Goal: Task Accomplishment & Management: Use online tool/utility

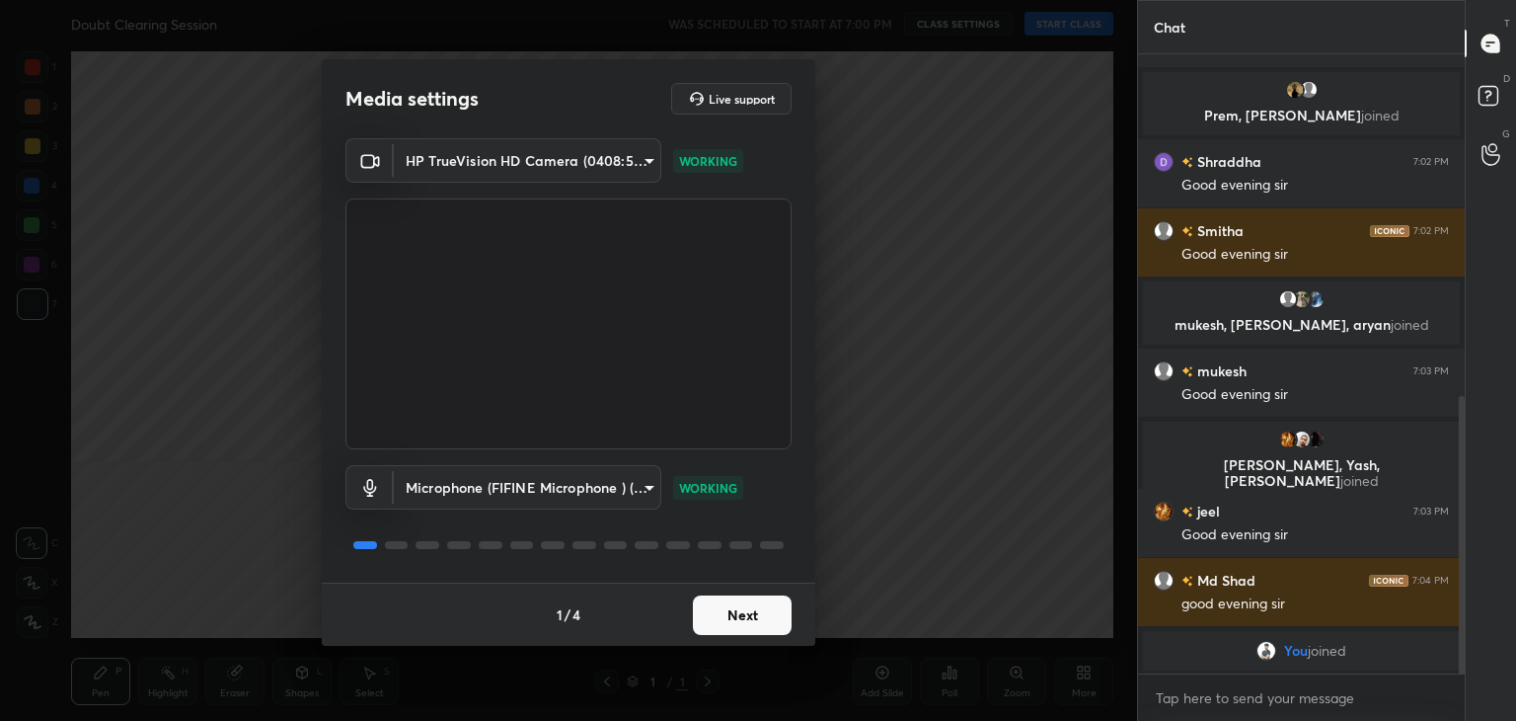
click at [529, 167] on body "1 2 3 4 5 6 7 C X Z C X Z E E Erase all H H Doubt Clearing Session WAS SCHEDULE…" at bounding box center [758, 360] width 1516 height 721
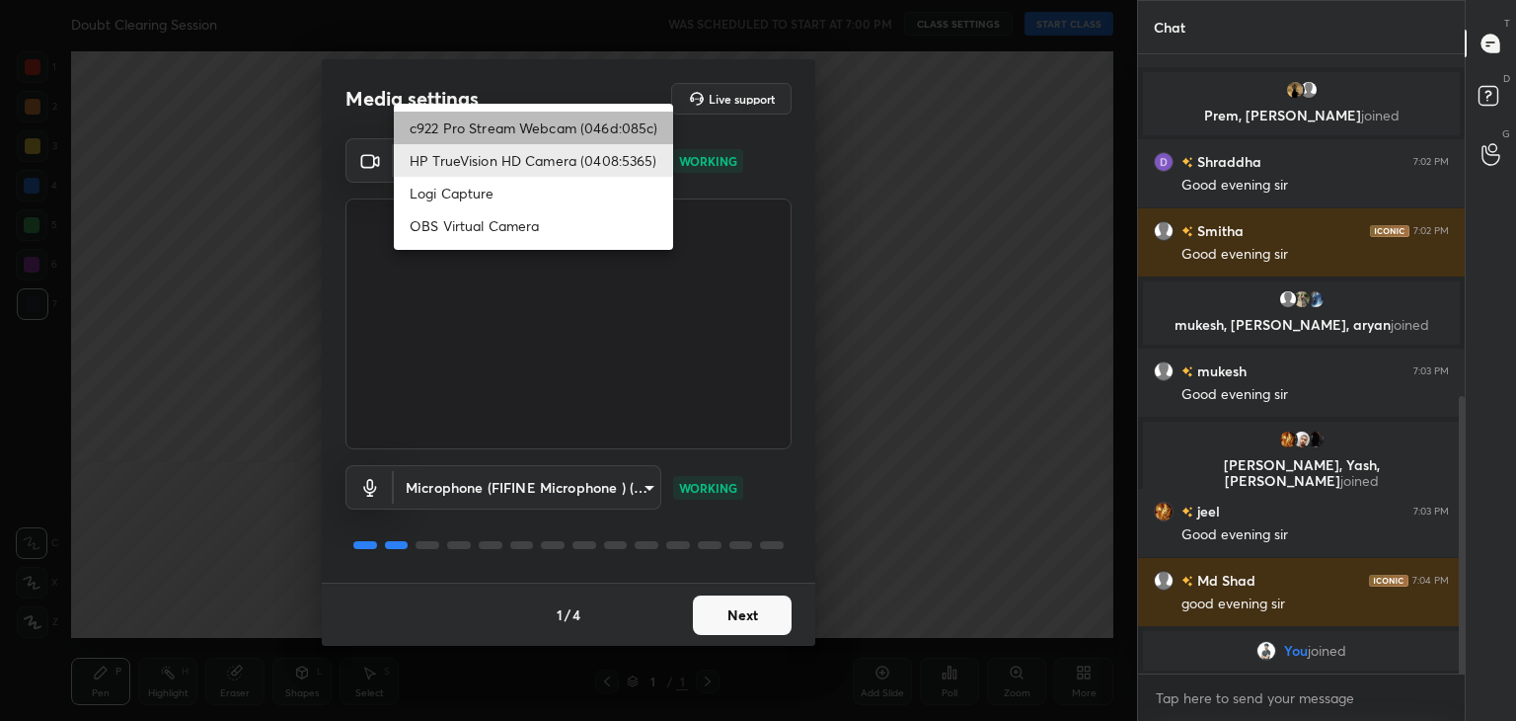
click at [506, 127] on li "c922 Pro Stream Webcam (046d:085c)" at bounding box center [533, 128] width 279 height 33
type input "40f6f599f4e1d475f556d0233745533c6e9cb70a45d417868628c8e7f90f0db0"
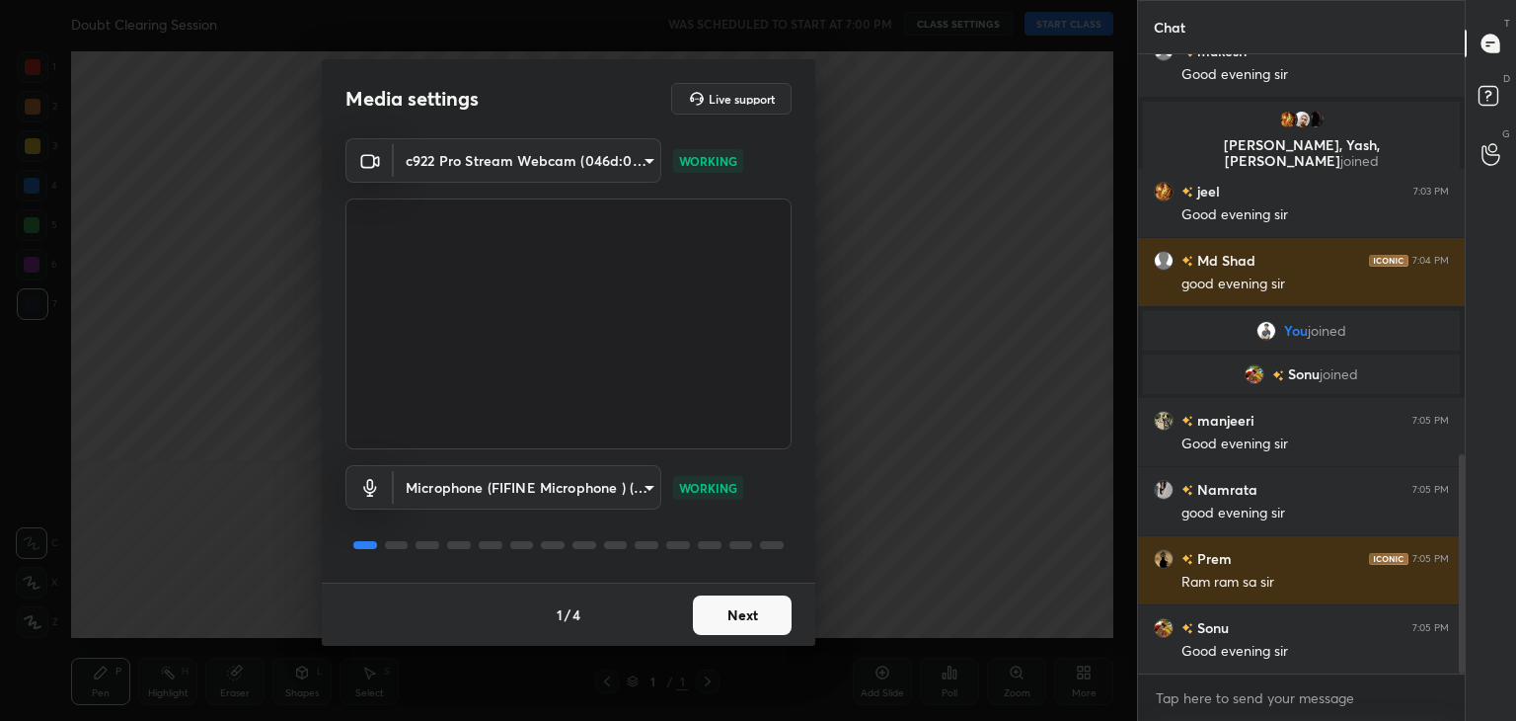
scroll to position [1131, 0]
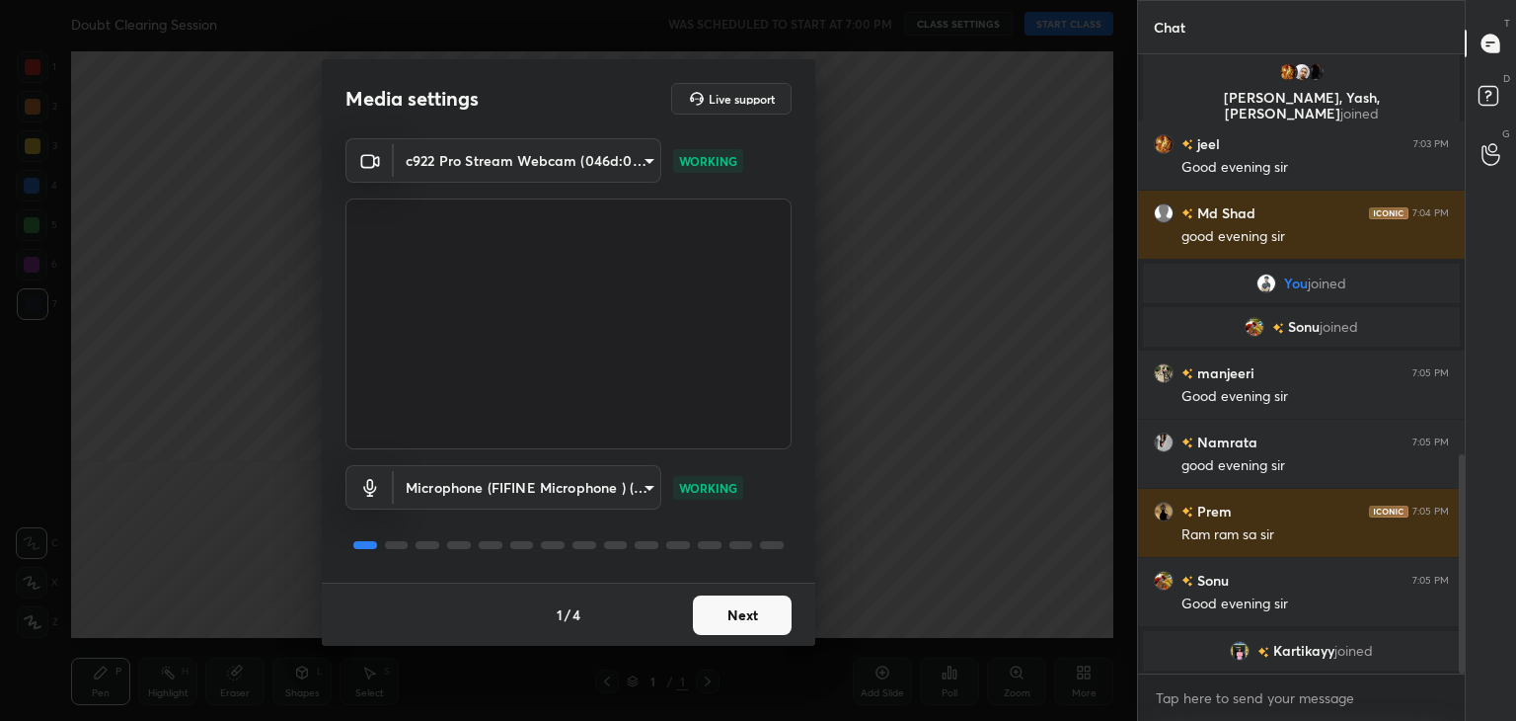
click at [719, 606] on button "Next" at bounding box center [742, 614] width 99 height 39
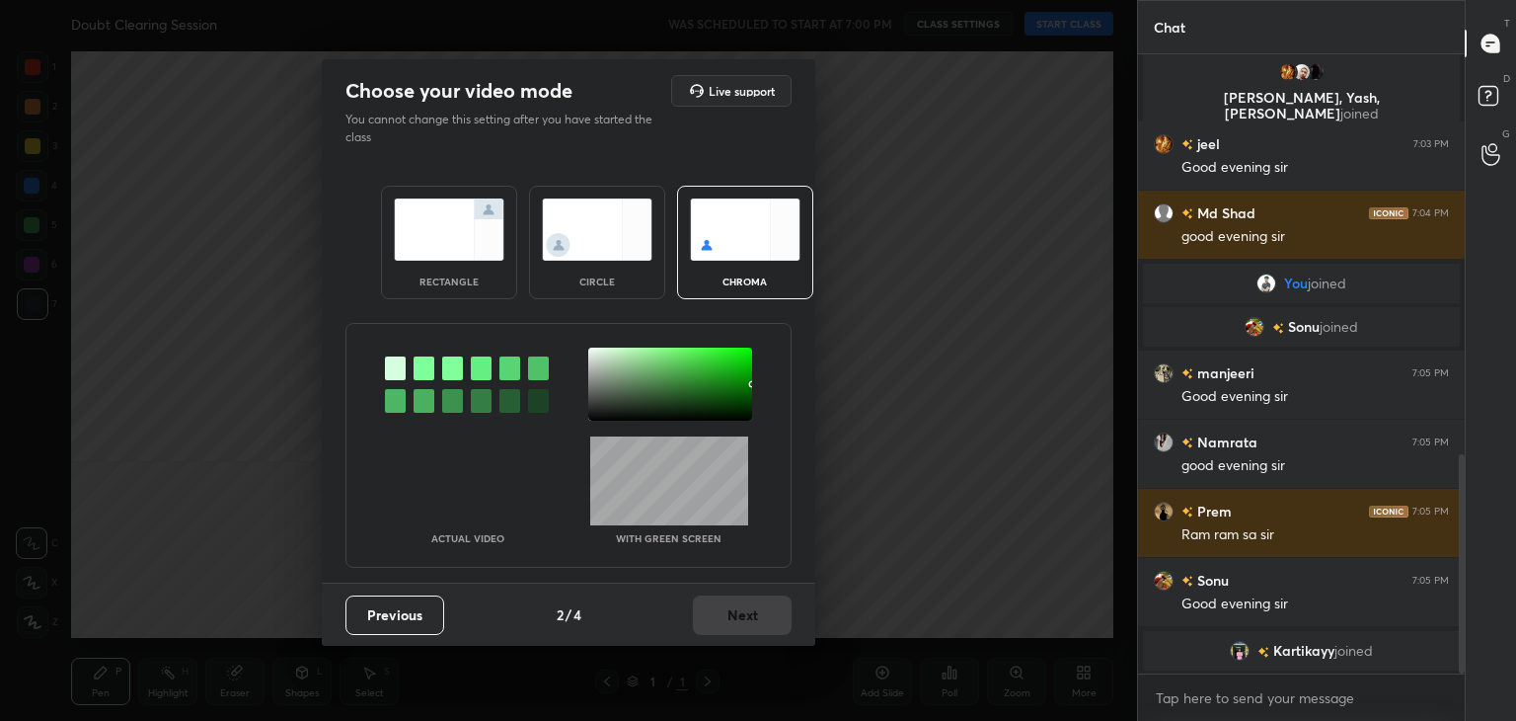
click at [453, 249] on img at bounding box center [449, 229] width 111 height 62
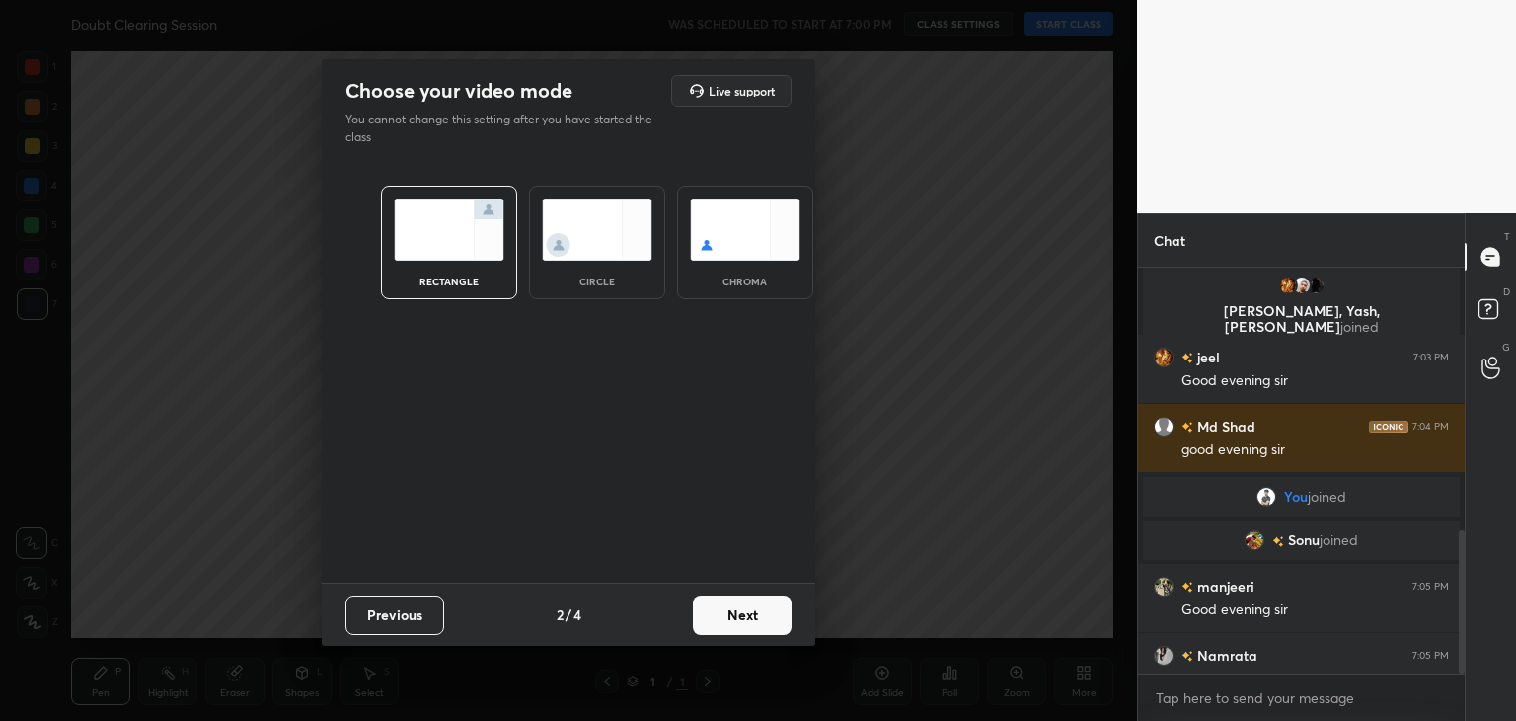
scroll to position [237, 321]
click at [727, 617] on button "Next" at bounding box center [742, 614] width 99 height 39
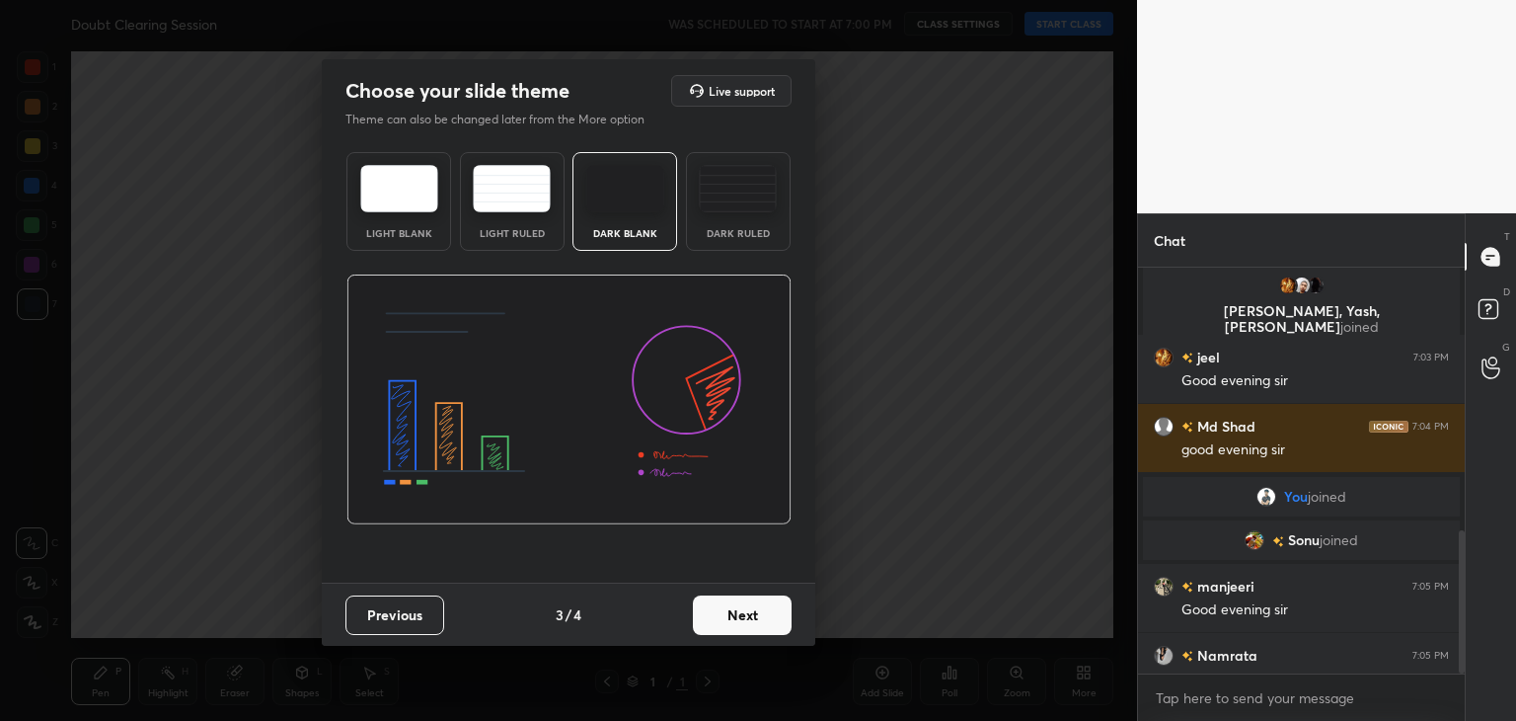
click at [742, 617] on button "Next" at bounding box center [742, 614] width 99 height 39
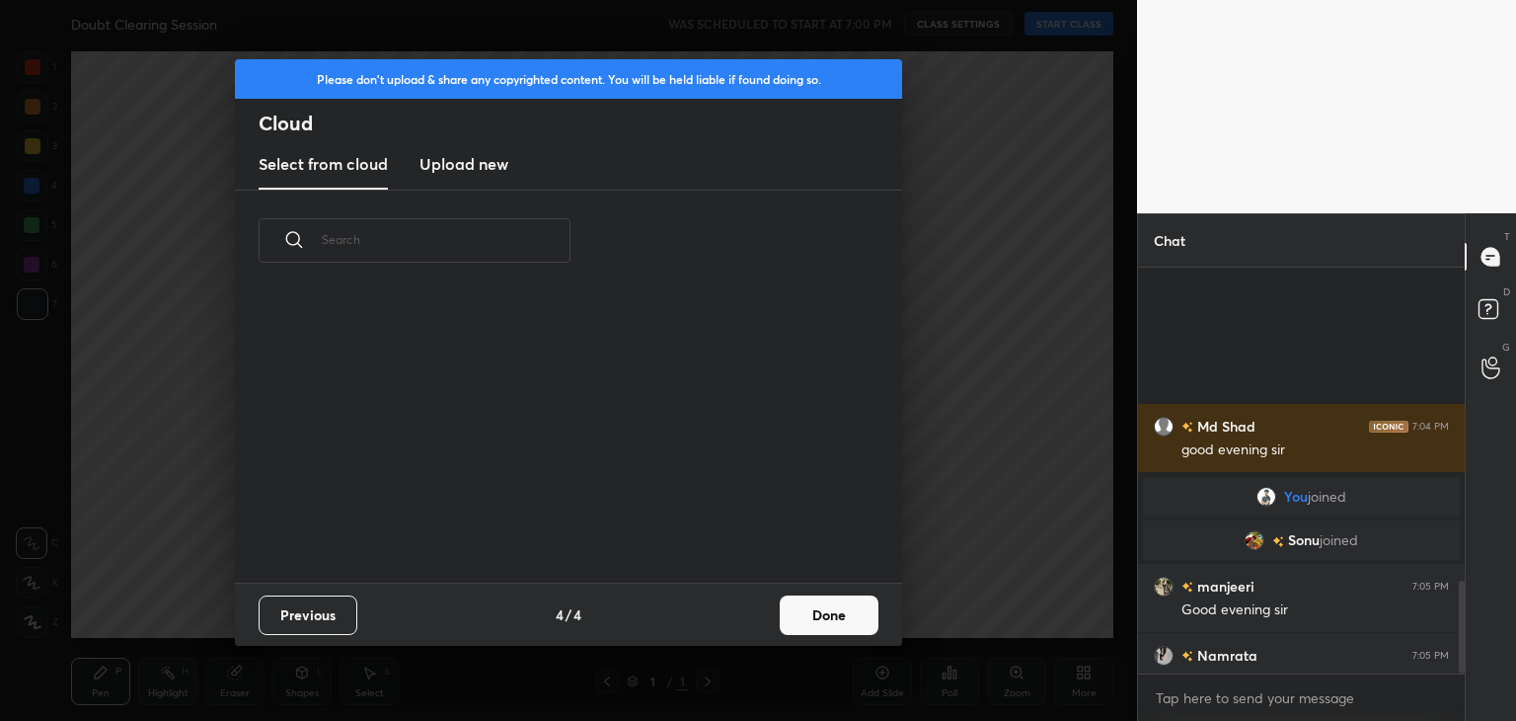
scroll to position [1368, 0]
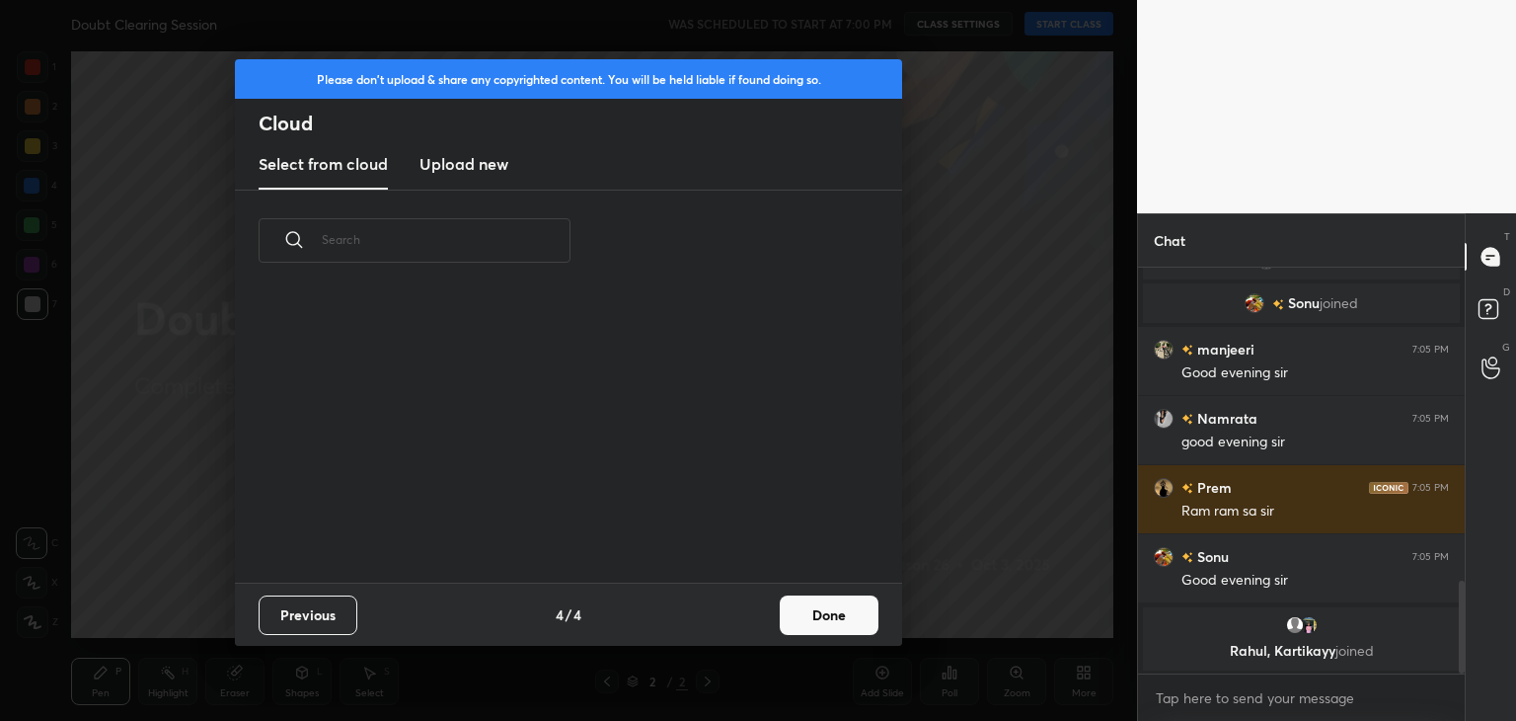
click at [822, 619] on button "Done" at bounding box center [829, 614] width 99 height 39
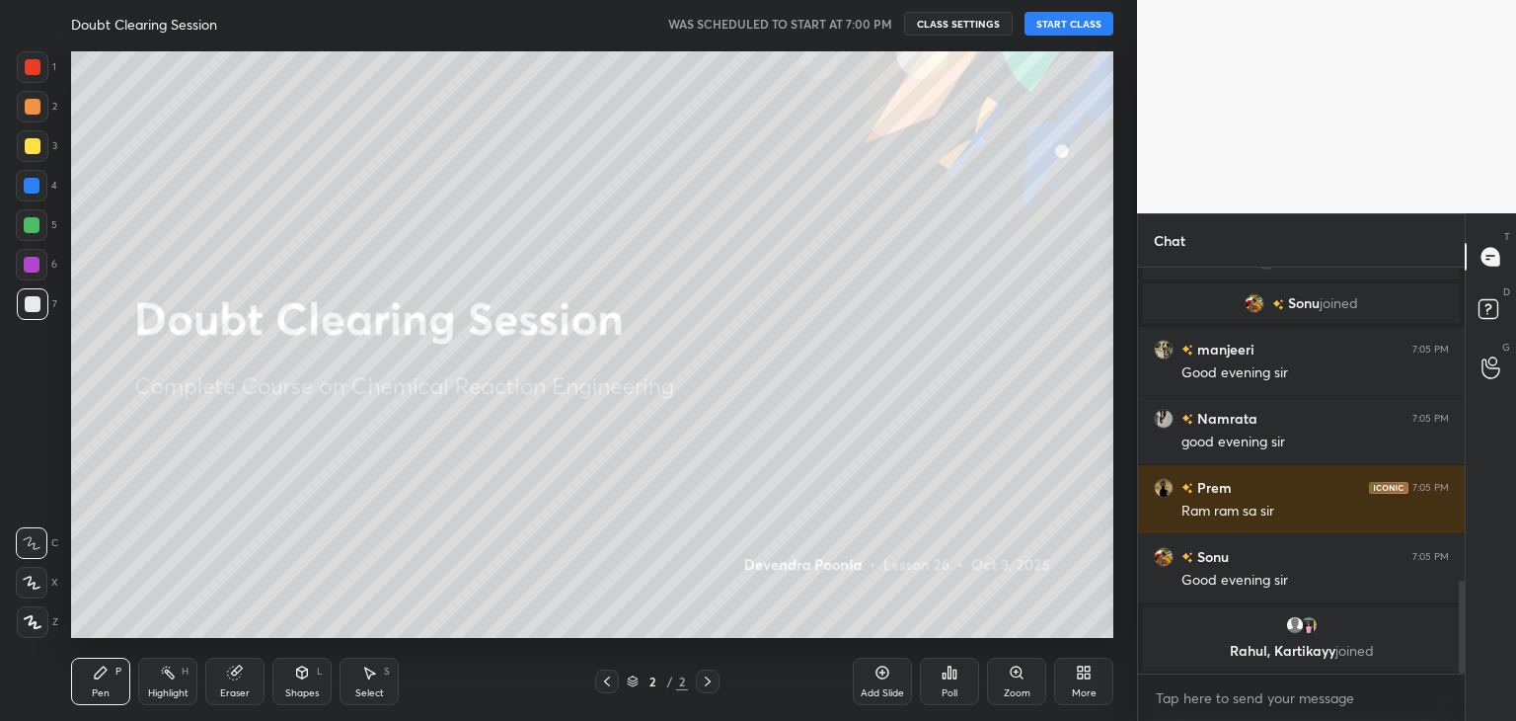
click at [1074, 31] on button "START CLASS" at bounding box center [1069, 24] width 89 height 24
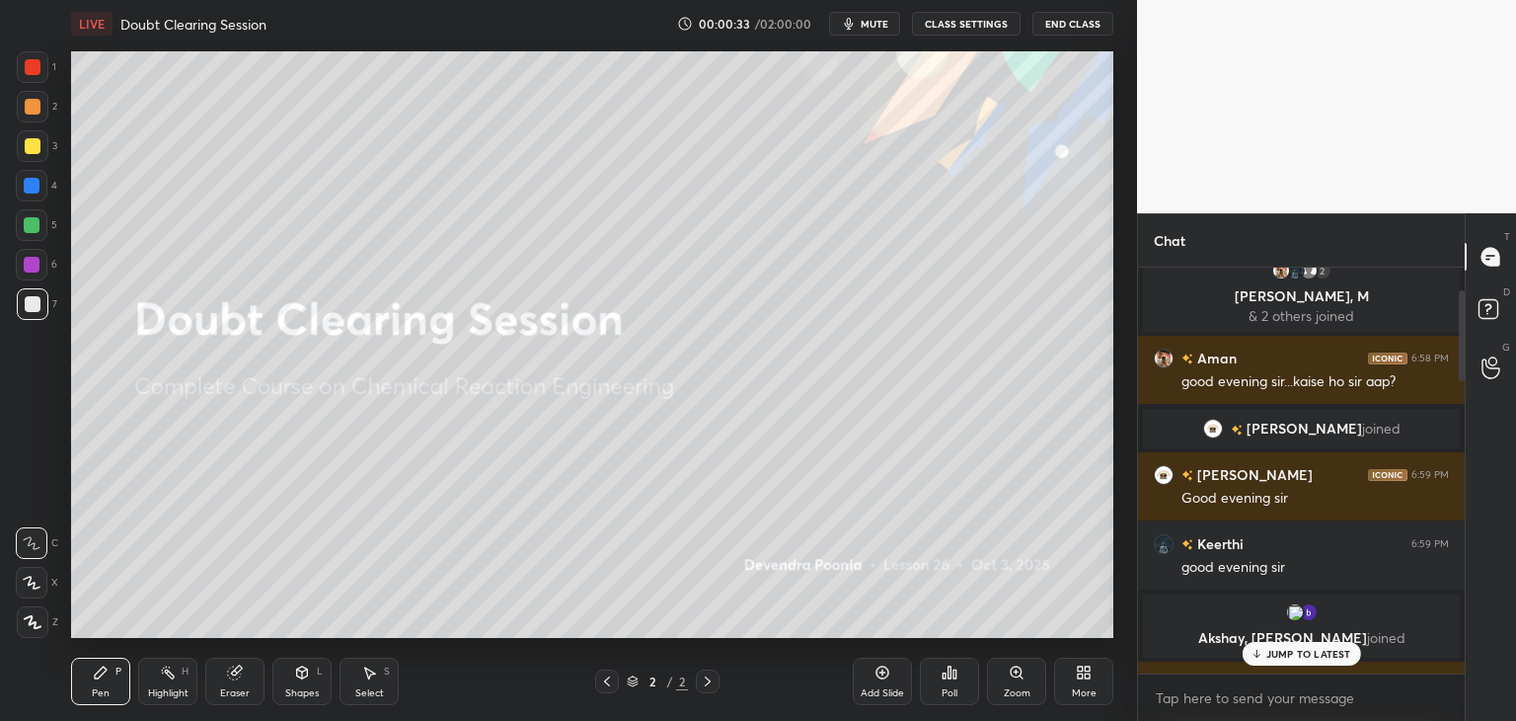
scroll to position [0, 0]
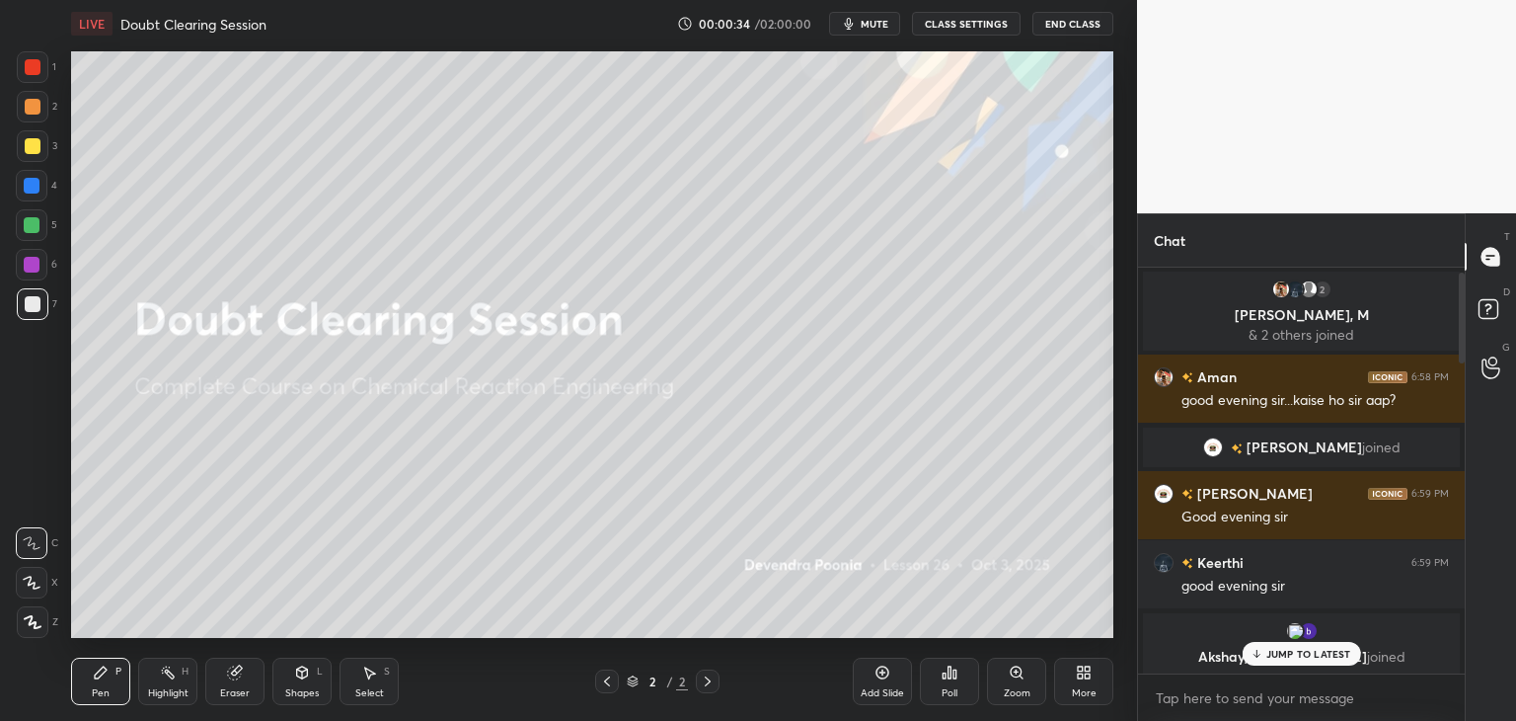
drag, startPoint x: 1461, startPoint y: 604, endPoint x: 1465, endPoint y: 257, distance: 347.5
click at [1465, 257] on div "Chat 2 [PERSON_NAME], M & 2 others joined Aman 6:58 PM good evening sir...kaise…" at bounding box center [1326, 466] width 379 height 507
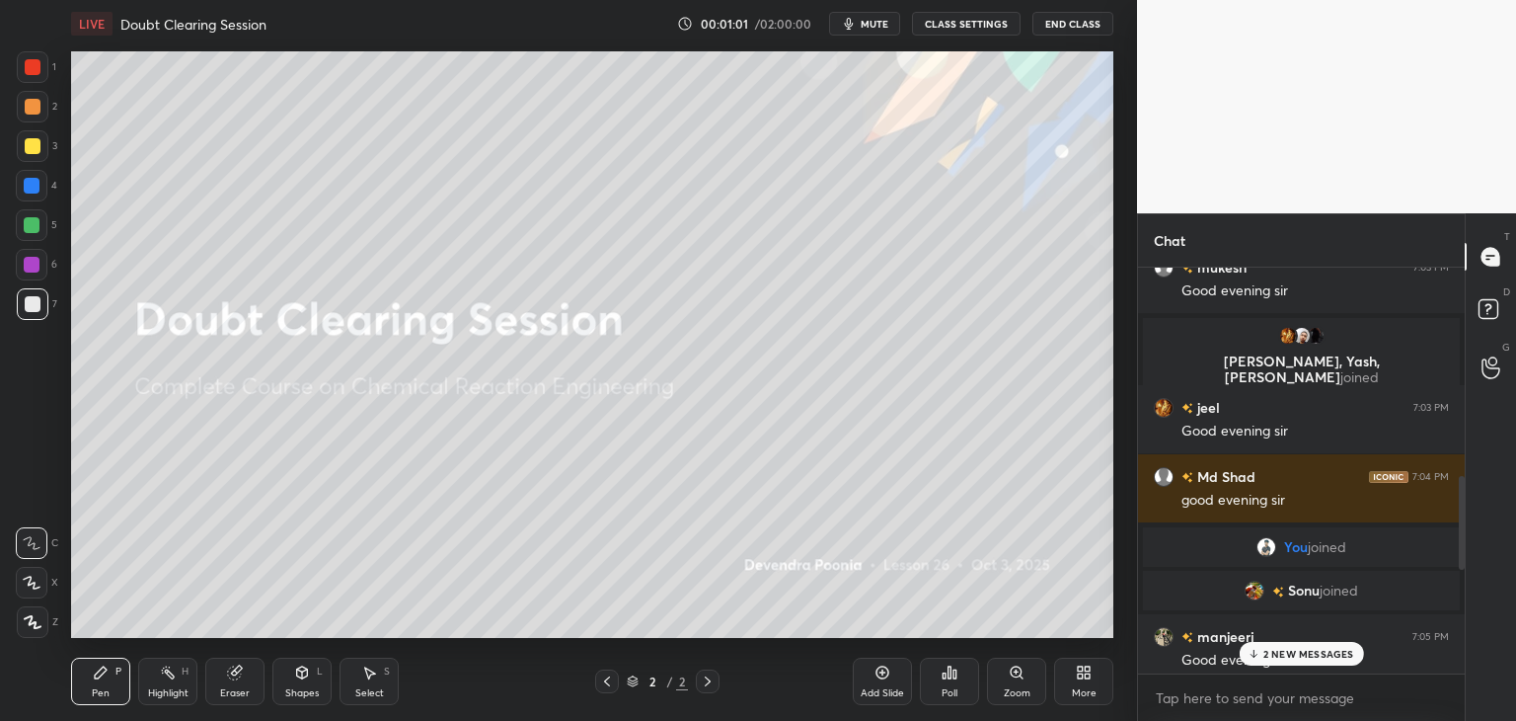
scroll to position [1089, 0]
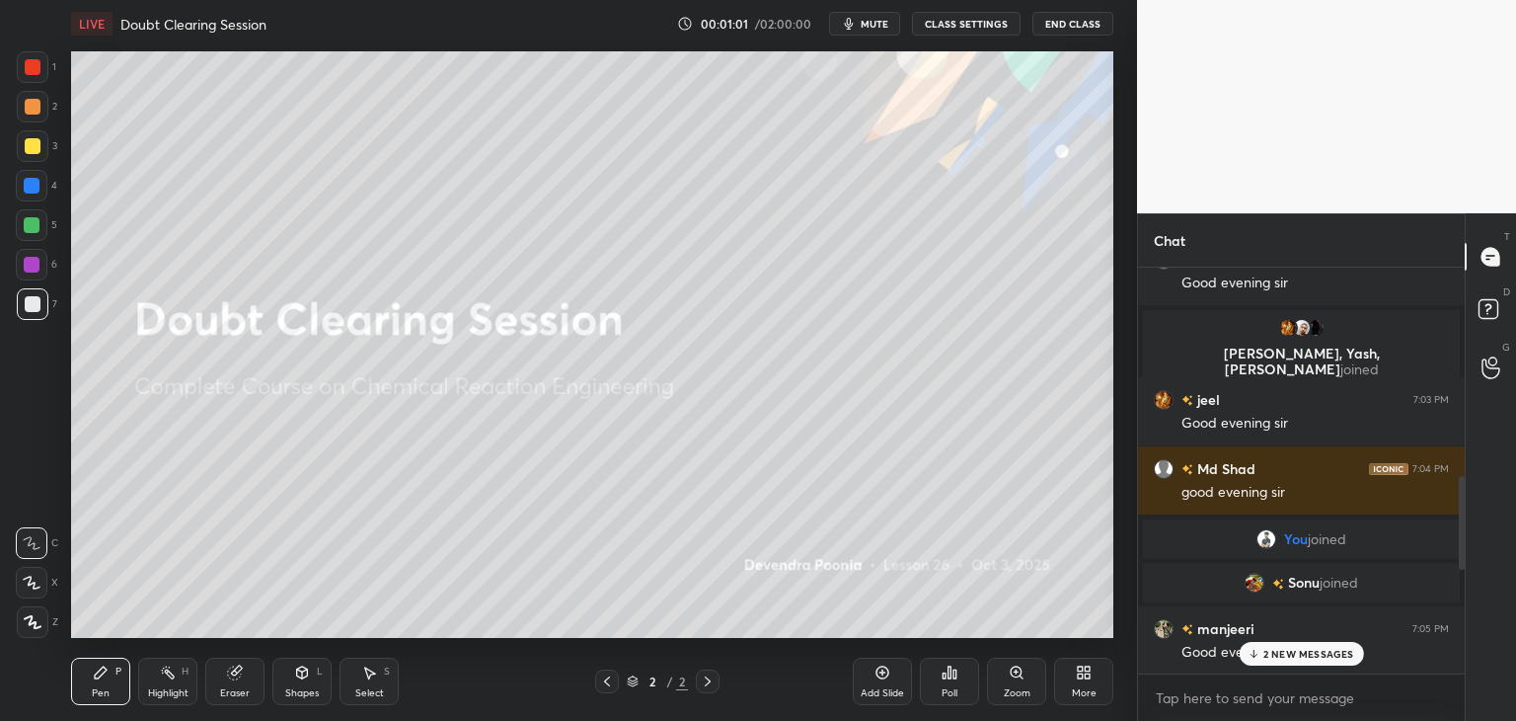
drag, startPoint x: 1462, startPoint y: 333, endPoint x: 1462, endPoint y: 531, distance: 198.4
click at [1464, 532] on div at bounding box center [1462, 523] width 6 height 94
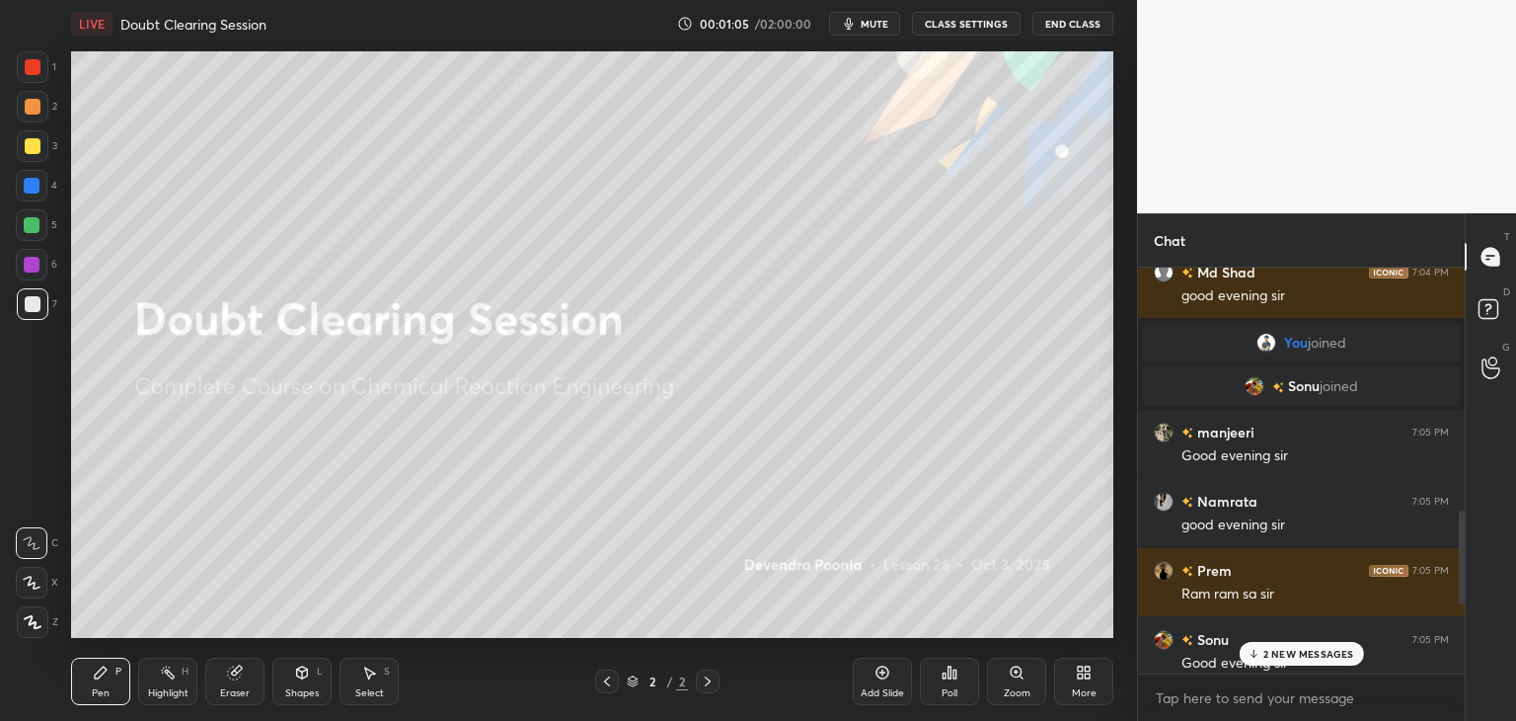
drag, startPoint x: 1463, startPoint y: 512, endPoint x: 1463, endPoint y: 560, distance: 47.4
click at [1463, 560] on div at bounding box center [1462, 557] width 6 height 94
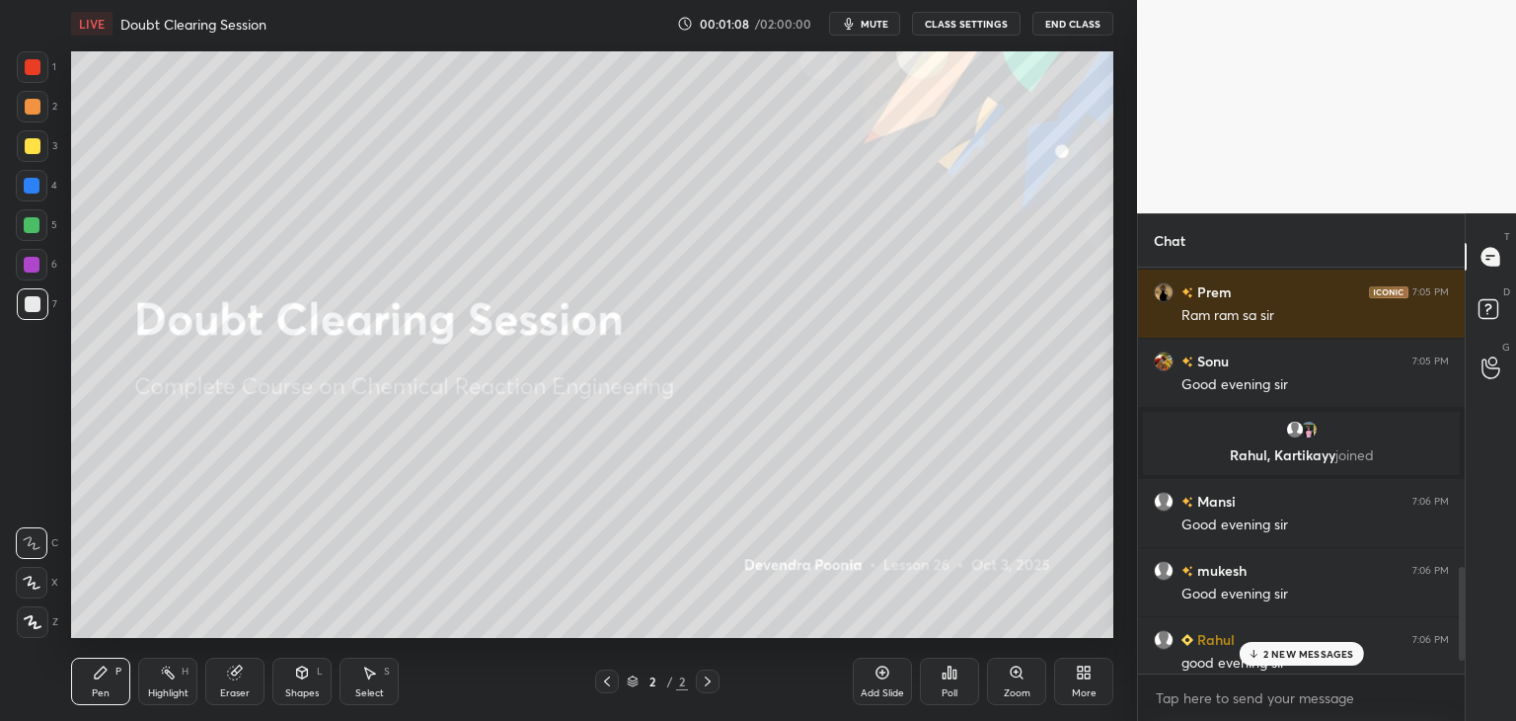
scroll to position [1568, 0]
drag, startPoint x: 1461, startPoint y: 542, endPoint x: 1461, endPoint y: 598, distance: 56.3
click at [1461, 605] on div at bounding box center [1462, 615] width 6 height 94
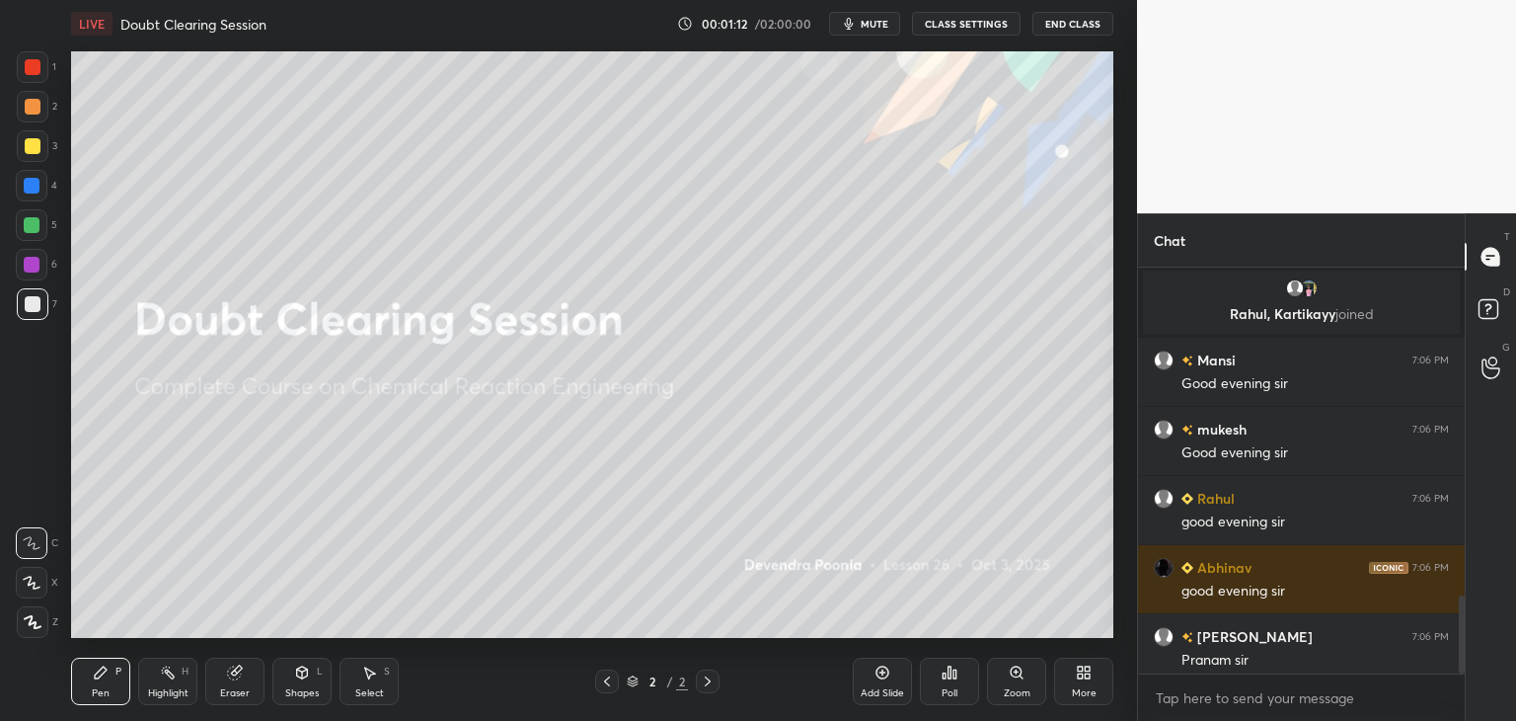
scroll to position [1714, 0]
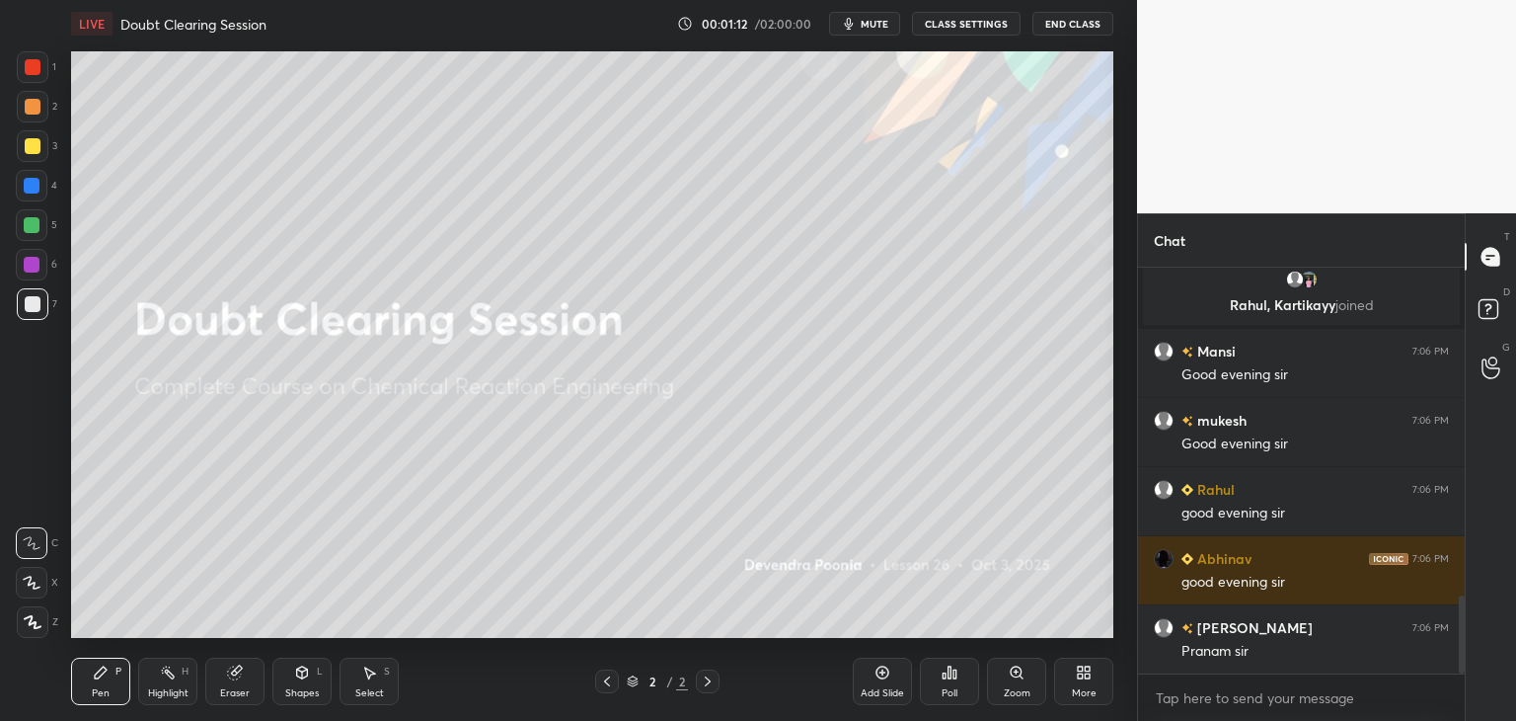
drag, startPoint x: 1461, startPoint y: 595, endPoint x: 1464, endPoint y: 631, distance: 35.7
click at [1464, 631] on div at bounding box center [1462, 634] width 6 height 78
drag, startPoint x: 1461, startPoint y: 618, endPoint x: 1462, endPoint y: 643, distance: 24.7
click at [1463, 643] on div at bounding box center [1462, 634] width 6 height 78
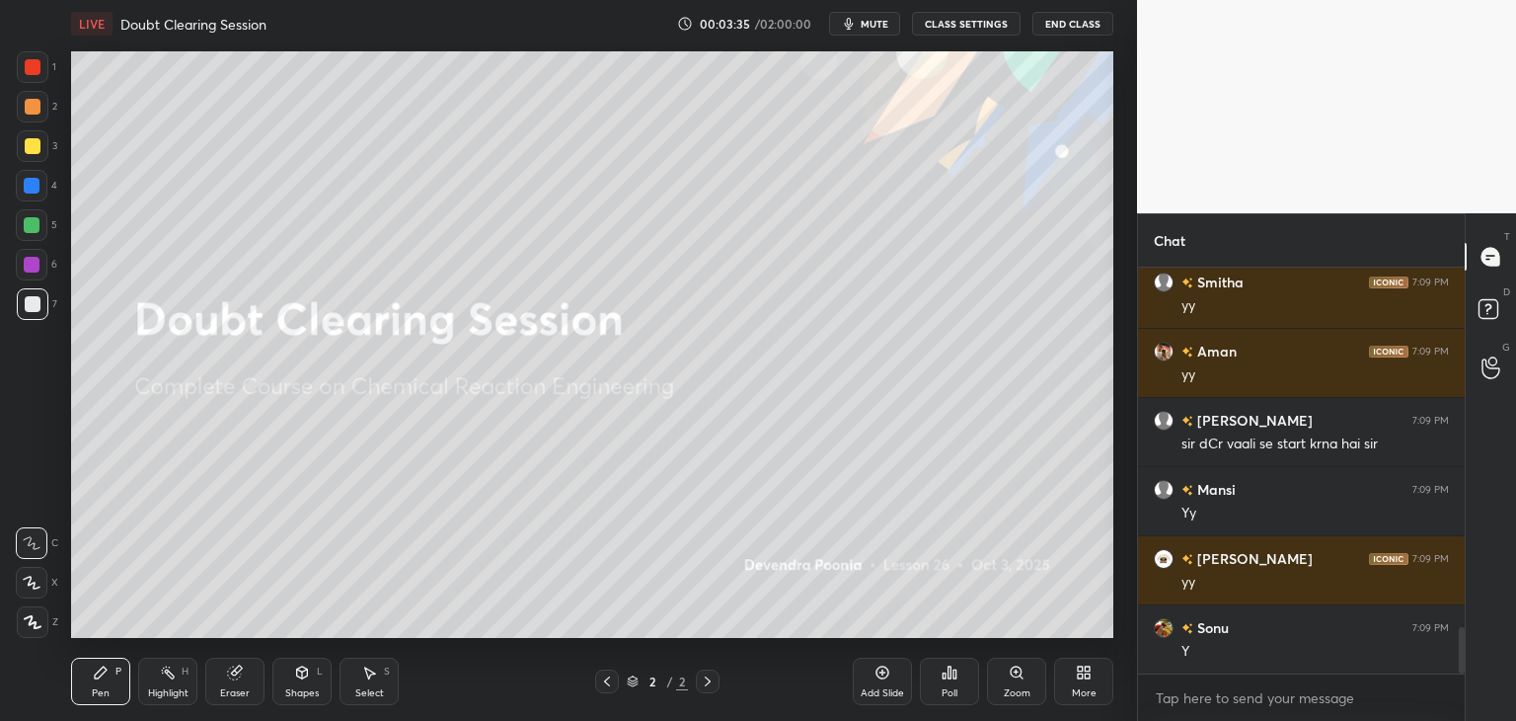
scroll to position [3109, 0]
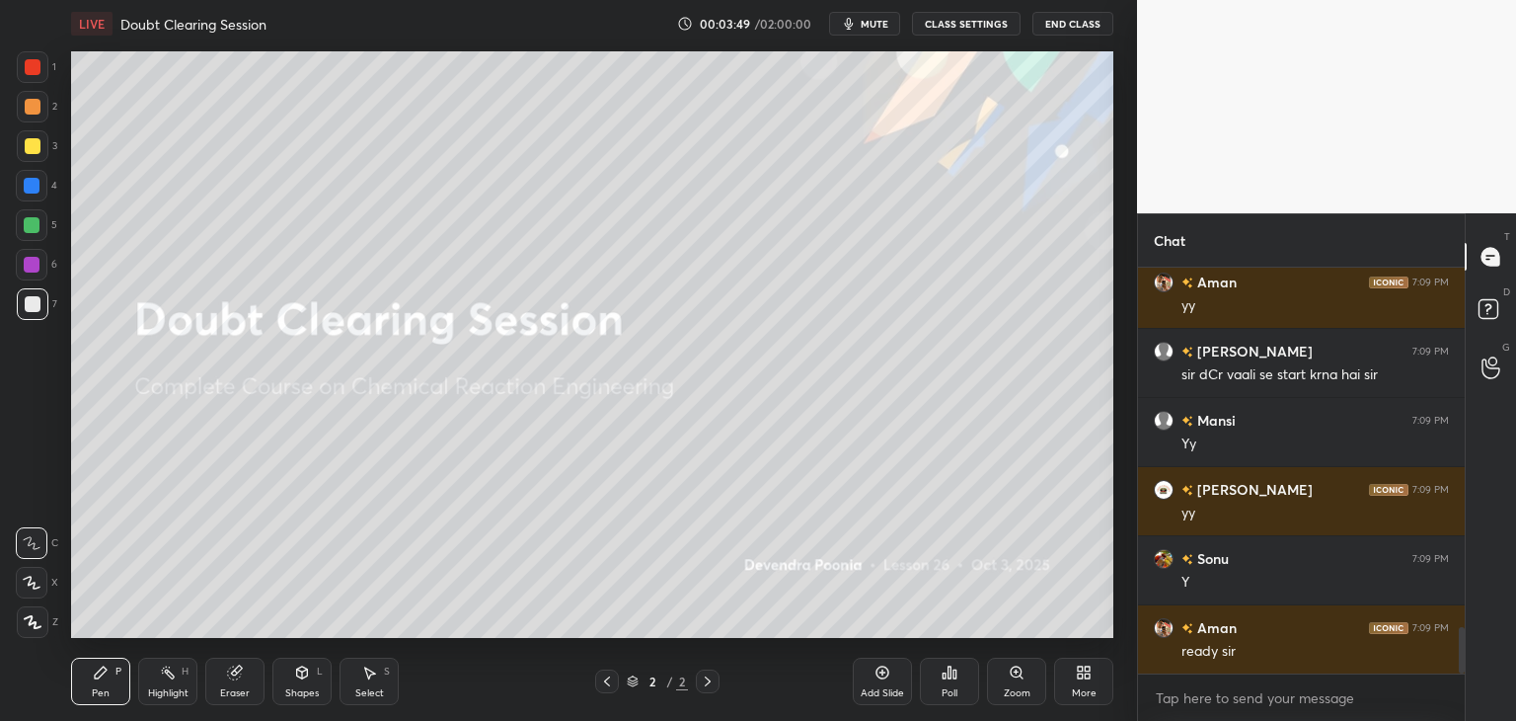
click at [883, 683] on div "Add Slide" at bounding box center [882, 680] width 59 height 47
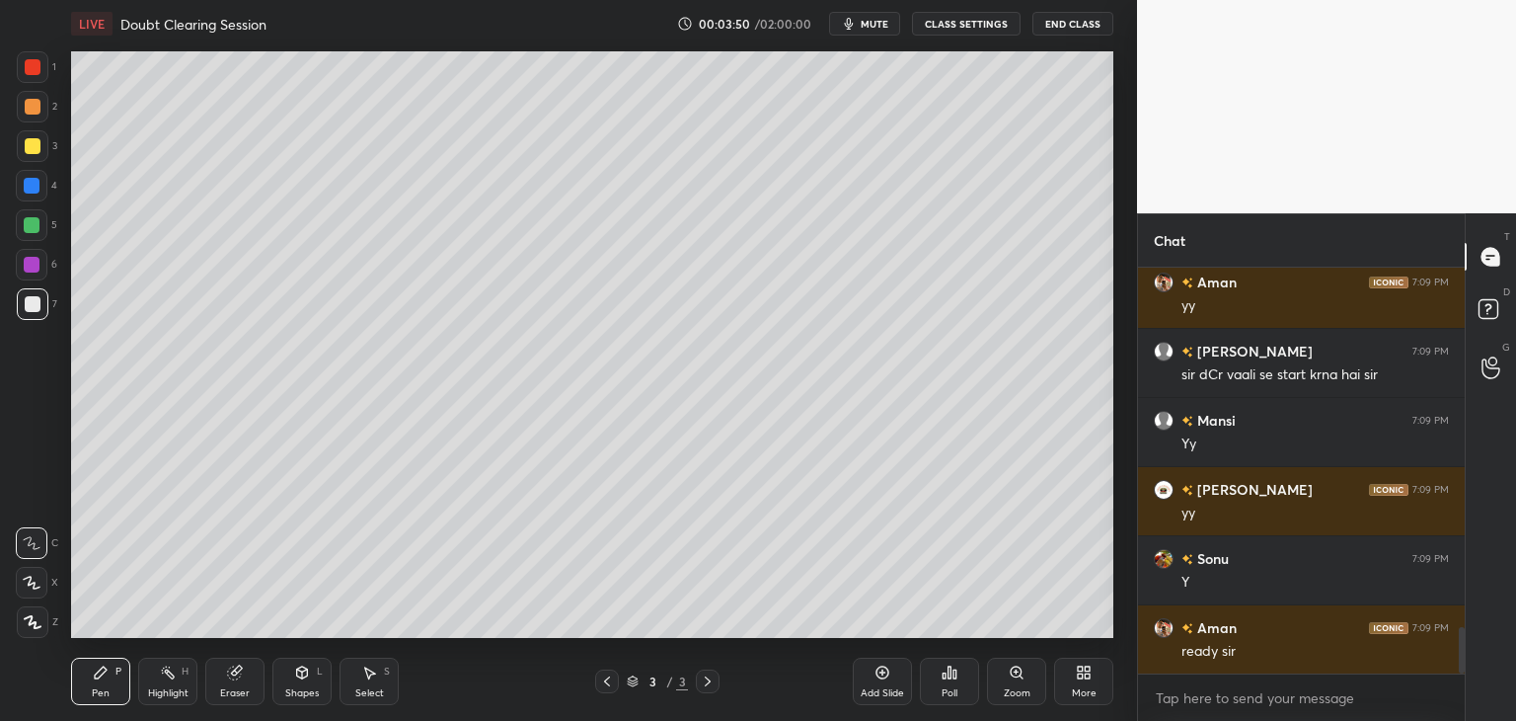
click at [30, 621] on icon at bounding box center [33, 622] width 18 height 14
click at [32, 312] on div at bounding box center [33, 304] width 32 height 32
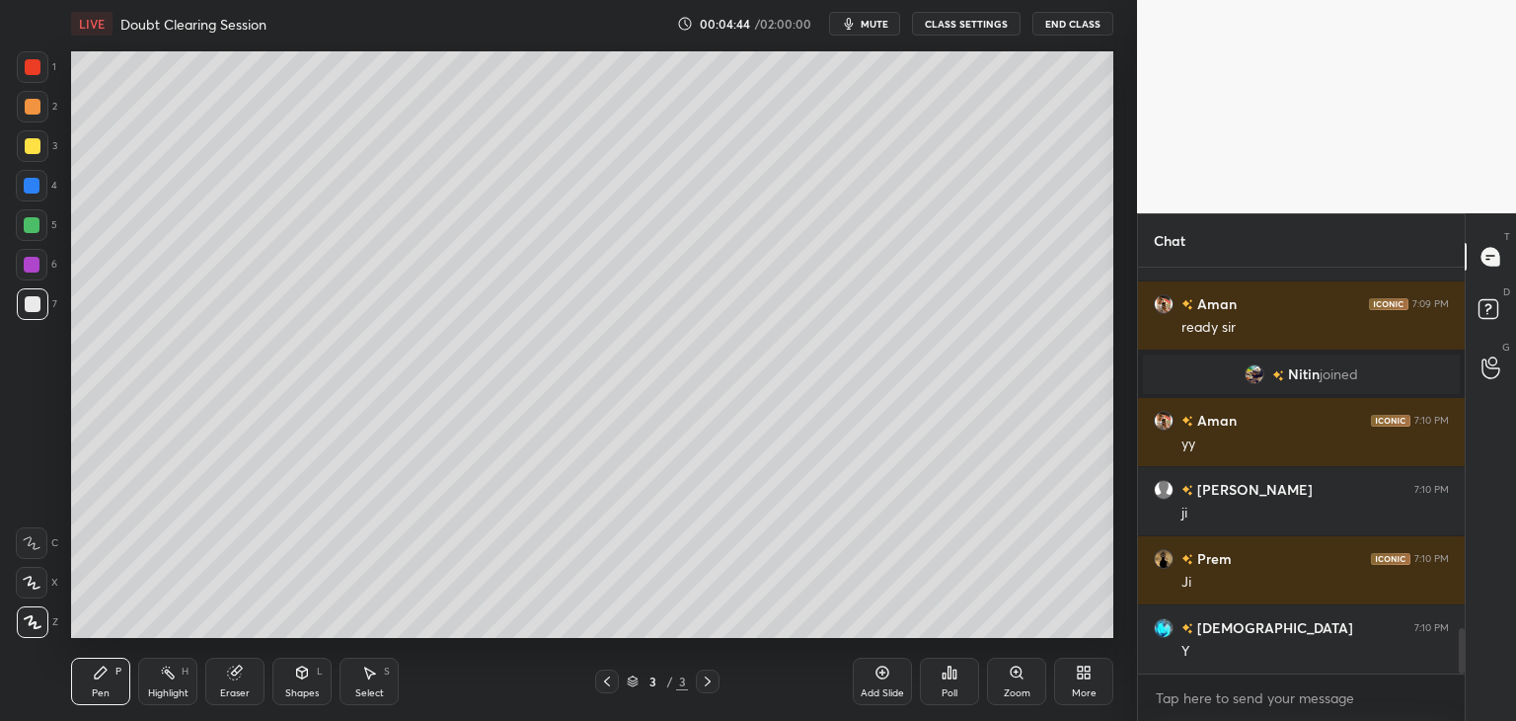
scroll to position [3291, 0]
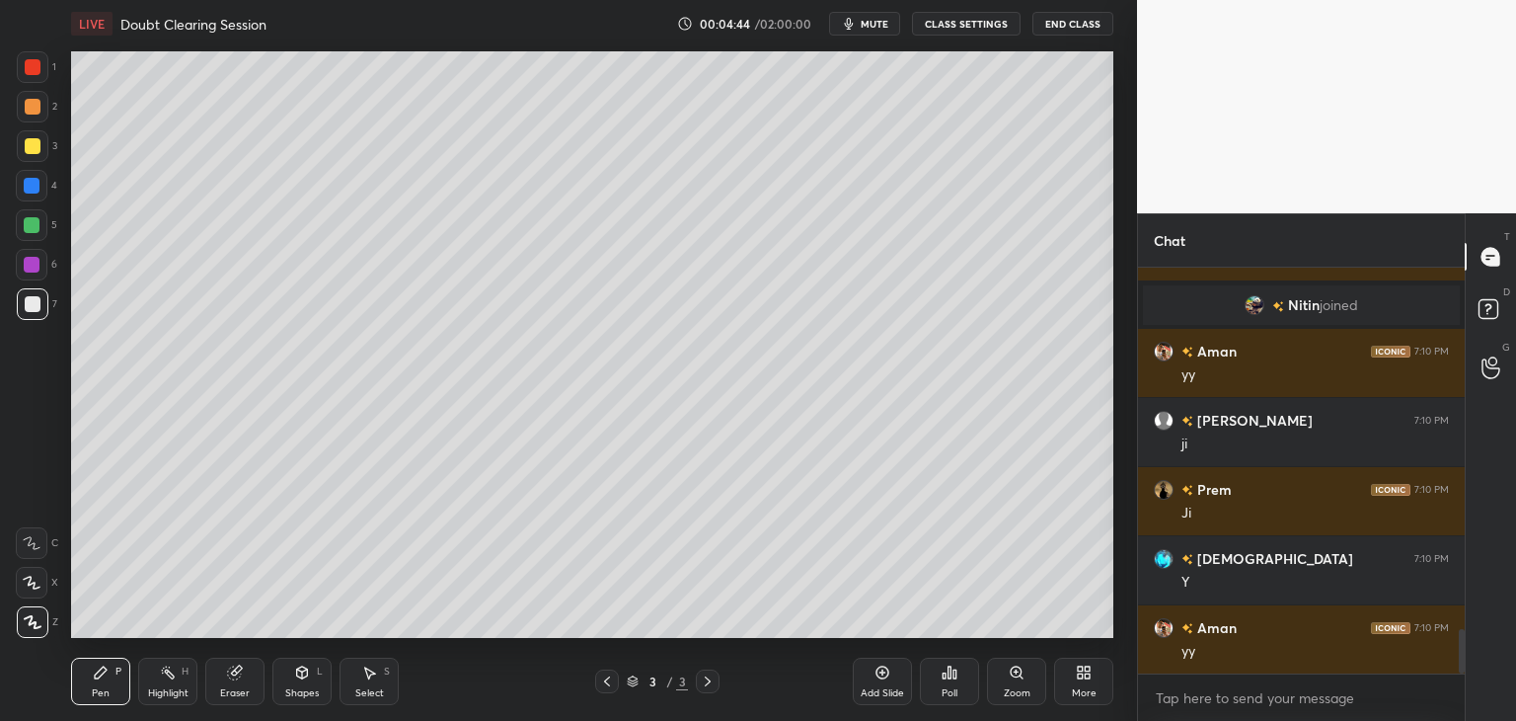
click at [301, 684] on div "Shapes L" at bounding box center [301, 680] width 59 height 47
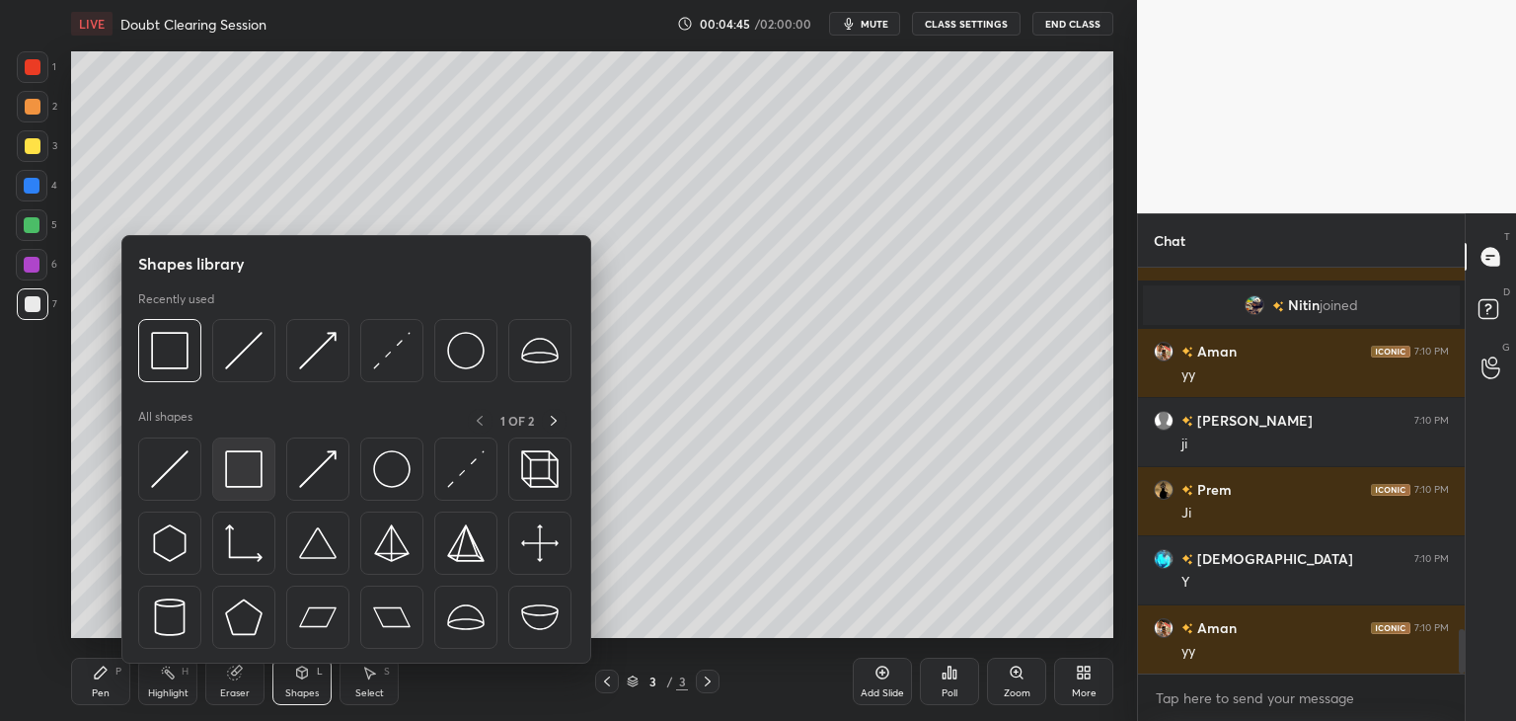
click at [241, 463] on img at bounding box center [244, 469] width 38 height 38
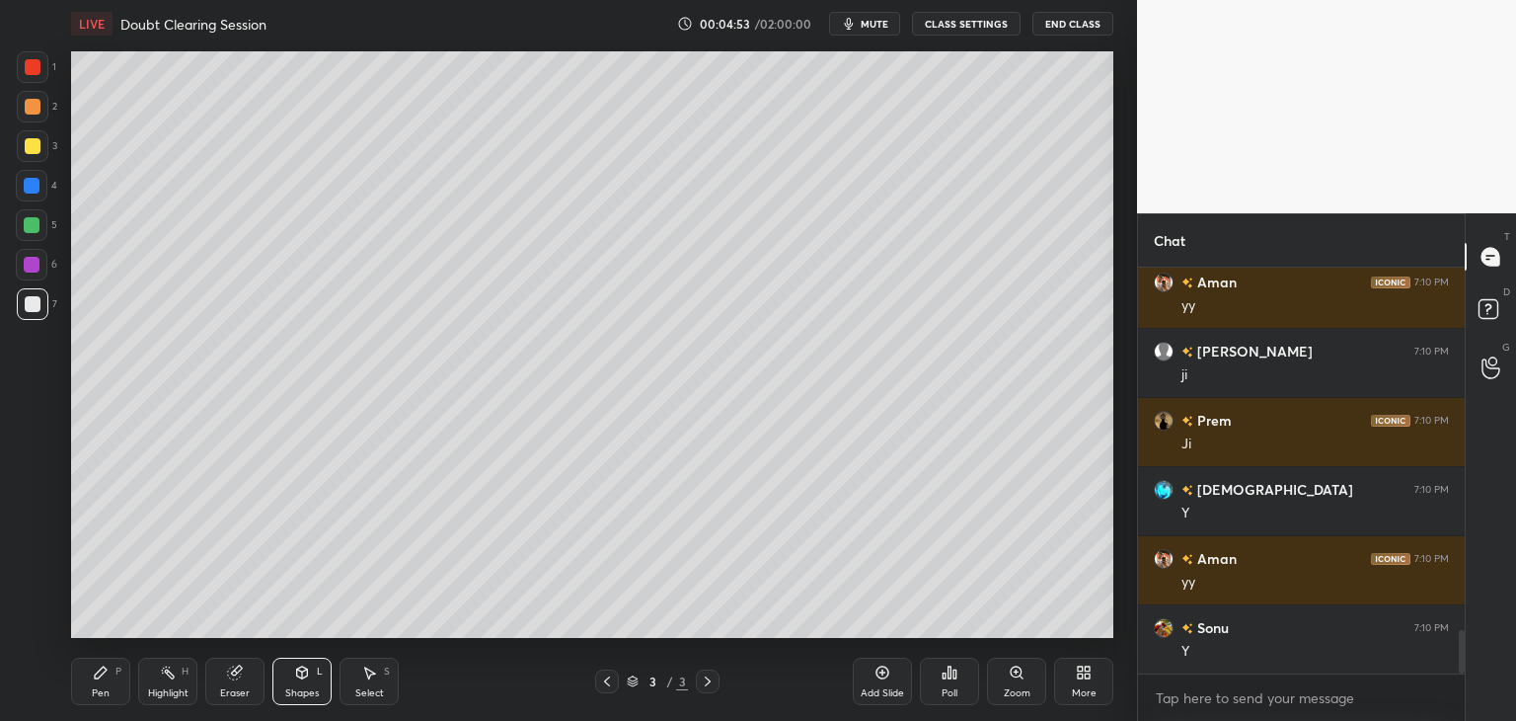
scroll to position [3429, 0]
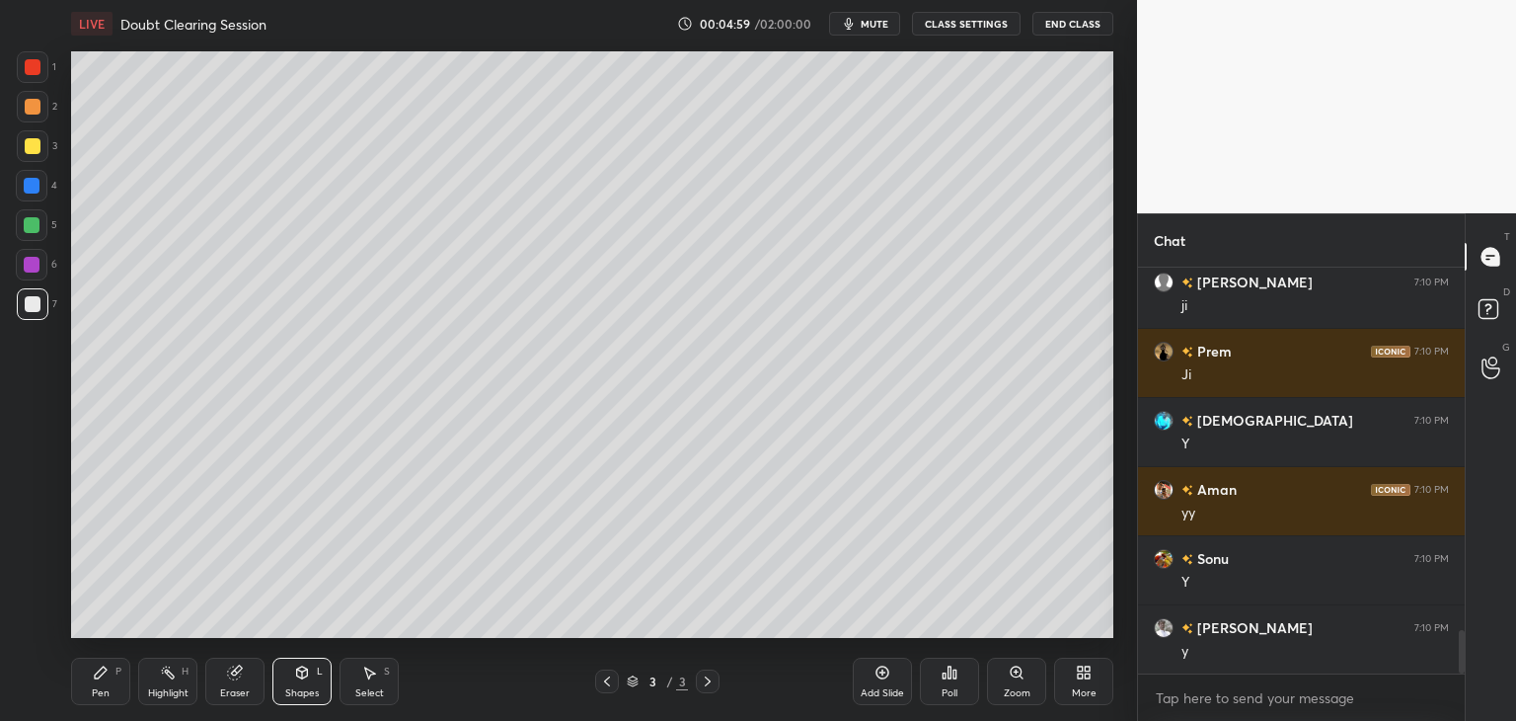
click at [878, 688] on div "Add Slide" at bounding box center [882, 693] width 43 height 10
click at [118, 680] on div "Pen P" at bounding box center [100, 680] width 59 height 47
click at [32, 106] on div at bounding box center [33, 107] width 16 height 16
click at [97, 670] on icon at bounding box center [101, 672] width 16 height 16
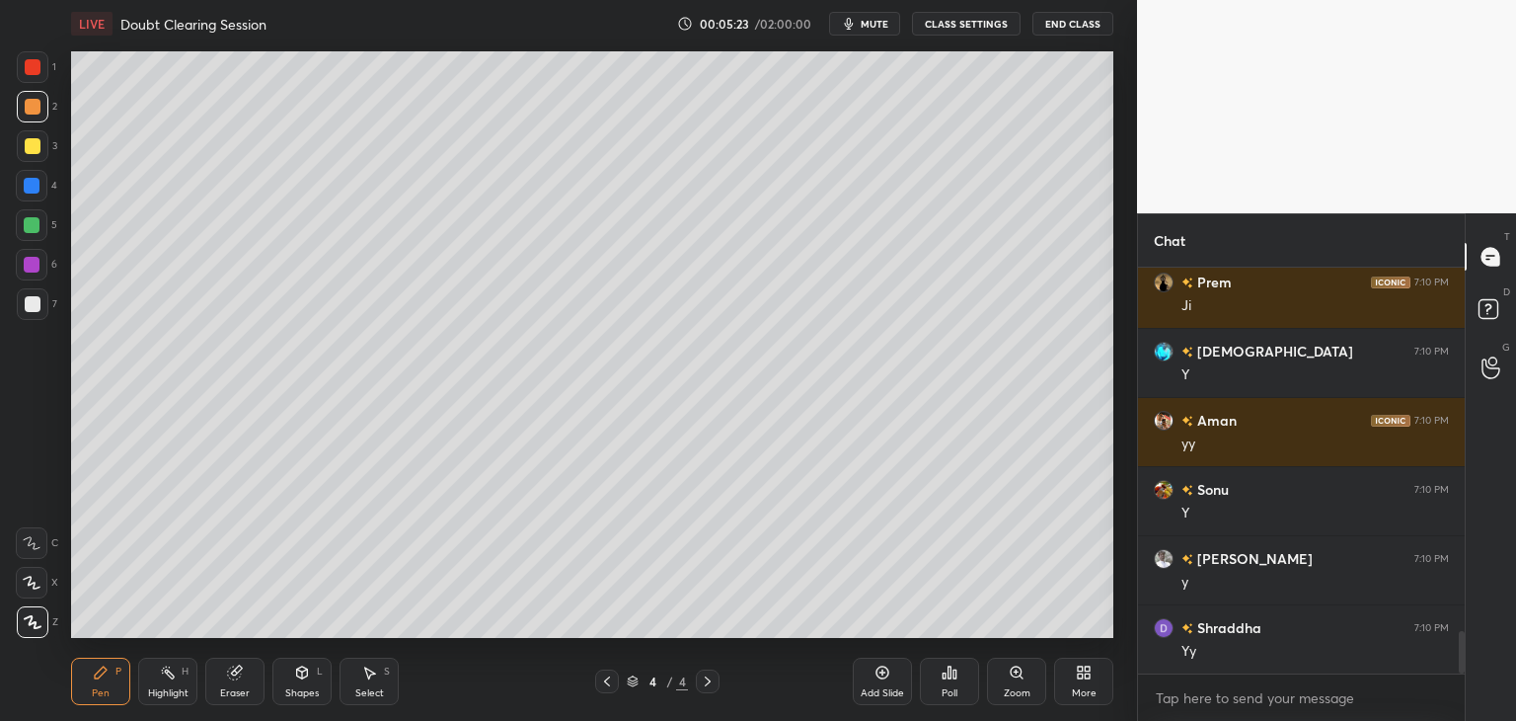
drag, startPoint x: 38, startPoint y: 306, endPoint x: 57, endPoint y: 303, distance: 20.0
click at [38, 305] on div at bounding box center [33, 304] width 16 height 16
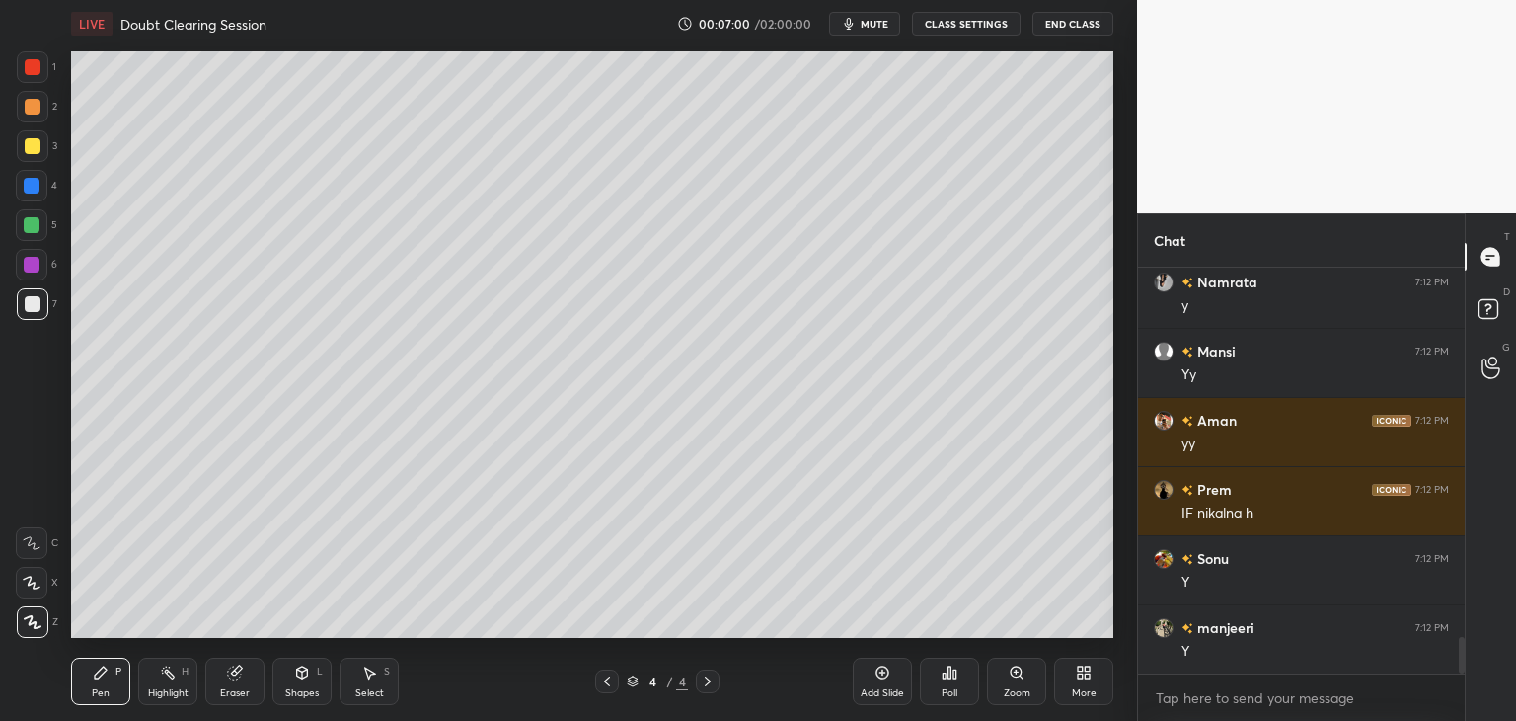
scroll to position [4120, 0]
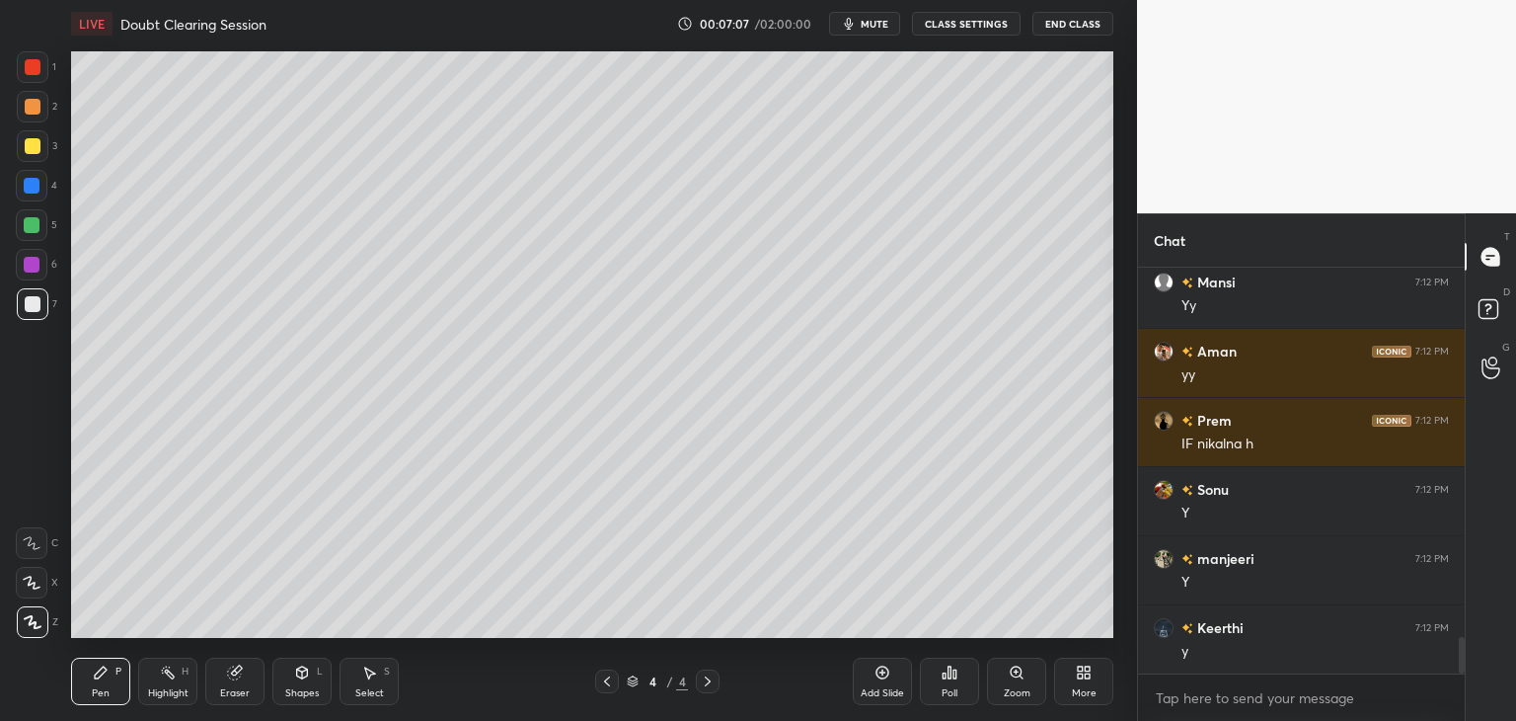
click at [367, 672] on icon at bounding box center [370, 673] width 11 height 12
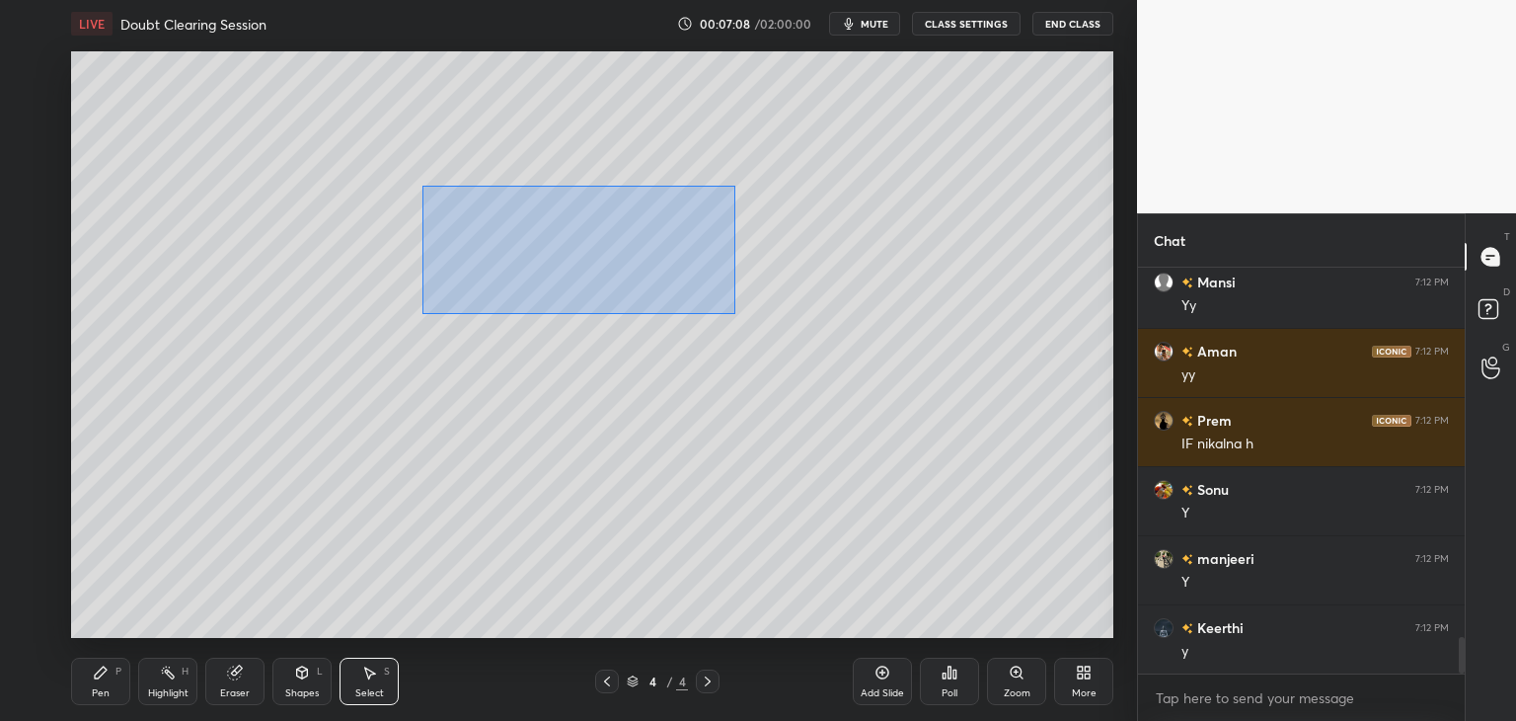
drag, startPoint x: 429, startPoint y: 191, endPoint x: 751, endPoint y: 313, distance: 344.3
click at [755, 316] on div "0 ° Undo Copy Duplicate Duplicate to new slide Delete" at bounding box center [592, 344] width 1042 height 586
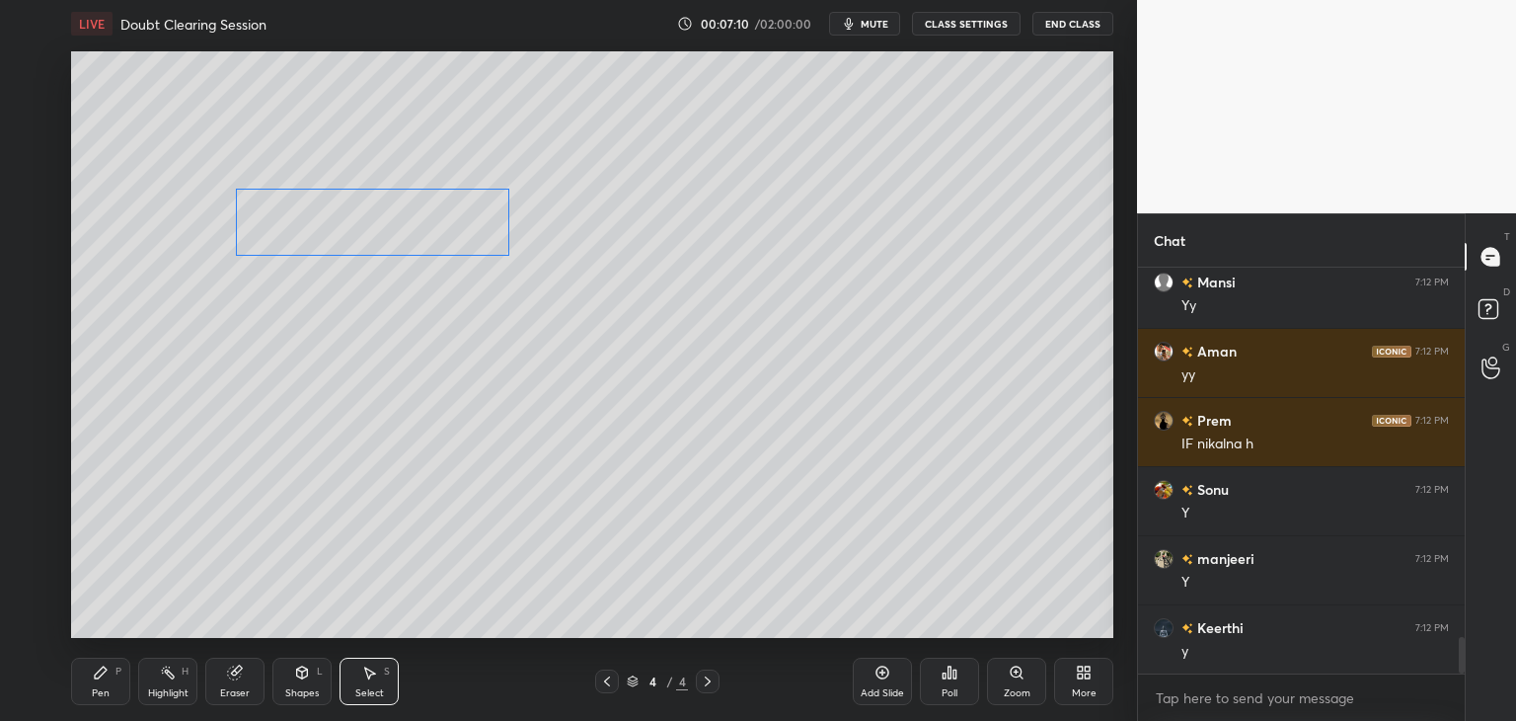
drag, startPoint x: 591, startPoint y: 236, endPoint x: 394, endPoint y: 234, distance: 197.4
click at [393, 229] on div "0 ° Undo Copy Duplicate Duplicate to new slide Delete" at bounding box center [592, 344] width 1042 height 586
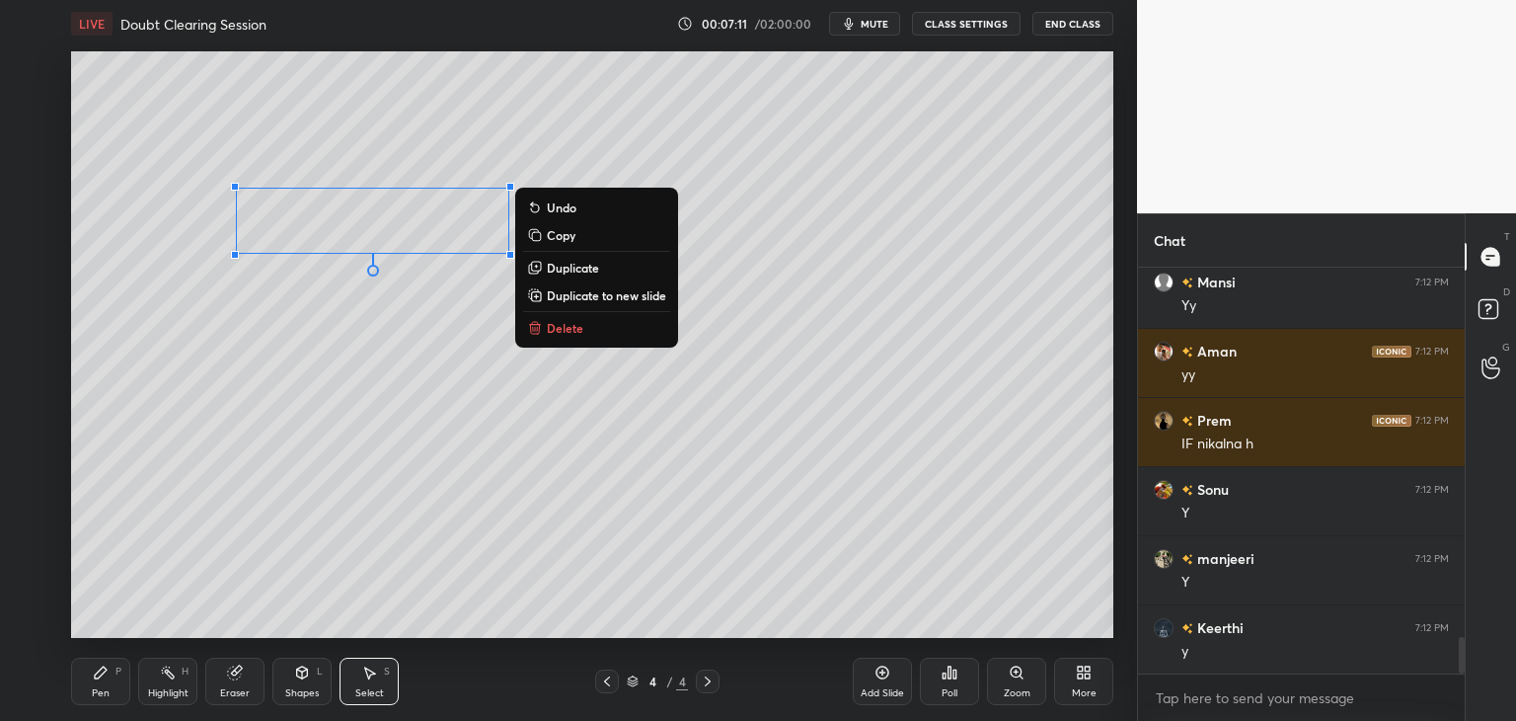
click at [261, 313] on div "0 ° Undo Copy Duplicate Duplicate to new slide Delete" at bounding box center [592, 344] width 1042 height 586
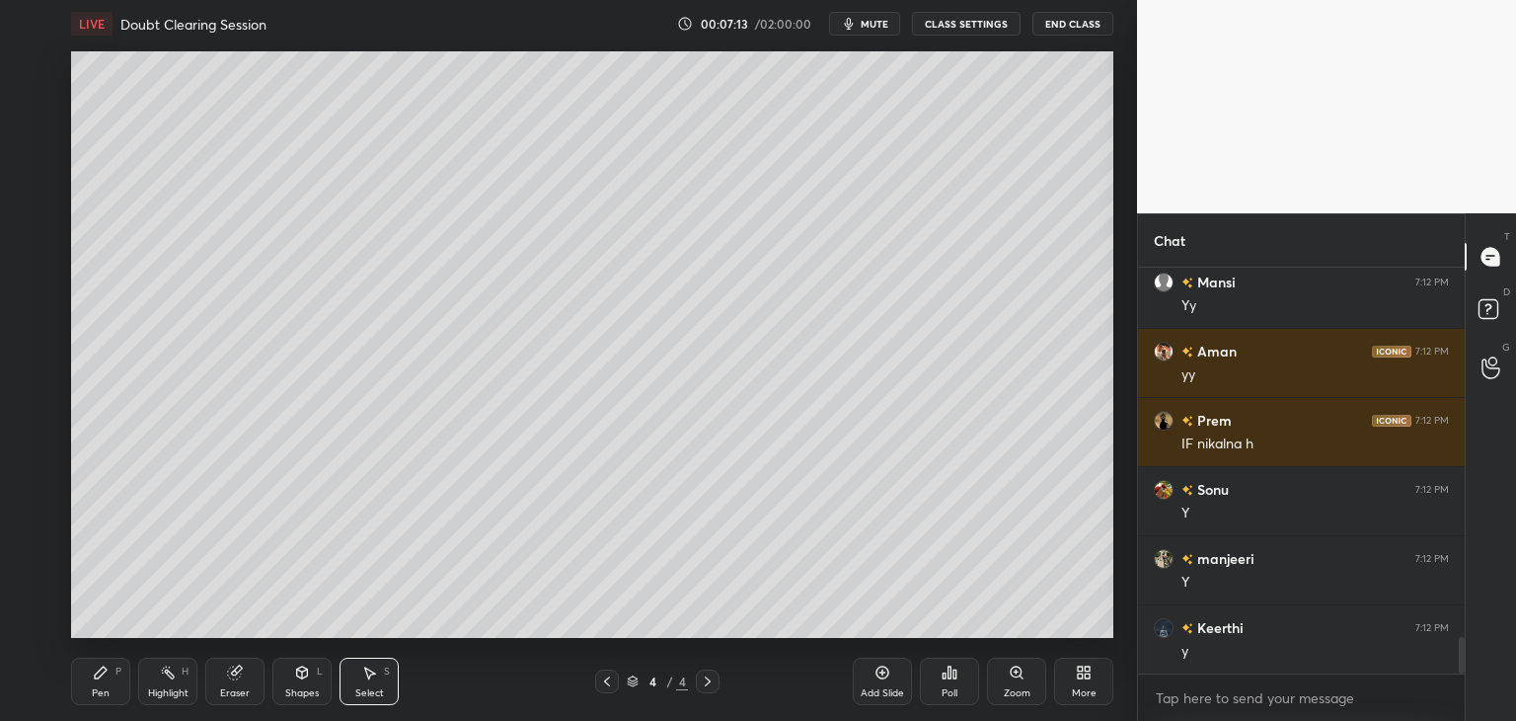
click at [100, 689] on div "Pen" at bounding box center [101, 693] width 18 height 10
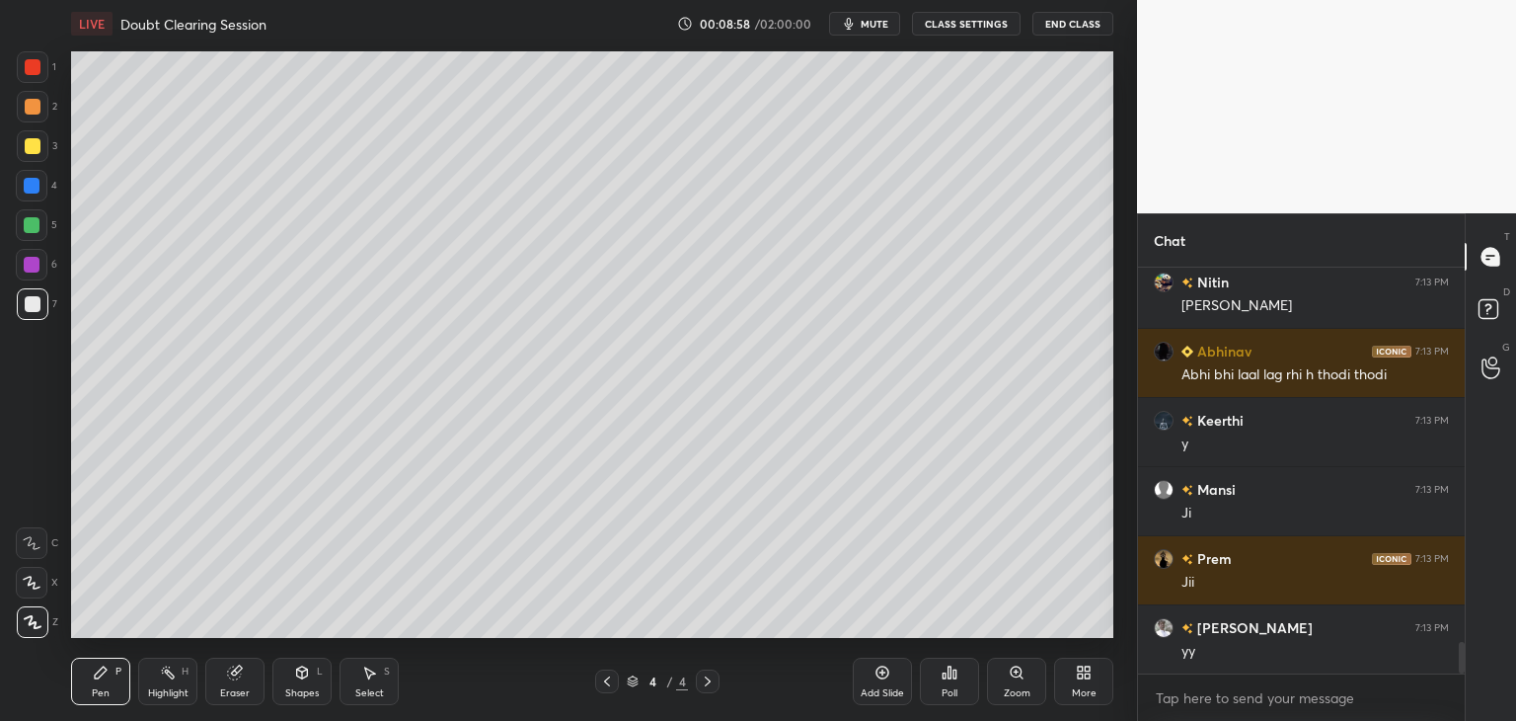
scroll to position [4811, 0]
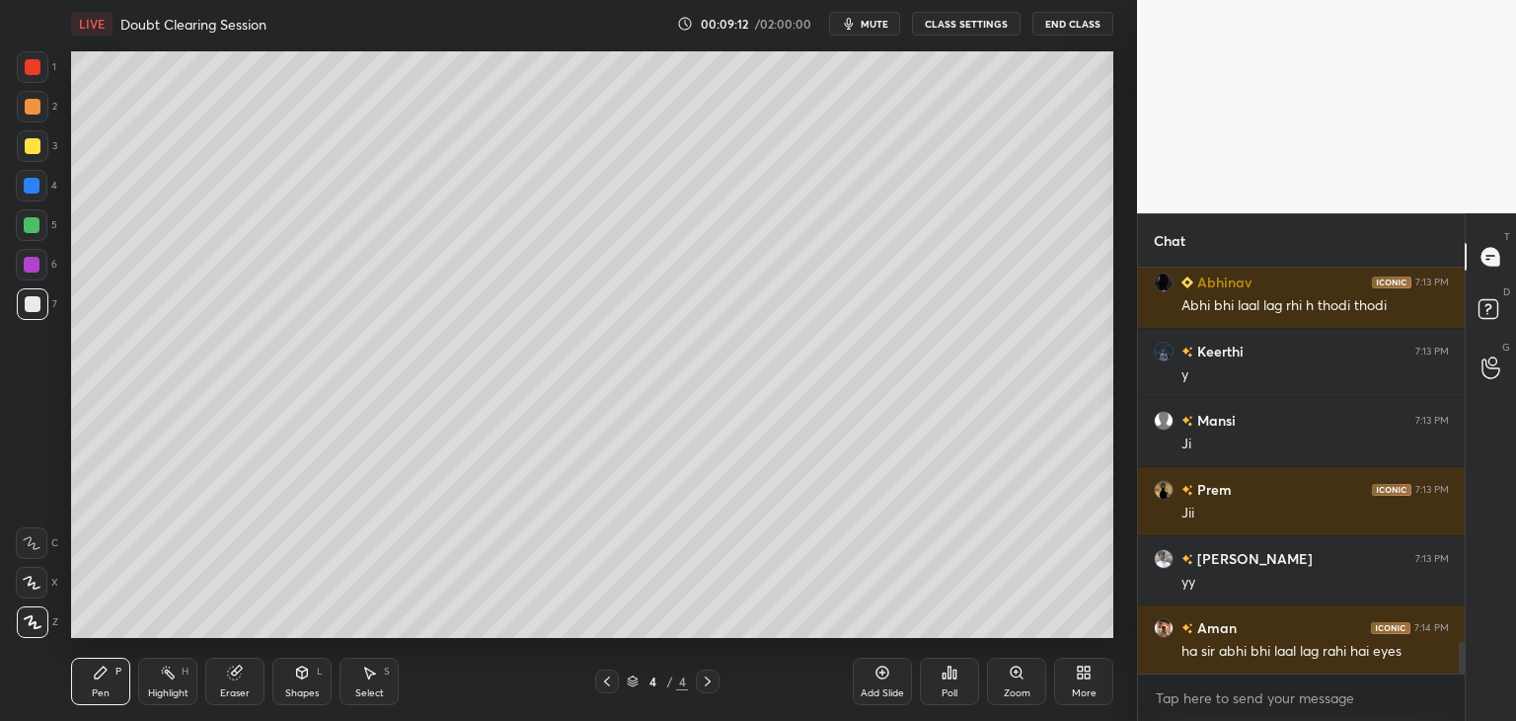
click at [33, 229] on div at bounding box center [32, 225] width 16 height 16
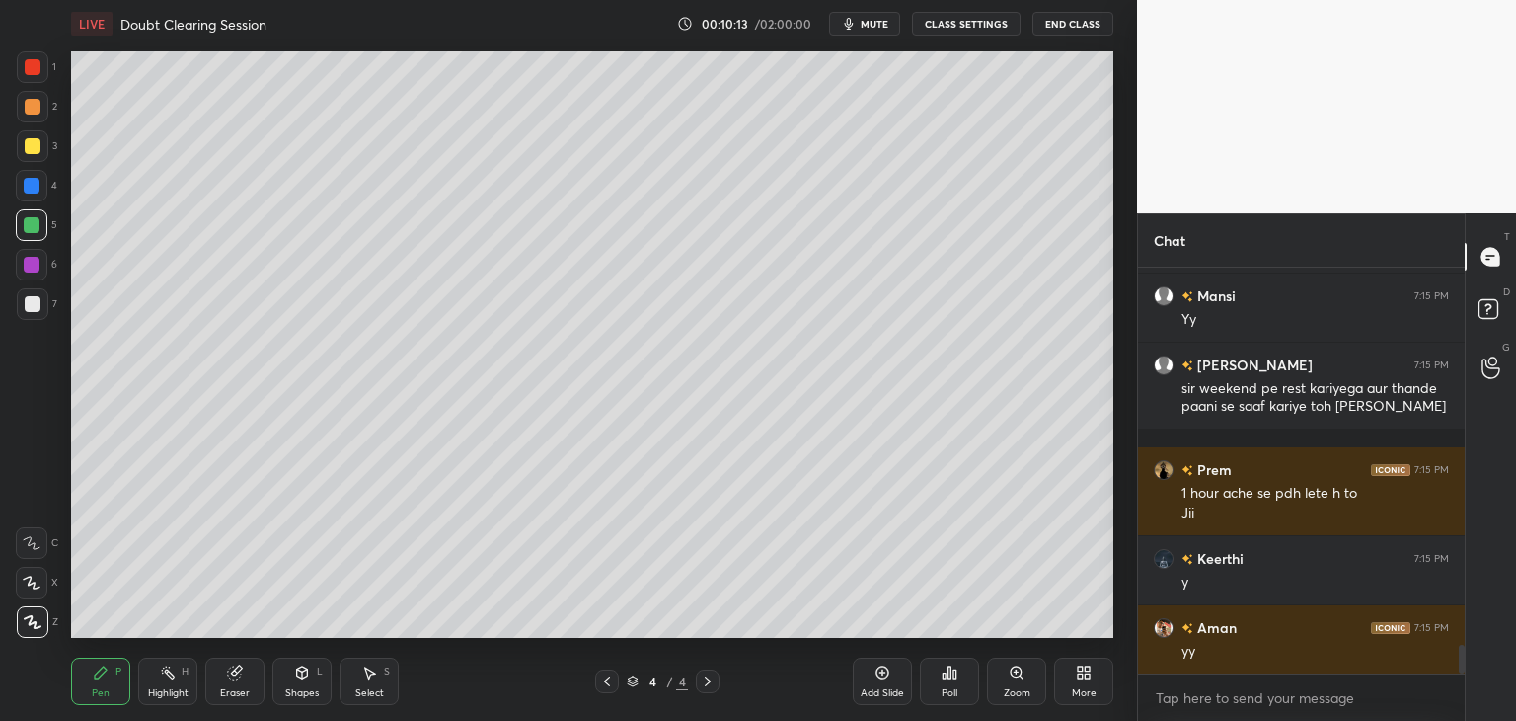
scroll to position [5506, 0]
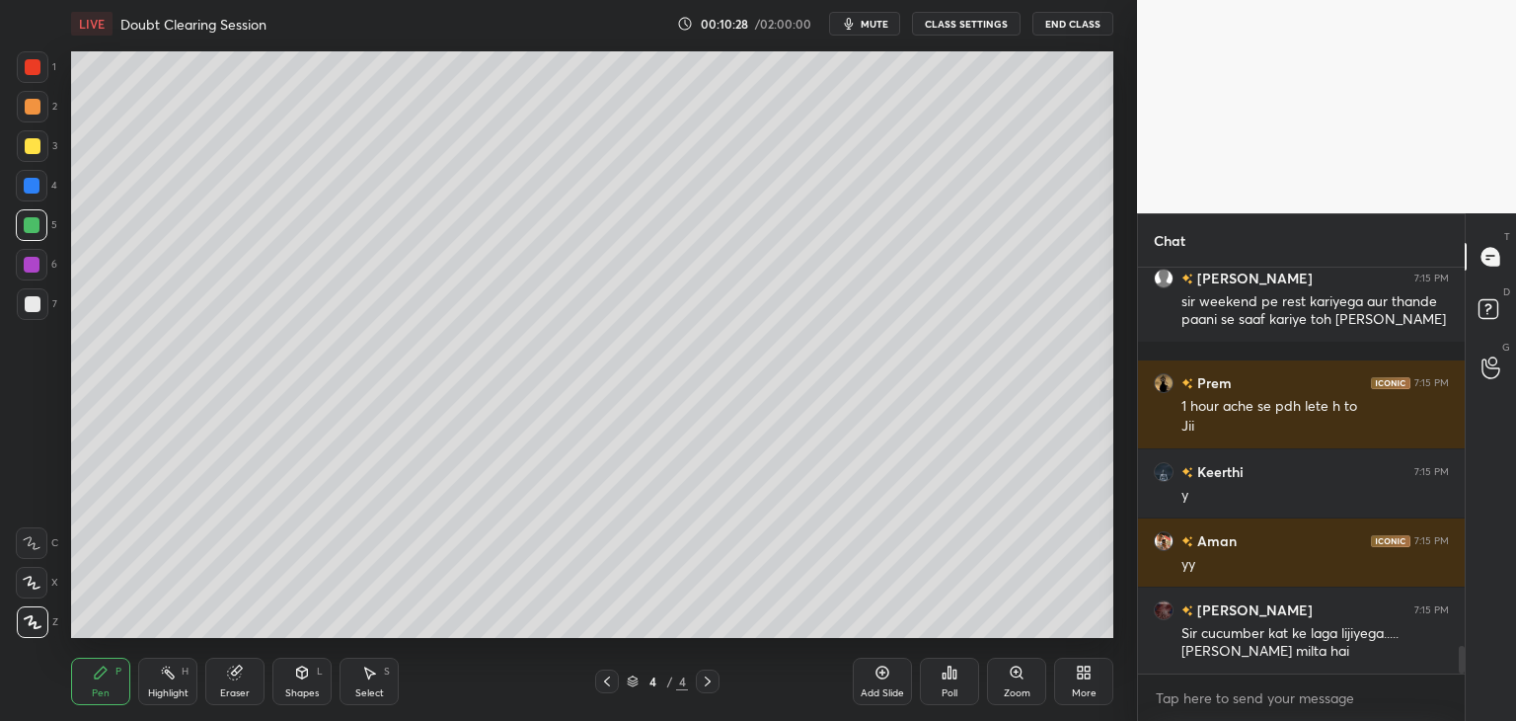
click at [241, 683] on div "Eraser" at bounding box center [234, 680] width 59 height 47
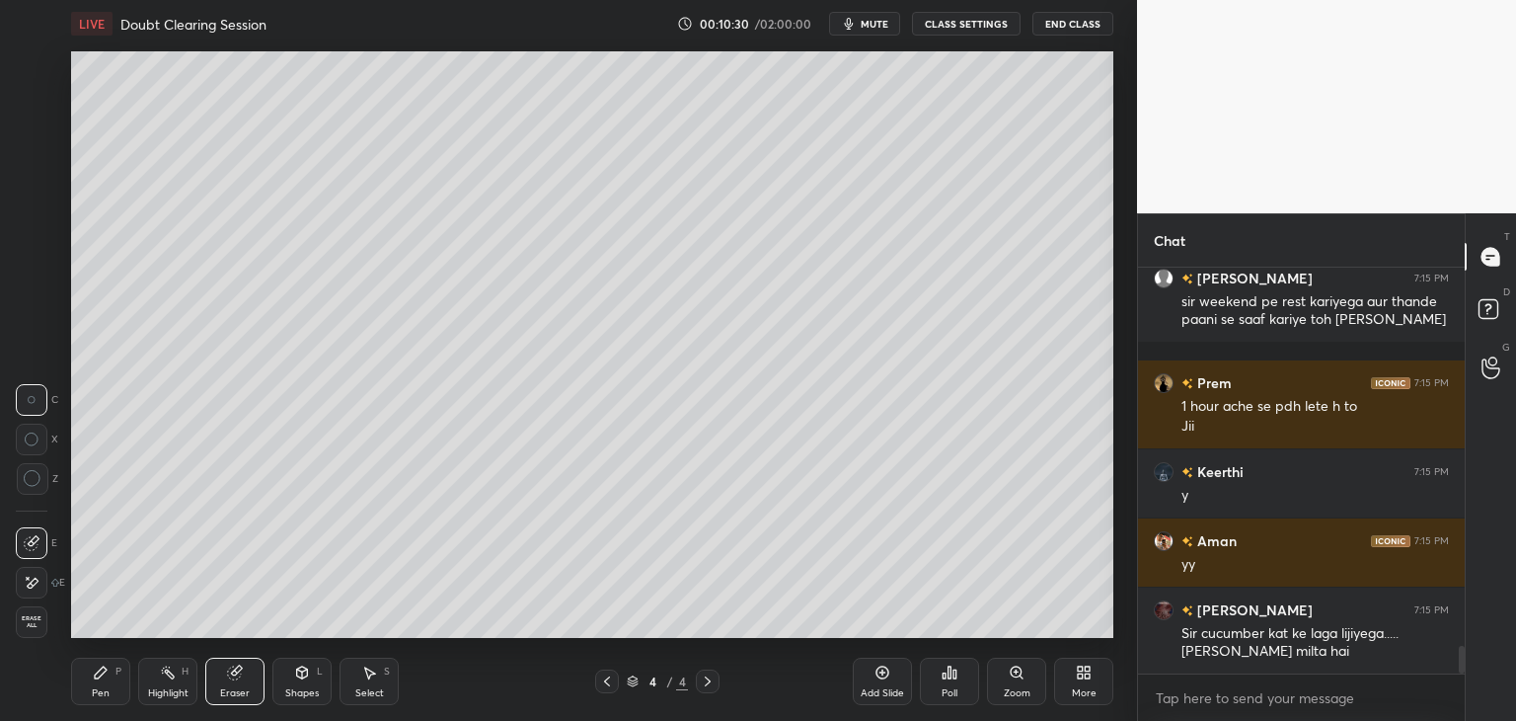
click at [95, 688] on div "Pen" at bounding box center [101, 693] width 18 height 10
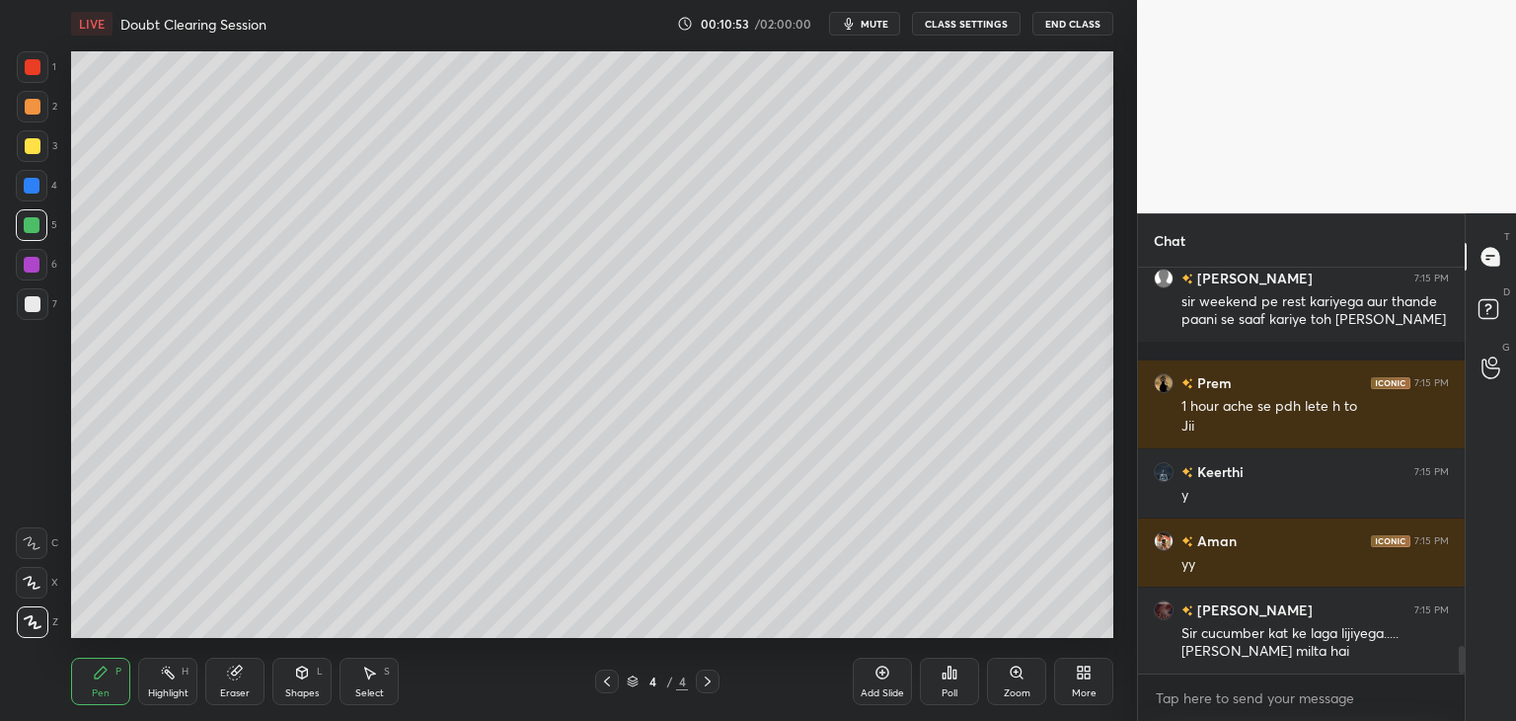
scroll to position [5575, 0]
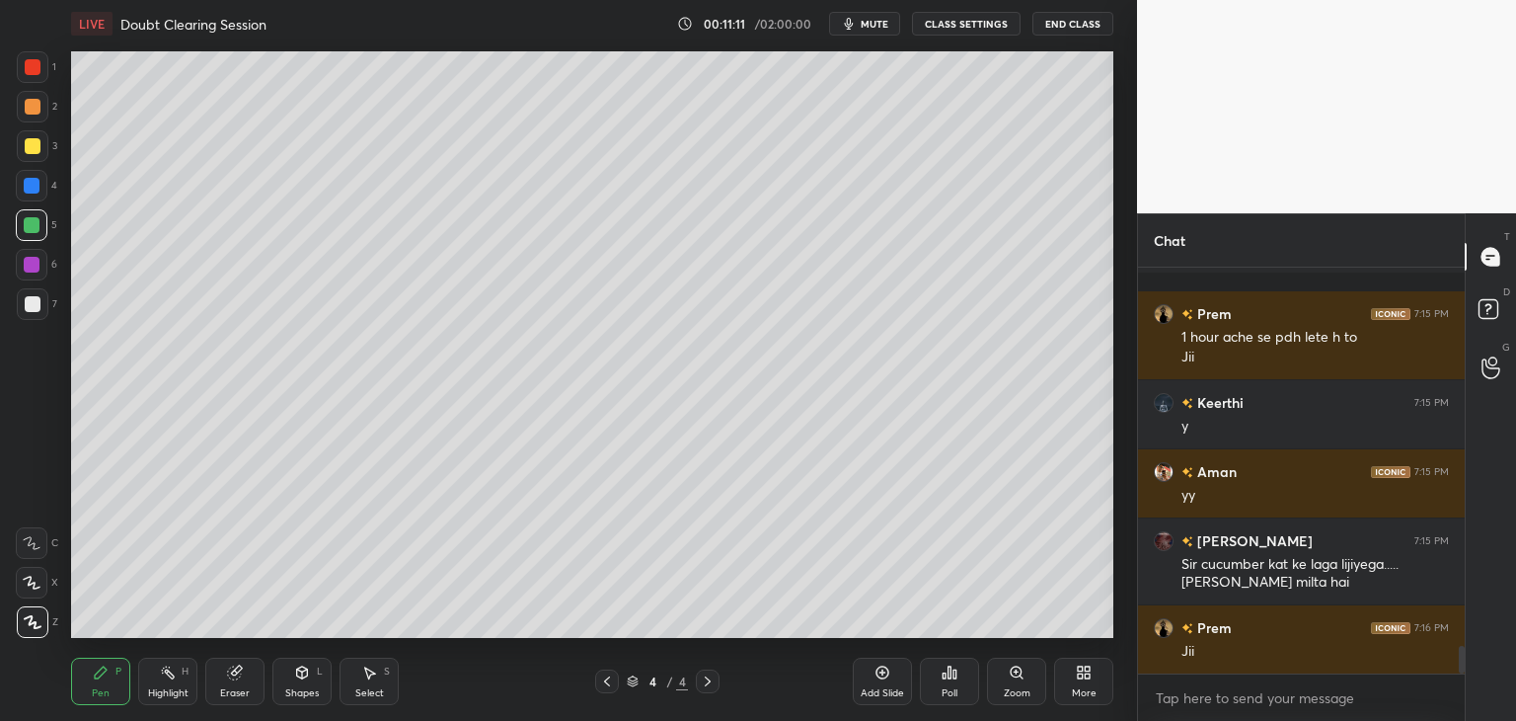
click at [356, 688] on div "Select" at bounding box center [369, 693] width 29 height 10
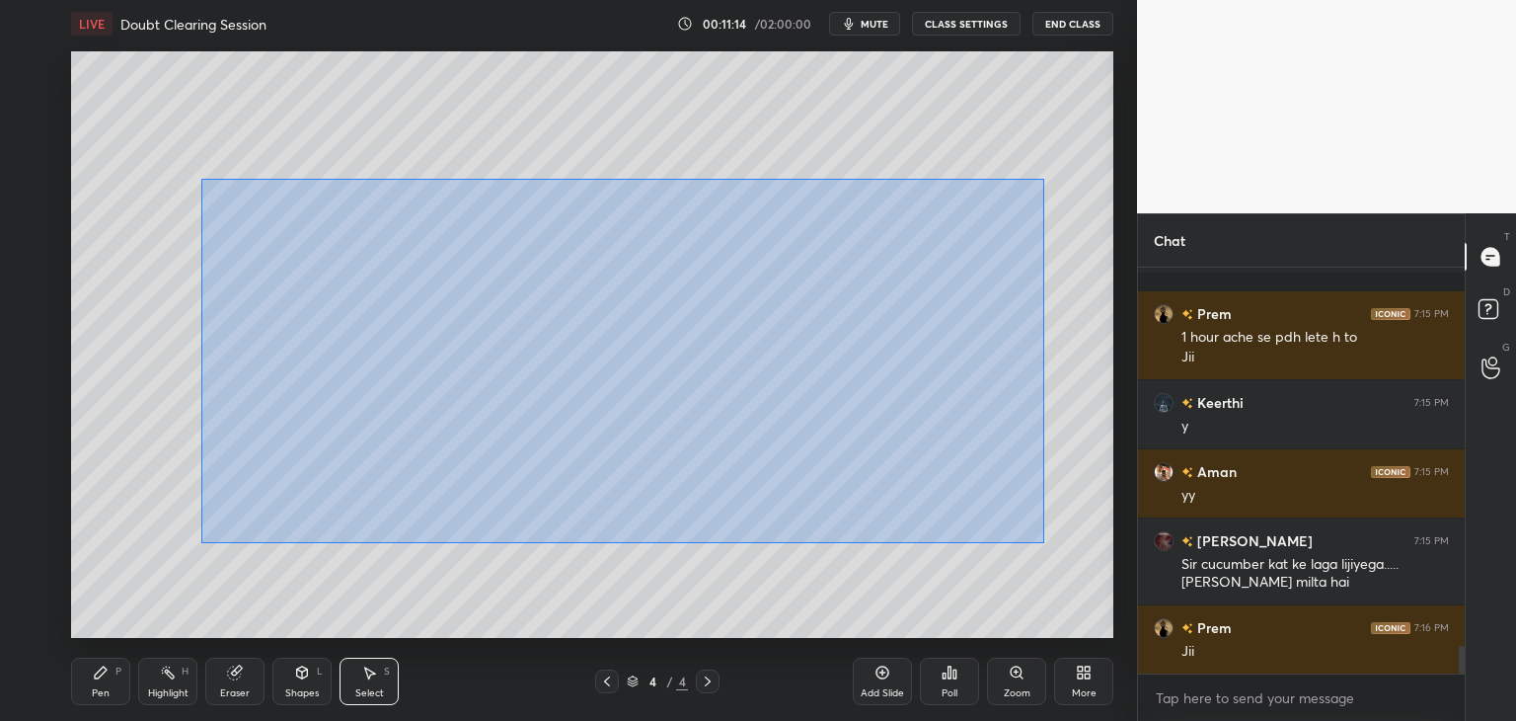
drag, startPoint x: 201, startPoint y: 179, endPoint x: 1026, endPoint y: 533, distance: 897.2
click at [1042, 542] on div "0 ° Undo Copy Duplicate Duplicate to new slide Delete" at bounding box center [592, 344] width 1042 height 586
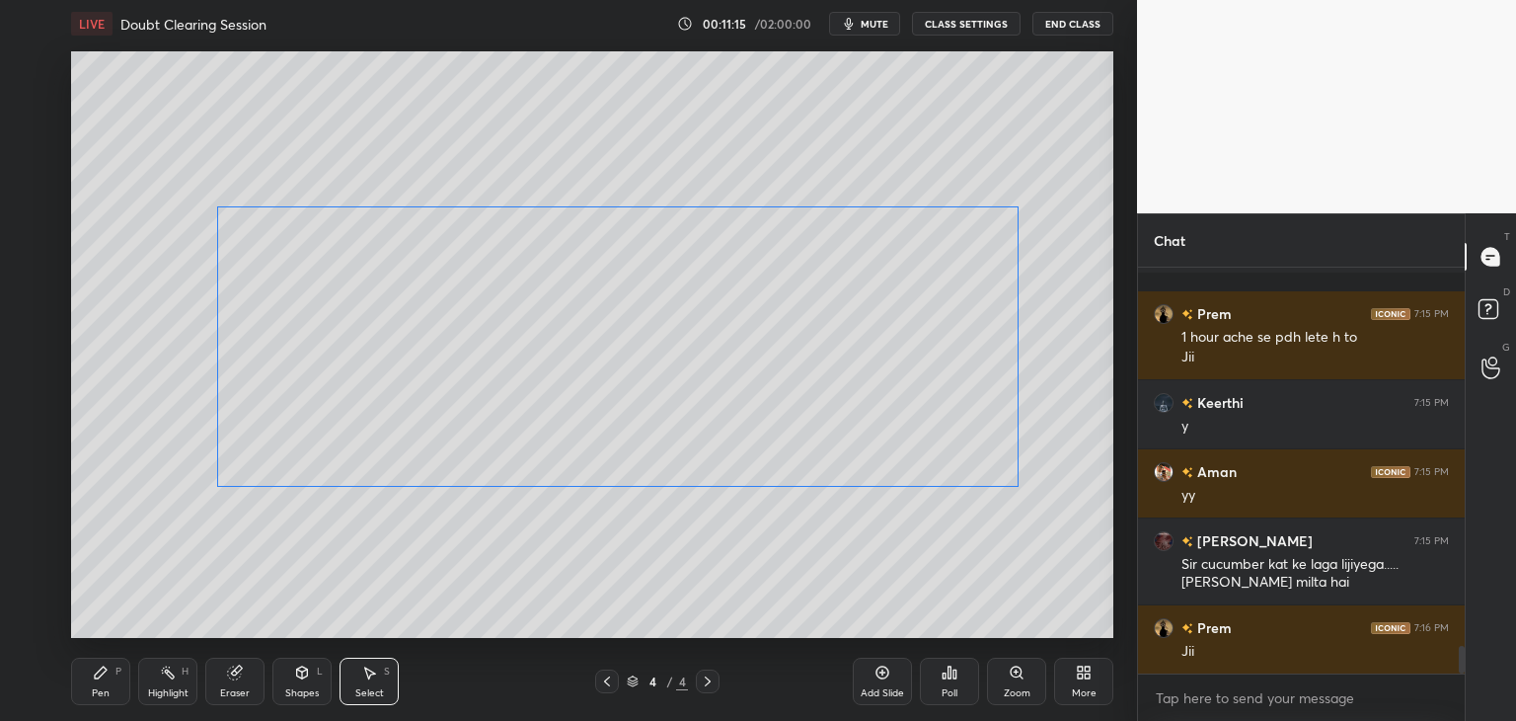
drag, startPoint x: 886, startPoint y: 463, endPoint x: 866, endPoint y: 526, distance: 66.5
click at [884, 468] on div "0 ° Undo Copy Duplicate Duplicate to new slide Delete" at bounding box center [592, 344] width 1042 height 586
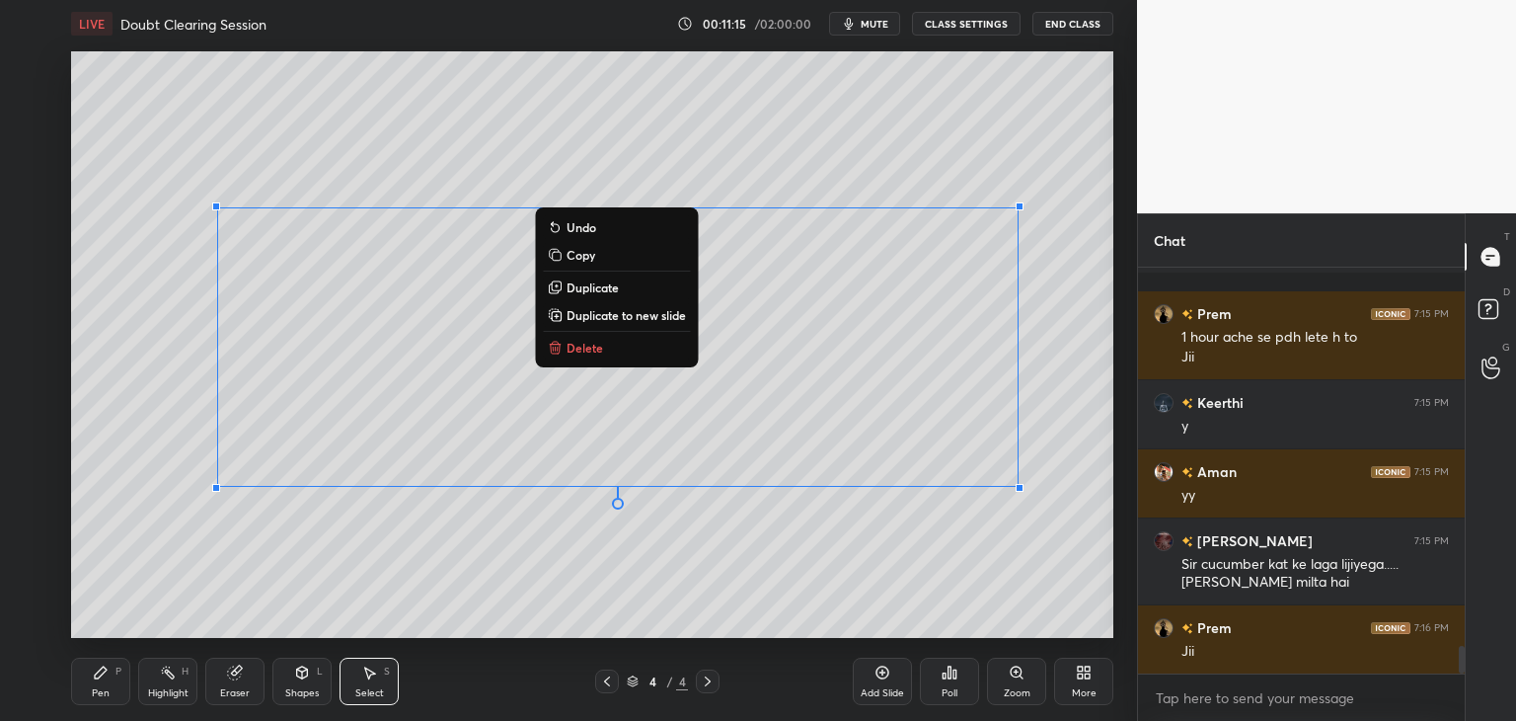
click at [852, 571] on div "0 ° Undo Copy Duplicate Duplicate to new slide Delete" at bounding box center [592, 344] width 1042 height 586
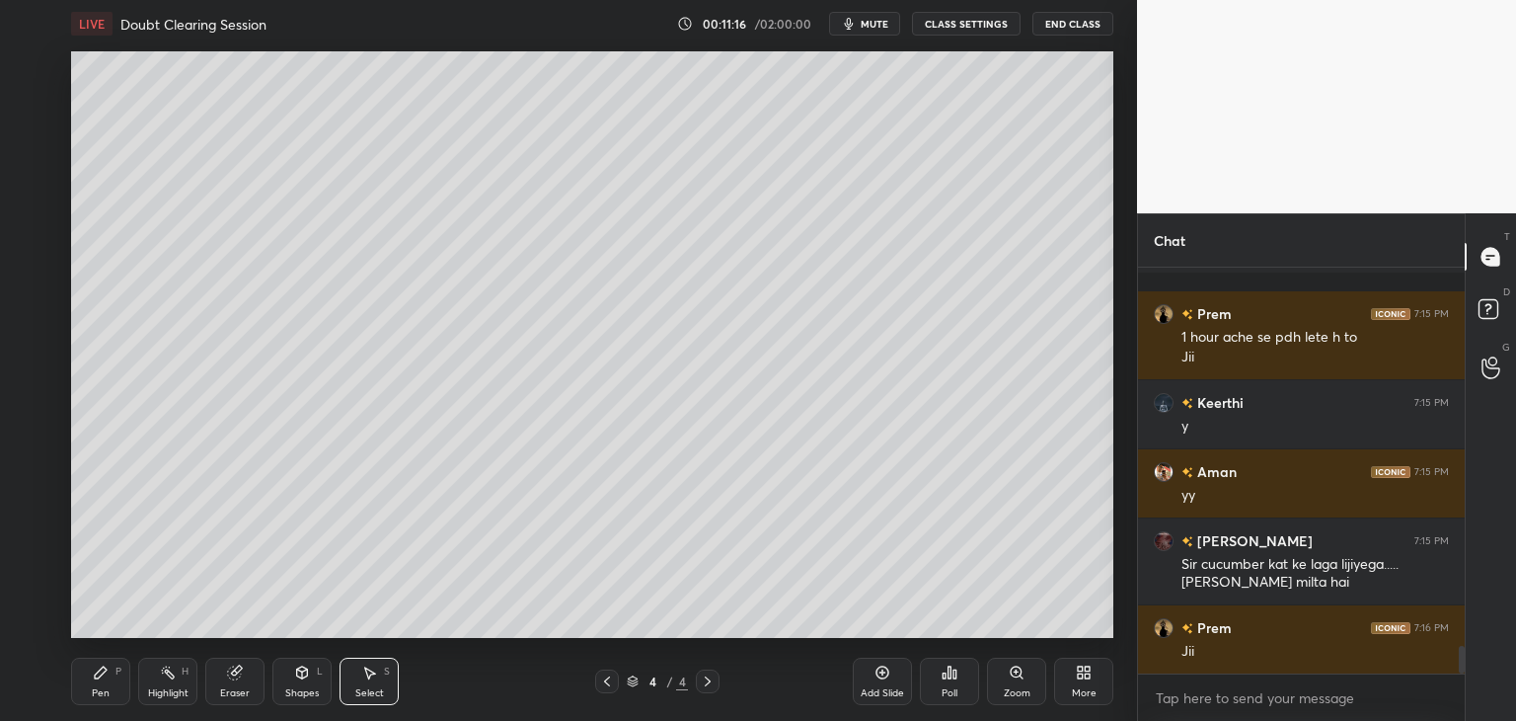
click at [289, 682] on div "Shapes L" at bounding box center [301, 680] width 59 height 47
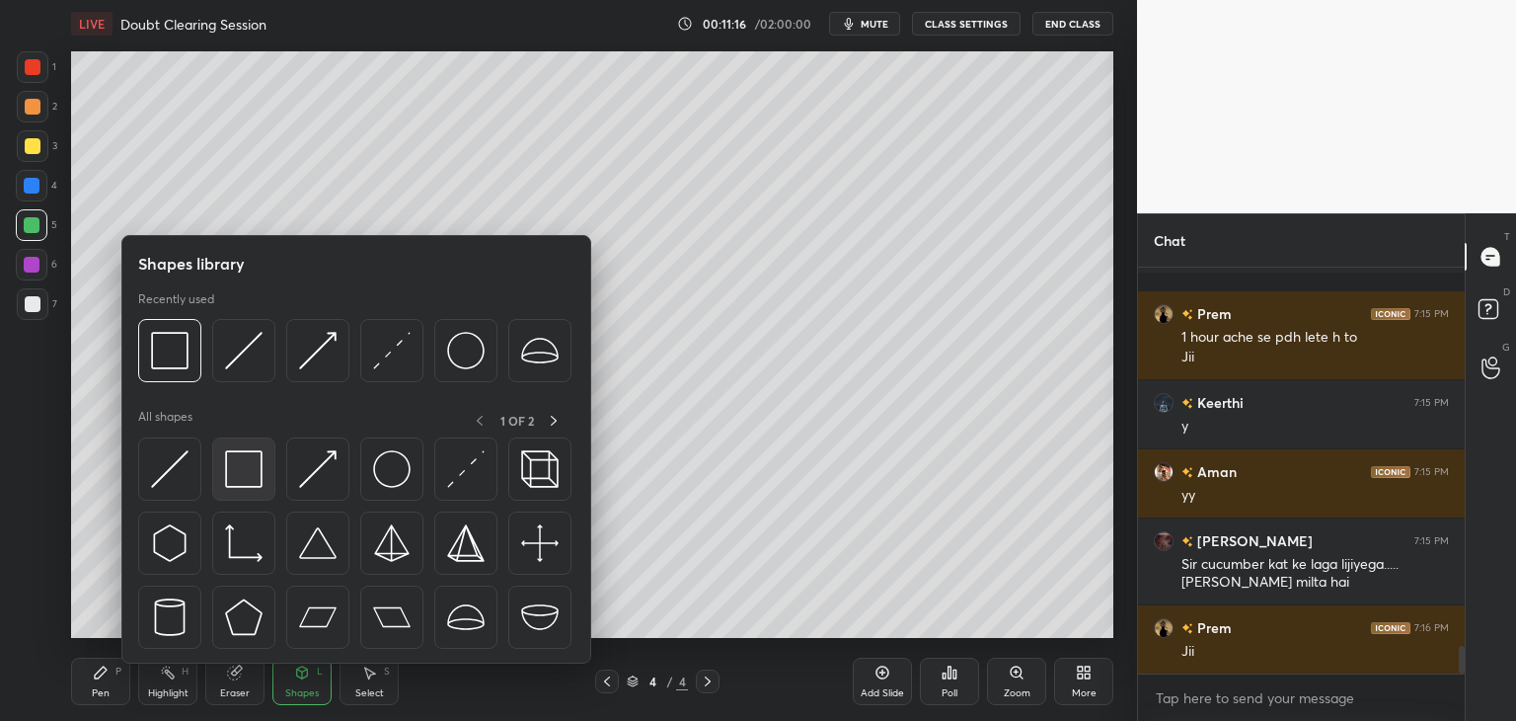
click at [257, 474] on img at bounding box center [244, 469] width 38 height 38
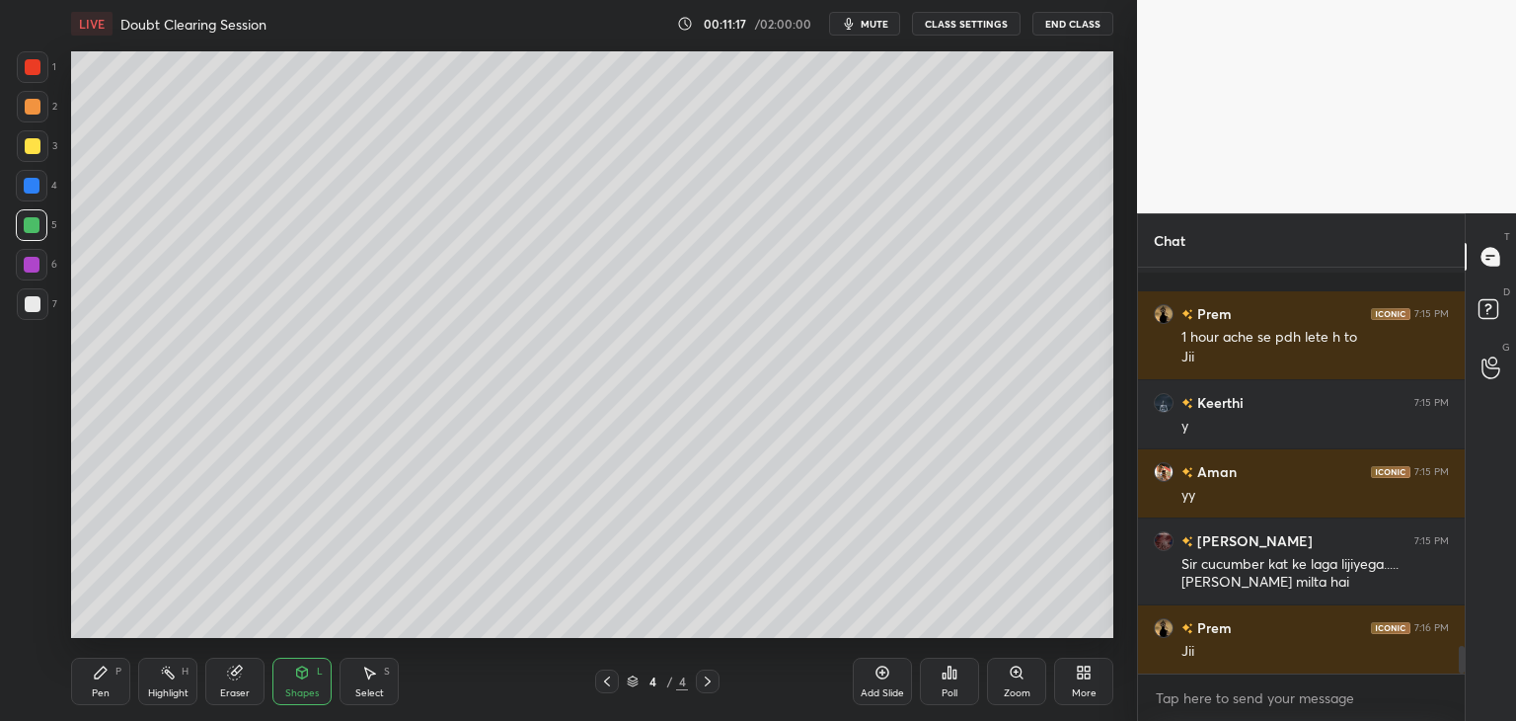
click at [30, 254] on div at bounding box center [32, 265] width 32 height 32
click at [368, 693] on div "Select" at bounding box center [369, 693] width 29 height 10
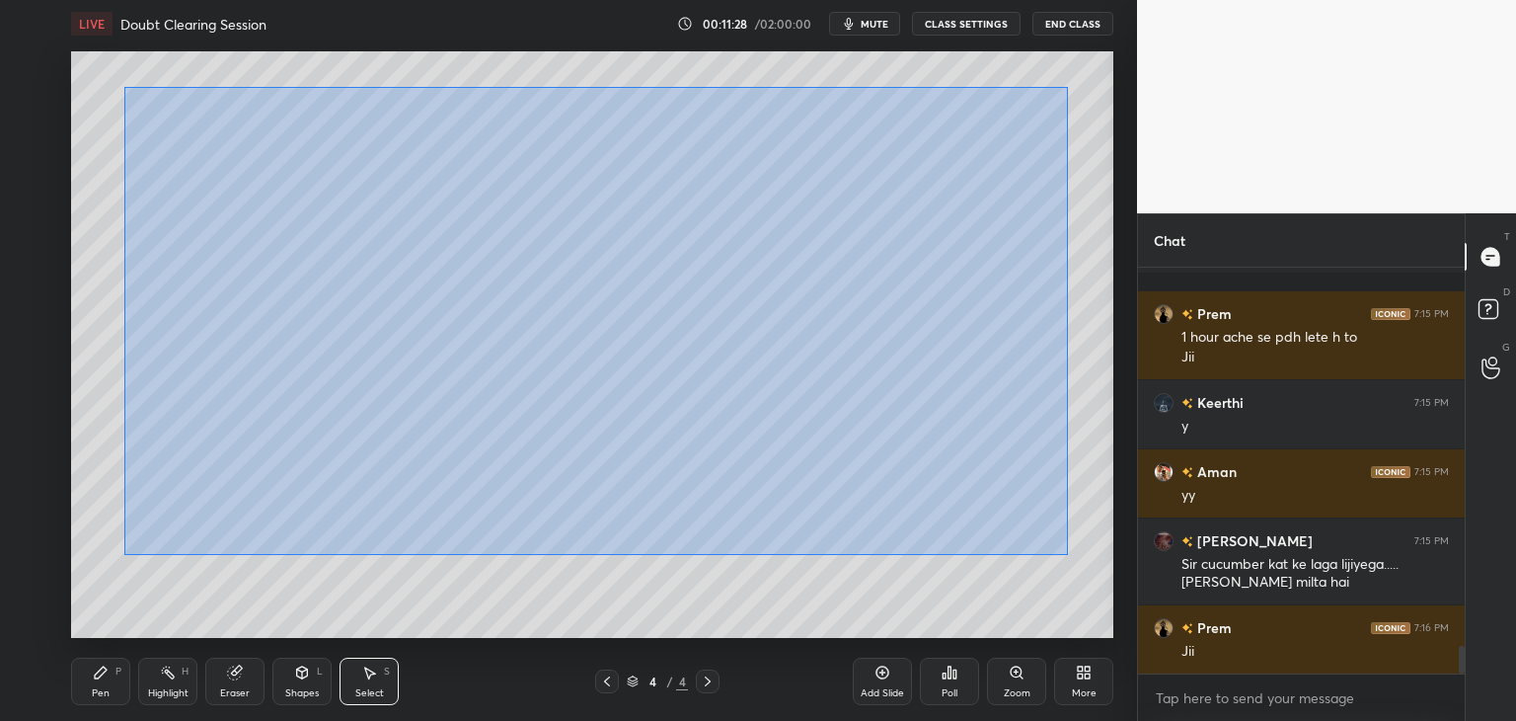
drag, startPoint x: 124, startPoint y: 87, endPoint x: 1058, endPoint y: 553, distance: 1043.6
click at [1066, 555] on div "0 ° Undo Copy Duplicate Duplicate to new slide Delete" at bounding box center [592, 344] width 1042 height 586
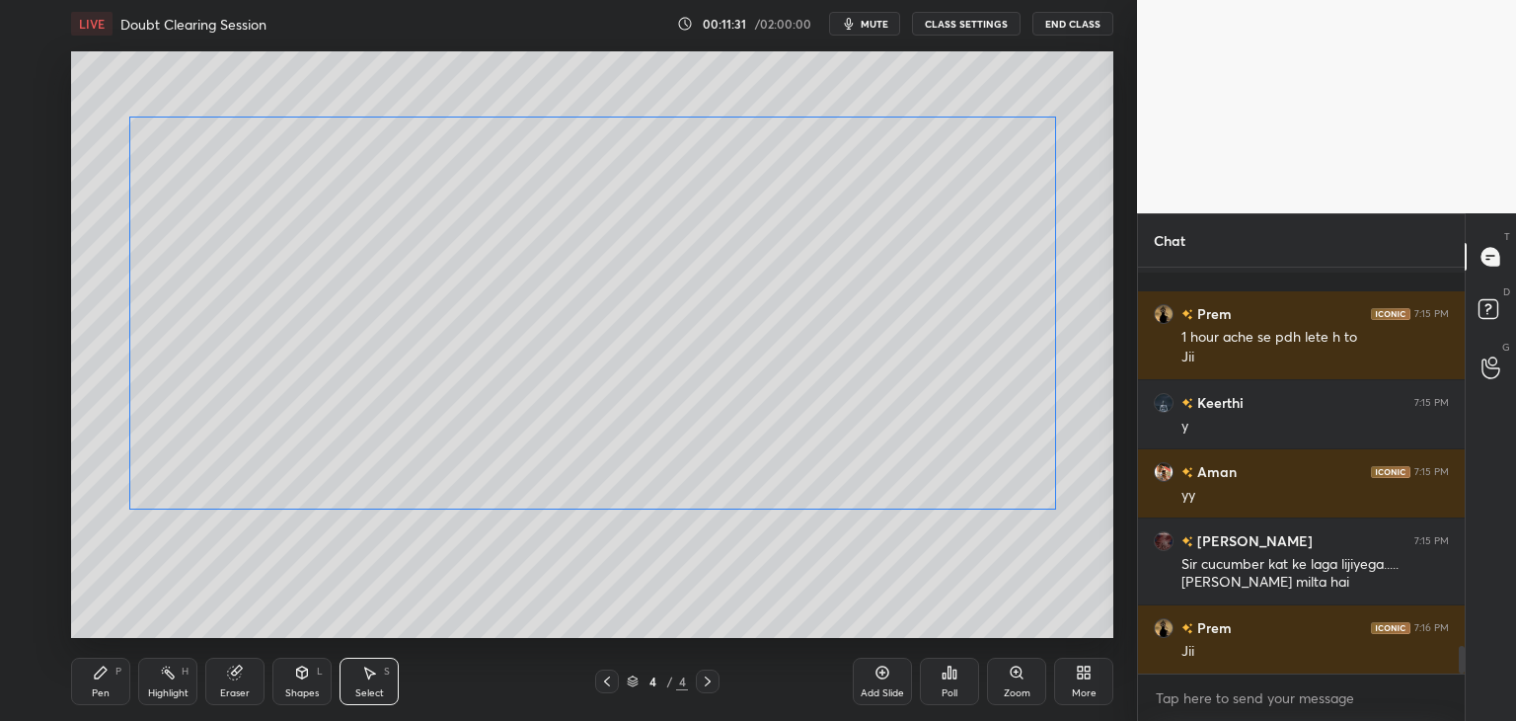
drag, startPoint x: 920, startPoint y: 424, endPoint x: 930, endPoint y: 454, distance: 31.2
click at [915, 447] on div "0 ° Undo Copy Duplicate Duplicate to new slide Delete" at bounding box center [592, 344] width 1042 height 586
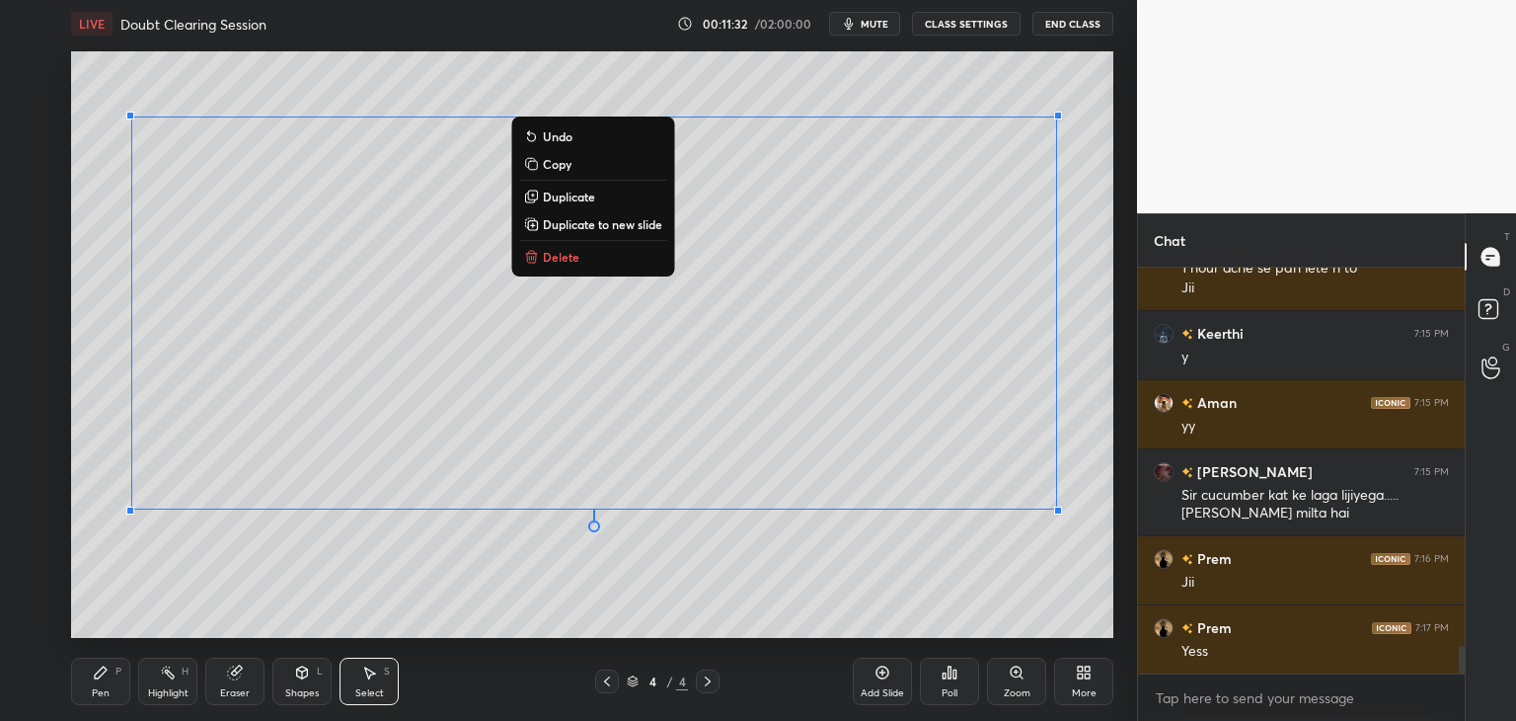
click at [1099, 471] on div "0 ° Undo Copy Duplicate Duplicate to new slide Delete" at bounding box center [592, 344] width 1042 height 586
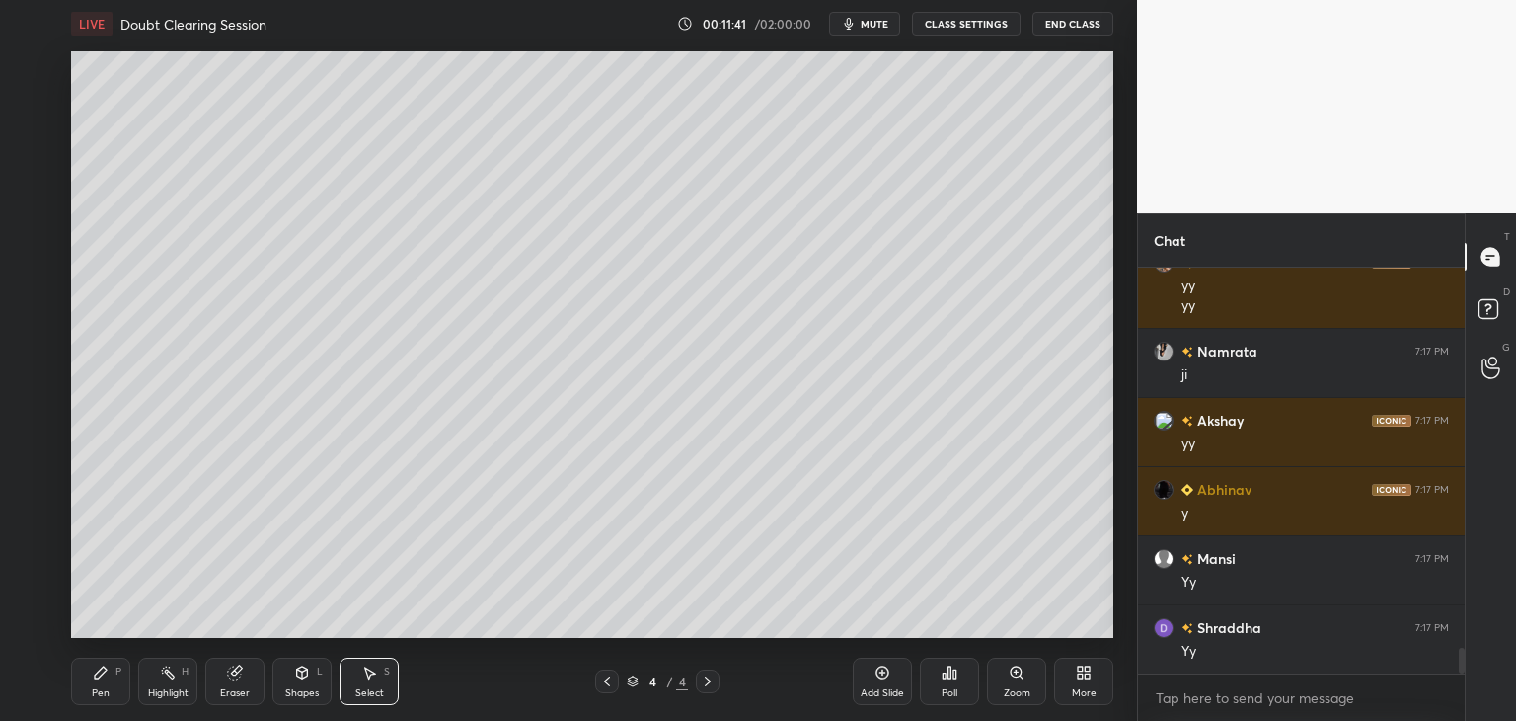
scroll to position [6217, 0]
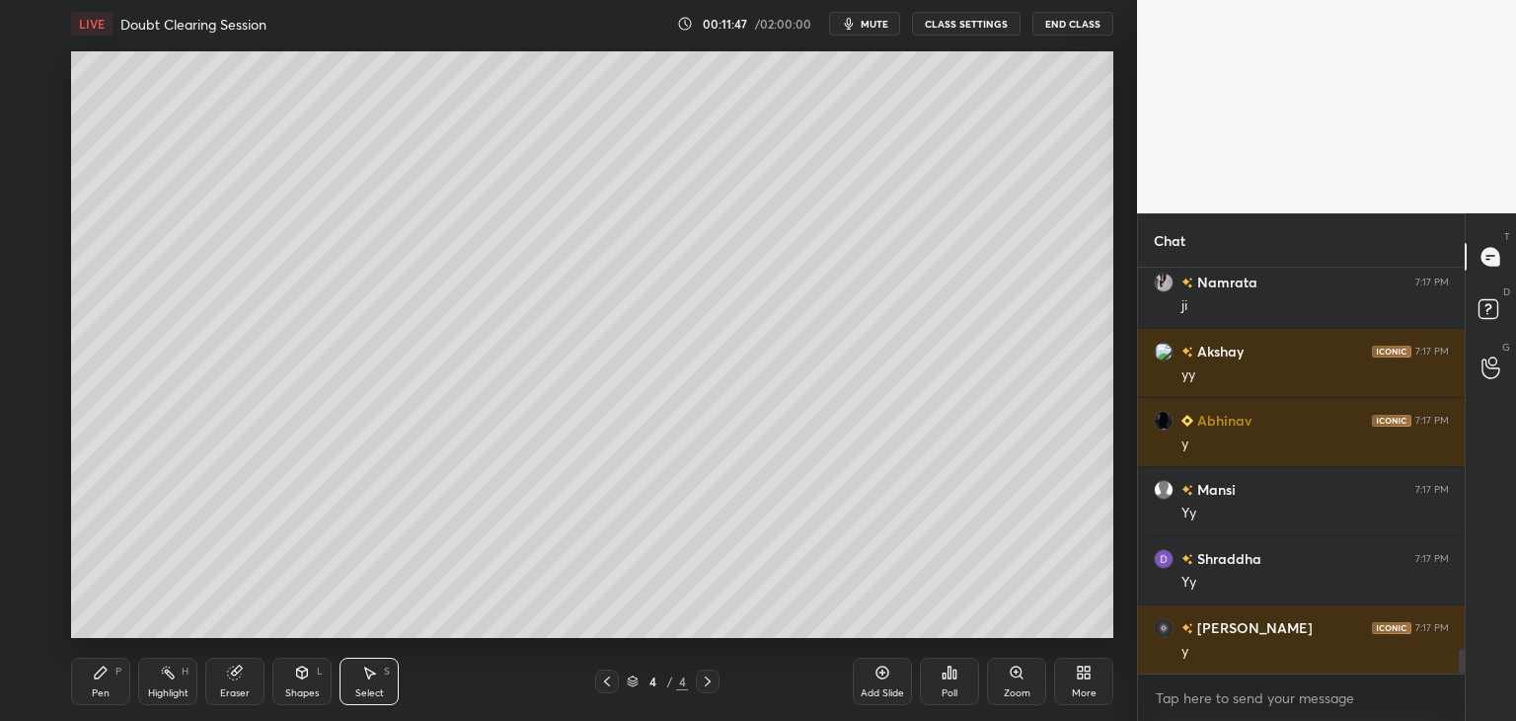
click at [602, 683] on icon at bounding box center [607, 681] width 16 height 16
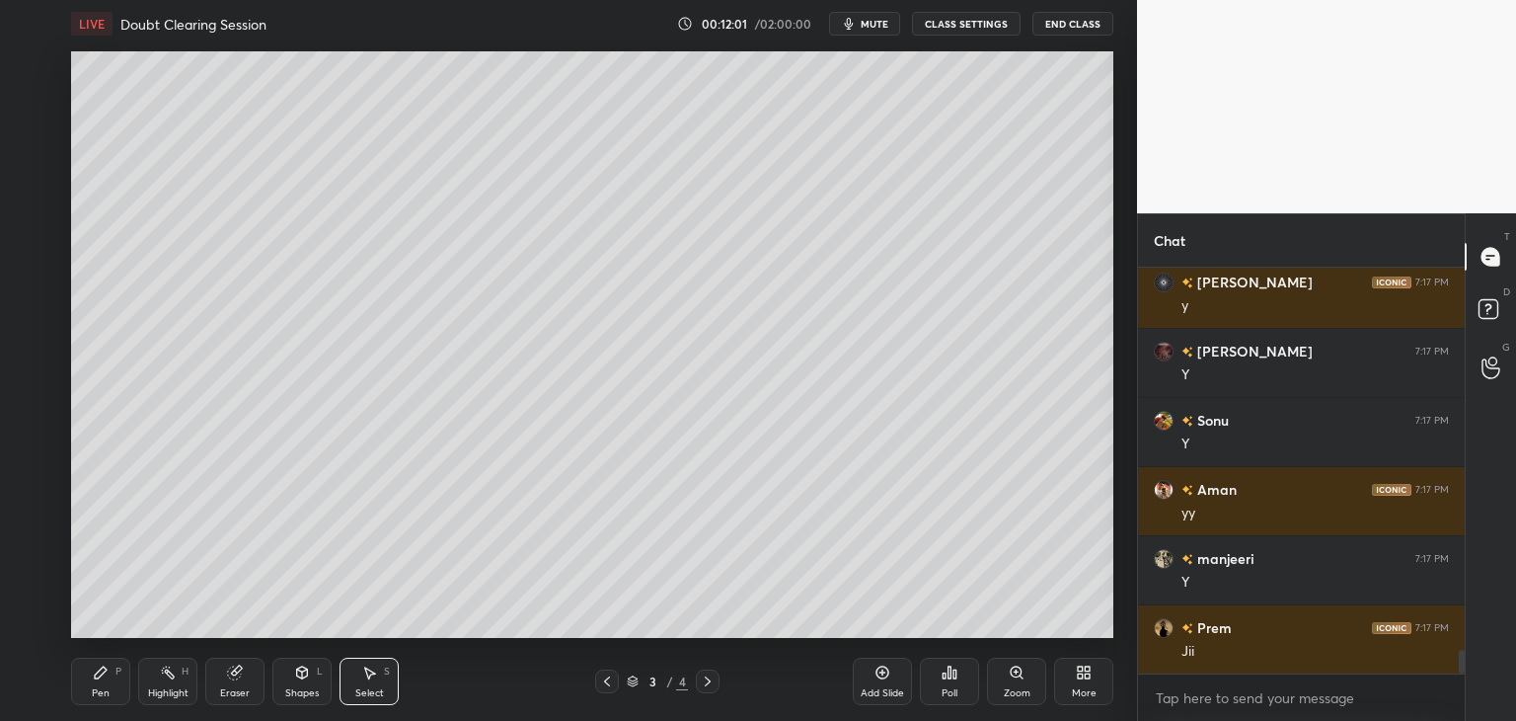
scroll to position [6631, 0]
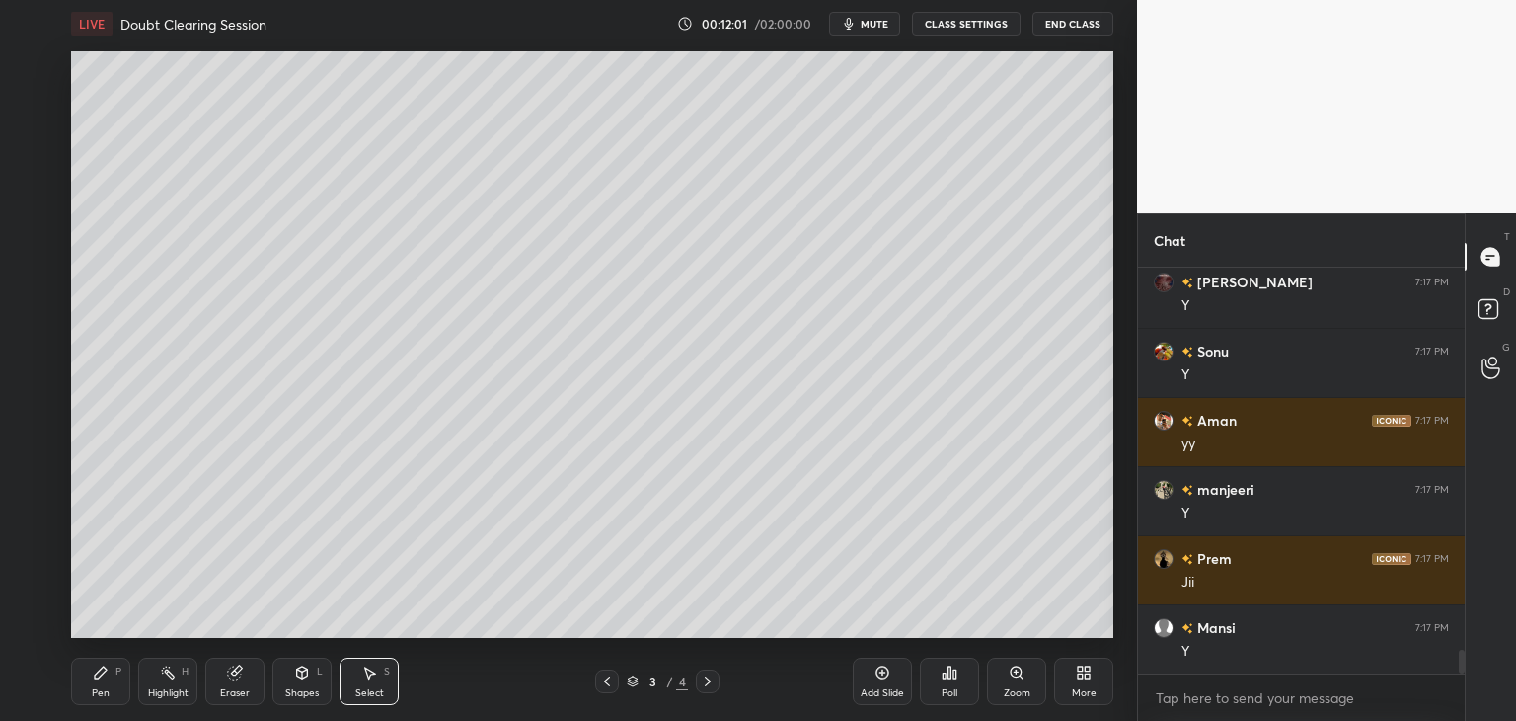
click at [98, 680] on icon at bounding box center [101, 672] width 16 height 16
click at [32, 305] on div at bounding box center [33, 304] width 16 height 16
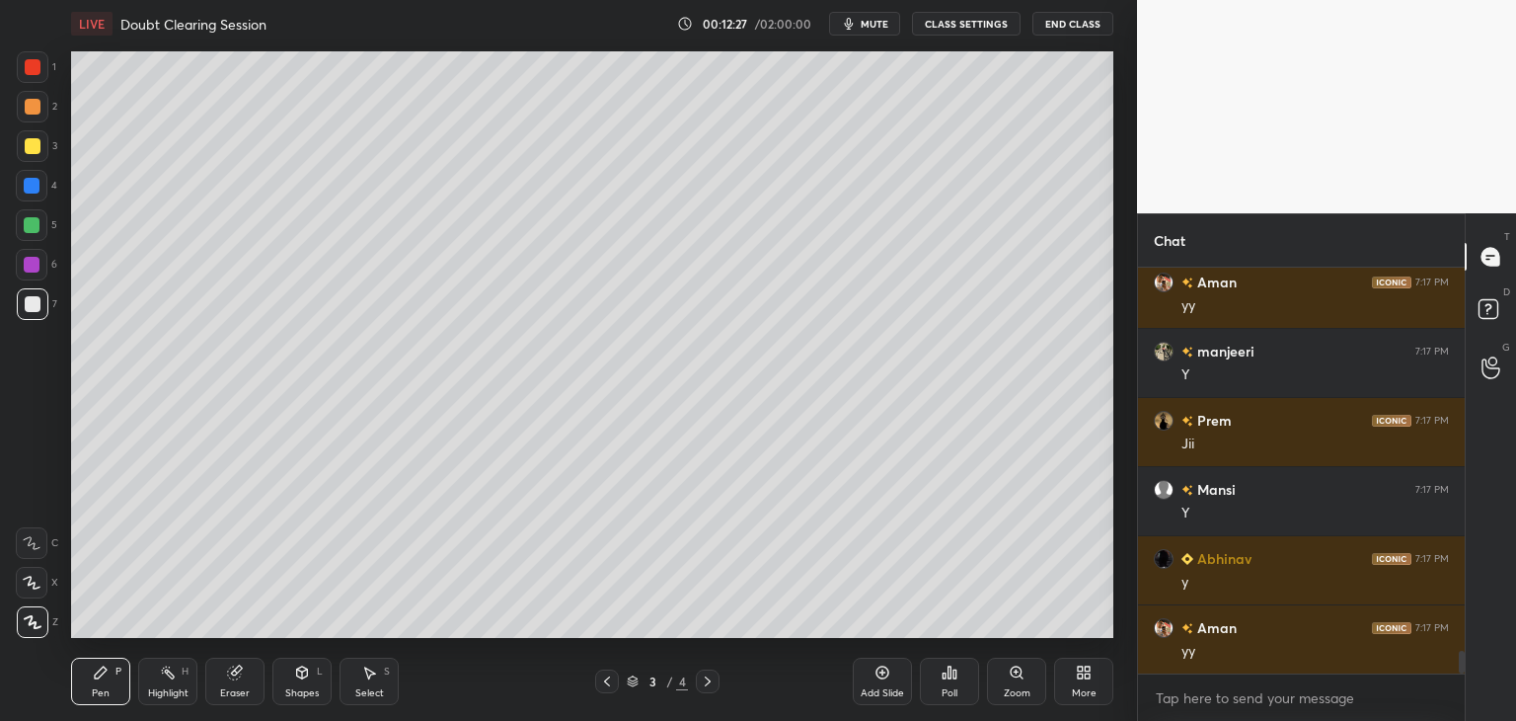
scroll to position [6839, 0]
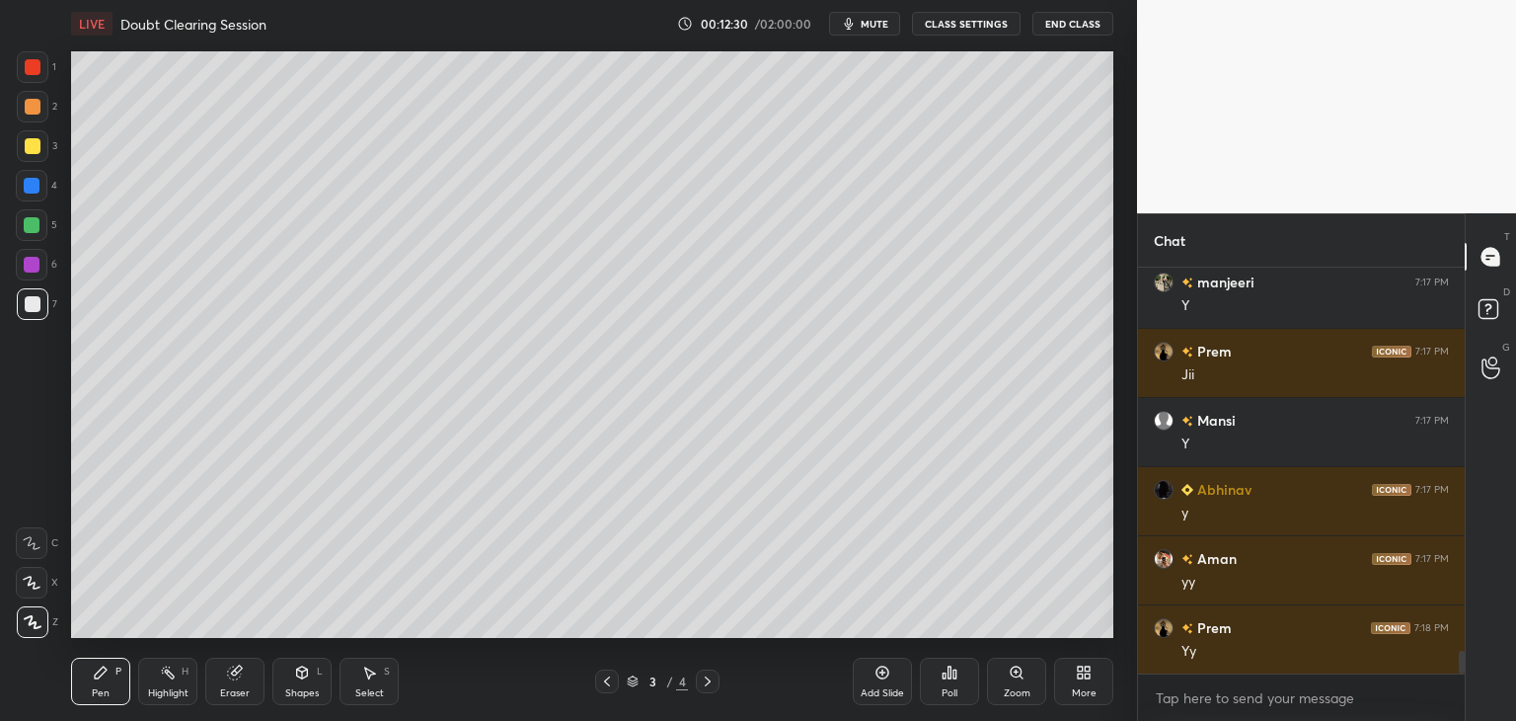
click at [24, 231] on div at bounding box center [32, 225] width 32 height 32
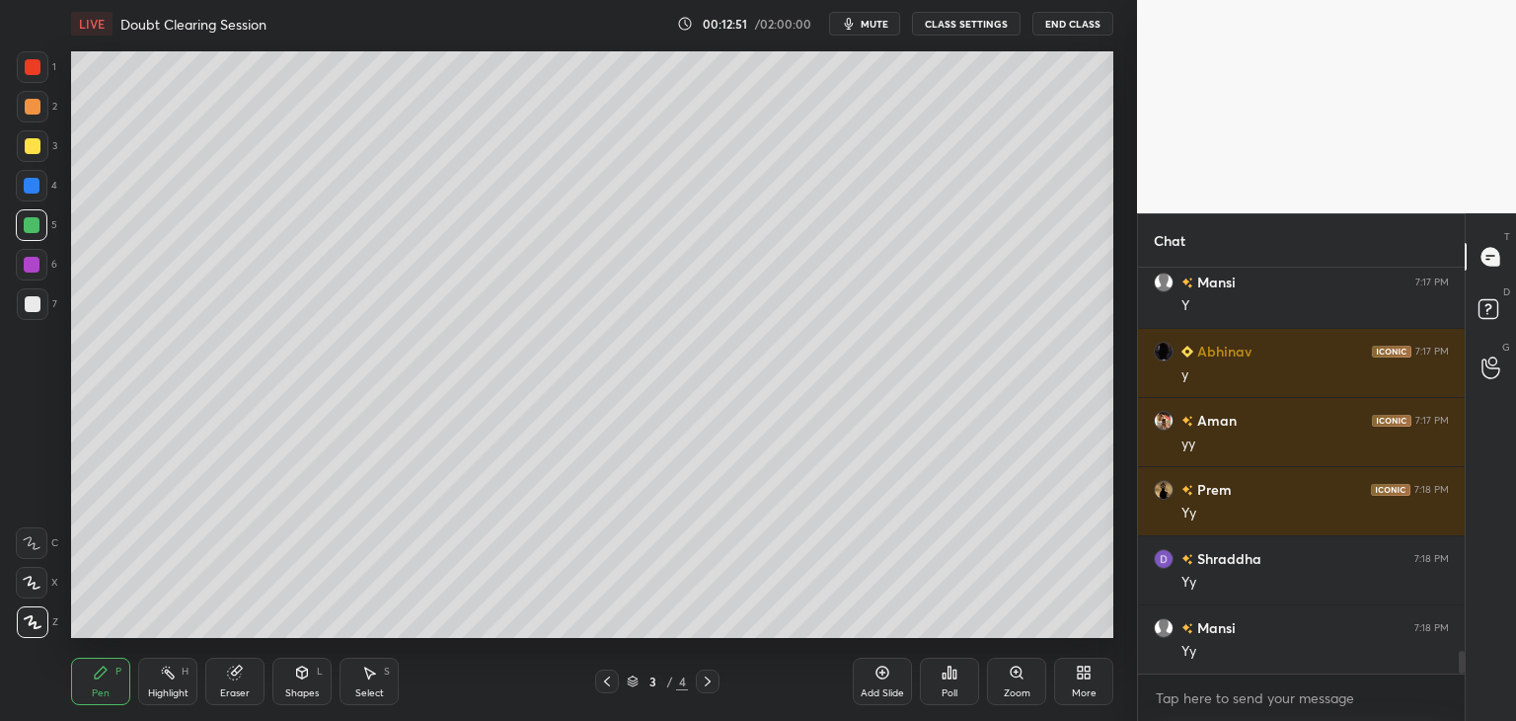
scroll to position [7046, 0]
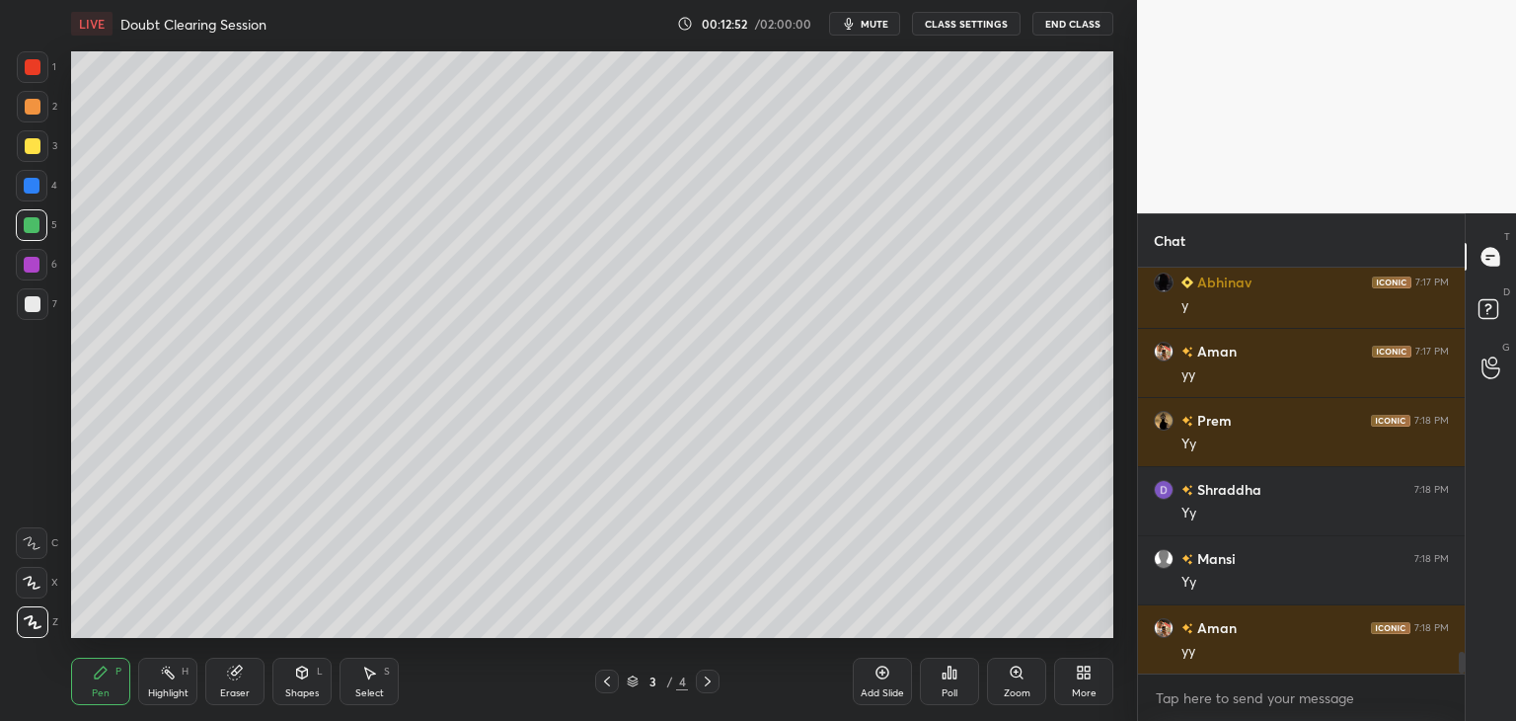
click at [43, 305] on div at bounding box center [33, 304] width 32 height 32
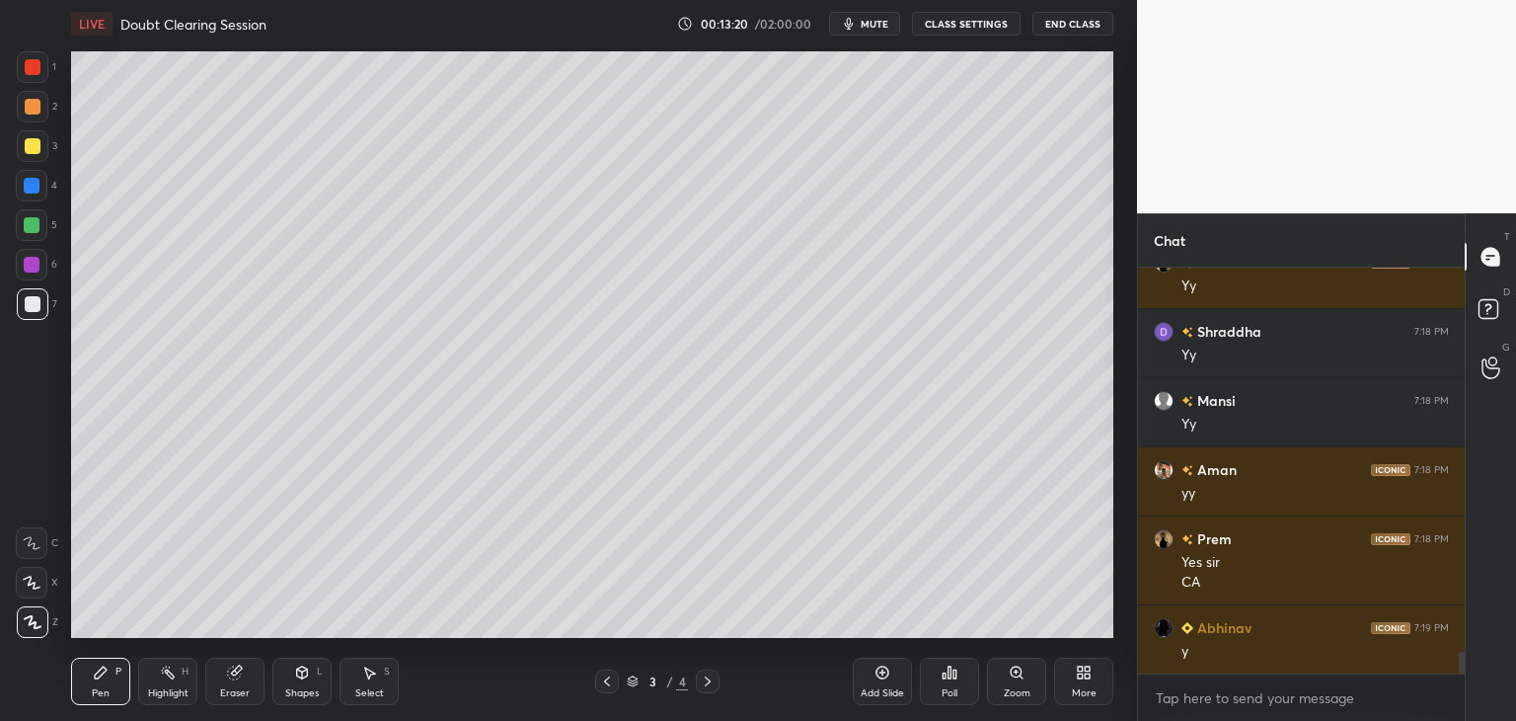
scroll to position [7273, 0]
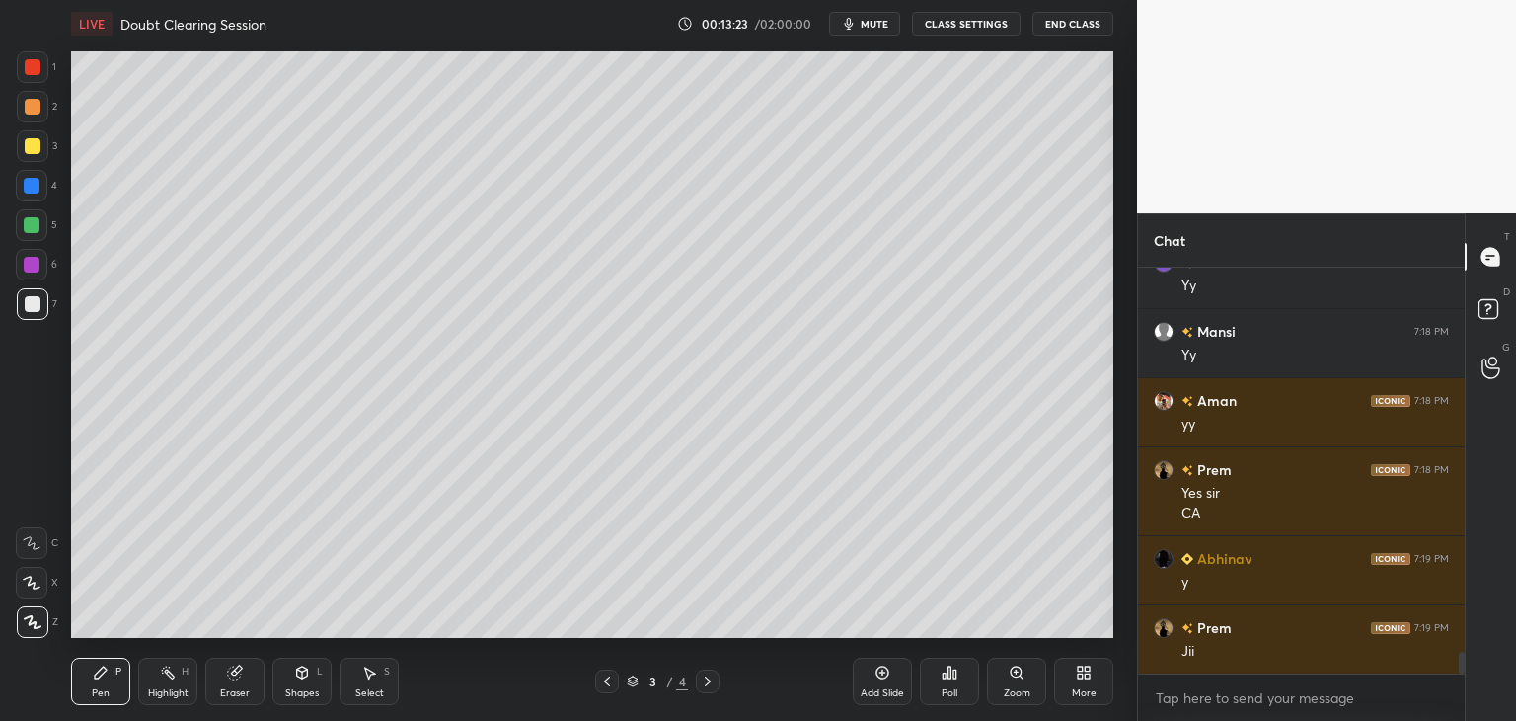
drag, startPoint x: 375, startPoint y: 676, endPoint x: 394, endPoint y: 665, distance: 21.7
click at [375, 676] on icon at bounding box center [369, 672] width 16 height 16
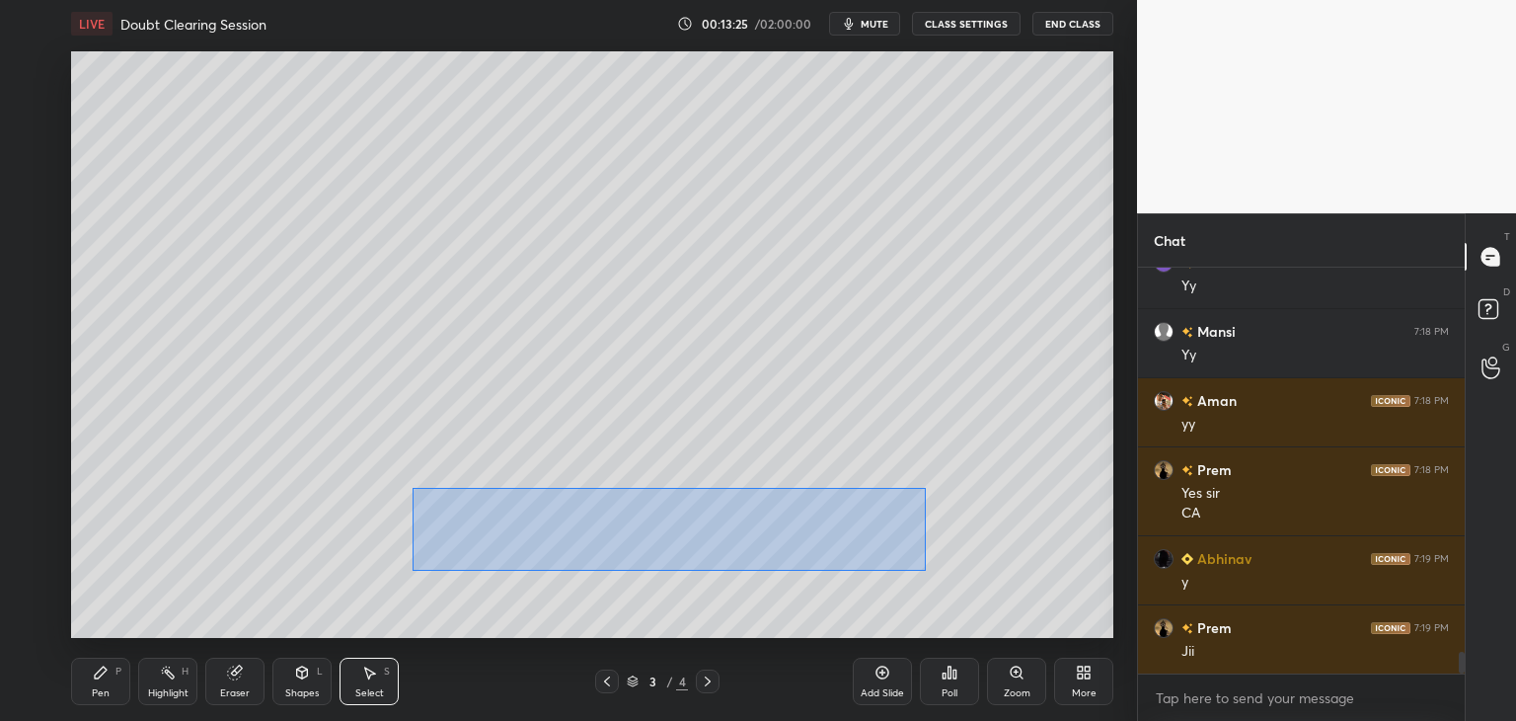
drag, startPoint x: 413, startPoint y: 488, endPoint x: 835, endPoint y: 562, distance: 428.9
click at [924, 571] on div "0 ° Undo Copy Duplicate Duplicate to new slide Delete" at bounding box center [592, 344] width 1042 height 586
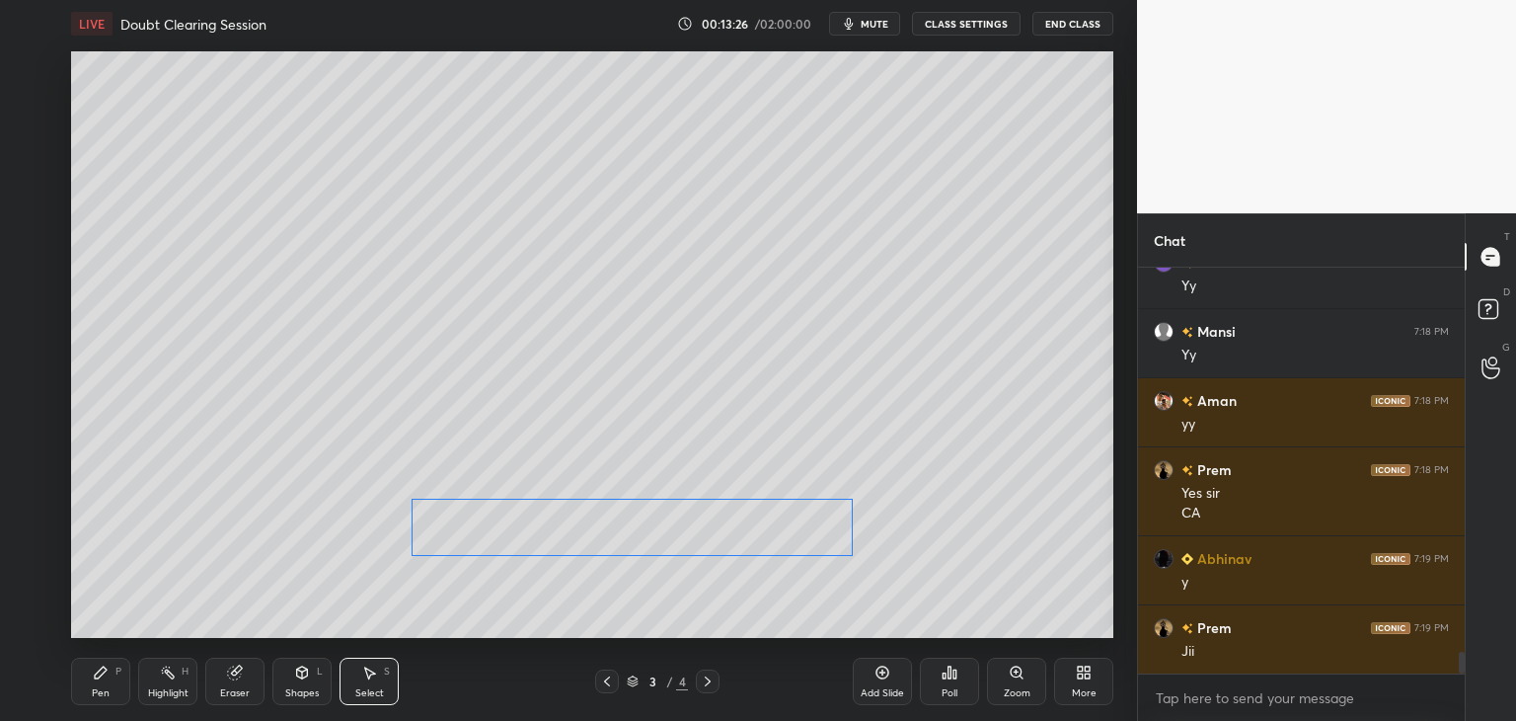
scroll to position [7342, 0]
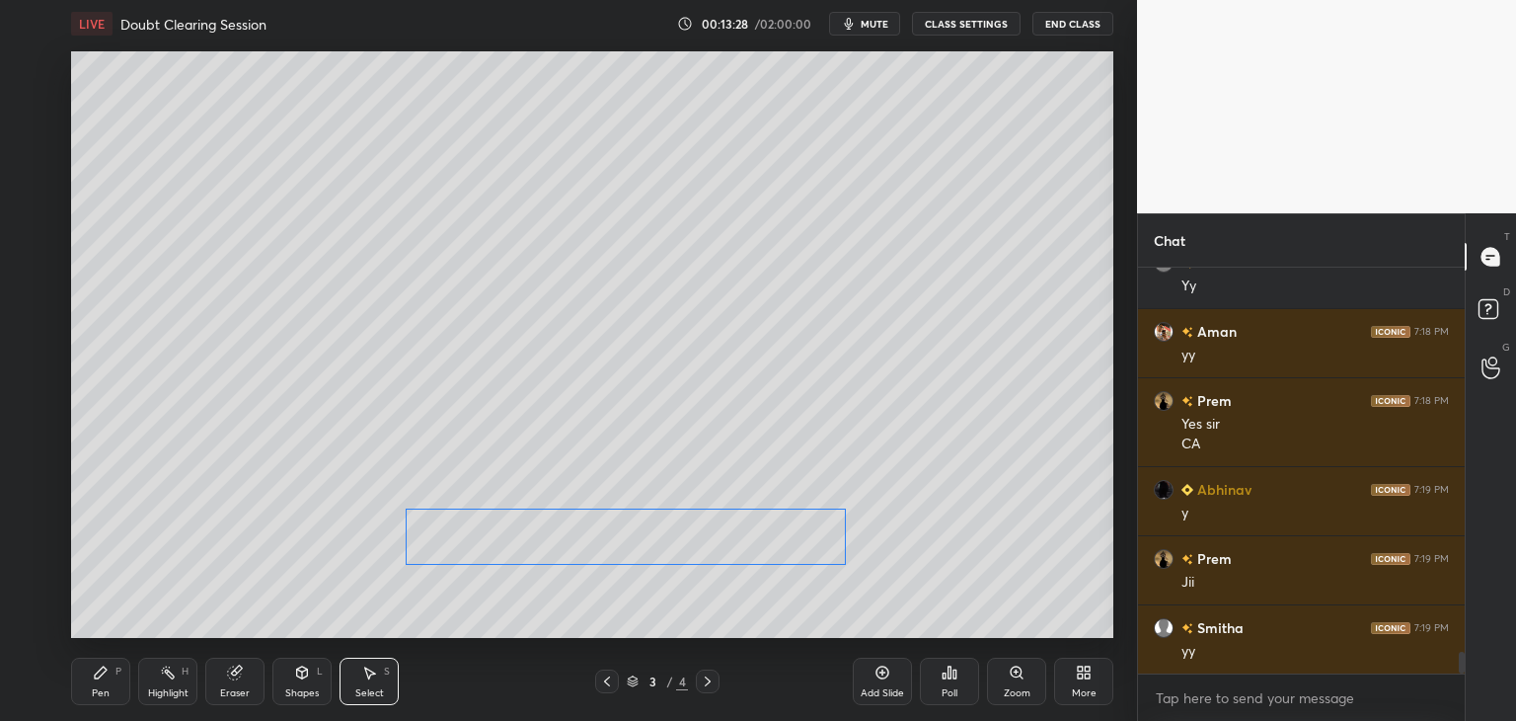
drag, startPoint x: 711, startPoint y: 528, endPoint x: 697, endPoint y: 539, distance: 17.6
click at [703, 539] on div "0 ° Undo Copy Duplicate Duplicate to new slide Delete" at bounding box center [592, 344] width 1042 height 586
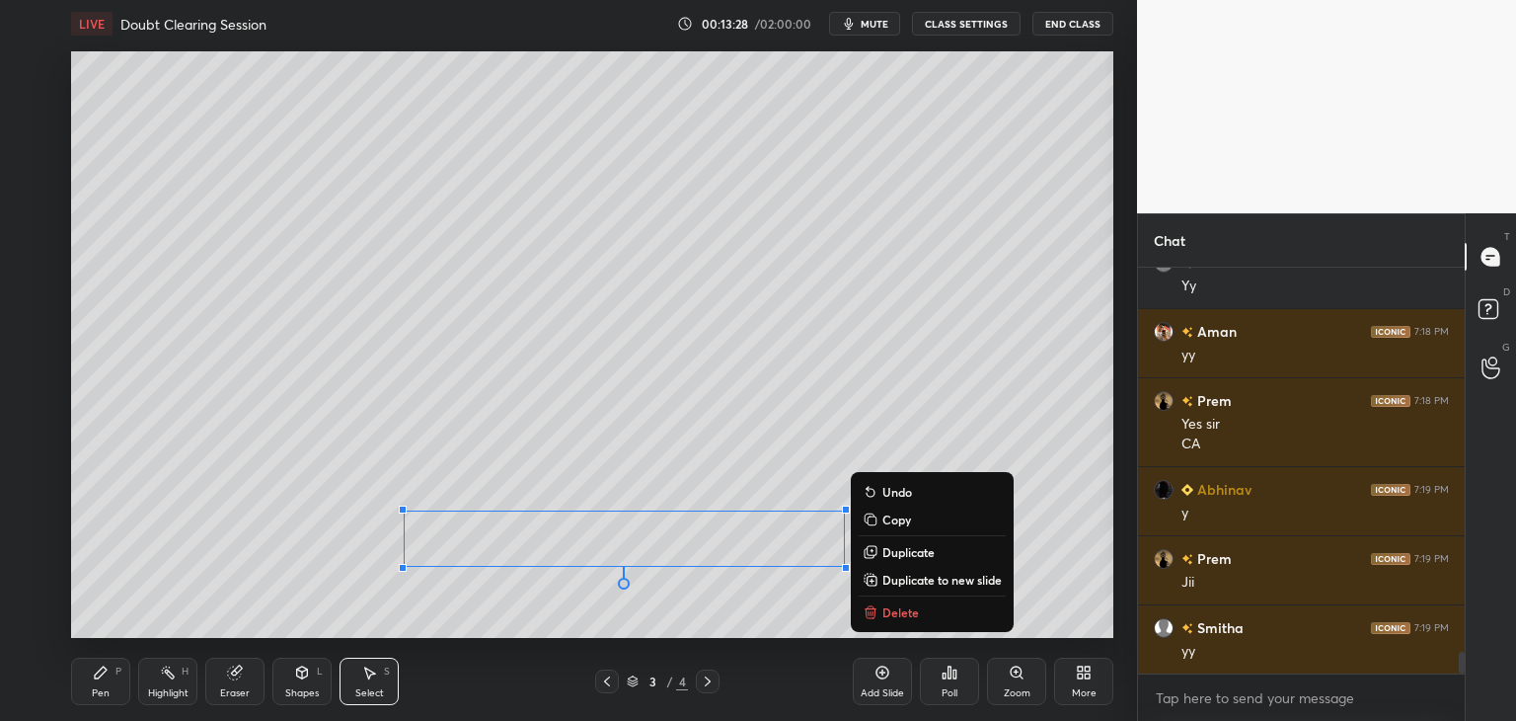
scroll to position [7411, 0]
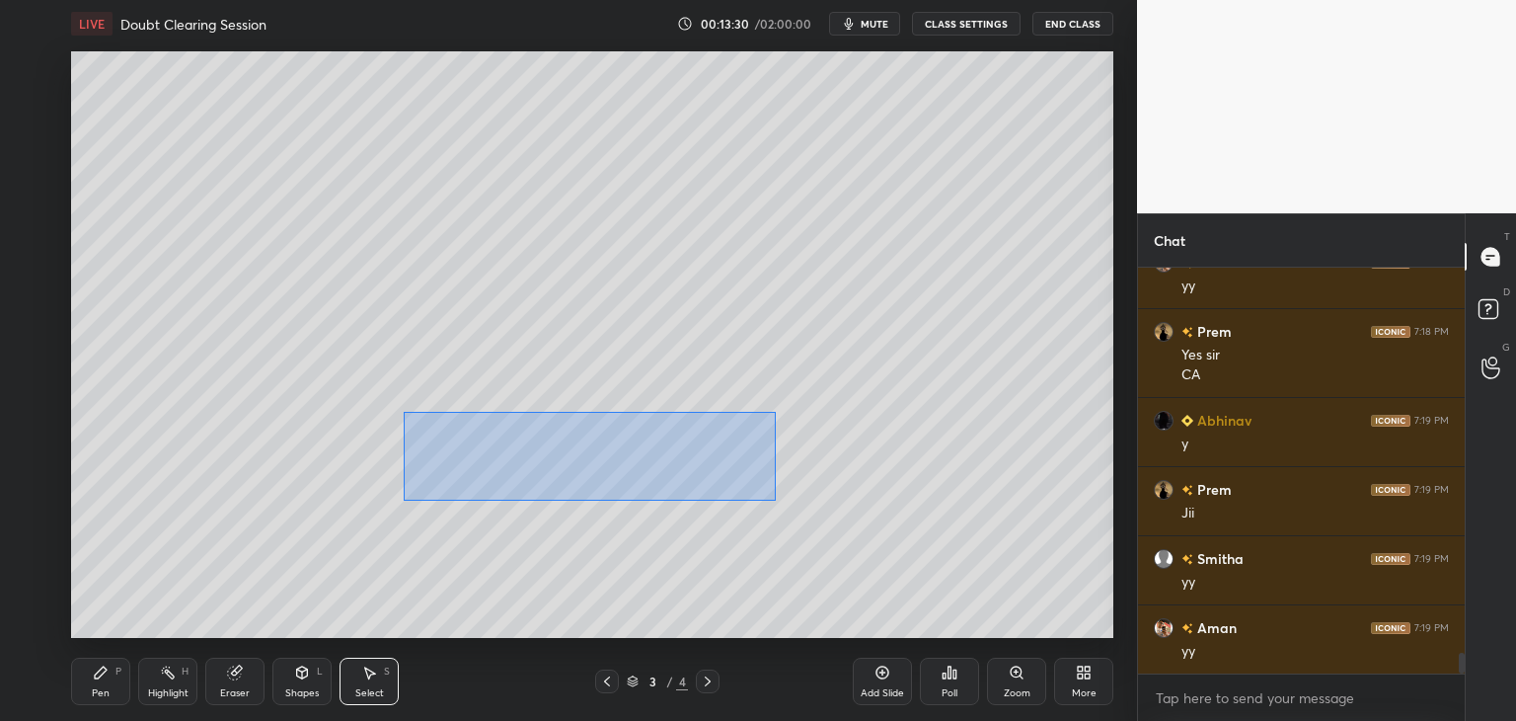
drag, startPoint x: 403, startPoint y: 412, endPoint x: 770, endPoint y: 498, distance: 377.1
click at [772, 499] on div "0 ° Undo Copy Duplicate Duplicate to new slide Delete" at bounding box center [592, 344] width 1042 height 586
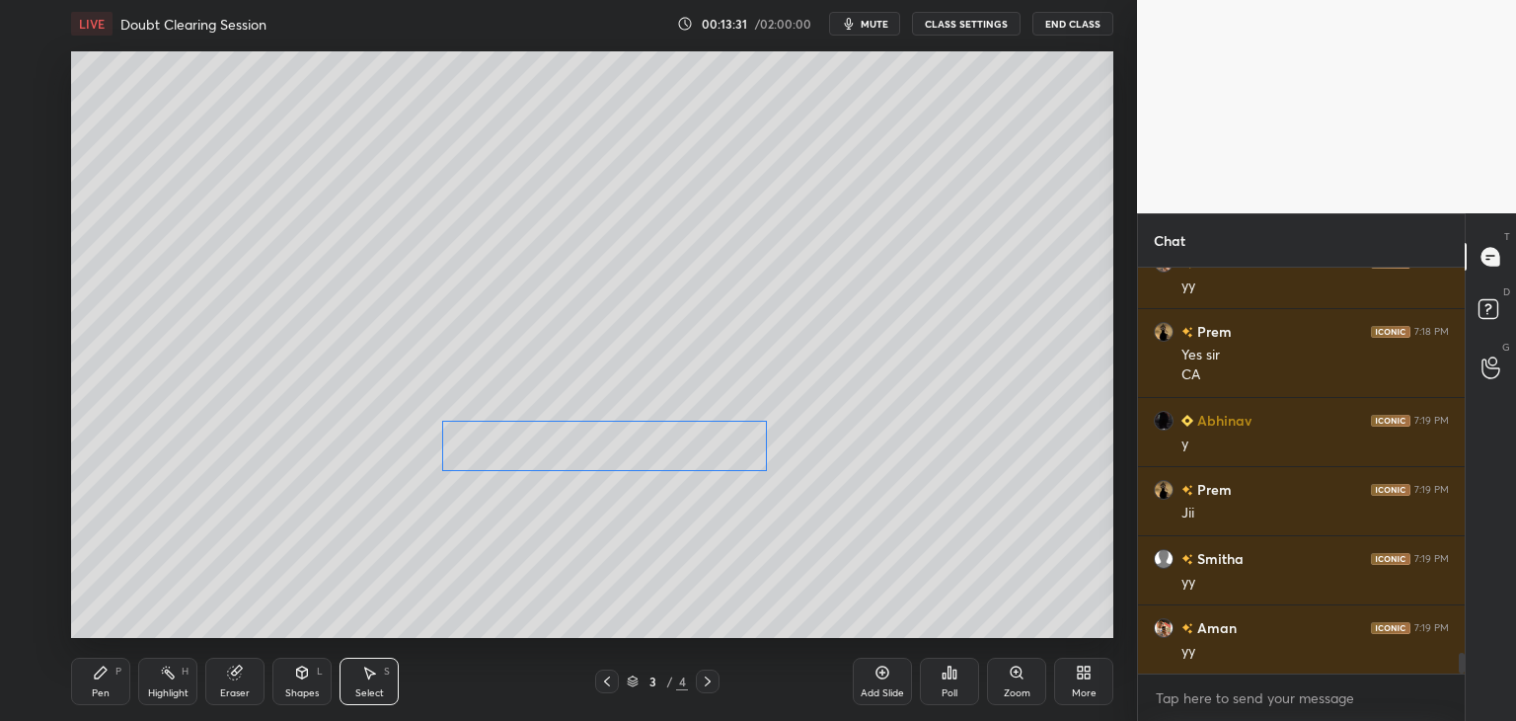
drag, startPoint x: 691, startPoint y: 453, endPoint x: 702, endPoint y: 453, distance: 10.9
click at [702, 453] on div "0 ° Undo Copy Duplicate Duplicate to new slide Delete" at bounding box center [592, 344] width 1042 height 586
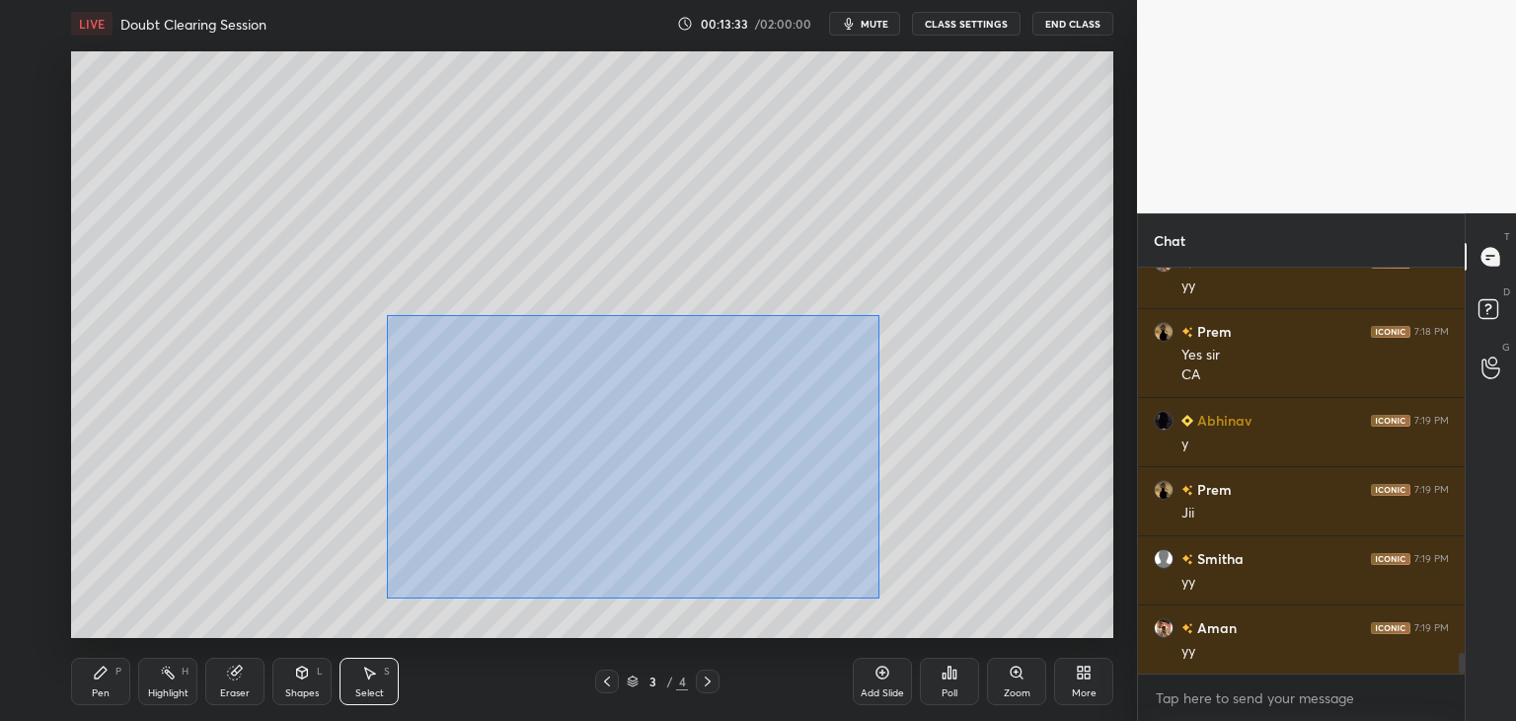
drag, startPoint x: 387, startPoint y: 316, endPoint x: 833, endPoint y: 582, distance: 519.7
click at [877, 597] on div "0 ° Undo Copy Duplicate Duplicate to new slide Delete" at bounding box center [592, 344] width 1042 height 586
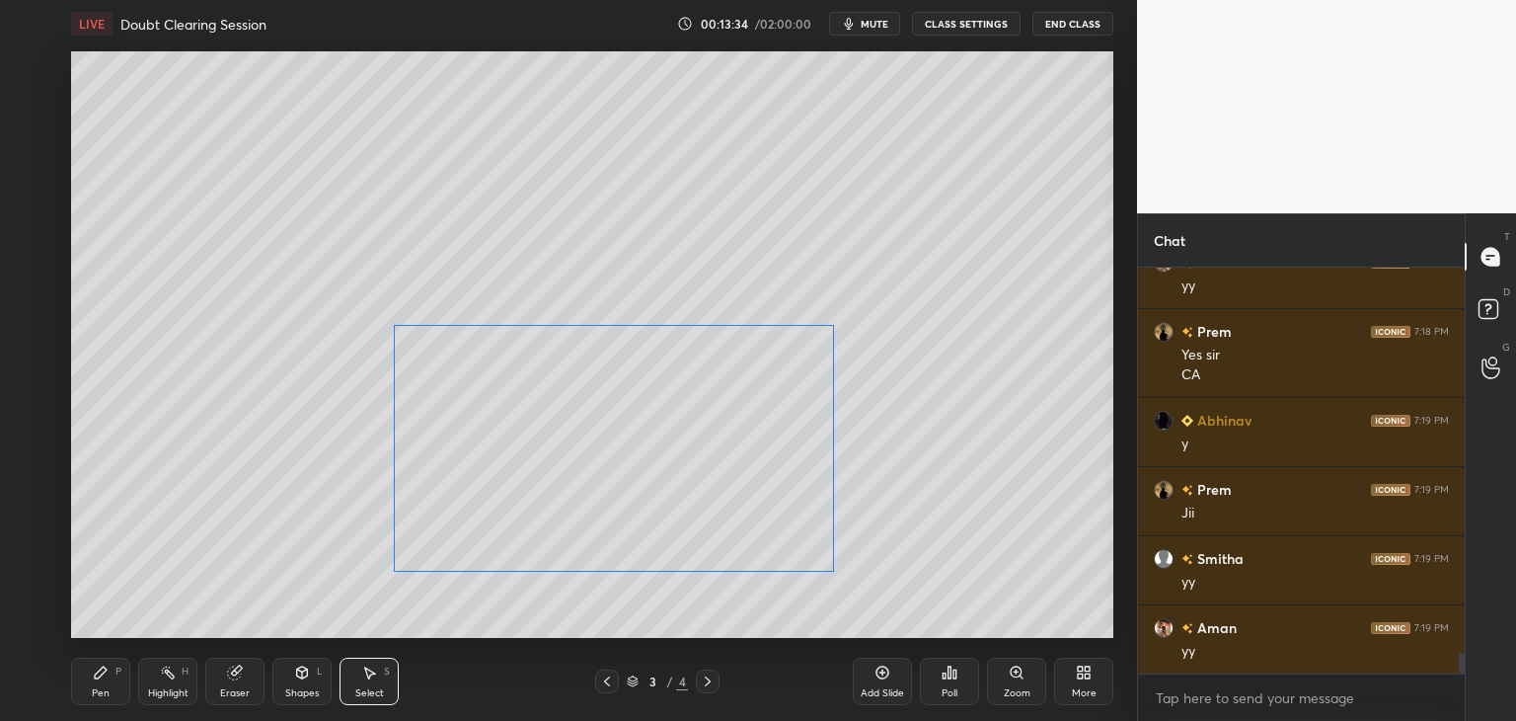
drag, startPoint x: 735, startPoint y: 532, endPoint x: 727, endPoint y: 538, distance: 10.7
click at [727, 538] on div "0 ° Undo Copy Duplicate Duplicate to new slide Delete" at bounding box center [592, 344] width 1042 height 586
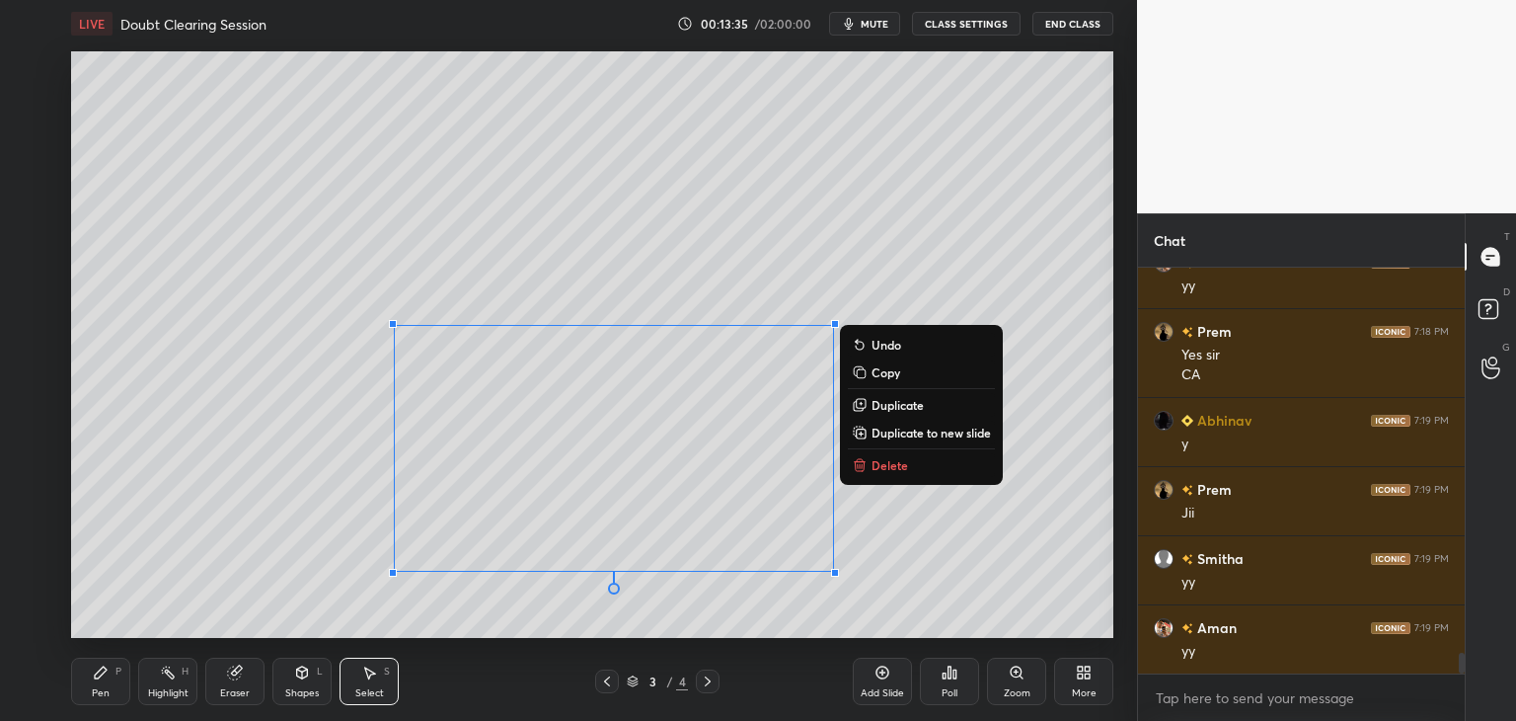
click at [836, 606] on div "0 ° Undo Copy Duplicate Duplicate to new slide Delete" at bounding box center [592, 344] width 1042 height 586
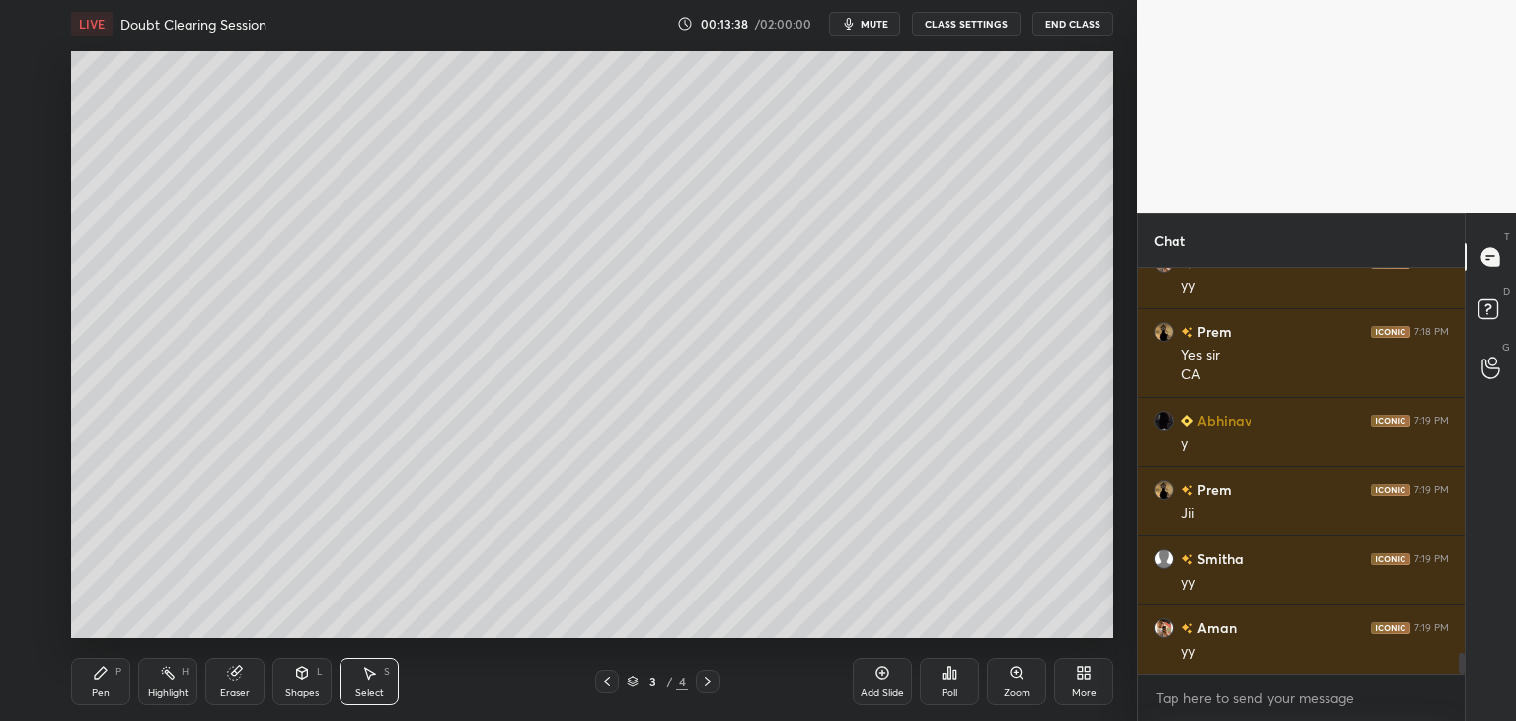
click at [310, 684] on div "Shapes L" at bounding box center [301, 680] width 59 height 47
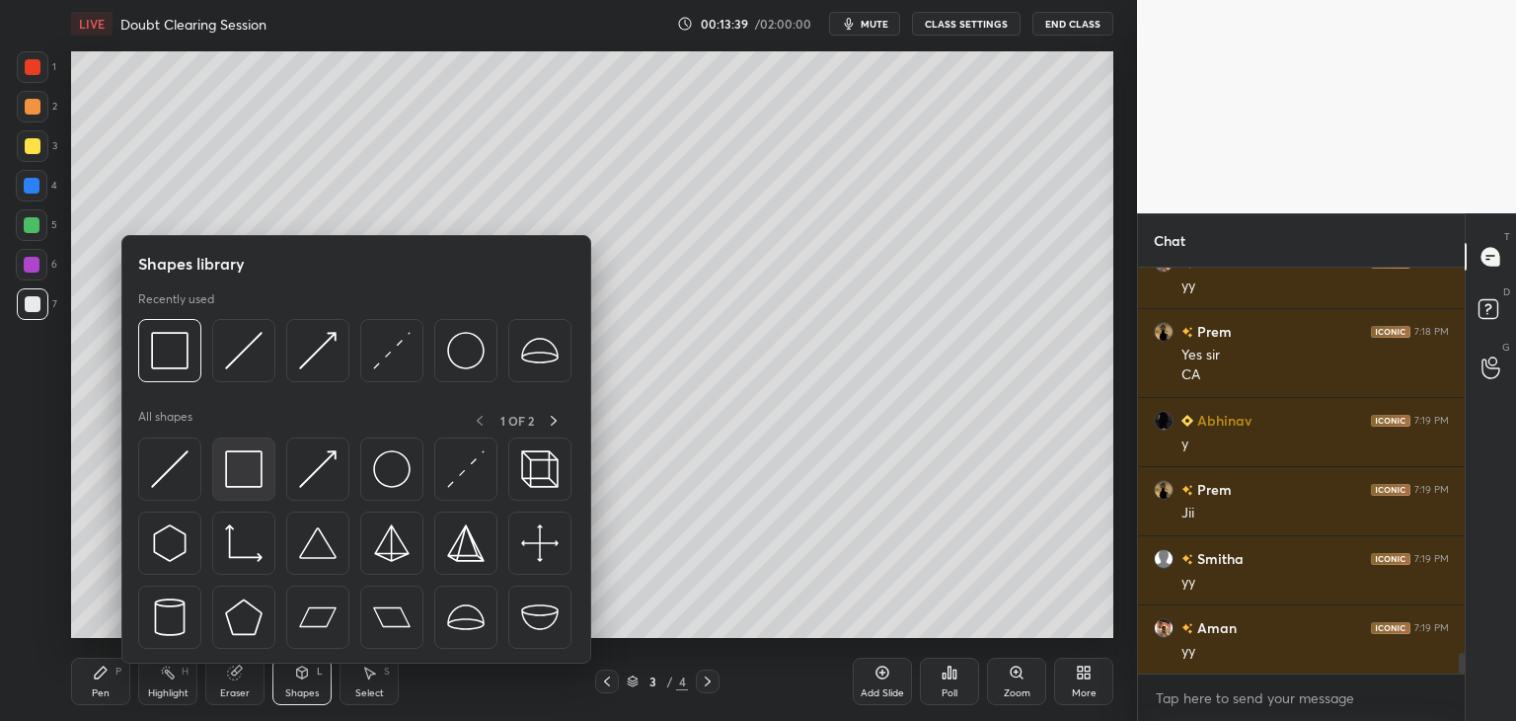
scroll to position [7480, 0]
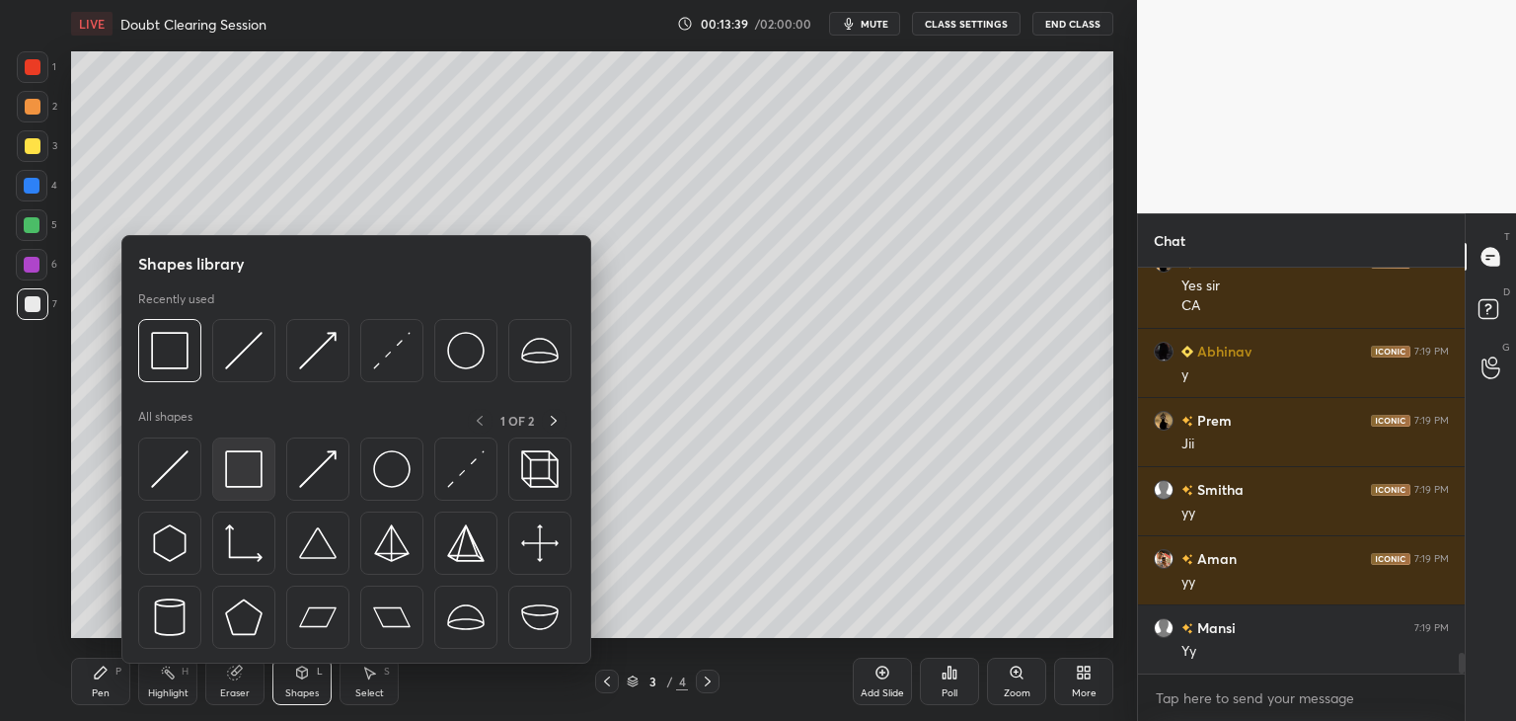
click at [252, 493] on div at bounding box center [243, 468] width 63 height 63
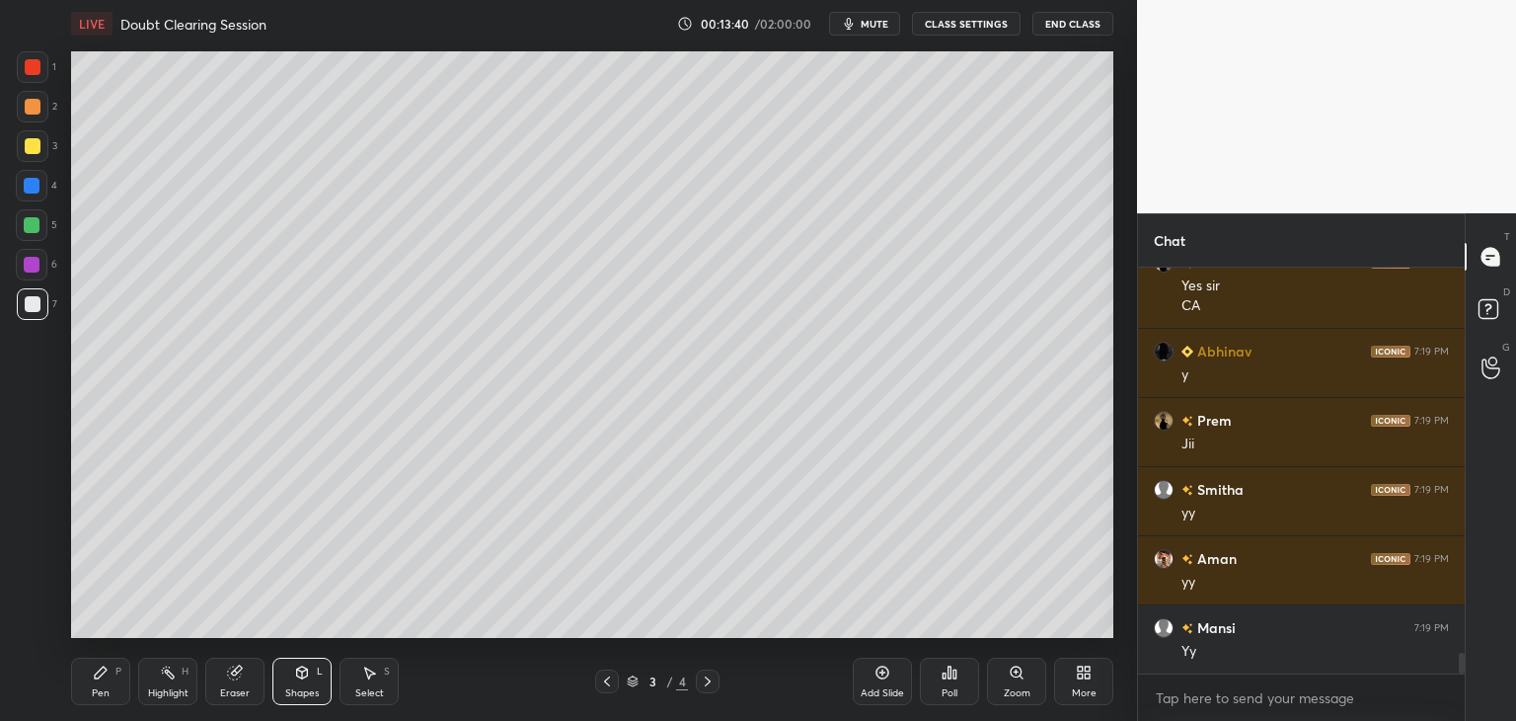
click at [37, 265] on div at bounding box center [32, 265] width 16 height 16
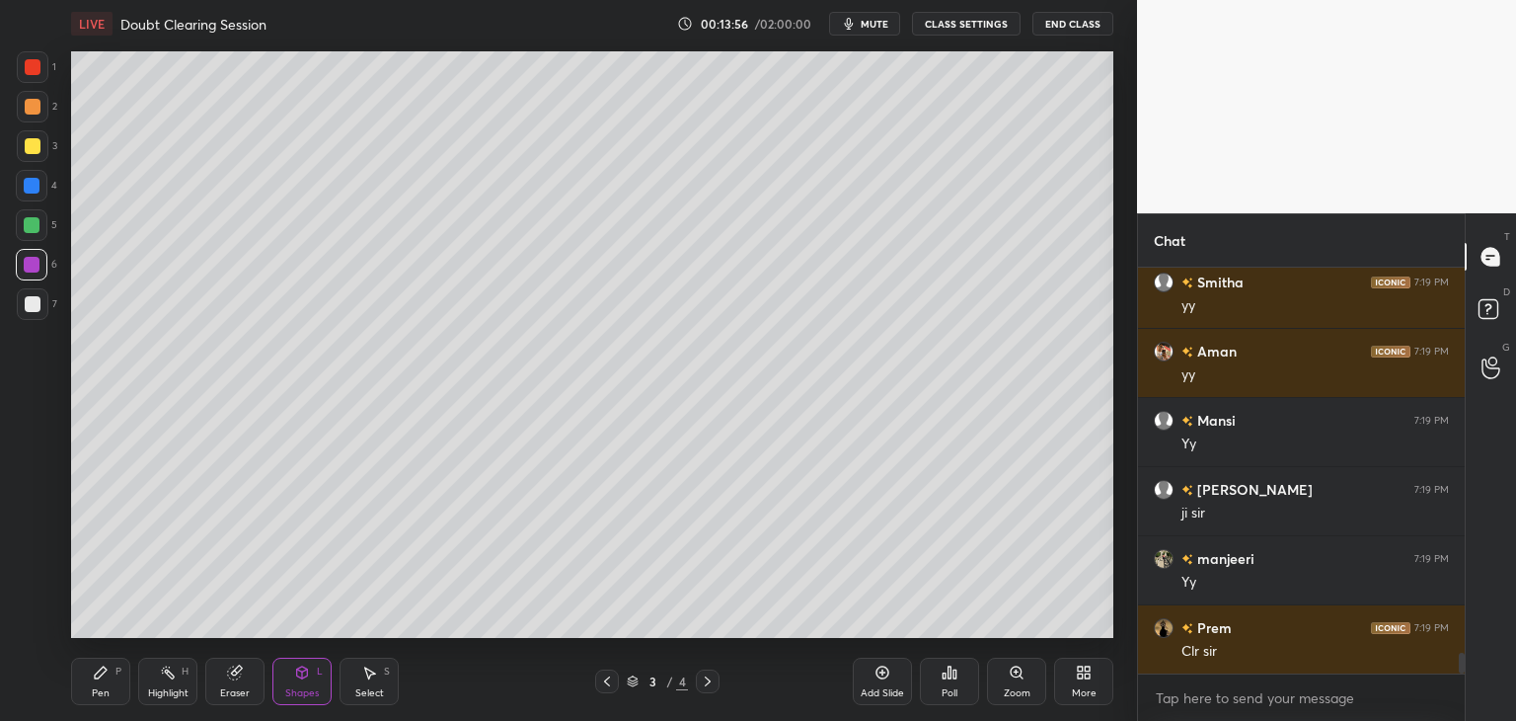
scroll to position [7757, 0]
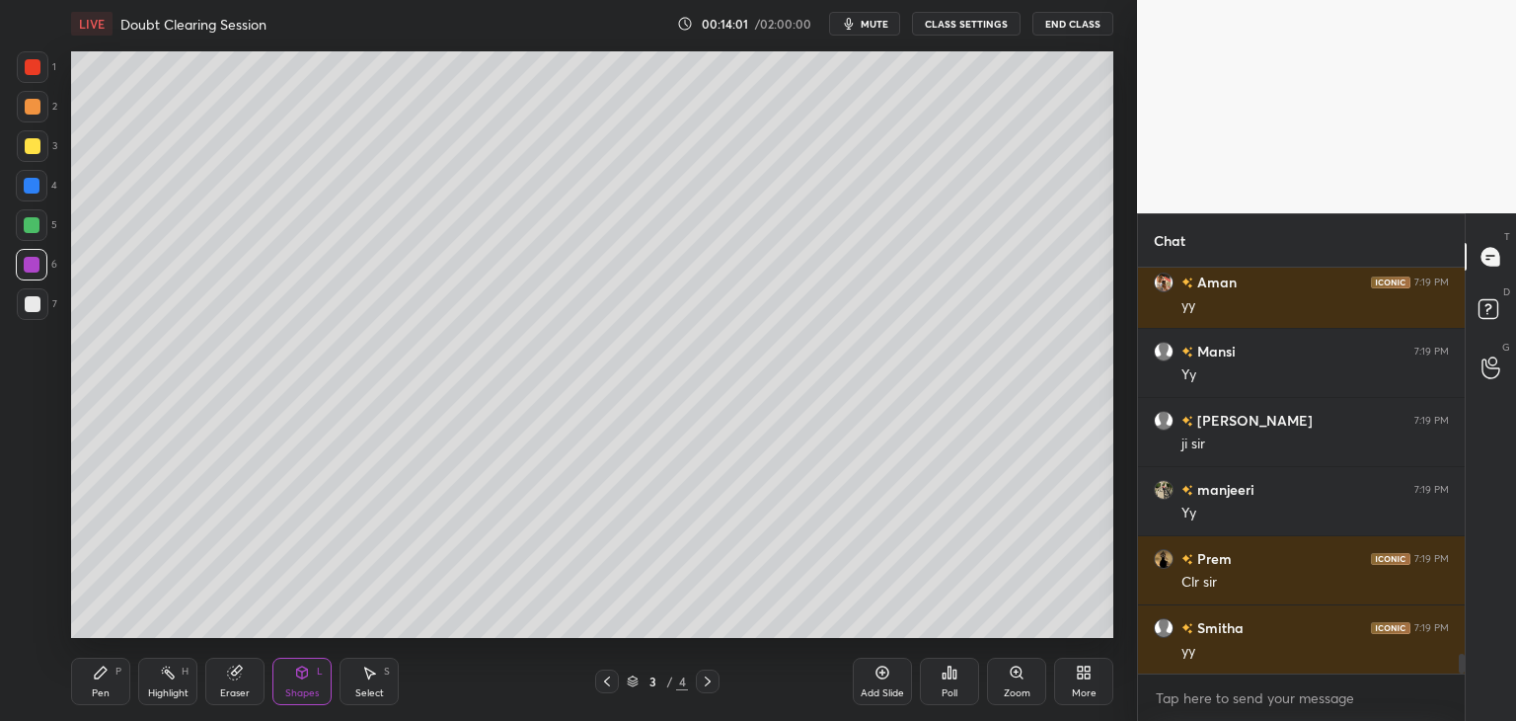
click at [877, 677] on icon at bounding box center [883, 672] width 16 height 16
click at [111, 688] on div "Pen P" at bounding box center [100, 680] width 59 height 47
click at [30, 297] on div at bounding box center [33, 304] width 16 height 16
drag, startPoint x: 608, startPoint y: 682, endPoint x: 617, endPoint y: 671, distance: 14.0
click at [608, 681] on icon at bounding box center [607, 681] width 16 height 16
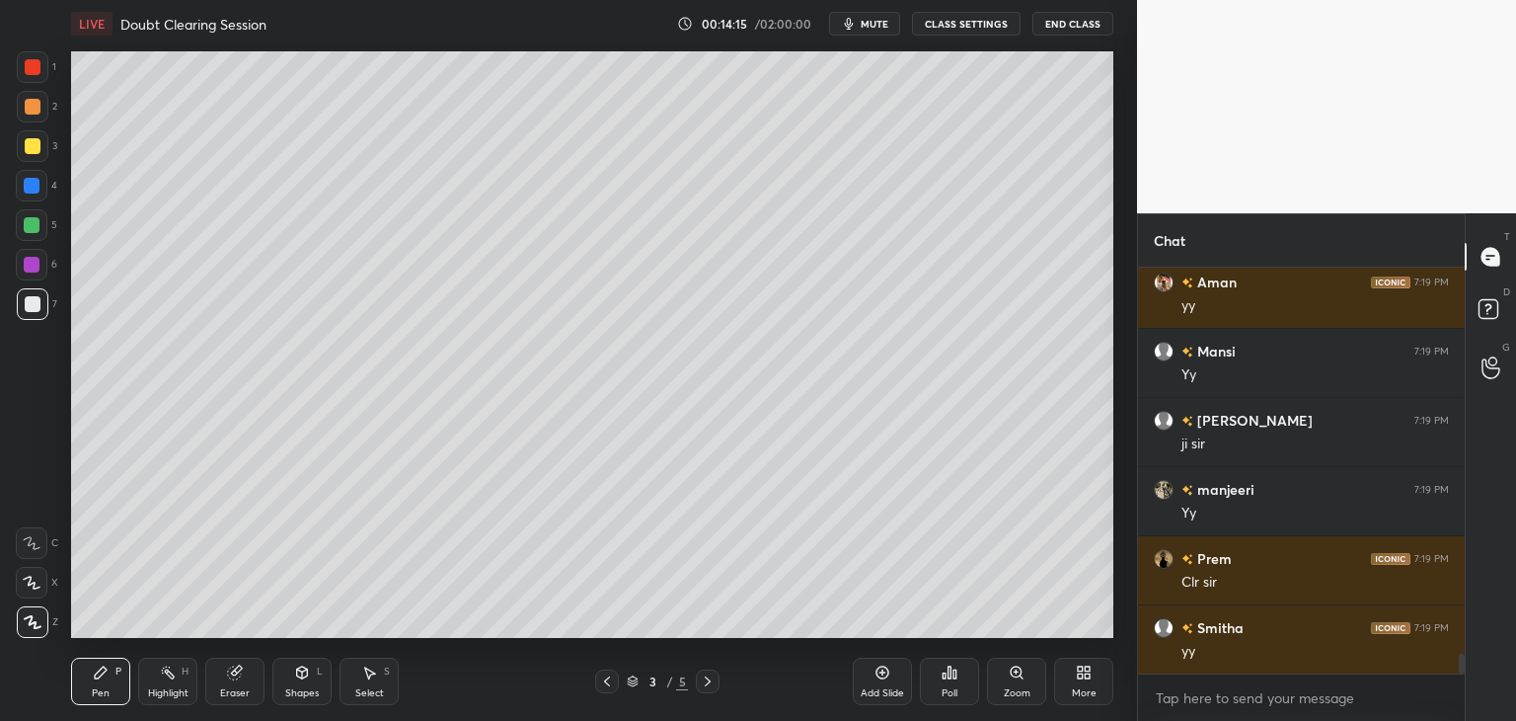
click at [709, 683] on icon at bounding box center [708, 681] width 16 height 16
click at [606, 680] on icon at bounding box center [607, 681] width 16 height 16
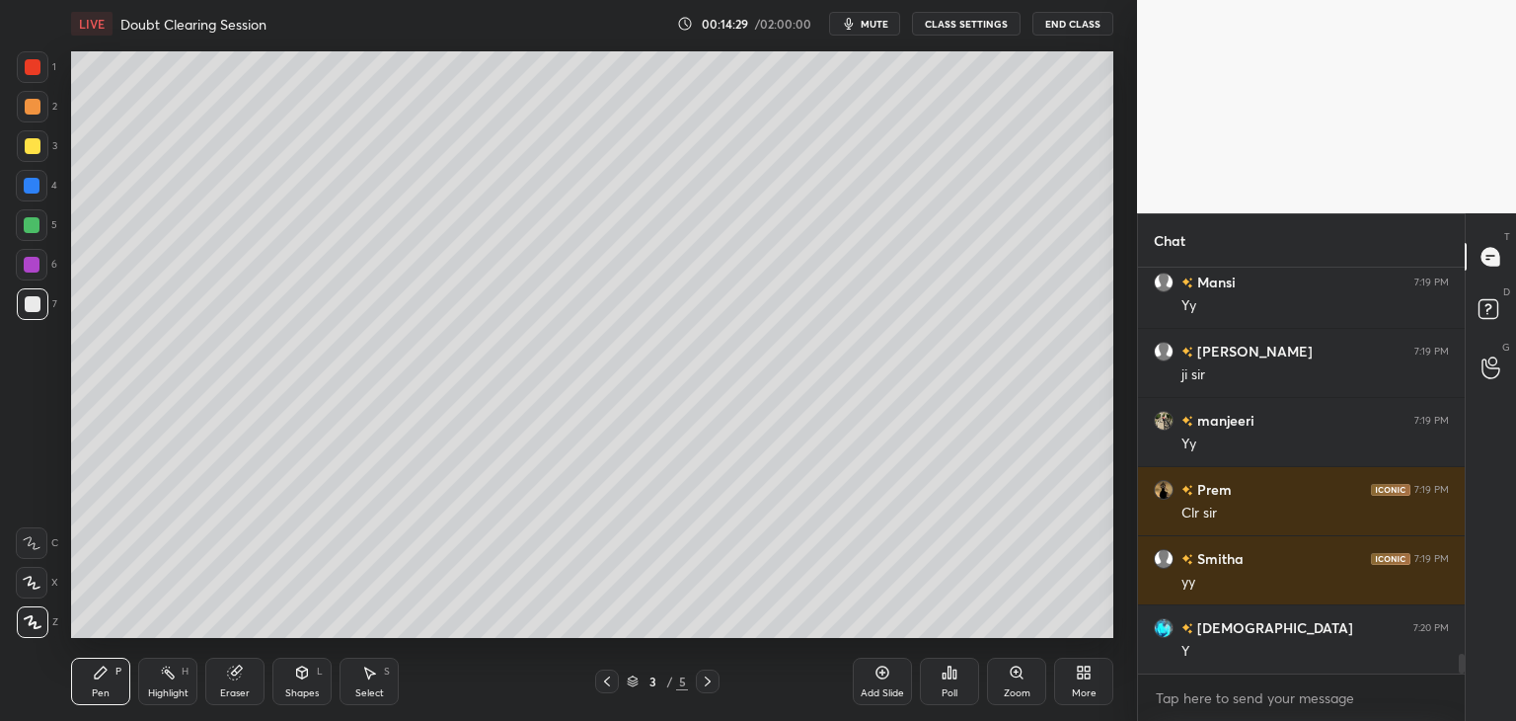
click at [709, 685] on icon at bounding box center [708, 681] width 16 height 16
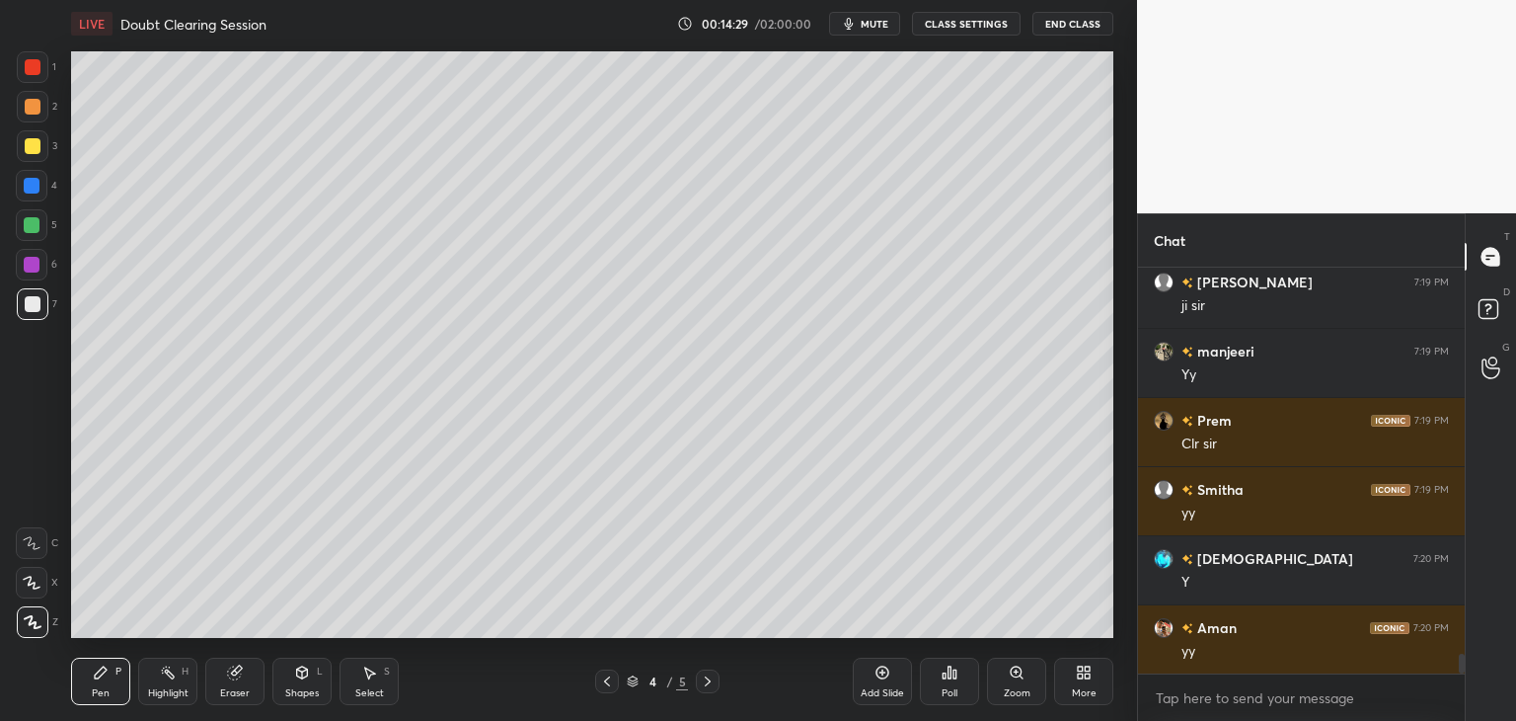
scroll to position [7964, 0]
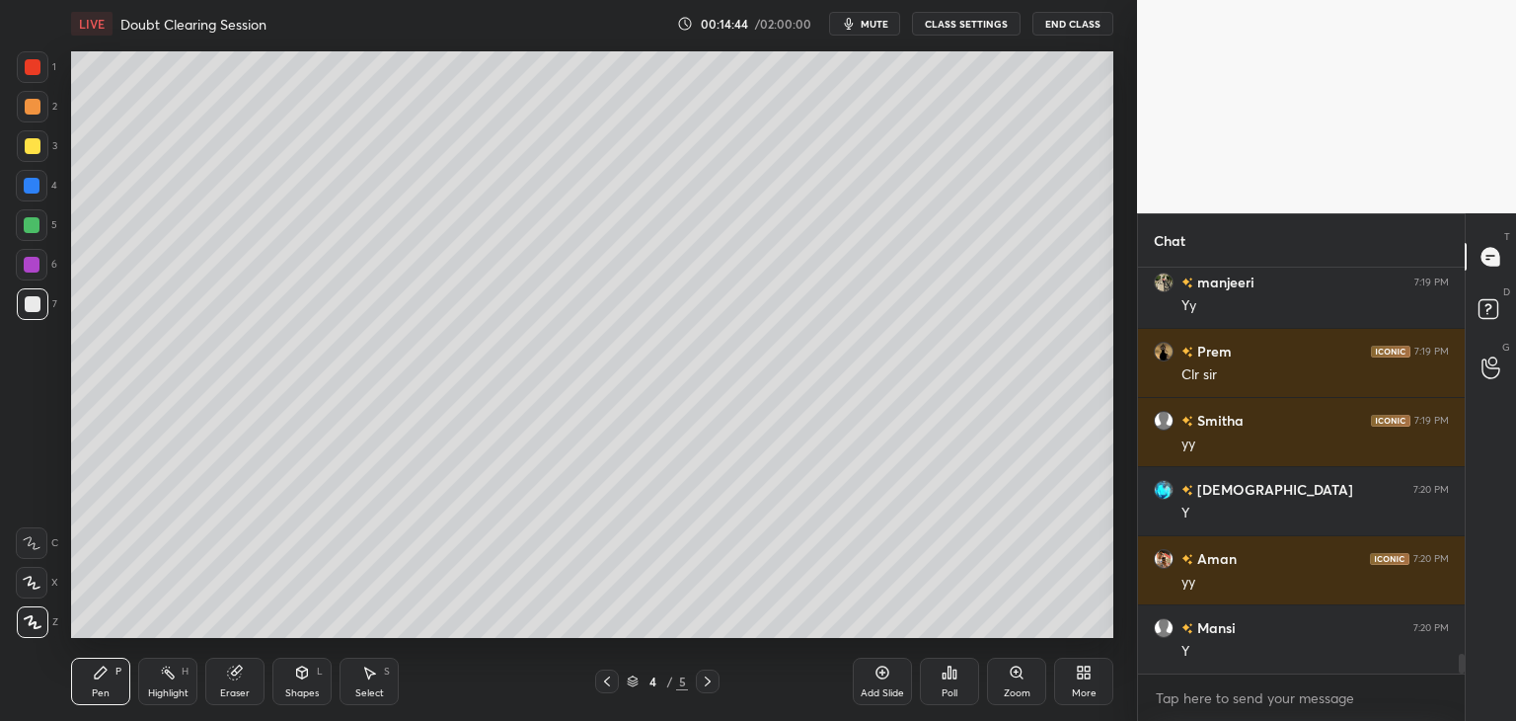
click at [370, 659] on div "Select S" at bounding box center [369, 680] width 59 height 47
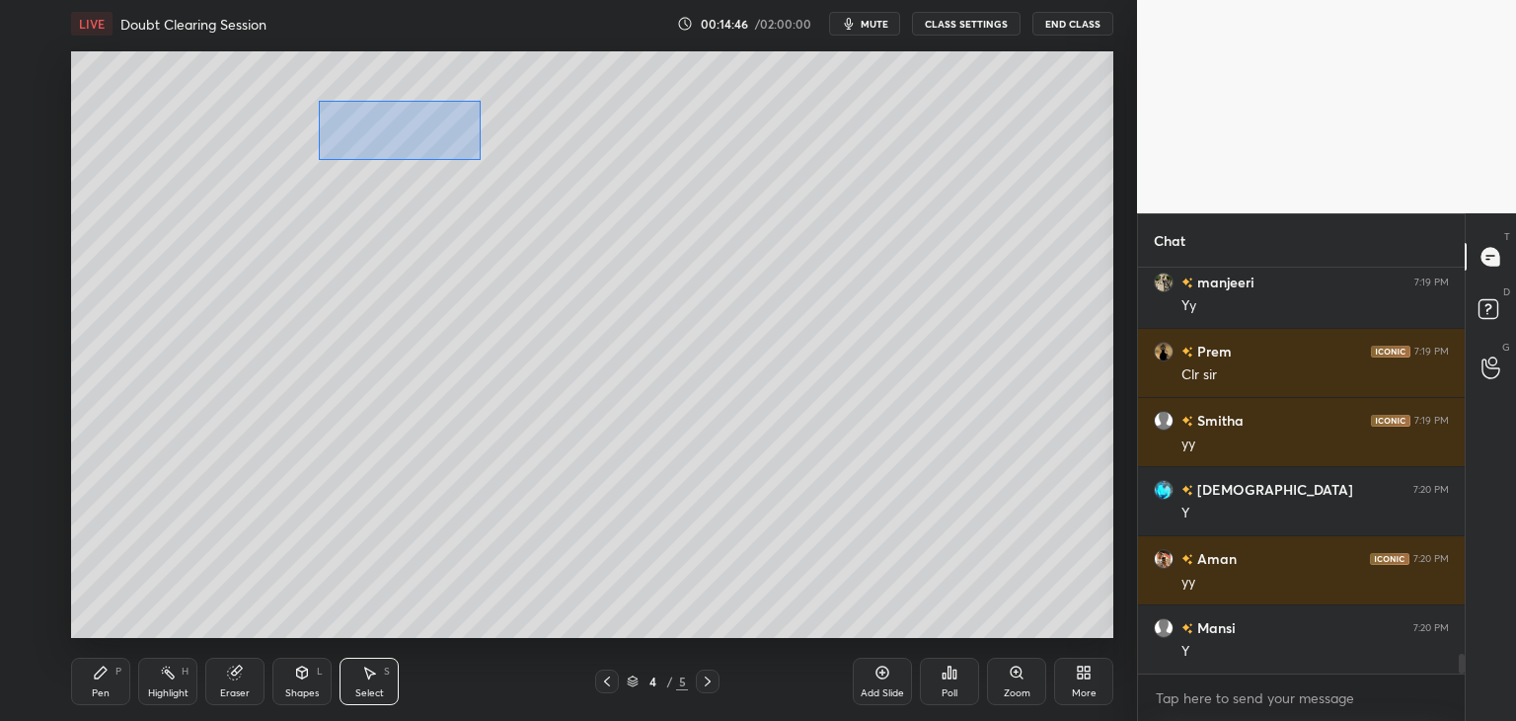
drag, startPoint x: 328, startPoint y: 107, endPoint x: 489, endPoint y: 165, distance: 171.1
click at [484, 162] on div "0 ° Undo Copy Duplicate Duplicate to new slide Delete" at bounding box center [592, 344] width 1042 height 586
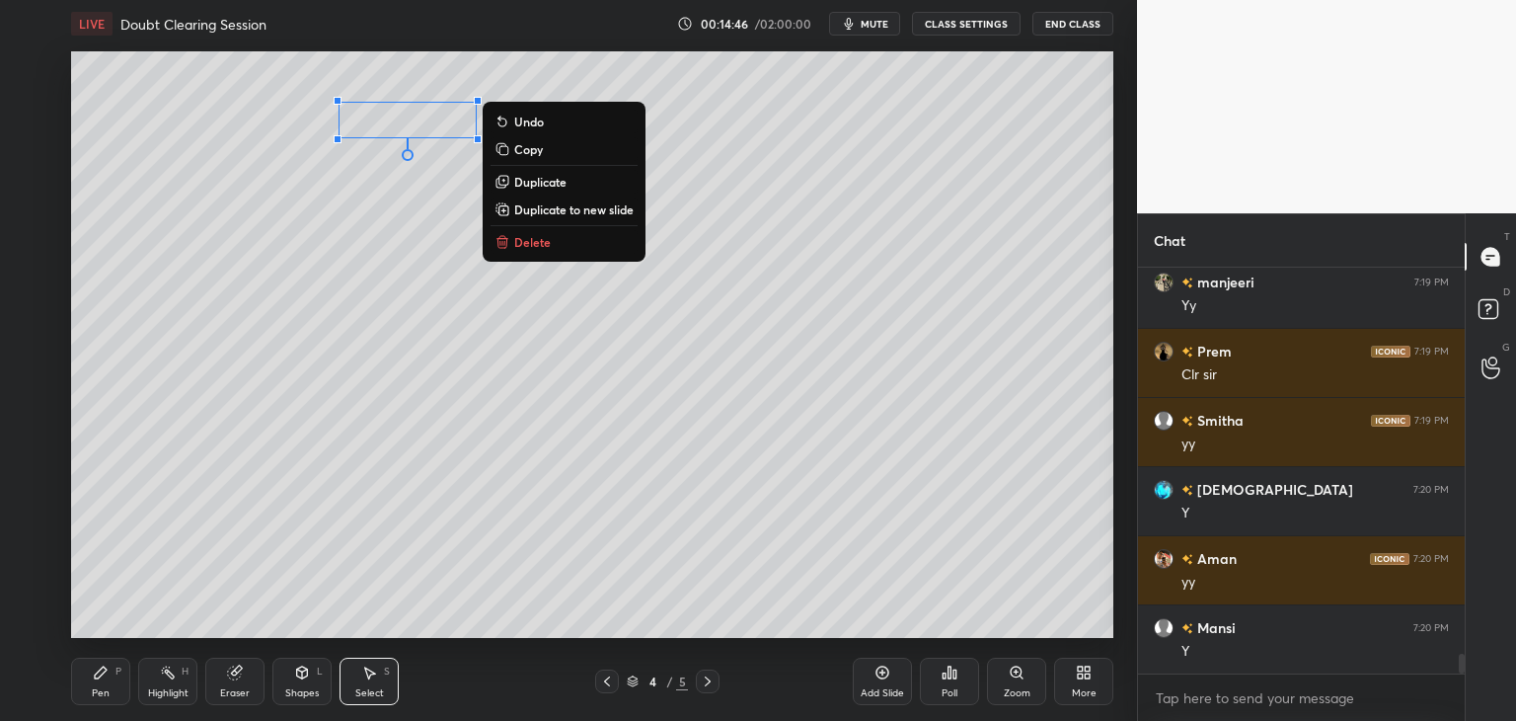
click at [540, 183] on p "Duplicate" at bounding box center [540, 182] width 52 height 16
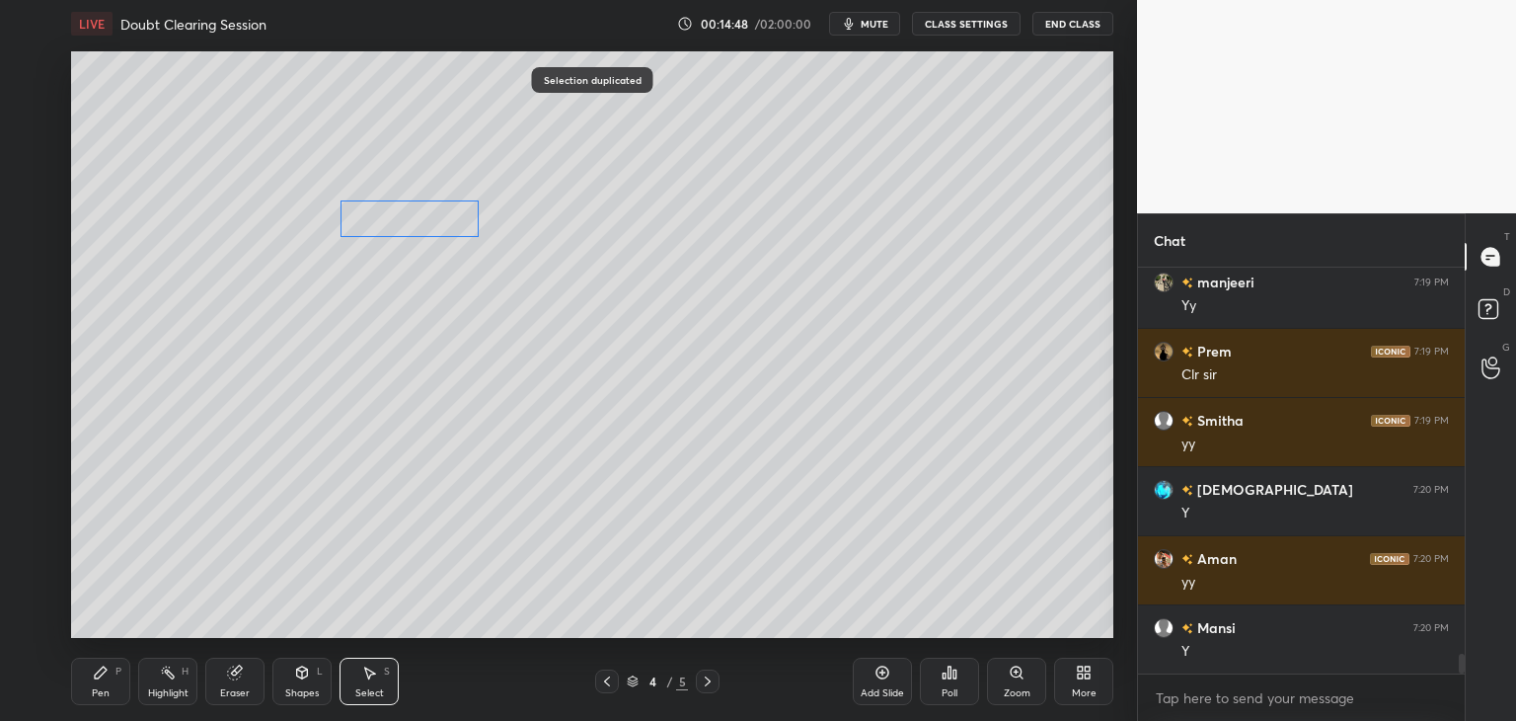
drag, startPoint x: 442, startPoint y: 151, endPoint x: 420, endPoint y: 232, distance: 84.1
click at [421, 226] on div "0 ° Undo Copy Duplicate Duplicate to new slide Delete" at bounding box center [592, 344] width 1042 height 586
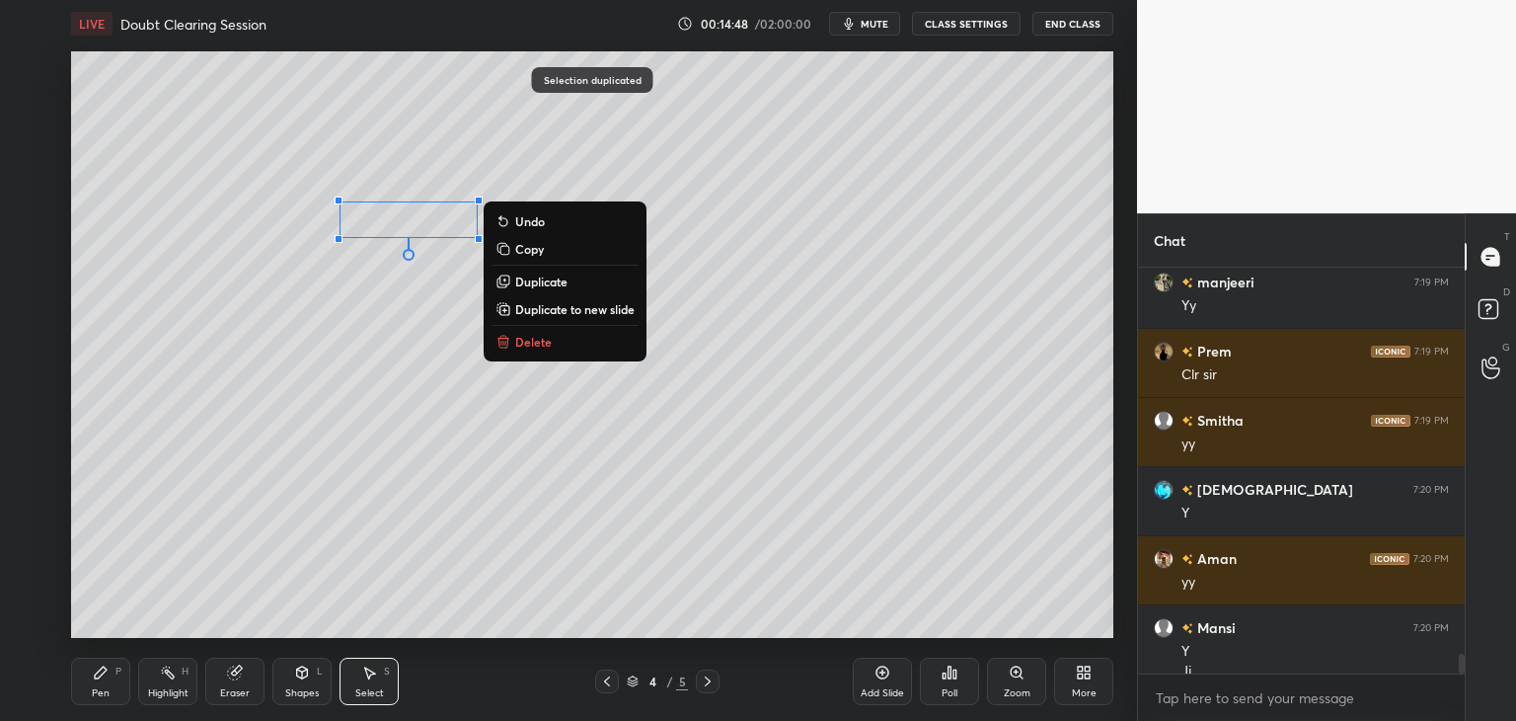
scroll to position [7984, 0]
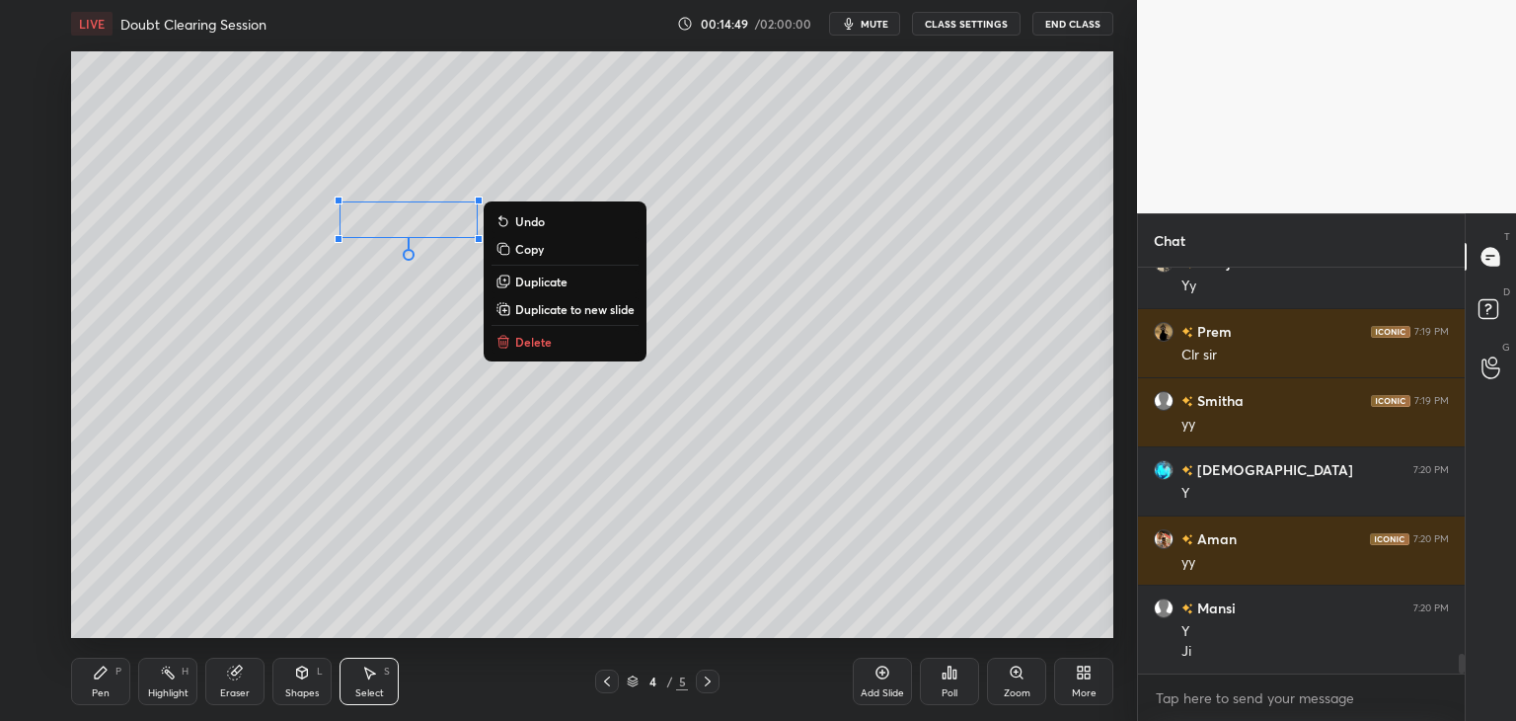
click at [115, 676] on div "P" at bounding box center [118, 671] width 6 height 10
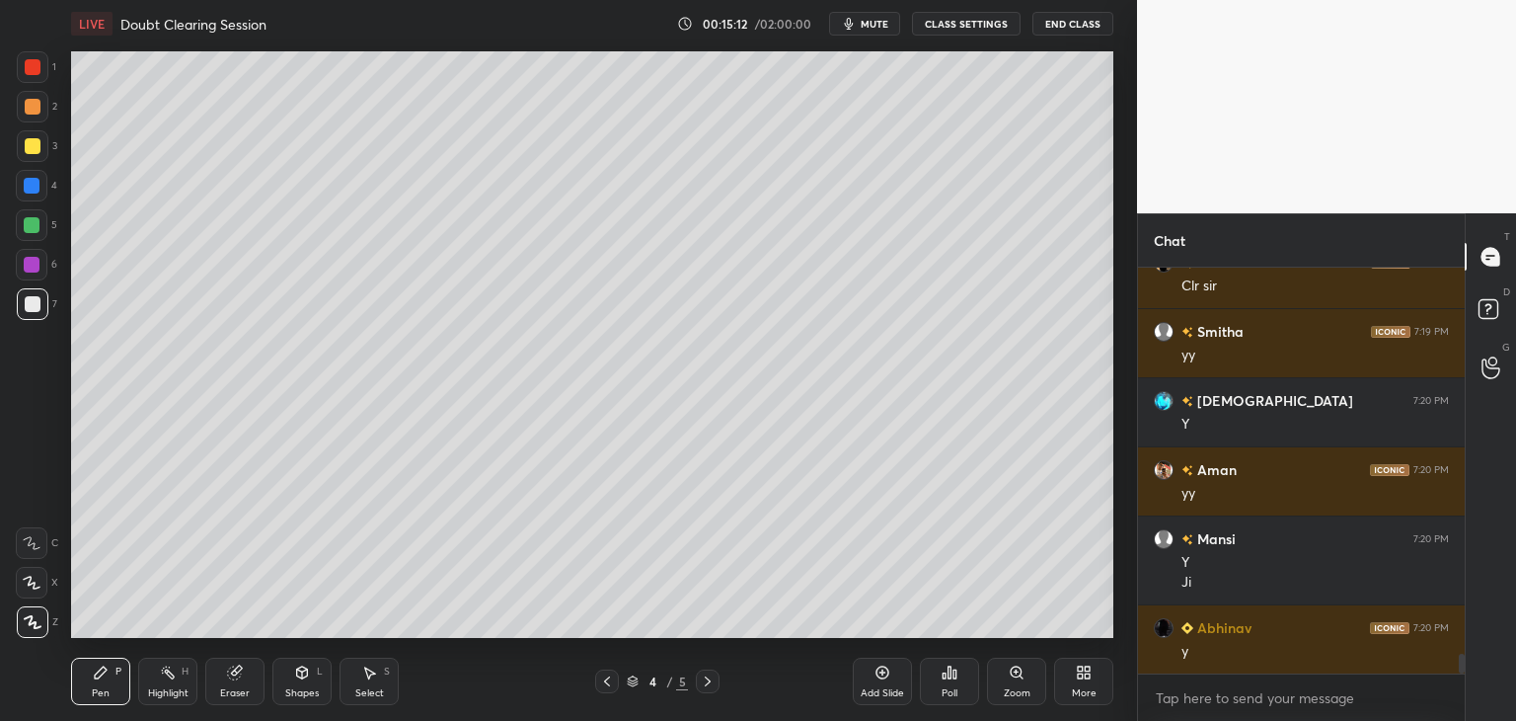
scroll to position [8122, 0]
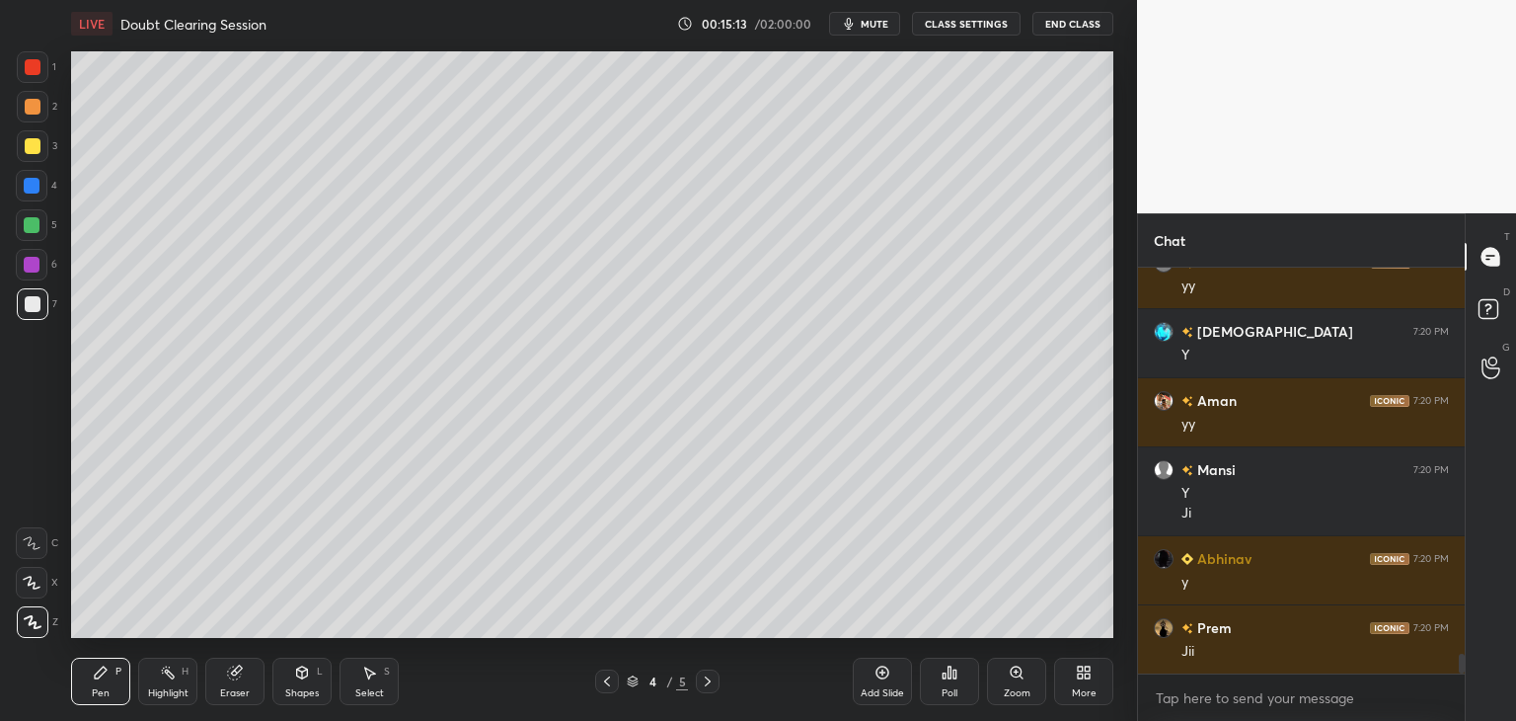
drag, startPoint x: 361, startPoint y: 685, endPoint x: 381, endPoint y: 648, distance: 42.4
click at [361, 684] on div "Select S" at bounding box center [369, 680] width 59 height 47
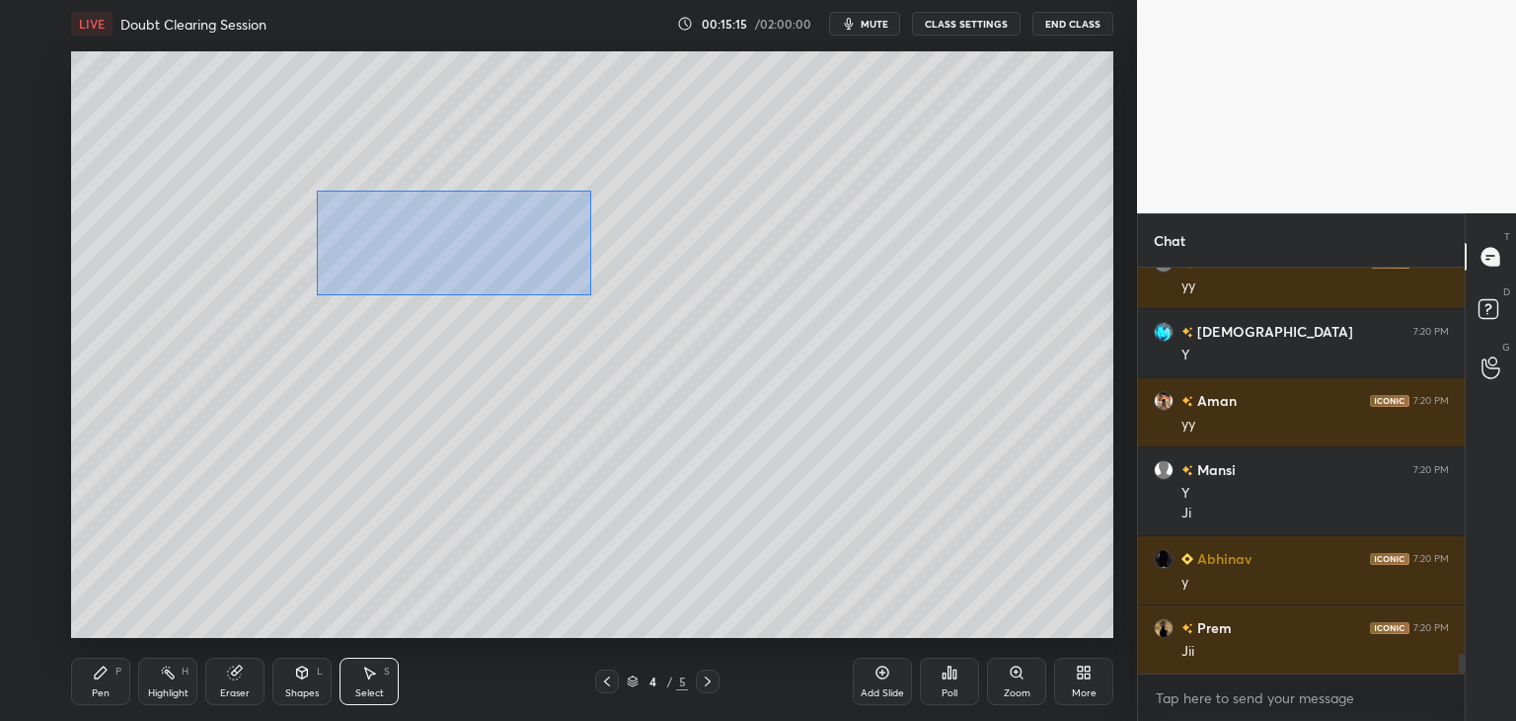
drag, startPoint x: 318, startPoint y: 191, endPoint x: 589, endPoint y: 294, distance: 290.6
click at [589, 294] on div "0 ° Undo Copy Duplicate Duplicate to new slide Delete" at bounding box center [592, 344] width 1042 height 586
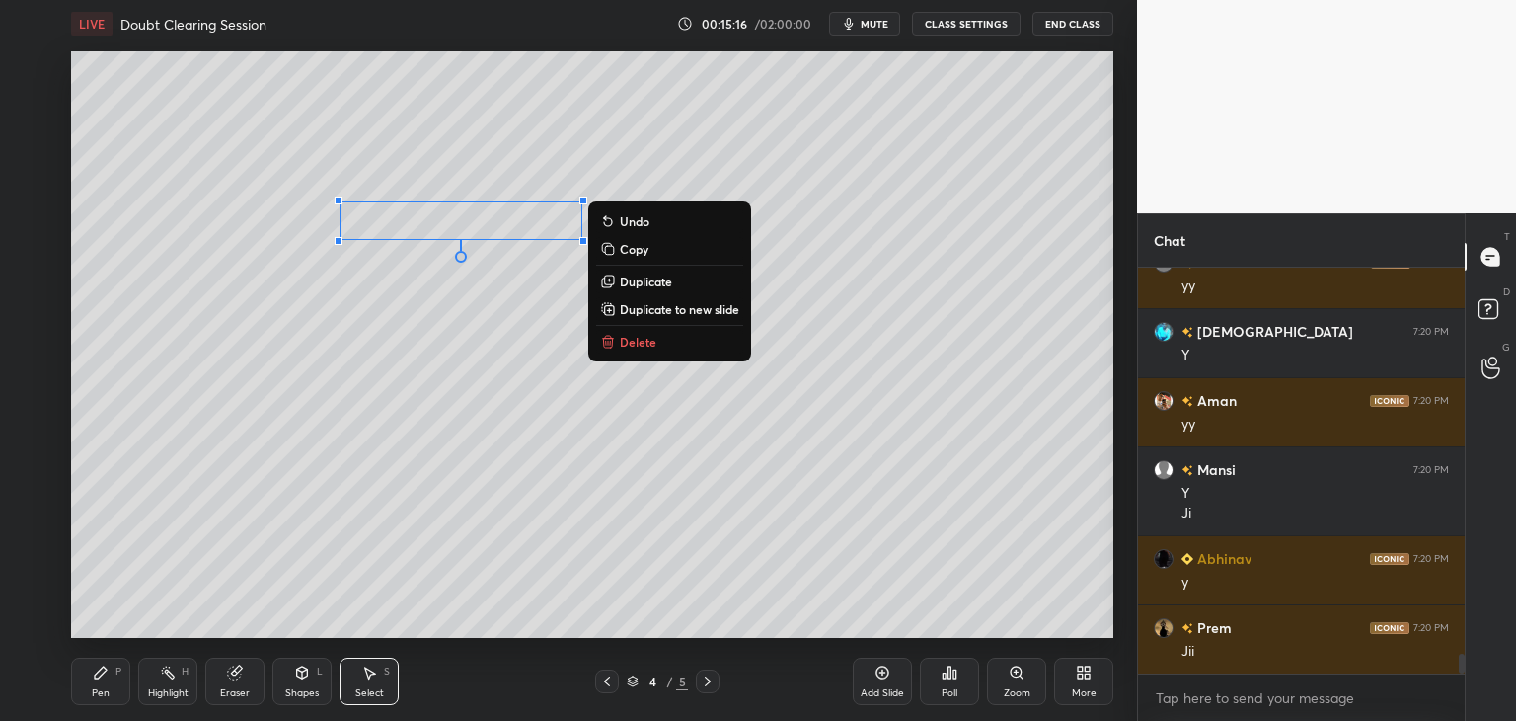
click at [654, 283] on p "Duplicate" at bounding box center [646, 281] width 52 height 16
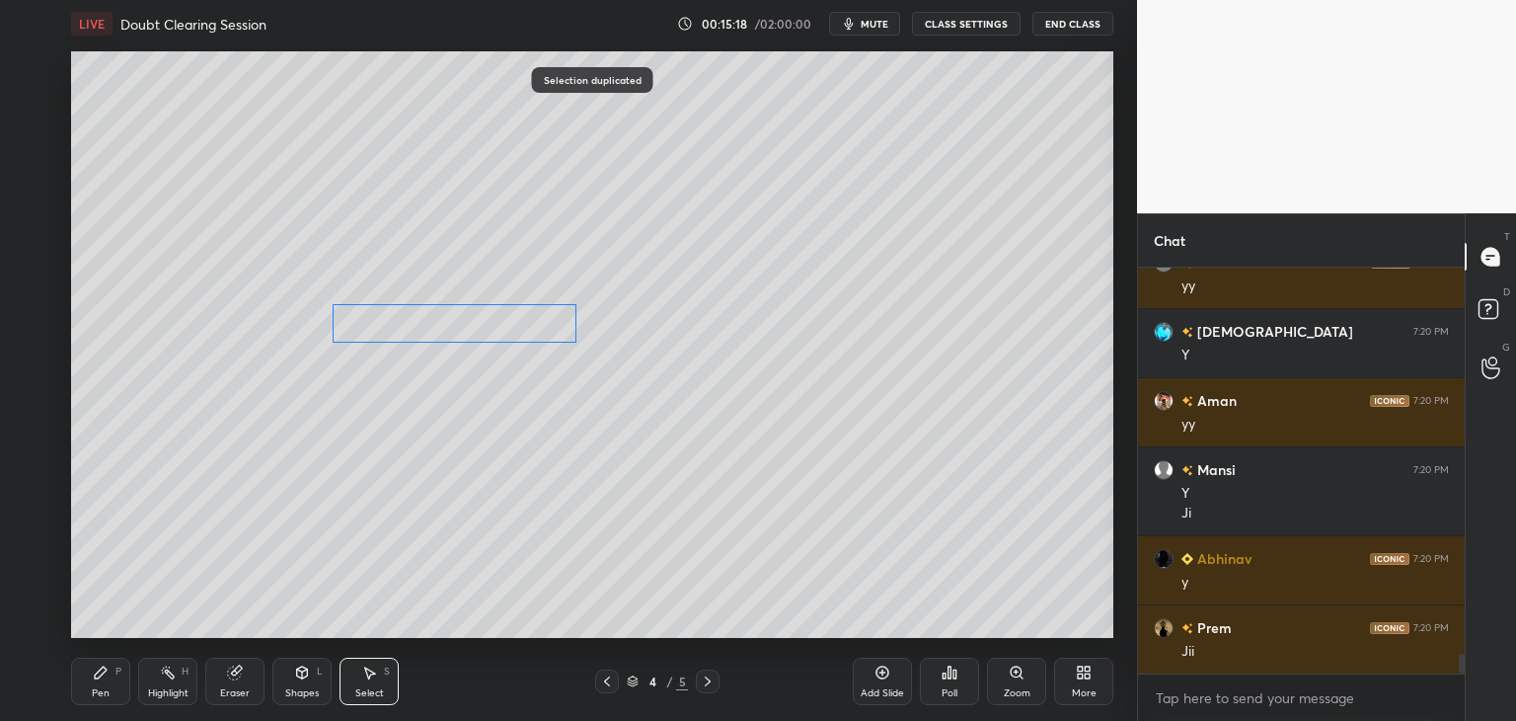
drag, startPoint x: 529, startPoint y: 259, endPoint x: 499, endPoint y: 335, distance: 81.6
click at [499, 335] on div "0 ° Undo Copy Duplicate Duplicate to new slide Delete" at bounding box center [592, 344] width 1042 height 586
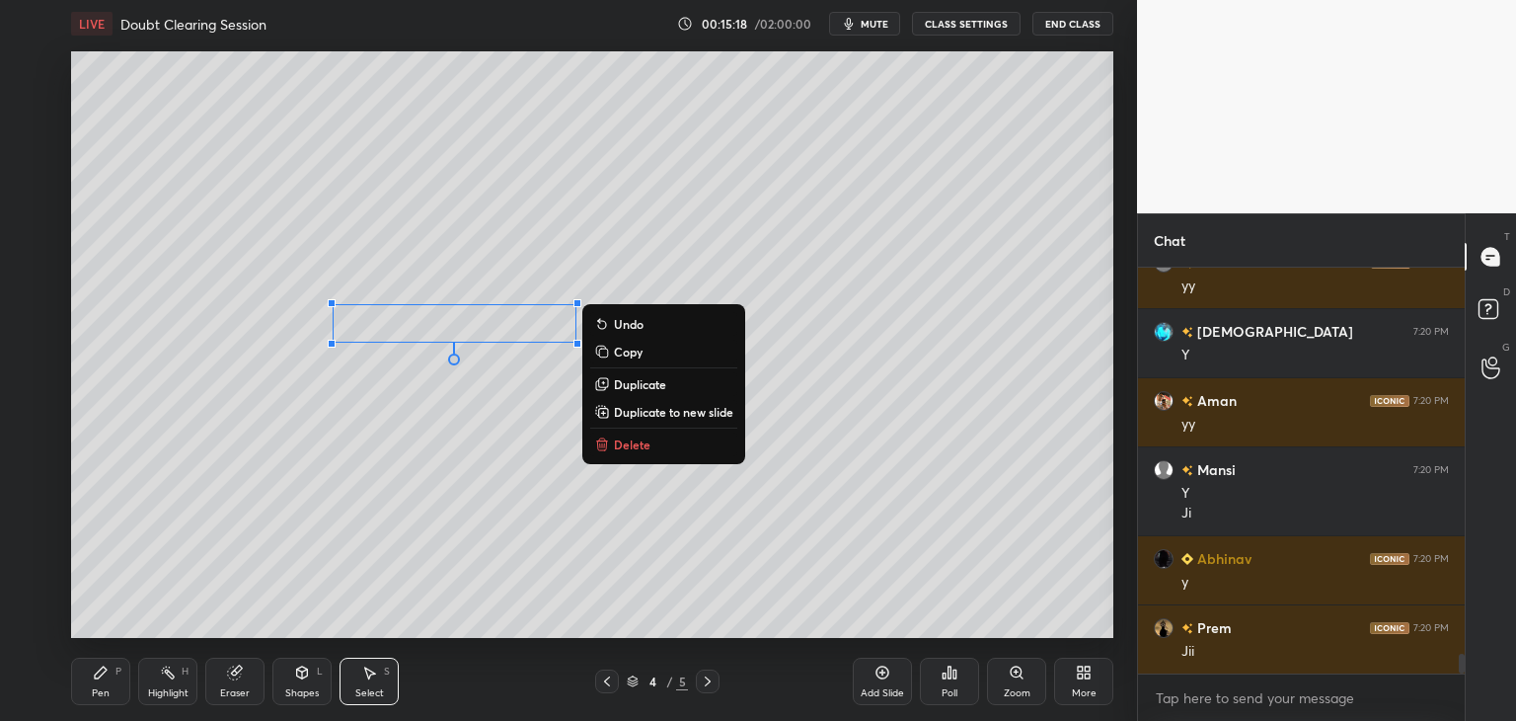
click at [97, 695] on div "Pen" at bounding box center [101, 693] width 18 height 10
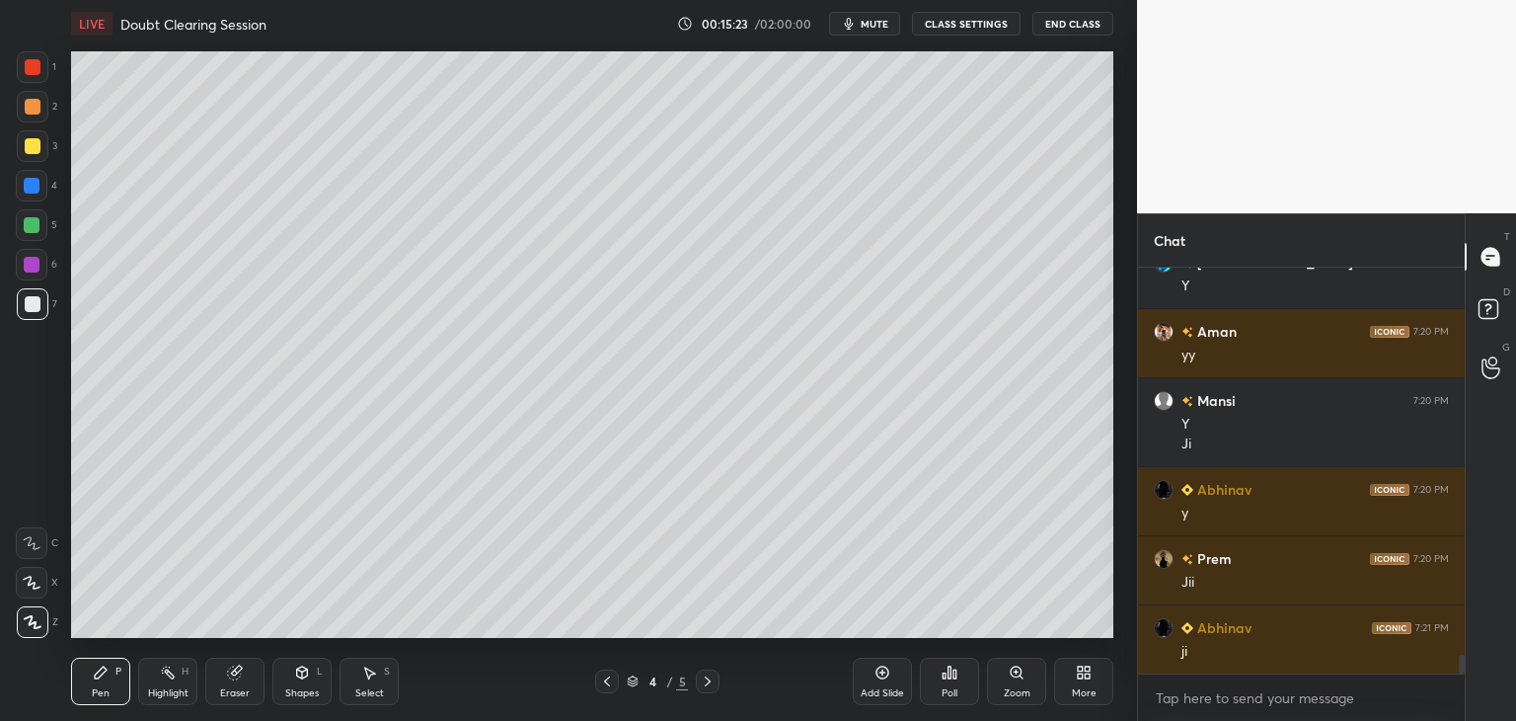
scroll to position [8260, 0]
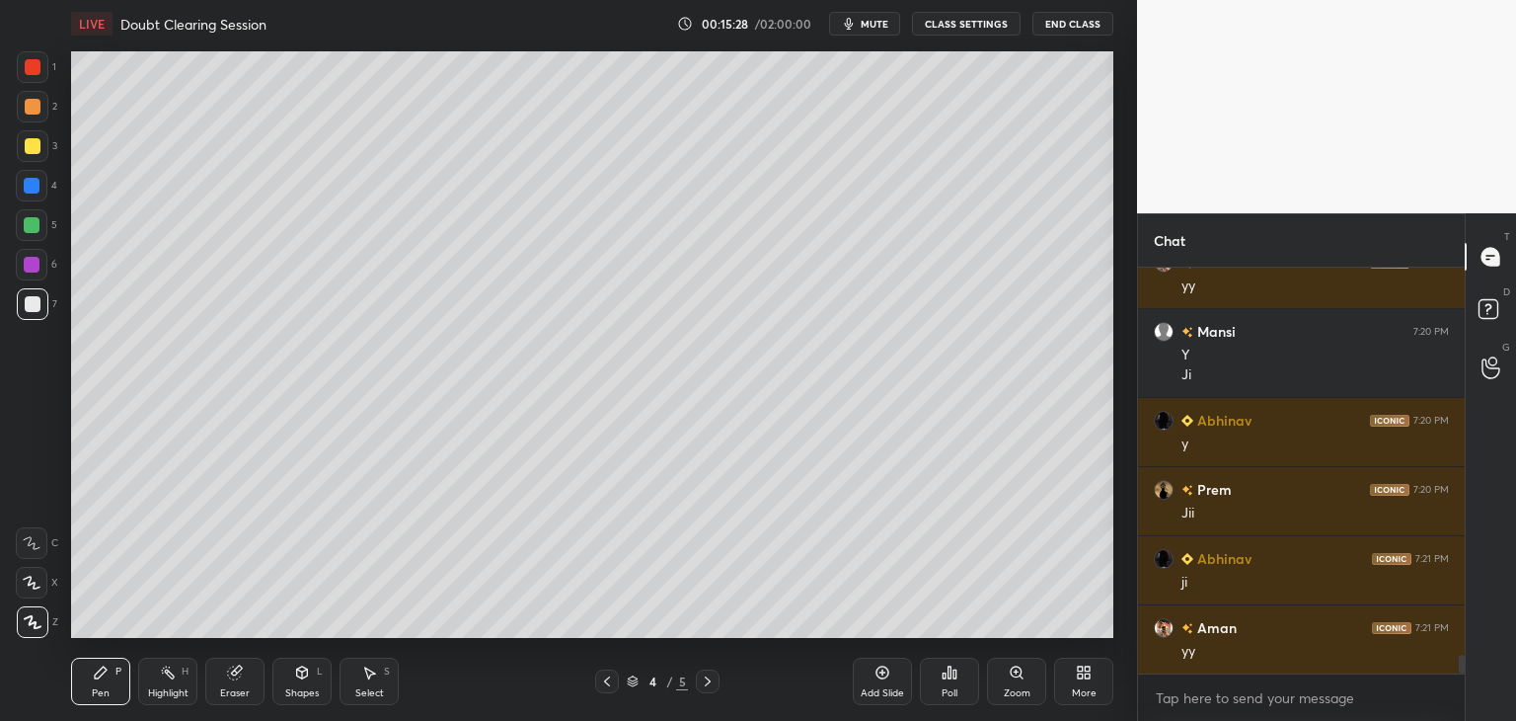
click at [317, 681] on div "Shapes L" at bounding box center [301, 680] width 59 height 47
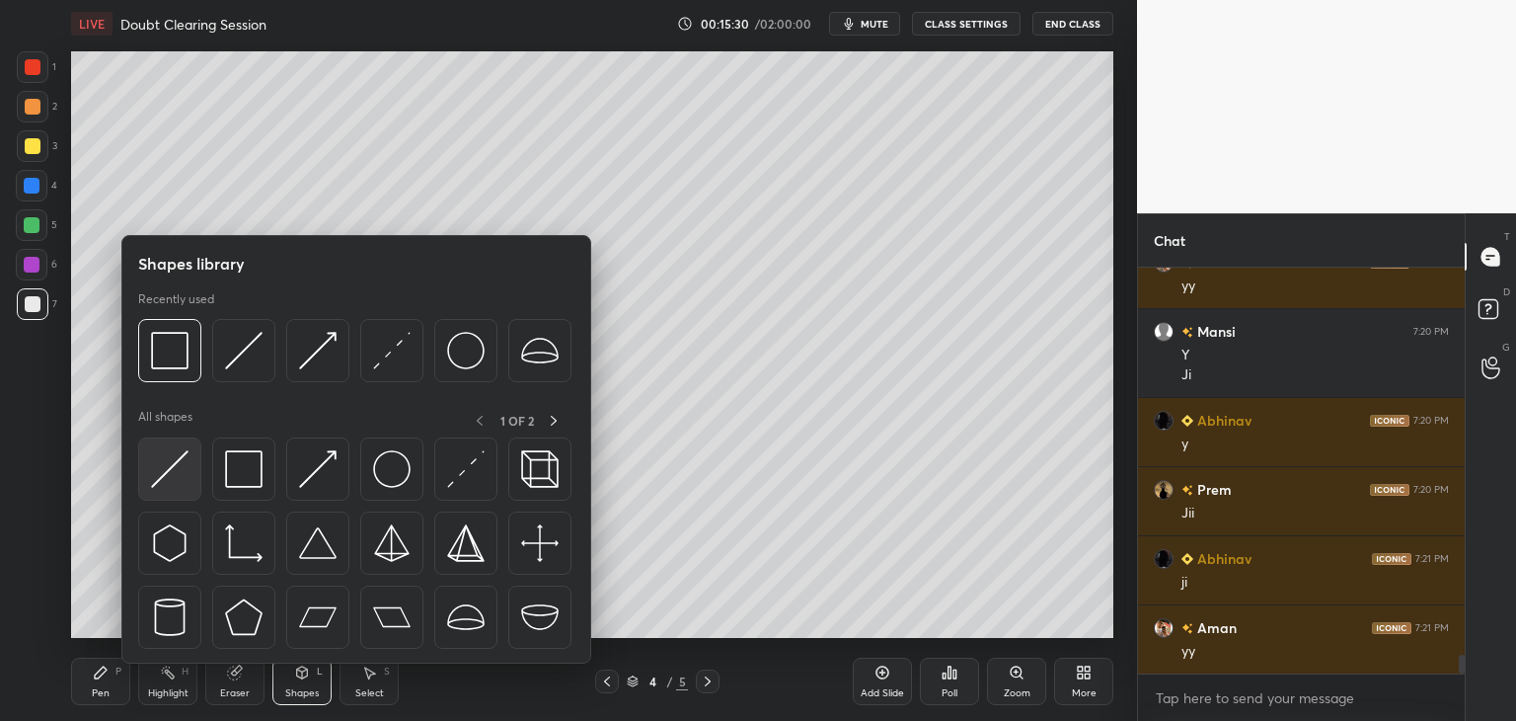
click at [168, 472] on img at bounding box center [170, 469] width 38 height 38
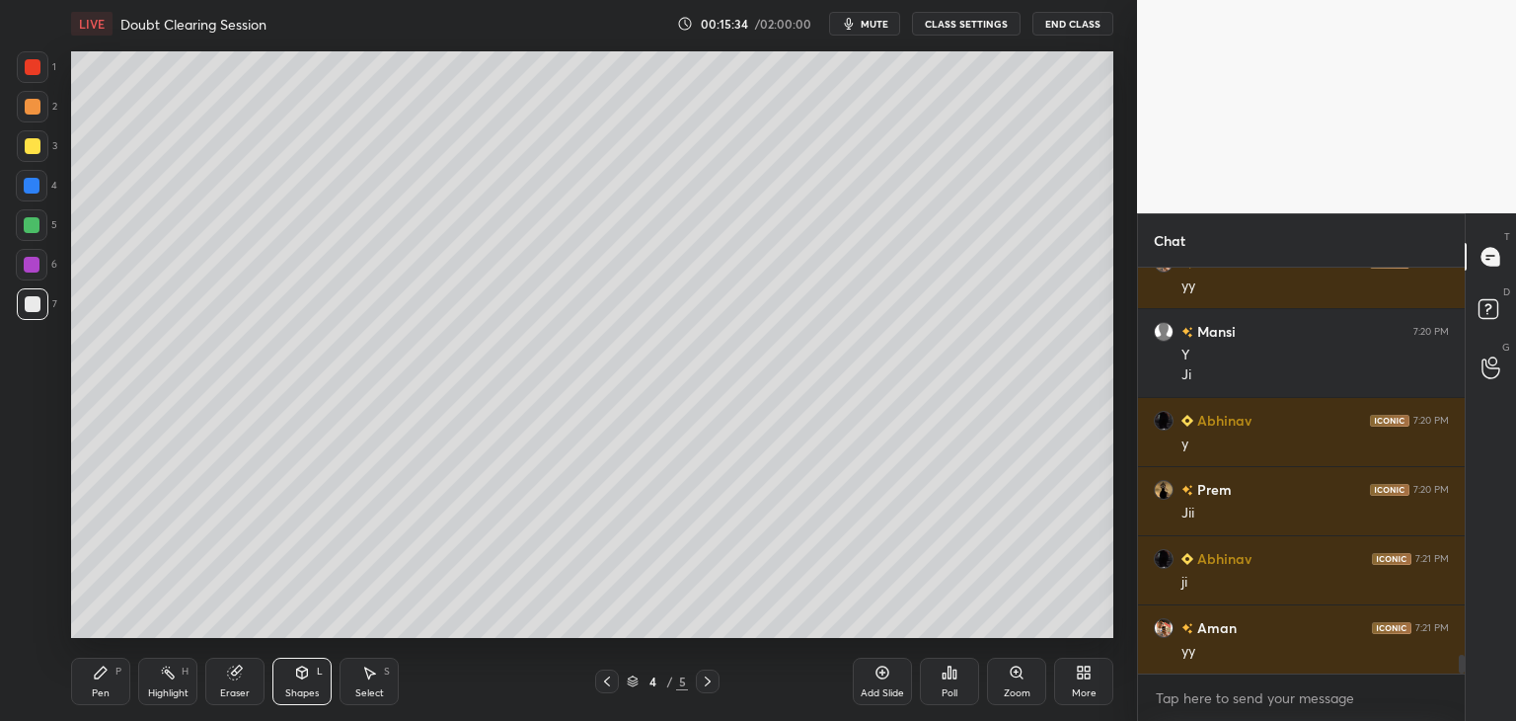
click at [92, 684] on div "Pen P" at bounding box center [100, 680] width 59 height 47
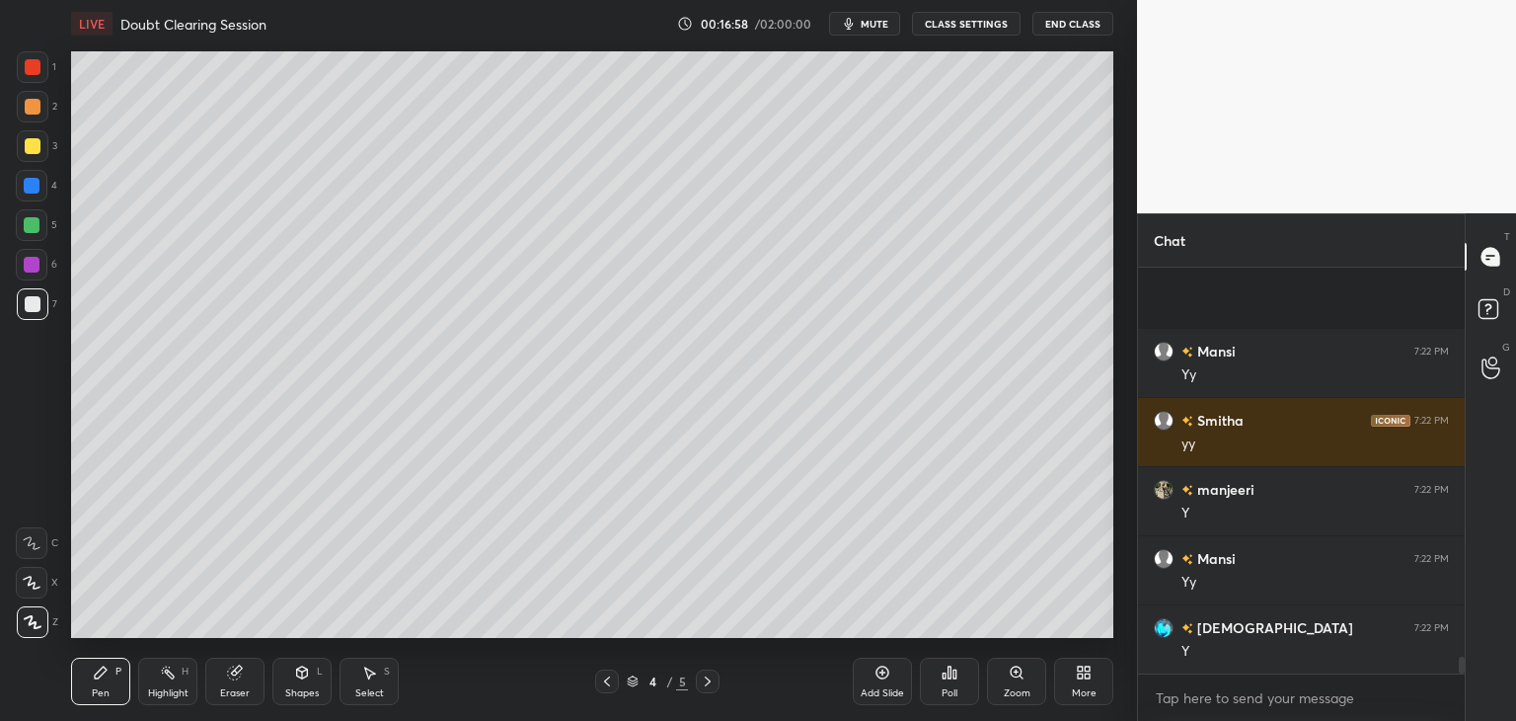
scroll to position [9366, 0]
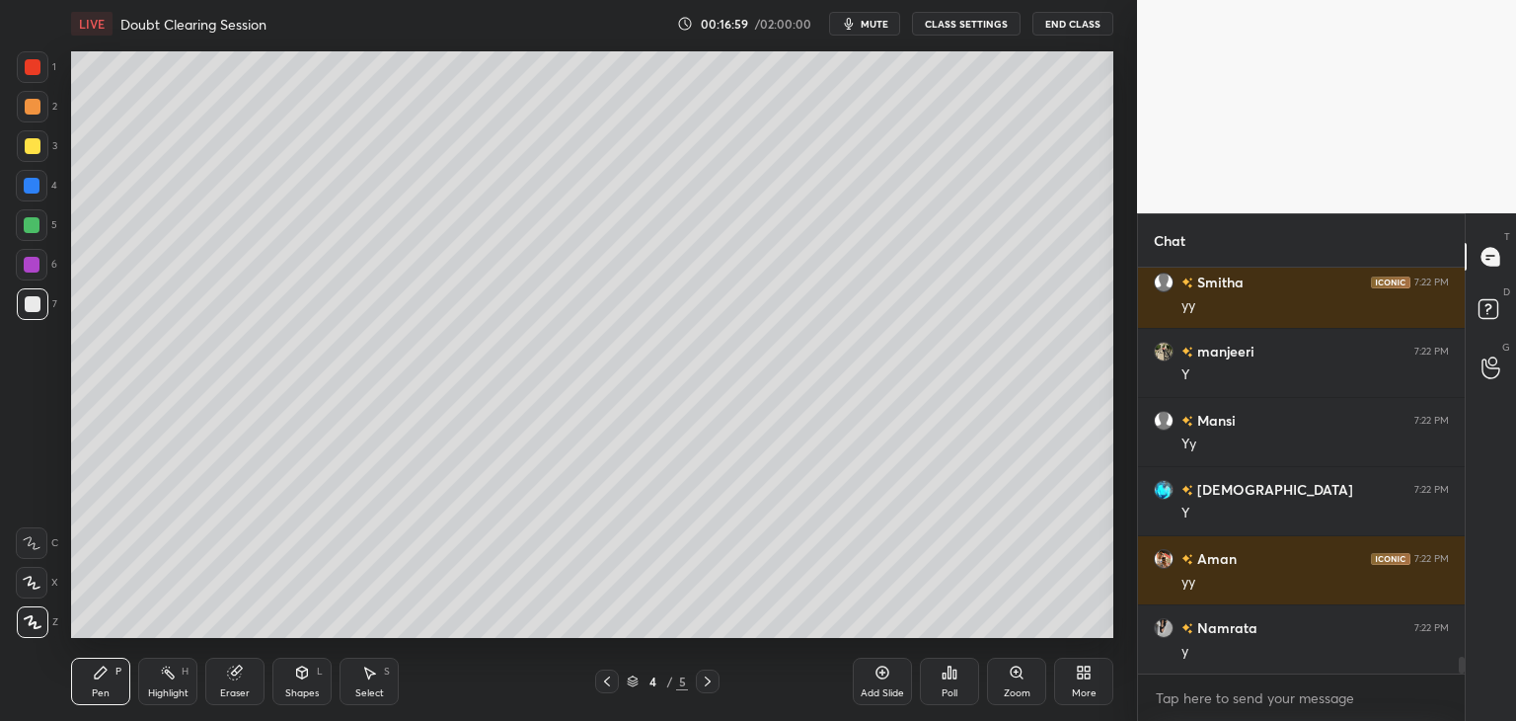
click at [376, 685] on div "Select S" at bounding box center [369, 680] width 59 height 47
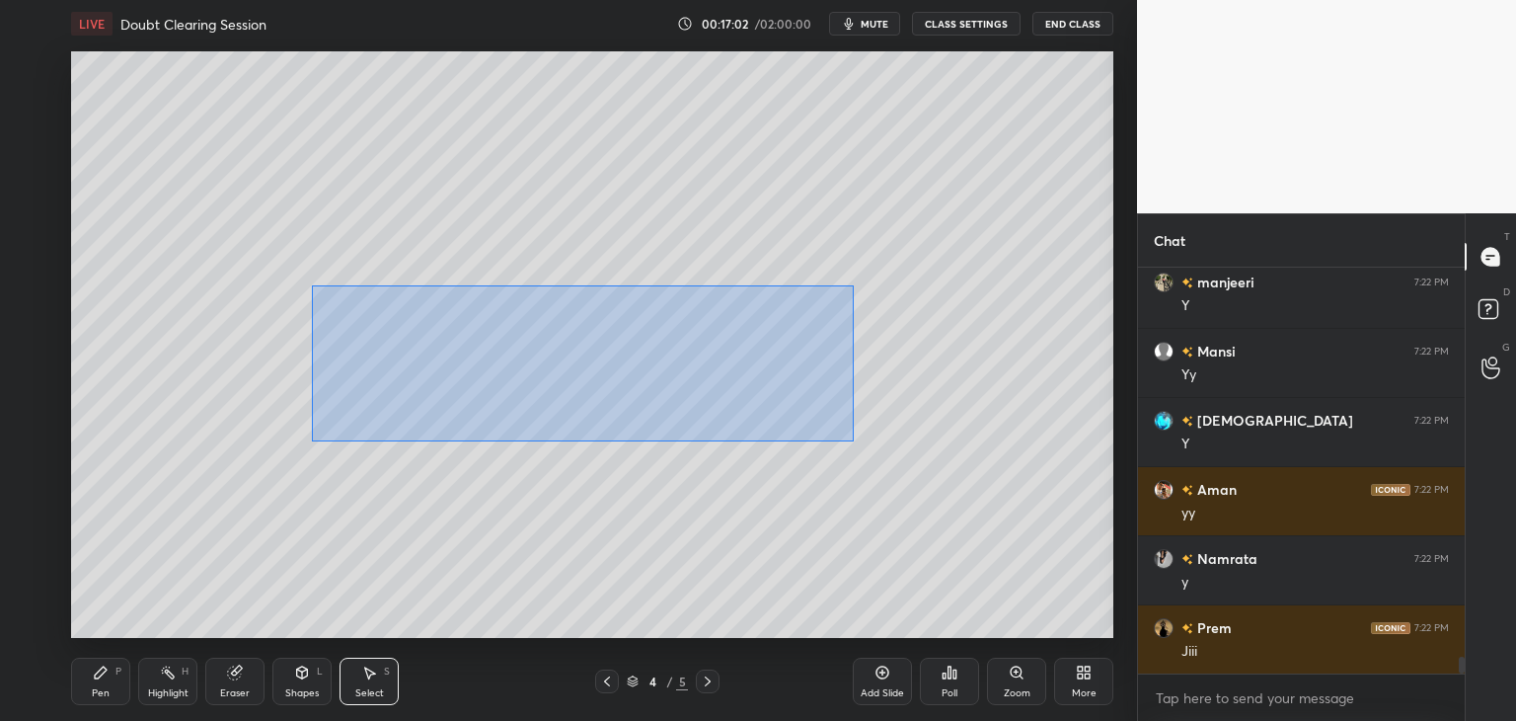
drag, startPoint x: 312, startPoint y: 285, endPoint x: 853, endPoint y: 440, distance: 562.7
click at [853, 440] on div "0 ° Undo Copy Duplicate Duplicate to new slide Delete" at bounding box center [592, 344] width 1042 height 586
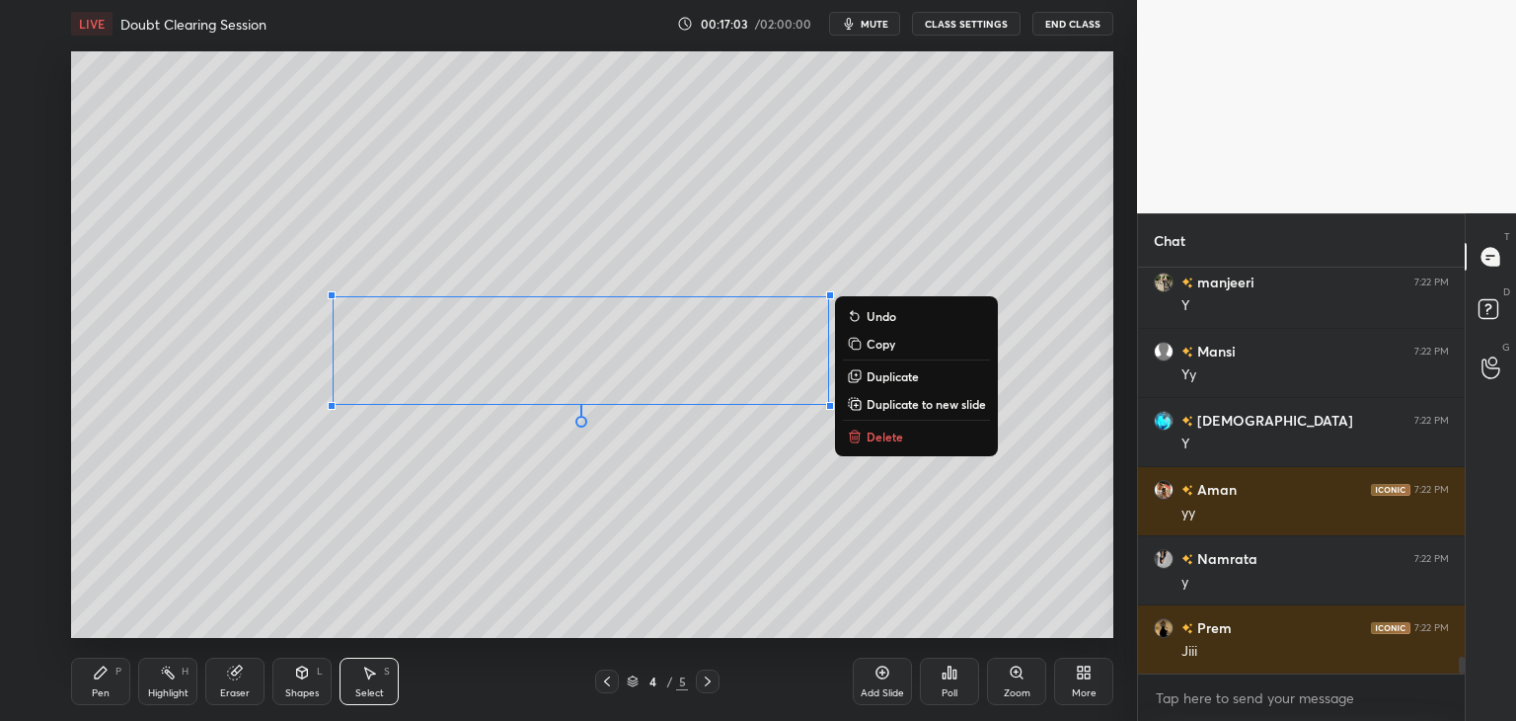
click at [906, 404] on p "Duplicate to new slide" at bounding box center [926, 404] width 119 height 16
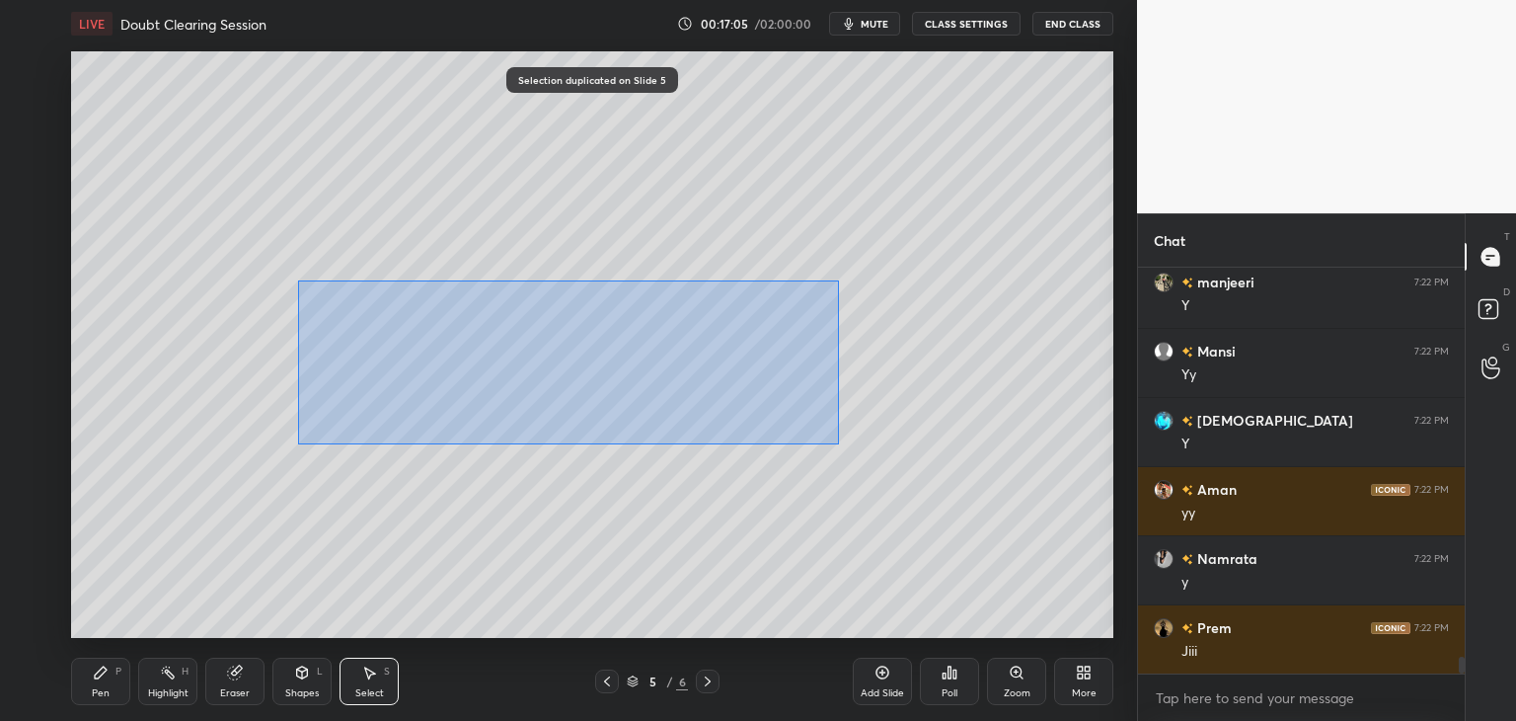
drag, startPoint x: 298, startPoint y: 280, endPoint x: 860, endPoint y: 447, distance: 585.9
click at [861, 447] on div "0 ° Undo Copy Duplicate Duplicate to new slide Delete" at bounding box center [592, 344] width 1042 height 586
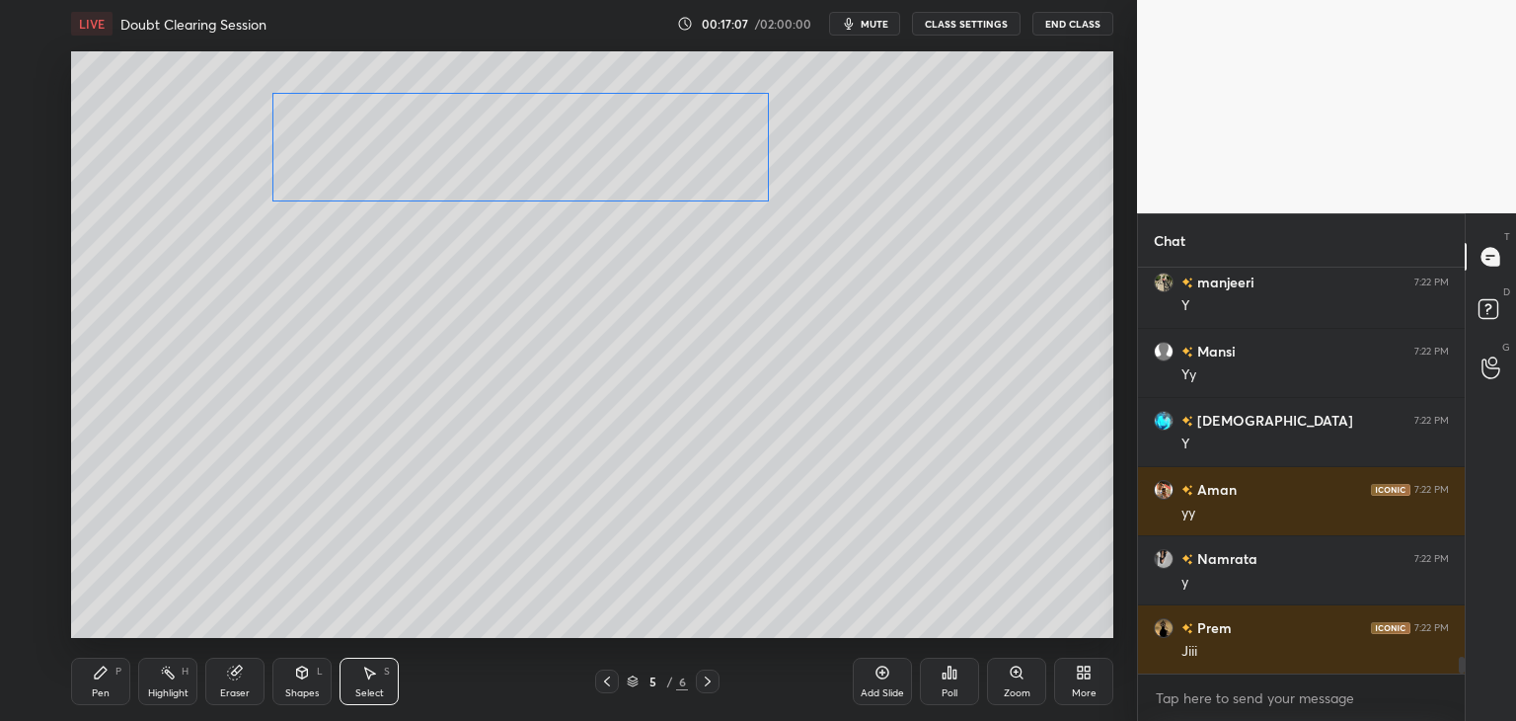
drag, startPoint x: 727, startPoint y: 319, endPoint x: 672, endPoint y: 211, distance: 120.5
click at [675, 173] on div "0 ° Undo Copy Duplicate Duplicate to new slide Delete" at bounding box center [592, 344] width 1042 height 586
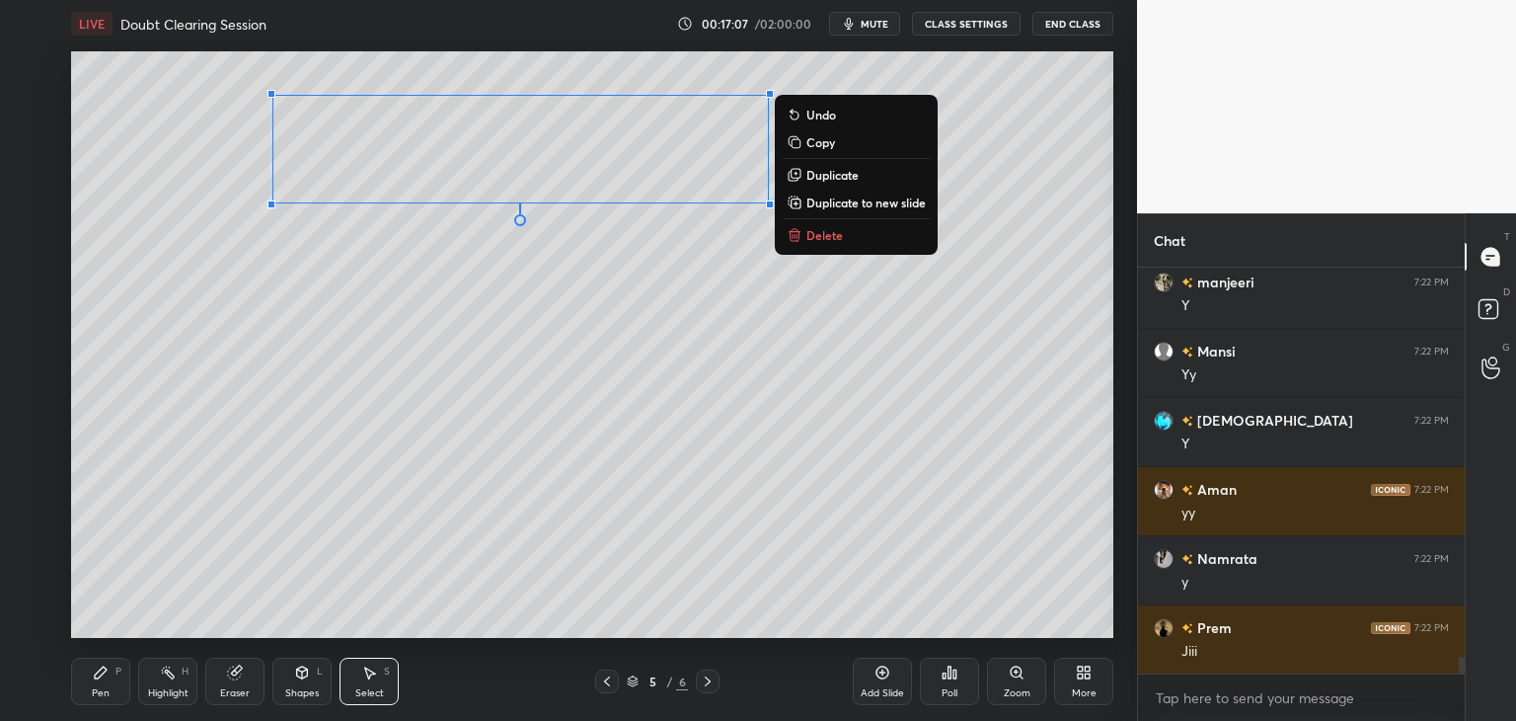
drag, startPoint x: 240, startPoint y: 688, endPoint x: 293, endPoint y: 659, distance: 60.5
click at [241, 688] on div "Eraser" at bounding box center [235, 693] width 30 height 10
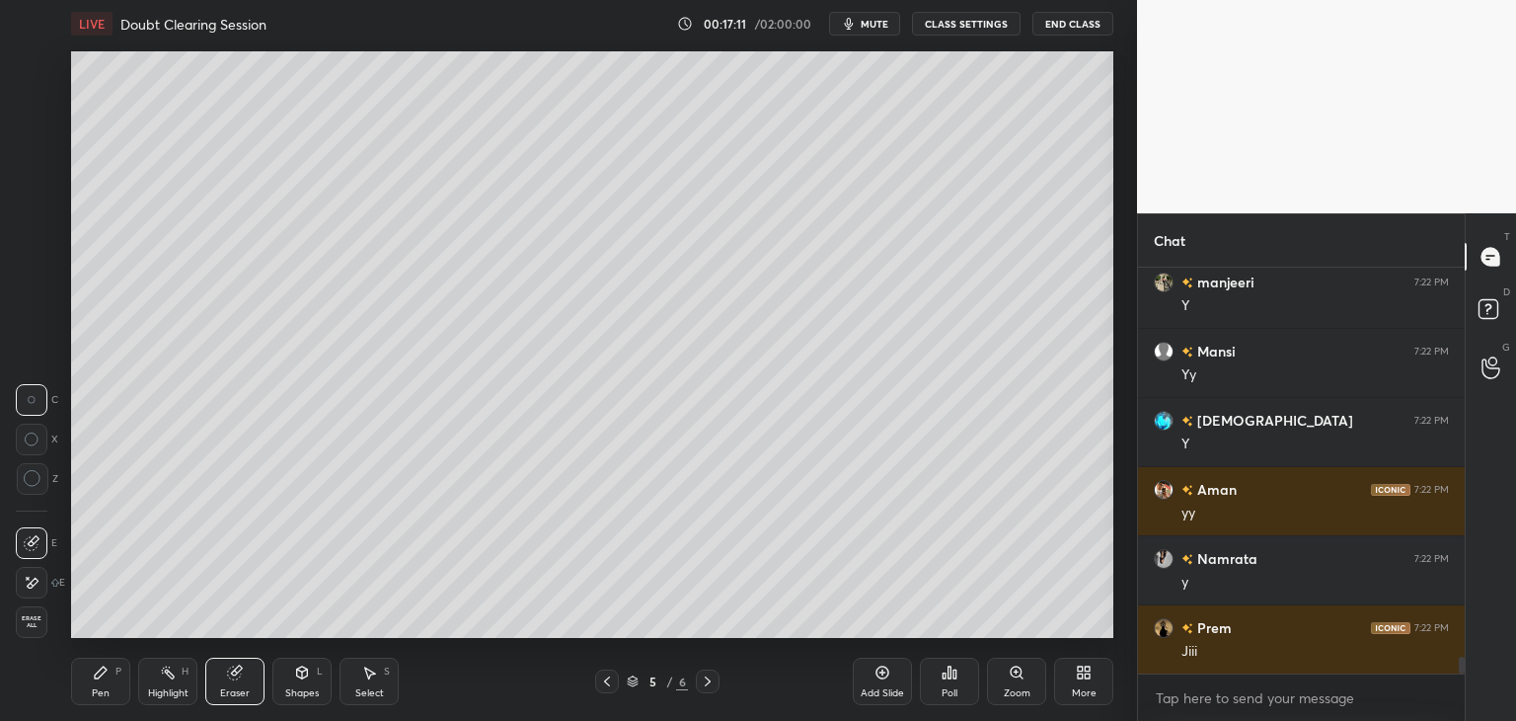
scroll to position [9522, 0]
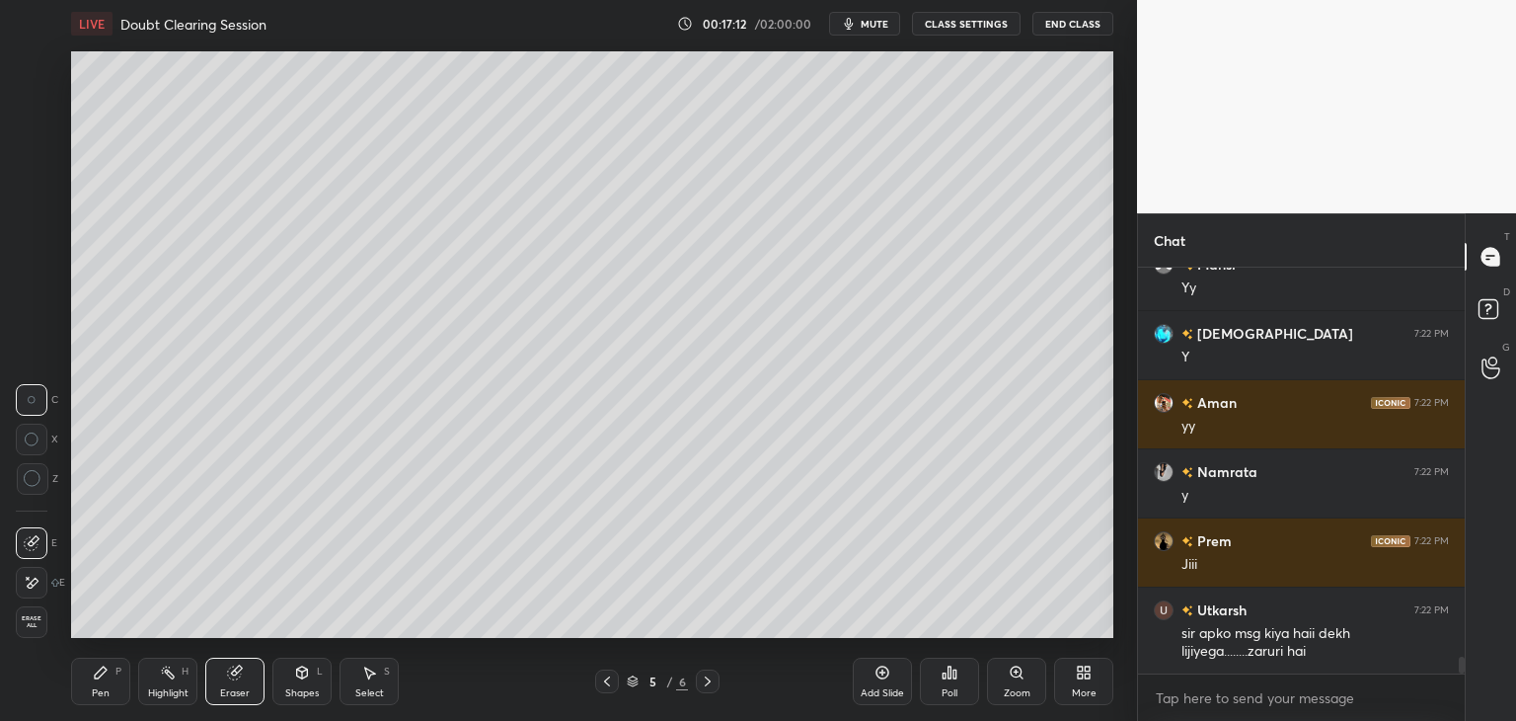
click at [101, 685] on div "Pen P" at bounding box center [100, 680] width 59 height 47
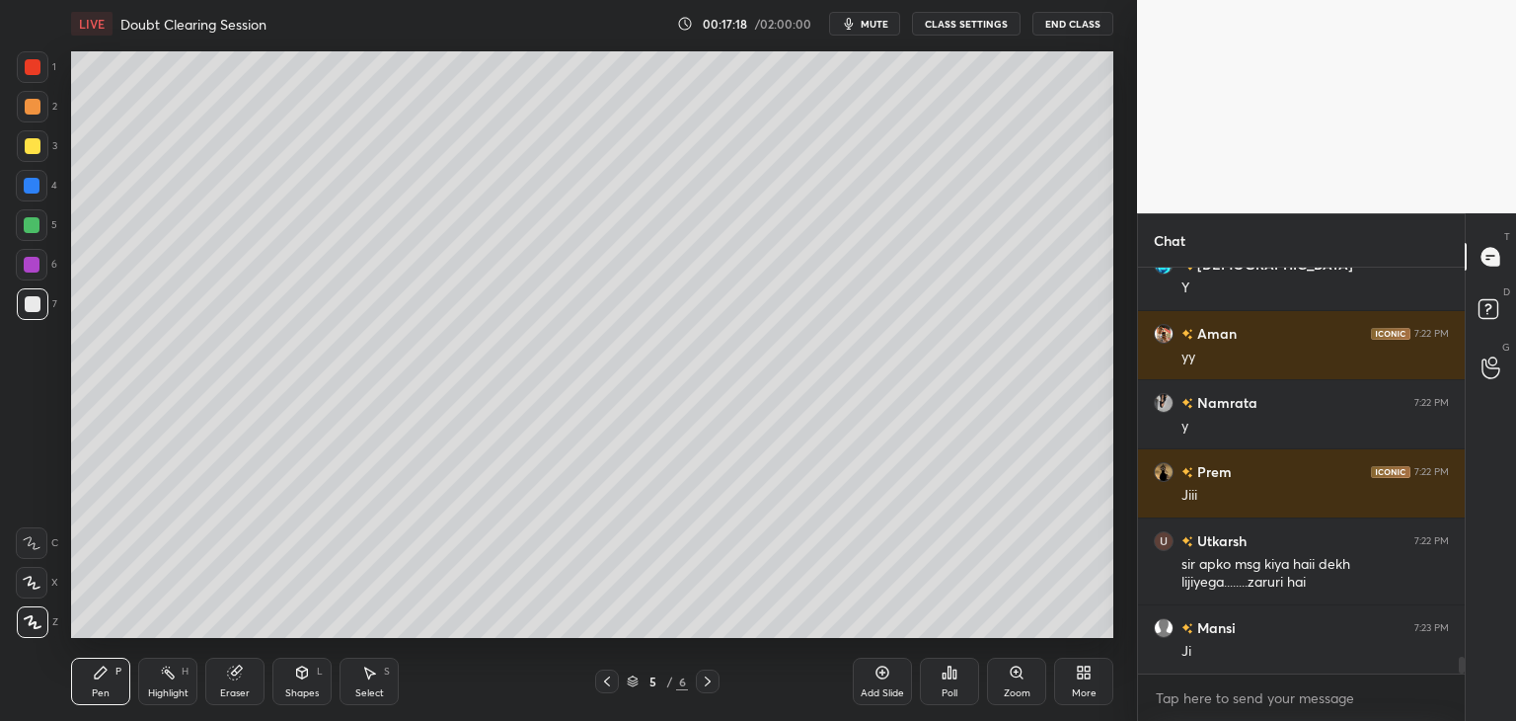
scroll to position [9660, 0]
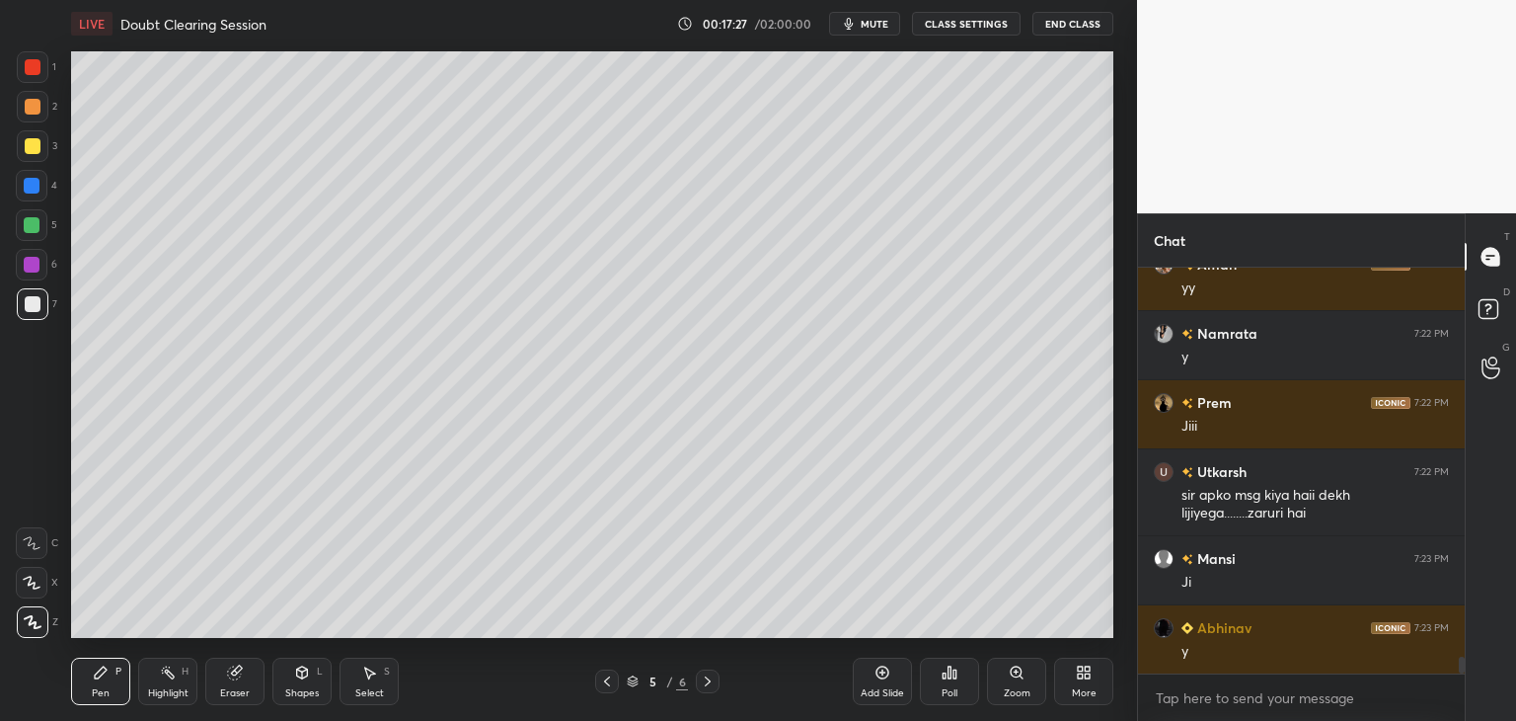
click at [291, 676] on div "Shapes L" at bounding box center [301, 680] width 59 height 47
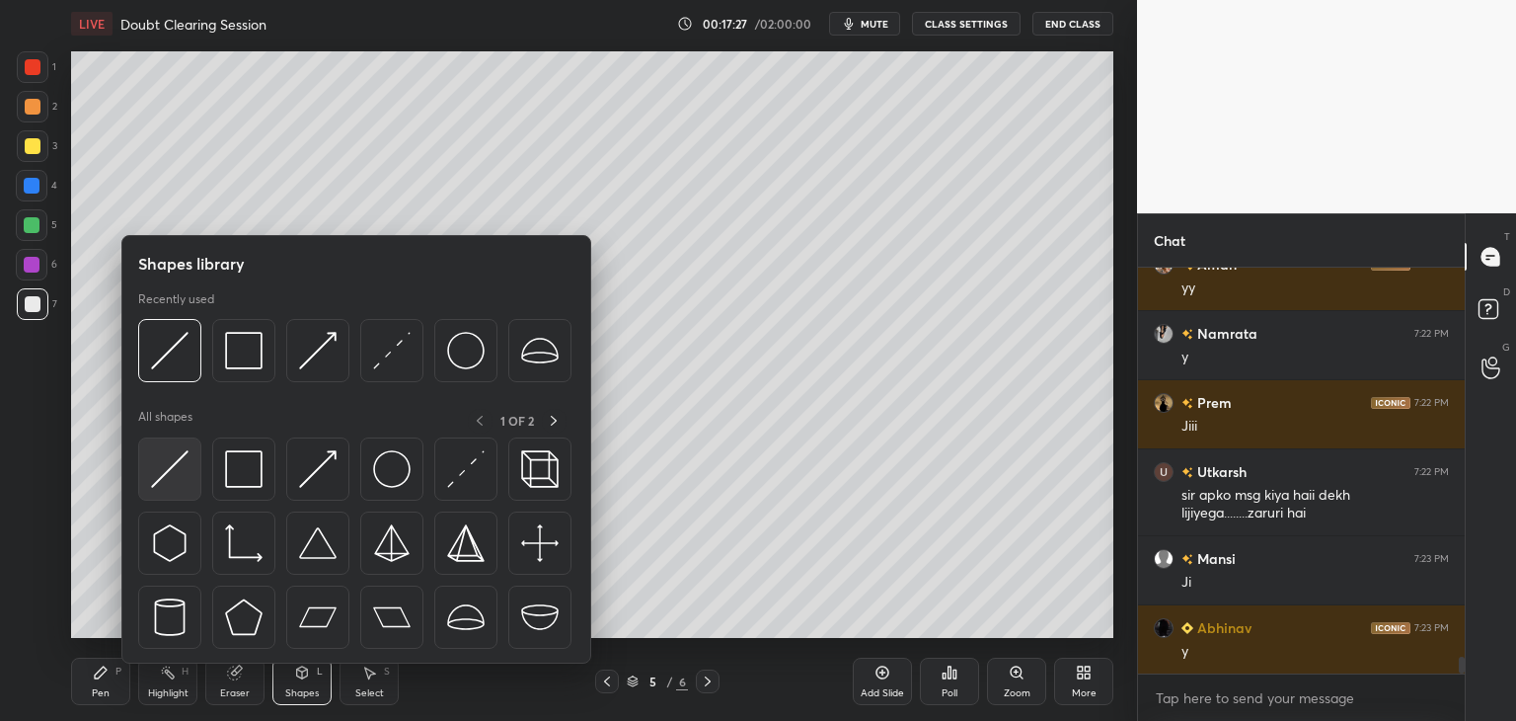
click at [166, 455] on img at bounding box center [170, 469] width 38 height 38
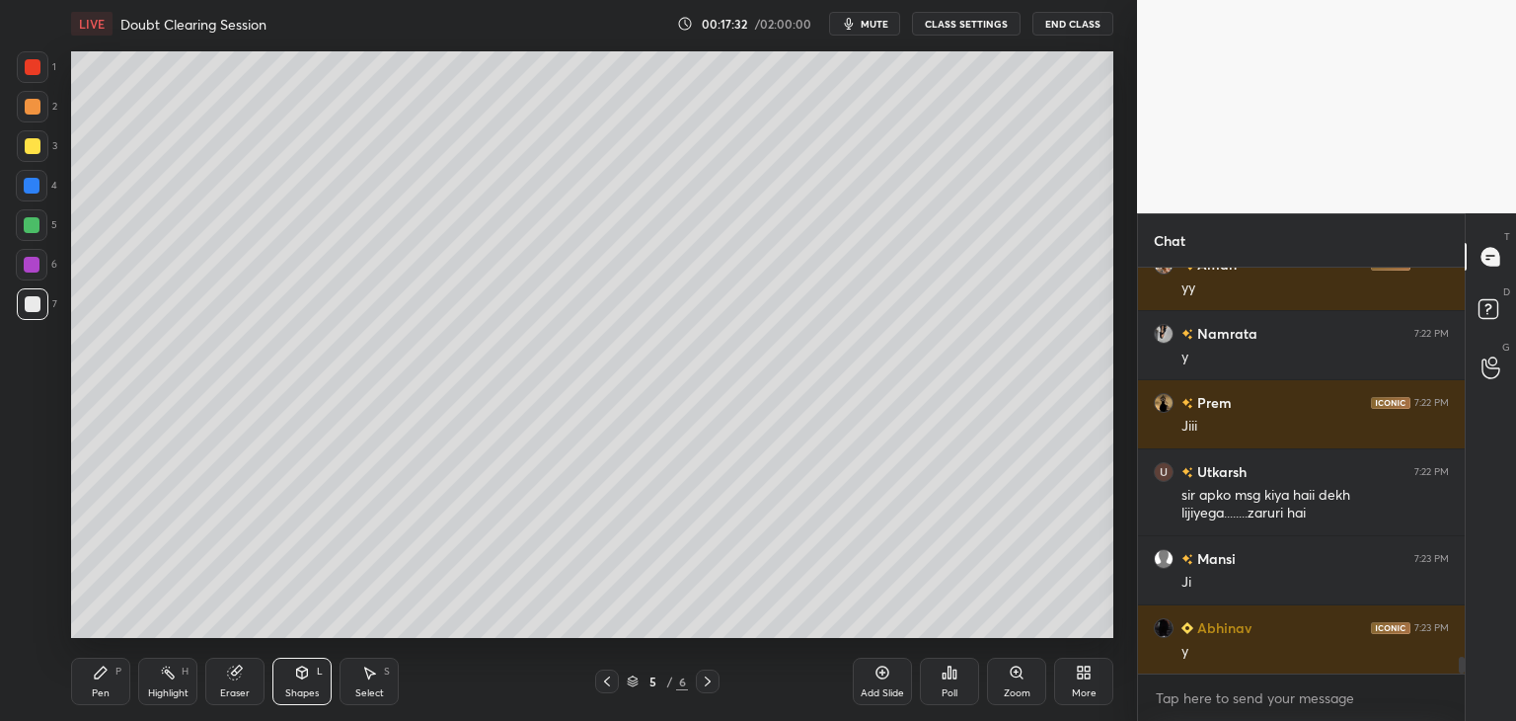
click at [120, 684] on div "Pen P" at bounding box center [100, 680] width 59 height 47
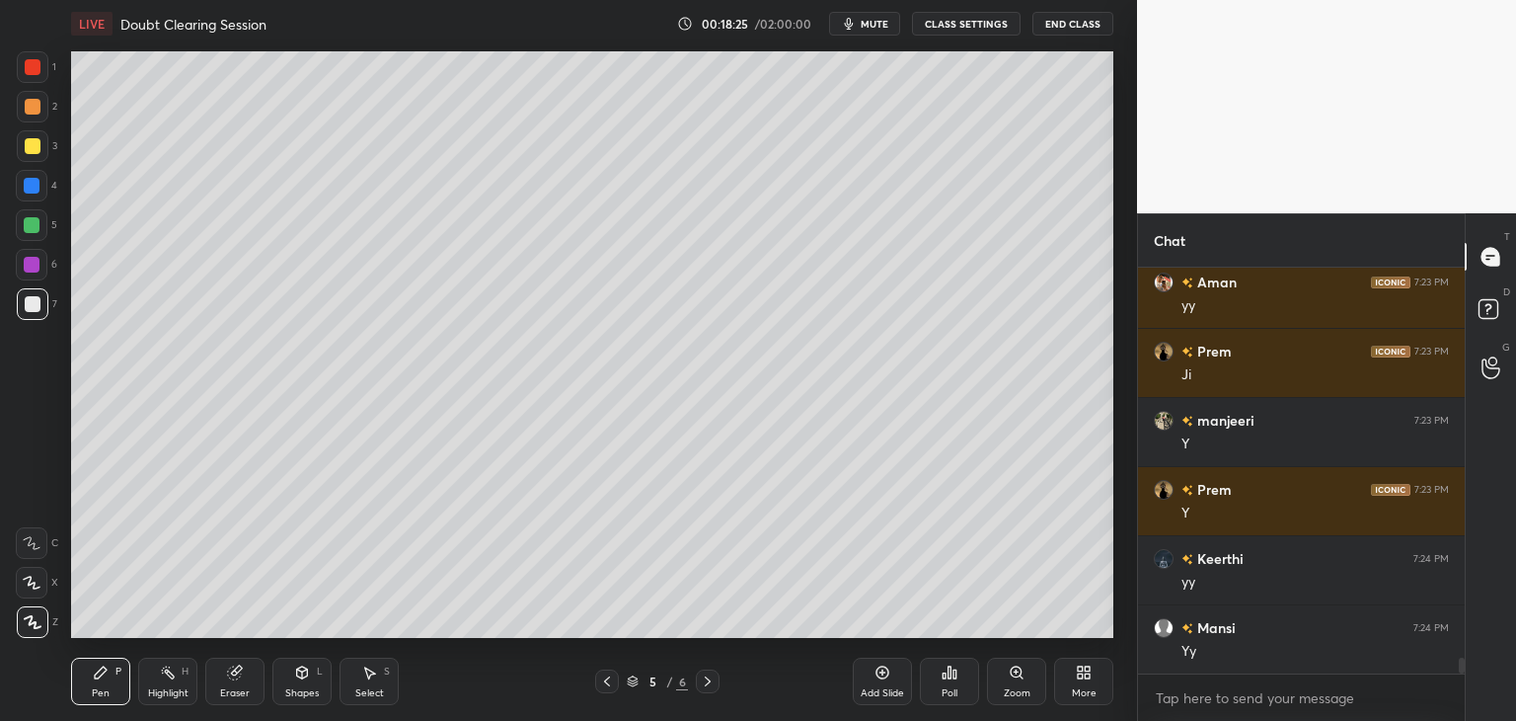
scroll to position [10213, 0]
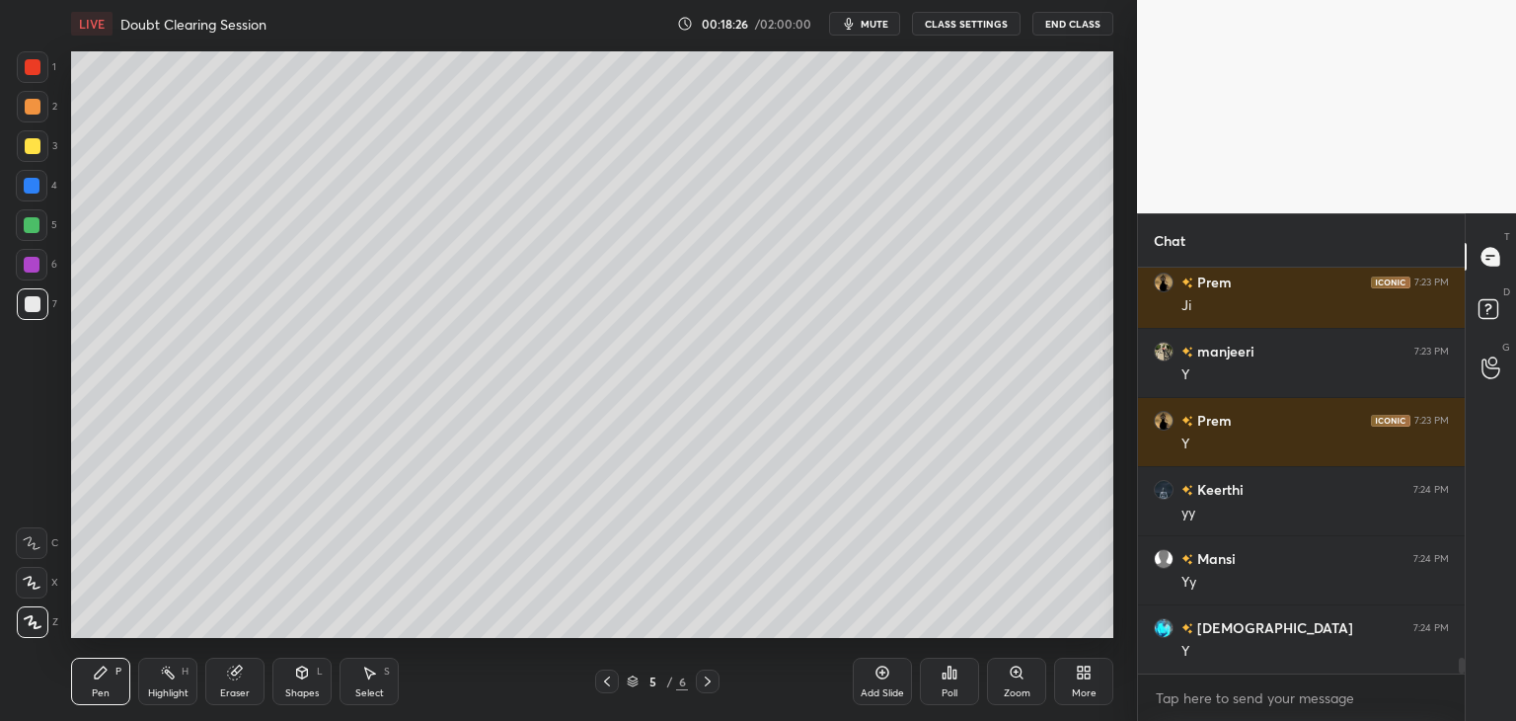
click at [359, 668] on div "Select S" at bounding box center [369, 680] width 59 height 47
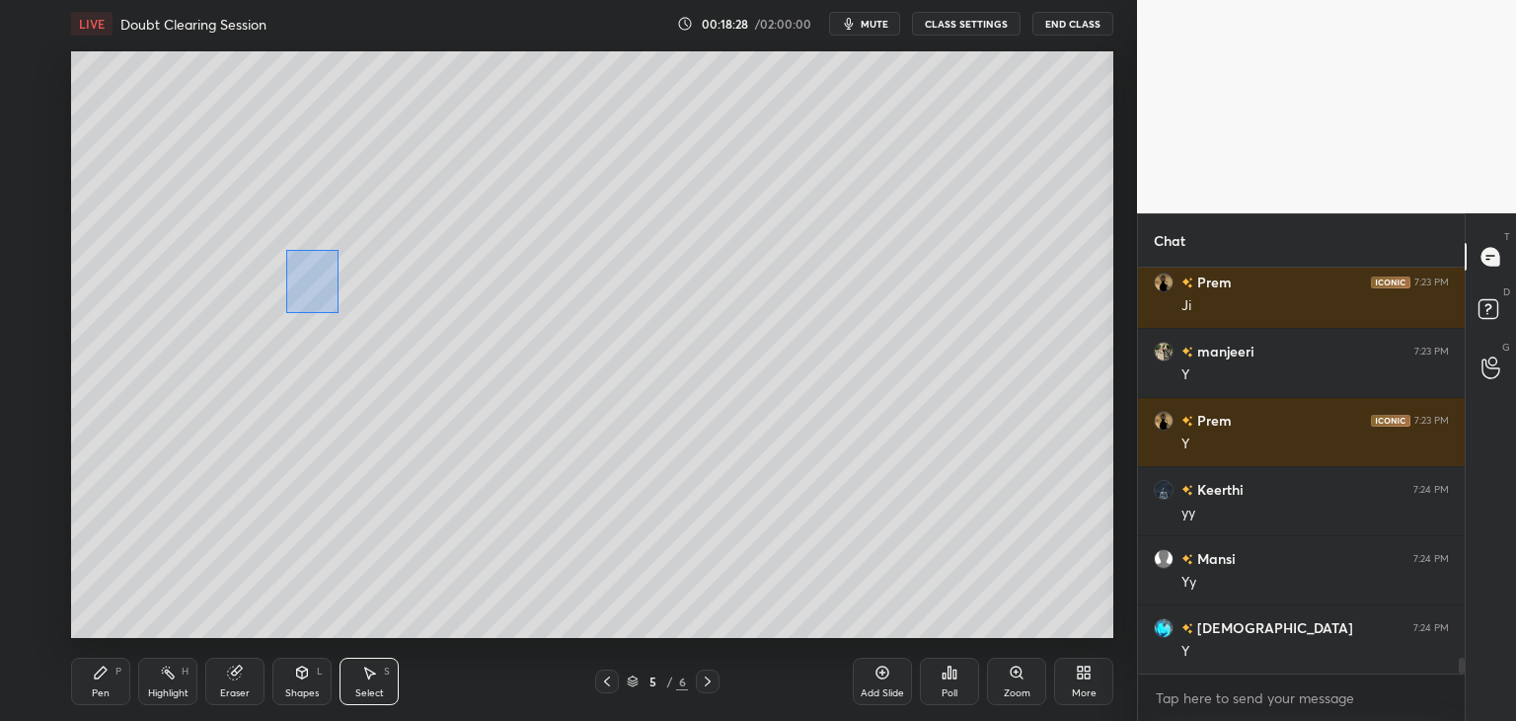
drag, startPoint x: 320, startPoint y: 291, endPoint x: 336, endPoint y: 310, distance: 24.5
click at [337, 312] on div "0 ° Undo Copy Duplicate Duplicate to new slide Delete" at bounding box center [592, 344] width 1042 height 586
drag, startPoint x: 313, startPoint y: 286, endPoint x: 264, endPoint y: 273, distance: 51.0
click at [247, 283] on div "0 ° Undo Copy Duplicate Duplicate to new slide Delete" at bounding box center [592, 344] width 1042 height 586
drag, startPoint x: 332, startPoint y: 105, endPoint x: 394, endPoint y: 156, distance: 80.6
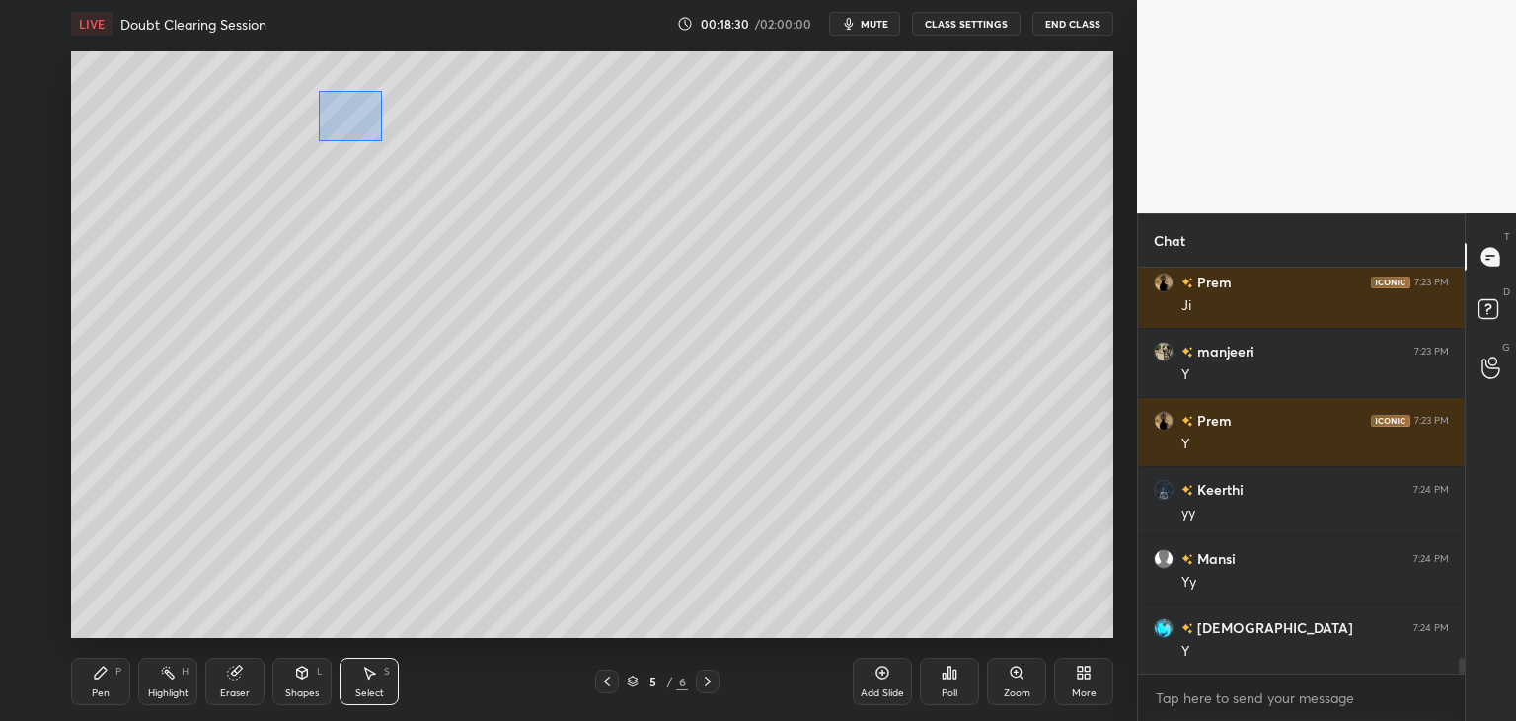
click at [380, 141] on div "0 ° Undo Copy Duplicate Duplicate to new slide Delete" at bounding box center [592, 344] width 1042 height 586
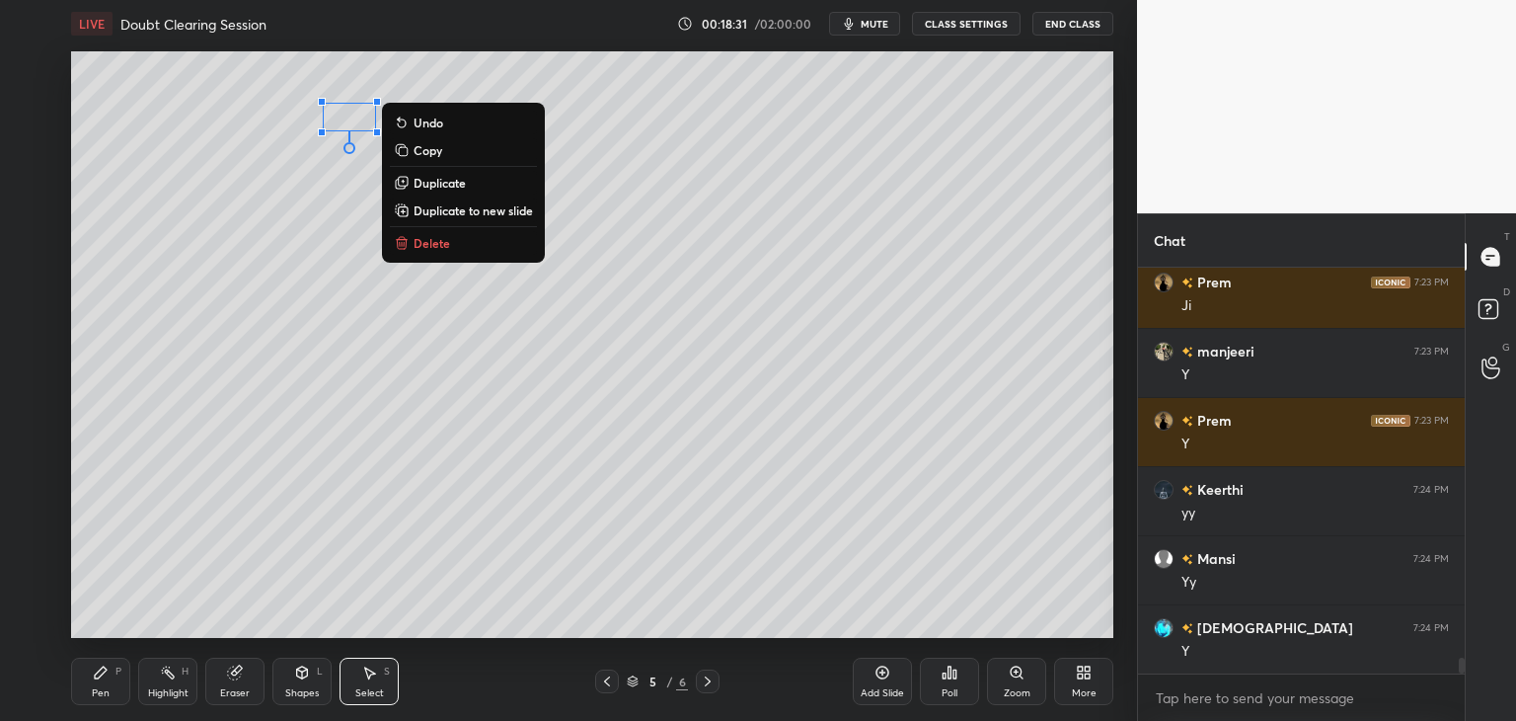
click at [454, 181] on p "Duplicate" at bounding box center [440, 183] width 52 height 16
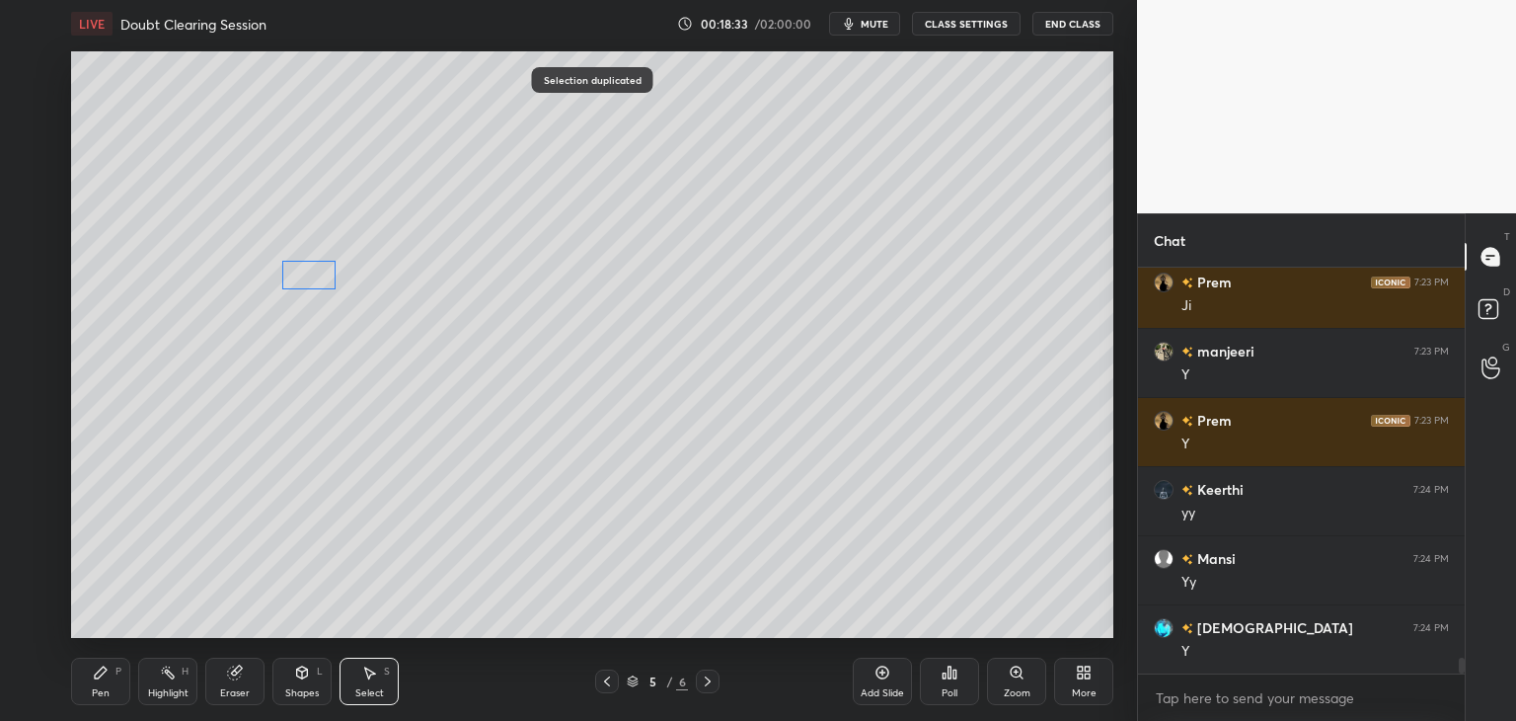
drag, startPoint x: 323, startPoint y: 226, endPoint x: 301, endPoint y: 273, distance: 52.1
click at [301, 273] on div "0 ° Undo Copy Duplicate Duplicate to new slide Delete" at bounding box center [592, 344] width 1042 height 586
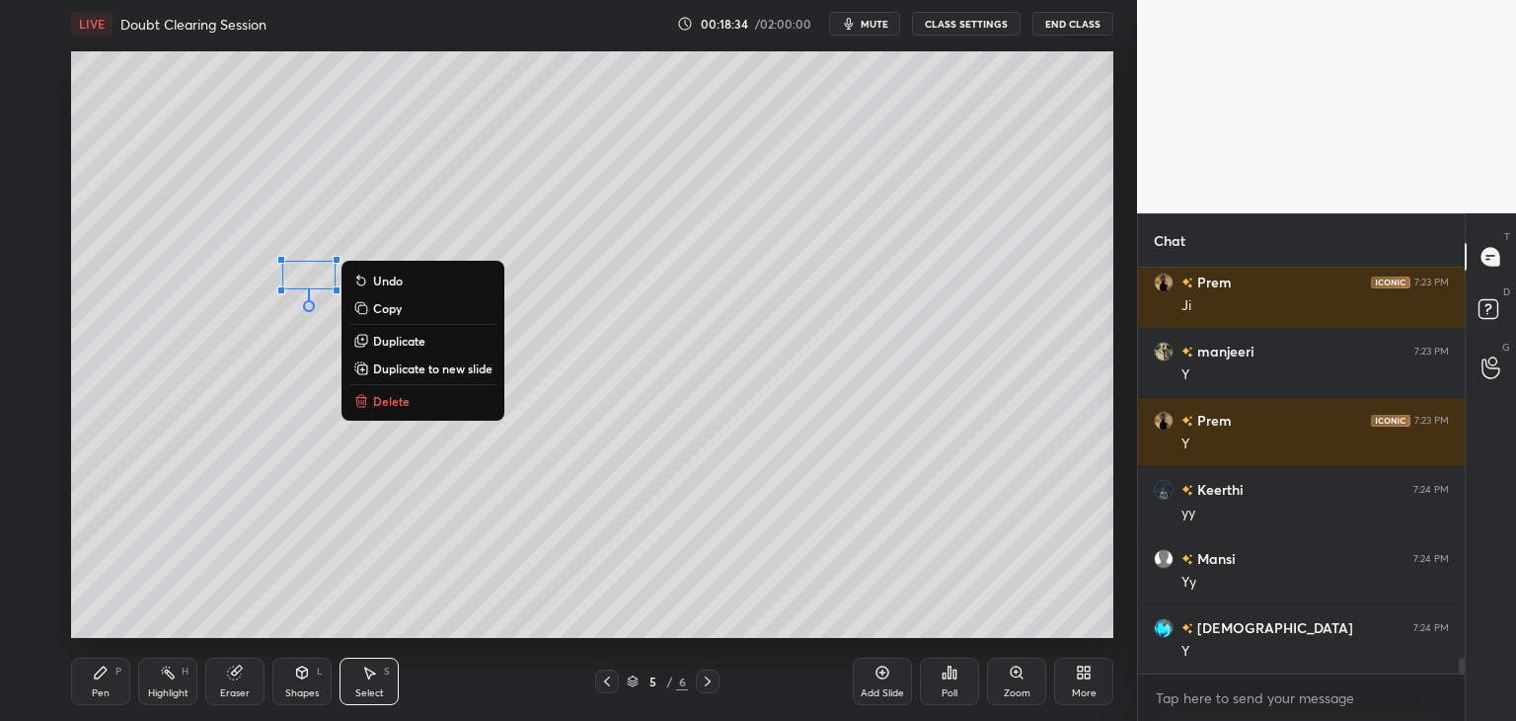
drag, startPoint x: 108, startPoint y: 679, endPoint x: 130, endPoint y: 645, distance: 41.3
click at [109, 678] on div "Pen P" at bounding box center [100, 680] width 59 height 47
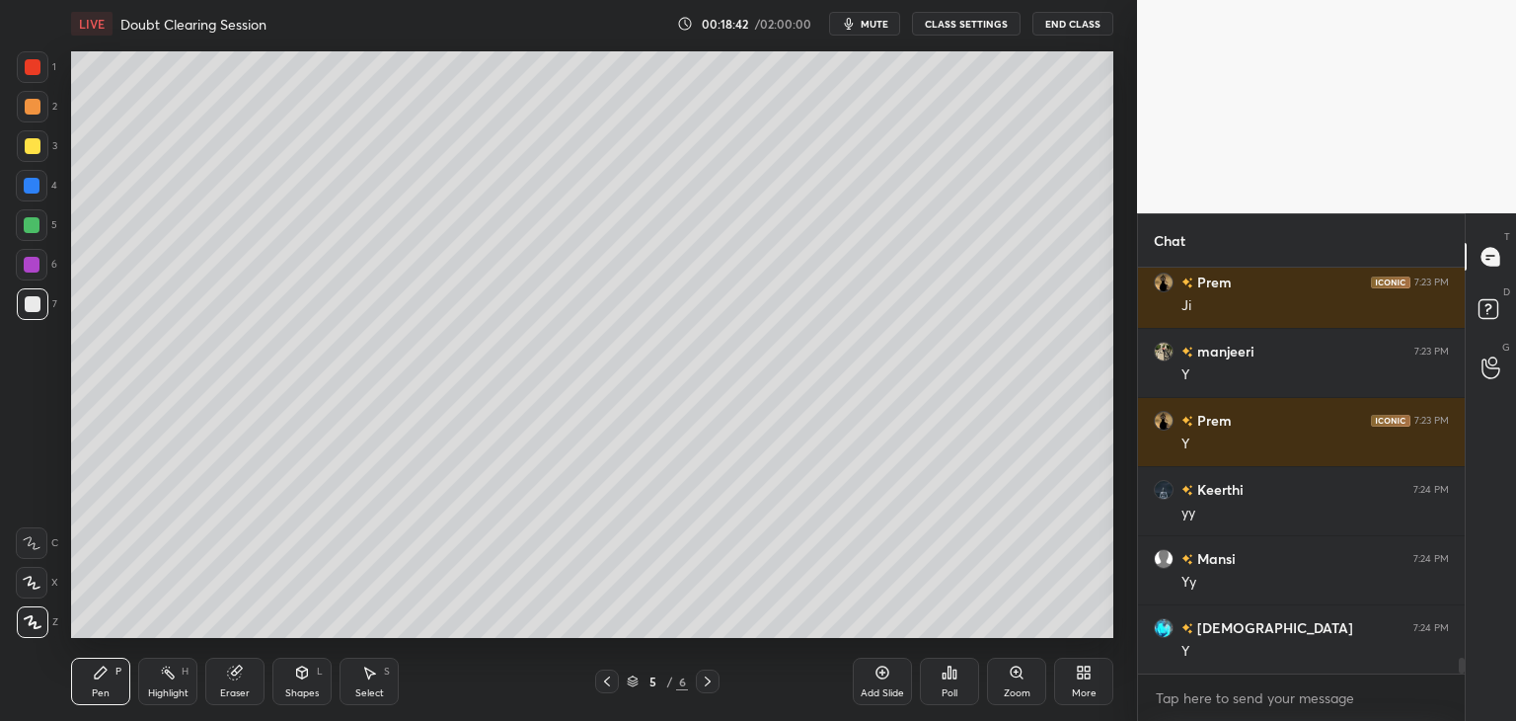
click at [380, 692] on div "Select" at bounding box center [369, 693] width 29 height 10
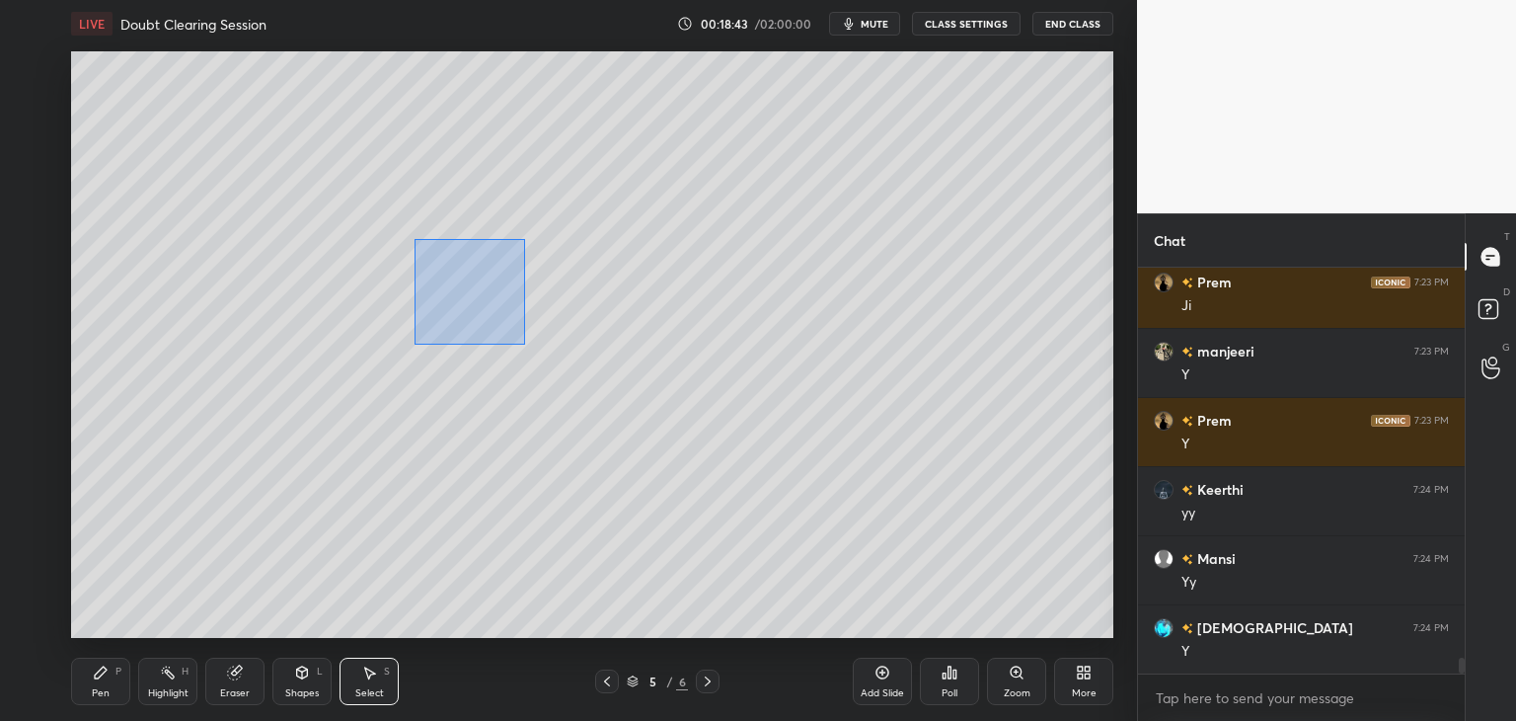
drag, startPoint x: 415, startPoint y: 240, endPoint x: 524, endPoint y: 344, distance: 150.8
click at [524, 344] on div "0 ° Undo Copy Duplicate Duplicate to new slide Delete" at bounding box center [592, 344] width 1042 height 586
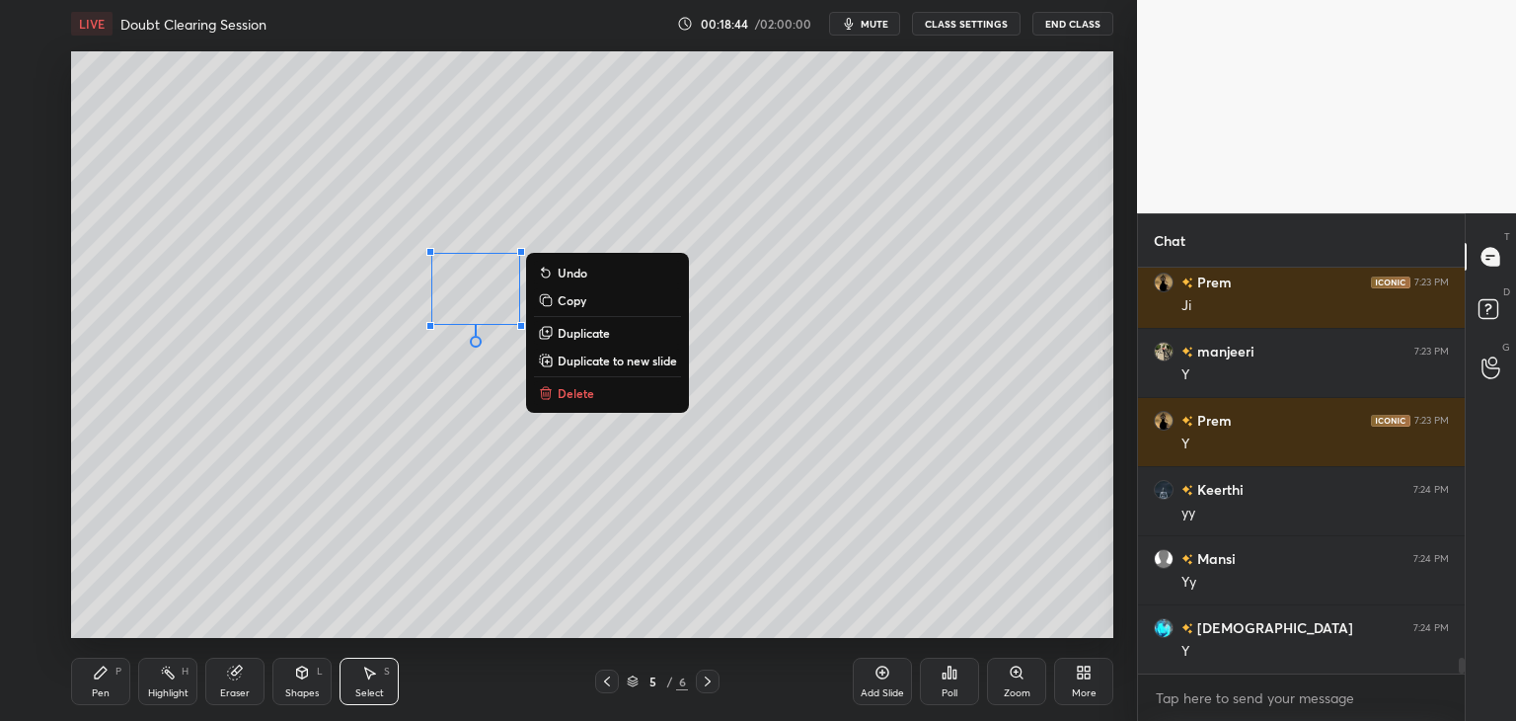
click at [598, 335] on p "Duplicate" at bounding box center [584, 333] width 52 height 16
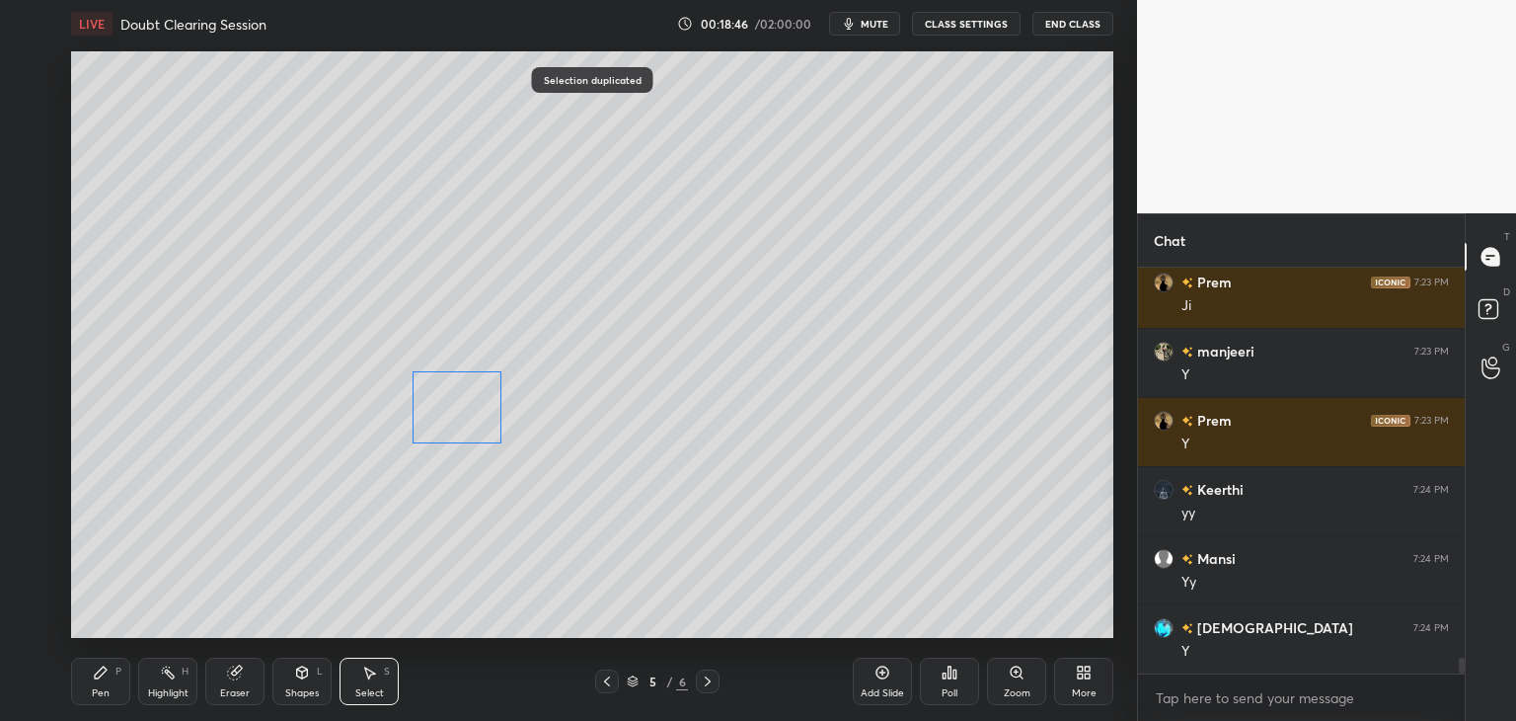
drag, startPoint x: 488, startPoint y: 316, endPoint x: 446, endPoint y: 411, distance: 103.4
click at [446, 411] on div "0 ° Undo Copy Duplicate Duplicate to new slide Delete" at bounding box center [592, 344] width 1042 height 586
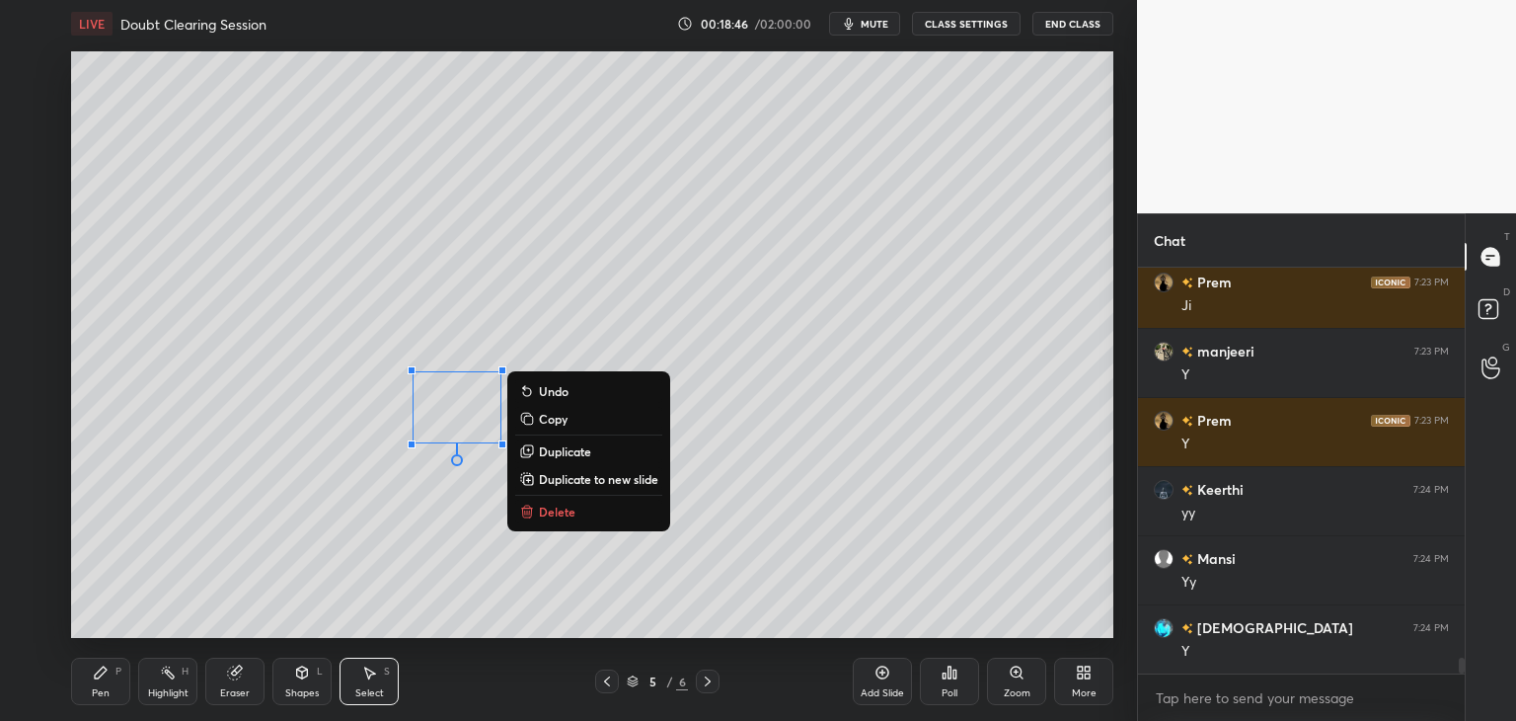
drag, startPoint x: 106, startPoint y: 688, endPoint x: 117, endPoint y: 679, distance: 14.8
click at [107, 688] on div "Pen" at bounding box center [101, 693] width 18 height 10
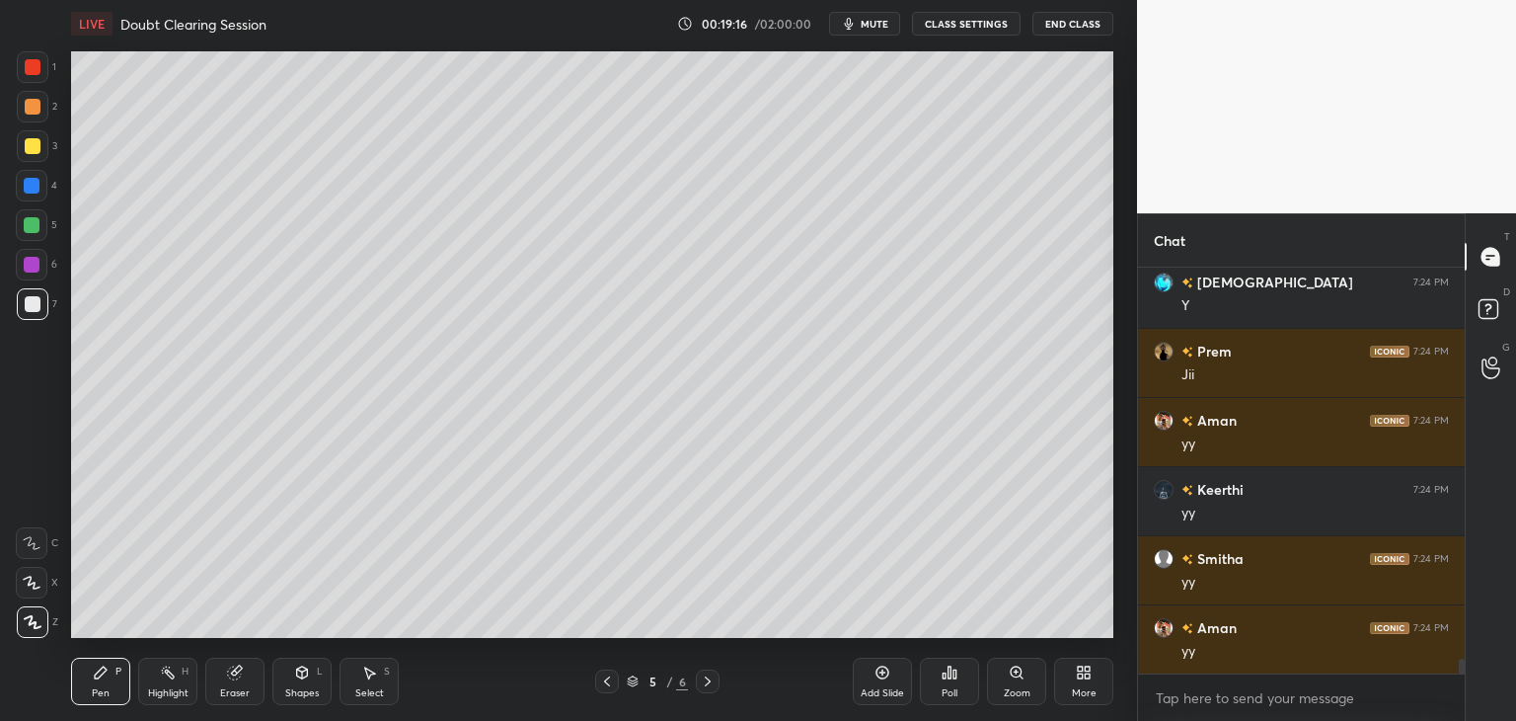
scroll to position [10627, 0]
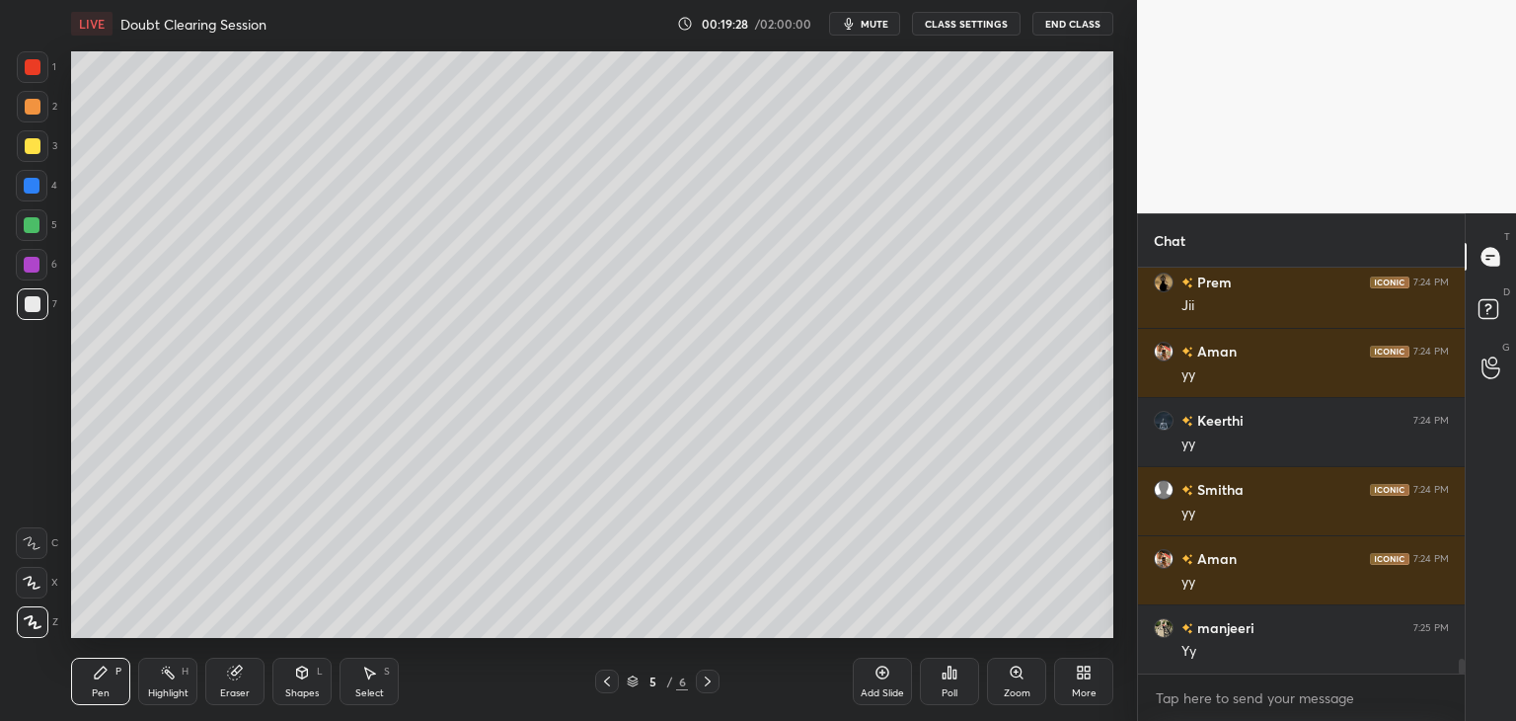
click at [314, 684] on div "Shapes L" at bounding box center [301, 680] width 59 height 47
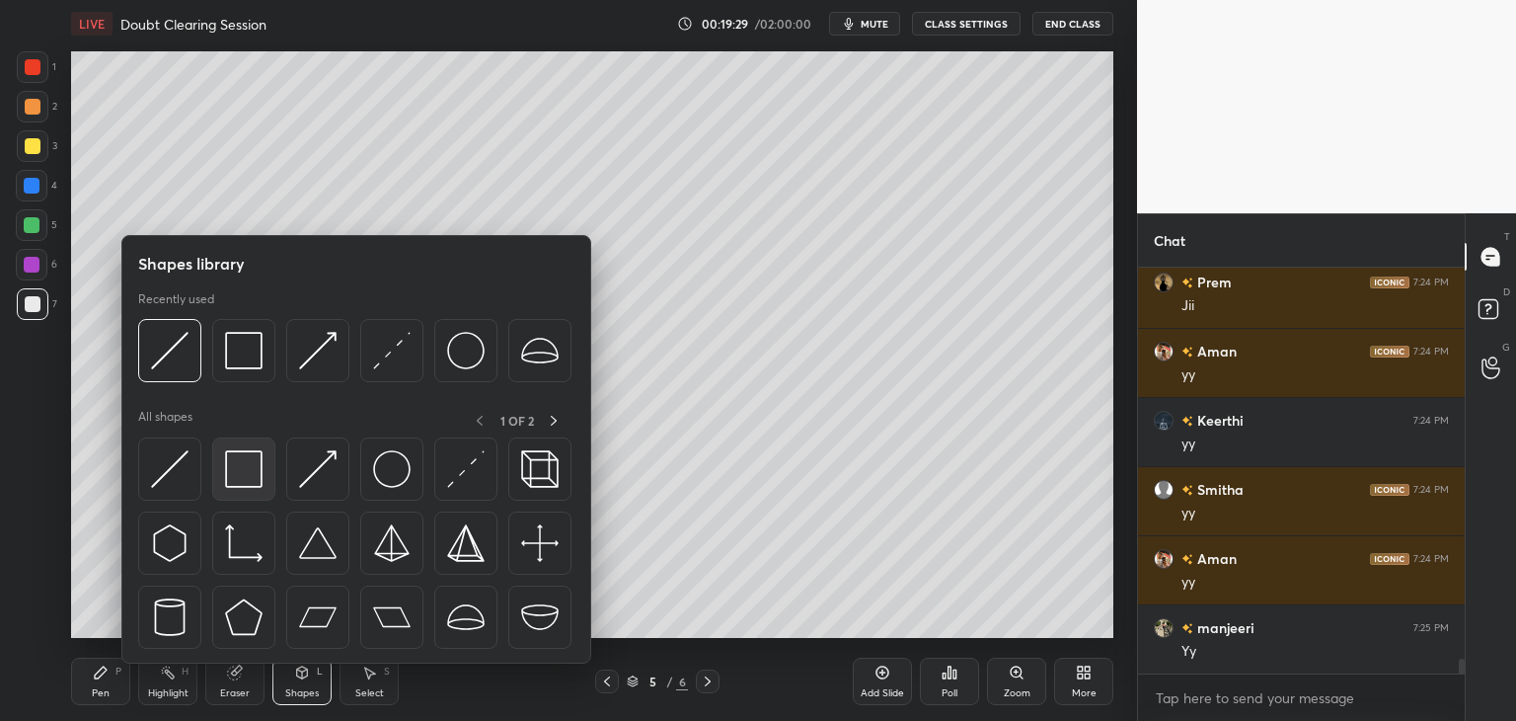
click at [236, 462] on img at bounding box center [244, 469] width 38 height 38
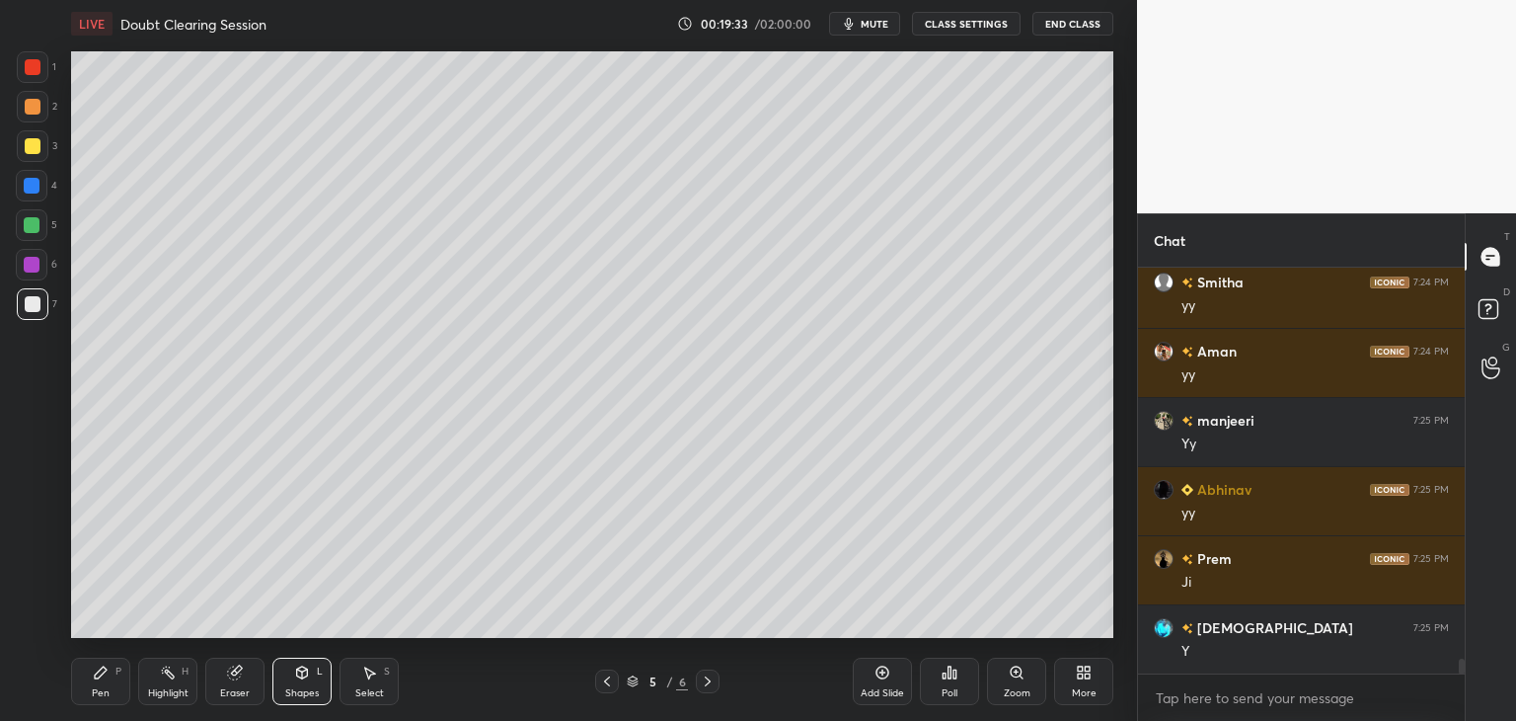
scroll to position [10904, 0]
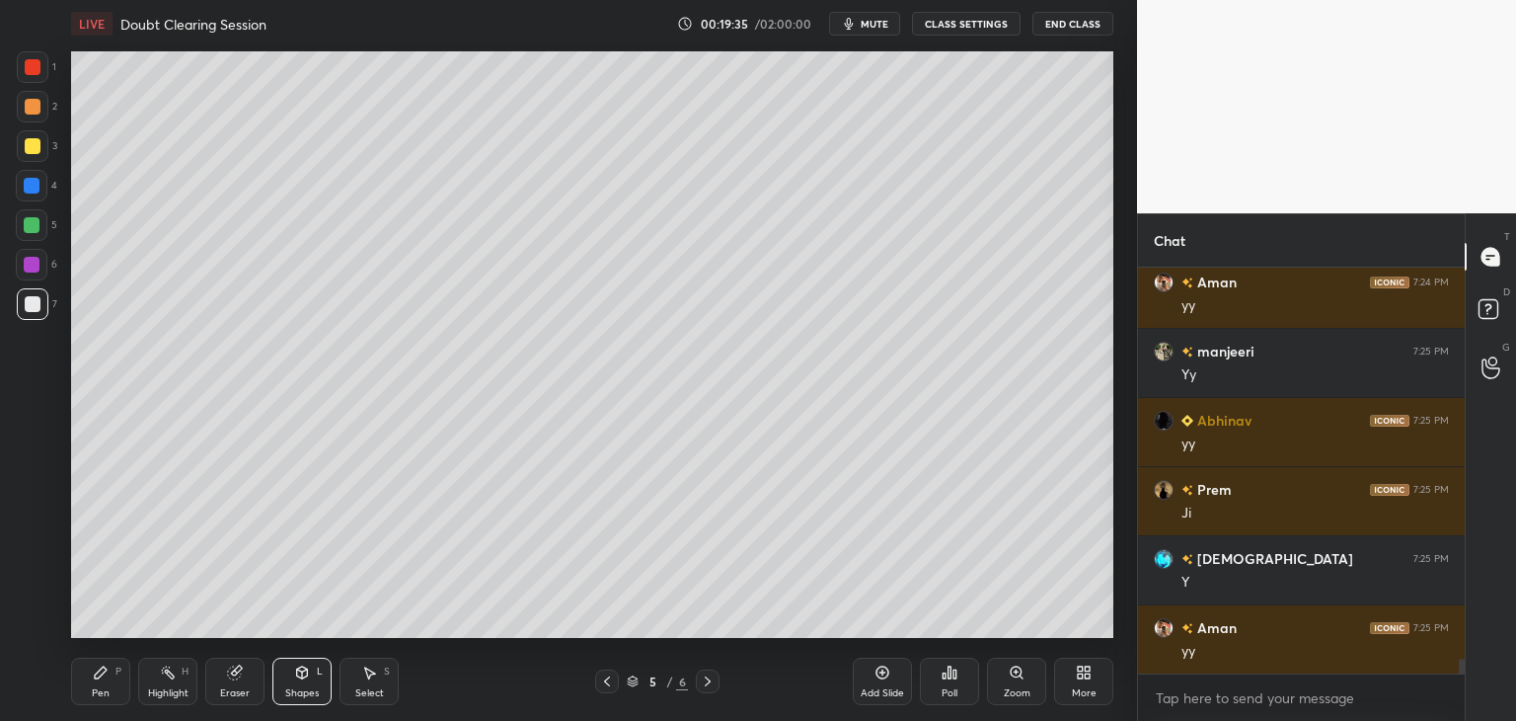
click at [391, 676] on div "Select S" at bounding box center [369, 680] width 59 height 47
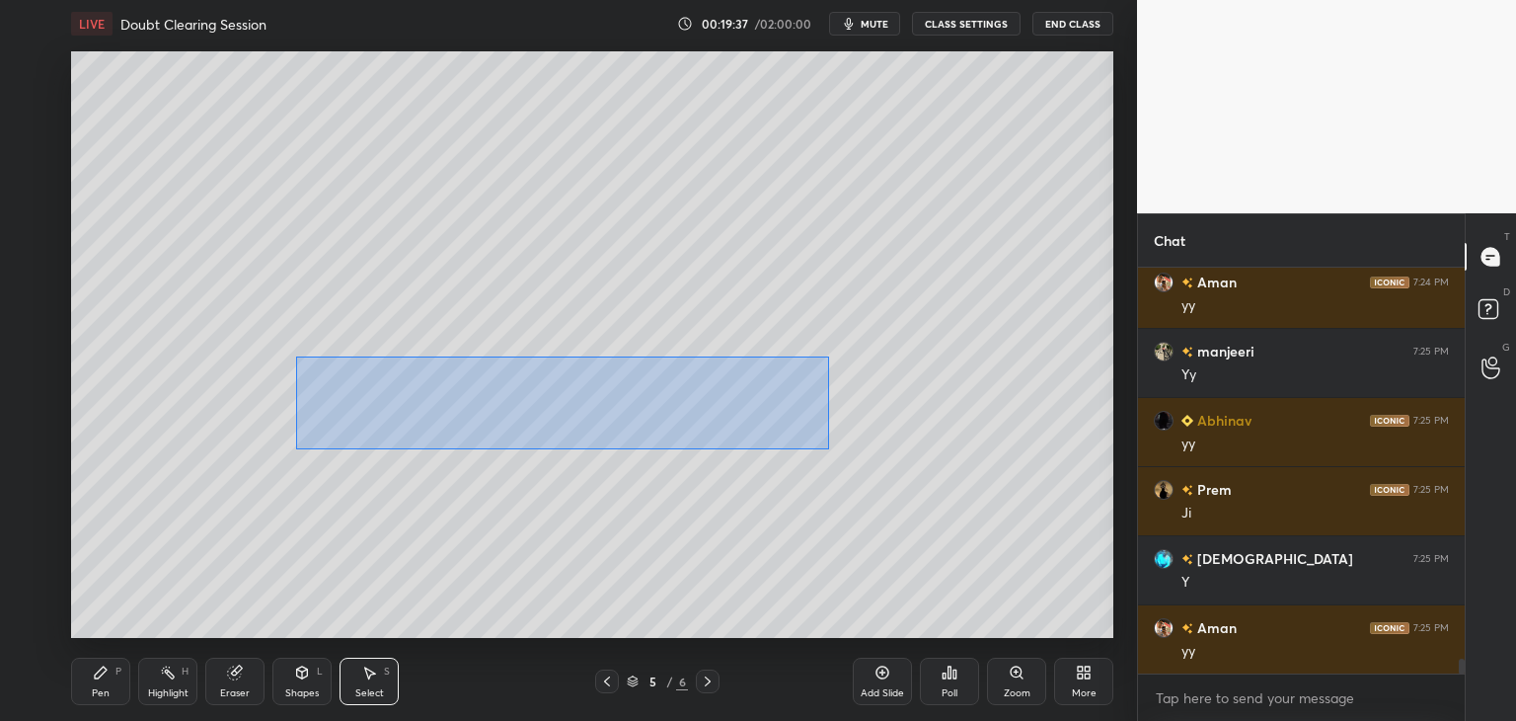
drag, startPoint x: 301, startPoint y: 359, endPoint x: 821, endPoint y: 443, distance: 526.9
click at [827, 447] on div "0 ° Undo Copy Duplicate Duplicate to new slide Delete" at bounding box center [592, 344] width 1042 height 586
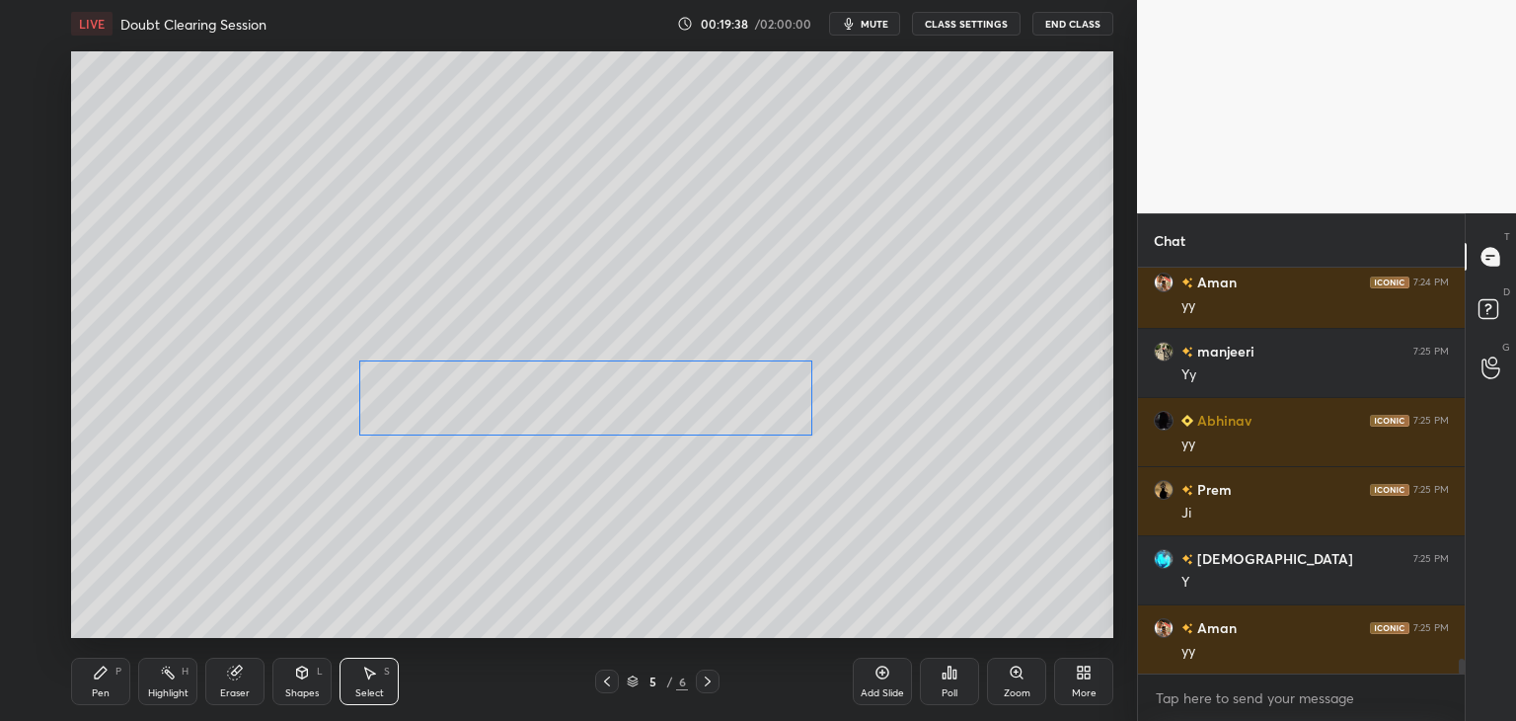
drag, startPoint x: 691, startPoint y: 402, endPoint x: 704, endPoint y: 396, distance: 14.1
click at [704, 396] on div "0 ° Undo Copy Duplicate Duplicate to new slide Delete" at bounding box center [592, 344] width 1042 height 586
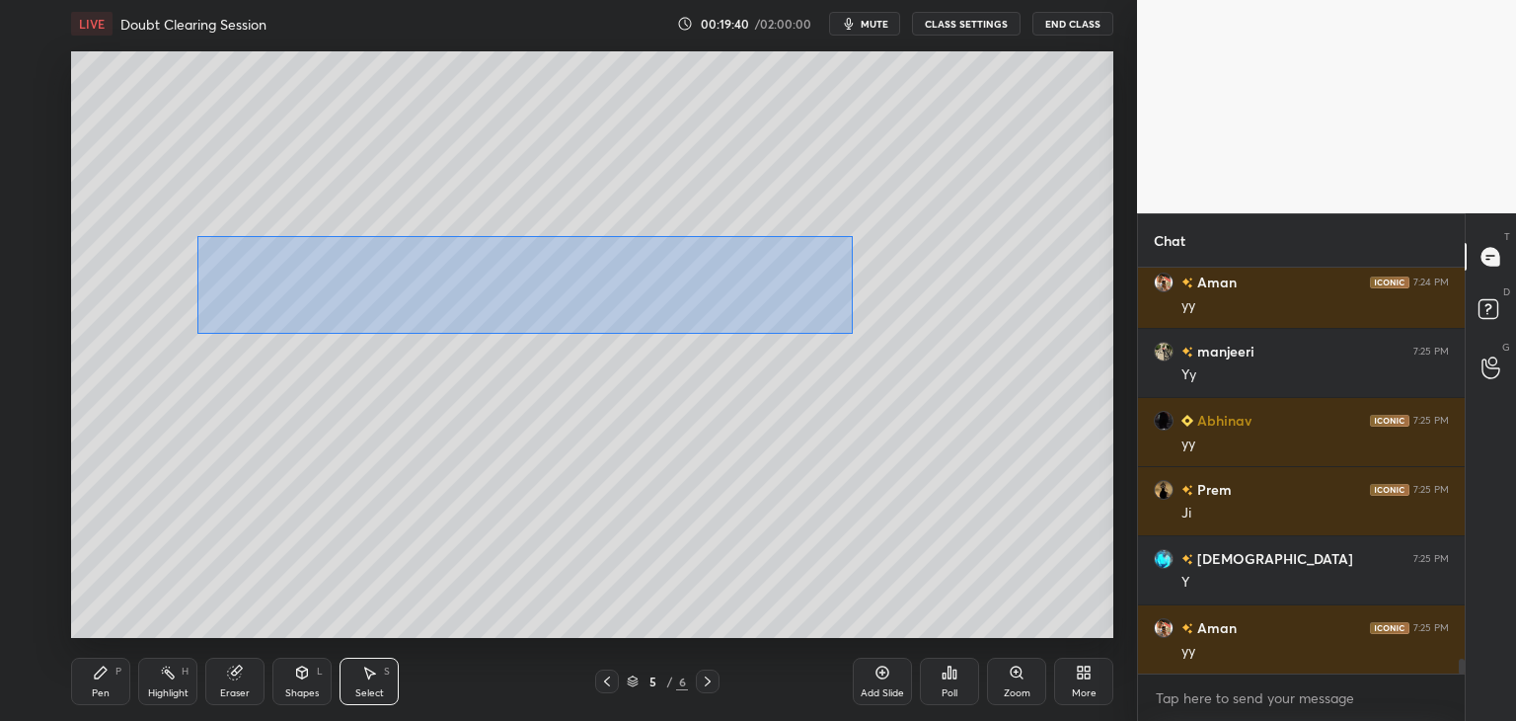
drag, startPoint x: 232, startPoint y: 248, endPoint x: 842, endPoint y: 324, distance: 614.7
click at [854, 333] on div "0 ° Undo Copy Duplicate Duplicate to new slide Delete" at bounding box center [592, 344] width 1042 height 586
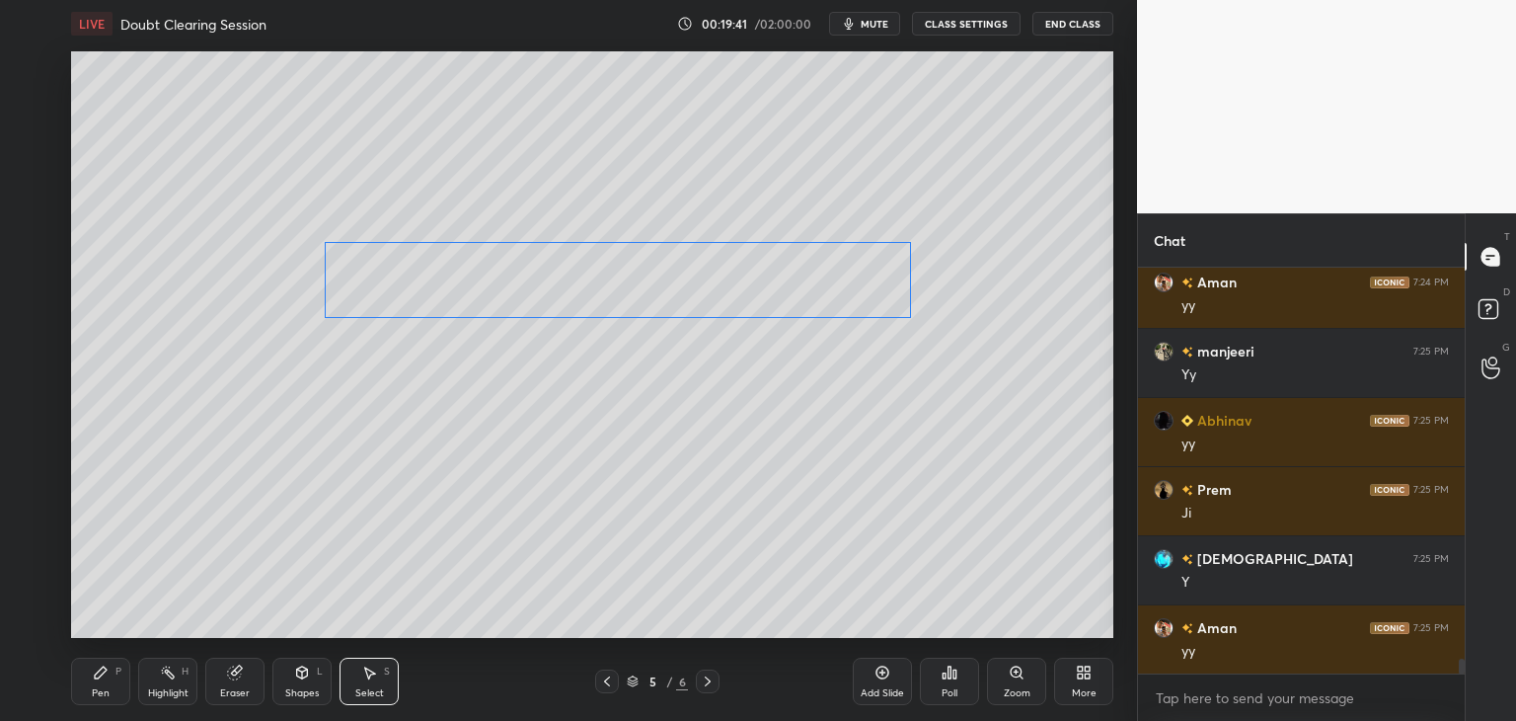
scroll to position [10973, 0]
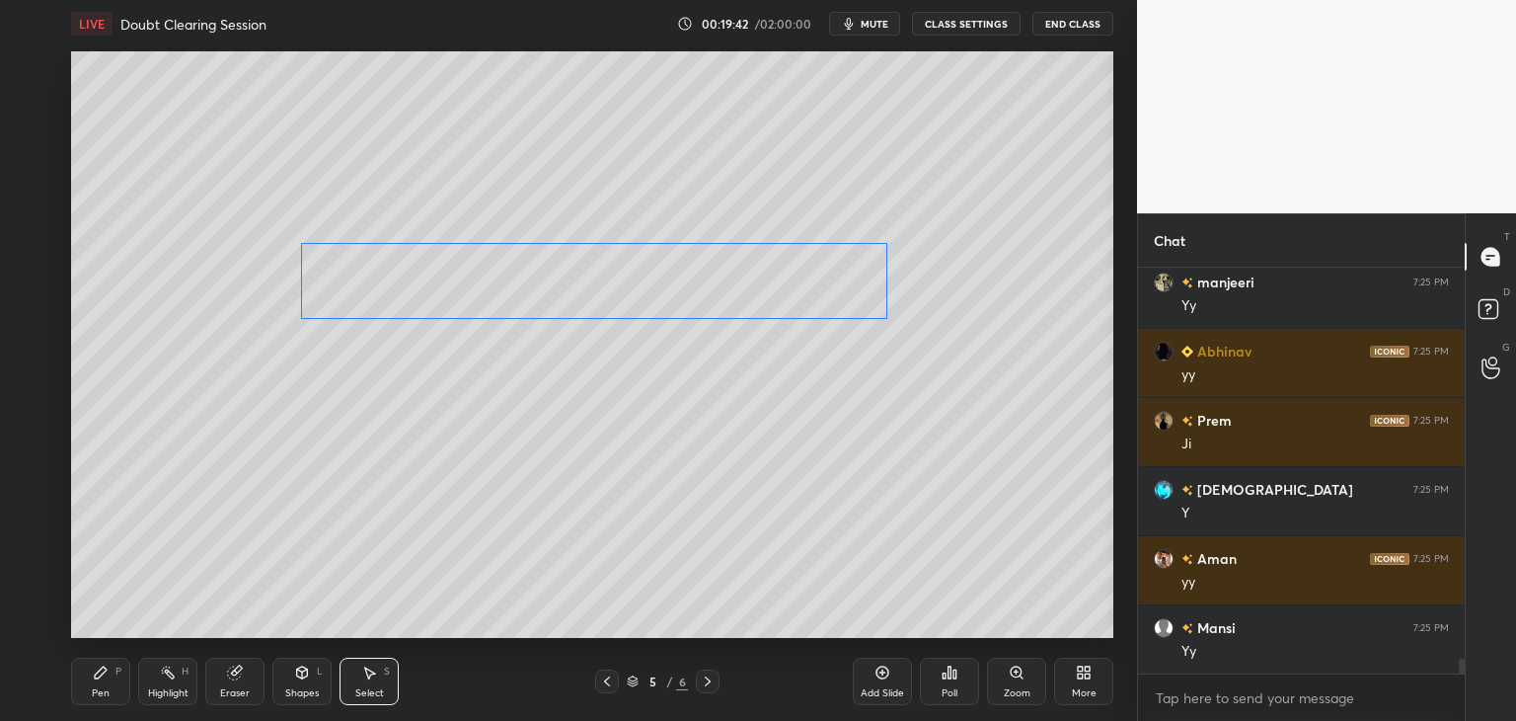
drag, startPoint x: 634, startPoint y: 292, endPoint x: 664, endPoint y: 269, distance: 38.1
click at [703, 288] on div "0 ° Undo Copy Duplicate Duplicate to new slide Delete" at bounding box center [592, 344] width 1042 height 586
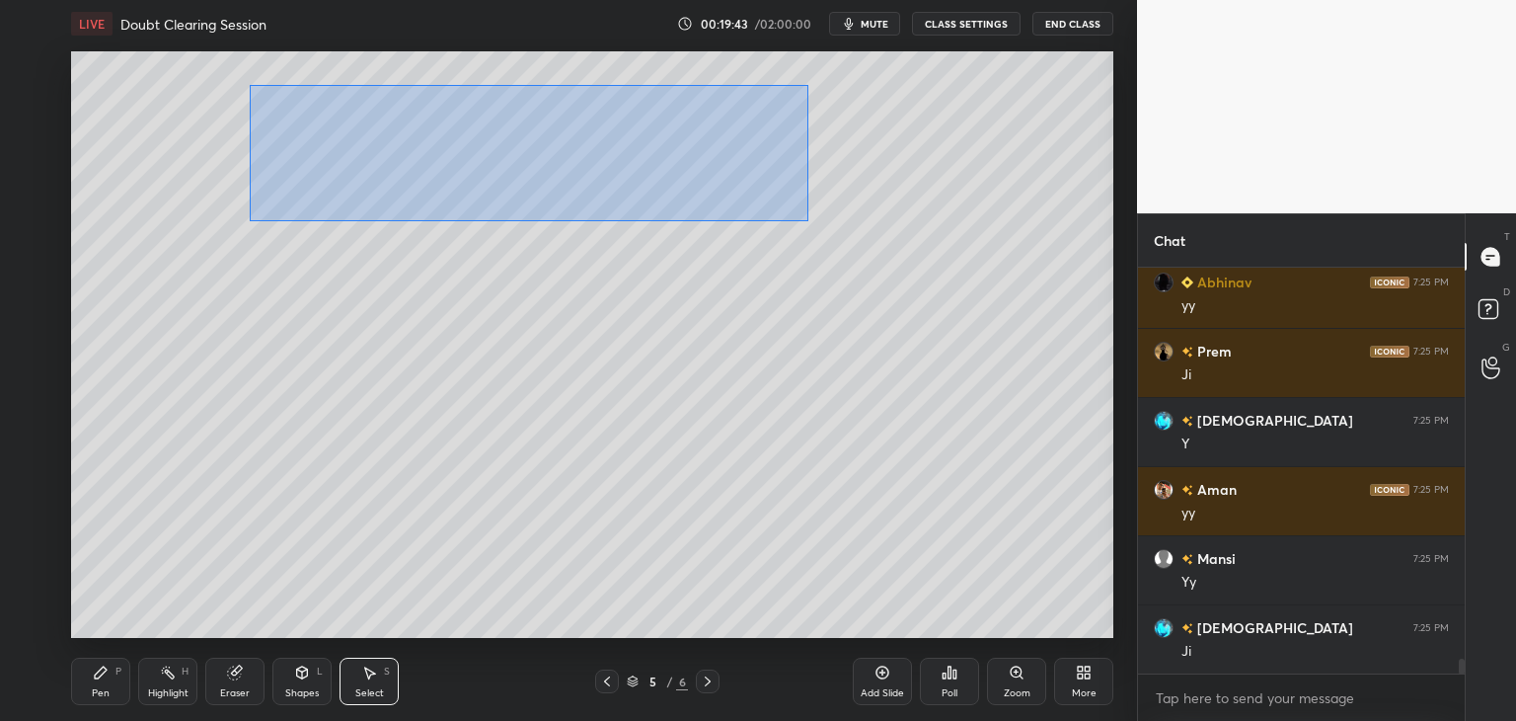
scroll to position [11111, 0]
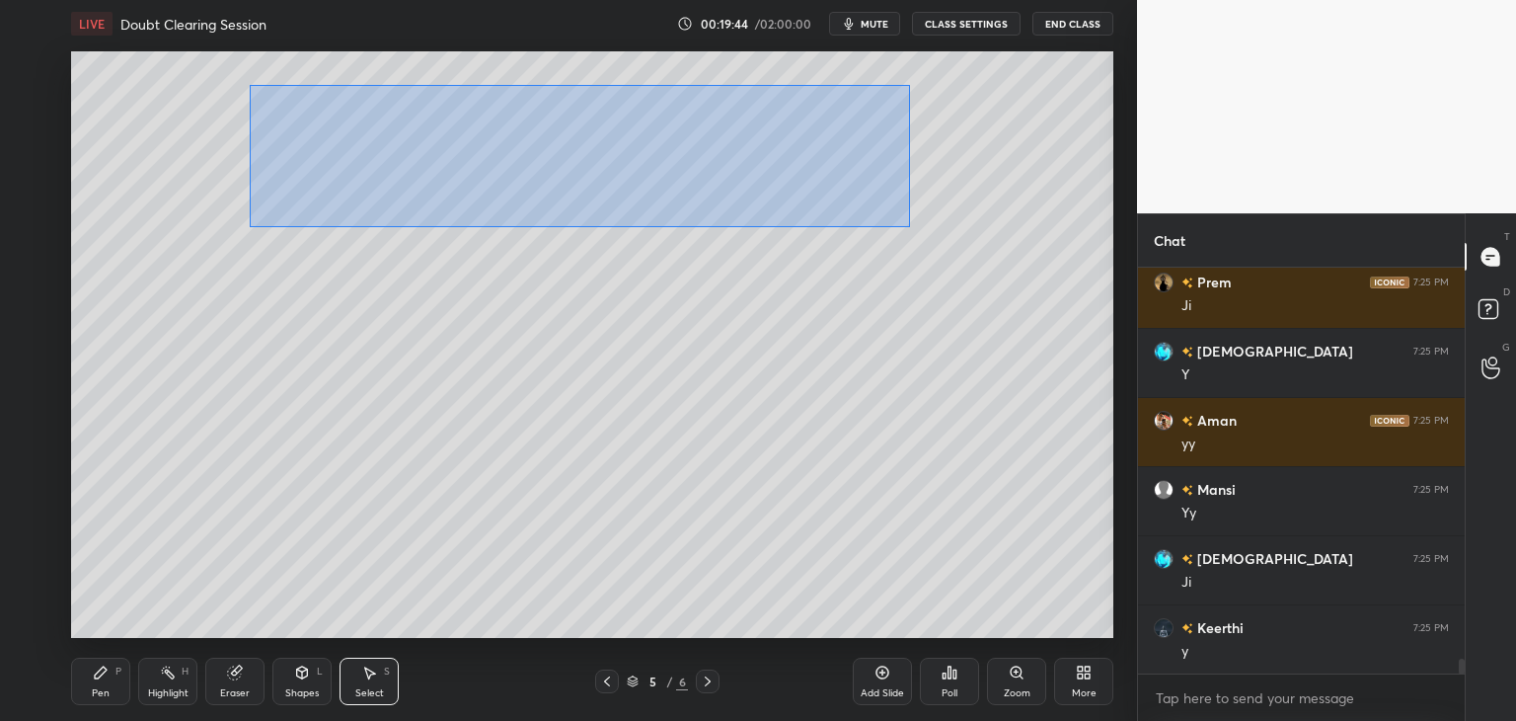
drag, startPoint x: 255, startPoint y: 88, endPoint x: 823, endPoint y: 205, distance: 580.6
click at [904, 226] on div "0 ° Undo Copy Duplicate Duplicate to new slide Delete" at bounding box center [592, 344] width 1042 height 586
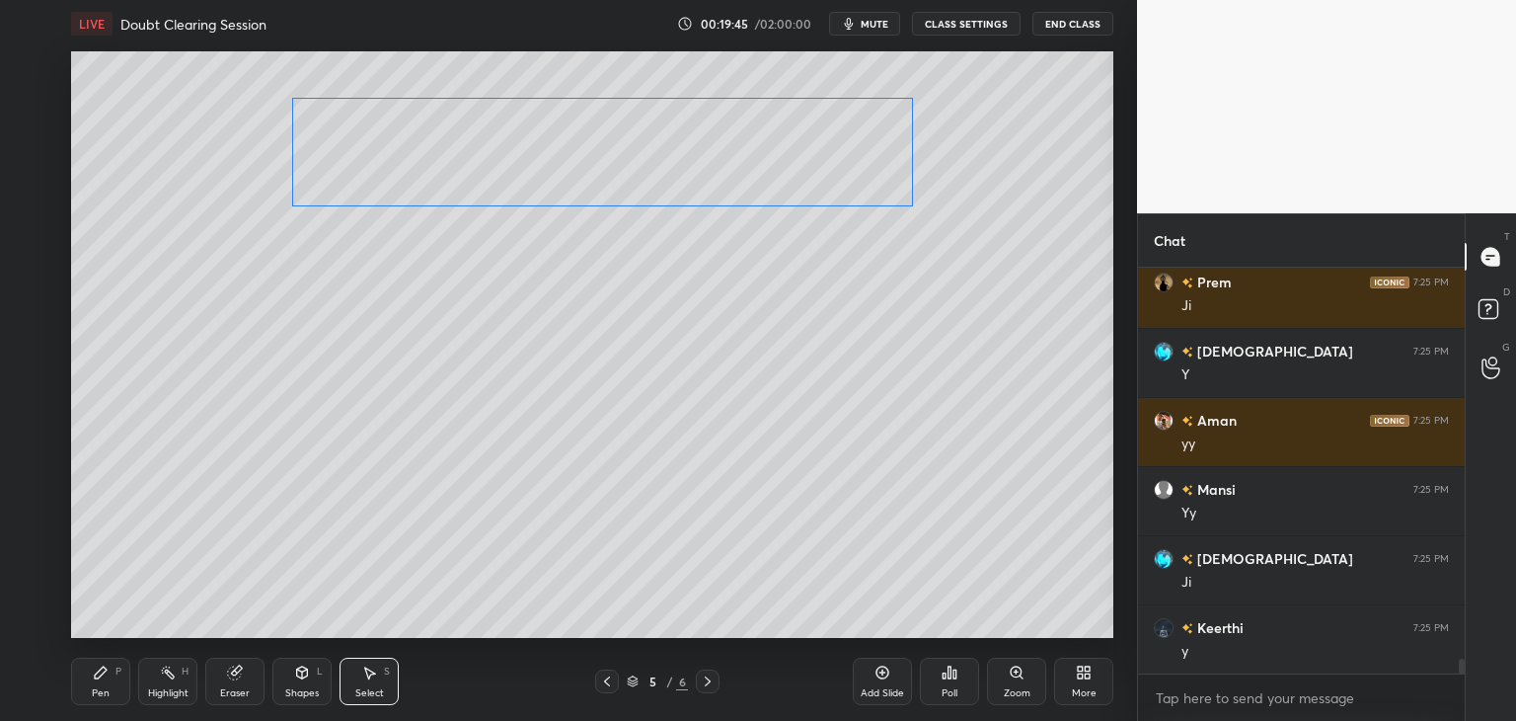
click at [783, 185] on div "0 ° Undo Copy Duplicate Duplicate to new slide Delete" at bounding box center [592, 344] width 1042 height 586
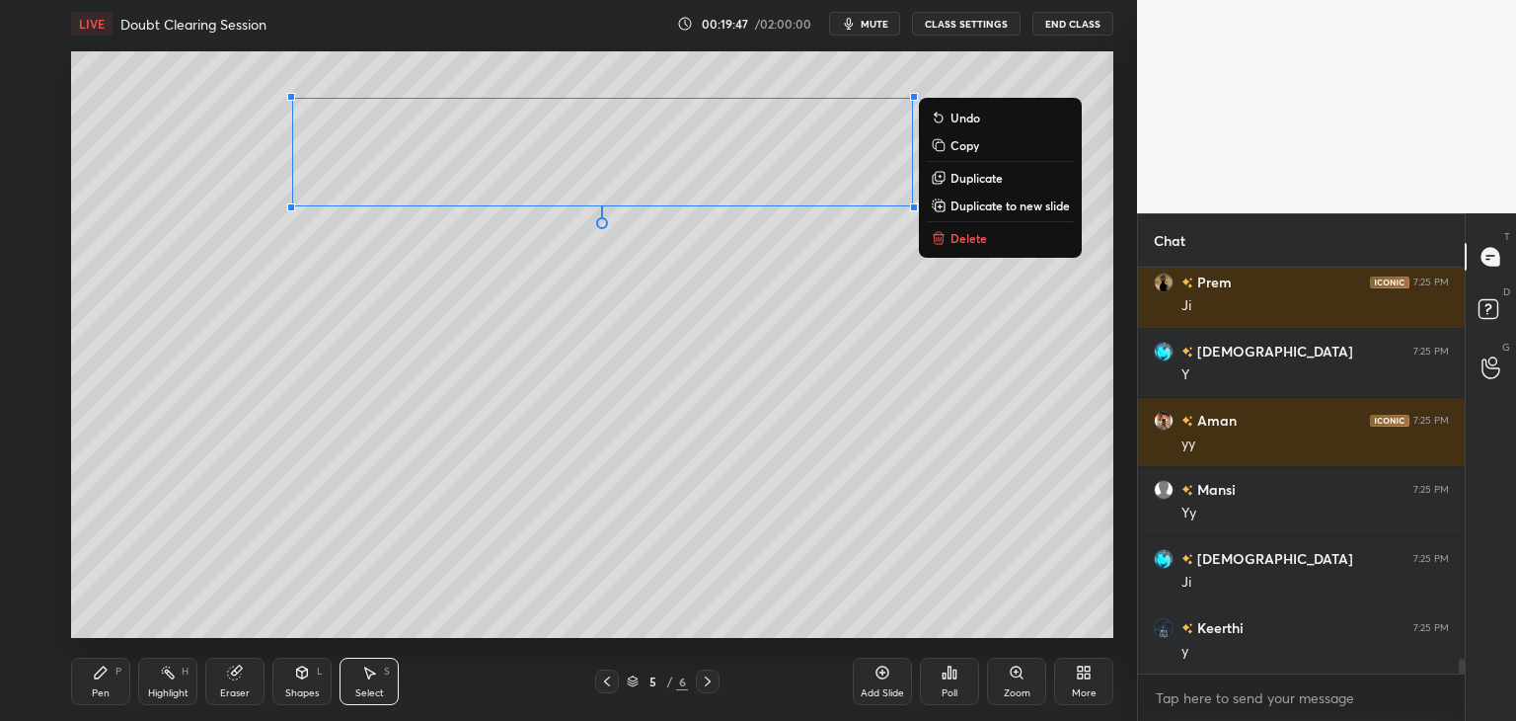
click at [227, 518] on div "0 ° Undo Copy Duplicate Duplicate to new slide Delete" at bounding box center [592, 344] width 1042 height 586
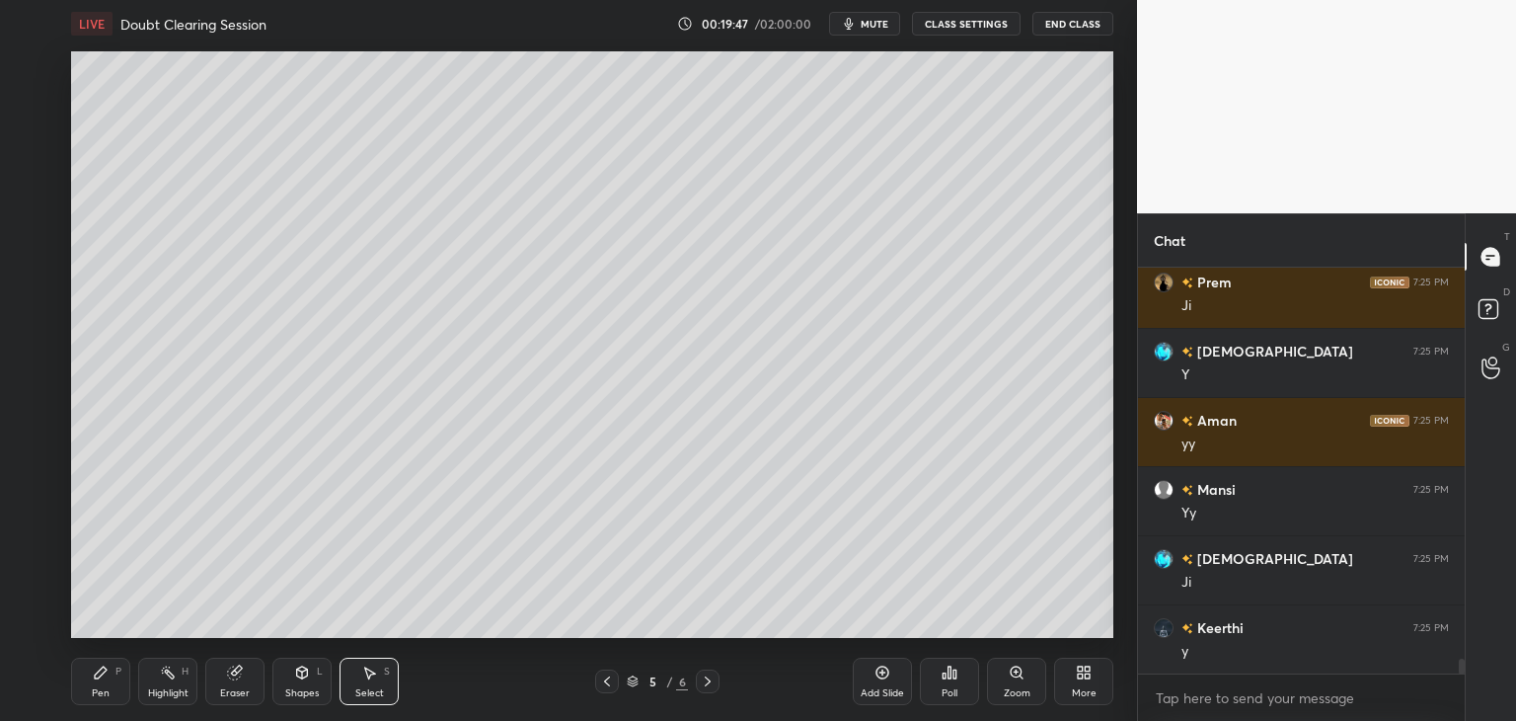
click at [606, 680] on icon at bounding box center [607, 681] width 16 height 16
click at [602, 679] on icon at bounding box center [607, 681] width 16 height 16
click at [710, 683] on icon at bounding box center [708, 681] width 16 height 16
click at [316, 676] on div "Shapes L" at bounding box center [301, 680] width 59 height 47
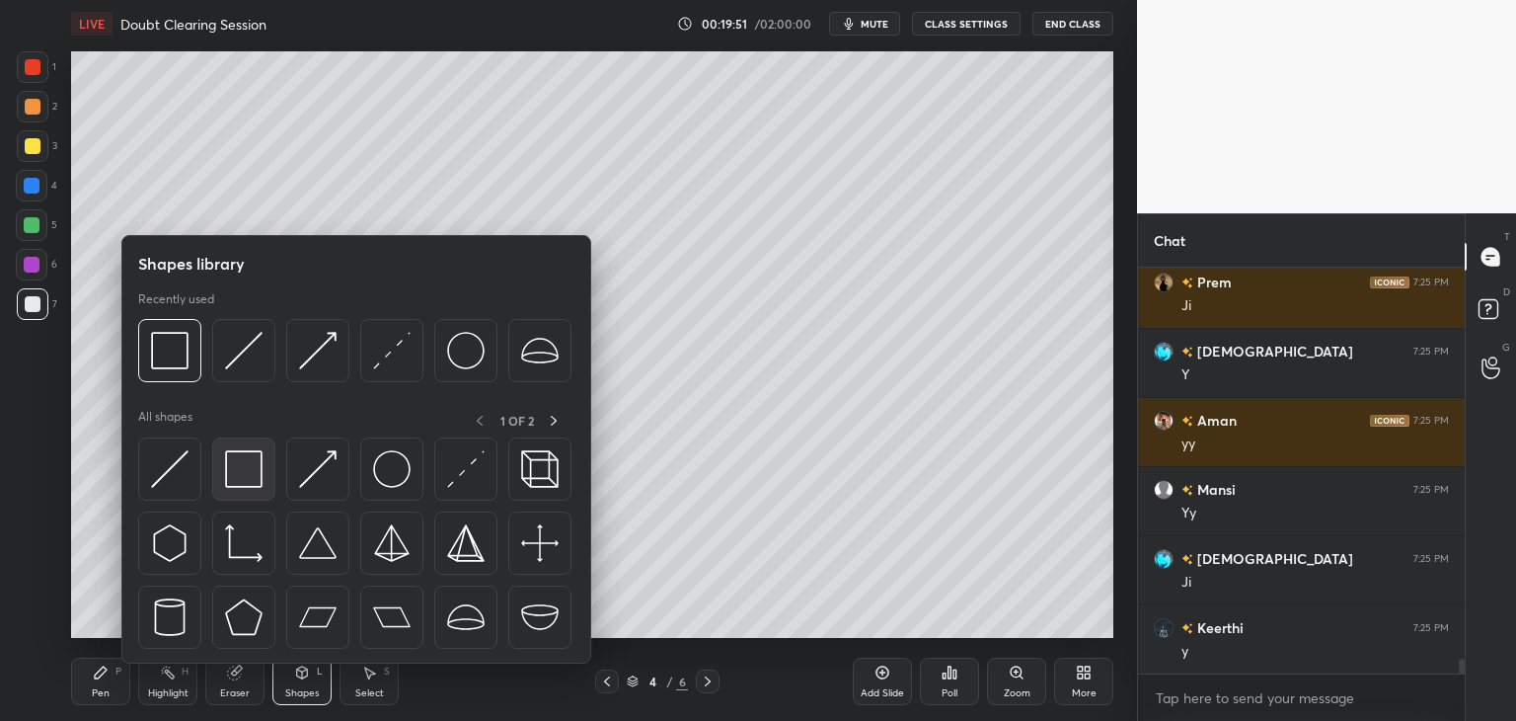
click at [249, 459] on img at bounding box center [244, 469] width 38 height 38
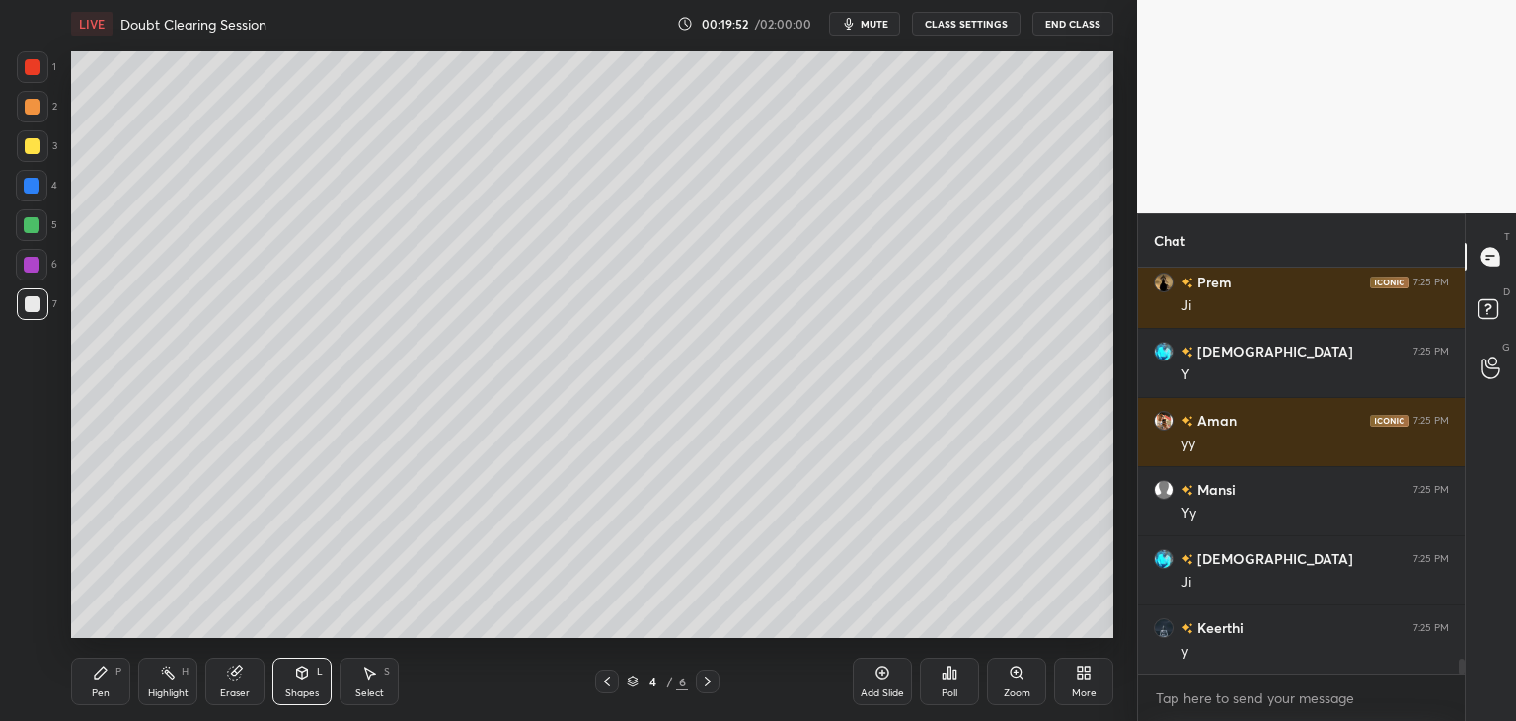
click at [36, 267] on div at bounding box center [32, 265] width 16 height 16
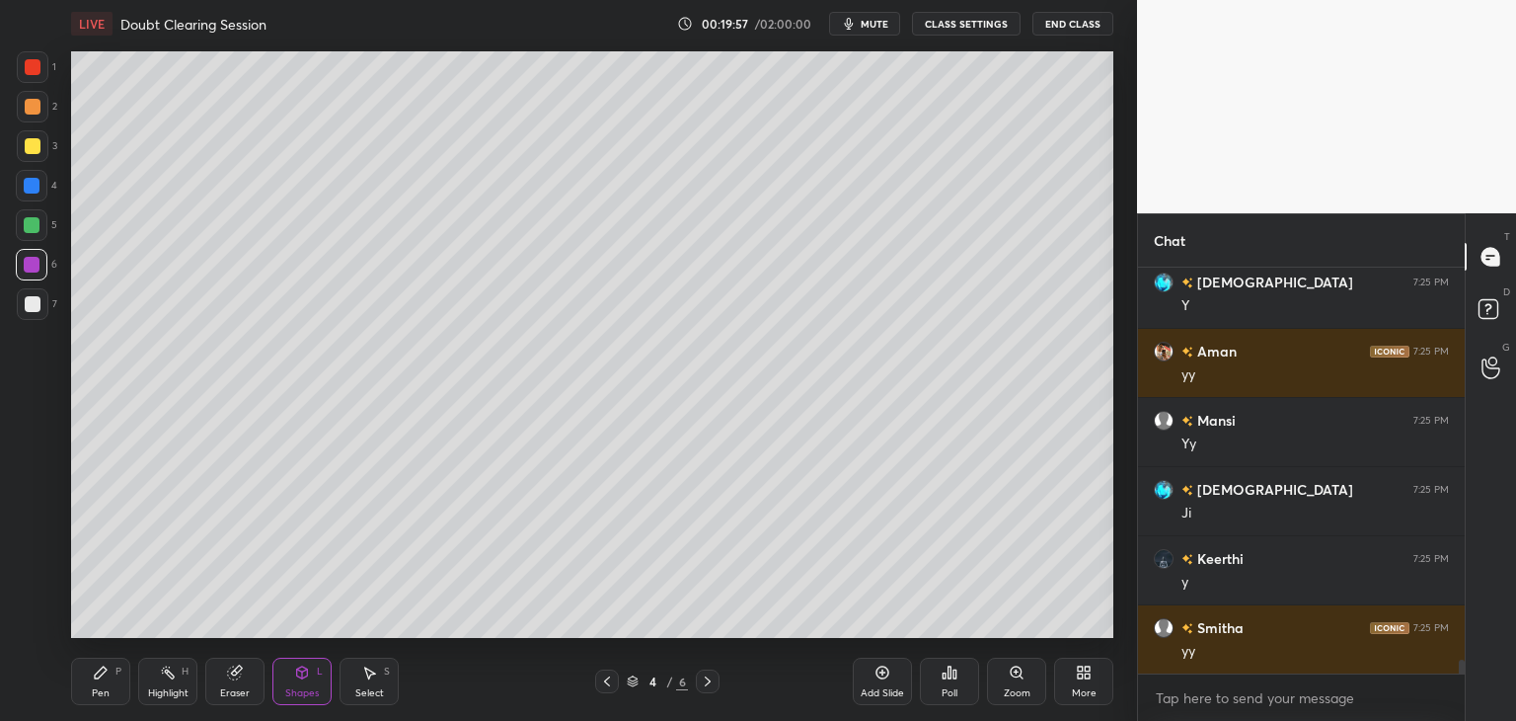
scroll to position [11249, 0]
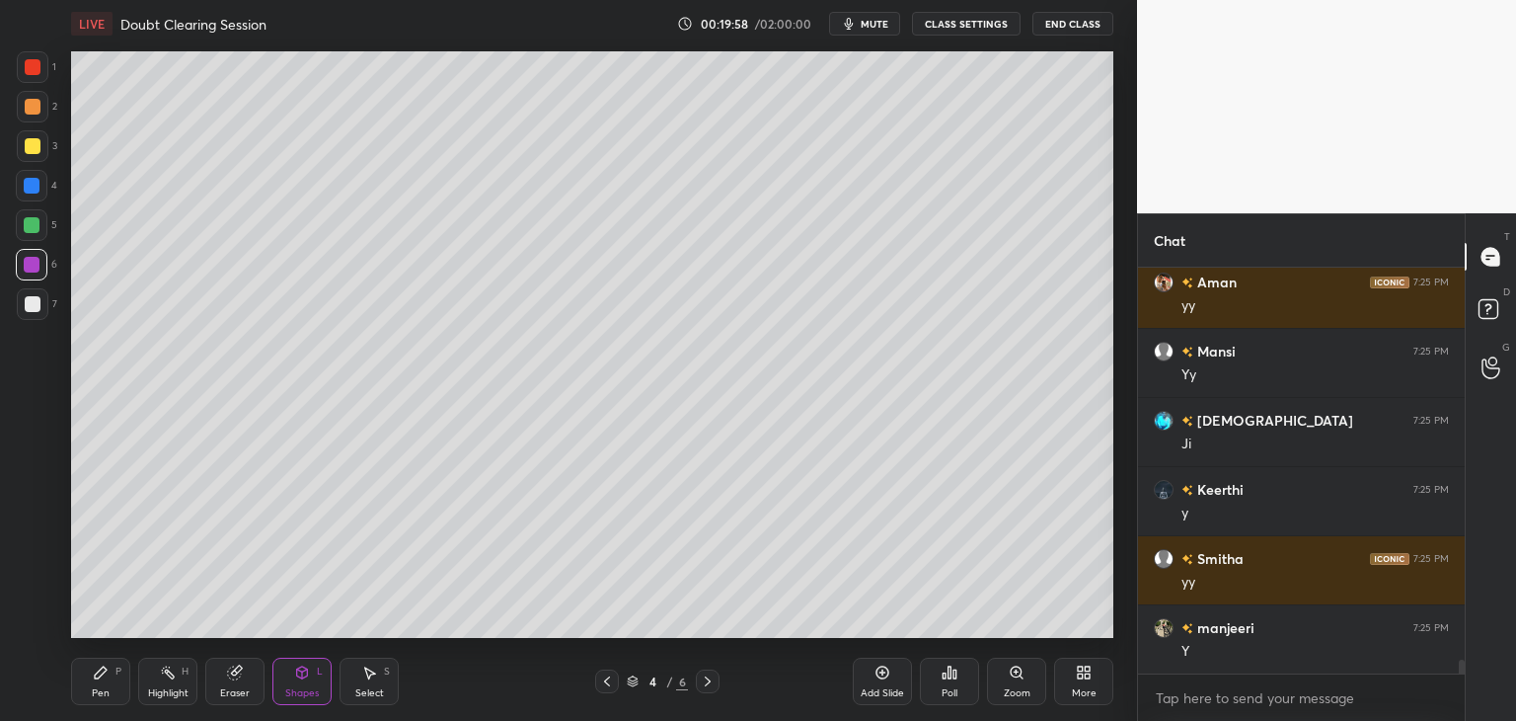
click at [711, 678] on icon at bounding box center [708, 681] width 16 height 16
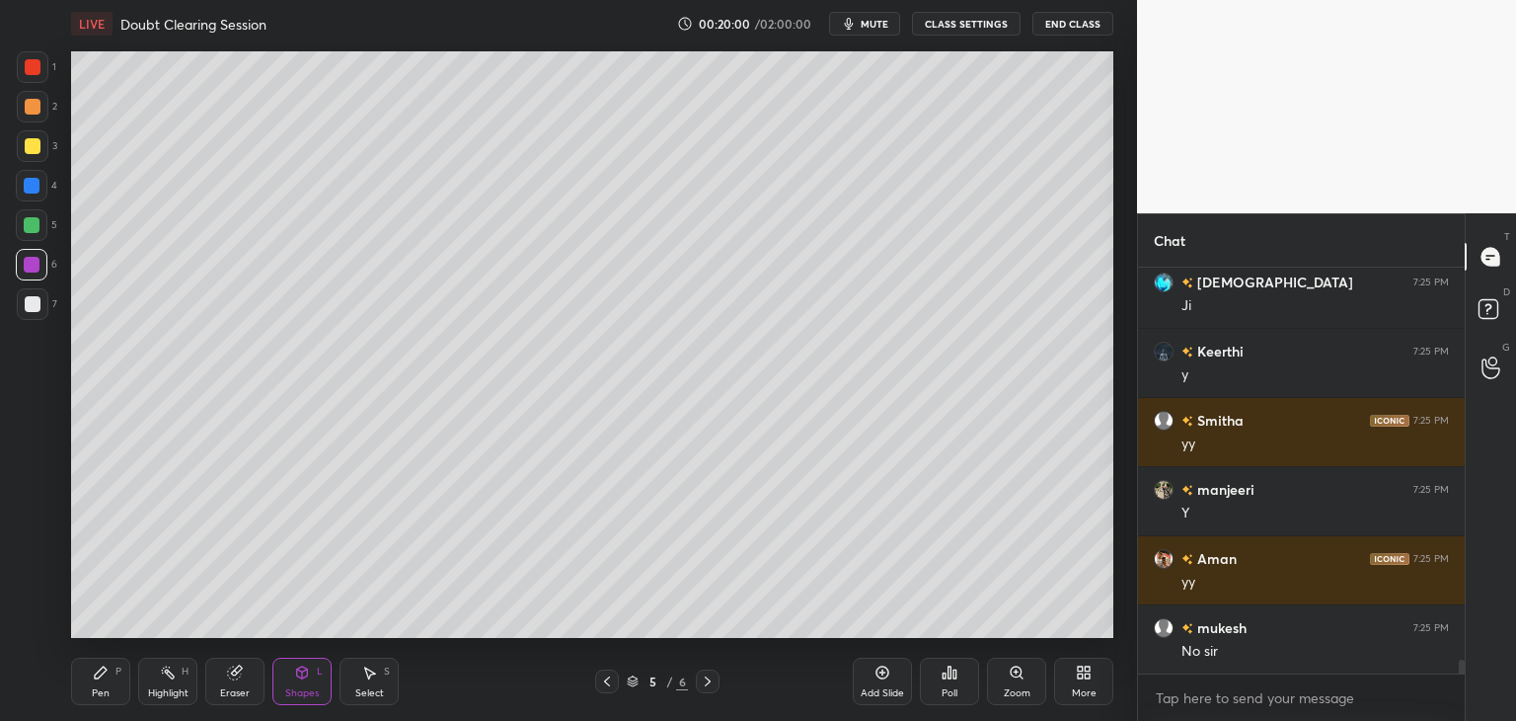
scroll to position [11456, 0]
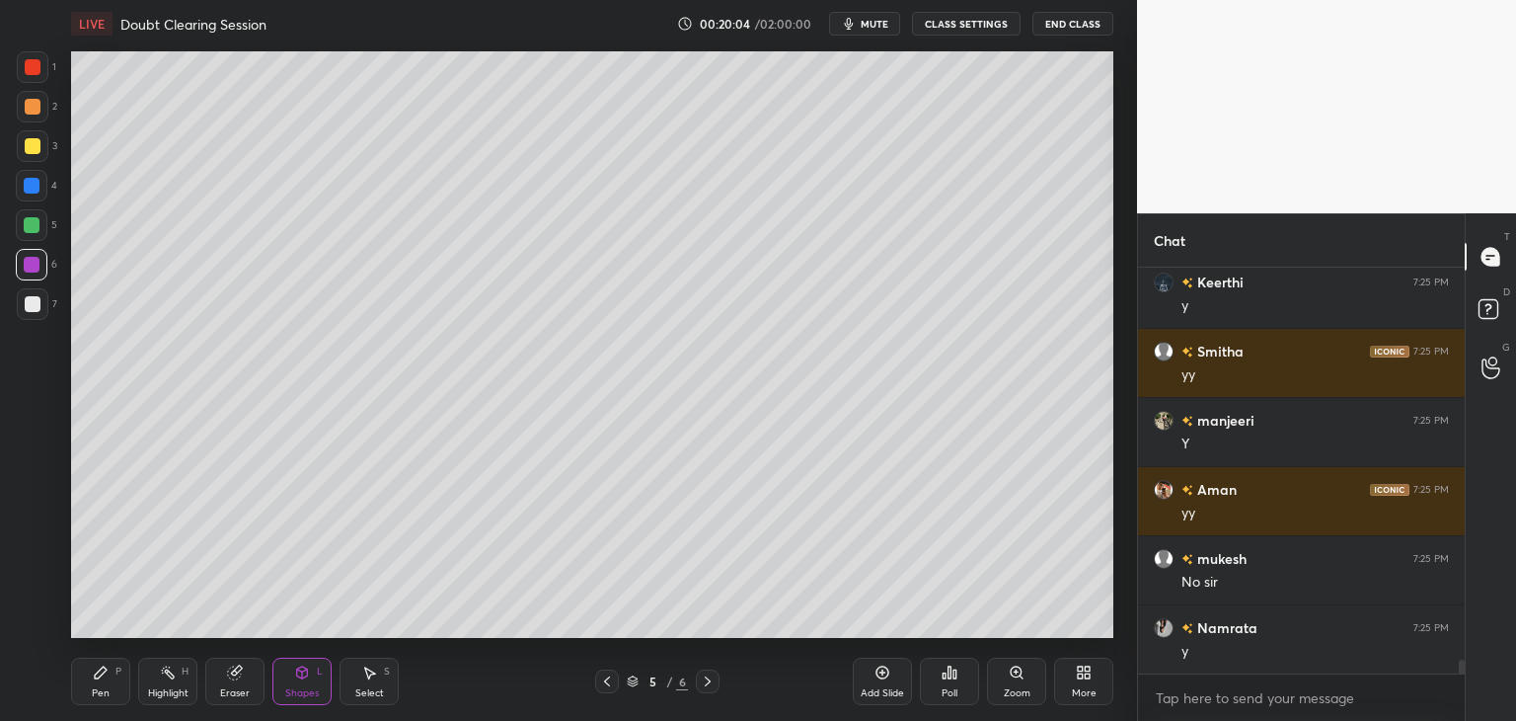
click at [709, 678] on icon at bounding box center [708, 681] width 16 height 16
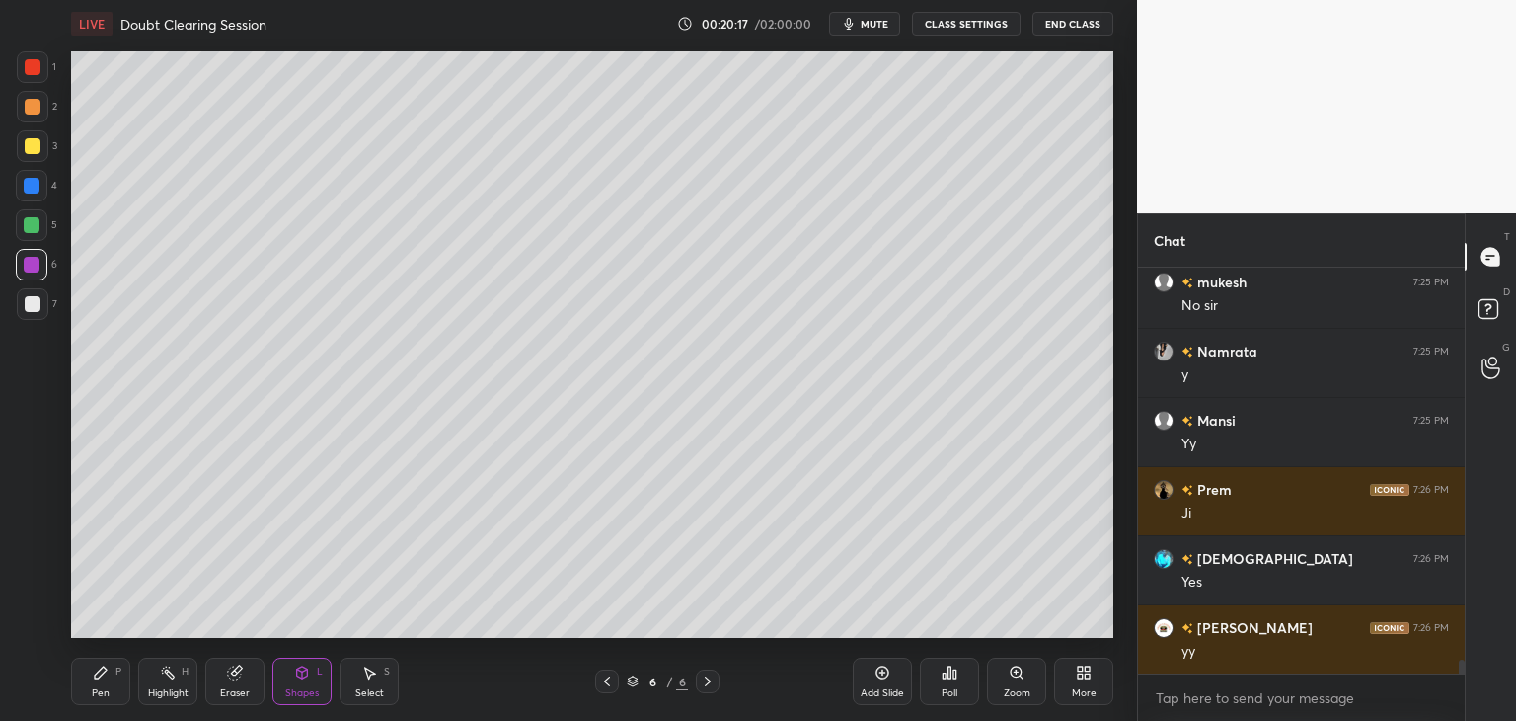
scroll to position [11802, 0]
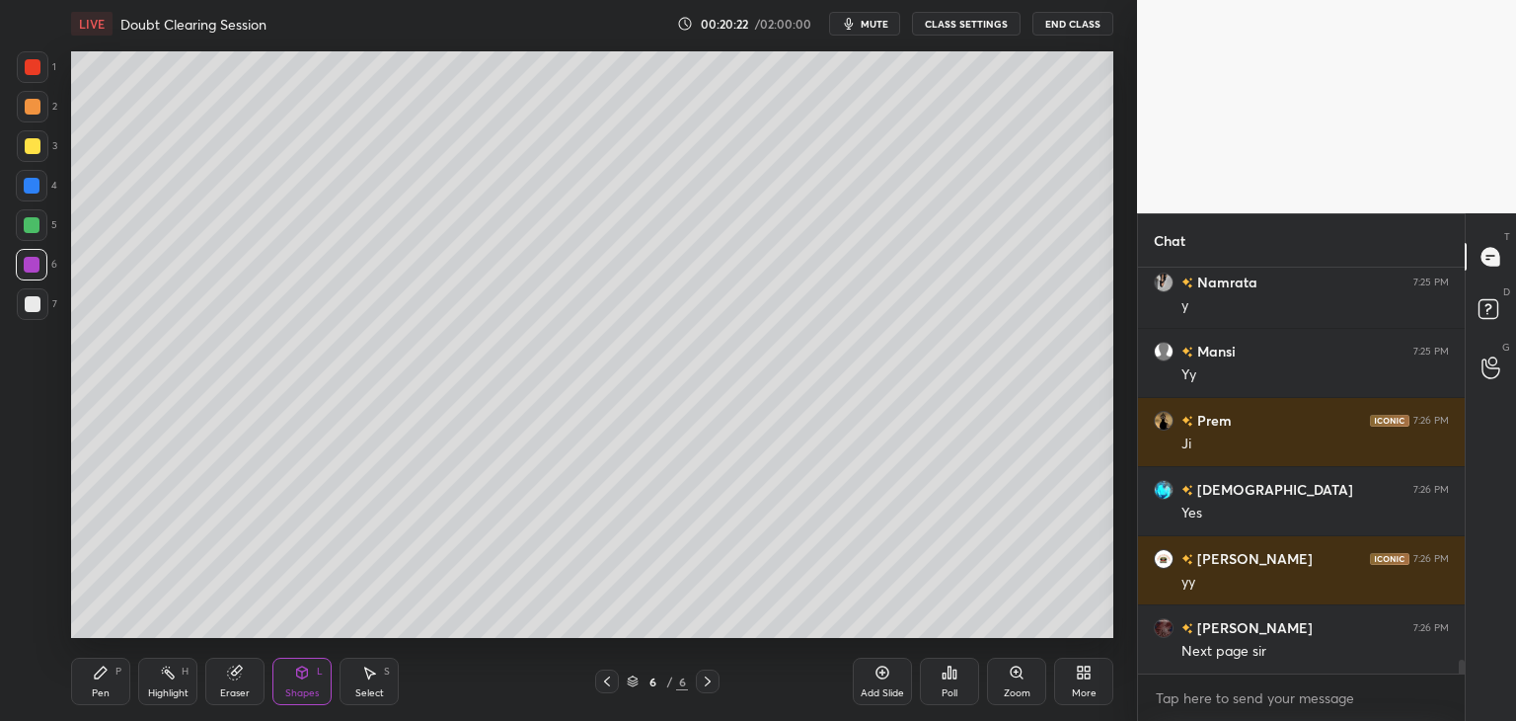
click at [711, 677] on icon at bounding box center [708, 681] width 16 height 16
click at [595, 684] on div at bounding box center [607, 681] width 24 height 24
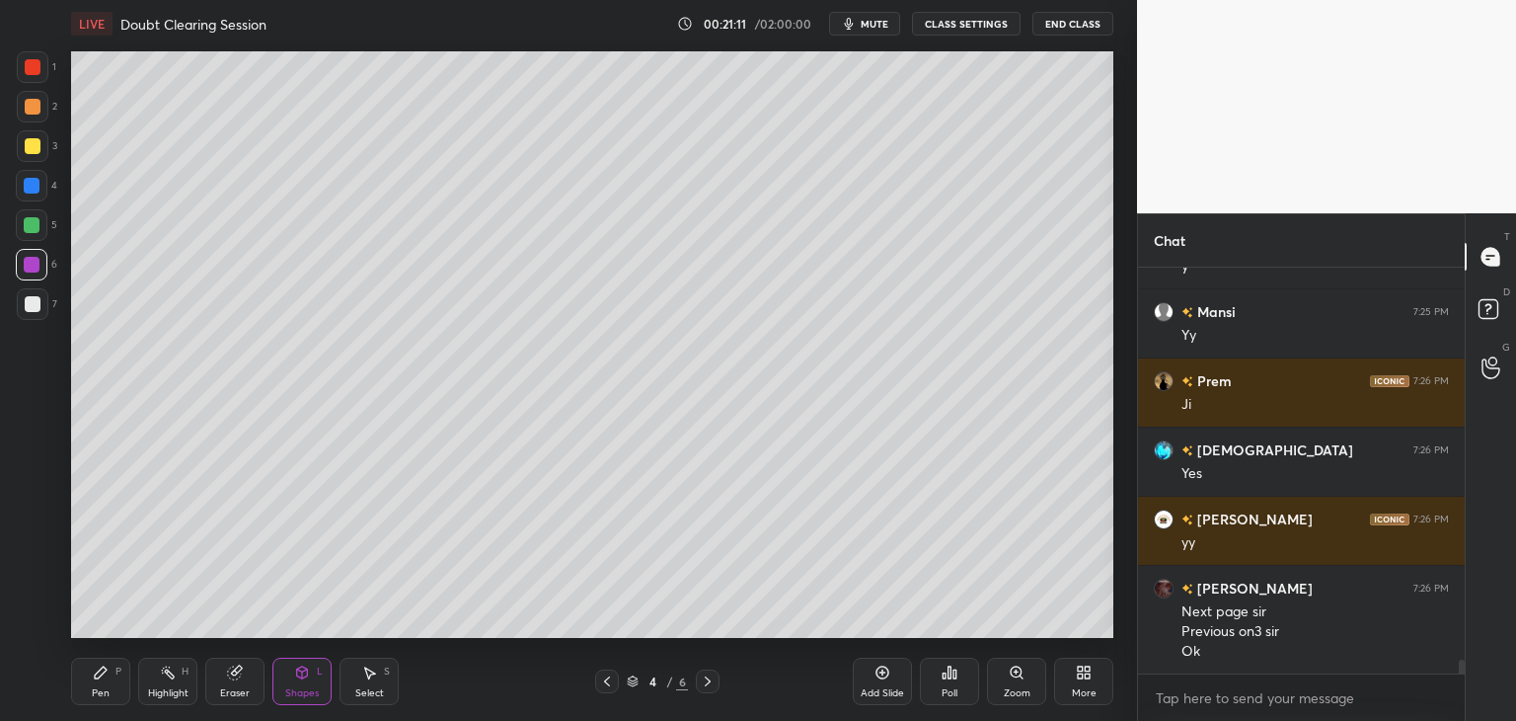
scroll to position [11861, 0]
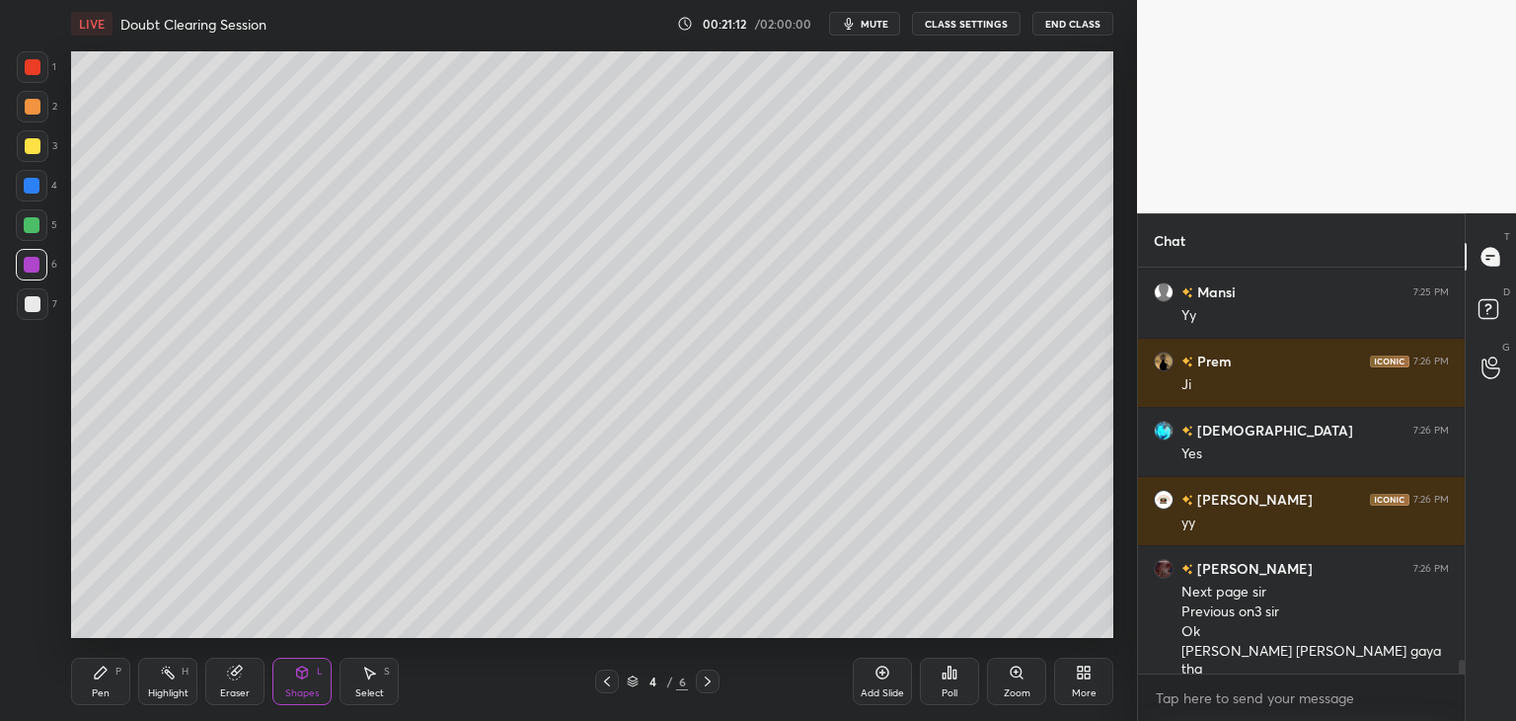
click at [712, 686] on icon at bounding box center [708, 681] width 16 height 16
click at [713, 687] on icon at bounding box center [708, 681] width 16 height 16
click at [871, 680] on div "Add Slide" at bounding box center [882, 680] width 59 height 47
click at [96, 683] on div "Pen P" at bounding box center [100, 680] width 59 height 47
click at [31, 307] on div at bounding box center [33, 304] width 16 height 16
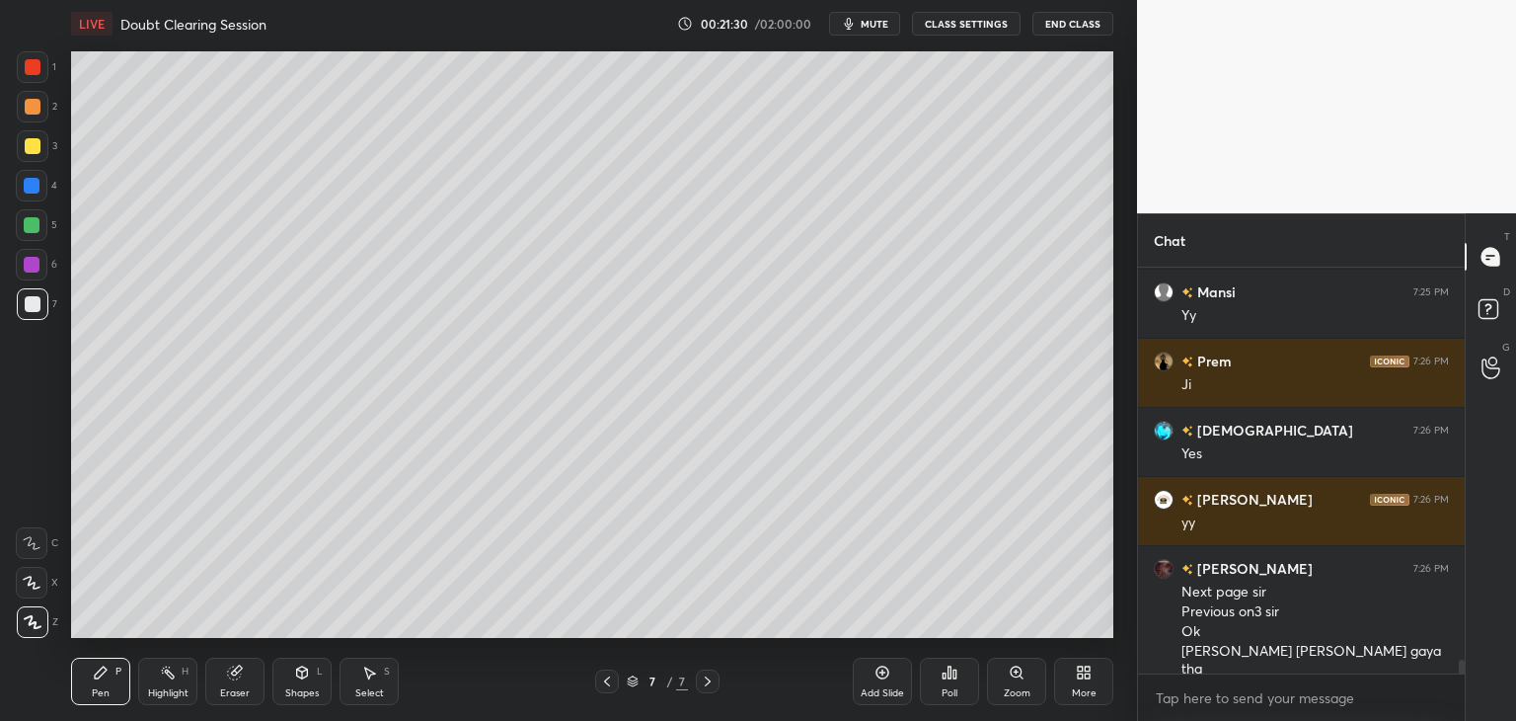
scroll to position [11930, 0]
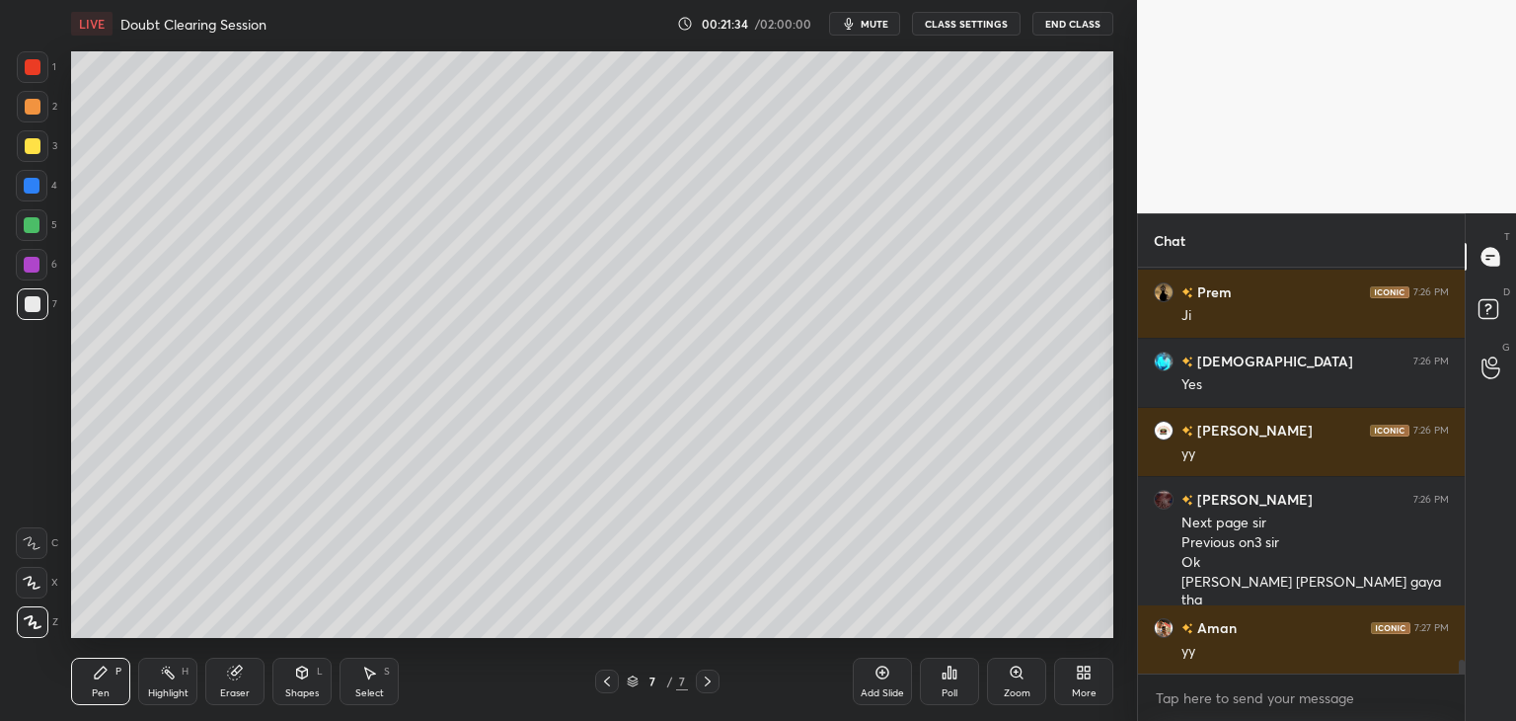
click at [297, 676] on icon at bounding box center [302, 672] width 11 height 12
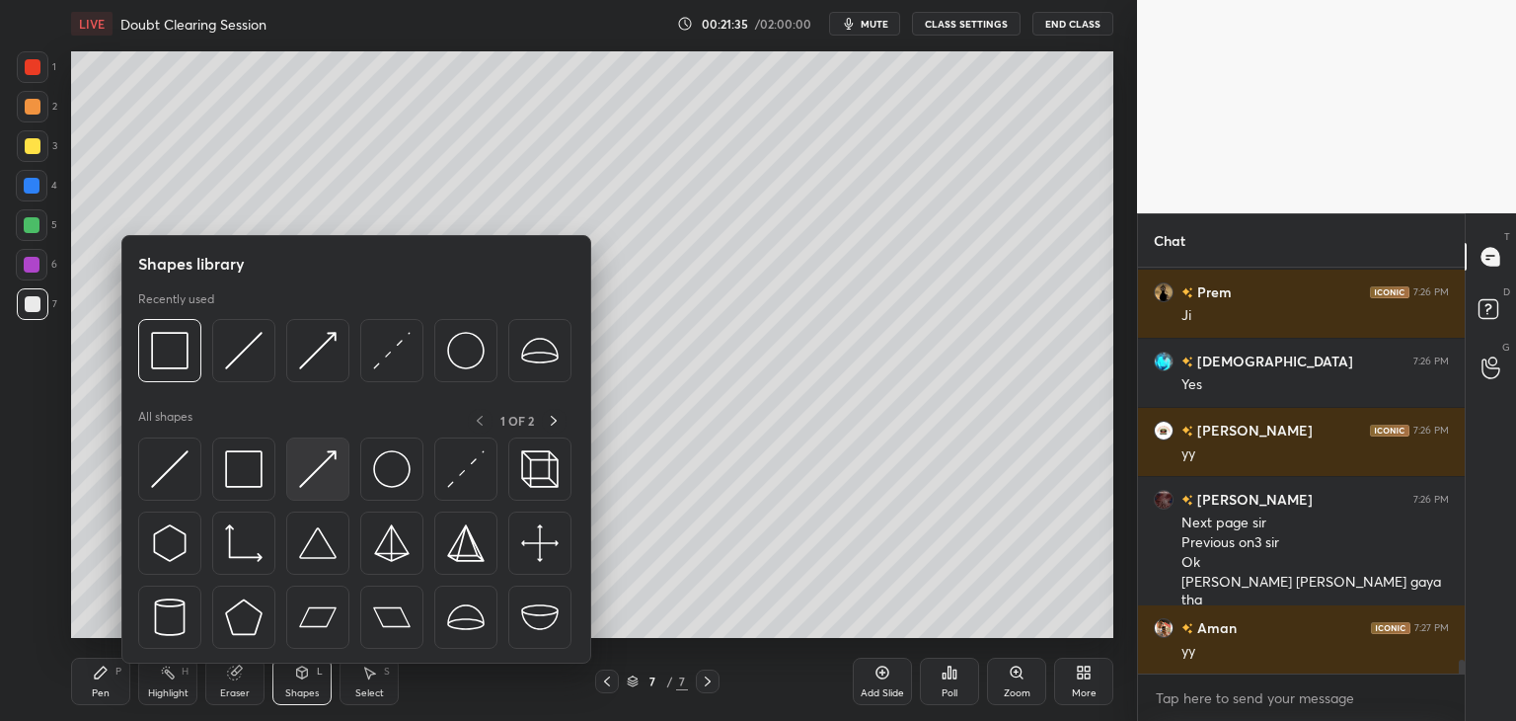
click at [313, 472] on img at bounding box center [318, 469] width 38 height 38
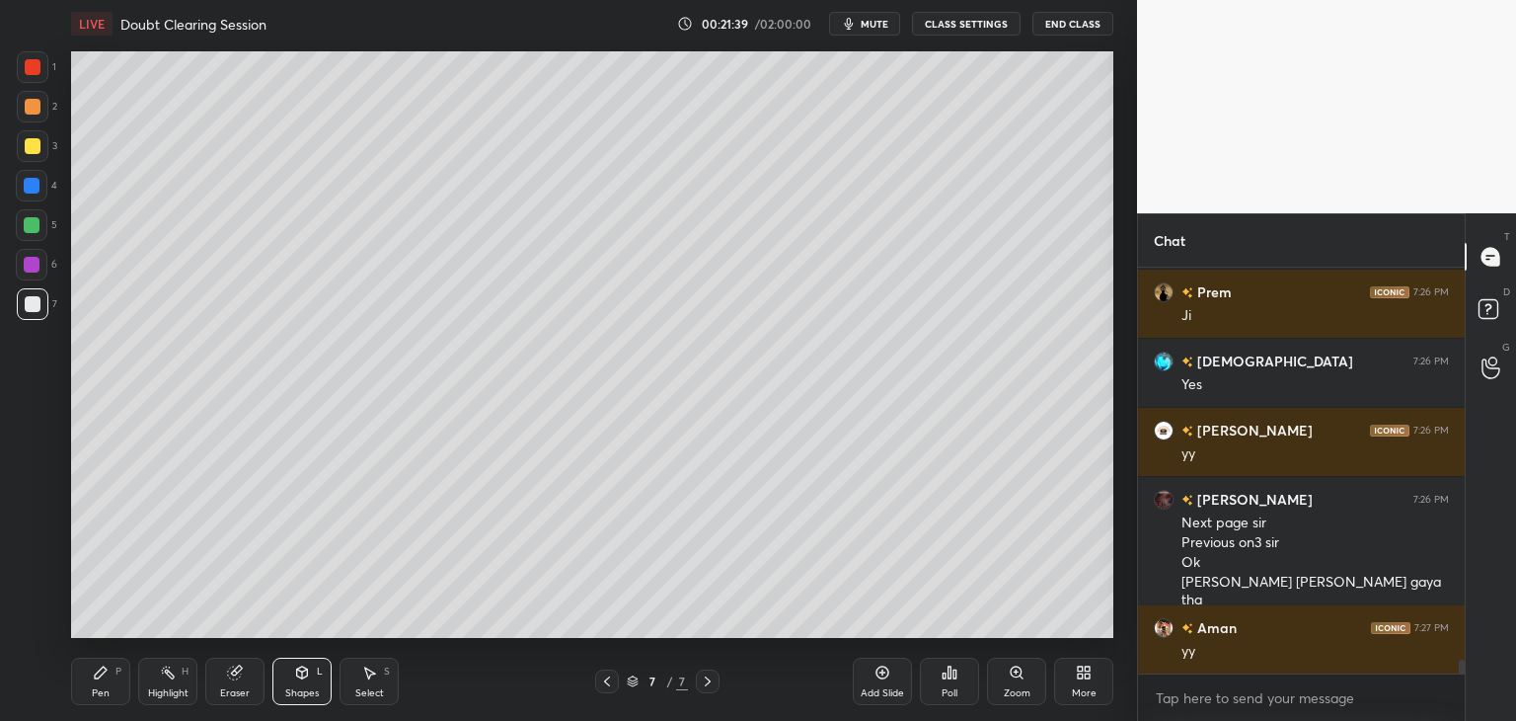
click at [125, 675] on div "Pen P" at bounding box center [100, 680] width 59 height 47
click at [289, 685] on div "Shapes L" at bounding box center [301, 680] width 59 height 47
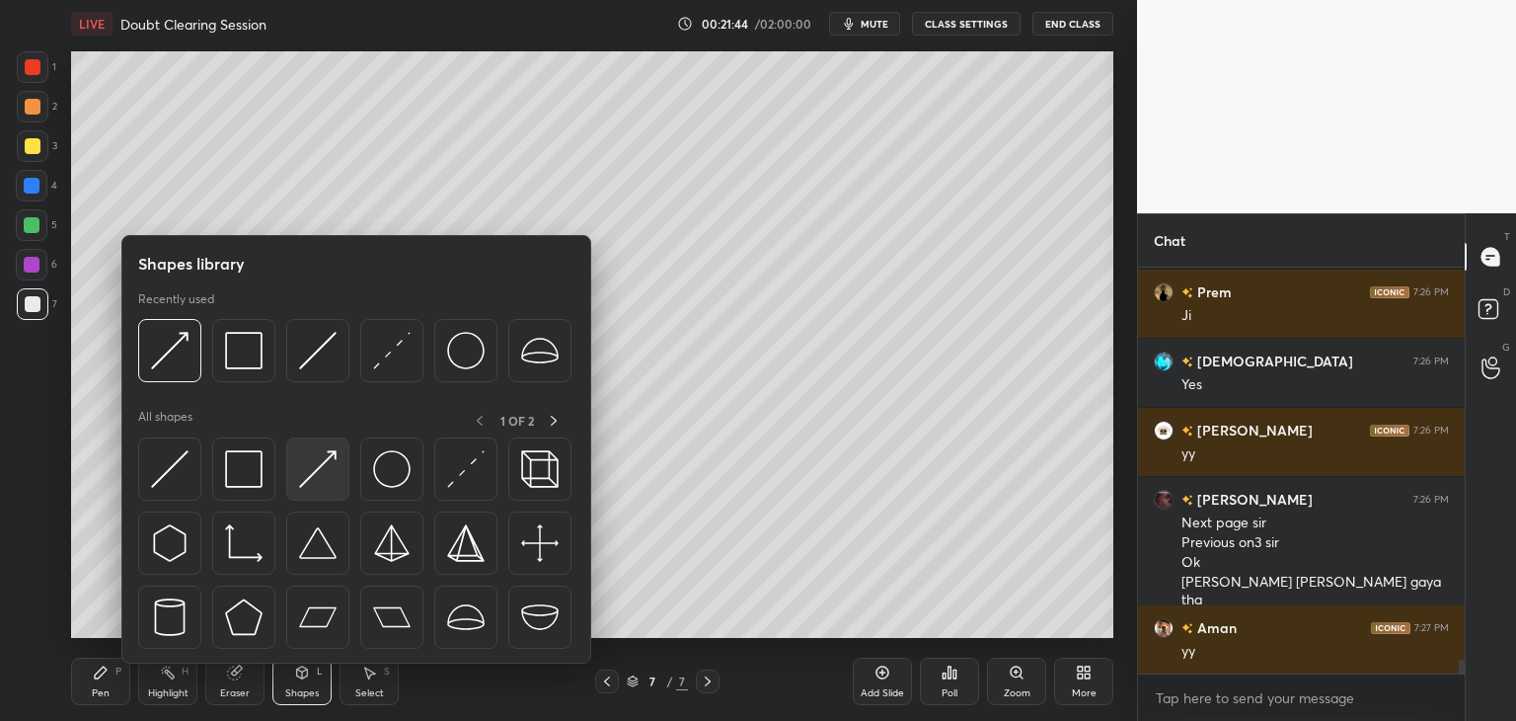
click at [299, 477] on img at bounding box center [318, 469] width 38 height 38
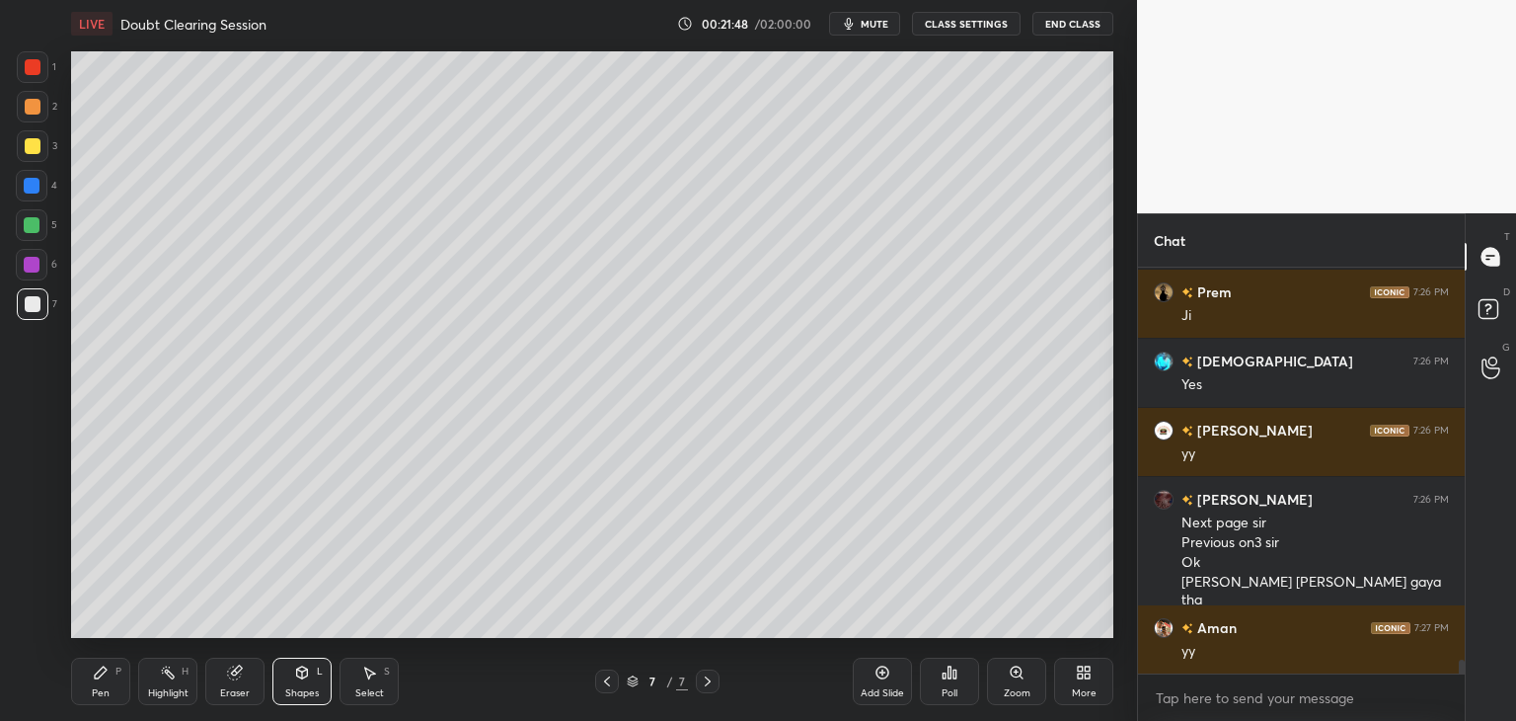
click at [96, 688] on div "Pen" at bounding box center [101, 693] width 18 height 10
click at [367, 683] on div "Select S" at bounding box center [369, 680] width 59 height 47
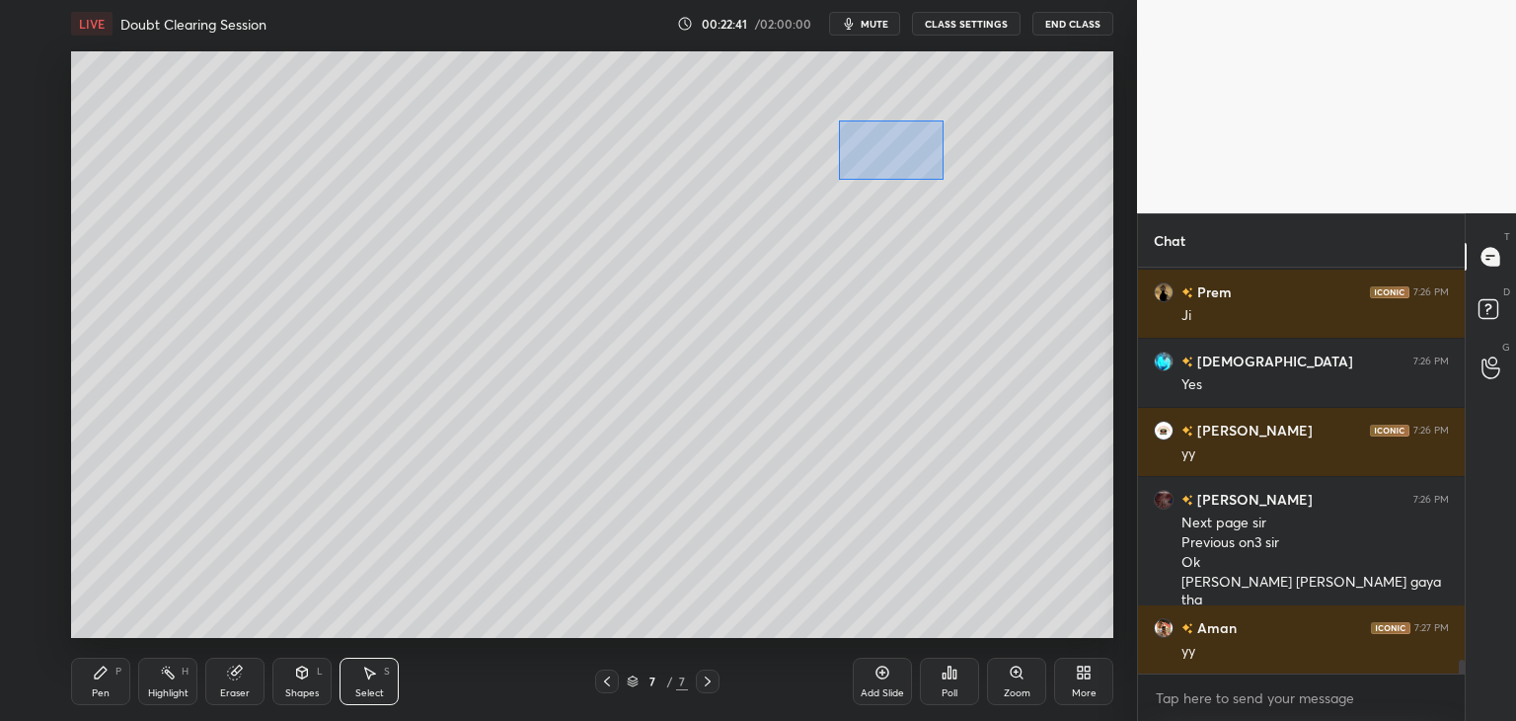
drag, startPoint x: 838, startPoint y: 119, endPoint x: 950, endPoint y: 182, distance: 127.7
click at [950, 182] on div "0 ° Undo Copy Duplicate Duplicate to new slide Delete" at bounding box center [592, 344] width 1042 height 586
click at [895, 134] on div "0 ° Undo Copy Duplicate Duplicate to new slide Delete" at bounding box center [592, 344] width 1042 height 586
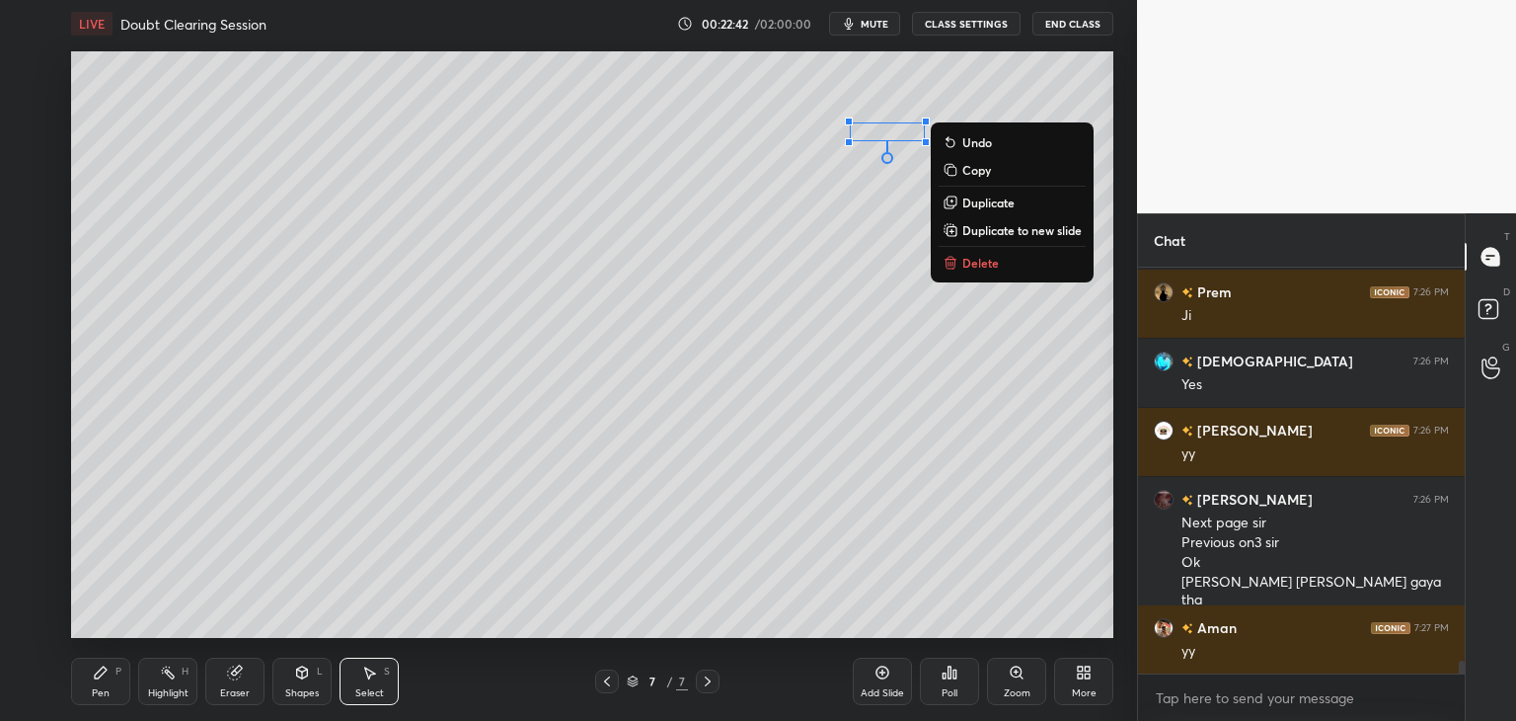
scroll to position [11999, 0]
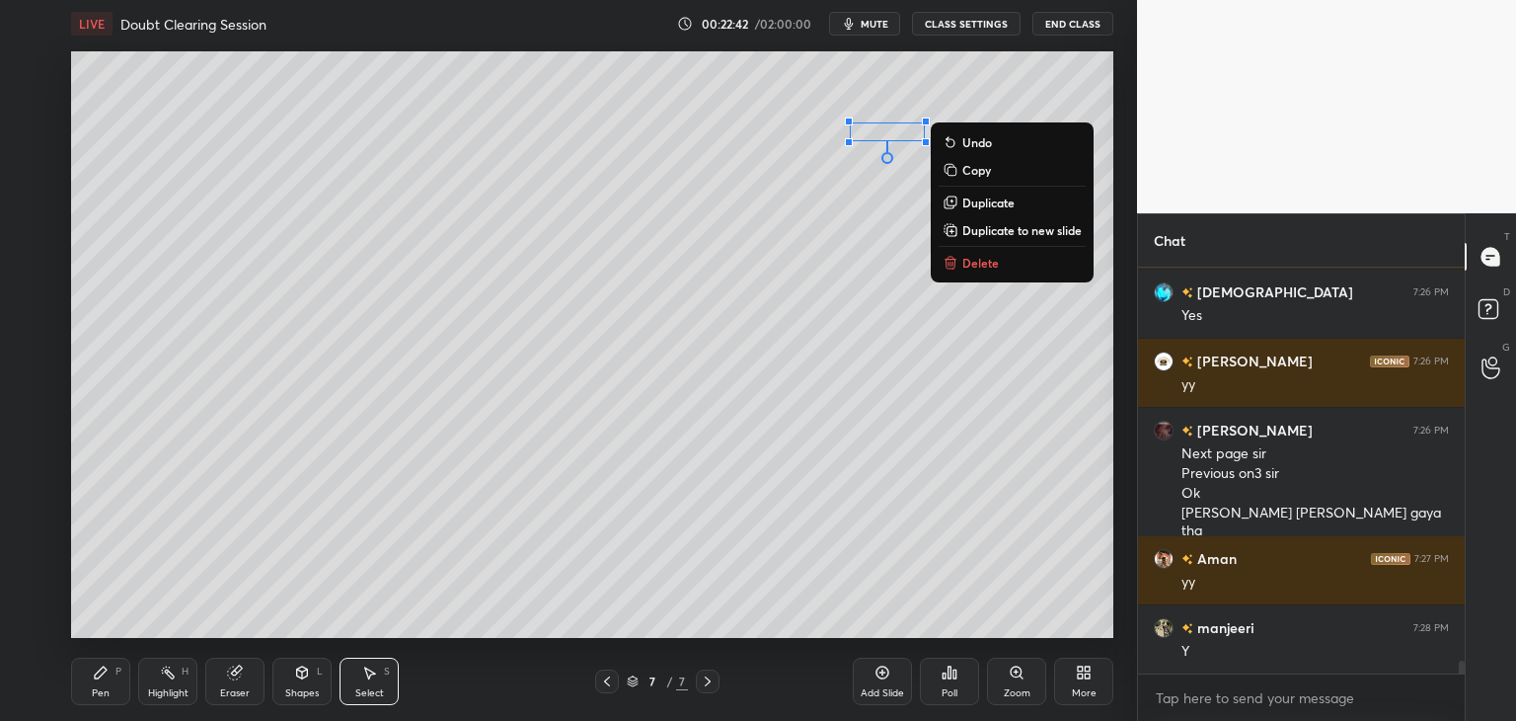
click at [883, 210] on div "0 ° Undo Copy Duplicate Duplicate to new slide Delete" at bounding box center [592, 344] width 1042 height 586
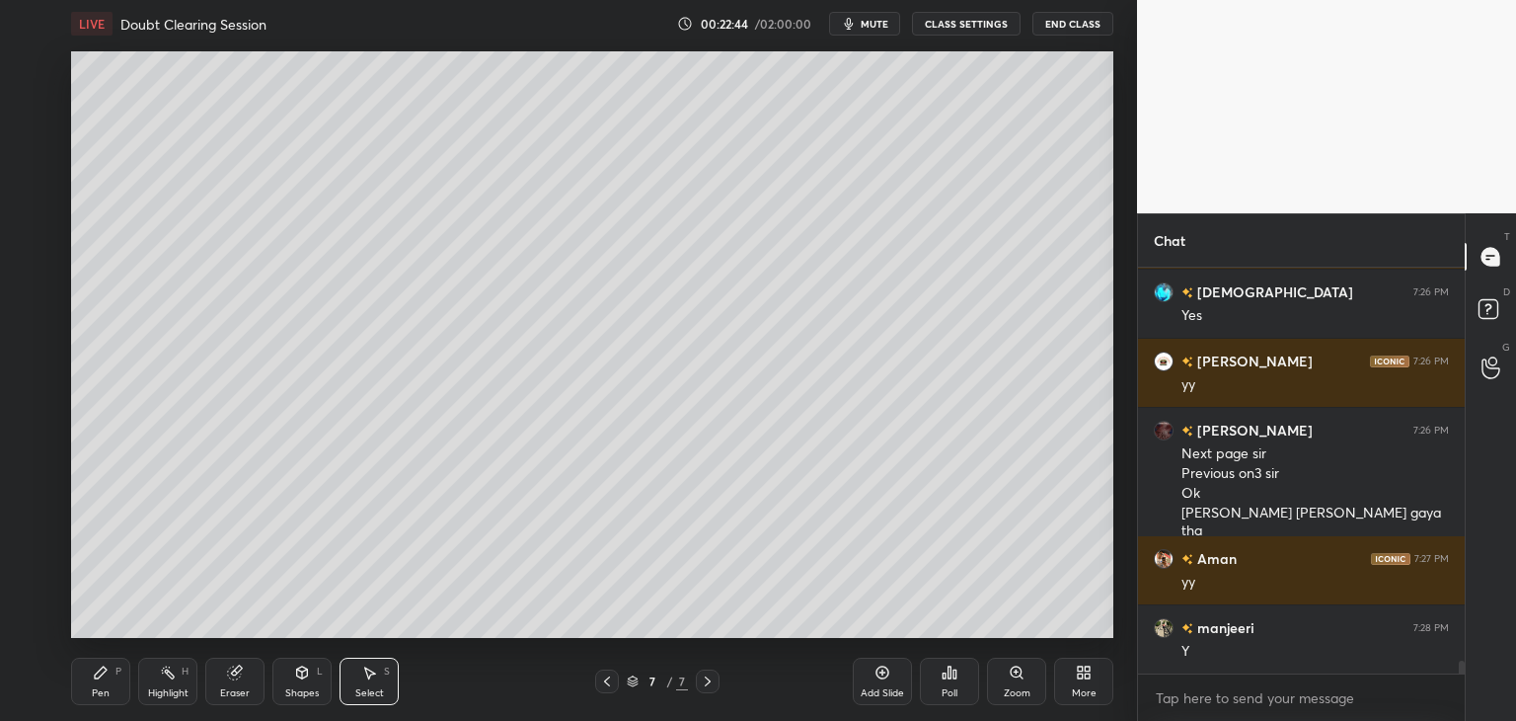
click at [872, 688] on div "Add Slide" at bounding box center [882, 693] width 43 height 10
click at [102, 677] on icon at bounding box center [101, 672] width 16 height 16
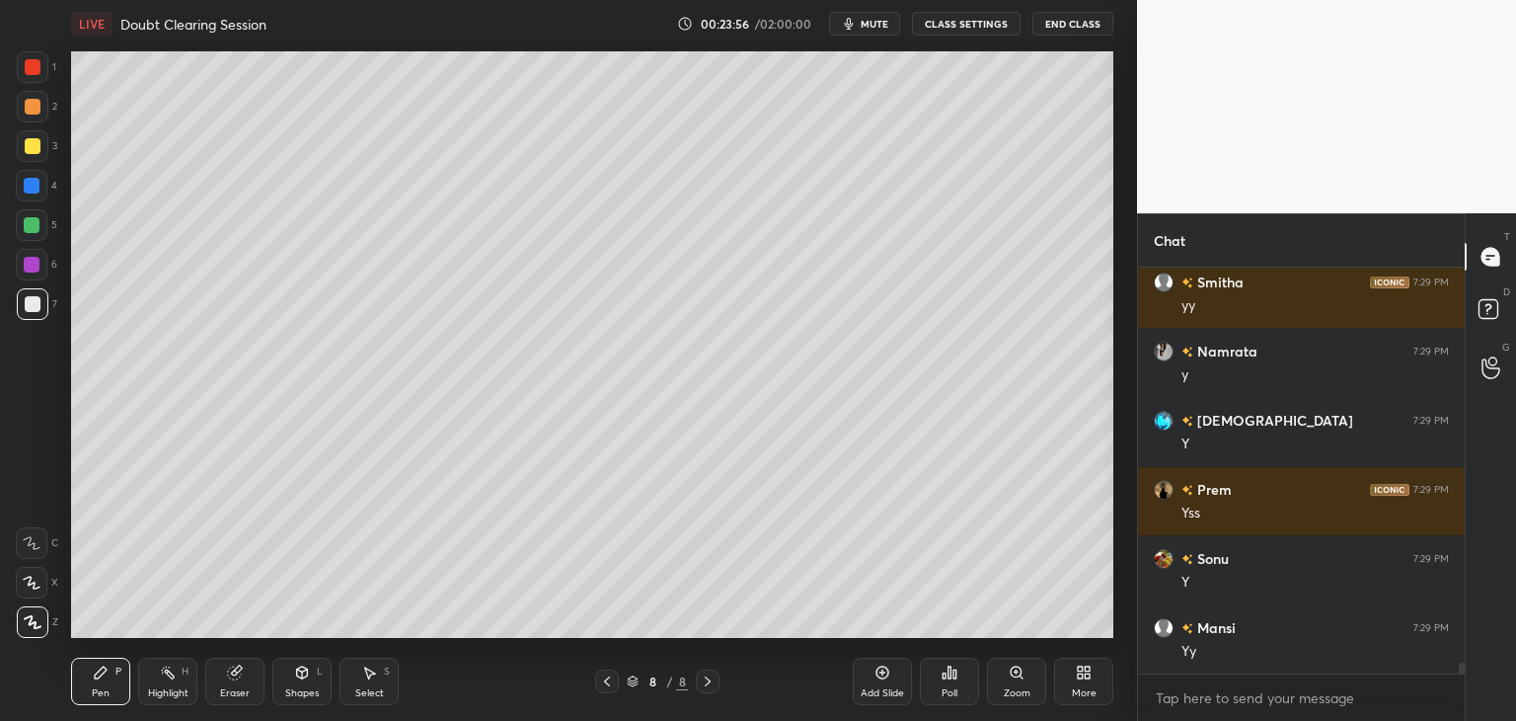
scroll to position [14418, 0]
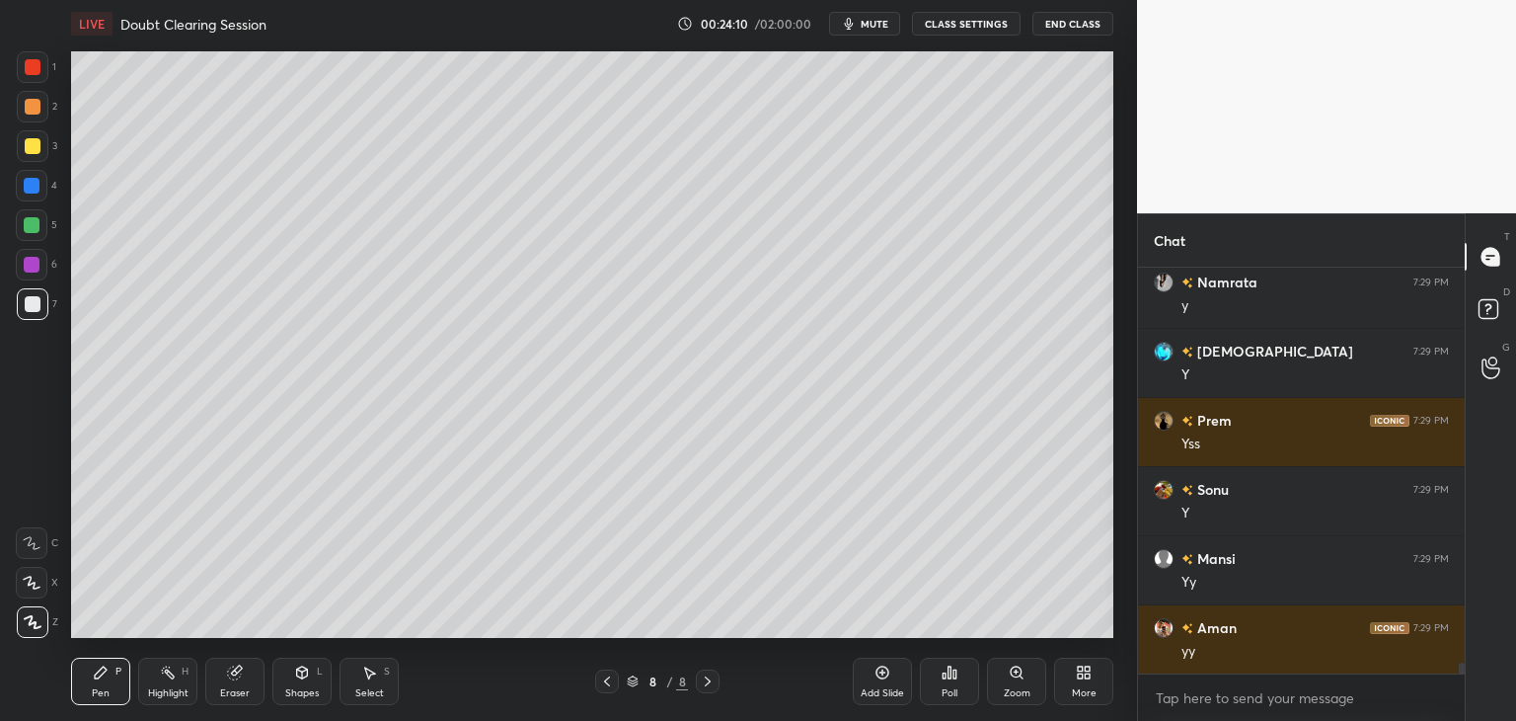
click at [366, 681] on div "Select S" at bounding box center [369, 680] width 59 height 47
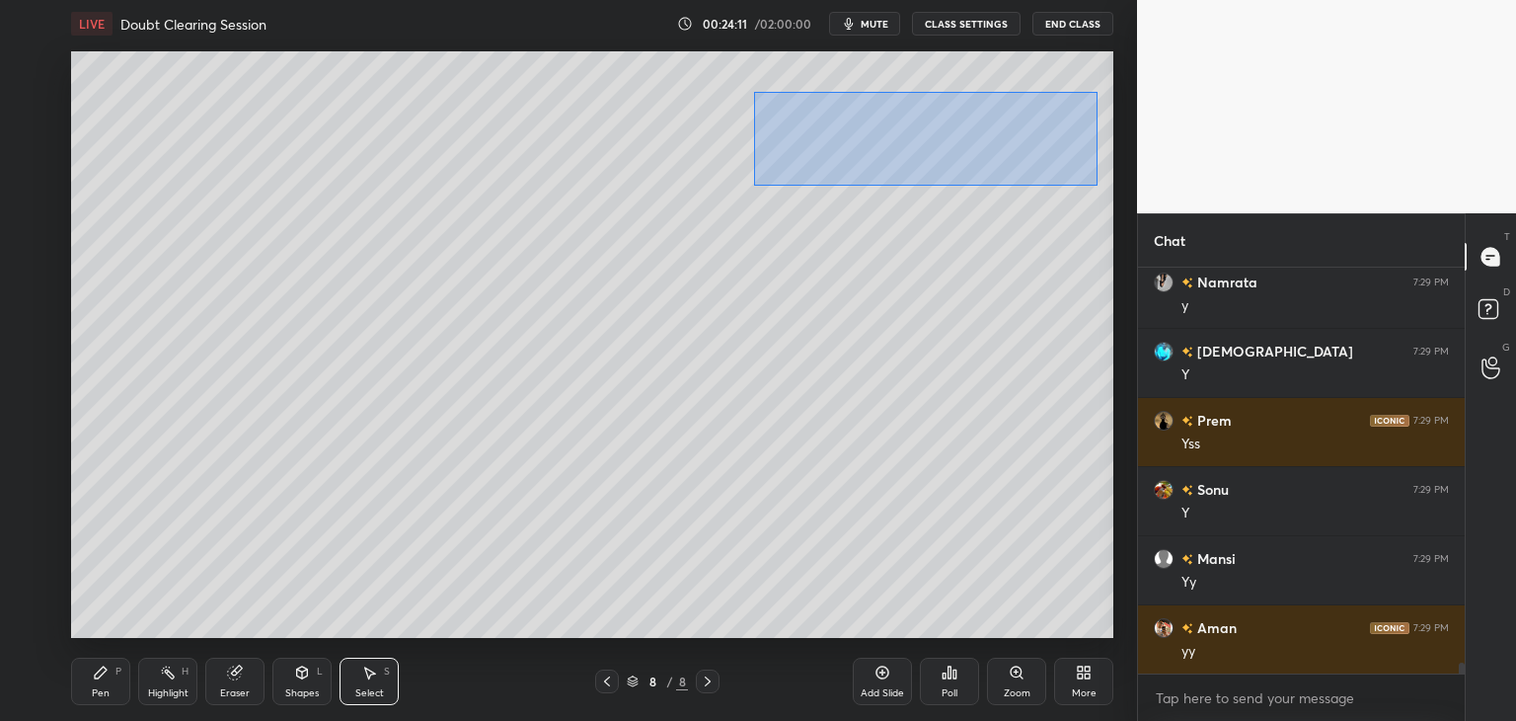
drag, startPoint x: 840, startPoint y: 146, endPoint x: 1098, endPoint y: 186, distance: 260.6
click at [1098, 186] on div "0 ° Undo Copy Duplicate Duplicate to new slide Delete" at bounding box center [592, 344] width 1042 height 586
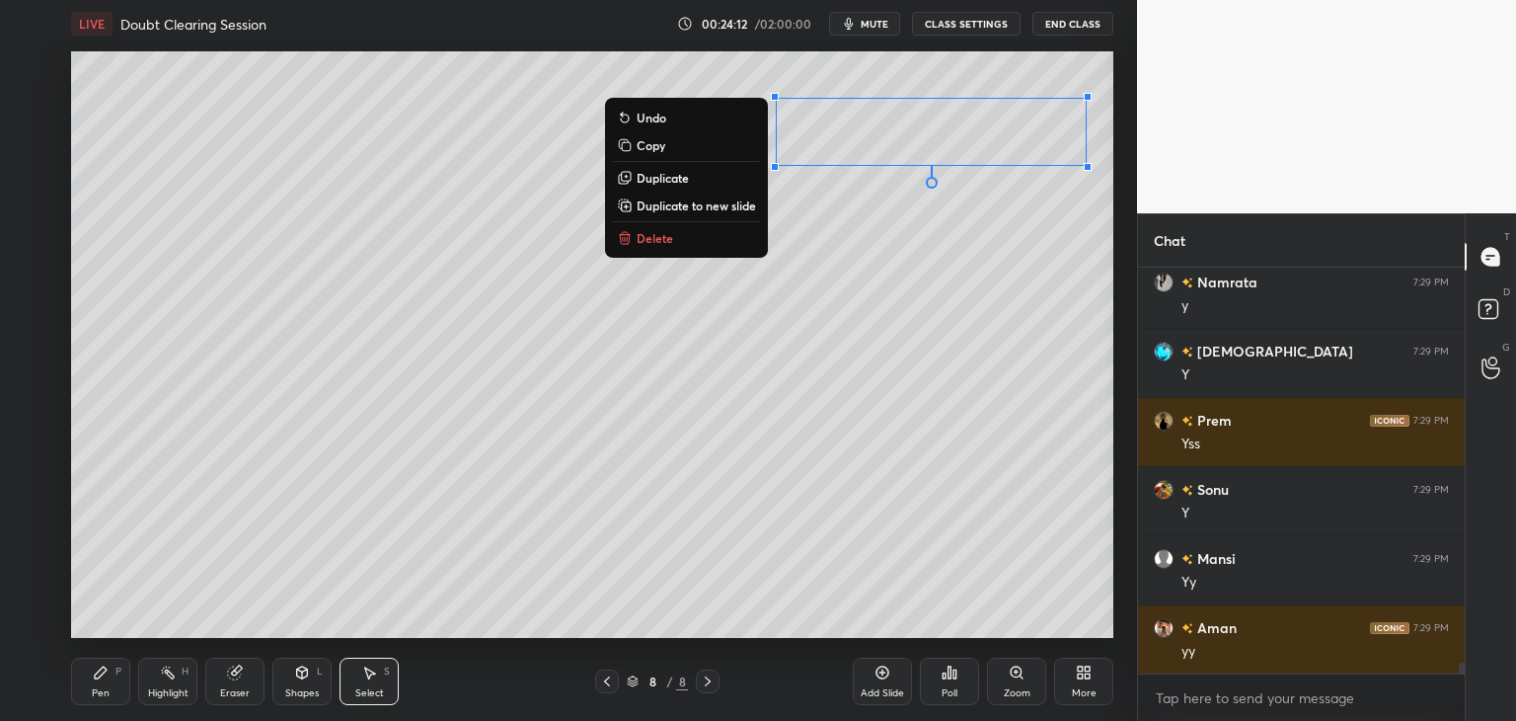
click at [673, 179] on p "Duplicate" at bounding box center [663, 178] width 52 height 16
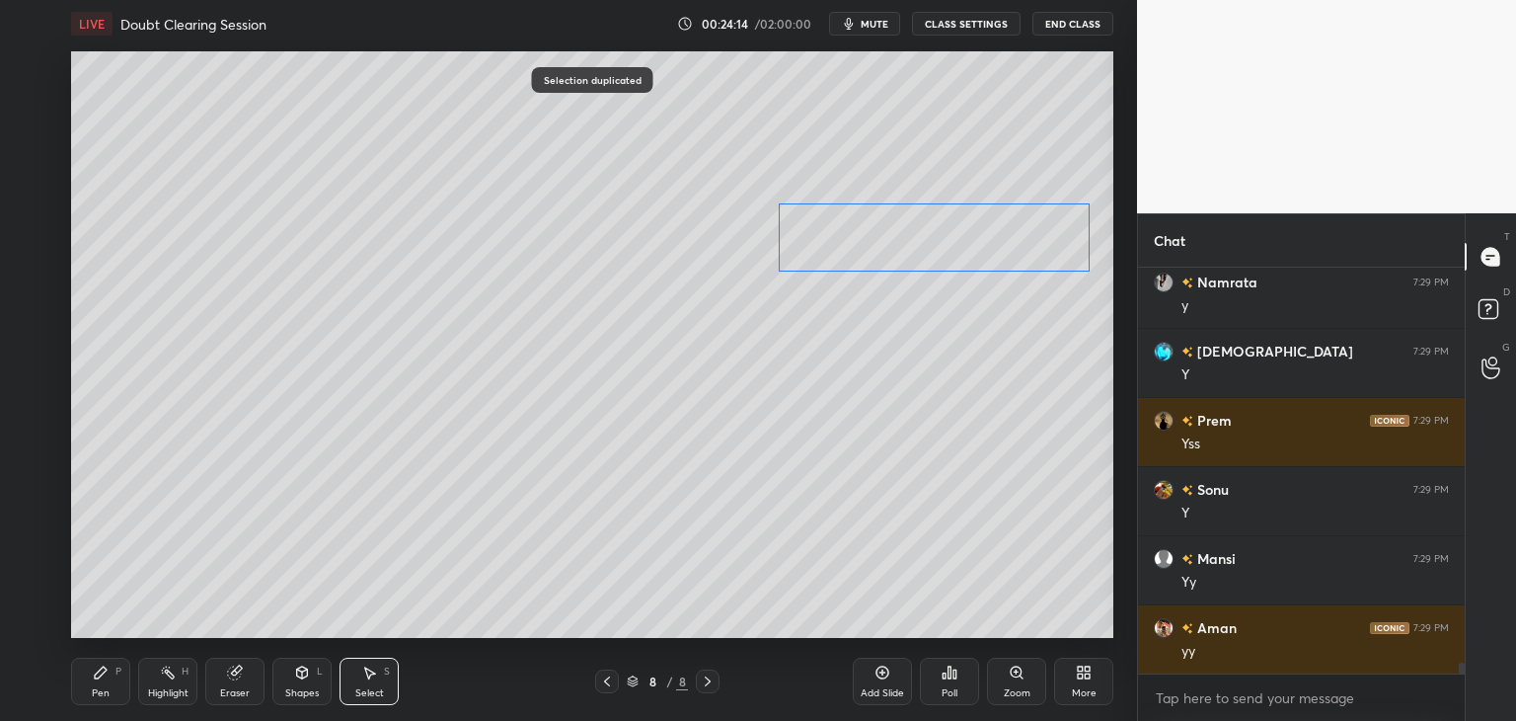
drag, startPoint x: 903, startPoint y: 207, endPoint x: 888, endPoint y: 240, distance: 35.8
click at [891, 238] on div "0 ° Undo Copy Duplicate Duplicate to new slide Delete" at bounding box center [592, 344] width 1042 height 586
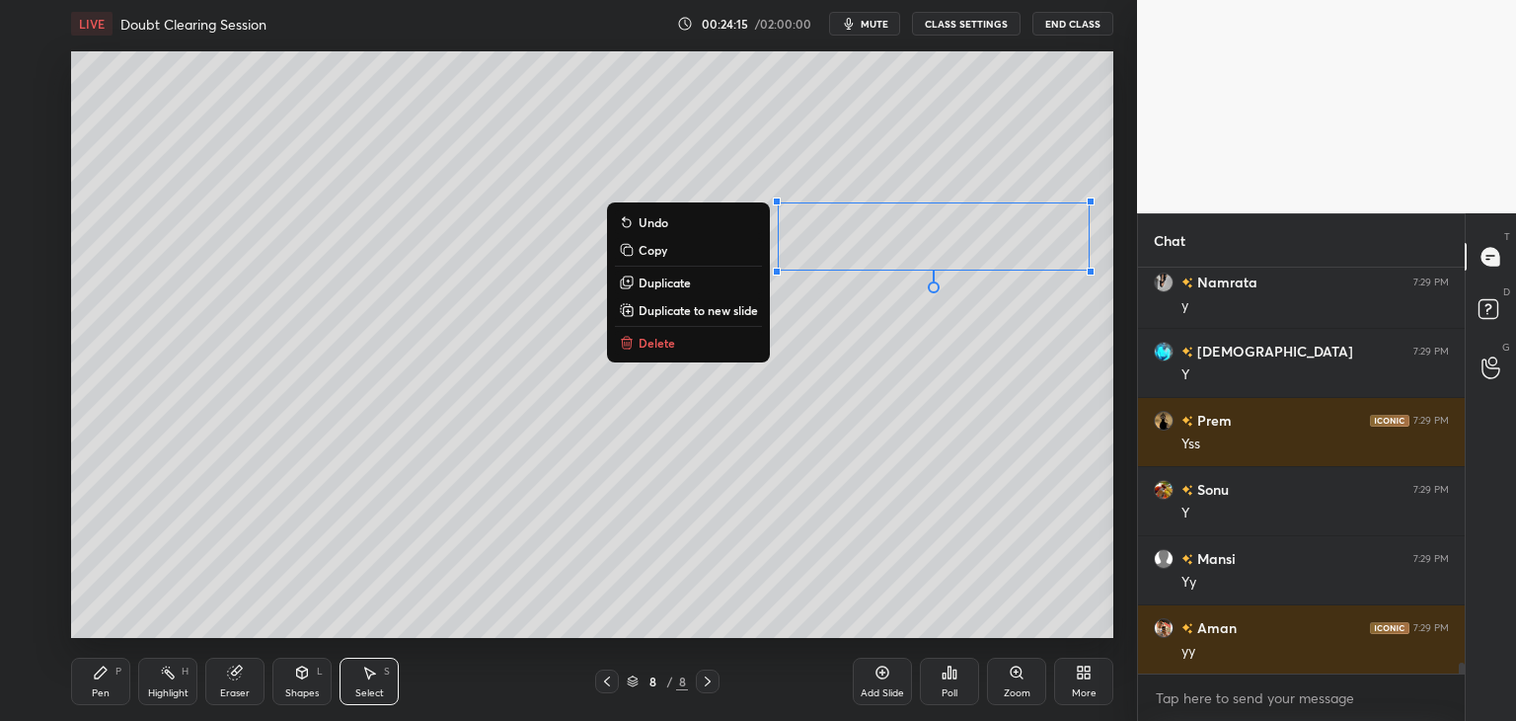
click at [92, 698] on div "Pen P" at bounding box center [100, 680] width 59 height 47
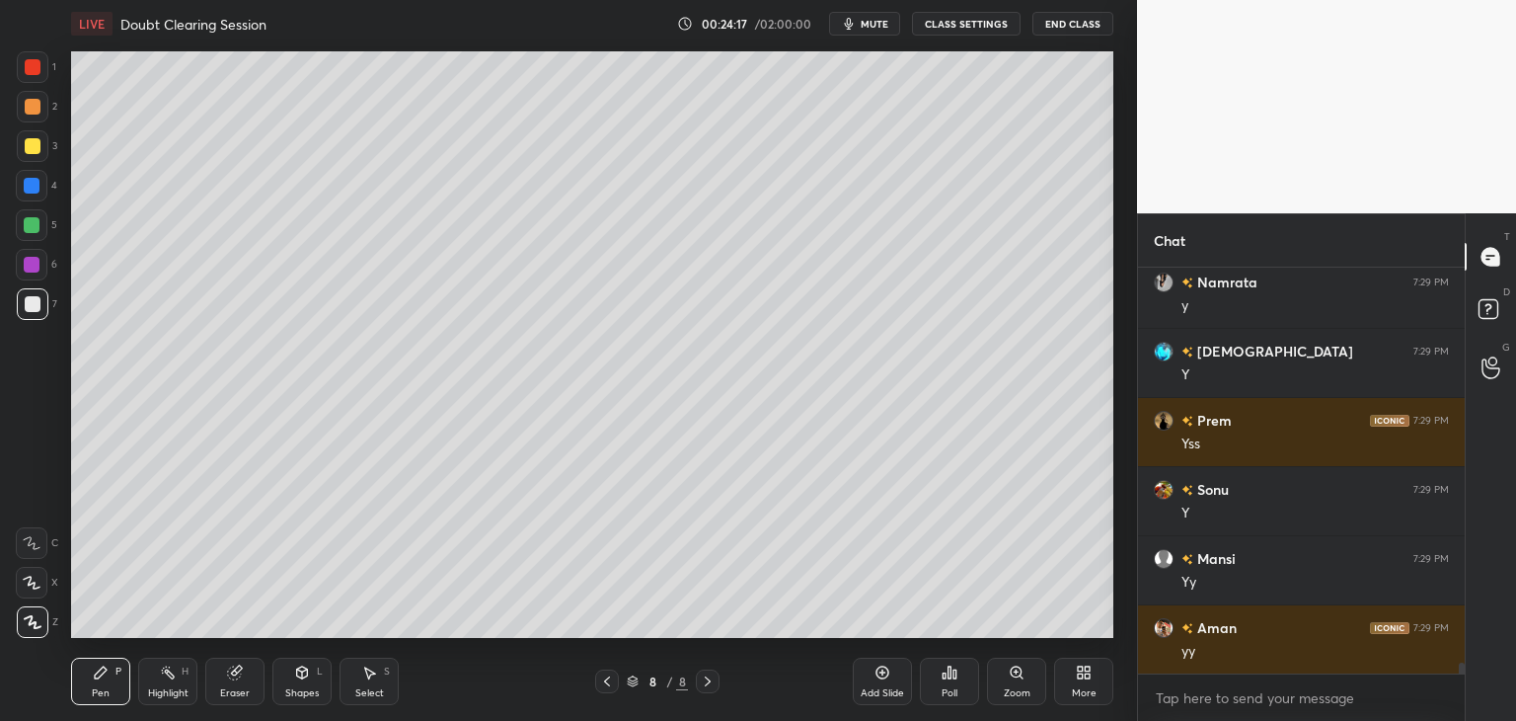
drag, startPoint x: 385, startPoint y: 669, endPoint x: 412, endPoint y: 650, distance: 33.2
click at [385, 668] on div "S" at bounding box center [387, 671] width 6 height 10
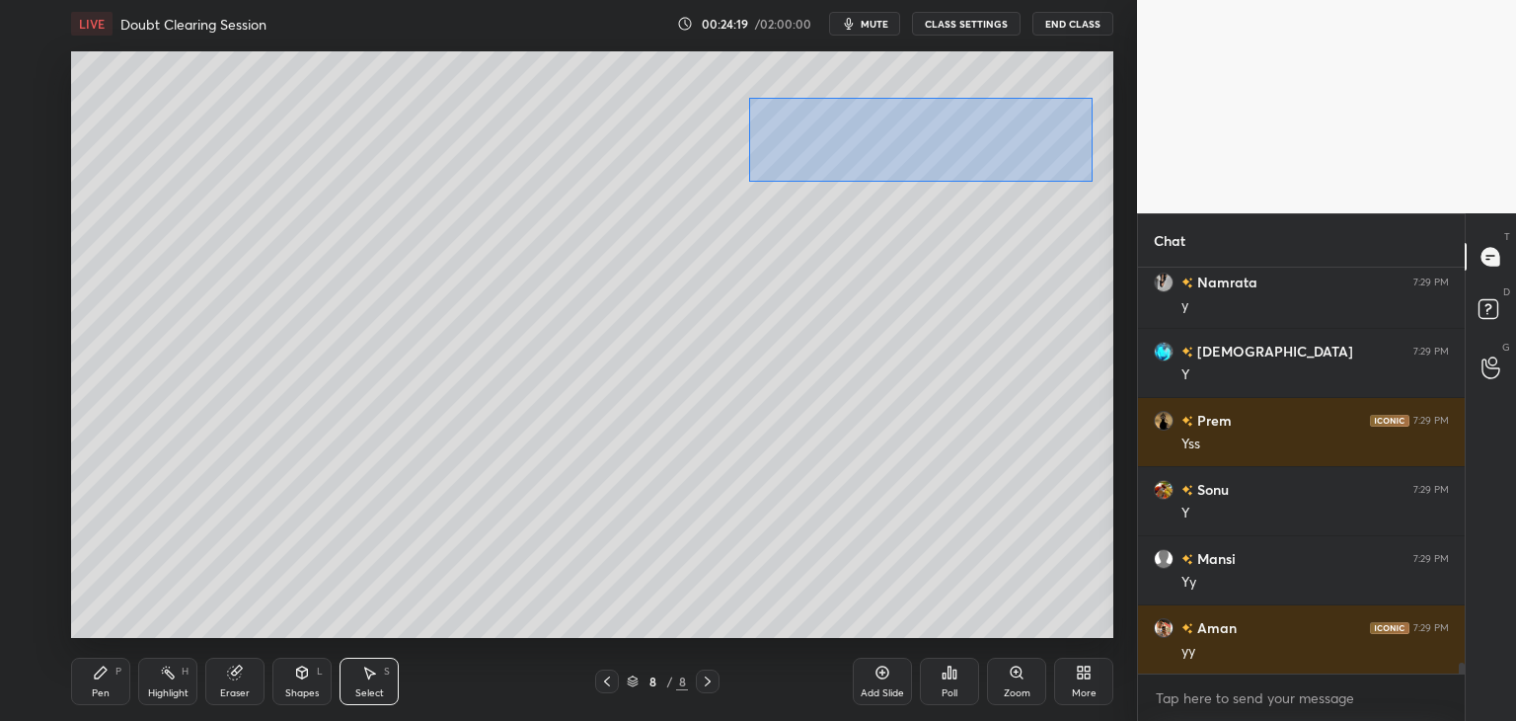
drag, startPoint x: 762, startPoint y: 108, endPoint x: 1081, endPoint y: 189, distance: 328.9
click at [1092, 181] on div "0 ° Undo Copy Duplicate Duplicate to new slide Delete" at bounding box center [592, 344] width 1042 height 586
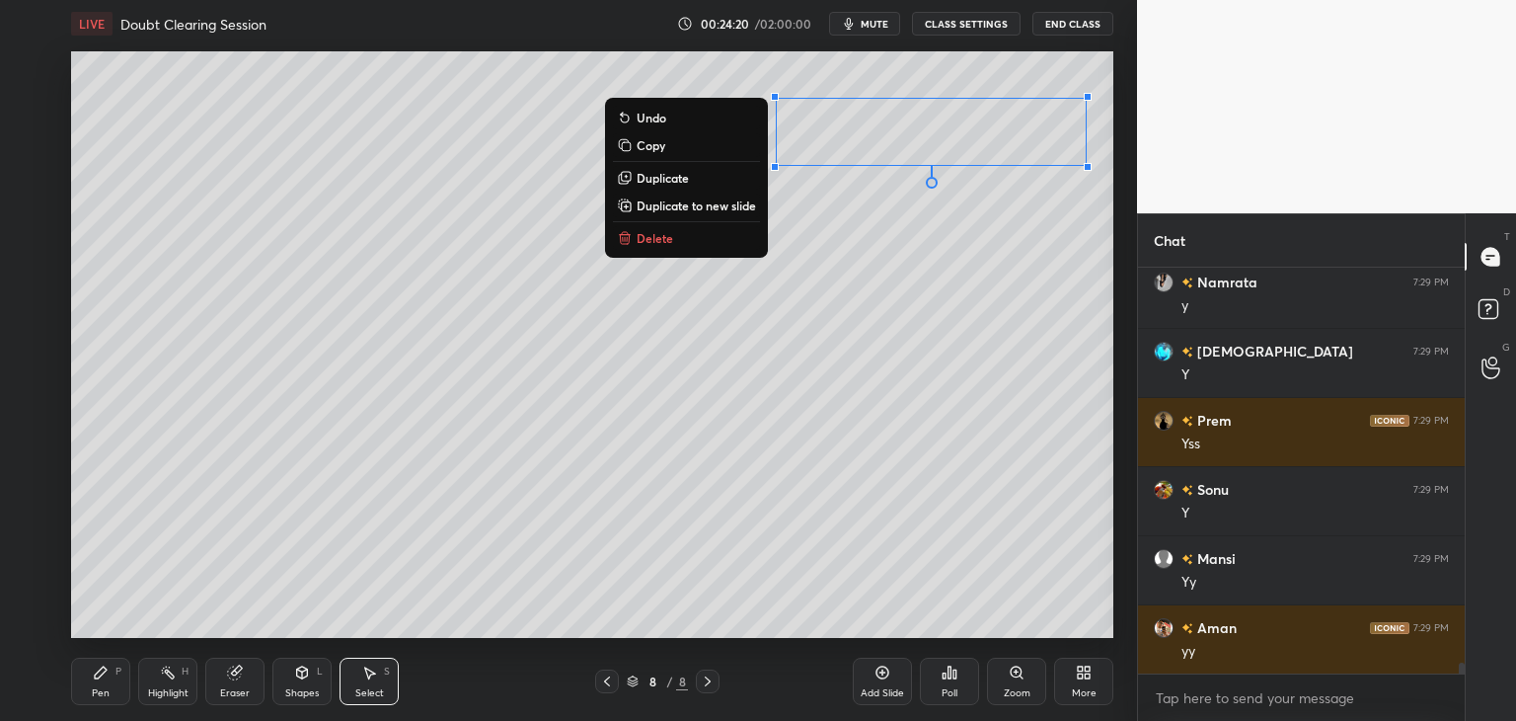
click at [710, 187] on button "Duplicate" at bounding box center [686, 178] width 147 height 24
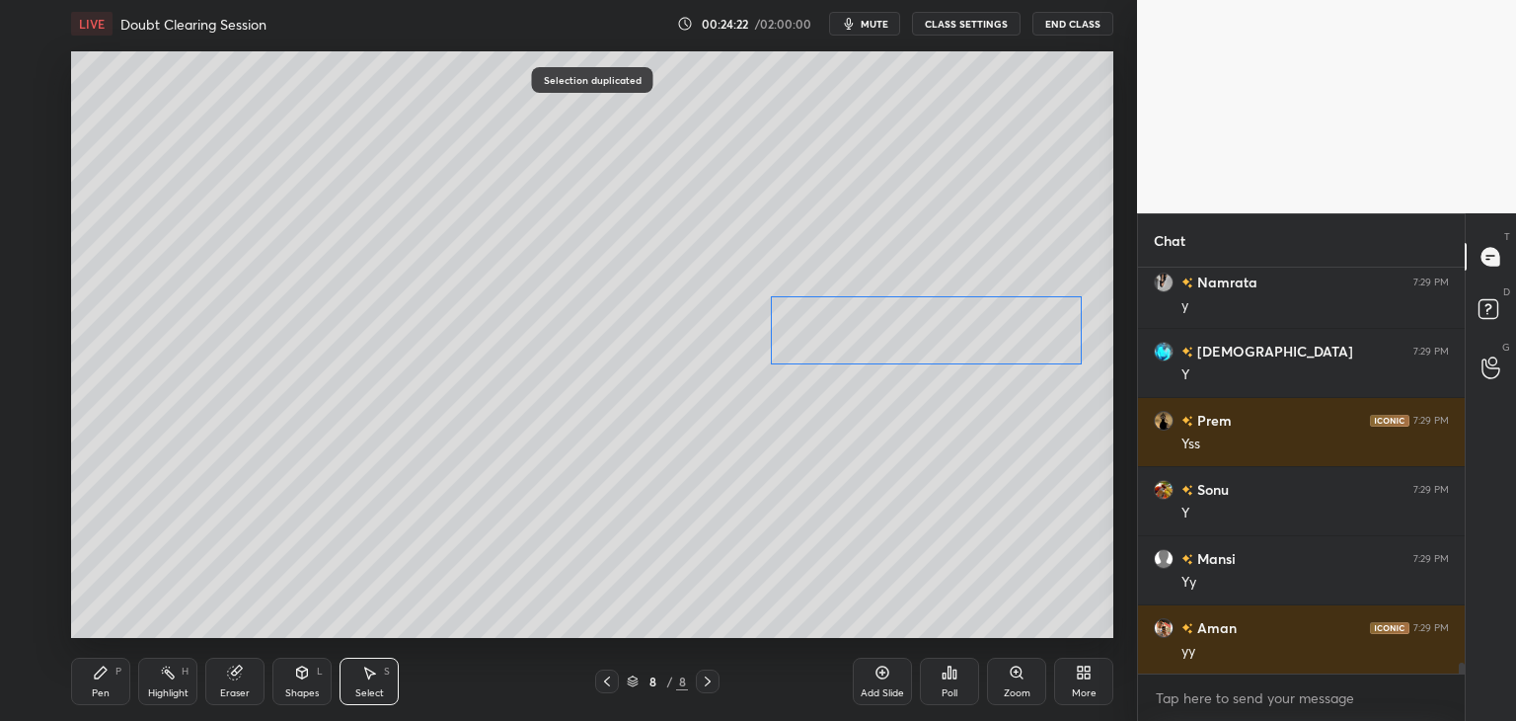
drag, startPoint x: 983, startPoint y: 245, endPoint x: 945, endPoint y: 363, distance: 124.6
click at [961, 334] on div "0 ° Undo Copy Duplicate Duplicate to new slide Delete" at bounding box center [592, 344] width 1042 height 586
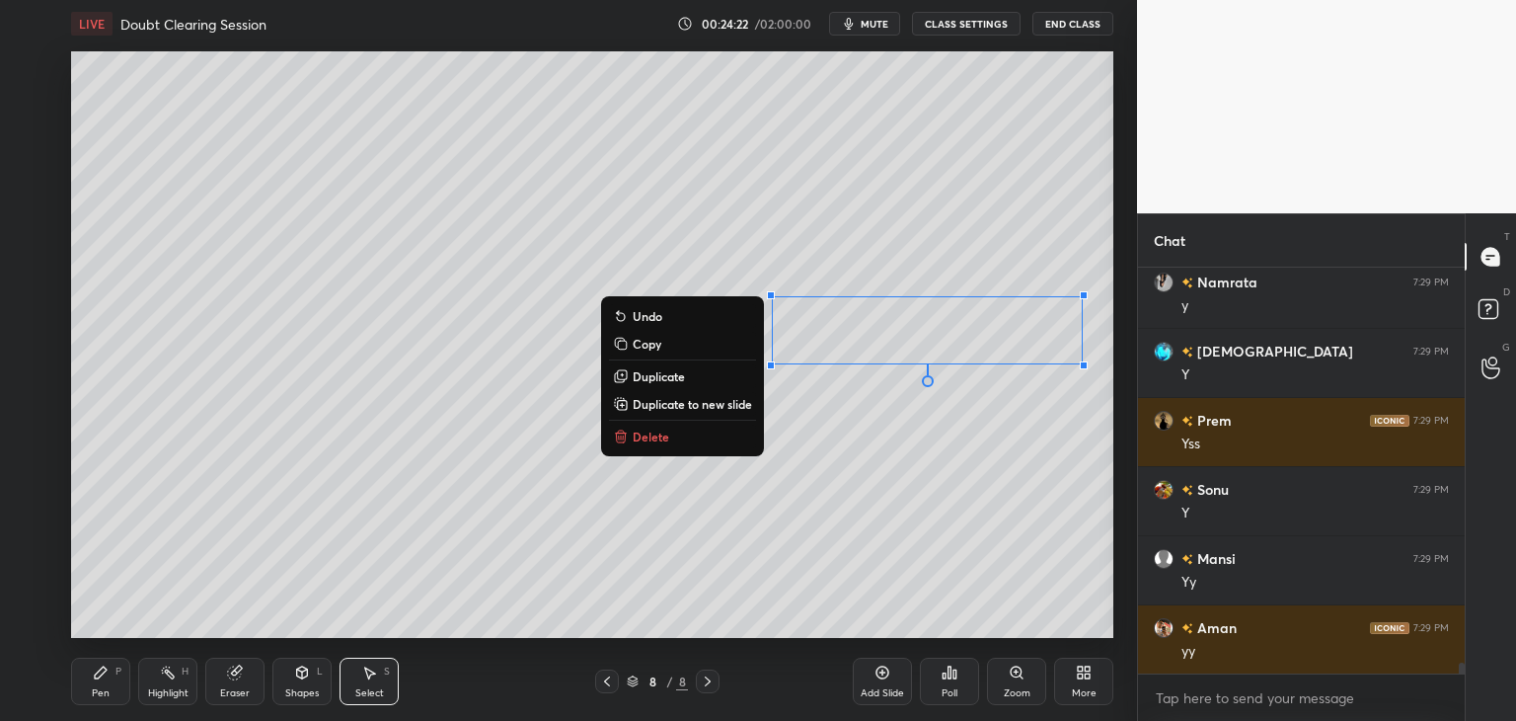
click at [105, 684] on div "Pen P" at bounding box center [100, 680] width 59 height 47
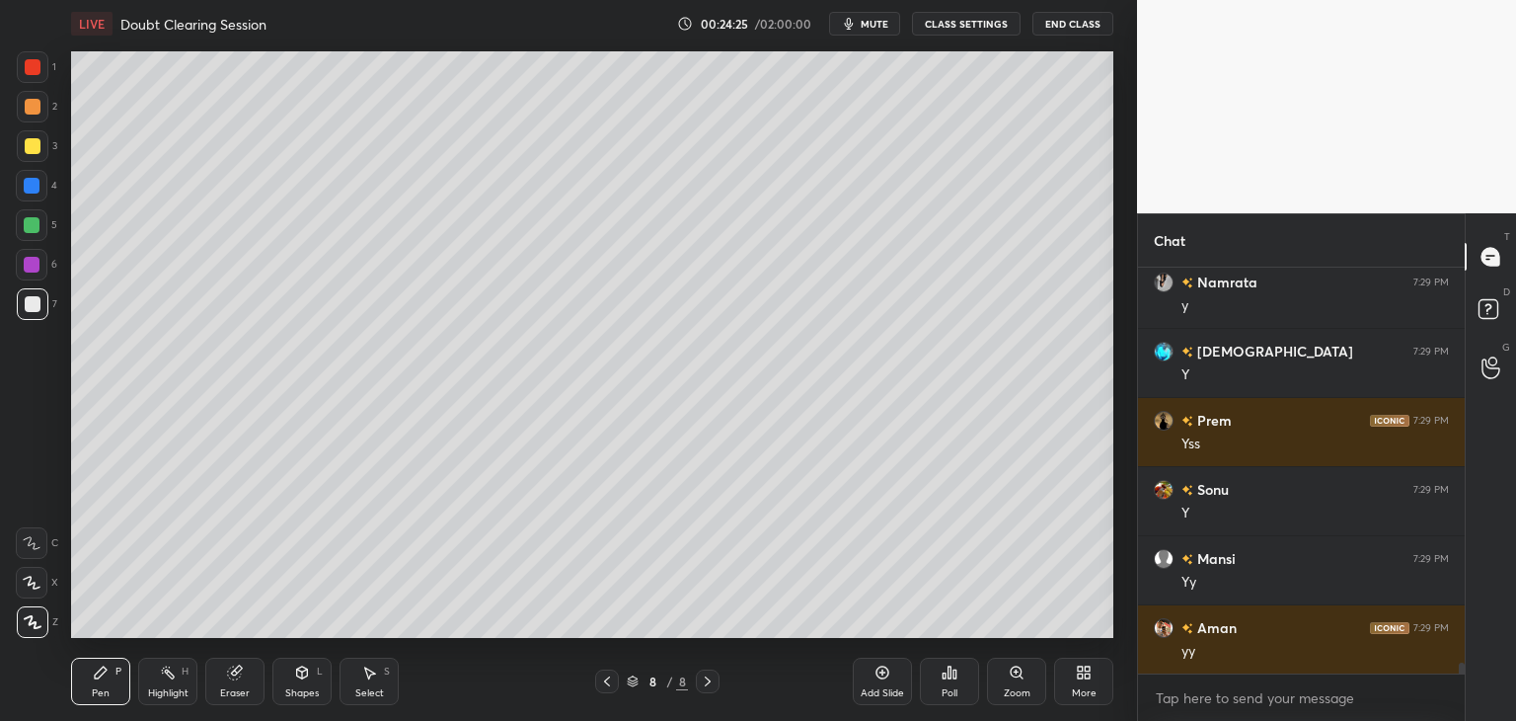
click at [390, 676] on div "Select S" at bounding box center [369, 680] width 59 height 47
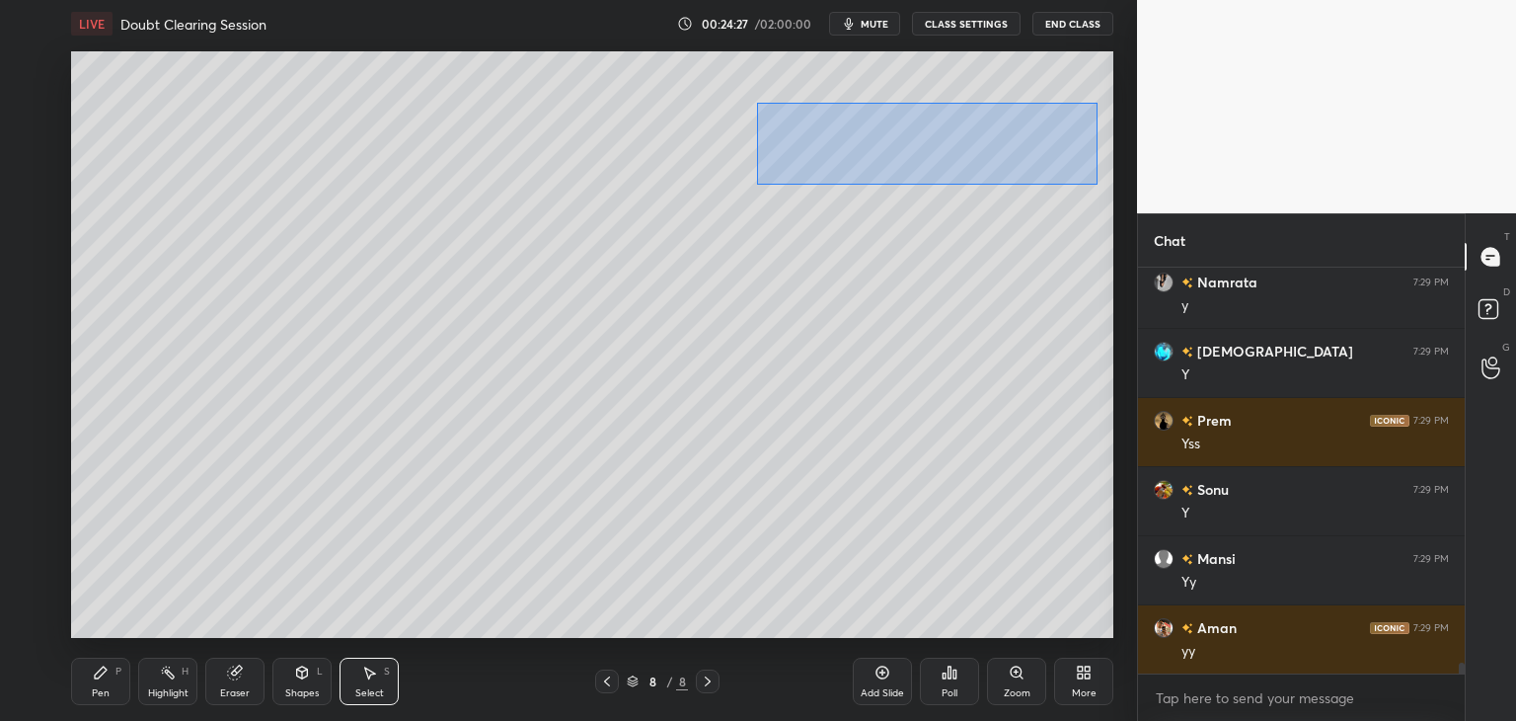
drag, startPoint x: 758, startPoint y: 104, endPoint x: 1060, endPoint y: 200, distance: 317.2
click at [1095, 184] on div "0 ° Undo Copy Duplicate Duplicate to new slide Delete" at bounding box center [592, 344] width 1042 height 586
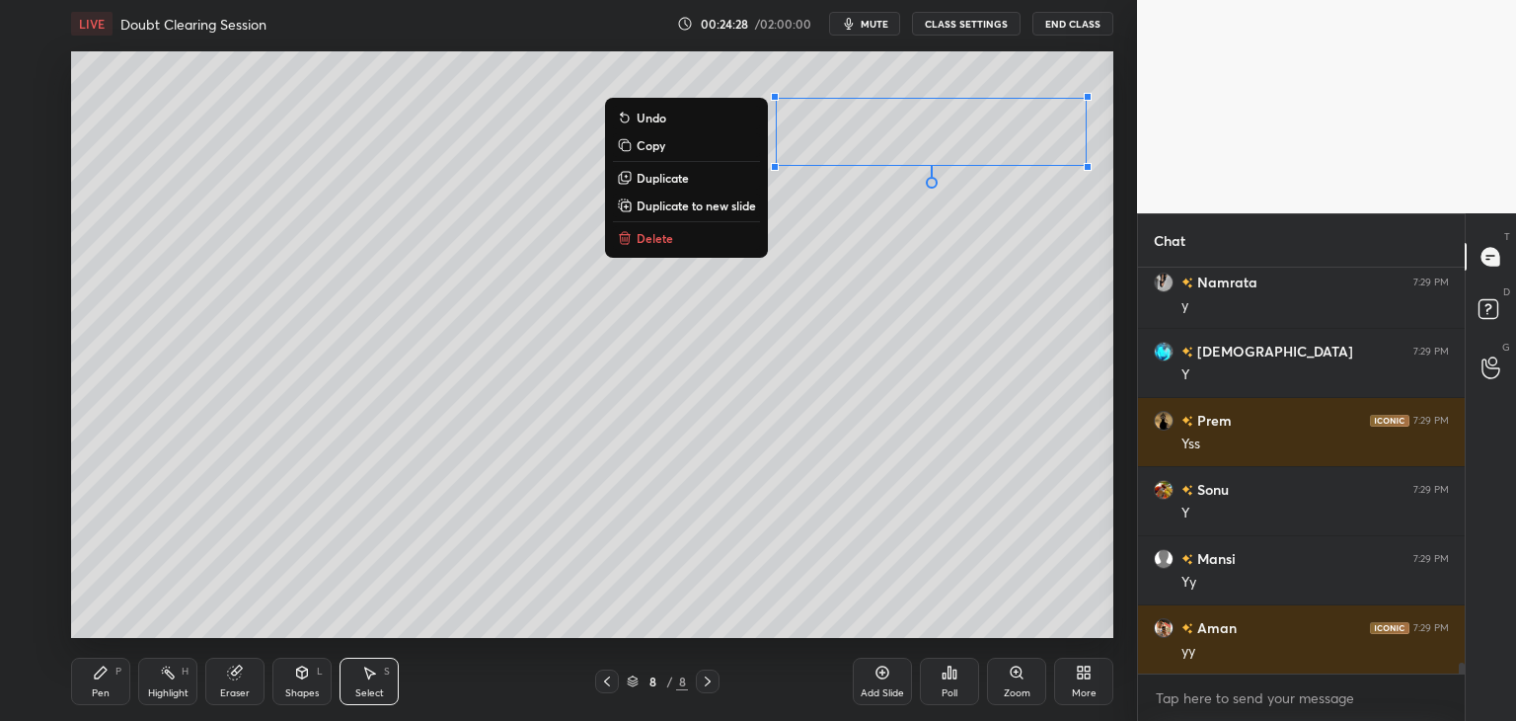
drag, startPoint x: 684, startPoint y: 173, endPoint x: 739, endPoint y: 178, distance: 55.5
click at [686, 175] on p "Duplicate" at bounding box center [663, 178] width 52 height 16
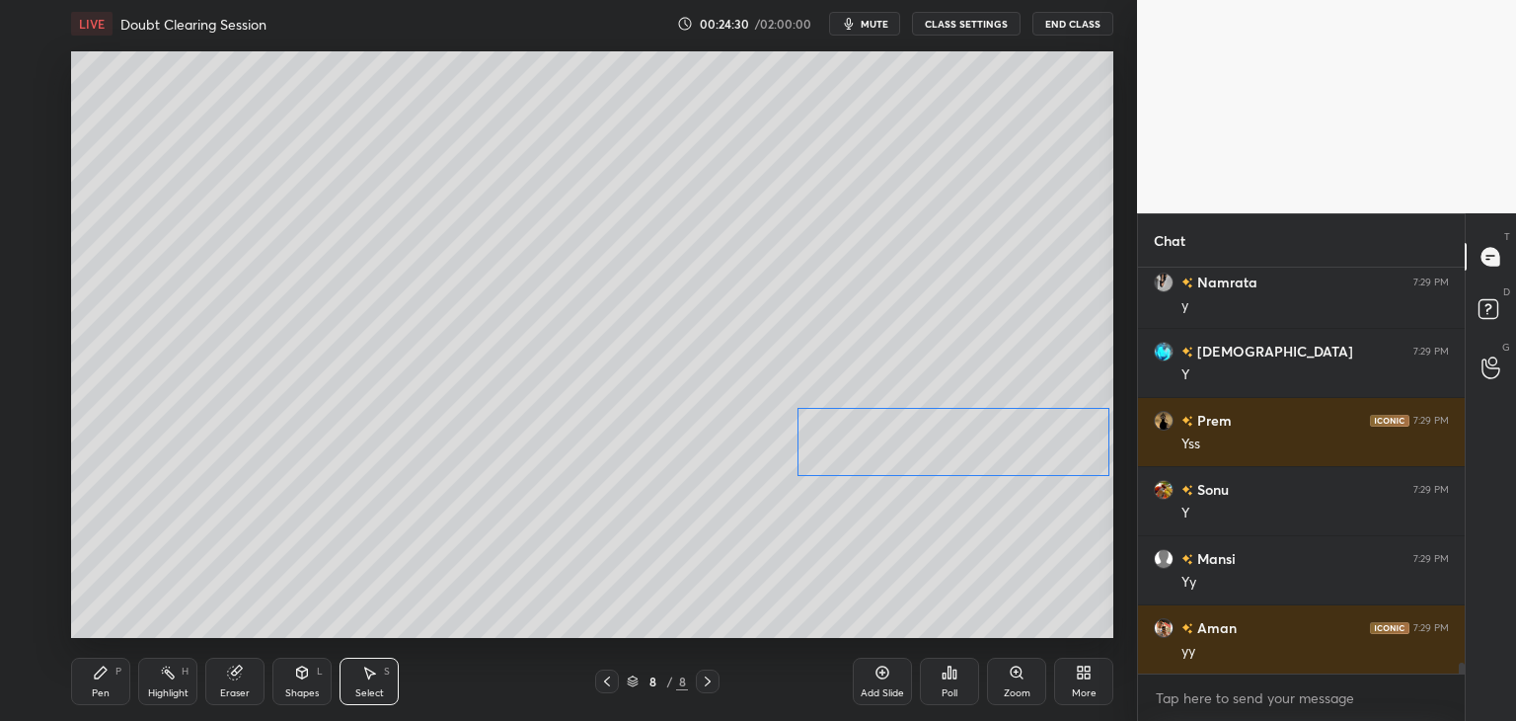
drag, startPoint x: 914, startPoint y: 164, endPoint x: 912, endPoint y: 451, distance: 287.3
click at [912, 451] on div "0 ° Undo Copy Duplicate Duplicate to new slide Delete" at bounding box center [592, 344] width 1042 height 586
click at [887, 546] on div "0 ° Undo Copy Duplicate Duplicate to new slide Delete" at bounding box center [592, 344] width 1042 height 586
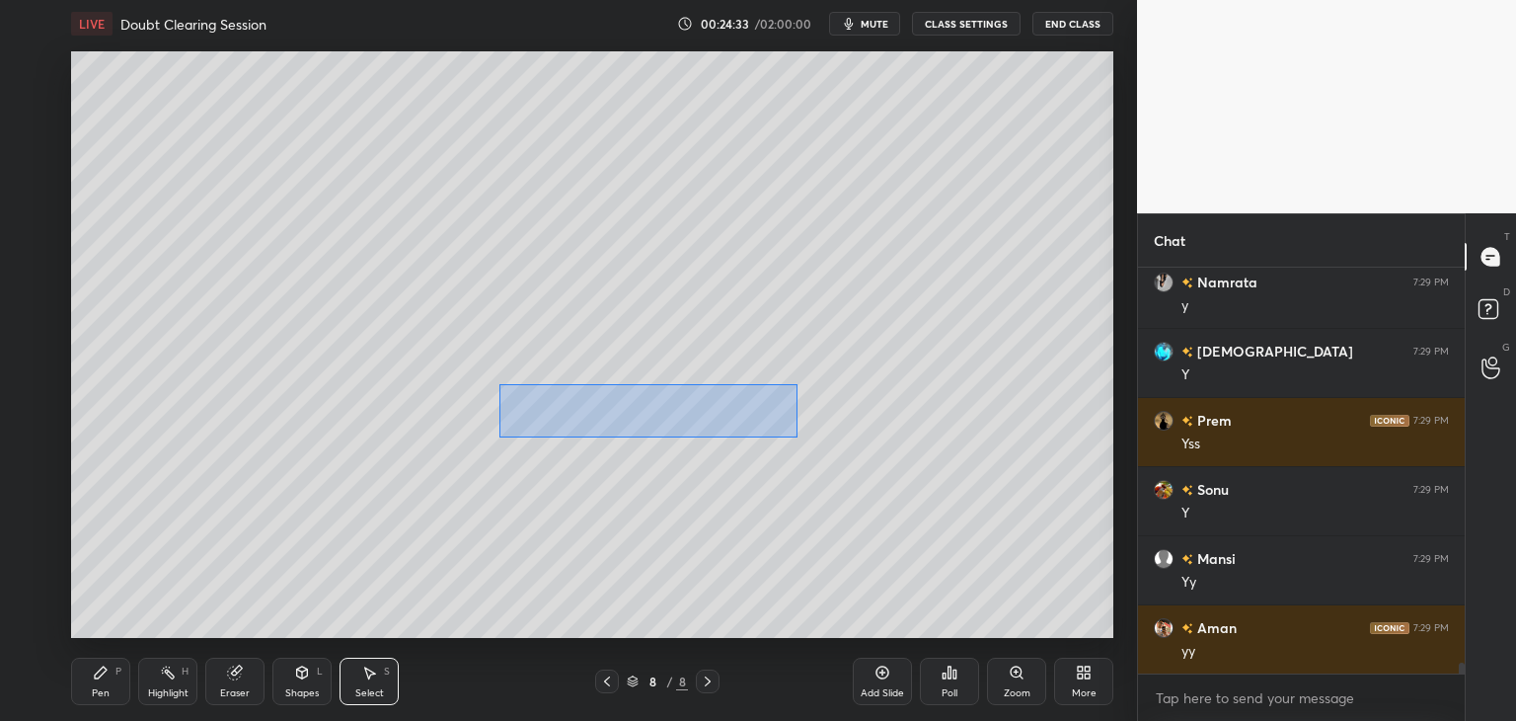
drag, startPoint x: 522, startPoint y: 403, endPoint x: 802, endPoint y: 437, distance: 281.5
click at [802, 437] on div "0 ° Undo Copy Duplicate Duplicate to new slide Delete" at bounding box center [592, 344] width 1042 height 586
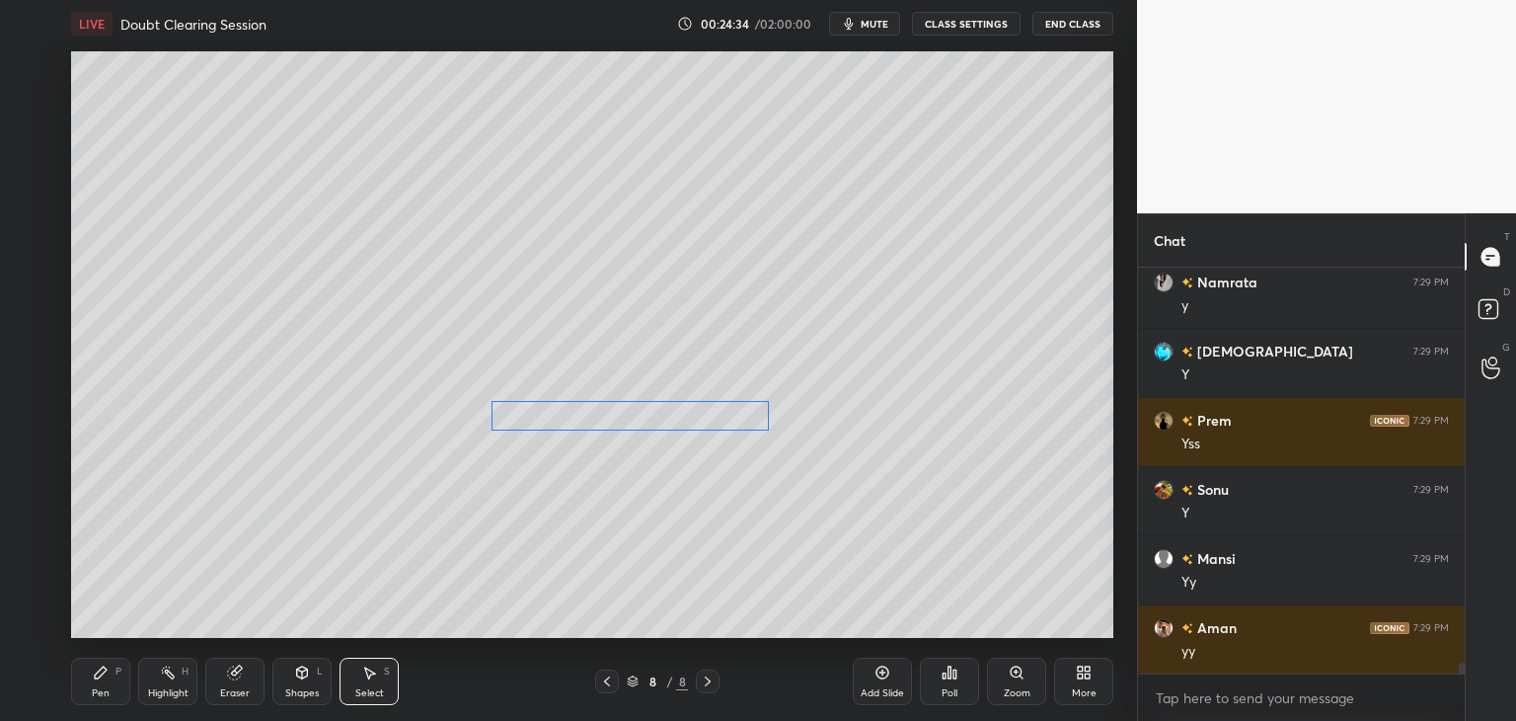
scroll to position [14487, 0]
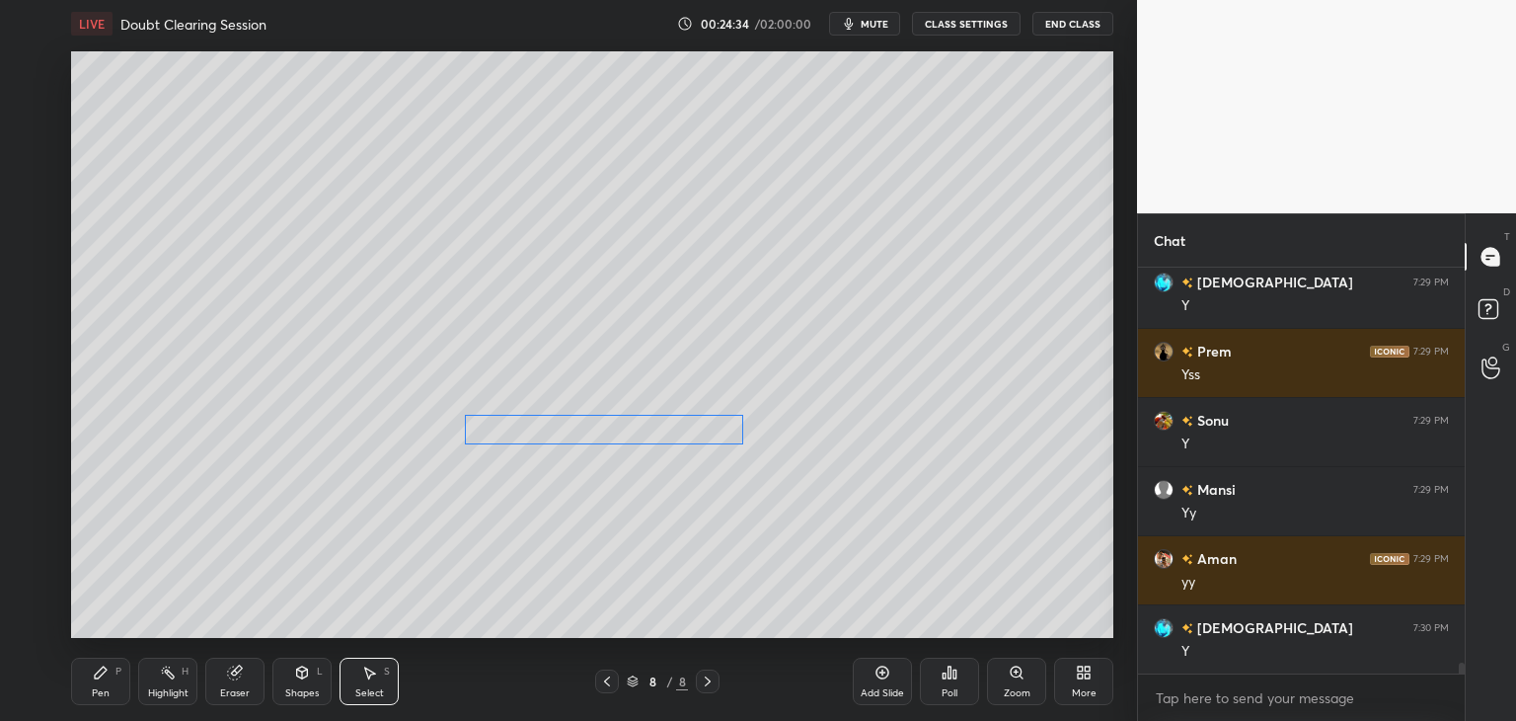
drag, startPoint x: 715, startPoint y: 419, endPoint x: 660, endPoint y: 431, distance: 55.8
click at [660, 431] on div "0 ° Undo Copy Duplicate Duplicate to new slide Delete" at bounding box center [592, 344] width 1042 height 586
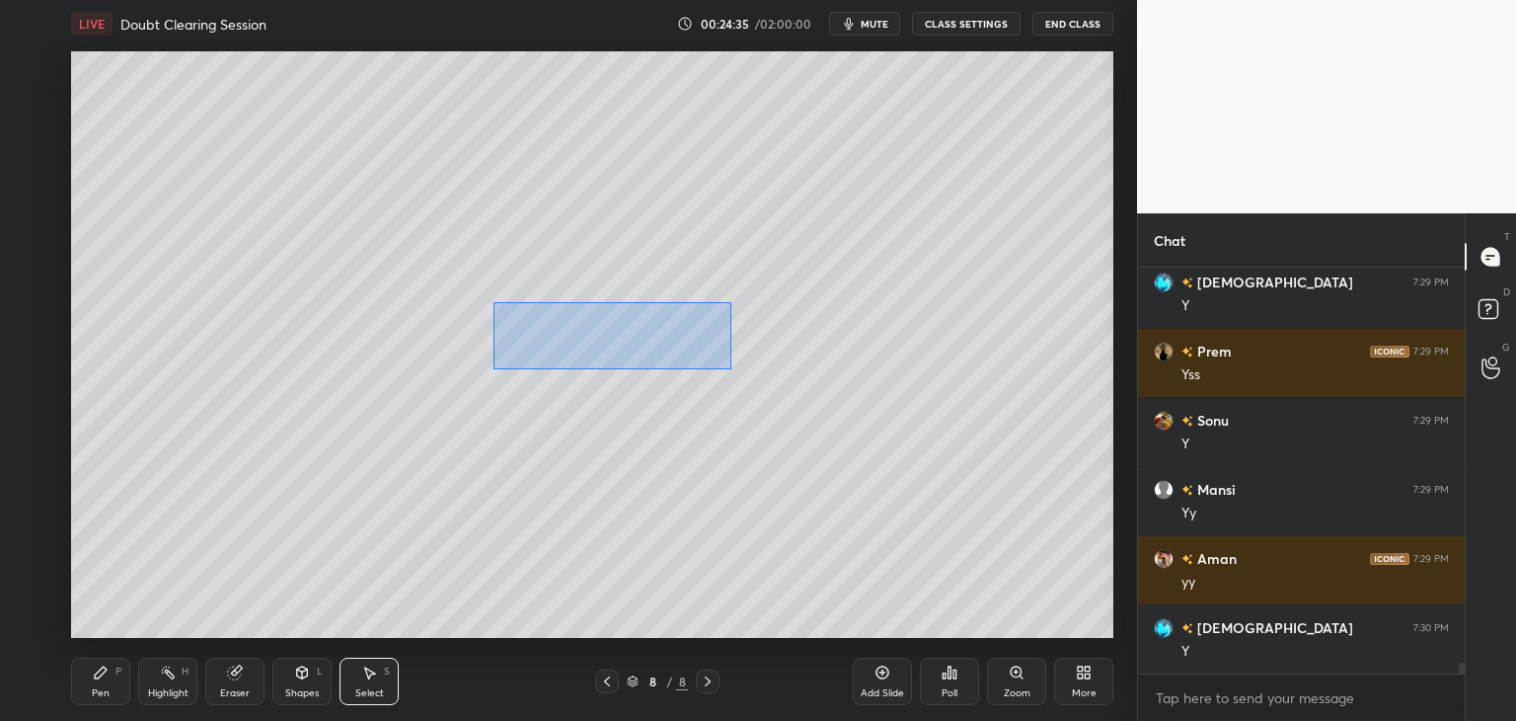
drag, startPoint x: 534, startPoint y: 328, endPoint x: 737, endPoint y: 368, distance: 207.3
click at [737, 368] on div "0 ° Undo Copy Duplicate Duplicate to new slide Delete" at bounding box center [592, 344] width 1042 height 586
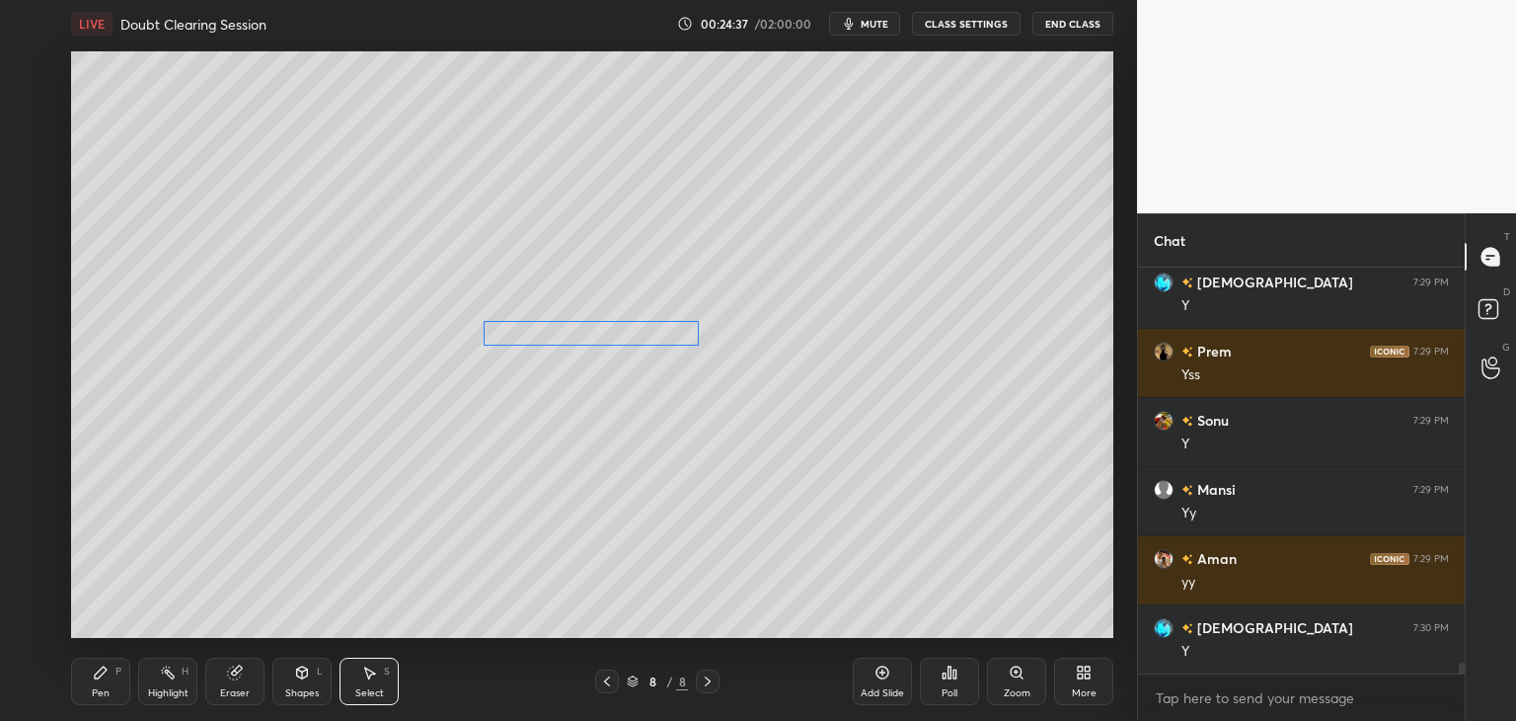
drag, startPoint x: 636, startPoint y: 336, endPoint x: 617, endPoint y: 337, distance: 18.8
click at [617, 337] on div "0 ° Undo Copy Duplicate Duplicate to new slide Delete" at bounding box center [592, 344] width 1042 height 586
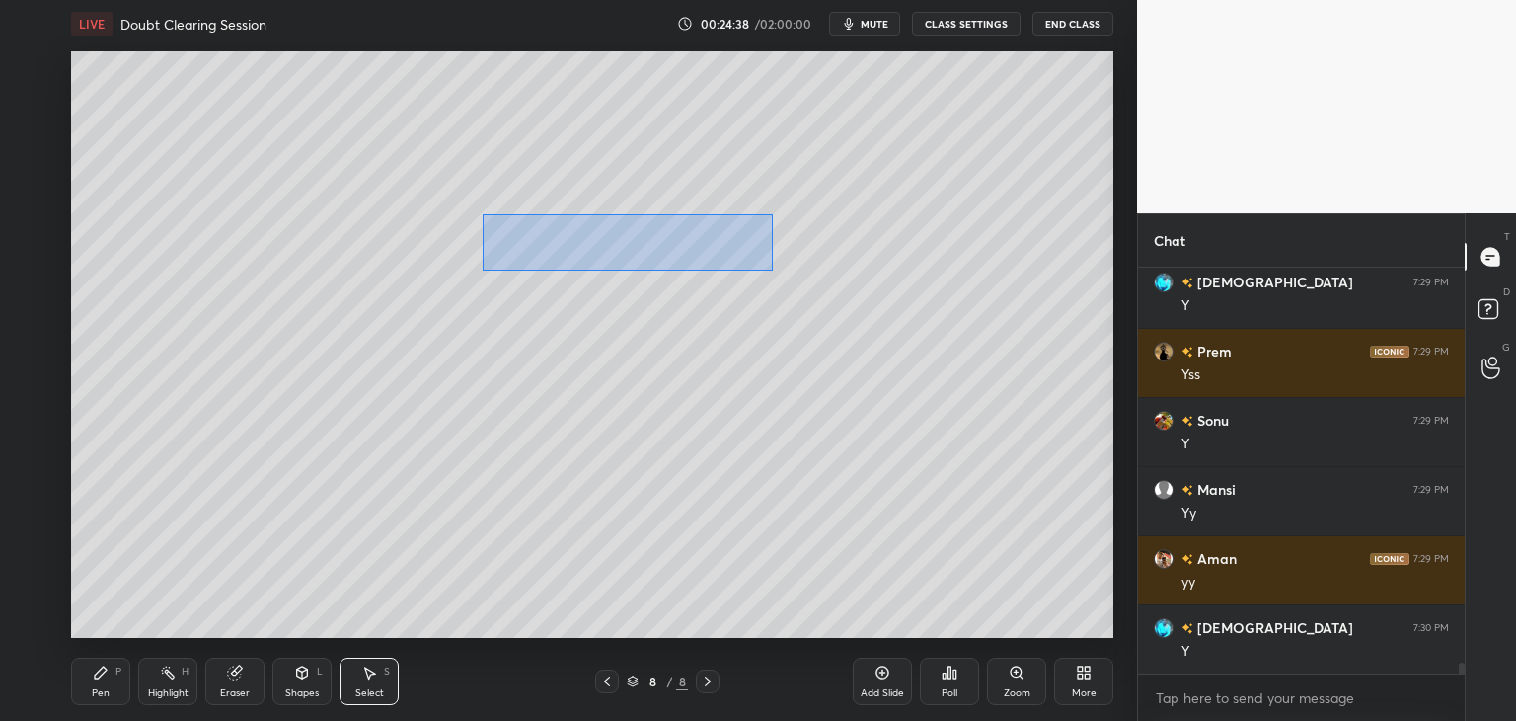
scroll to position [14556, 0]
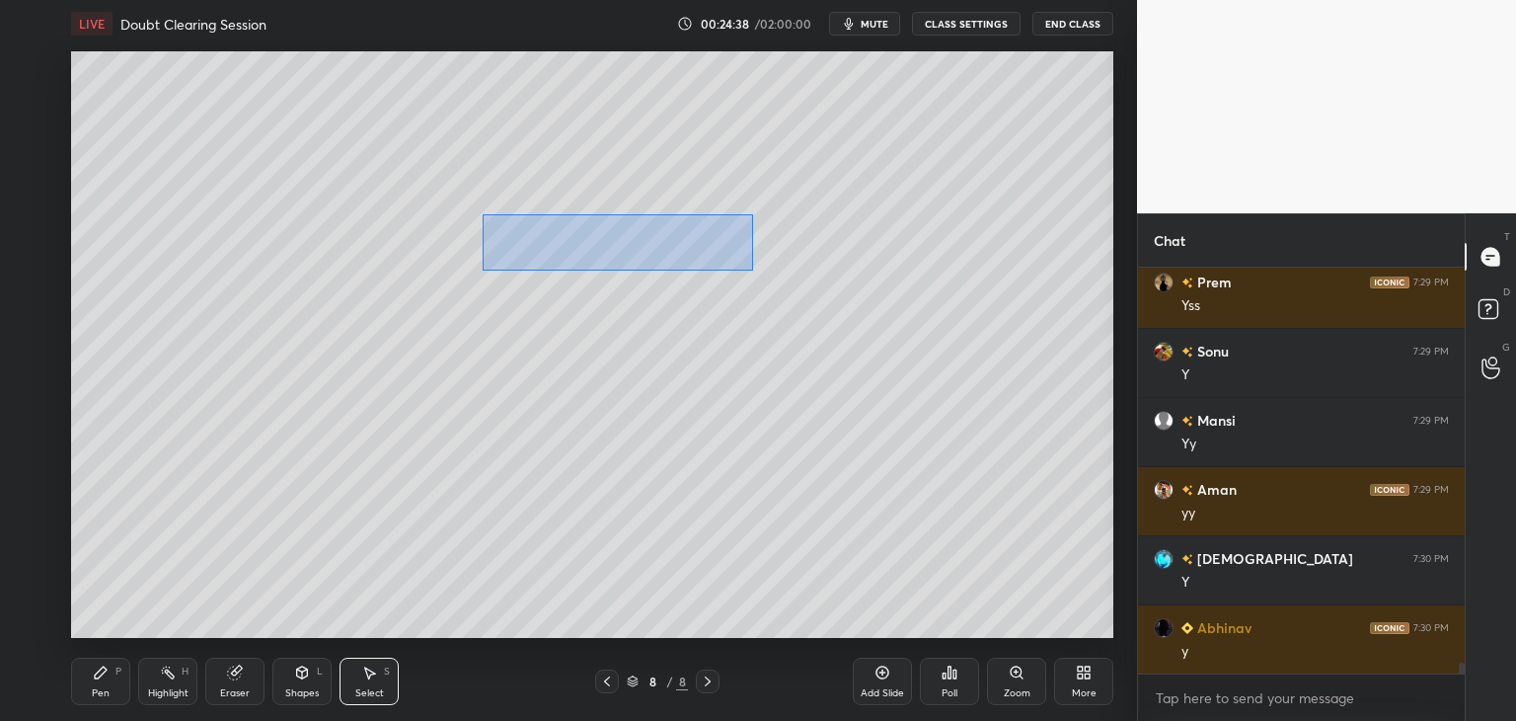
drag, startPoint x: 519, startPoint y: 238, endPoint x: 742, endPoint y: 267, distance: 224.9
click at [750, 268] on div "0 ° Undo Copy Duplicate Duplicate to new slide Delete" at bounding box center [592, 344] width 1042 height 586
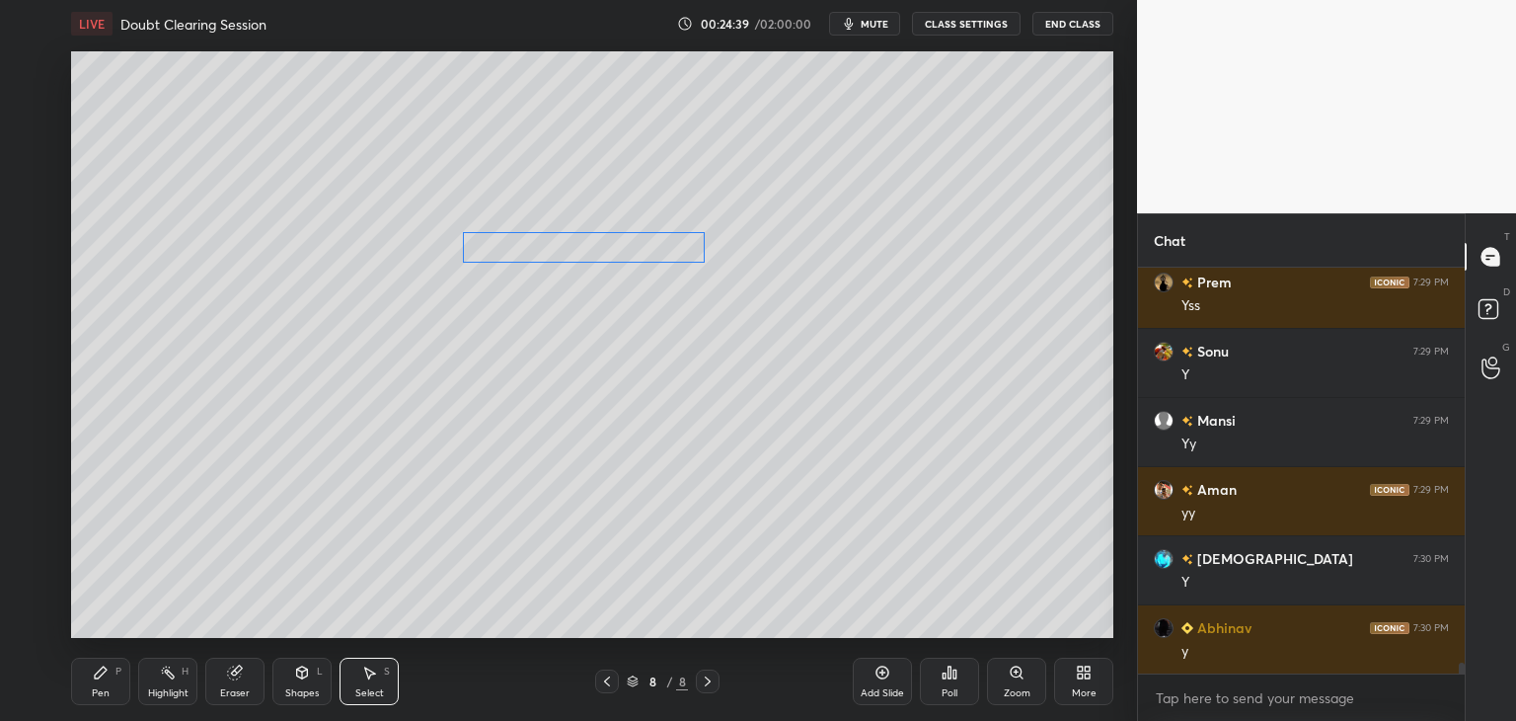
drag, startPoint x: 641, startPoint y: 238, endPoint x: 612, endPoint y: 246, distance: 29.7
click at [612, 246] on div "0 ° Undo Copy Duplicate Duplicate to new slide Delete" at bounding box center [592, 344] width 1042 height 586
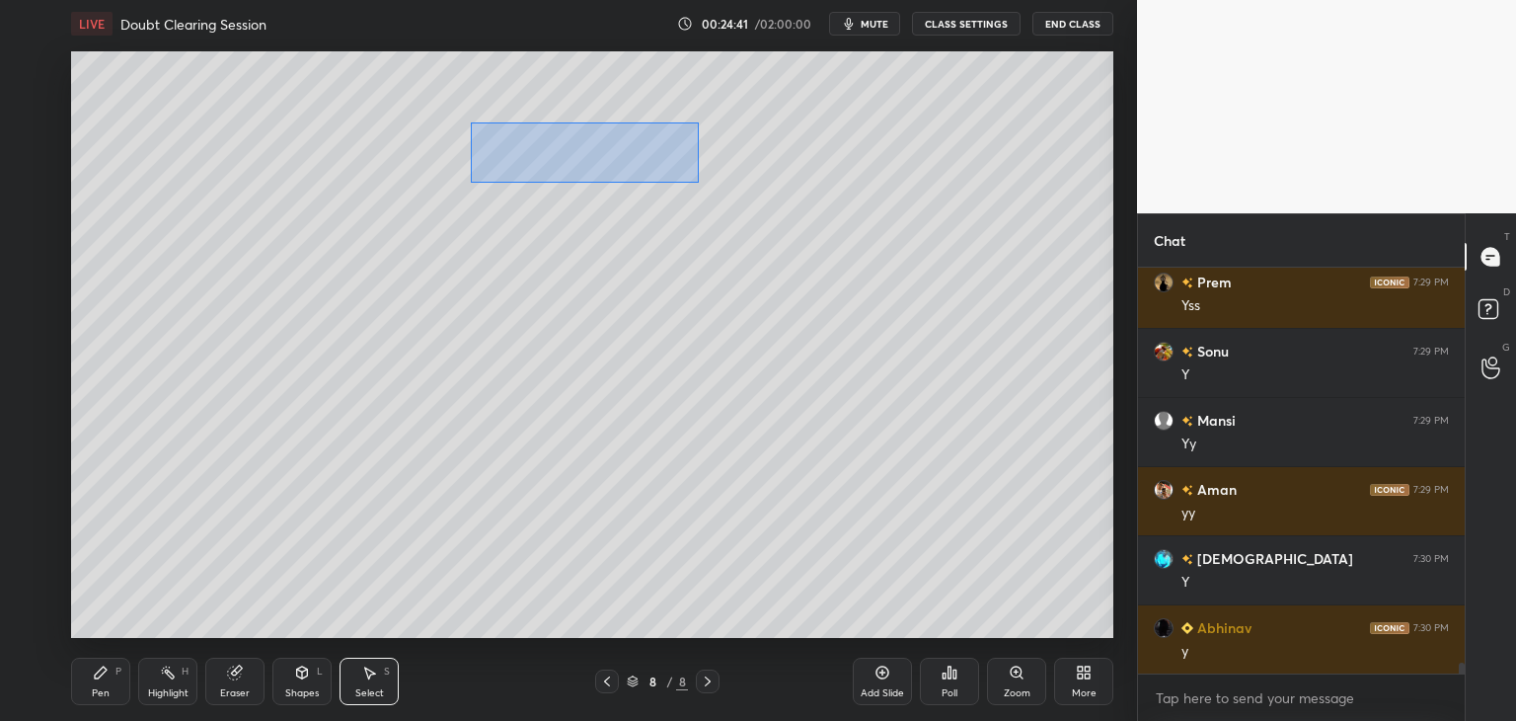
drag, startPoint x: 471, startPoint y: 123, endPoint x: 651, endPoint y: 175, distance: 187.8
click at [695, 183] on div "0 ° Undo Copy Duplicate Duplicate to new slide Delete" at bounding box center [592, 344] width 1042 height 586
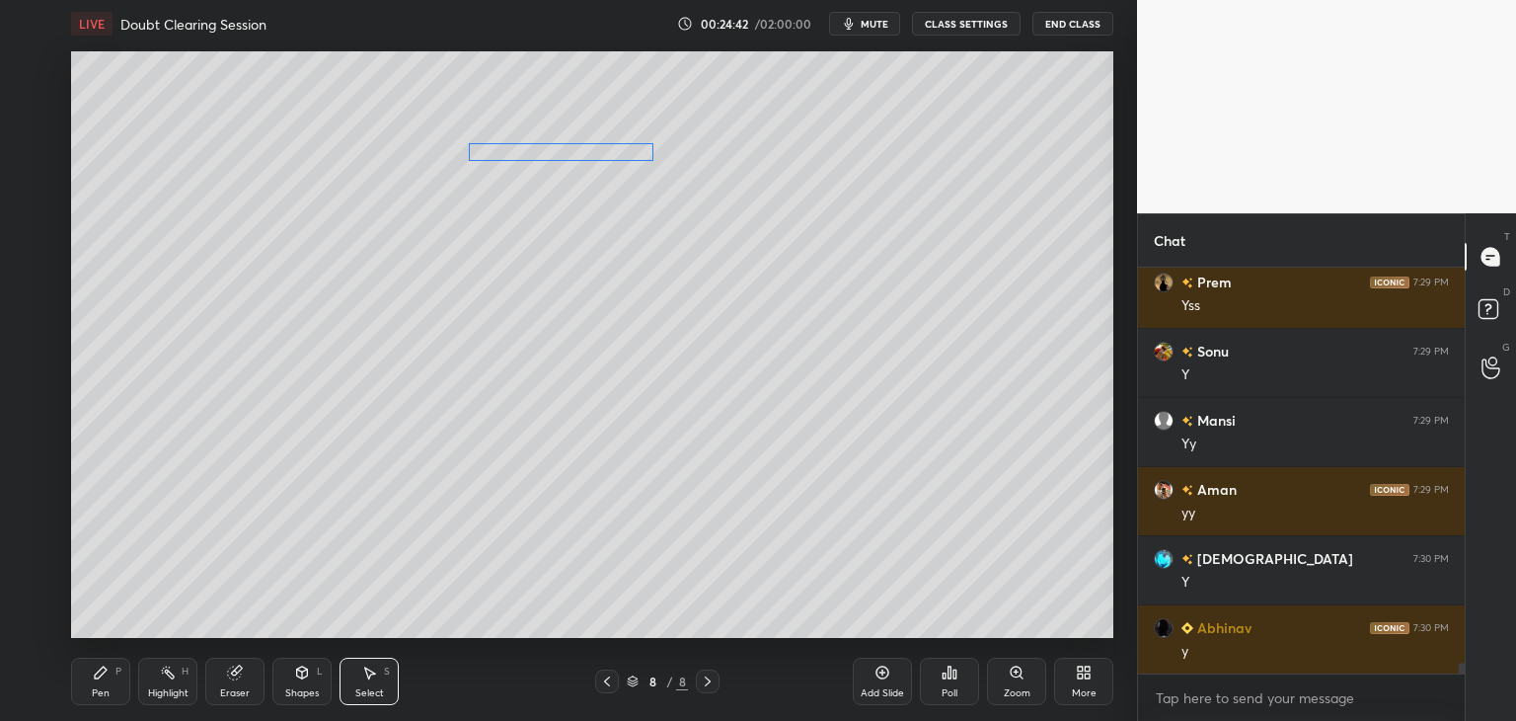
drag, startPoint x: 610, startPoint y: 159, endPoint x: 604, endPoint y: 189, distance: 30.2
click at [599, 159] on div "0 ° Undo Copy Duplicate Duplicate to new slide Delete" at bounding box center [592, 344] width 1042 height 586
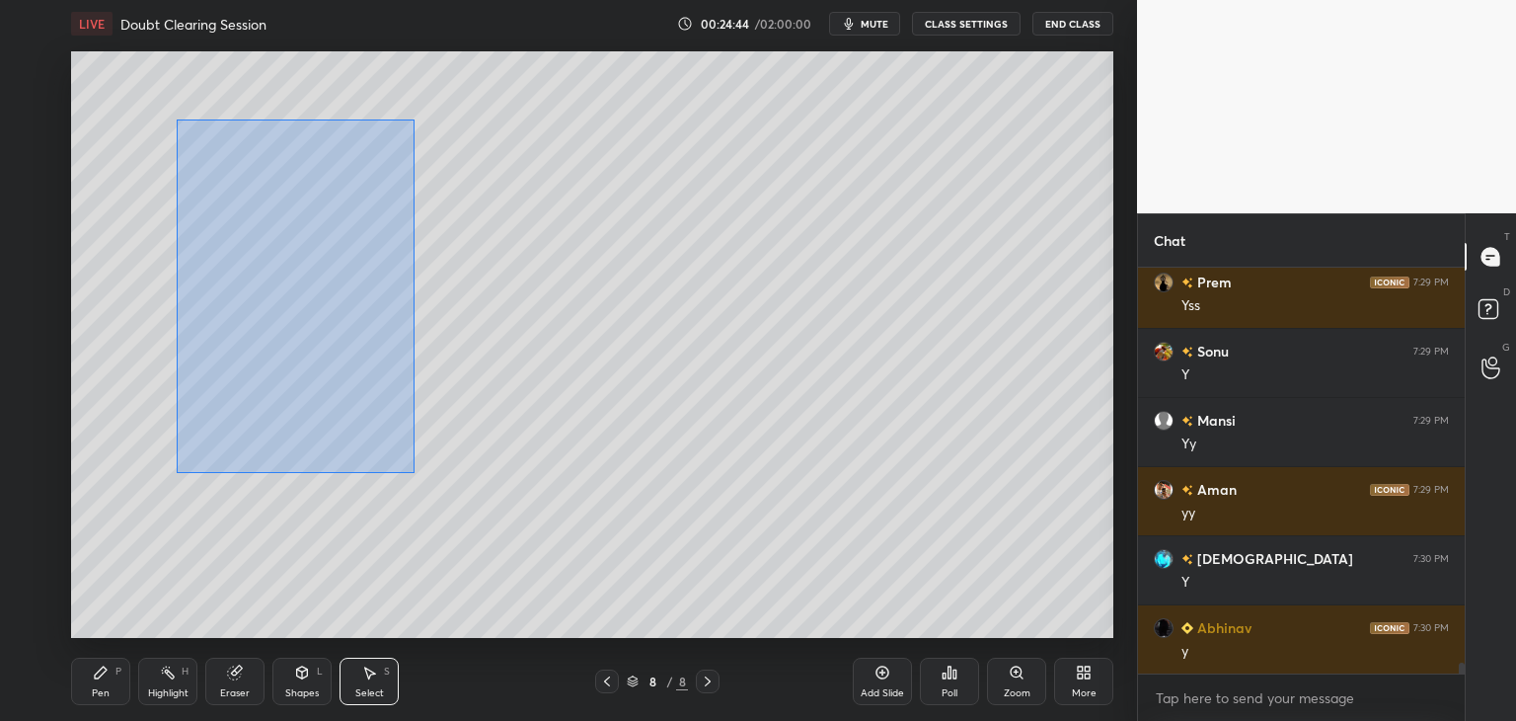
drag, startPoint x: 215, startPoint y: 152, endPoint x: 410, endPoint y: 466, distance: 369.3
click at [414, 471] on div "0 ° Undo Copy Duplicate Duplicate to new slide Delete" at bounding box center [592, 344] width 1042 height 586
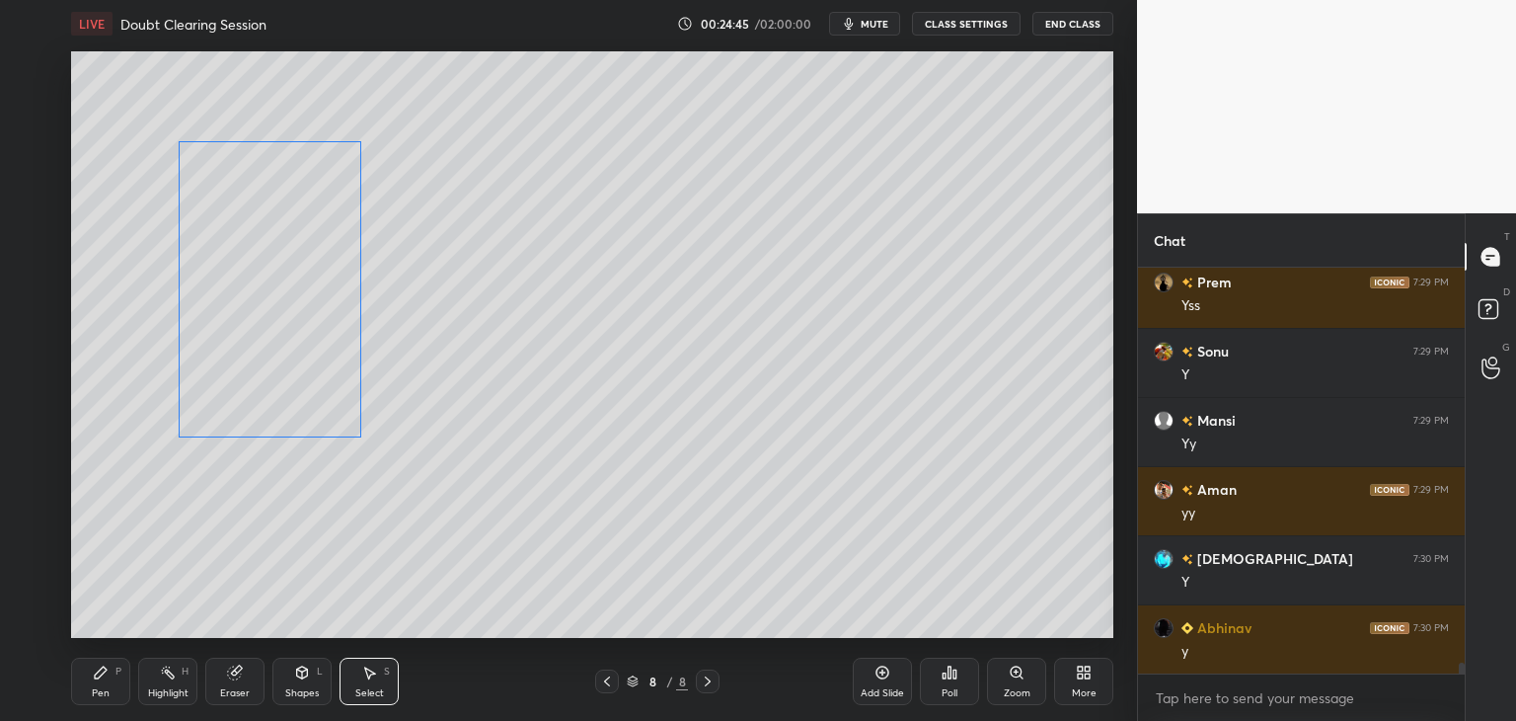
drag, startPoint x: 311, startPoint y: 410, endPoint x: 305, endPoint y: 466, distance: 56.6
click at [279, 413] on div "0 ° Undo Copy Duplicate Duplicate to new slide Delete" at bounding box center [592, 344] width 1042 height 586
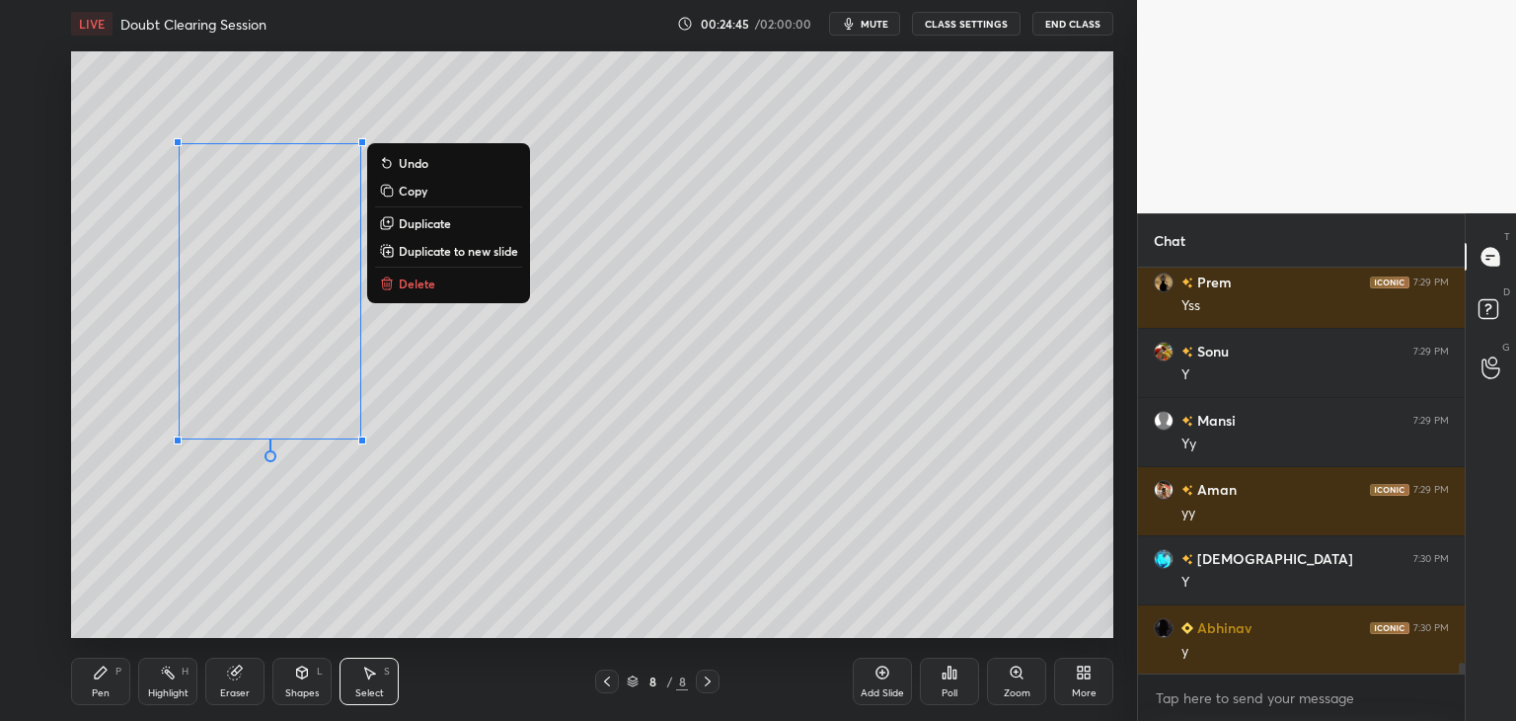
drag, startPoint x: 327, startPoint y: 527, endPoint x: 339, endPoint y: 506, distance: 23.9
click at [327, 526] on div "0 ° Undo Copy Duplicate Duplicate to new slide Delete" at bounding box center [592, 344] width 1042 height 586
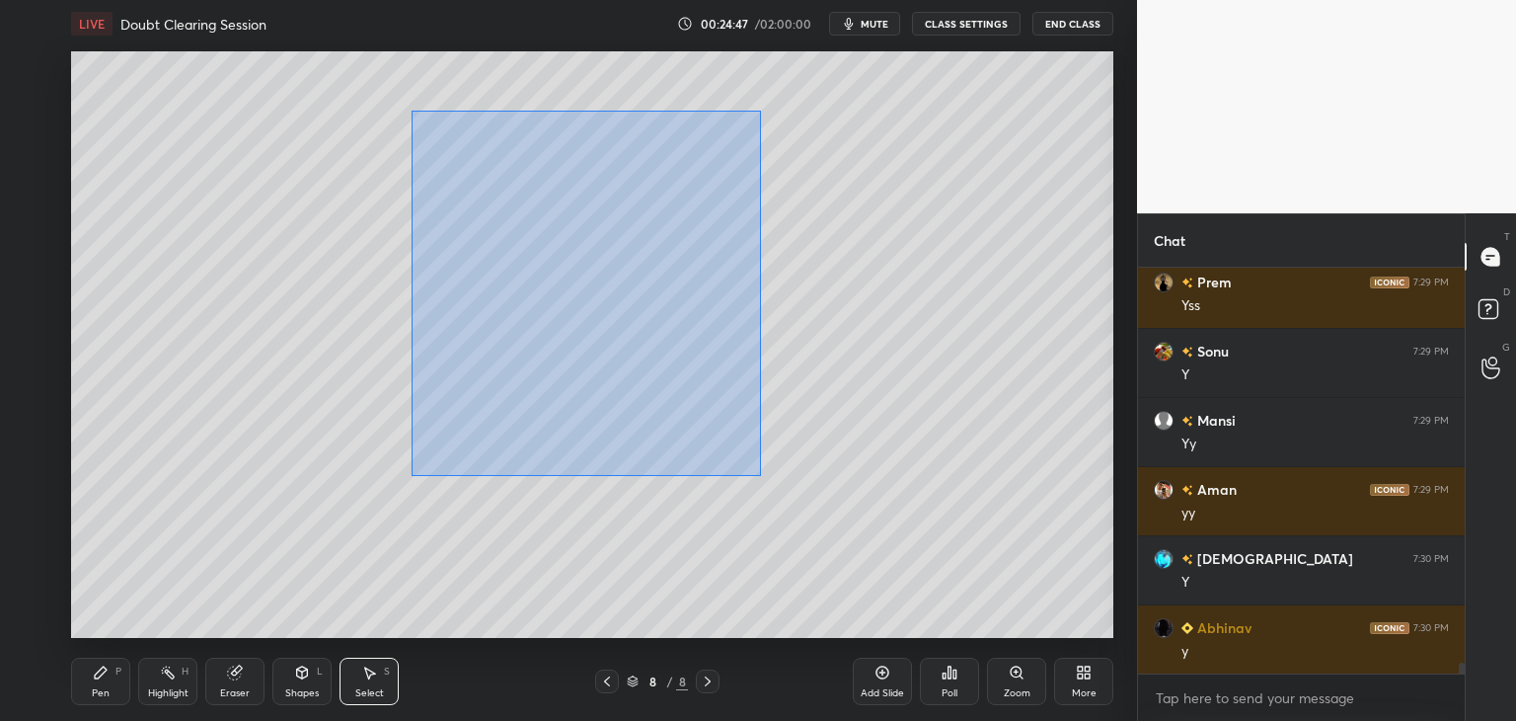
drag, startPoint x: 411, startPoint y: 111, endPoint x: 719, endPoint y: 443, distance: 453.3
click at [759, 475] on div "0 ° Undo Copy Duplicate Duplicate to new slide Delete" at bounding box center [592, 344] width 1042 height 586
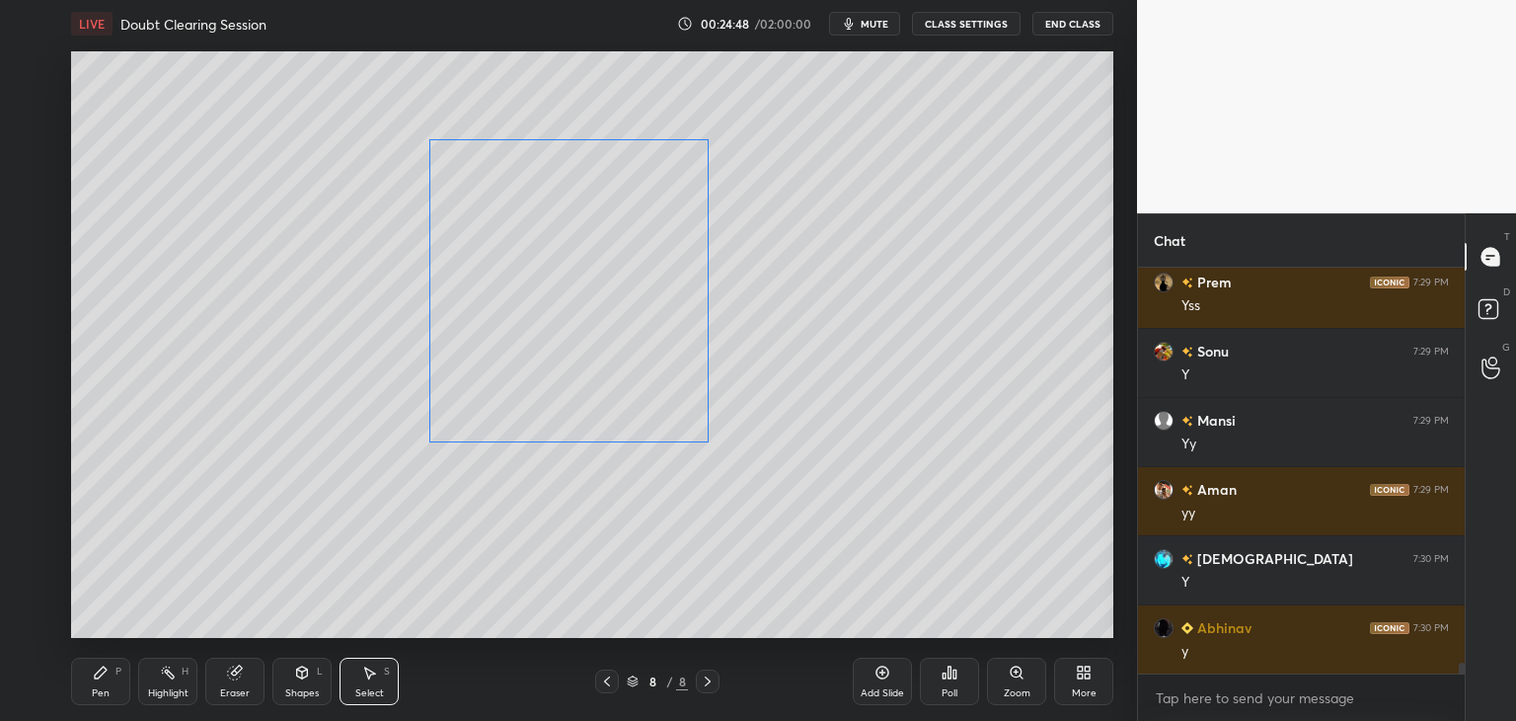
click at [616, 405] on div "0 ° Undo Copy Duplicate Duplicate to new slide Delete" at bounding box center [592, 344] width 1042 height 586
click at [623, 511] on div "0 ° Undo Copy Duplicate Duplicate to new slide Delete" at bounding box center [592, 344] width 1042 height 586
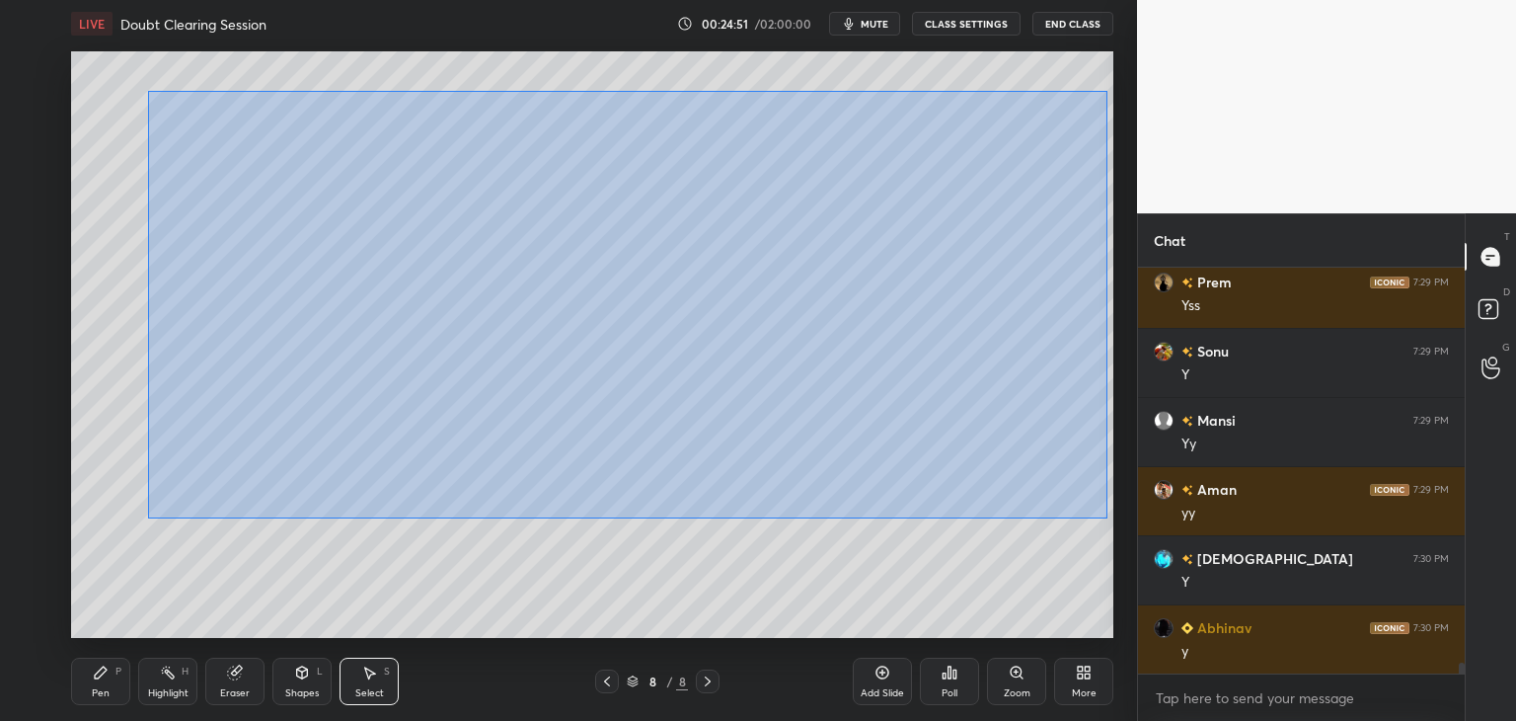
drag, startPoint x: 149, startPoint y: 92, endPoint x: 1091, endPoint y: 506, distance: 1028.9
click at [1107, 518] on div "0 ° Undo Copy Duplicate Duplicate to new slide Delete" at bounding box center [592, 344] width 1042 height 586
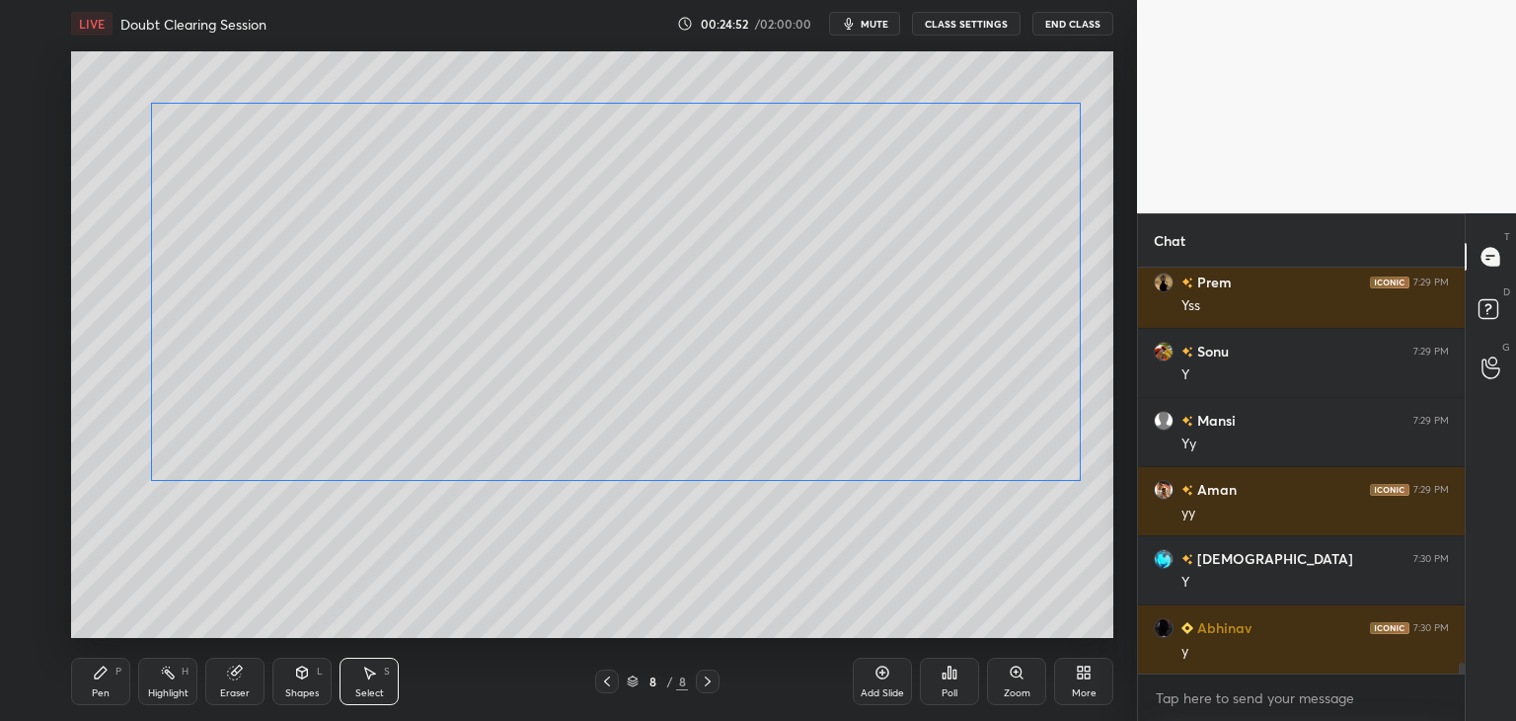
scroll to position [14625, 0]
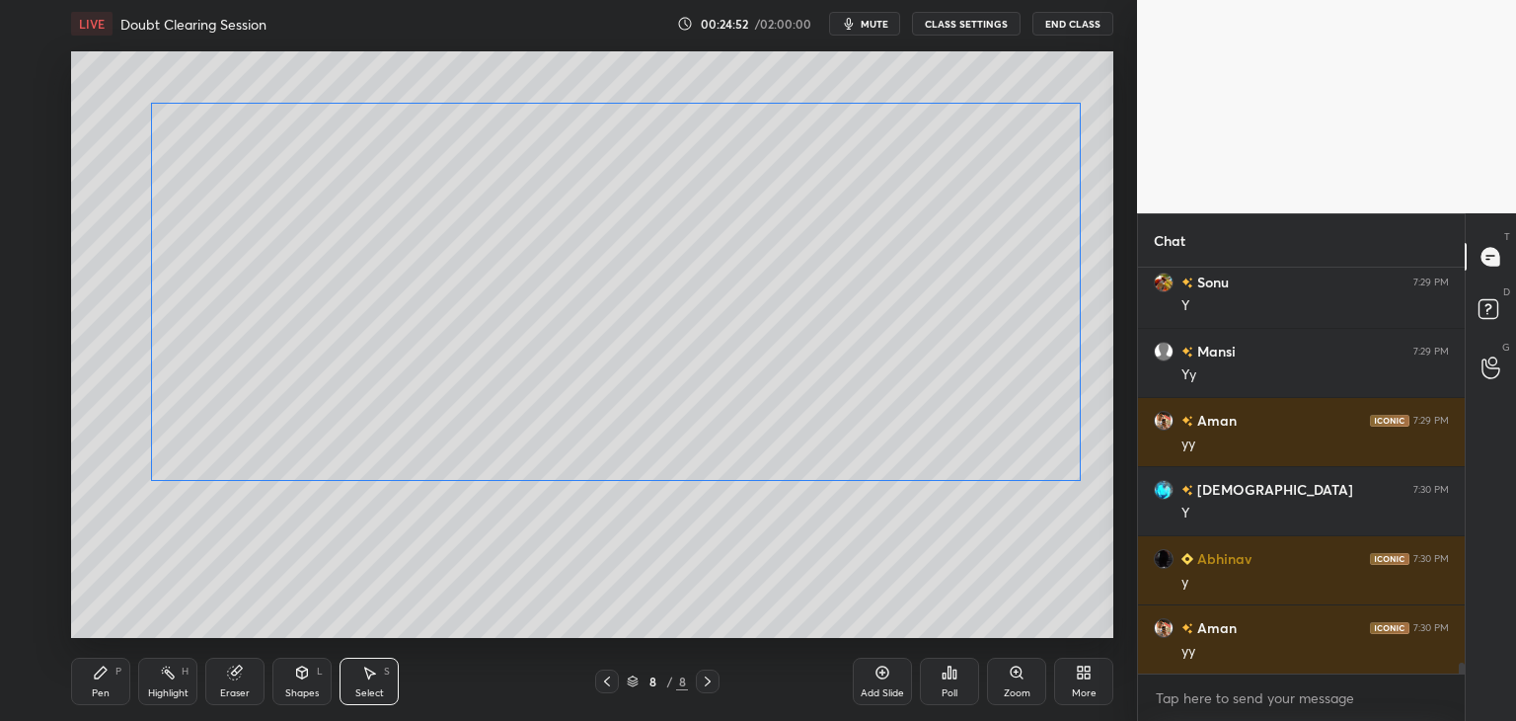
drag, startPoint x: 928, startPoint y: 453, endPoint x: 917, endPoint y: 478, distance: 27.0
click at [927, 454] on div "0 ° Undo Copy Duplicate Duplicate to new slide Delete" at bounding box center [592, 344] width 1042 height 586
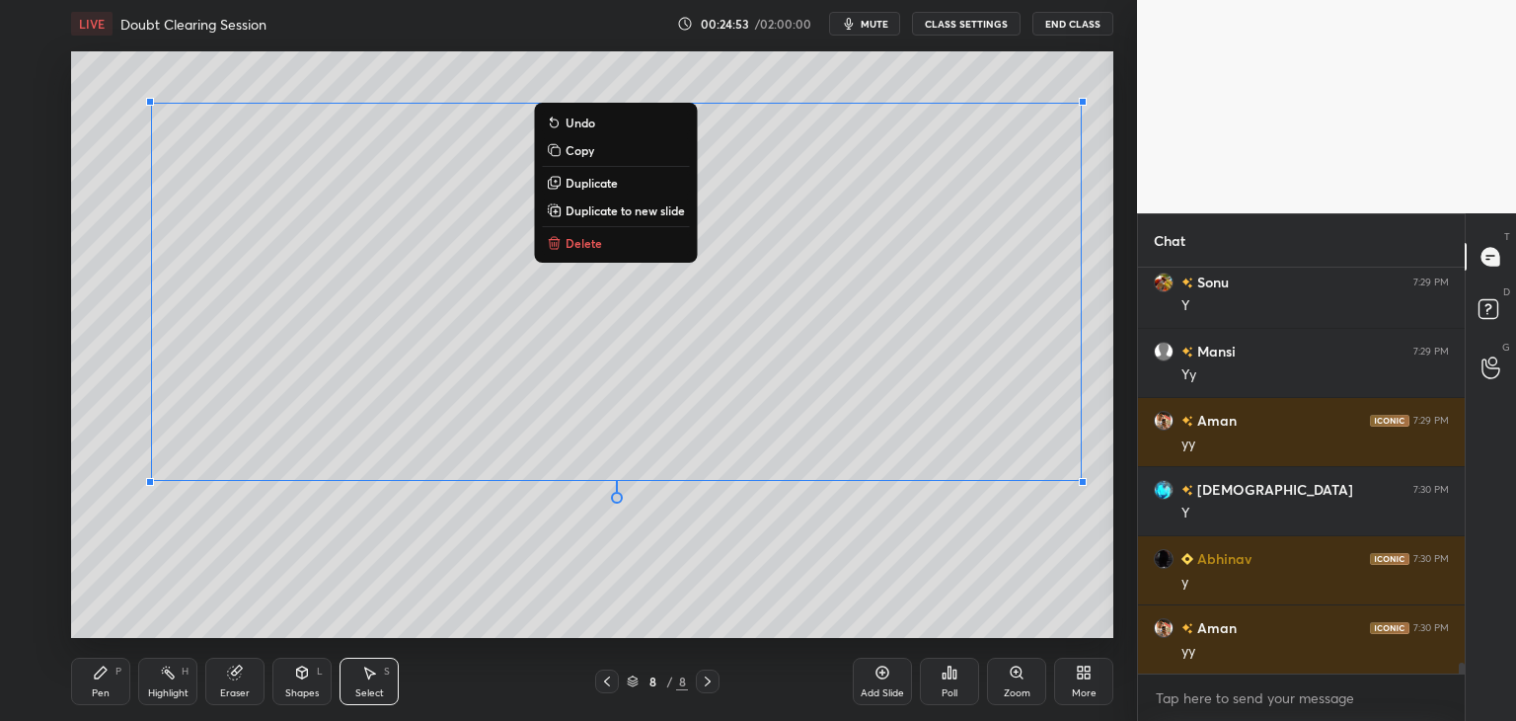
click at [113, 680] on div "Pen P" at bounding box center [100, 680] width 59 height 47
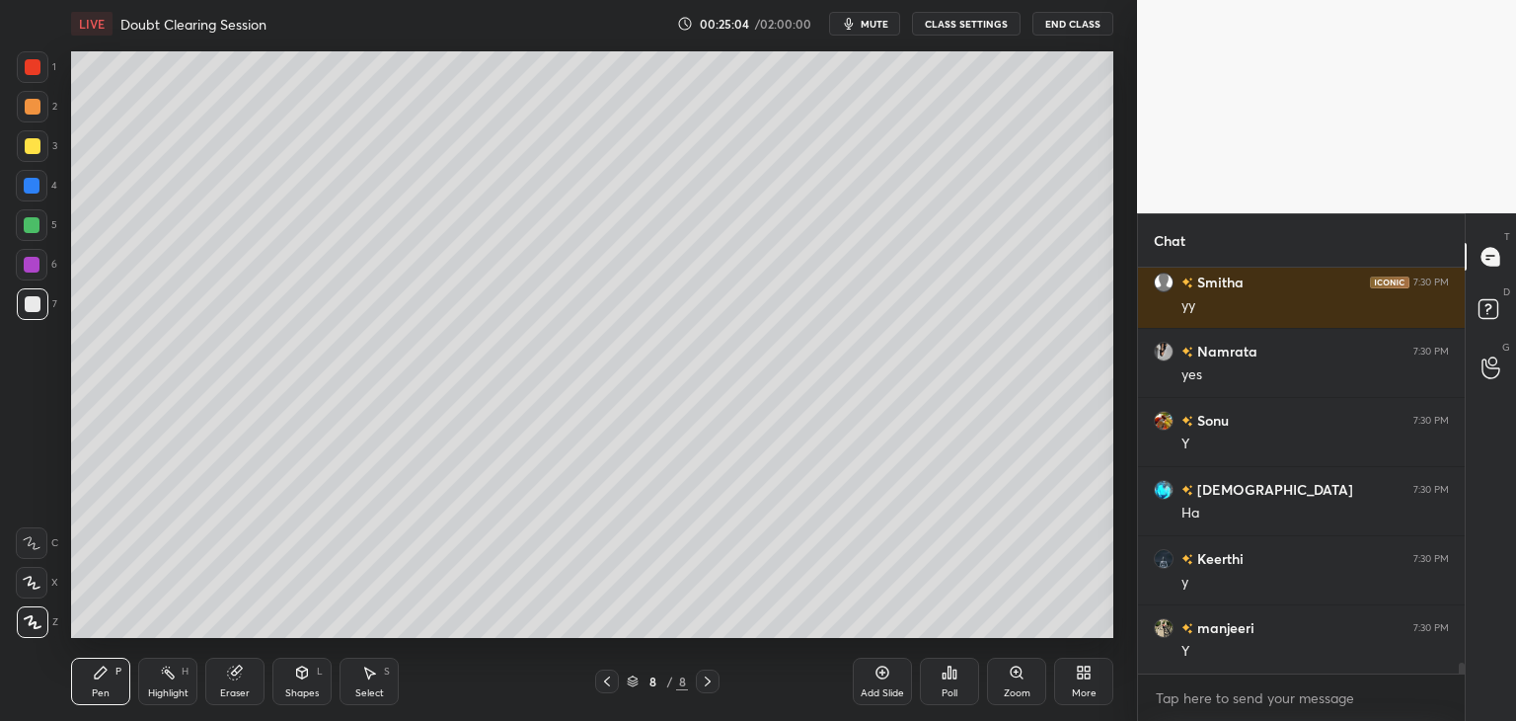
scroll to position [15178, 0]
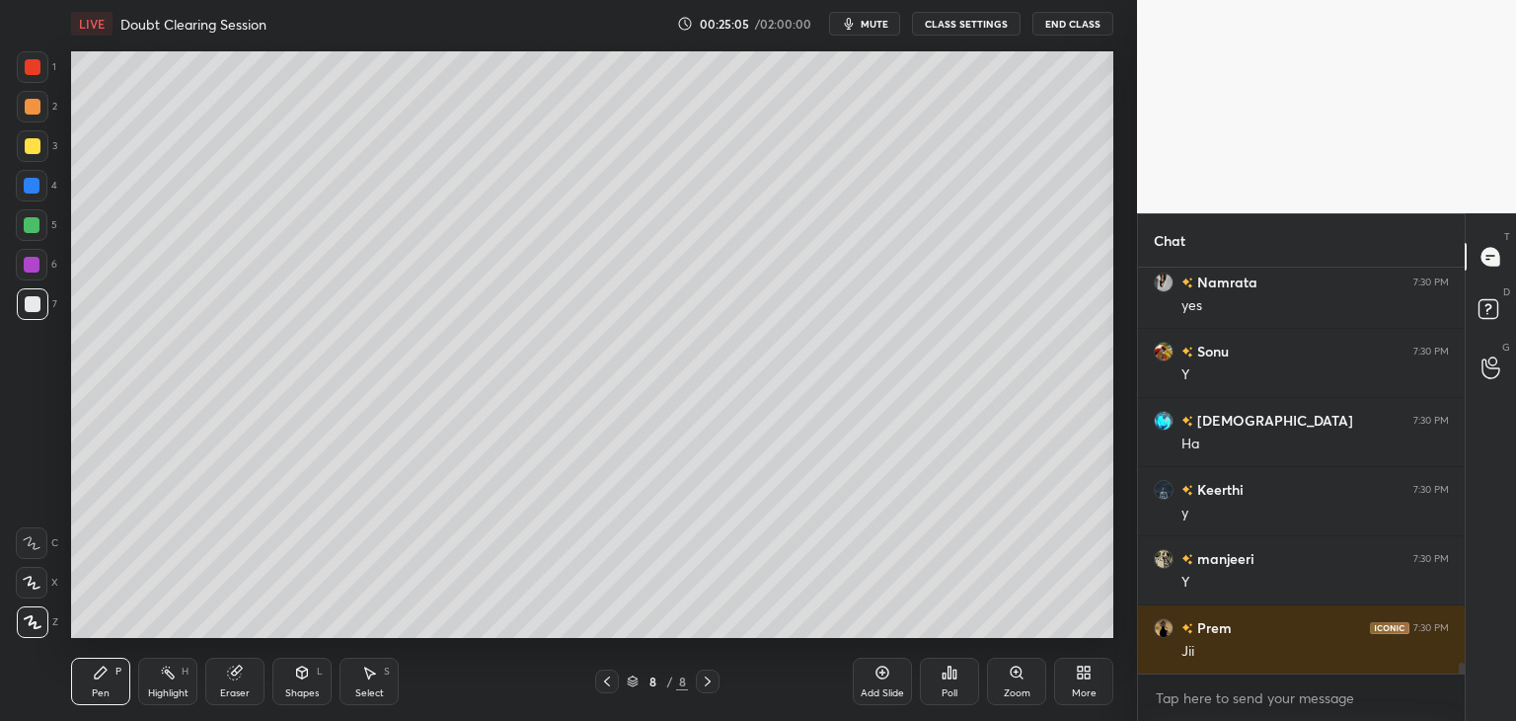
click at [34, 144] on div at bounding box center [33, 146] width 16 height 16
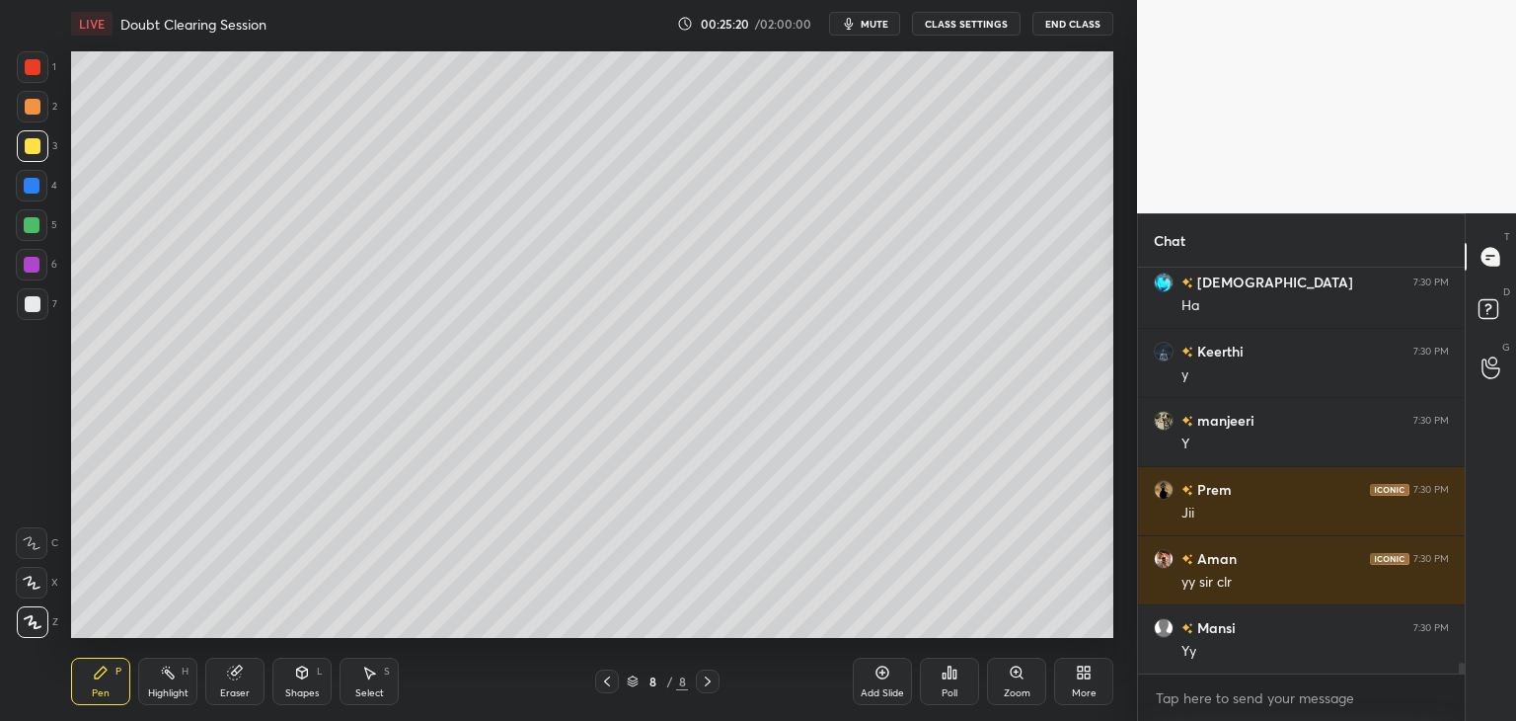
click at [368, 685] on div "Select S" at bounding box center [369, 680] width 59 height 47
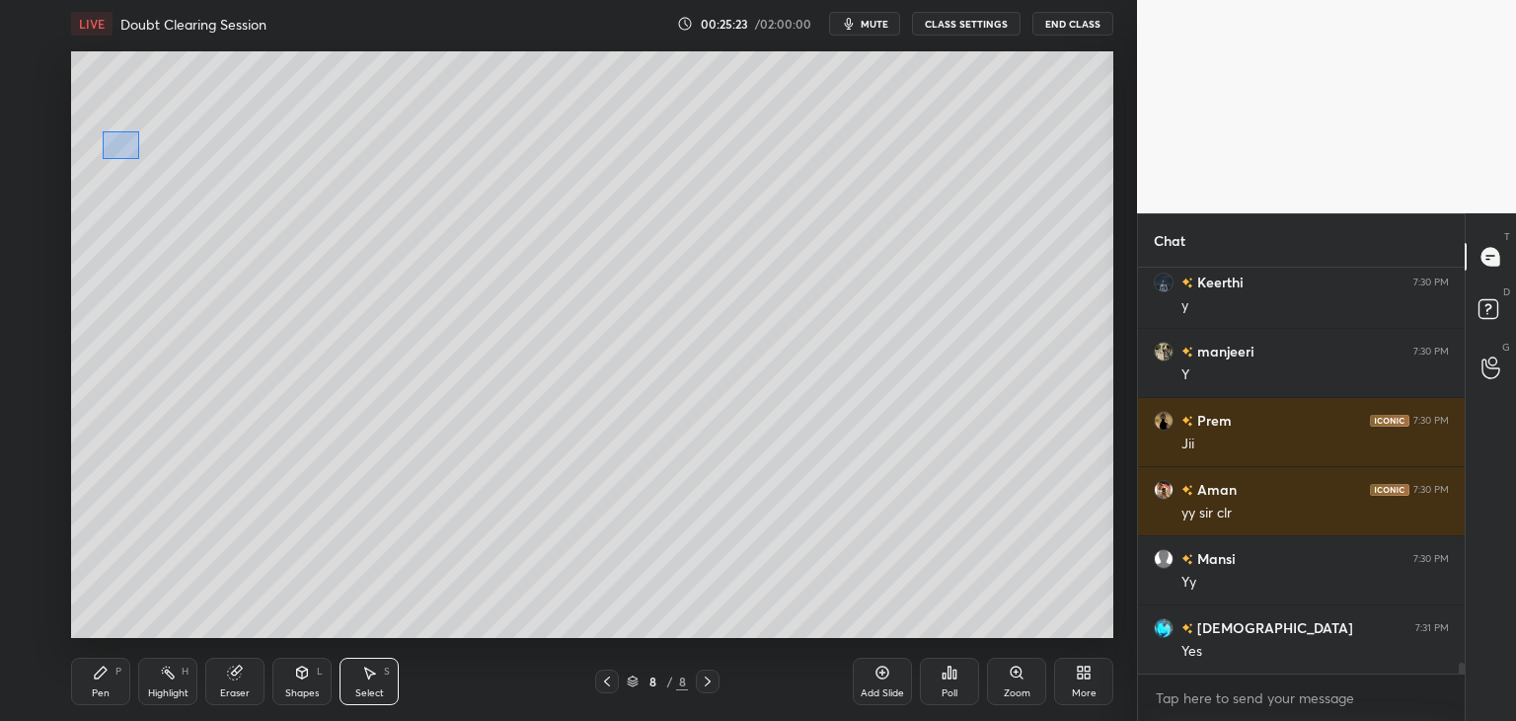
drag, startPoint x: 107, startPoint y: 137, endPoint x: 129, endPoint y: 147, distance: 24.8
click at [129, 148] on div "0 ° Undo Copy Duplicate Duplicate to new slide Delete" at bounding box center [592, 344] width 1042 height 586
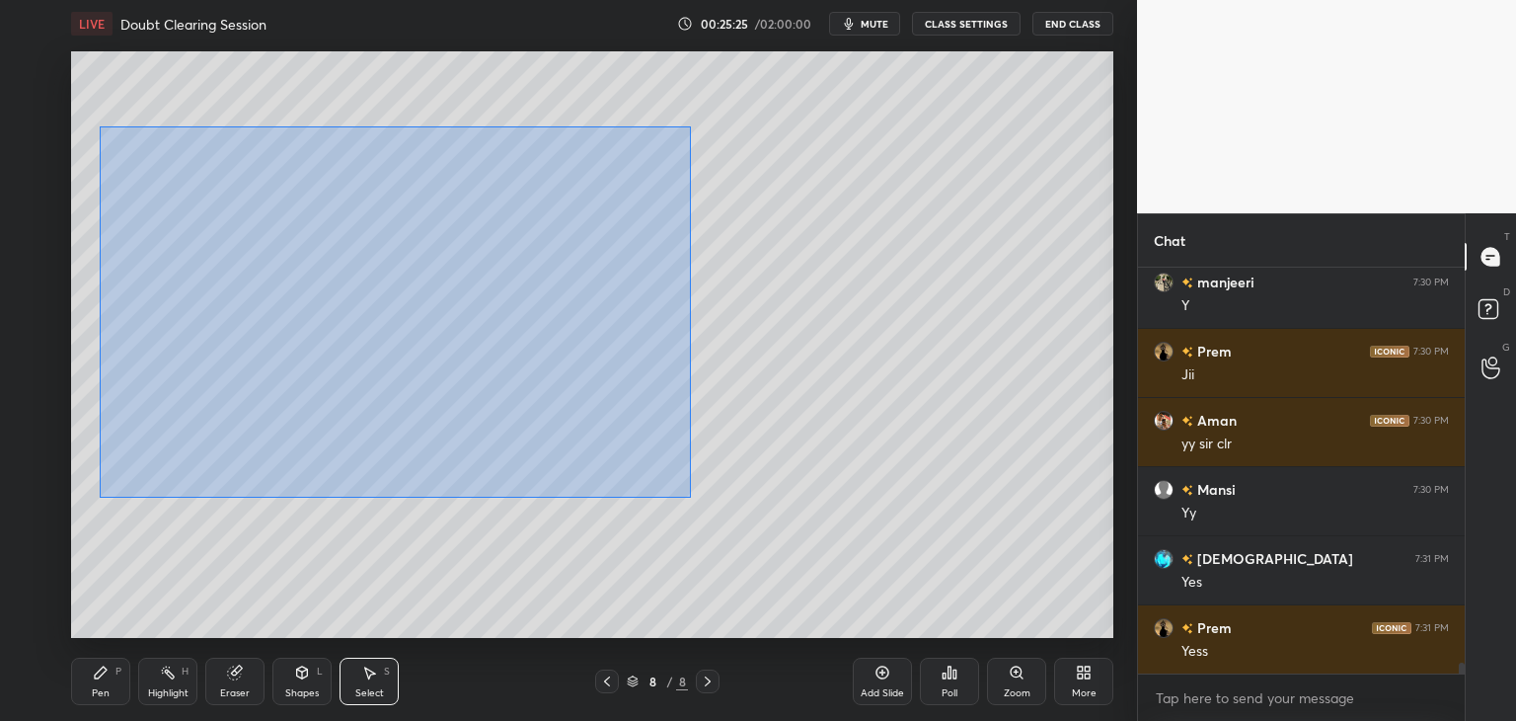
drag, startPoint x: 99, startPoint y: 126, endPoint x: 633, endPoint y: 437, distance: 618.0
click at [691, 496] on div "0 ° Undo Copy Duplicate Duplicate to new slide Delete" at bounding box center [592, 344] width 1042 height 586
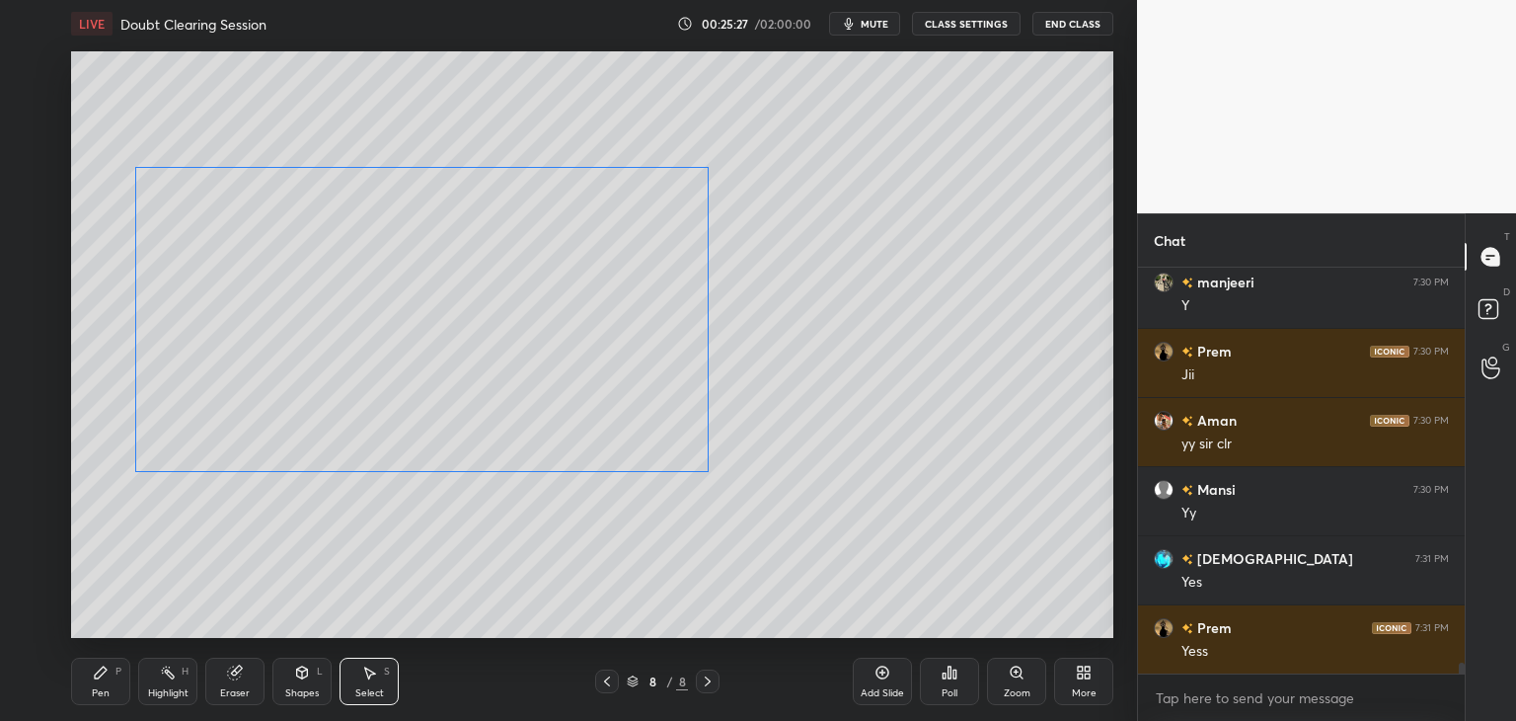
drag, startPoint x: 580, startPoint y: 389, endPoint x: 609, endPoint y: 412, distance: 36.5
click at [609, 412] on div "0 ° Undo Copy Duplicate Duplicate to new slide Delete" at bounding box center [592, 344] width 1042 height 586
click at [614, 549] on div "0 ° Undo Copy Duplicate Duplicate to new slide Delete" at bounding box center [592, 344] width 1042 height 586
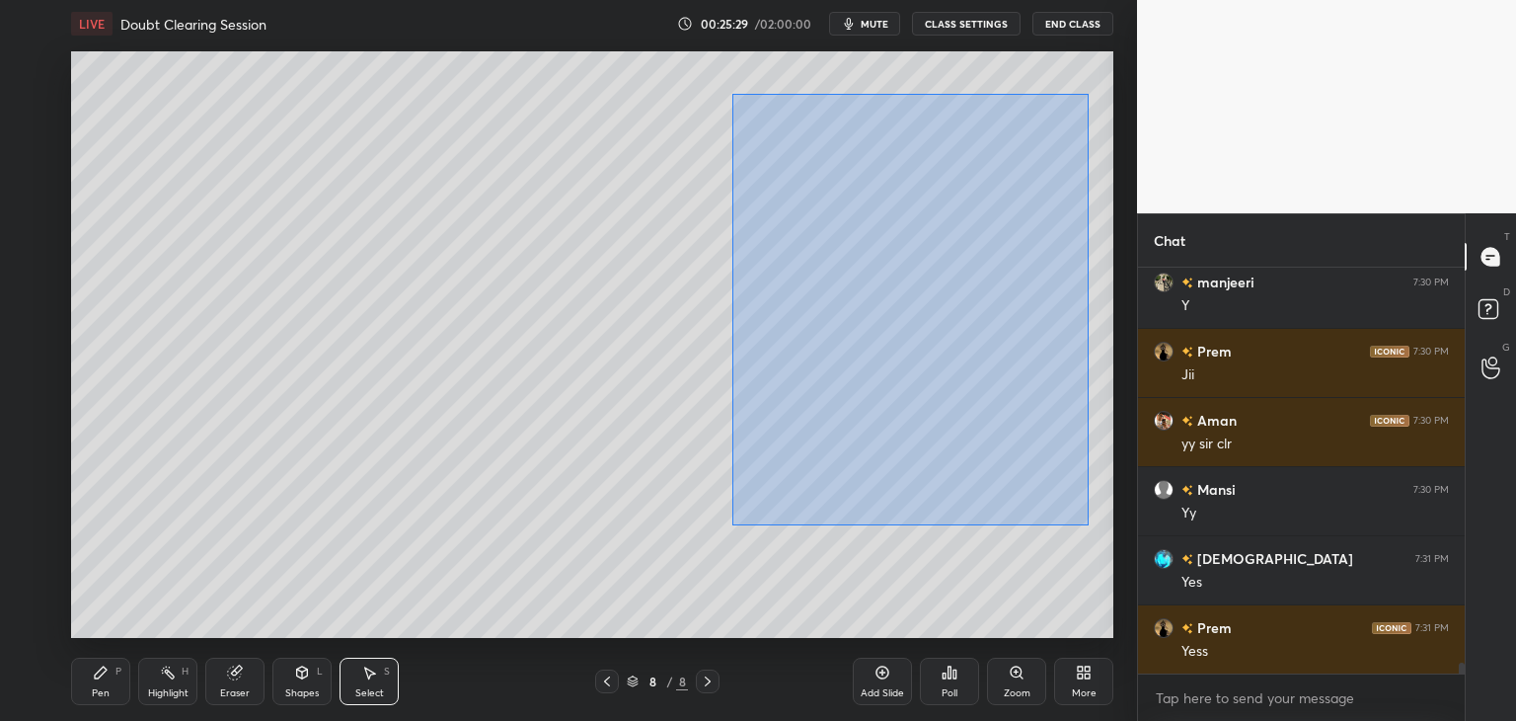
drag, startPoint x: 767, startPoint y: 129, endPoint x: 1089, endPoint y: 525, distance: 510.1
click at [1089, 525] on div "0 ° Undo Copy Duplicate Duplicate to new slide Delete" at bounding box center [592, 344] width 1042 height 586
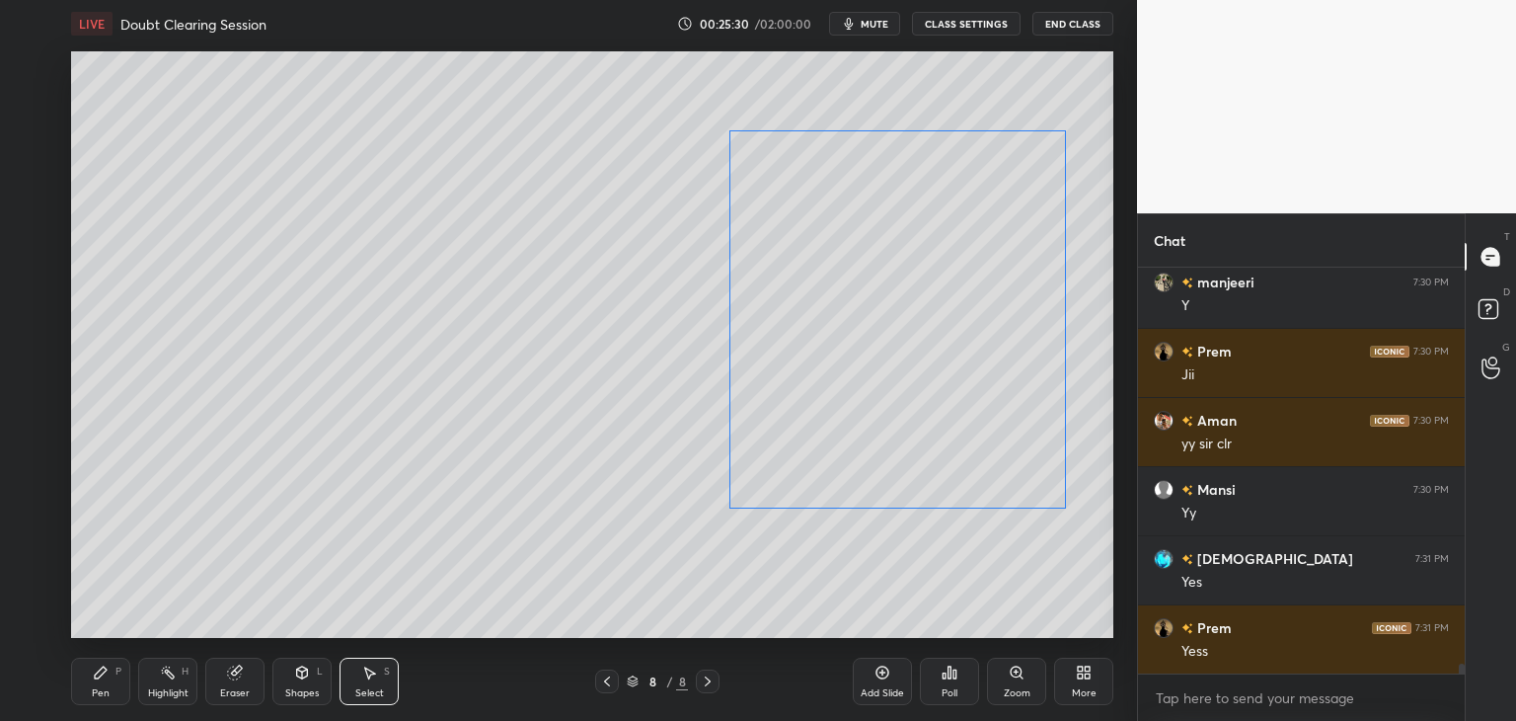
scroll to position [15523, 0]
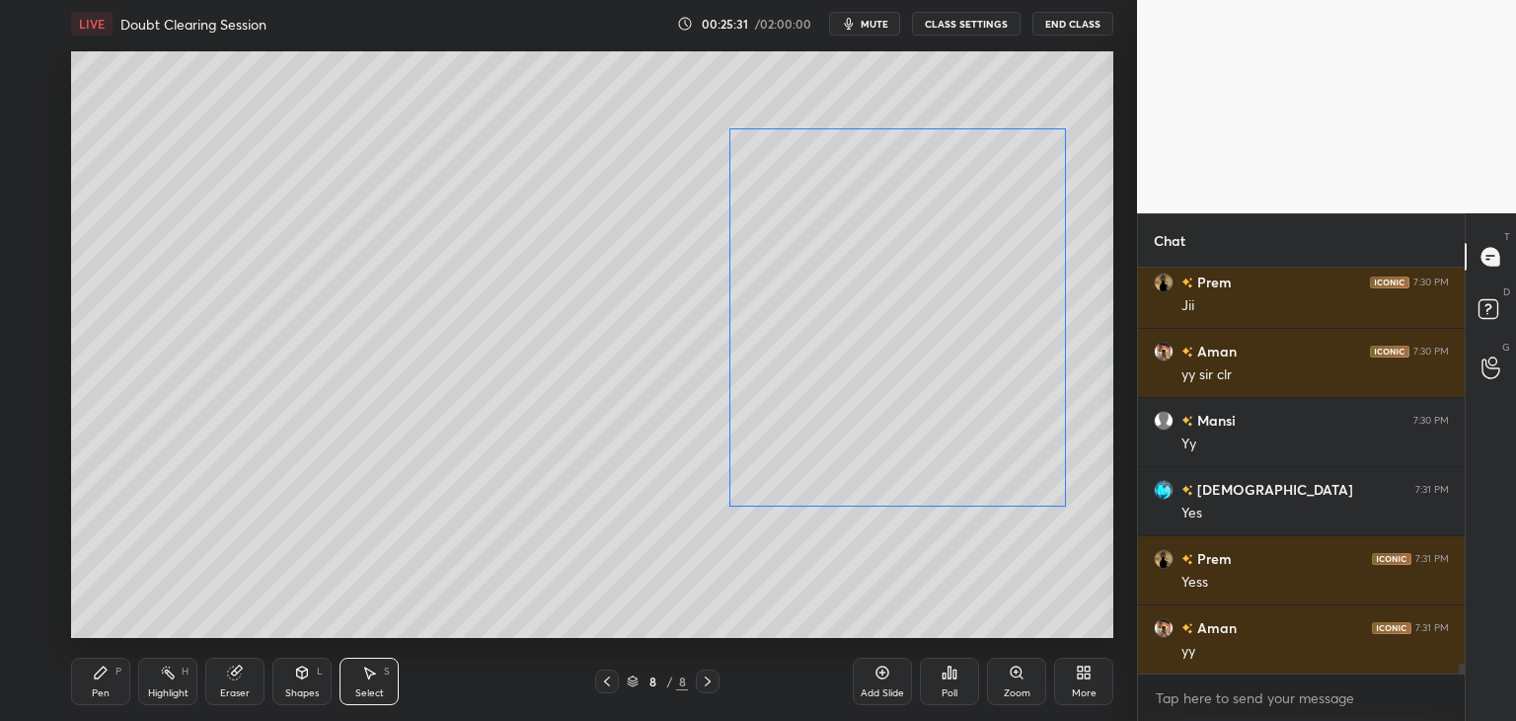
drag, startPoint x: 997, startPoint y: 433, endPoint x: 985, endPoint y: 437, distance: 12.5
click at [985, 437] on div "0 ° Undo Copy Duplicate Duplicate to new slide Delete" at bounding box center [592, 344] width 1042 height 586
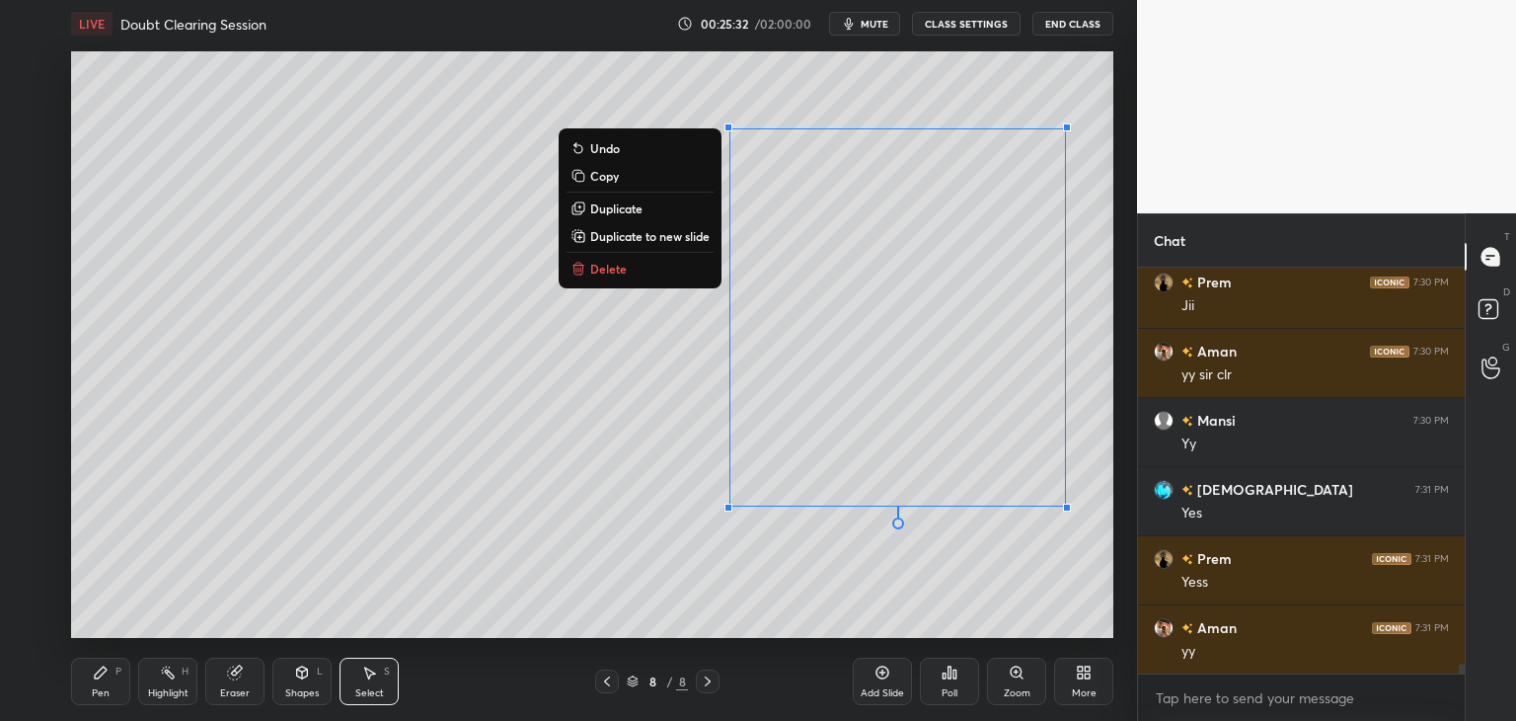
click at [969, 599] on div "0 ° Undo Copy Duplicate Duplicate to new slide Delete" at bounding box center [592, 344] width 1042 height 586
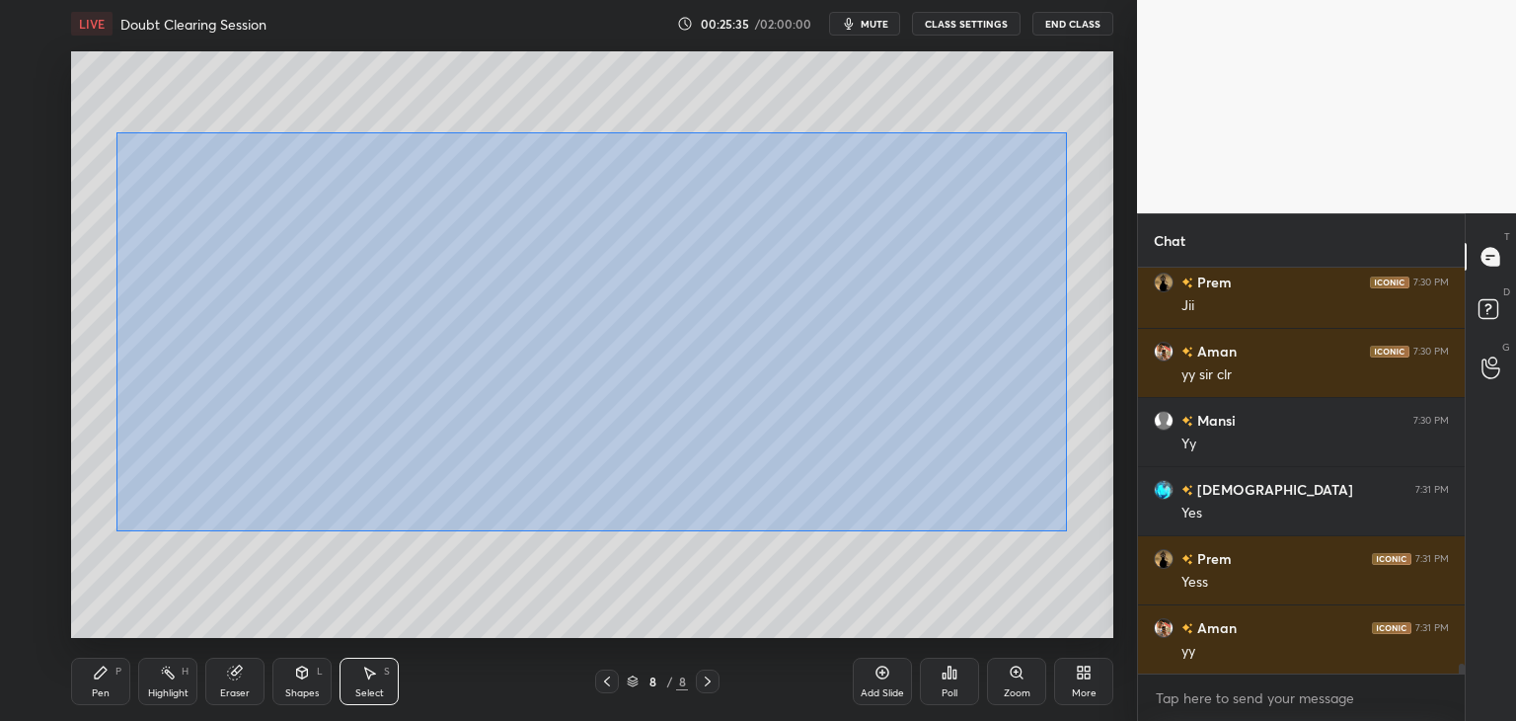
drag, startPoint x: 132, startPoint y: 141, endPoint x: 1038, endPoint y: 499, distance: 974.4
click at [1075, 531] on div "0 ° Undo Copy Duplicate Duplicate to new slide Delete" at bounding box center [592, 344] width 1042 height 586
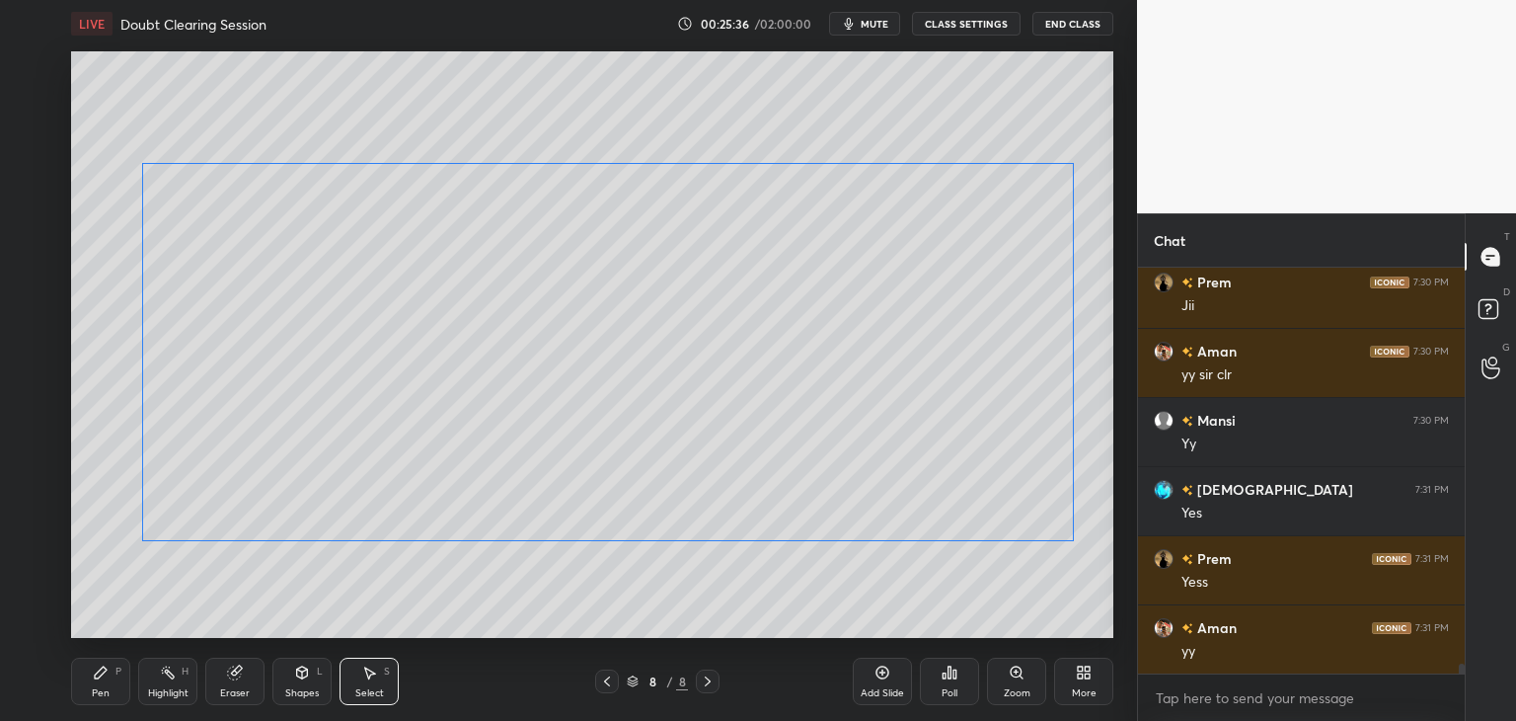
scroll to position [15592, 0]
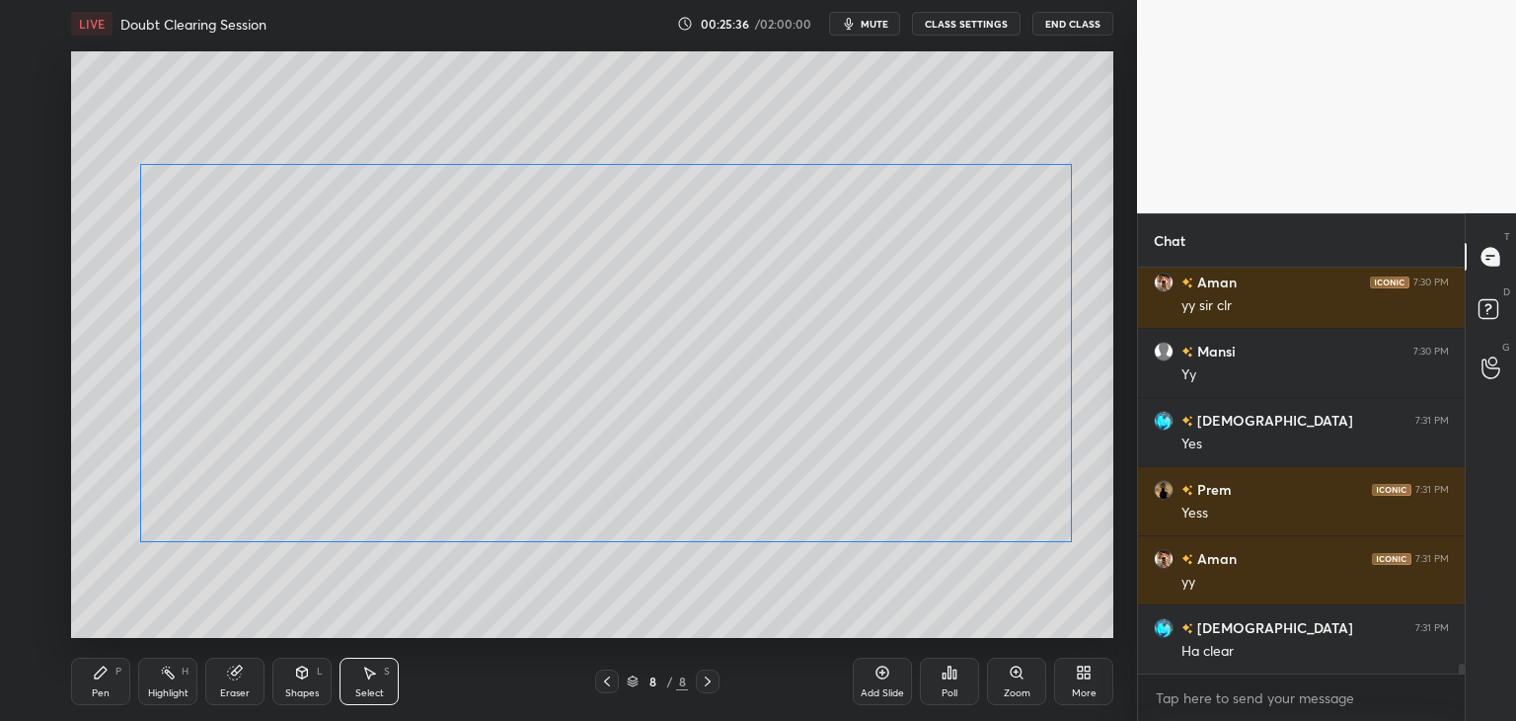
drag, startPoint x: 954, startPoint y: 439, endPoint x: 940, endPoint y: 464, distance: 28.3
click at [959, 475] on div "0 ° Undo Copy Duplicate Duplicate to new slide Delete" at bounding box center [592, 344] width 1042 height 586
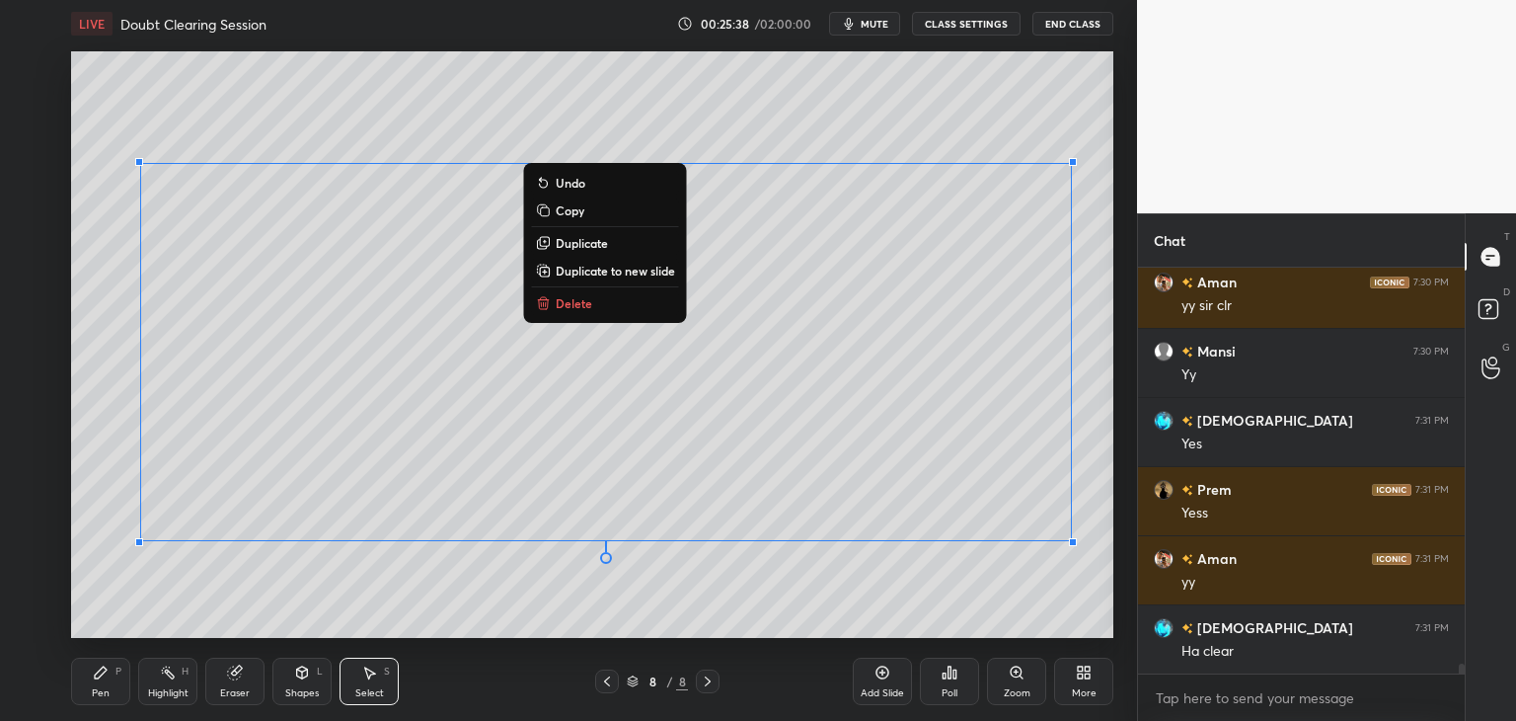
scroll to position [15661, 0]
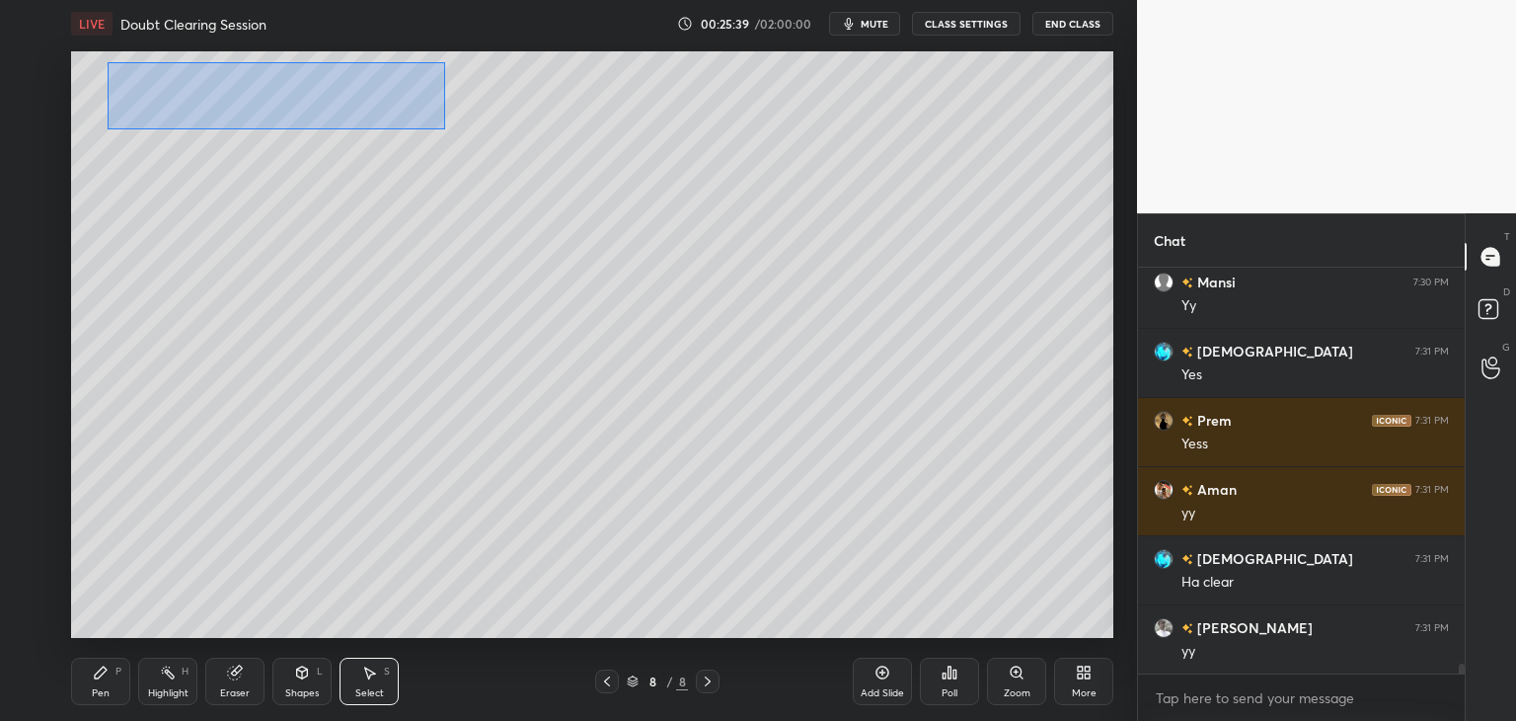
drag, startPoint x: 162, startPoint y: 88, endPoint x: 413, endPoint y: 118, distance: 252.6
click at [444, 127] on div "0 ° Undo Copy Duplicate Duplicate to new slide Delete" at bounding box center [592, 344] width 1042 height 586
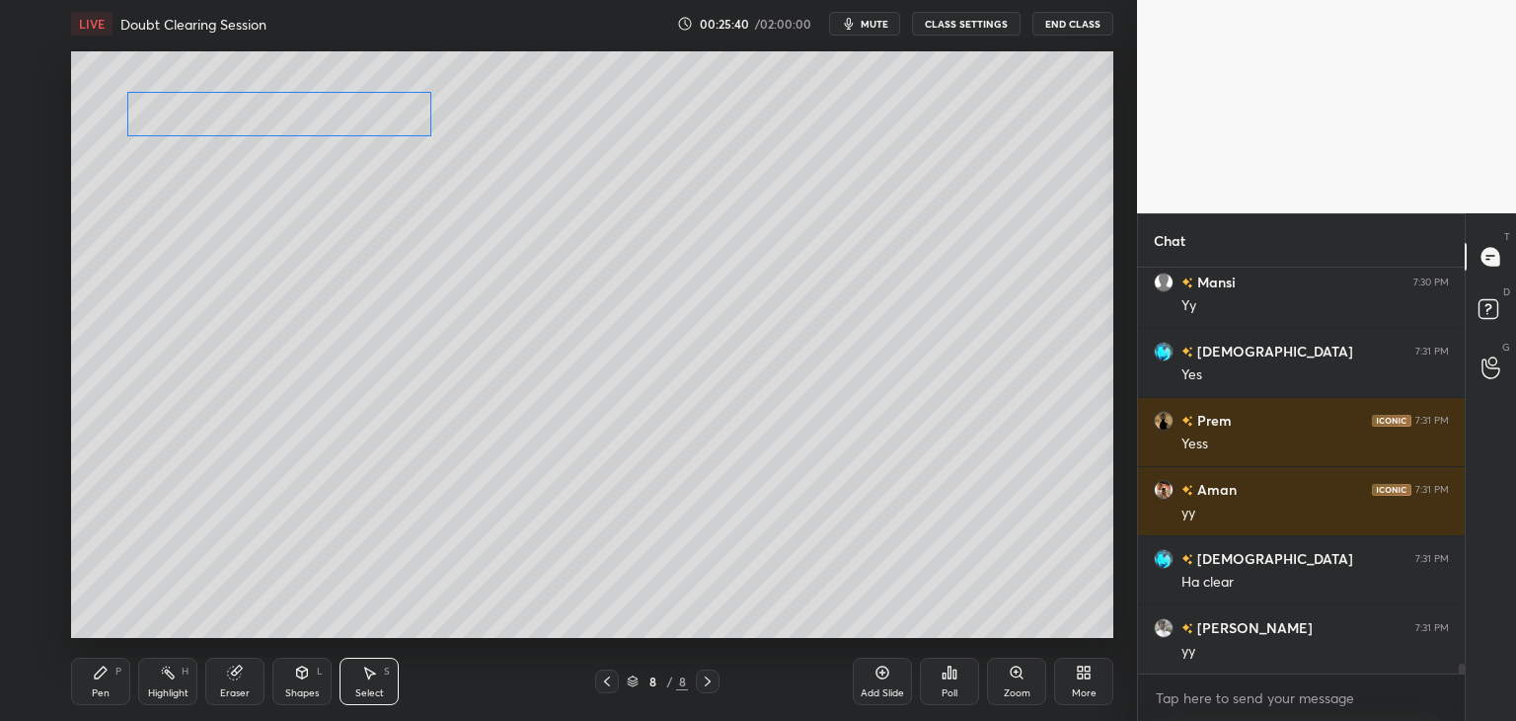
drag, startPoint x: 366, startPoint y: 100, endPoint x: 362, endPoint y: 151, distance: 51.5
click at [360, 115] on div "0 ° Undo Copy Duplicate Duplicate to new slide Delete" at bounding box center [592, 344] width 1042 height 586
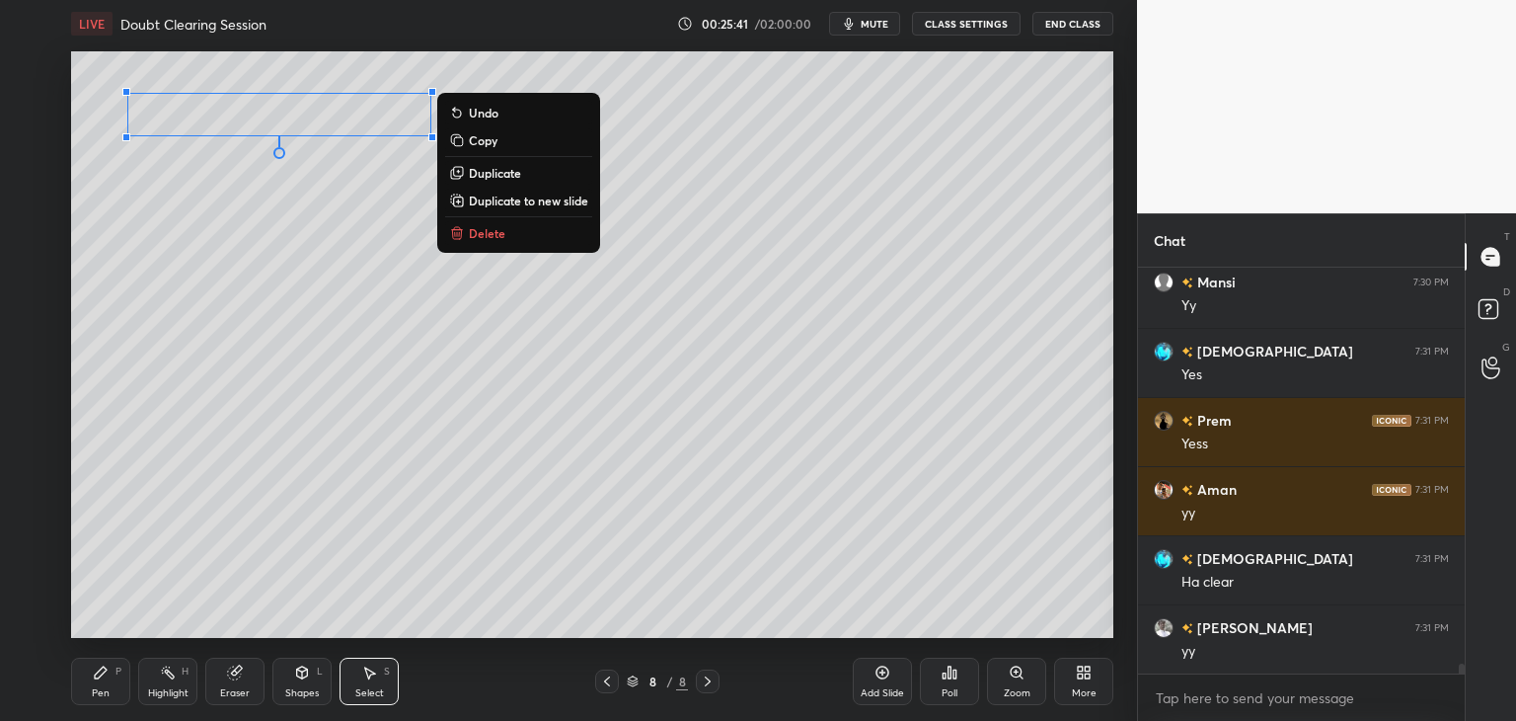
click at [371, 593] on div "0 ° Undo Copy Duplicate Duplicate to new slide Delete" at bounding box center [592, 344] width 1042 height 586
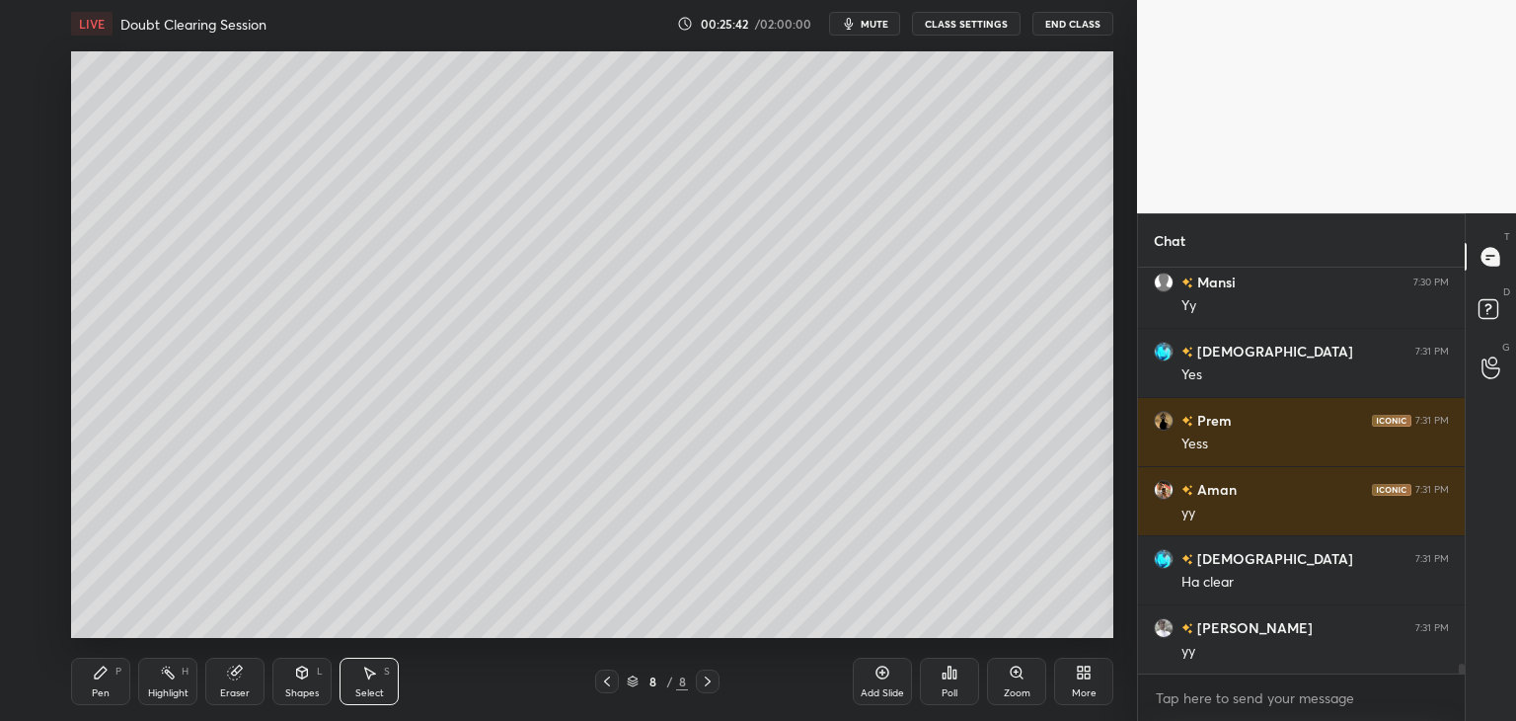
click at [307, 684] on div "Shapes L" at bounding box center [301, 680] width 59 height 47
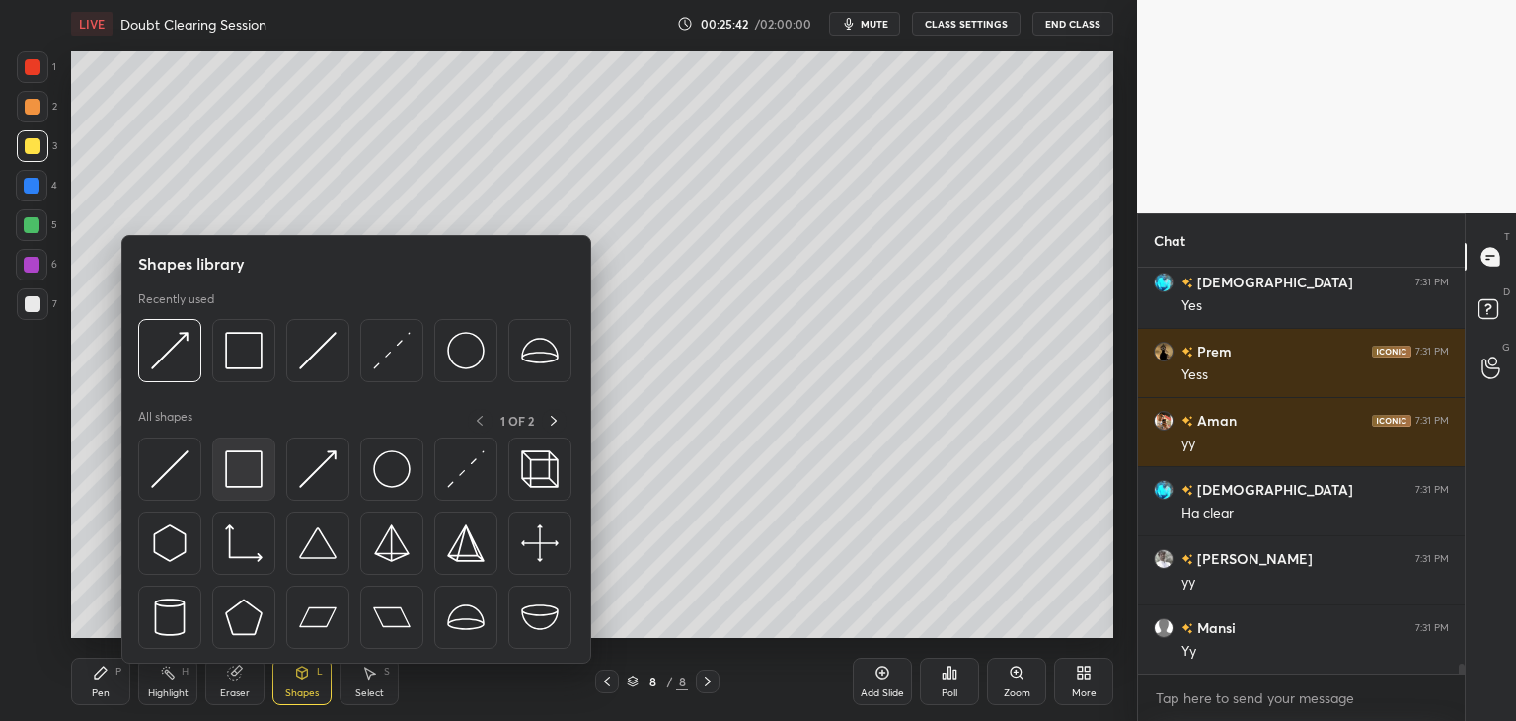
click at [246, 491] on div at bounding box center [243, 468] width 63 height 63
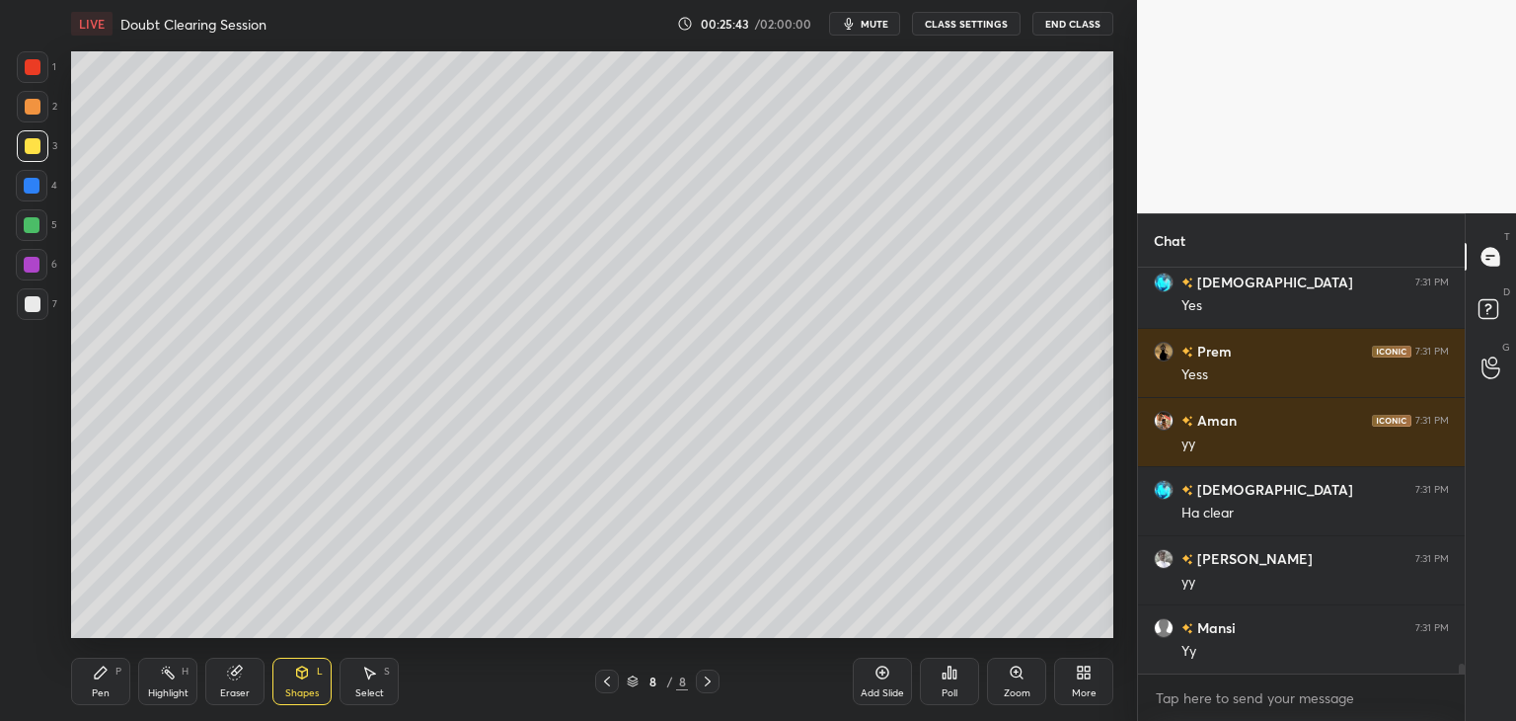
click at [18, 270] on div at bounding box center [32, 265] width 32 height 32
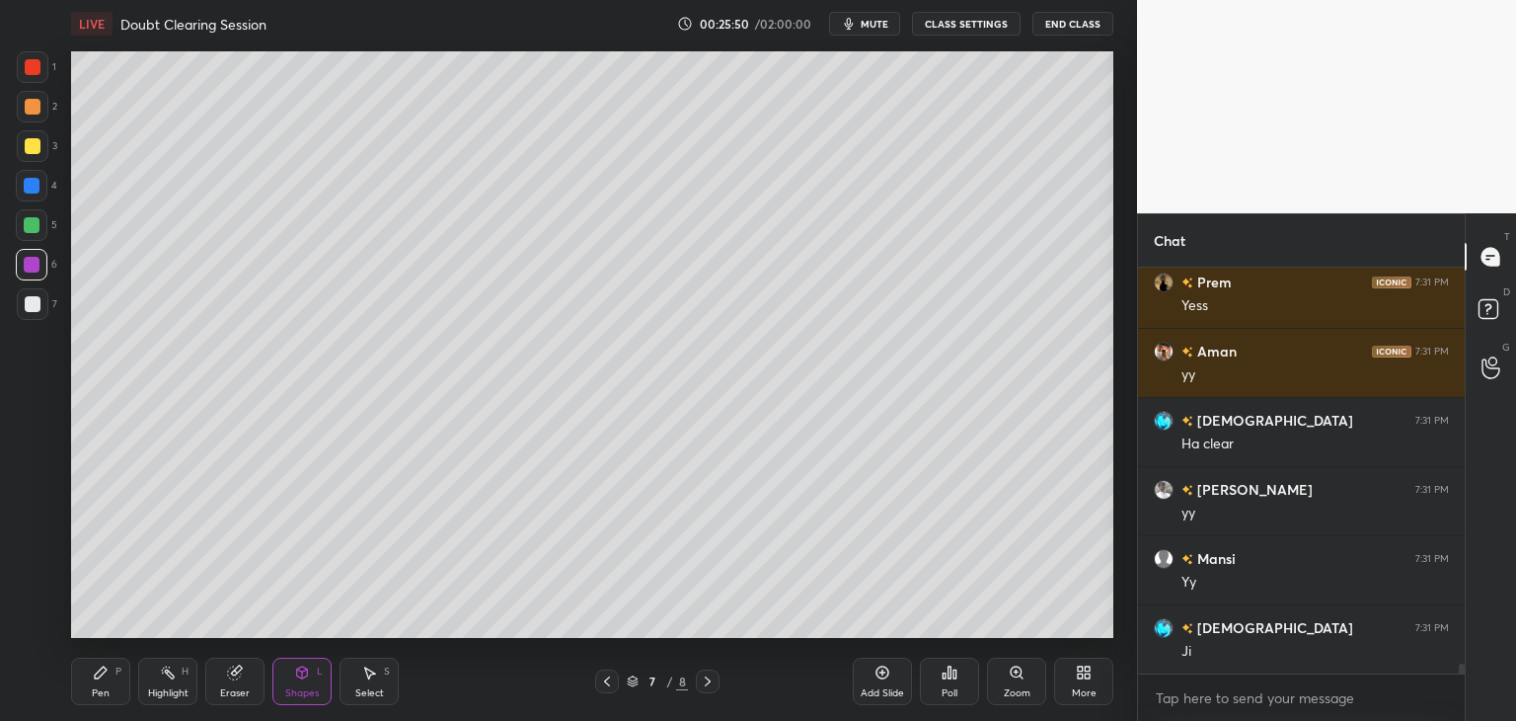
scroll to position [15869, 0]
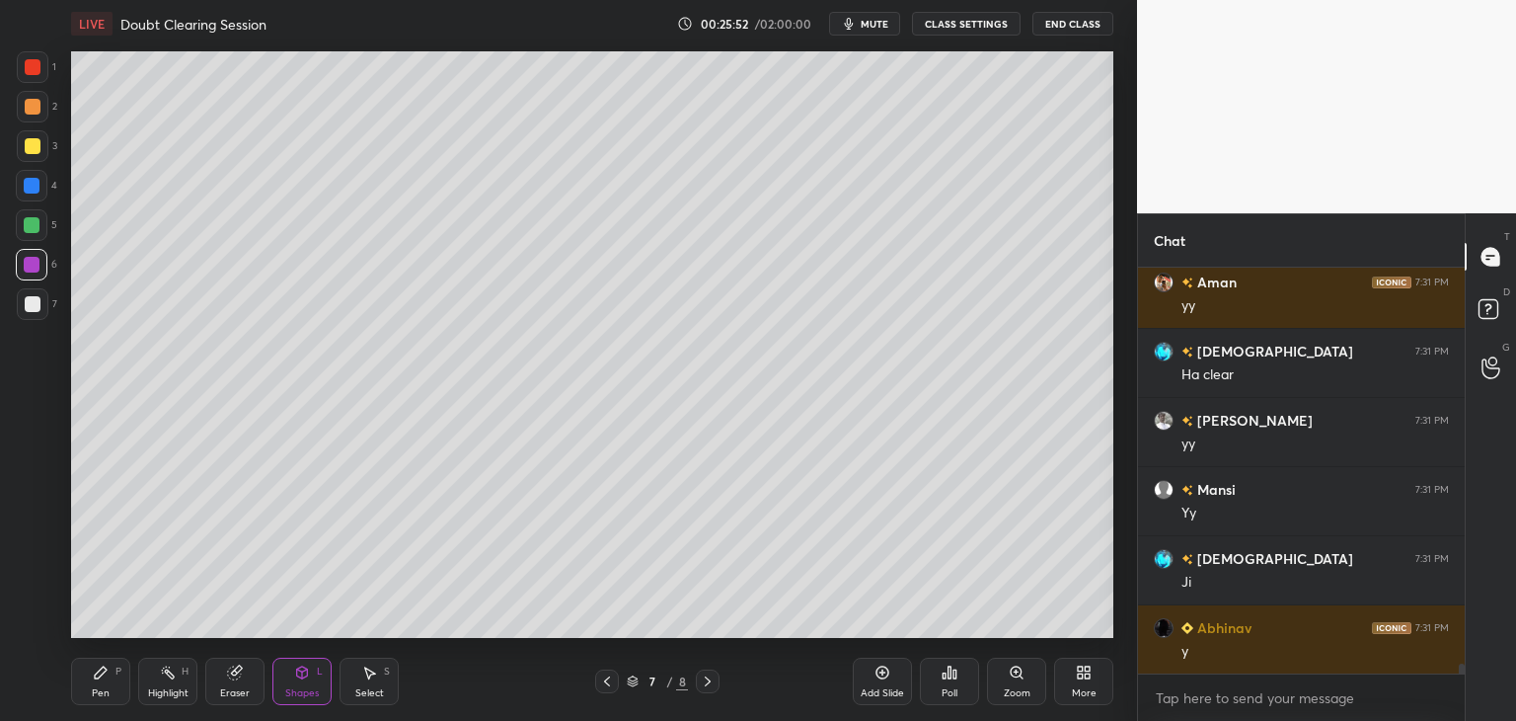
click at [107, 688] on div "Pen" at bounding box center [101, 693] width 18 height 10
click at [39, 309] on div at bounding box center [33, 304] width 32 height 32
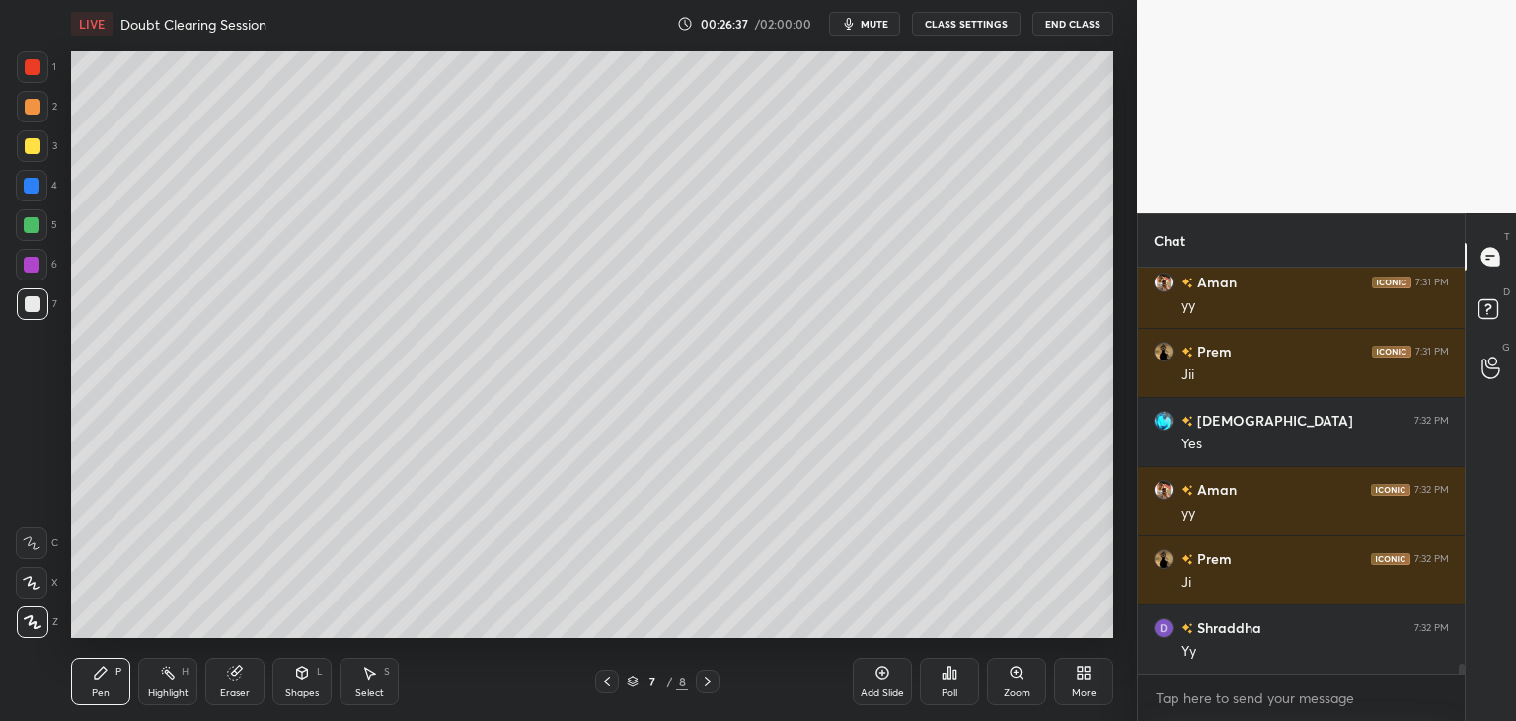
scroll to position [16352, 0]
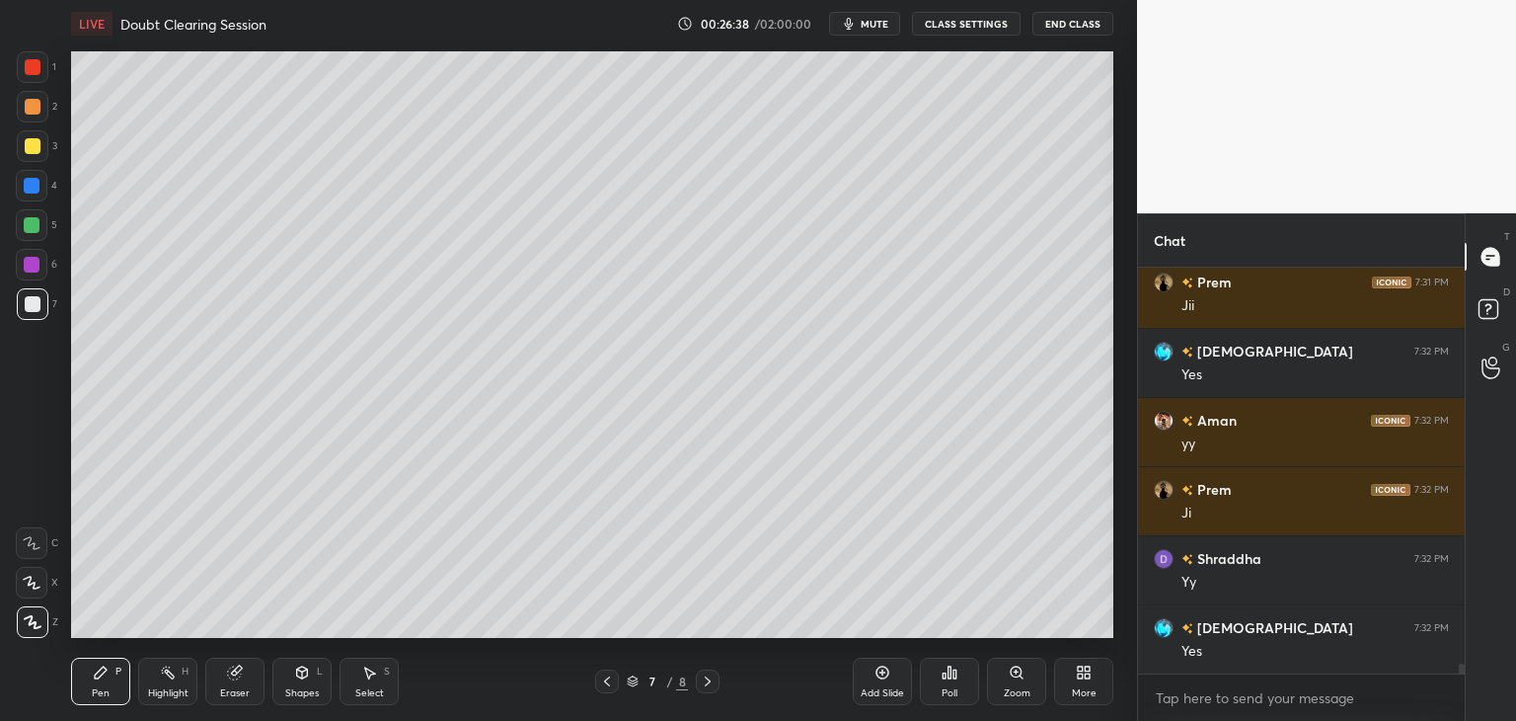
drag, startPoint x: 254, startPoint y: 682, endPoint x: 286, endPoint y: 663, distance: 37.6
click at [255, 681] on div "Eraser" at bounding box center [234, 680] width 59 height 47
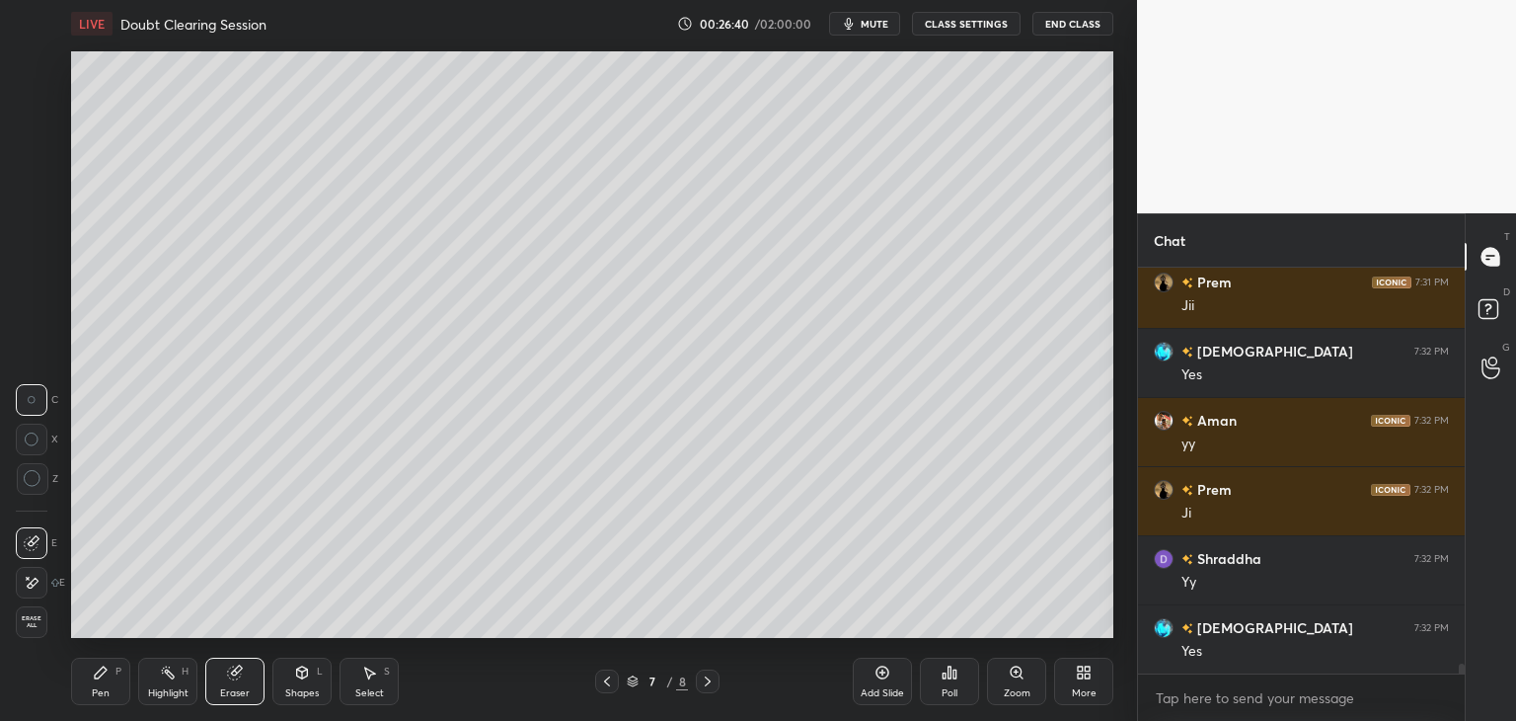
drag, startPoint x: 91, startPoint y: 684, endPoint x: 139, endPoint y: 655, distance: 56.2
click at [93, 684] on div "Pen P" at bounding box center [100, 680] width 59 height 47
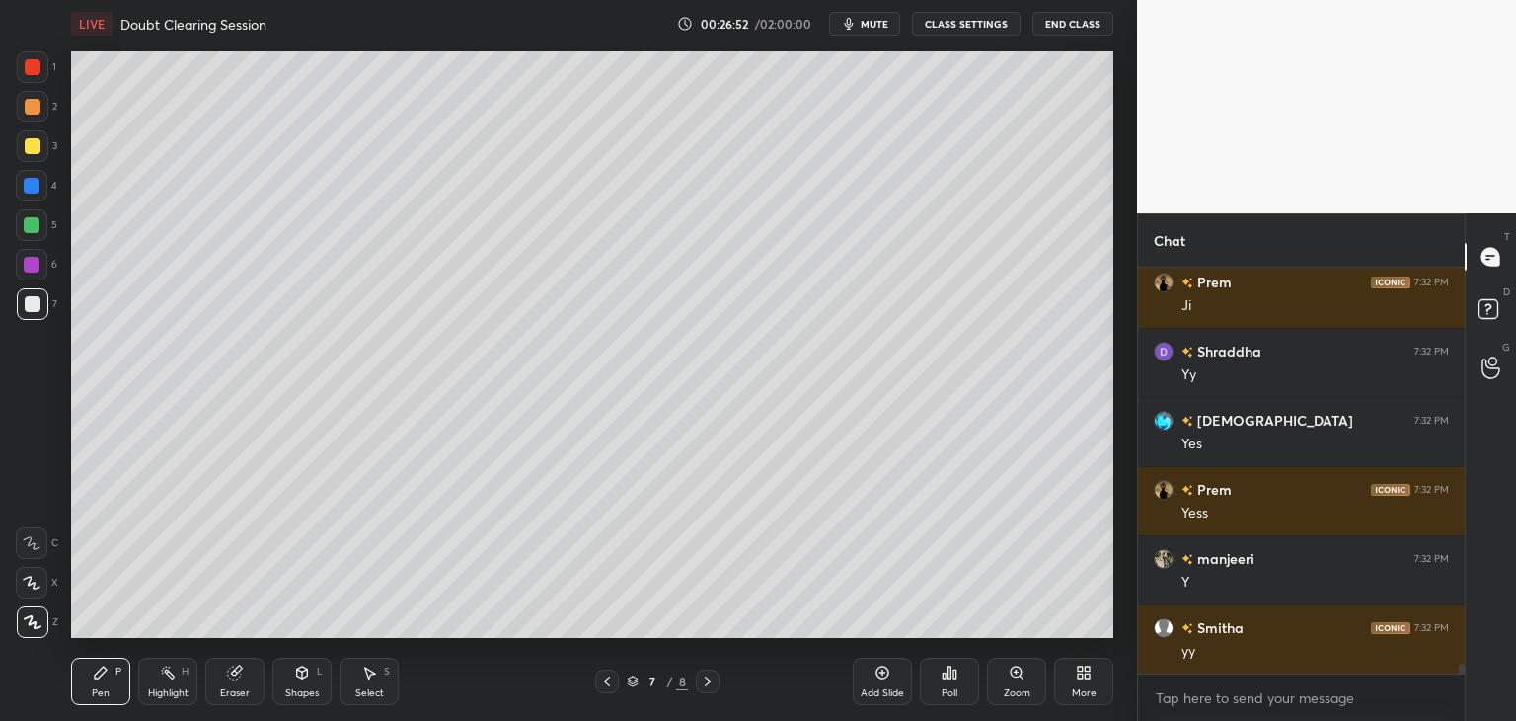
scroll to position [16629, 0]
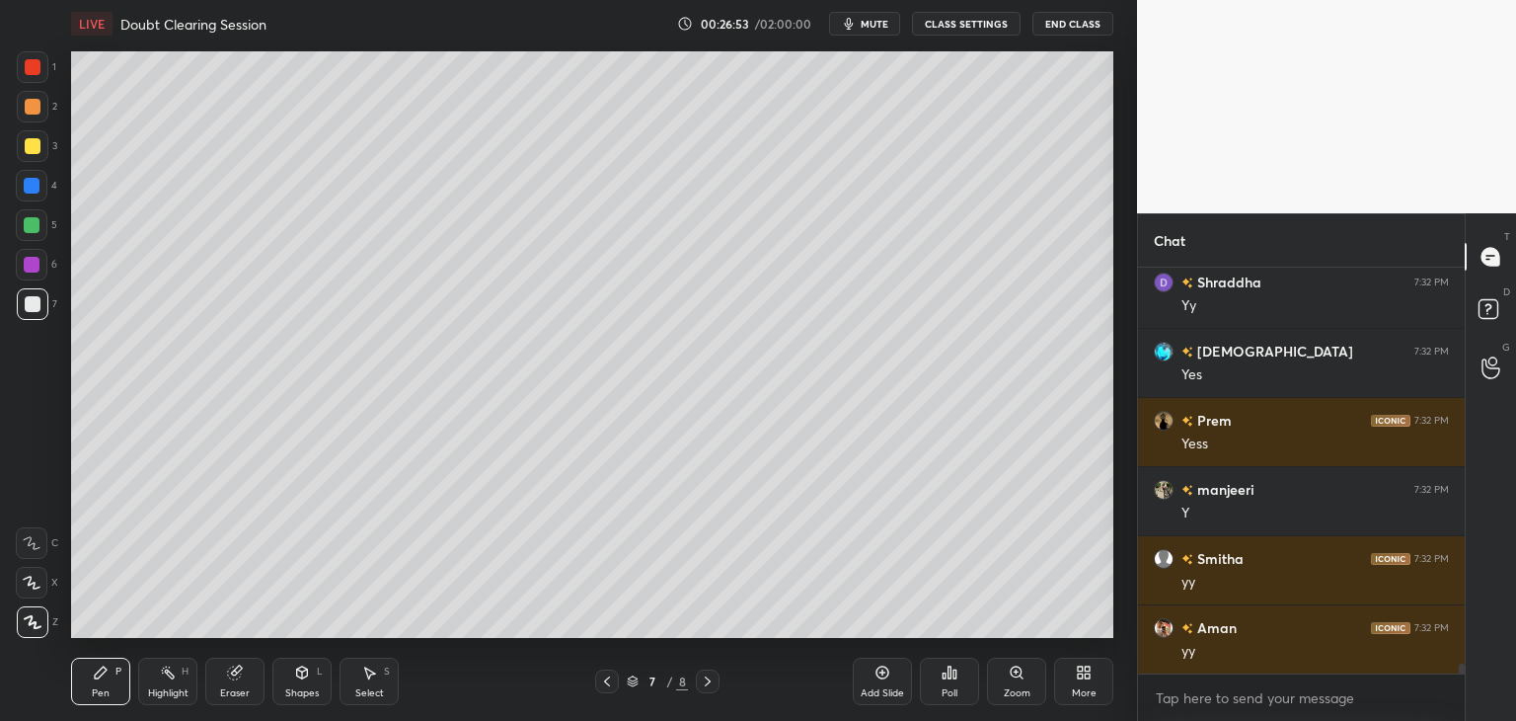
click at [30, 222] on div at bounding box center [32, 225] width 16 height 16
drag, startPoint x: 36, startPoint y: 146, endPoint x: 44, endPoint y: 162, distance: 18.1
click at [36, 147] on div at bounding box center [33, 146] width 16 height 16
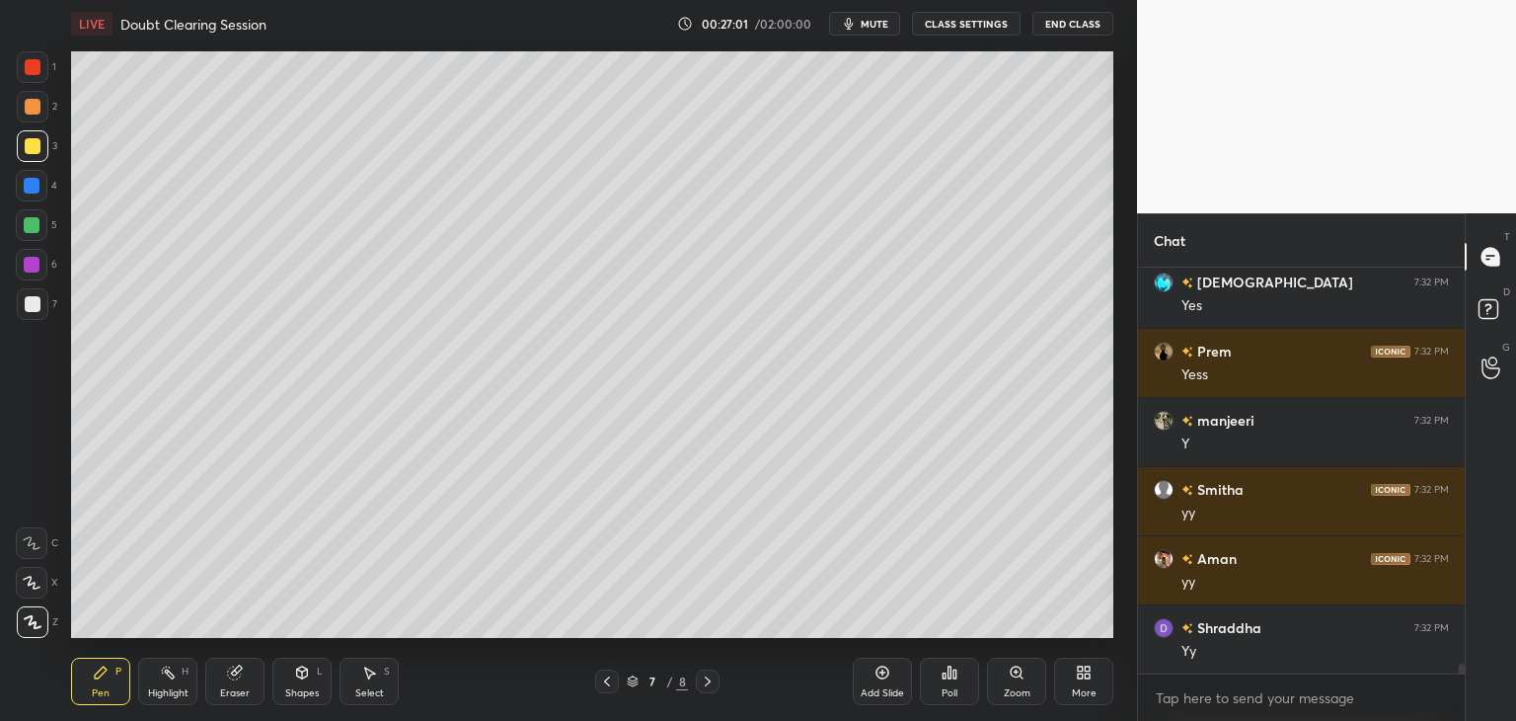
click at [15, 300] on div "1 2 3 4 5 6 7 C X Z C X Z E E Erase all H H" at bounding box center [31, 344] width 63 height 586
click at [31, 307] on div at bounding box center [33, 304] width 16 height 16
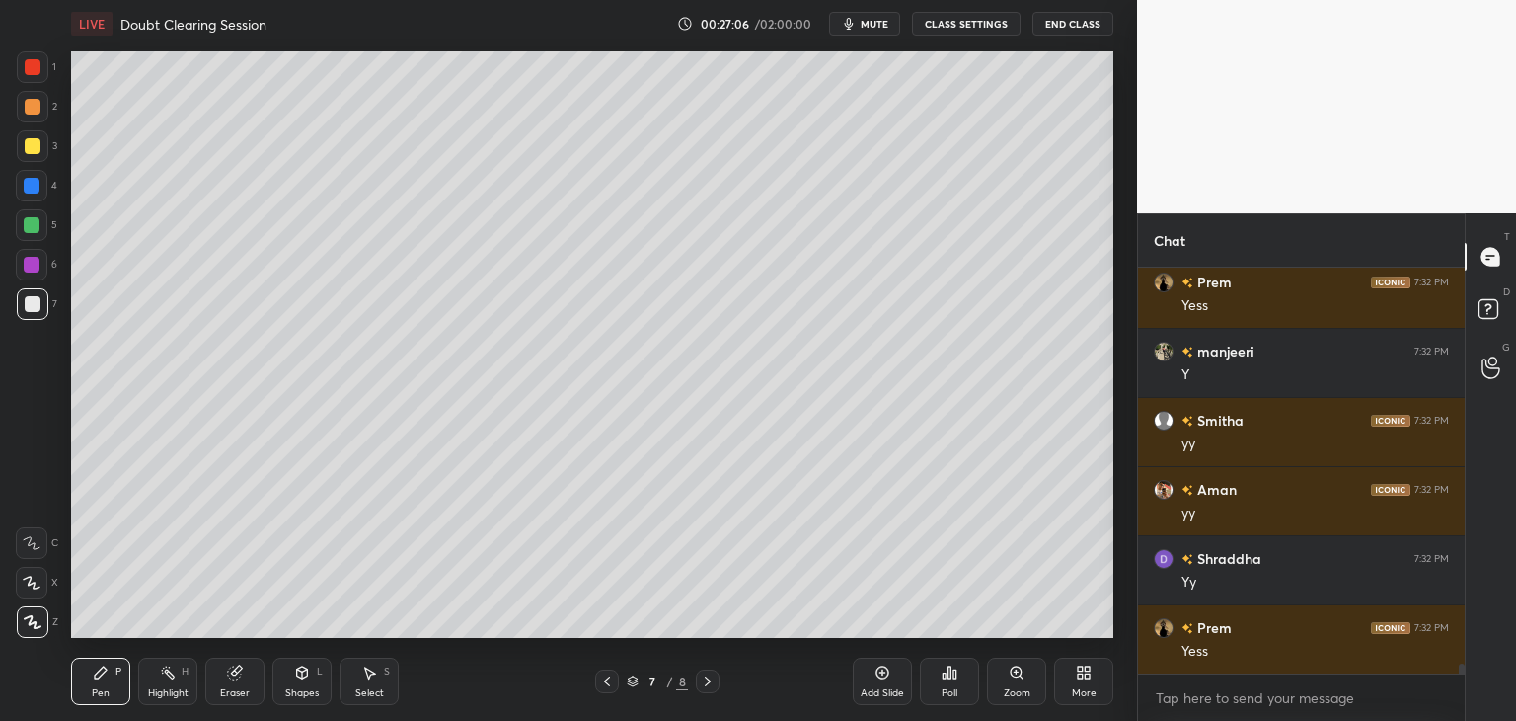
scroll to position [16836, 0]
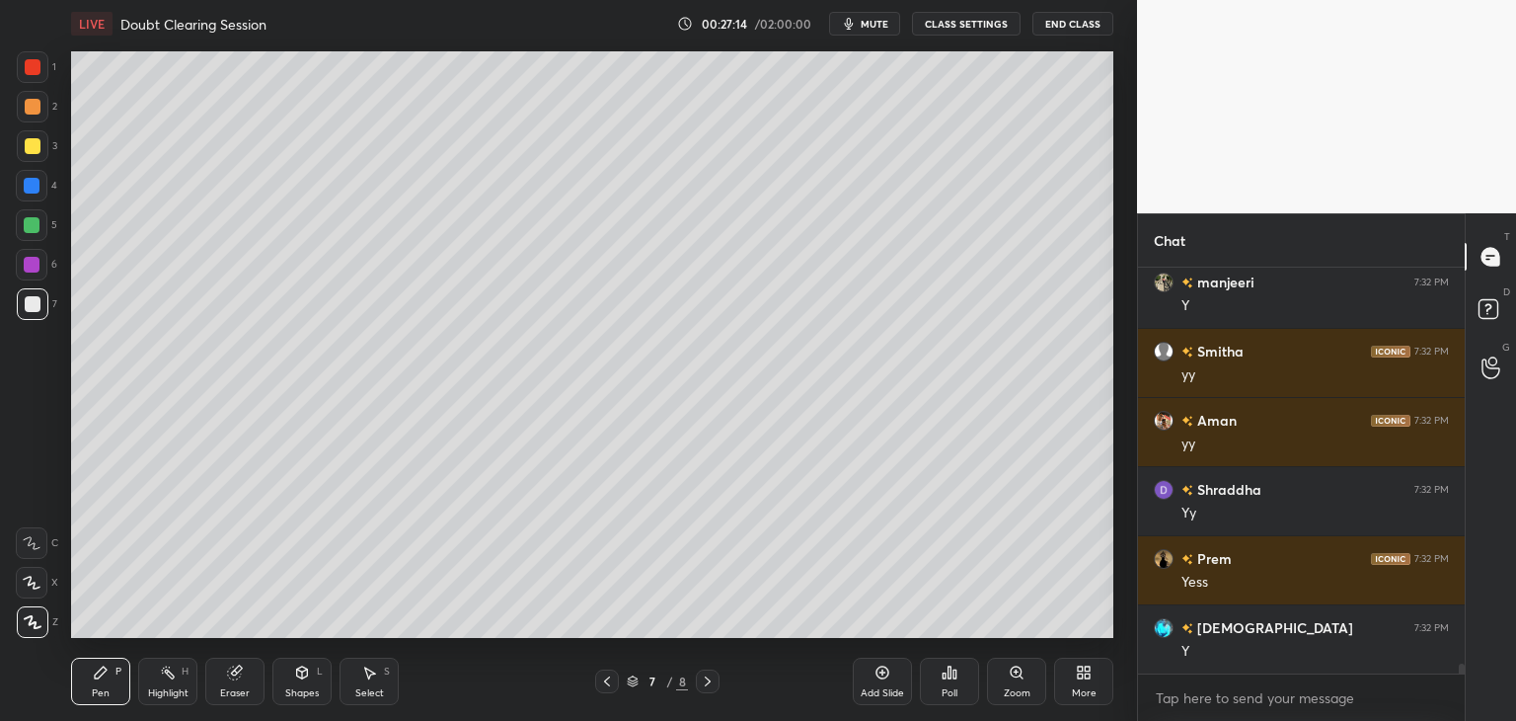
click at [294, 692] on div "Shapes" at bounding box center [302, 693] width 34 height 10
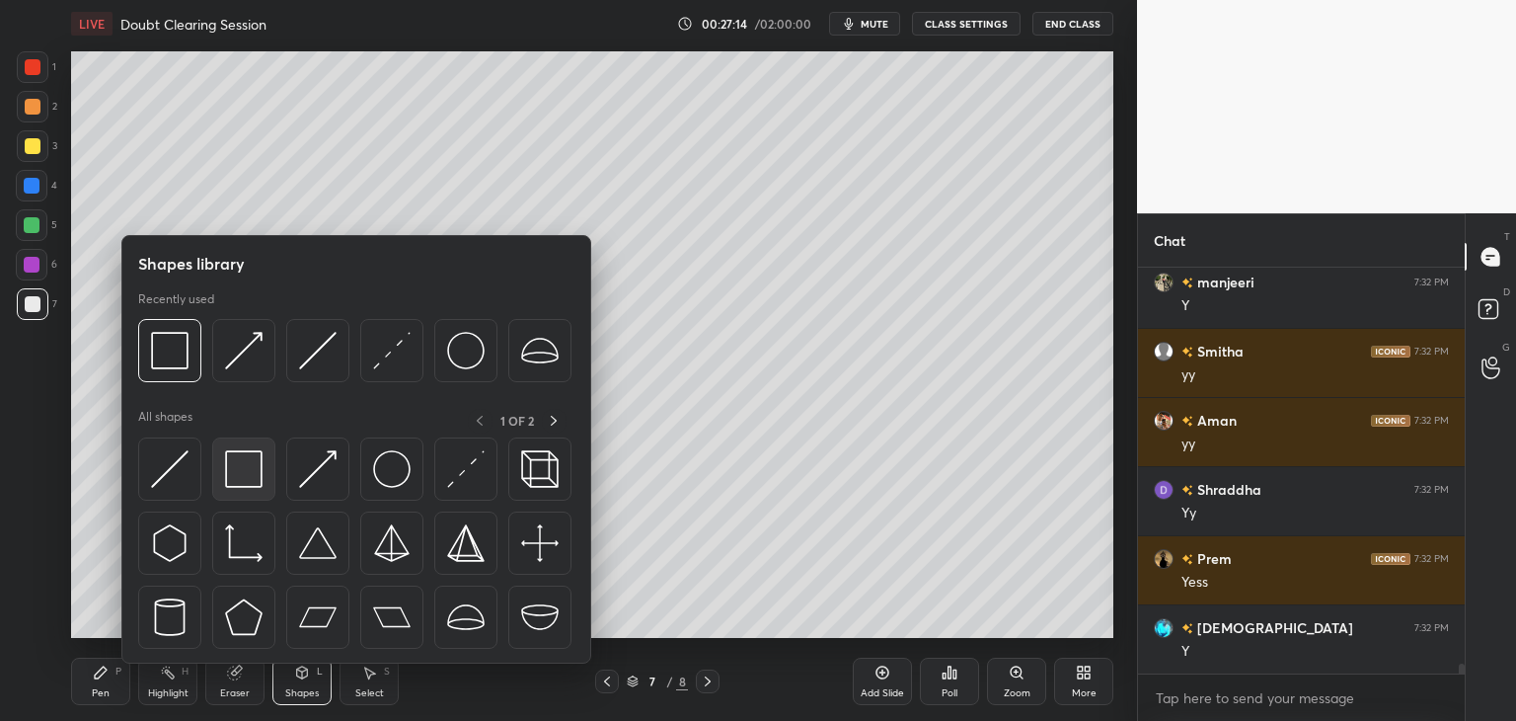
click at [240, 476] on img at bounding box center [244, 469] width 38 height 38
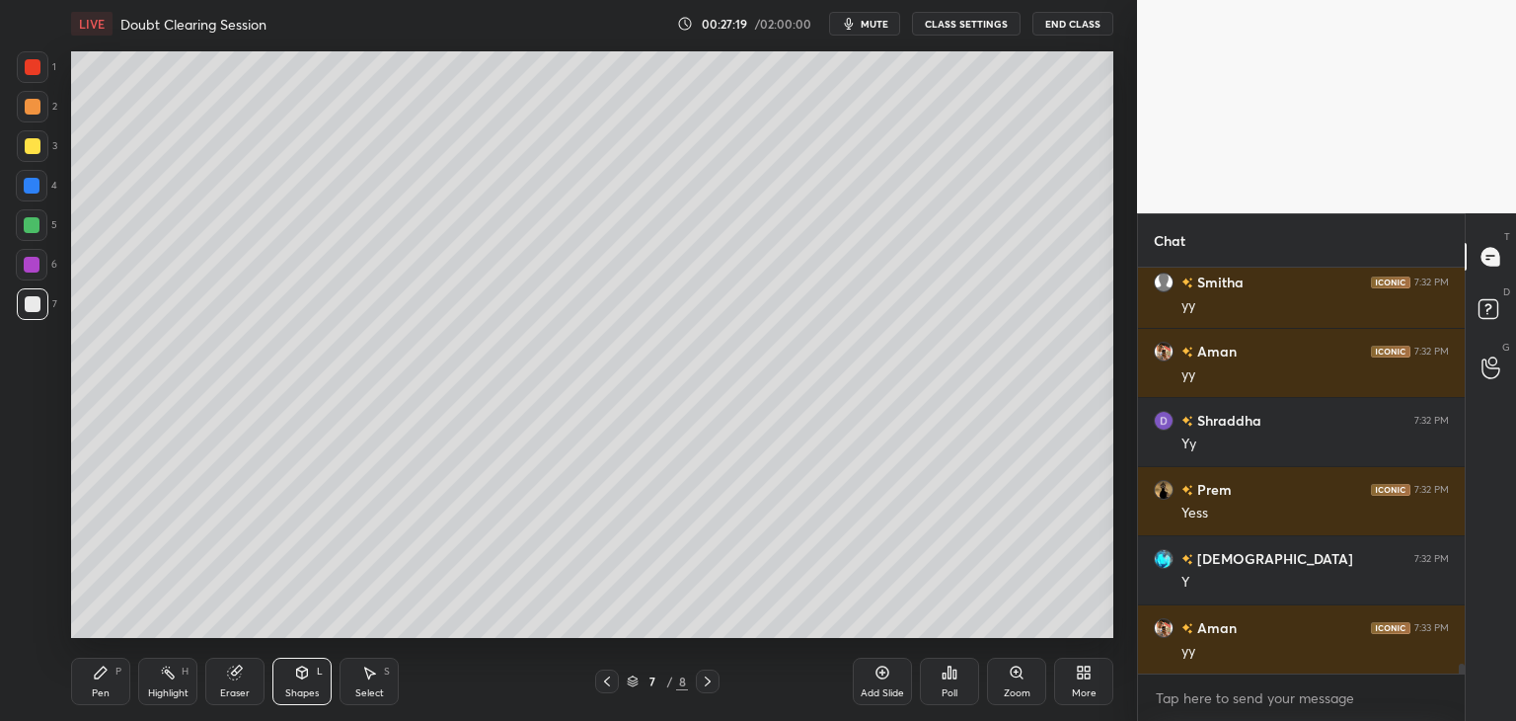
scroll to position [16974, 0]
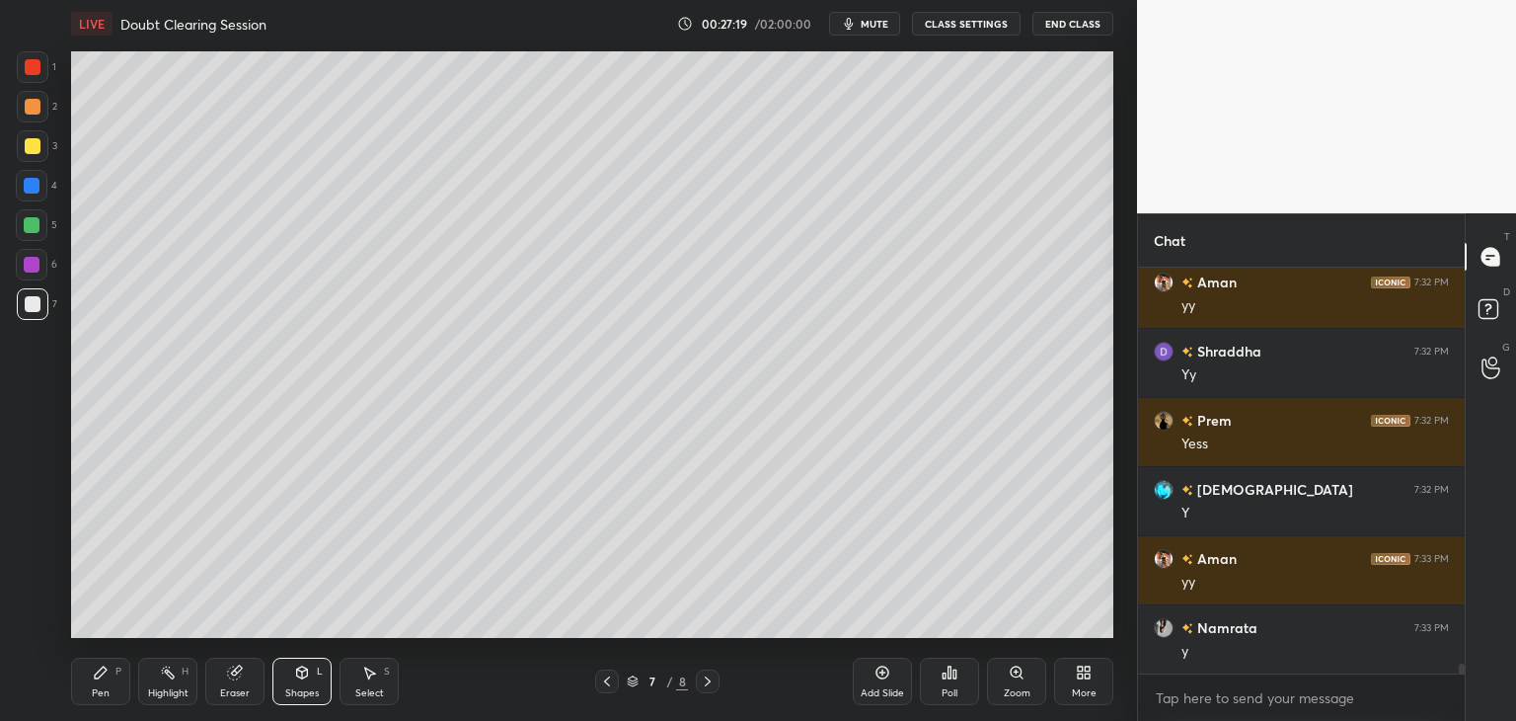
click at [379, 681] on div "Select S" at bounding box center [369, 680] width 59 height 47
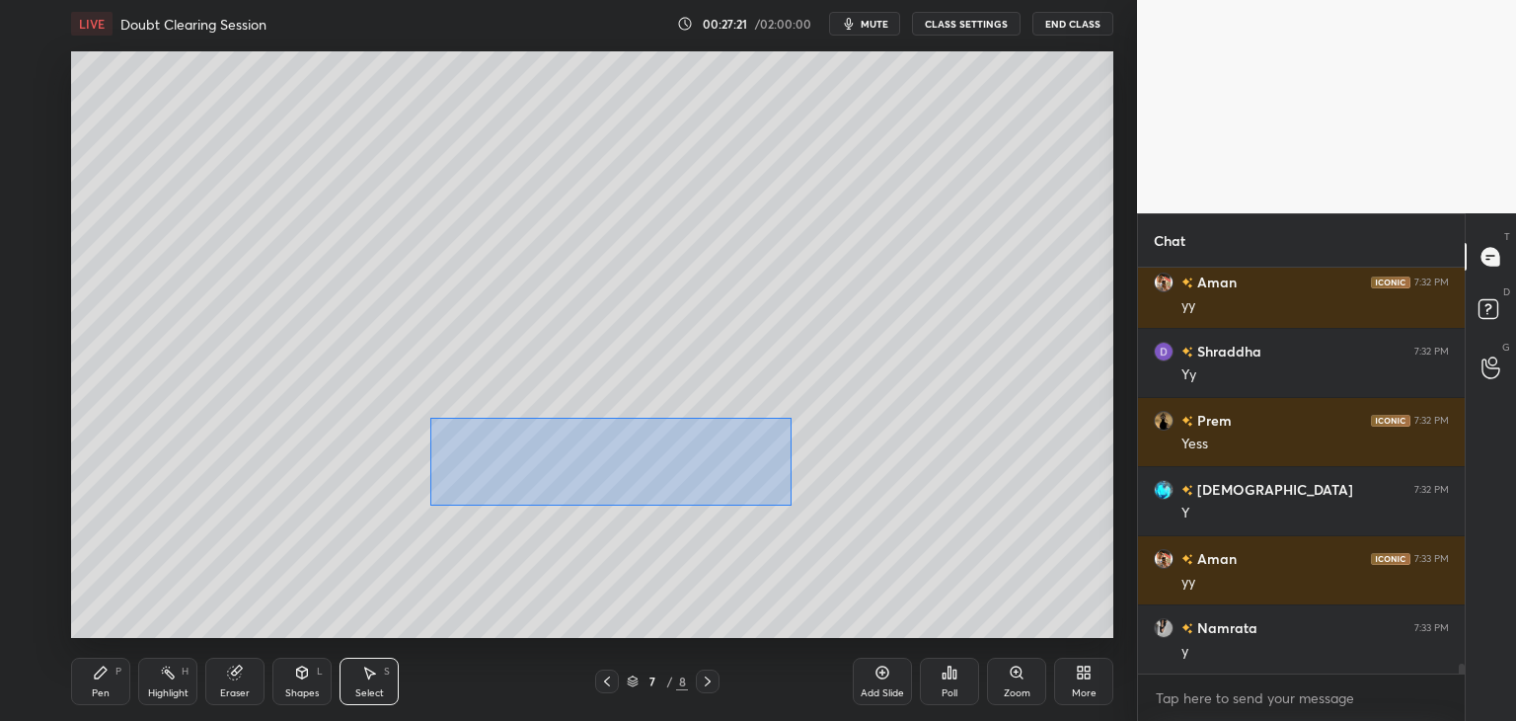
drag, startPoint x: 430, startPoint y: 418, endPoint x: 732, endPoint y: 482, distance: 308.8
click at [790, 504] on div "0 ° Undo Copy Duplicate Duplicate to new slide Delete" at bounding box center [592, 344] width 1042 height 586
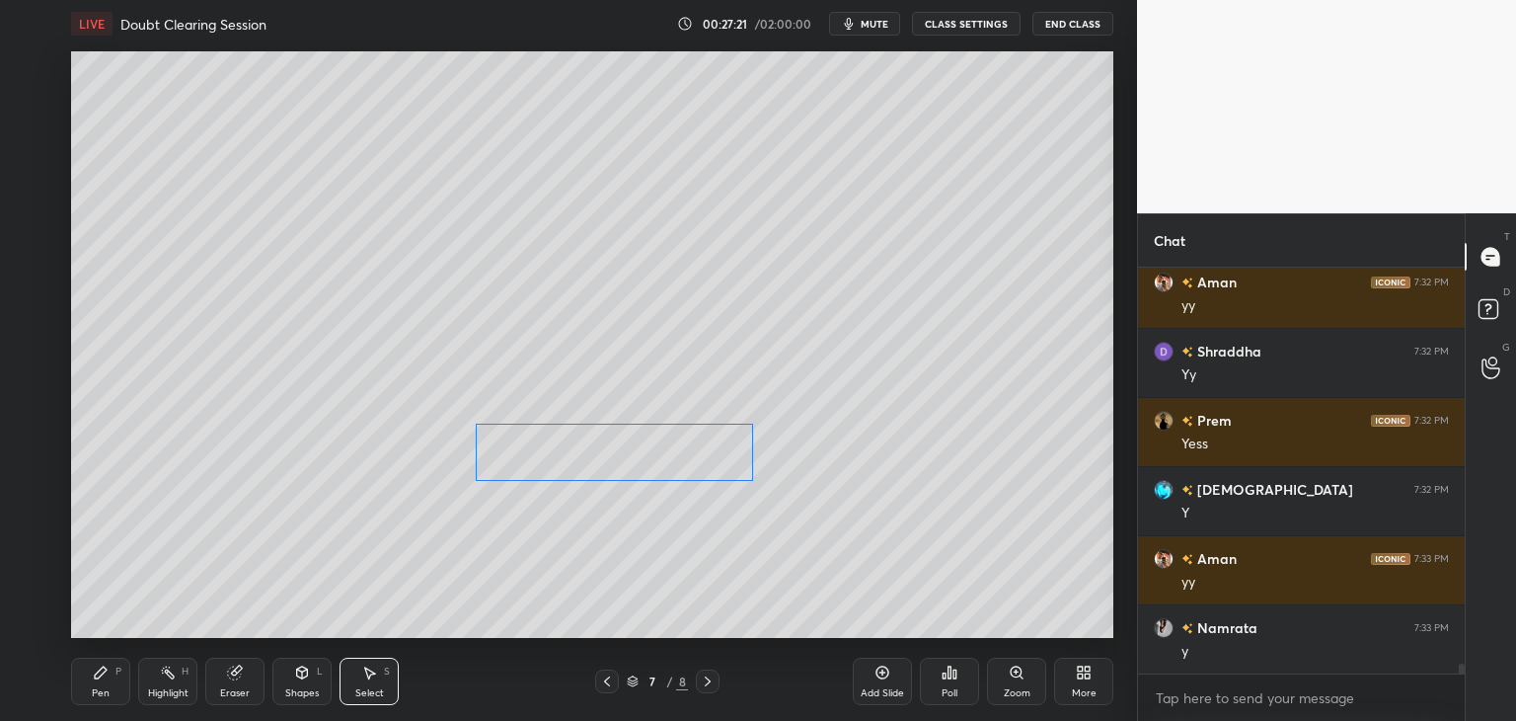
scroll to position [17043, 0]
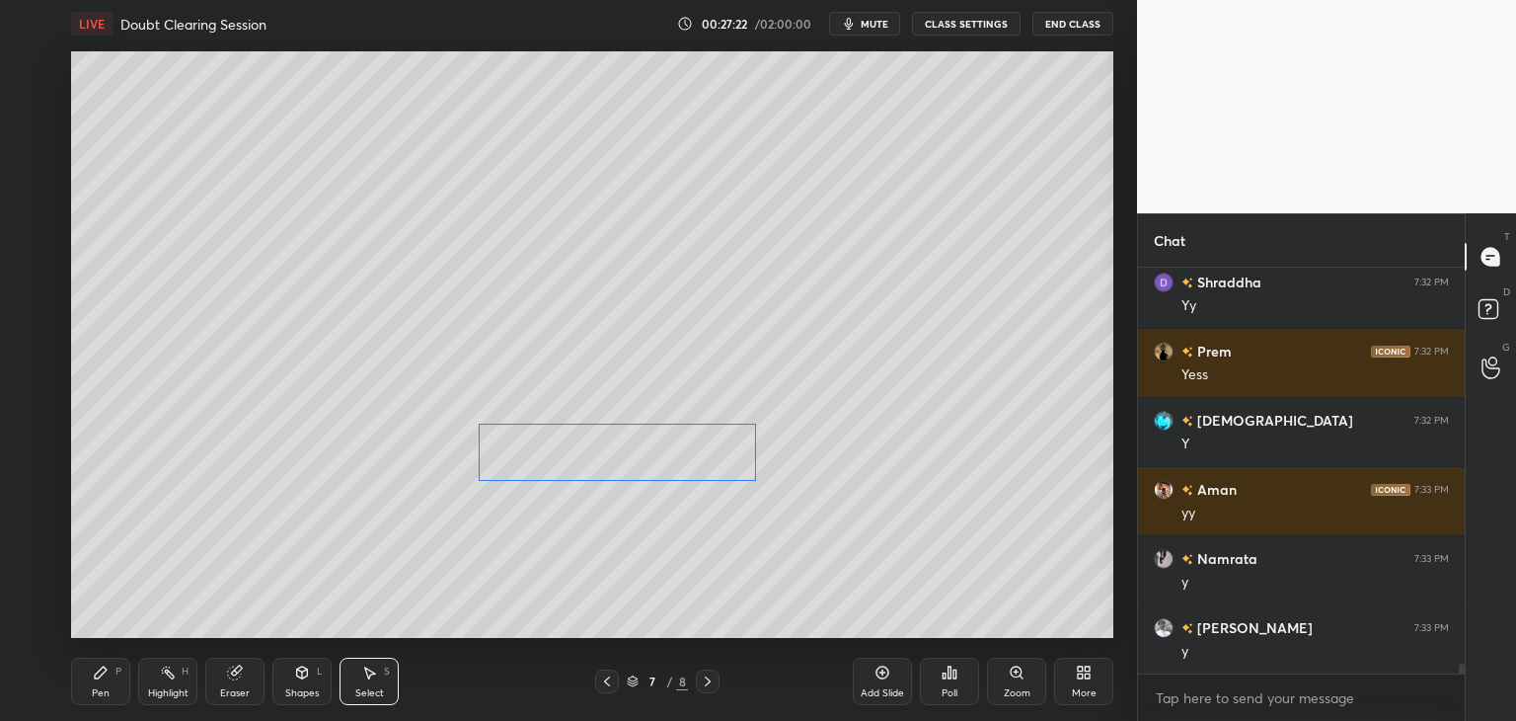
drag, startPoint x: 688, startPoint y: 457, endPoint x: 701, endPoint y: 451, distance: 14.1
click at [701, 451] on div "0 ° Undo Copy Duplicate Duplicate to new slide Delete" at bounding box center [592, 344] width 1042 height 586
drag, startPoint x: 685, startPoint y: 519, endPoint x: 690, endPoint y: 495, distance: 25.2
click at [685, 518] on div "0 ° Undo Copy Duplicate Duplicate to new slide Delete" at bounding box center [592, 344] width 1042 height 586
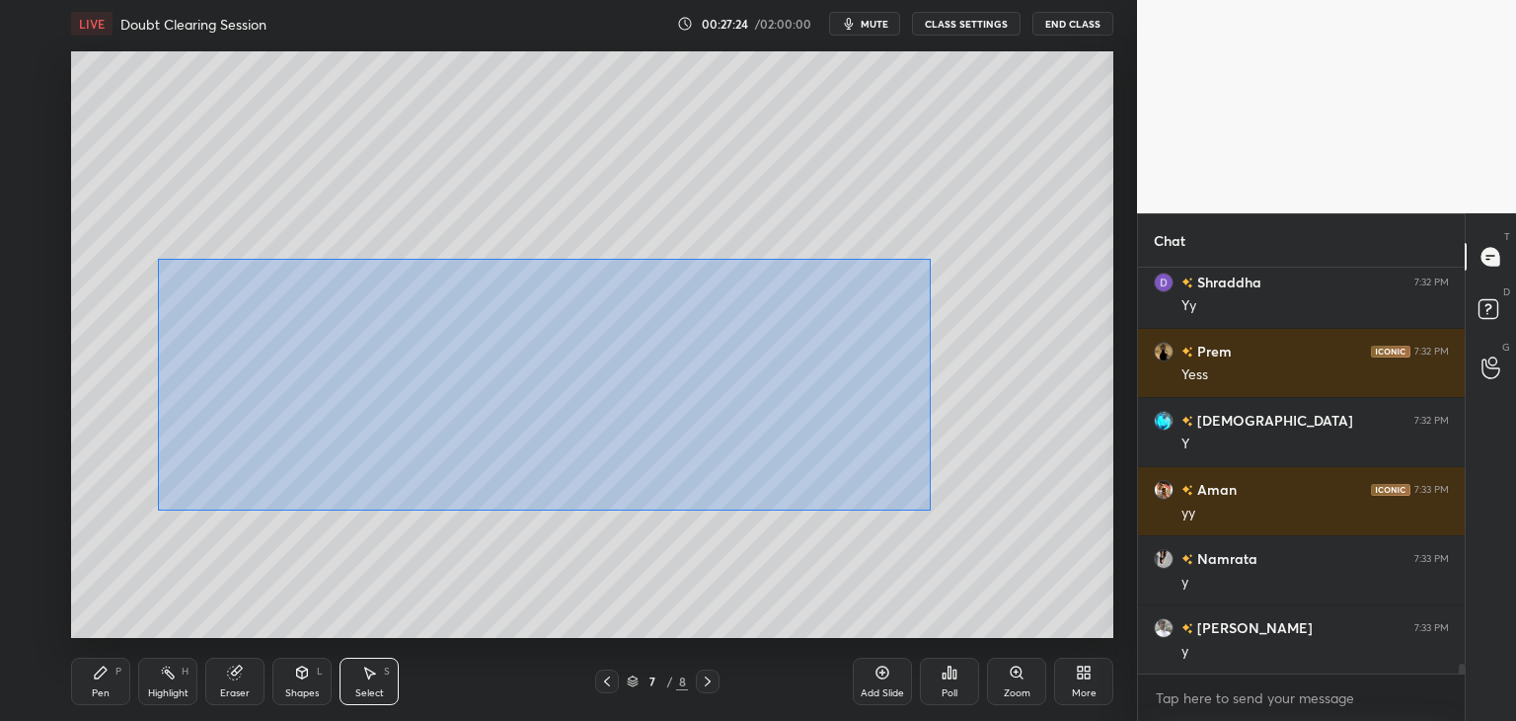
drag, startPoint x: 158, startPoint y: 259, endPoint x: 902, endPoint y: 489, distance: 779.0
click at [928, 506] on div "0 ° Undo Copy Duplicate Duplicate to new slide Delete" at bounding box center [592, 344] width 1042 height 586
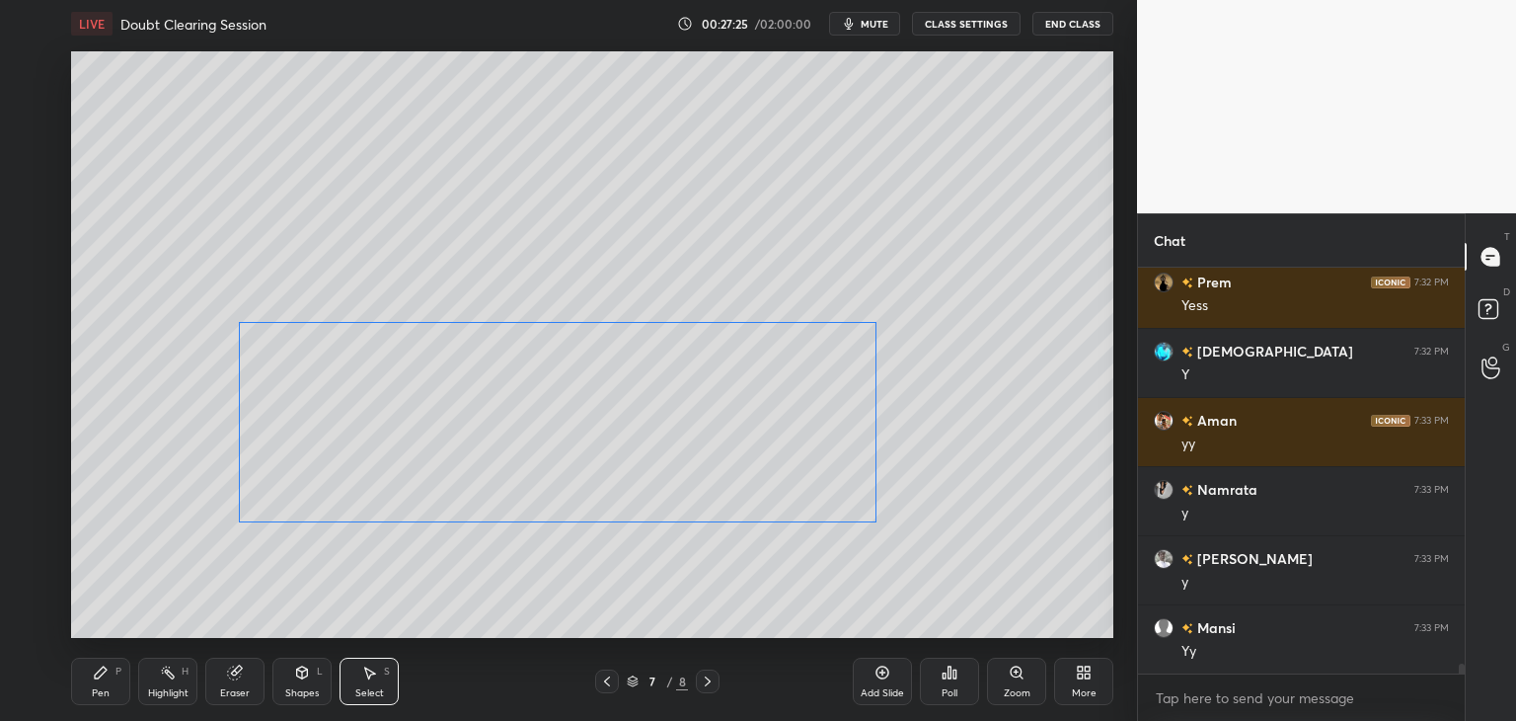
drag, startPoint x: 787, startPoint y: 441, endPoint x: 778, endPoint y: 463, distance: 23.5
click at [778, 469] on div "0 ° Undo Copy Duplicate Duplicate to new slide Delete" at bounding box center [592, 344] width 1042 height 586
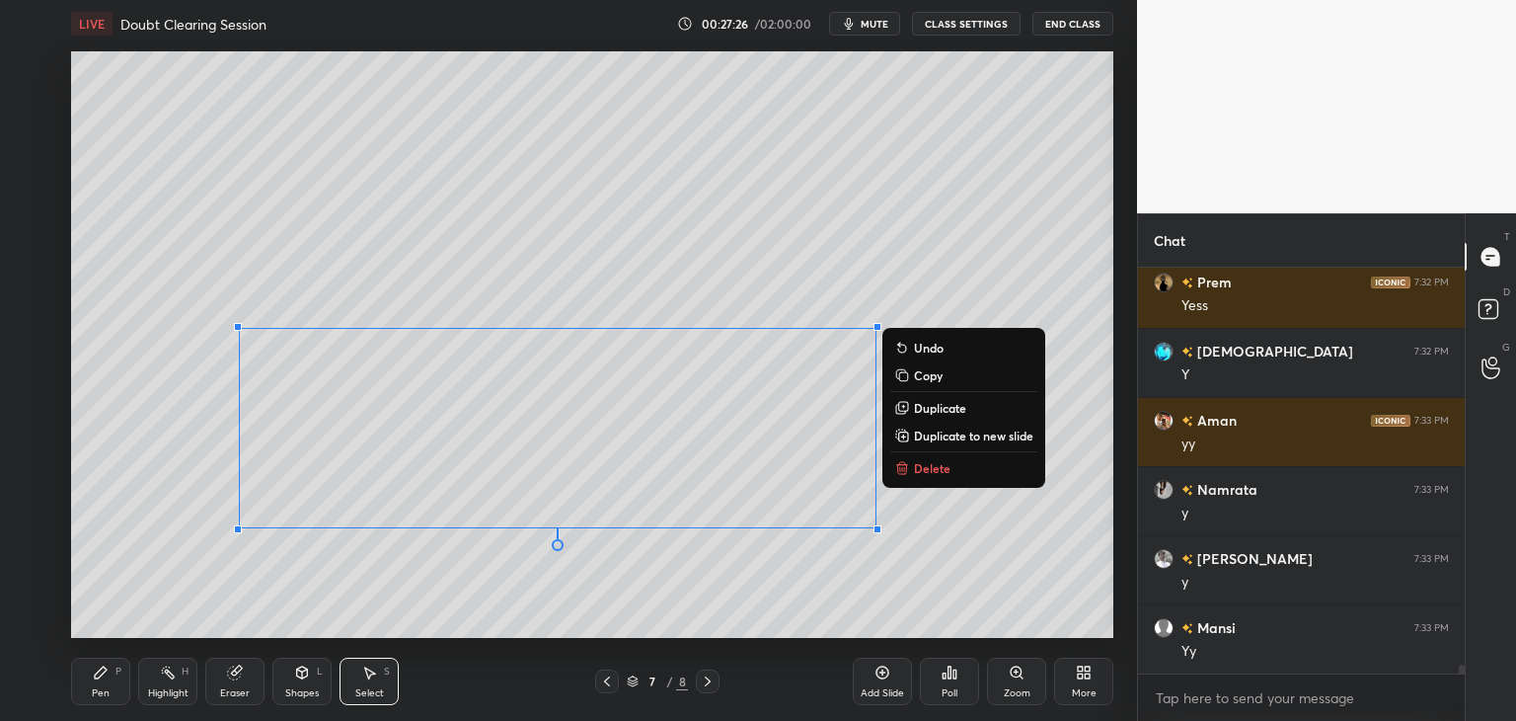
scroll to position [17182, 0]
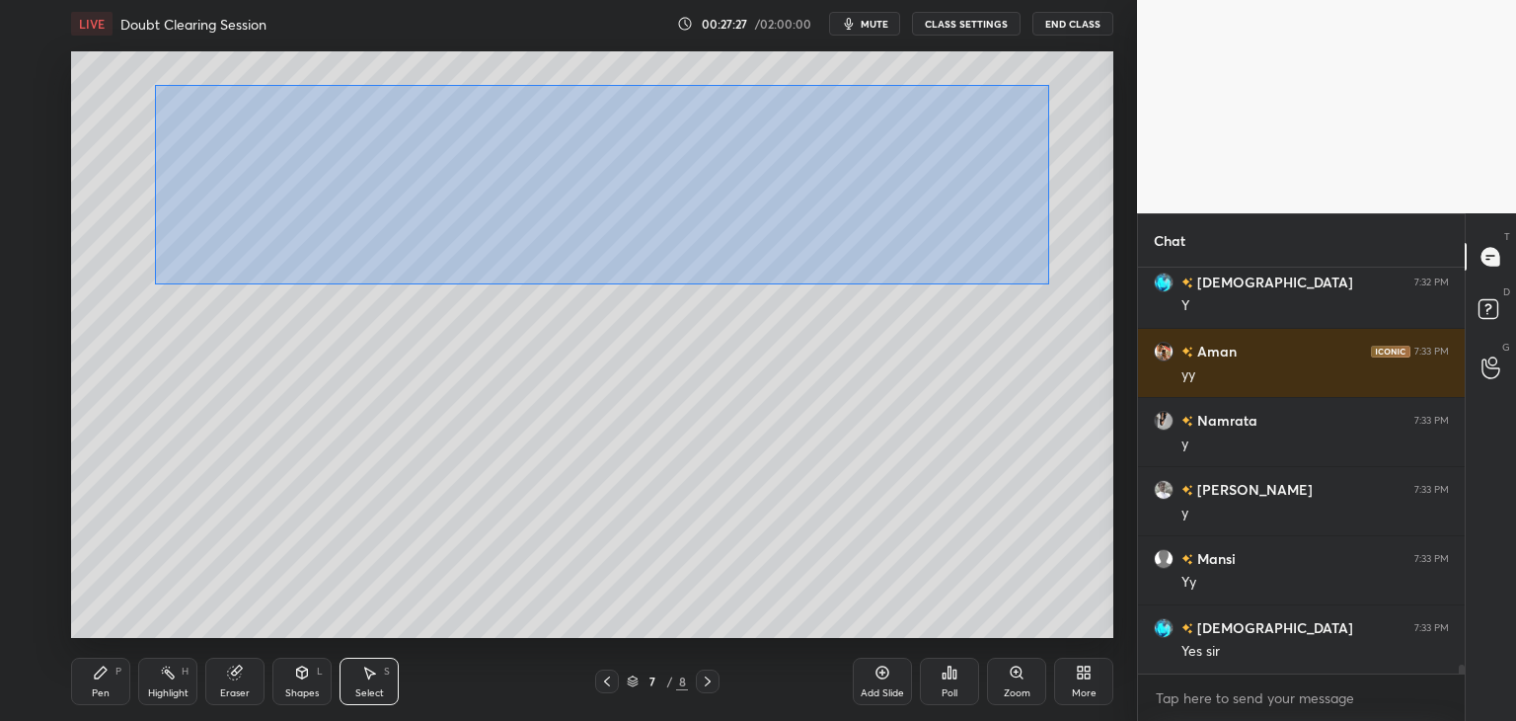
drag, startPoint x: 156, startPoint y: 86, endPoint x: 960, endPoint y: 258, distance: 822.6
click at [1047, 283] on div "0 ° Undo Copy Duplicate Duplicate to new slide Delete" at bounding box center [592, 344] width 1042 height 586
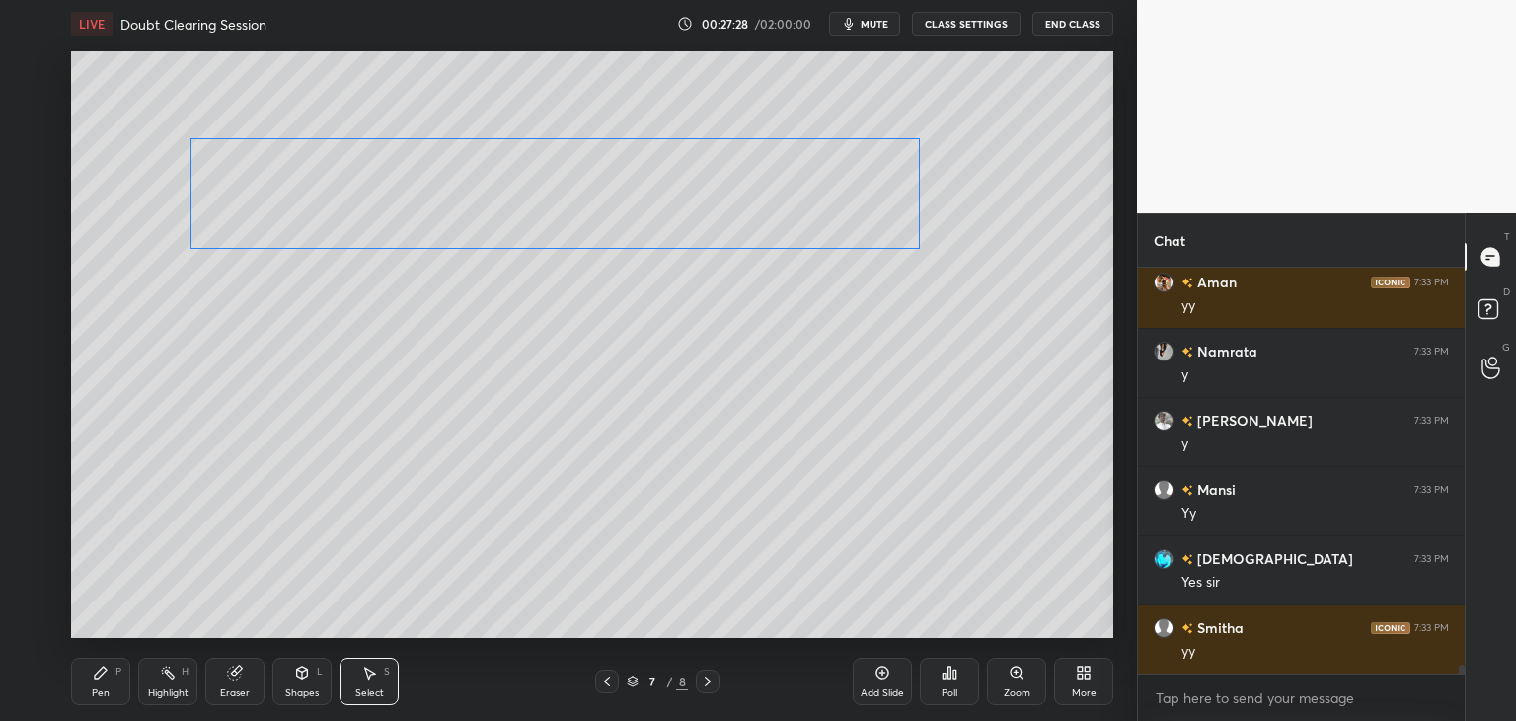
click at [817, 238] on div "0 ° Undo Copy Duplicate Duplicate to new slide Delete" at bounding box center [592, 344] width 1042 height 586
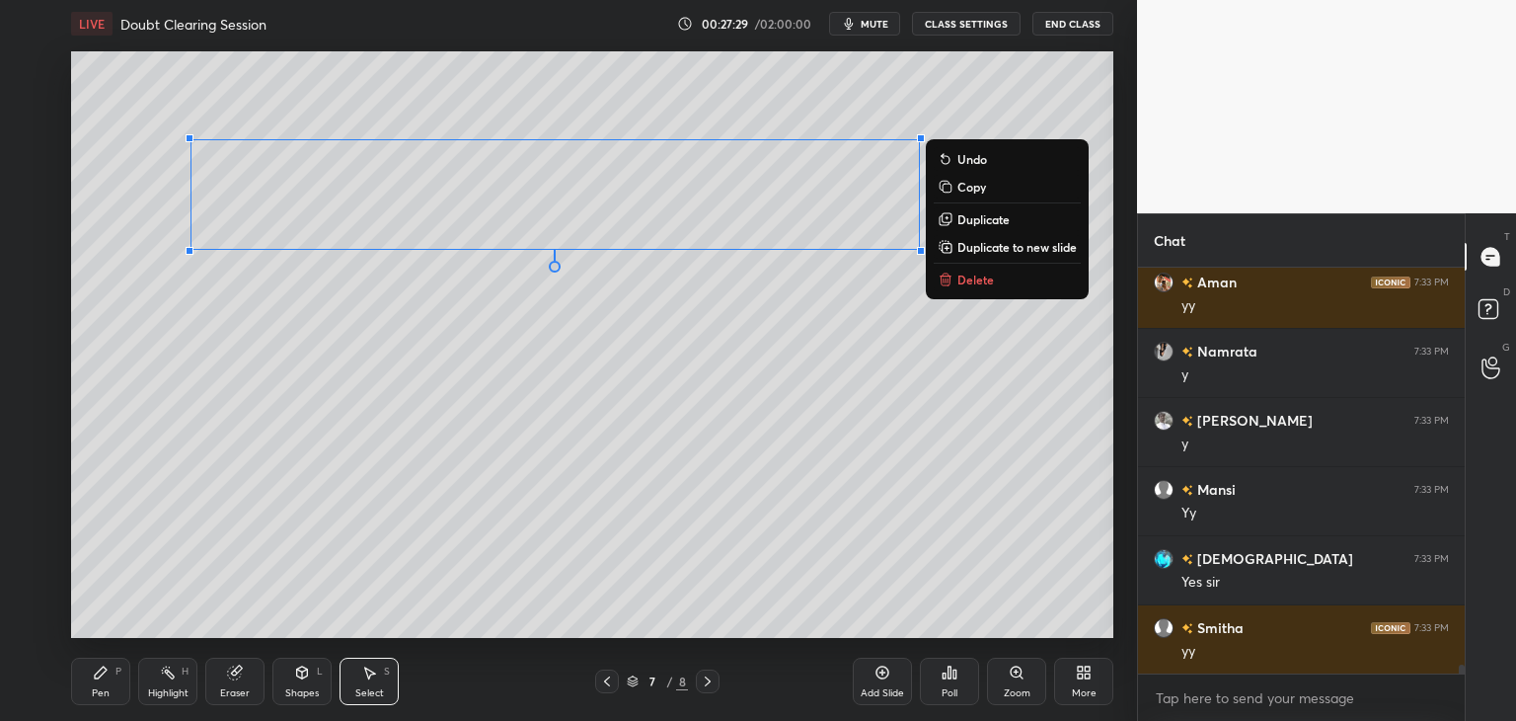
click at [916, 470] on div "0 ° Undo Copy Duplicate Duplicate to new slide Delete" at bounding box center [592, 344] width 1042 height 586
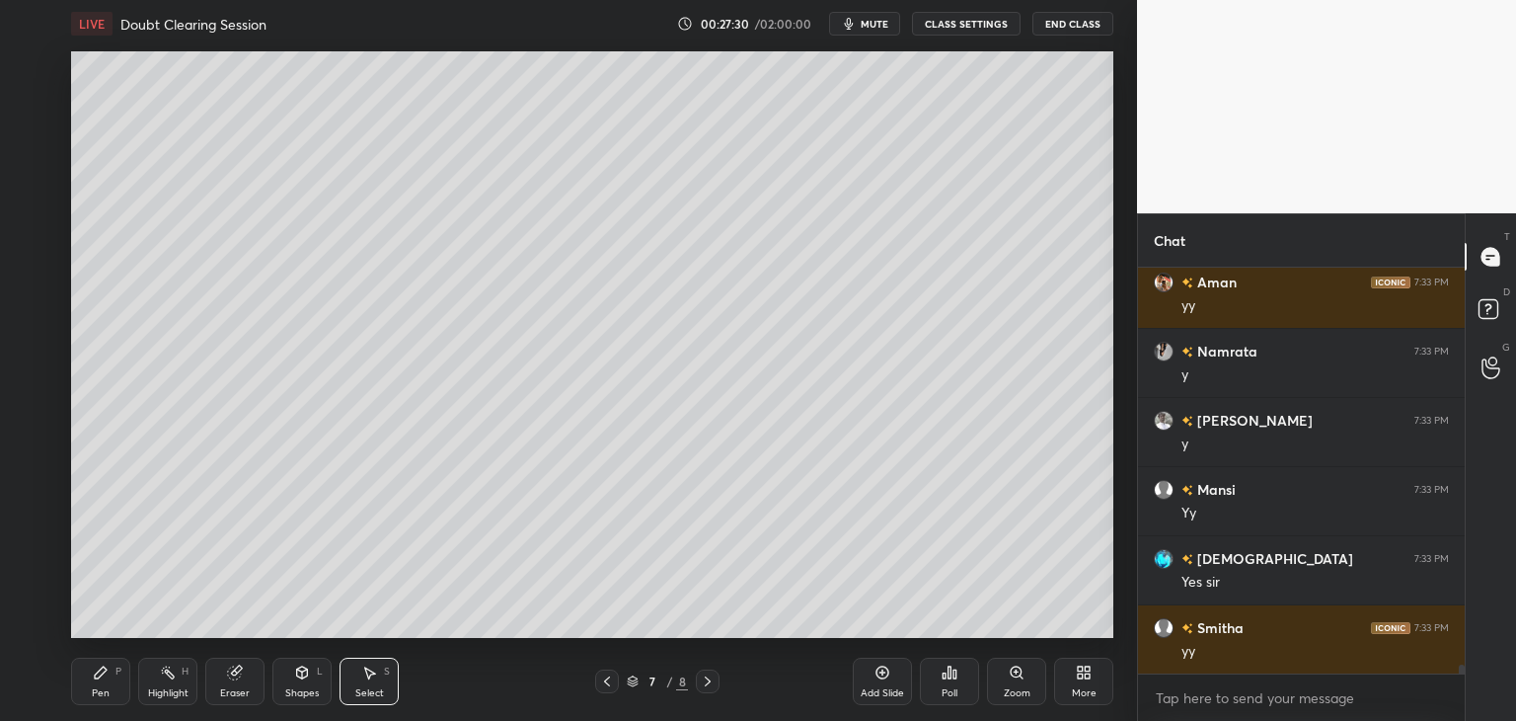
click at [294, 676] on icon at bounding box center [302, 672] width 16 height 16
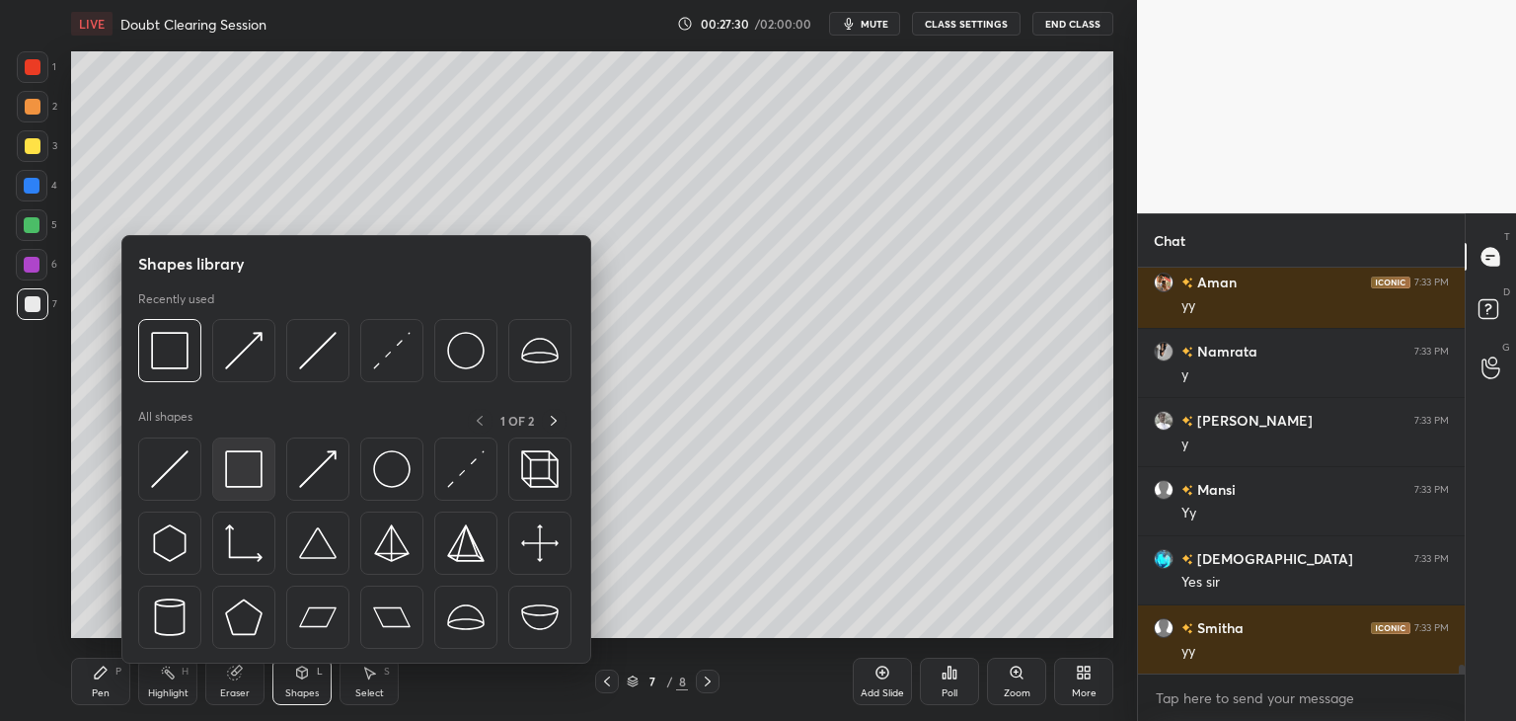
click at [248, 473] on img at bounding box center [244, 469] width 38 height 38
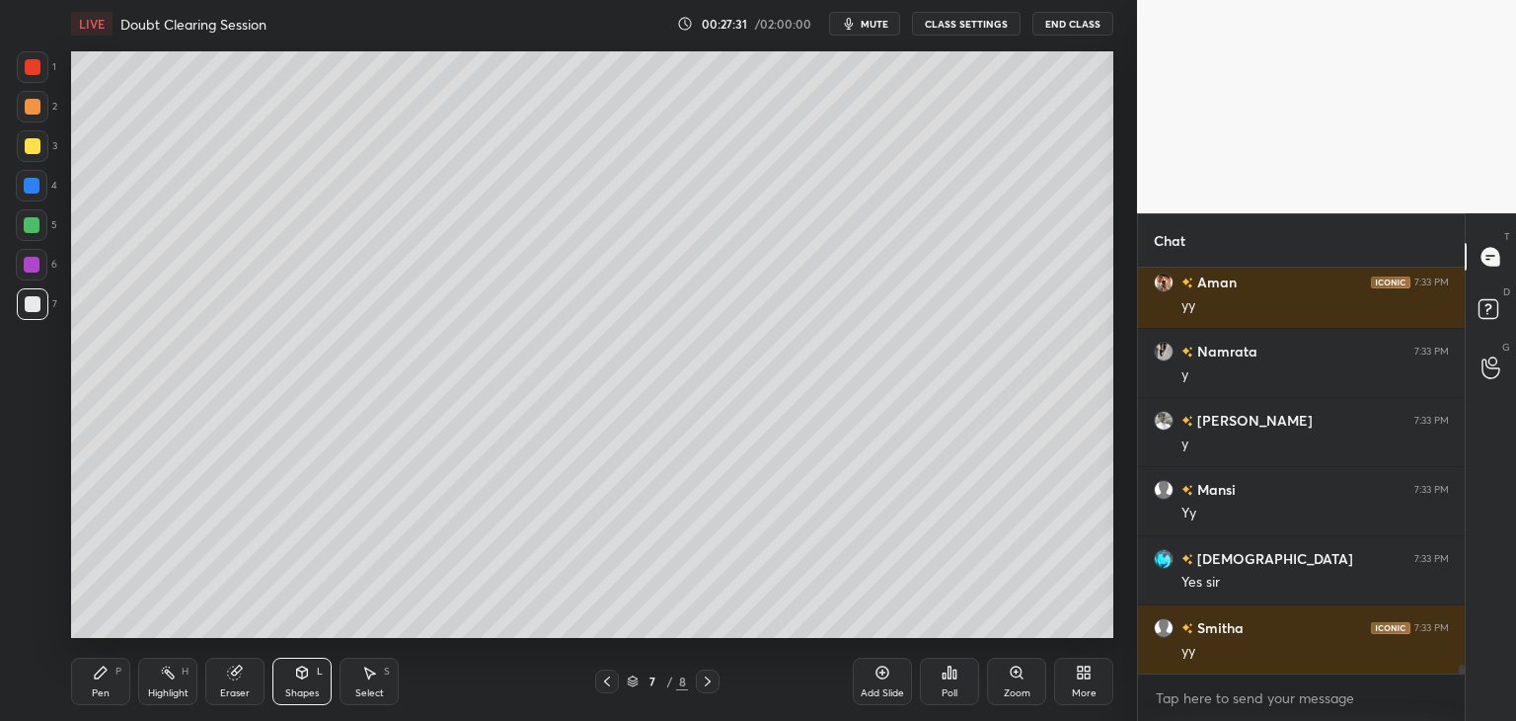
click at [34, 263] on div at bounding box center [32, 265] width 16 height 16
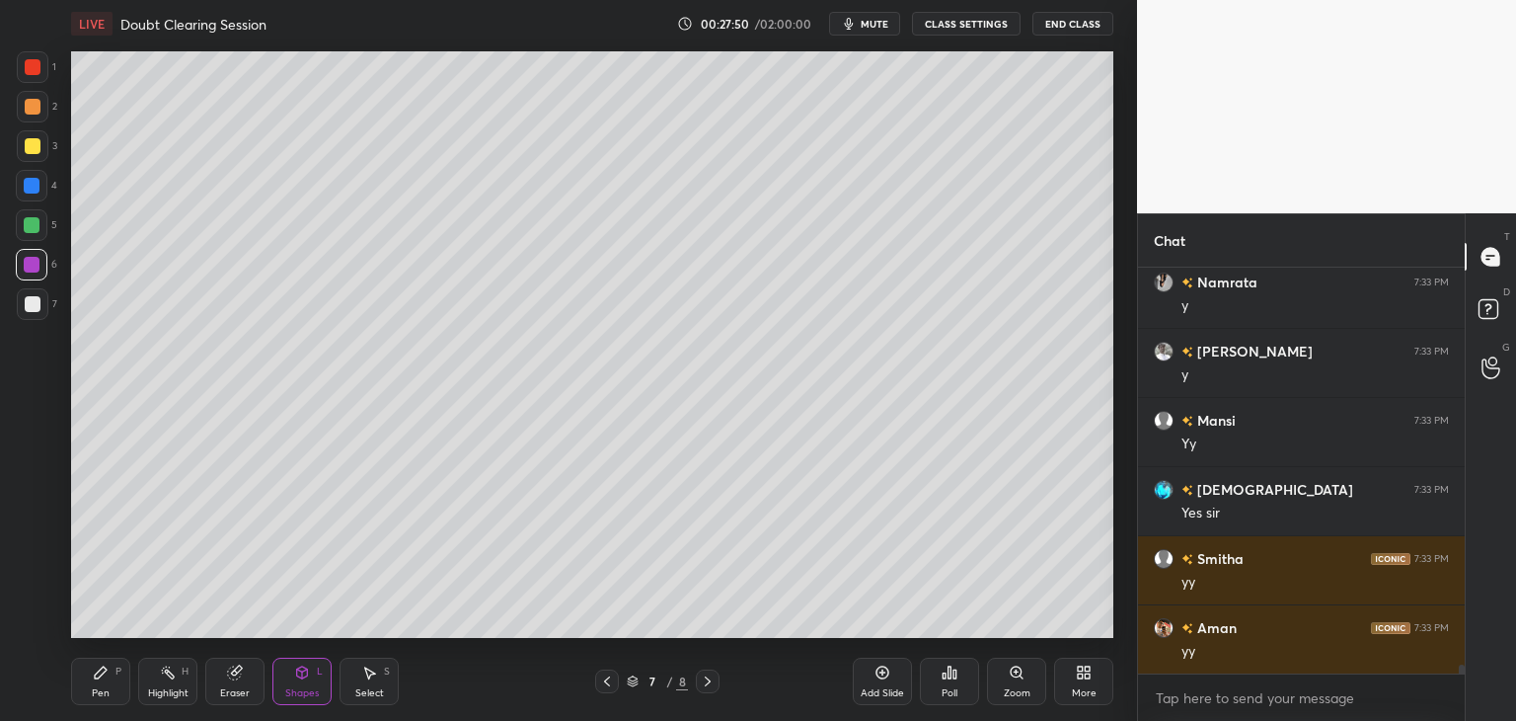
click at [868, 682] on div "Add Slide" at bounding box center [882, 680] width 59 height 47
click at [98, 684] on div "Pen P" at bounding box center [100, 680] width 59 height 47
click at [33, 305] on div at bounding box center [33, 304] width 16 height 16
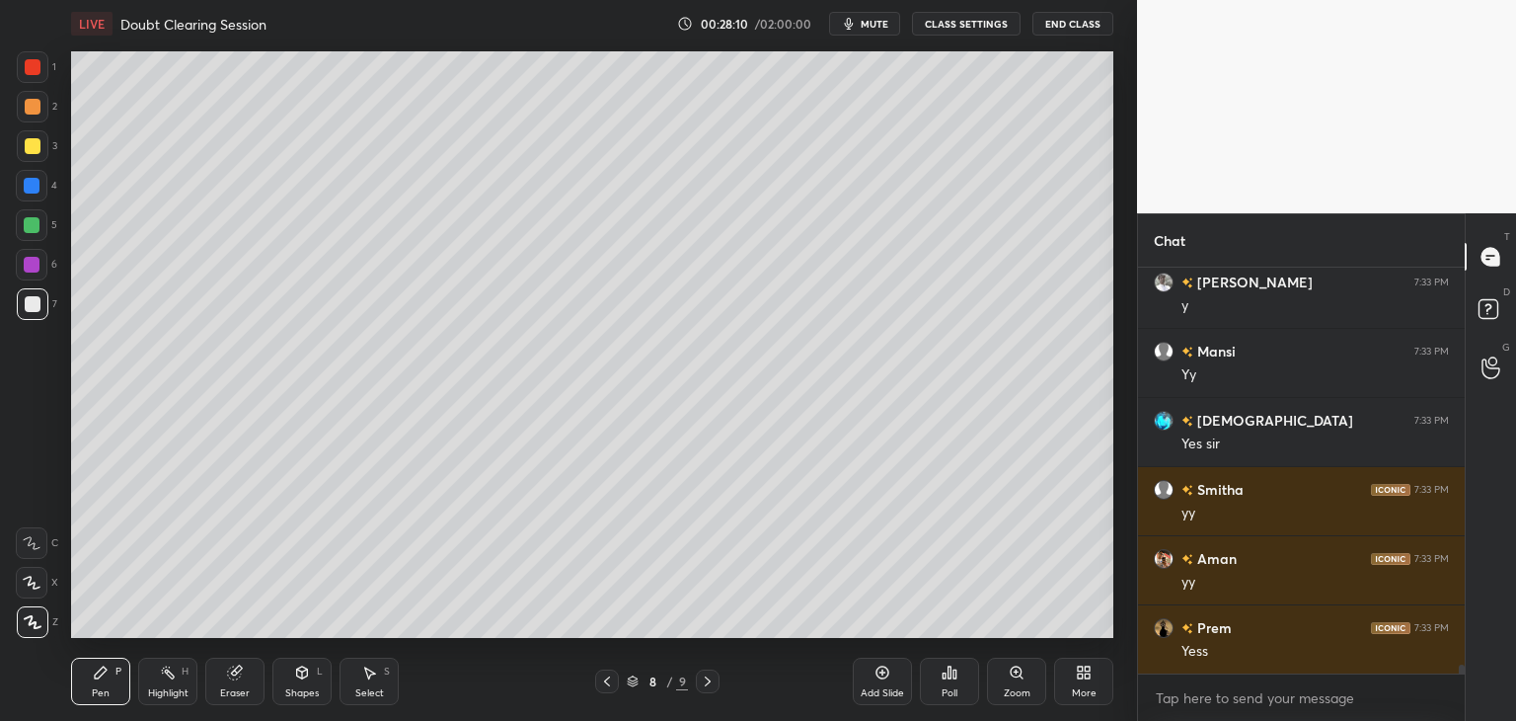
scroll to position [17458, 0]
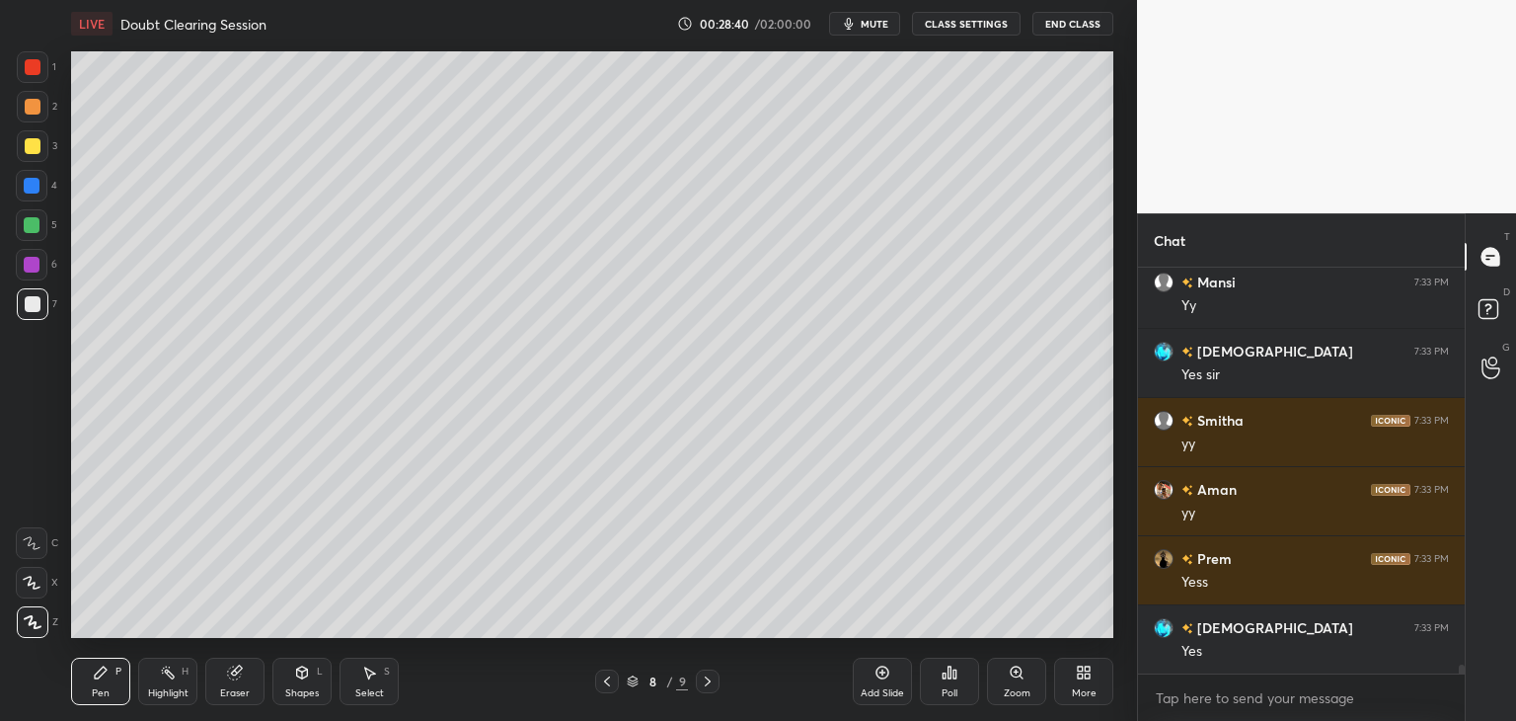
click at [292, 668] on div "Shapes L" at bounding box center [301, 680] width 59 height 47
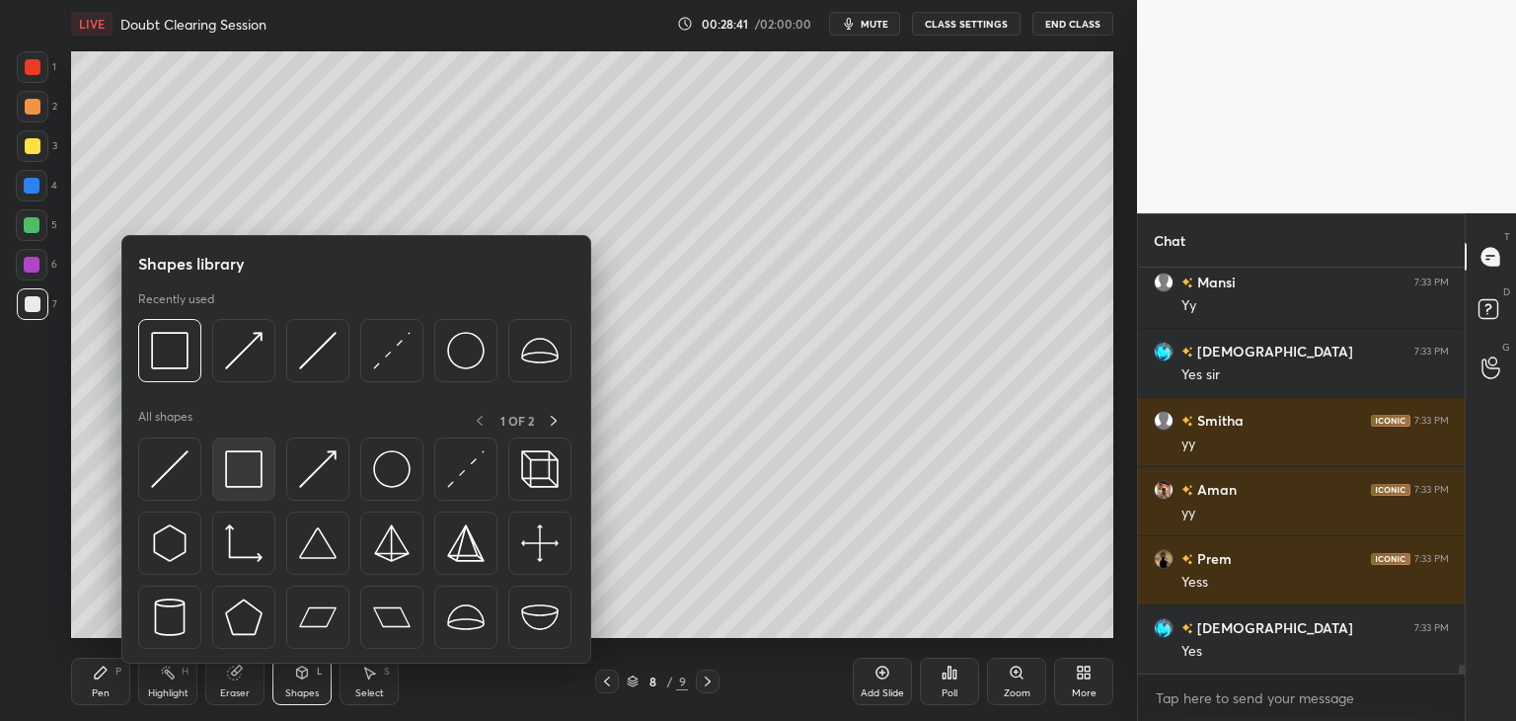
click at [237, 484] on img at bounding box center [244, 469] width 38 height 38
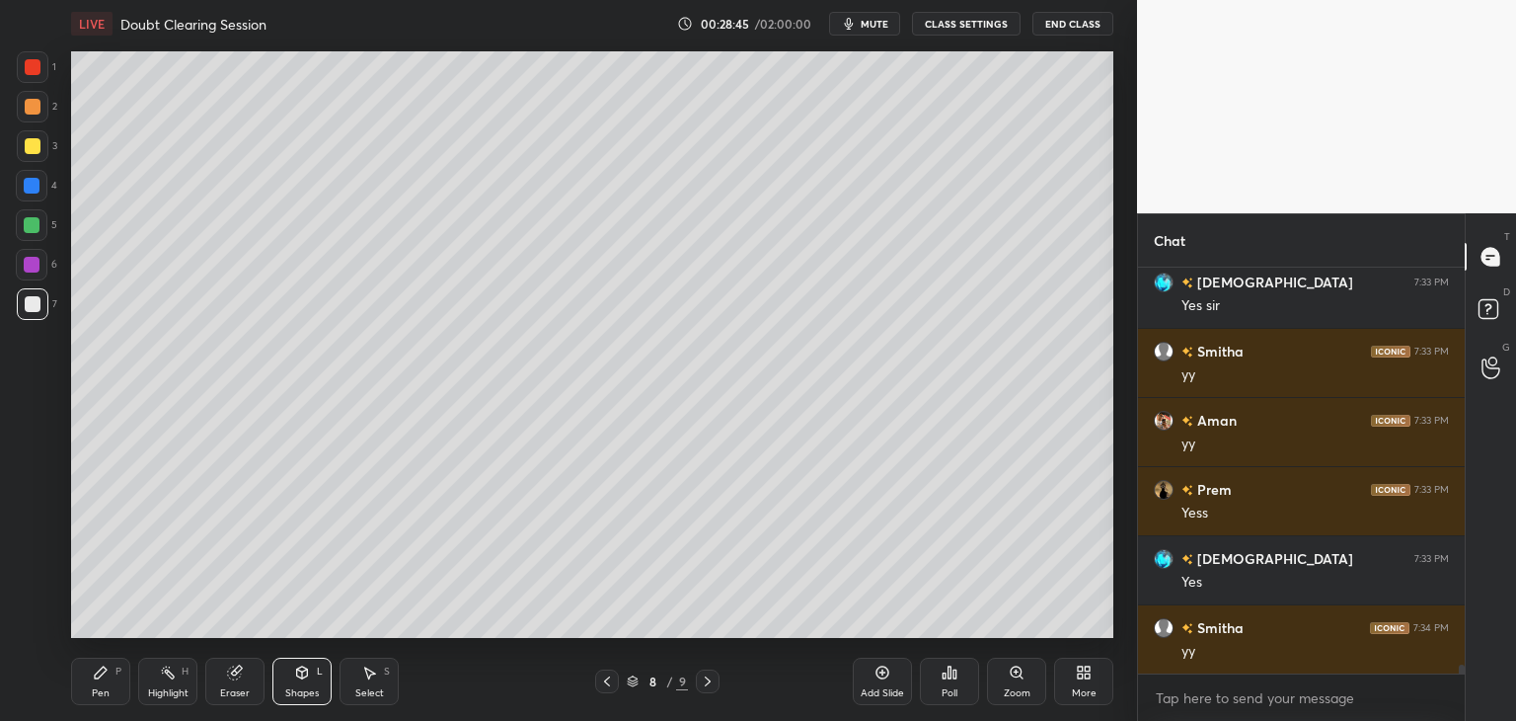
scroll to position [17596, 0]
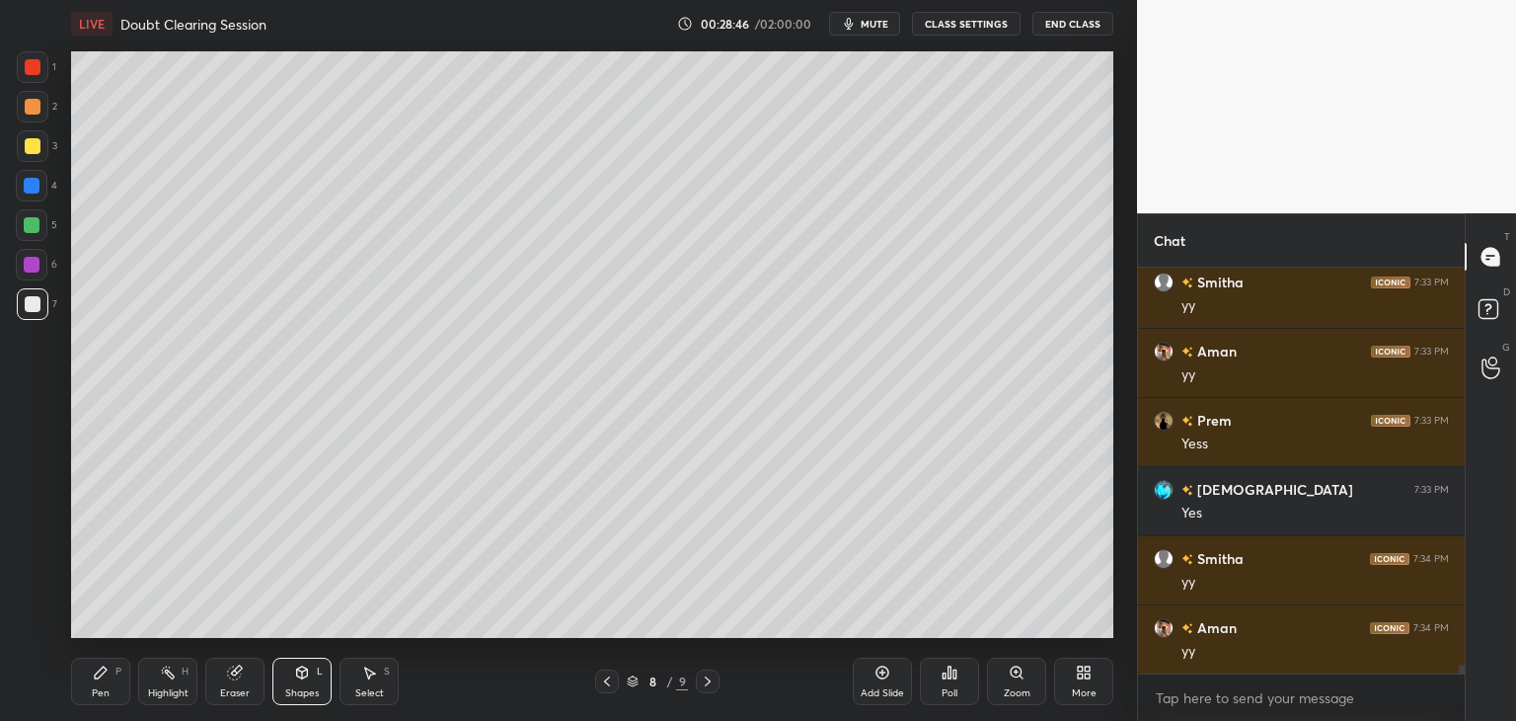
drag, startPoint x: 355, startPoint y: 688, endPoint x: 373, endPoint y: 661, distance: 32.0
click at [355, 688] on div "Select" at bounding box center [369, 693] width 29 height 10
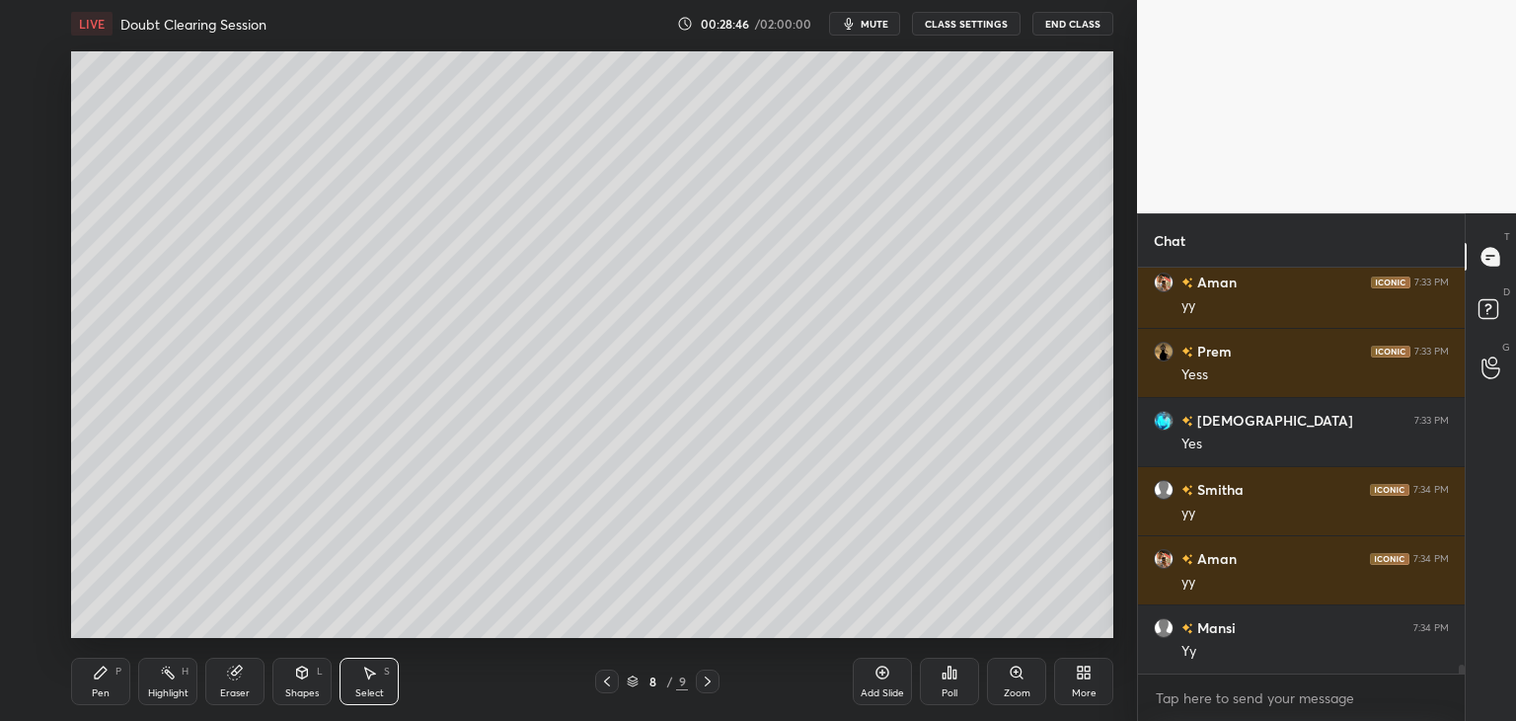
scroll to position [17734, 0]
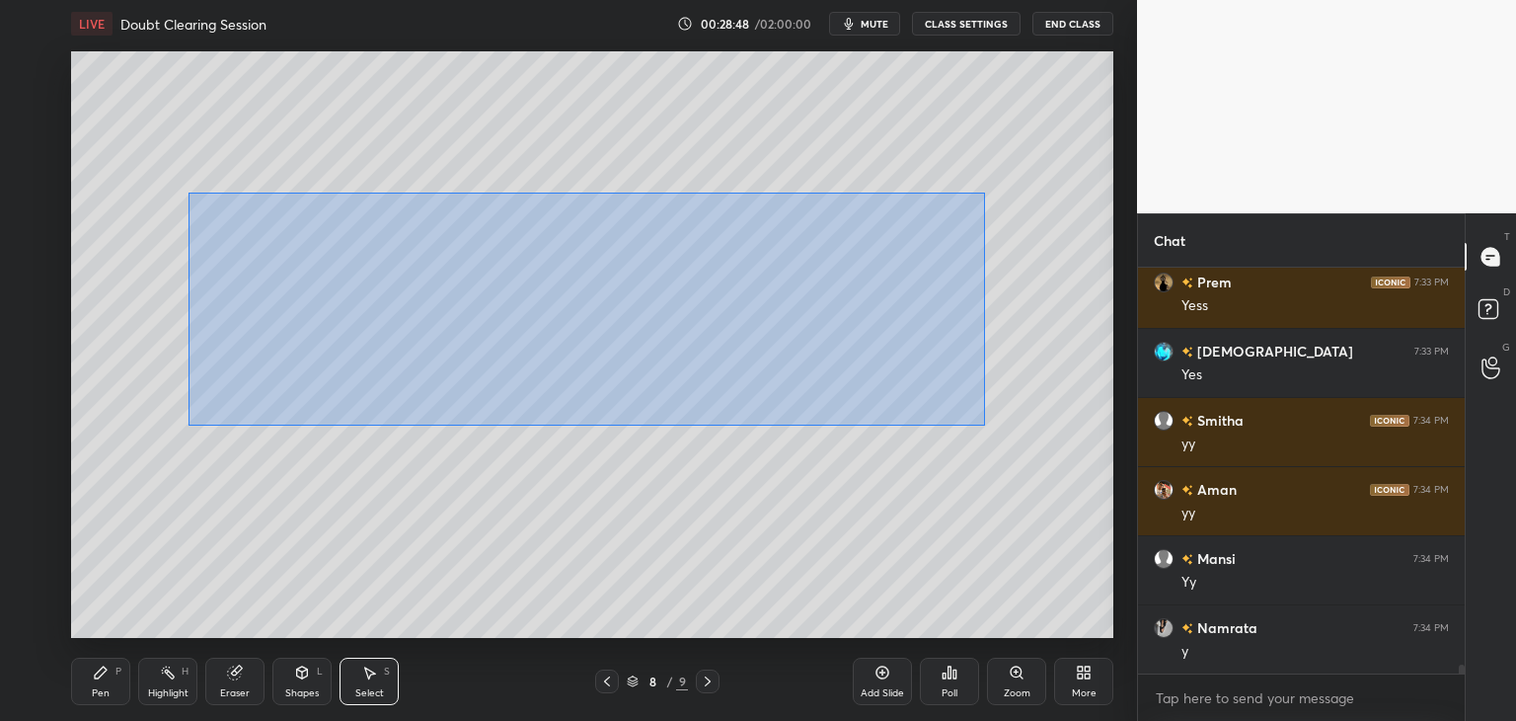
drag, startPoint x: 197, startPoint y: 196, endPoint x: 998, endPoint y: 405, distance: 827.2
click at [1005, 409] on div "0 ° Undo Copy Duplicate Duplicate to new slide Delete" at bounding box center [592, 344] width 1042 height 586
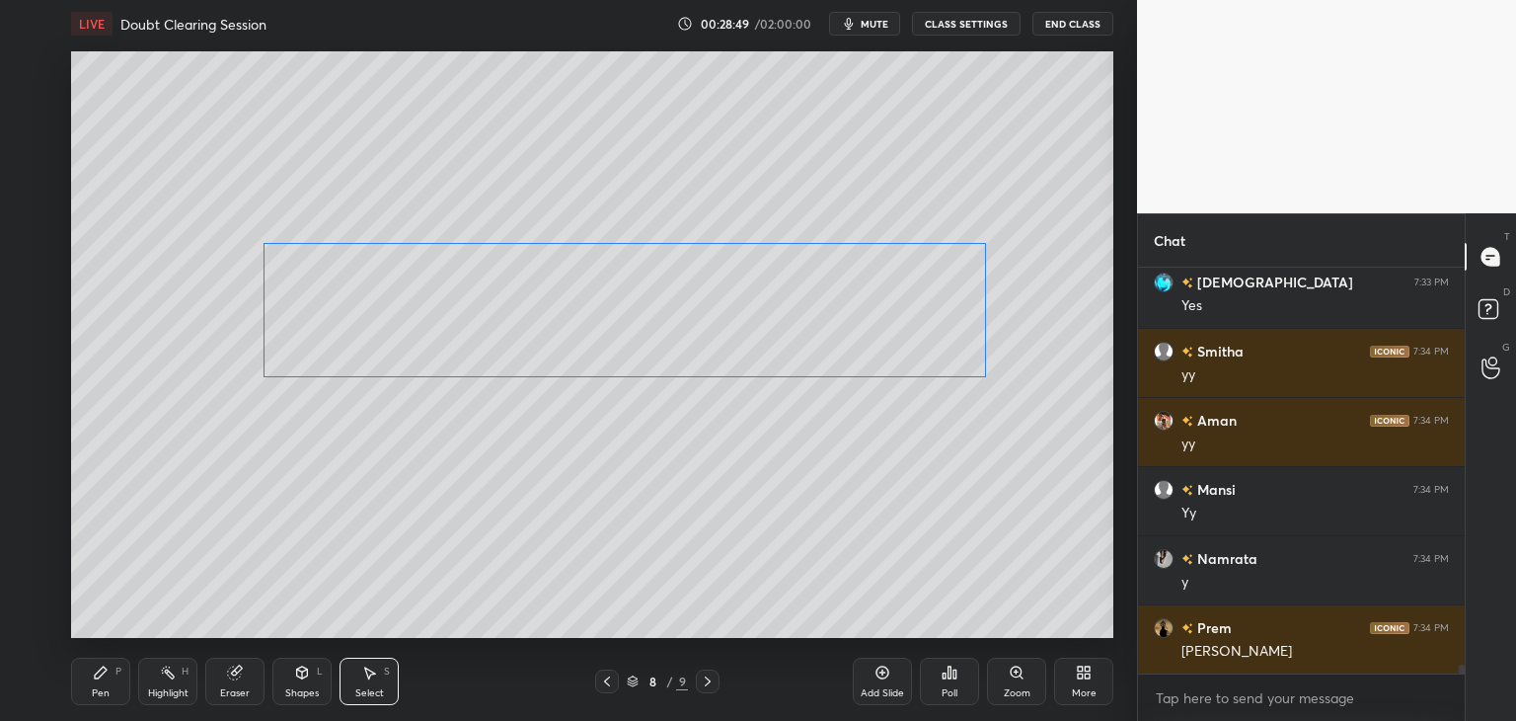
click at [821, 356] on div "0 ° Undo Copy Duplicate Duplicate to new slide Delete" at bounding box center [592, 344] width 1042 height 586
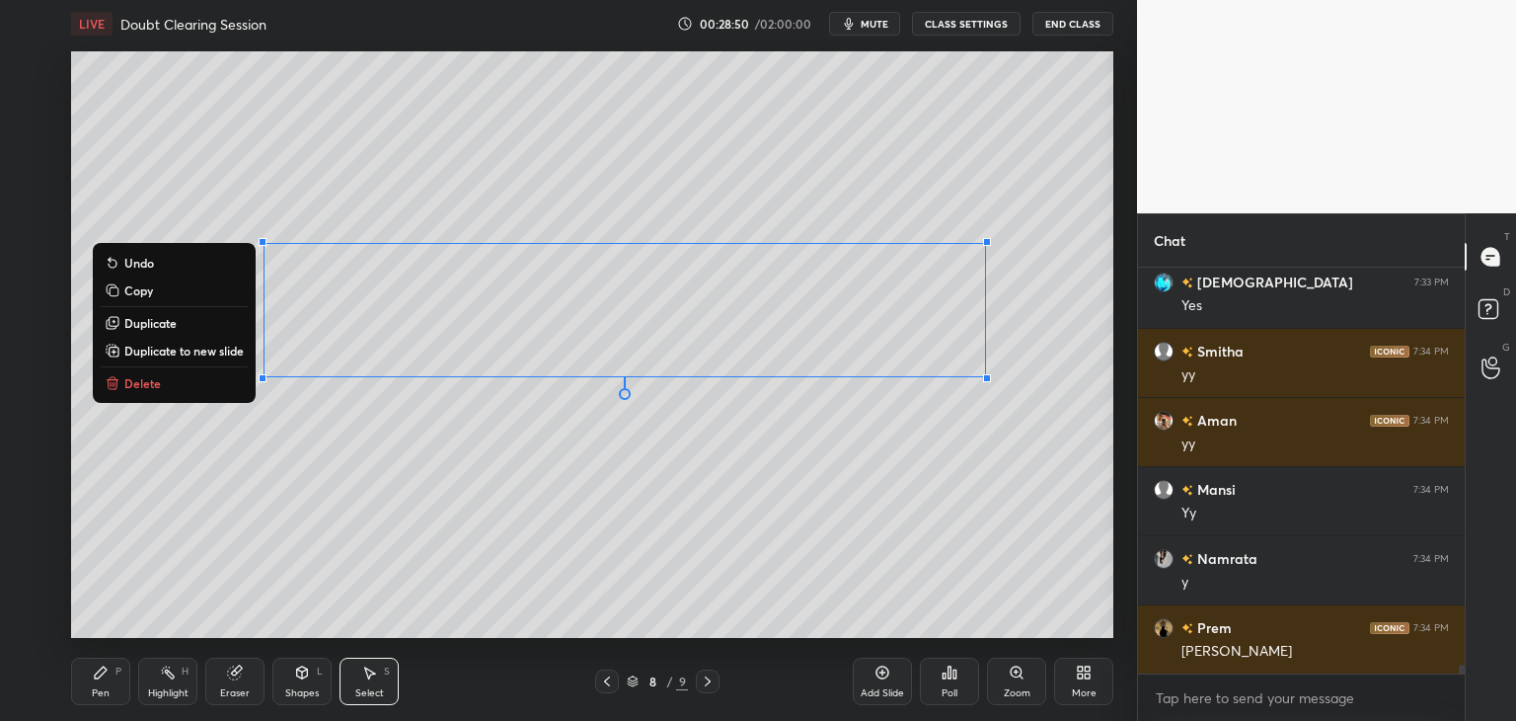
scroll to position [17873, 0]
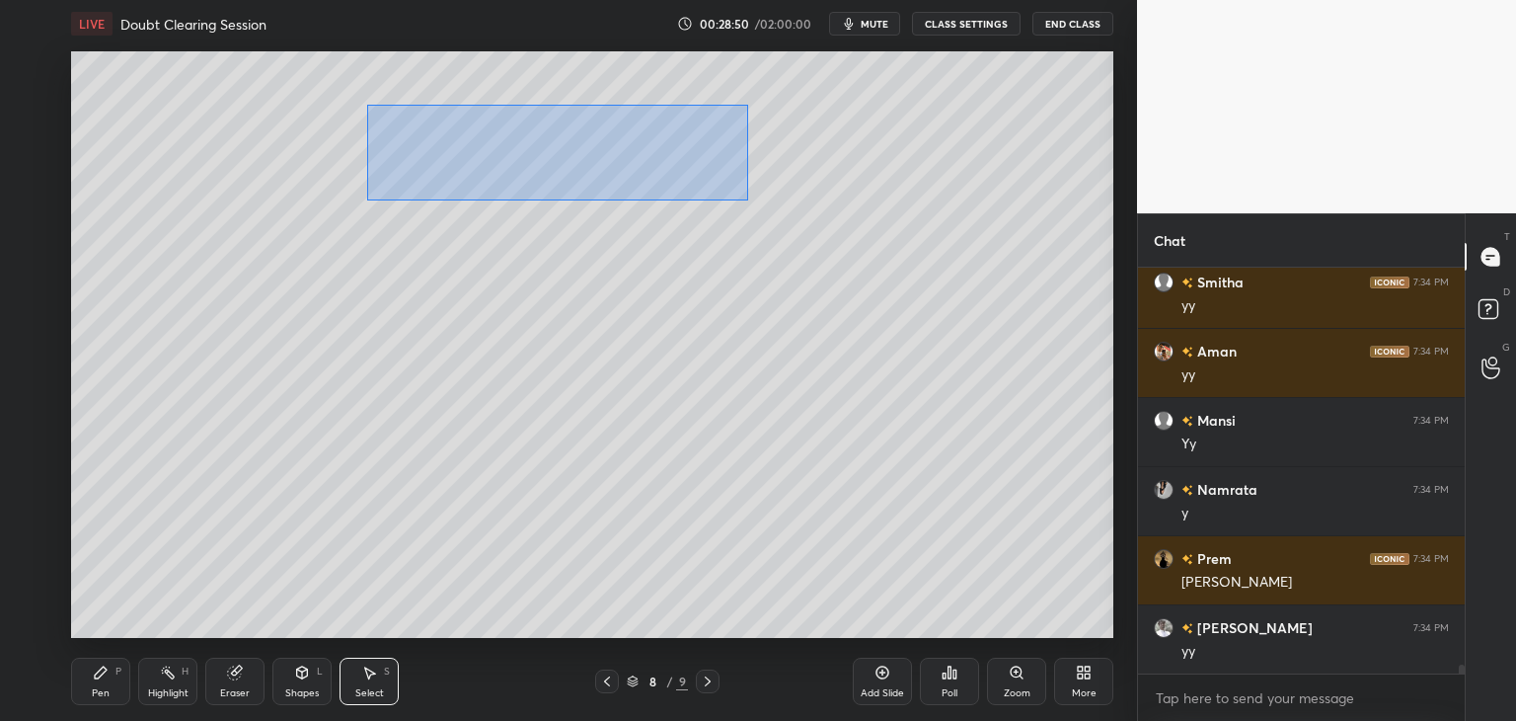
drag, startPoint x: 411, startPoint y: 127, endPoint x: 704, endPoint y: 184, distance: 298.5
click at [745, 198] on div "0 ° Undo Copy Duplicate Duplicate to new slide Delete" at bounding box center [592, 344] width 1042 height 586
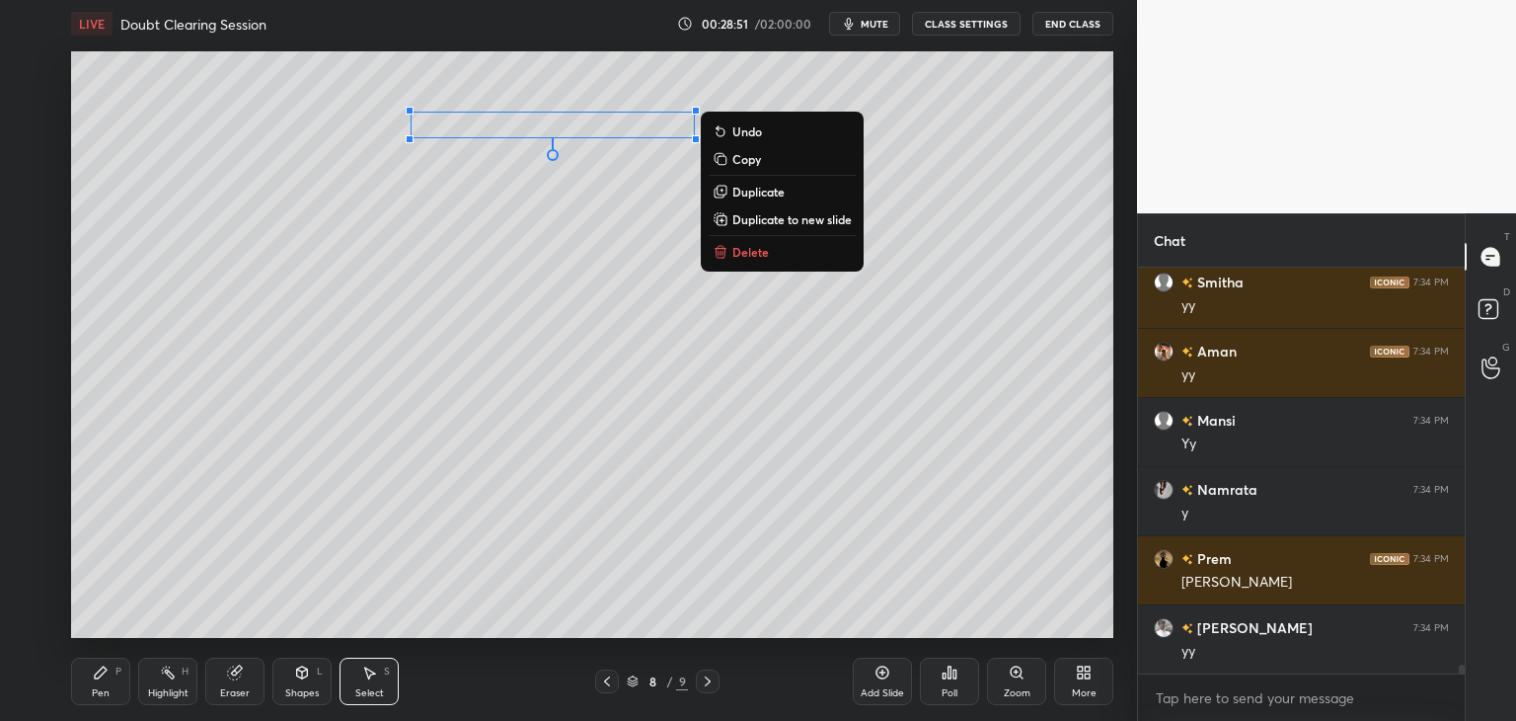
scroll to position [17942, 0]
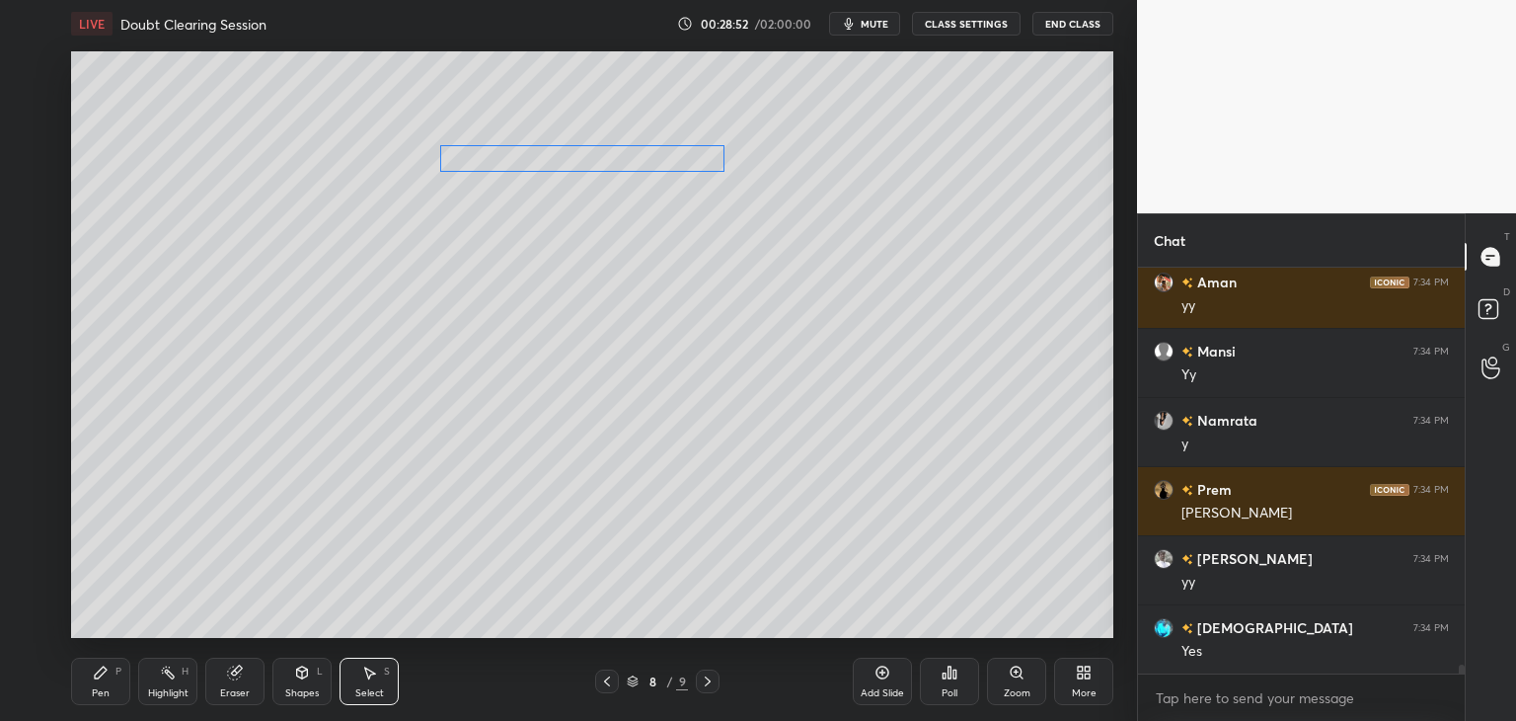
drag, startPoint x: 628, startPoint y: 132, endPoint x: 657, endPoint y: 167, distance: 45.5
click at [657, 167] on div "0 ° Undo Copy Duplicate Duplicate to new slide Delete" at bounding box center [592, 344] width 1042 height 586
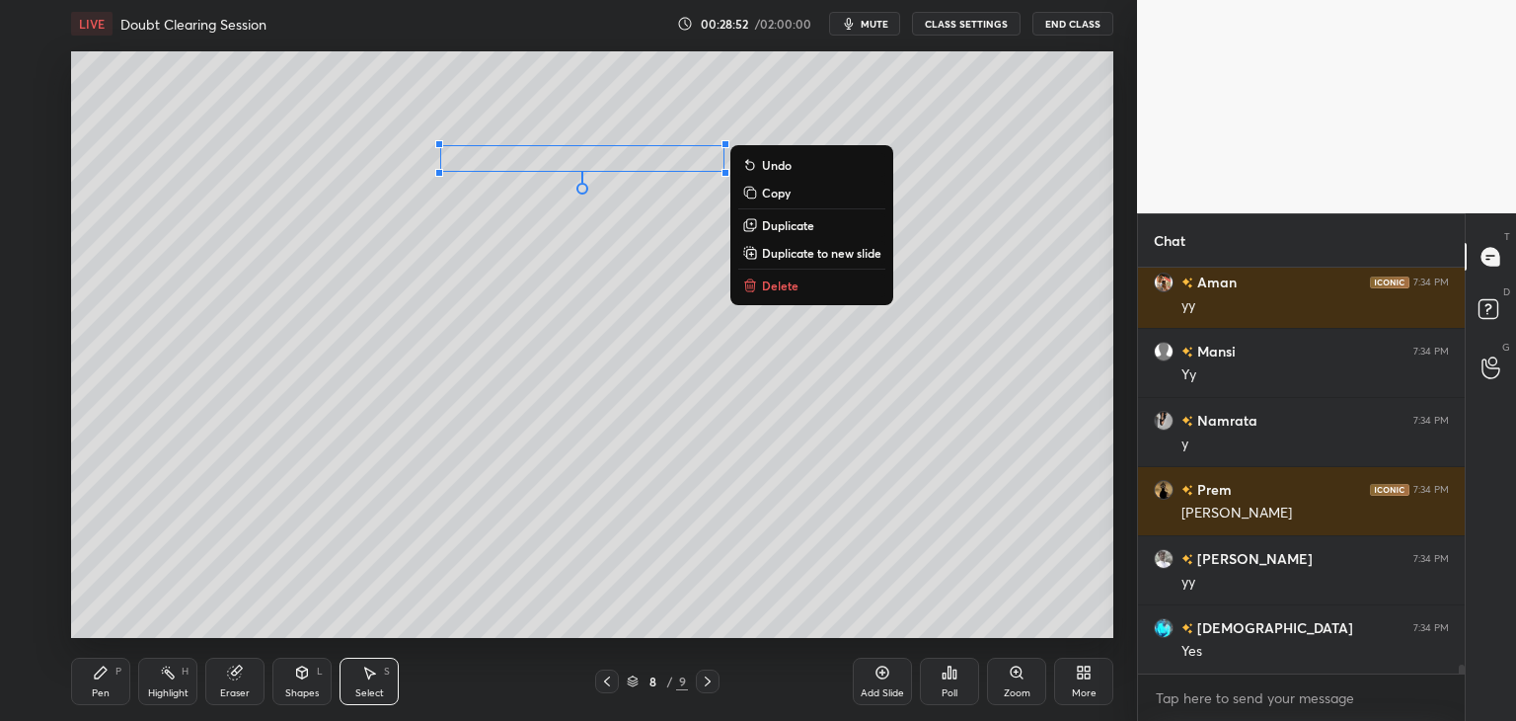
click at [604, 427] on div "0 ° Undo Copy Duplicate Duplicate to new slide Delete" at bounding box center [592, 344] width 1042 height 586
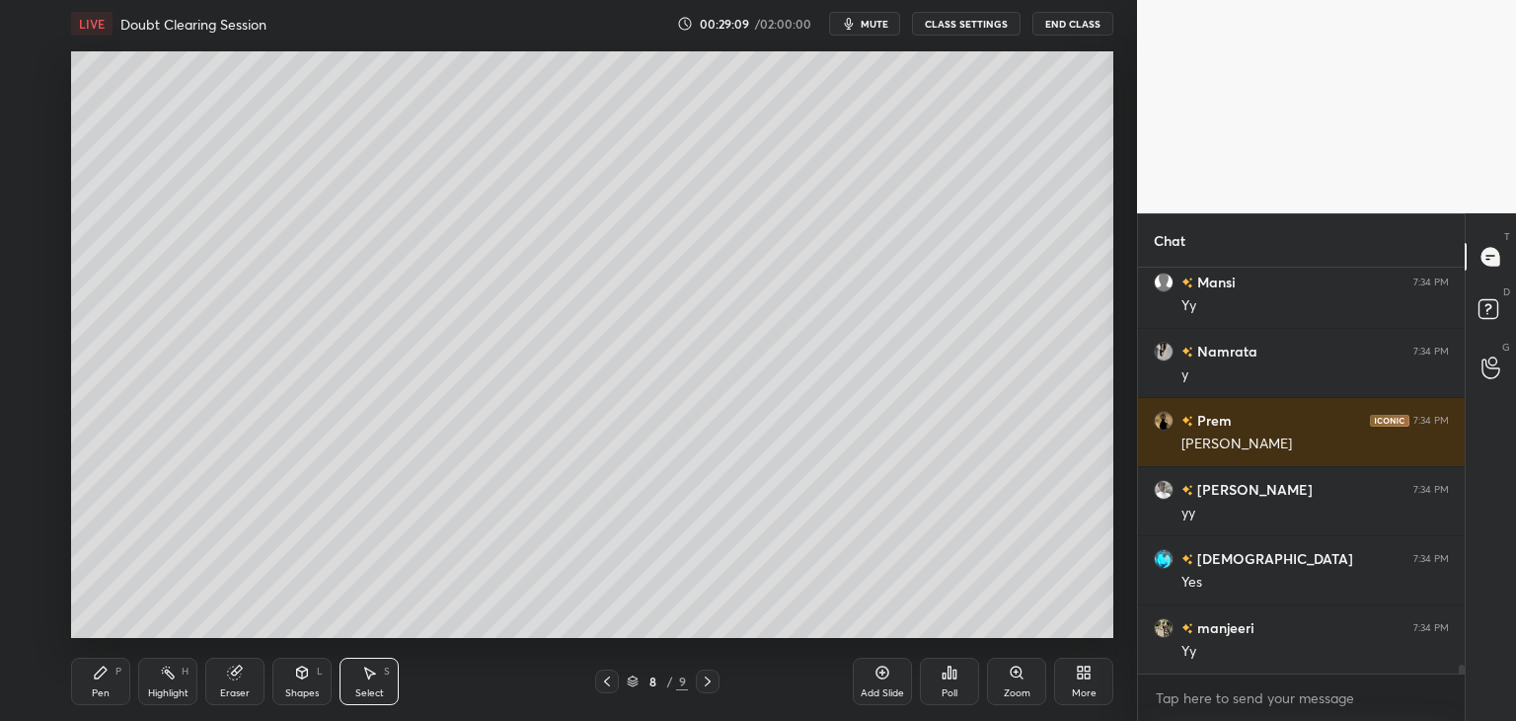
scroll to position [18080, 0]
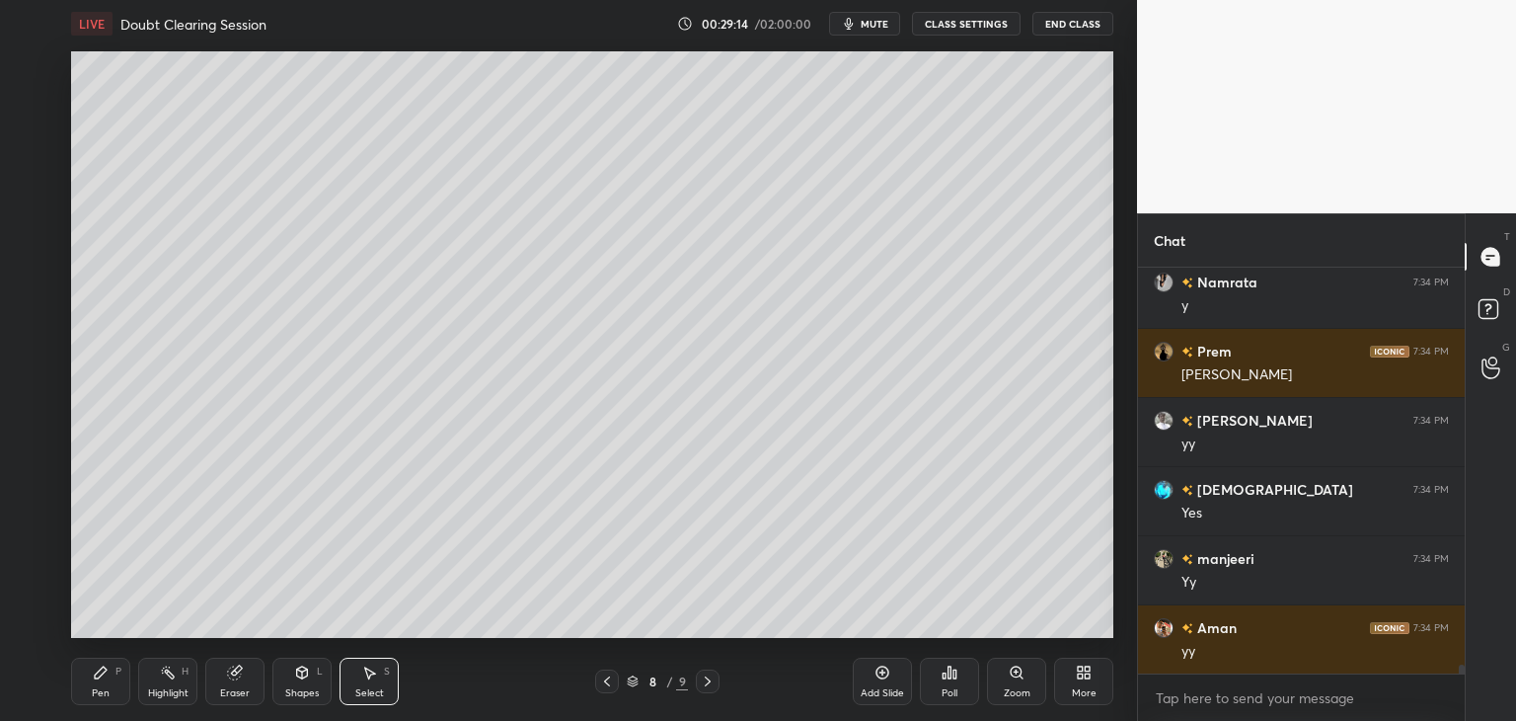
click at [880, 688] on div "Add Slide" at bounding box center [882, 693] width 43 height 10
click at [110, 673] on div "Pen P" at bounding box center [100, 680] width 59 height 47
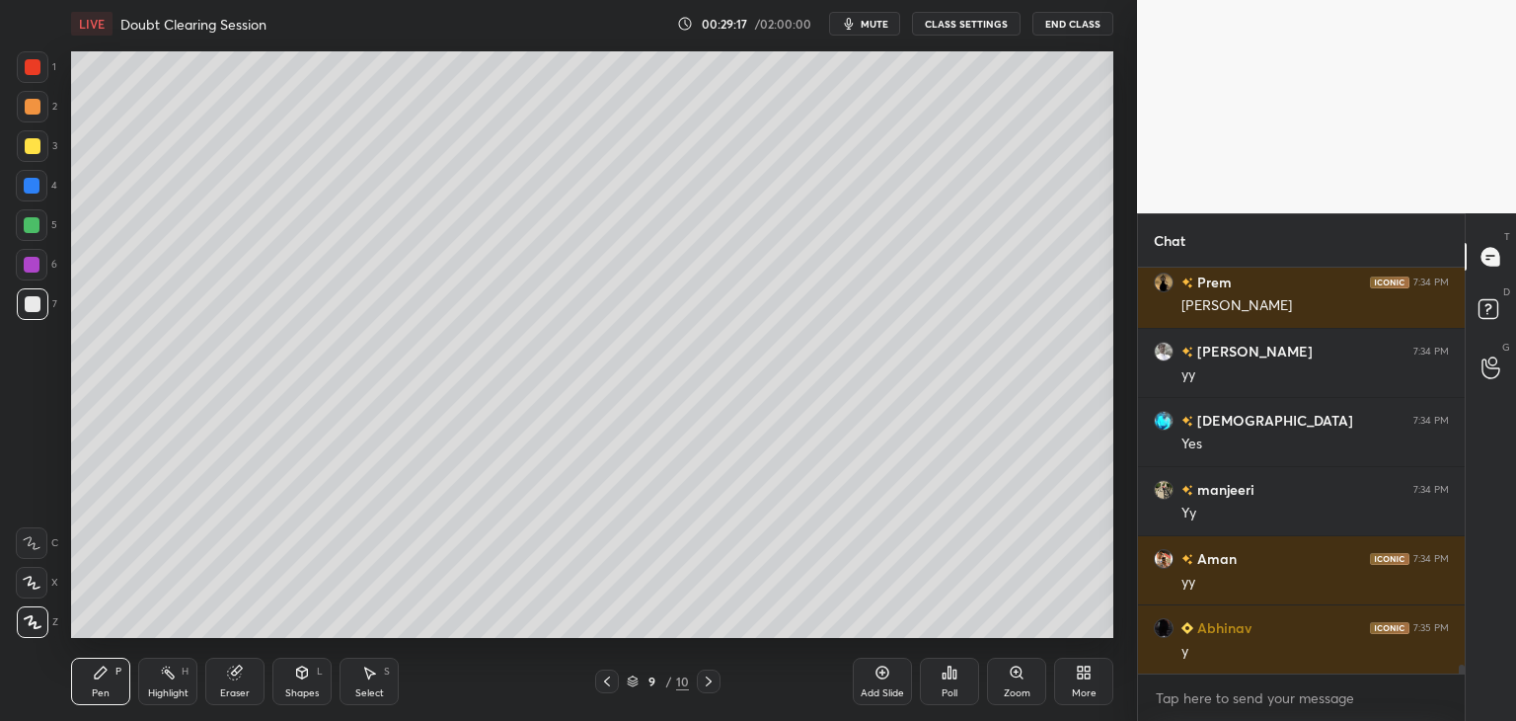
click at [32, 308] on div at bounding box center [33, 304] width 16 height 16
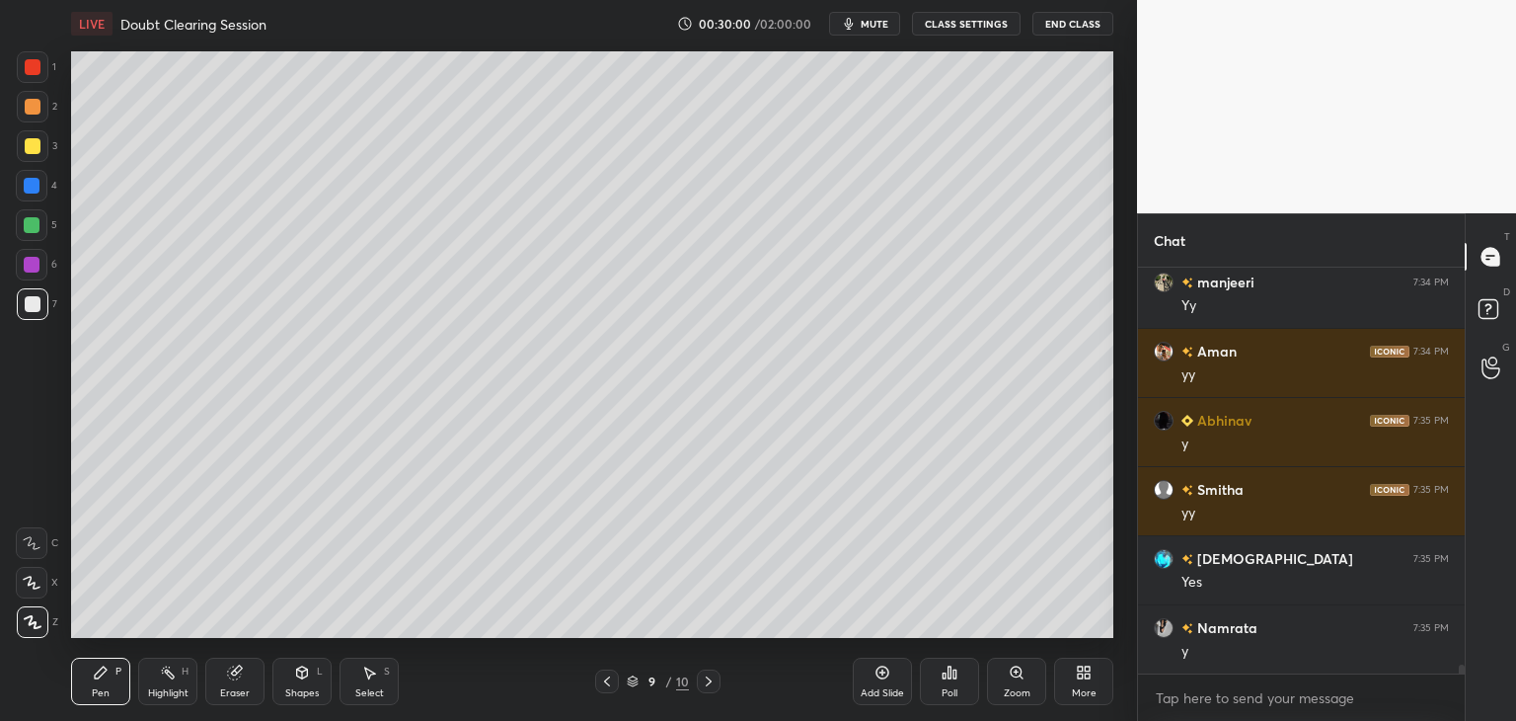
scroll to position [18425, 0]
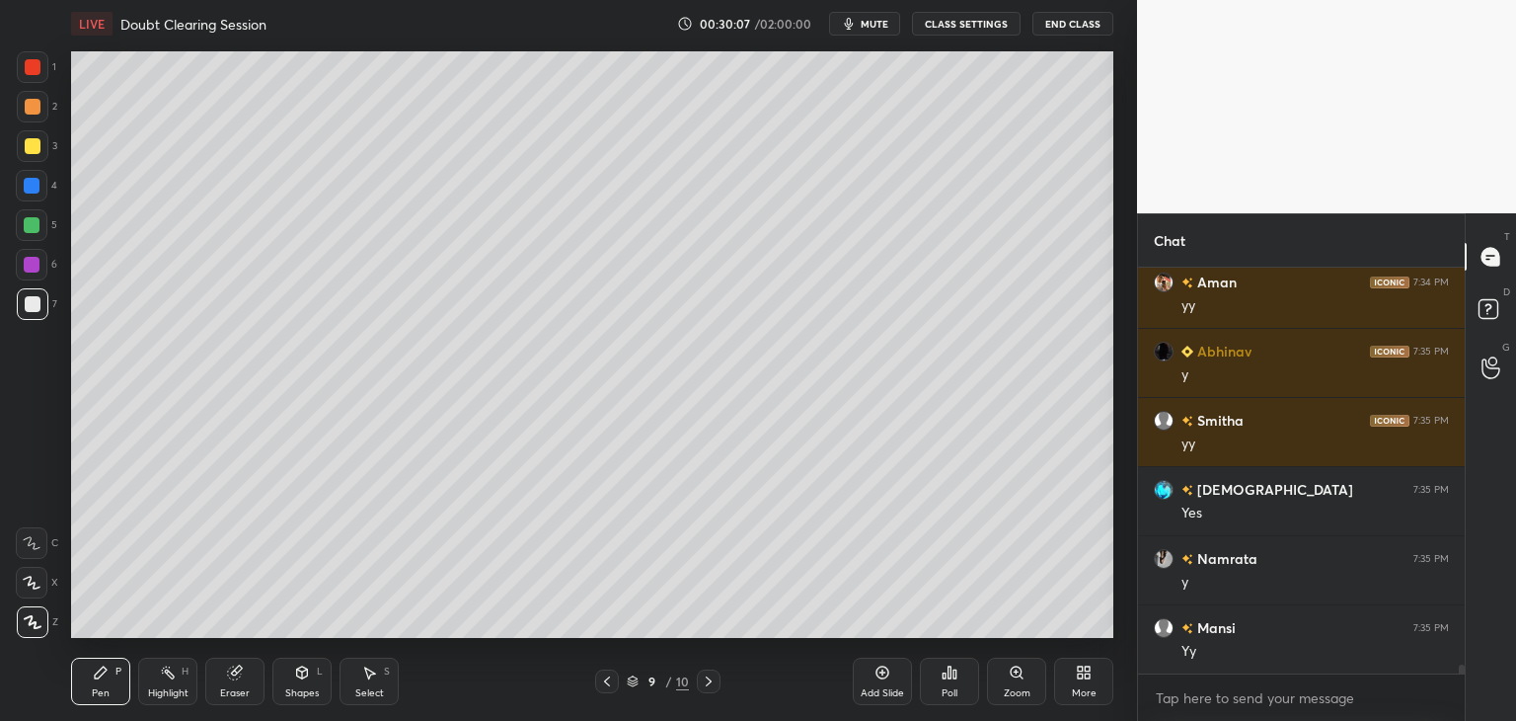
drag, startPoint x: 303, startPoint y: 687, endPoint x: 312, endPoint y: 680, distance: 11.3
click at [304, 688] on div "Shapes" at bounding box center [302, 693] width 34 height 10
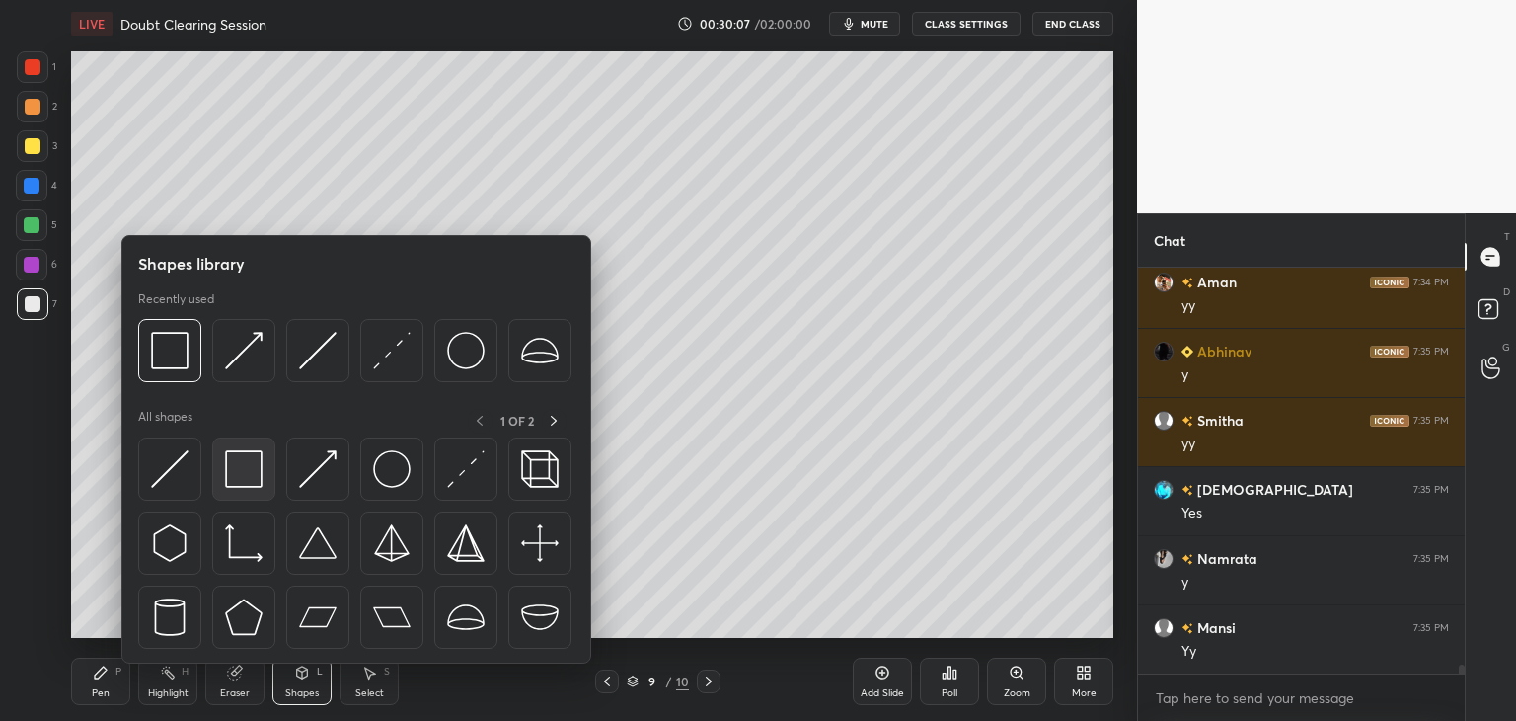
click at [253, 495] on div at bounding box center [243, 468] width 63 height 63
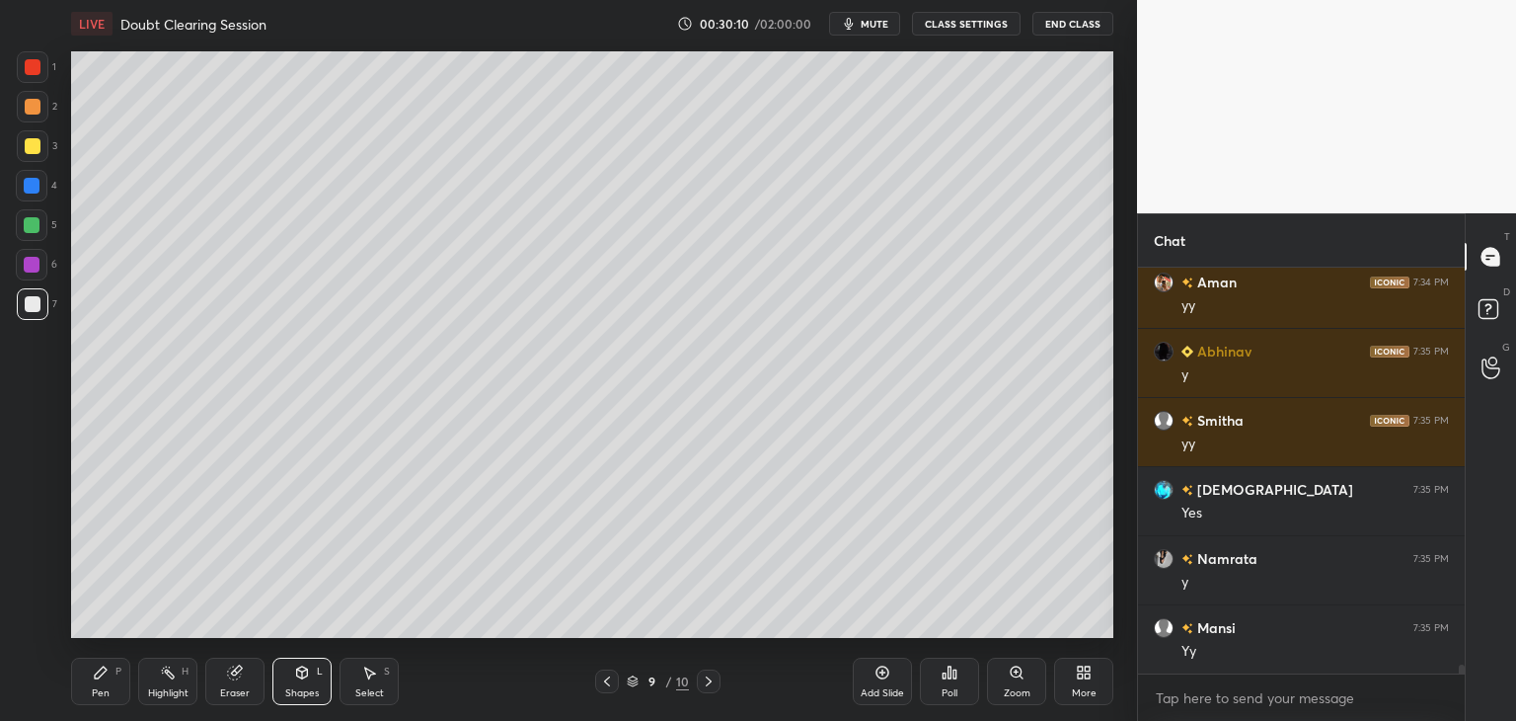
click at [31, 262] on div at bounding box center [32, 265] width 16 height 16
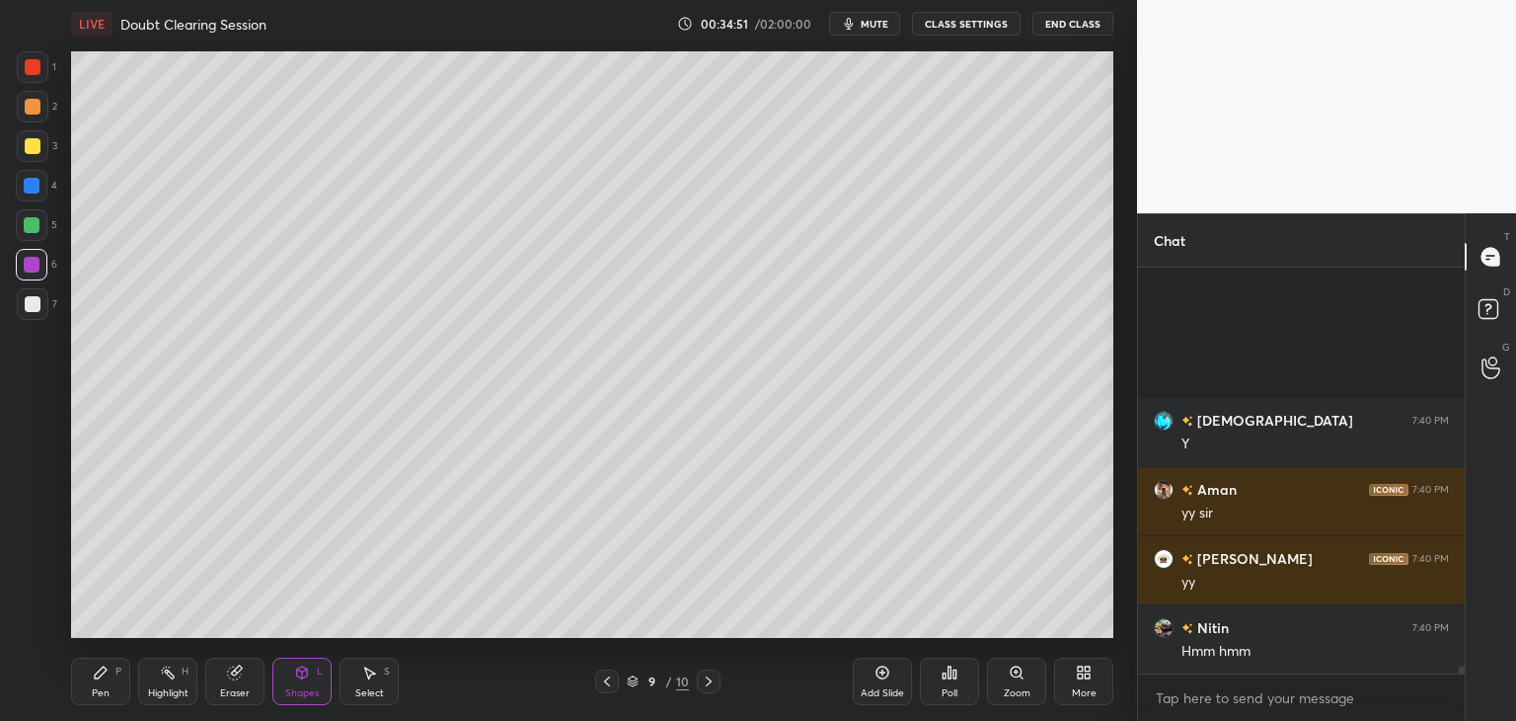
scroll to position [21622, 0]
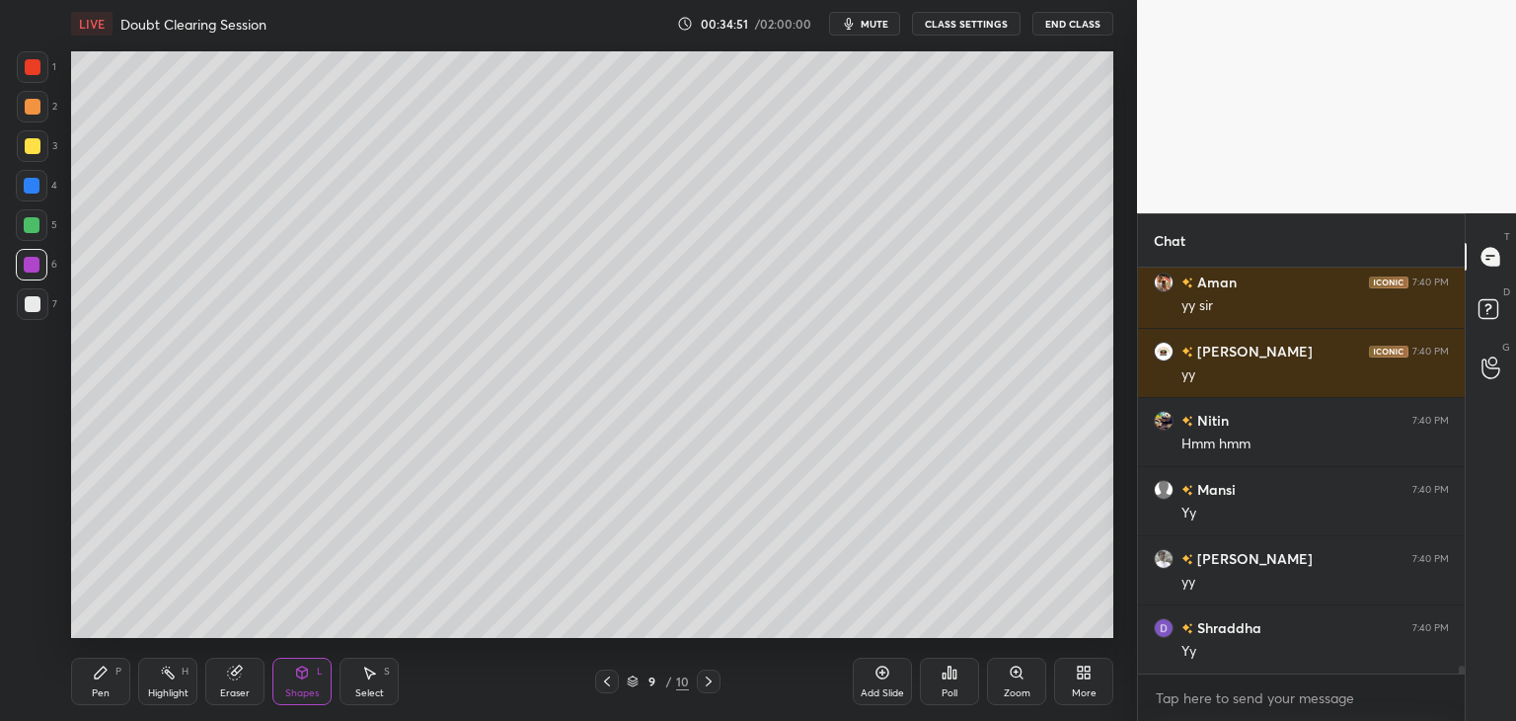
click at [707, 680] on icon at bounding box center [709, 681] width 16 height 16
click at [604, 681] on icon at bounding box center [607, 681] width 16 height 16
click at [872, 690] on div "Add Slide" at bounding box center [882, 693] width 43 height 10
click at [99, 692] on div "Pen" at bounding box center [101, 693] width 18 height 10
click at [26, 297] on div at bounding box center [33, 304] width 16 height 16
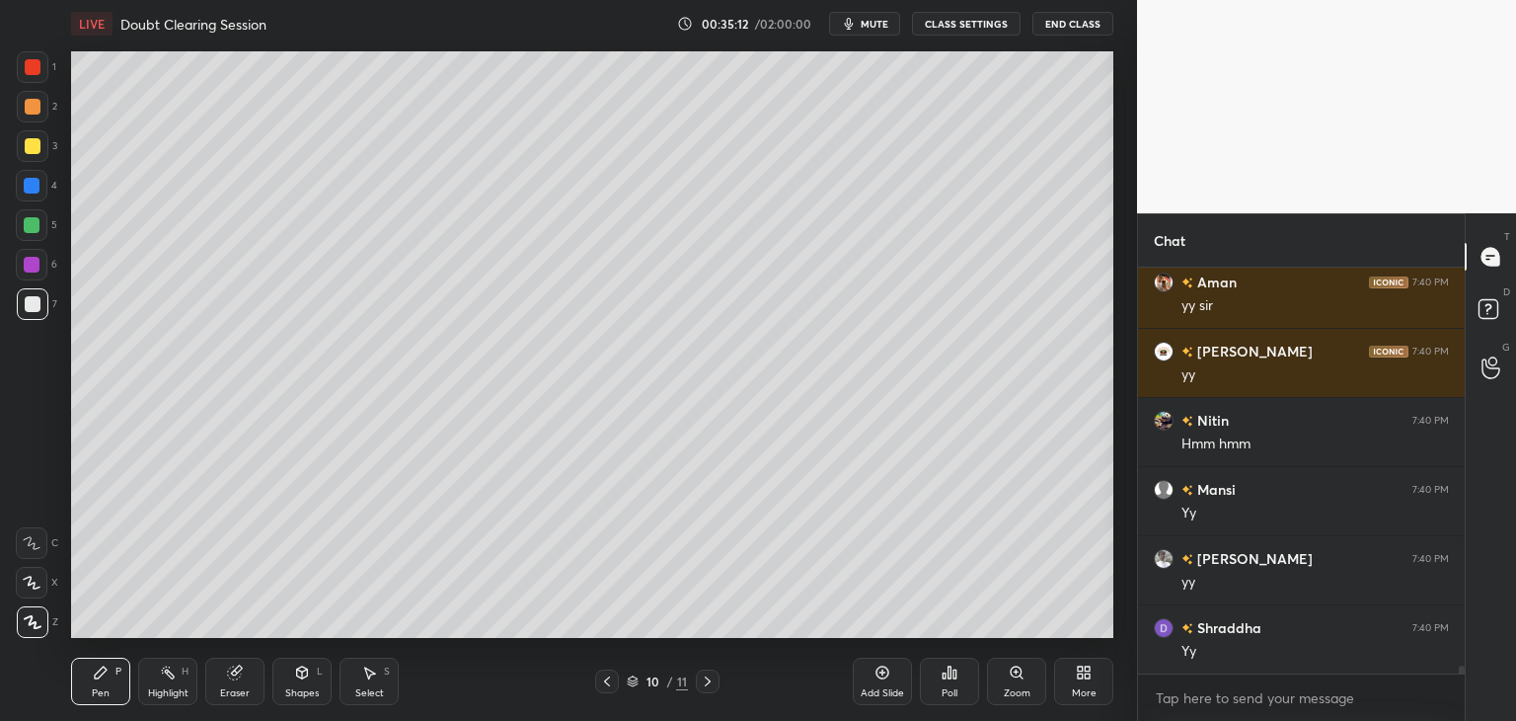
click at [299, 681] on div "Shapes L" at bounding box center [301, 680] width 59 height 47
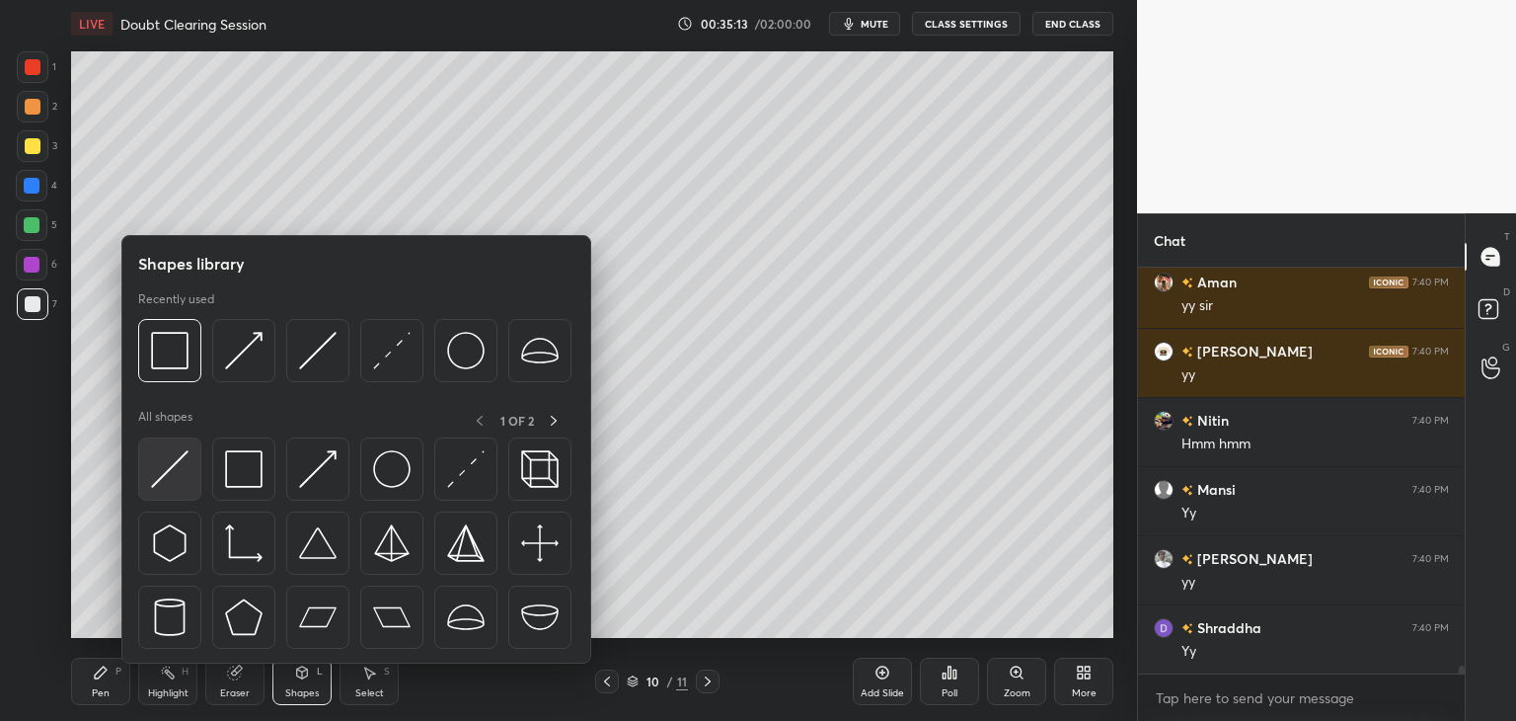
click at [186, 477] on img at bounding box center [170, 469] width 38 height 38
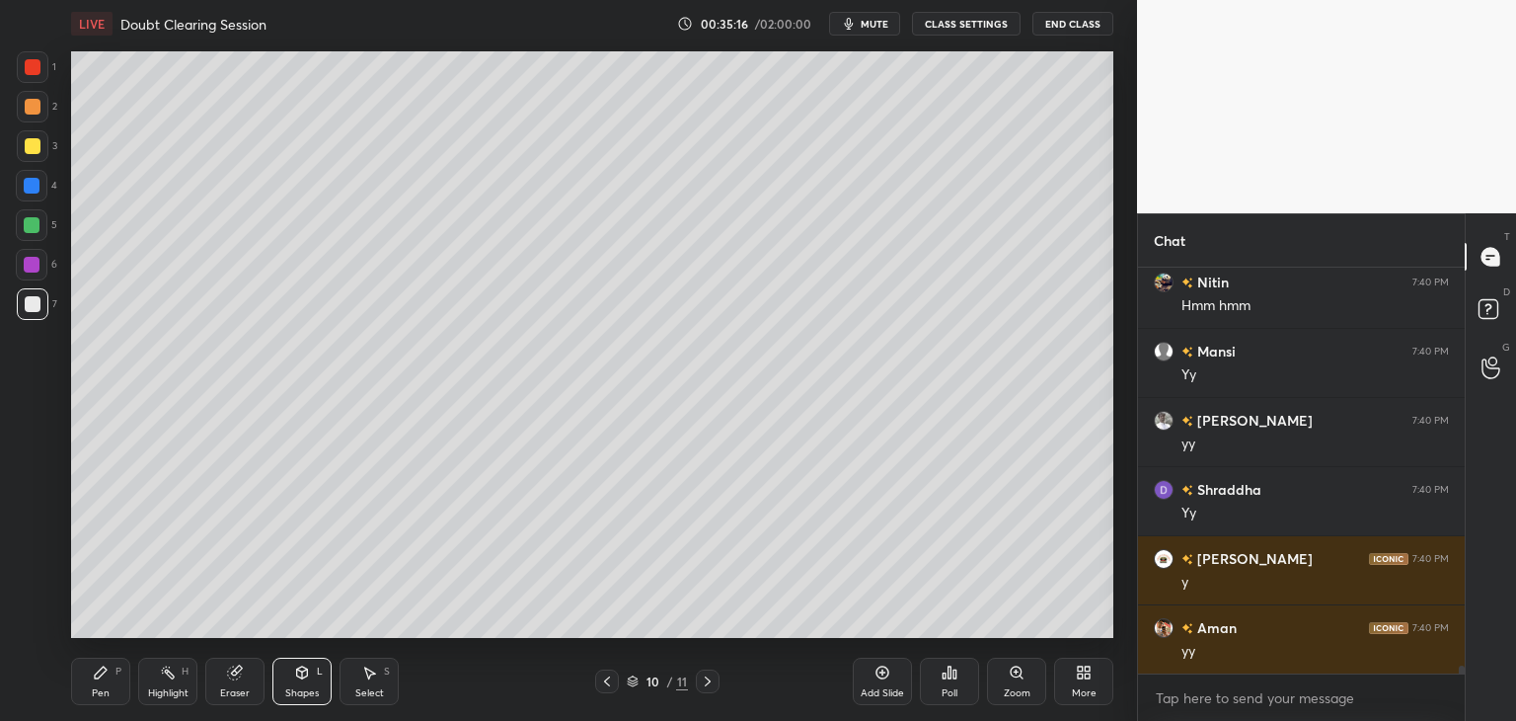
scroll to position [21829, 0]
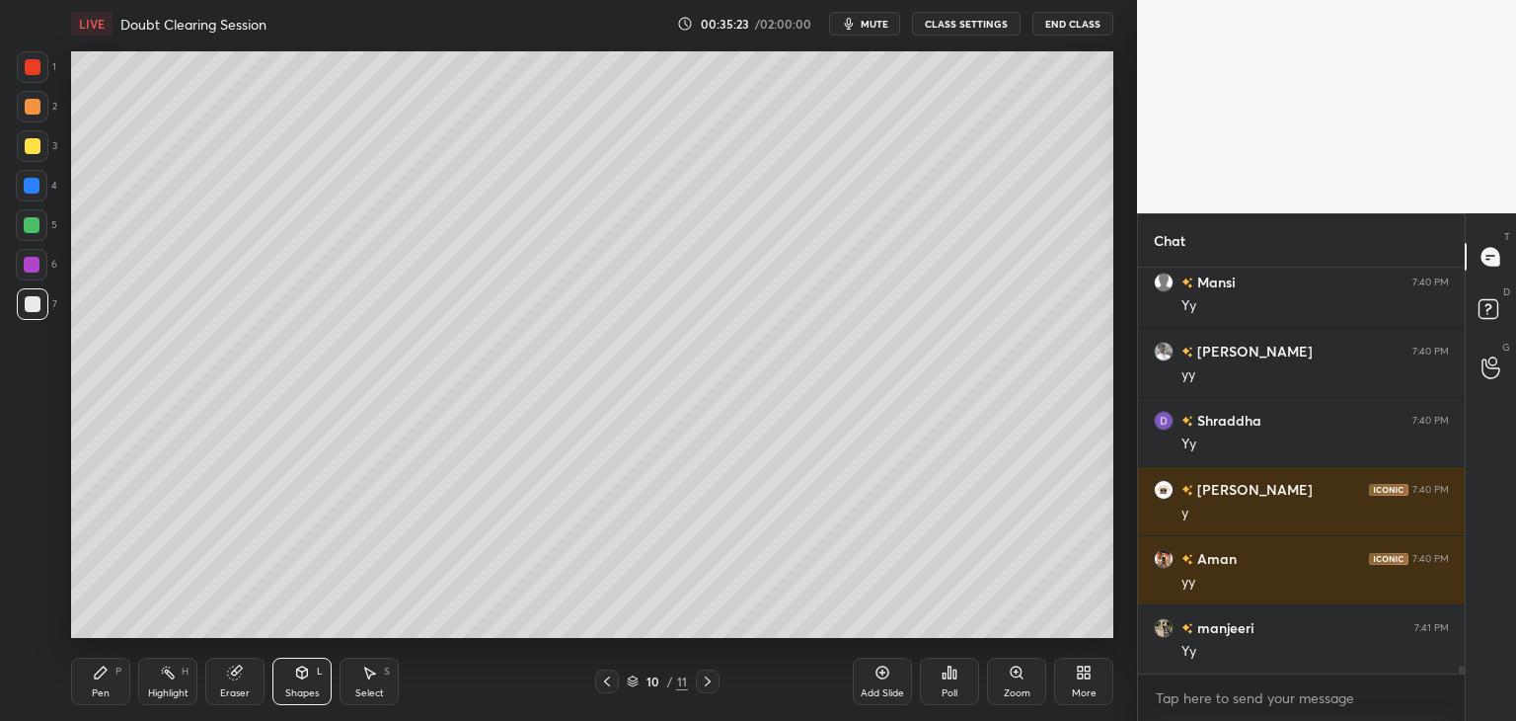
click at [110, 672] on div "Pen P" at bounding box center [100, 680] width 59 height 47
click at [28, 214] on div at bounding box center [32, 225] width 32 height 32
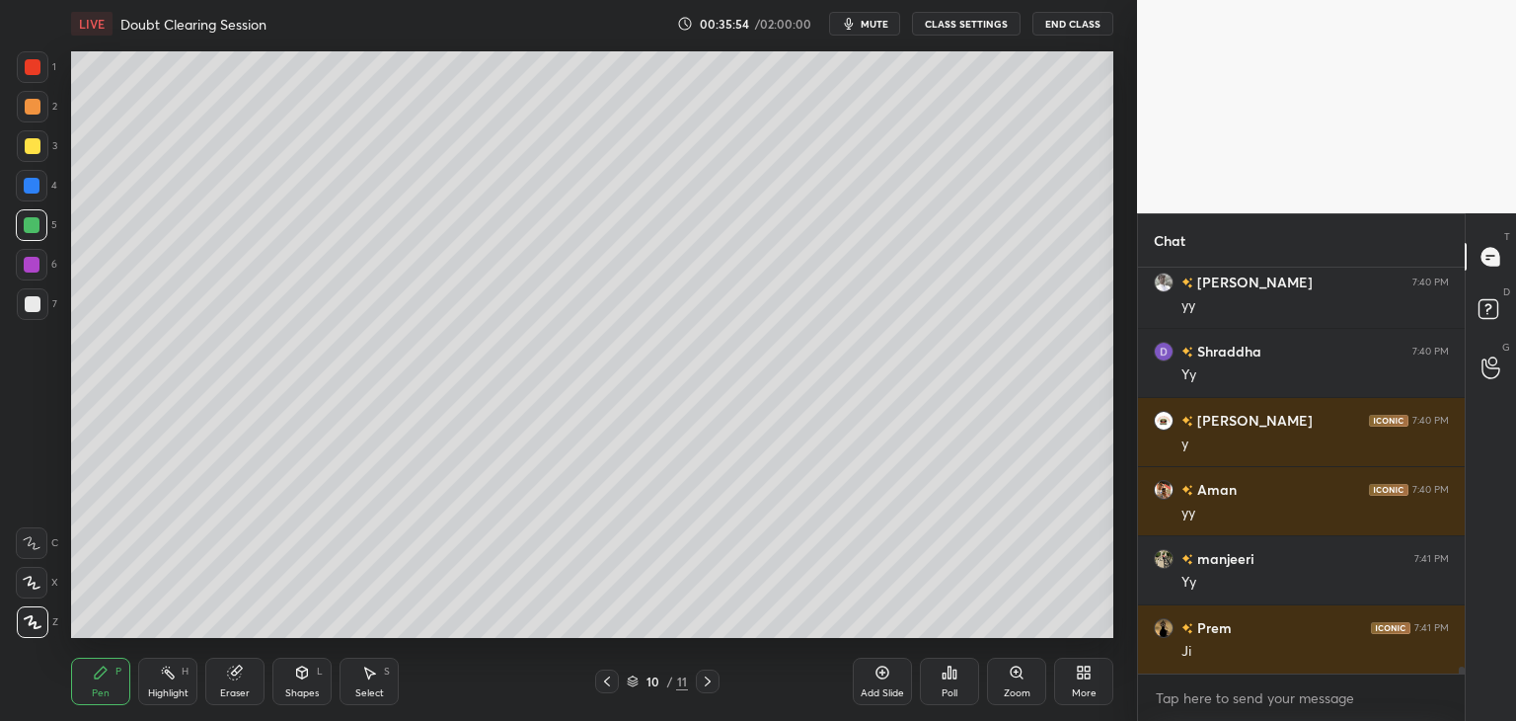
click at [37, 308] on div at bounding box center [33, 304] width 16 height 16
click at [217, 678] on div "Eraser" at bounding box center [234, 680] width 59 height 47
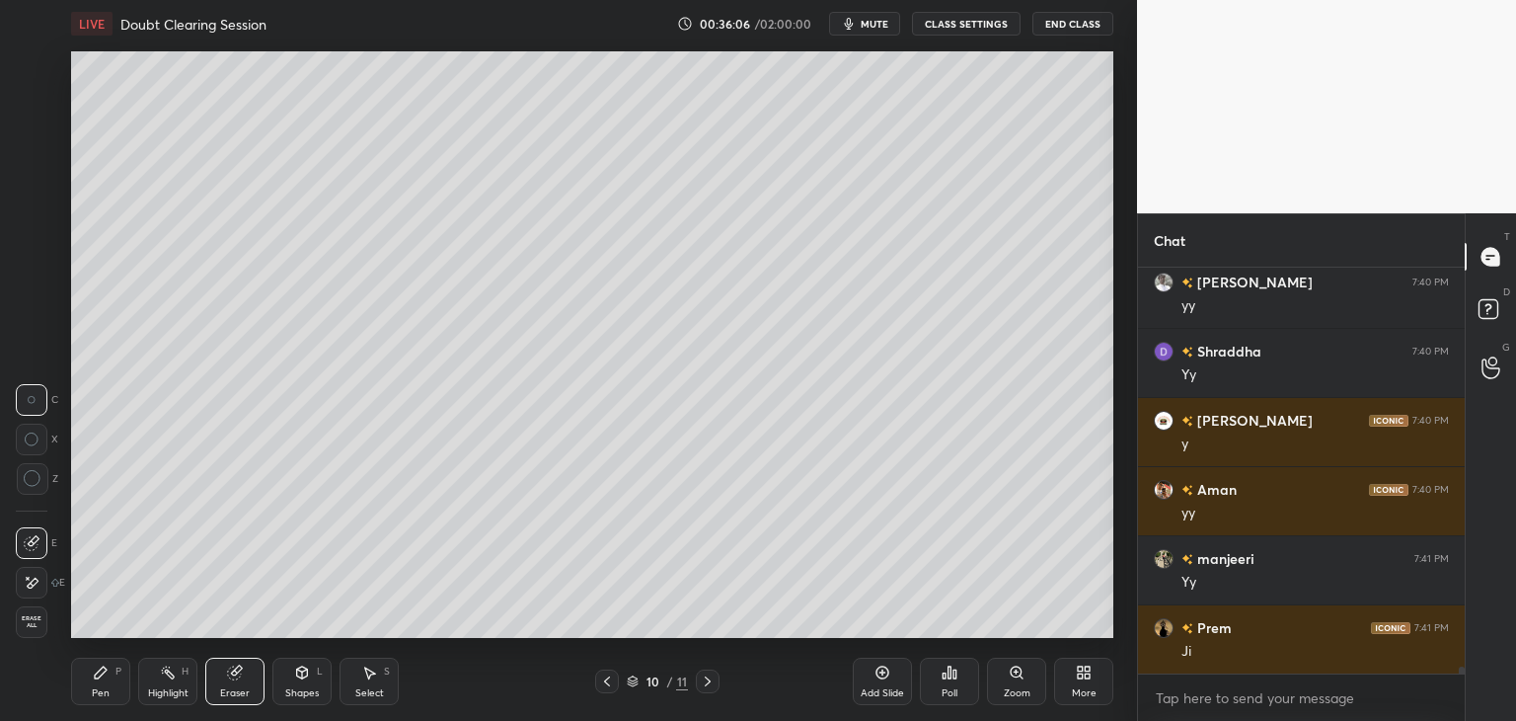
click at [87, 690] on div "Pen P" at bounding box center [100, 680] width 59 height 47
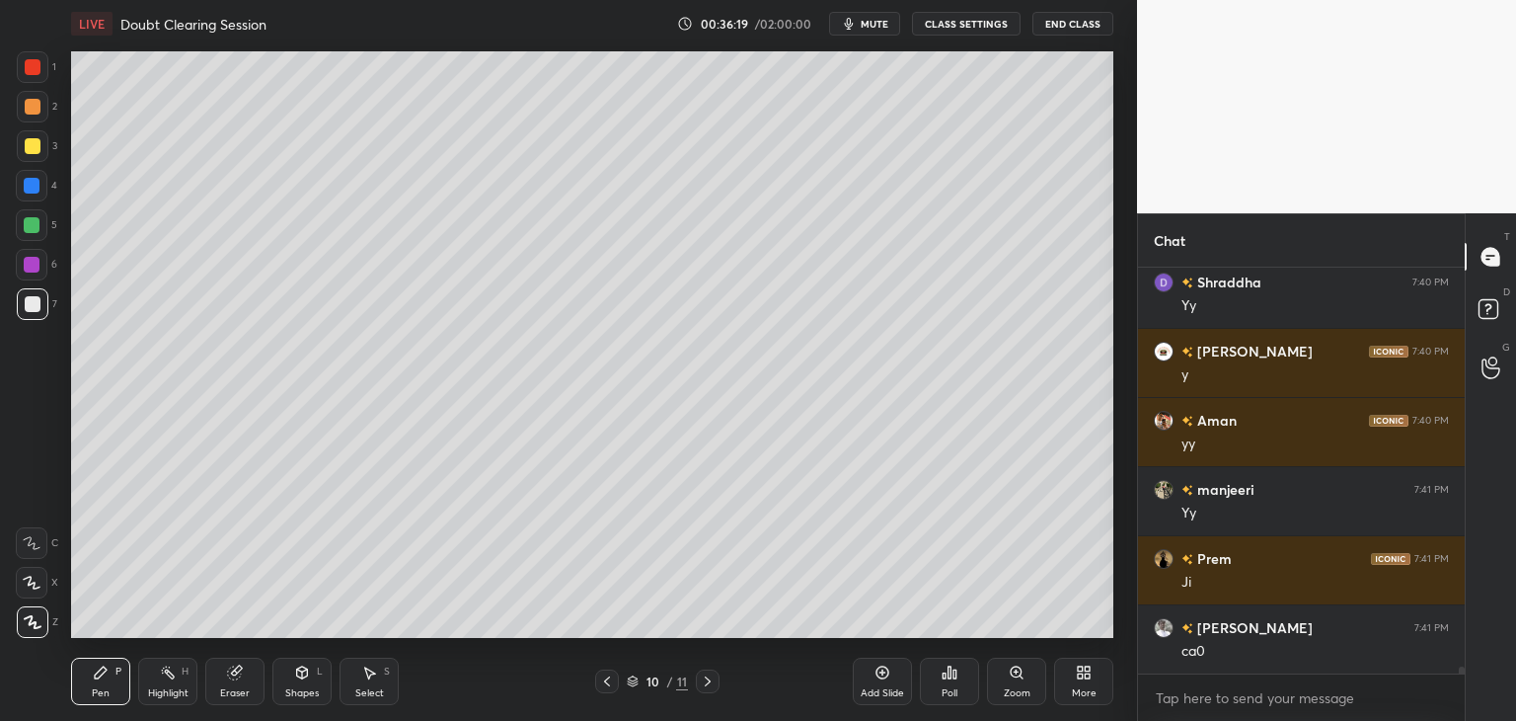
scroll to position [22036, 0]
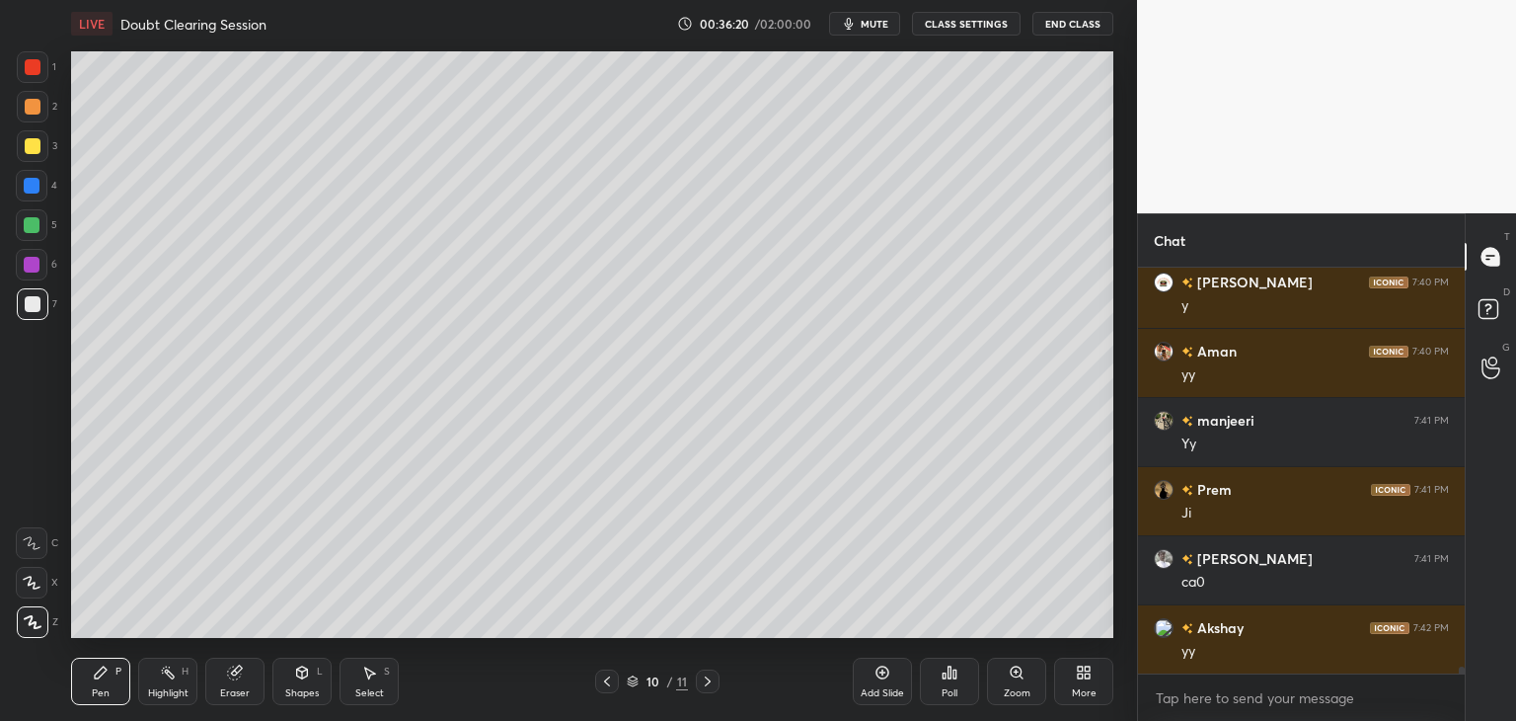
click at [28, 220] on div at bounding box center [32, 225] width 16 height 16
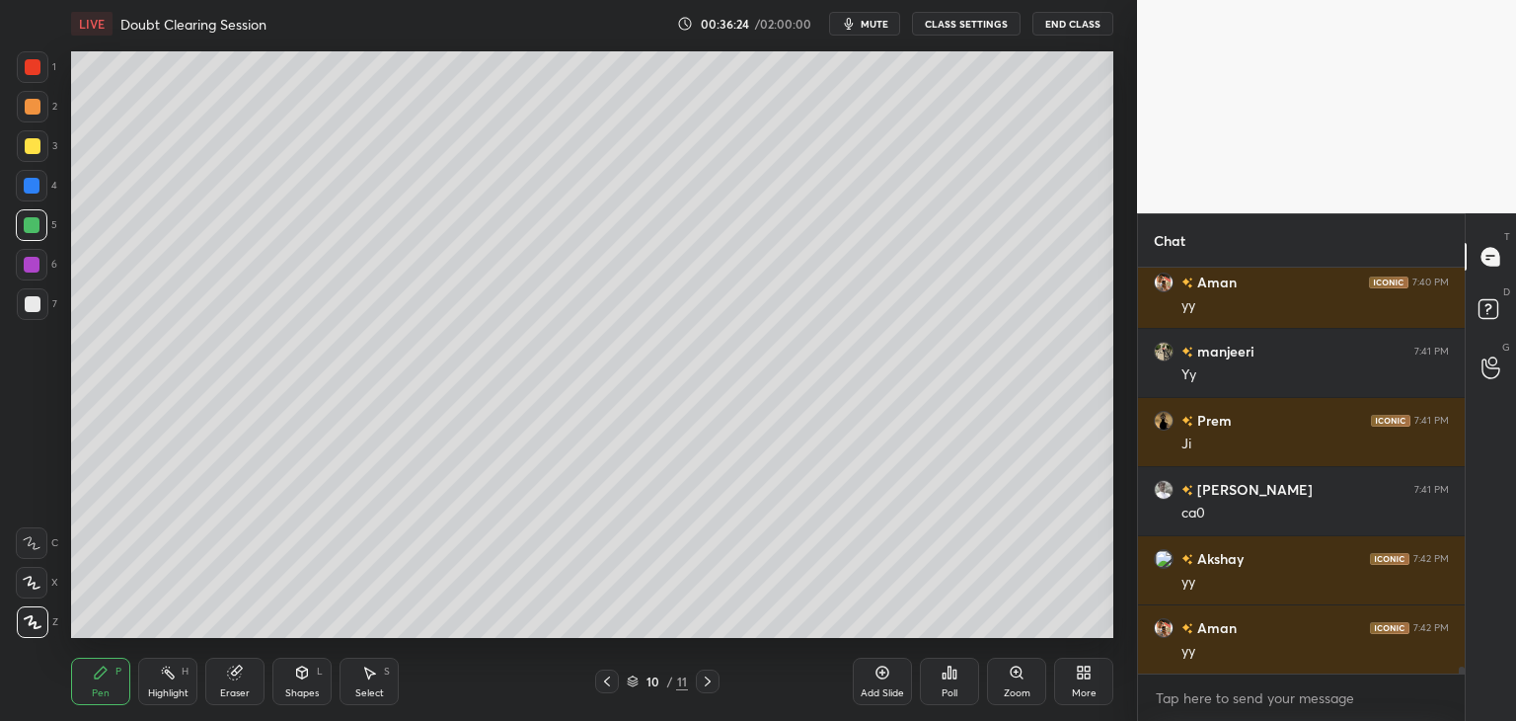
click at [26, 311] on div at bounding box center [33, 304] width 32 height 32
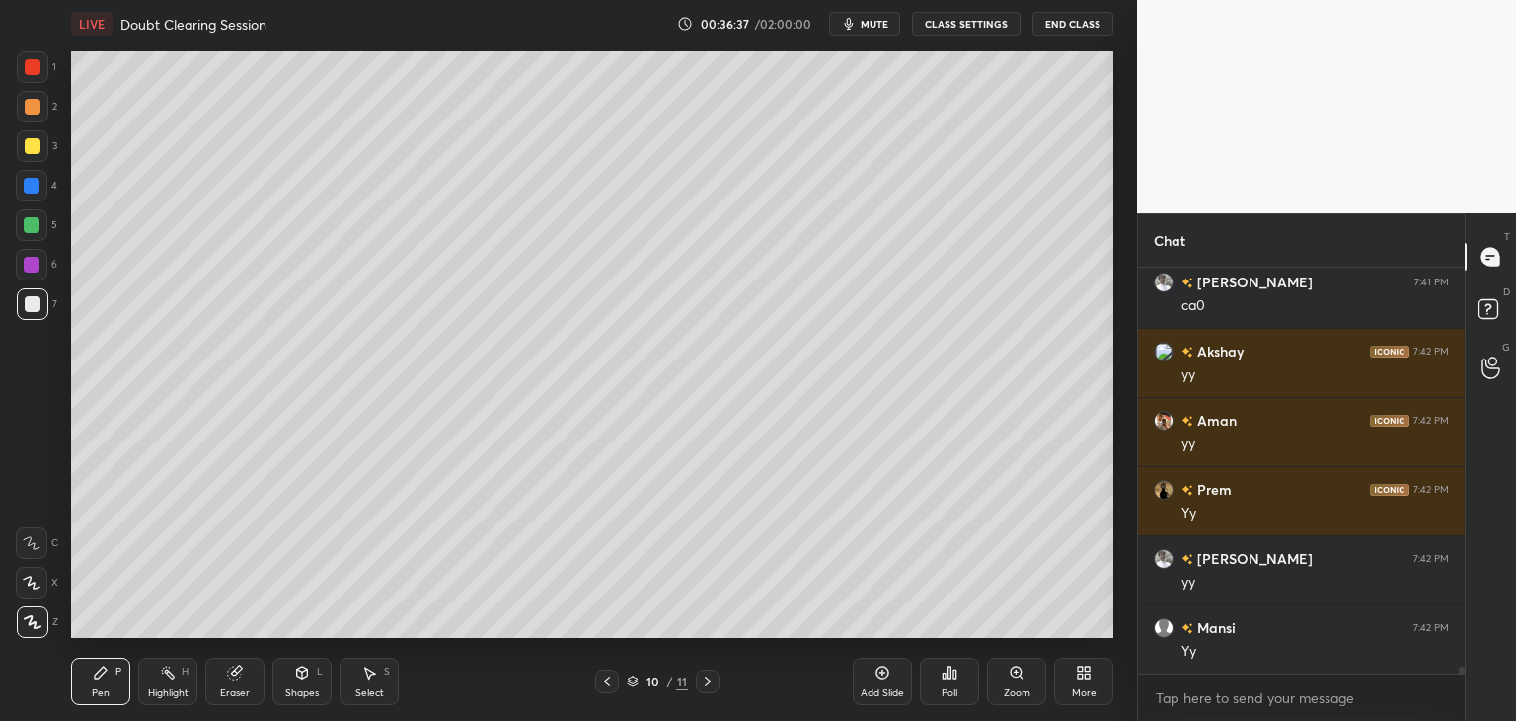
scroll to position [22382, 0]
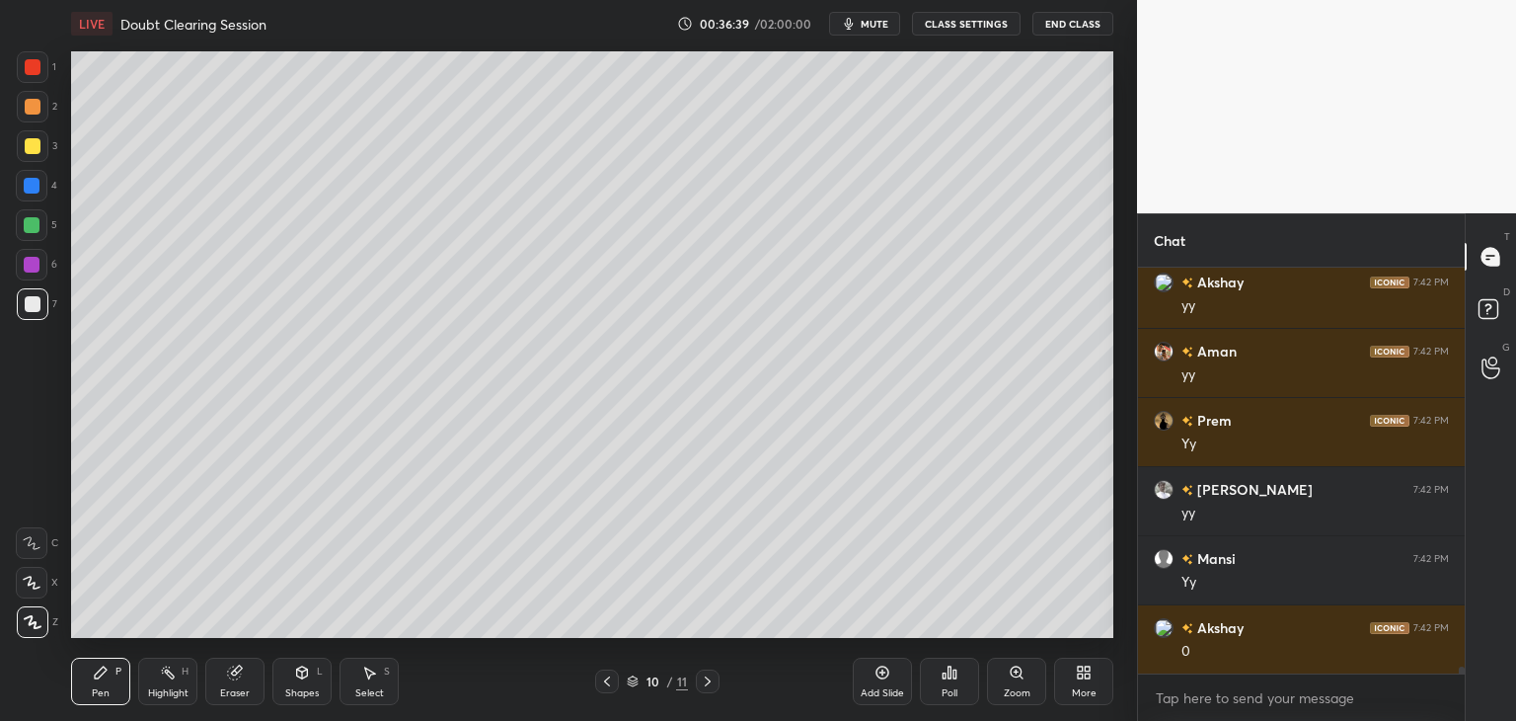
drag, startPoint x: 249, startPoint y: 692, endPoint x: 267, endPoint y: 684, distance: 19.4
click at [249, 692] on div "Eraser" at bounding box center [234, 680] width 59 height 47
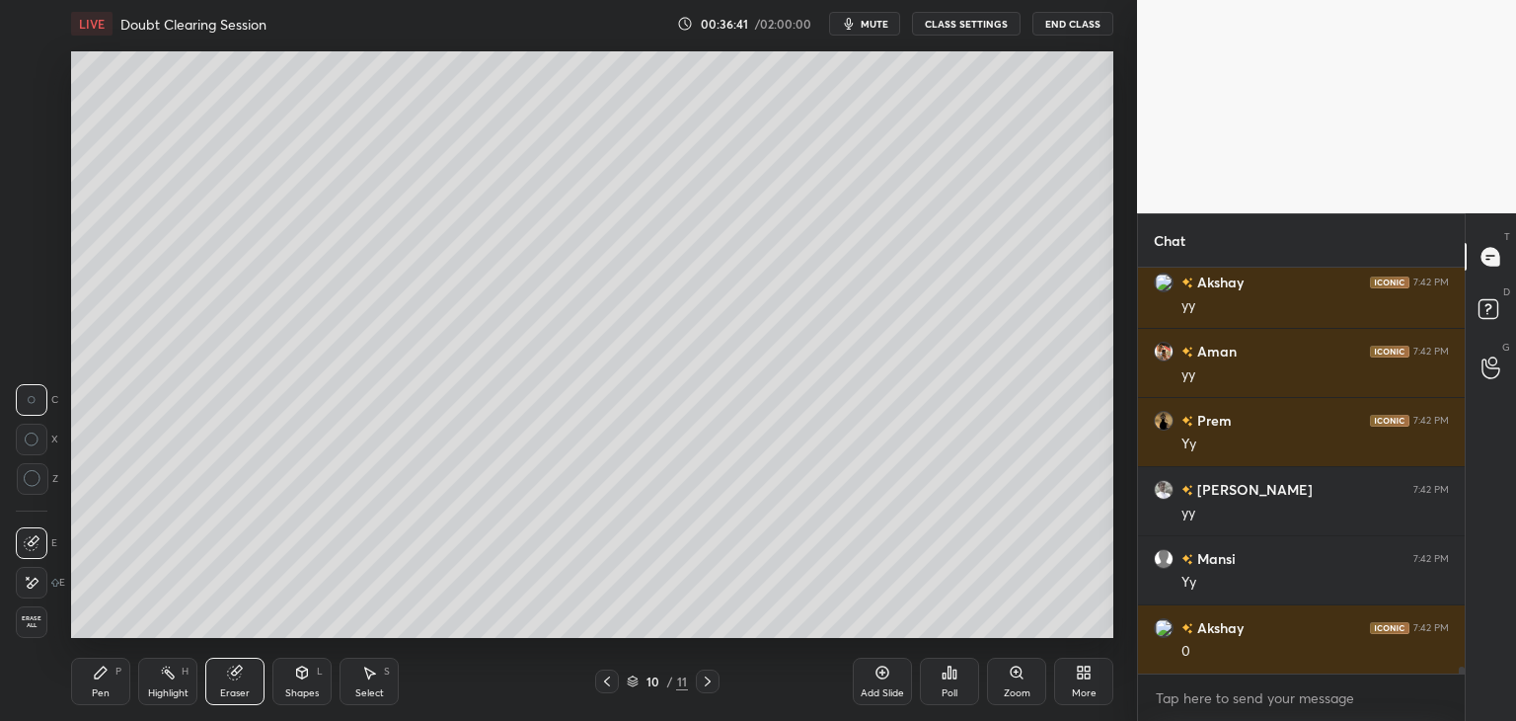
scroll to position [22451, 0]
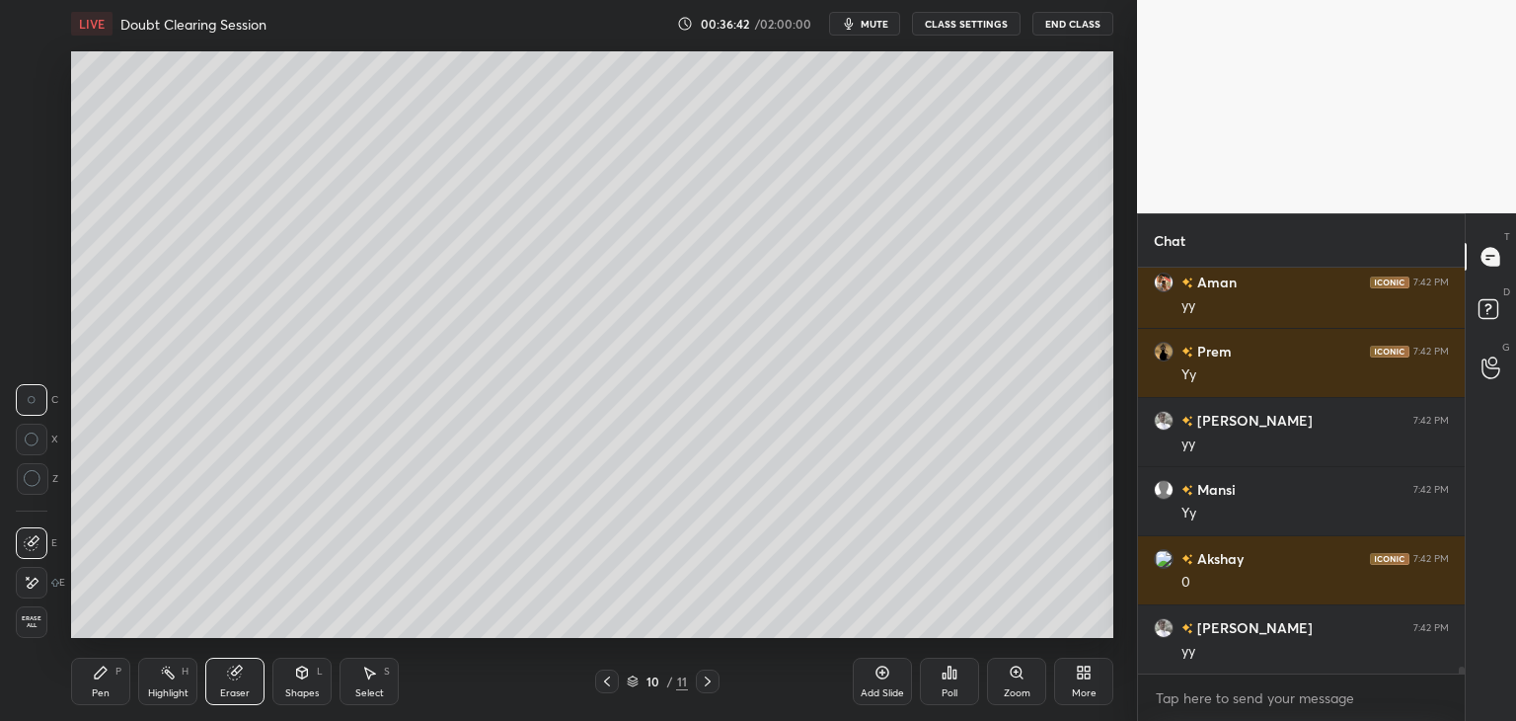
click at [115, 686] on div "Pen P" at bounding box center [100, 680] width 59 height 47
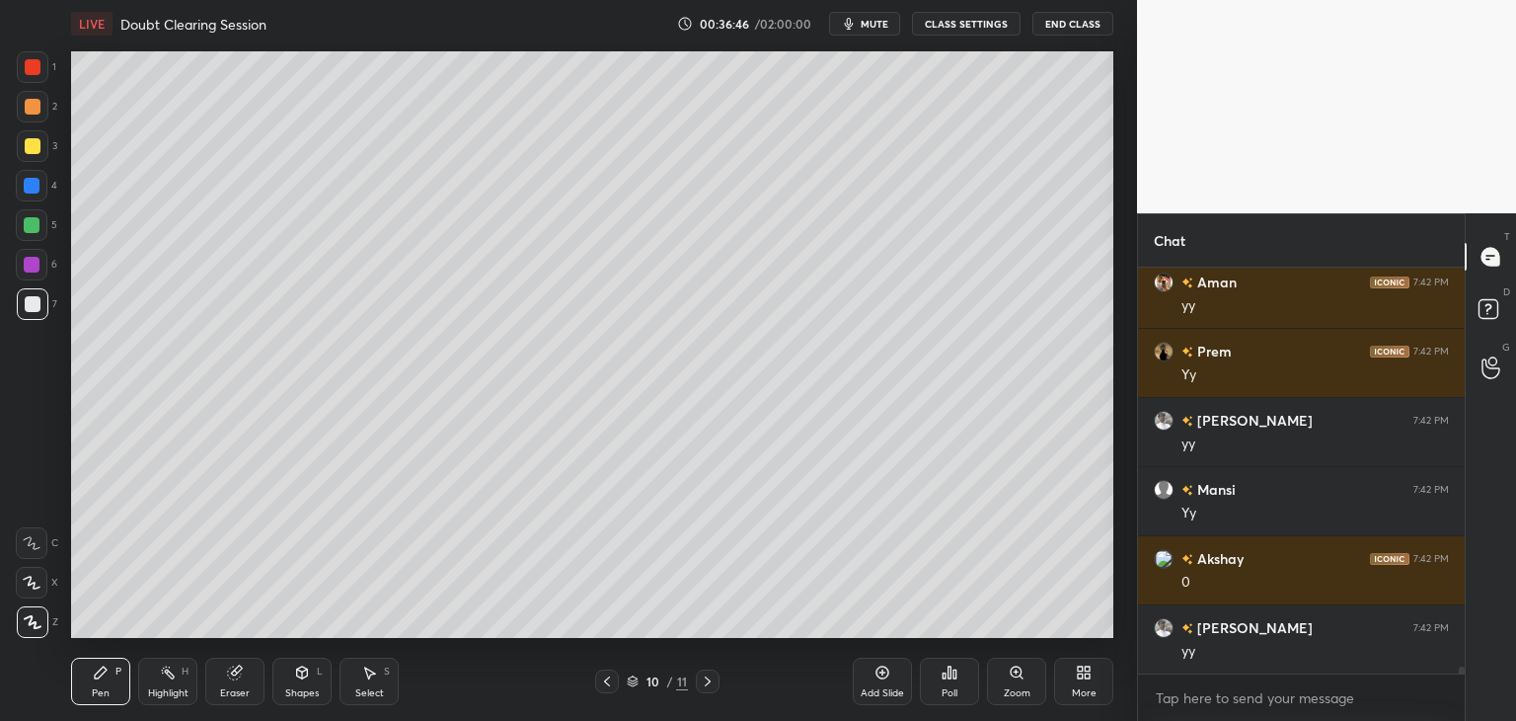
scroll to position [22520, 0]
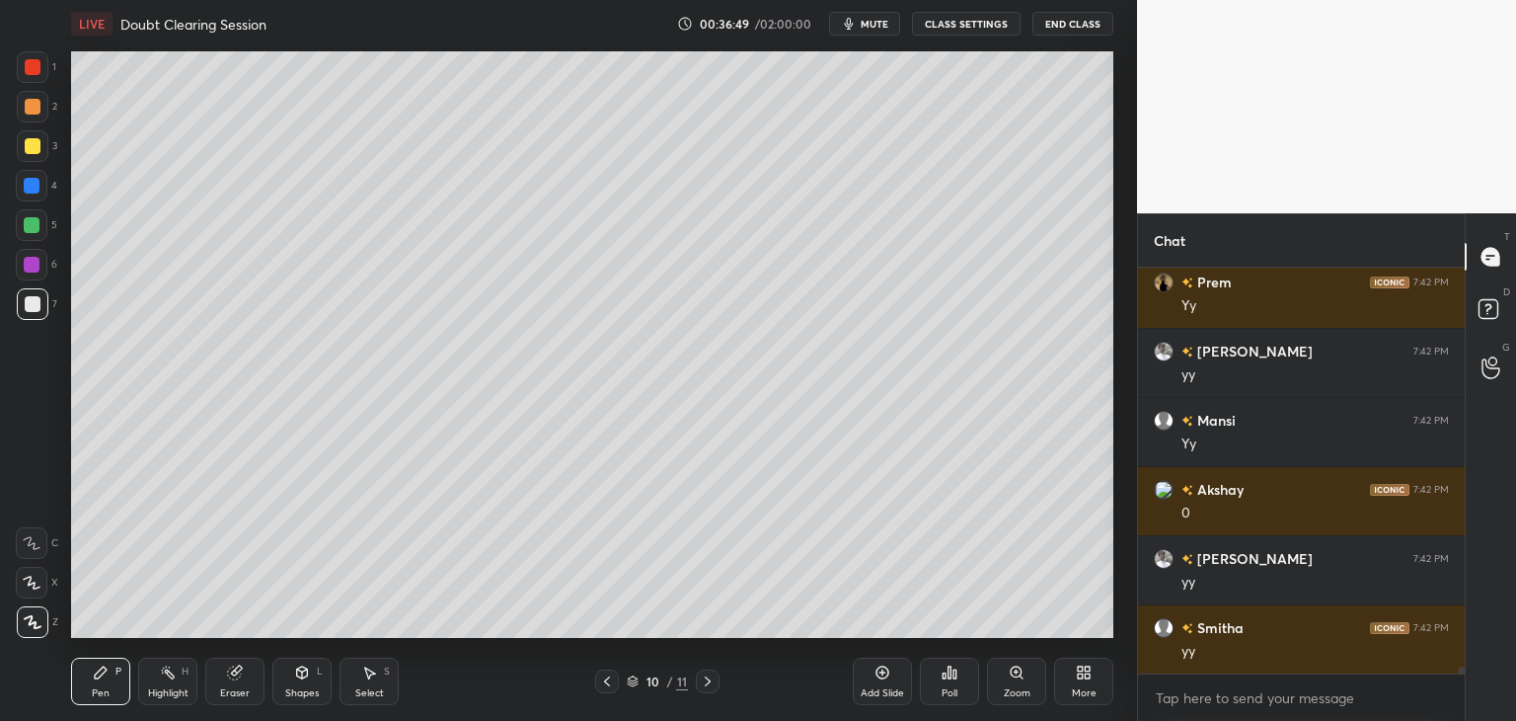
click at [280, 693] on div "Shapes L" at bounding box center [301, 680] width 59 height 47
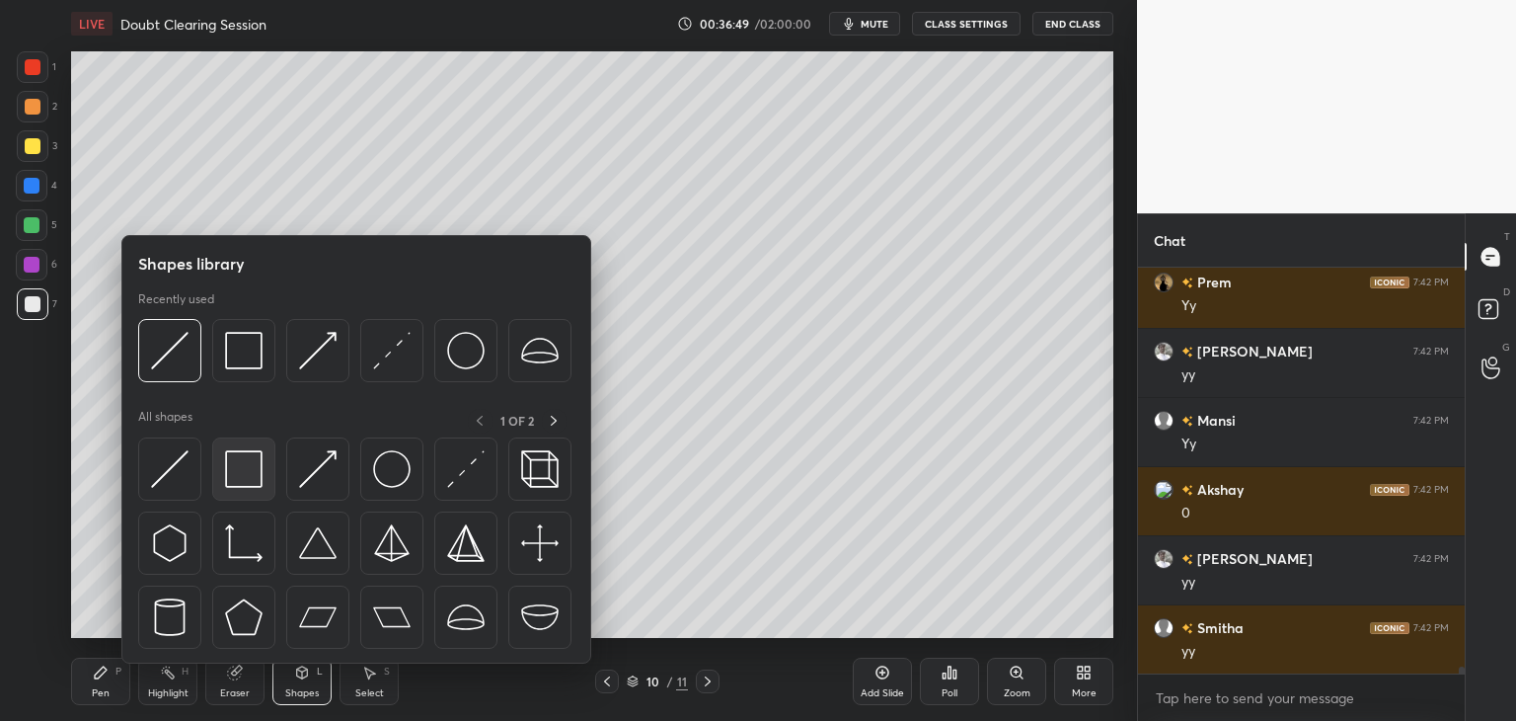
click at [249, 471] on img at bounding box center [244, 469] width 38 height 38
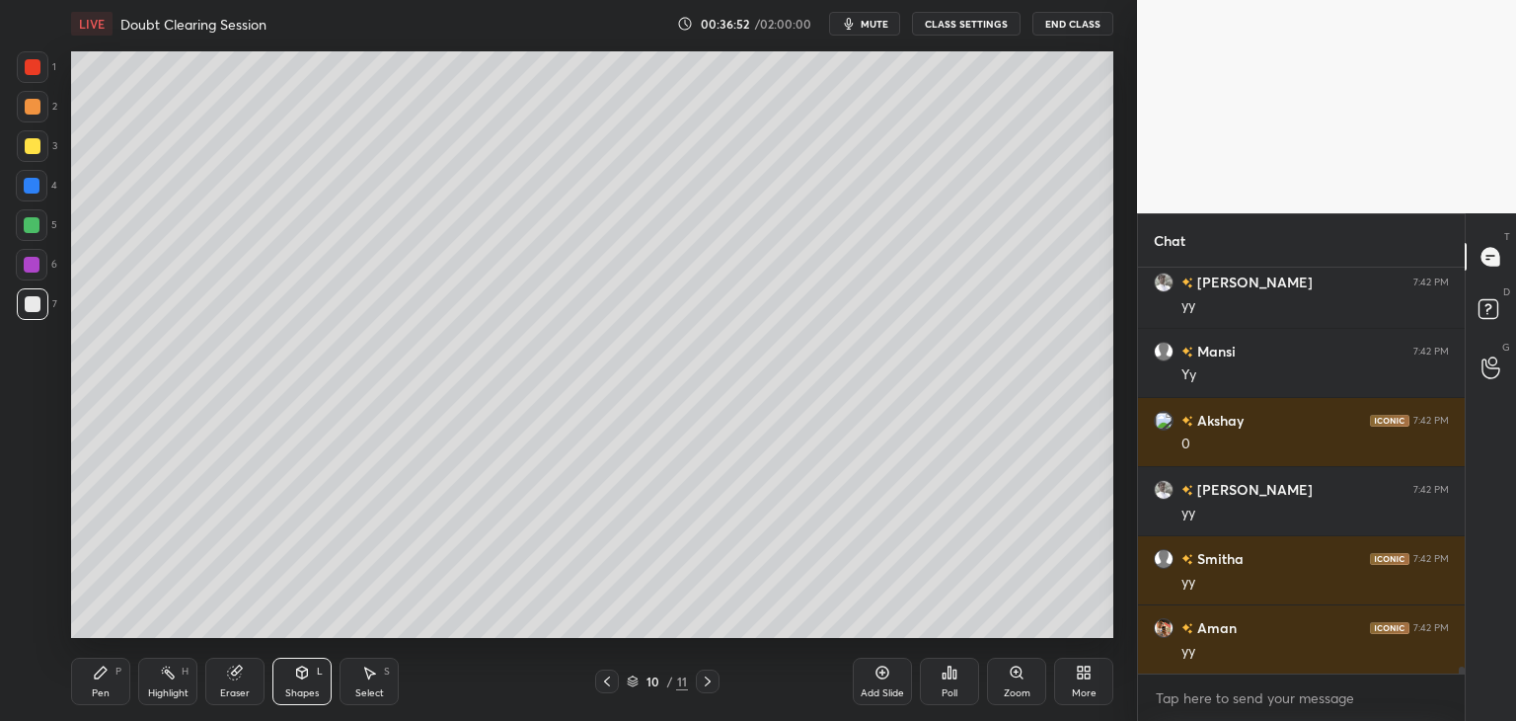
scroll to position [22658, 0]
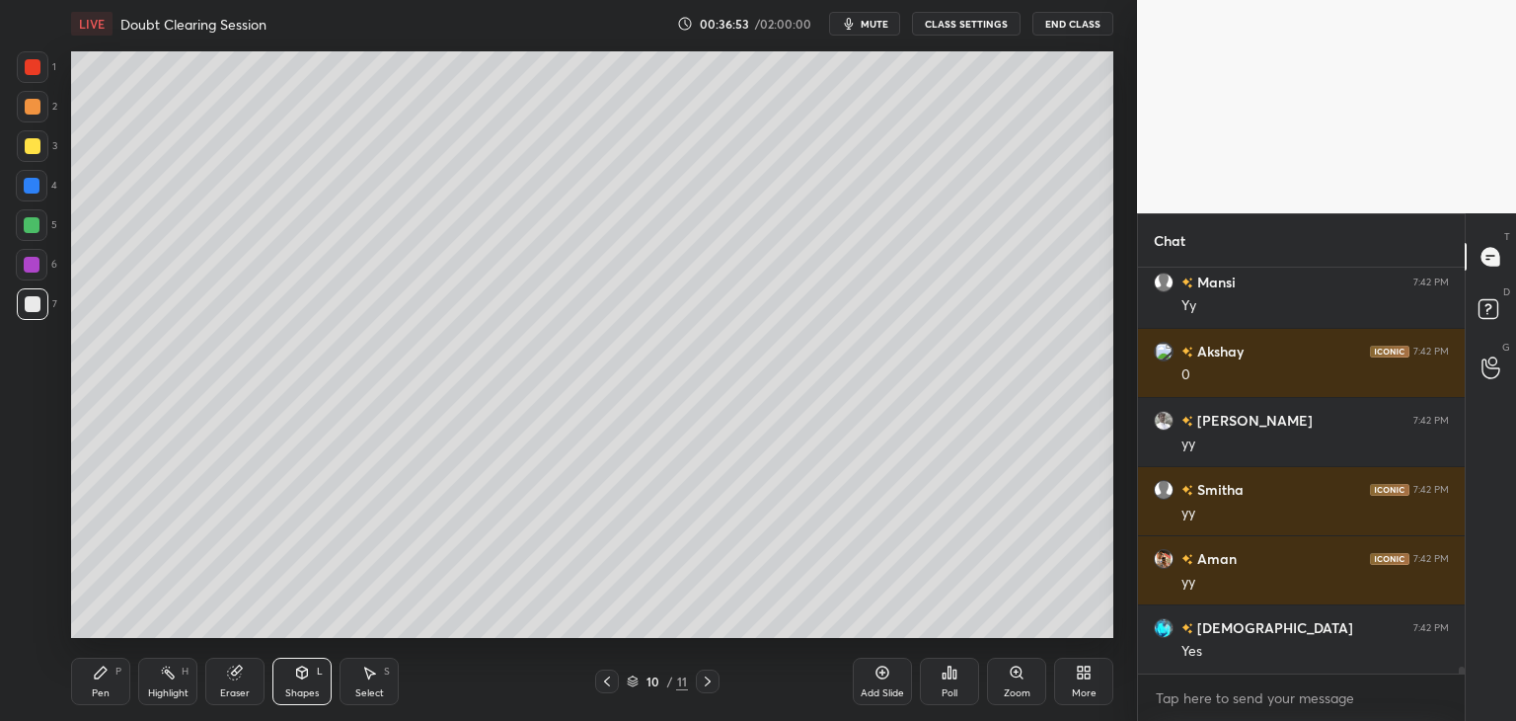
click at [99, 695] on div "Pen" at bounding box center [101, 693] width 18 height 10
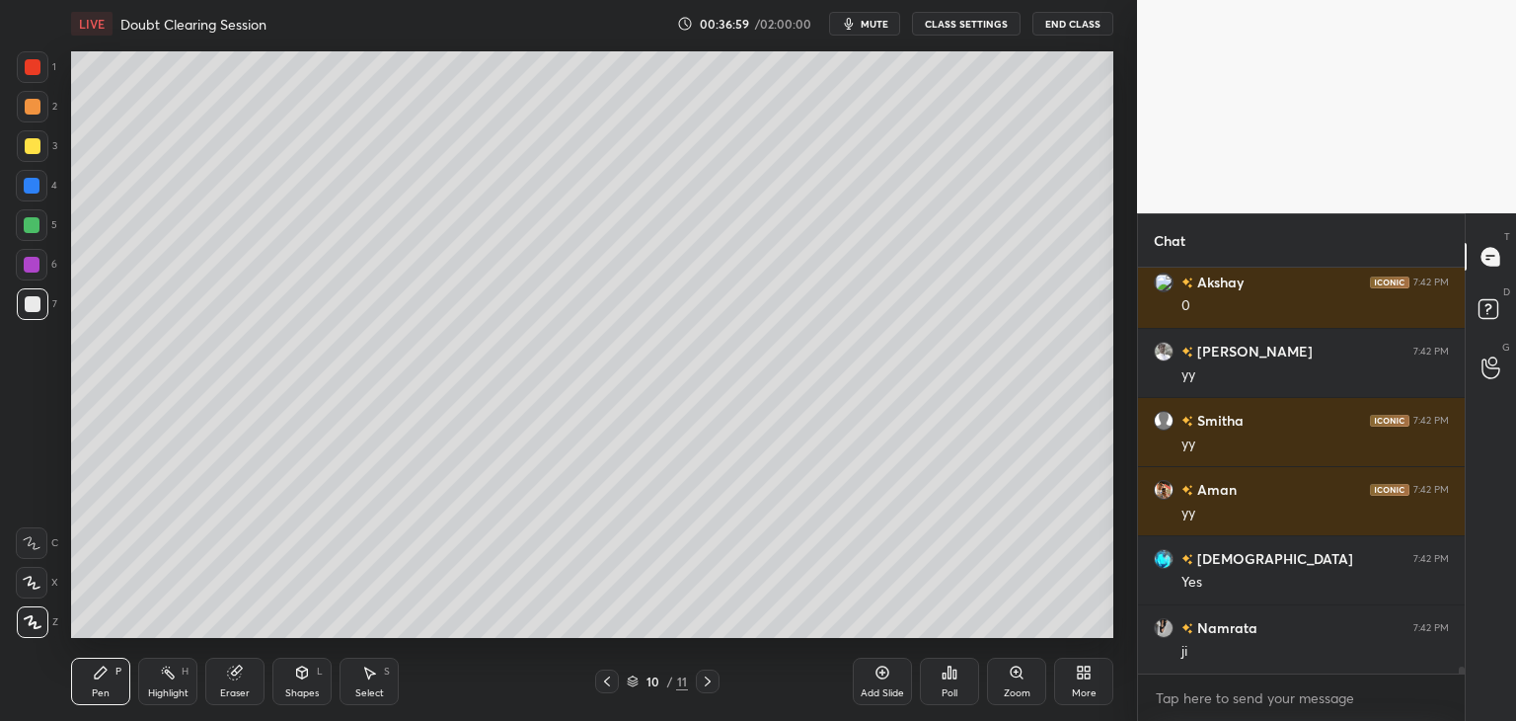
click at [30, 305] on div at bounding box center [33, 304] width 16 height 16
click at [367, 688] on div "Select" at bounding box center [369, 693] width 29 height 10
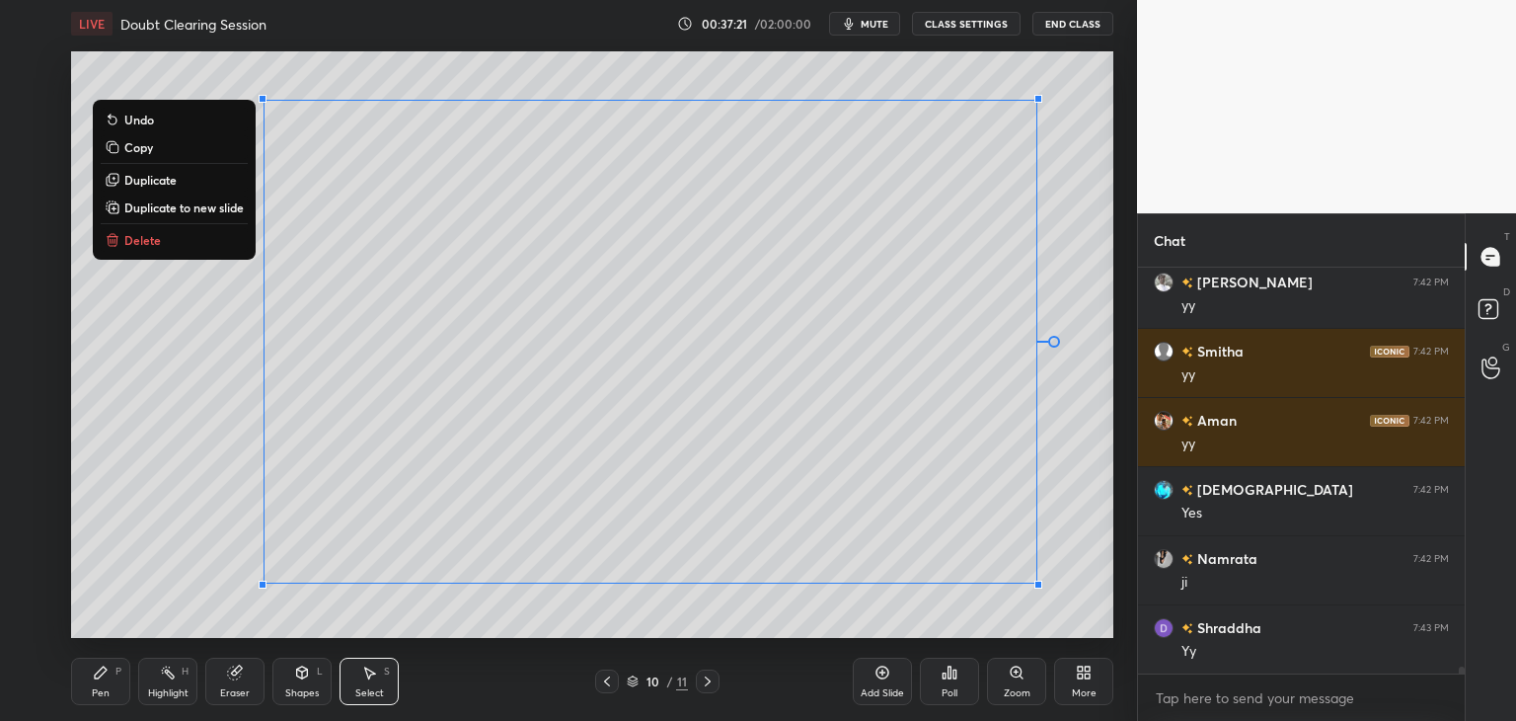
drag, startPoint x: 363, startPoint y: 149, endPoint x: 1133, endPoint y: 521, distance: 855.2
click at [1140, 528] on div "1 2 3 4 5 6 7 C X Z C X Z E E Erase all H H LIVE Doubt Clearing Session 00:37:2…" at bounding box center [758, 360] width 1516 height 721
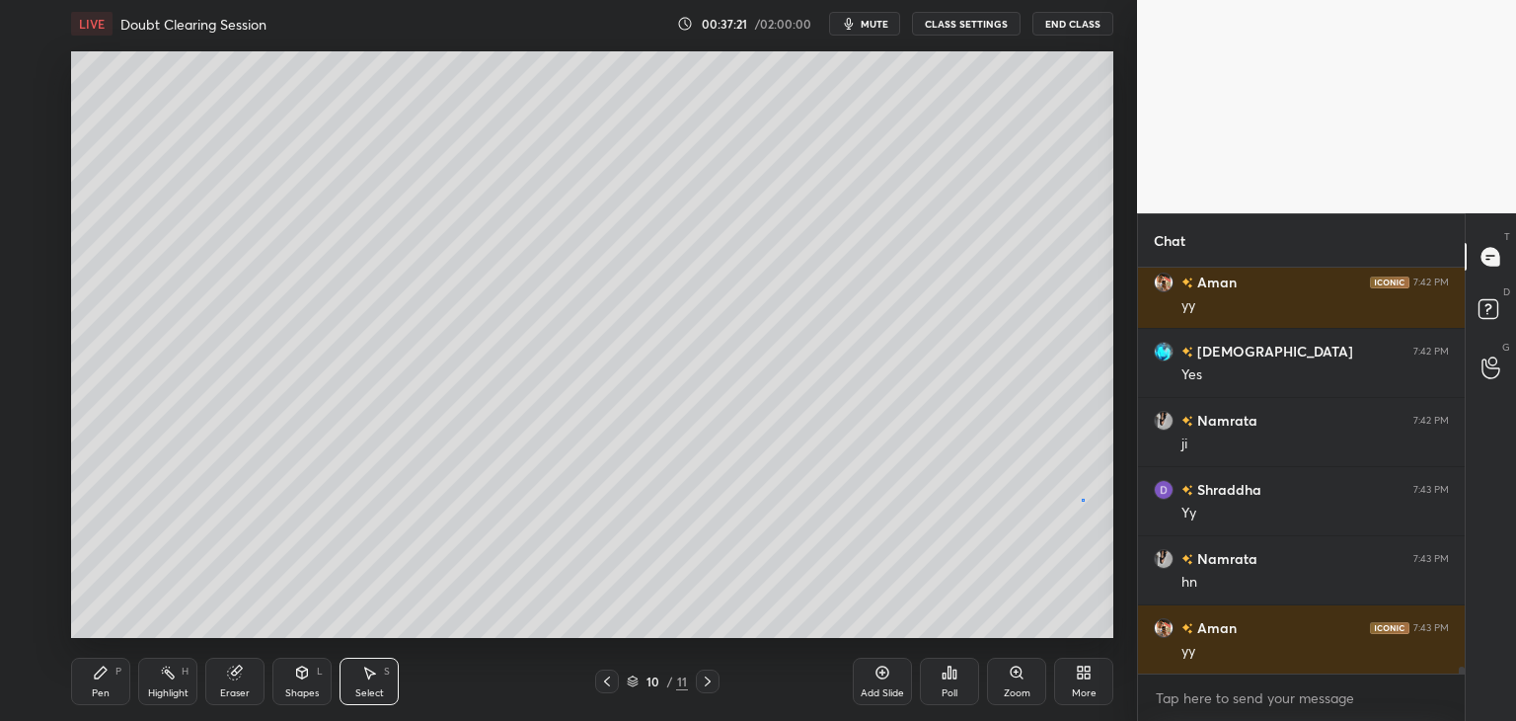
click at [1082, 499] on div "0 ° Undo Copy Duplicate Duplicate to new slide Delete" at bounding box center [592, 344] width 1042 height 586
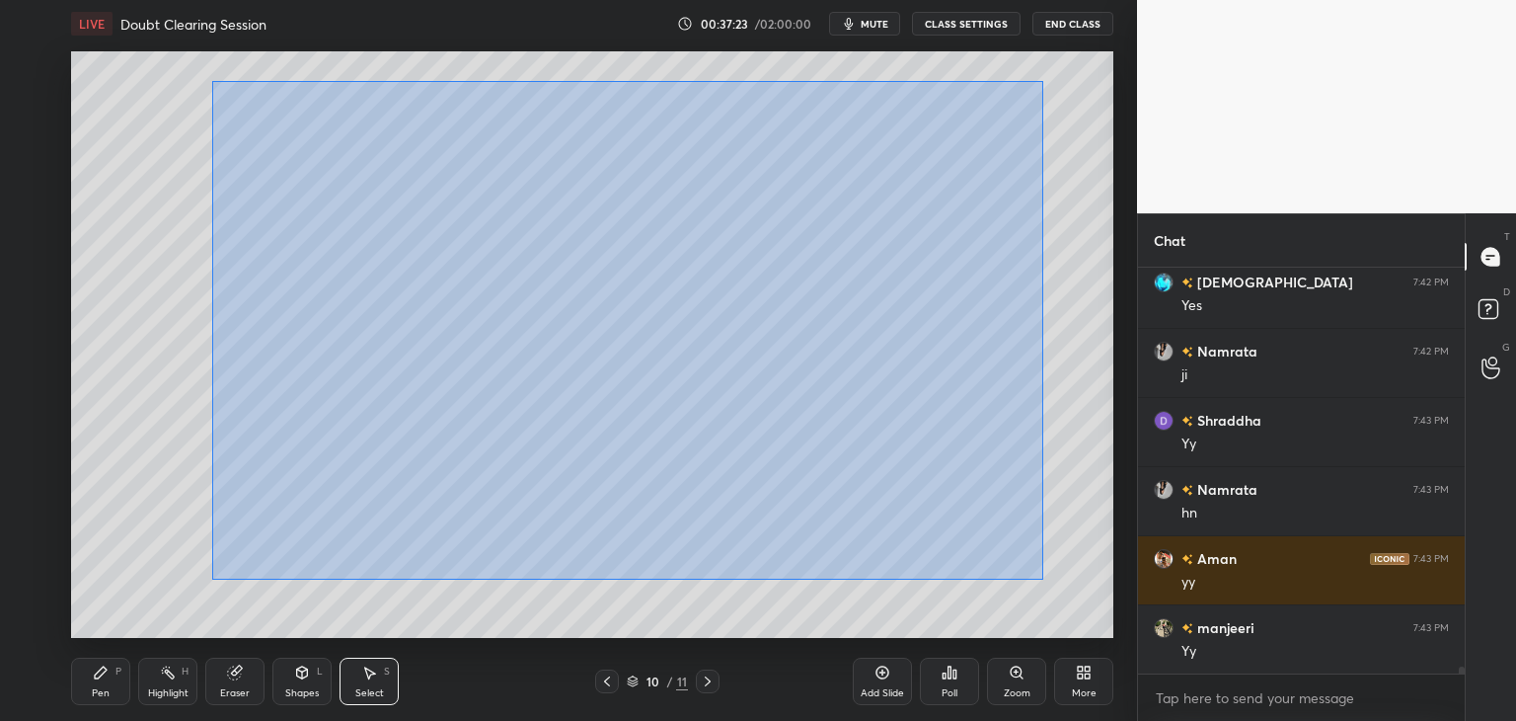
scroll to position [23073, 0]
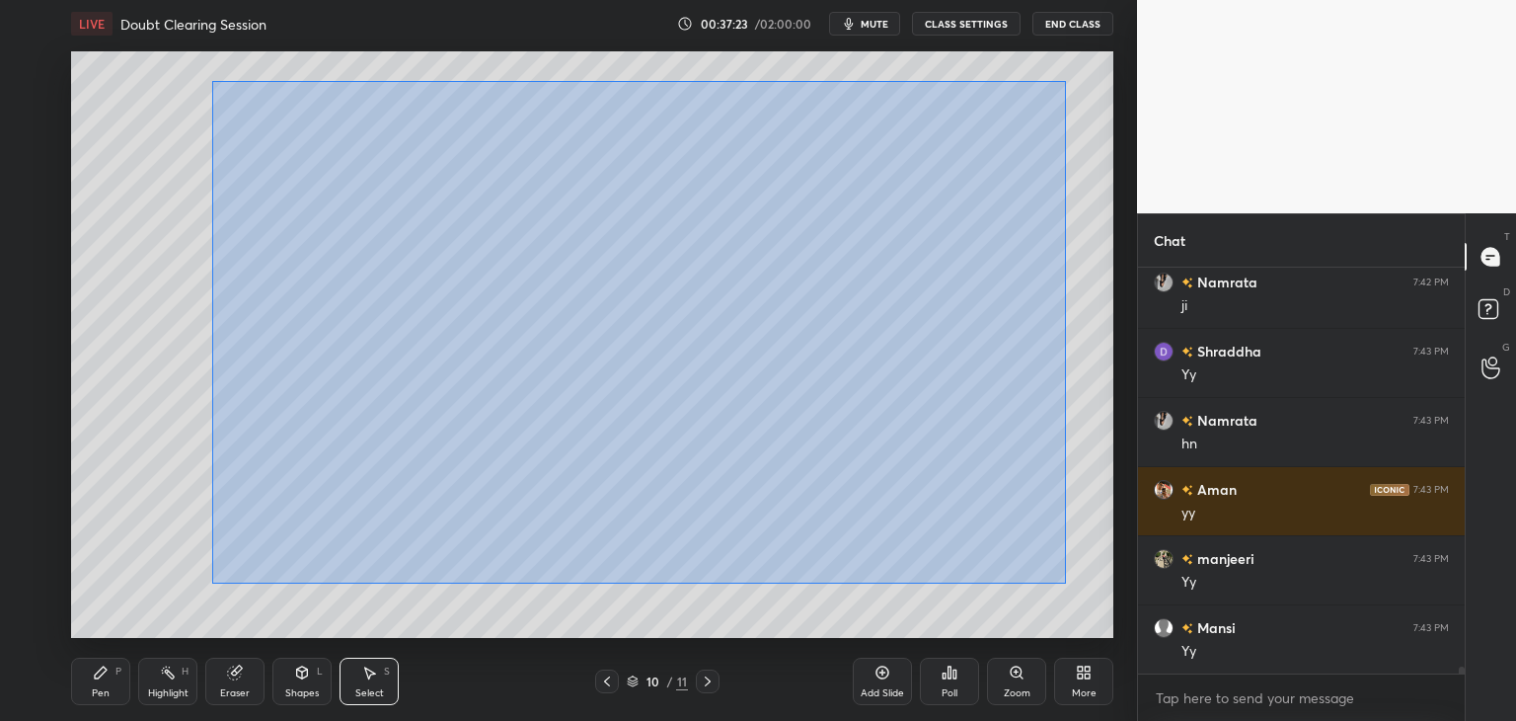
drag, startPoint x: 214, startPoint y: 81, endPoint x: 1066, endPoint y: 583, distance: 989.0
click at [1066, 583] on div "0 ° Undo Copy Duplicate Duplicate to new slide Delete" at bounding box center [592, 344] width 1042 height 586
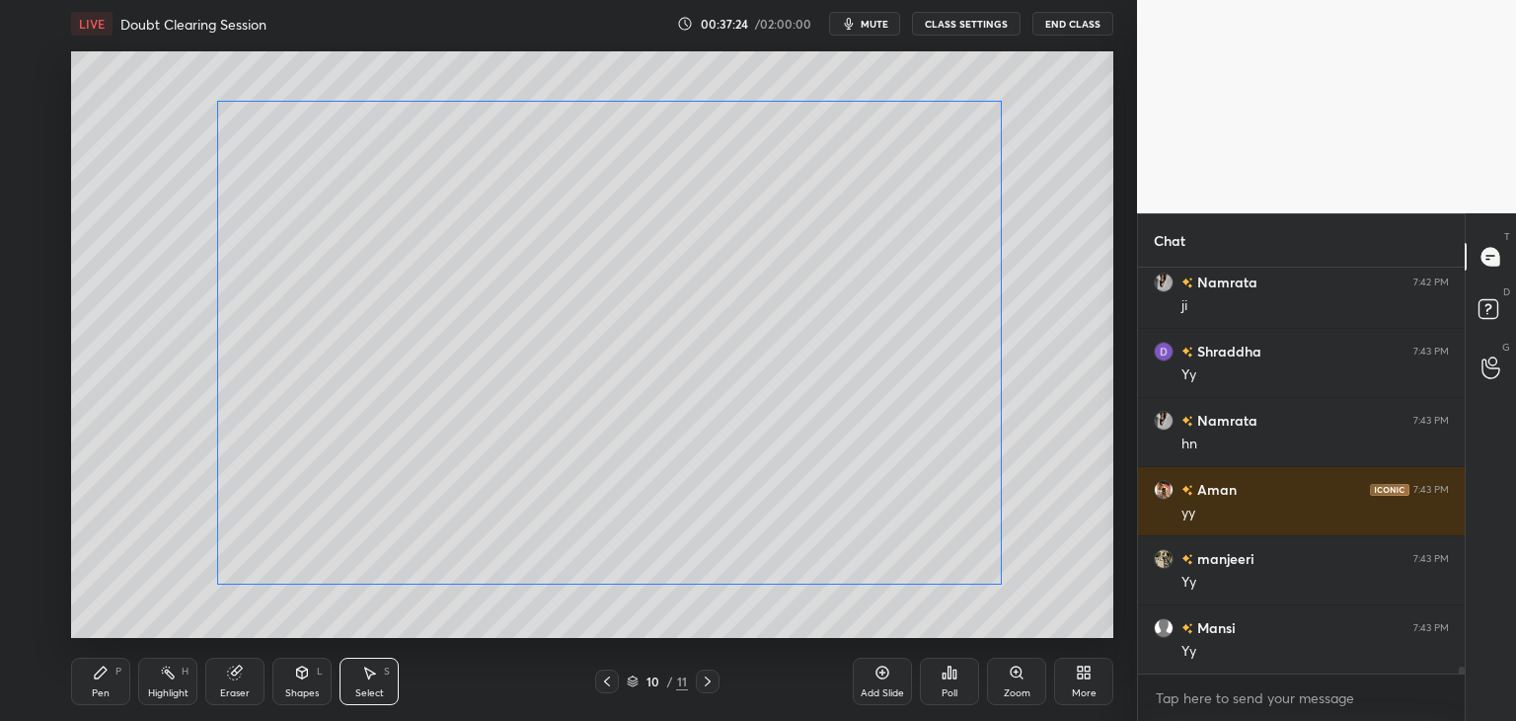
drag, startPoint x: 882, startPoint y: 482, endPoint x: 912, endPoint y: 494, distance: 31.9
click at [865, 484] on div "0 ° Undo Copy Duplicate Duplicate to new slide Delete" at bounding box center [592, 344] width 1042 height 586
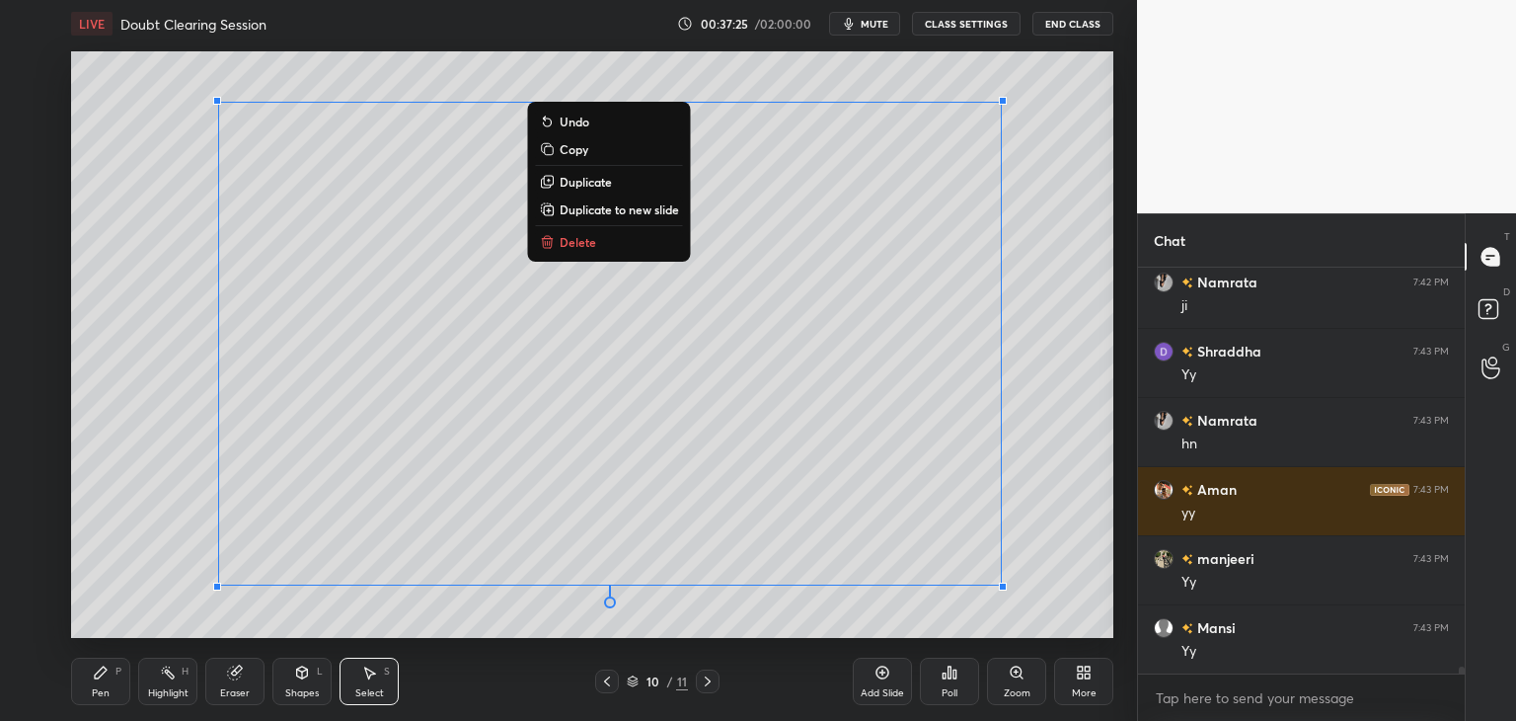
click at [1017, 501] on div "0 ° Undo Copy Duplicate Duplicate to new slide Delete" at bounding box center [592, 344] width 1042 height 586
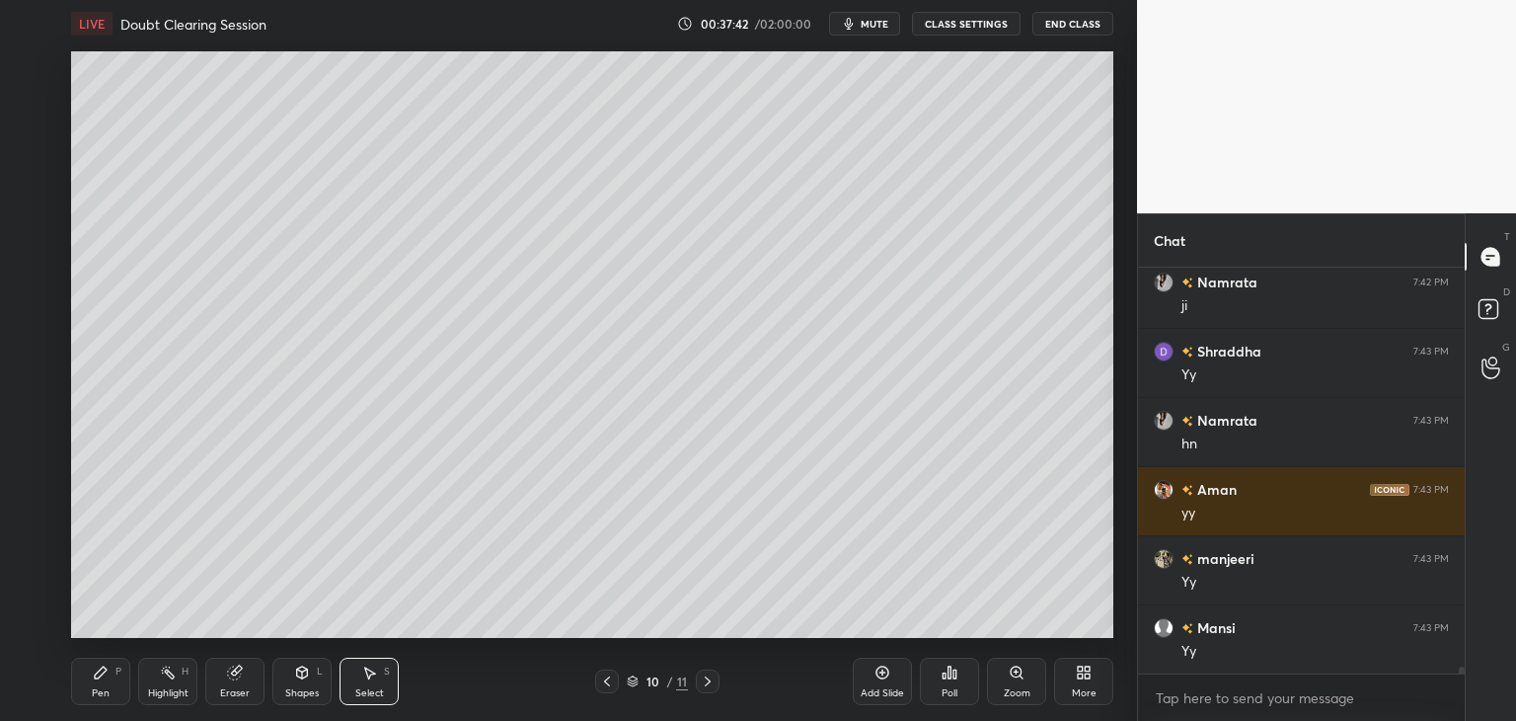
click at [288, 693] on div "Shapes" at bounding box center [302, 693] width 34 height 10
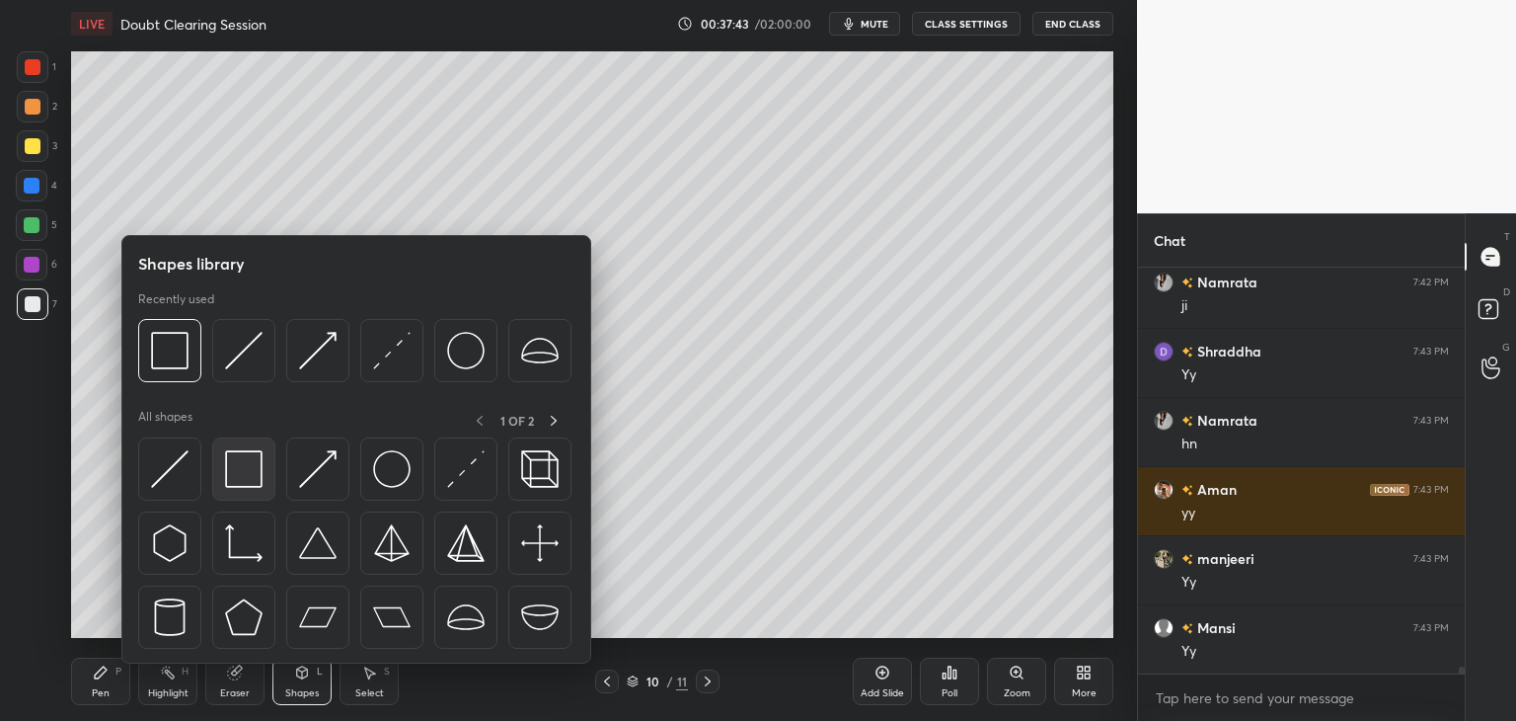
click at [235, 487] on img at bounding box center [244, 469] width 38 height 38
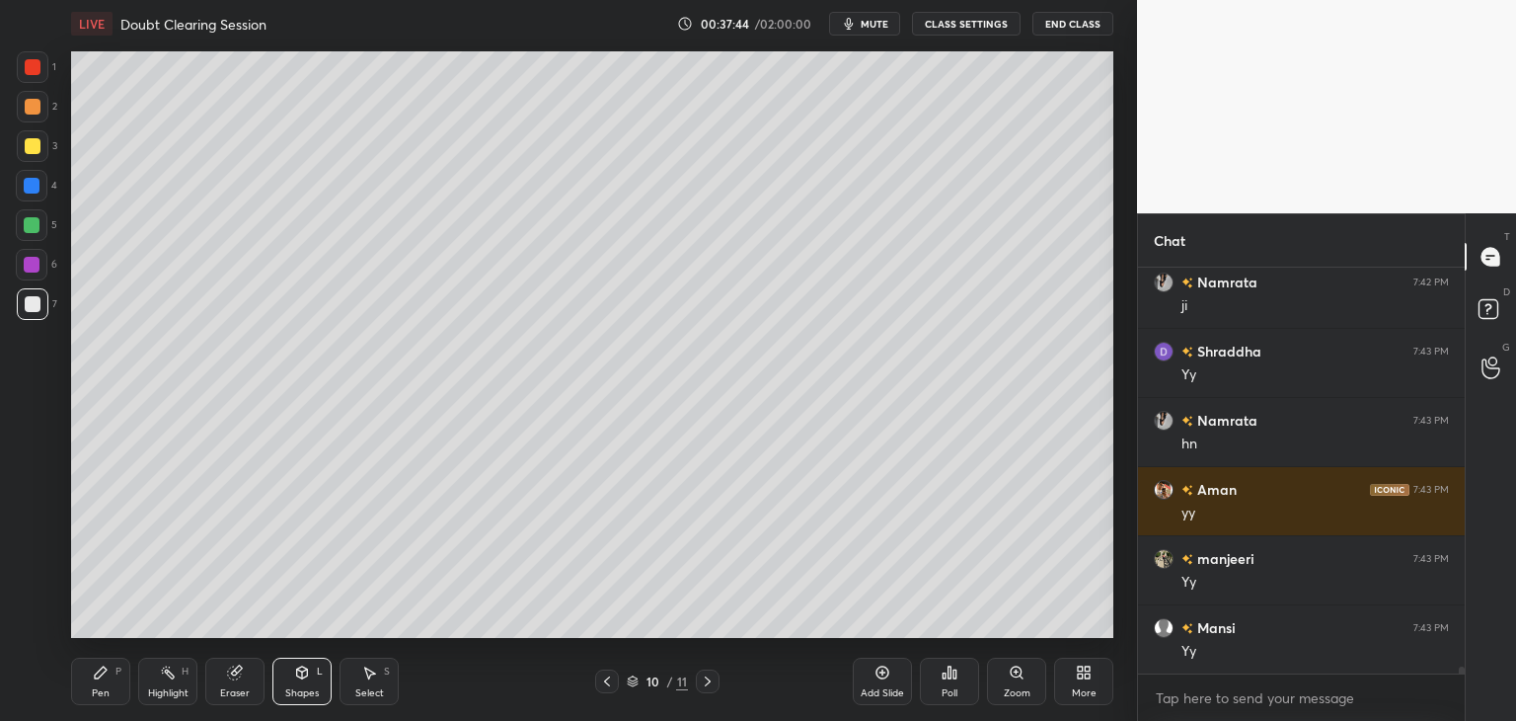
drag, startPoint x: 20, startPoint y: 266, endPoint x: 43, endPoint y: 260, distance: 24.4
click at [20, 267] on div at bounding box center [32, 265] width 32 height 32
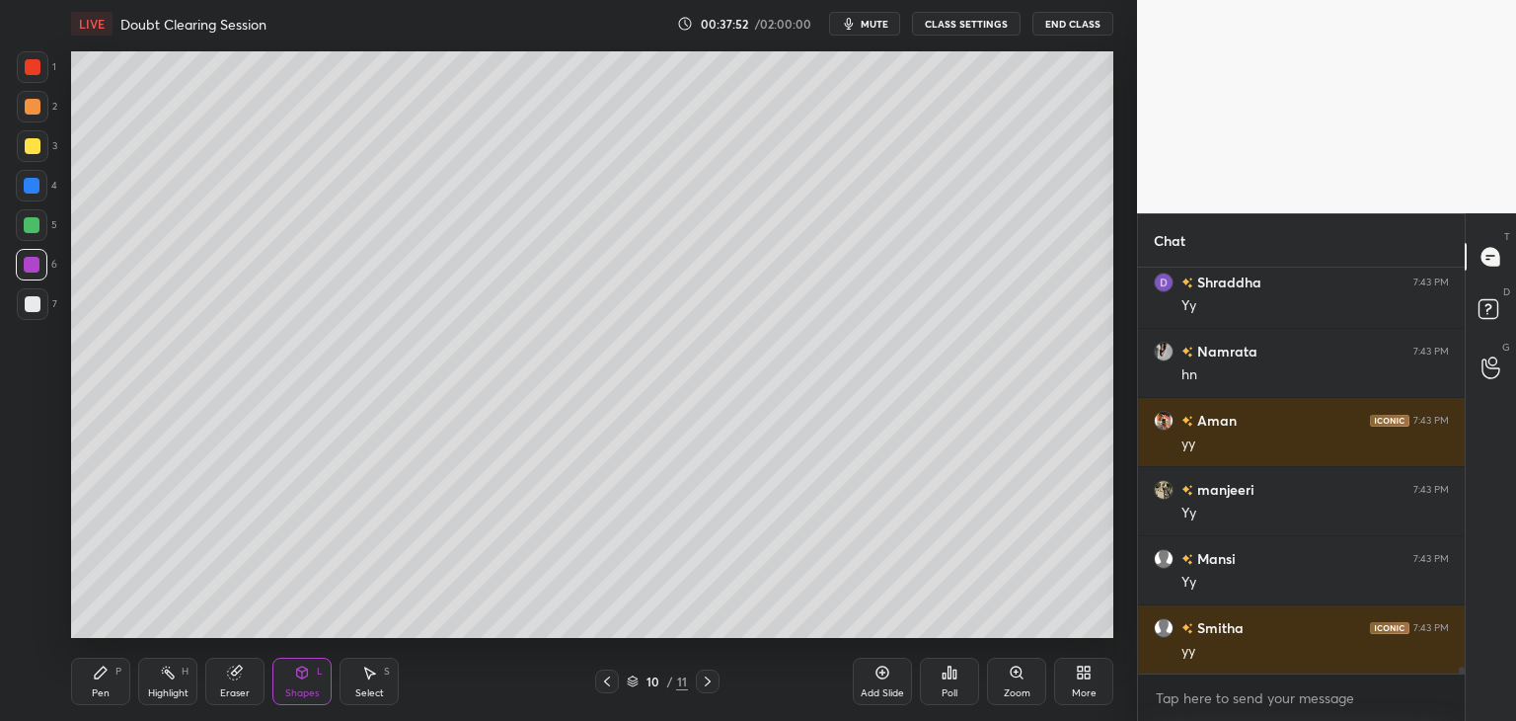
scroll to position [23211, 0]
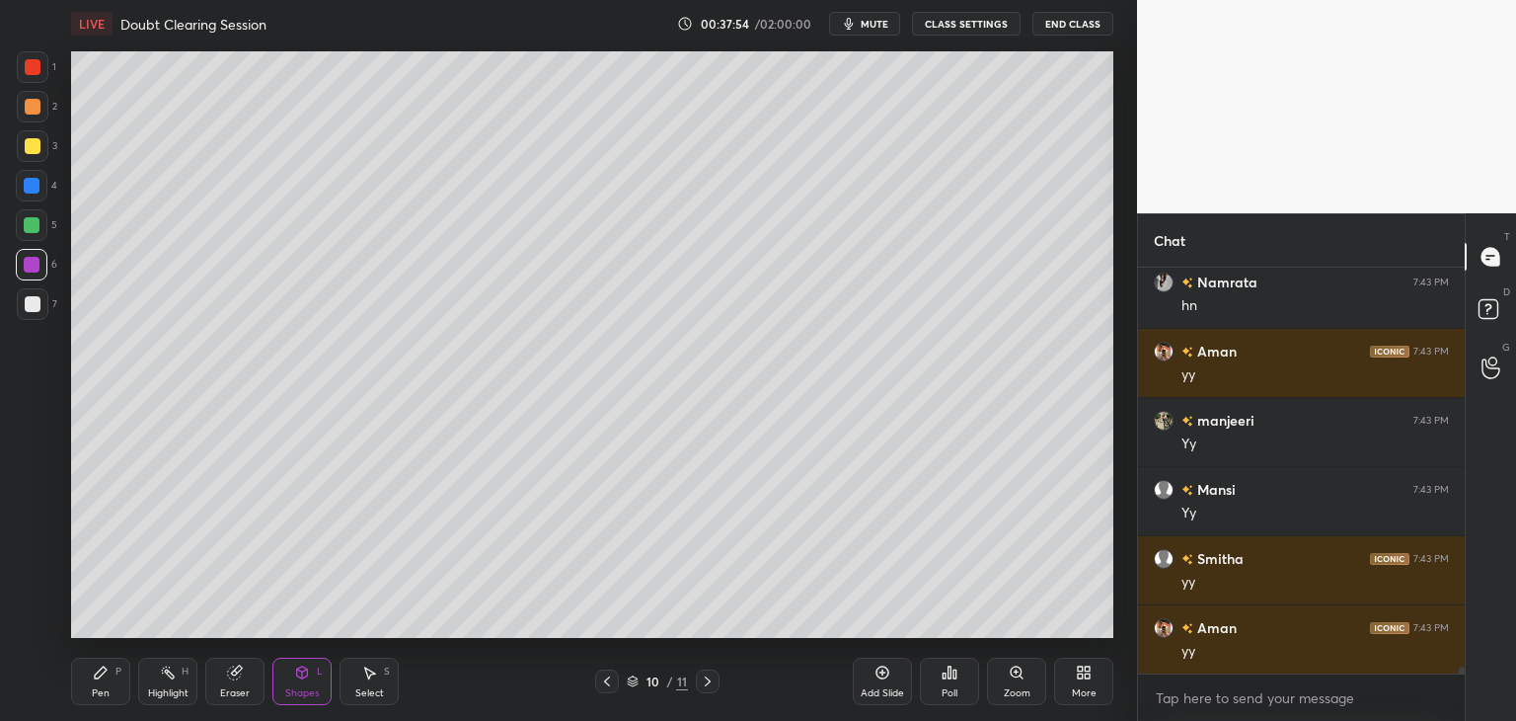
click at [706, 688] on icon at bounding box center [708, 681] width 16 height 16
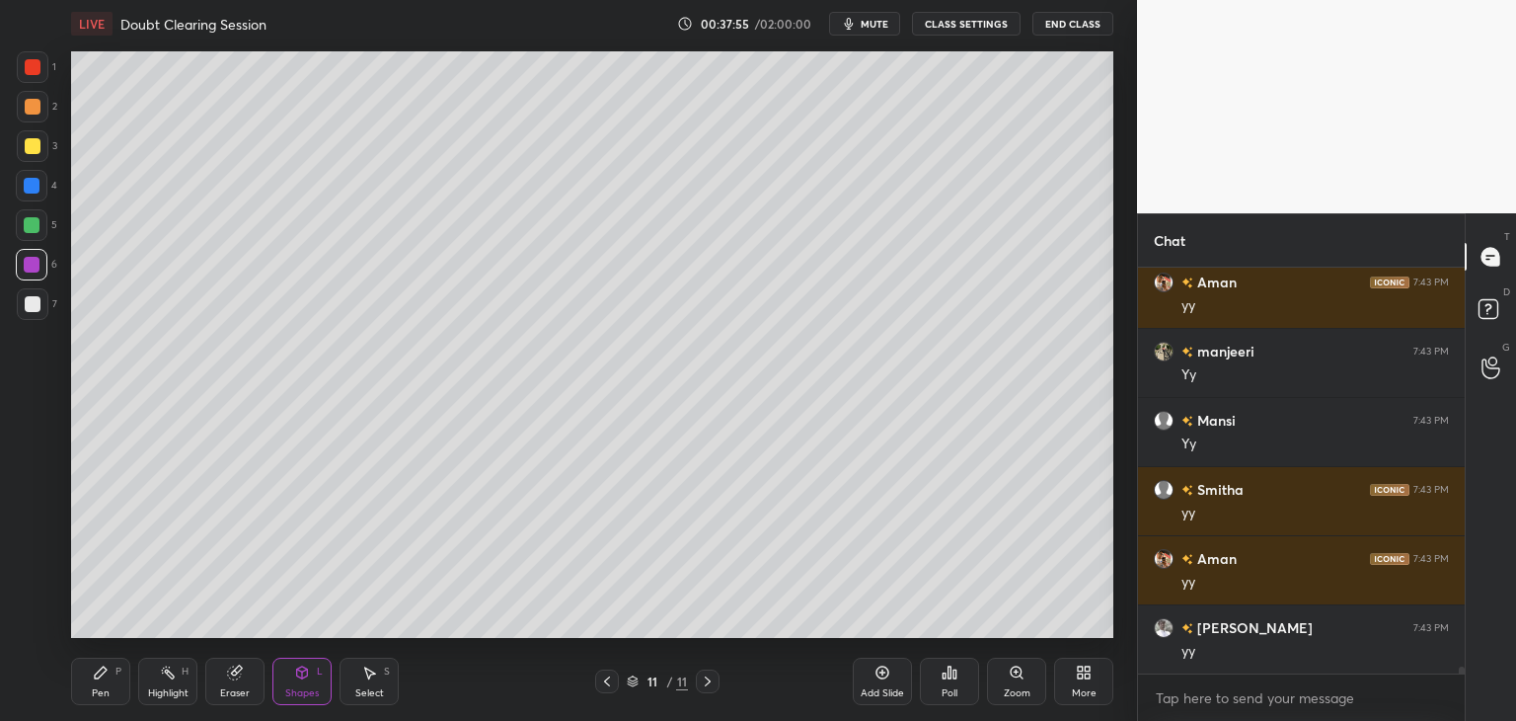
scroll to position [23349, 0]
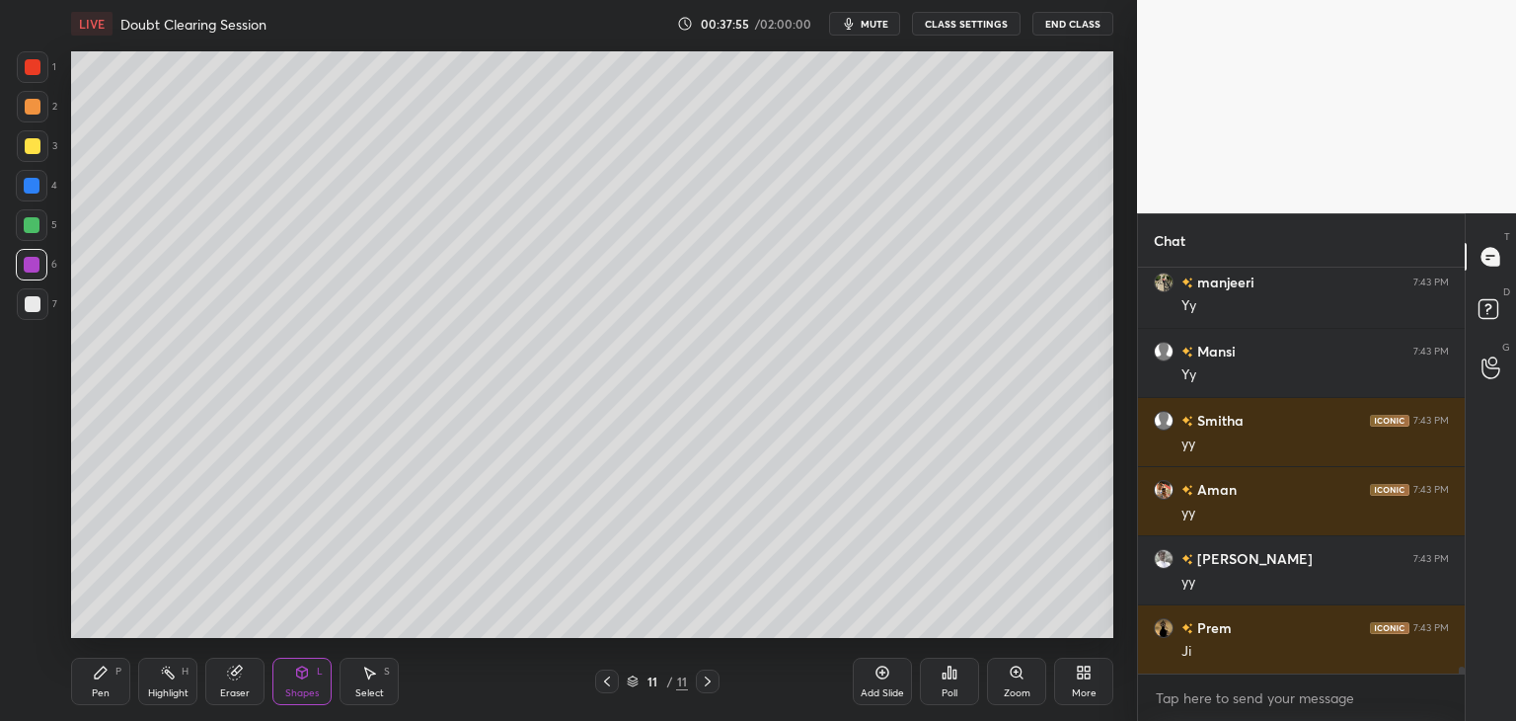
click at [605, 685] on icon at bounding box center [607, 681] width 16 height 16
click at [872, 688] on div "Add Slide" at bounding box center [882, 693] width 43 height 10
click at [105, 682] on div "Pen P" at bounding box center [100, 680] width 59 height 47
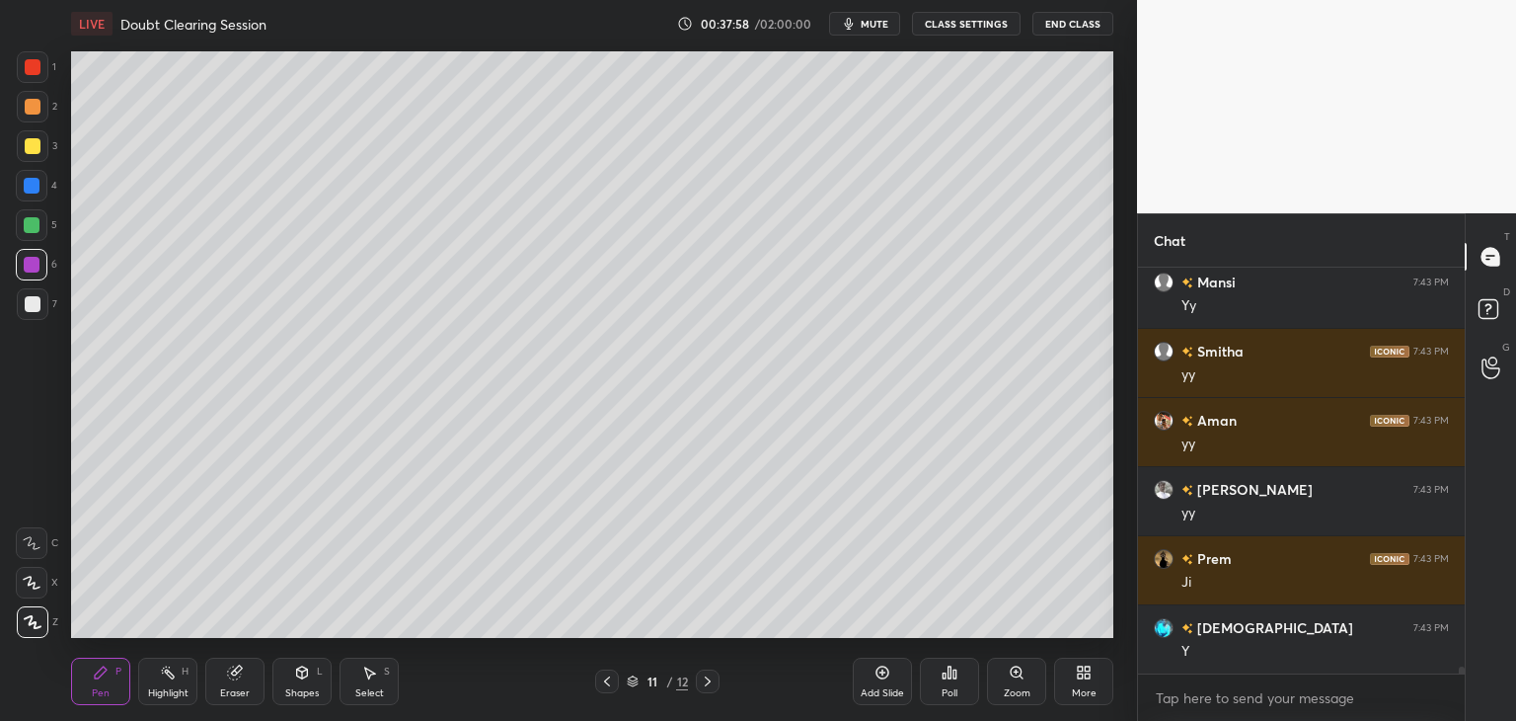
click at [20, 293] on div at bounding box center [33, 304] width 32 height 32
click at [300, 682] on div "Shapes L" at bounding box center [301, 680] width 59 height 47
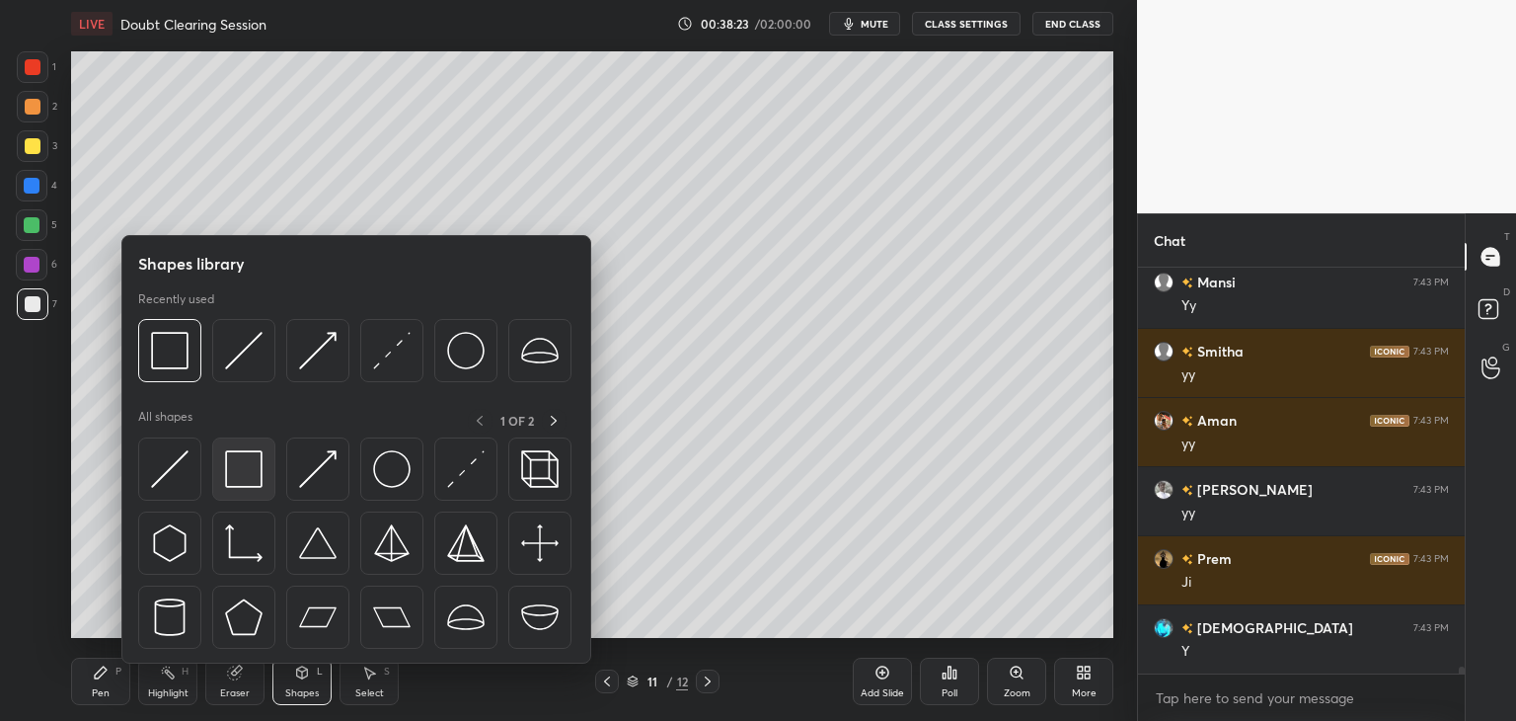
click at [237, 486] on img at bounding box center [244, 469] width 38 height 38
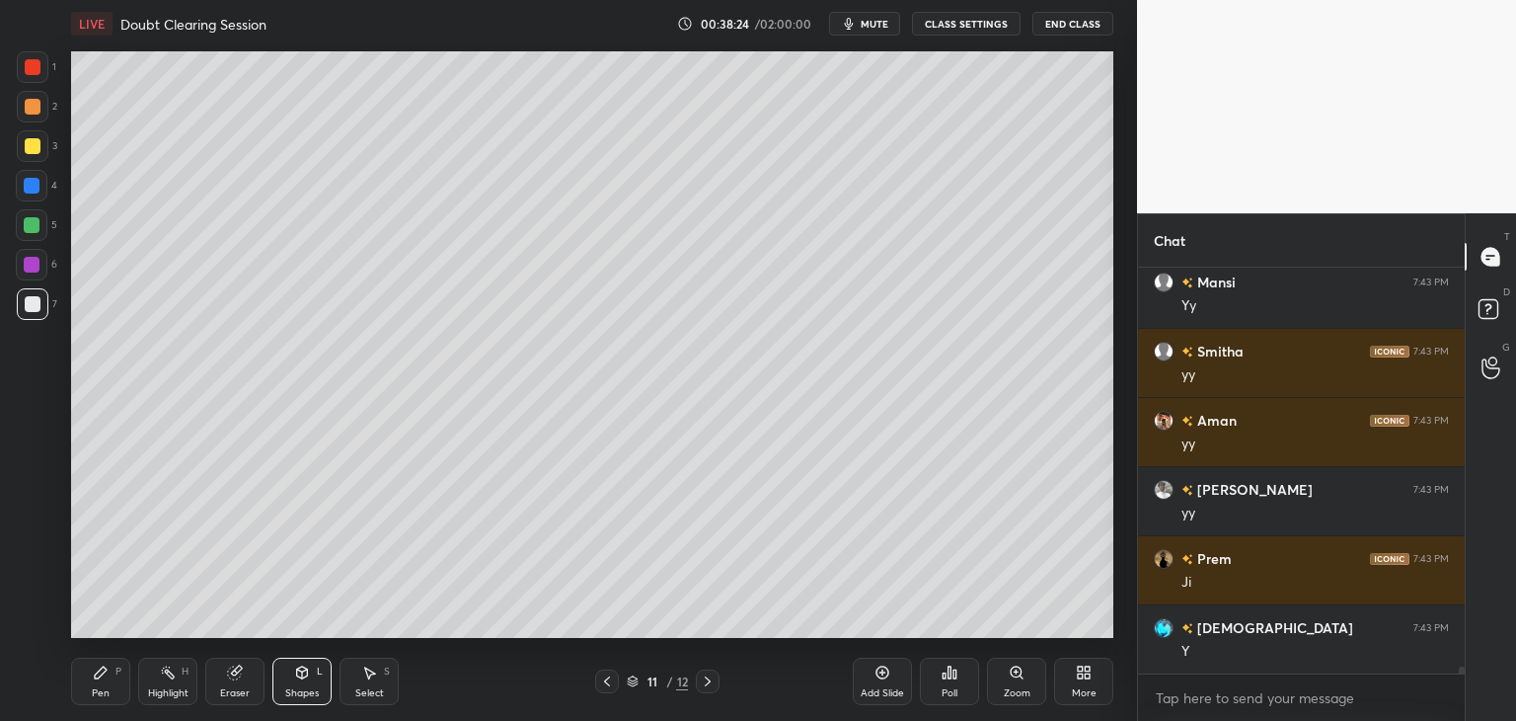
scroll to position [23487, 0]
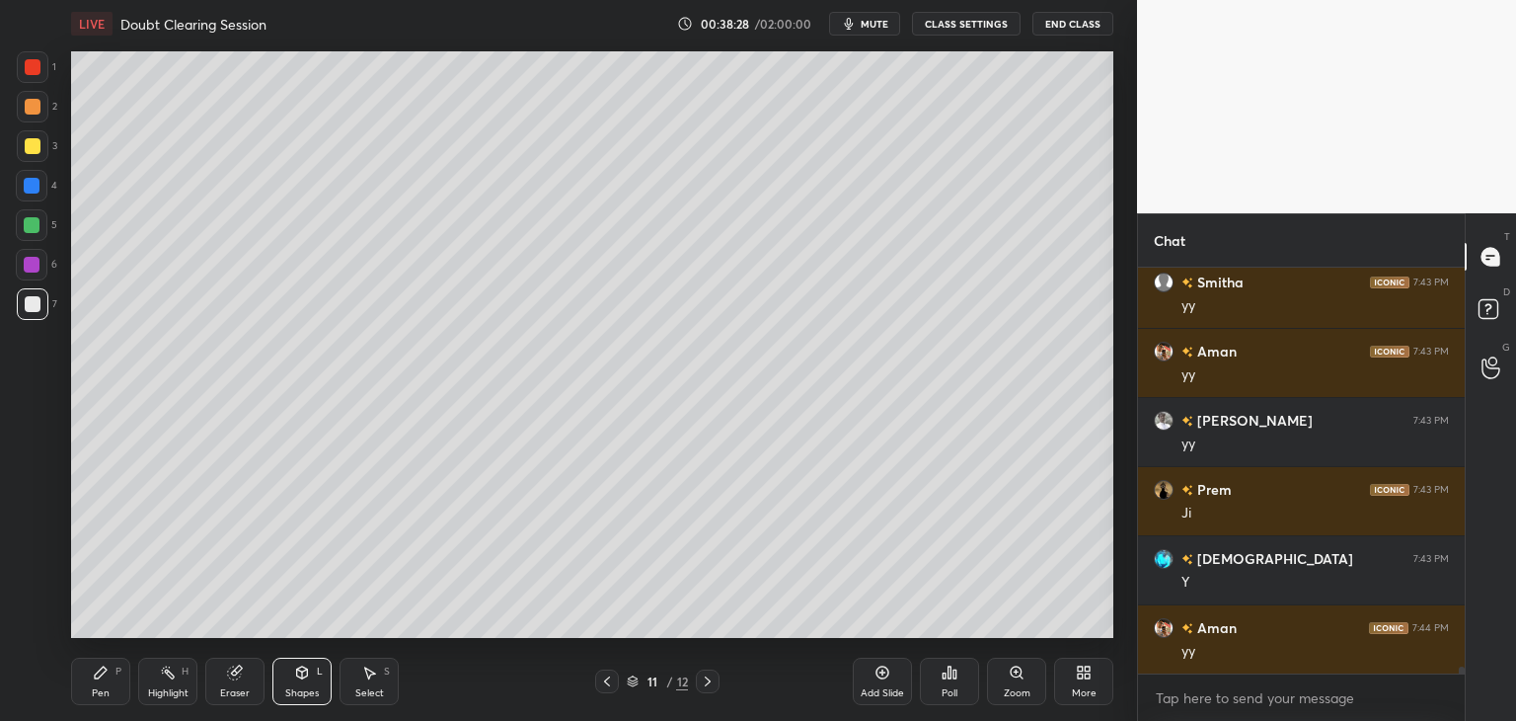
click at [86, 672] on div "Pen P" at bounding box center [100, 680] width 59 height 47
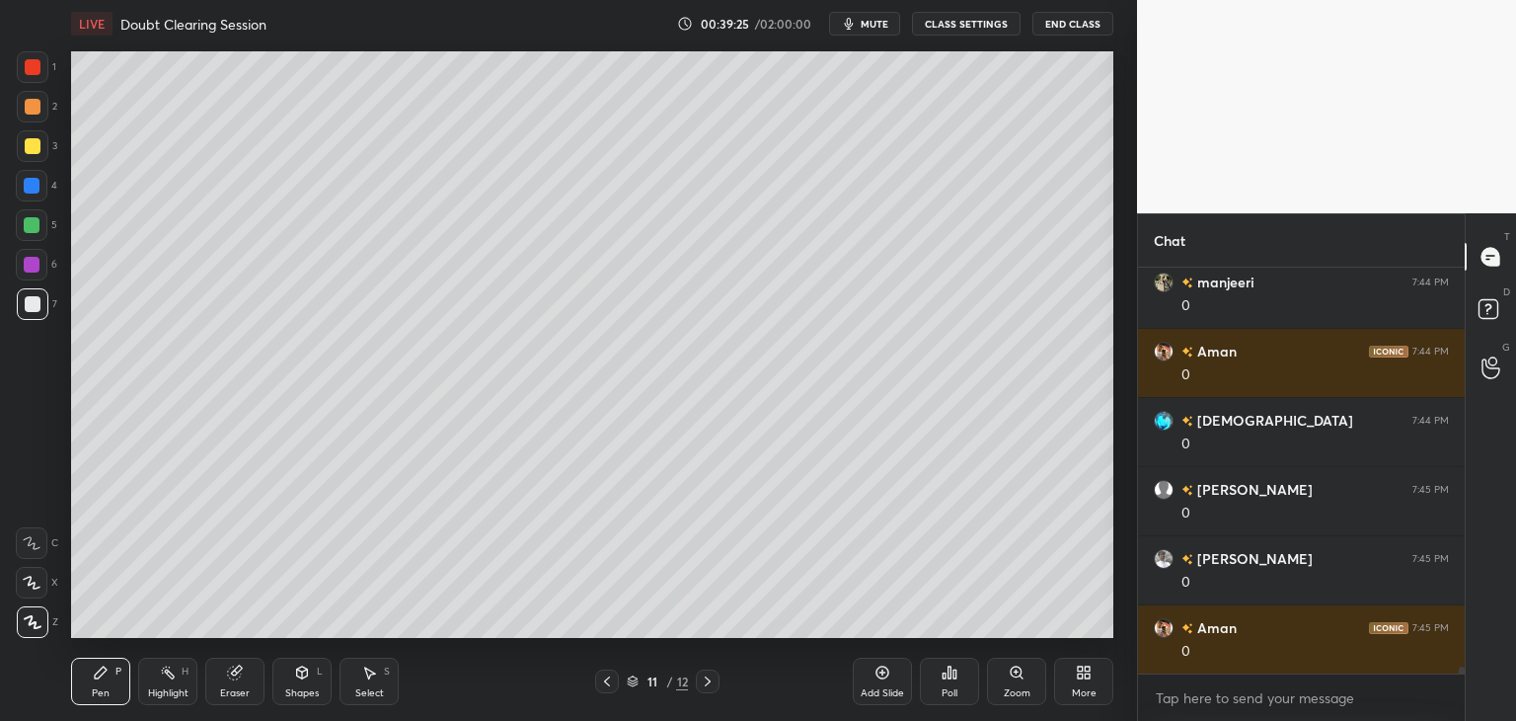
scroll to position [24316, 0]
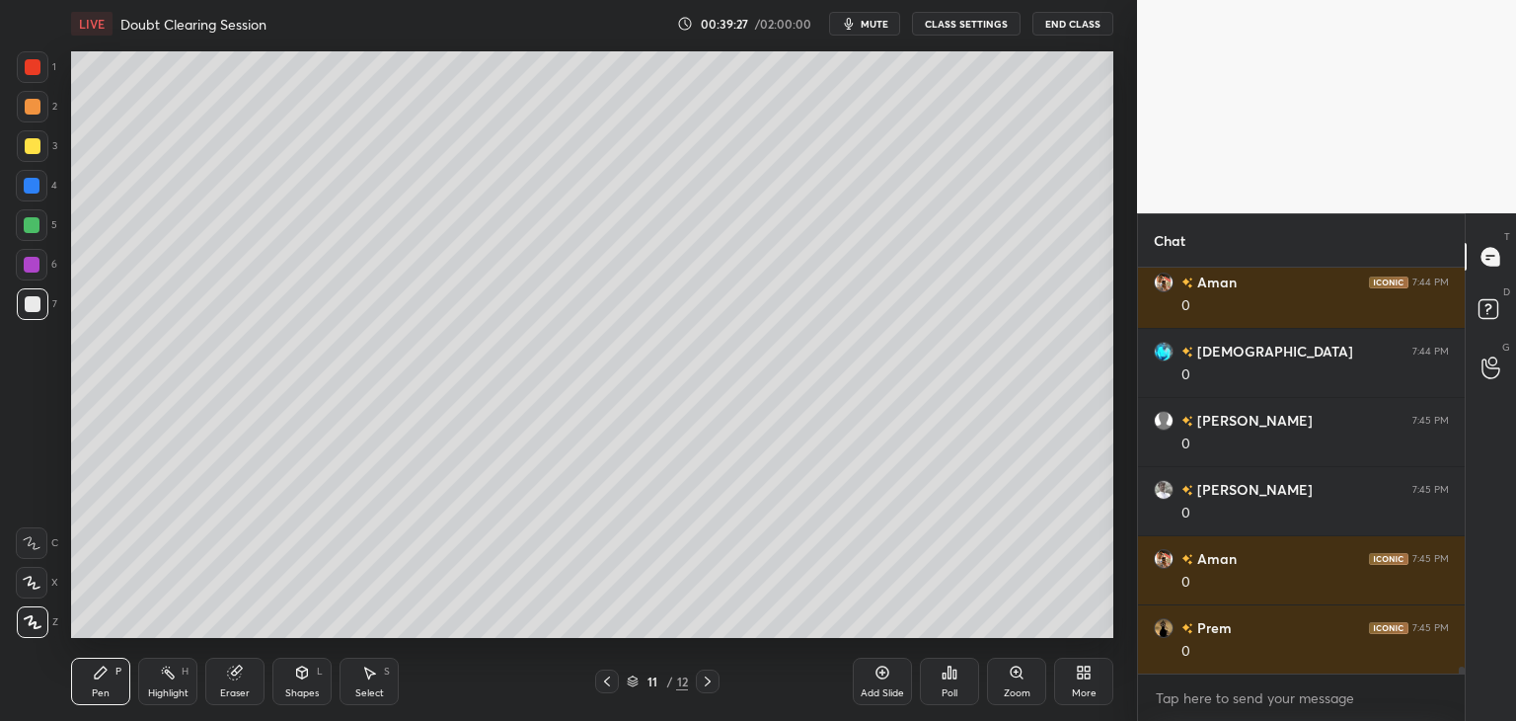
click at [711, 681] on icon at bounding box center [708, 681] width 16 height 16
click at [877, 688] on div "Add Slide" at bounding box center [882, 693] width 43 height 10
click at [296, 688] on div "Shapes" at bounding box center [302, 693] width 34 height 10
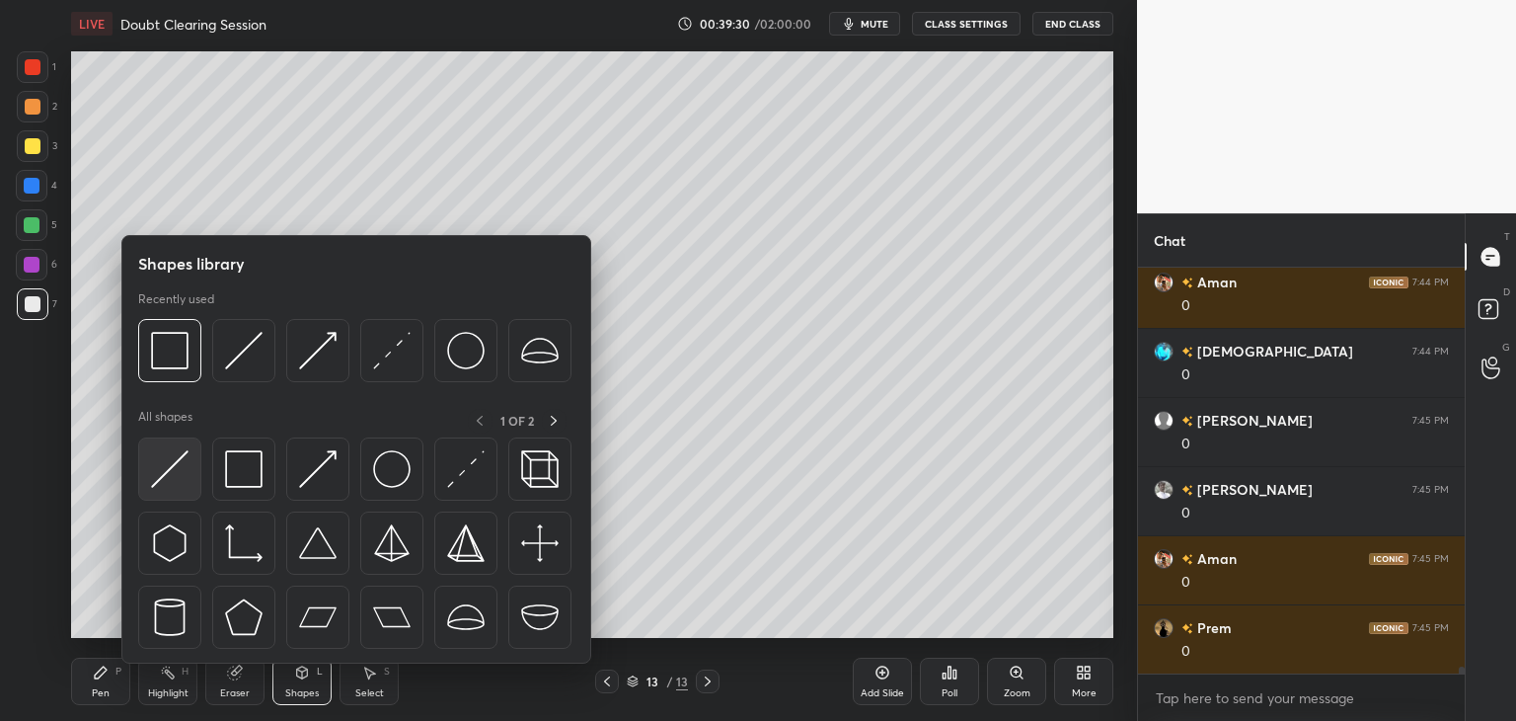
click at [171, 474] on img at bounding box center [170, 469] width 38 height 38
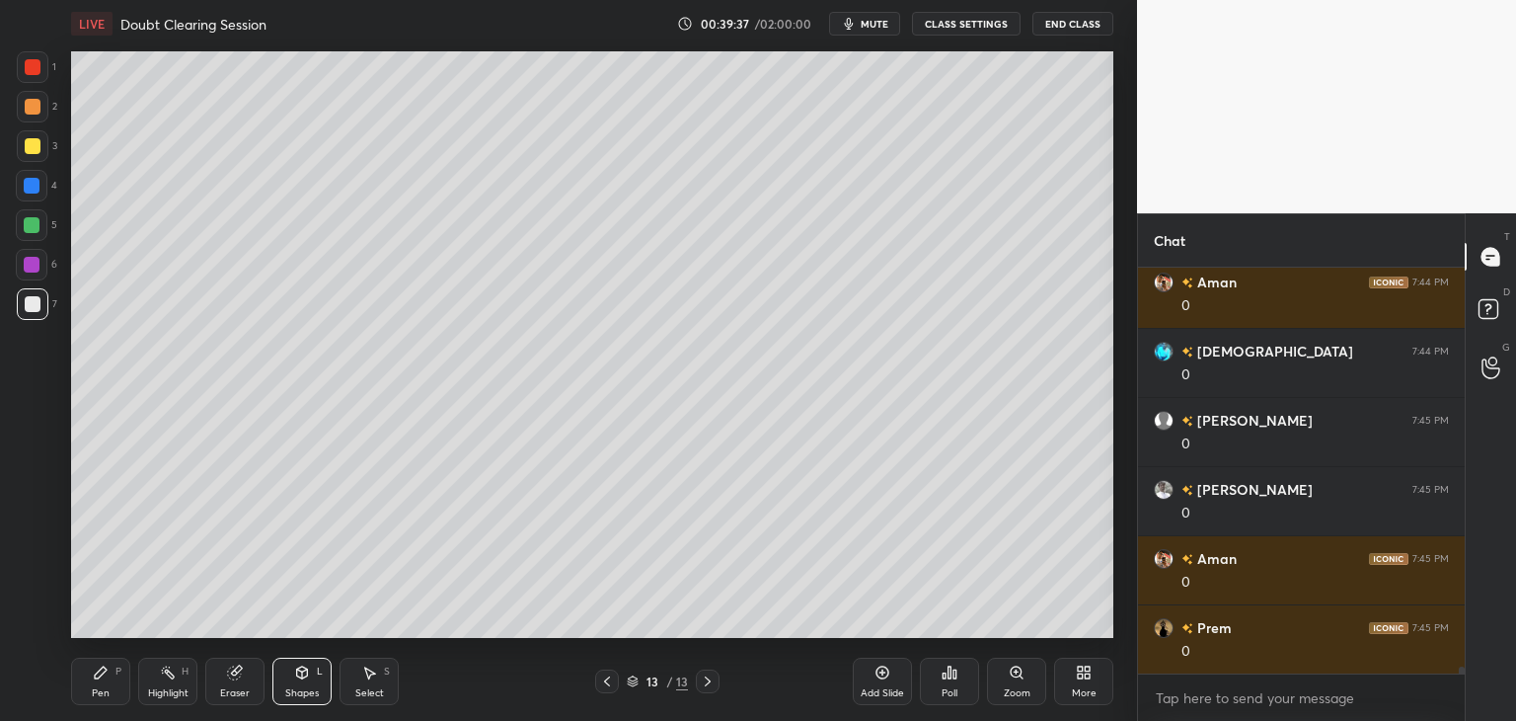
click at [99, 681] on div "Pen P" at bounding box center [100, 680] width 59 height 47
click at [41, 224] on div at bounding box center [32, 225] width 32 height 32
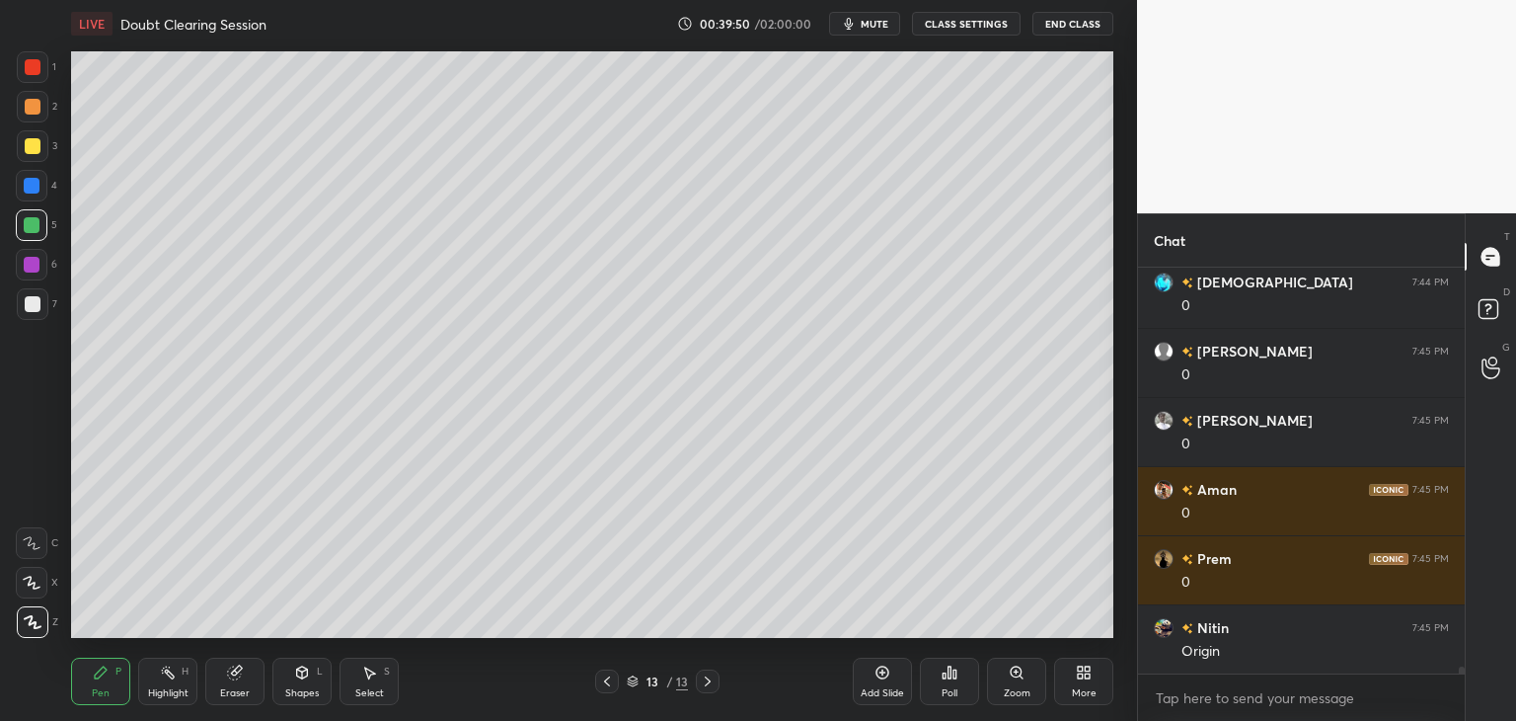
scroll to position [24455, 0]
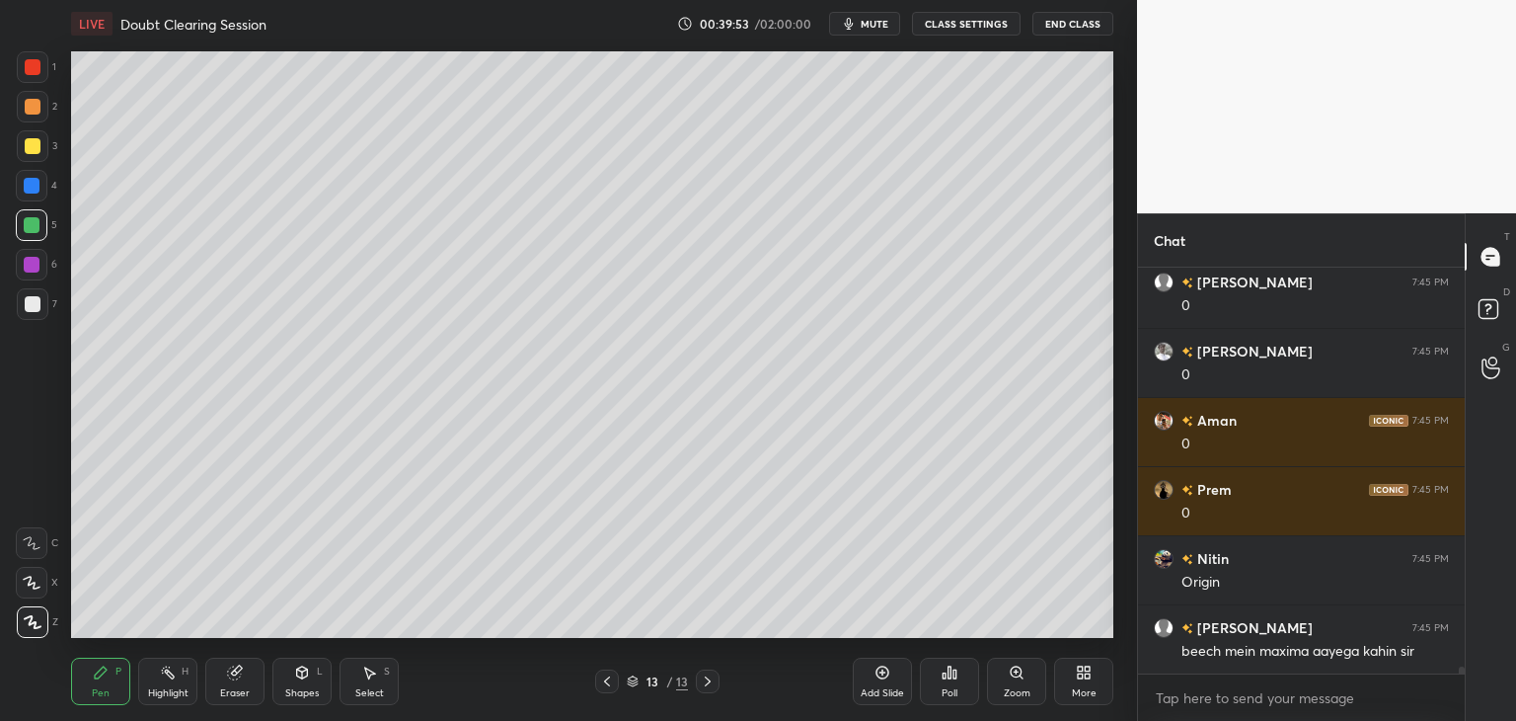
drag, startPoint x: 39, startPoint y: 270, endPoint x: 67, endPoint y: 273, distance: 27.8
click at [42, 270] on div at bounding box center [32, 265] width 32 height 32
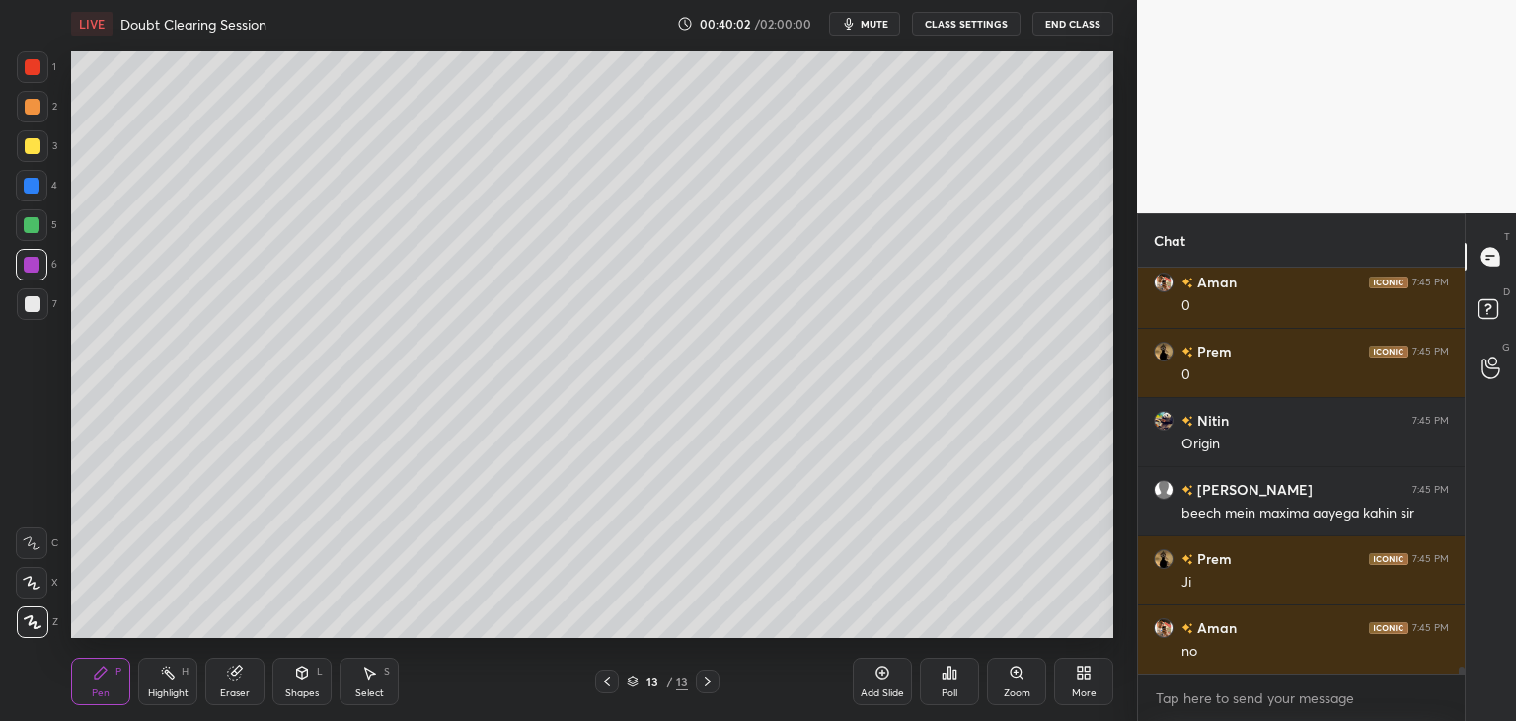
scroll to position [24662, 0]
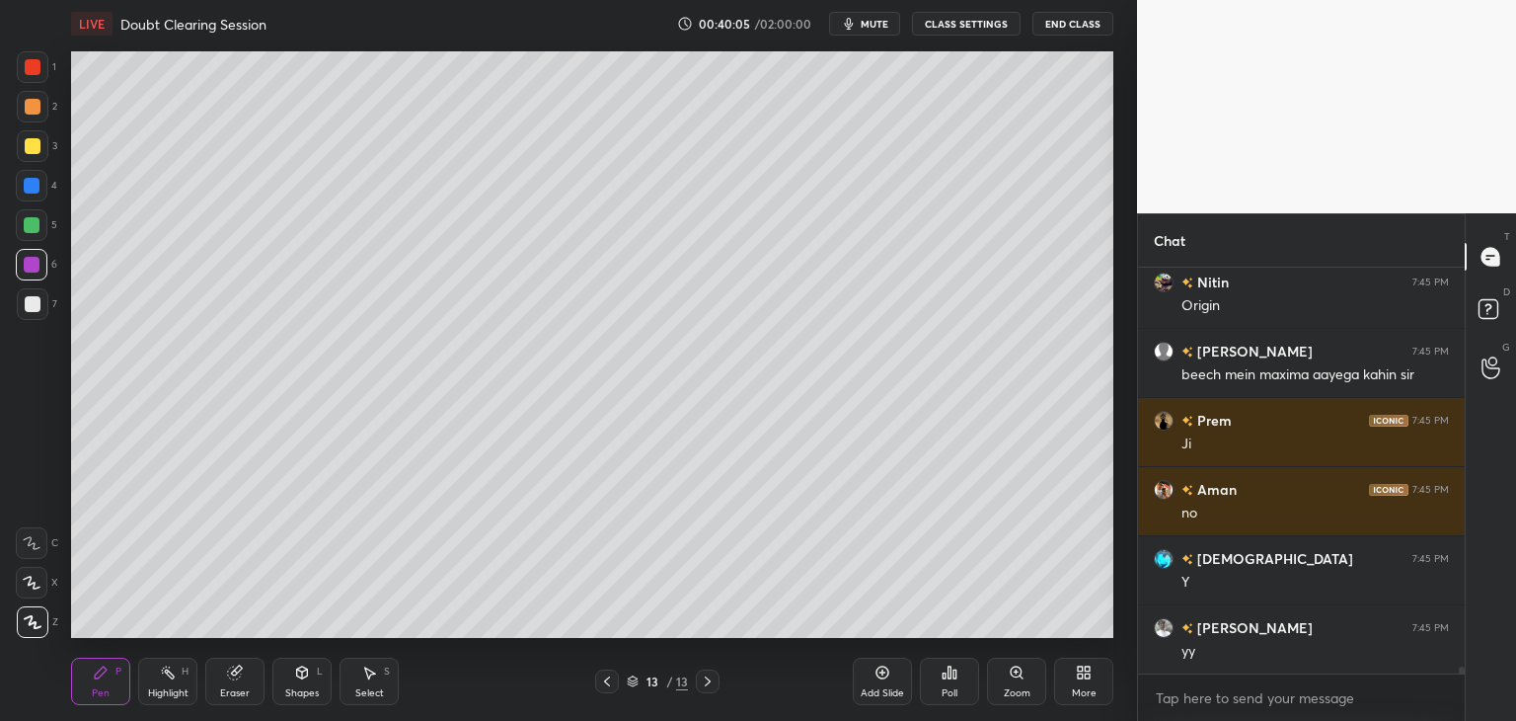
click at [31, 308] on div at bounding box center [33, 304] width 16 height 16
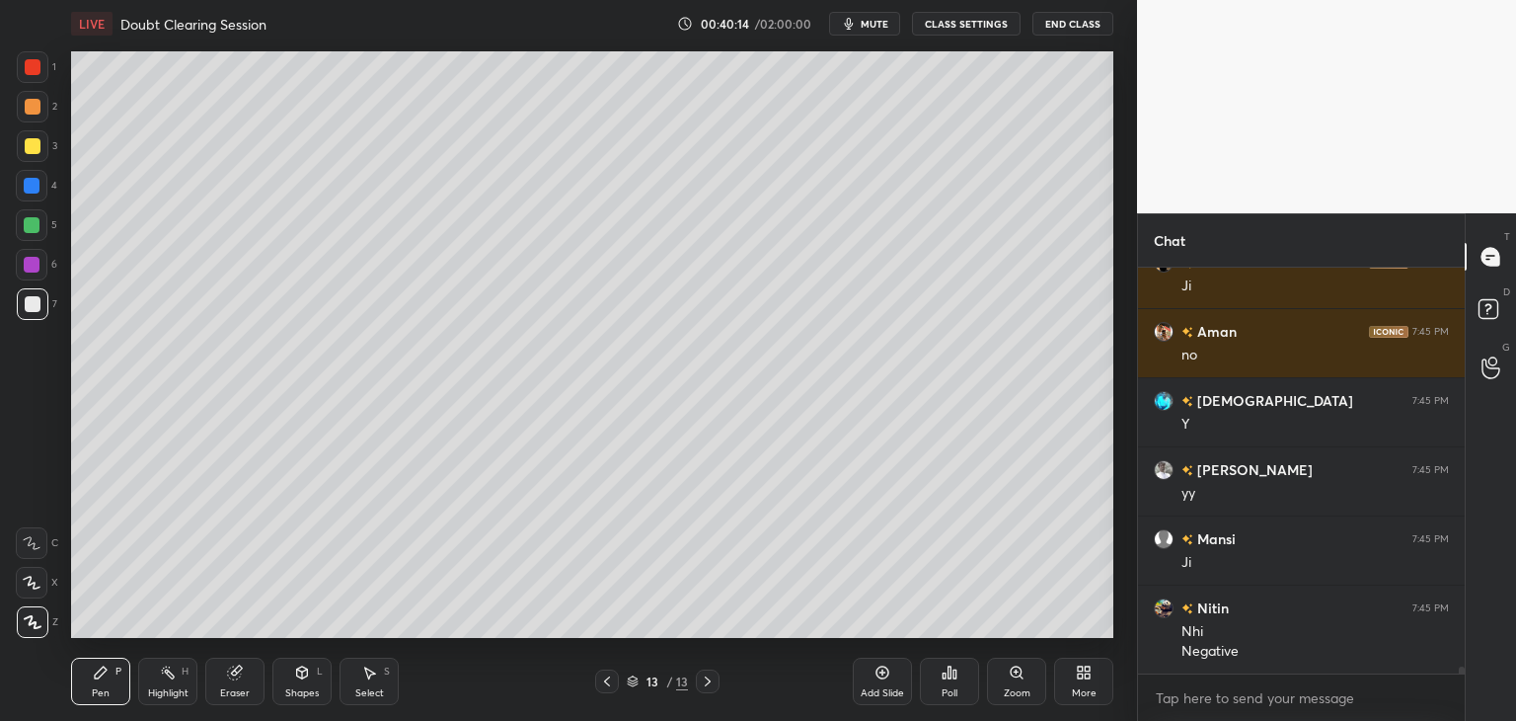
scroll to position [24958, 0]
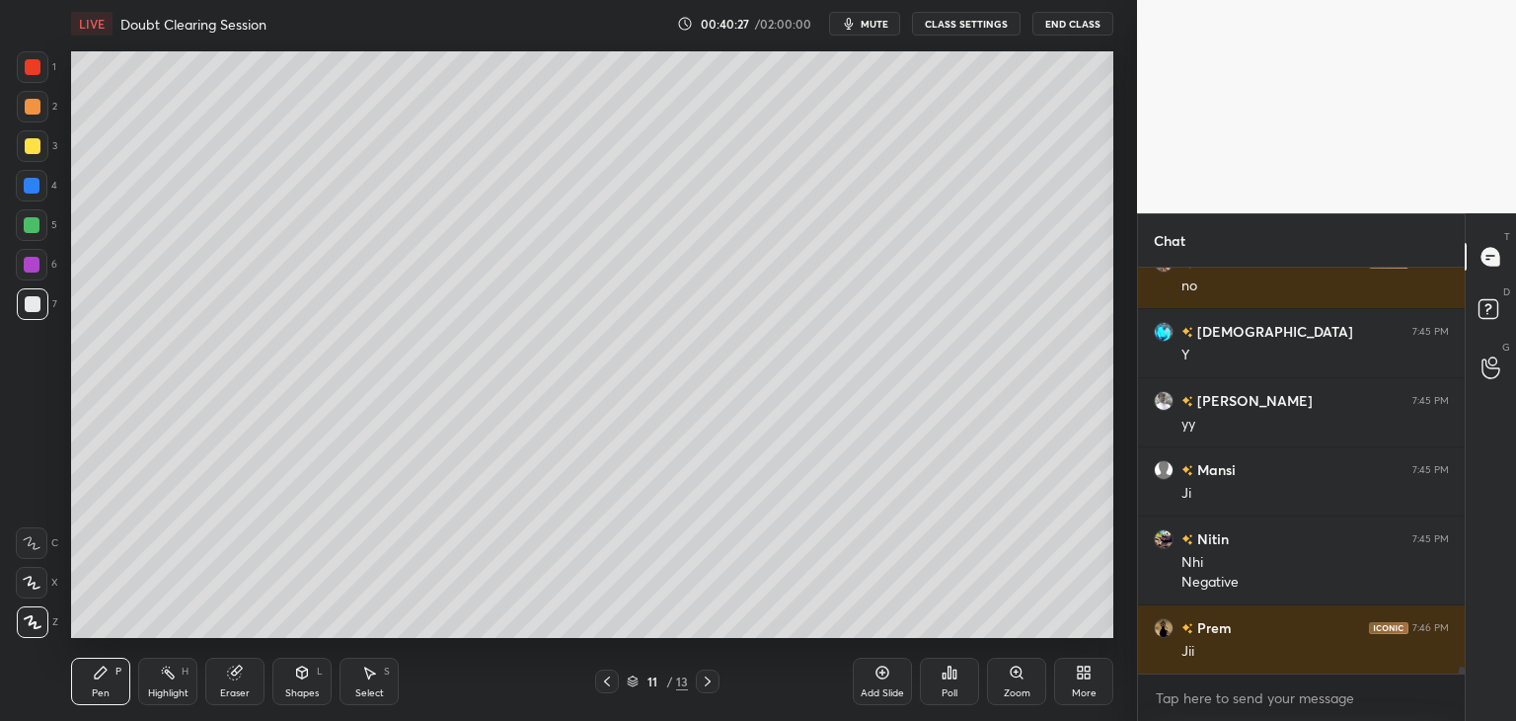
click at [292, 682] on div "Shapes L" at bounding box center [301, 680] width 59 height 47
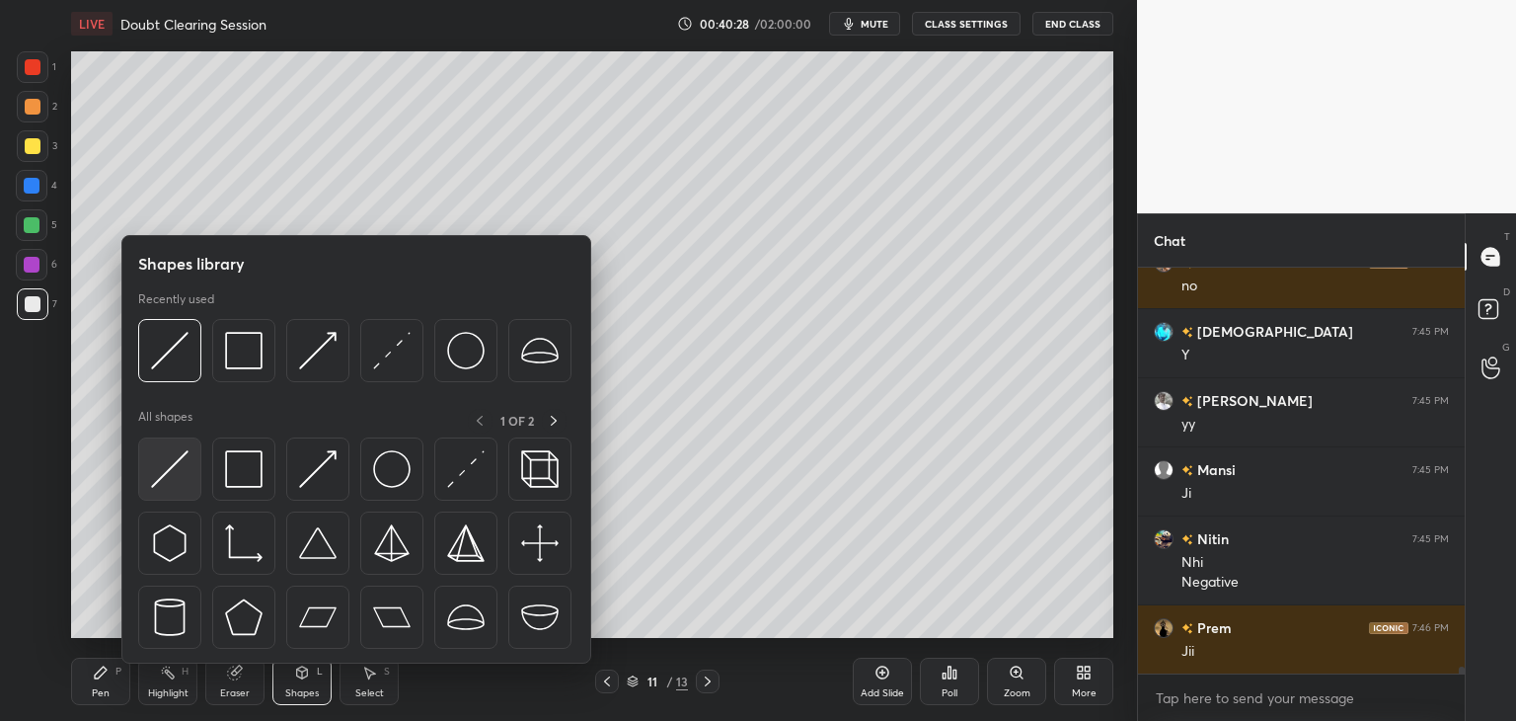
click at [163, 467] on img at bounding box center [170, 469] width 38 height 38
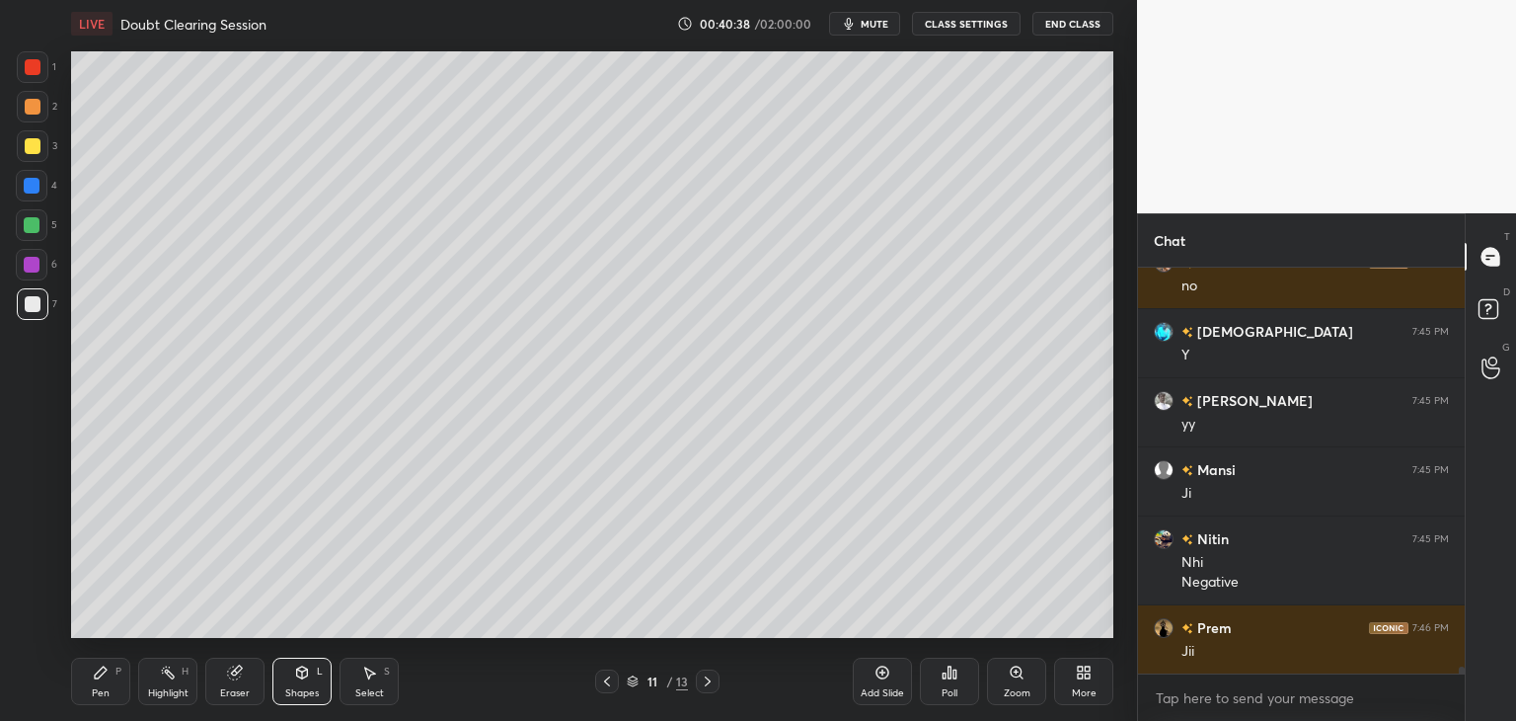
click at [370, 679] on icon at bounding box center [369, 672] width 16 height 16
drag, startPoint x: 365, startPoint y: 335, endPoint x: 389, endPoint y: 394, distance: 63.8
click at [390, 394] on div "0 ° Undo Copy Duplicate Duplicate to new slide Delete" at bounding box center [592, 344] width 1042 height 586
click at [360, 230] on div "0 ° Undo Copy Duplicate Duplicate to new slide Delete" at bounding box center [592, 344] width 1042 height 586
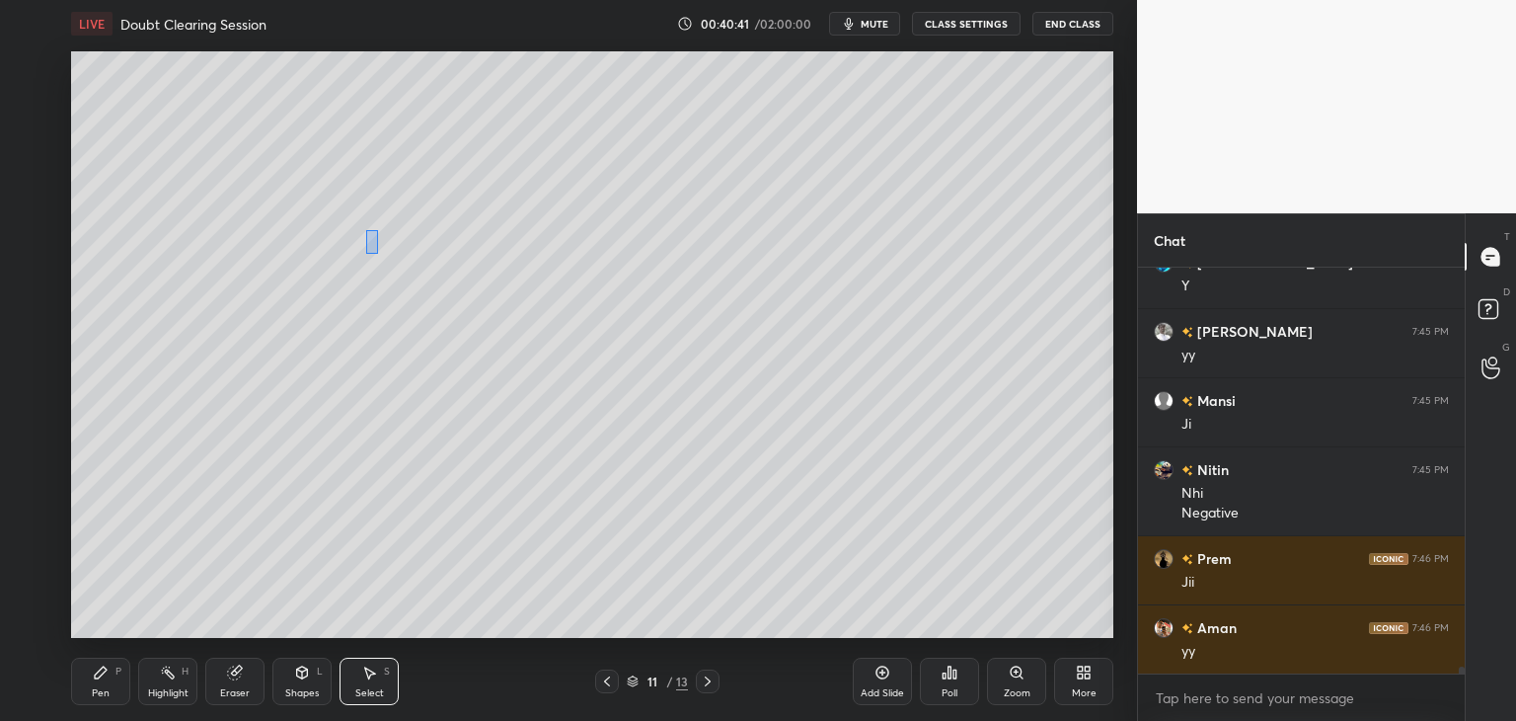
drag, startPoint x: 366, startPoint y: 230, endPoint x: 379, endPoint y: 256, distance: 28.7
click at [379, 258] on div "0 ° Undo Copy Duplicate Duplicate to new slide Delete" at bounding box center [592, 344] width 1042 height 586
click at [363, 246] on div "0 ° Undo Copy Duplicate Duplicate to new slide Delete" at bounding box center [592, 344] width 1042 height 586
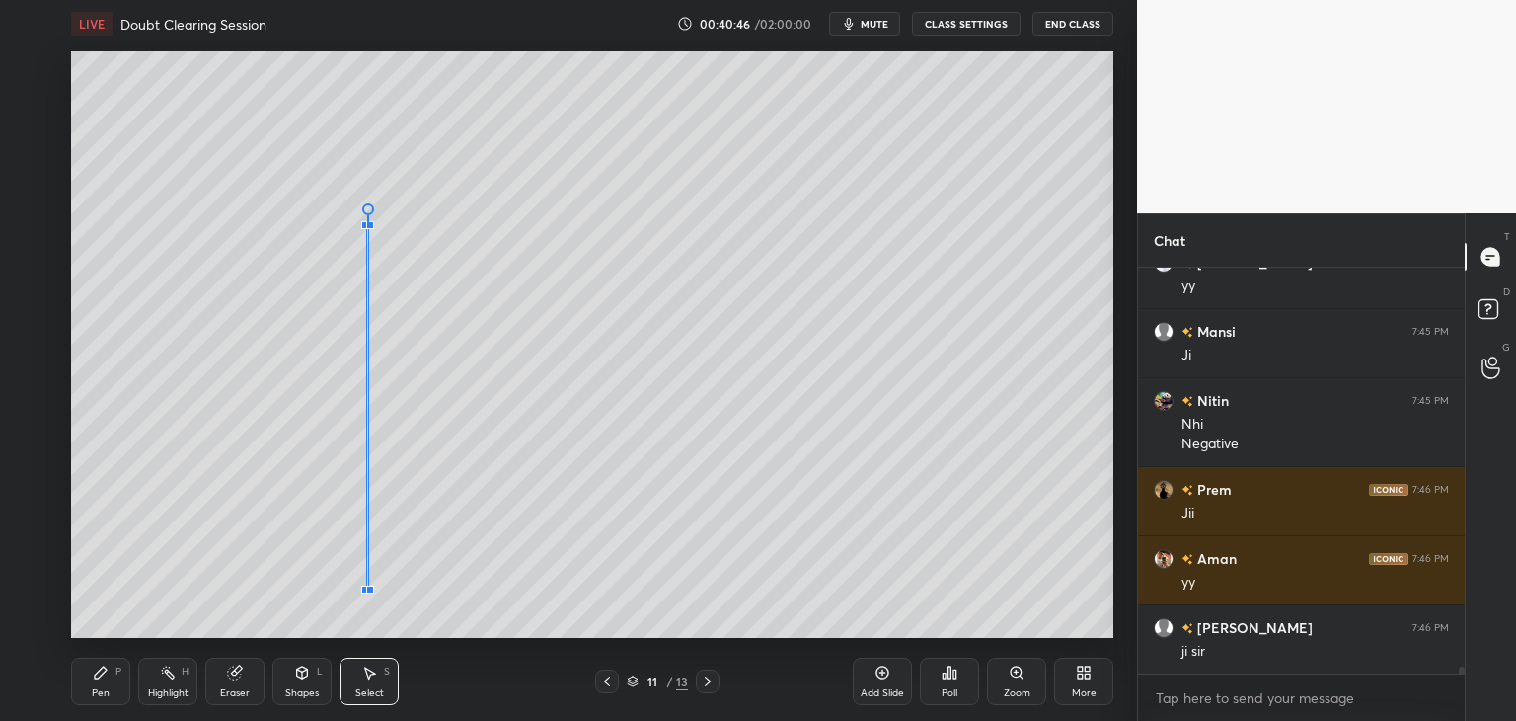
scroll to position [25165, 0]
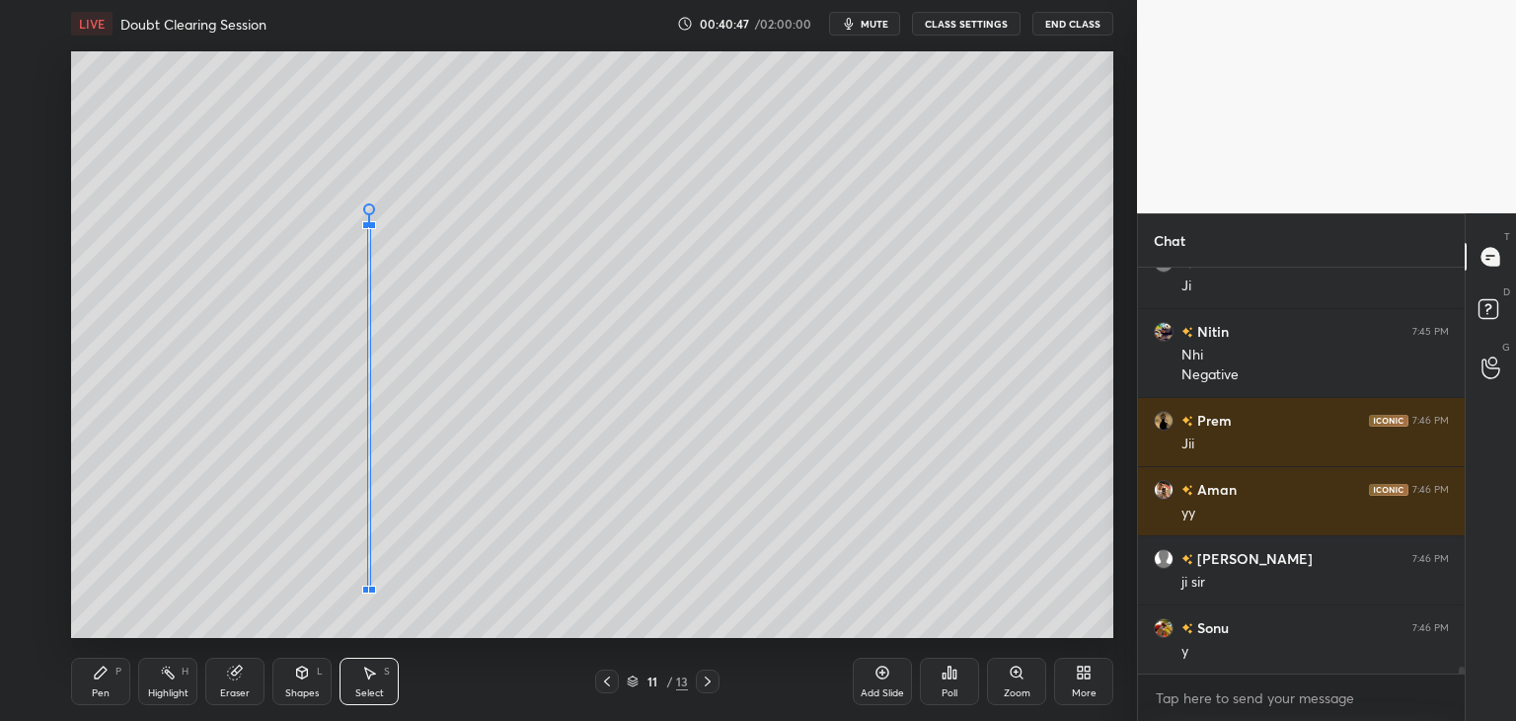
drag, startPoint x: 357, startPoint y: 226, endPoint x: 370, endPoint y: 226, distance: 12.8
click at [370, 226] on div "0 °" at bounding box center [369, 407] width 4 height 363
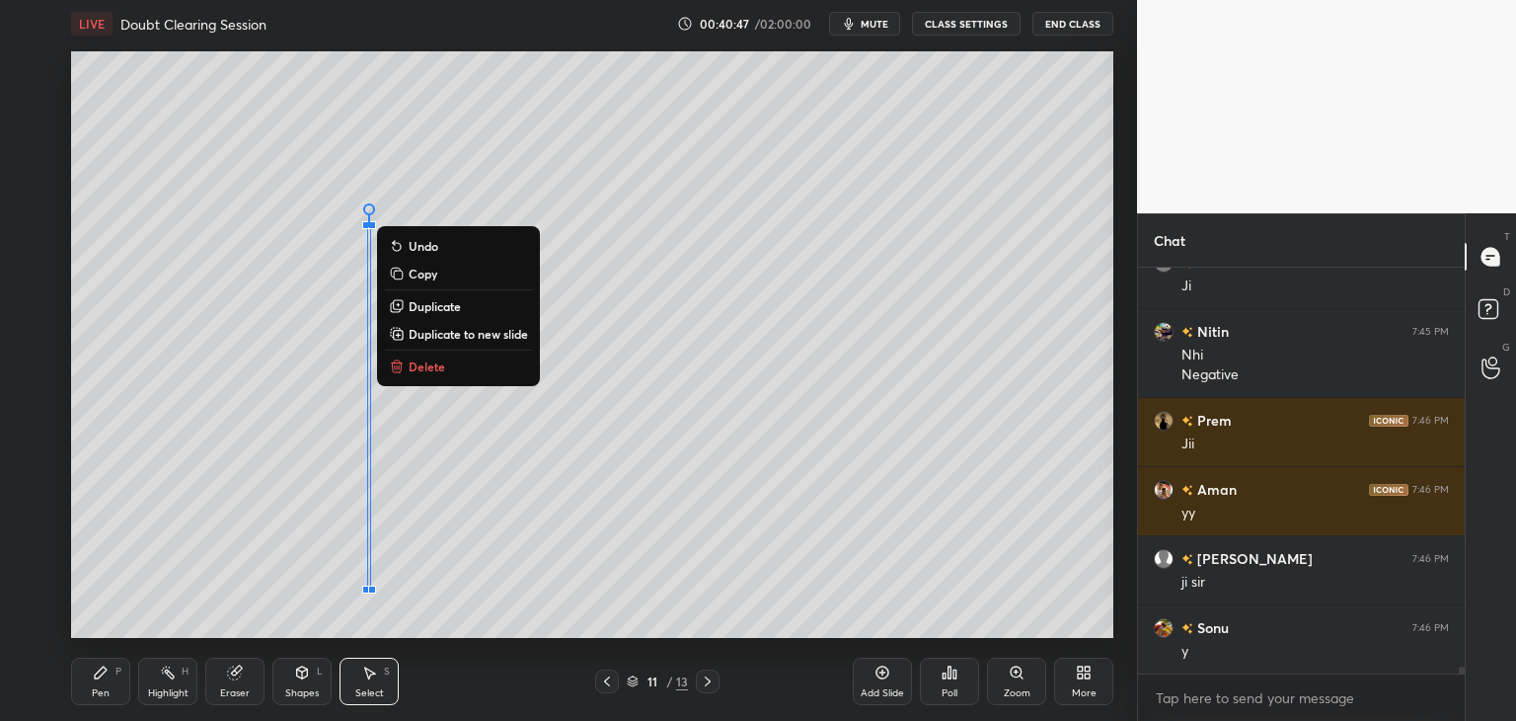
scroll to position [25234, 0]
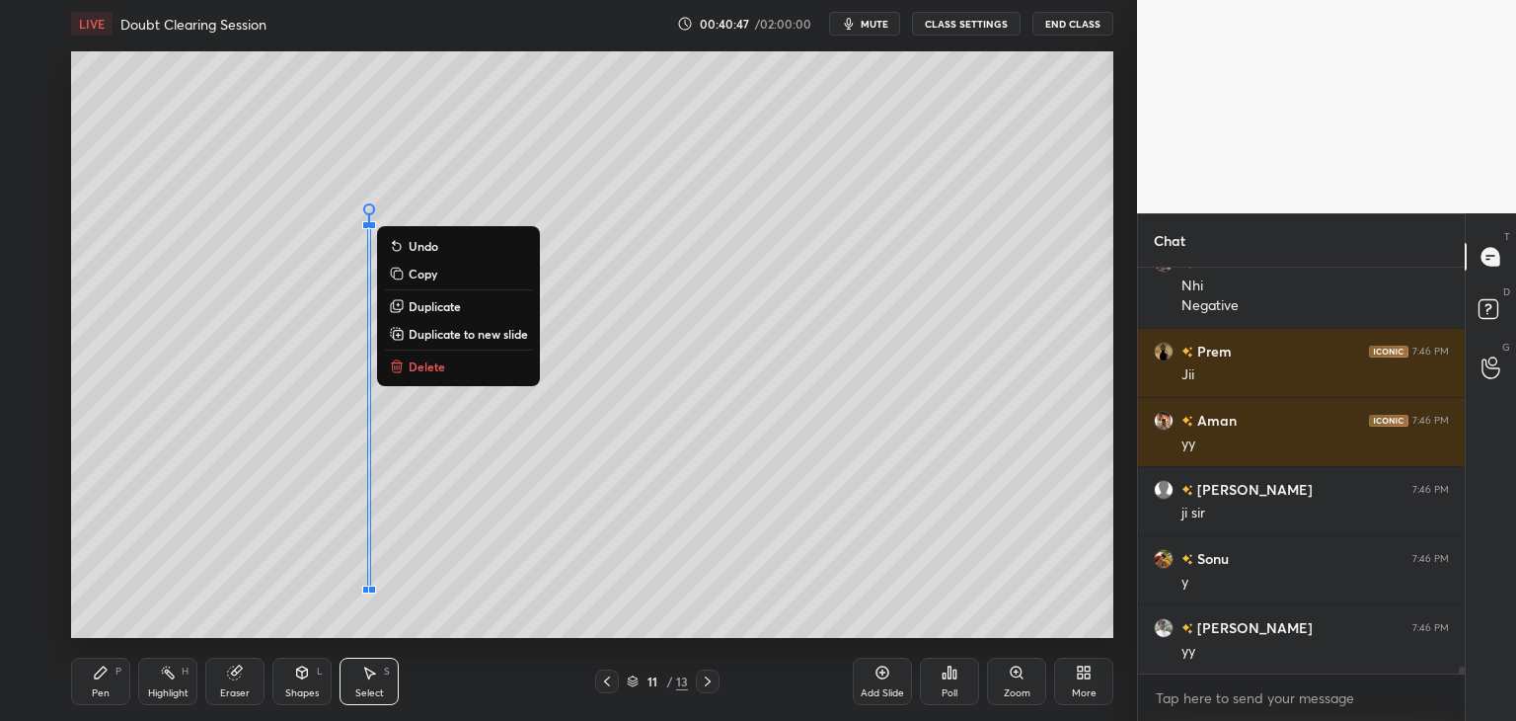
click at [453, 453] on div "0 ° Undo Copy Duplicate Duplicate to new slide Delete" at bounding box center [592, 344] width 1042 height 586
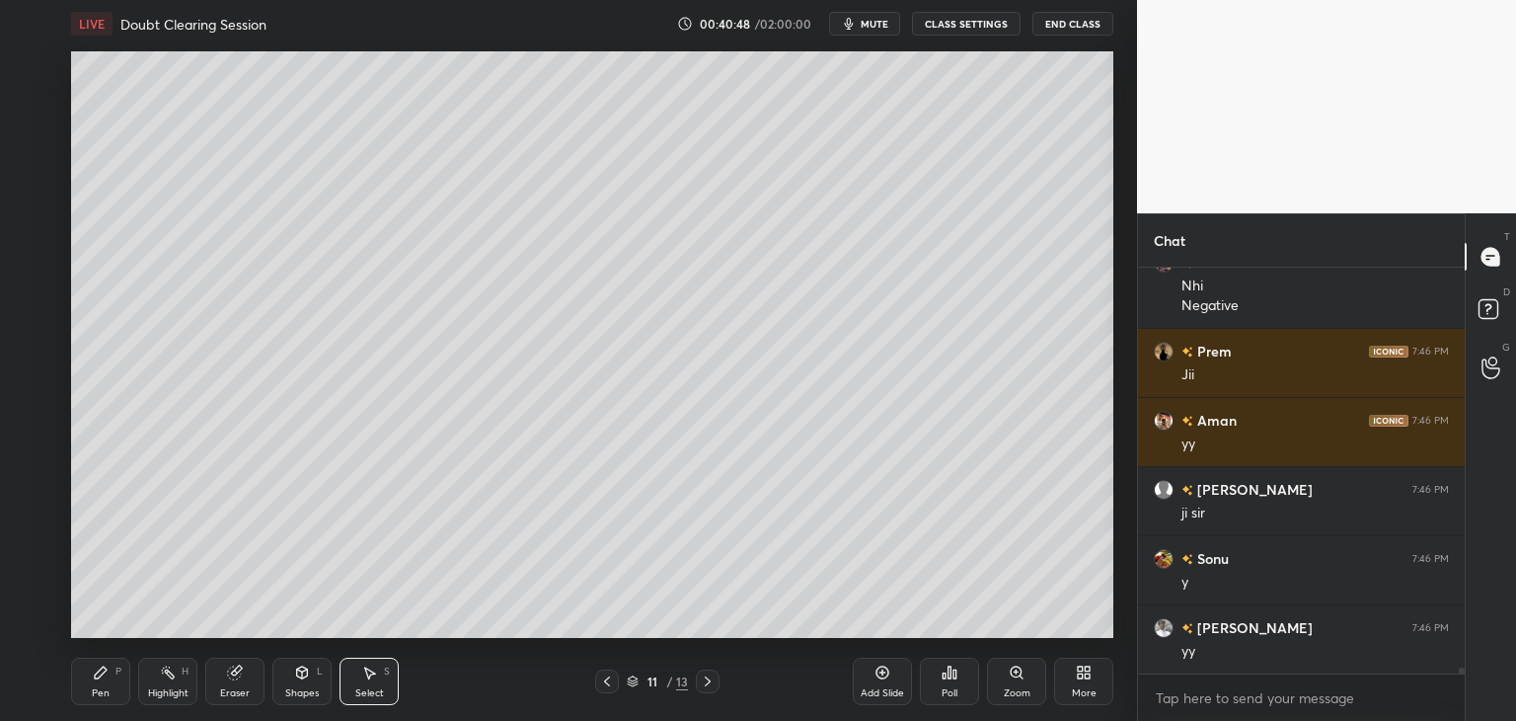
scroll to position [25303, 0]
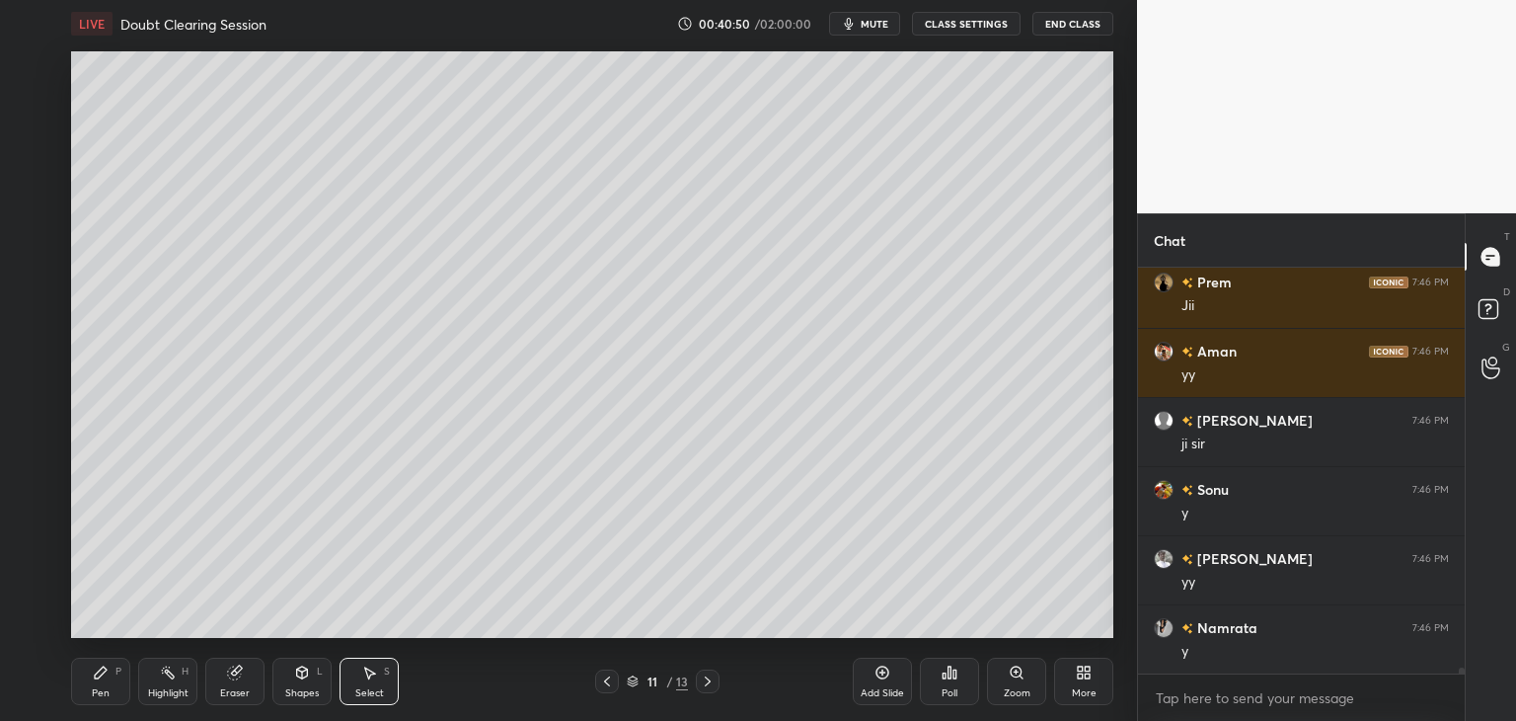
click at [104, 676] on icon at bounding box center [101, 672] width 16 height 16
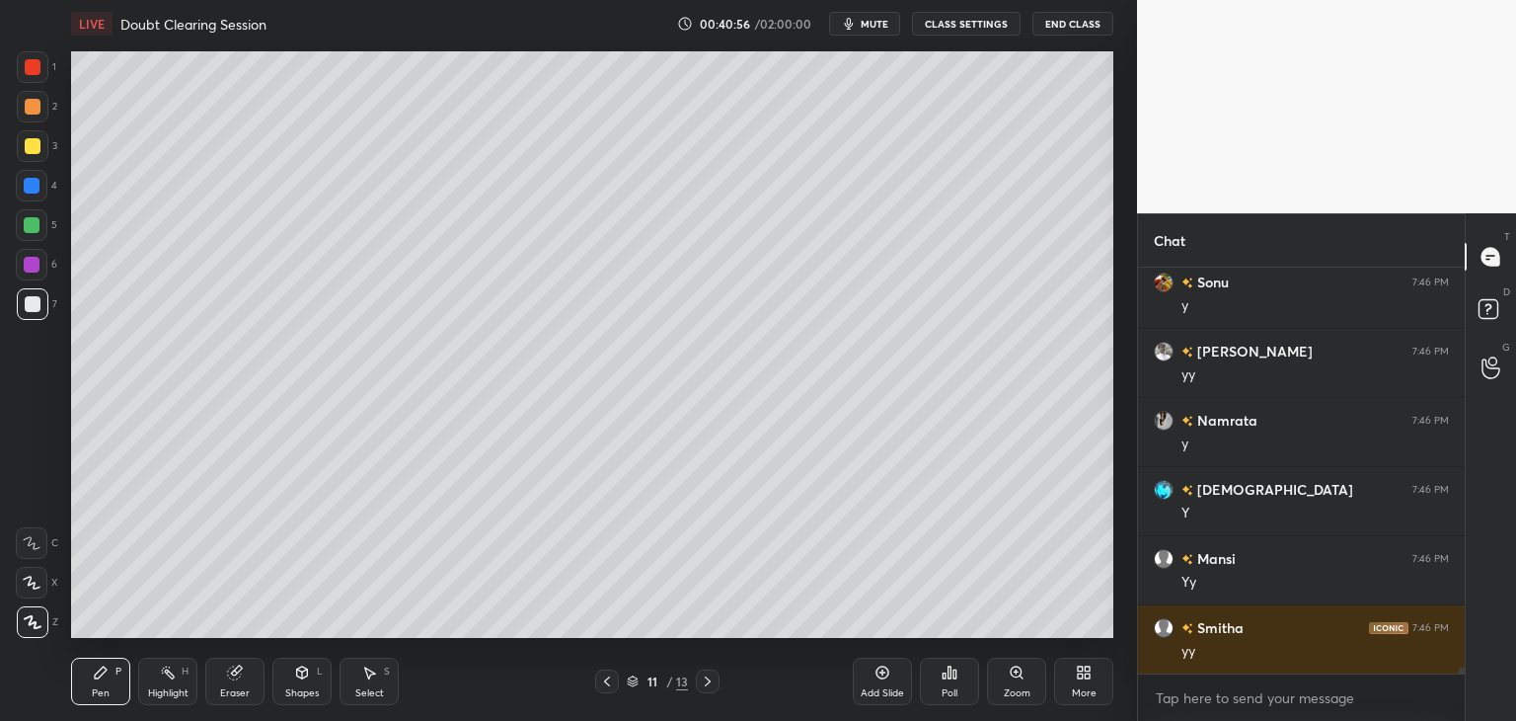
scroll to position [25580, 0]
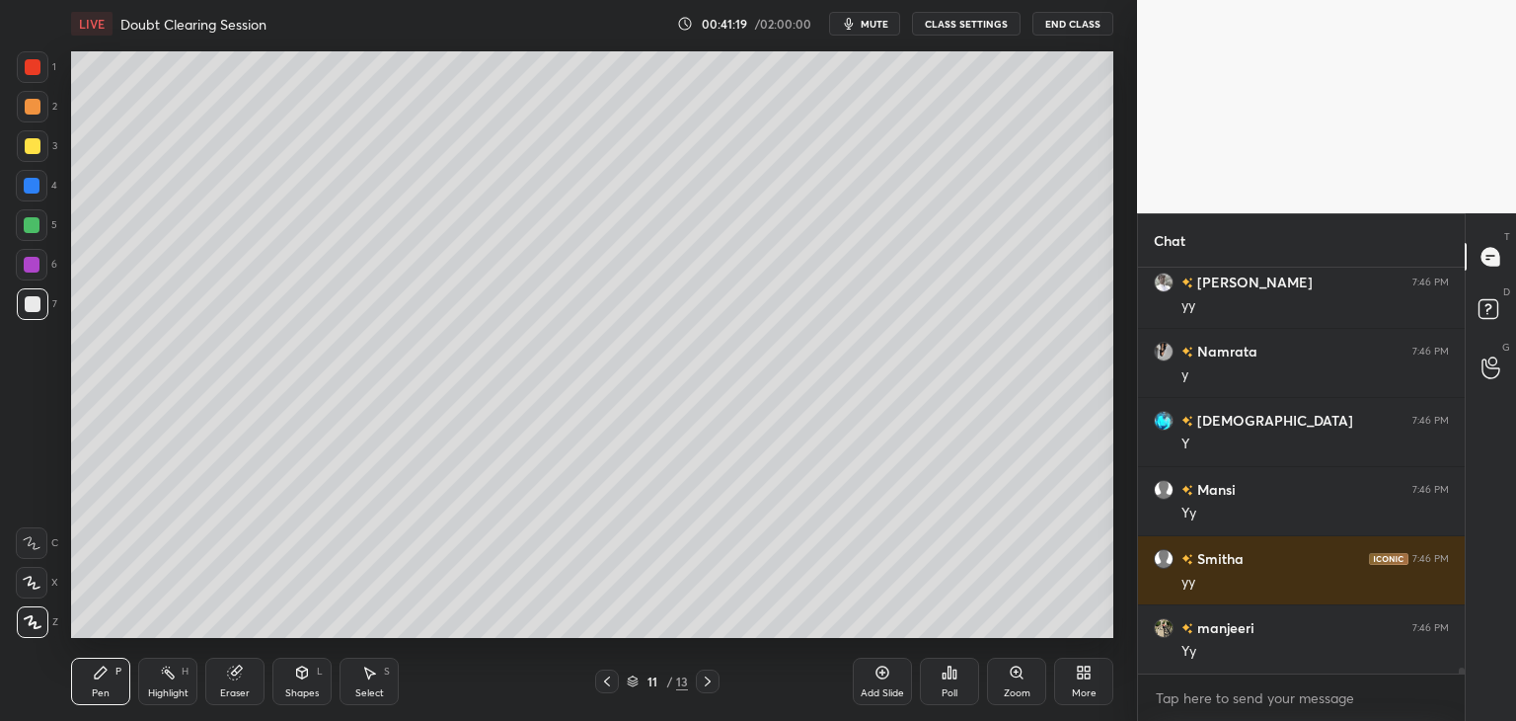
click at [313, 684] on div "Shapes L" at bounding box center [301, 680] width 59 height 47
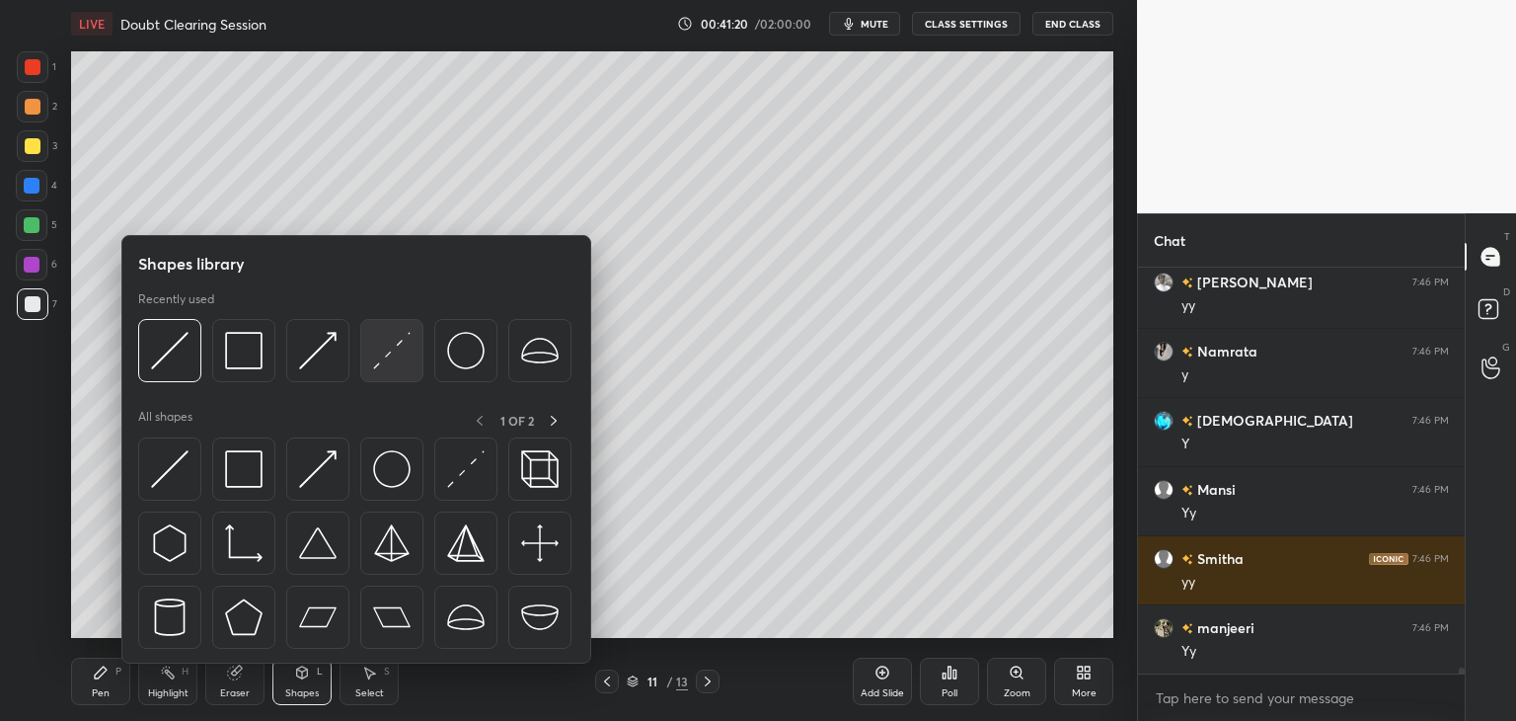
click at [392, 348] on img at bounding box center [392, 351] width 38 height 38
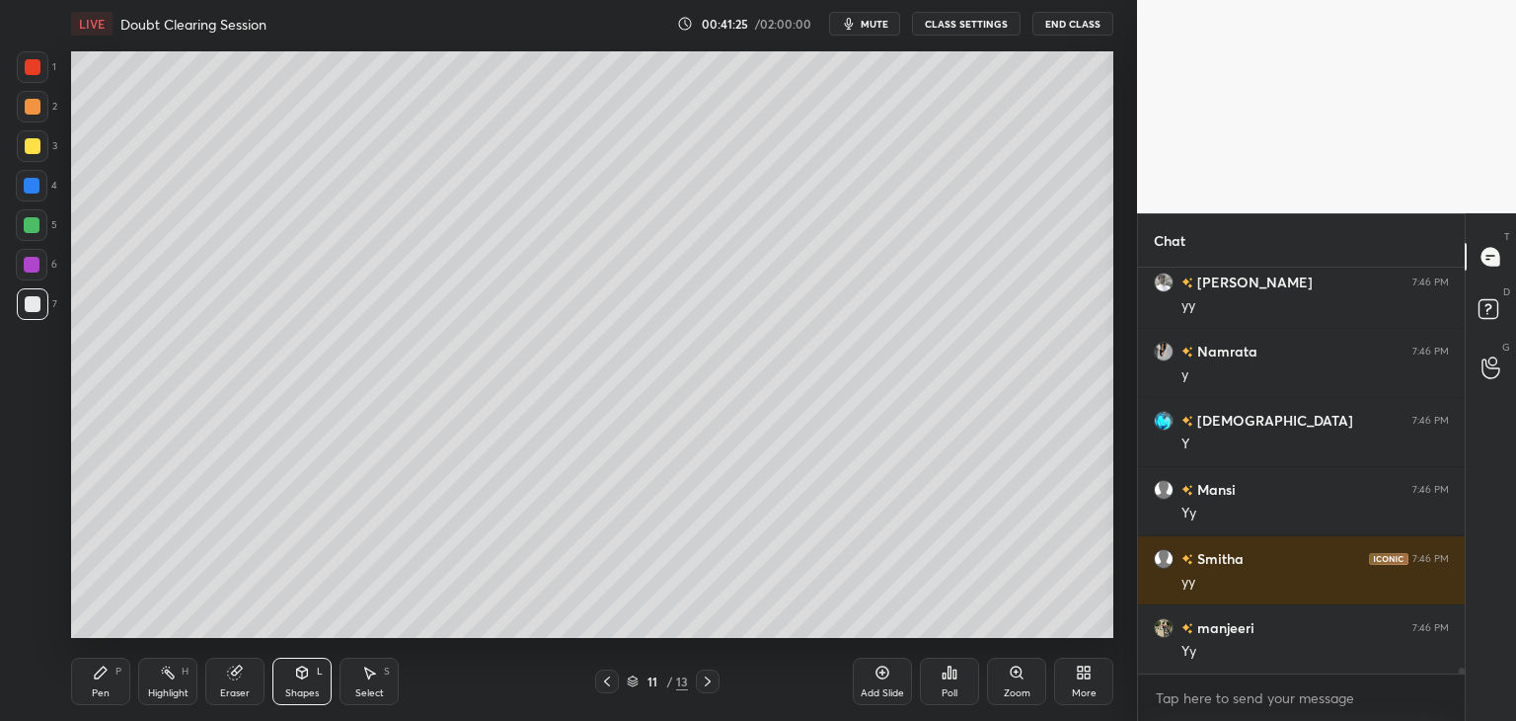
click at [91, 680] on div "Pen P" at bounding box center [100, 680] width 59 height 47
click at [264, 686] on div "Eraser" at bounding box center [234, 680] width 59 height 47
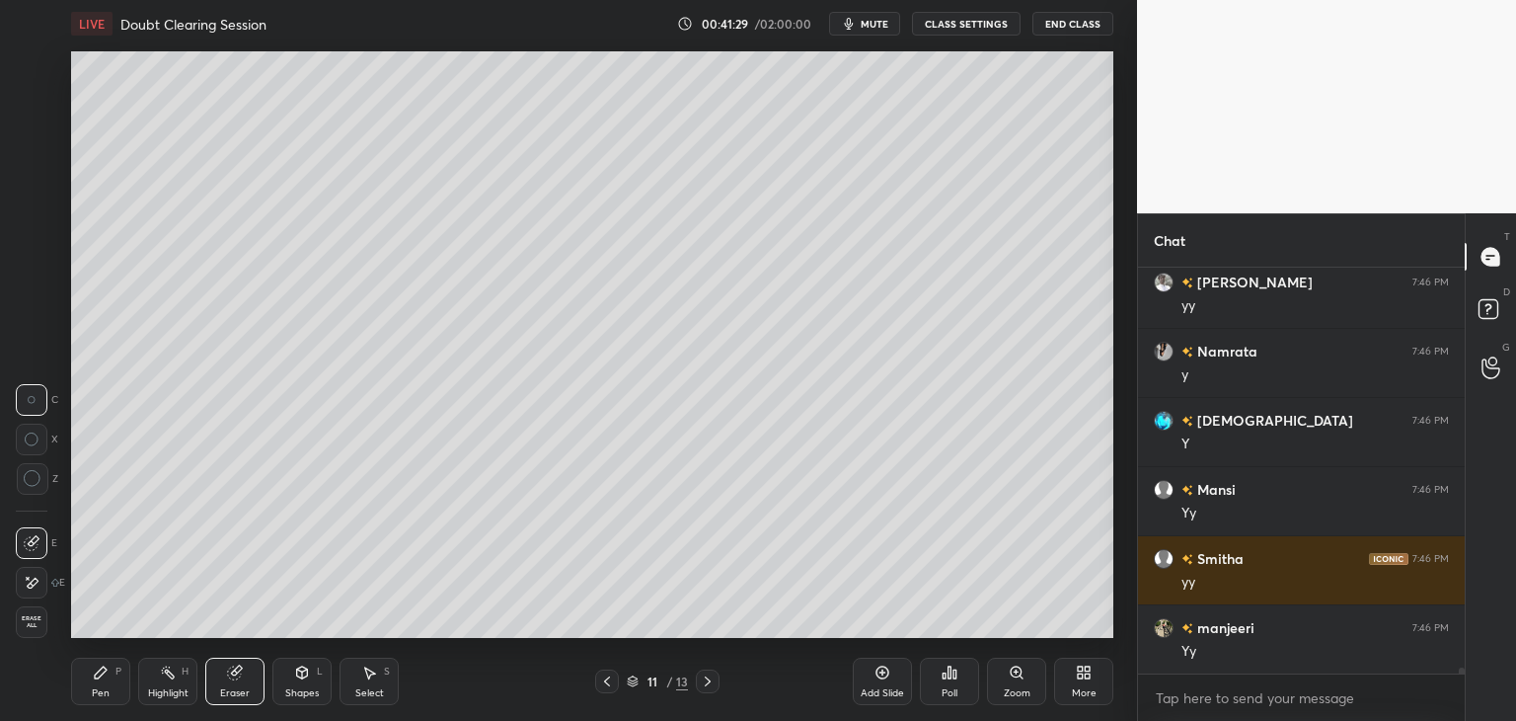
scroll to position [25649, 0]
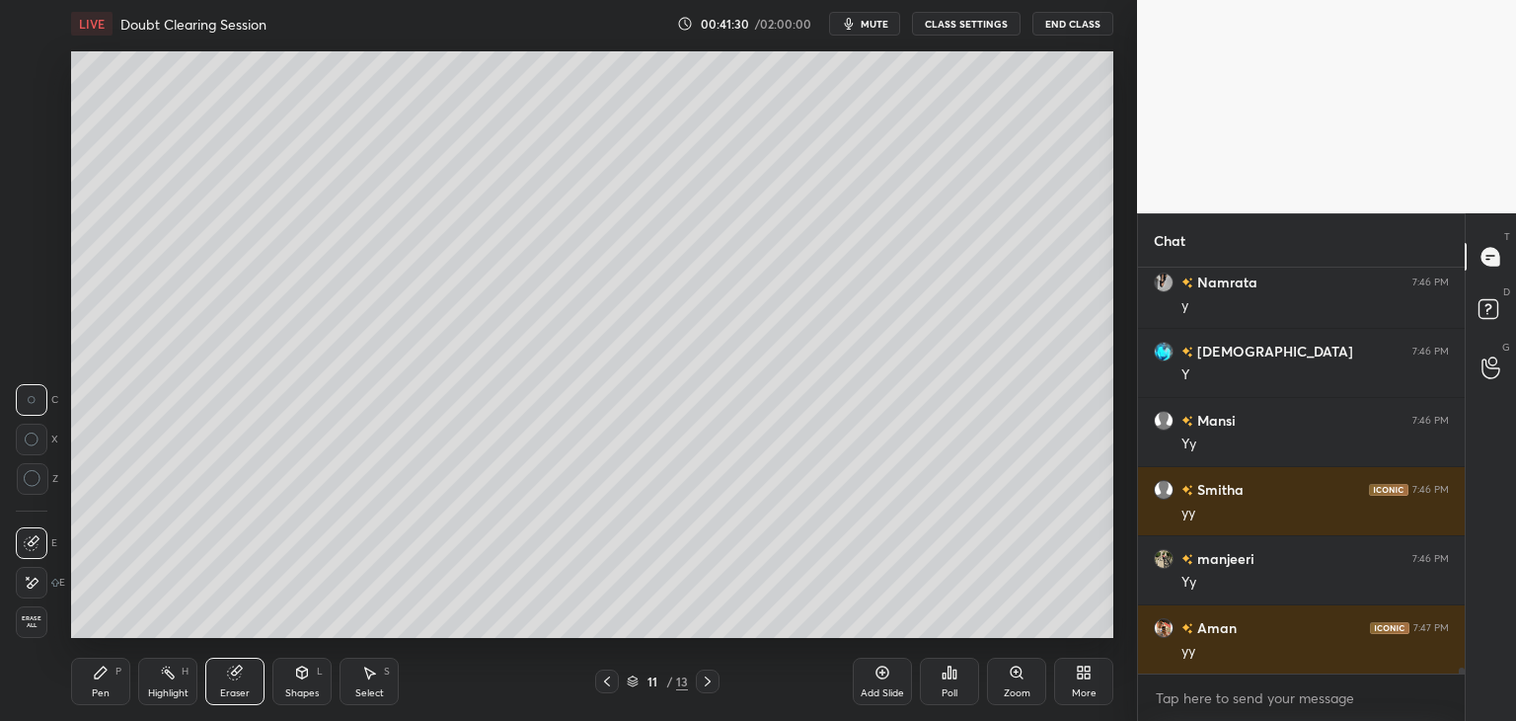
click at [83, 689] on div "Pen P" at bounding box center [100, 680] width 59 height 47
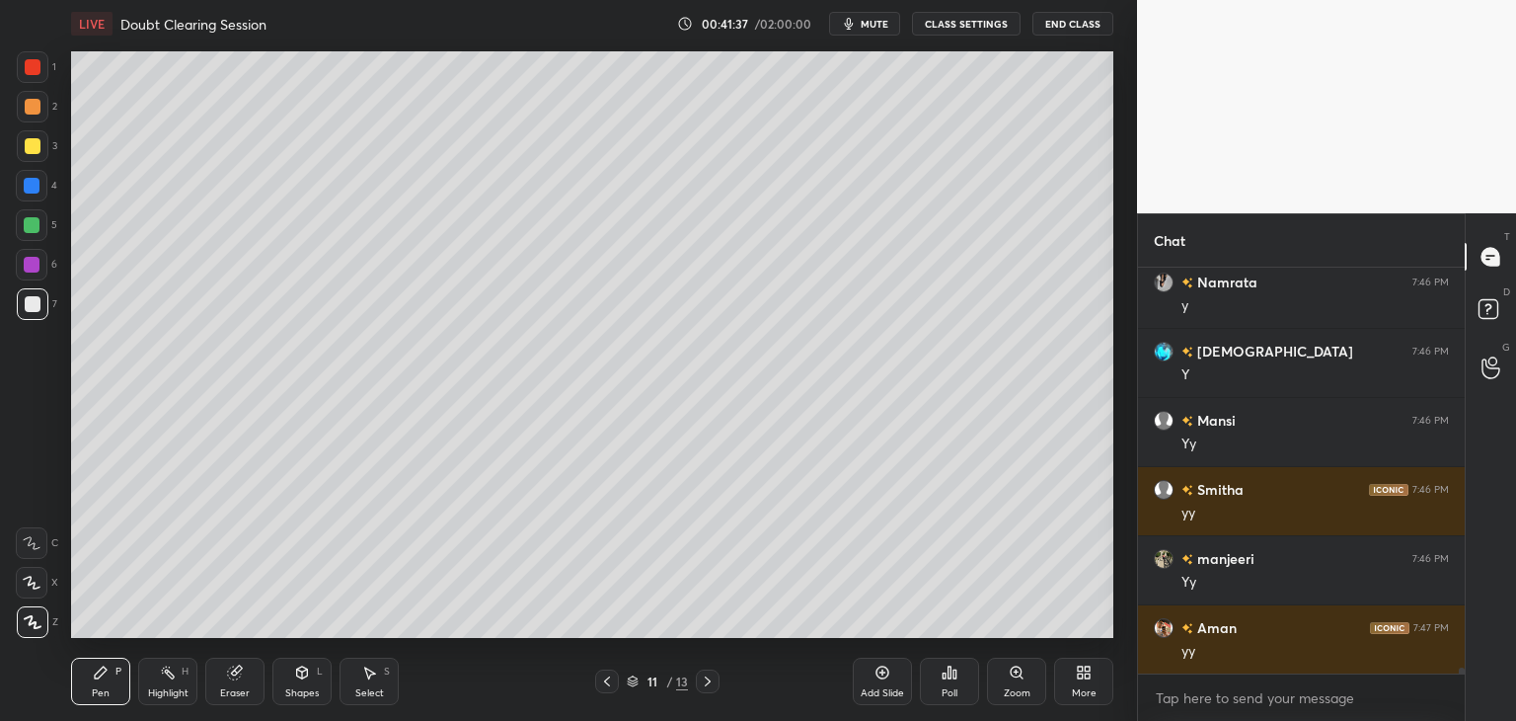
click at [312, 684] on div "Shapes L" at bounding box center [301, 680] width 59 height 47
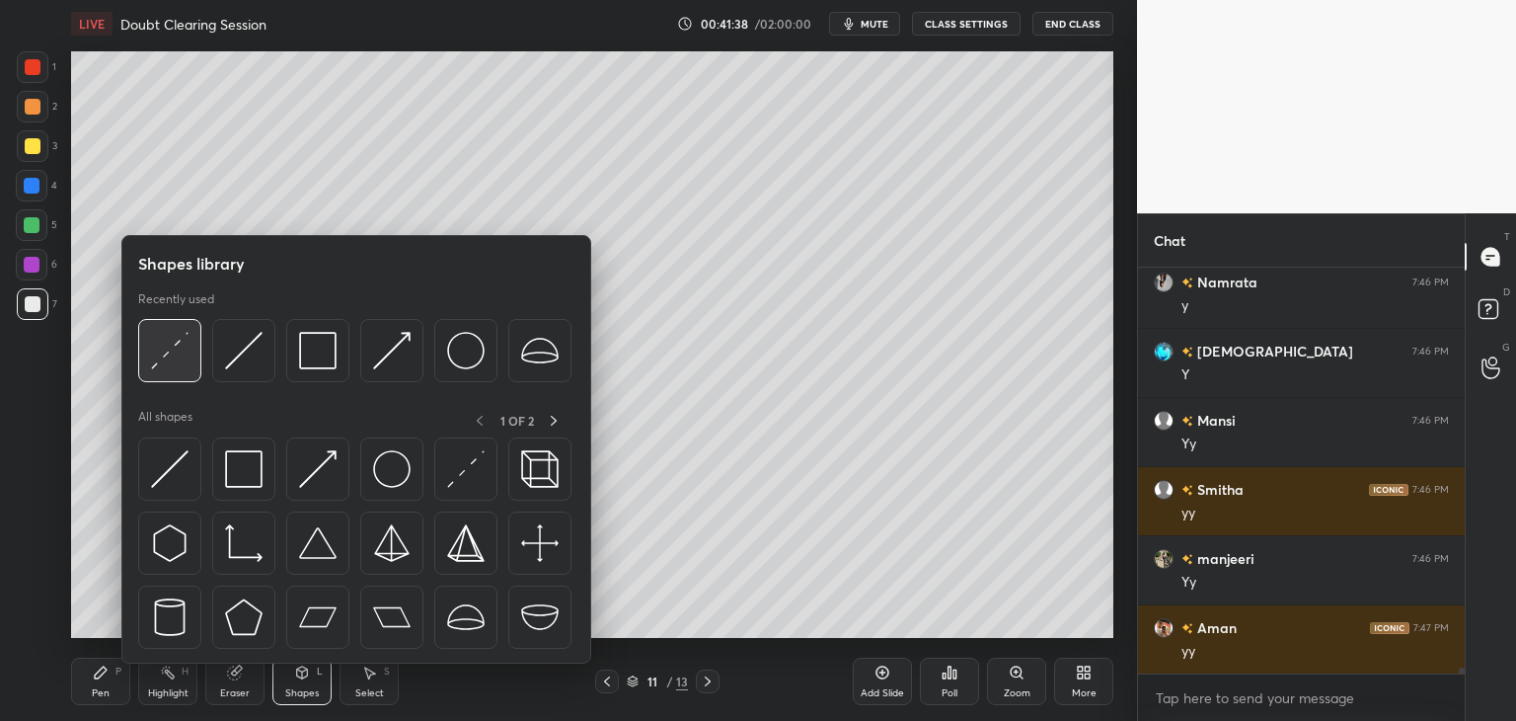
click at [166, 358] on img at bounding box center [170, 351] width 38 height 38
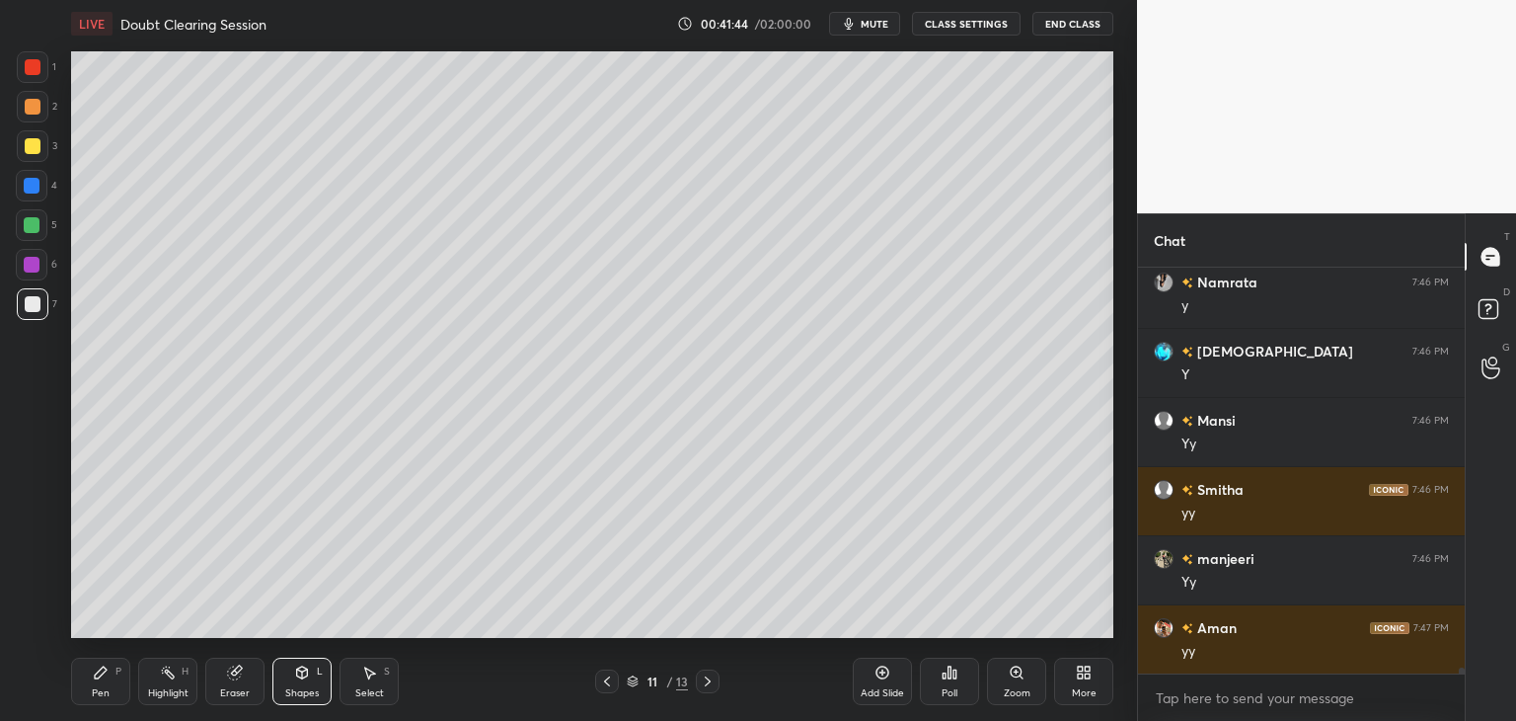
click at [104, 688] on div "Pen" at bounding box center [101, 693] width 18 height 10
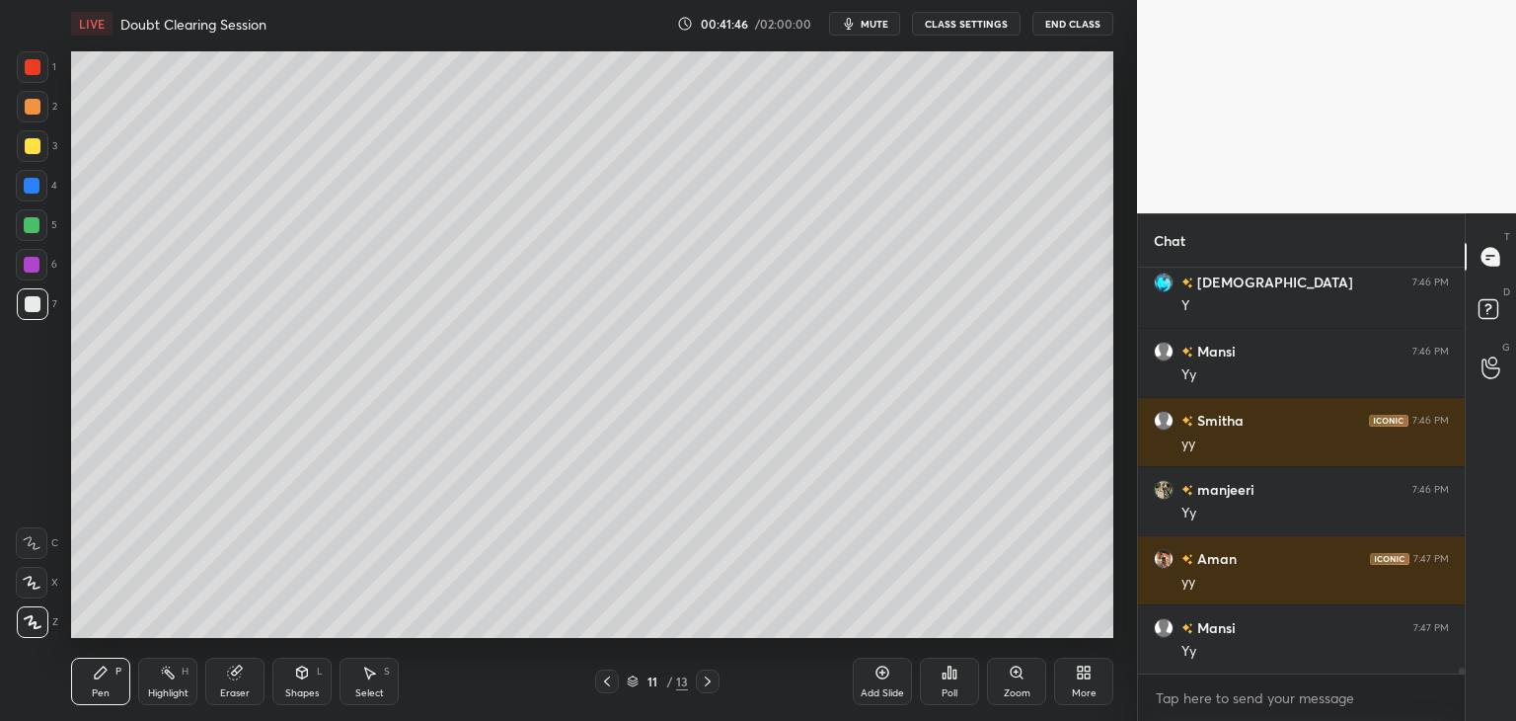
scroll to position [25787, 0]
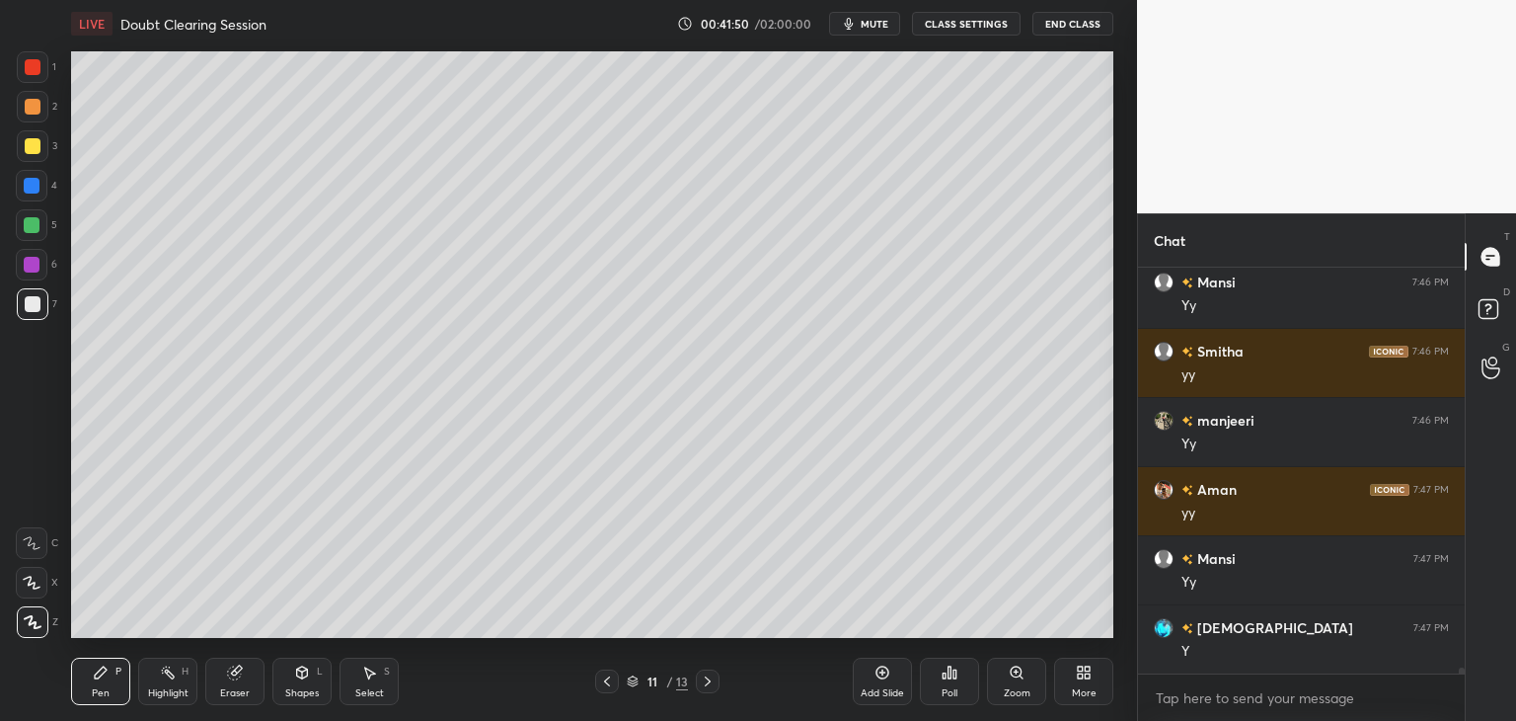
click at [312, 684] on div "Shapes L" at bounding box center [301, 680] width 59 height 47
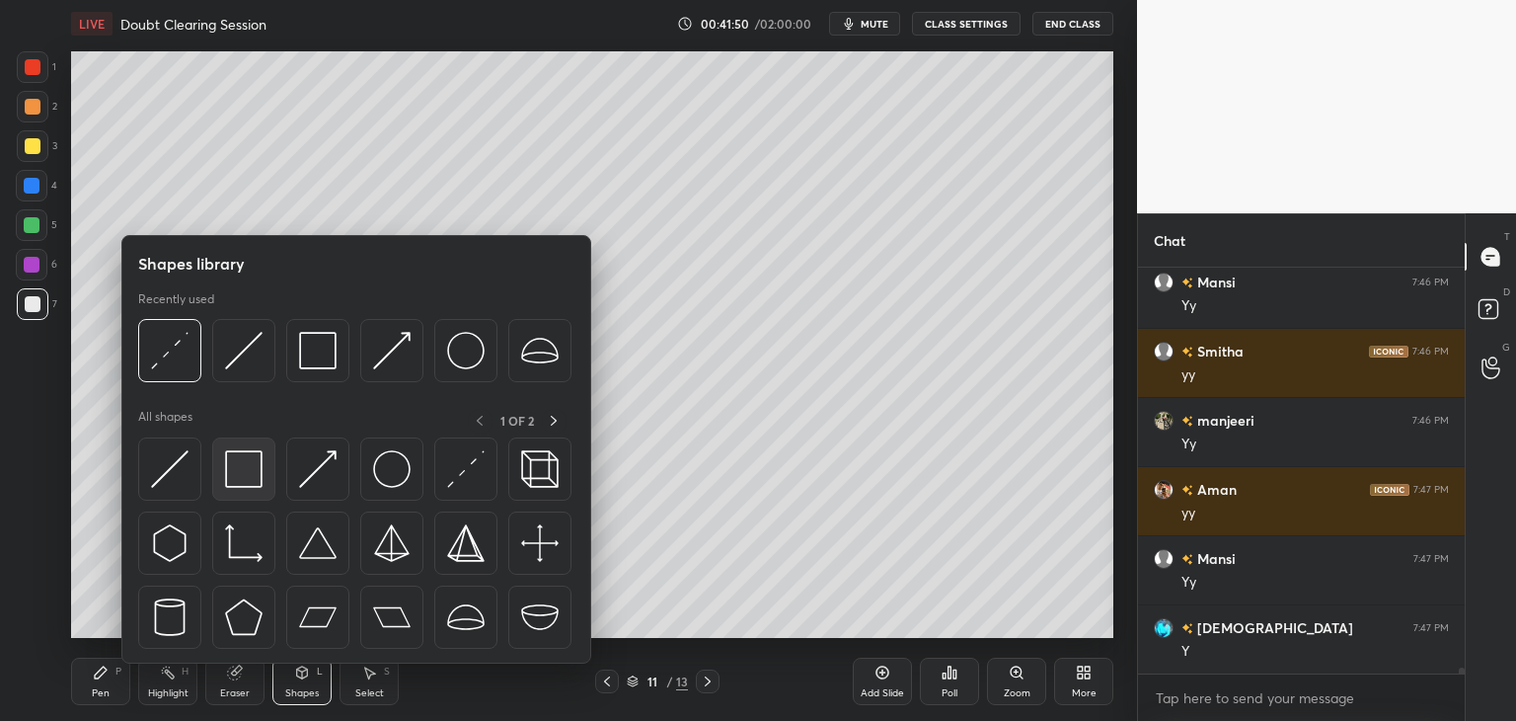
click at [254, 448] on div at bounding box center [243, 468] width 63 height 63
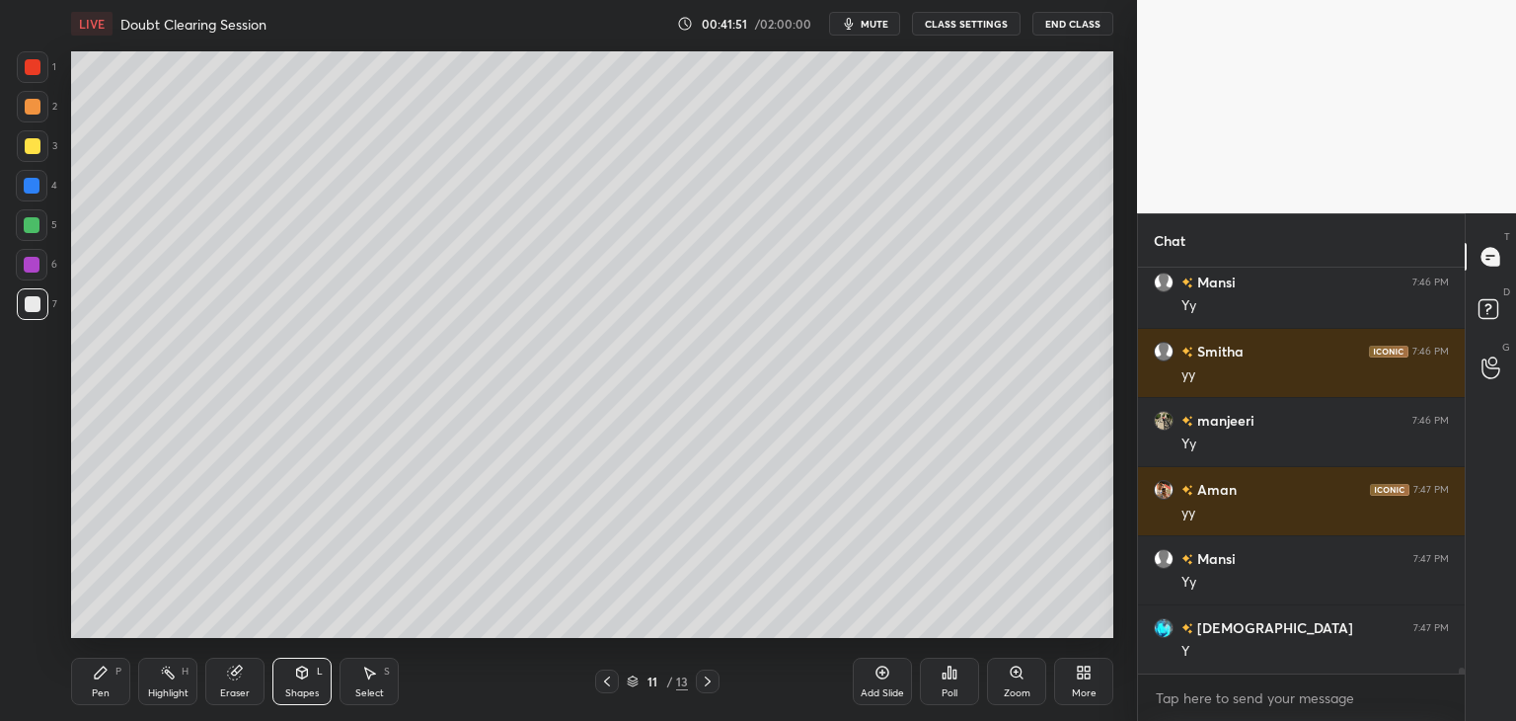
click at [24, 262] on div at bounding box center [32, 265] width 16 height 16
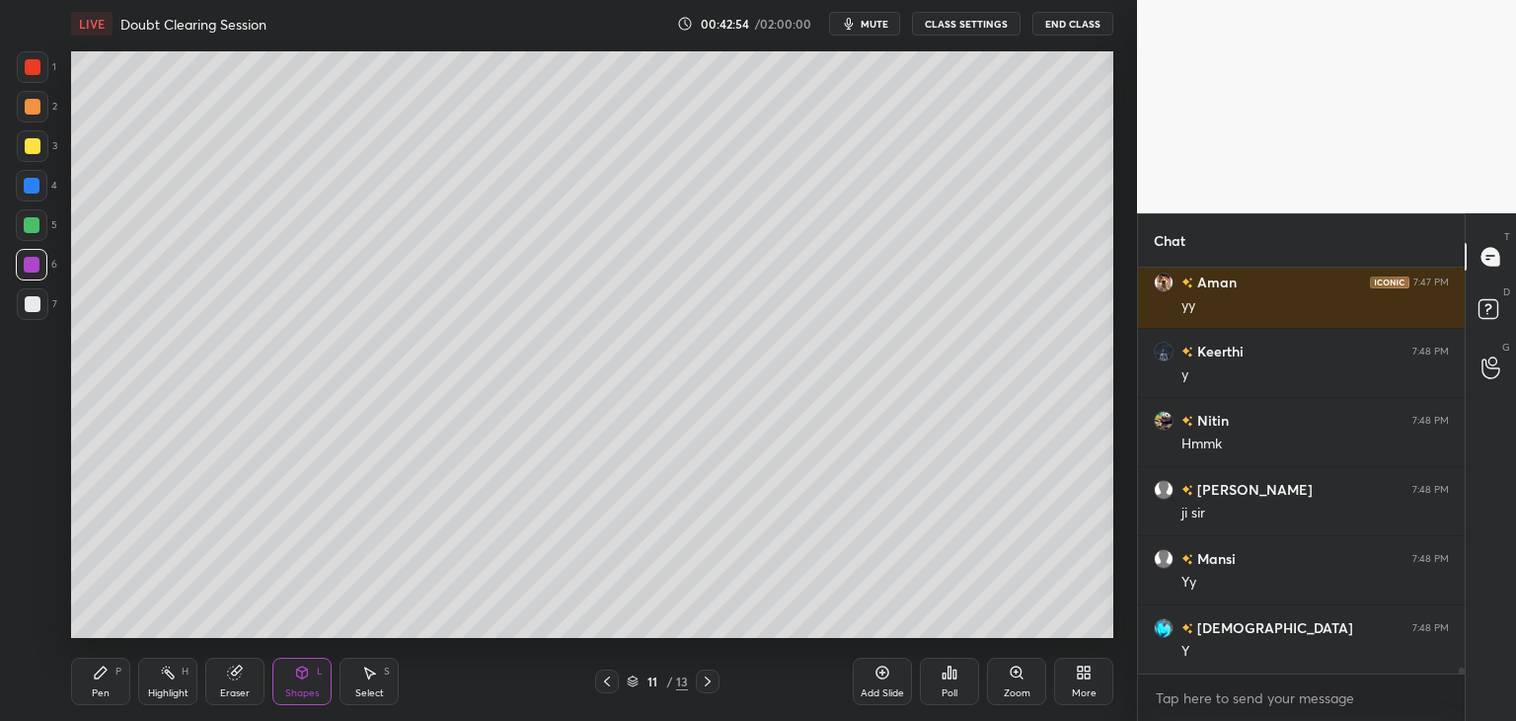
scroll to position [26824, 0]
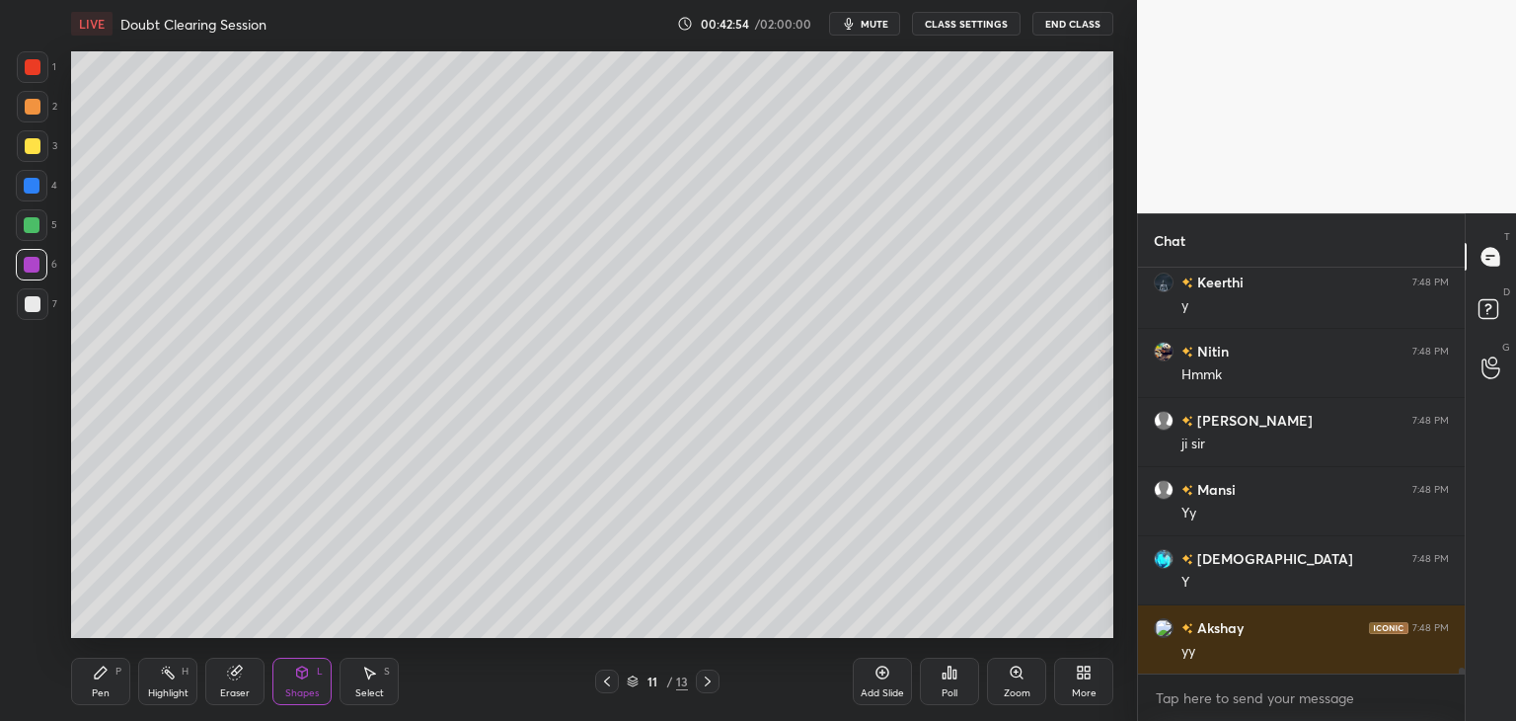
click at [367, 684] on div "Select S" at bounding box center [369, 680] width 59 height 47
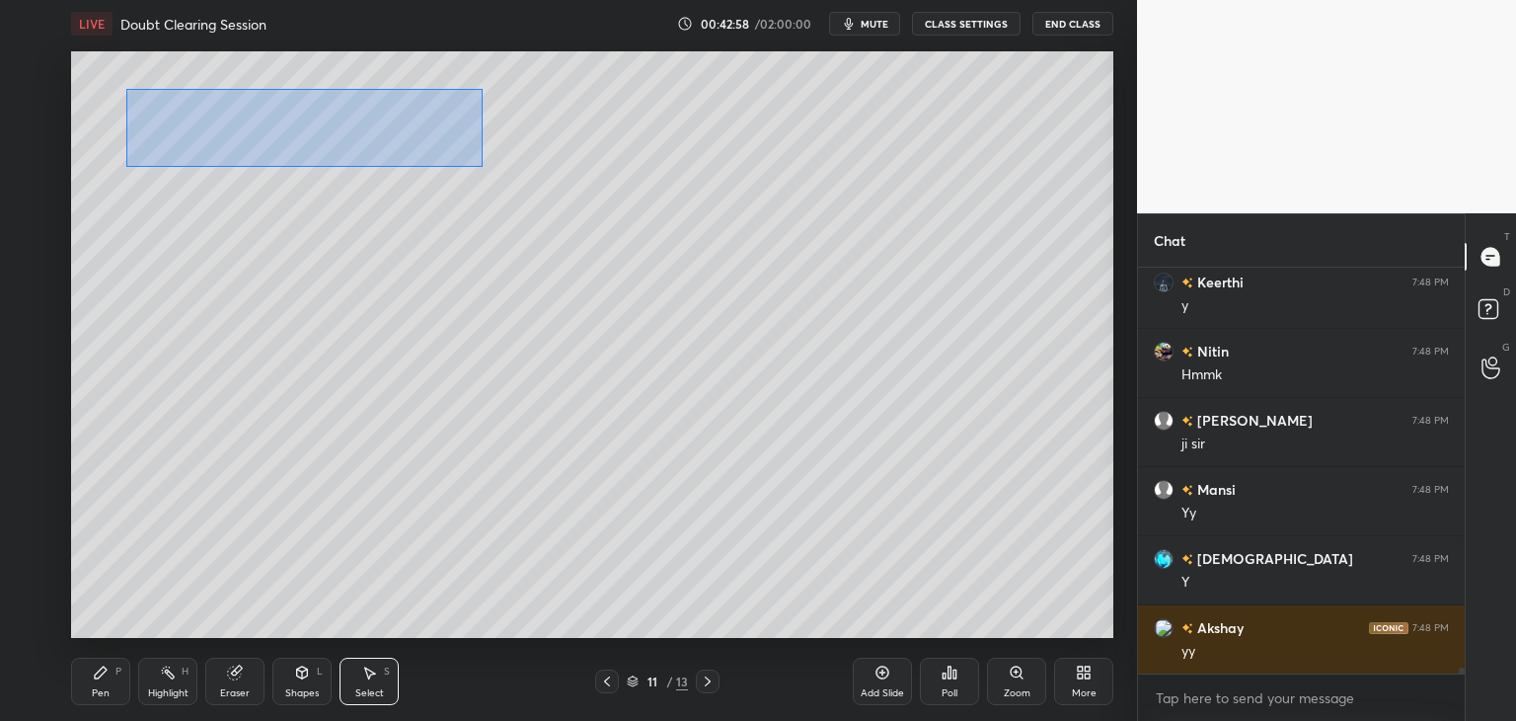
scroll to position [26893, 0]
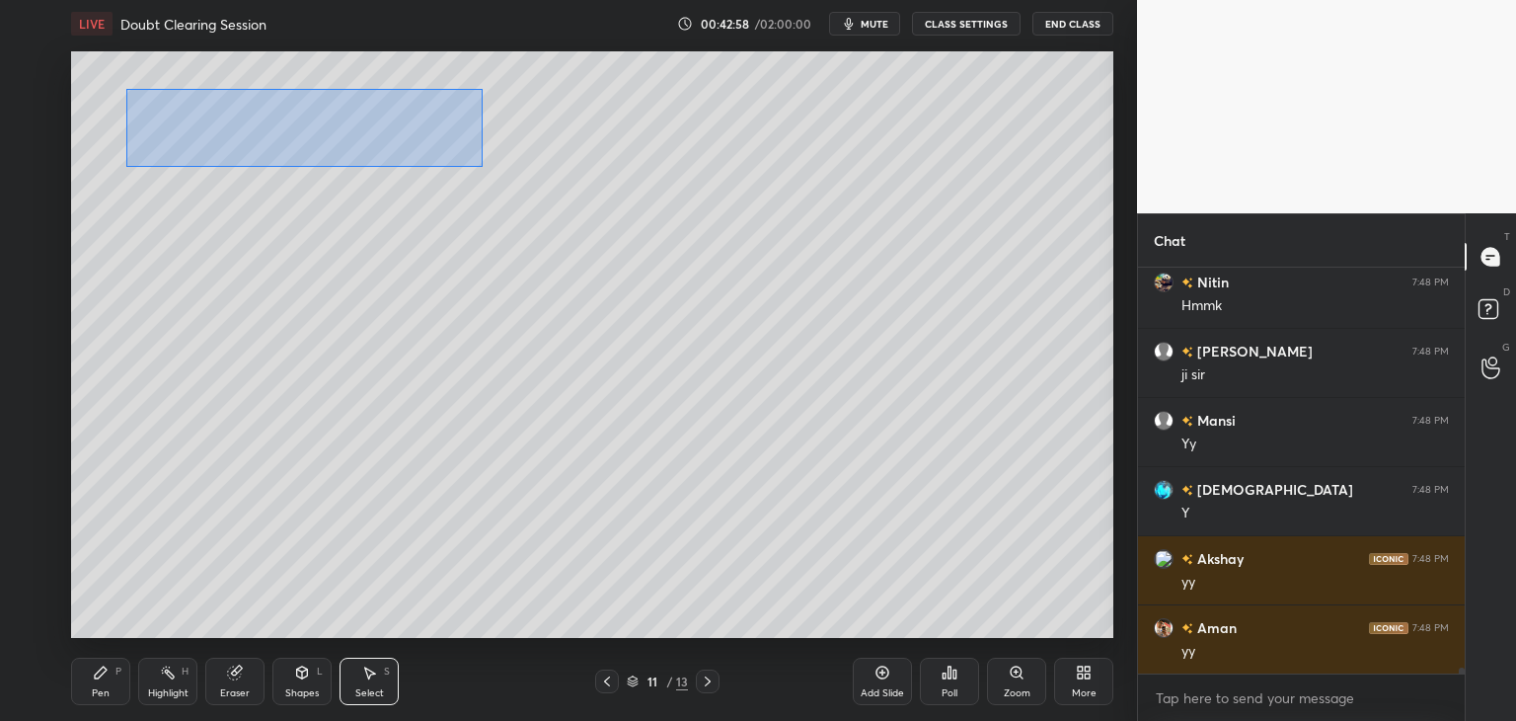
drag, startPoint x: 126, startPoint y: 88, endPoint x: 482, endPoint y: 167, distance: 364.0
click at [482, 167] on div "0 ° Undo Copy Duplicate Duplicate to new slide Delete" at bounding box center [592, 344] width 1042 height 586
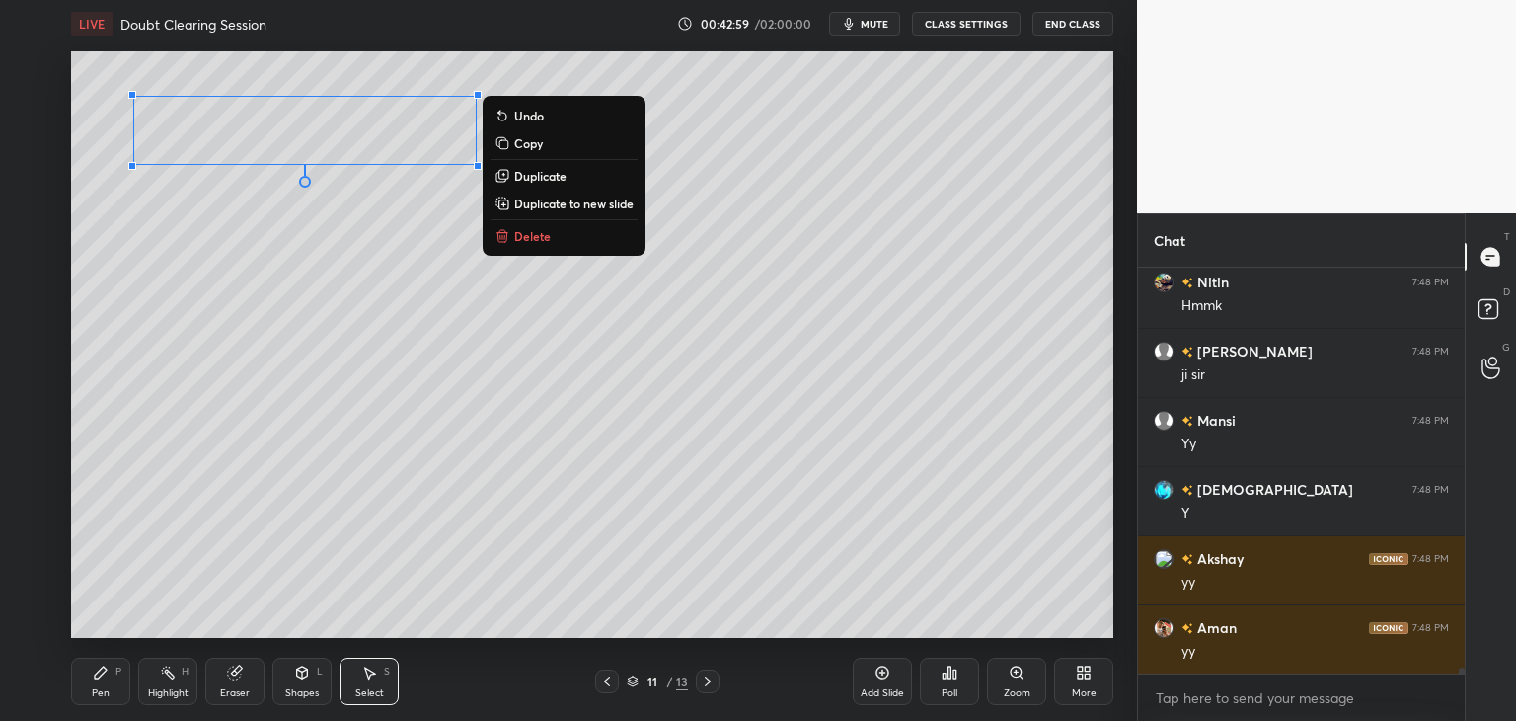
click at [581, 204] on p "Duplicate to new slide" at bounding box center [573, 203] width 119 height 16
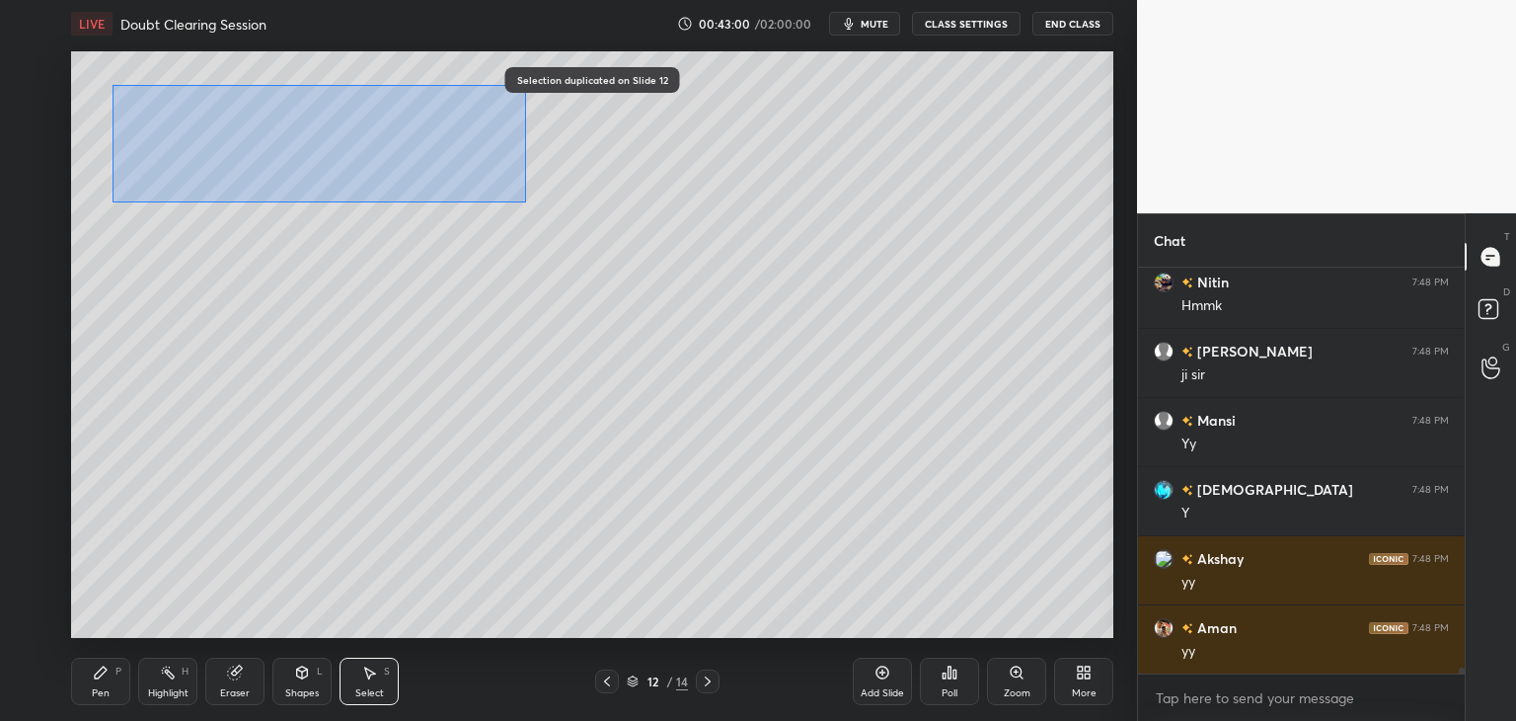
drag, startPoint x: 112, startPoint y: 84, endPoint x: 499, endPoint y: 189, distance: 401.8
click at [527, 202] on div "0 ° Undo Copy Duplicate Duplicate to new slide Delete" at bounding box center [592, 344] width 1042 height 586
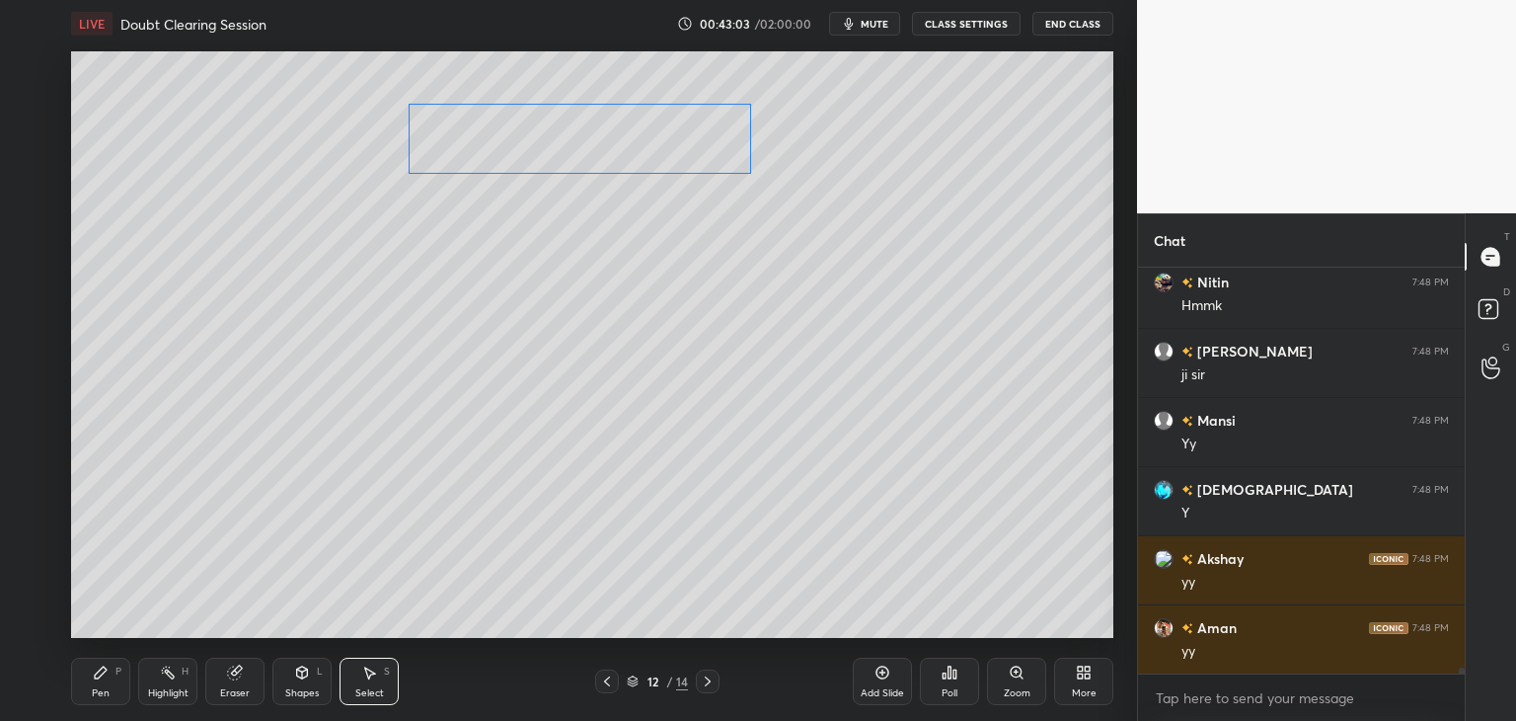
drag, startPoint x: 380, startPoint y: 139, endPoint x: 655, endPoint y: 147, distance: 275.5
click at [655, 147] on div "0 ° Undo Copy Duplicate Duplicate to new slide Delete" at bounding box center [592, 344] width 1042 height 586
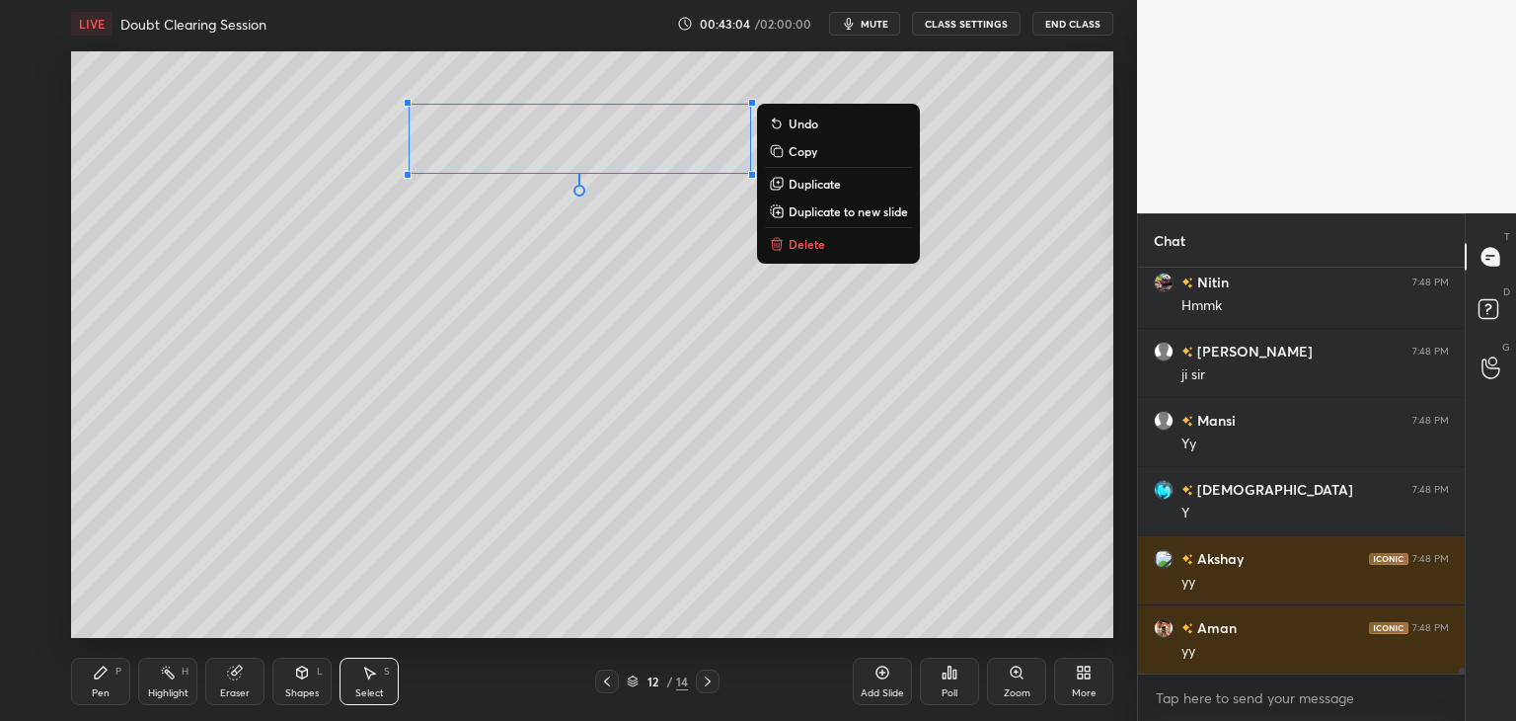
click at [104, 688] on div "Pen" at bounding box center [101, 693] width 18 height 10
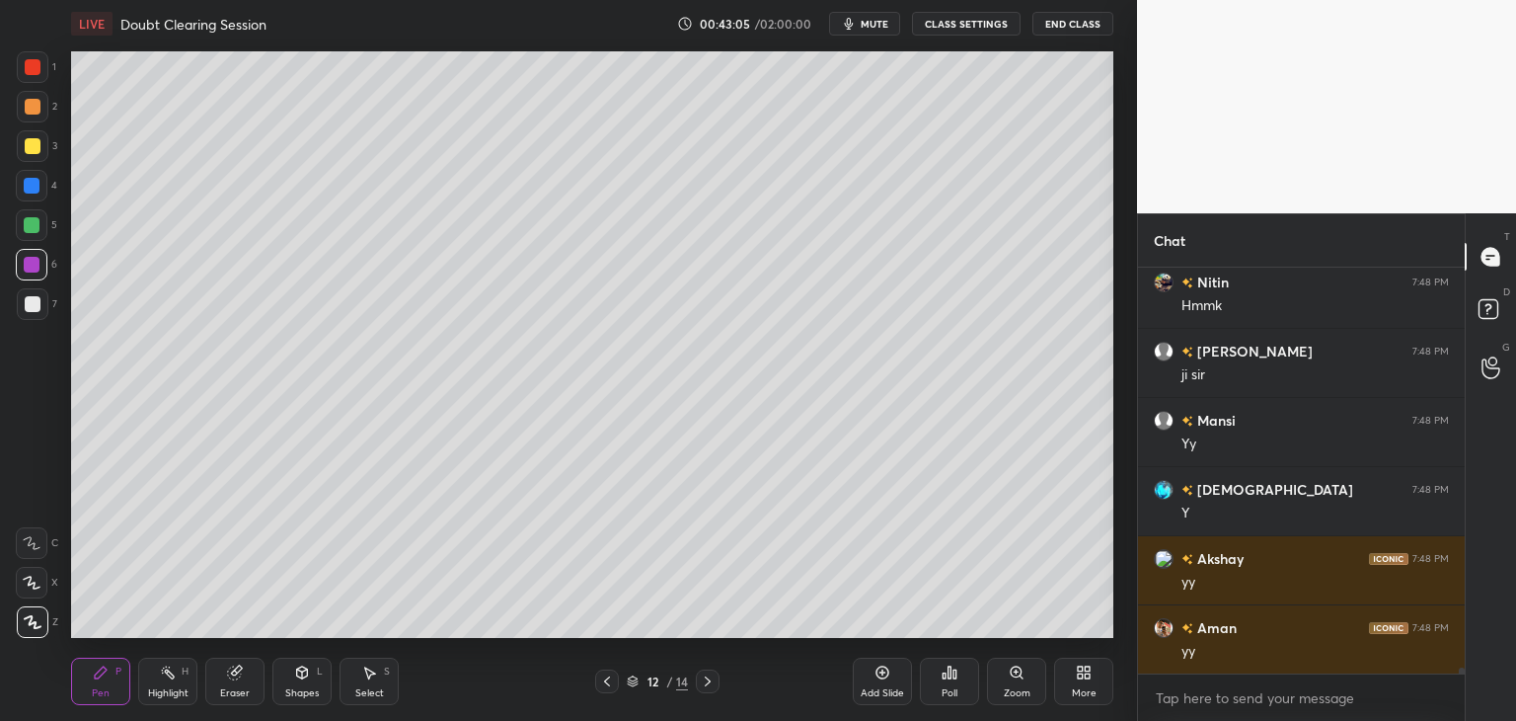
click at [35, 314] on div at bounding box center [33, 304] width 32 height 32
click at [365, 659] on div "Select S" at bounding box center [369, 680] width 59 height 47
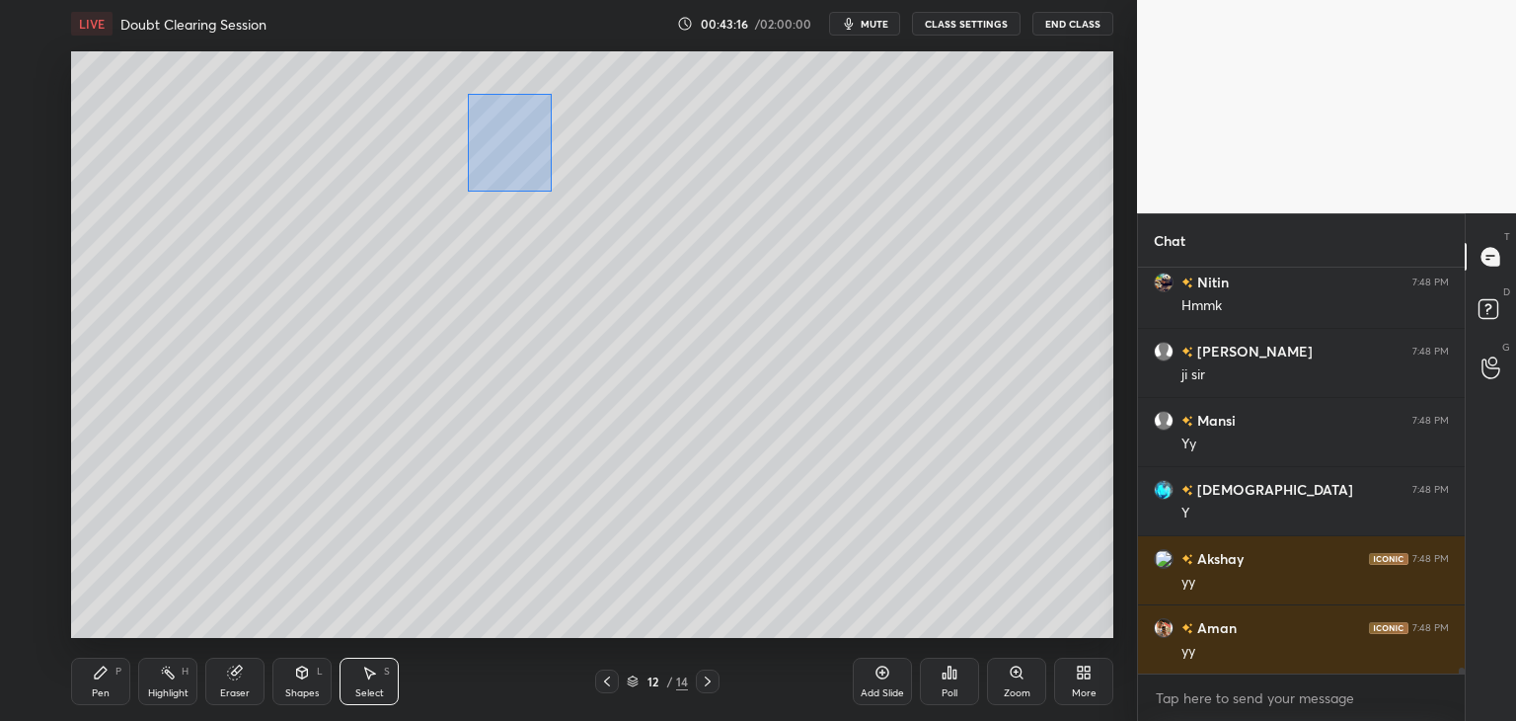
drag, startPoint x: 471, startPoint y: 103, endPoint x: 550, endPoint y: 191, distance: 118.1
click at [550, 191] on div "0 ° Undo Copy Duplicate Duplicate to new slide Delete" at bounding box center [592, 344] width 1042 height 586
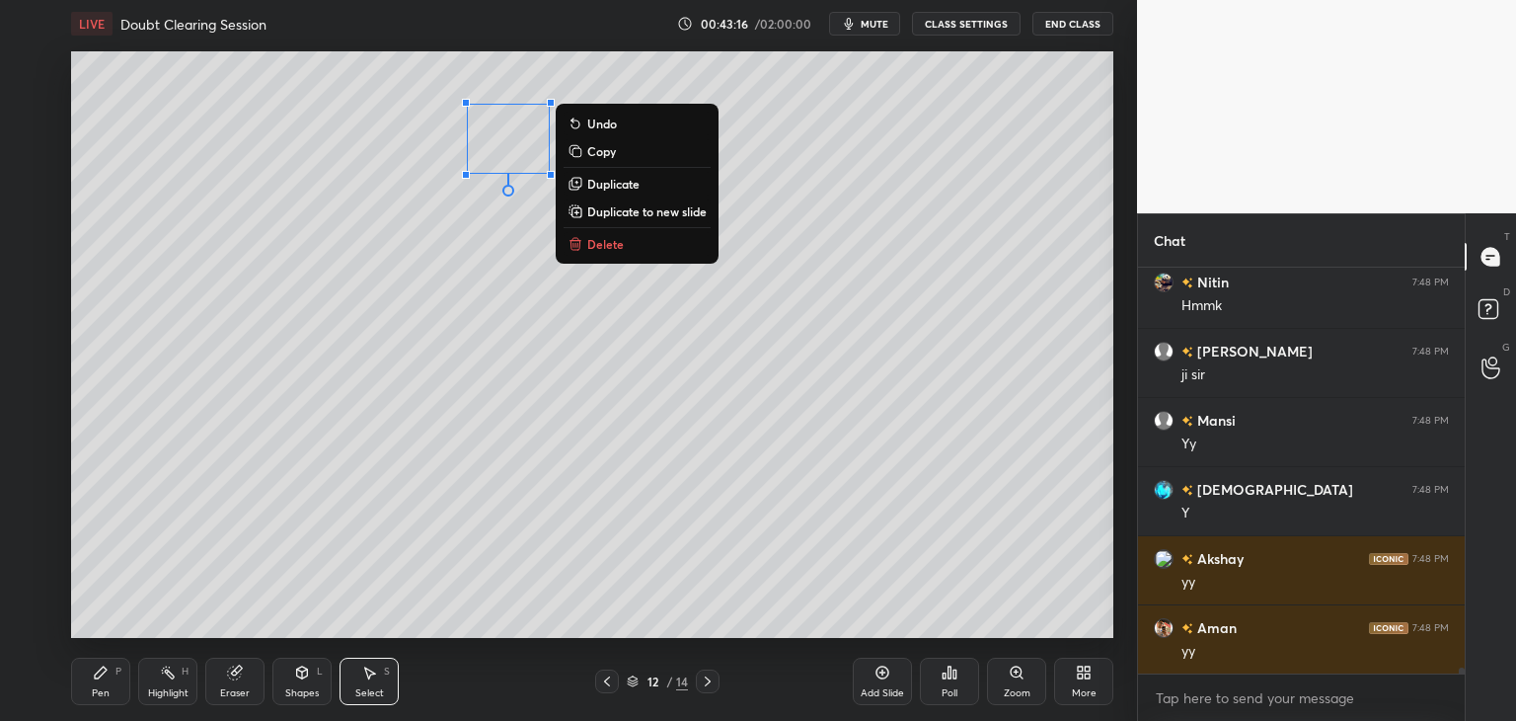
click at [606, 190] on p "Duplicate" at bounding box center [613, 184] width 52 height 16
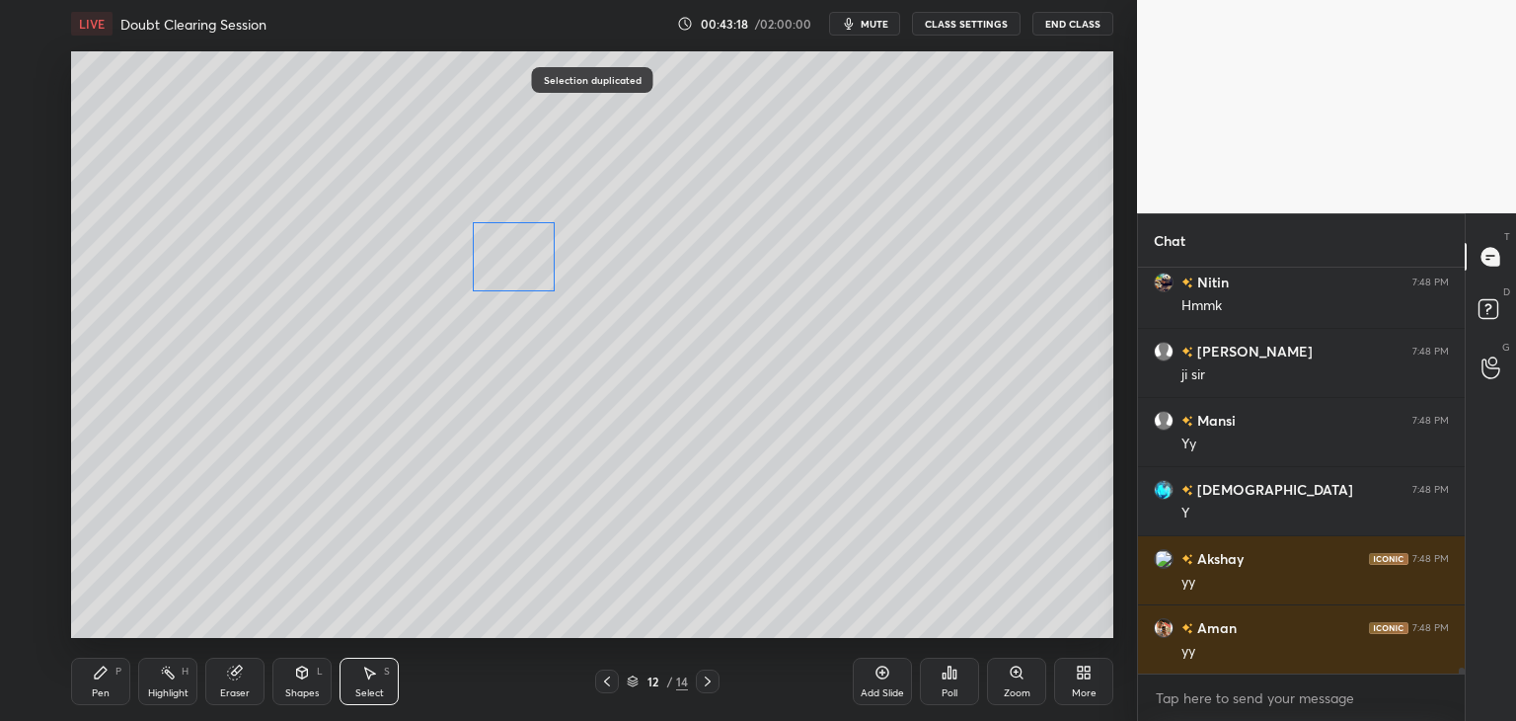
drag, startPoint x: 518, startPoint y: 219, endPoint x: 505, endPoint y: 266, distance: 48.1
click at [505, 266] on div "0 ° Undo Copy Duplicate Duplicate to new slide Delete" at bounding box center [592, 344] width 1042 height 586
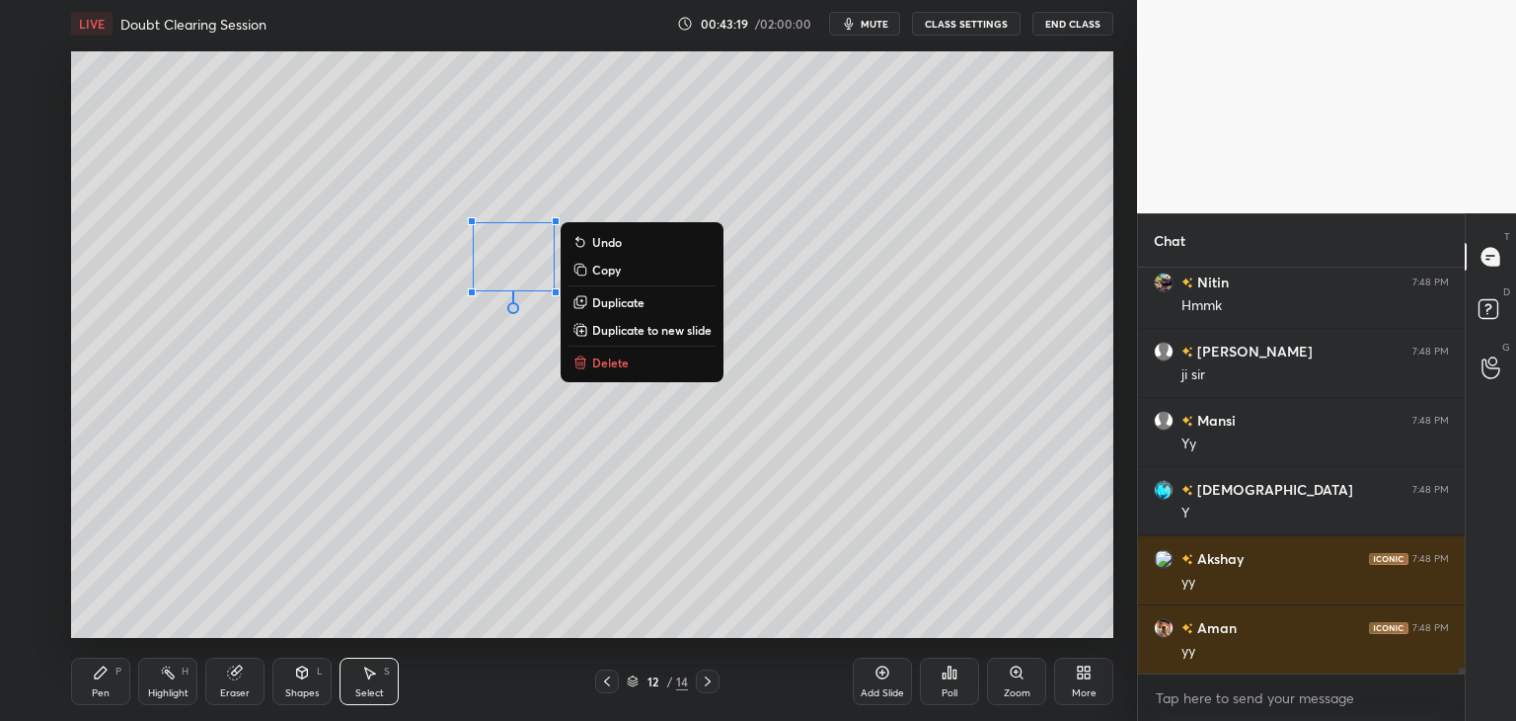
click at [106, 673] on icon at bounding box center [101, 672] width 16 height 16
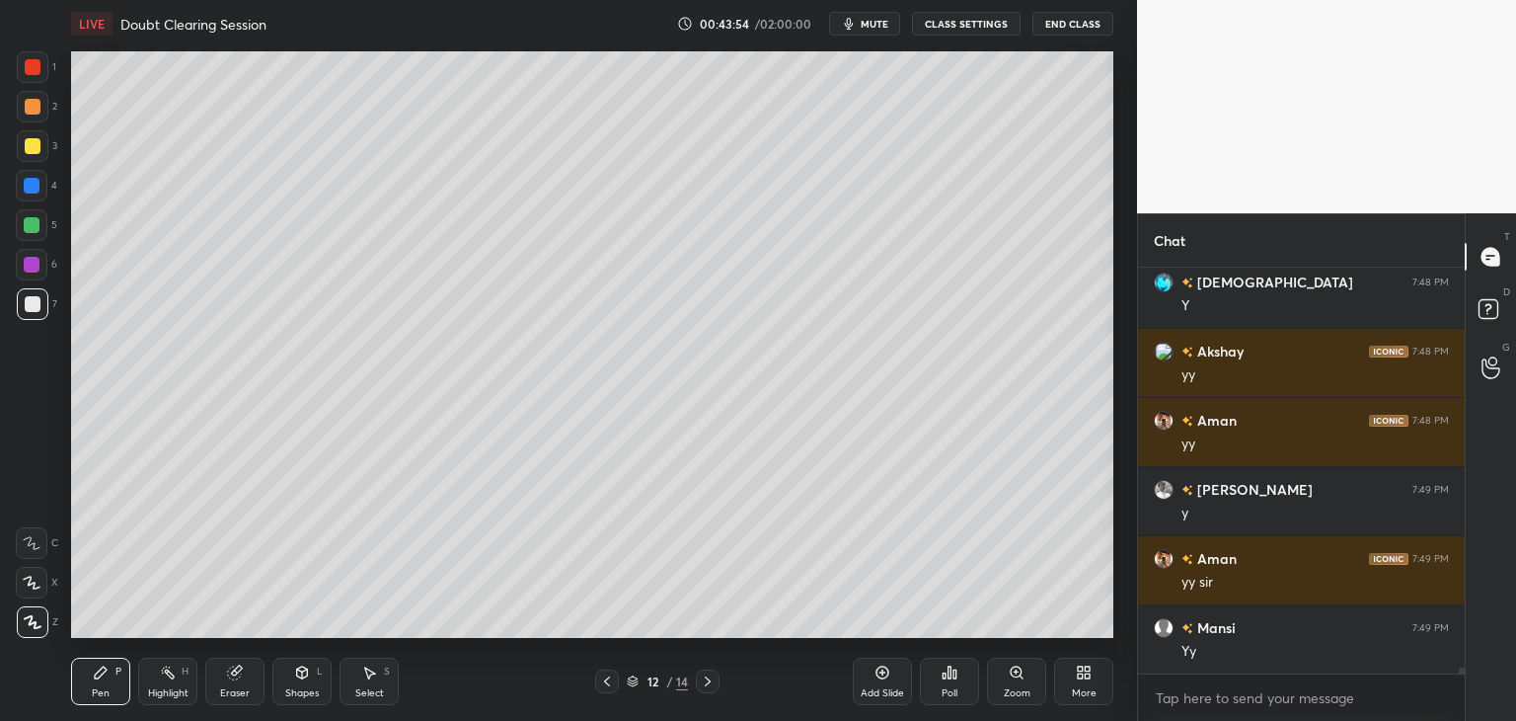
scroll to position [27169, 0]
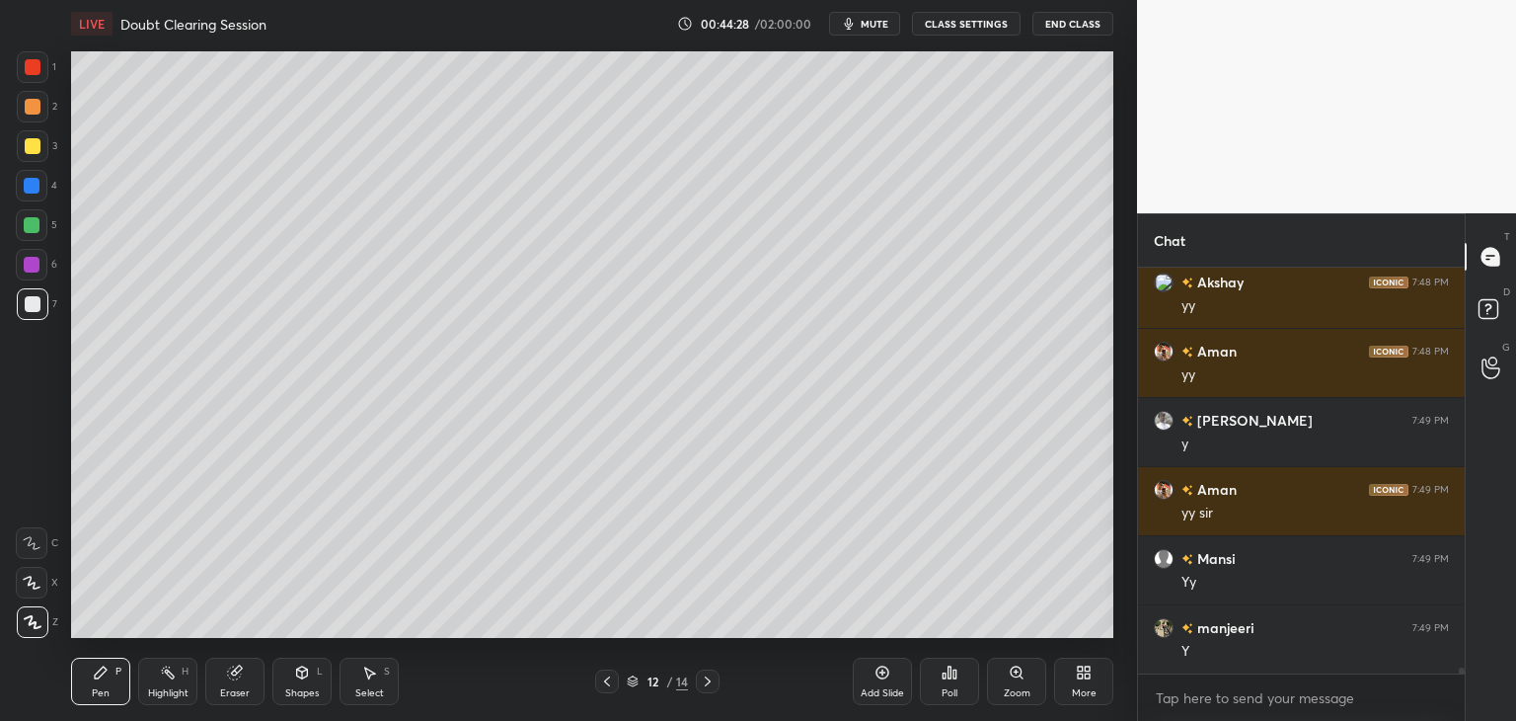
click at [310, 692] on div "Shapes" at bounding box center [302, 693] width 34 height 10
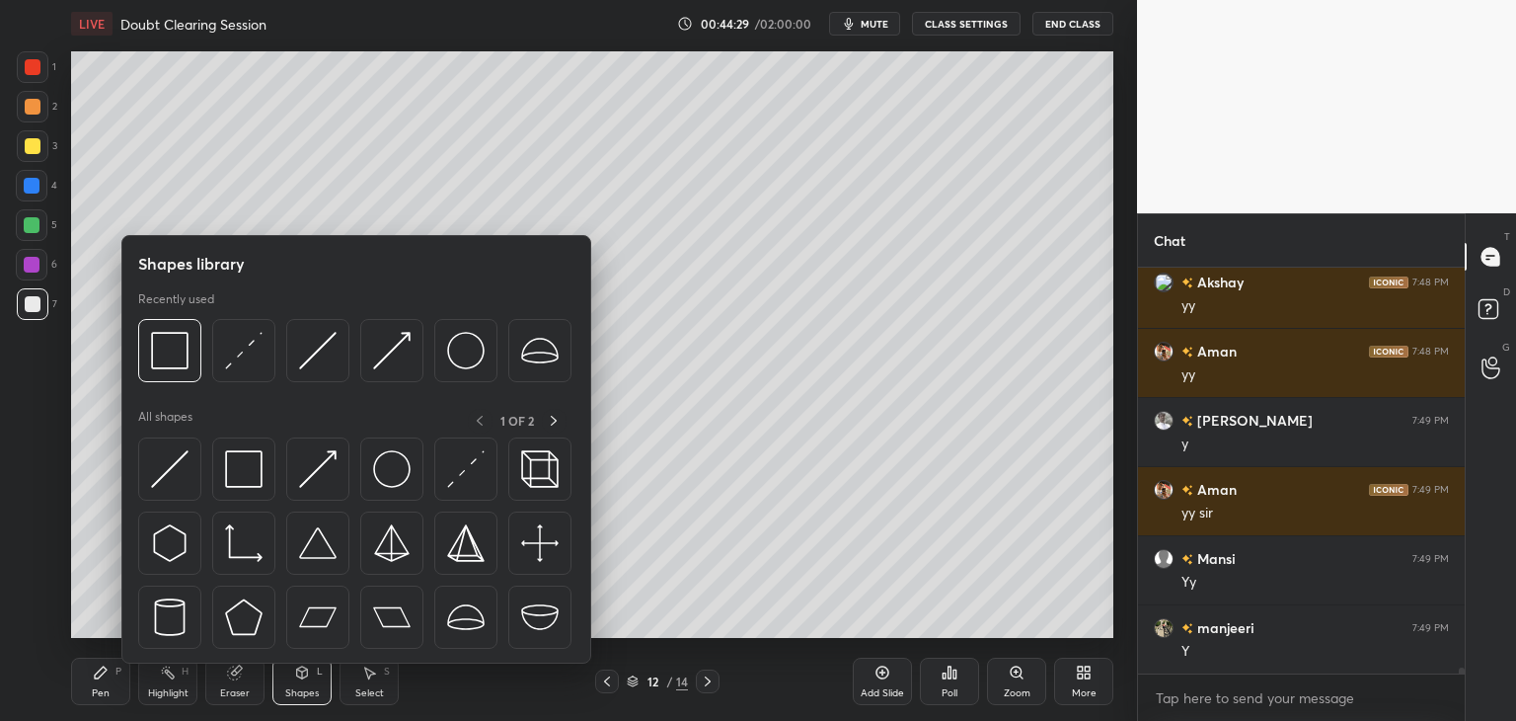
click at [82, 690] on div "Pen P" at bounding box center [100, 680] width 59 height 47
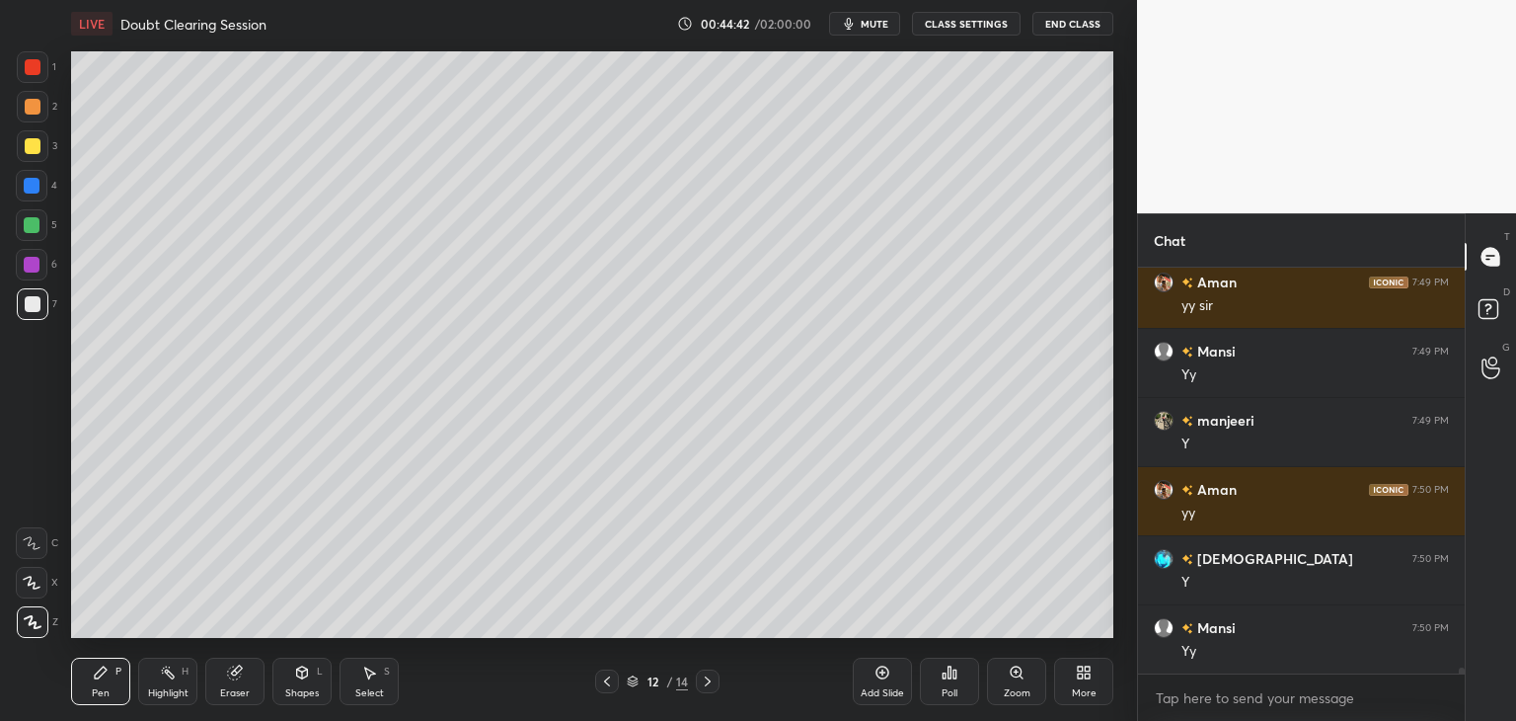
scroll to position [27446, 0]
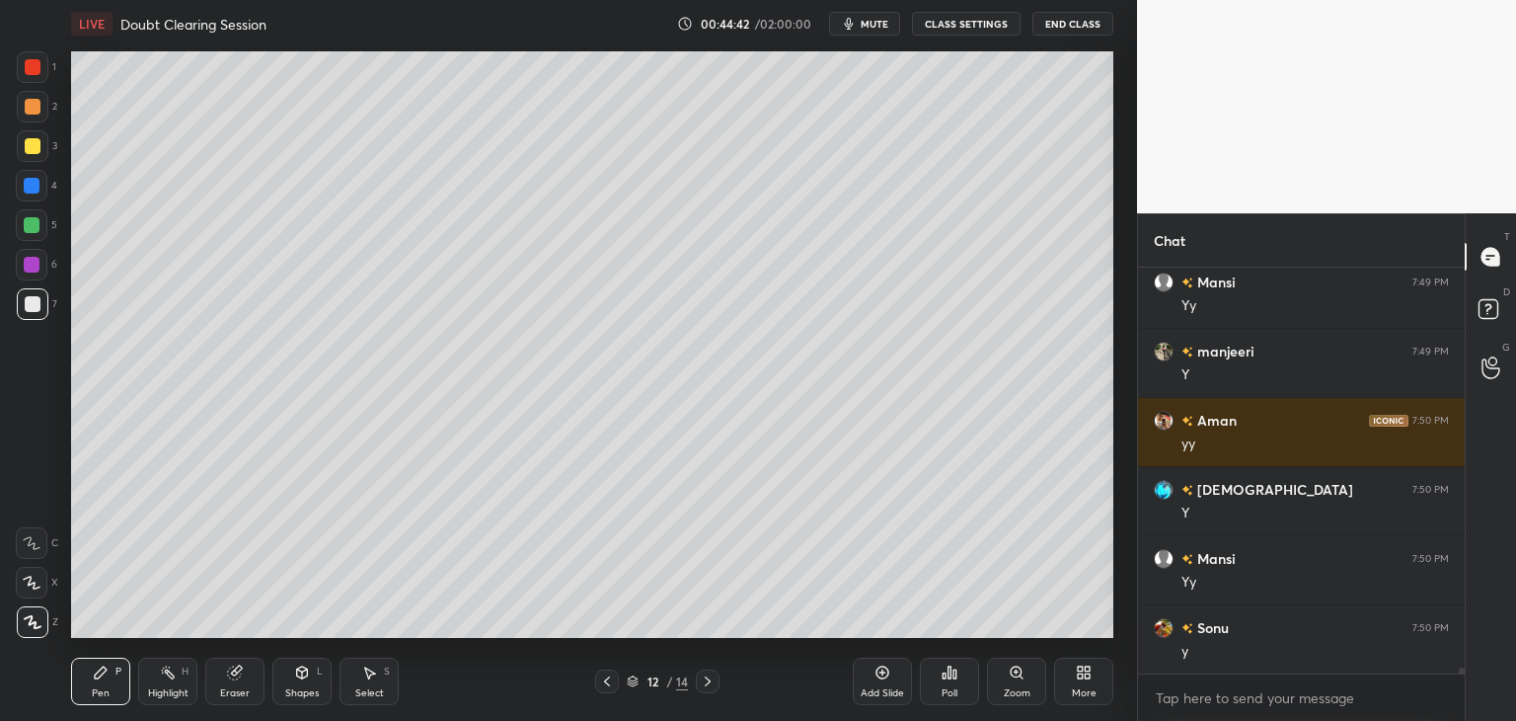
click at [367, 692] on div "Select" at bounding box center [369, 693] width 29 height 10
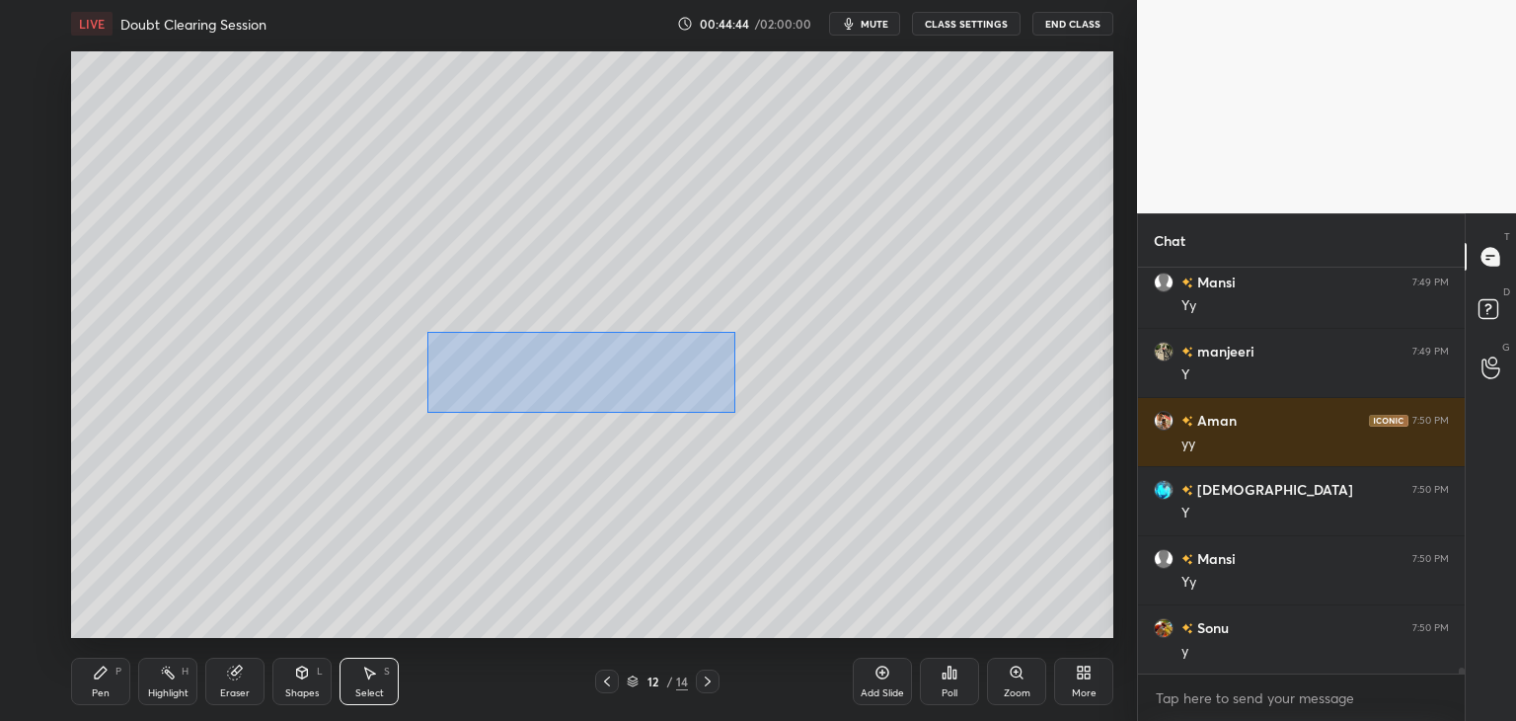
drag, startPoint x: 477, startPoint y: 360, endPoint x: 734, endPoint y: 412, distance: 262.7
click at [734, 412] on div "0 ° Undo Copy Duplicate Duplicate to new slide Delete" at bounding box center [592, 344] width 1042 height 586
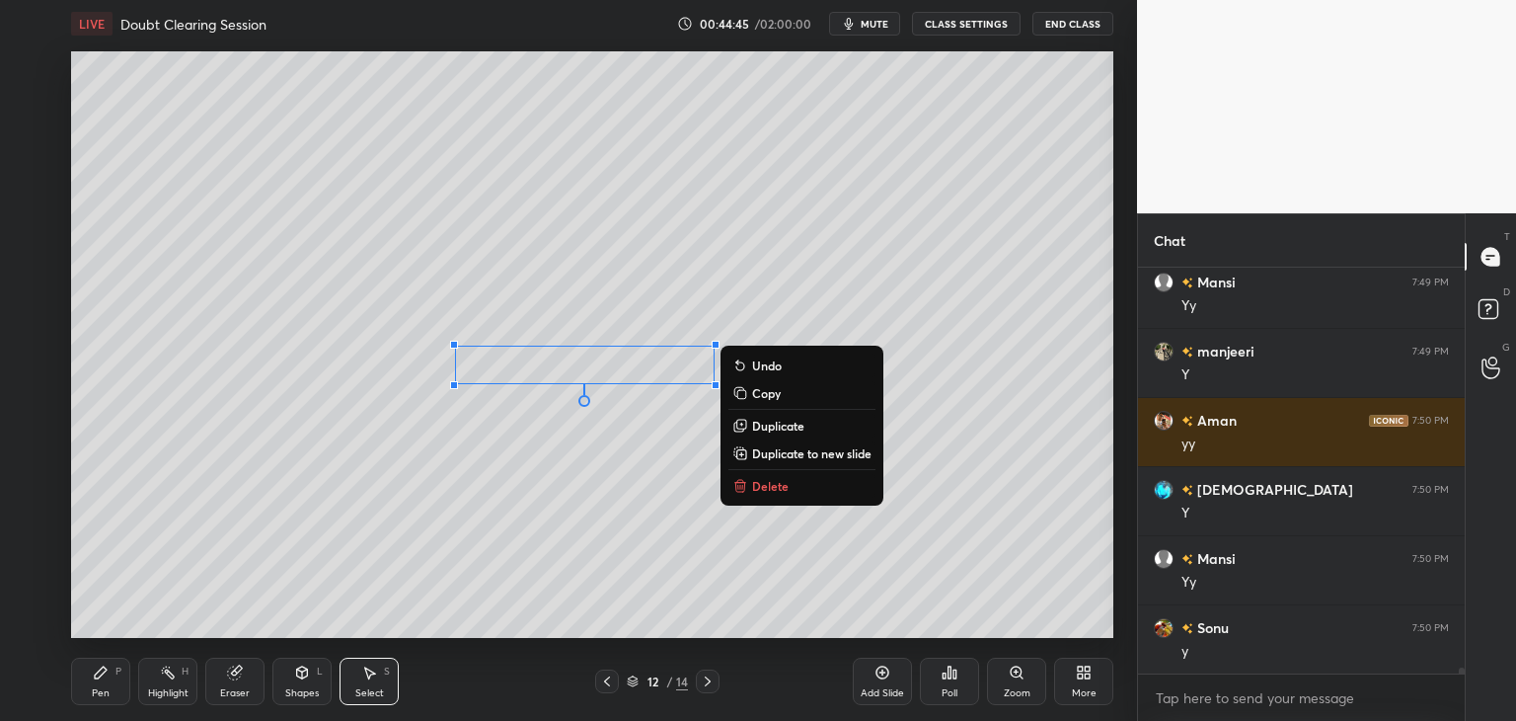
click at [825, 455] on p "Duplicate to new slide" at bounding box center [811, 453] width 119 height 16
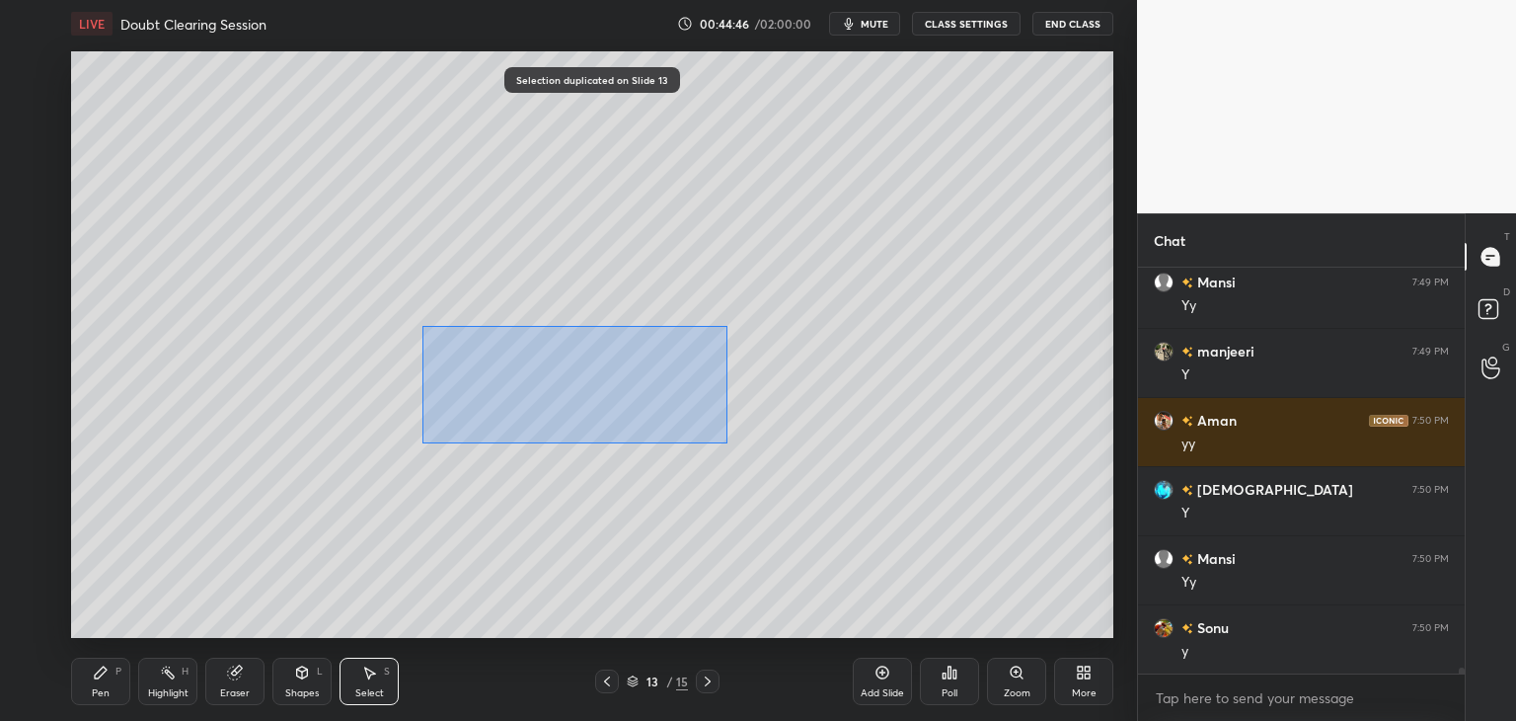
drag, startPoint x: 422, startPoint y: 325, endPoint x: 742, endPoint y: 440, distance: 340.0
click at [742, 442] on div "0 ° Undo Copy Duplicate Duplicate to new slide Delete" at bounding box center [592, 344] width 1042 height 586
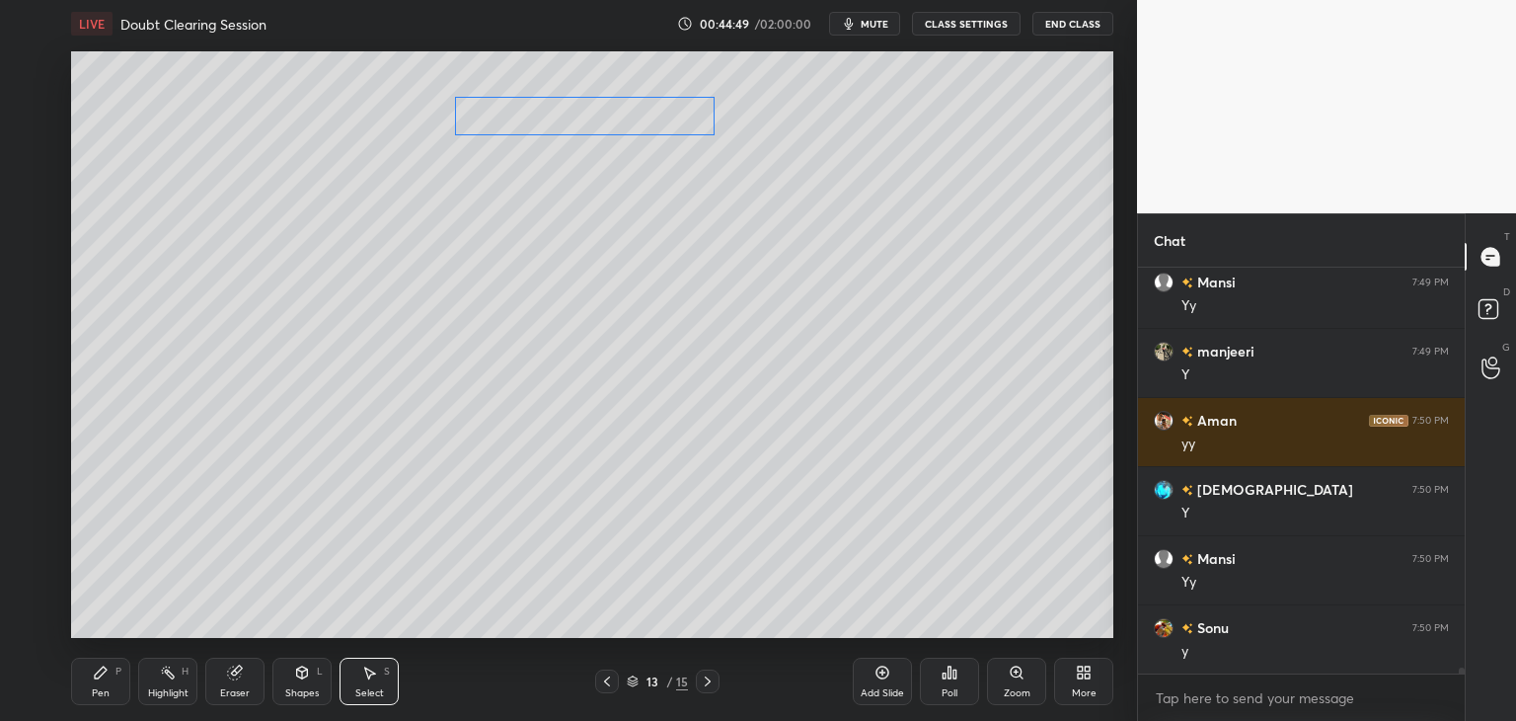
drag, startPoint x: 605, startPoint y: 348, endPoint x: 613, endPoint y: 154, distance: 194.6
click at [621, 126] on div "0 ° Undo Copy Duplicate Duplicate to new slide Delete" at bounding box center [592, 344] width 1042 height 586
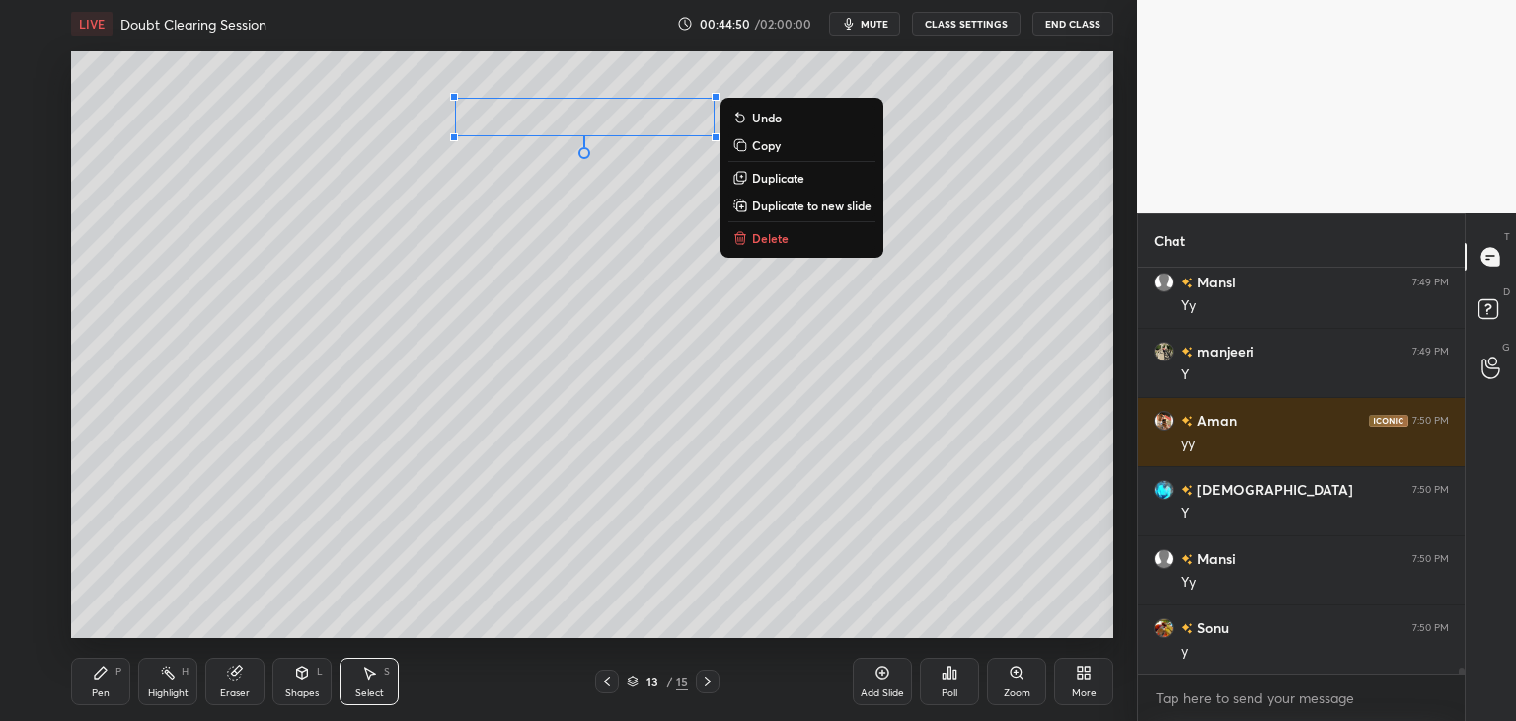
click at [110, 683] on div "Pen P" at bounding box center [100, 680] width 59 height 47
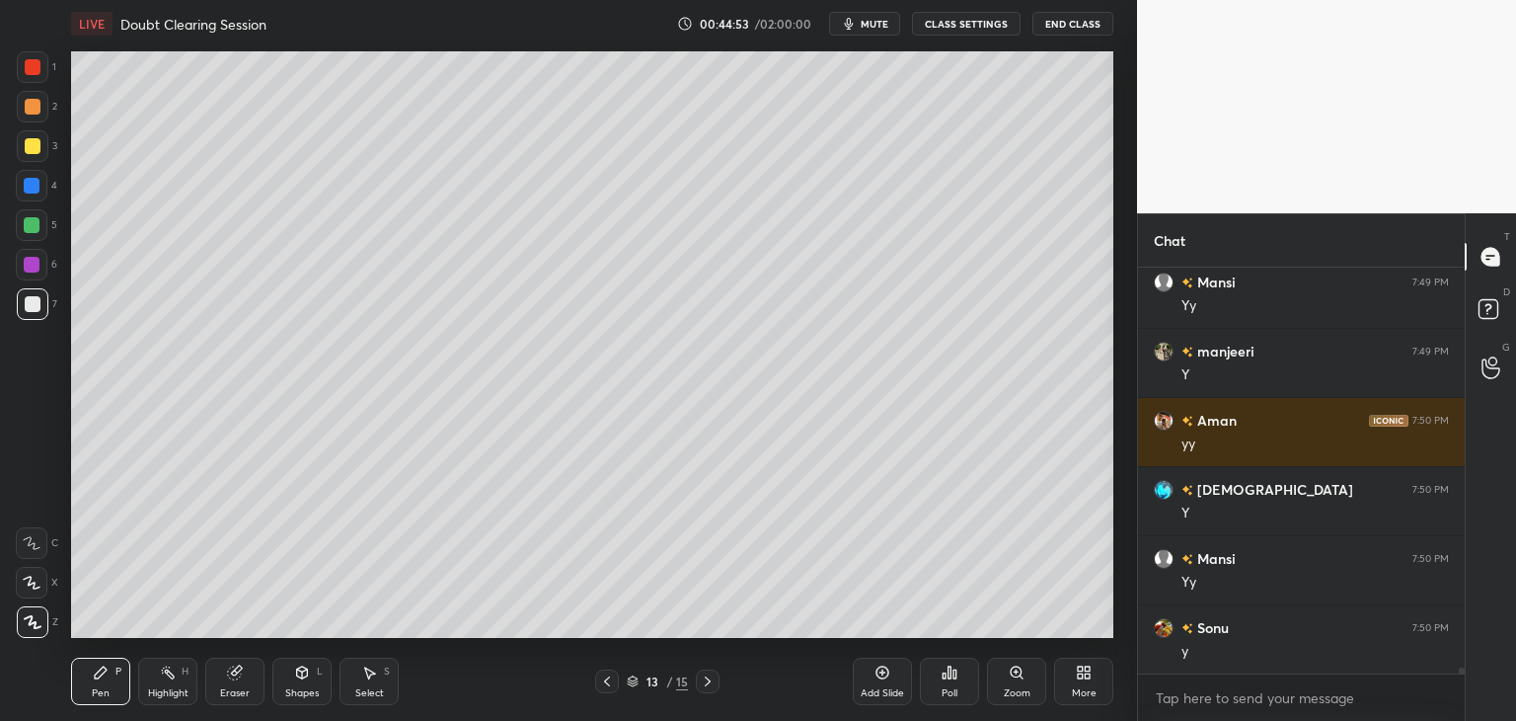
click at [608, 684] on icon at bounding box center [607, 681] width 6 height 10
click at [708, 690] on div at bounding box center [708, 681] width 24 height 24
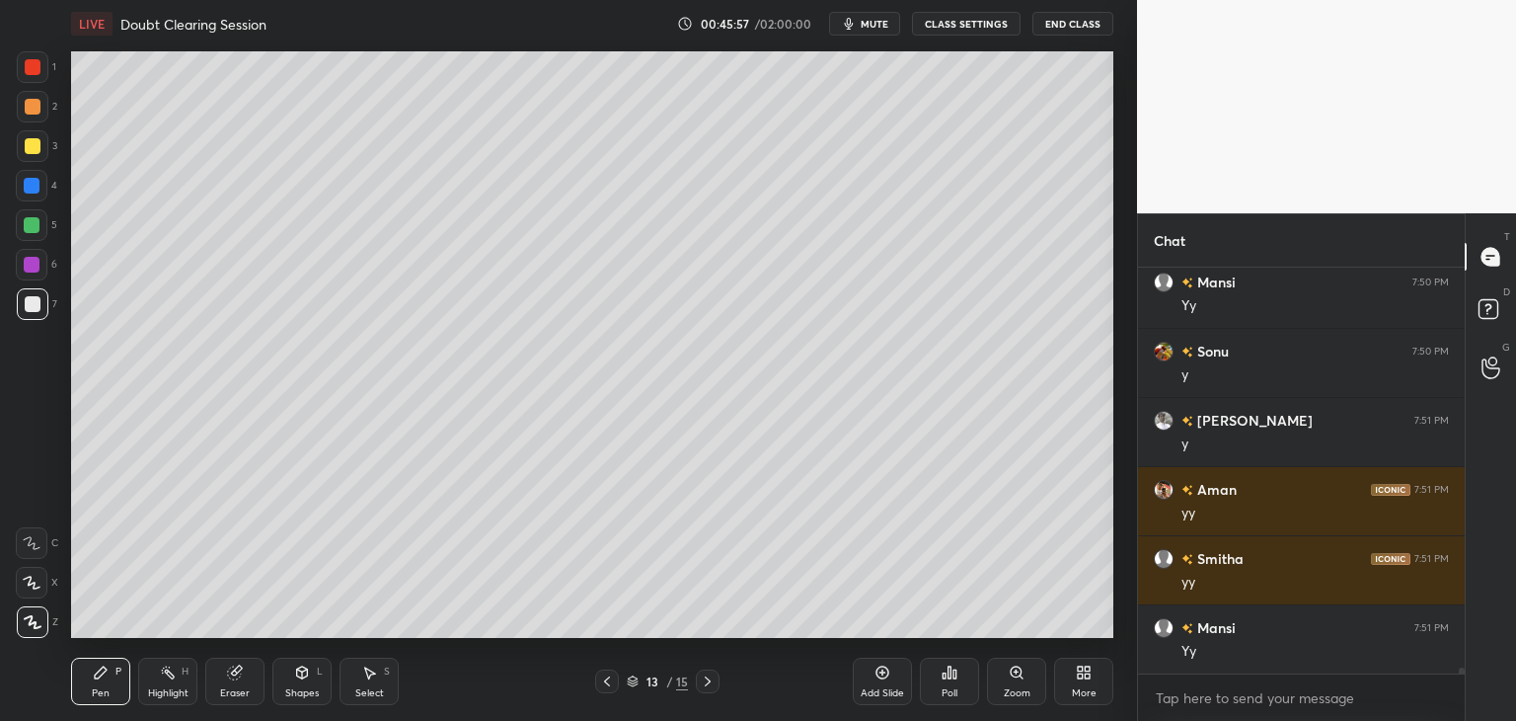
scroll to position [27791, 0]
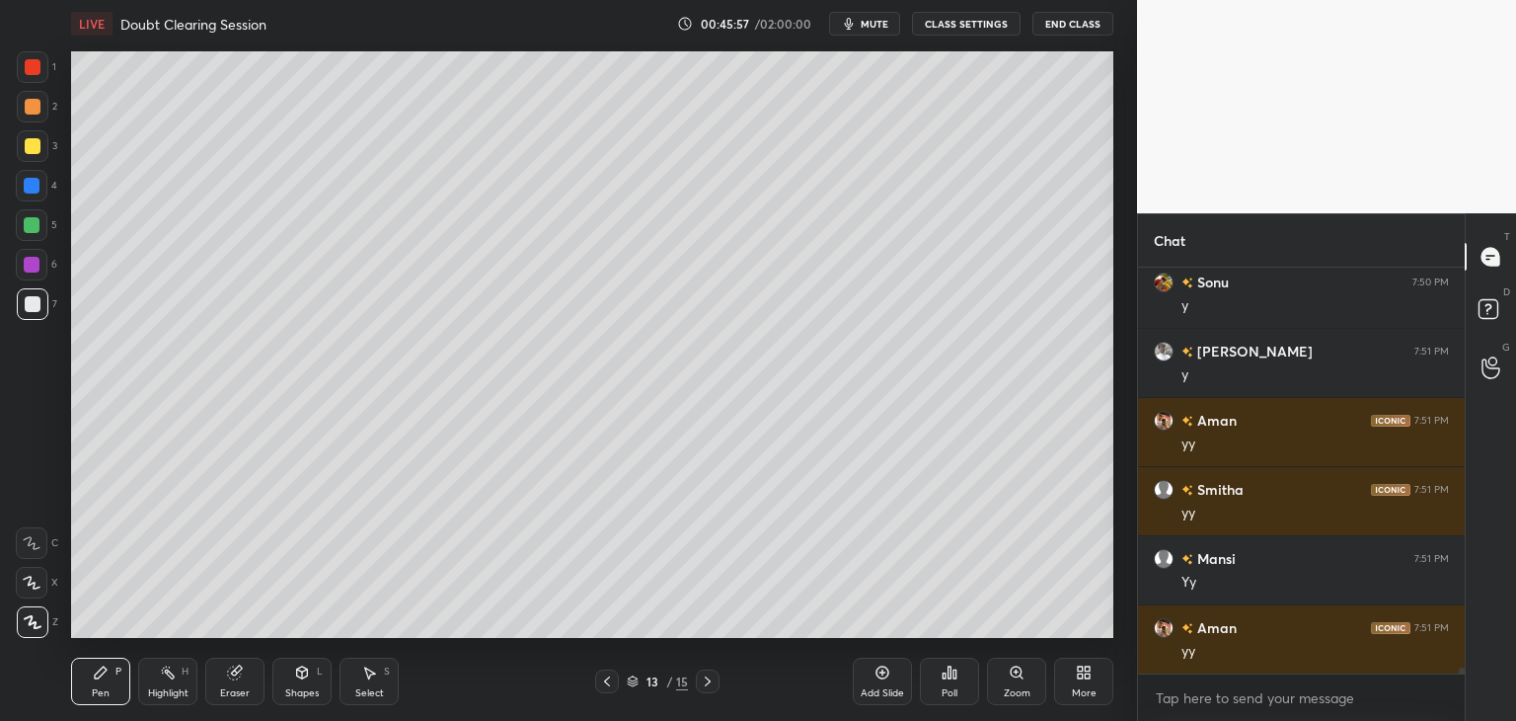
click at [352, 689] on div "Select S" at bounding box center [369, 680] width 59 height 47
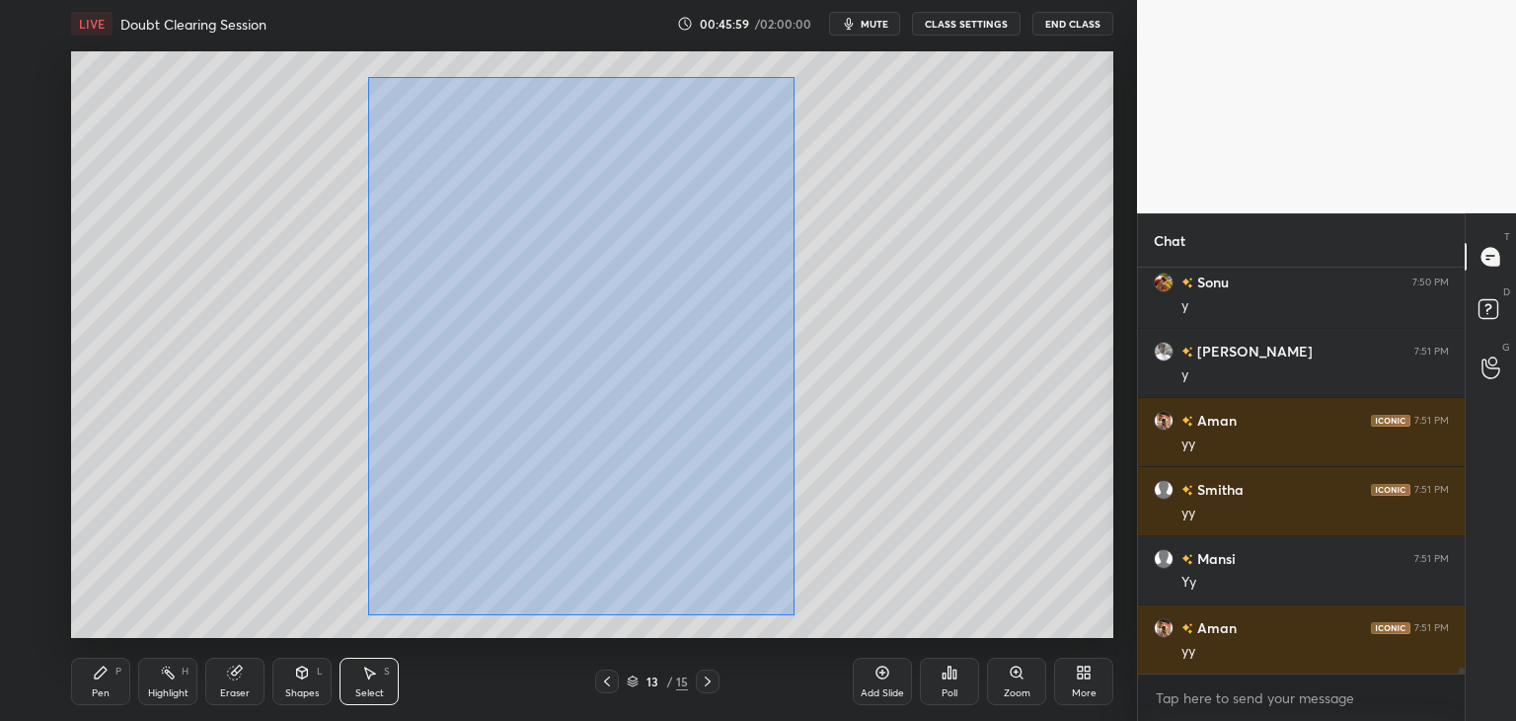
drag, startPoint x: 383, startPoint y: 104, endPoint x: 780, endPoint y: 604, distance: 638.7
click at [790, 612] on div "0 ° Undo Copy Duplicate Duplicate to new slide Delete" at bounding box center [592, 344] width 1042 height 586
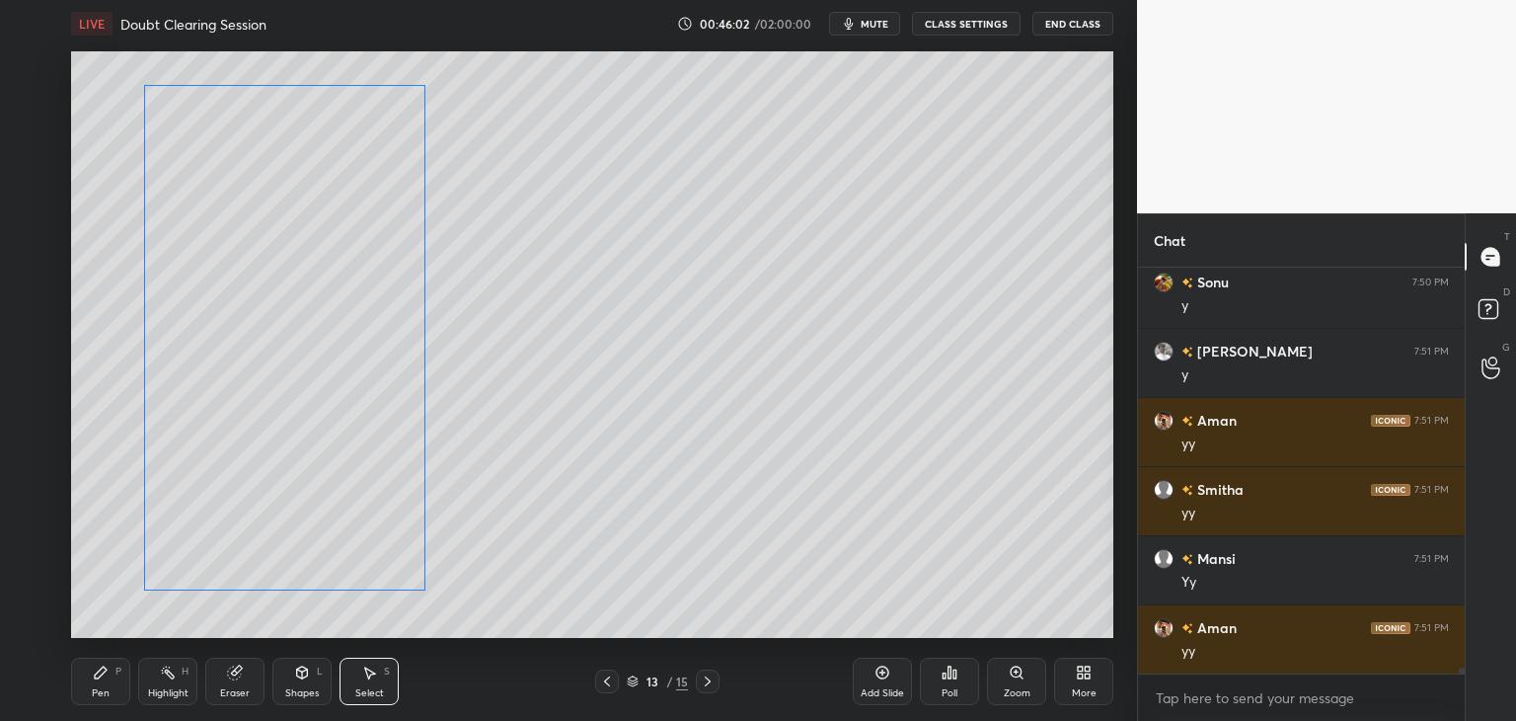
drag, startPoint x: 497, startPoint y: 496, endPoint x: 245, endPoint y: 581, distance: 266.0
click at [317, 504] on div "0 ° Undo Copy Duplicate Duplicate to new slide Delete" at bounding box center [592, 344] width 1042 height 586
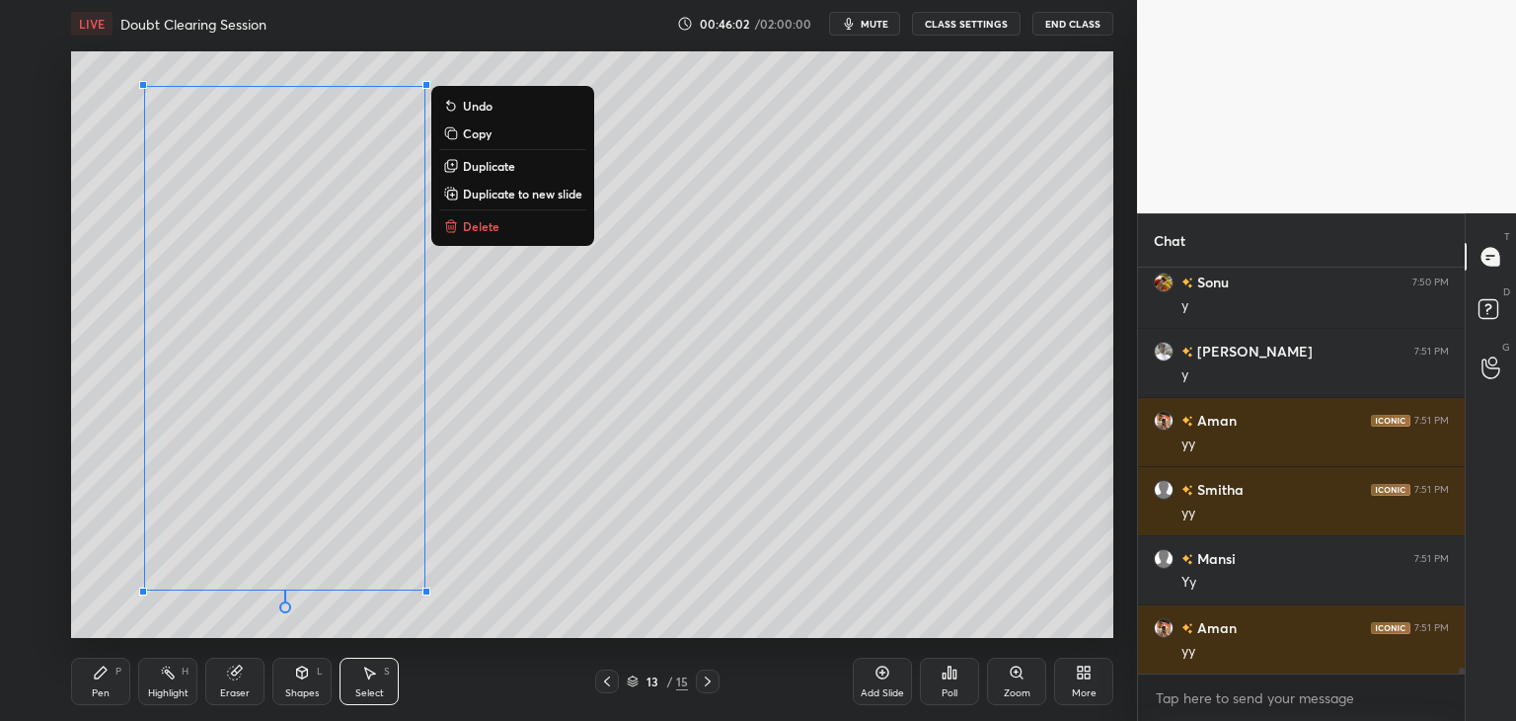
click at [103, 690] on div "Pen" at bounding box center [101, 693] width 18 height 10
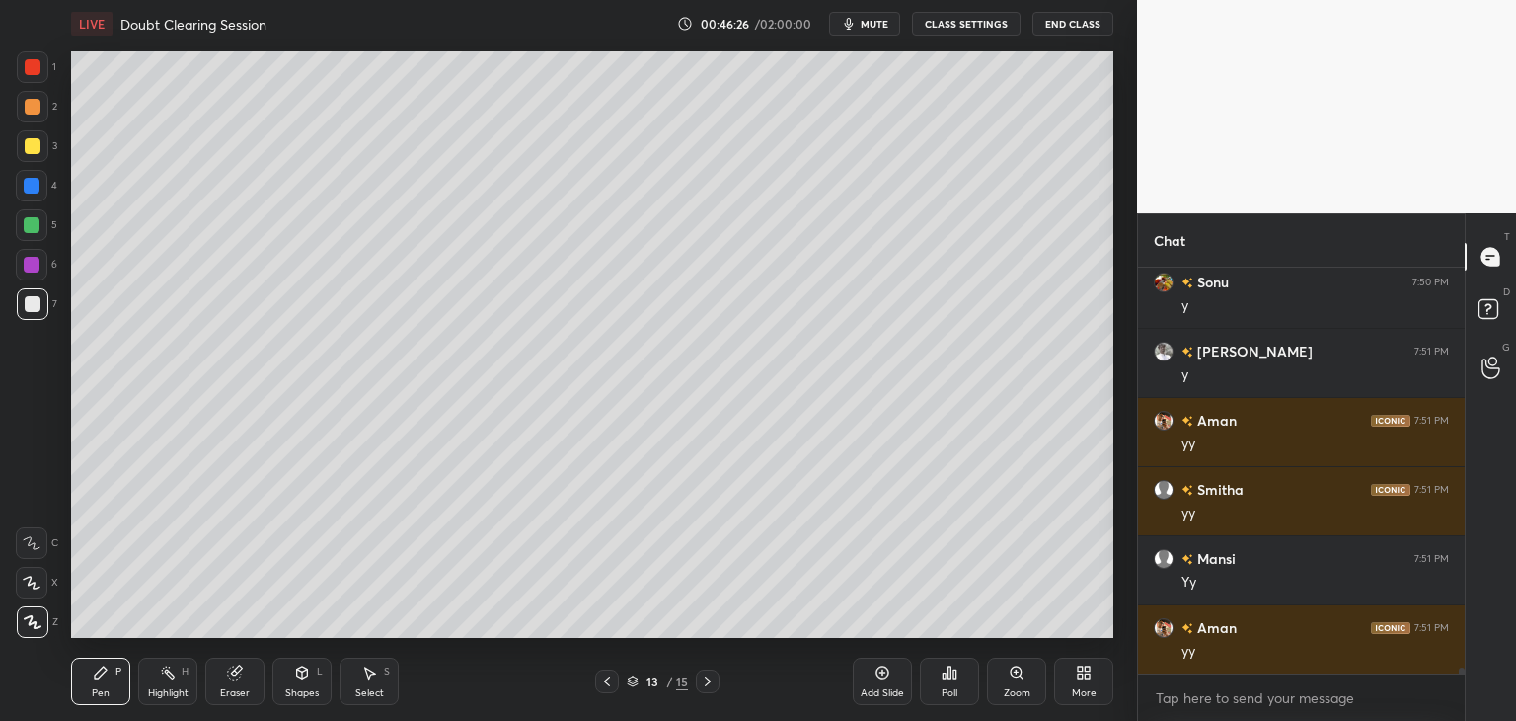
click at [28, 233] on div at bounding box center [32, 225] width 32 height 32
click at [33, 312] on div at bounding box center [33, 304] width 32 height 32
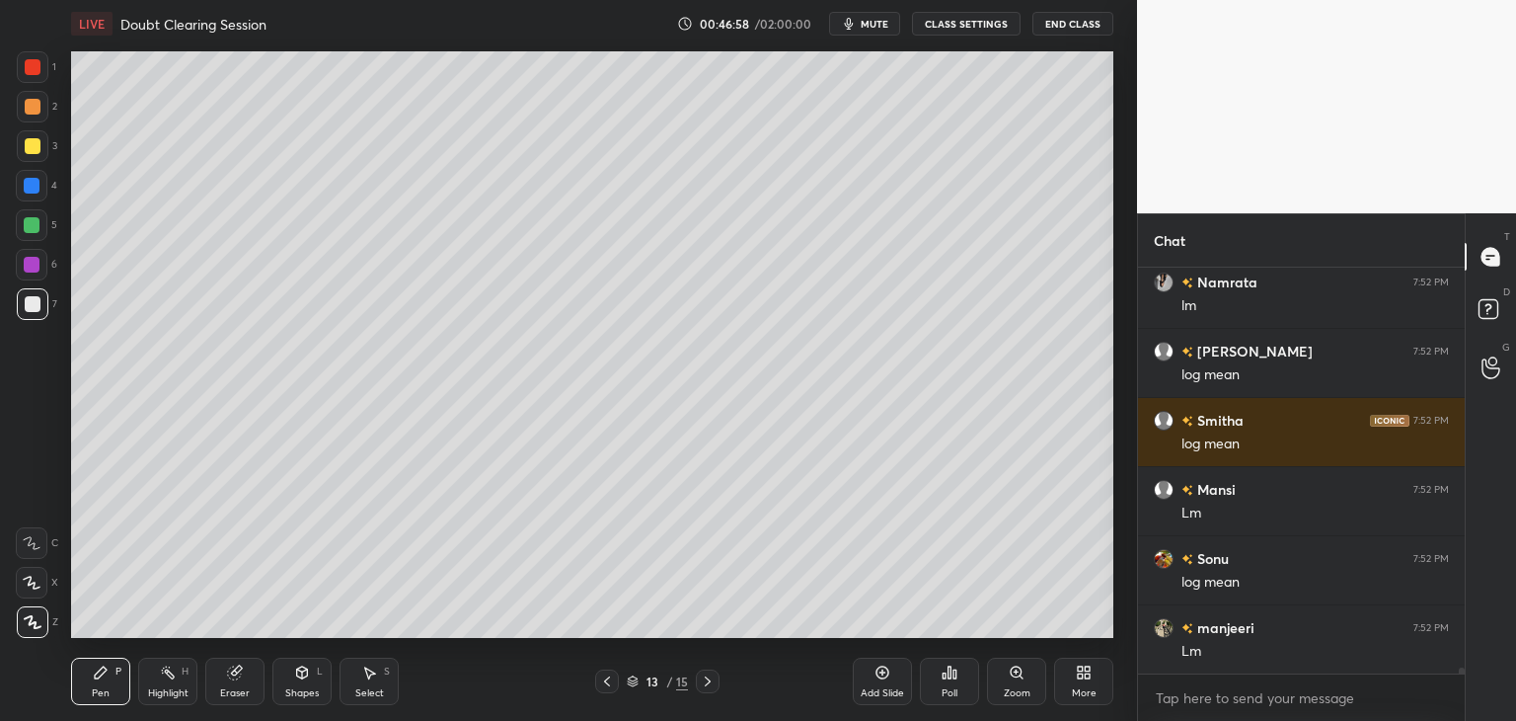
scroll to position [28551, 0]
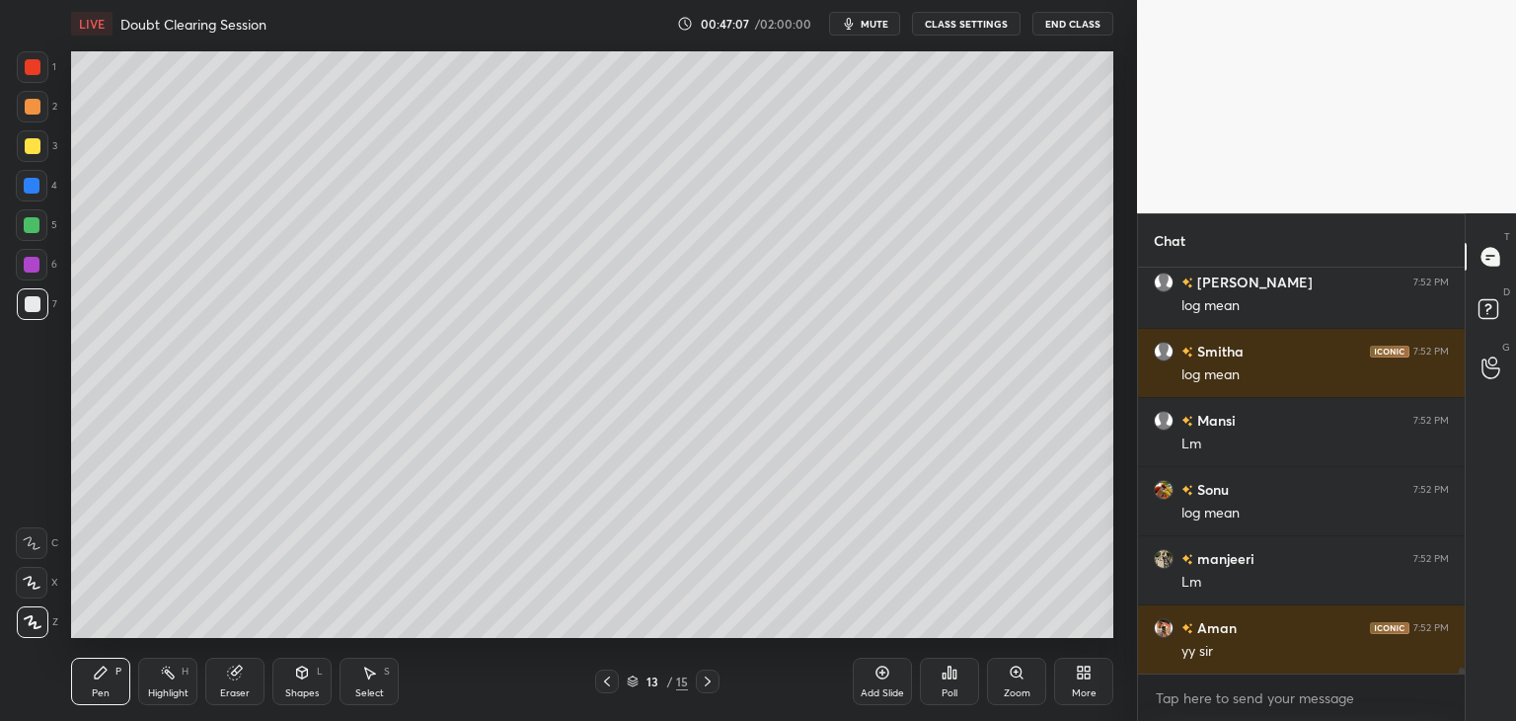
click at [305, 678] on icon at bounding box center [302, 672] width 16 height 16
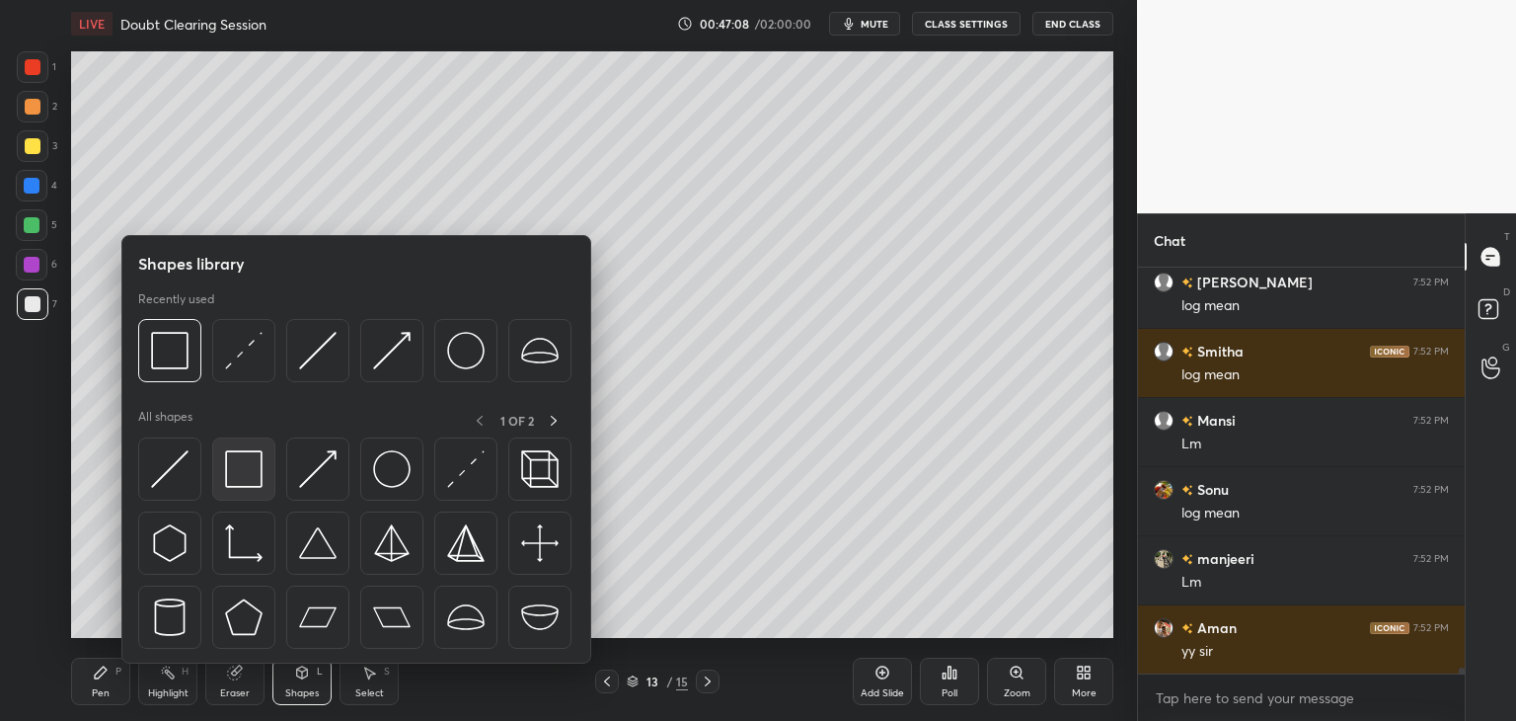
click at [248, 481] on img at bounding box center [244, 469] width 38 height 38
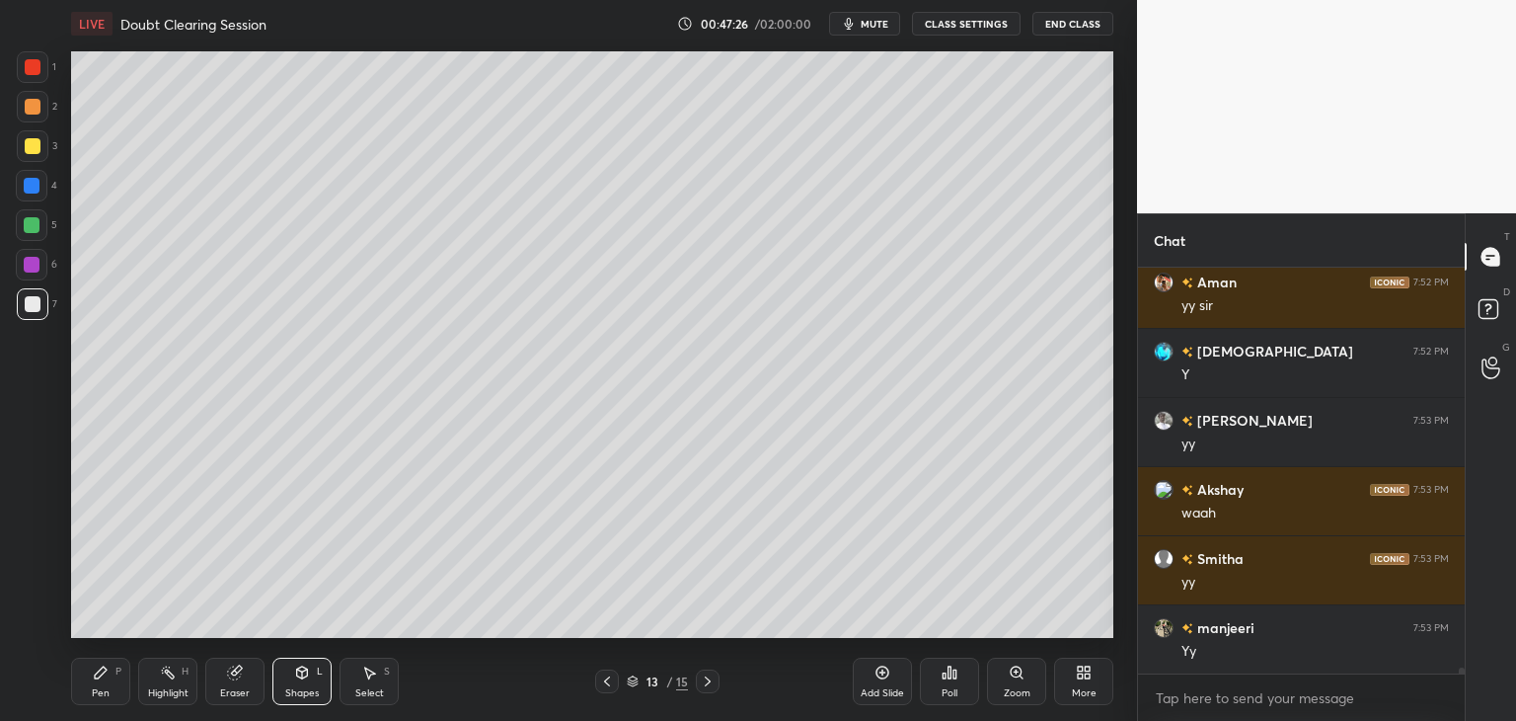
scroll to position [28966, 0]
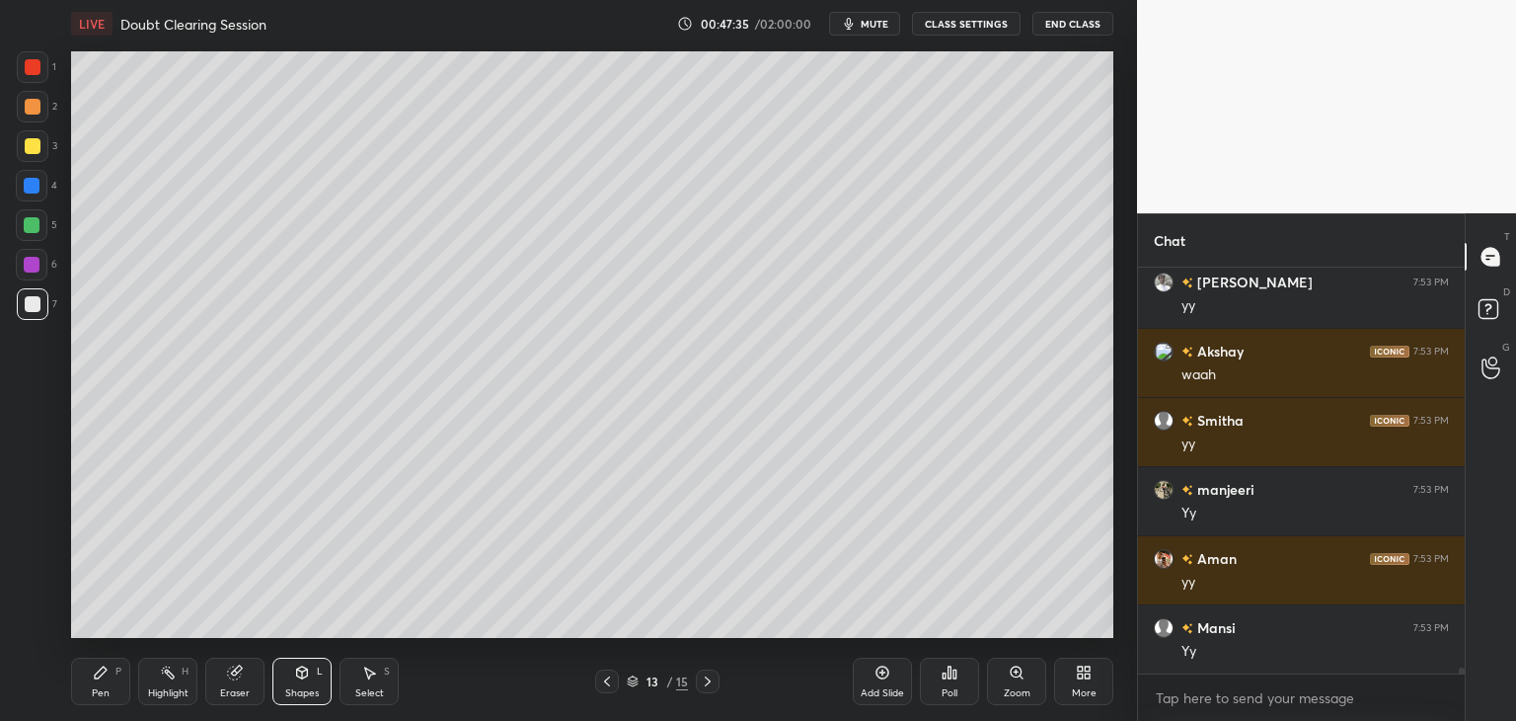
click at [360, 696] on div "Select" at bounding box center [369, 693] width 29 height 10
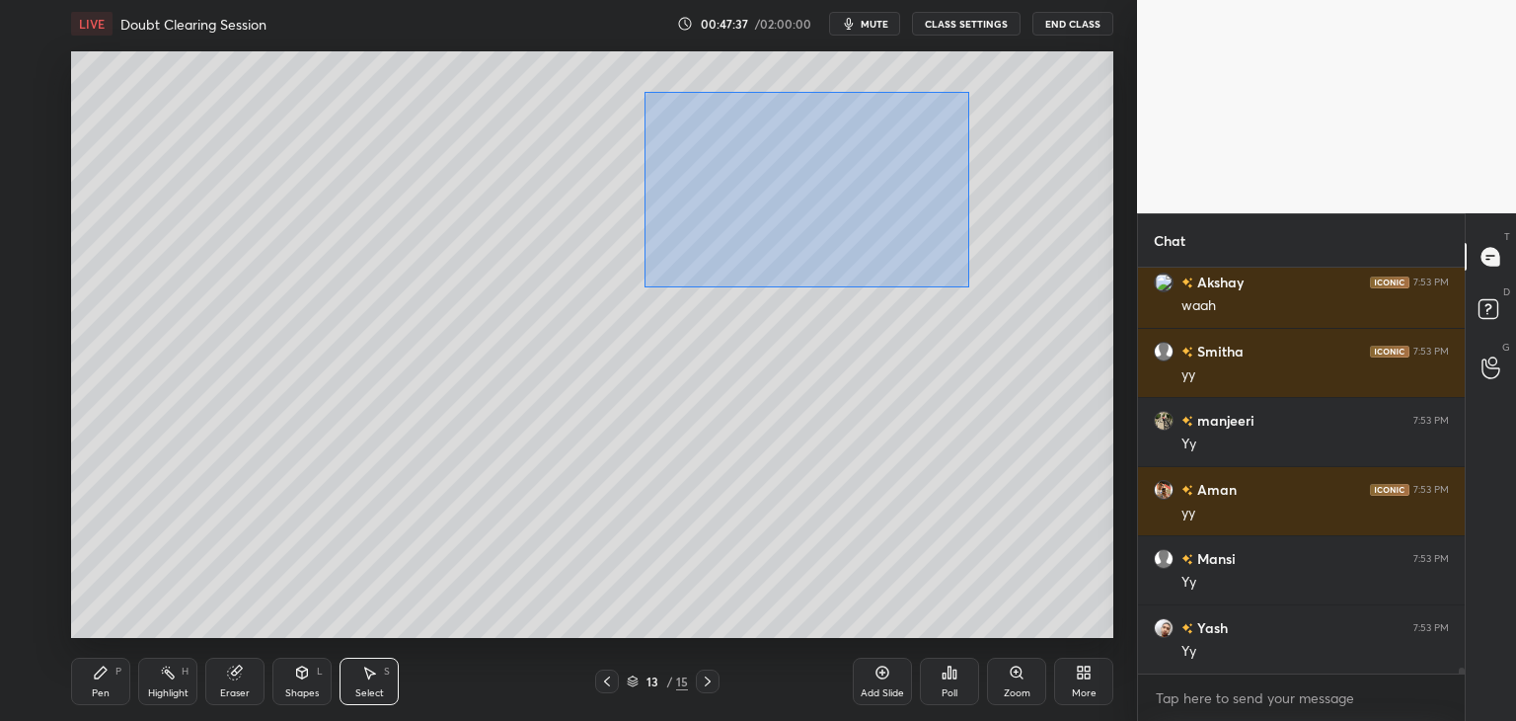
drag, startPoint x: 646, startPoint y: 93, endPoint x: 965, endPoint y: 280, distance: 370.8
click at [976, 289] on div "0 ° Undo Copy Duplicate Duplicate to new slide Delete" at bounding box center [592, 344] width 1042 height 586
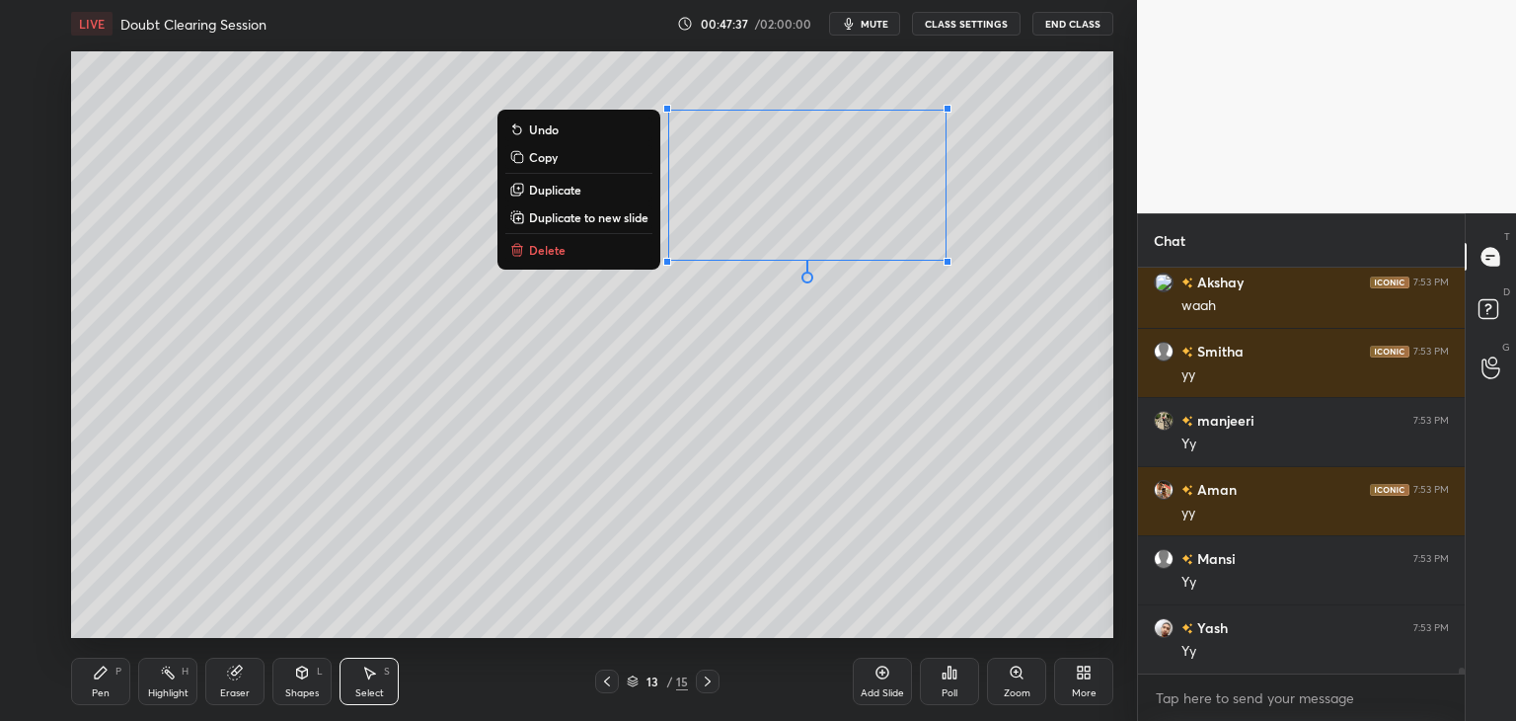
scroll to position [29173, 0]
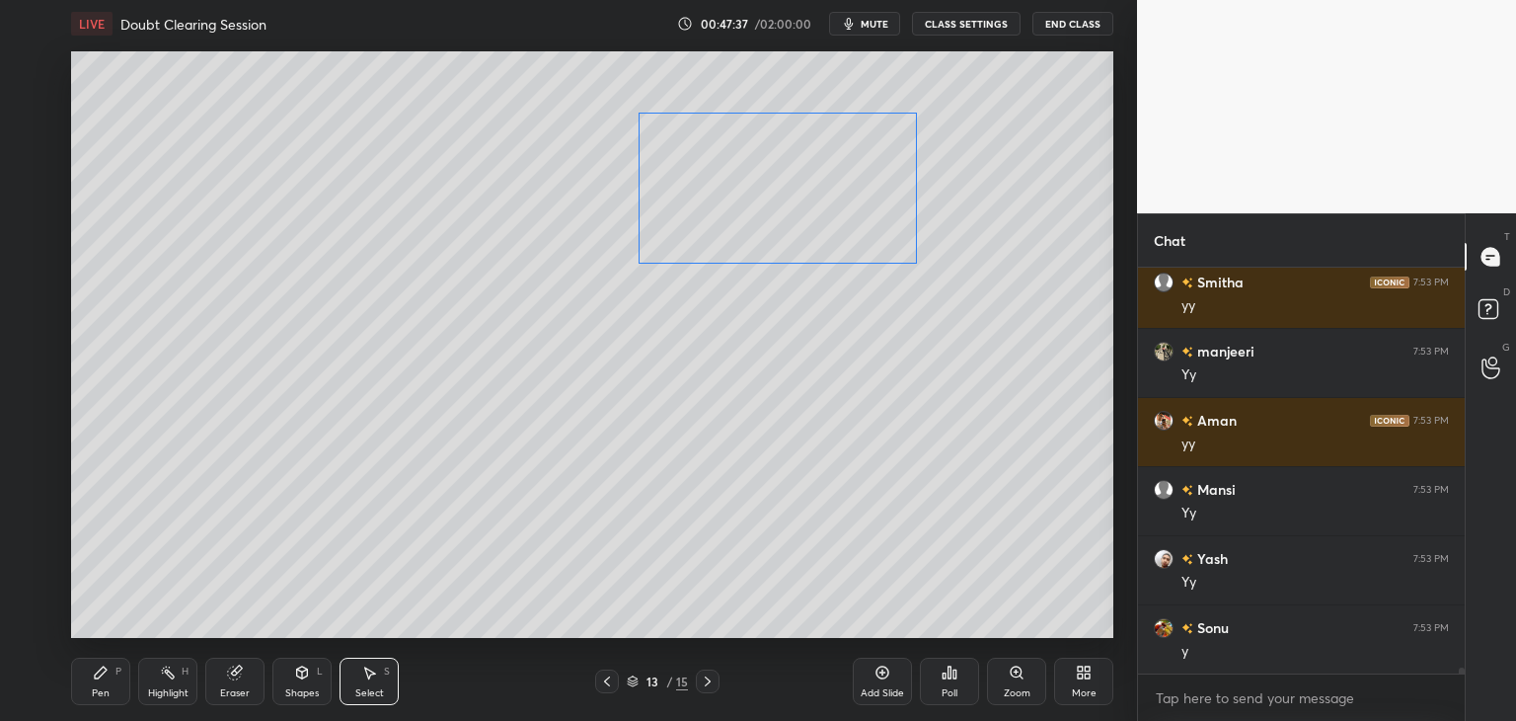
click at [805, 234] on div "0 ° Undo Copy Duplicate Duplicate to new slide Delete" at bounding box center [592, 344] width 1042 height 586
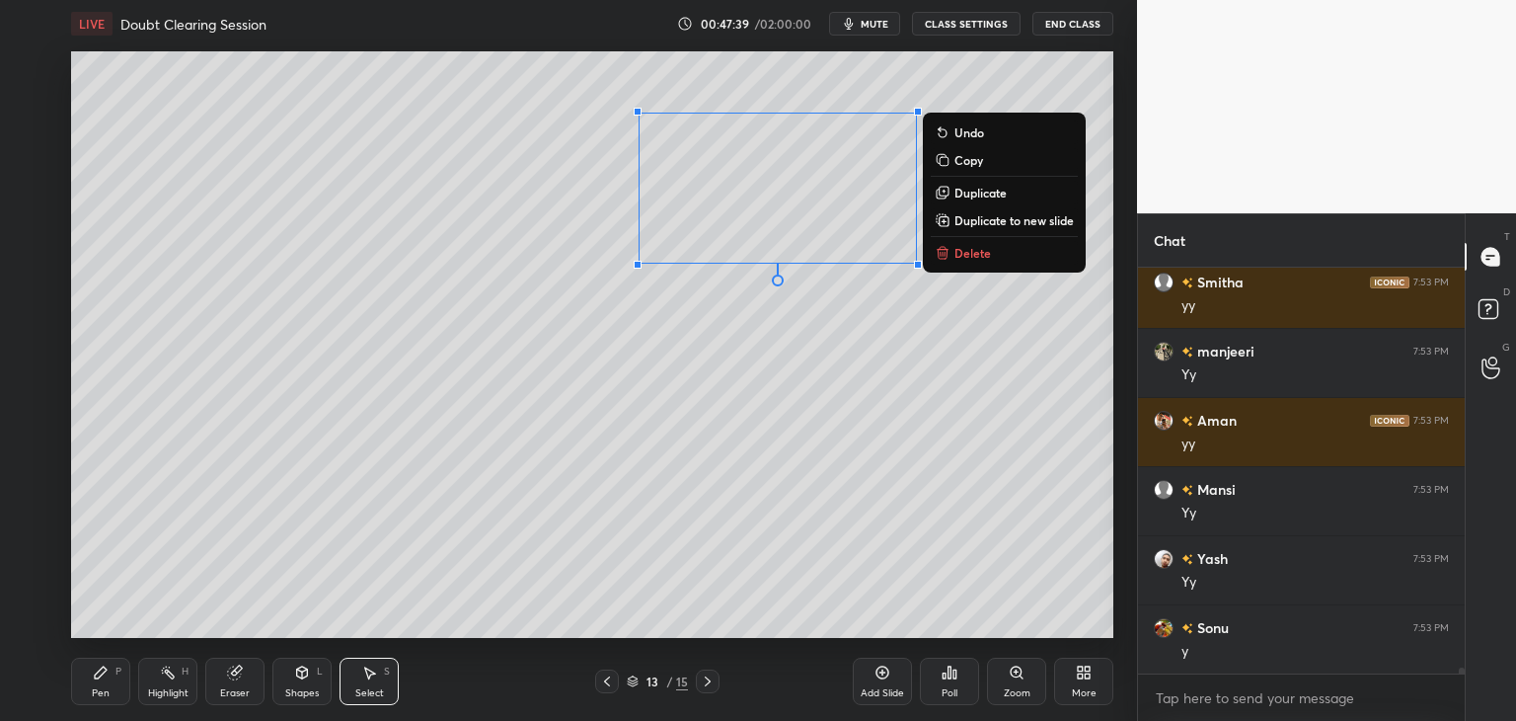
click at [600, 492] on div "0 ° Undo Copy Duplicate Duplicate to new slide Delete" at bounding box center [592, 344] width 1042 height 586
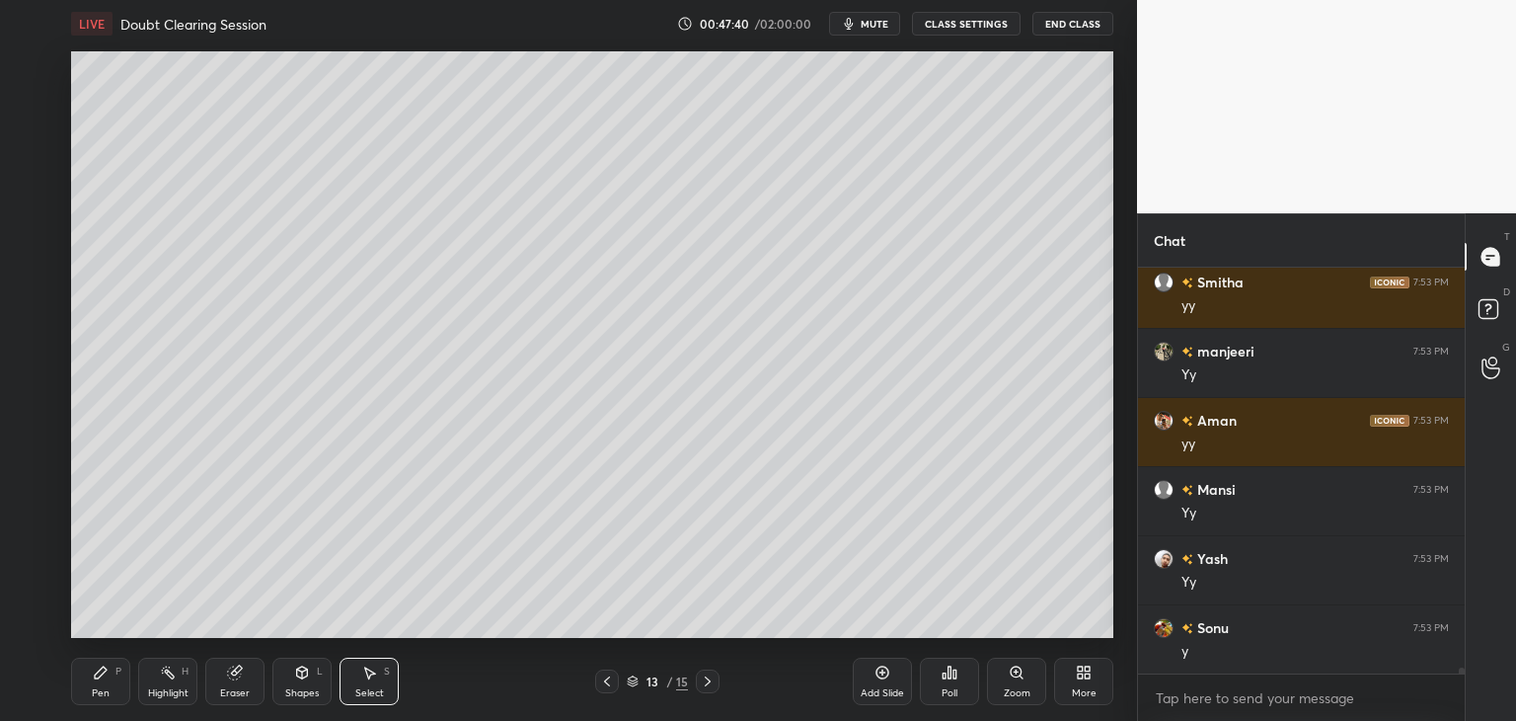
click at [714, 683] on icon at bounding box center [708, 681] width 16 height 16
click at [710, 683] on icon at bounding box center [708, 681] width 16 height 16
click at [876, 680] on div "Add Slide" at bounding box center [882, 680] width 59 height 47
click at [107, 684] on div "Pen P" at bounding box center [100, 680] width 59 height 47
click at [34, 108] on div at bounding box center [33, 107] width 16 height 16
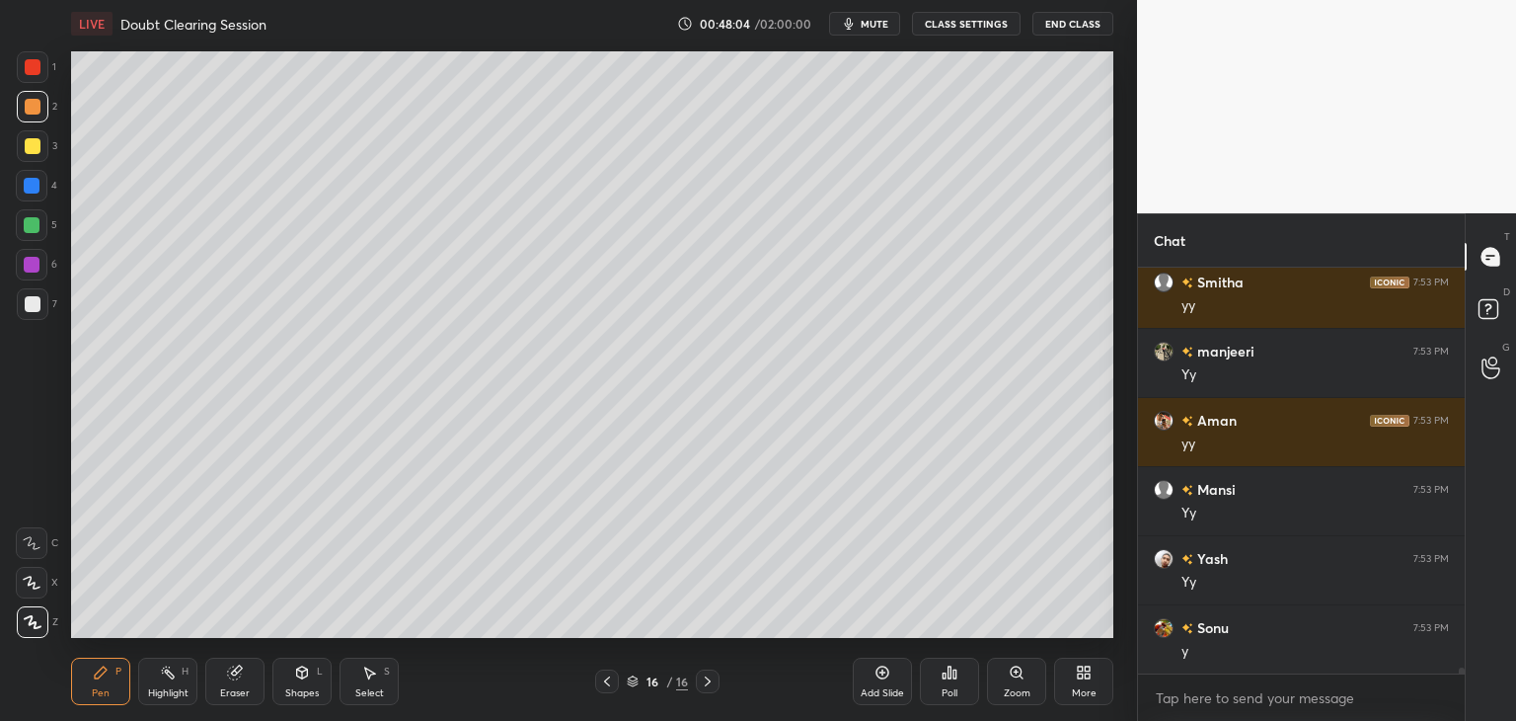
click at [29, 305] on div at bounding box center [33, 304] width 16 height 16
click at [383, 676] on div "Select S" at bounding box center [369, 680] width 59 height 47
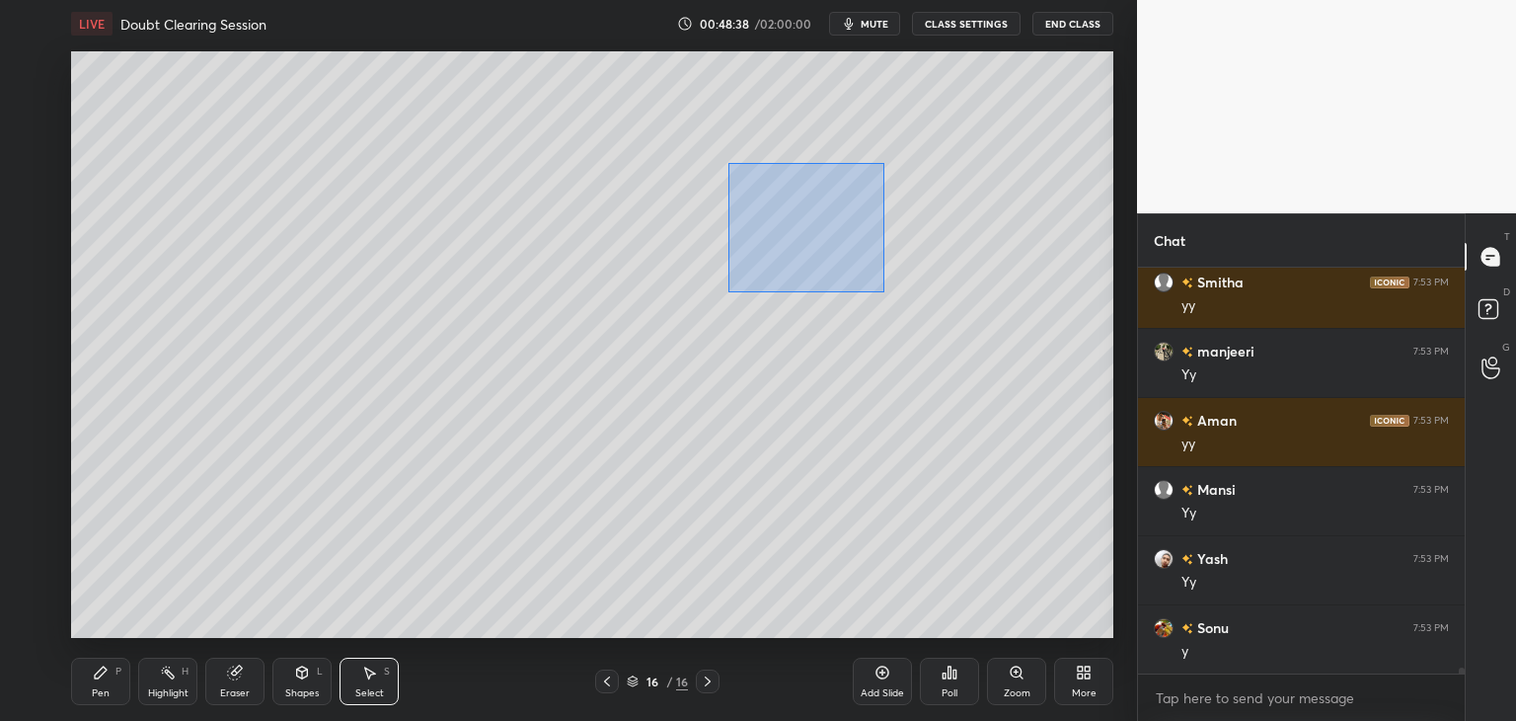
drag, startPoint x: 728, startPoint y: 169, endPoint x: 884, endPoint y: 293, distance: 199.5
click at [885, 293] on div "0 ° Undo Copy Duplicate Duplicate to new slide Delete" at bounding box center [592, 344] width 1042 height 586
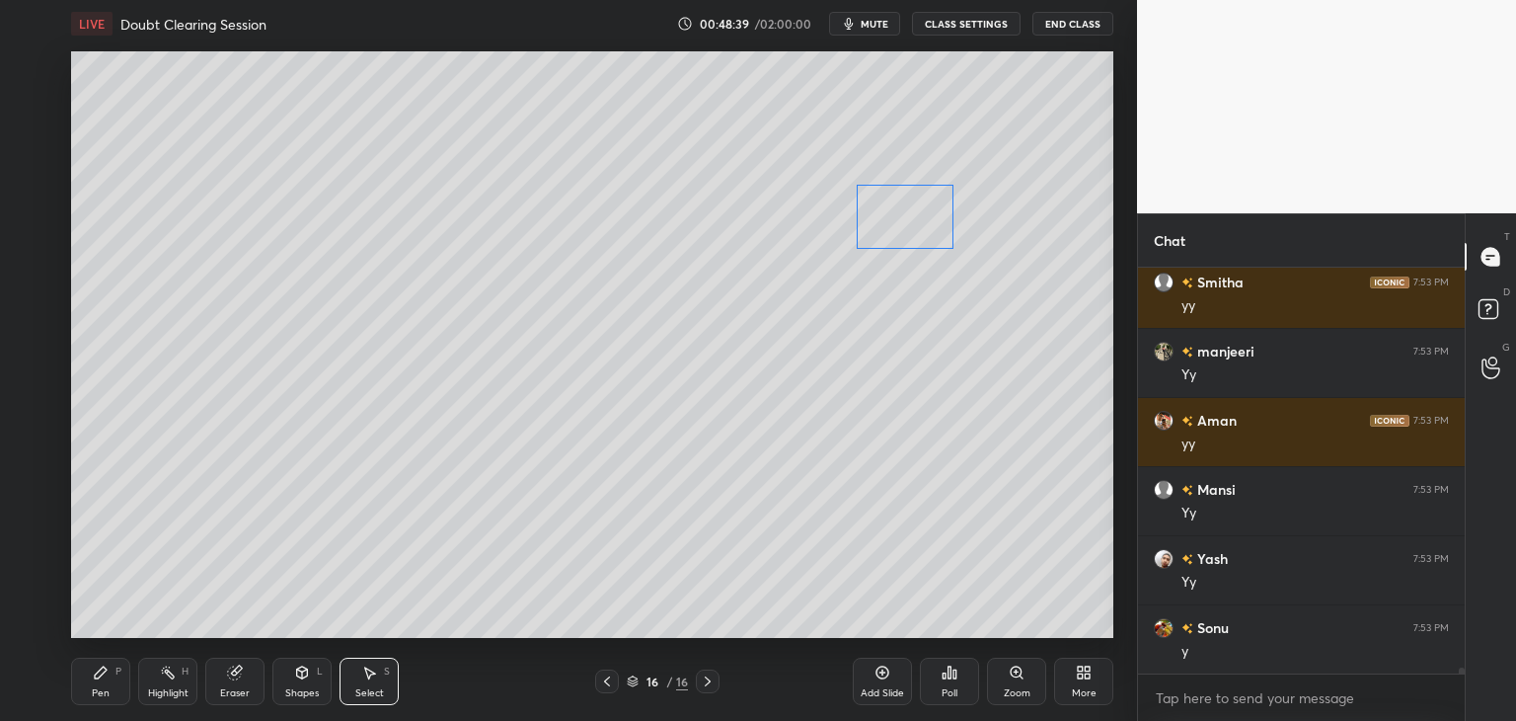
drag, startPoint x: 813, startPoint y: 219, endPoint x: 932, endPoint y: 222, distance: 118.5
click at [932, 222] on div "0 ° Undo Copy Duplicate Duplicate to new slide Delete" at bounding box center [592, 344] width 1042 height 586
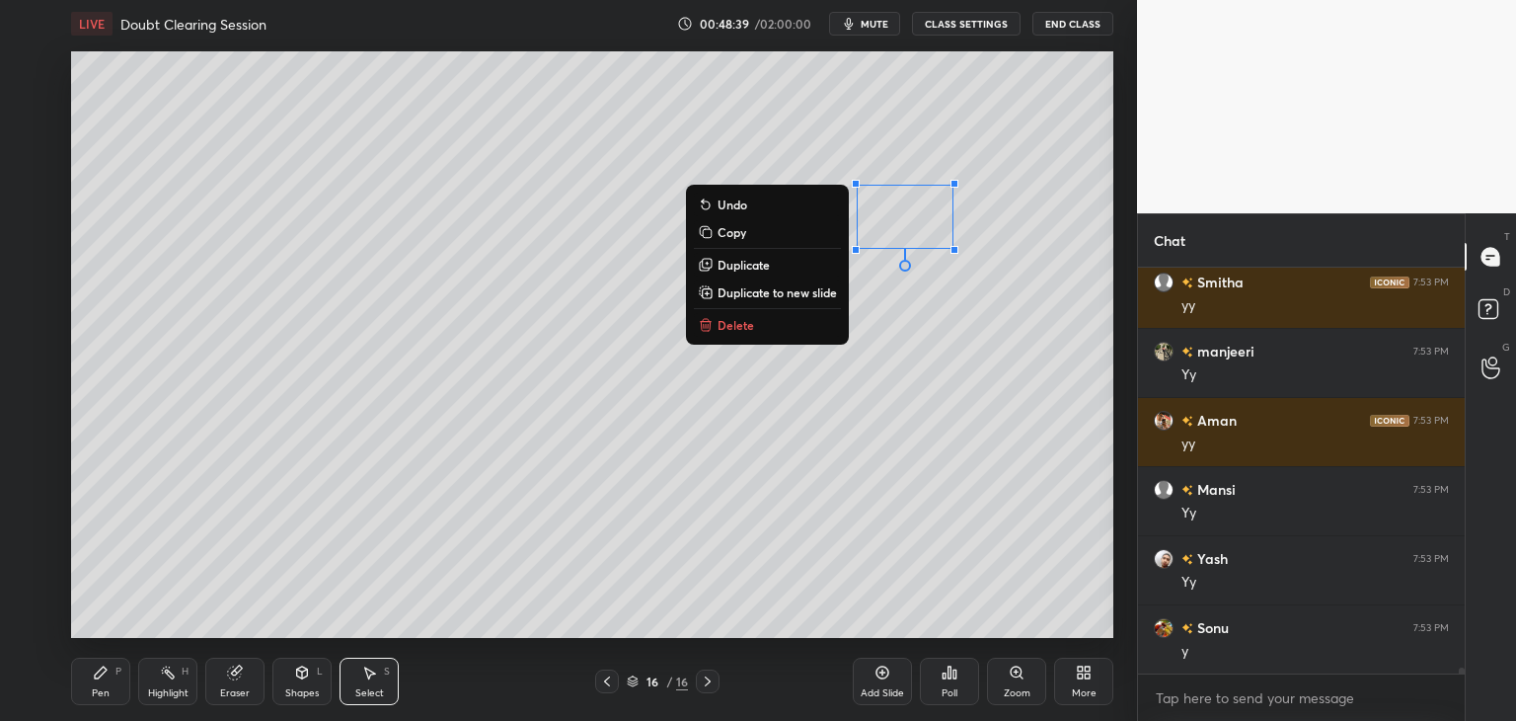
click at [53, 681] on div "1 2 3 4 5 6 7 C X Z C X Z E E Erase all H H LIVE Doubt Clearing Session 00:48:3…" at bounding box center [560, 360] width 1121 height 721
click at [93, 678] on icon at bounding box center [101, 672] width 16 height 16
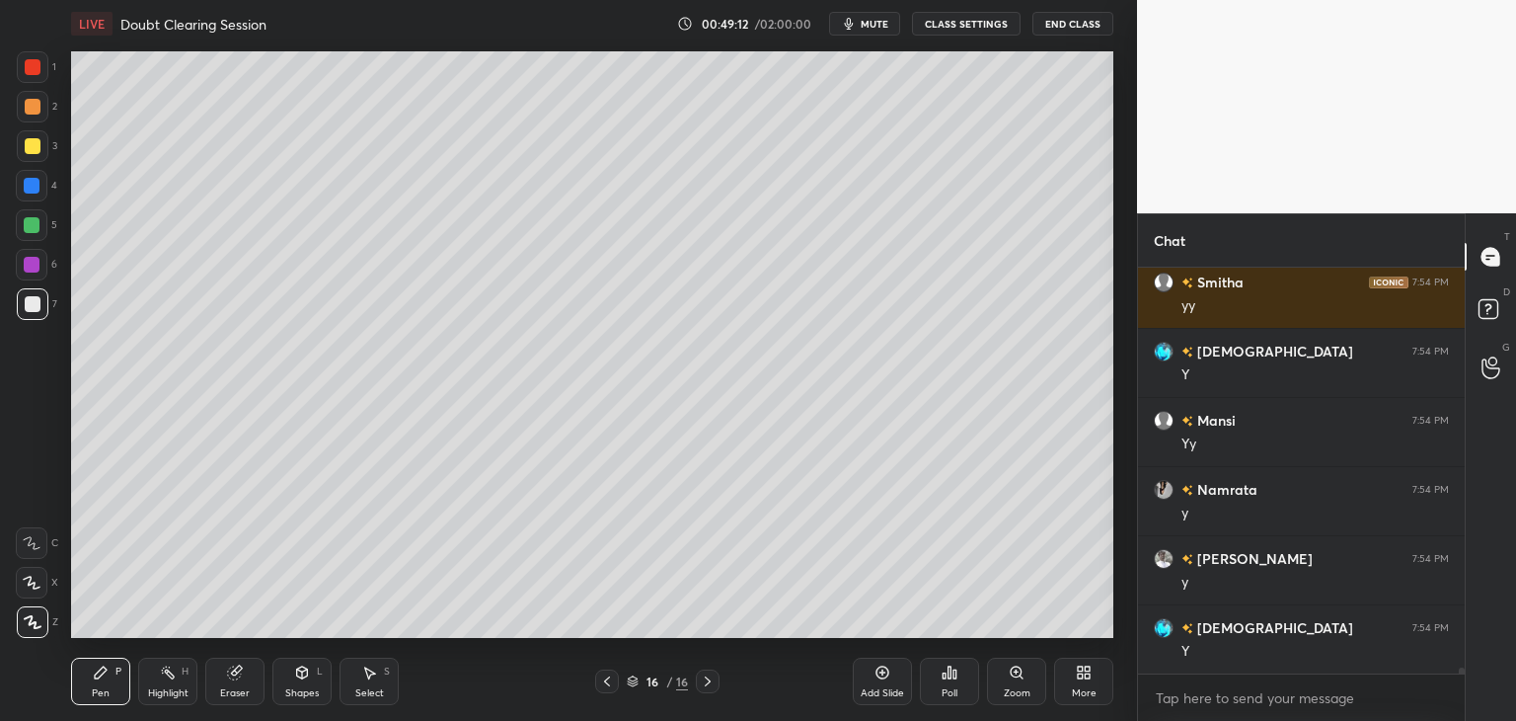
scroll to position [29726, 0]
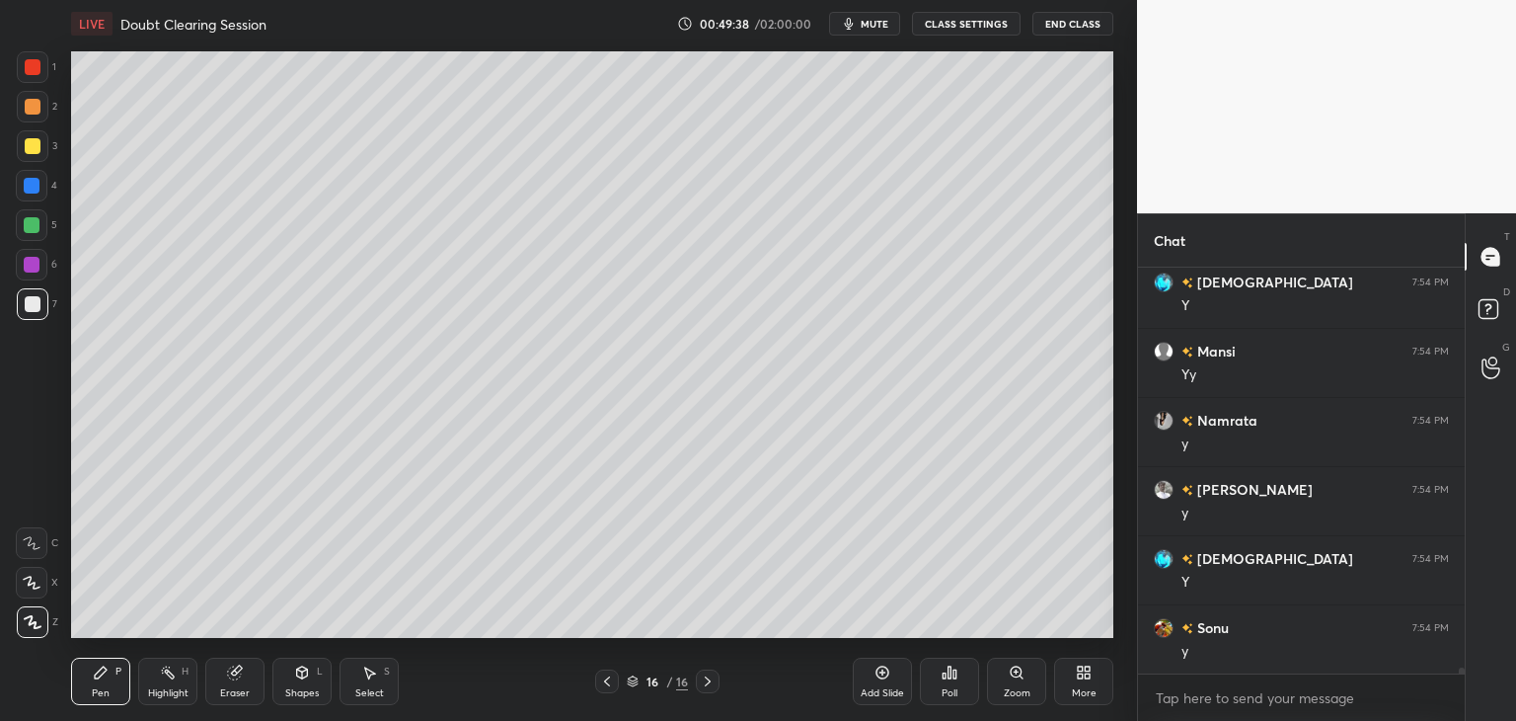
click at [253, 674] on div "Eraser" at bounding box center [234, 680] width 59 height 47
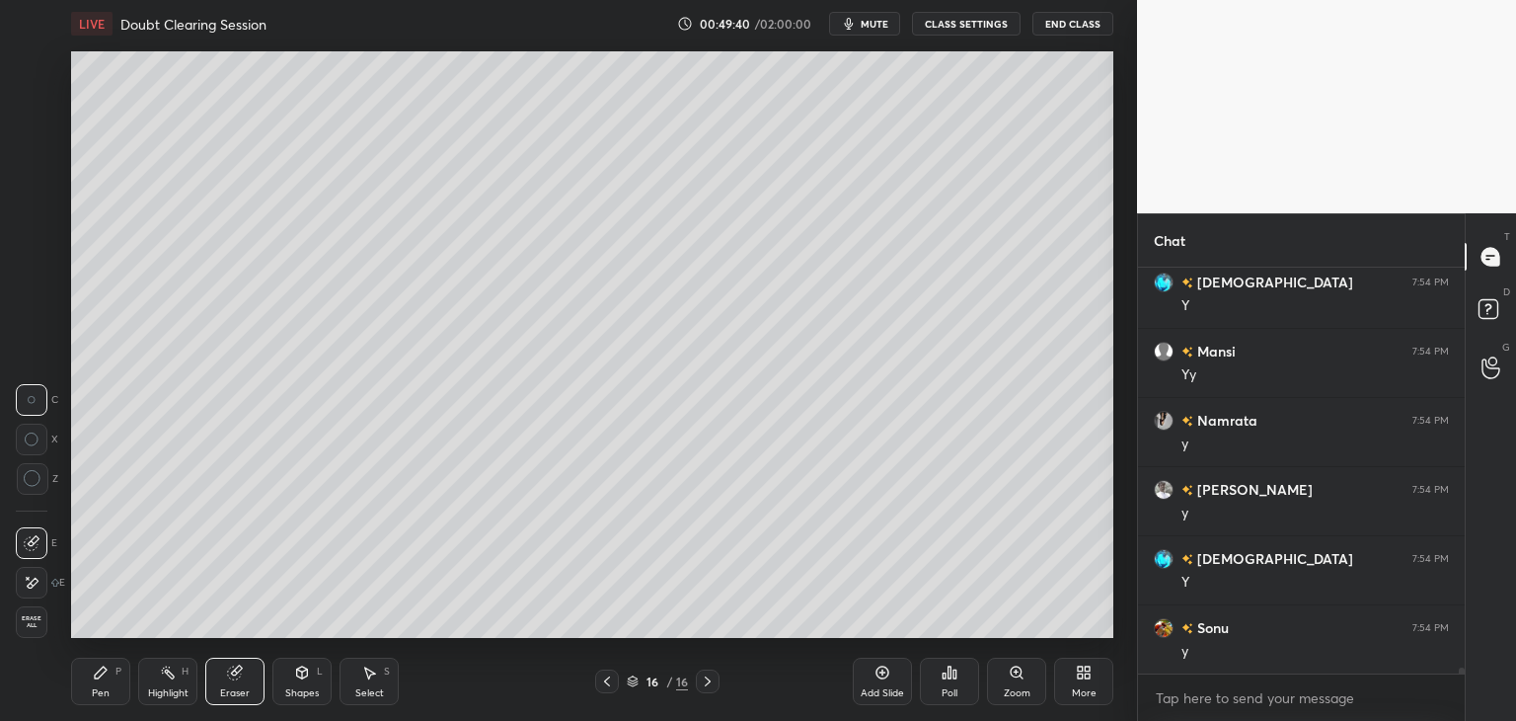
drag, startPoint x: 83, startPoint y: 684, endPoint x: 197, endPoint y: 652, distance: 118.8
click at [83, 683] on div "Pen P" at bounding box center [100, 680] width 59 height 47
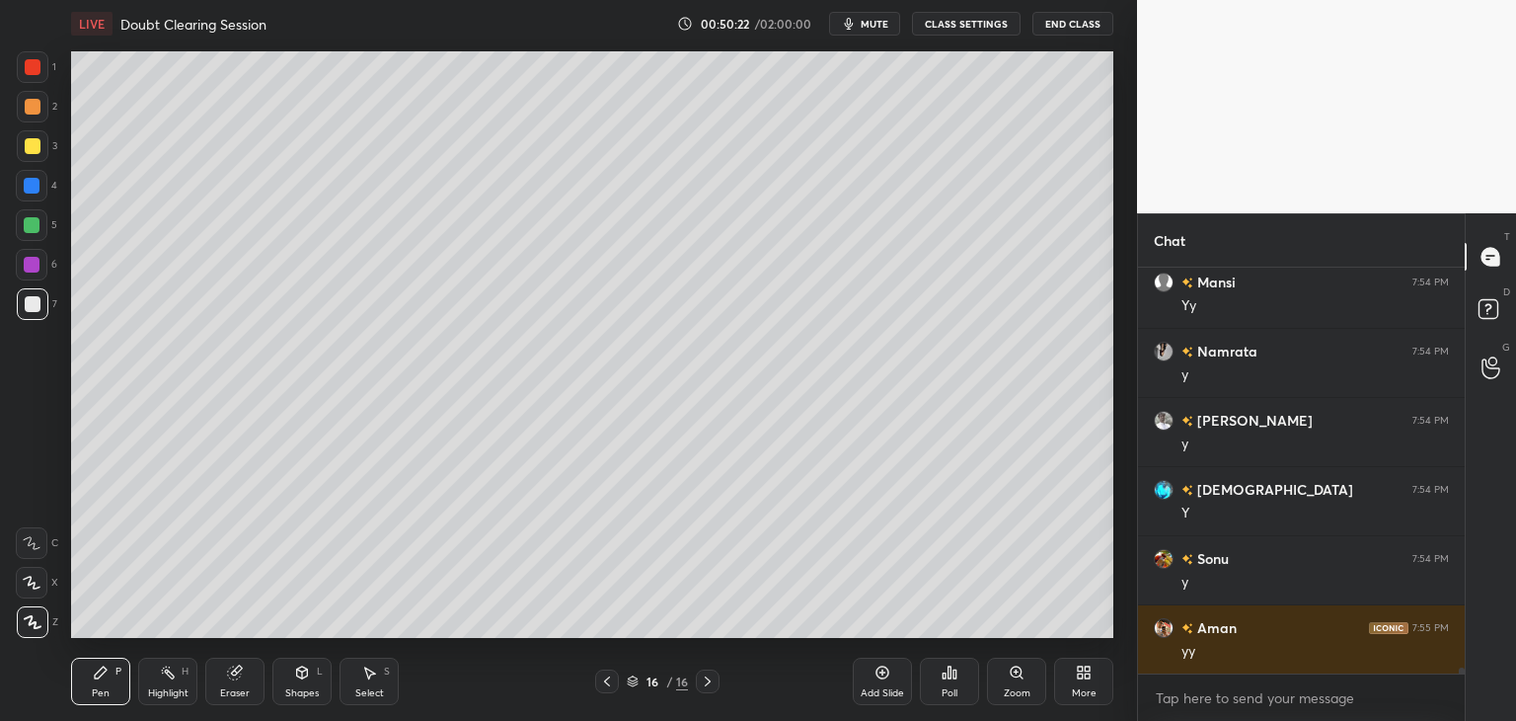
scroll to position [29864, 0]
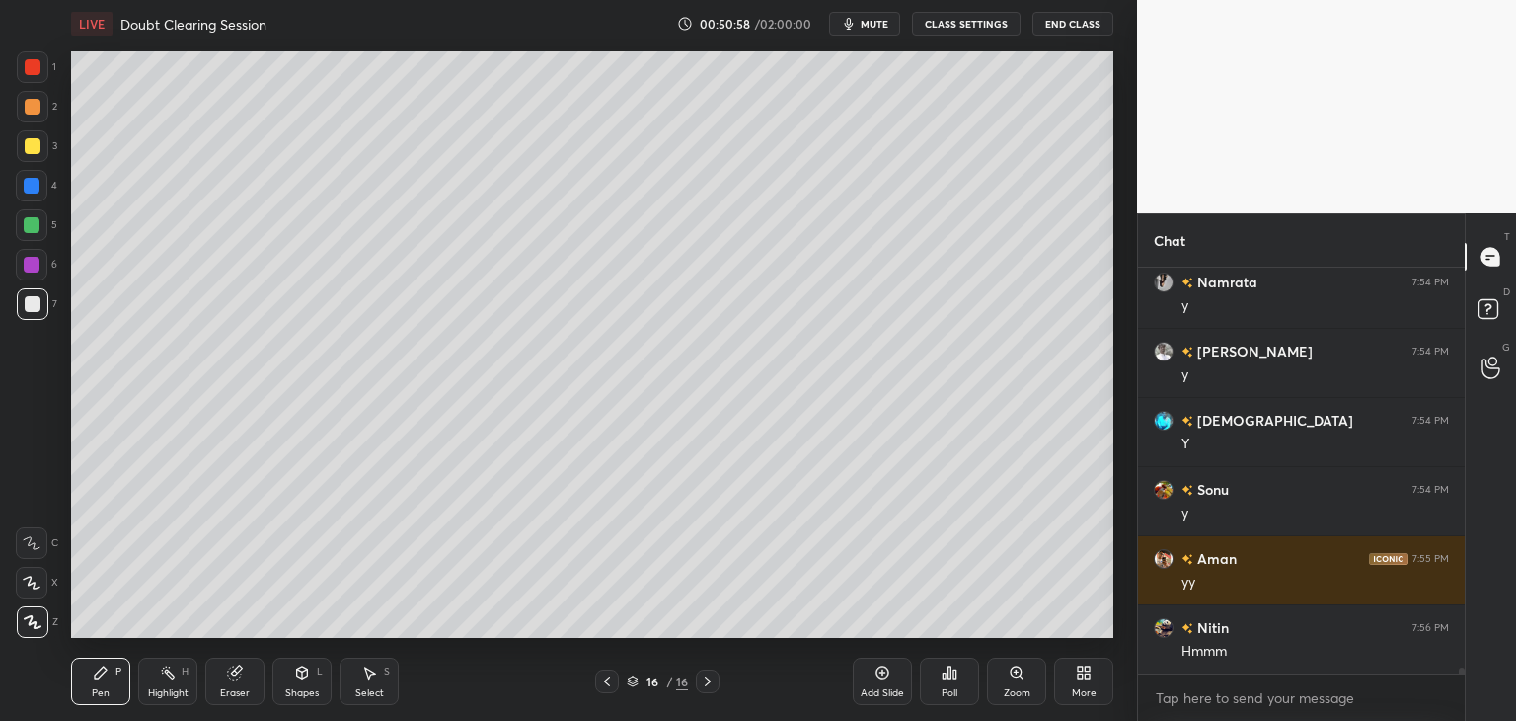
click at [296, 691] on div "Shapes" at bounding box center [302, 693] width 34 height 10
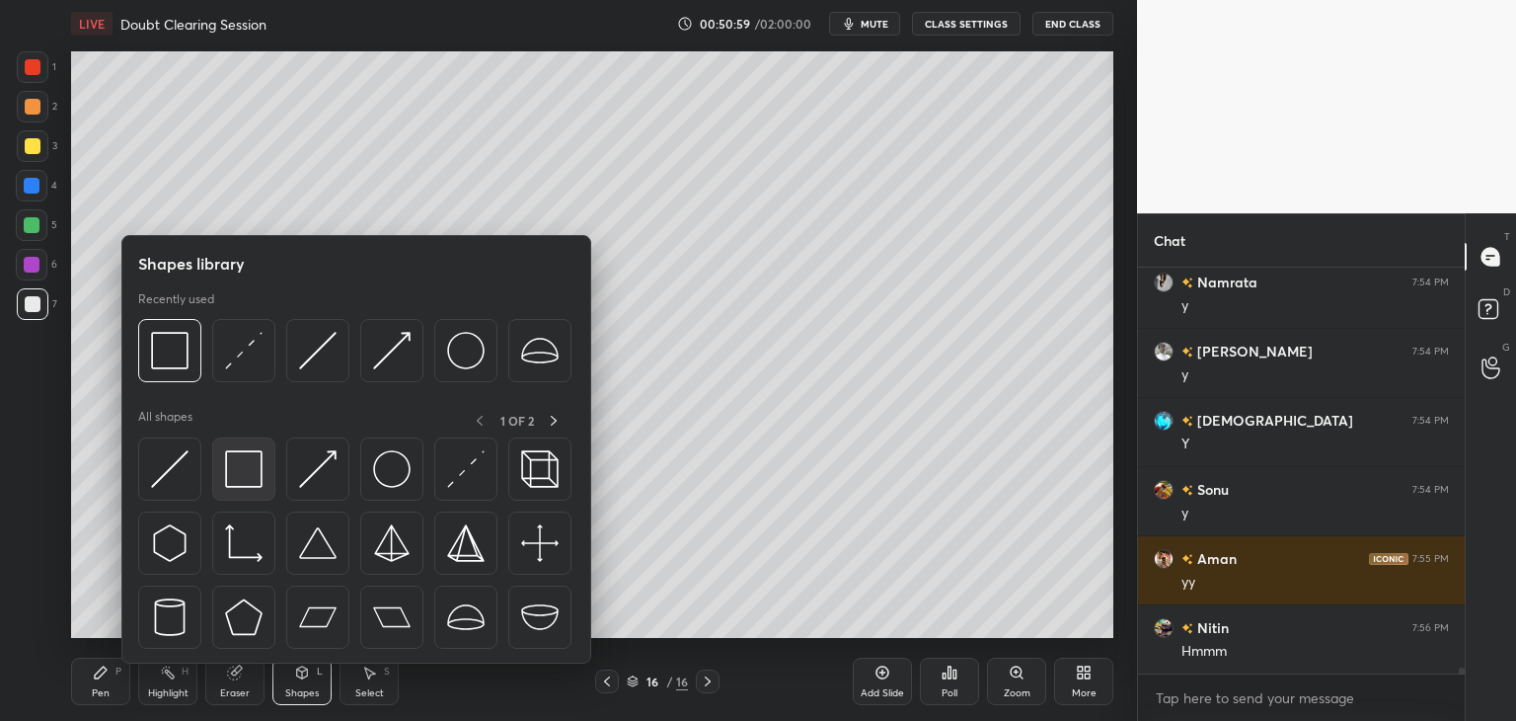
click at [248, 487] on img at bounding box center [244, 469] width 38 height 38
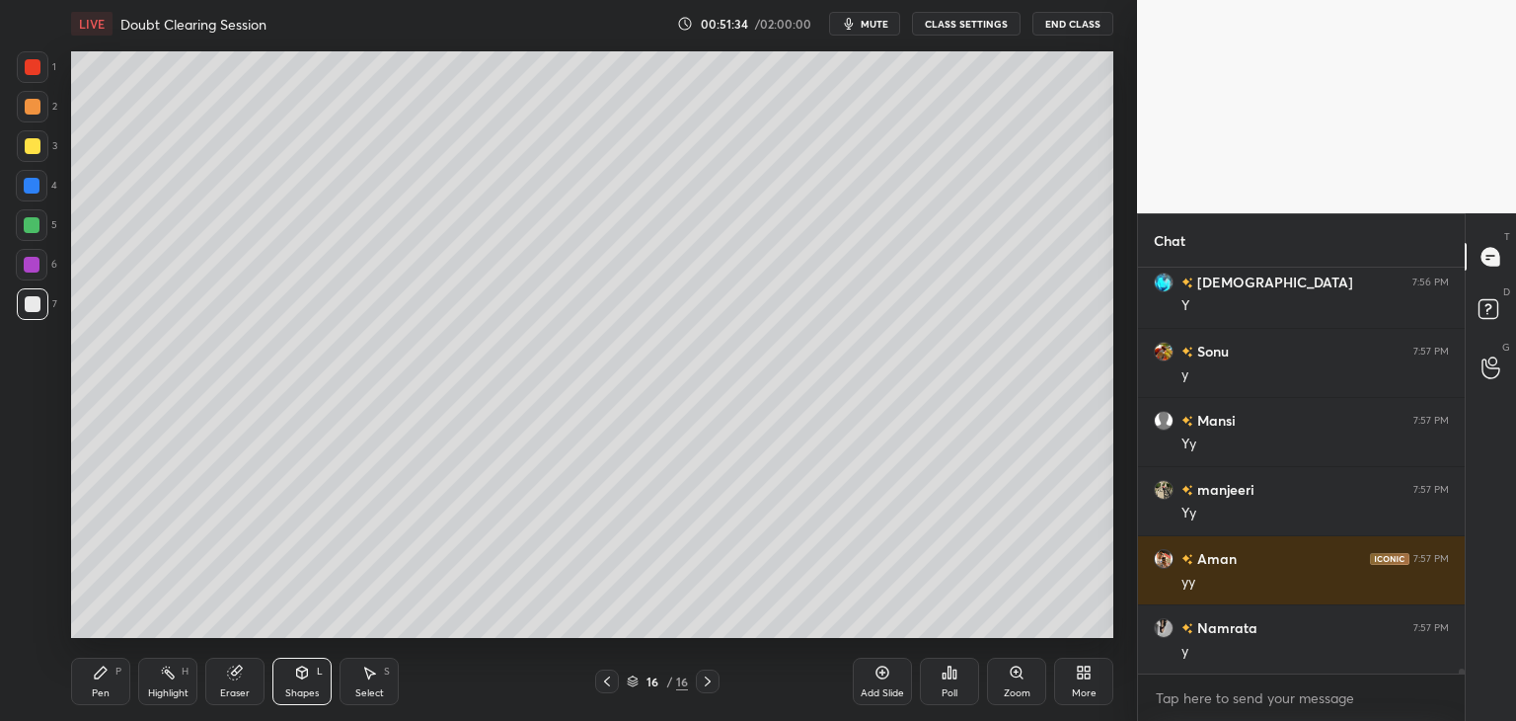
scroll to position [30624, 0]
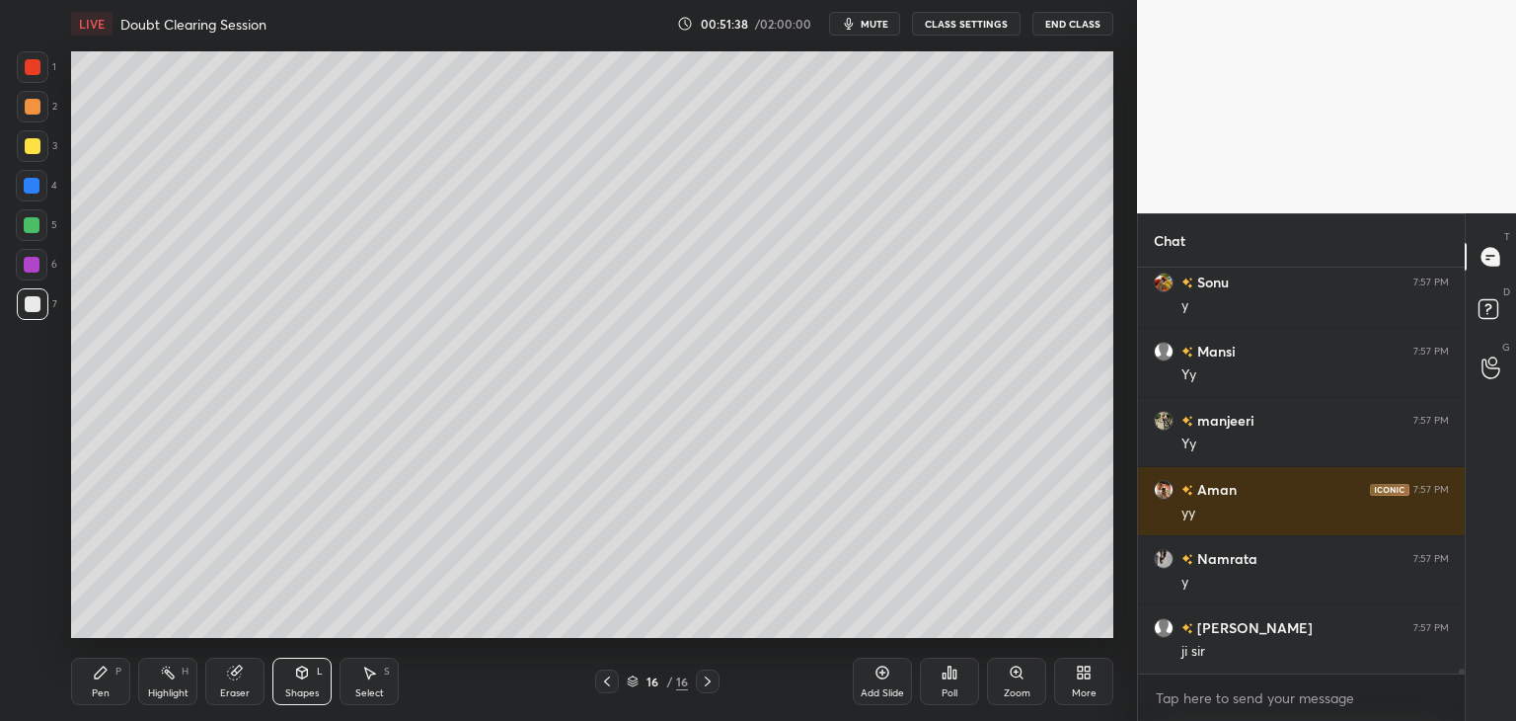
click at [605, 685] on icon at bounding box center [607, 681] width 16 height 16
click at [609, 684] on icon at bounding box center [607, 681] width 16 height 16
click at [608, 682] on icon at bounding box center [607, 681] width 16 height 16
click at [609, 681] on icon at bounding box center [607, 681] width 16 height 16
click at [610, 681] on icon at bounding box center [607, 681] width 16 height 16
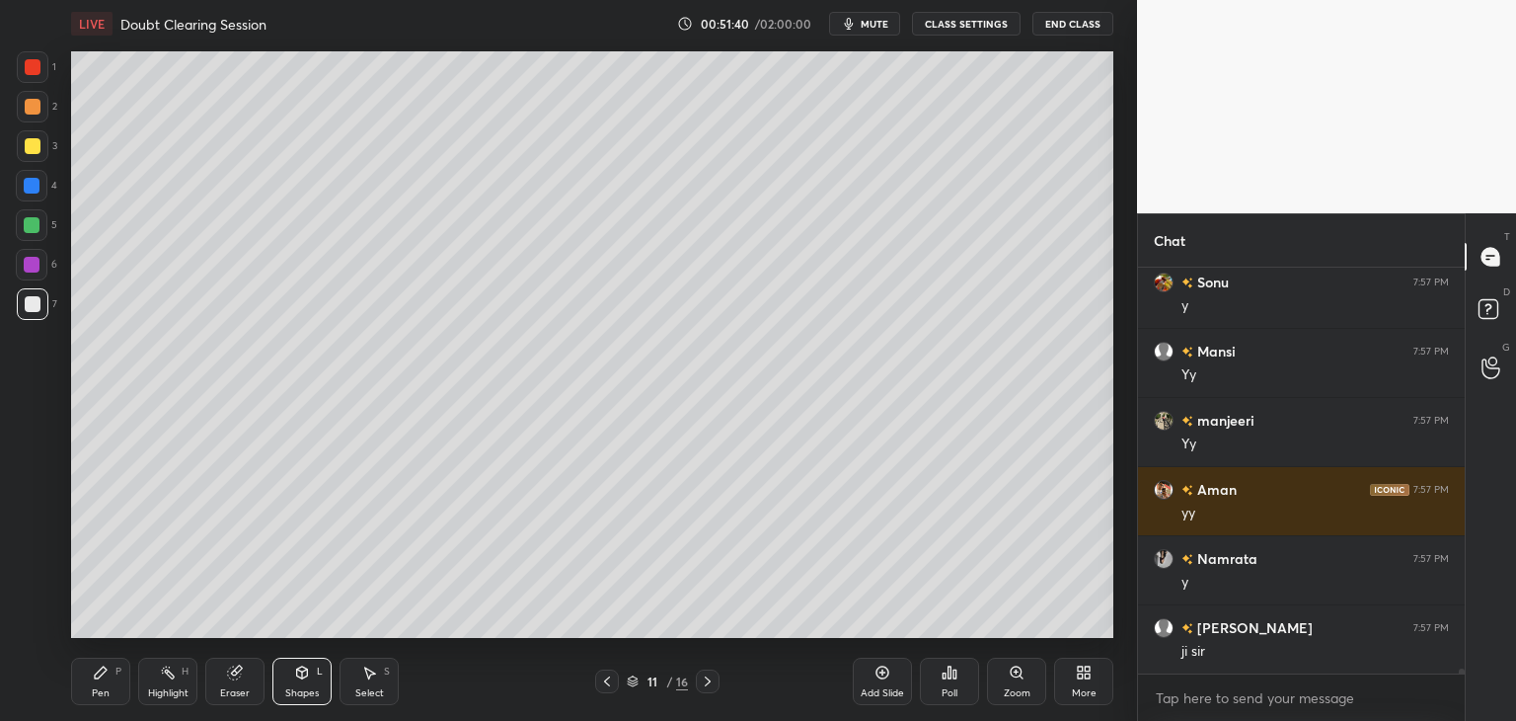
click at [612, 681] on icon at bounding box center [607, 681] width 16 height 16
click at [612, 683] on icon at bounding box center [607, 681] width 16 height 16
click at [387, 681] on div "Select S" at bounding box center [369, 680] width 59 height 47
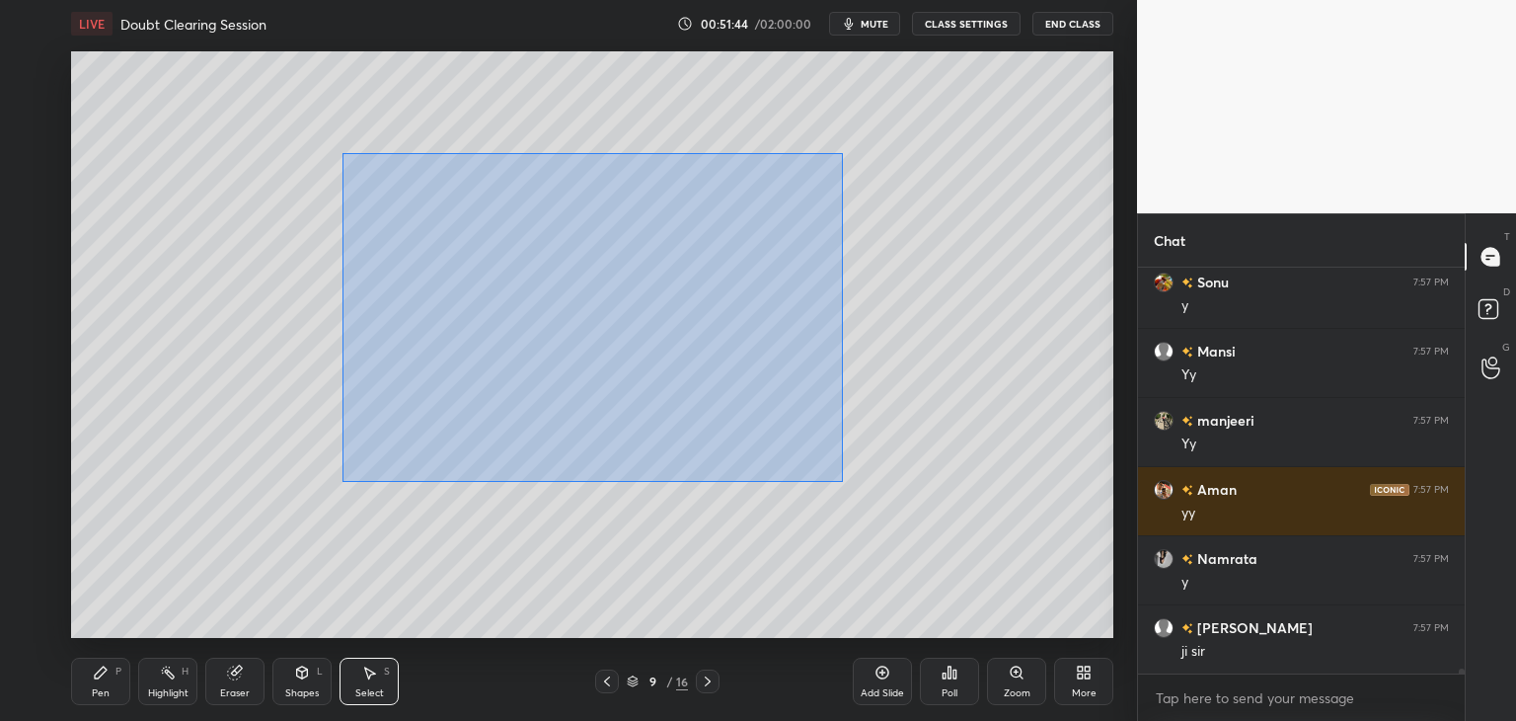
drag, startPoint x: 343, startPoint y: 153, endPoint x: 790, endPoint y: 468, distance: 546.9
click at [845, 484] on div "0 ° Undo Copy Duplicate Duplicate to new slide Delete" at bounding box center [592, 344] width 1042 height 586
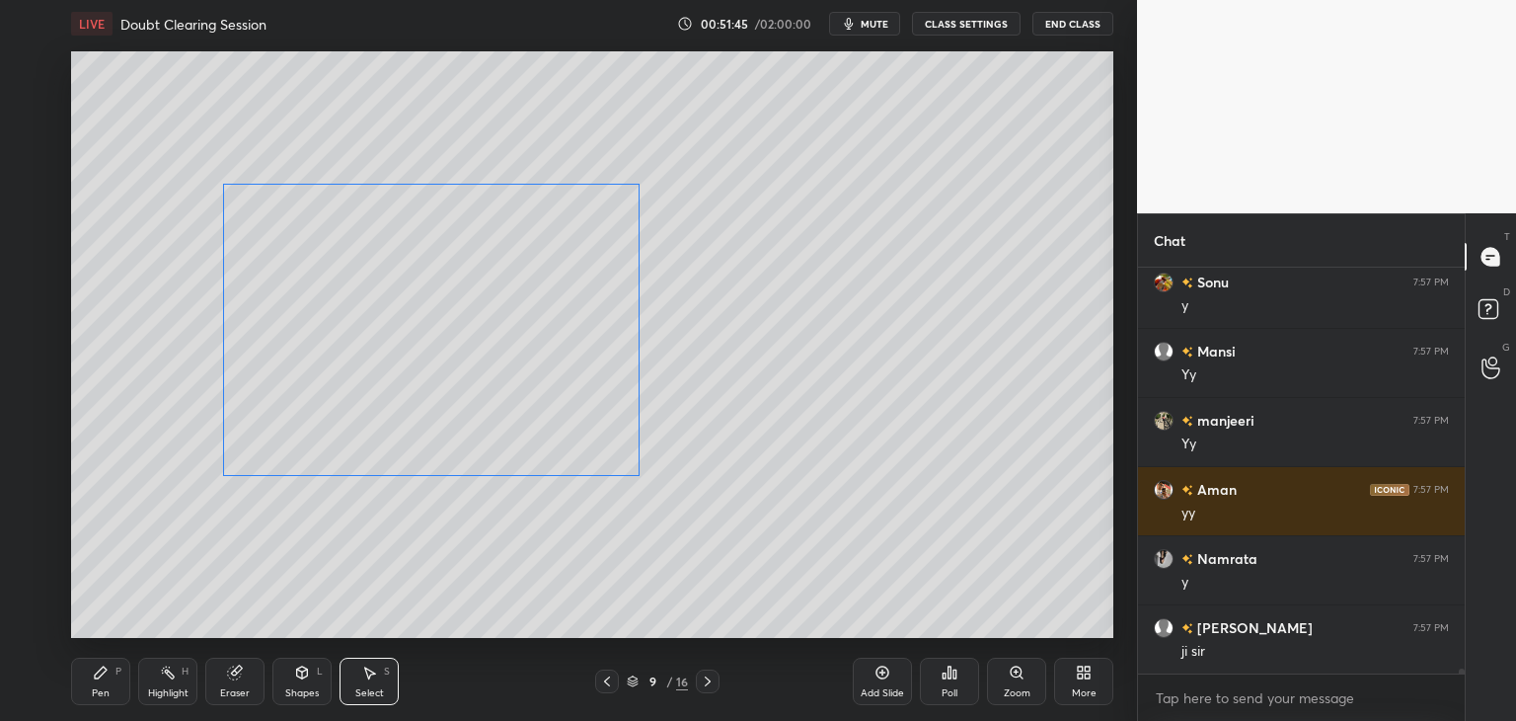
drag, startPoint x: 624, startPoint y: 416, endPoint x: 462, endPoint y: 439, distance: 163.6
click at [462, 439] on div "0 ° Undo Copy Duplicate Duplicate to new slide Delete" at bounding box center [592, 344] width 1042 height 586
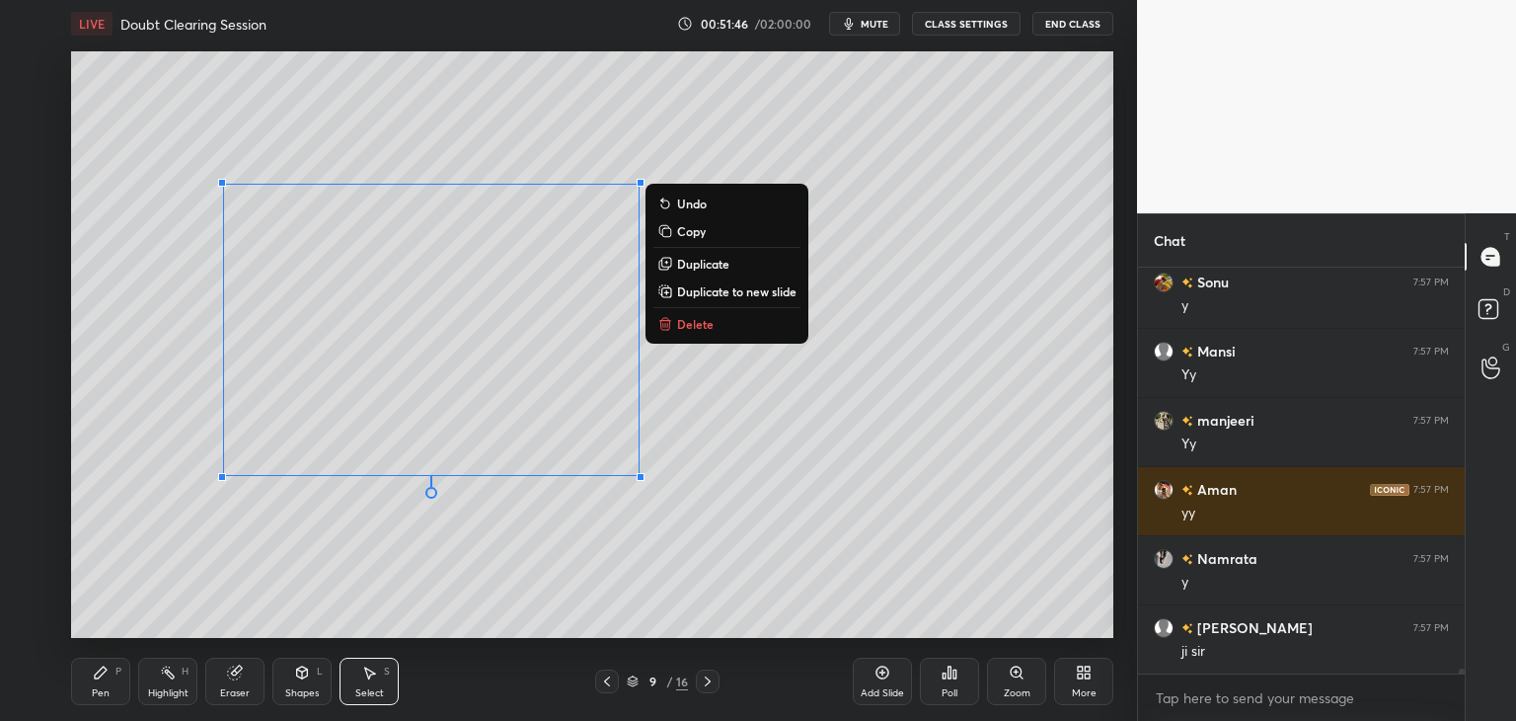
click at [79, 687] on div "Pen P" at bounding box center [100, 680] width 59 height 47
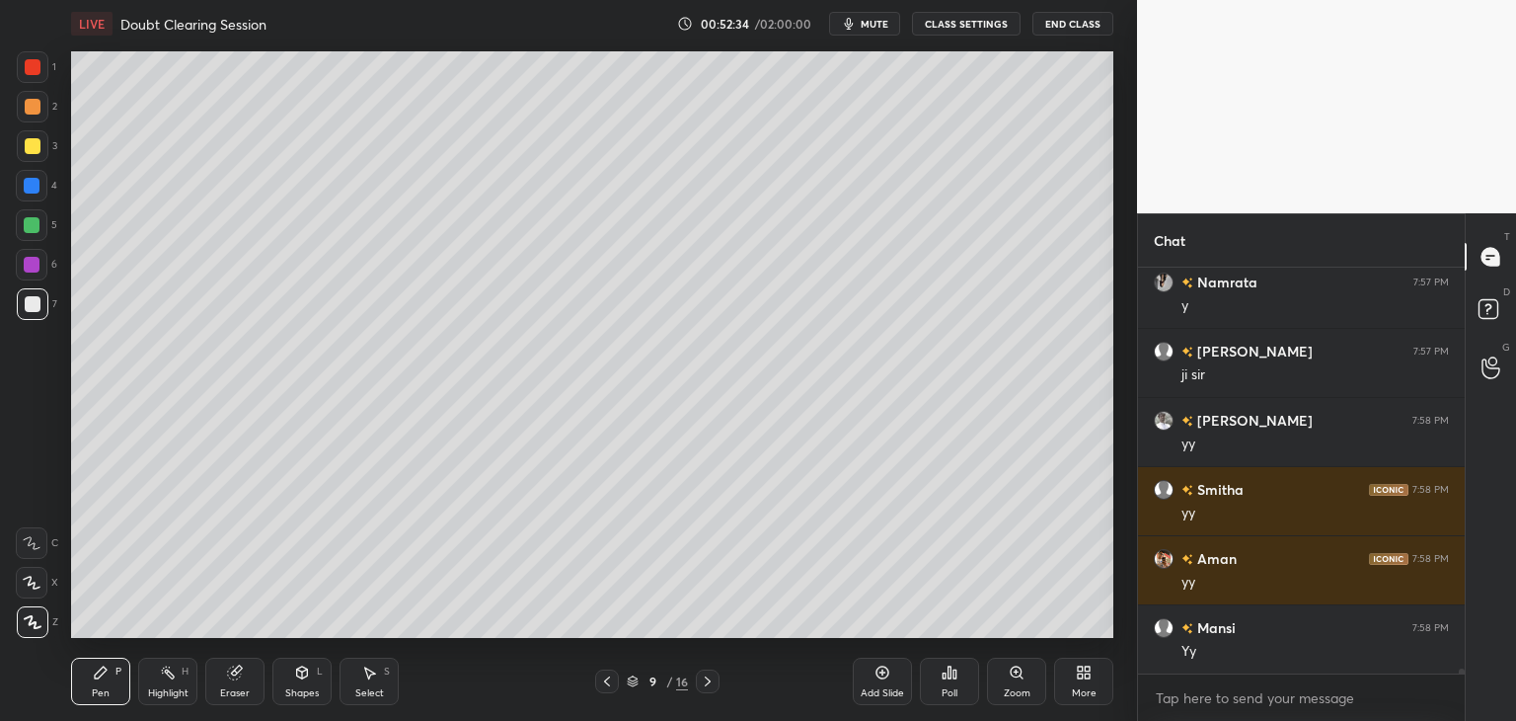
scroll to position [30969, 0]
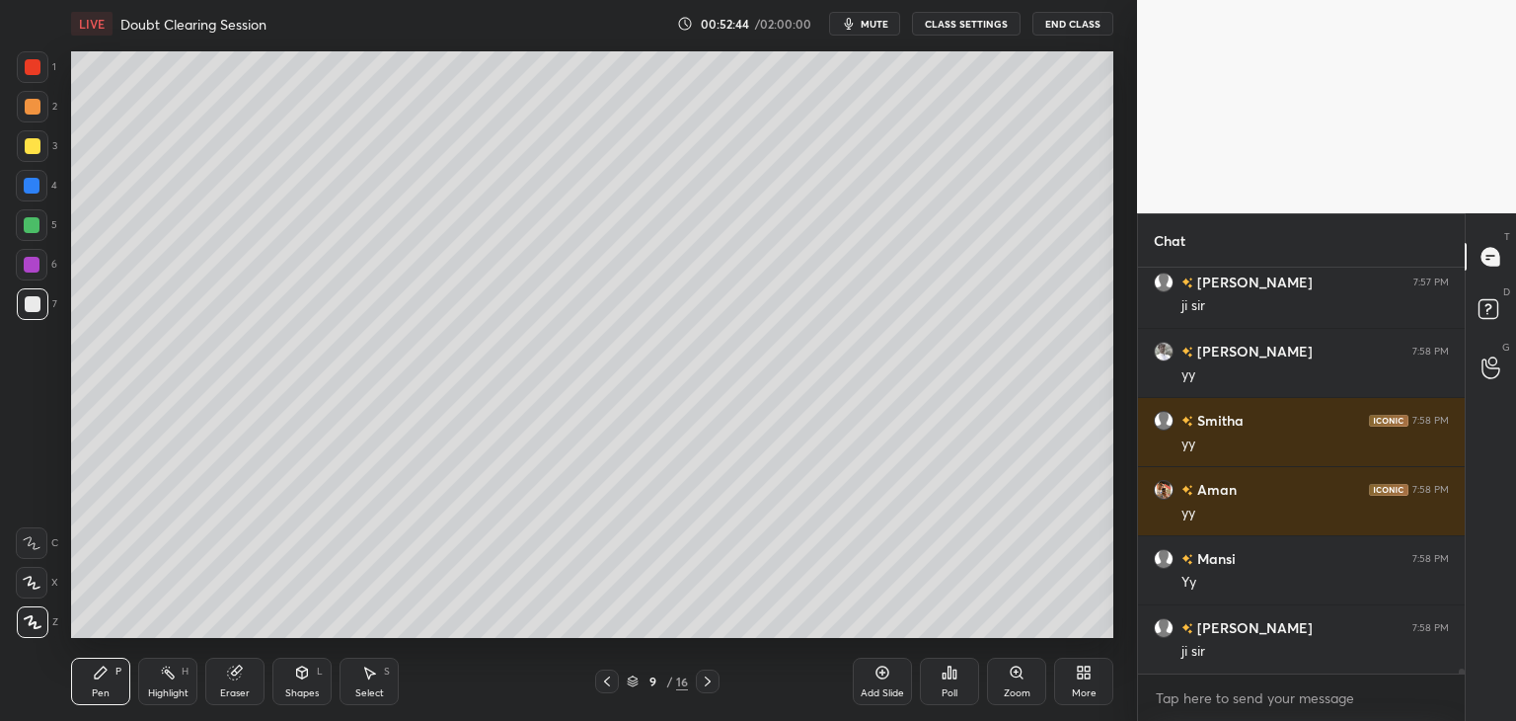
click at [609, 684] on icon at bounding box center [607, 681] width 16 height 16
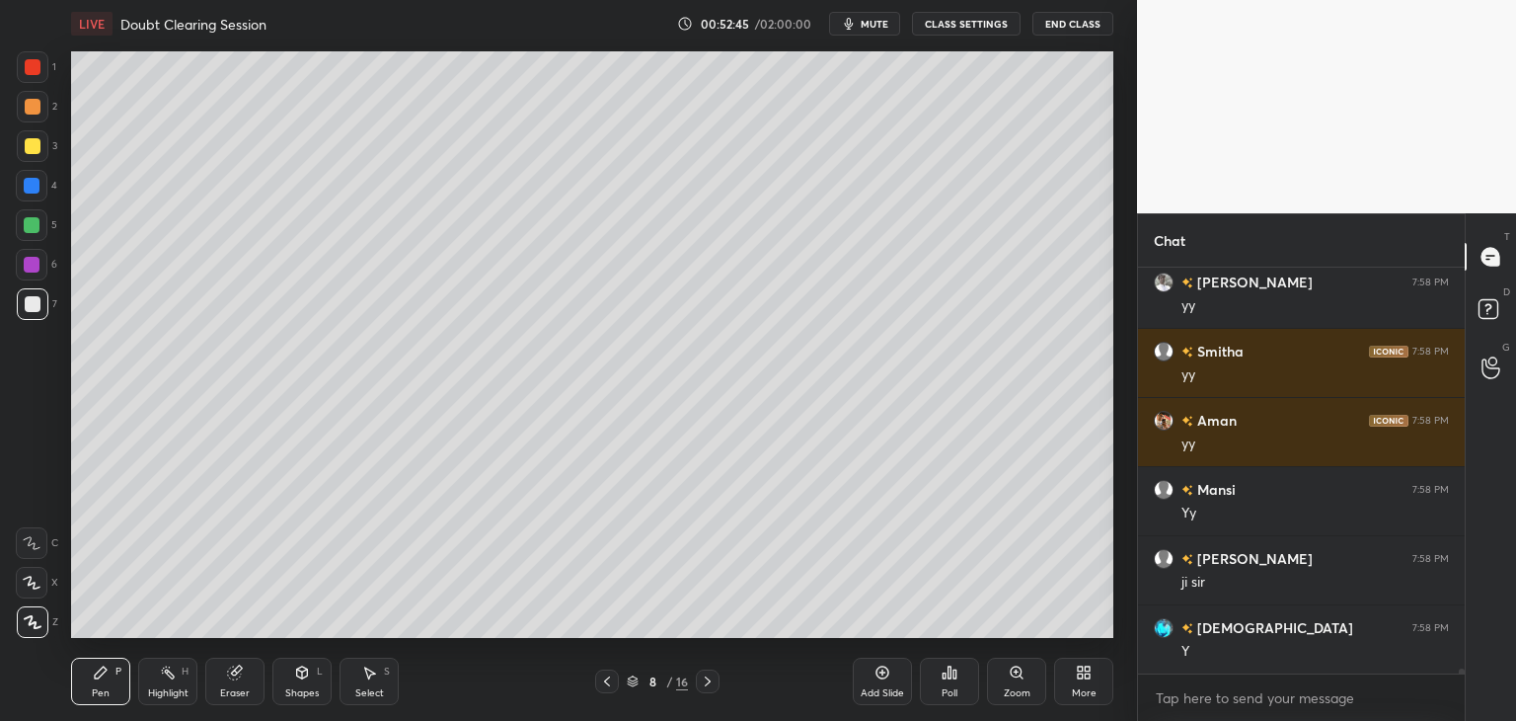
click at [712, 684] on icon at bounding box center [708, 681] width 16 height 16
click at [711, 685] on icon at bounding box center [708, 681] width 16 height 16
click at [711, 686] on icon at bounding box center [708, 681] width 16 height 16
click at [711, 685] on icon at bounding box center [708, 681] width 16 height 16
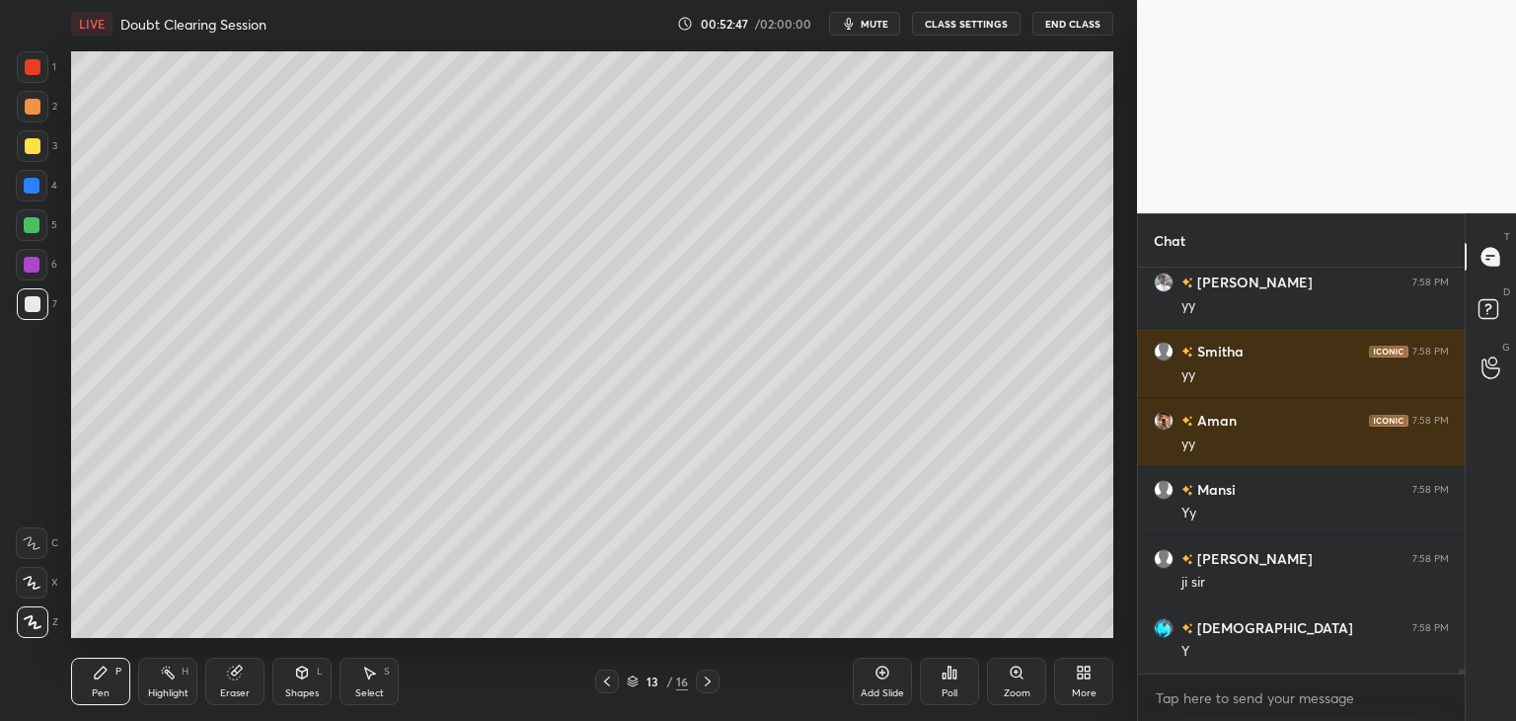
click at [711, 688] on icon at bounding box center [708, 681] width 16 height 16
click at [711, 687] on icon at bounding box center [708, 681] width 16 height 16
click at [712, 684] on icon at bounding box center [708, 681] width 16 height 16
click at [712, 686] on icon at bounding box center [708, 681] width 16 height 16
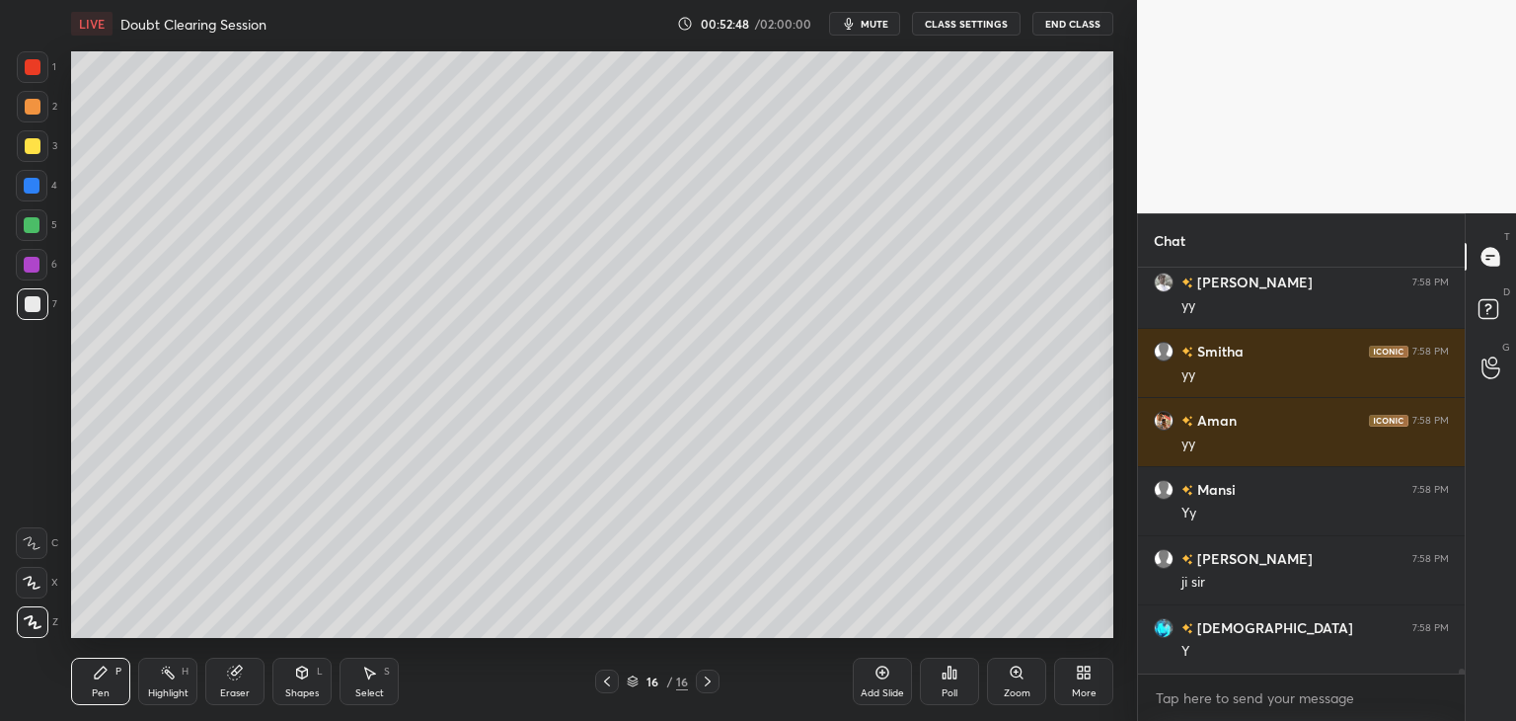
click at [712, 687] on icon at bounding box center [708, 681] width 16 height 16
click at [872, 689] on div "Add Slide" at bounding box center [882, 693] width 43 height 10
click at [291, 684] on div "Shapes L" at bounding box center [301, 680] width 59 height 47
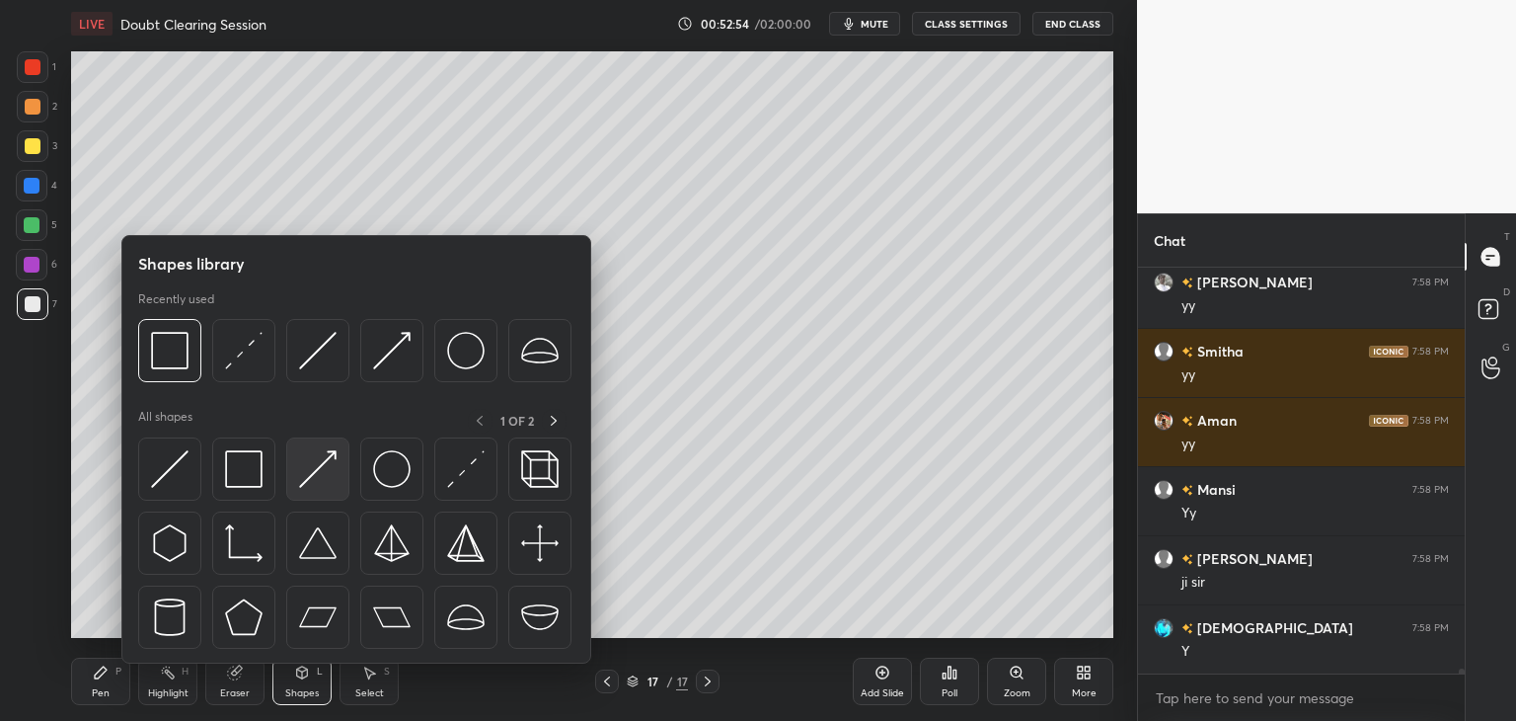
click at [306, 474] on img at bounding box center [318, 469] width 38 height 38
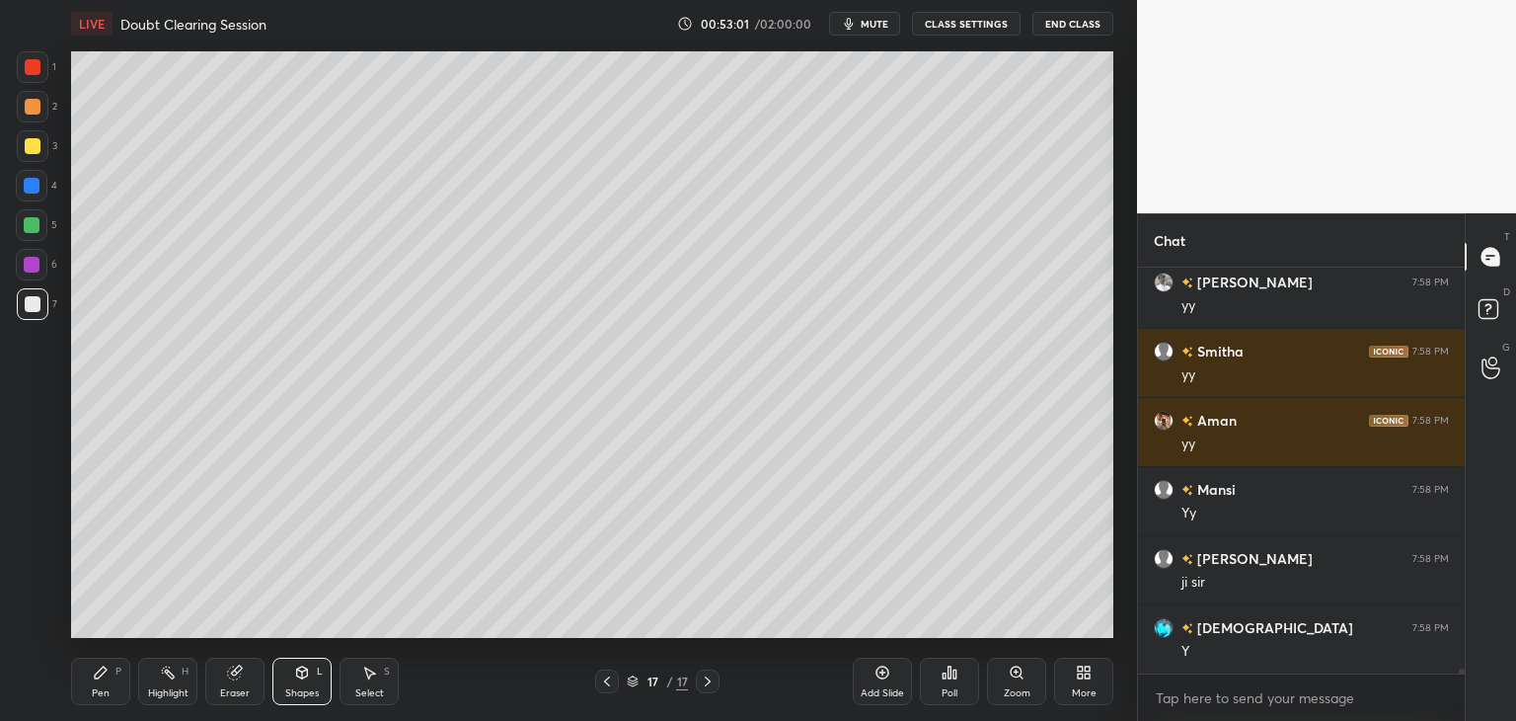
drag, startPoint x: 99, startPoint y: 688, endPoint x: 109, endPoint y: 684, distance: 10.6
click at [100, 688] on div "Pen" at bounding box center [101, 693] width 18 height 10
click at [38, 258] on div at bounding box center [32, 265] width 32 height 32
click at [33, 231] on div at bounding box center [32, 225] width 32 height 32
click at [34, 258] on div at bounding box center [32, 265] width 16 height 16
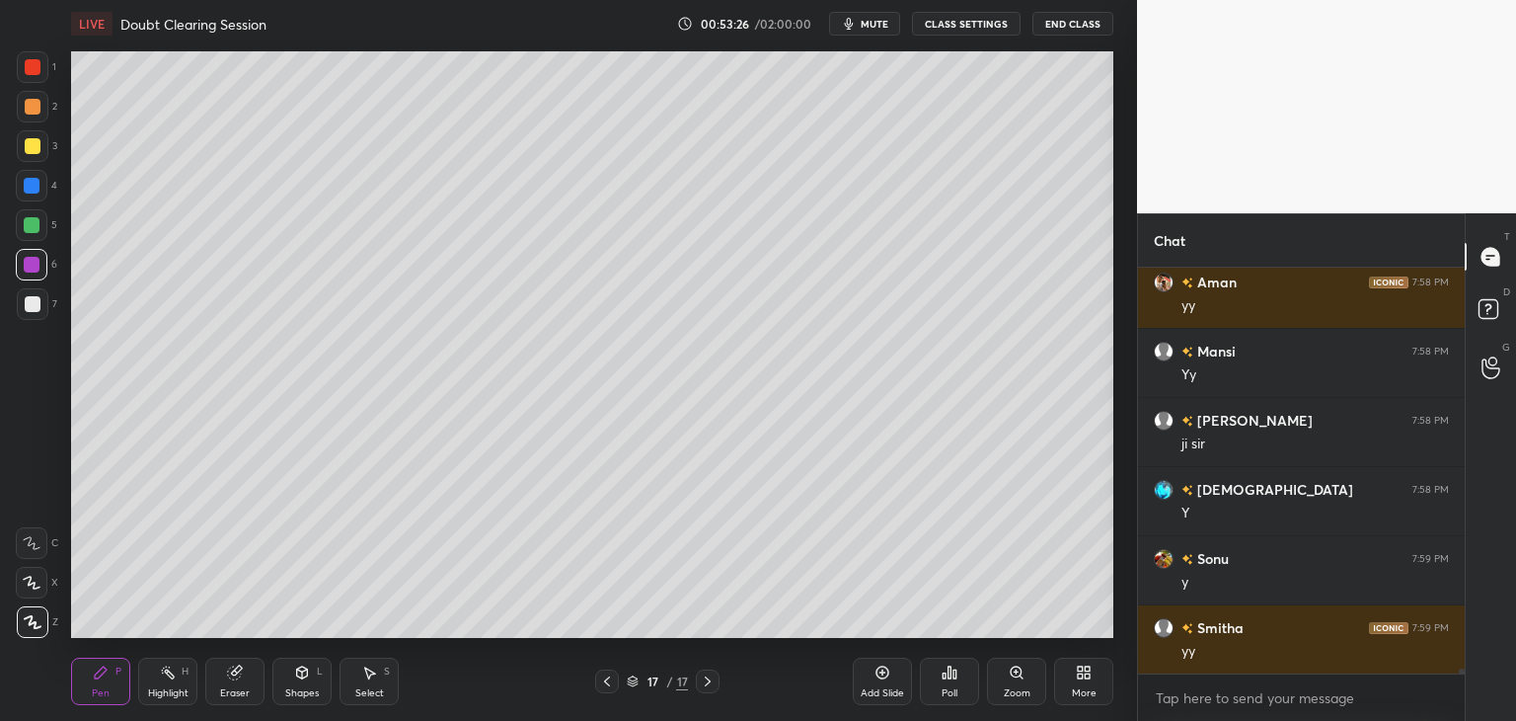
scroll to position [31246, 0]
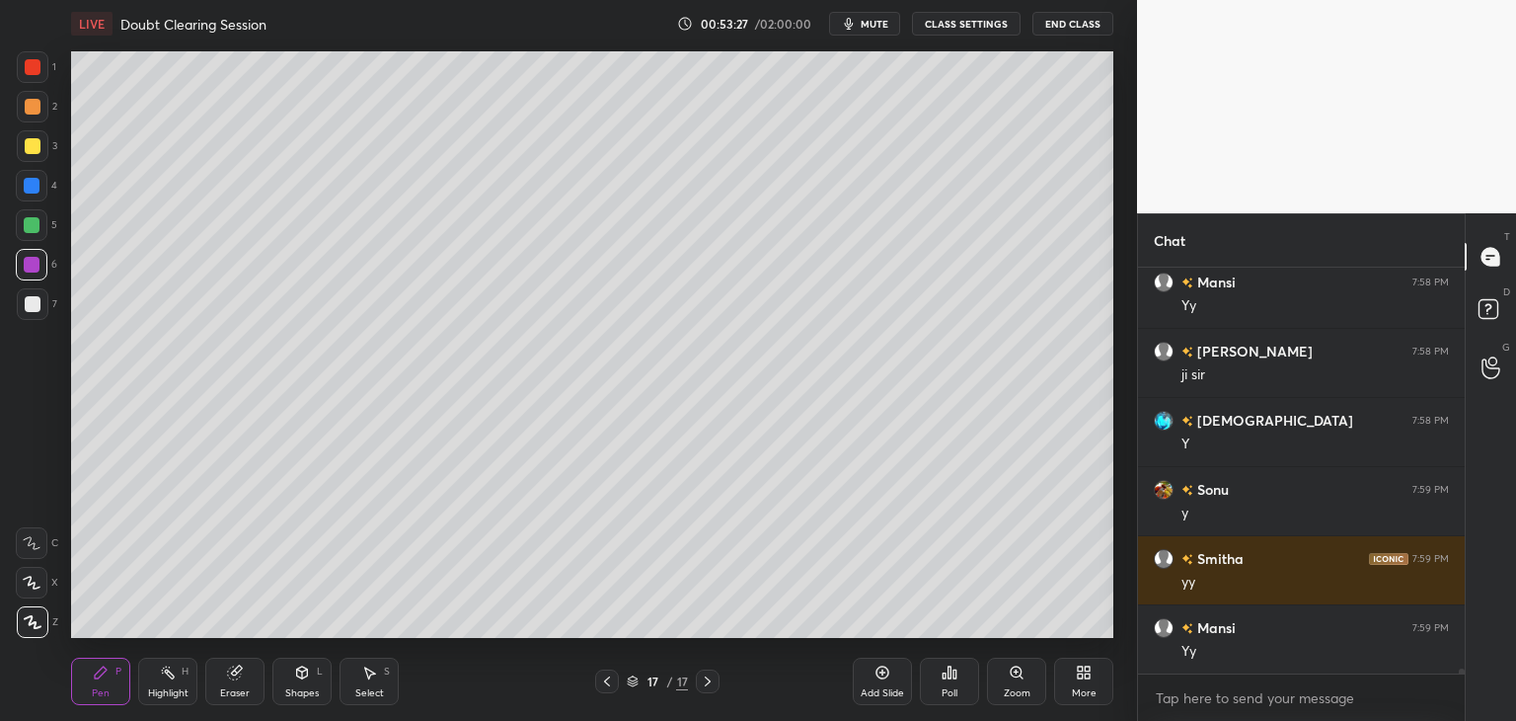
click at [101, 692] on div "Pen" at bounding box center [101, 693] width 18 height 10
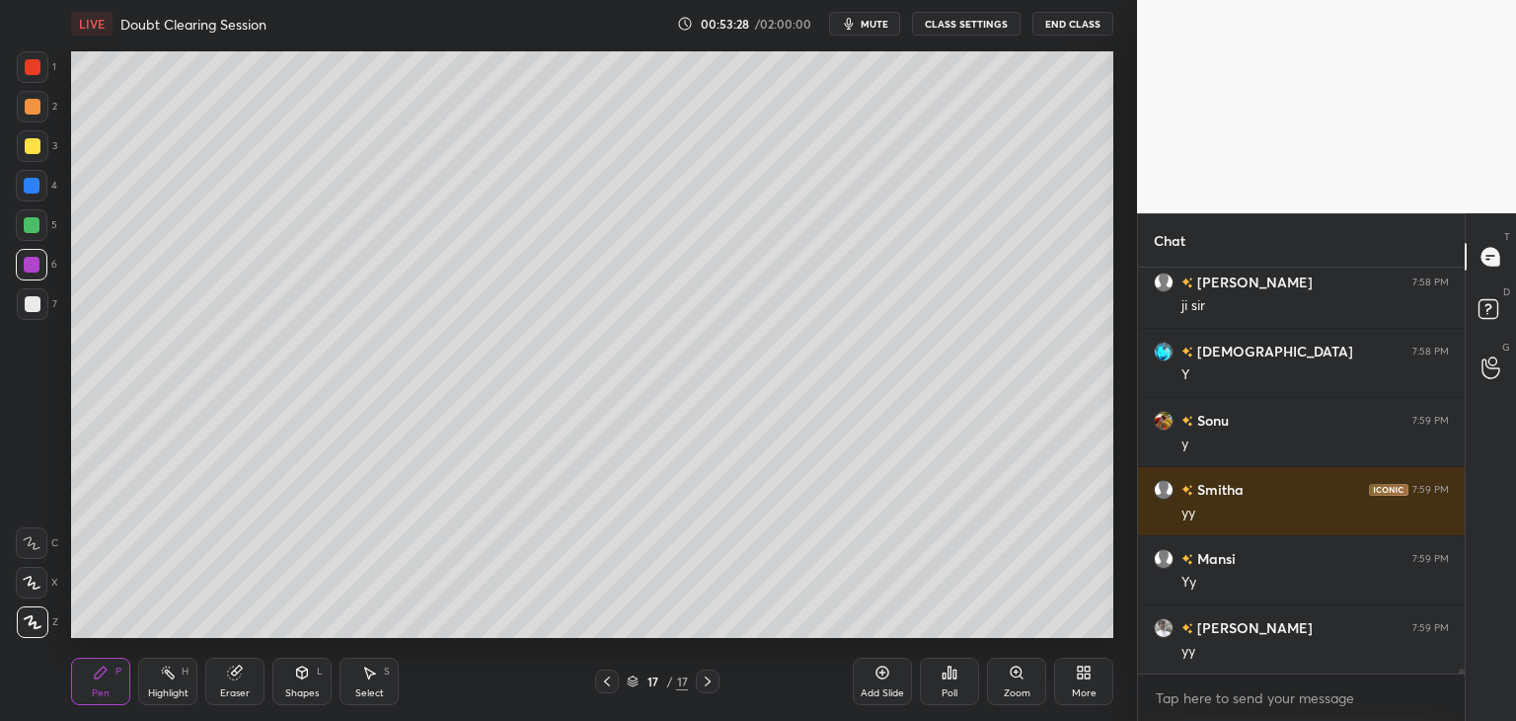
click at [28, 309] on div at bounding box center [33, 304] width 16 height 16
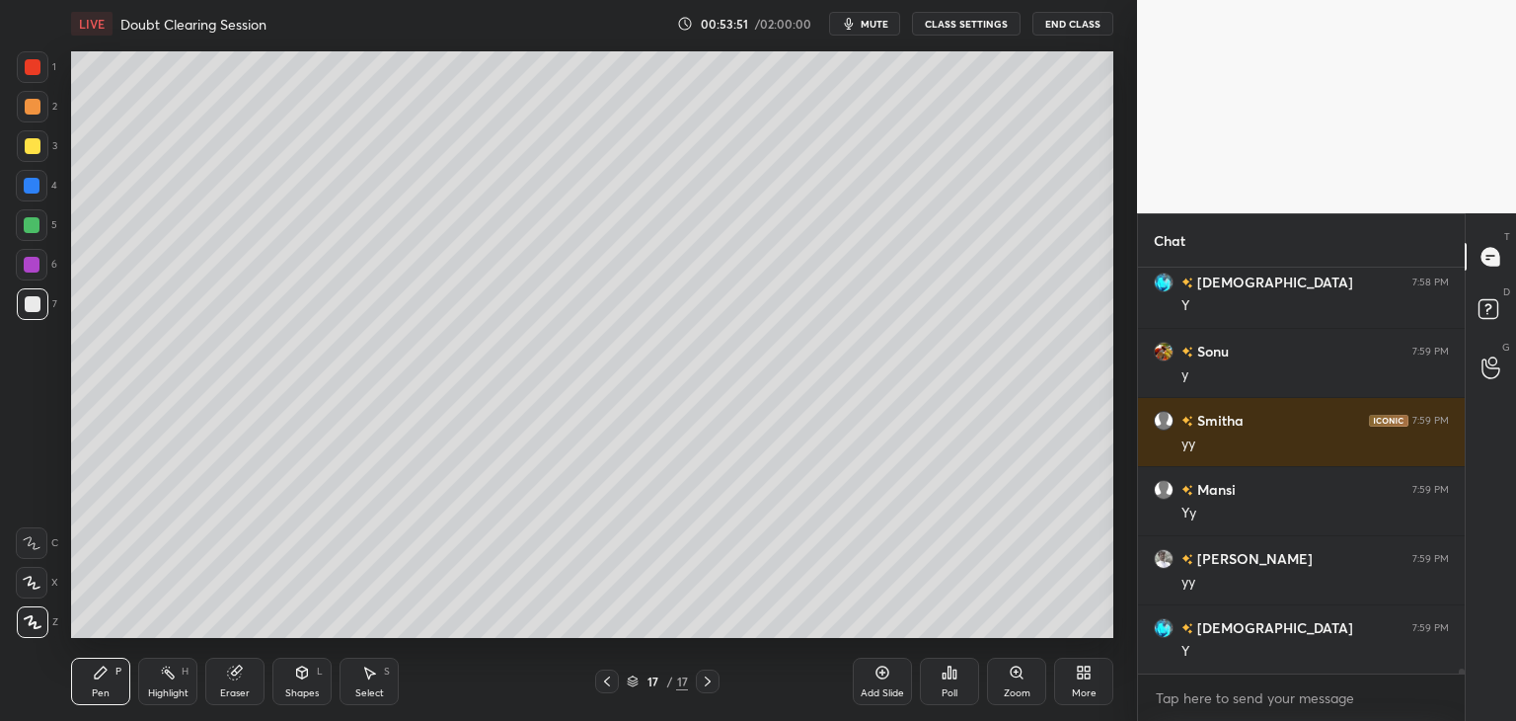
scroll to position [31453, 0]
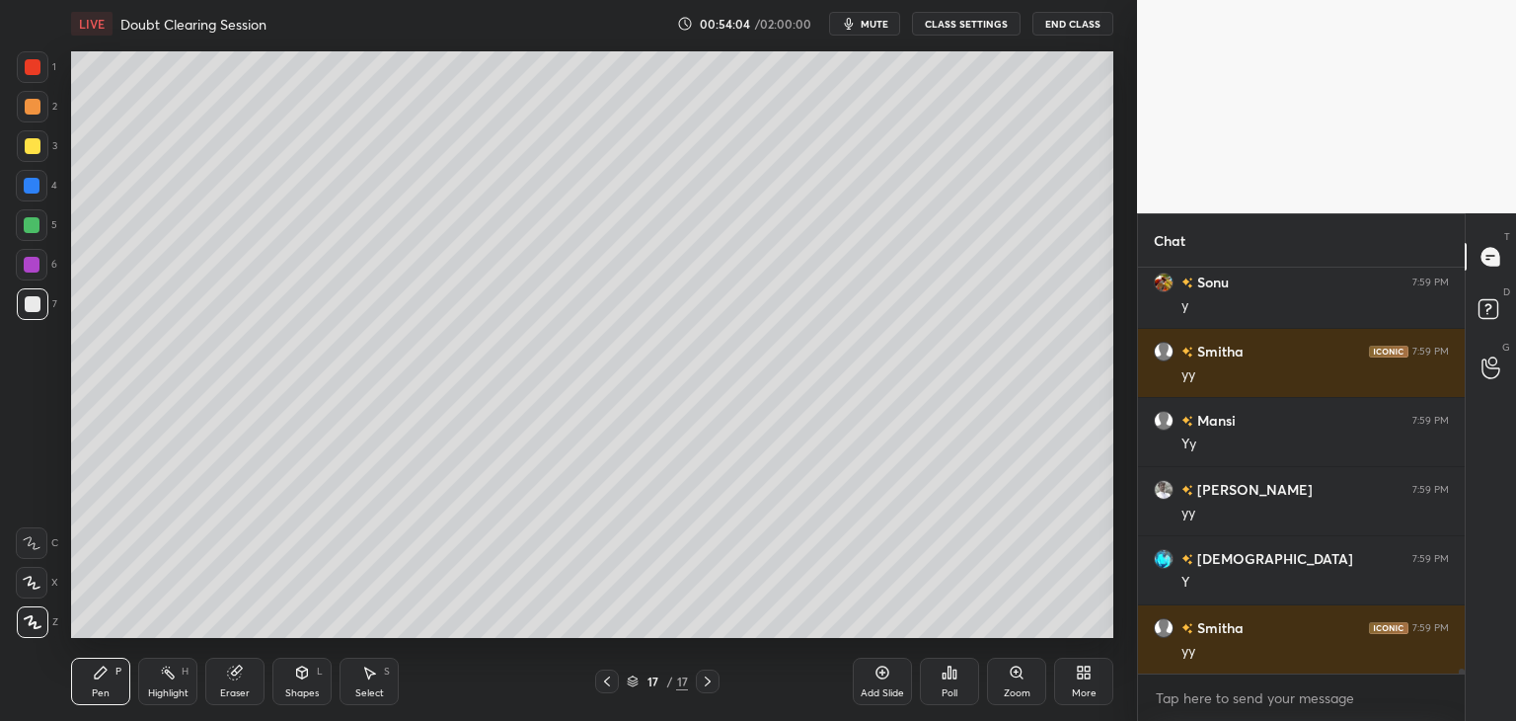
drag, startPoint x: 382, startPoint y: 681, endPoint x: 415, endPoint y: 656, distance: 40.9
click at [383, 680] on div "Select S" at bounding box center [369, 680] width 59 height 47
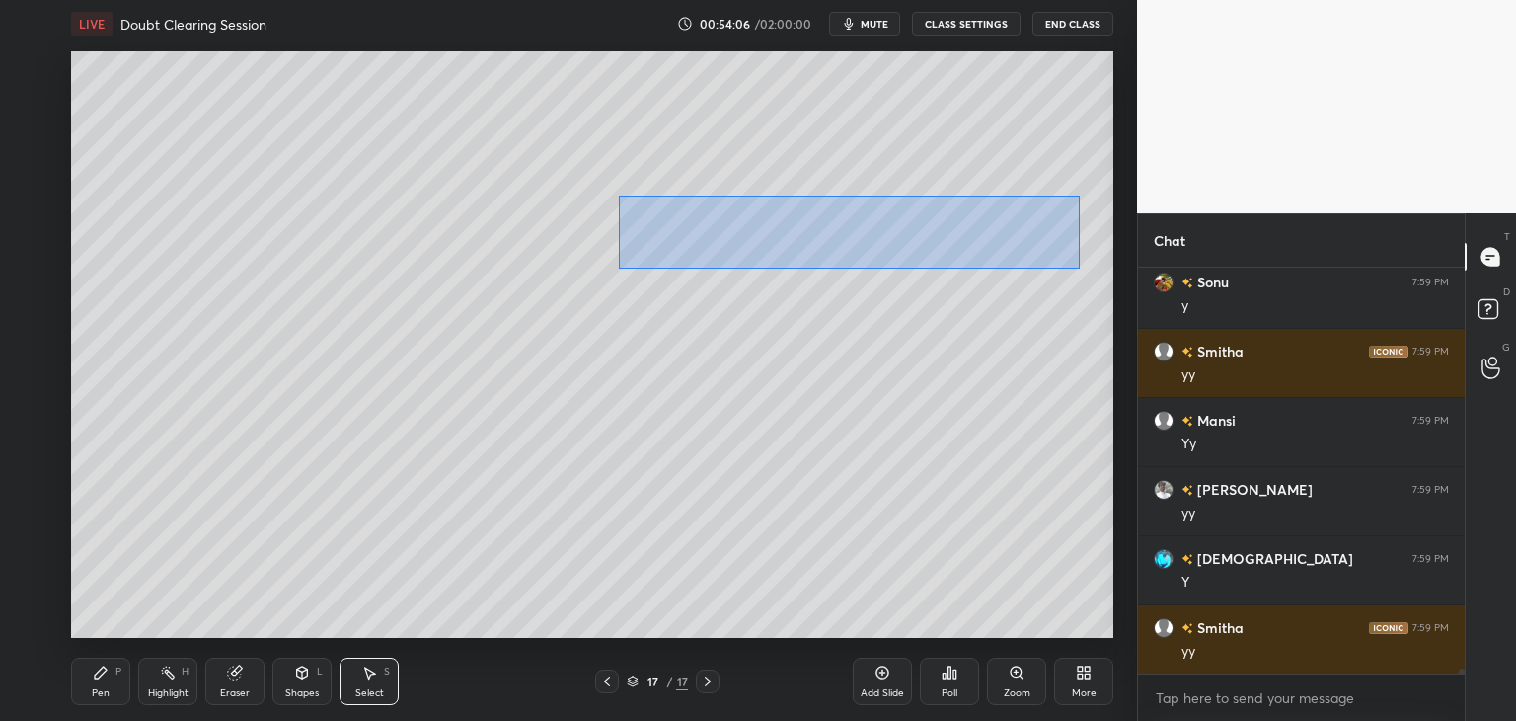
scroll to position [31522, 0]
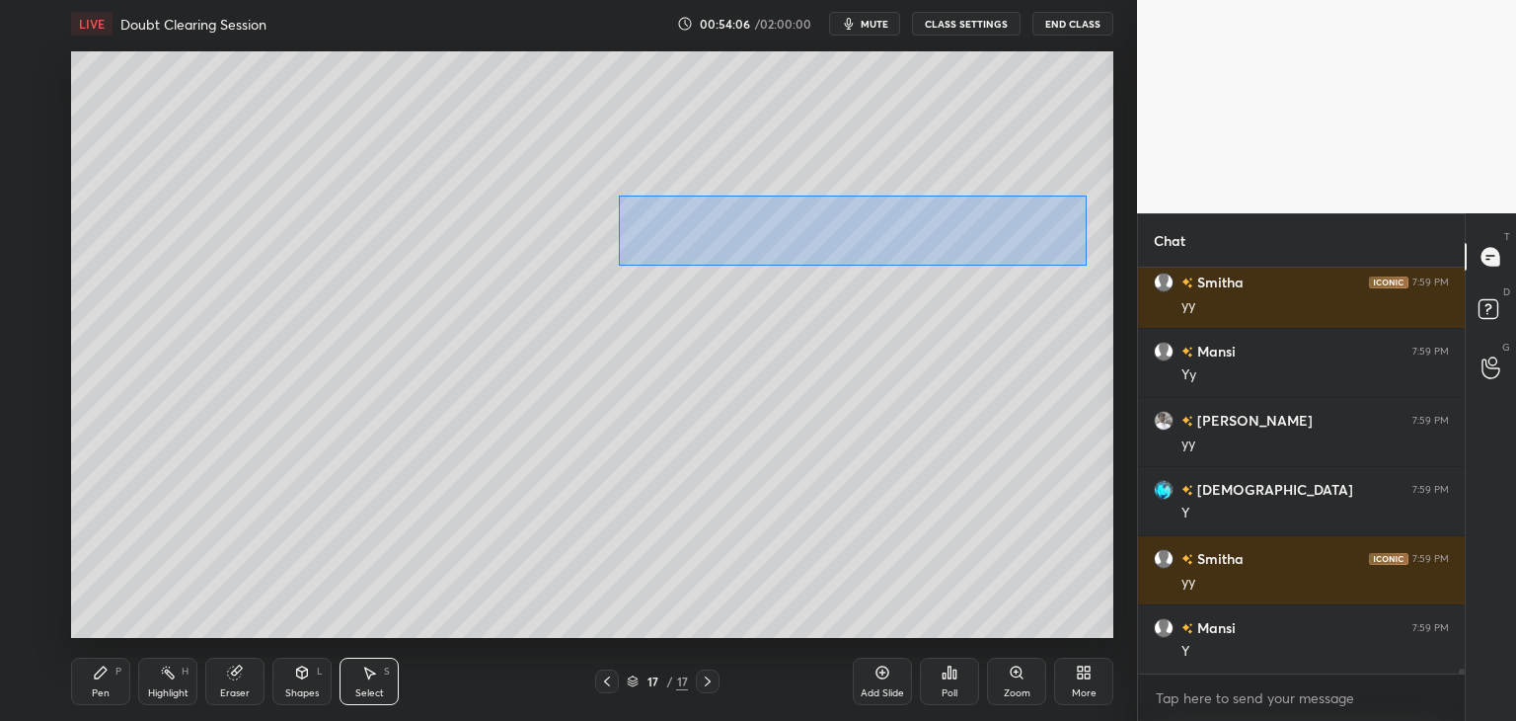
drag, startPoint x: 619, startPoint y: 195, endPoint x: 1050, endPoint y: 257, distance: 435.7
click at [1083, 266] on div "0 ° Undo Copy Duplicate Duplicate to new slide Delete" at bounding box center [592, 344] width 1042 height 586
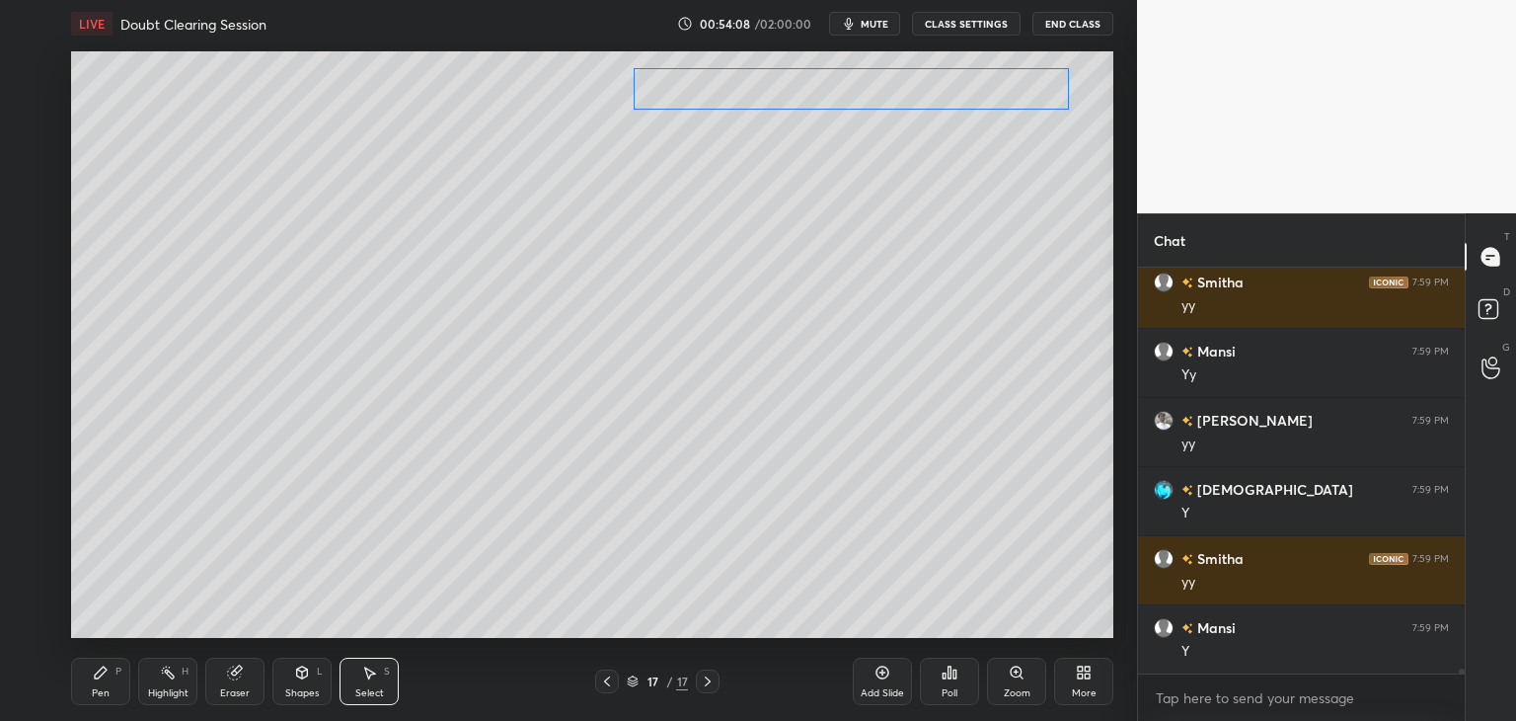
drag, startPoint x: 1000, startPoint y: 233, endPoint x: 991, endPoint y: 92, distance: 141.4
click at [991, 92] on div "0 ° Undo Copy Duplicate Duplicate to new slide Delete" at bounding box center [592, 344] width 1042 height 586
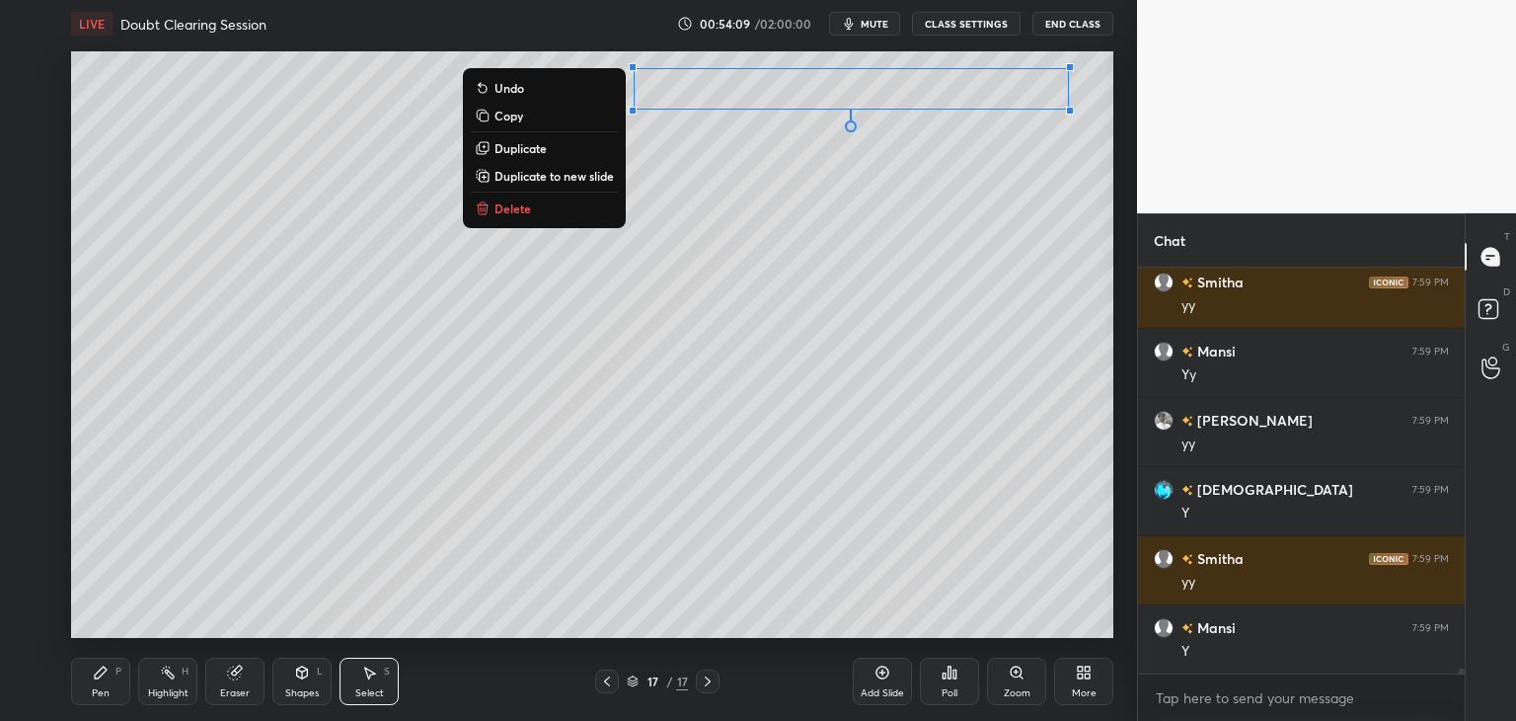
click at [928, 192] on div "0 ° Undo Copy Duplicate Duplicate to new slide Delete" at bounding box center [592, 344] width 1042 height 586
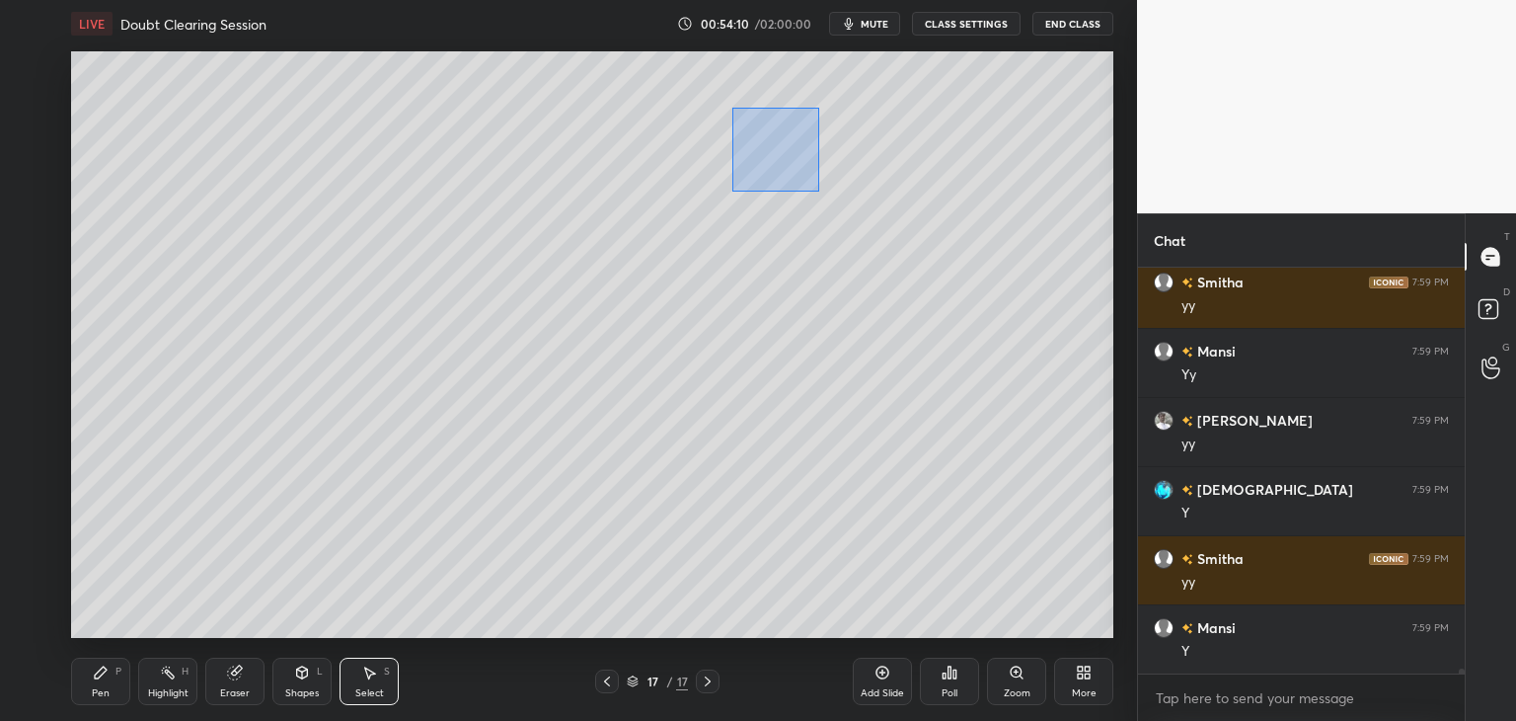
drag, startPoint x: 753, startPoint y: 137, endPoint x: 818, endPoint y: 191, distance: 84.8
click at [820, 191] on div "0 ° Undo Copy Duplicate Duplicate to new slide Delete" at bounding box center [592, 344] width 1042 height 586
click at [774, 220] on div "0 ° Undo Copy Duplicate Duplicate to new slide Delete" at bounding box center [592, 344] width 1042 height 586
drag, startPoint x: 738, startPoint y: 115, endPoint x: 773, endPoint y: 171, distance: 66.0
click at [785, 173] on div "0 ° Undo Copy Duplicate Duplicate to new slide Delete" at bounding box center [592, 344] width 1042 height 586
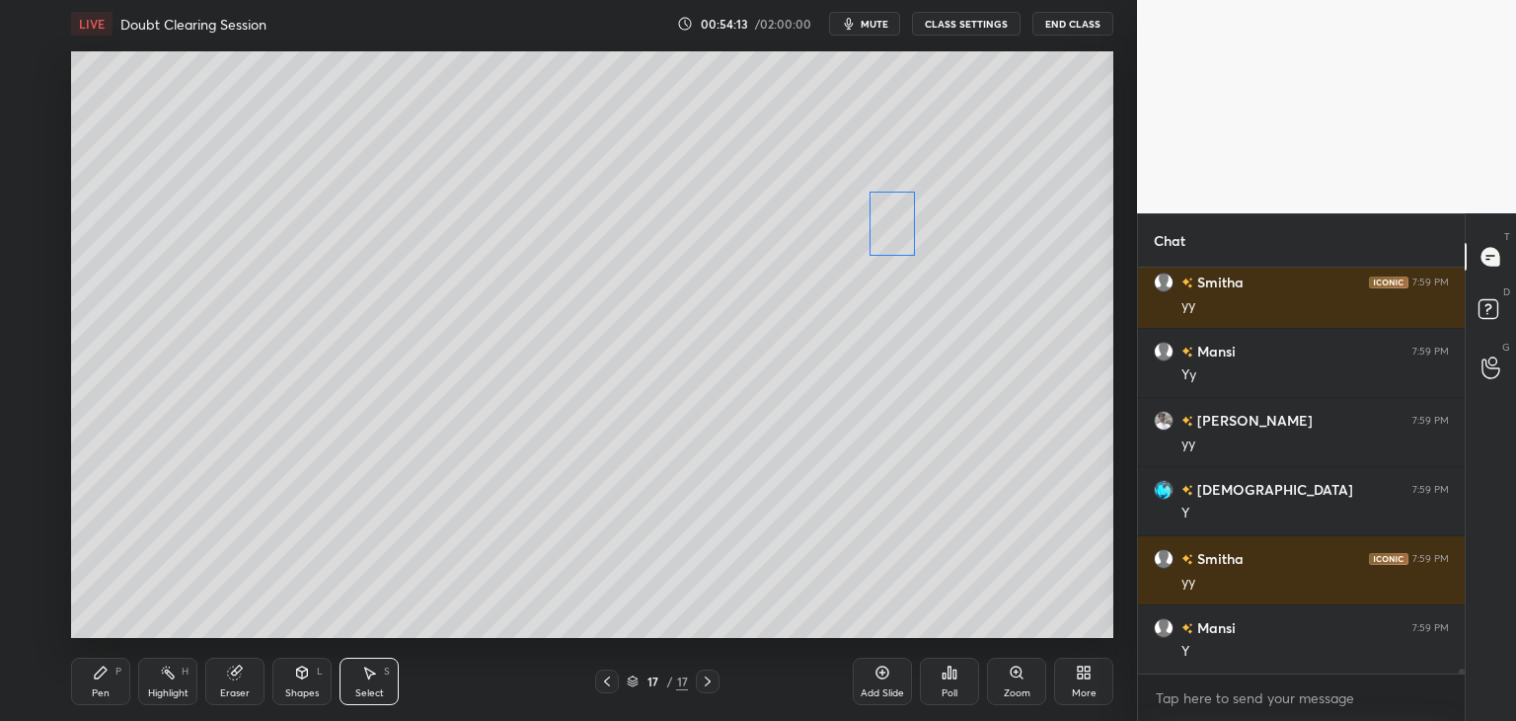
drag, startPoint x: 752, startPoint y: 142, endPoint x: 895, endPoint y: 229, distance: 167.4
click at [898, 234] on div "0 ° Undo Copy Duplicate Duplicate to new slide Delete" at bounding box center [592, 344] width 1042 height 586
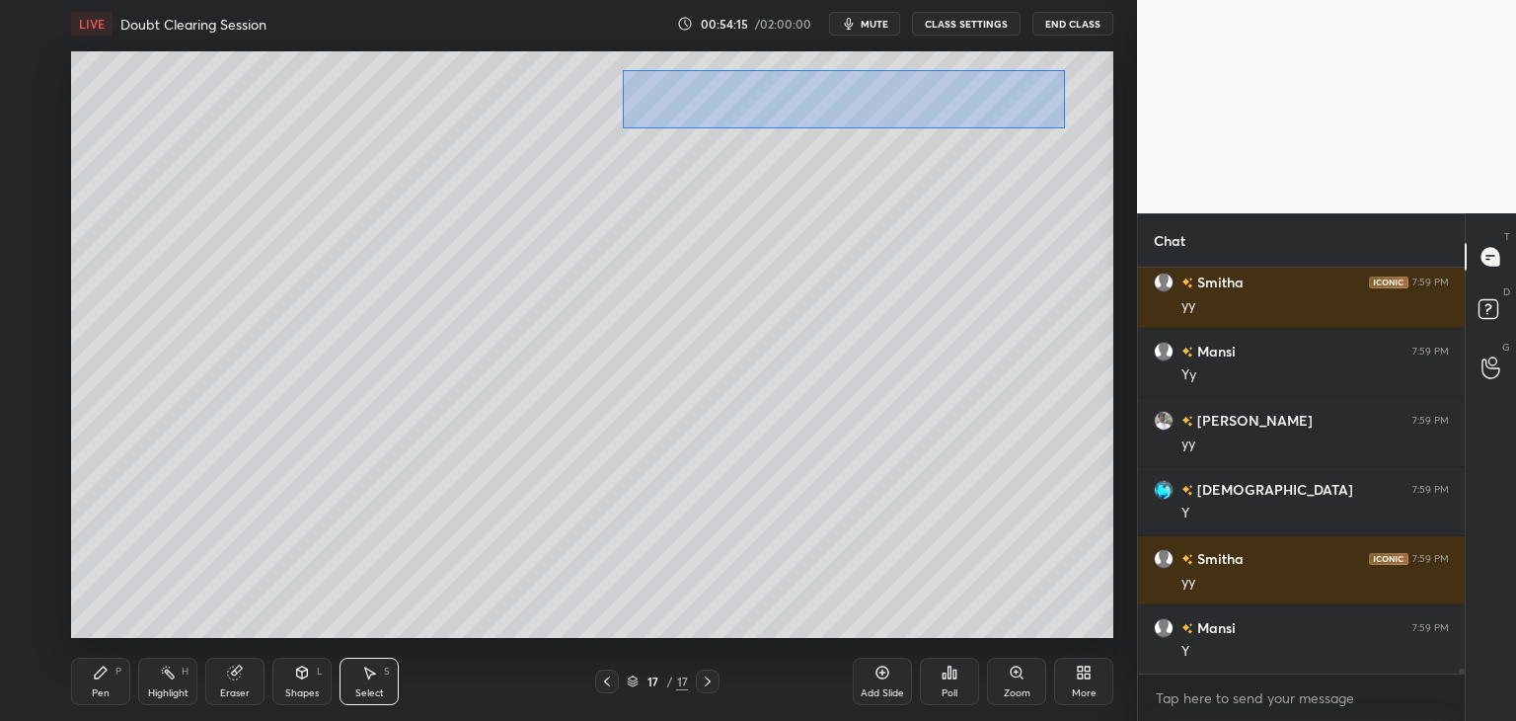
drag, startPoint x: 636, startPoint y: 80, endPoint x: 1065, endPoint y: 125, distance: 431.8
click at [1065, 125] on div "0 ° Undo Copy Duplicate Duplicate to new slide Delete" at bounding box center [592, 344] width 1042 height 586
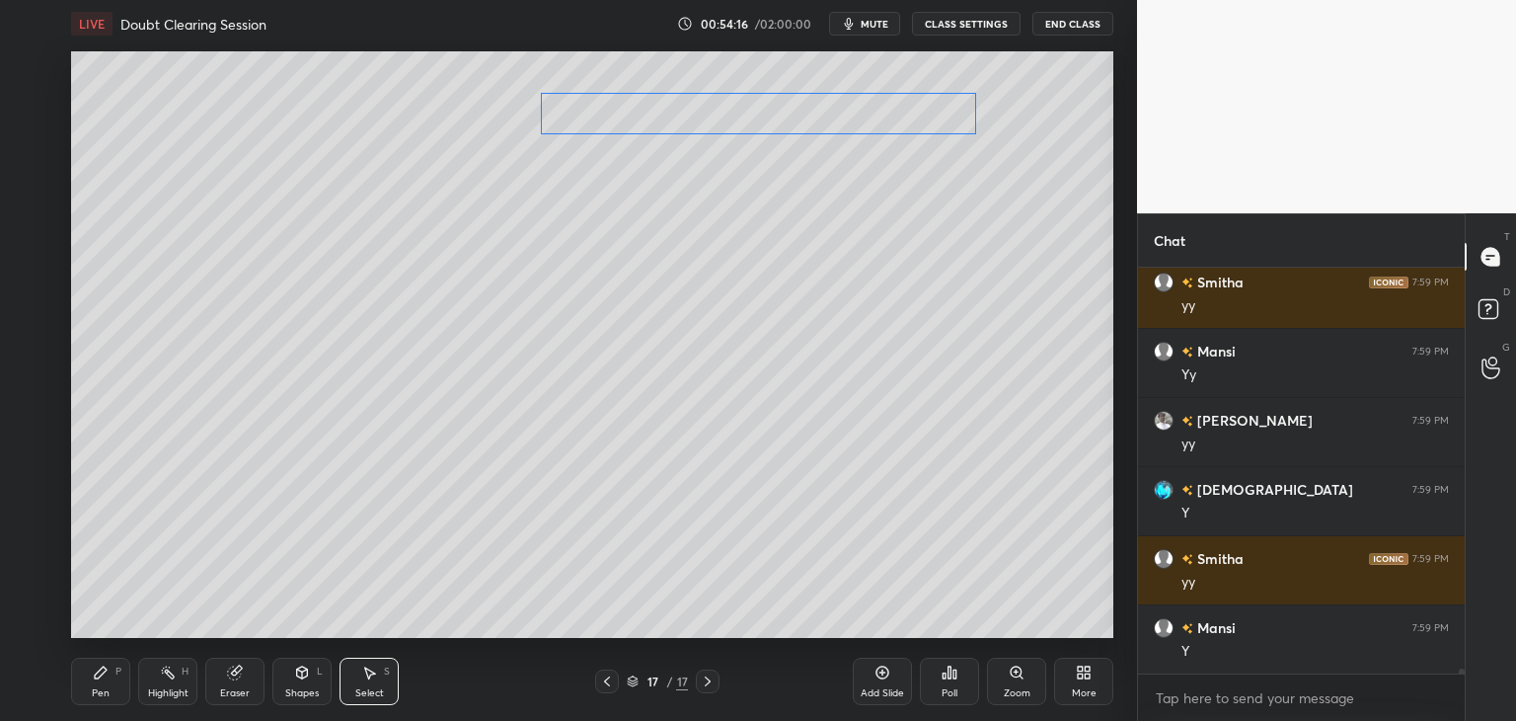
drag, startPoint x: 949, startPoint y: 87, endPoint x: 857, endPoint y: 112, distance: 95.1
click at [857, 112] on div "0 ° Undo Copy Duplicate Duplicate to new slide Delete" at bounding box center [592, 344] width 1042 height 586
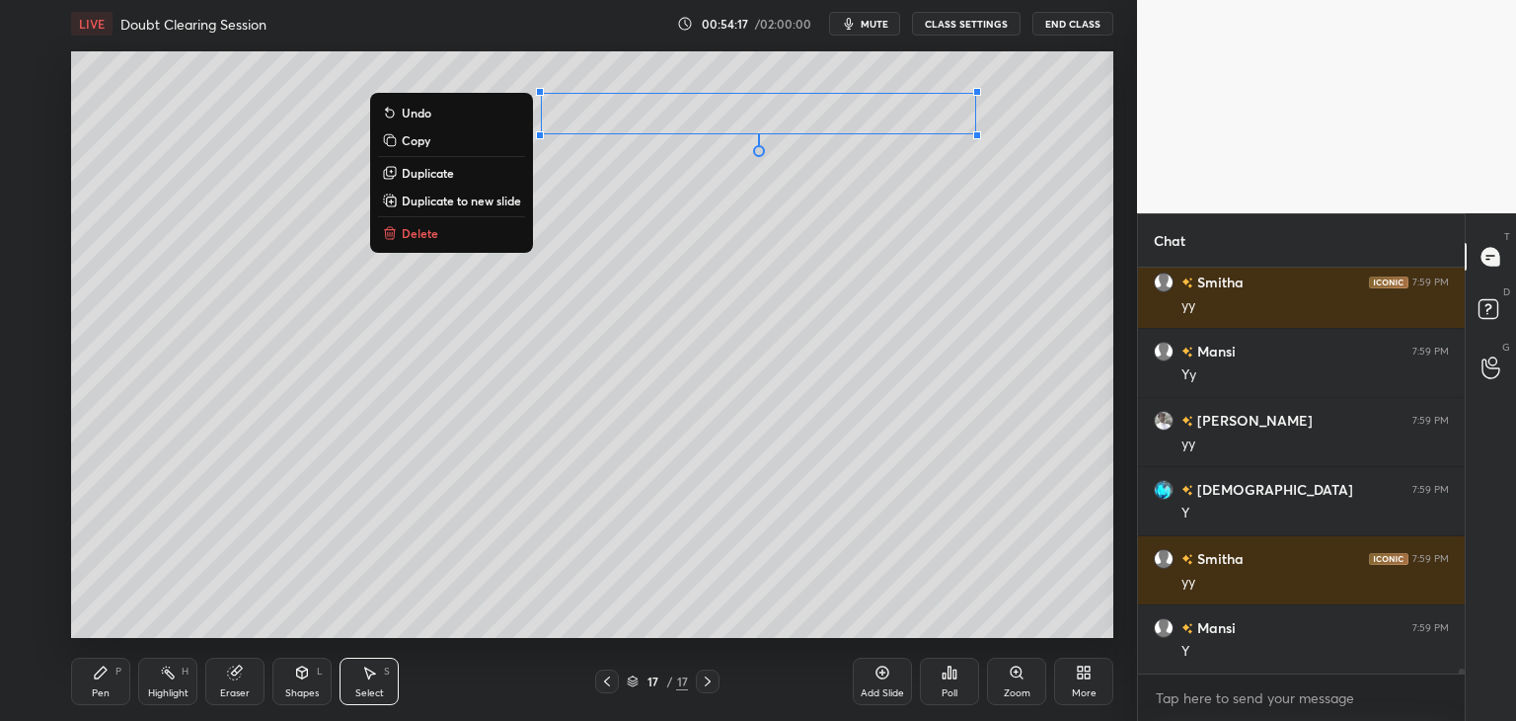
drag, startPoint x: 820, startPoint y: 212, endPoint x: 852, endPoint y: 210, distance: 31.6
click at [821, 212] on div "0 ° Undo Copy Duplicate Duplicate to new slide Delete" at bounding box center [592, 344] width 1042 height 586
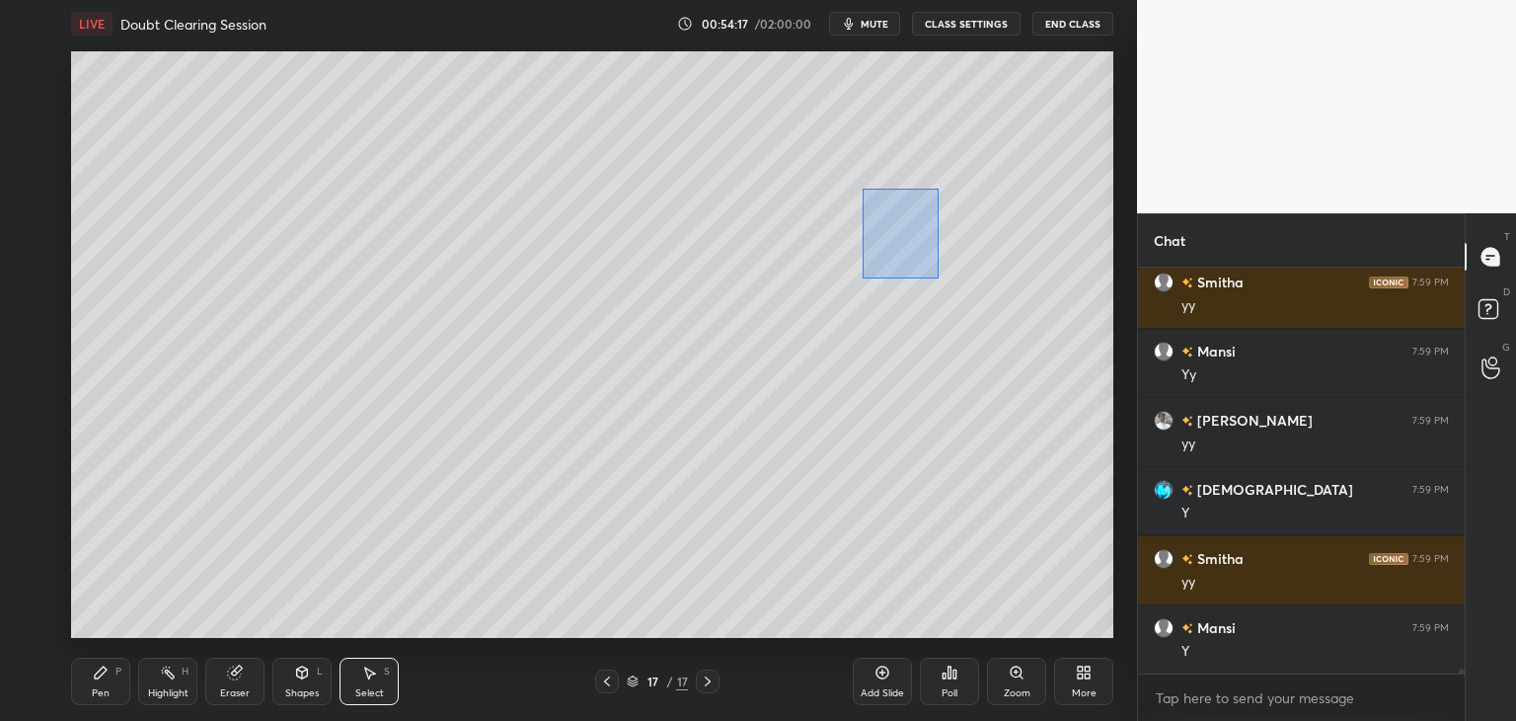
drag, startPoint x: 862, startPoint y: 189, endPoint x: 937, endPoint y: 277, distance: 116.3
click at [939, 277] on div "0 ° Undo Copy Duplicate Duplicate to new slide Delete" at bounding box center [592, 344] width 1042 height 586
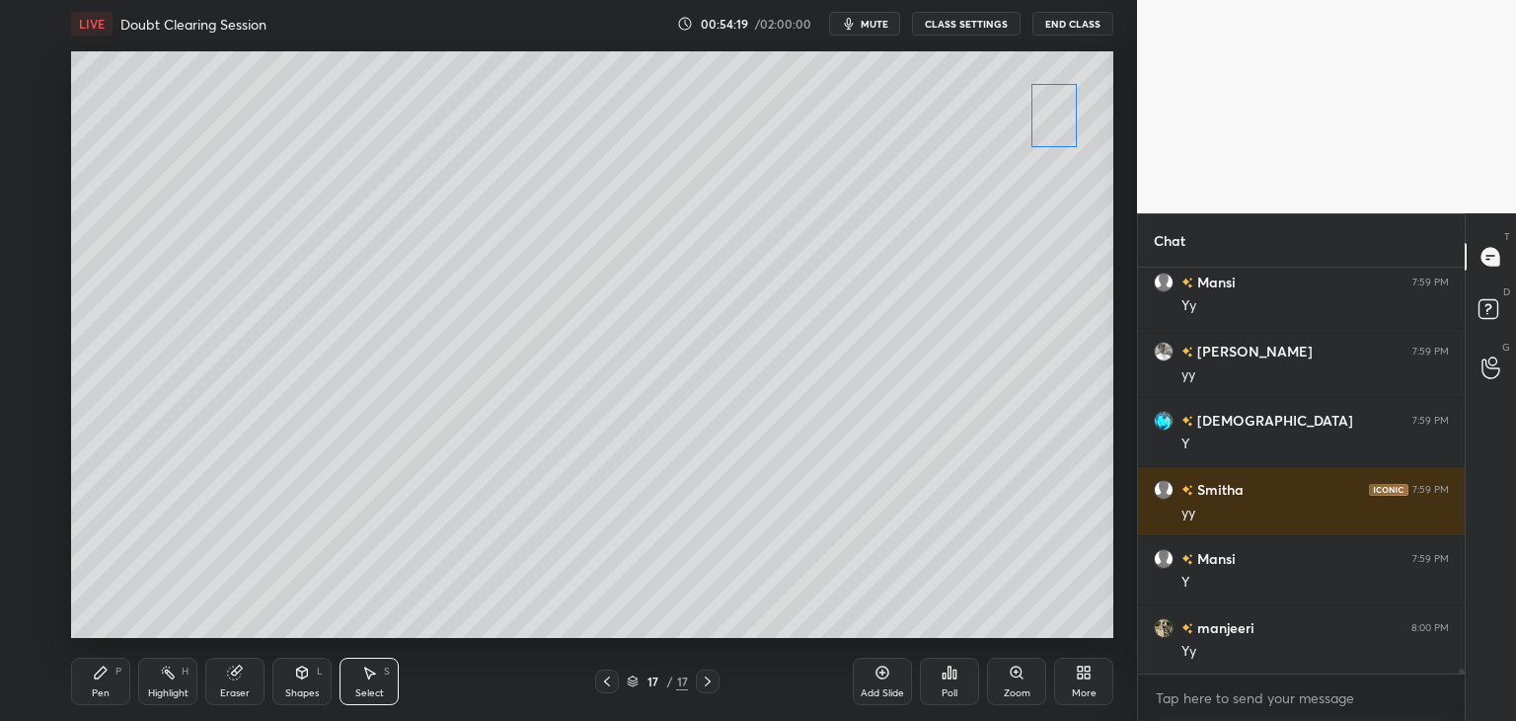
drag, startPoint x: 952, startPoint y: 217, endPoint x: 1053, endPoint y: 126, distance: 136.3
click at [1053, 126] on div "0 ° Undo Copy Duplicate Duplicate to new slide Delete" at bounding box center [592, 344] width 1042 height 586
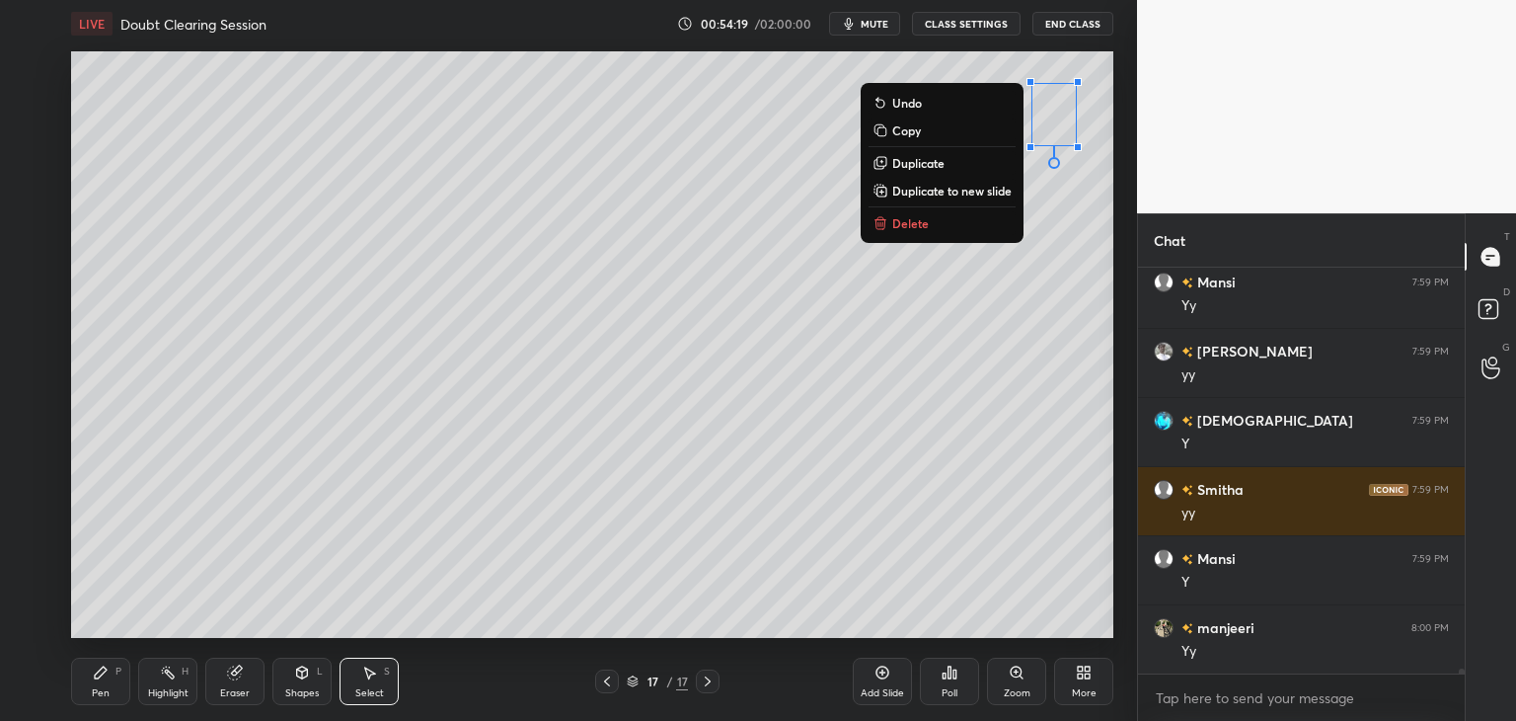
scroll to position [31660, 0]
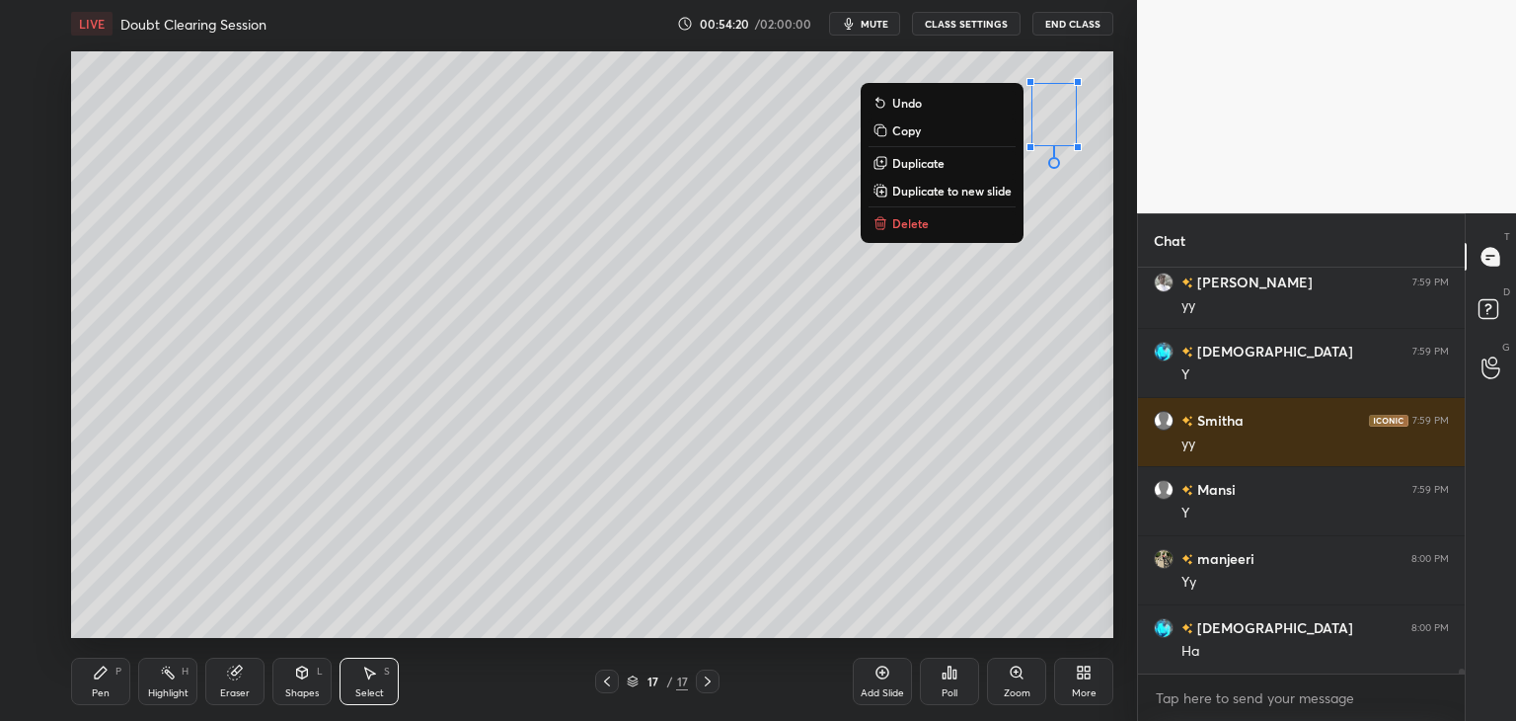
click at [105, 680] on div "Pen P" at bounding box center [100, 680] width 59 height 47
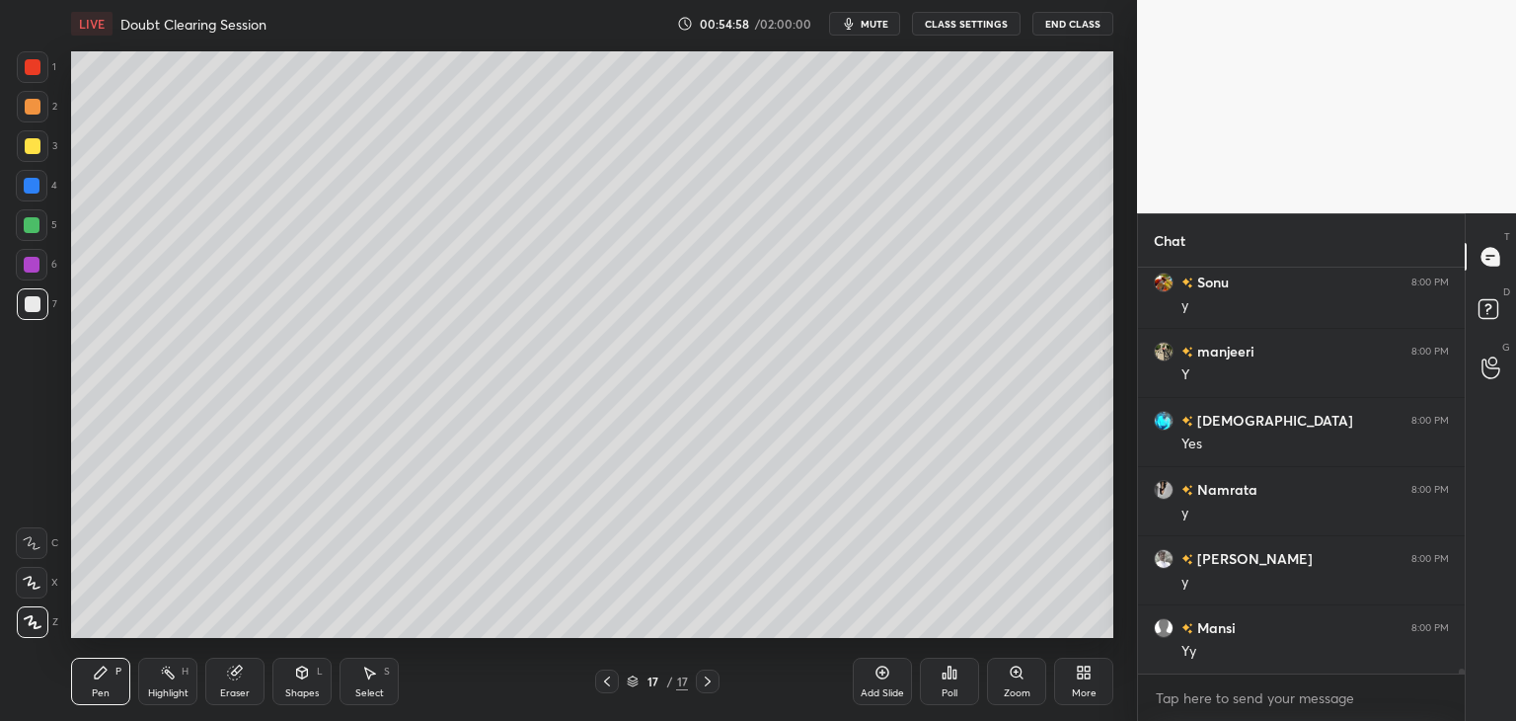
scroll to position [32144, 0]
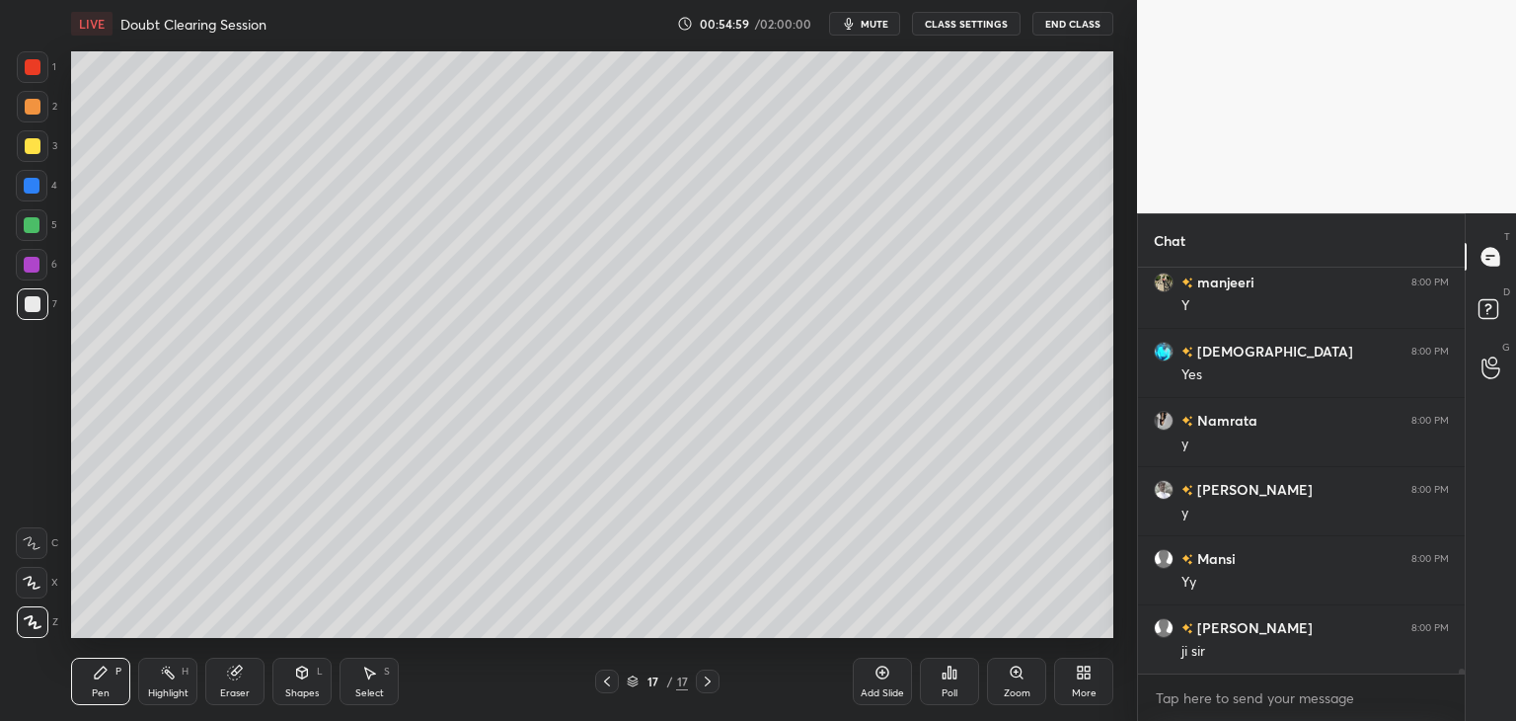
click at [32, 313] on div at bounding box center [33, 304] width 32 height 32
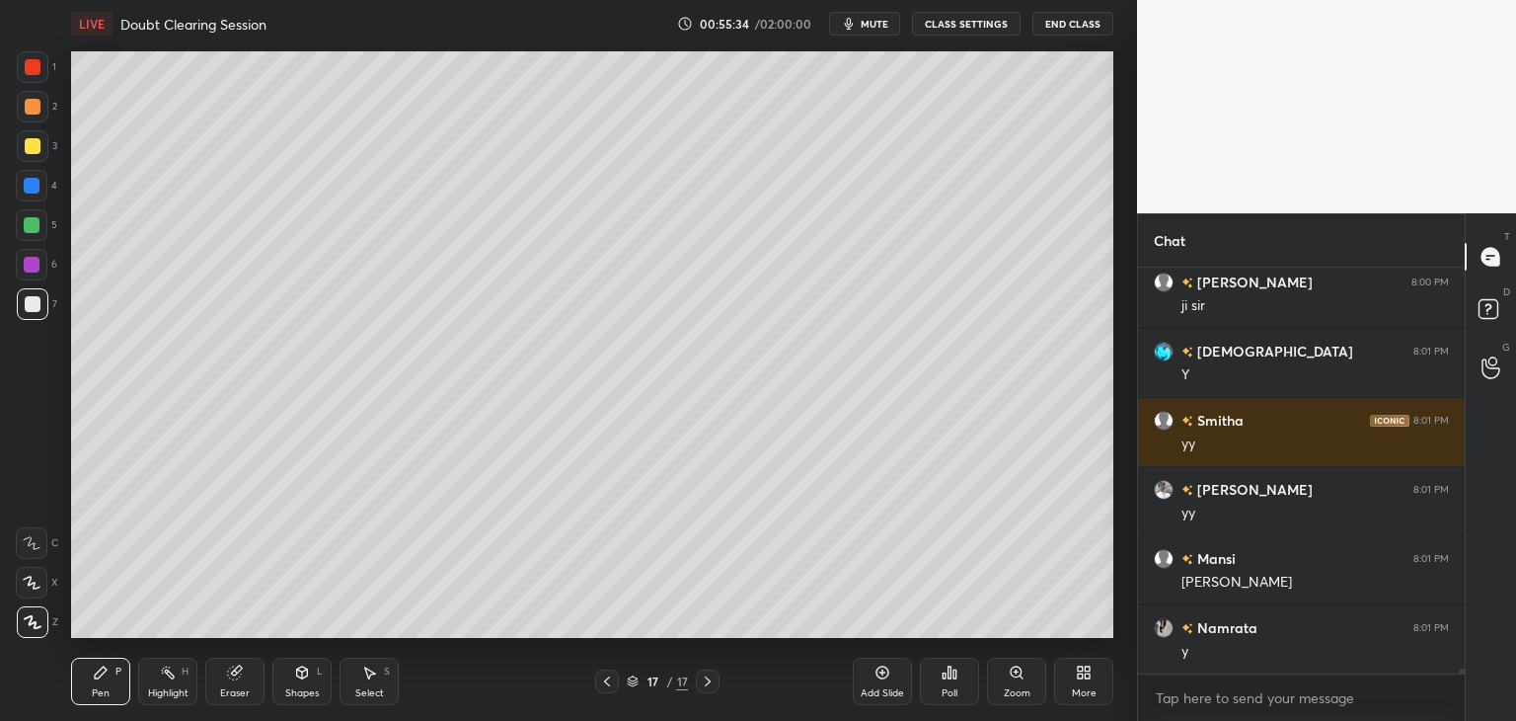
scroll to position [32559, 0]
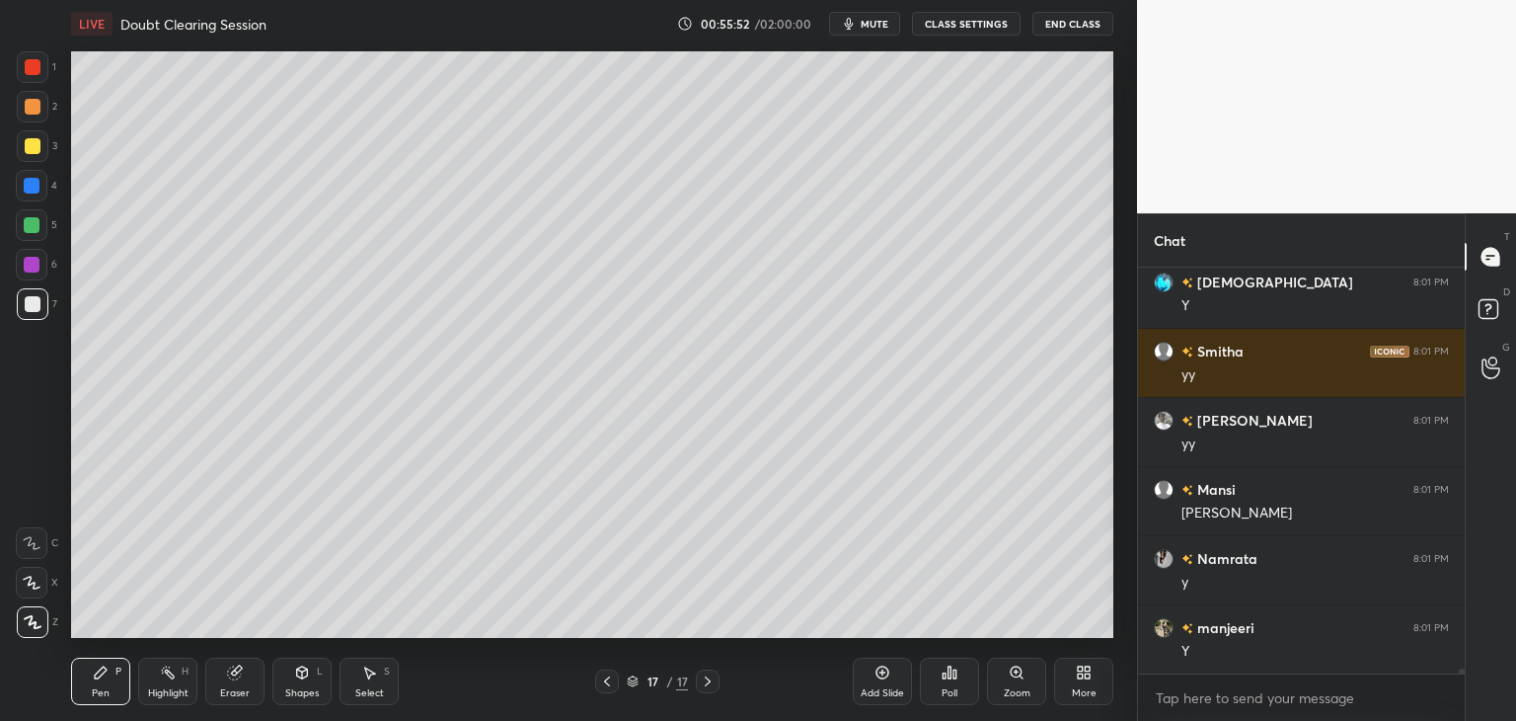
click at [32, 231] on div at bounding box center [32, 225] width 16 height 16
drag, startPoint x: 33, startPoint y: 266, endPoint x: 51, endPoint y: 273, distance: 20.3
click at [34, 266] on div at bounding box center [32, 265] width 16 height 16
click at [296, 678] on icon at bounding box center [302, 672] width 16 height 16
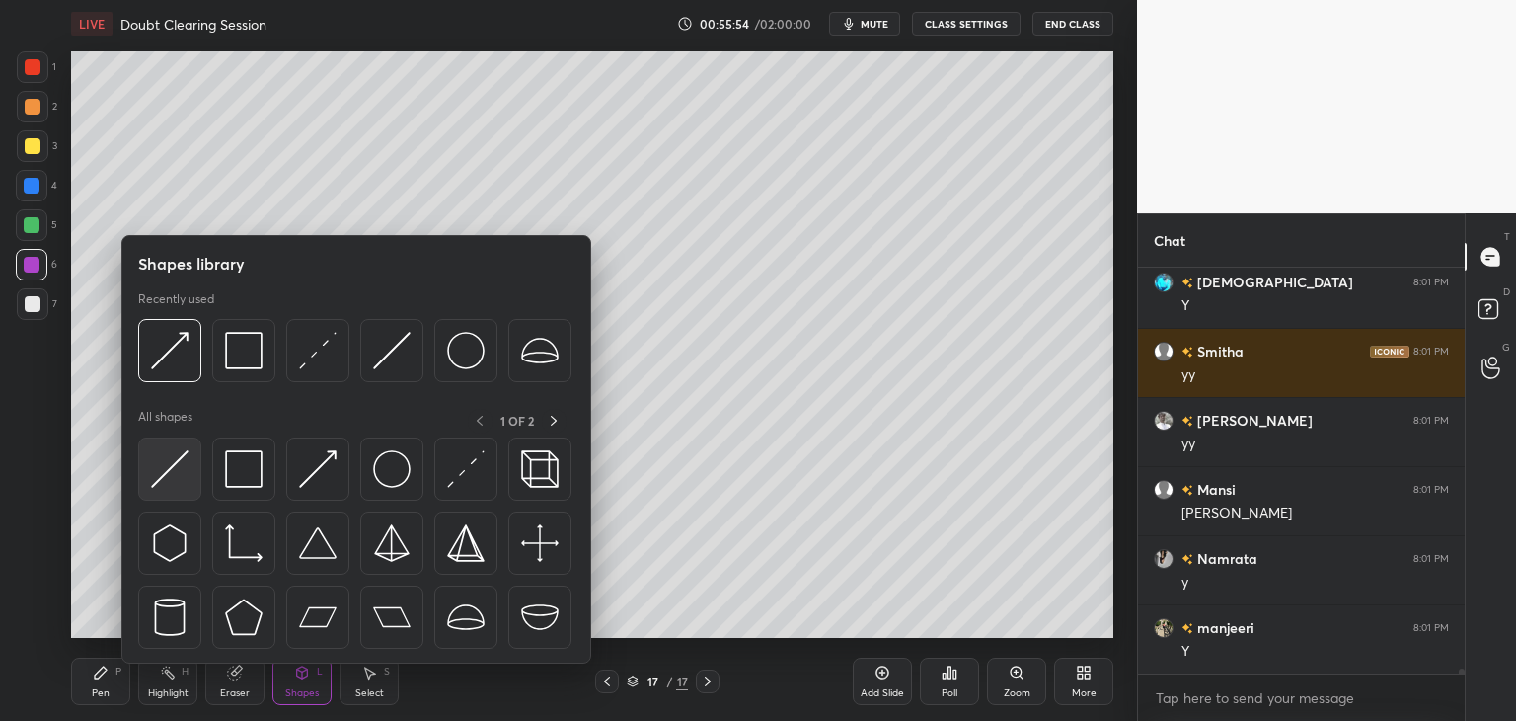
click at [163, 467] on img at bounding box center [170, 469] width 38 height 38
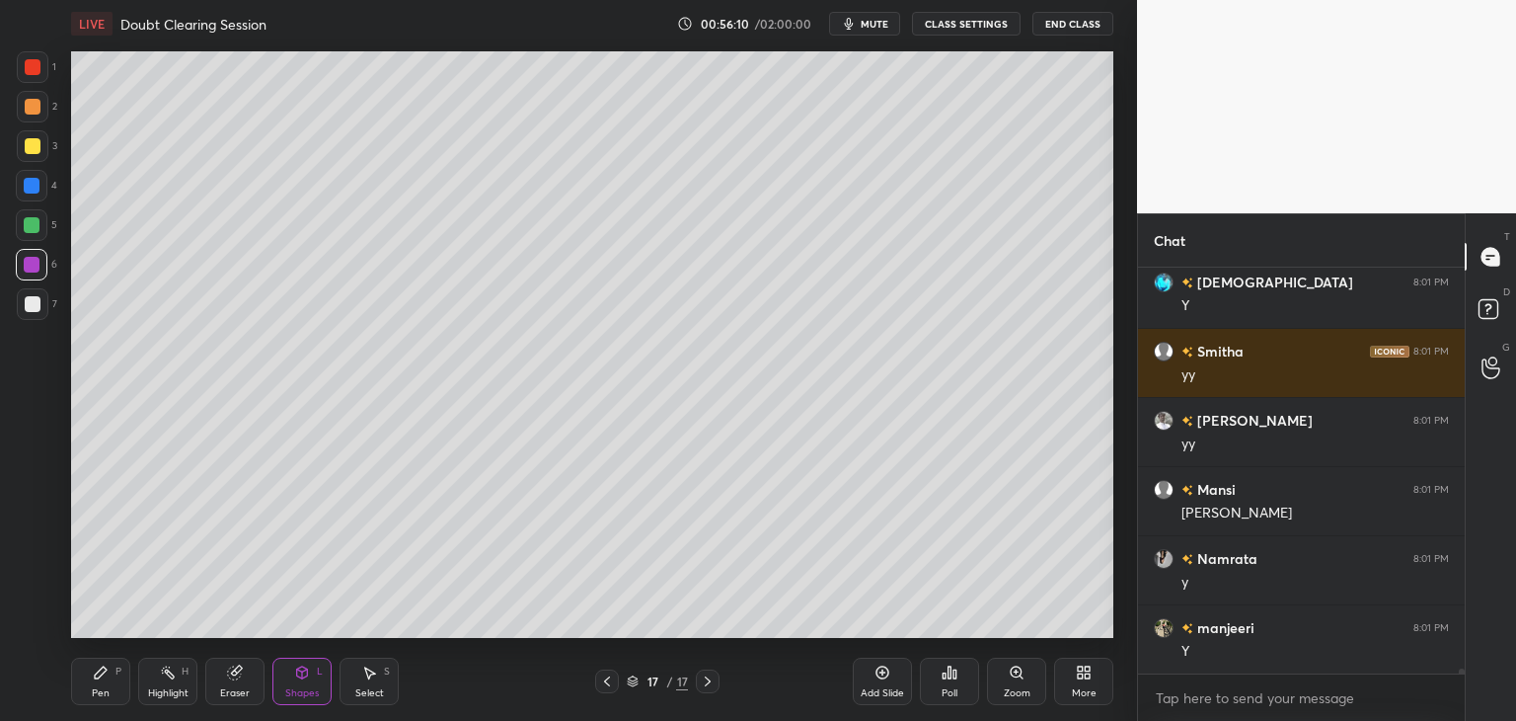
drag, startPoint x: 106, startPoint y: 677, endPoint x: 124, endPoint y: 670, distance: 20.0
click at [107, 677] on icon at bounding box center [101, 672] width 16 height 16
click at [35, 224] on div at bounding box center [32, 225] width 16 height 16
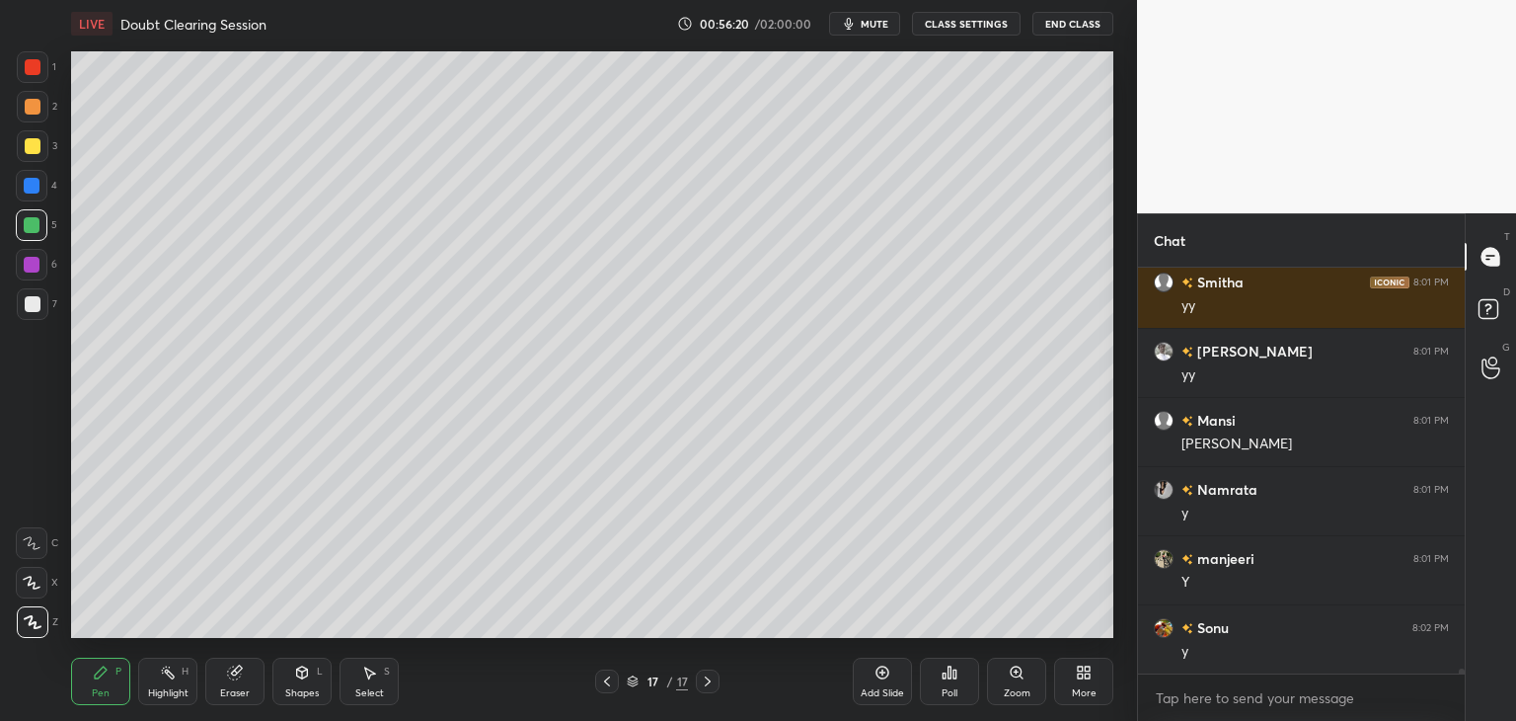
scroll to position [32697, 0]
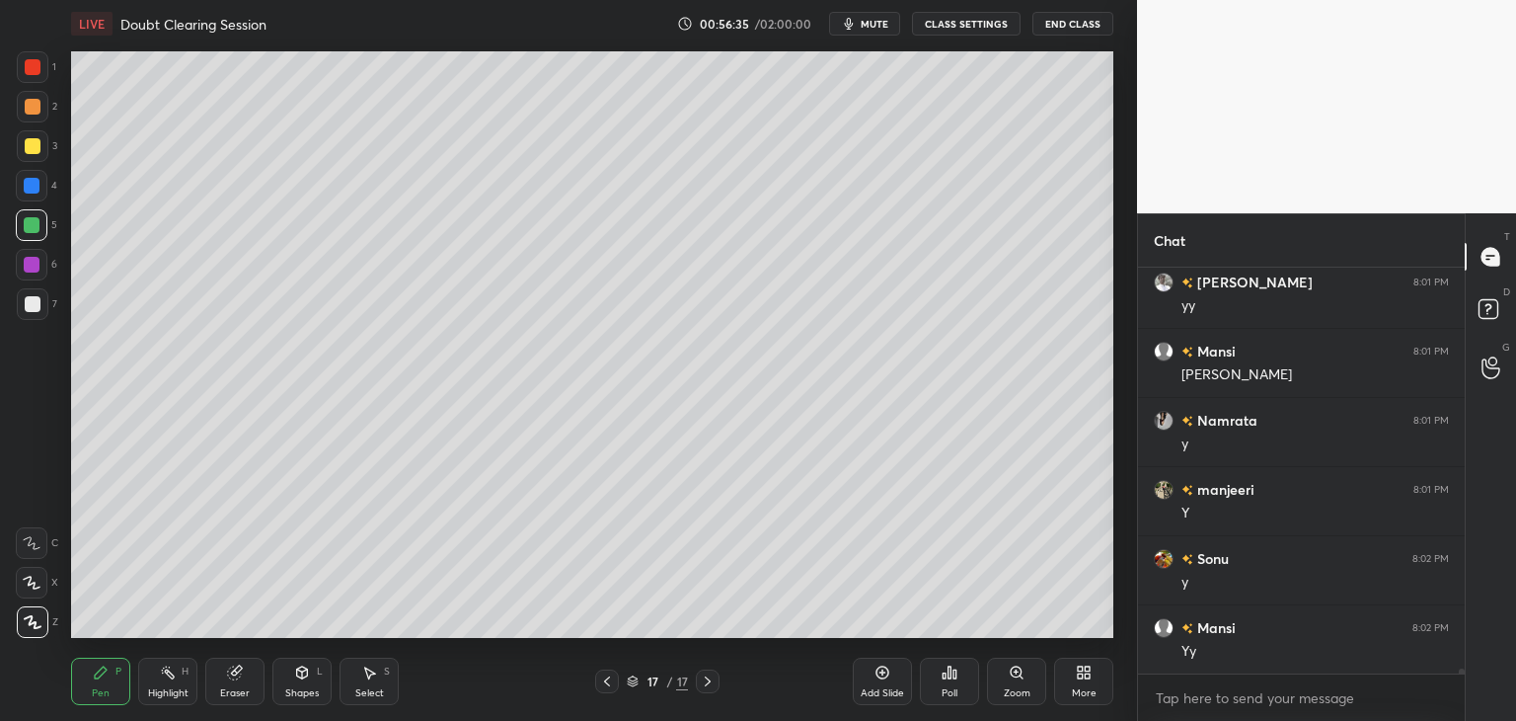
click at [35, 314] on div at bounding box center [33, 304] width 32 height 32
drag, startPoint x: 235, startPoint y: 686, endPoint x: 245, endPoint y: 684, distance: 10.1
click at [237, 688] on div "Eraser" at bounding box center [235, 693] width 30 height 10
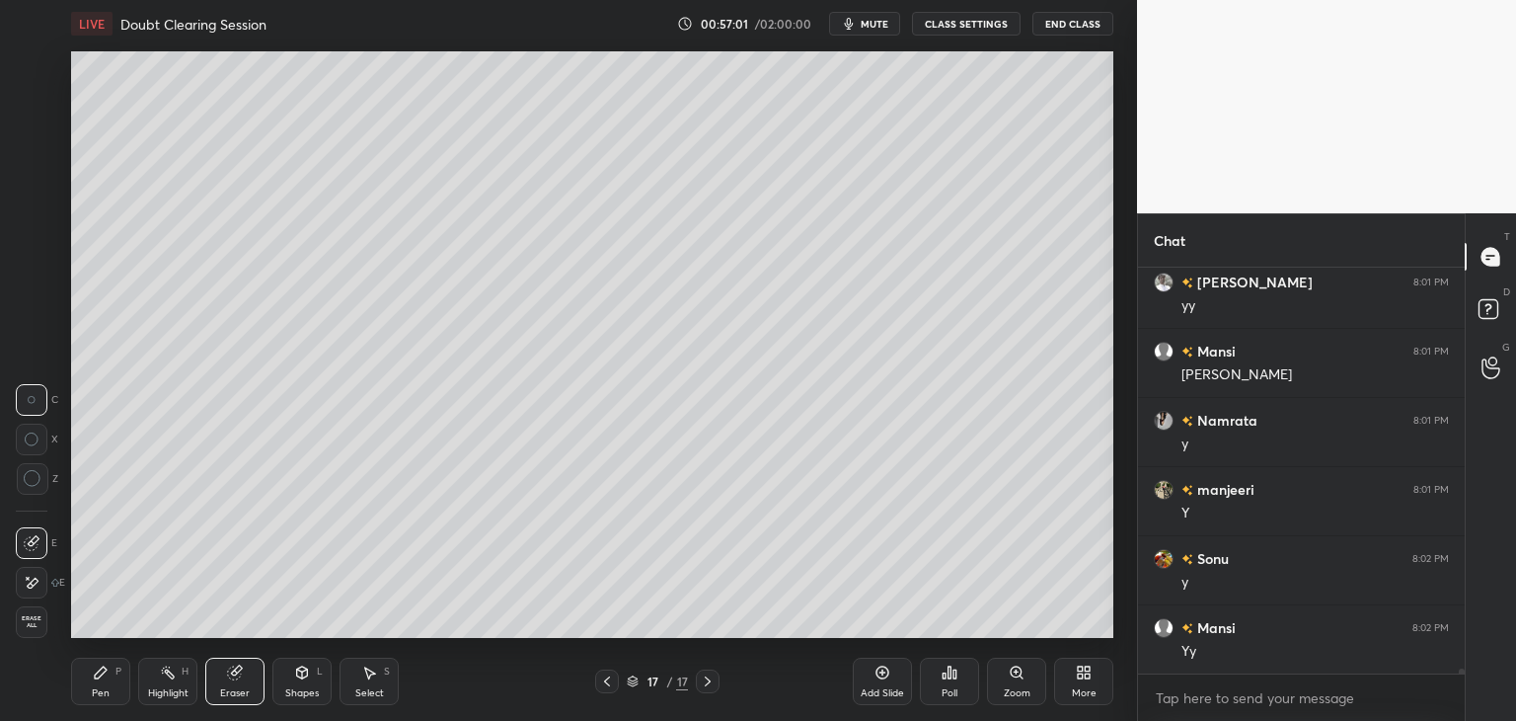
click at [95, 695] on div "Pen" at bounding box center [101, 693] width 18 height 10
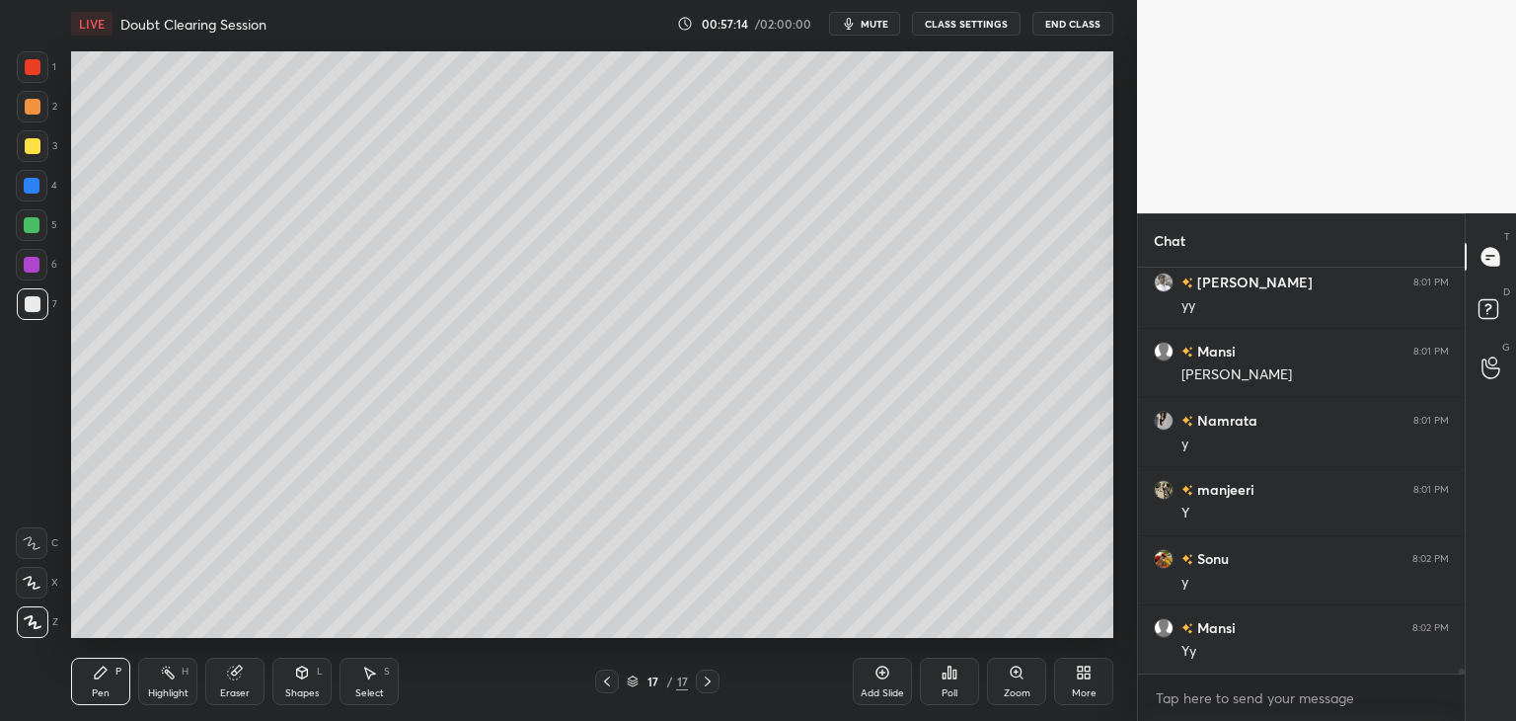
click at [384, 666] on div "S" at bounding box center [387, 671] width 6 height 10
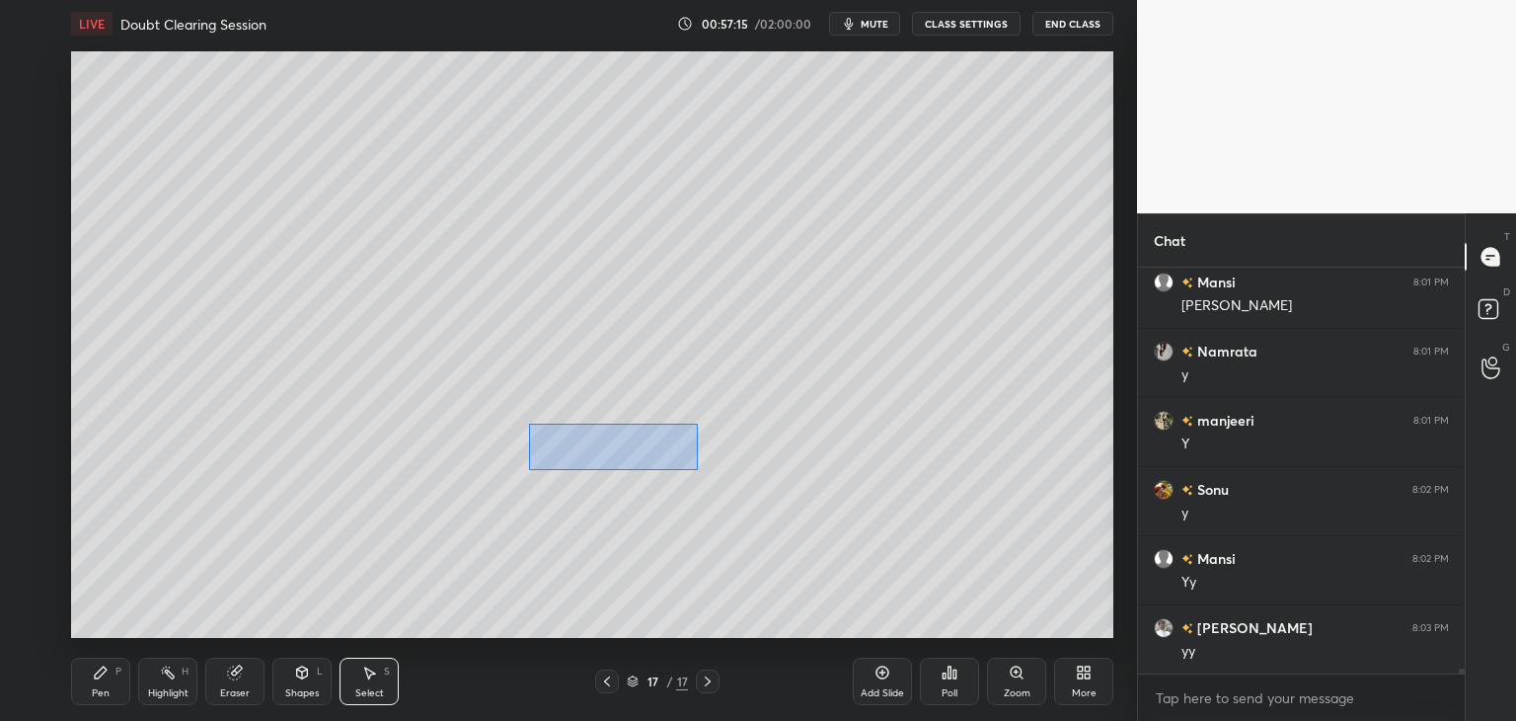
drag, startPoint x: 533, startPoint y: 427, endPoint x: 696, endPoint y: 469, distance: 168.1
click at [696, 469] on div "0 ° Undo Copy Duplicate Duplicate to new slide Delete" at bounding box center [592, 344] width 1042 height 586
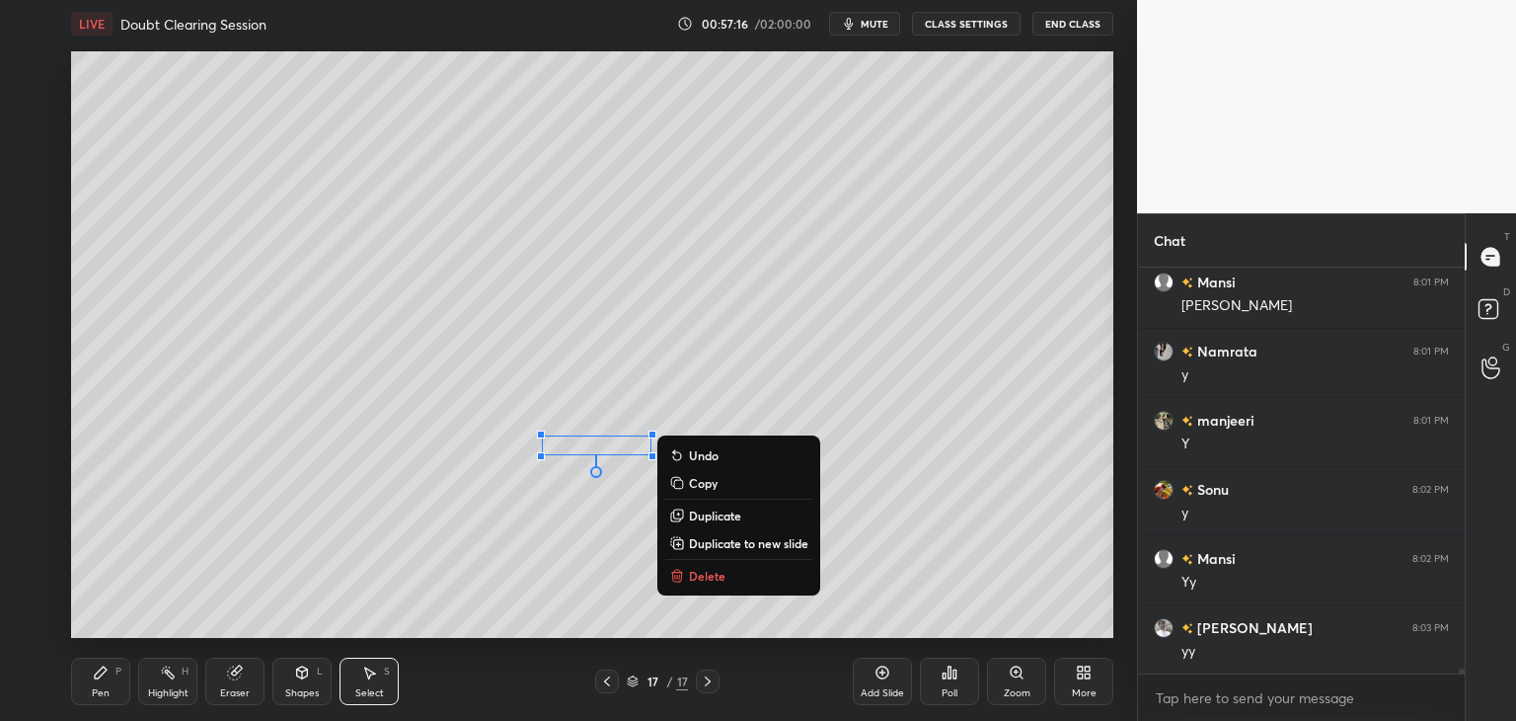
scroll to position [32835, 0]
click at [721, 579] on p "Delete" at bounding box center [707, 576] width 37 height 16
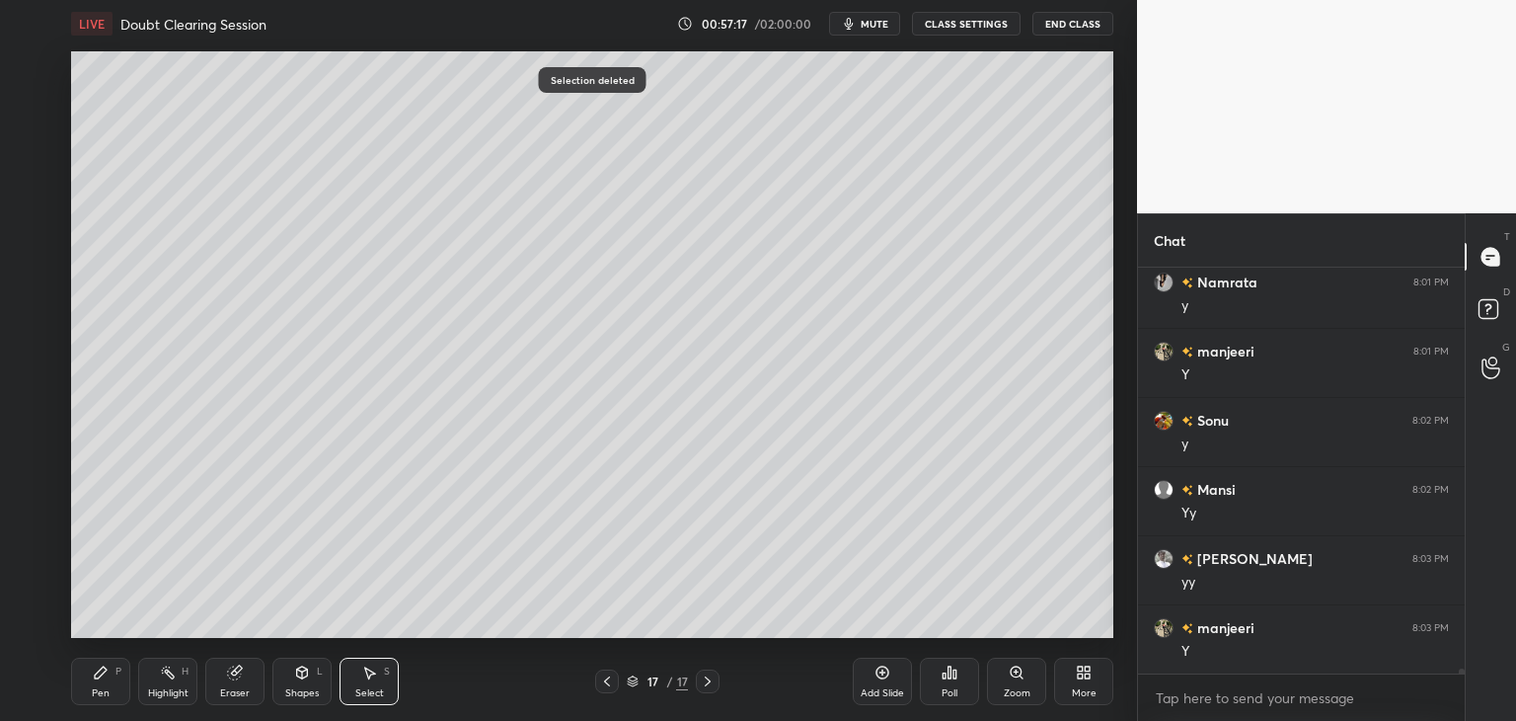
click at [111, 680] on div "Pen P" at bounding box center [100, 680] width 59 height 47
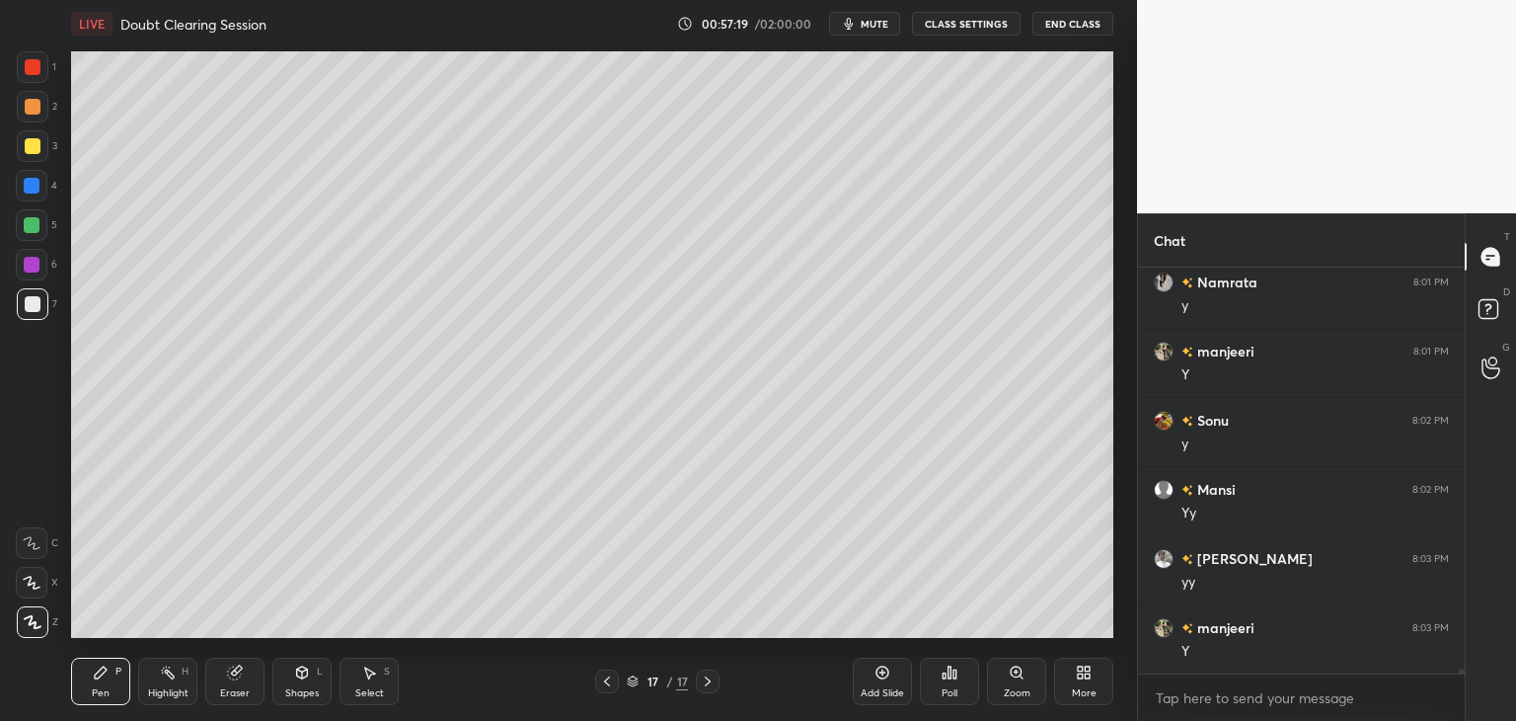
scroll to position [32904, 0]
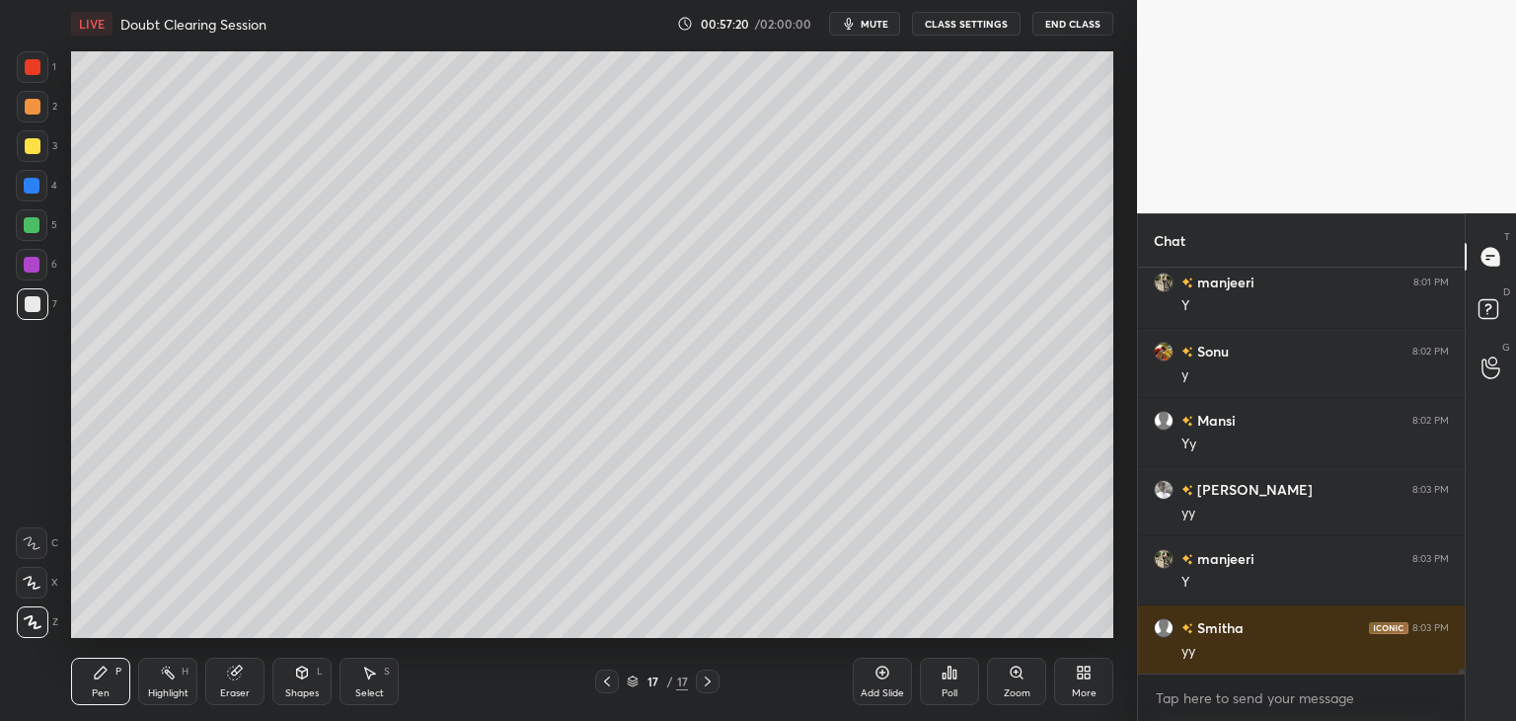
click at [377, 678] on div "Select S" at bounding box center [369, 680] width 59 height 47
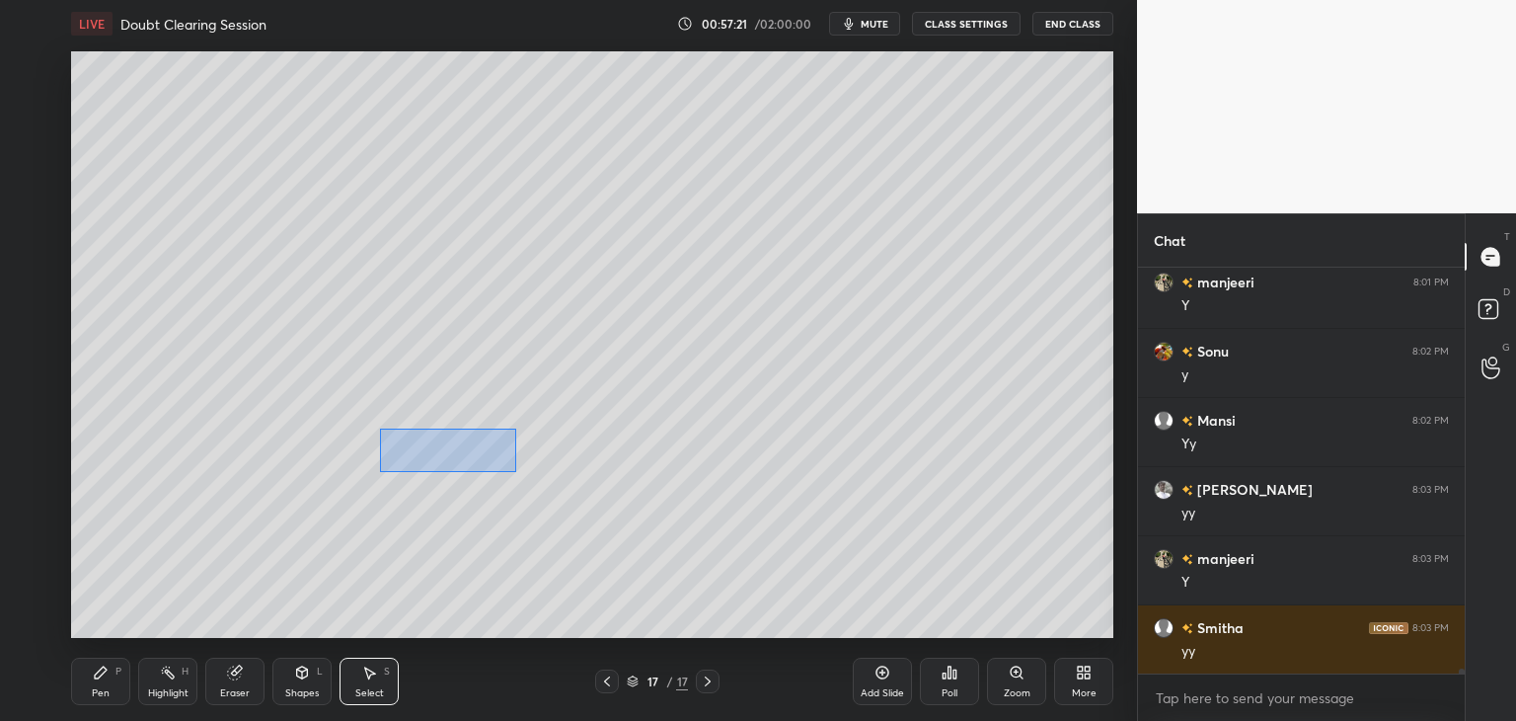
drag, startPoint x: 391, startPoint y: 438, endPoint x: 511, endPoint y: 476, distance: 126.1
click at [515, 472] on div "0 ° Undo Copy Duplicate Duplicate to new slide Delete" at bounding box center [592, 344] width 1042 height 586
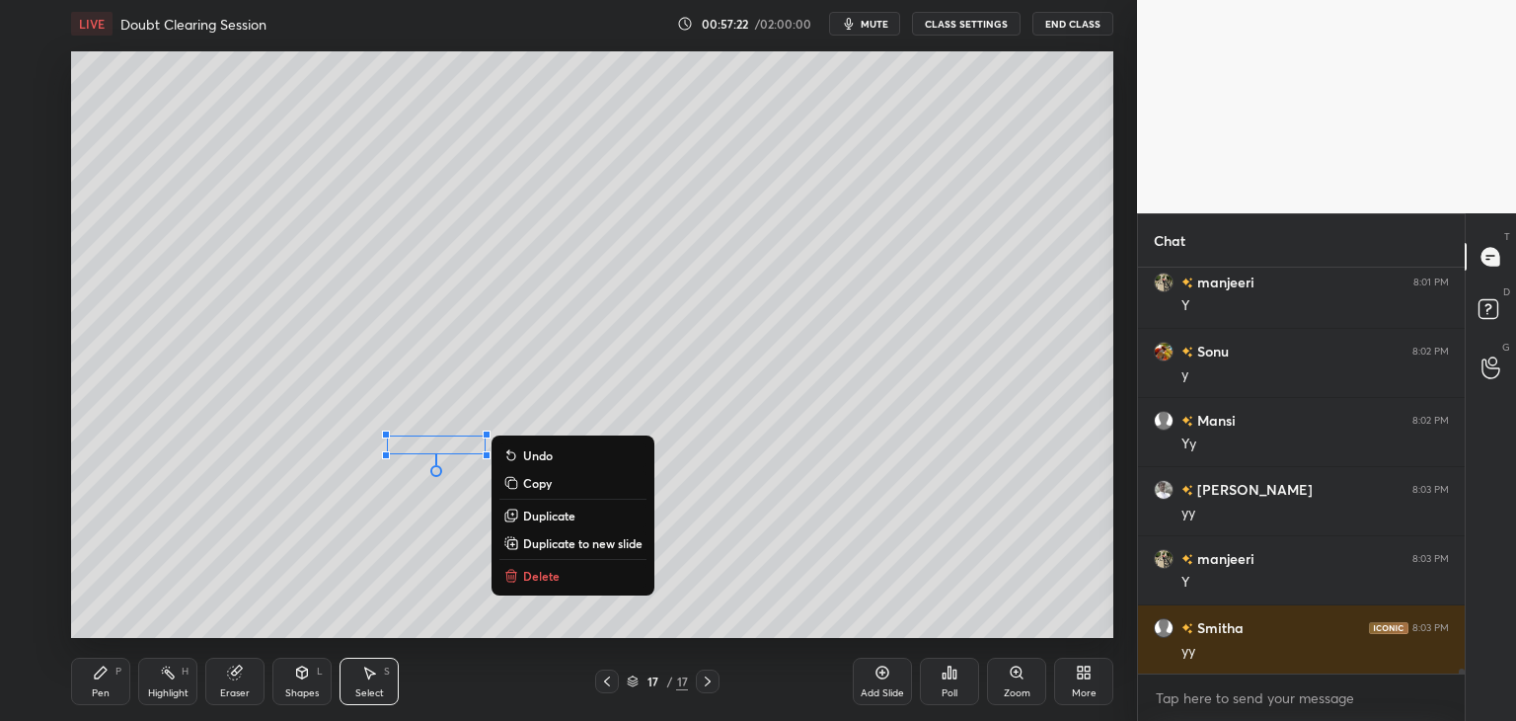
click at [532, 583] on p "Delete" at bounding box center [541, 576] width 37 height 16
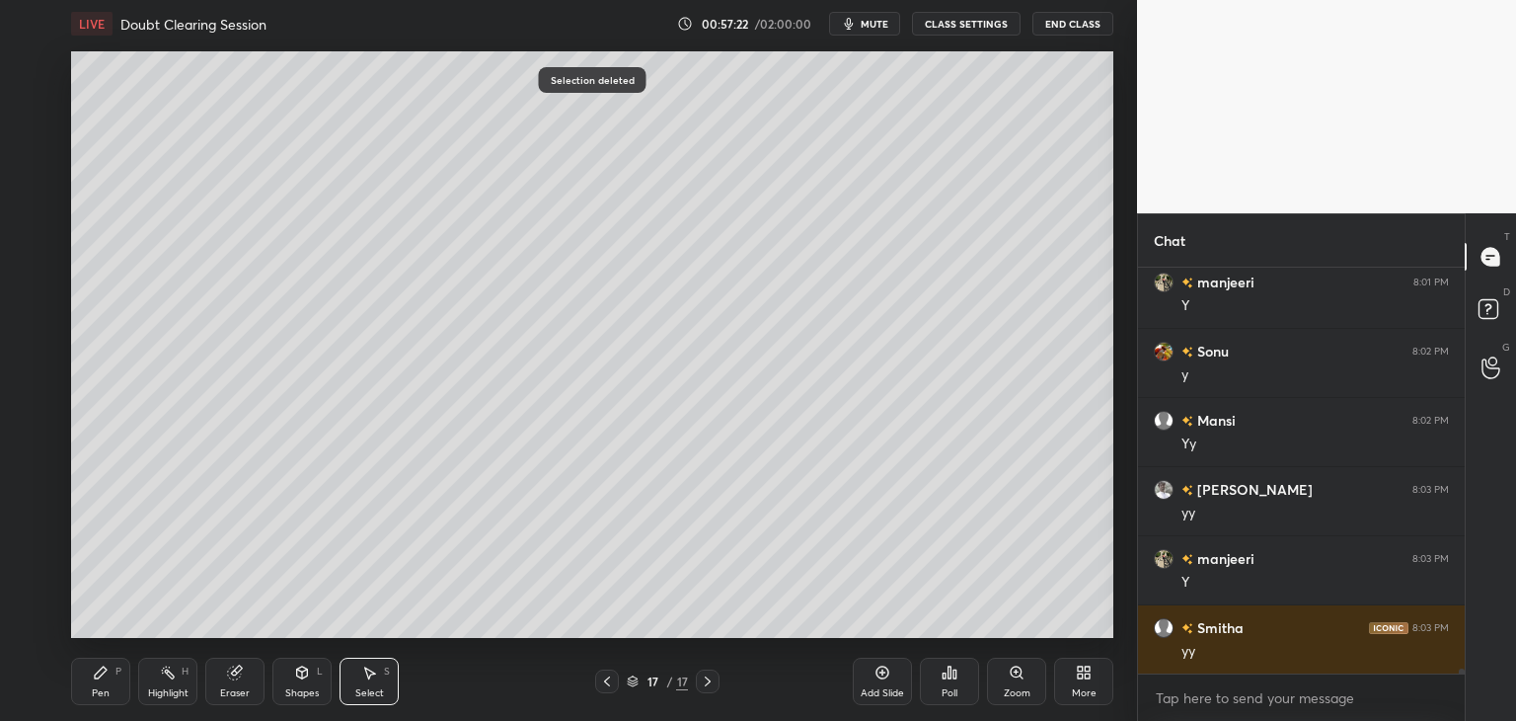
scroll to position [32973, 0]
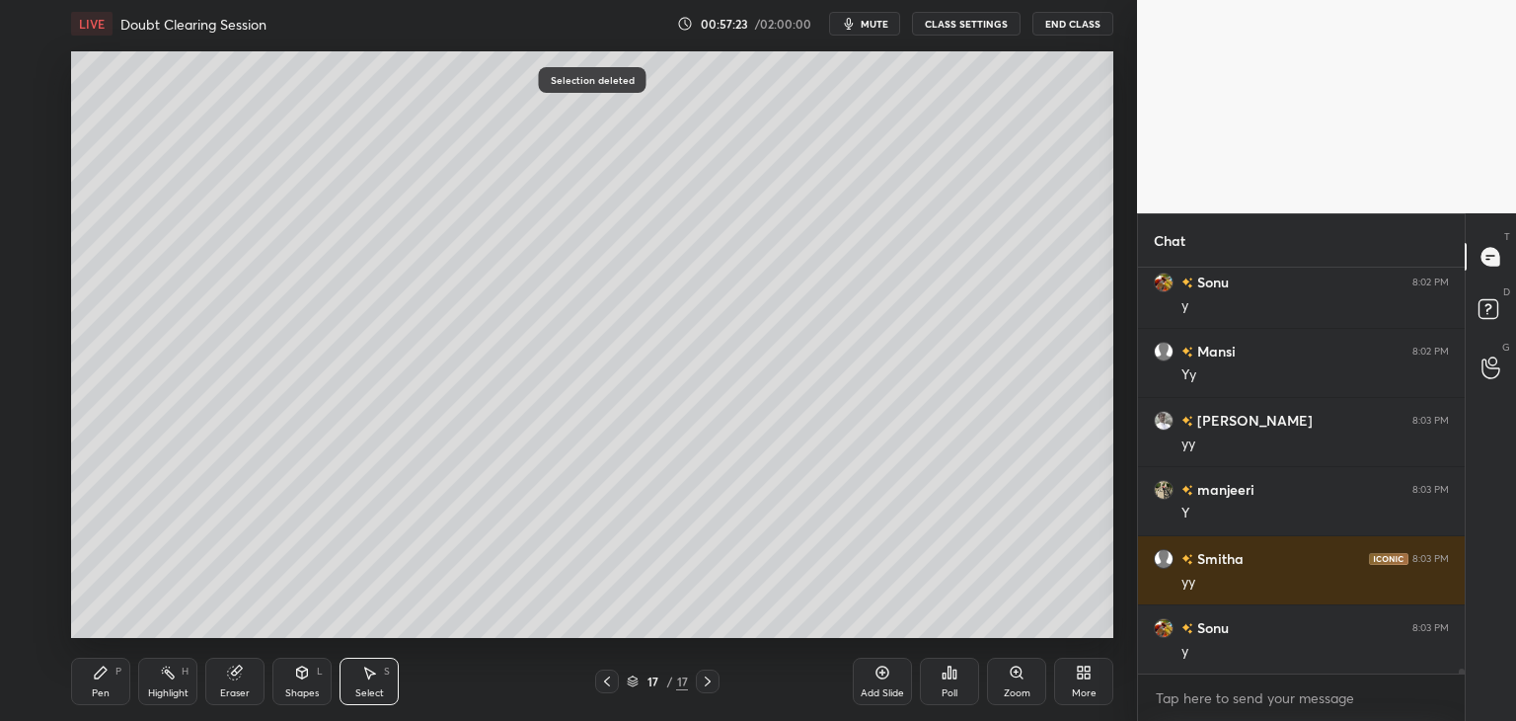
click at [95, 685] on div "Pen P" at bounding box center [100, 680] width 59 height 47
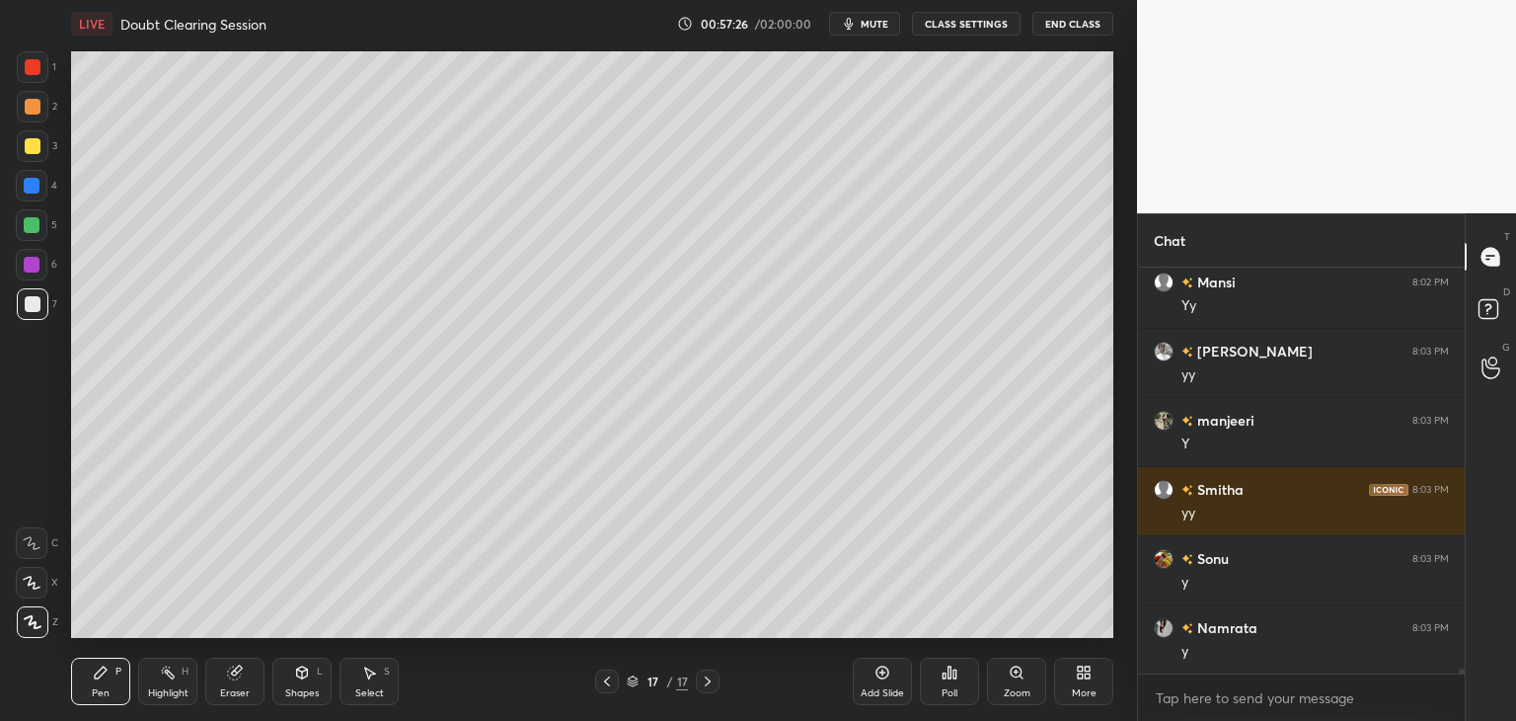
click at [40, 269] on div at bounding box center [32, 265] width 32 height 32
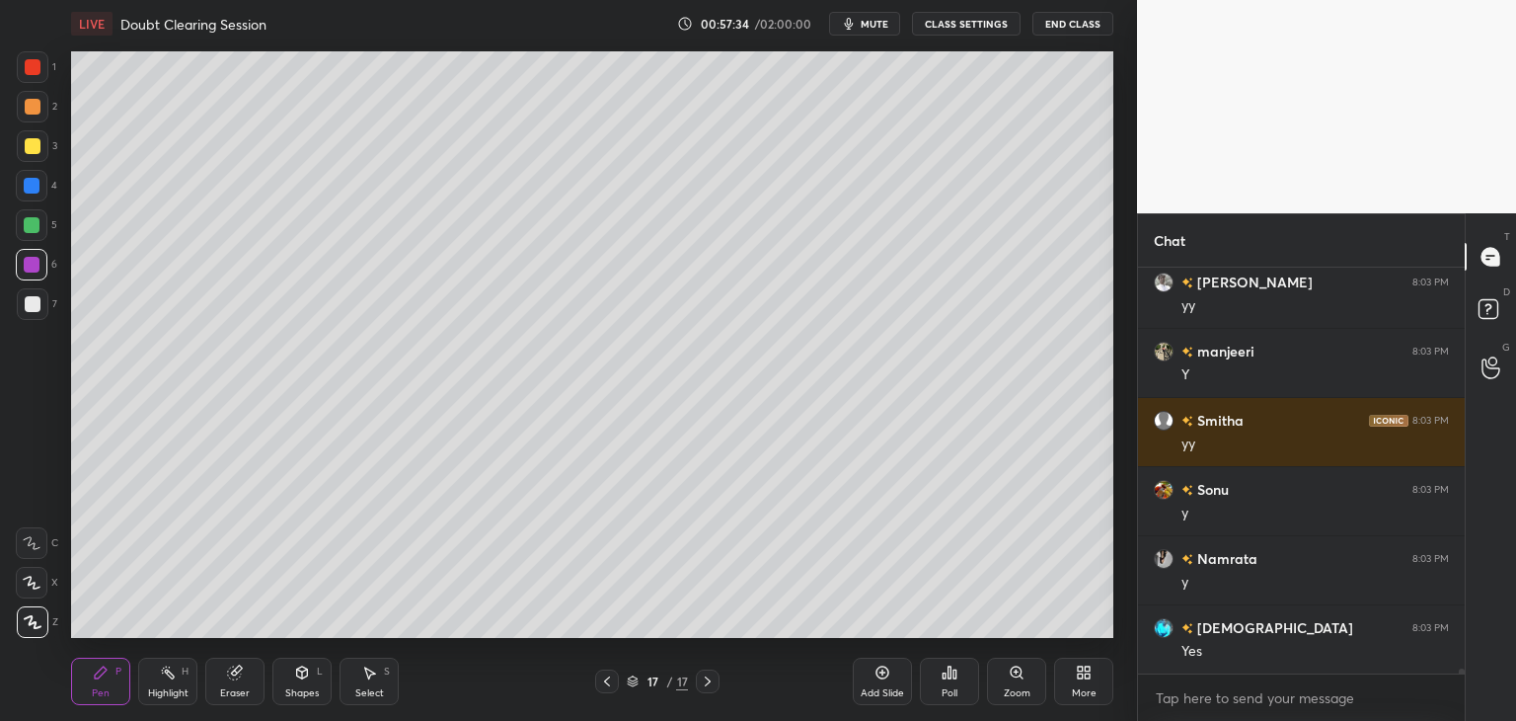
click at [33, 309] on div at bounding box center [33, 304] width 16 height 16
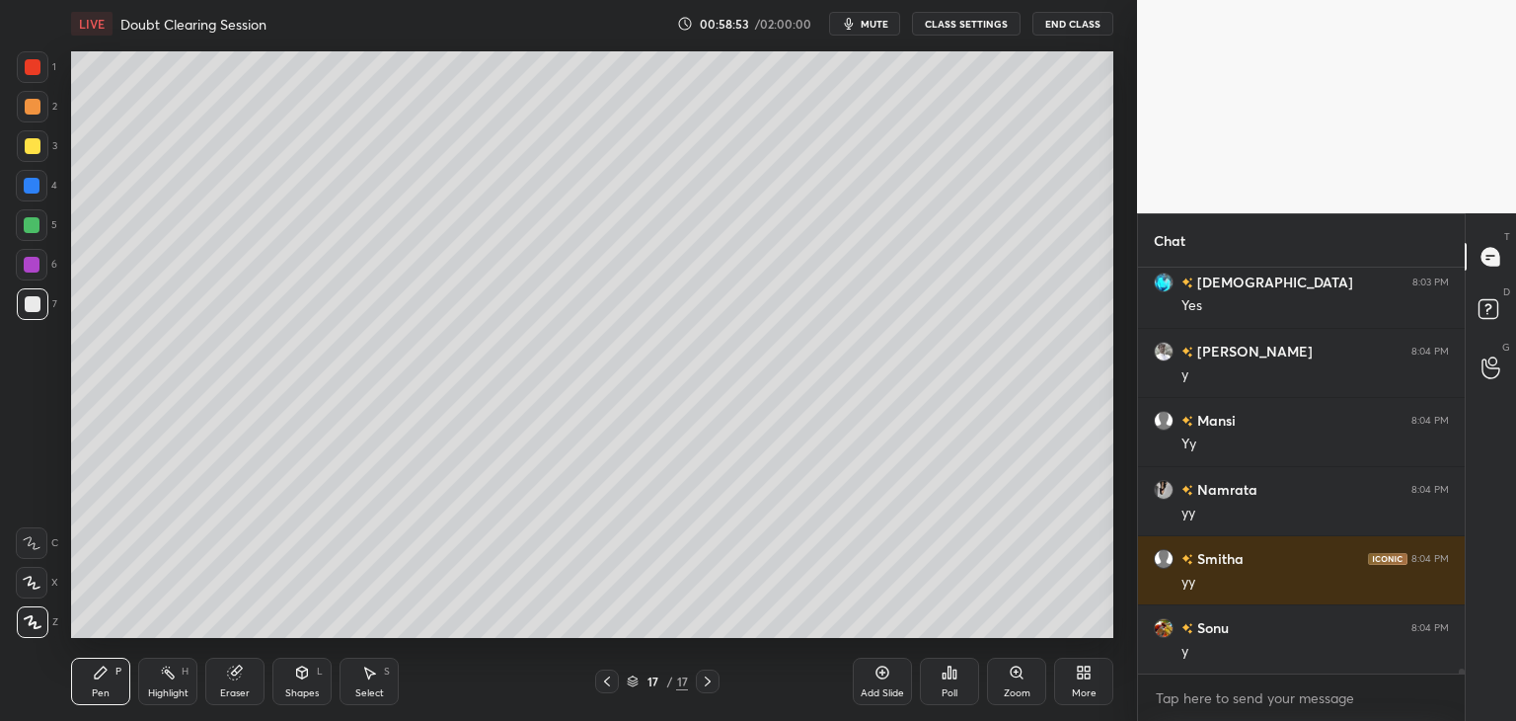
scroll to position [33526, 0]
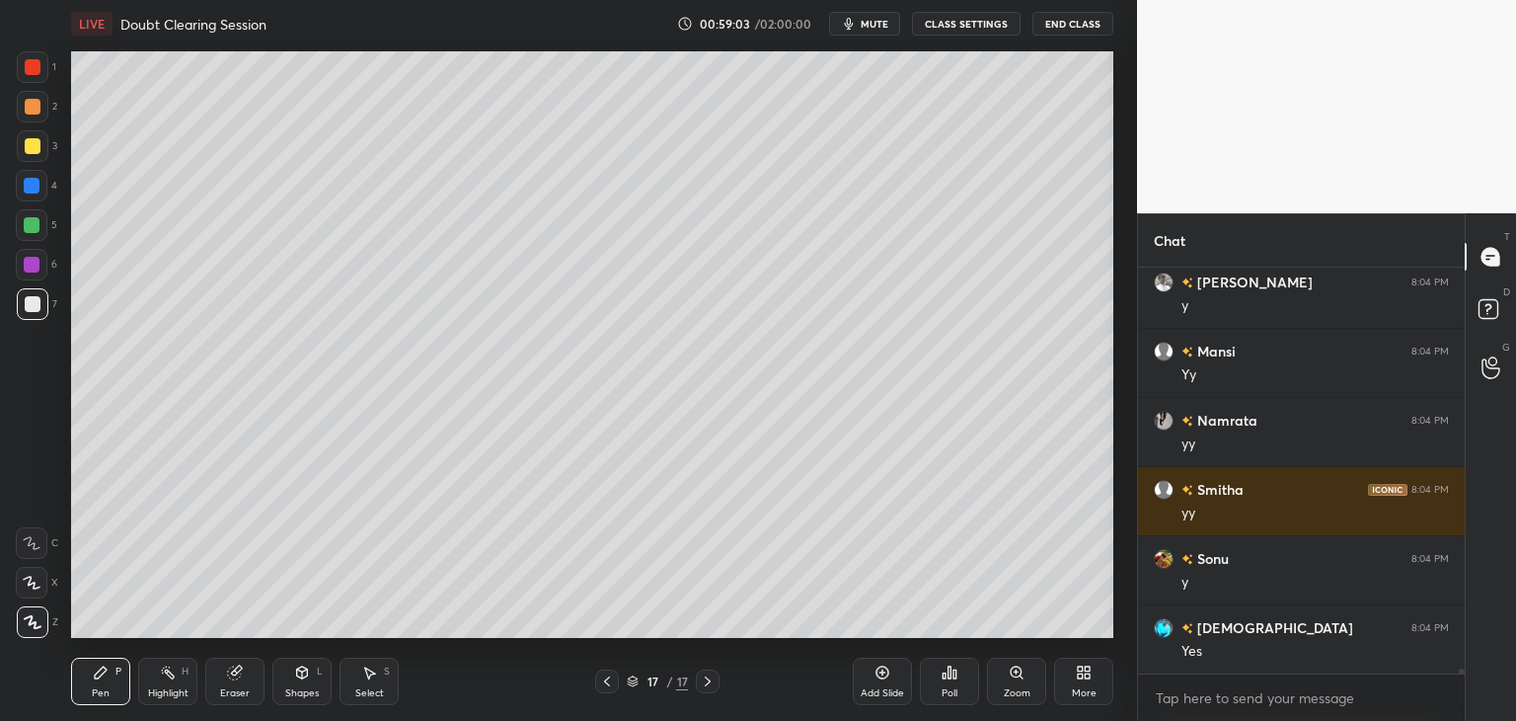
click at [39, 265] on div at bounding box center [32, 265] width 32 height 32
click at [34, 308] on div at bounding box center [33, 304] width 16 height 16
drag, startPoint x: 36, startPoint y: 262, endPoint x: 68, endPoint y: 265, distance: 32.7
click at [38, 262] on div at bounding box center [32, 265] width 16 height 16
click at [379, 674] on div "Select S" at bounding box center [369, 680] width 59 height 47
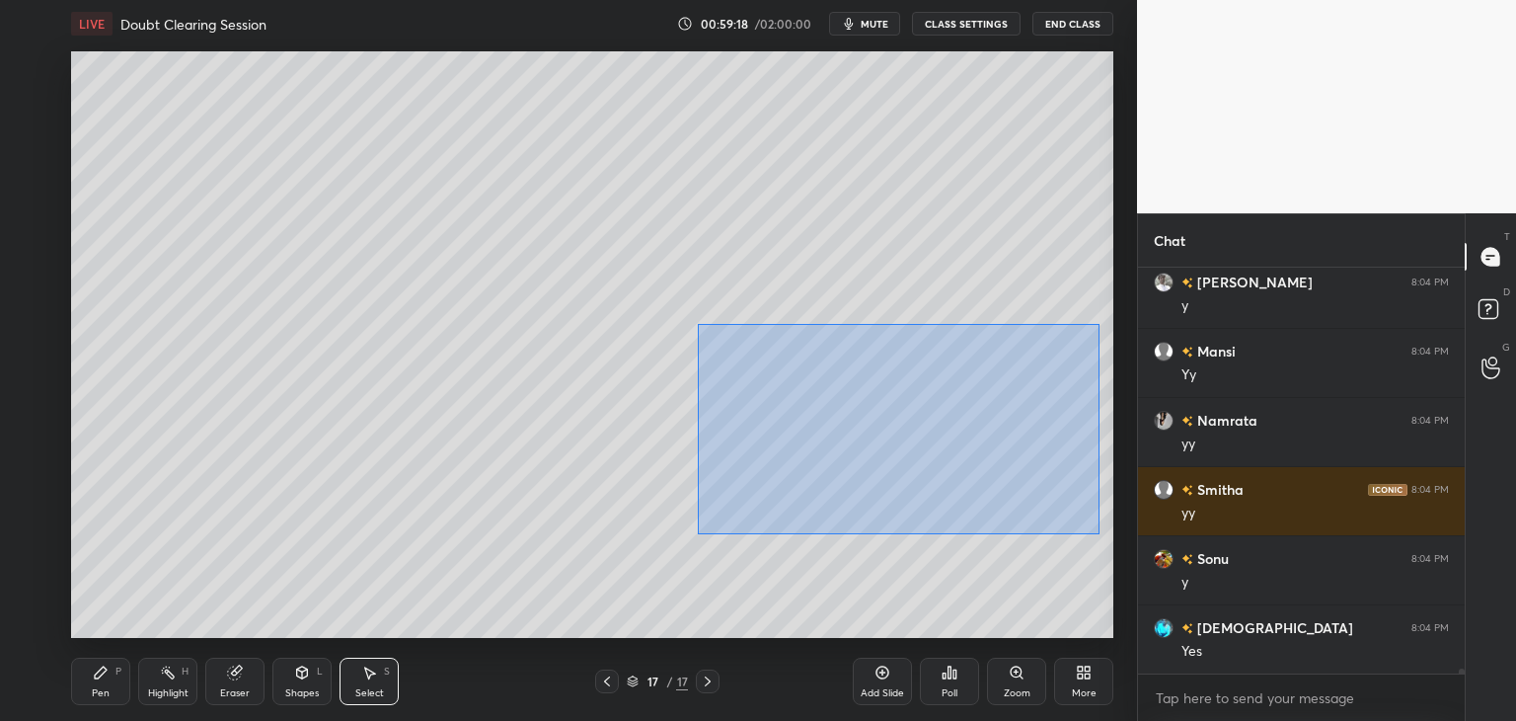
drag, startPoint x: 701, startPoint y: 328, endPoint x: 1090, endPoint y: 532, distance: 439.3
click at [1098, 534] on div "0 ° Undo Copy Duplicate Duplicate to new slide Delete" at bounding box center [592, 344] width 1042 height 586
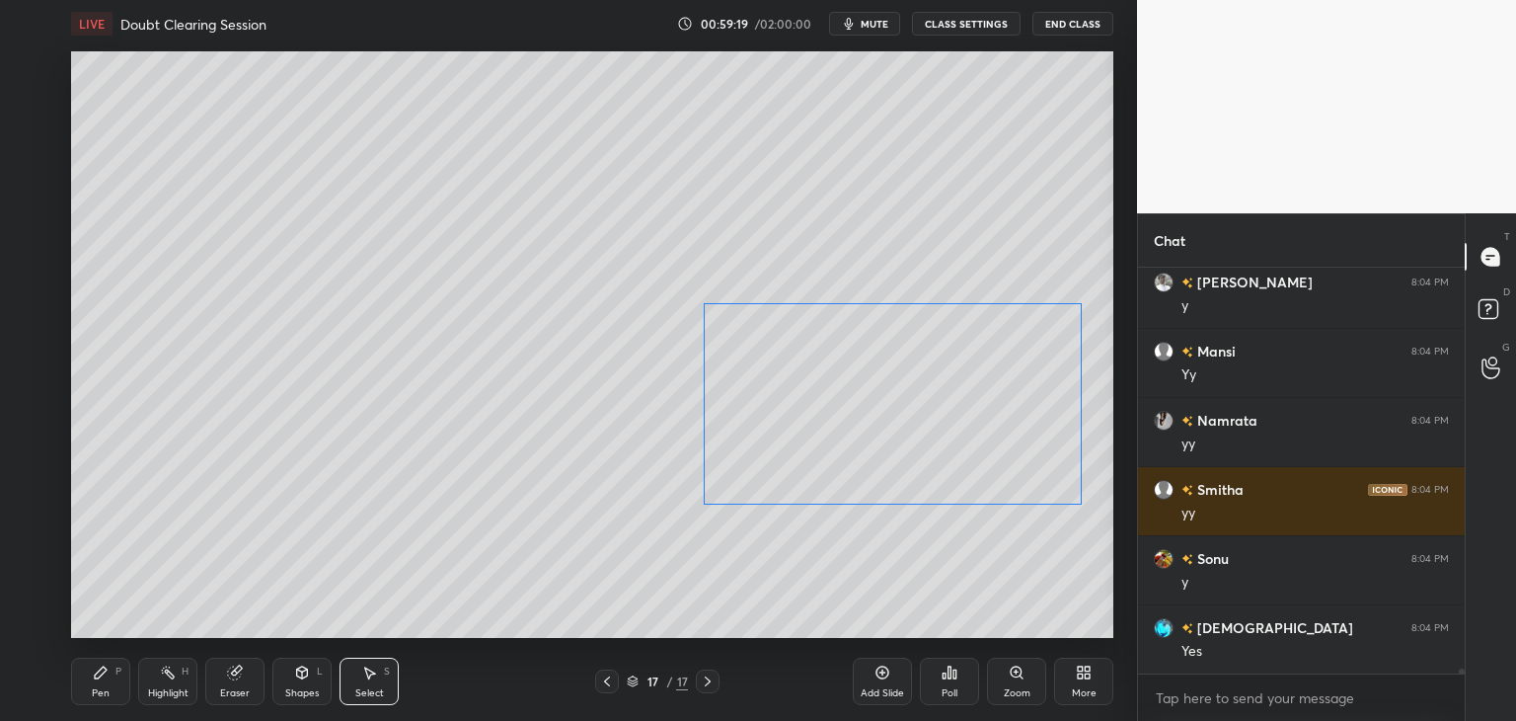
click at [1011, 473] on div "0 ° Undo Copy Duplicate Duplicate to new slide Delete" at bounding box center [592, 344] width 1042 height 586
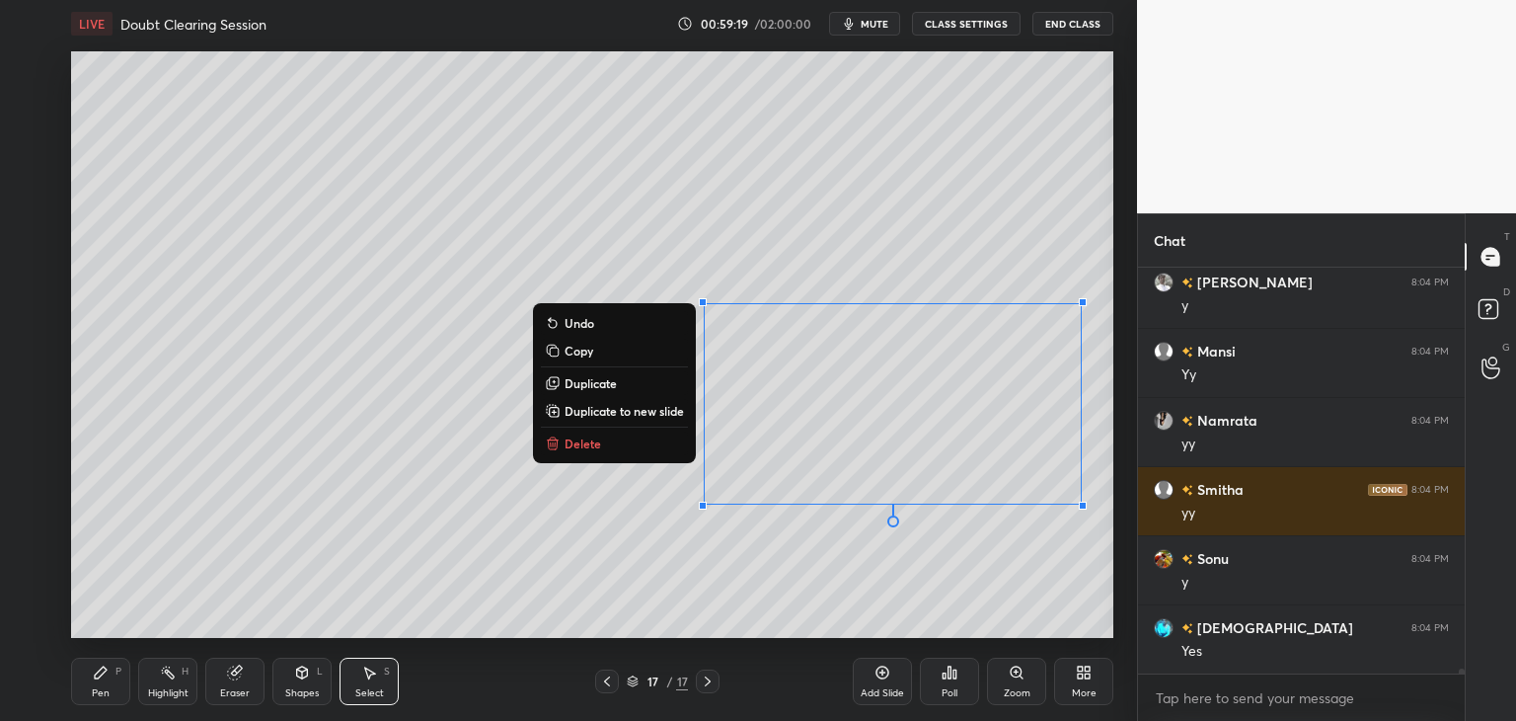
drag, startPoint x: 746, startPoint y: 367, endPoint x: 730, endPoint y: 347, distance: 25.3
click at [744, 367] on div "0 ° Undo Copy Duplicate Duplicate to new slide Delete" at bounding box center [592, 344] width 1042 height 586
click at [675, 287] on div "0 ° Undo Copy Duplicate Duplicate to new slide Delete" at bounding box center [592, 344] width 1042 height 586
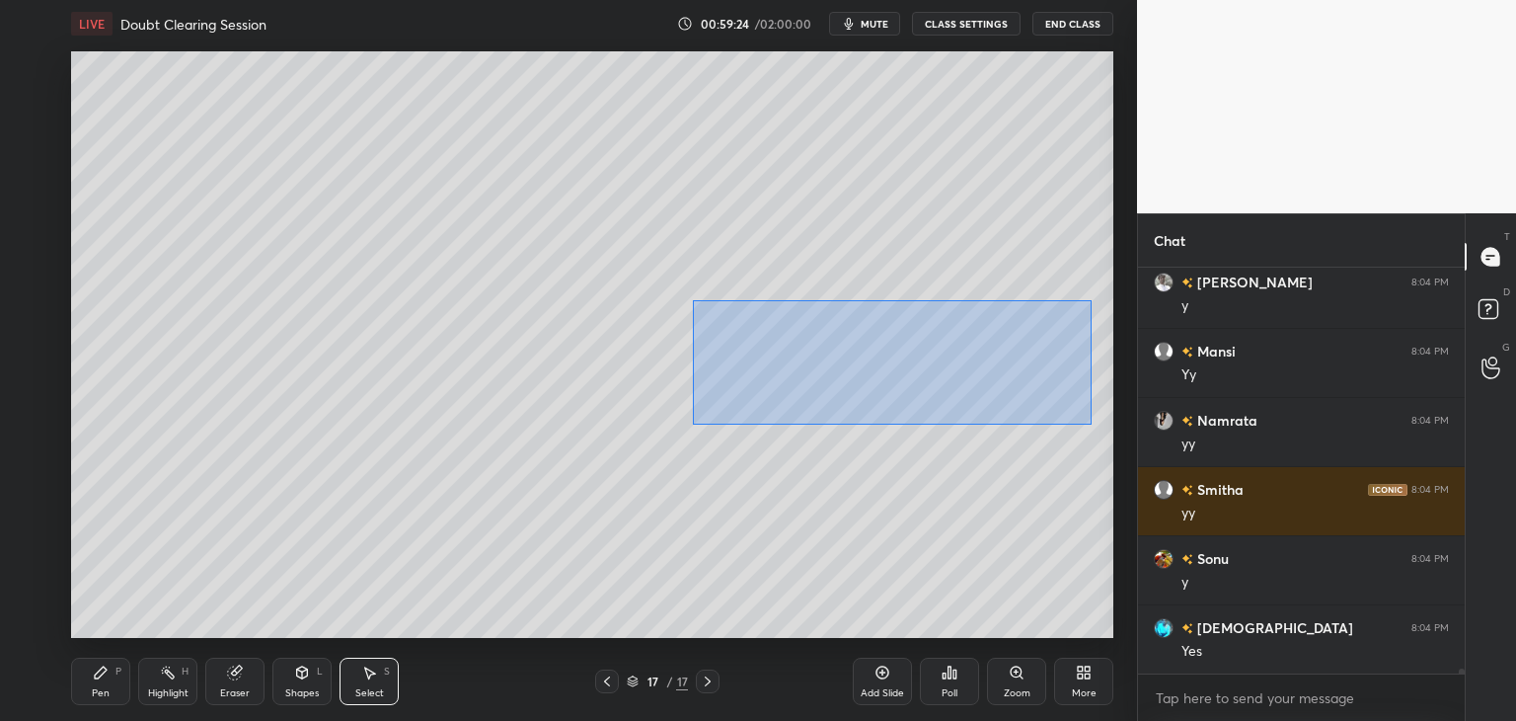
drag, startPoint x: 693, startPoint y: 300, endPoint x: 1091, endPoint y: 424, distance: 416.8
click at [1091, 424] on div "0 ° Undo Copy Duplicate Duplicate to new slide Delete" at bounding box center [592, 344] width 1042 height 586
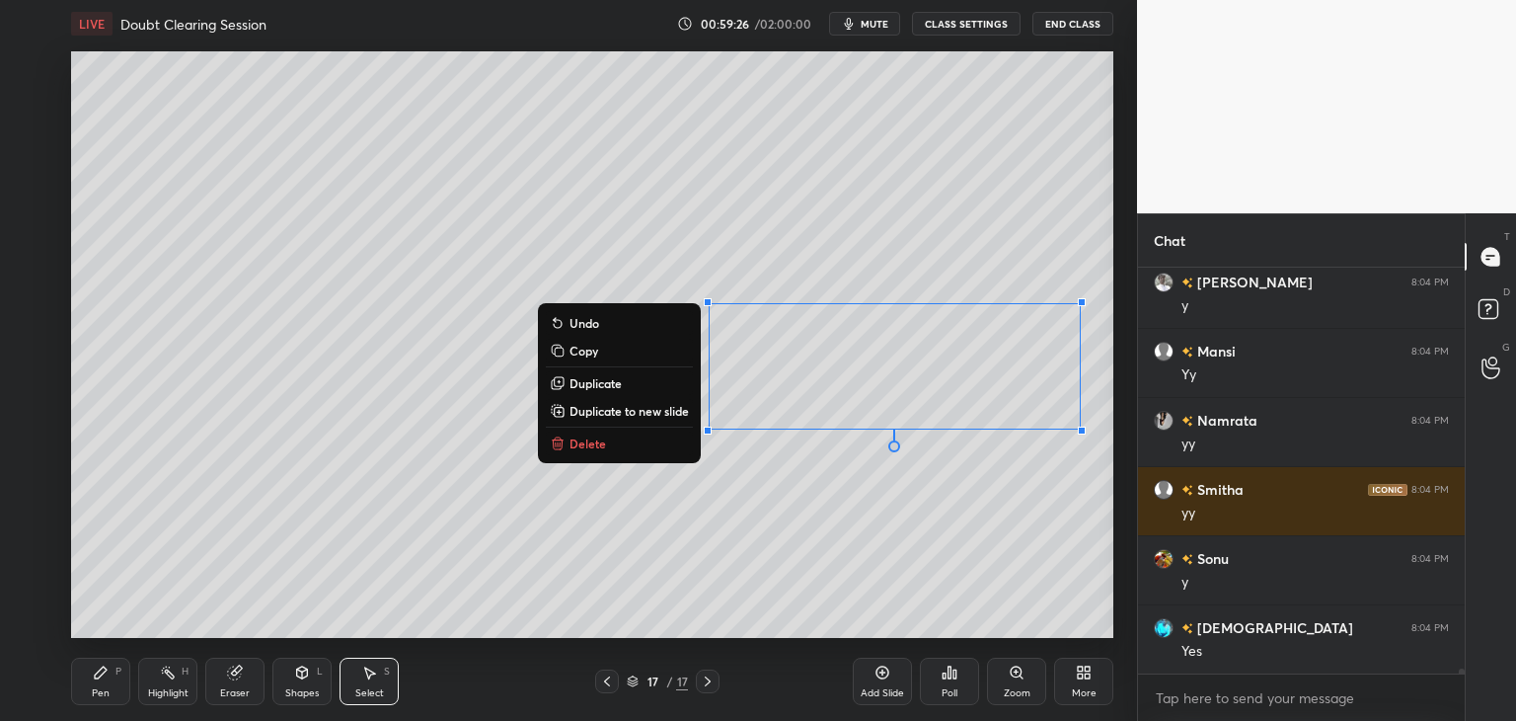
click at [661, 410] on p "Duplicate to new slide" at bounding box center [629, 411] width 119 height 16
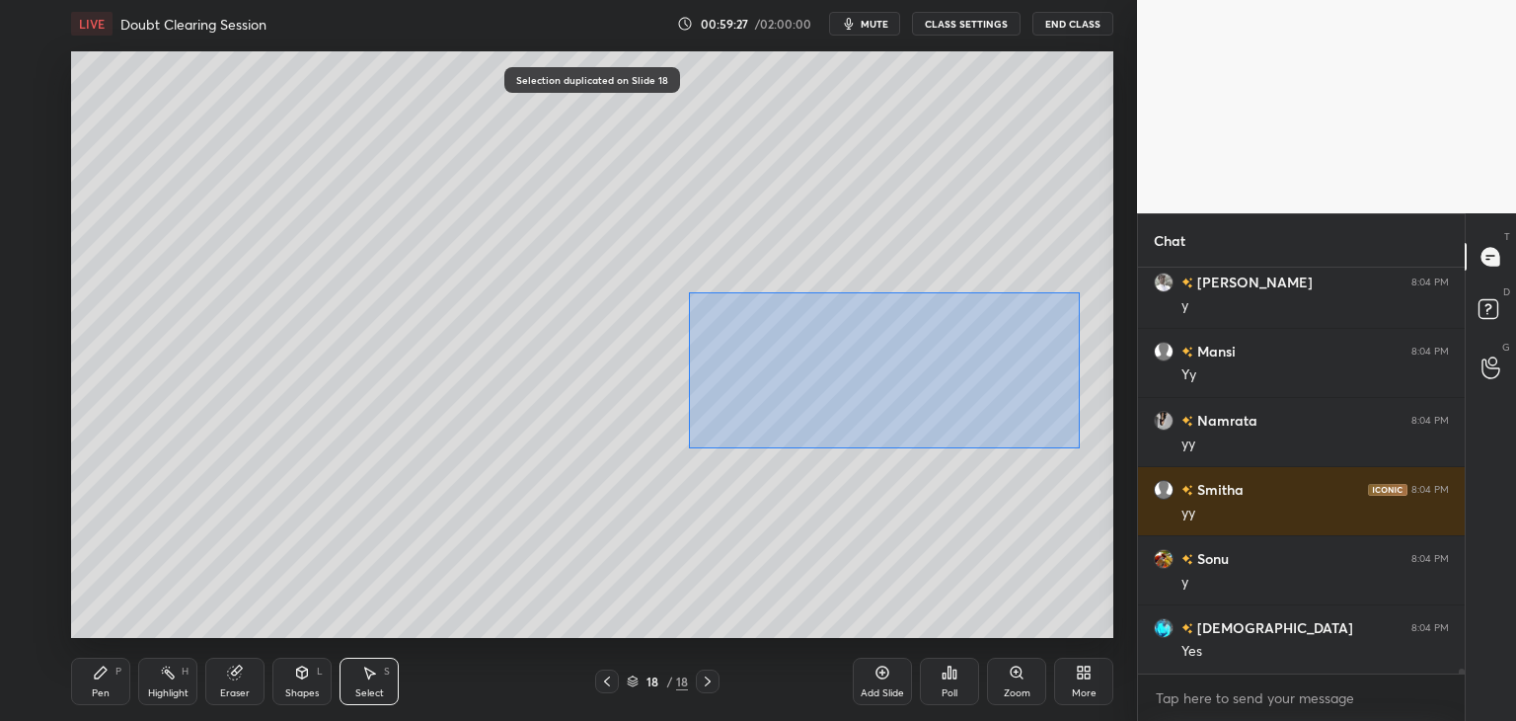
drag, startPoint x: 689, startPoint y: 292, endPoint x: 1087, endPoint y: 448, distance: 427.3
click at [1087, 448] on div "0 ° Undo Copy Duplicate Duplicate to new slide Delete" at bounding box center [592, 344] width 1042 height 586
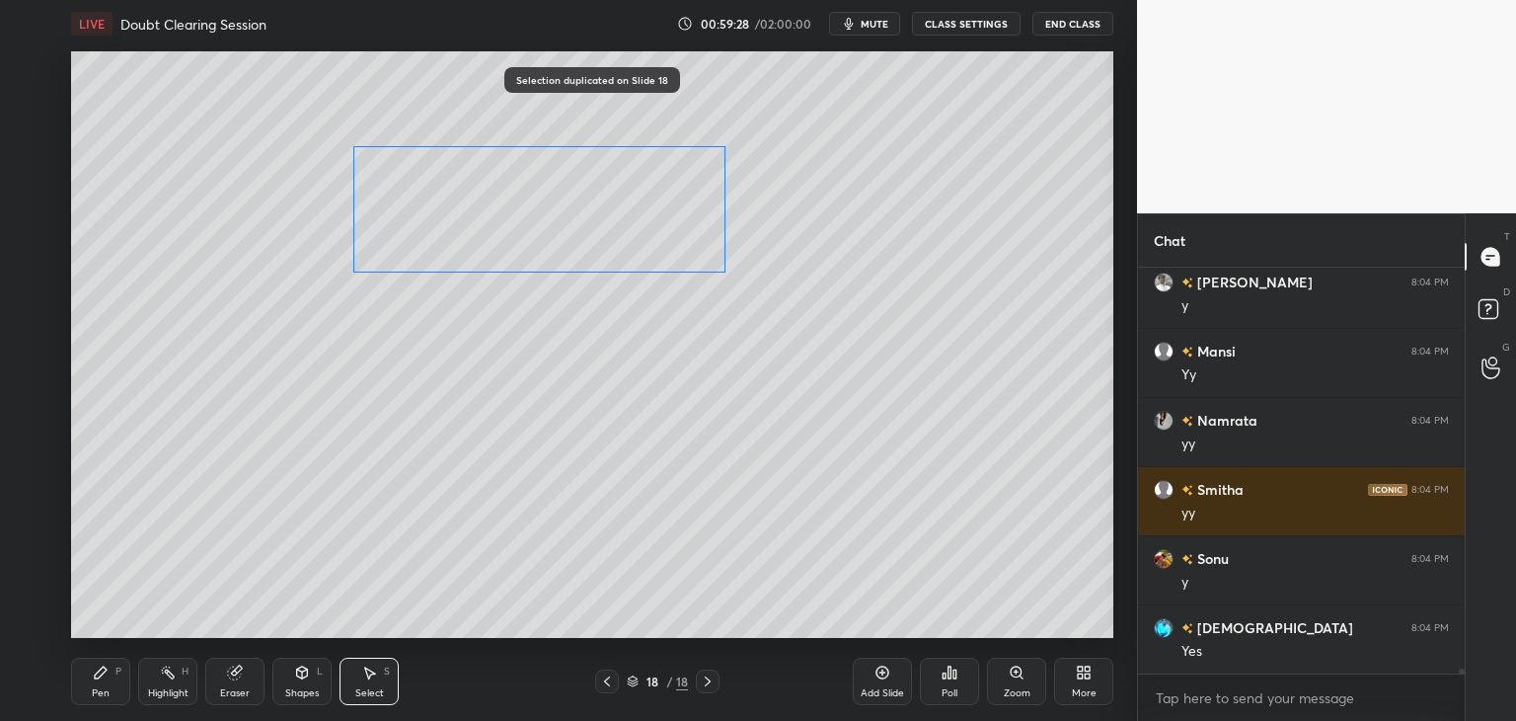
drag, startPoint x: 837, startPoint y: 354, endPoint x: 613, endPoint y: 238, distance: 252.5
click at [612, 230] on div "0 ° Undo Copy Duplicate Duplicate to new slide Delete" at bounding box center [592, 344] width 1042 height 586
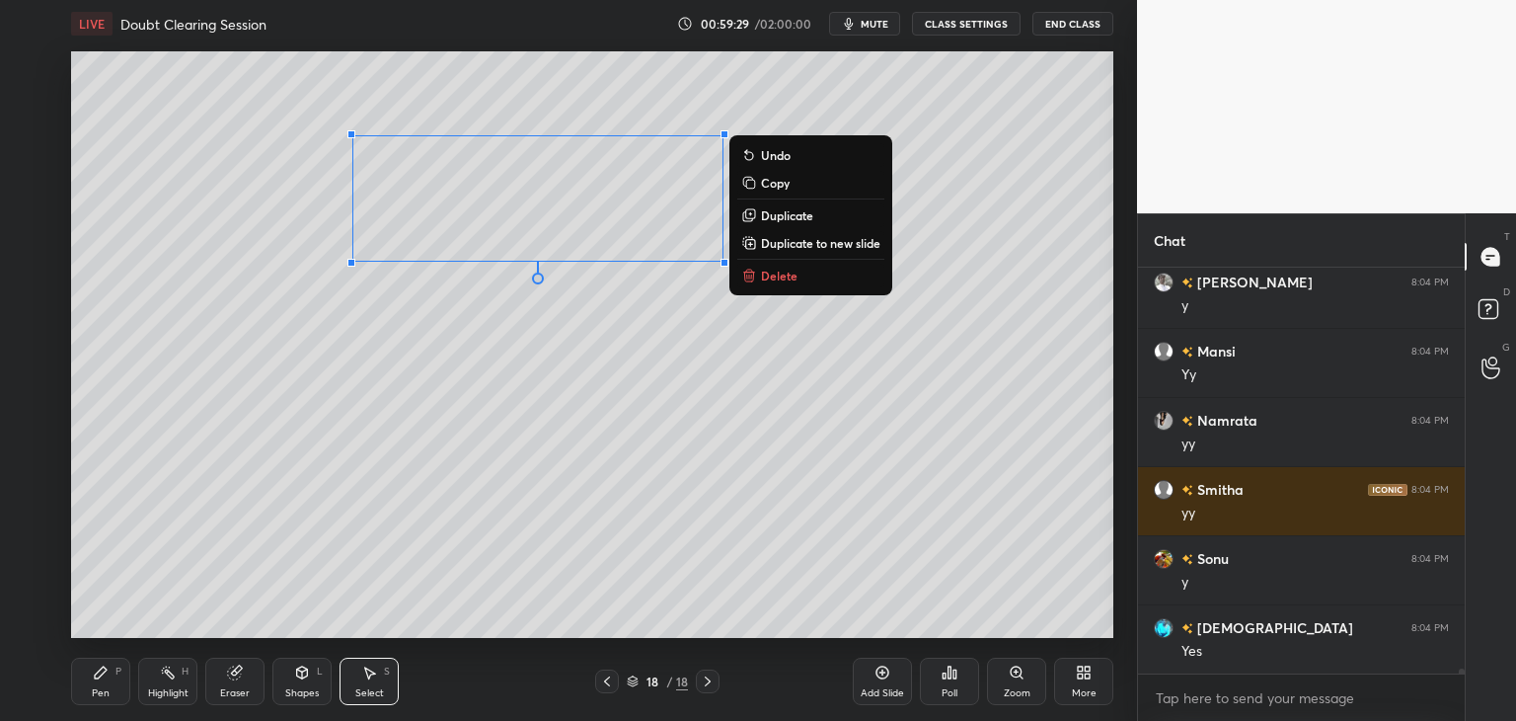
click at [616, 403] on div "0 ° Undo Copy Duplicate Duplicate to new slide Delete" at bounding box center [592, 344] width 1042 height 586
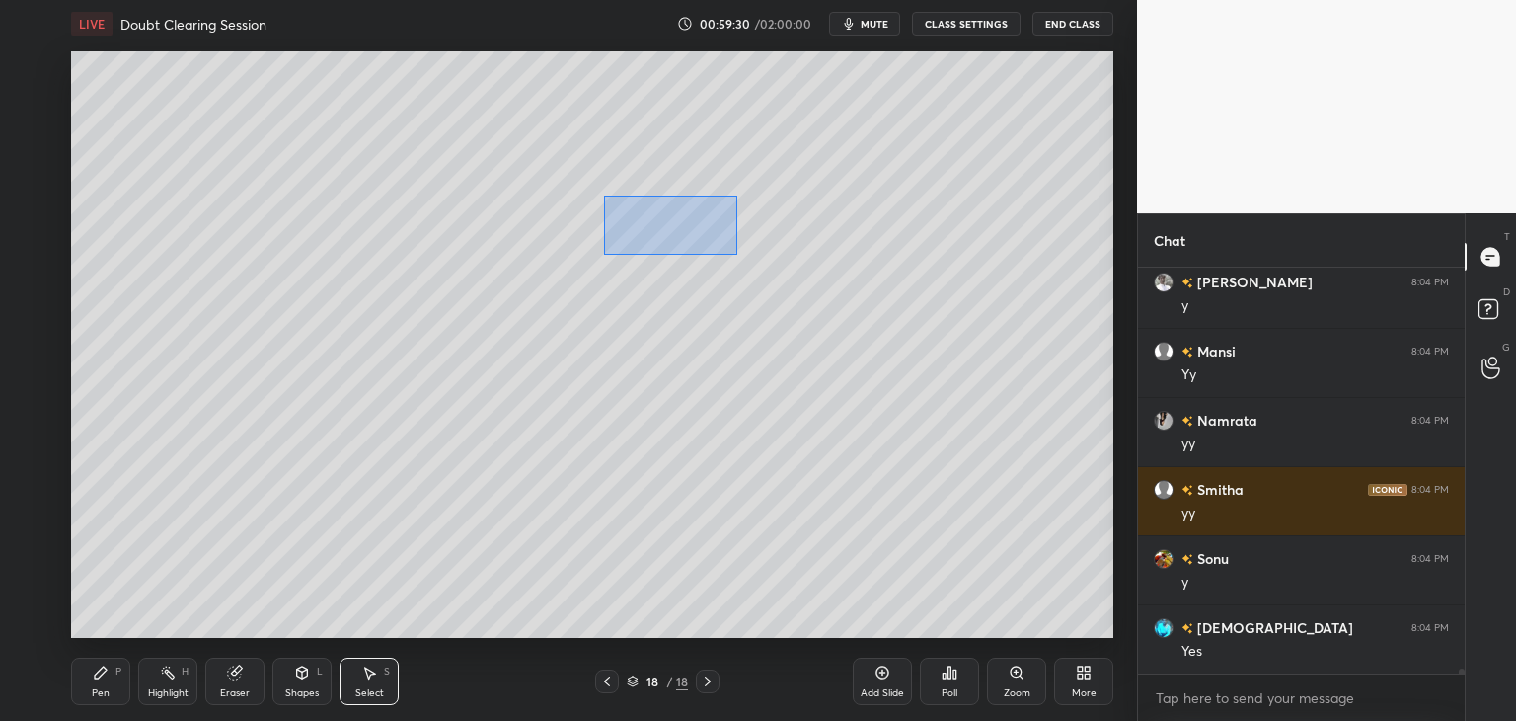
drag, startPoint x: 604, startPoint y: 194, endPoint x: 739, endPoint y: 258, distance: 149.3
click at [739, 256] on div "0 ° Undo Copy Duplicate Duplicate to new slide Delete" at bounding box center [592, 344] width 1042 height 586
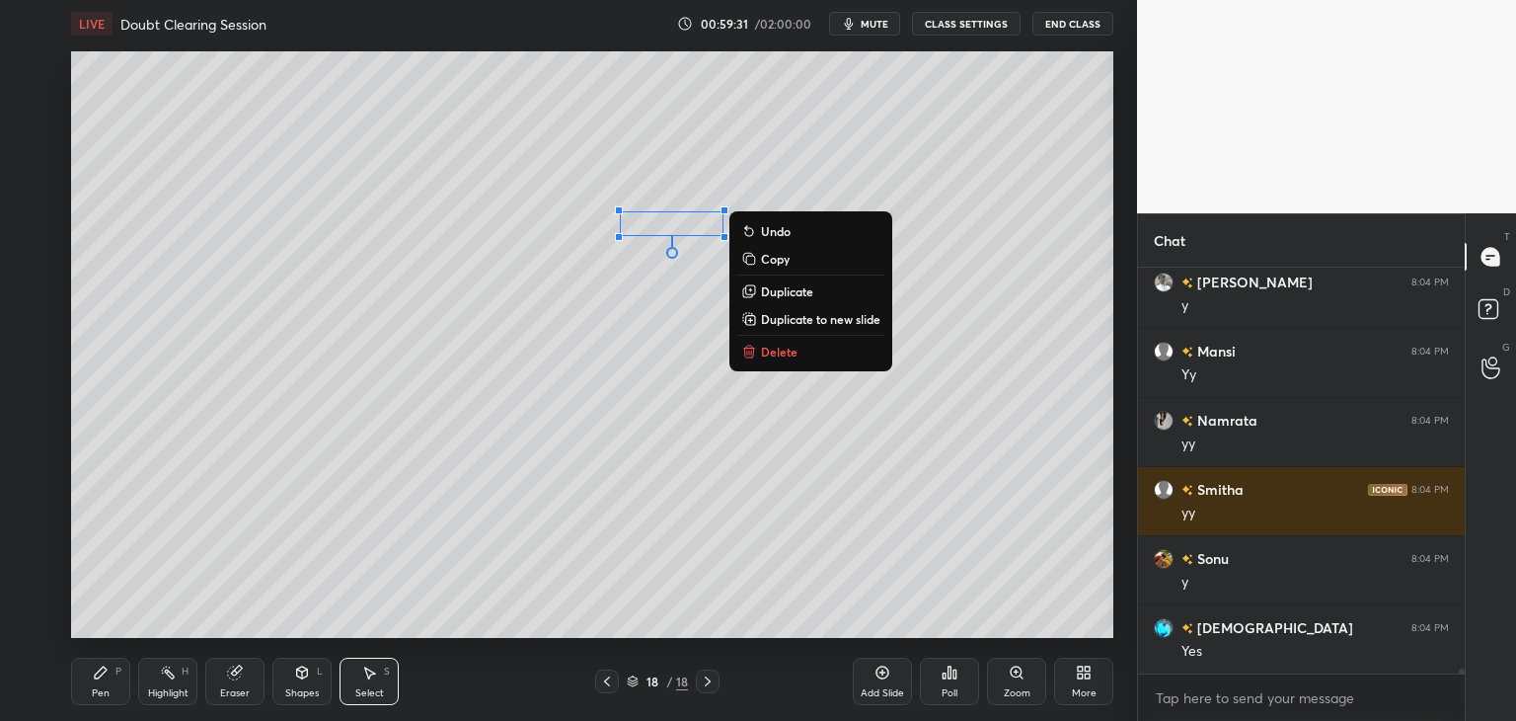
click at [781, 356] on p "Delete" at bounding box center [779, 352] width 37 height 16
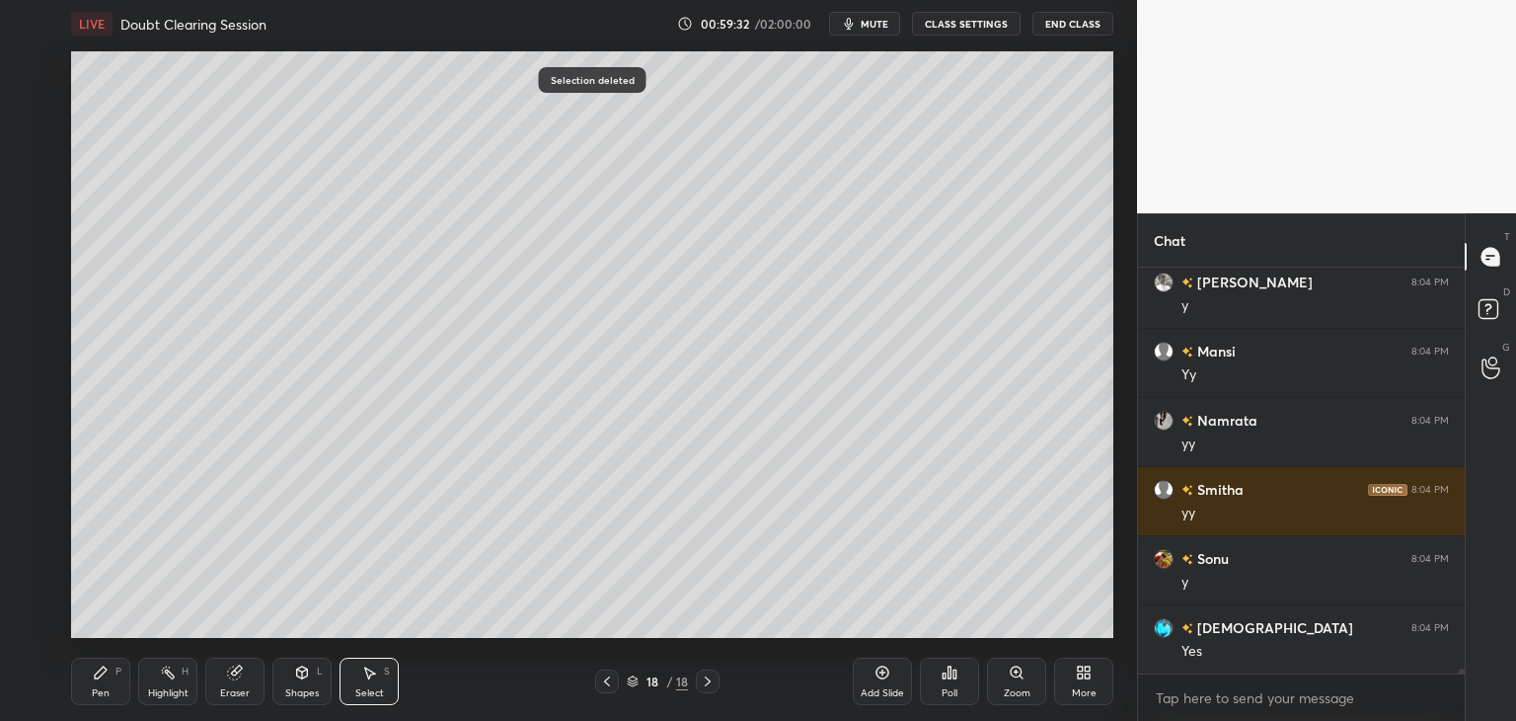
click at [607, 678] on icon at bounding box center [607, 681] width 6 height 10
click at [112, 685] on div "Pen P" at bounding box center [100, 680] width 59 height 47
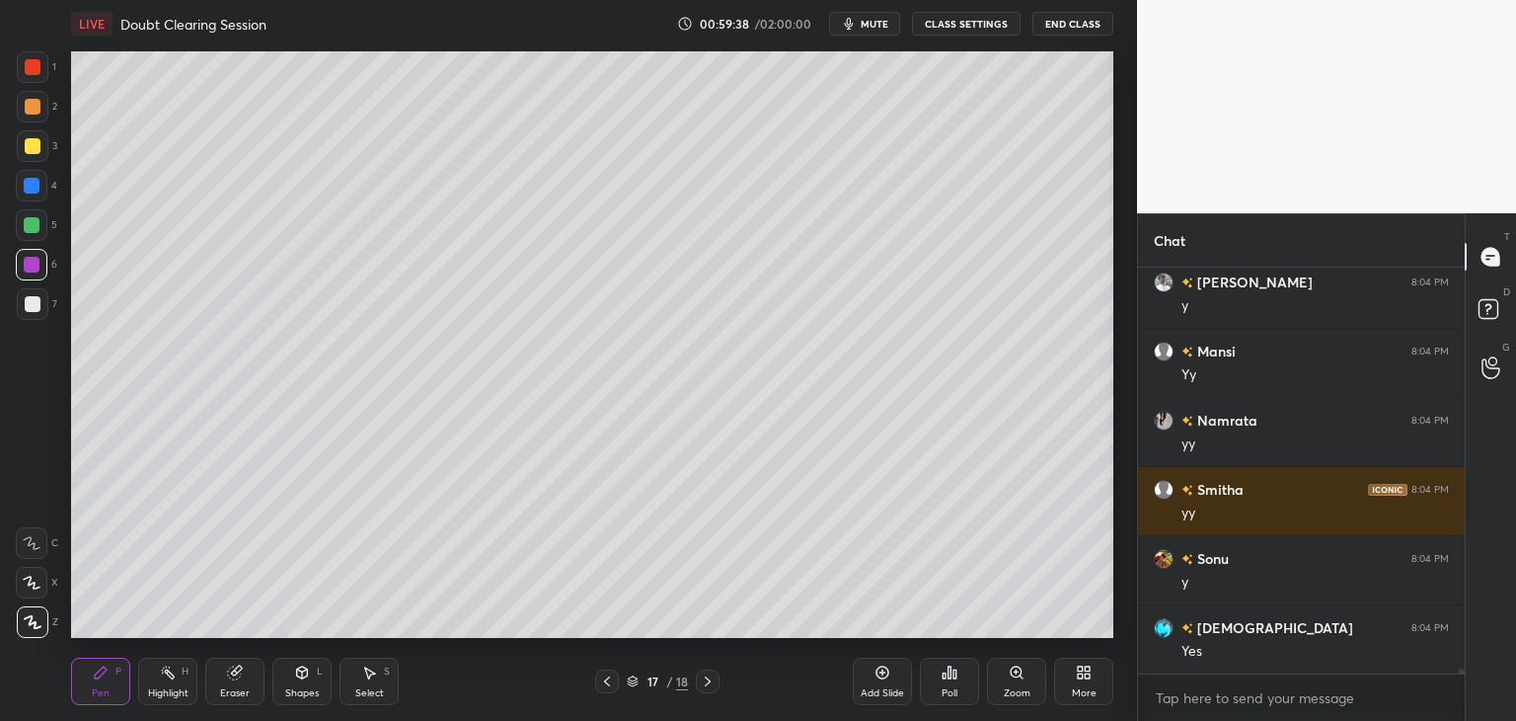
click at [700, 683] on icon at bounding box center [708, 681] width 16 height 16
click at [40, 305] on div at bounding box center [33, 304] width 32 height 32
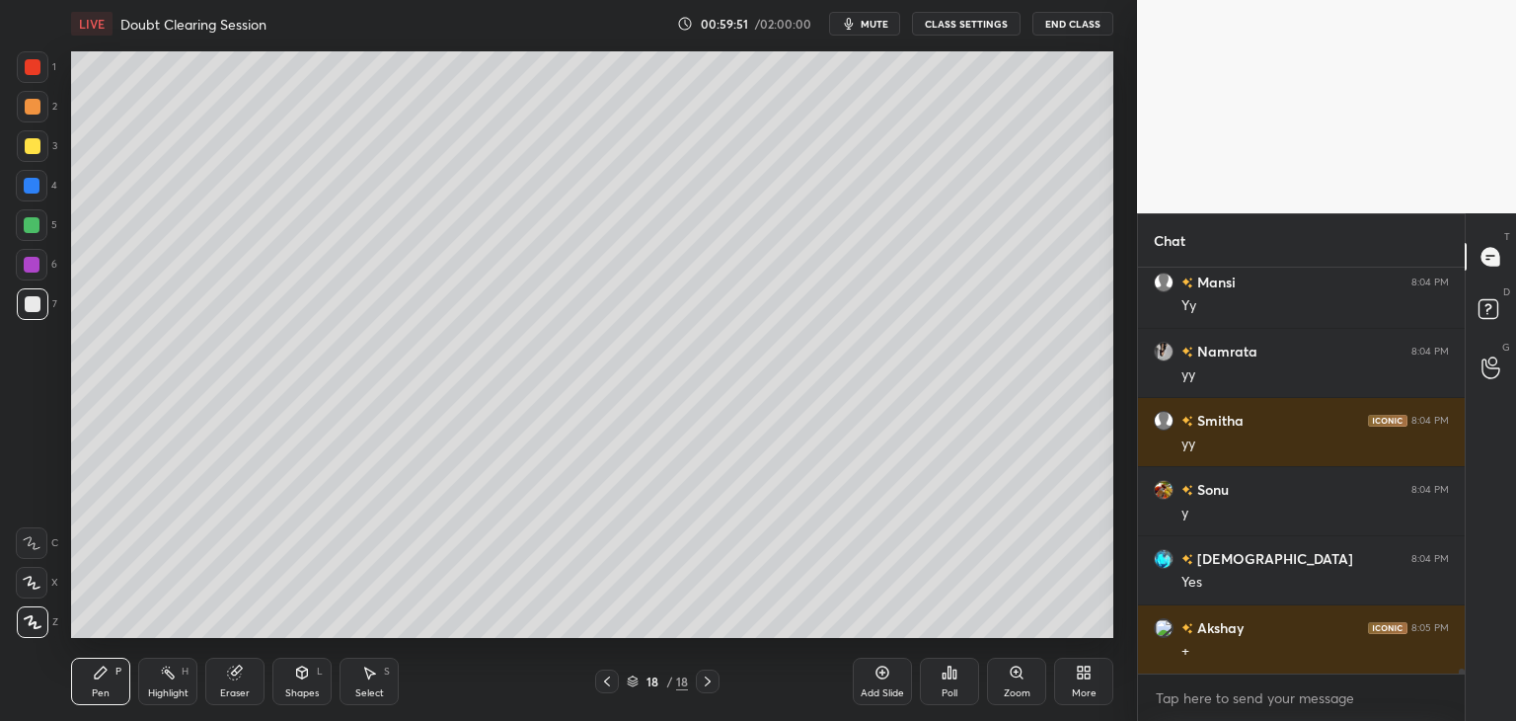
scroll to position [33664, 0]
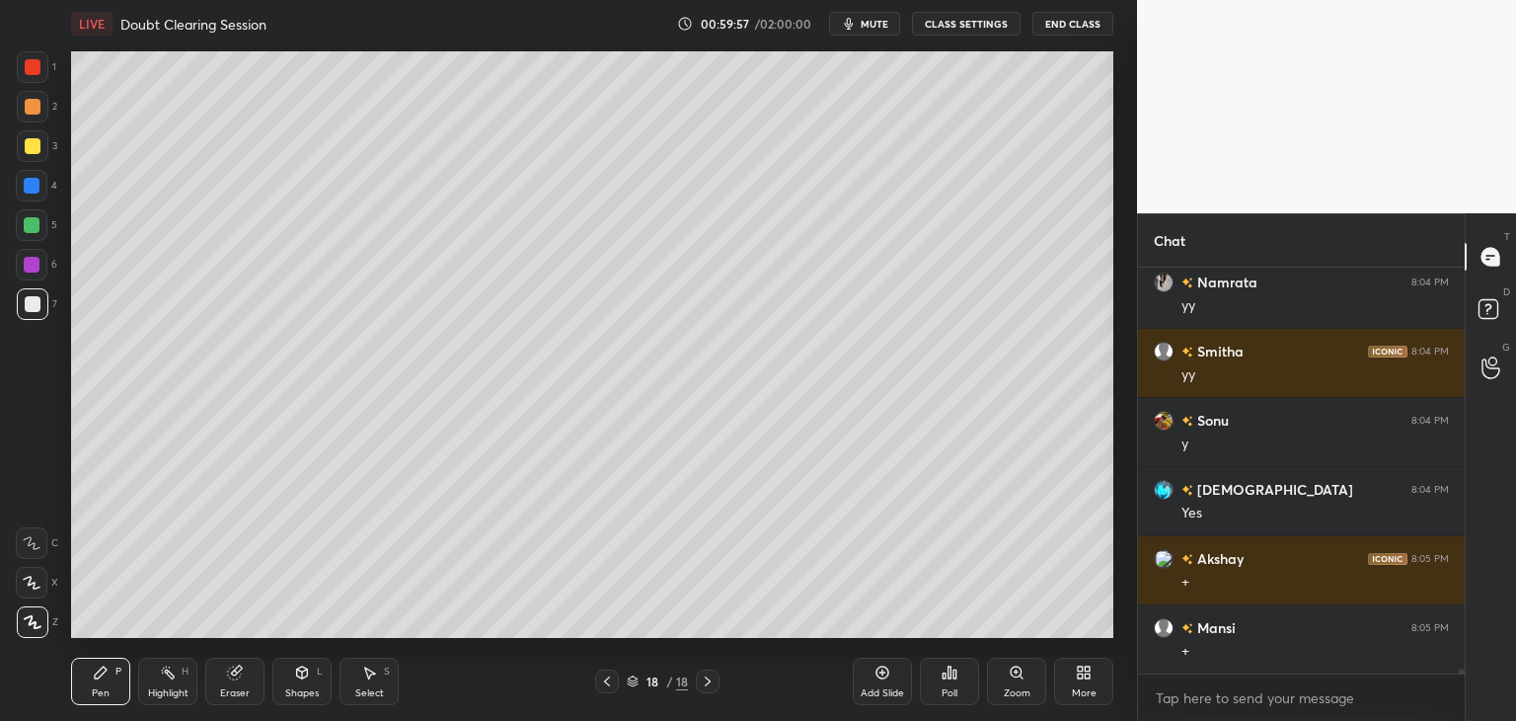
click at [375, 682] on div "Select S" at bounding box center [369, 680] width 59 height 47
click at [316, 672] on div "Shapes L" at bounding box center [301, 680] width 59 height 47
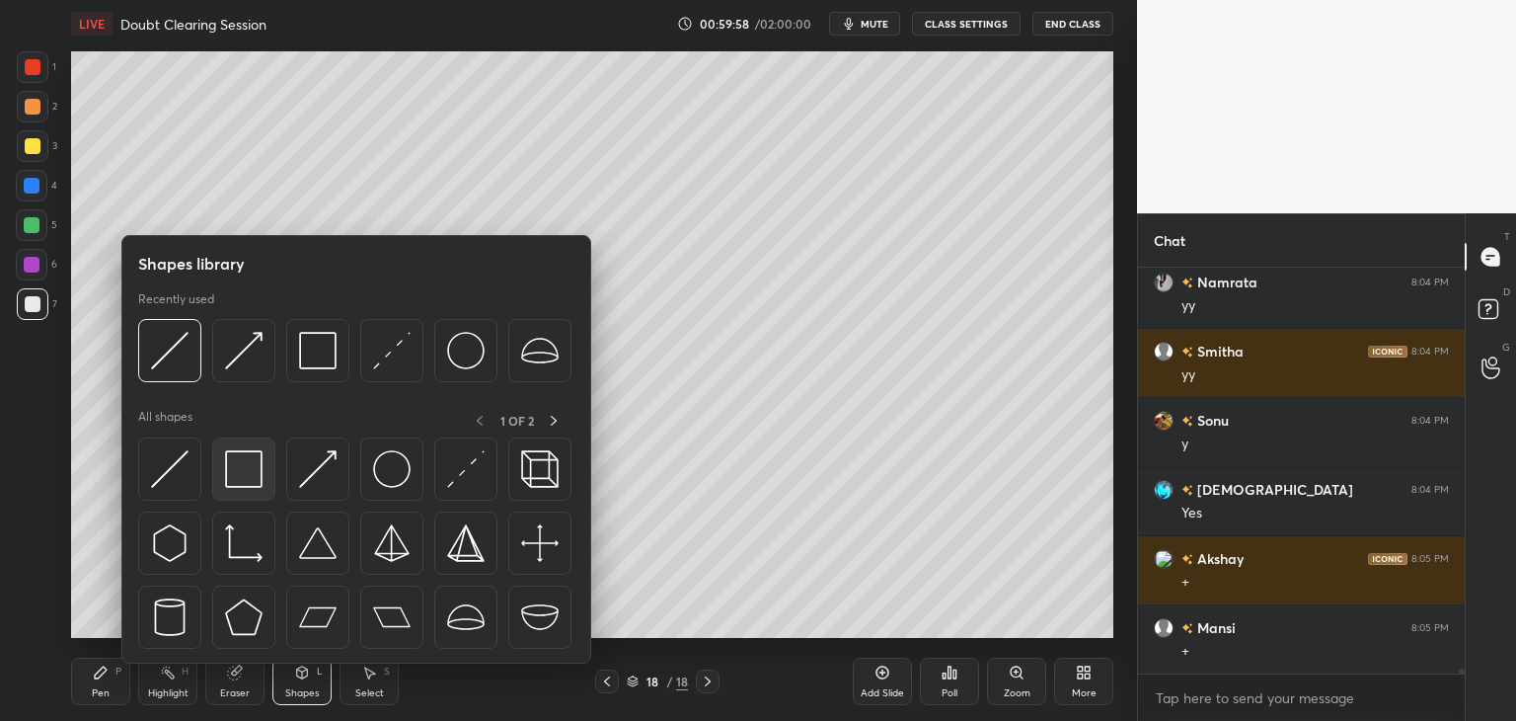
scroll to position [33712, 0]
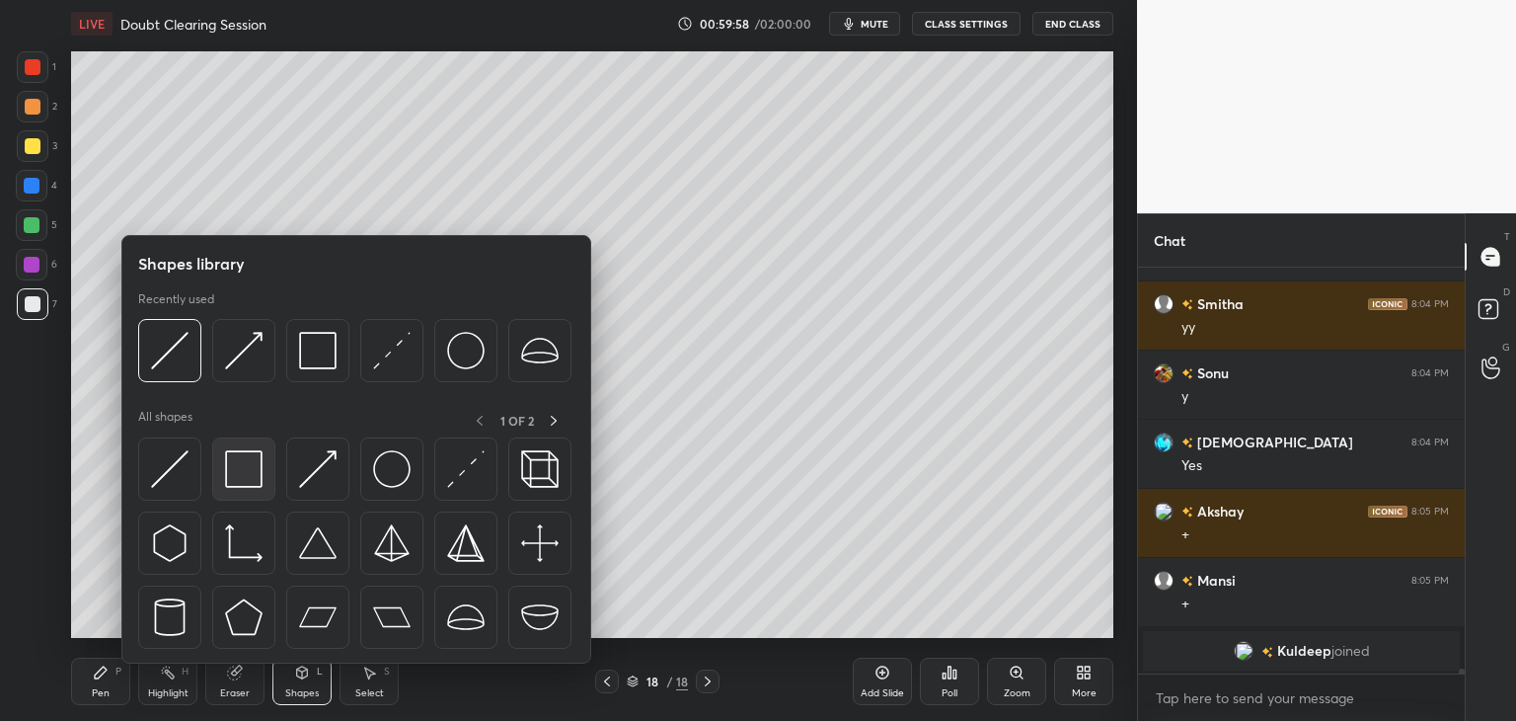
click at [233, 451] on img at bounding box center [244, 469] width 38 height 38
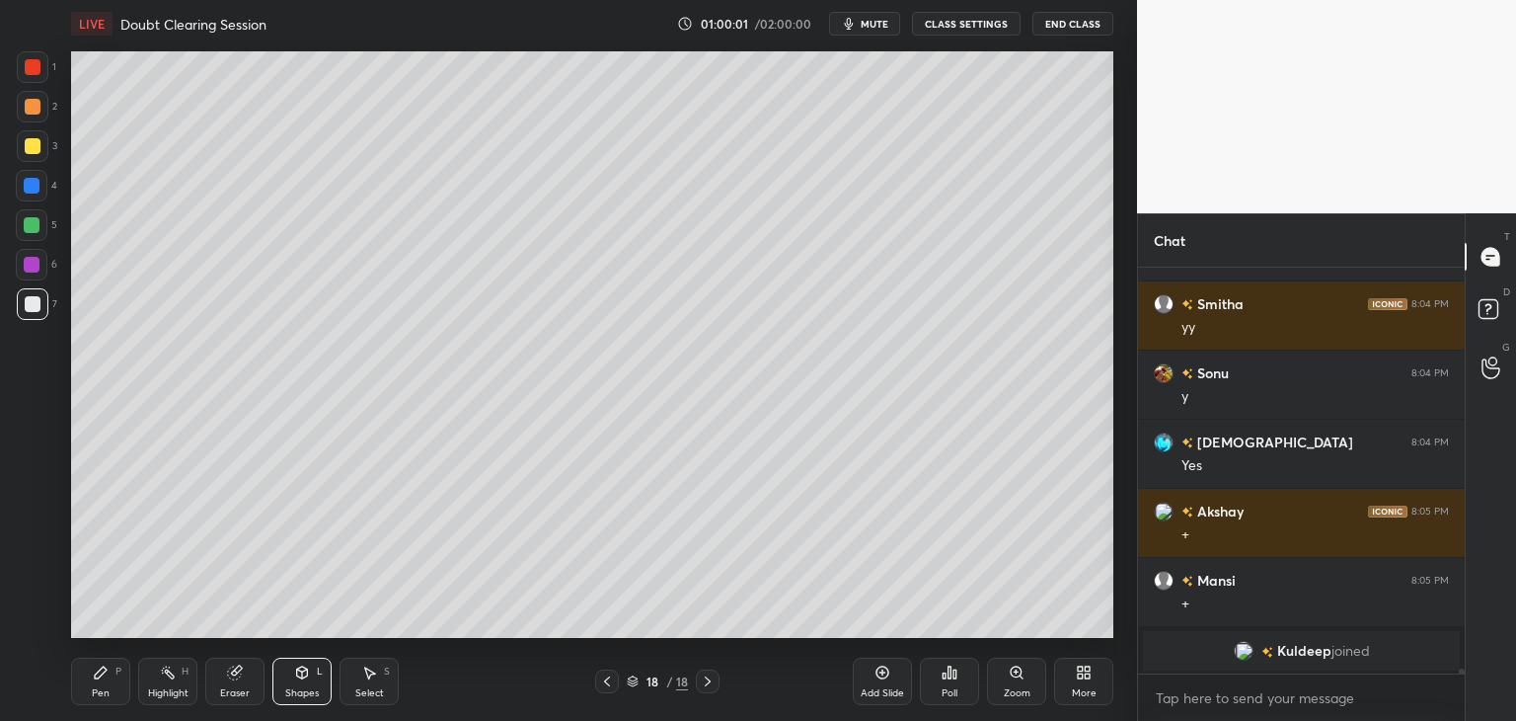
click at [604, 678] on icon at bounding box center [607, 681] width 16 height 16
click at [709, 684] on icon at bounding box center [708, 681] width 16 height 16
click at [607, 684] on icon at bounding box center [607, 681] width 6 height 10
click at [609, 681] on icon at bounding box center [607, 681] width 16 height 16
click at [612, 681] on icon at bounding box center [607, 681] width 16 height 16
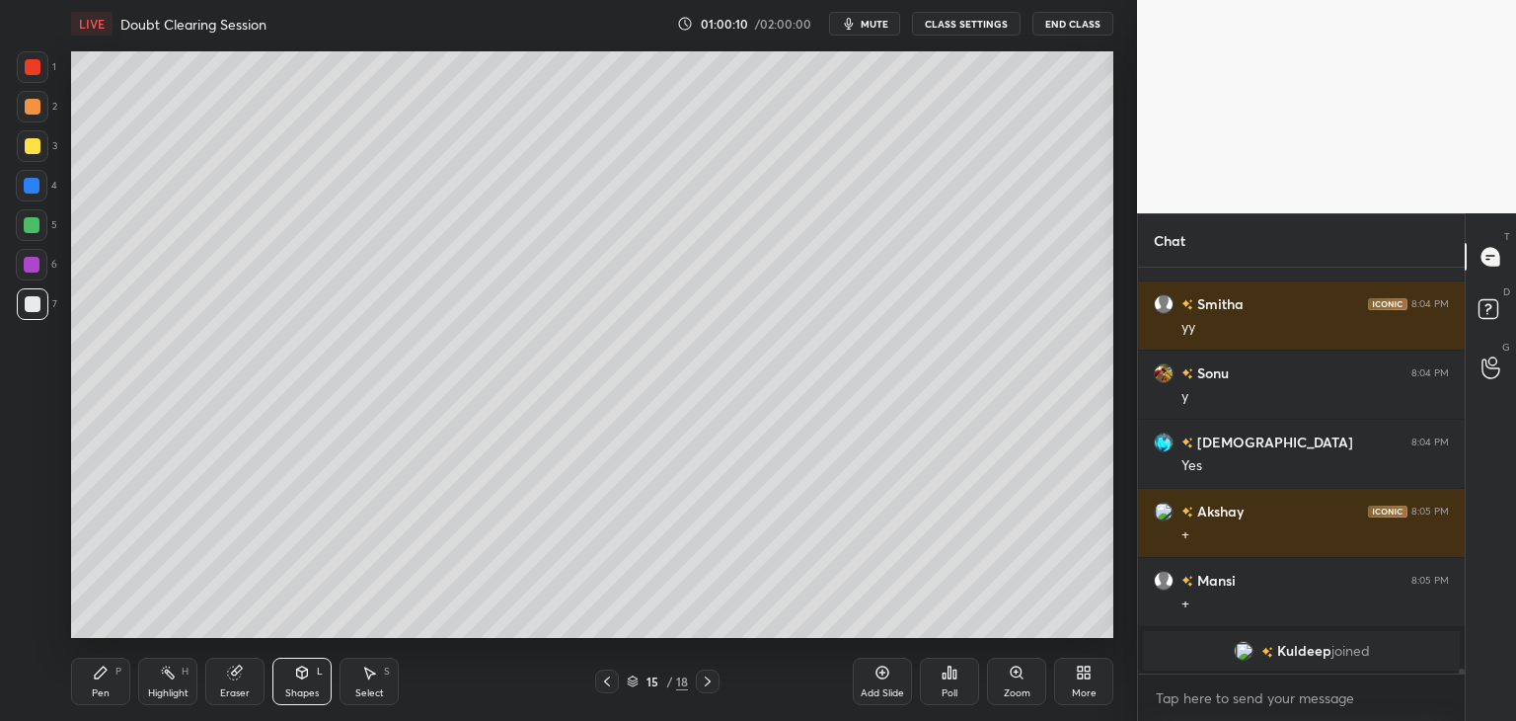
click at [711, 684] on icon at bounding box center [708, 681] width 16 height 16
click at [711, 686] on icon at bounding box center [708, 681] width 16 height 16
click at [704, 689] on div at bounding box center [708, 681] width 24 height 24
click at [381, 676] on div "Select S" at bounding box center [369, 680] width 59 height 47
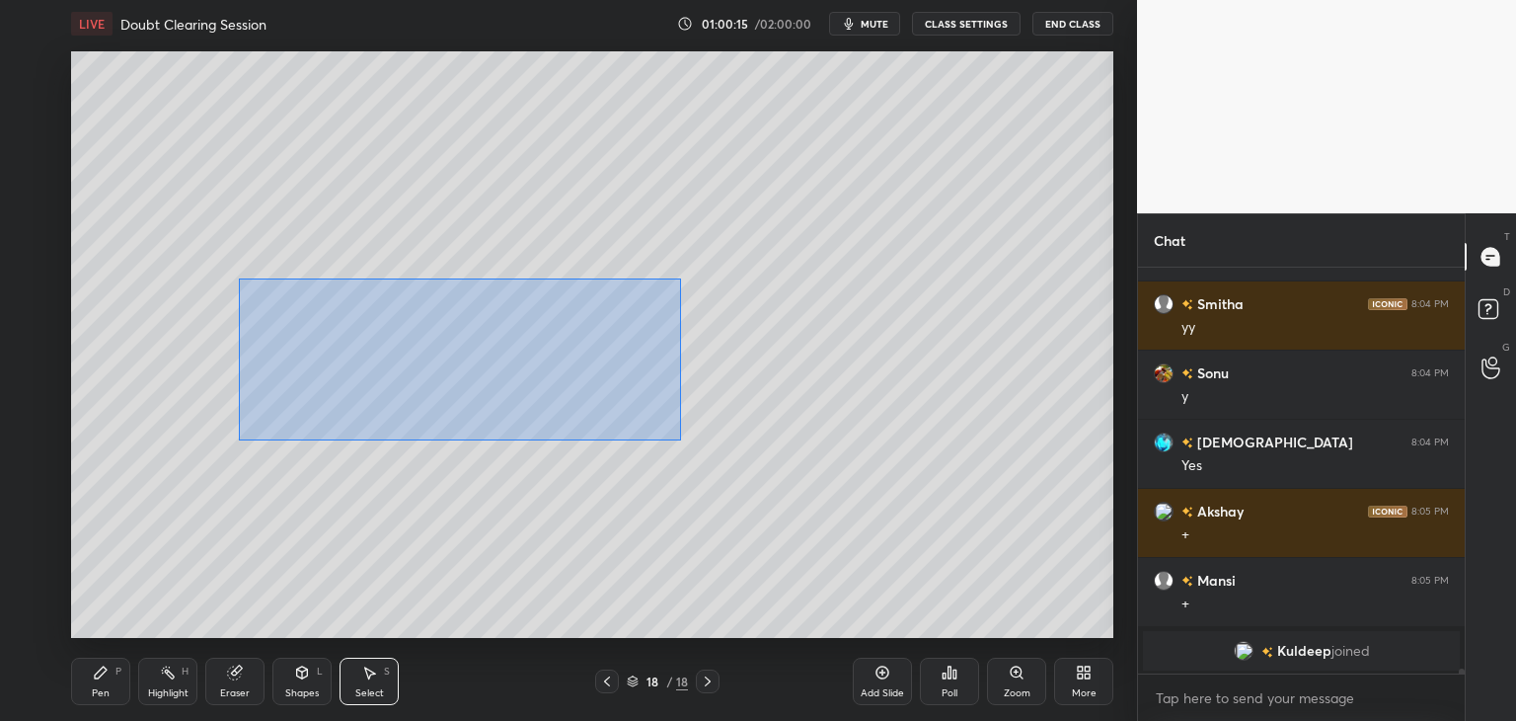
drag, startPoint x: 238, startPoint y: 277, endPoint x: 651, endPoint y: 424, distance: 439.0
click at [685, 443] on div "0 ° Undo Copy Duplicate Duplicate to new slide Delete" at bounding box center [592, 344] width 1042 height 586
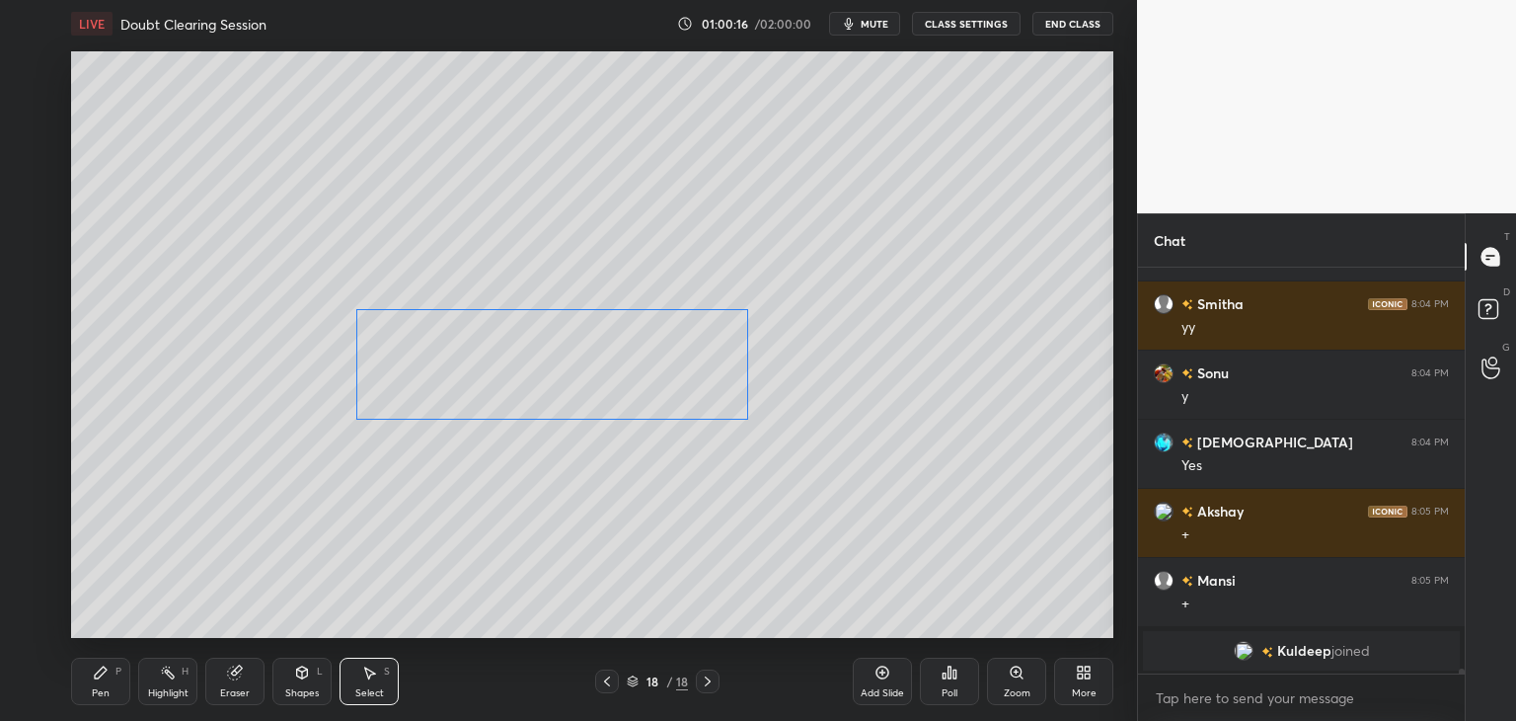
drag, startPoint x: 599, startPoint y: 393, endPoint x: 712, endPoint y: 413, distance: 114.2
click at [712, 412] on div "0 ° Undo Copy Duplicate Duplicate to new slide Delete" at bounding box center [592, 344] width 1042 height 586
click at [686, 498] on div "0 ° Undo Copy Duplicate Duplicate to new slide Delete" at bounding box center [592, 344] width 1042 height 586
click at [611, 682] on icon at bounding box center [607, 681] width 16 height 16
click at [299, 682] on div "Shapes L" at bounding box center [301, 680] width 59 height 47
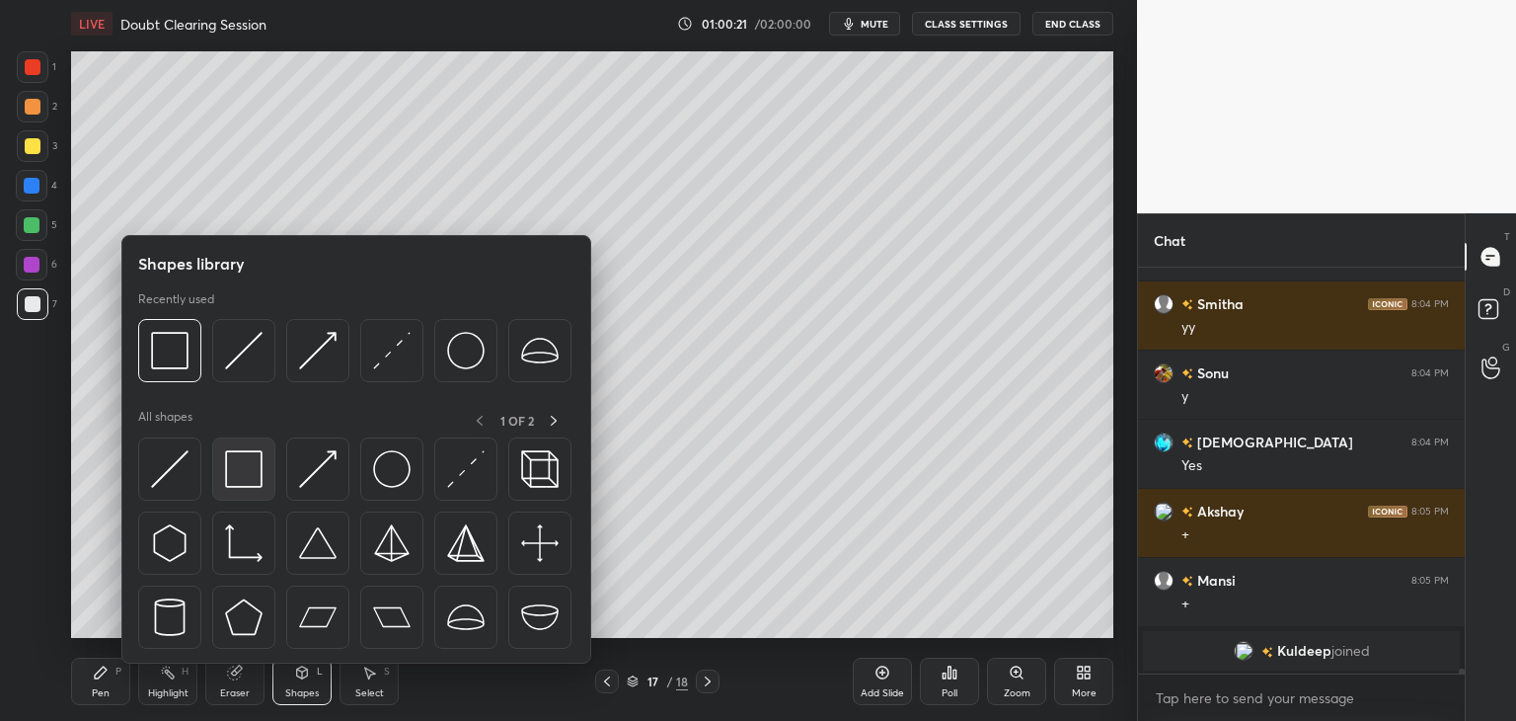
click at [245, 450] on img at bounding box center [244, 469] width 38 height 38
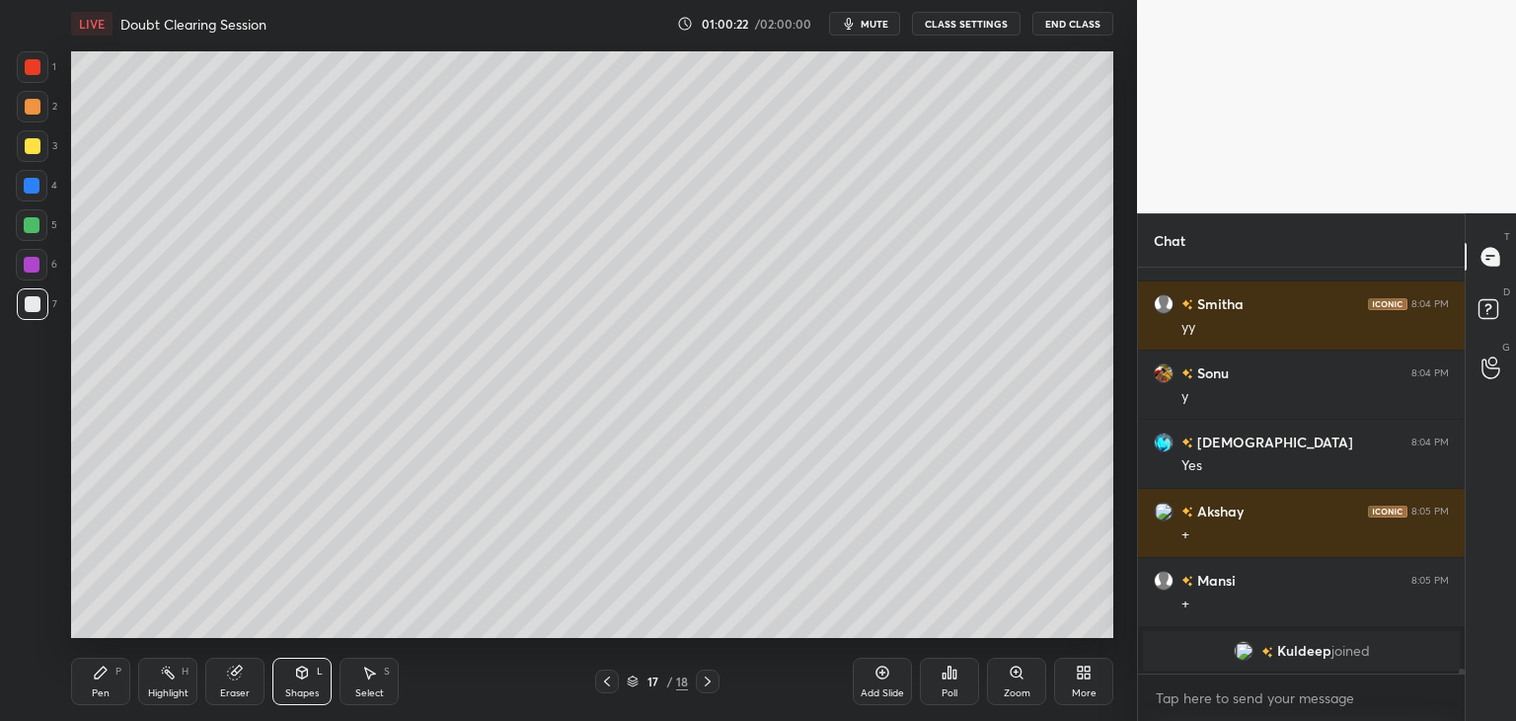
click at [29, 267] on div at bounding box center [32, 265] width 16 height 16
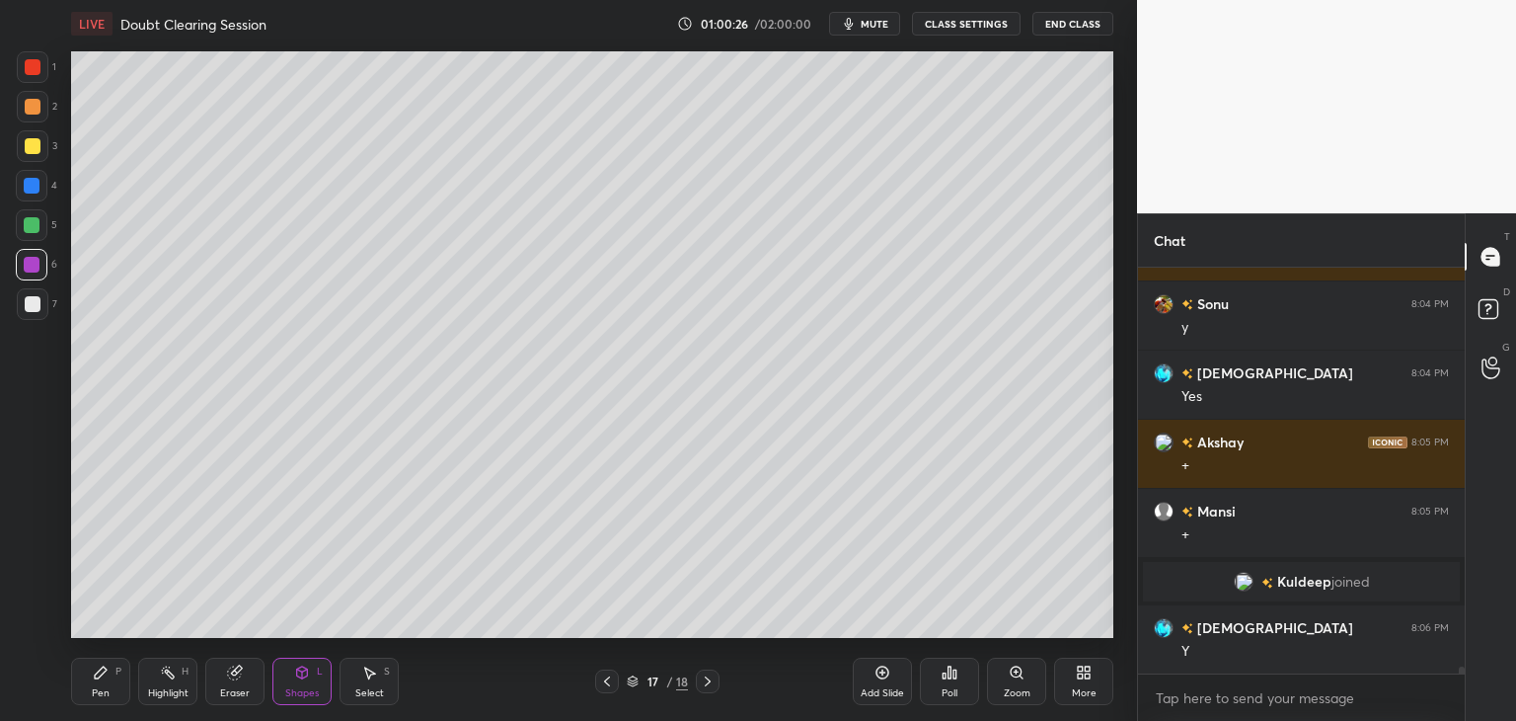
scroll to position [24960, 0]
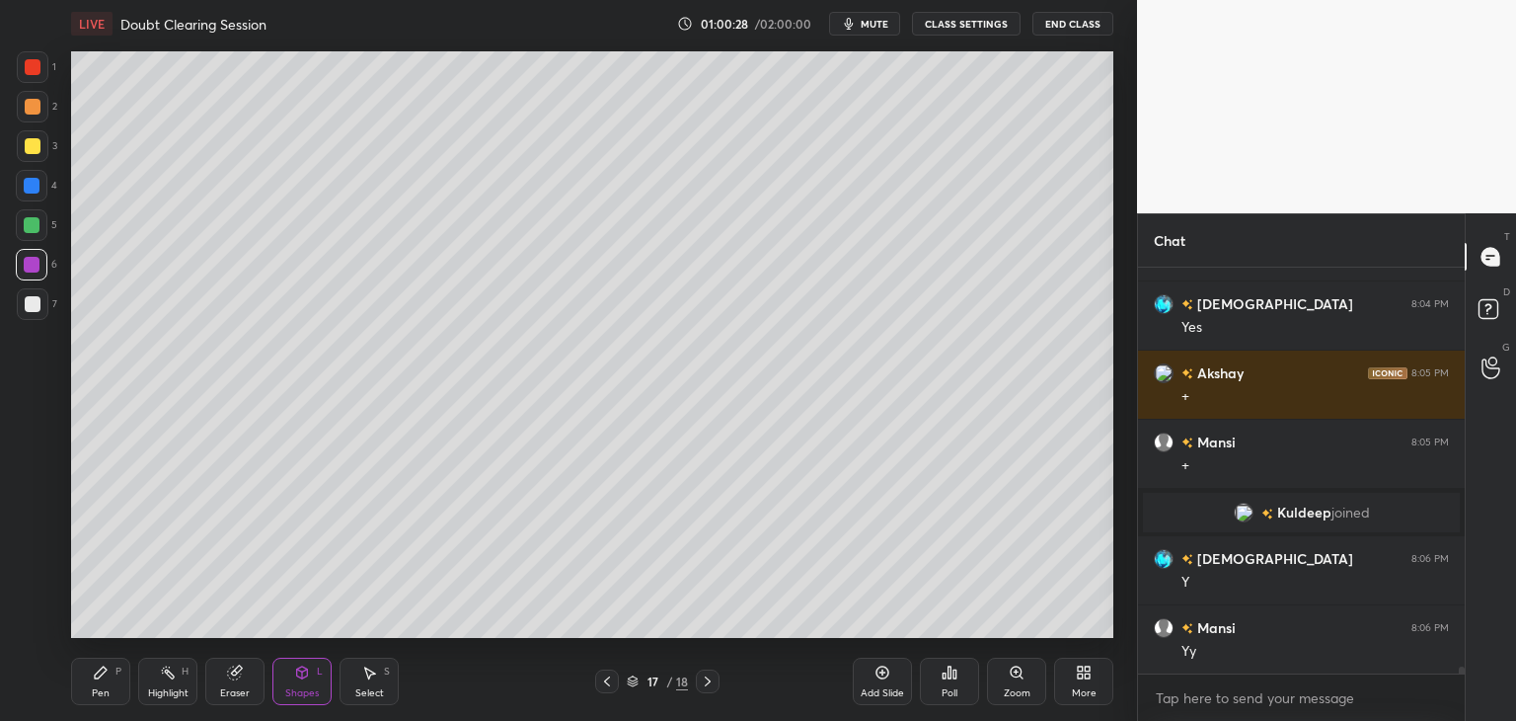
click at [711, 678] on icon at bounding box center [708, 681] width 16 height 16
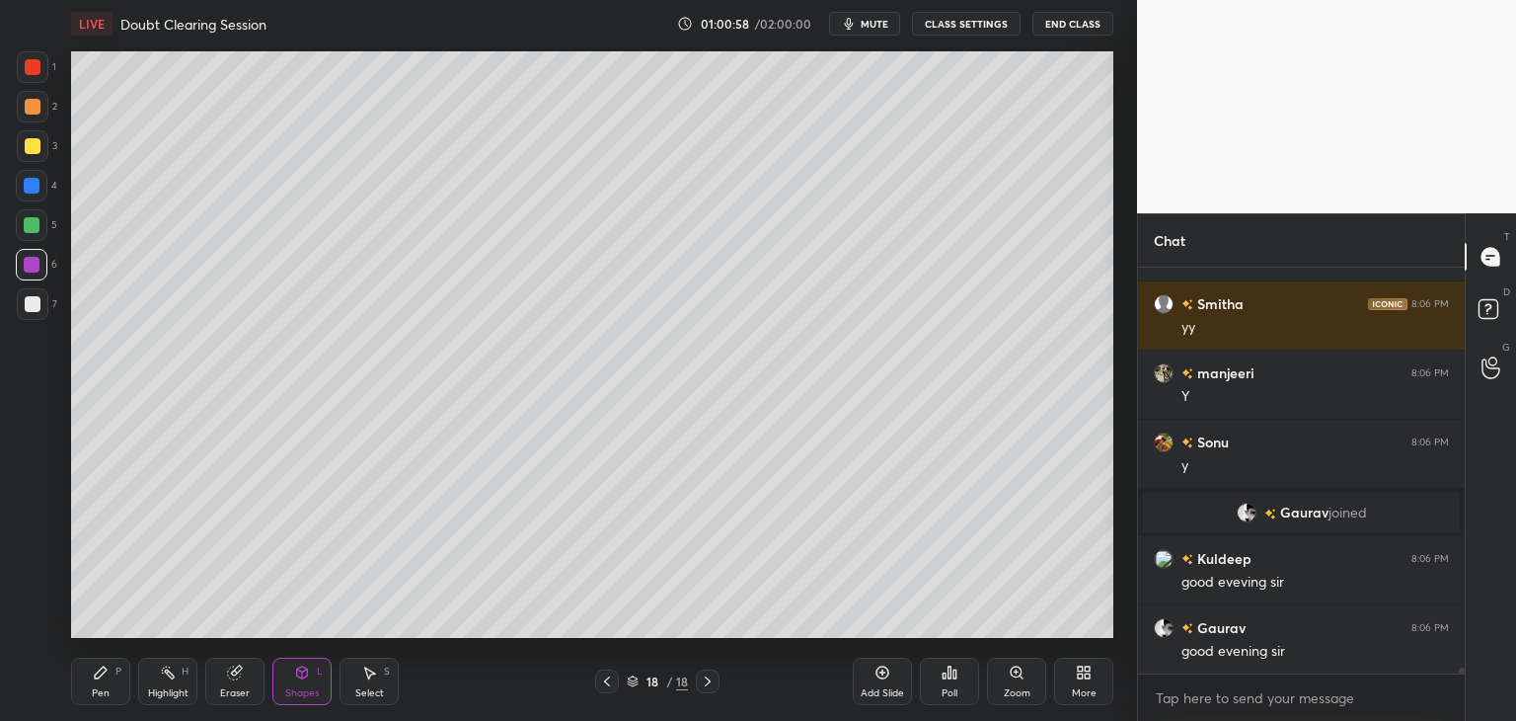
scroll to position [25560, 0]
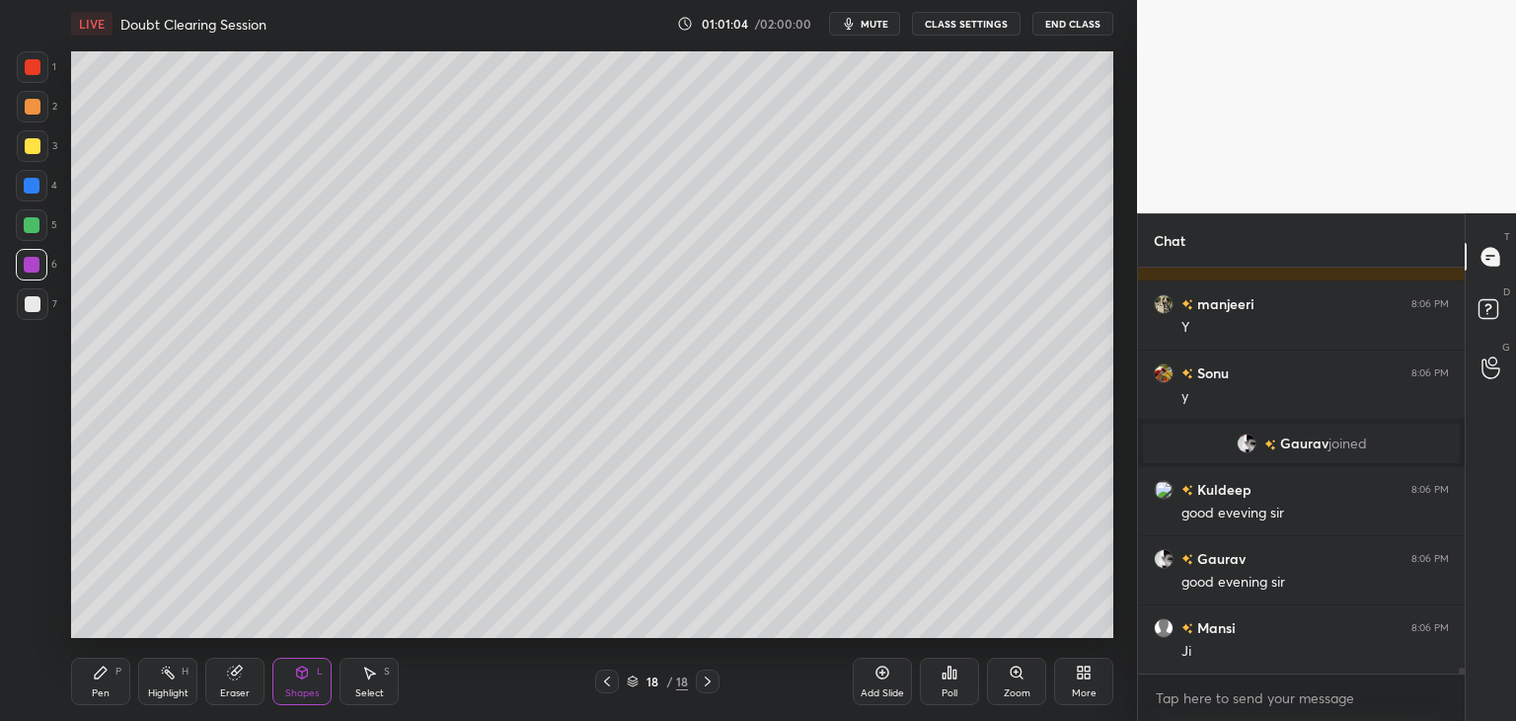
click at [705, 684] on icon at bounding box center [708, 681] width 16 height 16
click at [884, 685] on div "Add Slide" at bounding box center [882, 680] width 59 height 47
click at [116, 677] on div "Pen P" at bounding box center [100, 680] width 59 height 47
click at [30, 309] on div at bounding box center [33, 304] width 16 height 16
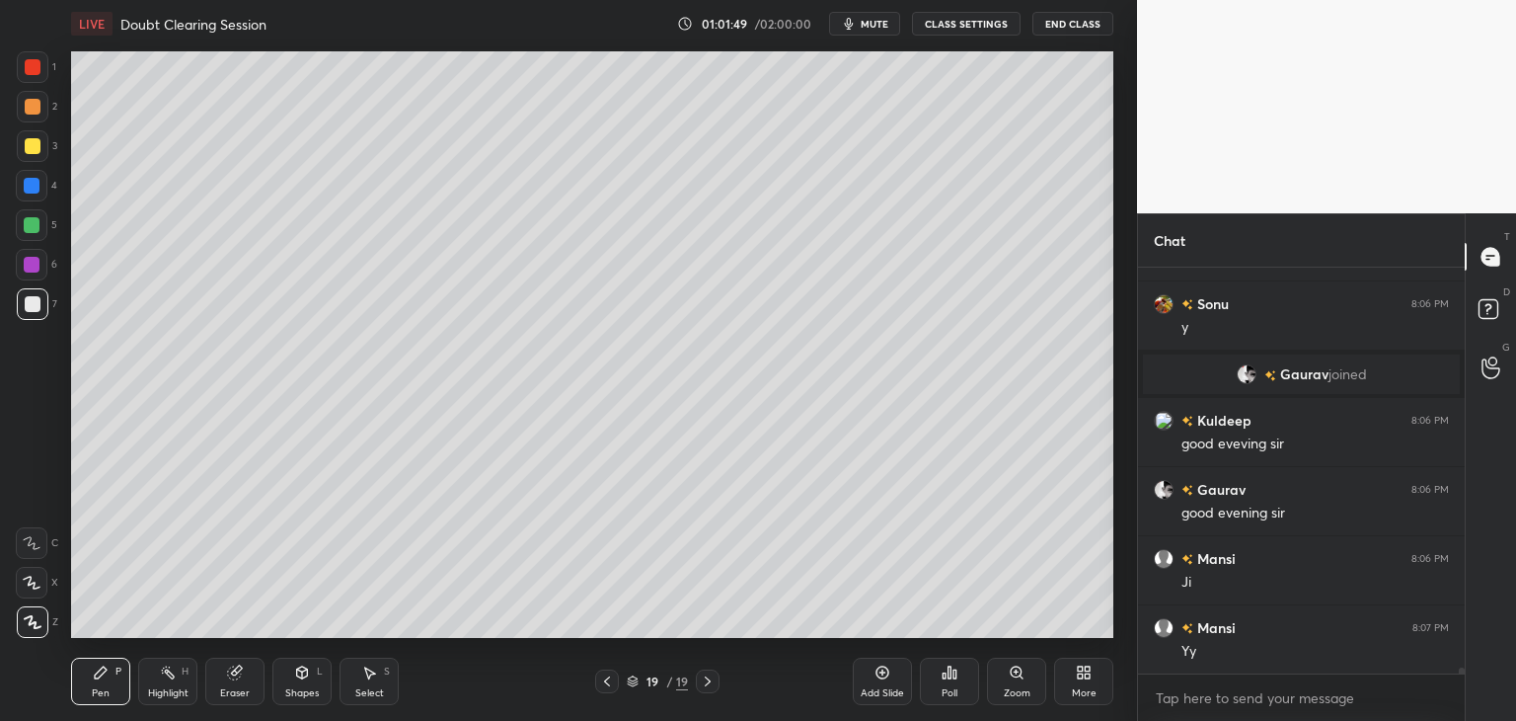
click at [225, 684] on div "Eraser" at bounding box center [234, 680] width 59 height 47
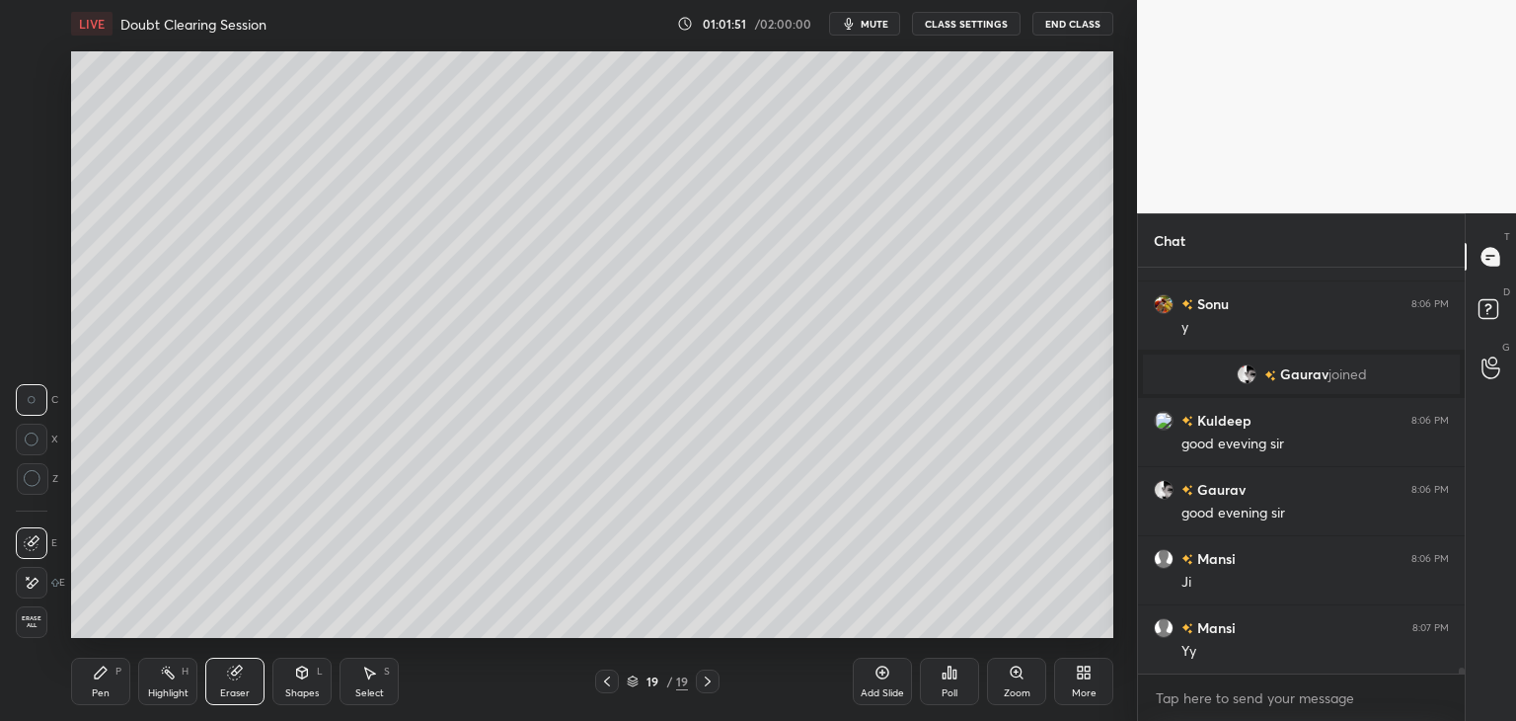
click at [114, 667] on div "Pen P" at bounding box center [100, 680] width 59 height 47
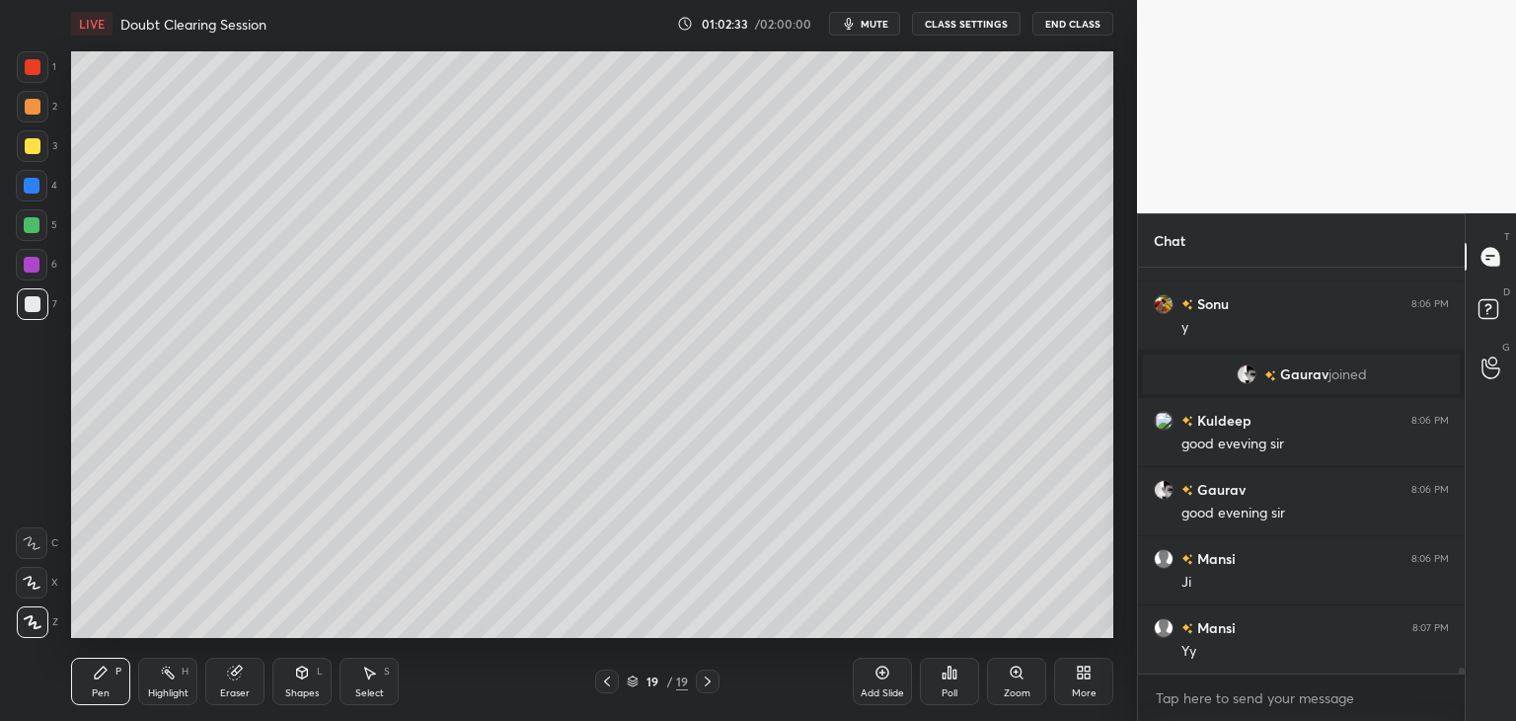
click at [367, 699] on div "Select S" at bounding box center [369, 680] width 59 height 47
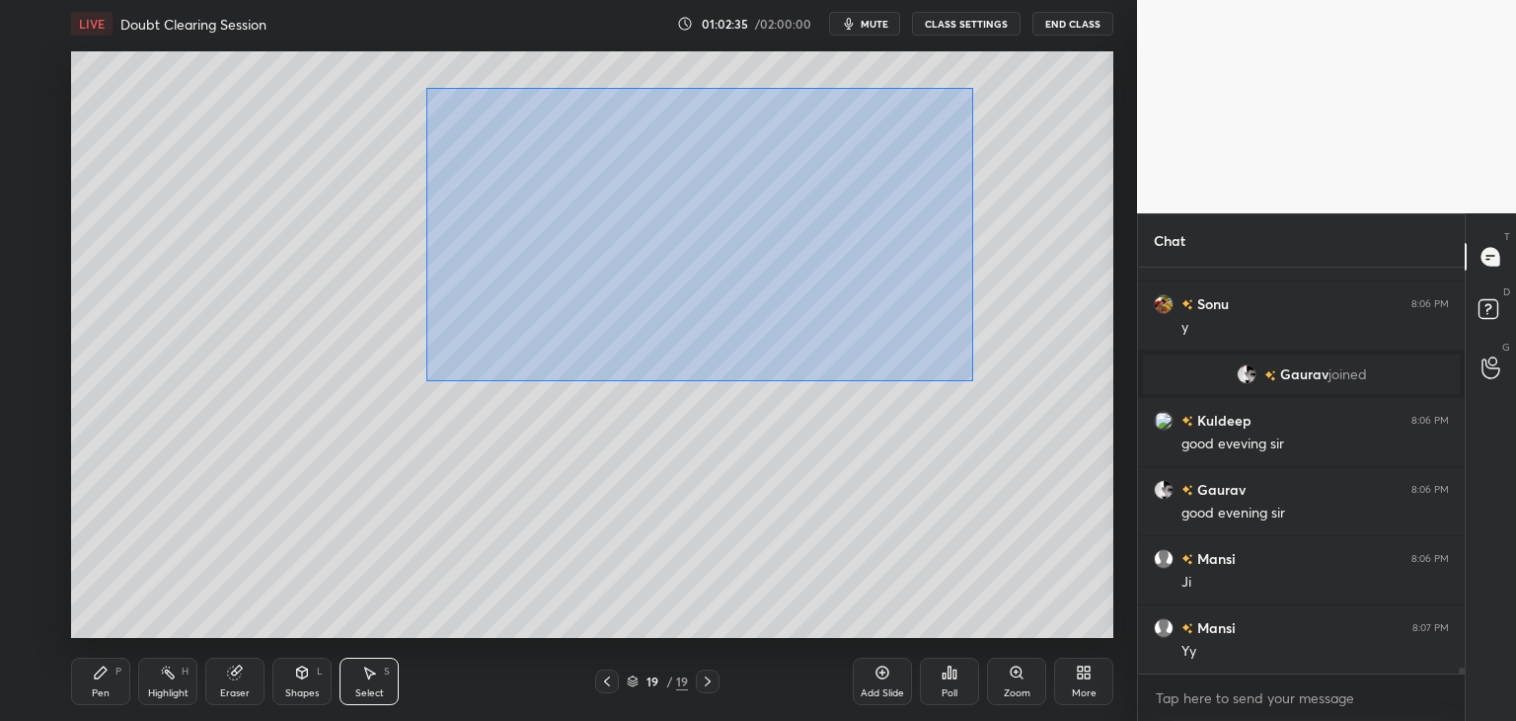
drag, startPoint x: 427, startPoint y: 86, endPoint x: 942, endPoint y: 360, distance: 582.9
click at [971, 381] on div "0 ° Undo Copy Duplicate Duplicate to new slide Delete" at bounding box center [592, 344] width 1042 height 586
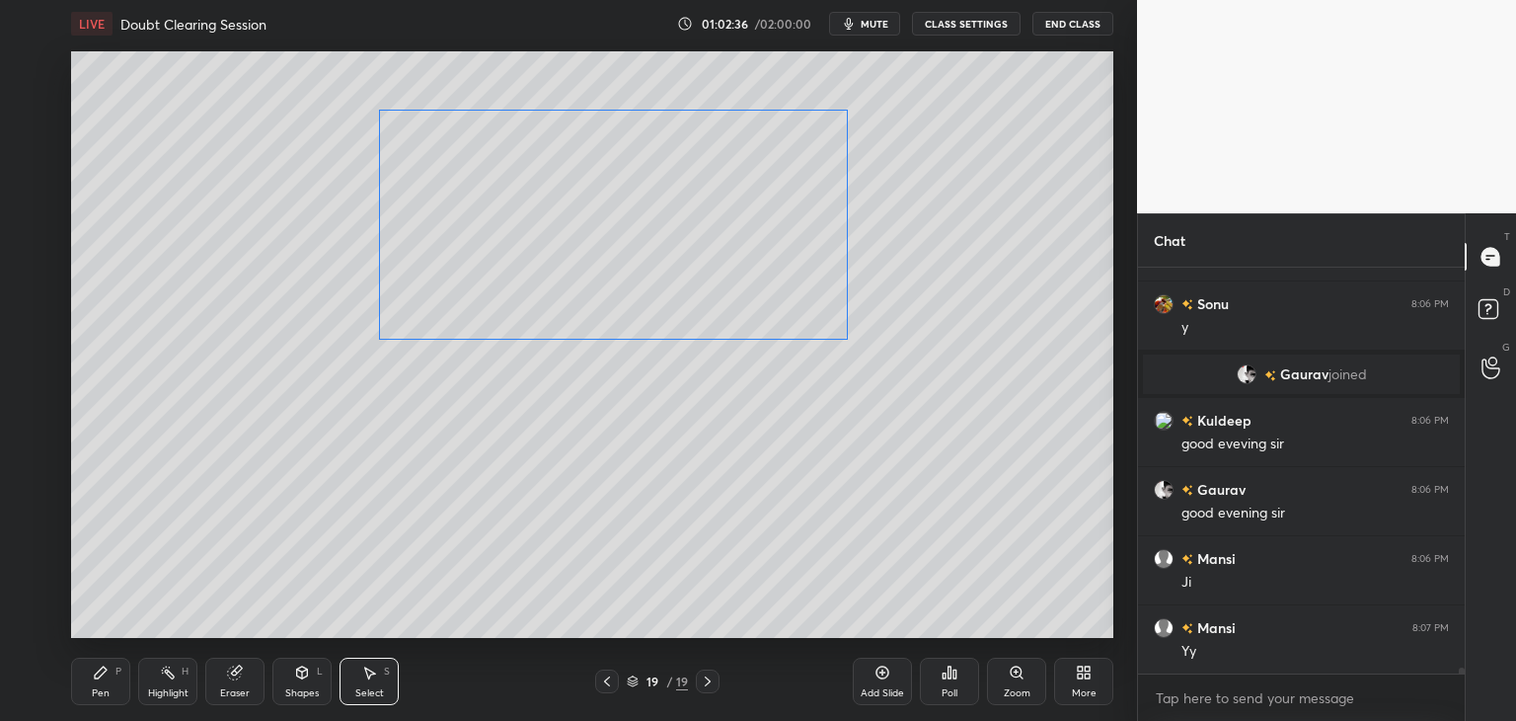
drag, startPoint x: 754, startPoint y: 282, endPoint x: 716, endPoint y: 282, distance: 38.5
click at [716, 282] on div "0 ° Undo Copy Duplicate Duplicate to new slide Delete" at bounding box center [592, 344] width 1042 height 586
click at [715, 380] on div "0 ° Undo Copy Duplicate Duplicate to new slide Delete" at bounding box center [592, 344] width 1042 height 586
click at [91, 687] on div "Pen P" at bounding box center [100, 680] width 59 height 47
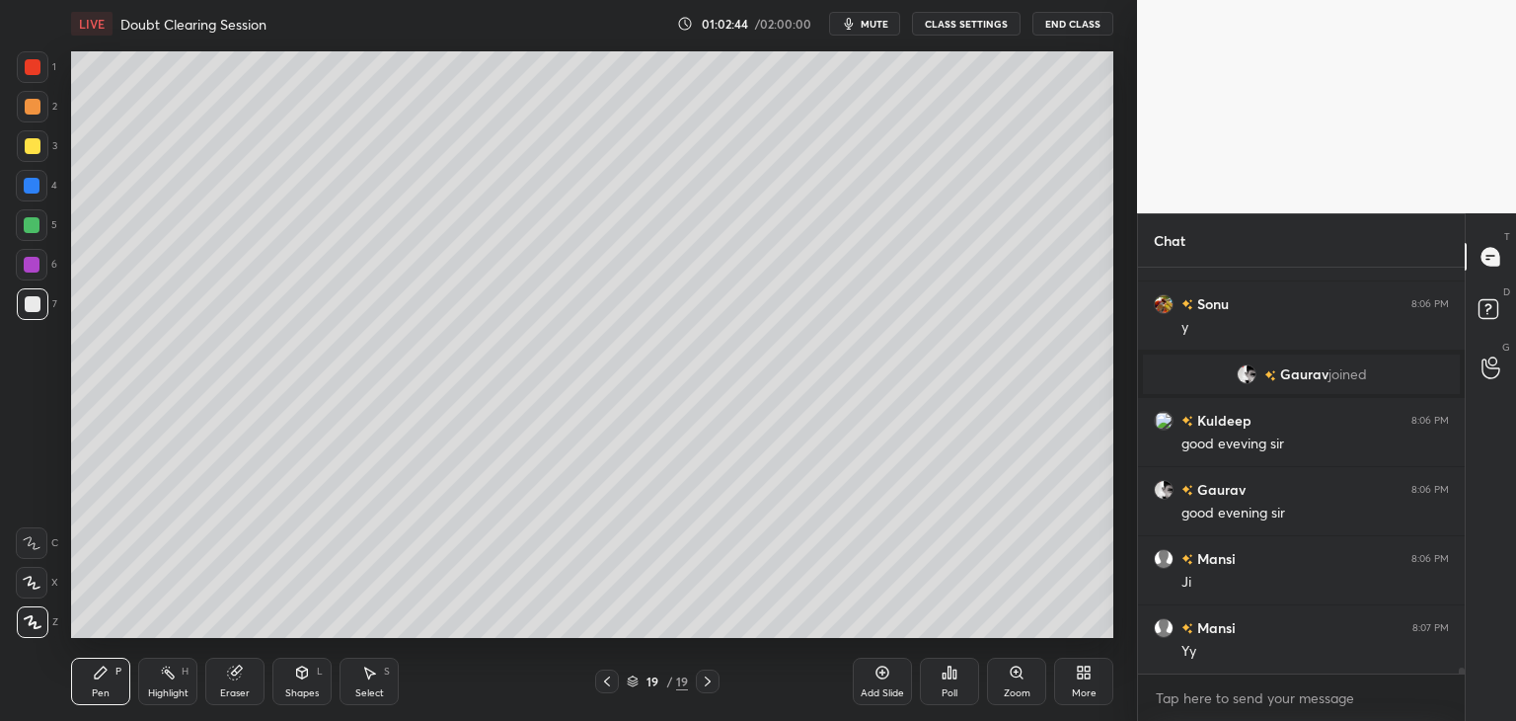
scroll to position [25698, 0]
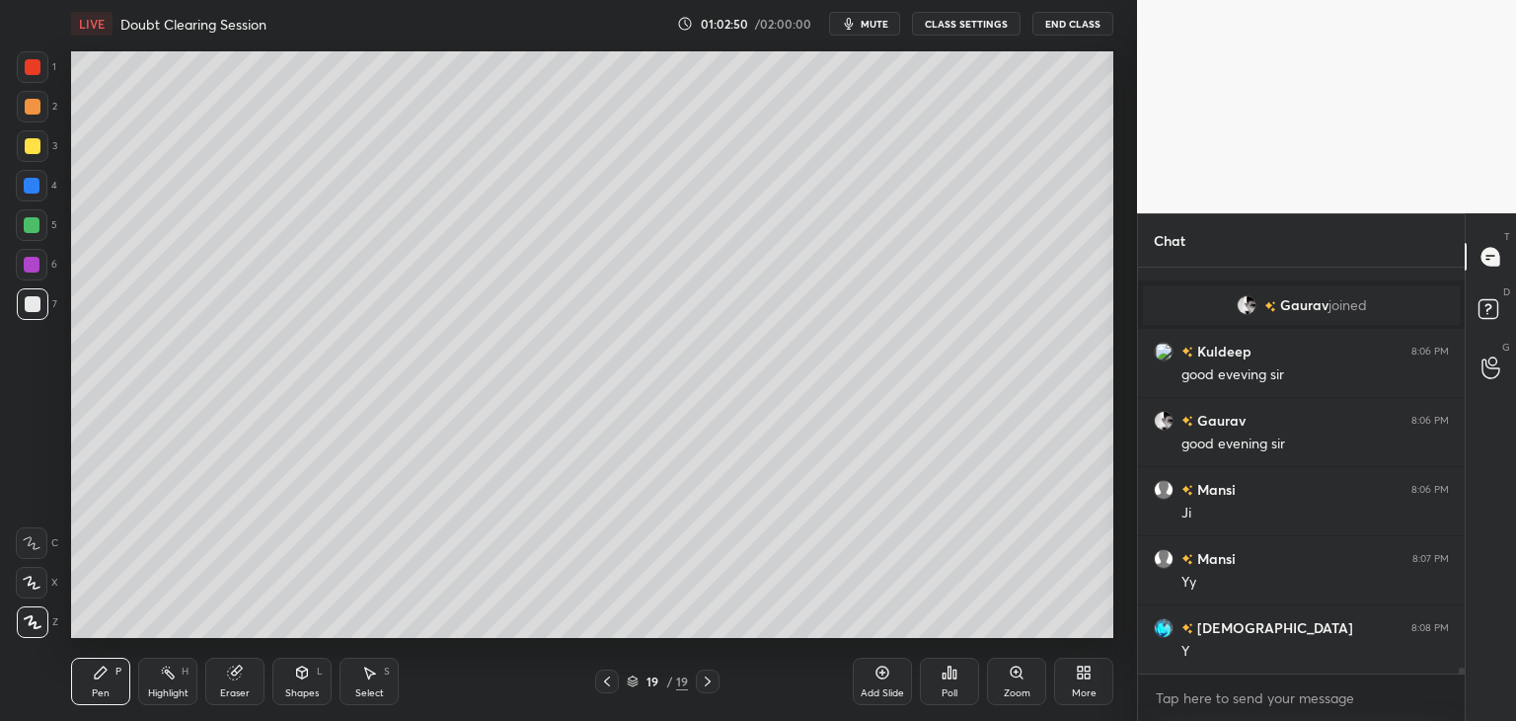
click at [613, 692] on div at bounding box center [607, 681] width 24 height 24
click at [616, 690] on div at bounding box center [607, 681] width 24 height 24
click at [616, 688] on div at bounding box center [607, 681] width 24 height 24
click at [617, 688] on div at bounding box center [607, 681] width 24 height 24
click at [620, 688] on div "15 / 19" at bounding box center [657, 681] width 124 height 24
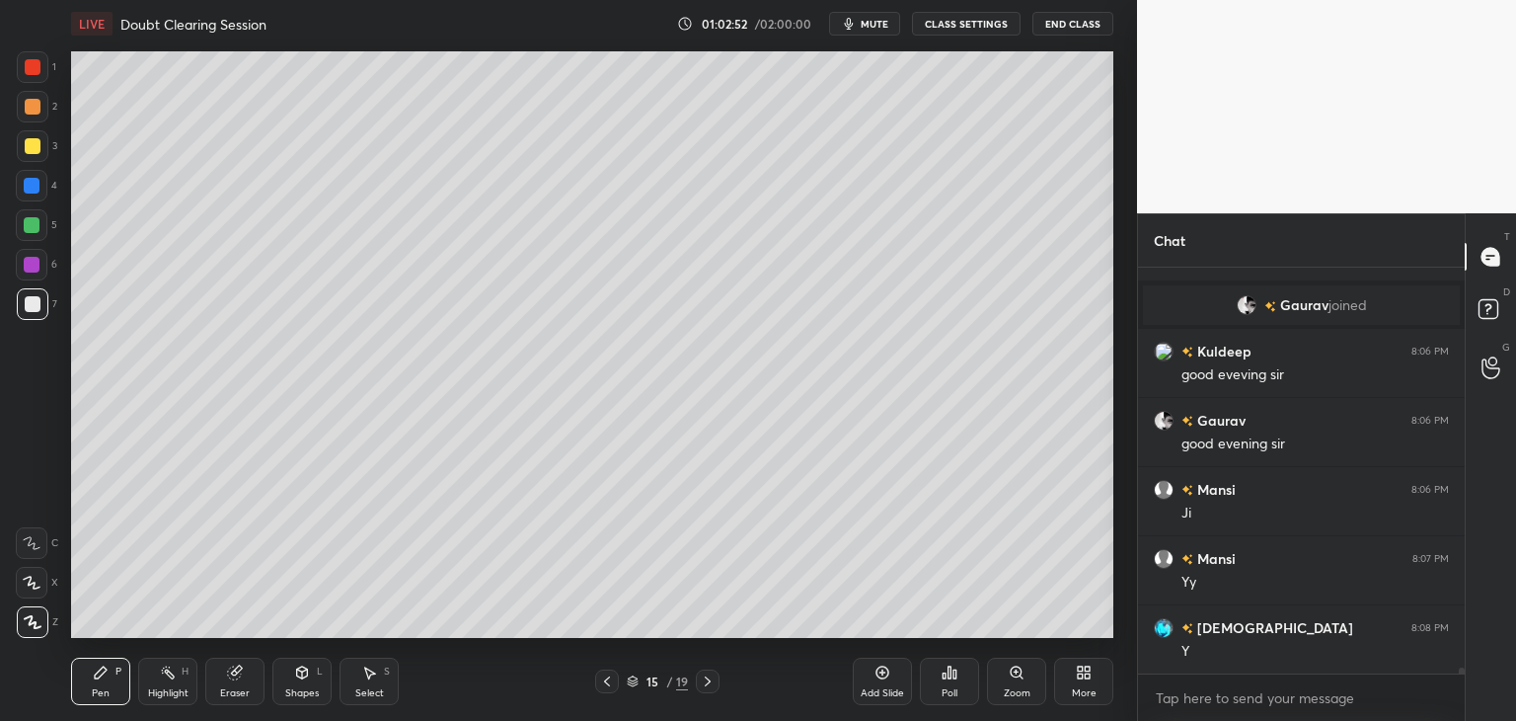
click at [612, 688] on icon at bounding box center [607, 681] width 16 height 16
click at [609, 690] on div at bounding box center [607, 681] width 24 height 24
click at [616, 683] on div at bounding box center [607, 681] width 24 height 24
click at [317, 688] on div "Shapes" at bounding box center [302, 693] width 34 height 10
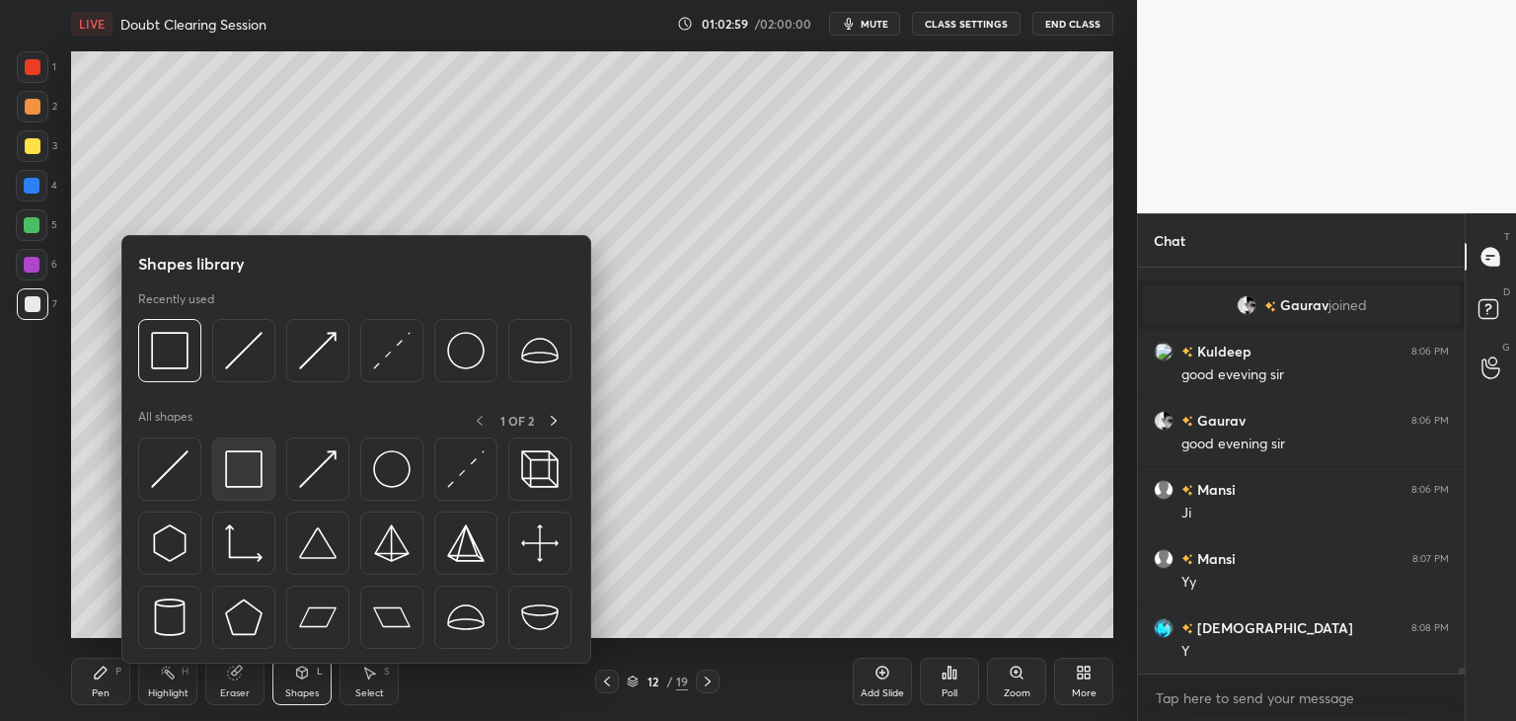
click at [237, 463] on img at bounding box center [244, 469] width 38 height 38
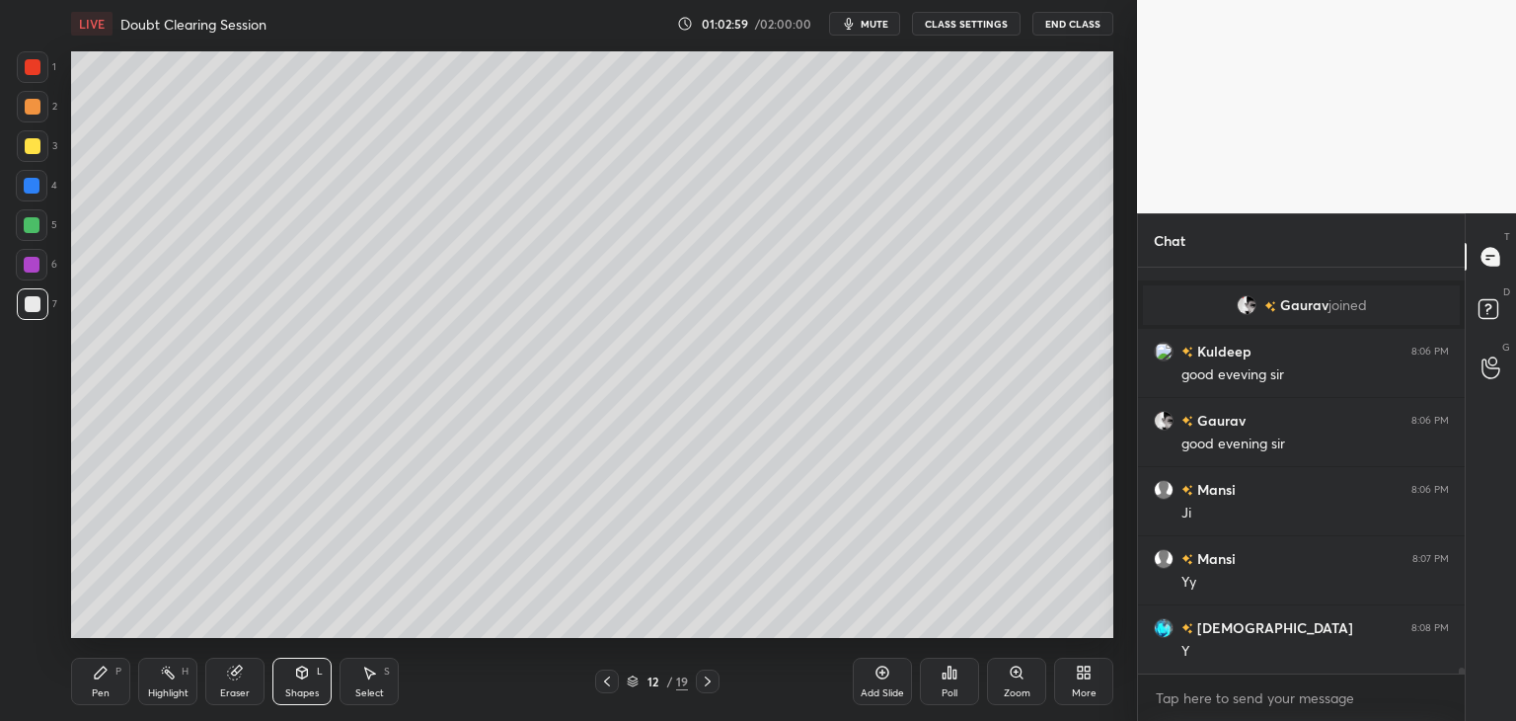
click at [33, 268] on div at bounding box center [32, 265] width 16 height 16
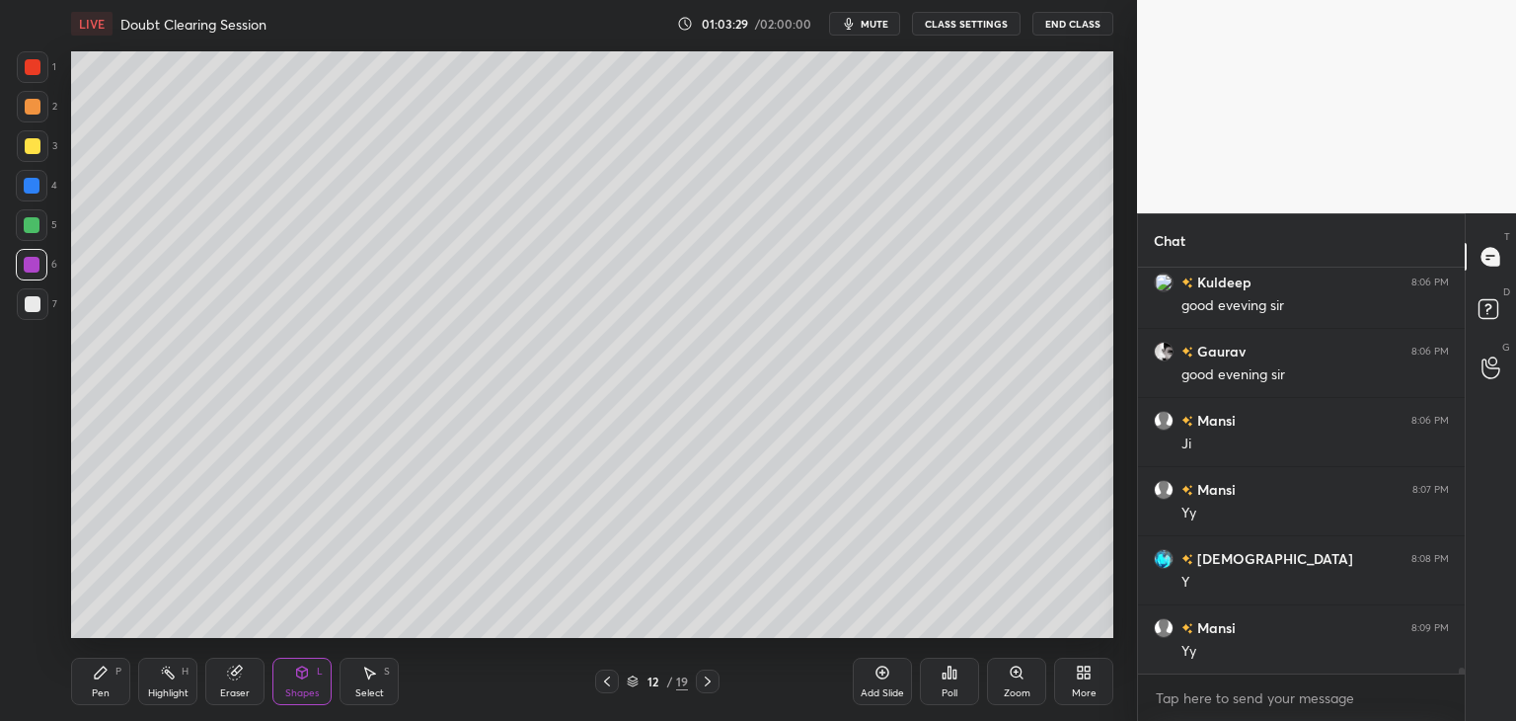
click at [93, 688] on div "Pen" at bounding box center [101, 693] width 18 height 10
click at [707, 688] on div at bounding box center [708, 681] width 24 height 24
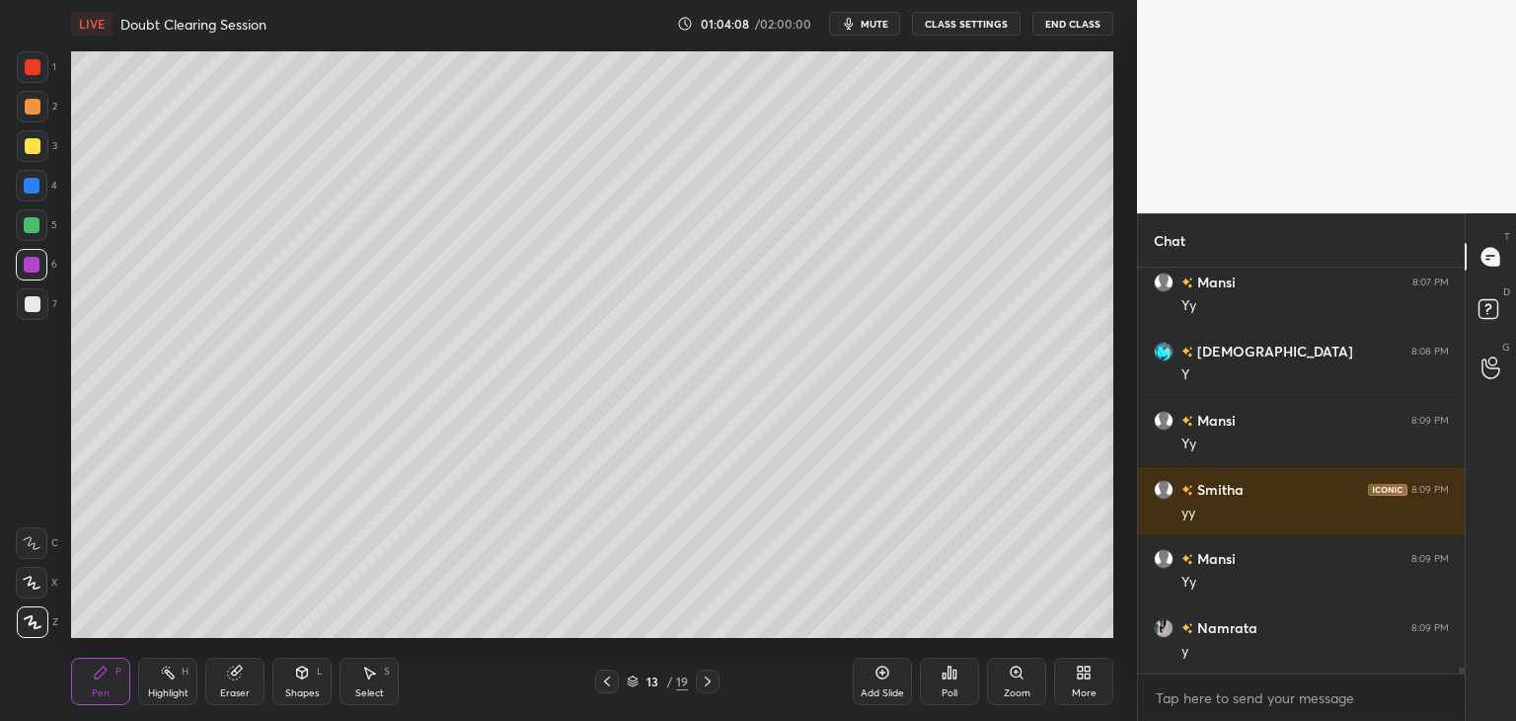
scroll to position [26044, 0]
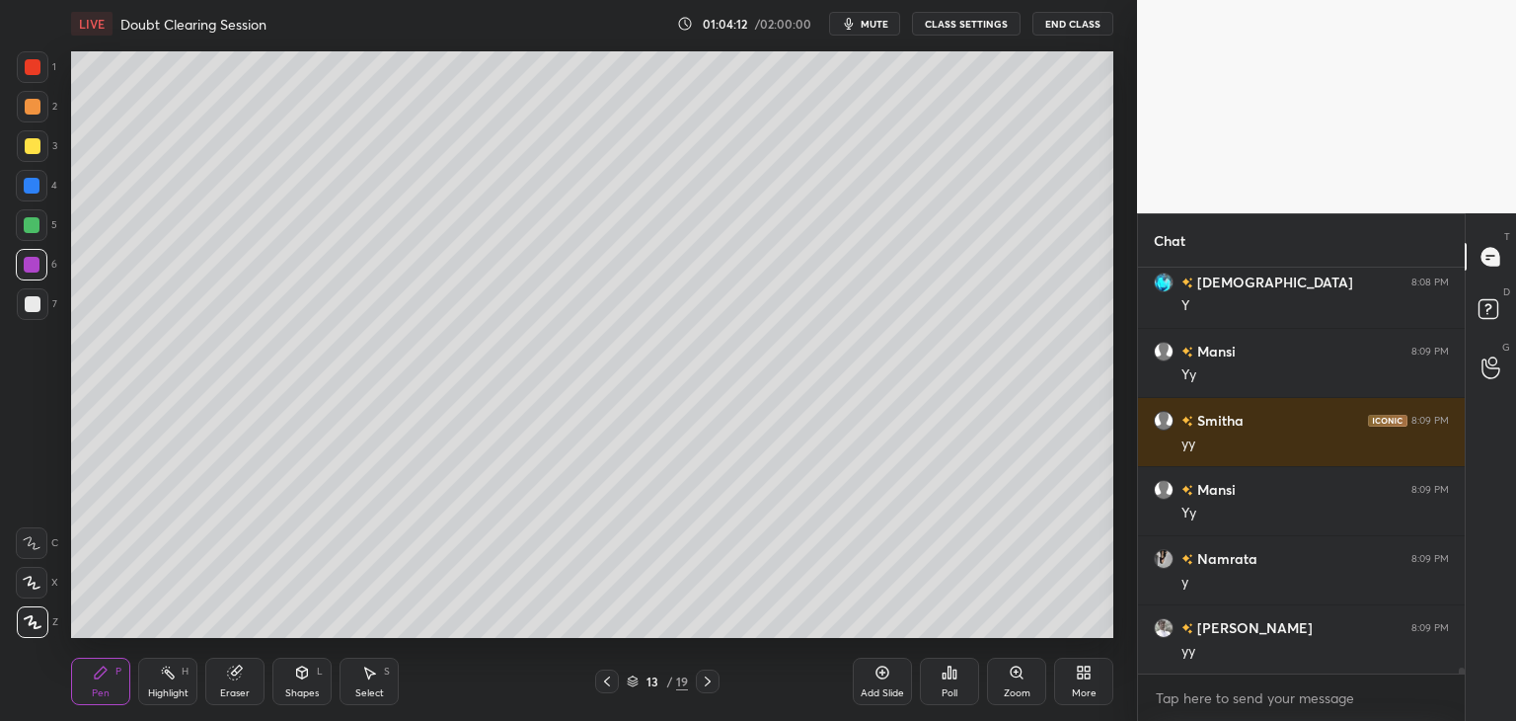
click at [705, 681] on icon at bounding box center [708, 681] width 16 height 16
click at [709, 682] on icon at bounding box center [708, 681] width 6 height 10
click at [708, 680] on icon at bounding box center [708, 681] width 6 height 10
click at [708, 681] on icon at bounding box center [708, 681] width 16 height 16
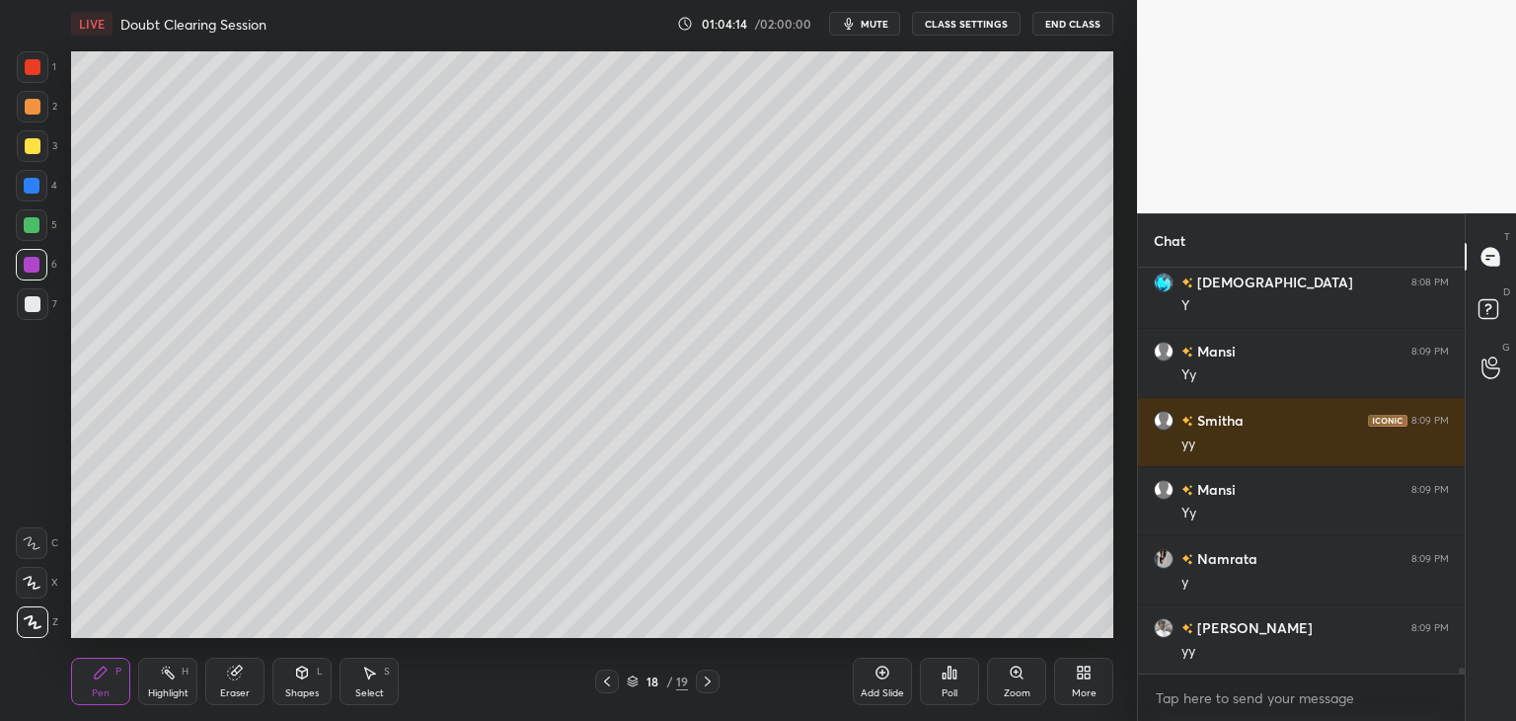
click at [707, 682] on icon at bounding box center [708, 681] width 16 height 16
click at [707, 684] on icon at bounding box center [708, 681] width 6 height 10
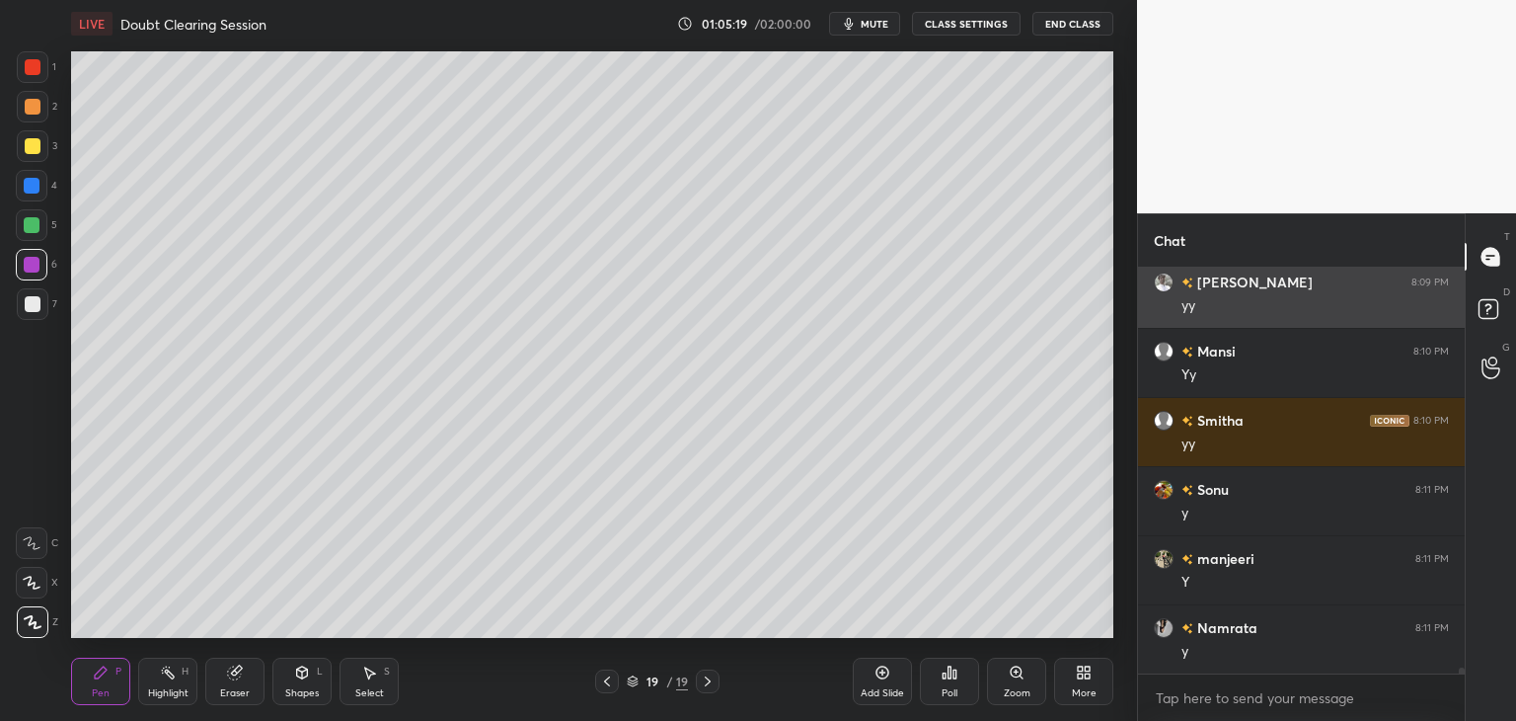
scroll to position [26458, 0]
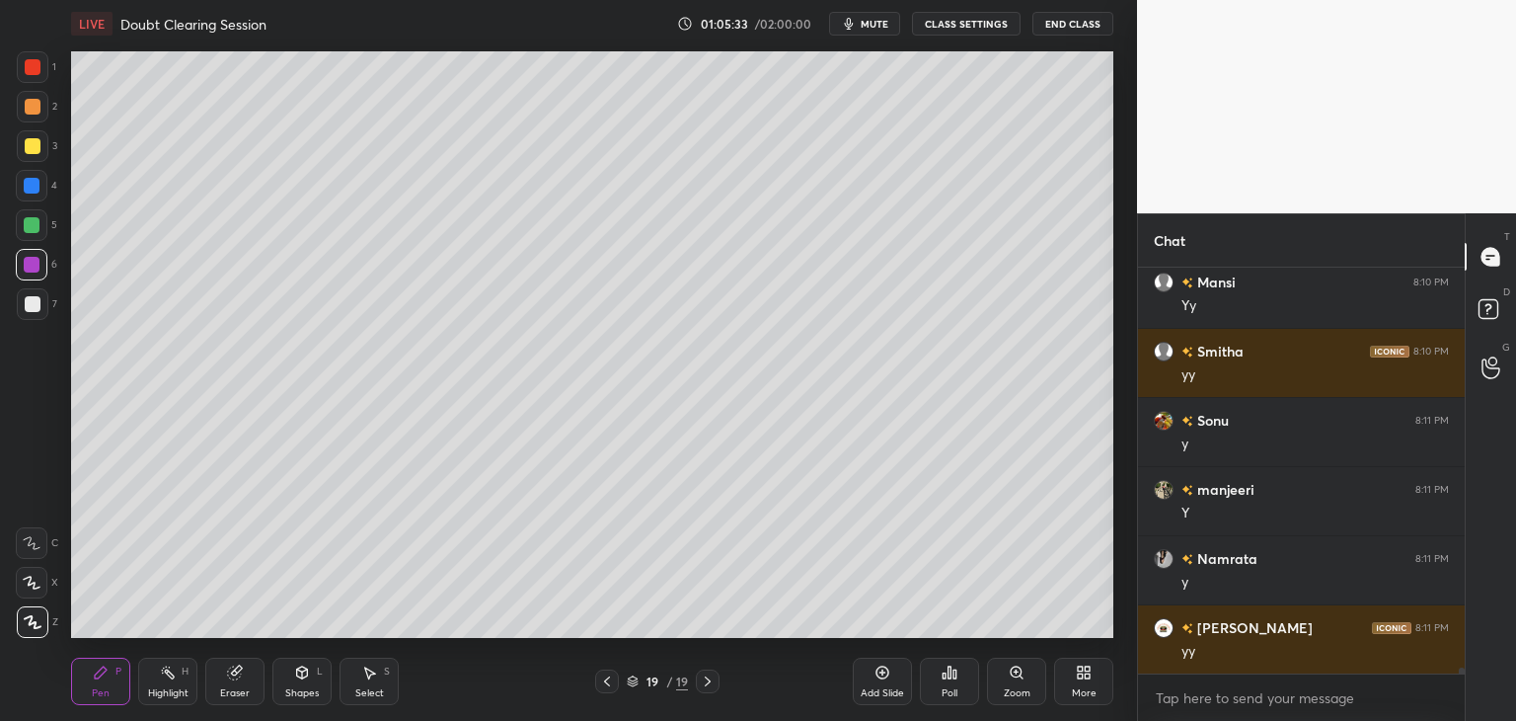
drag, startPoint x: 36, startPoint y: 315, endPoint x: 57, endPoint y: 325, distance: 23.9
click at [36, 316] on div at bounding box center [33, 304] width 32 height 32
click at [253, 677] on div "Eraser" at bounding box center [234, 680] width 59 height 47
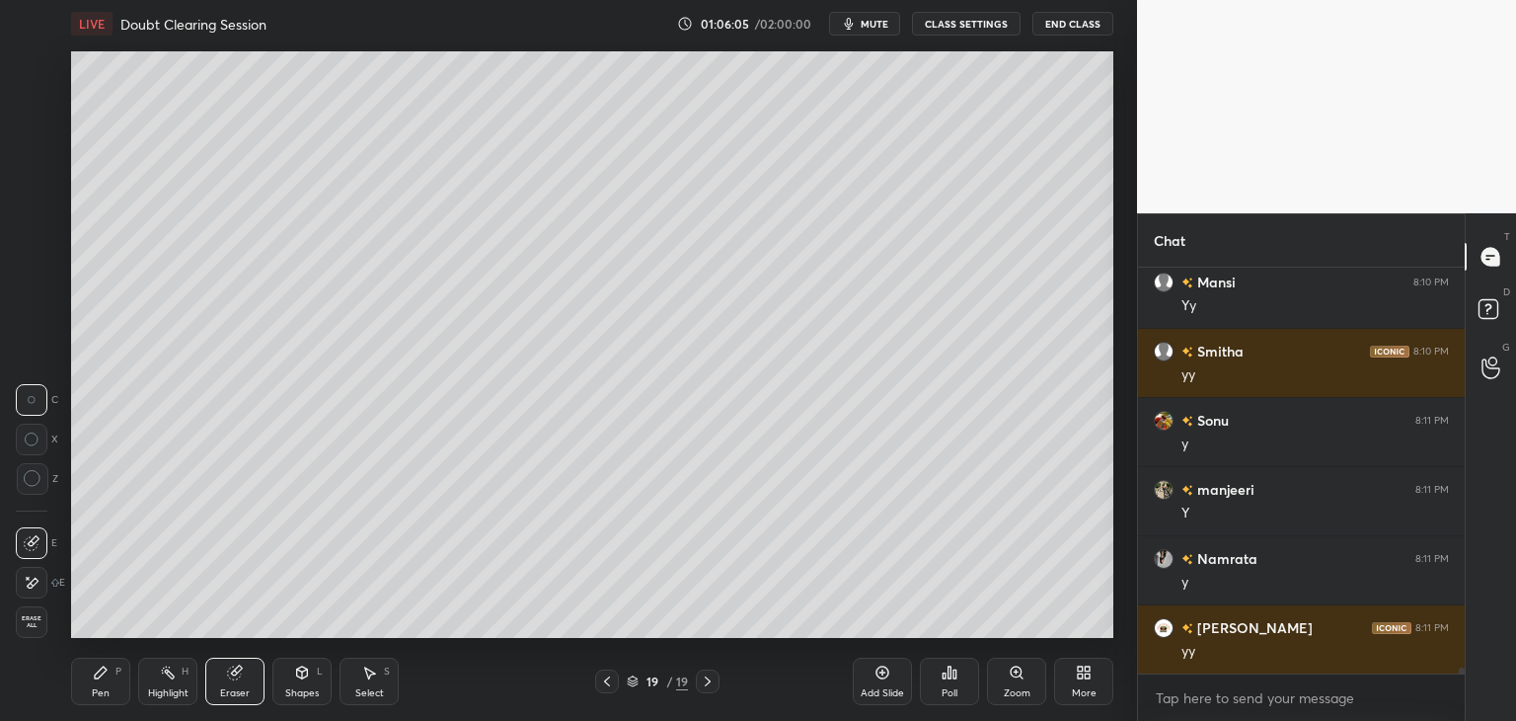
click at [112, 680] on div "Pen P" at bounding box center [100, 680] width 59 height 47
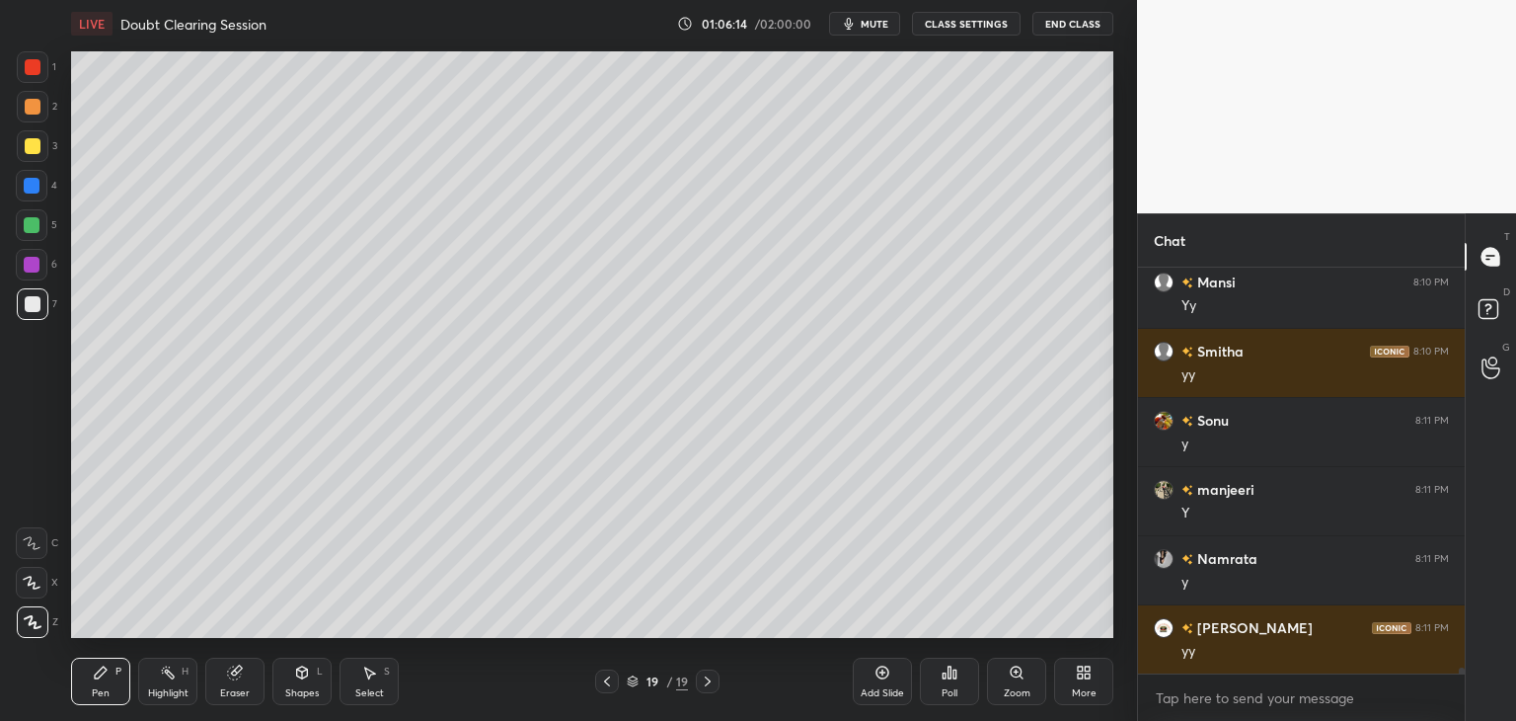
scroll to position [26528, 0]
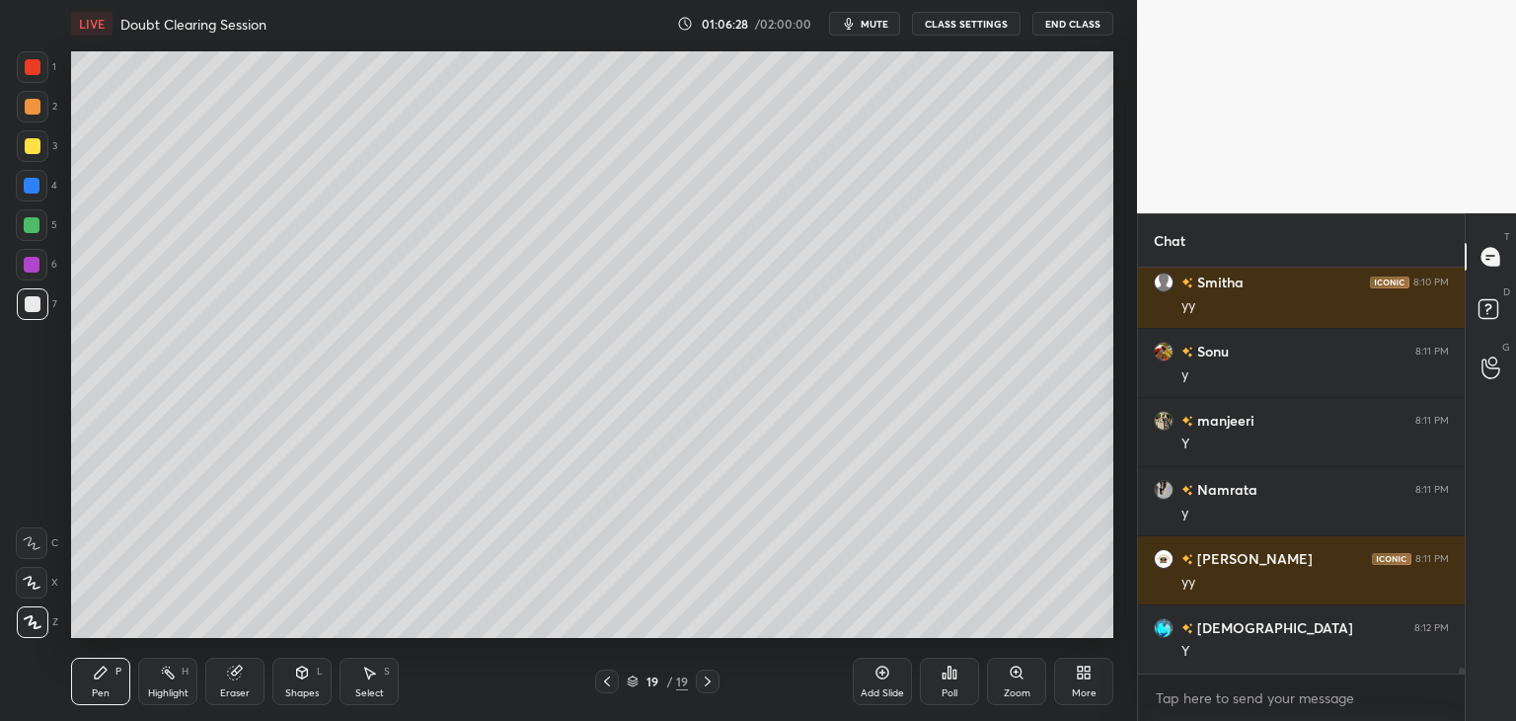
click at [371, 682] on div "Select S" at bounding box center [369, 680] width 59 height 47
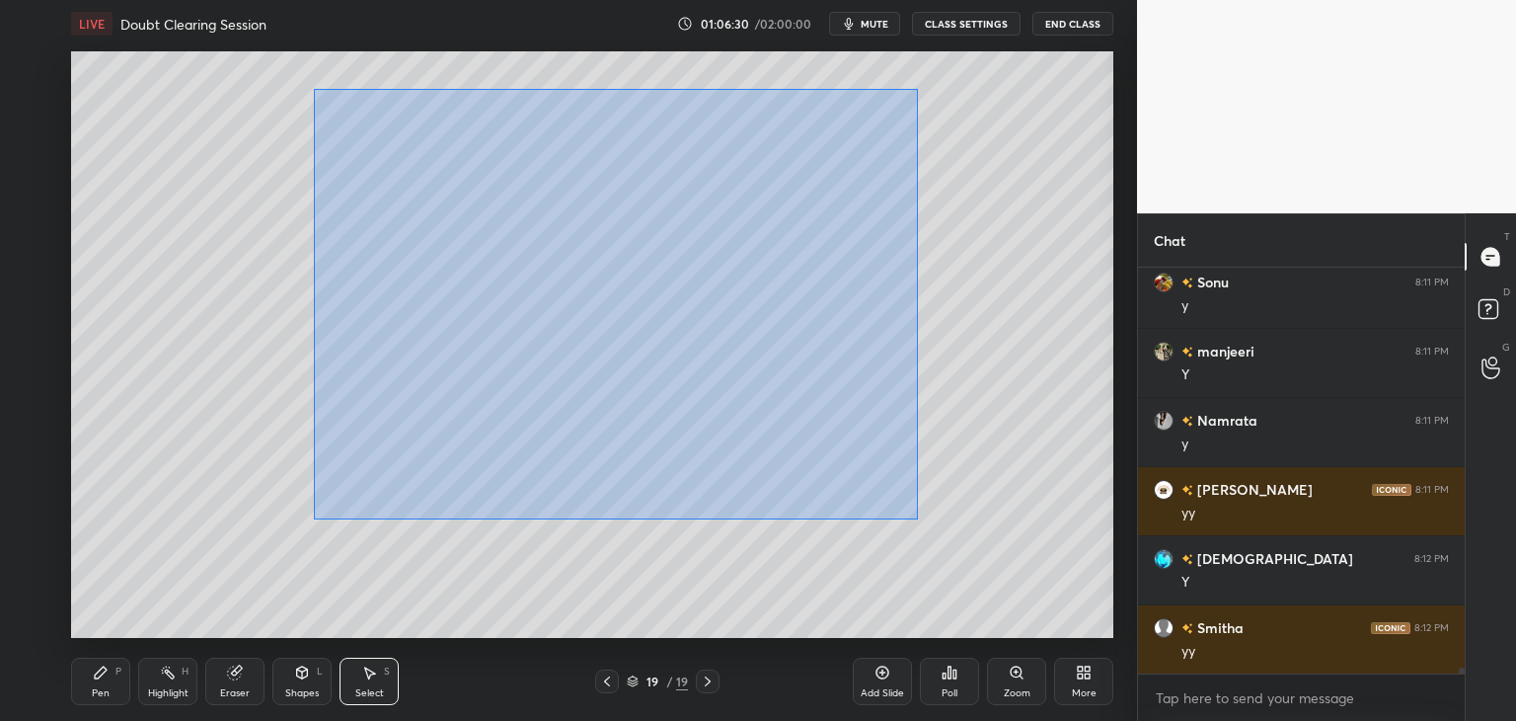
drag, startPoint x: 321, startPoint y: 96, endPoint x: 917, endPoint y: 518, distance: 730.7
click at [917, 518] on div "0 ° Undo Copy Duplicate Duplicate to new slide Delete" at bounding box center [592, 344] width 1042 height 586
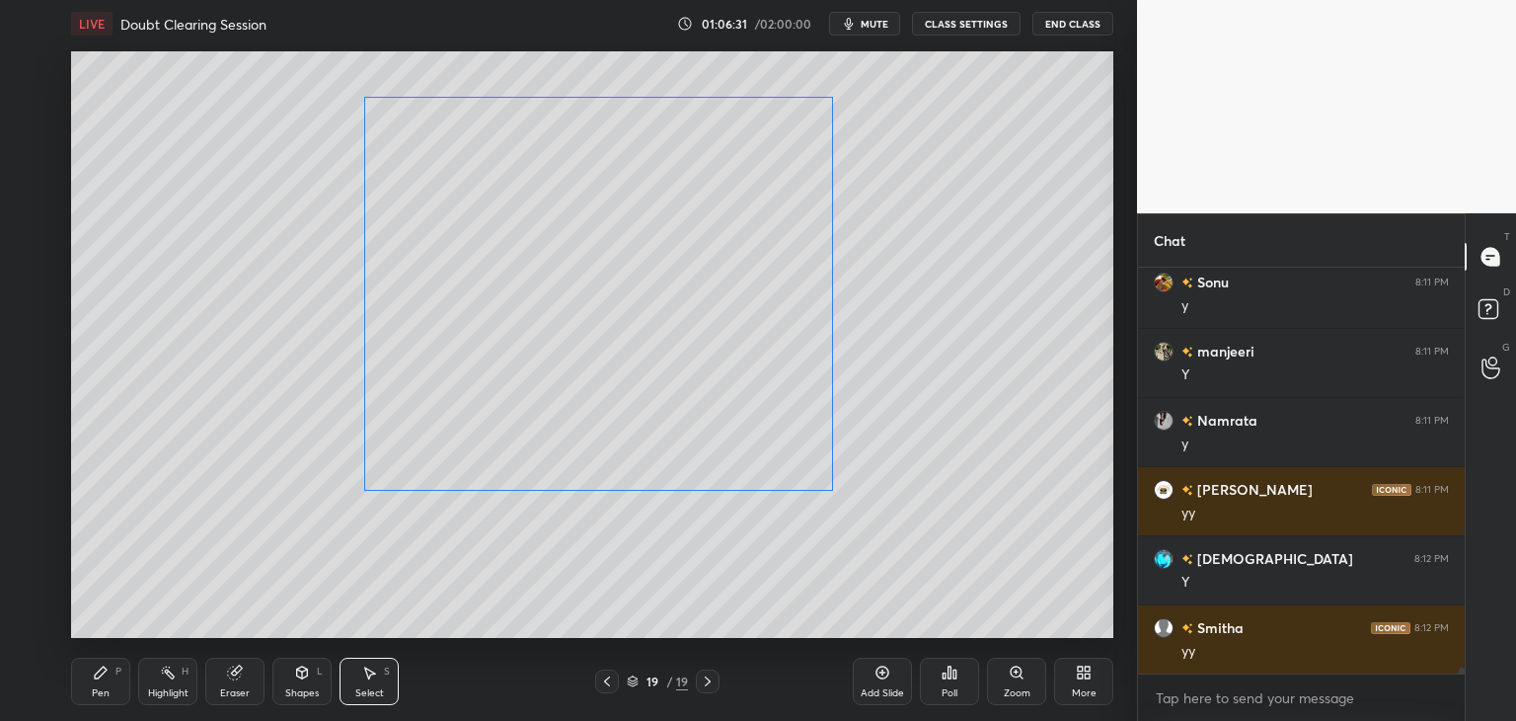
scroll to position [26666, 0]
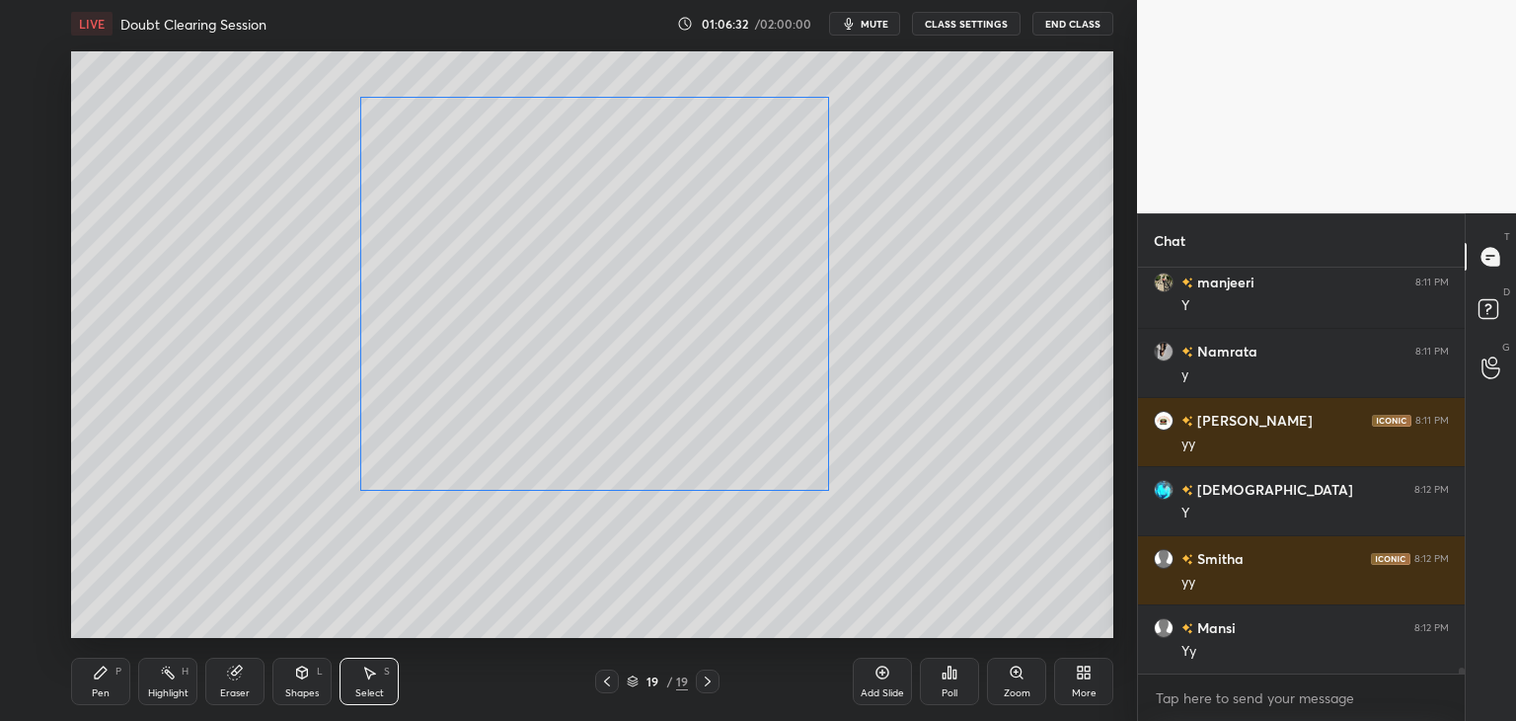
click at [774, 378] on div "0 ° Undo Copy Duplicate Duplicate to new slide Delete" at bounding box center [592, 344] width 1042 height 586
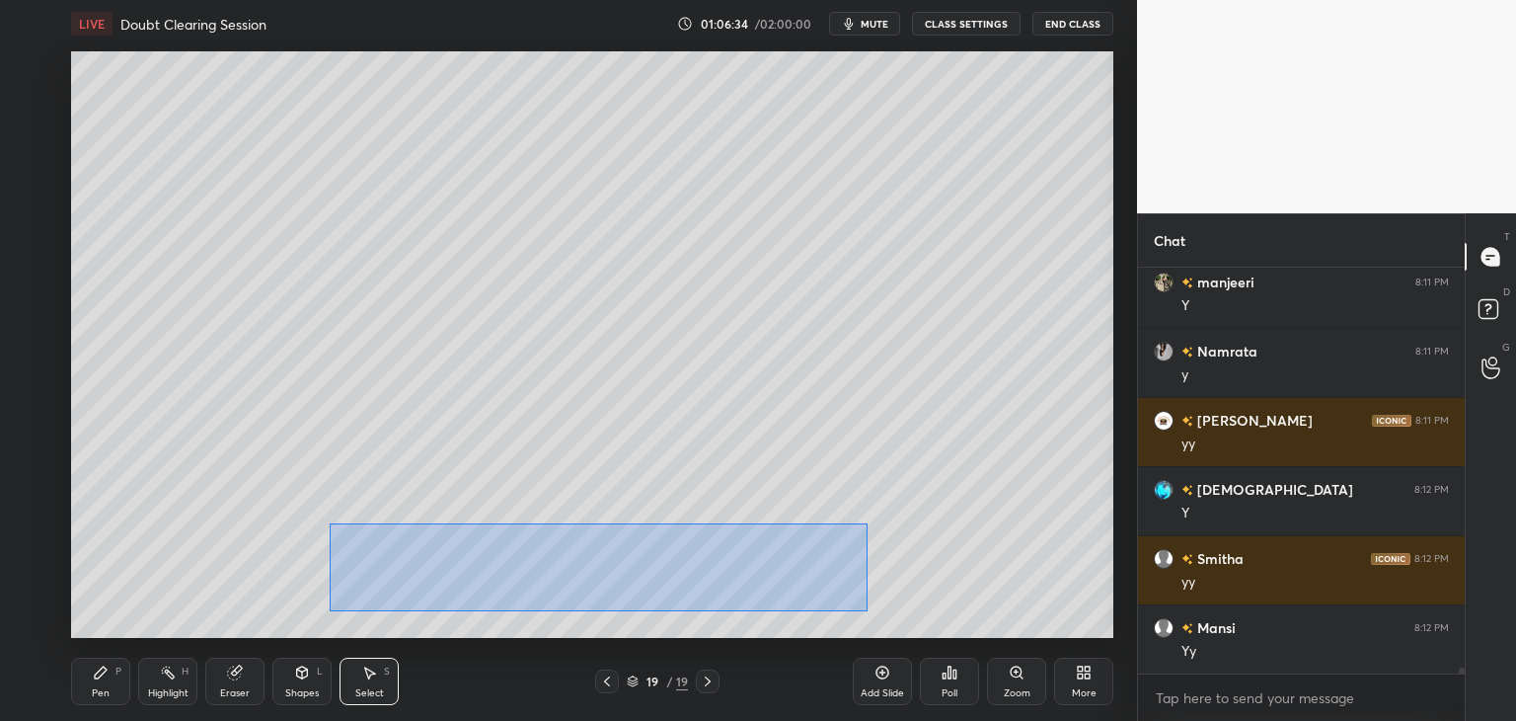
drag, startPoint x: 331, startPoint y: 524, endPoint x: 845, endPoint y: 597, distance: 519.4
click at [865, 609] on div "0 ° Undo Copy Duplicate Duplicate to new slide Delete" at bounding box center [592, 344] width 1042 height 586
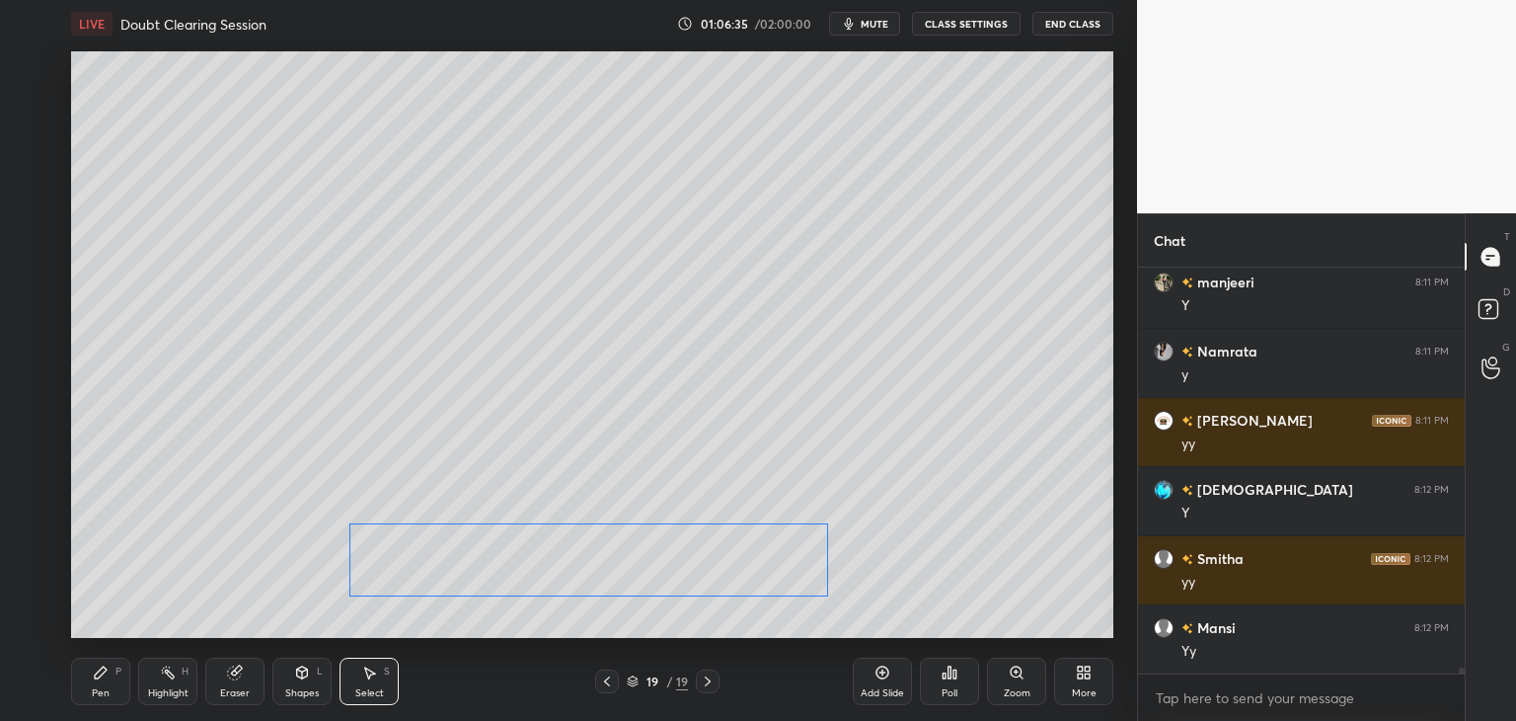
scroll to position [26735, 0]
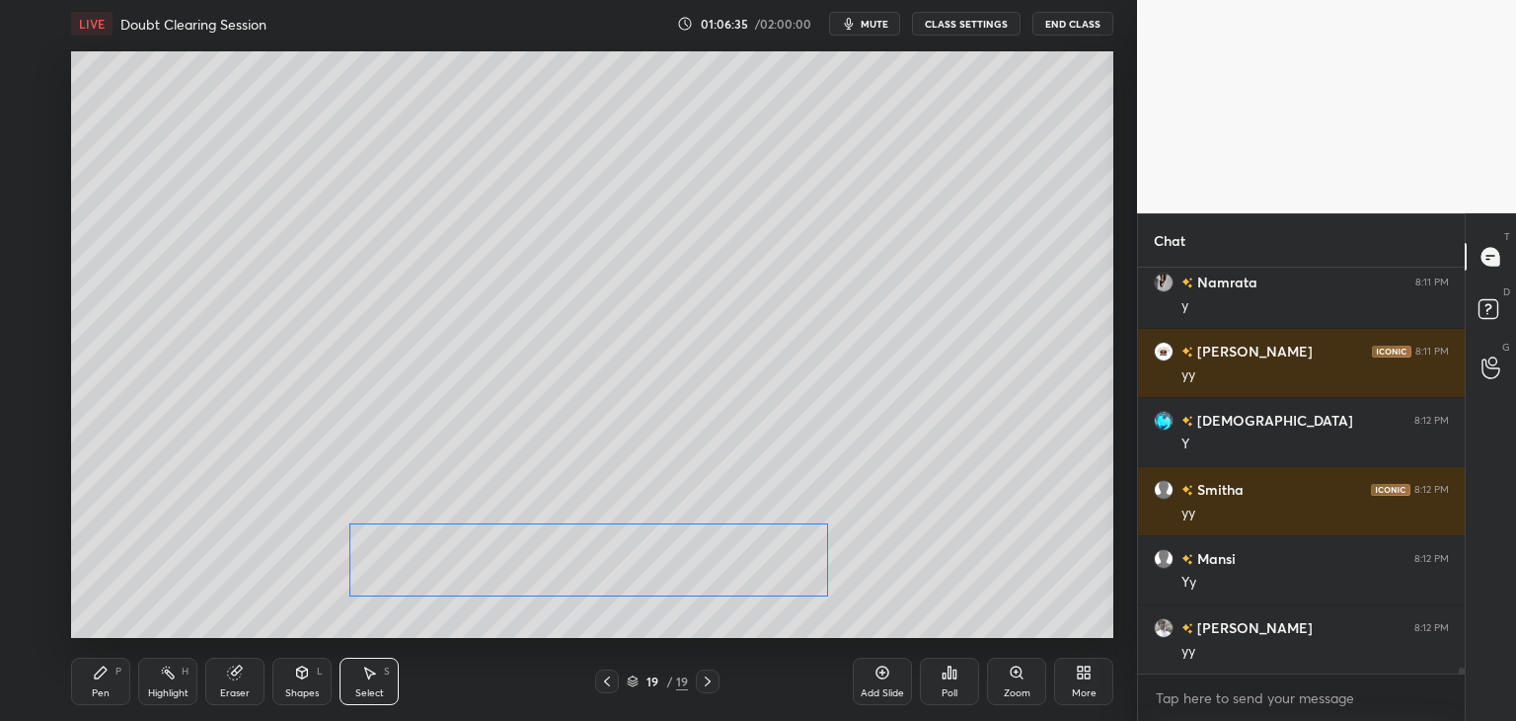
drag, startPoint x: 792, startPoint y: 566, endPoint x: 802, endPoint y: 568, distance: 10.1
click at [798, 566] on div "0 ° Undo Copy Duplicate Duplicate to new slide Delete" at bounding box center [592, 344] width 1042 height 586
click at [889, 392] on div "0 ° Undo Copy Duplicate Duplicate to new slide Delete" at bounding box center [592, 344] width 1042 height 586
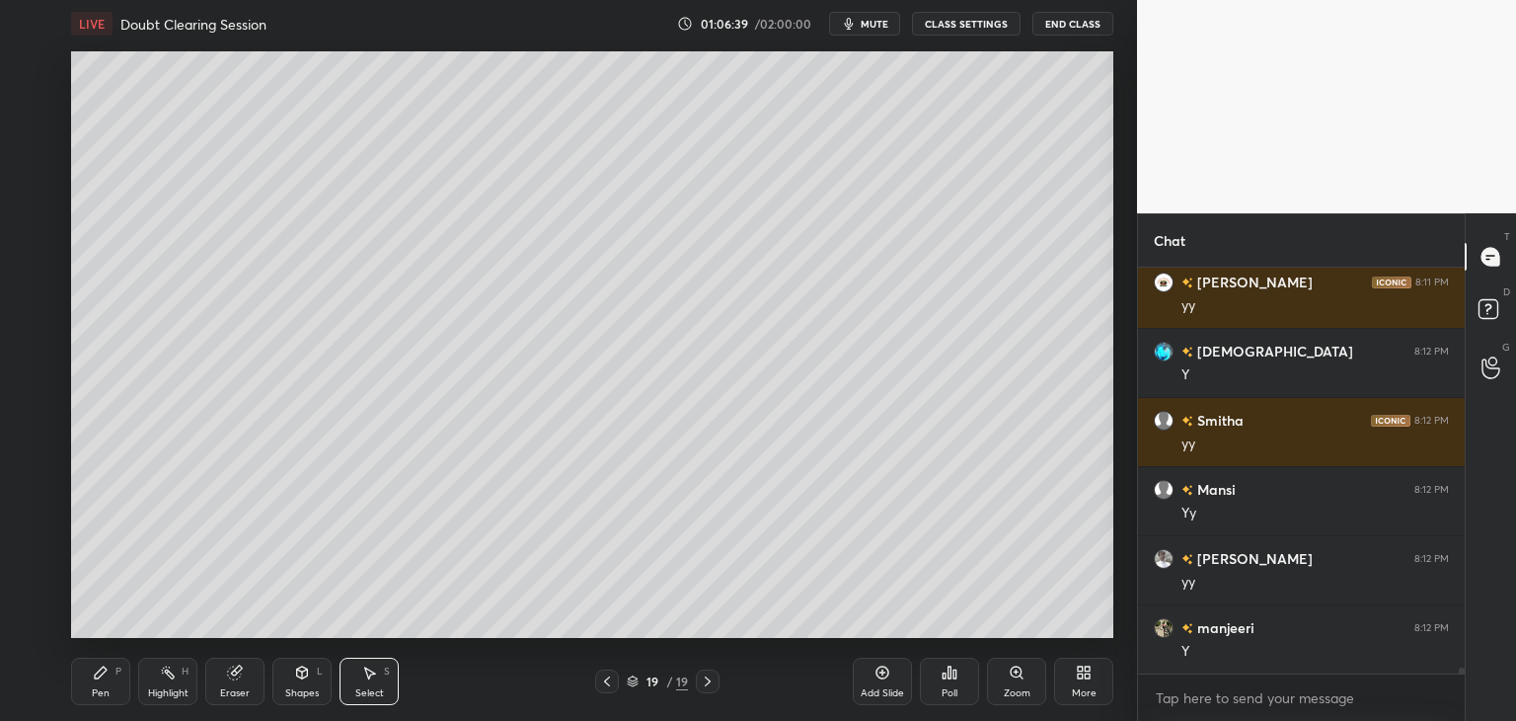
scroll to position [26873, 0]
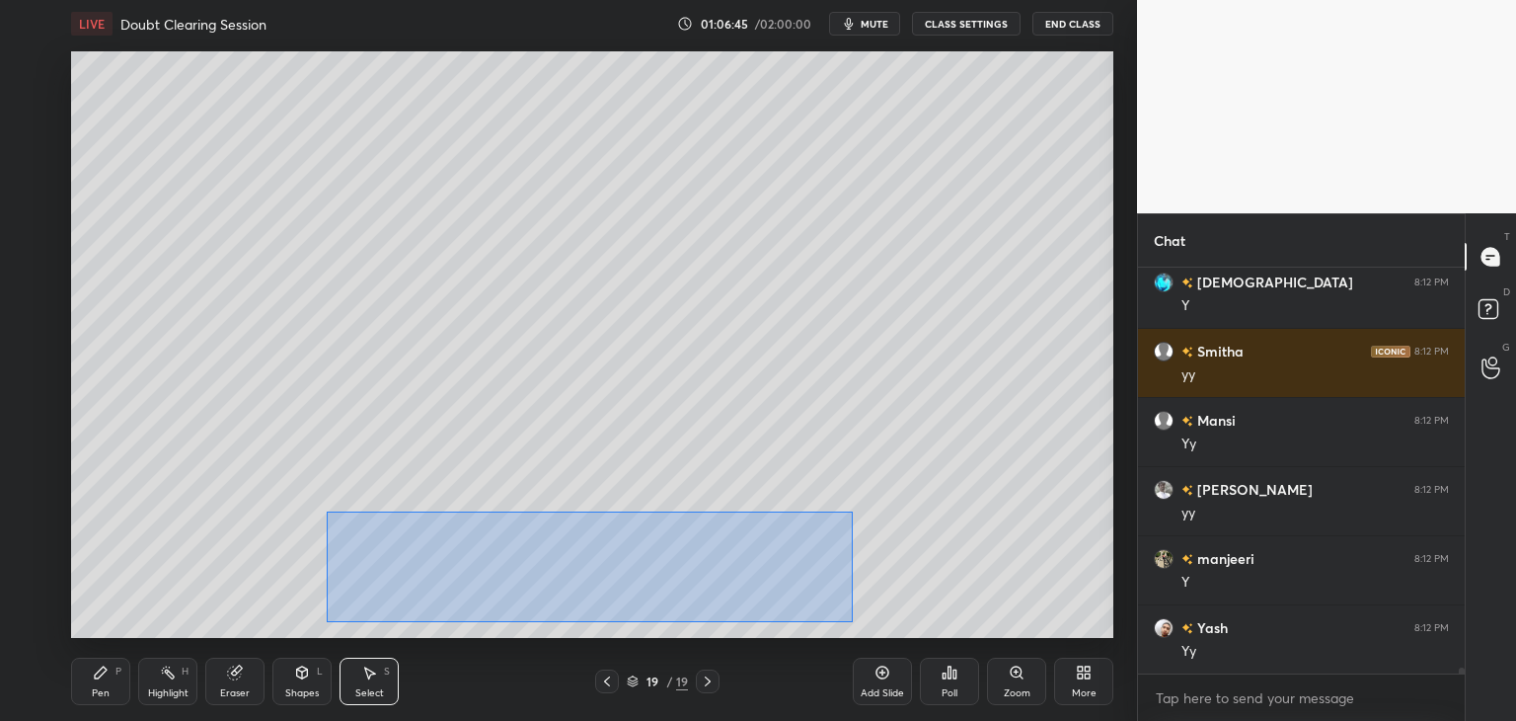
drag, startPoint x: 327, startPoint y: 510, endPoint x: 853, endPoint y: 622, distance: 537.8
click at [853, 622] on div "0 ° Undo Copy Duplicate Duplicate to new slide Delete" at bounding box center [592, 344] width 1042 height 586
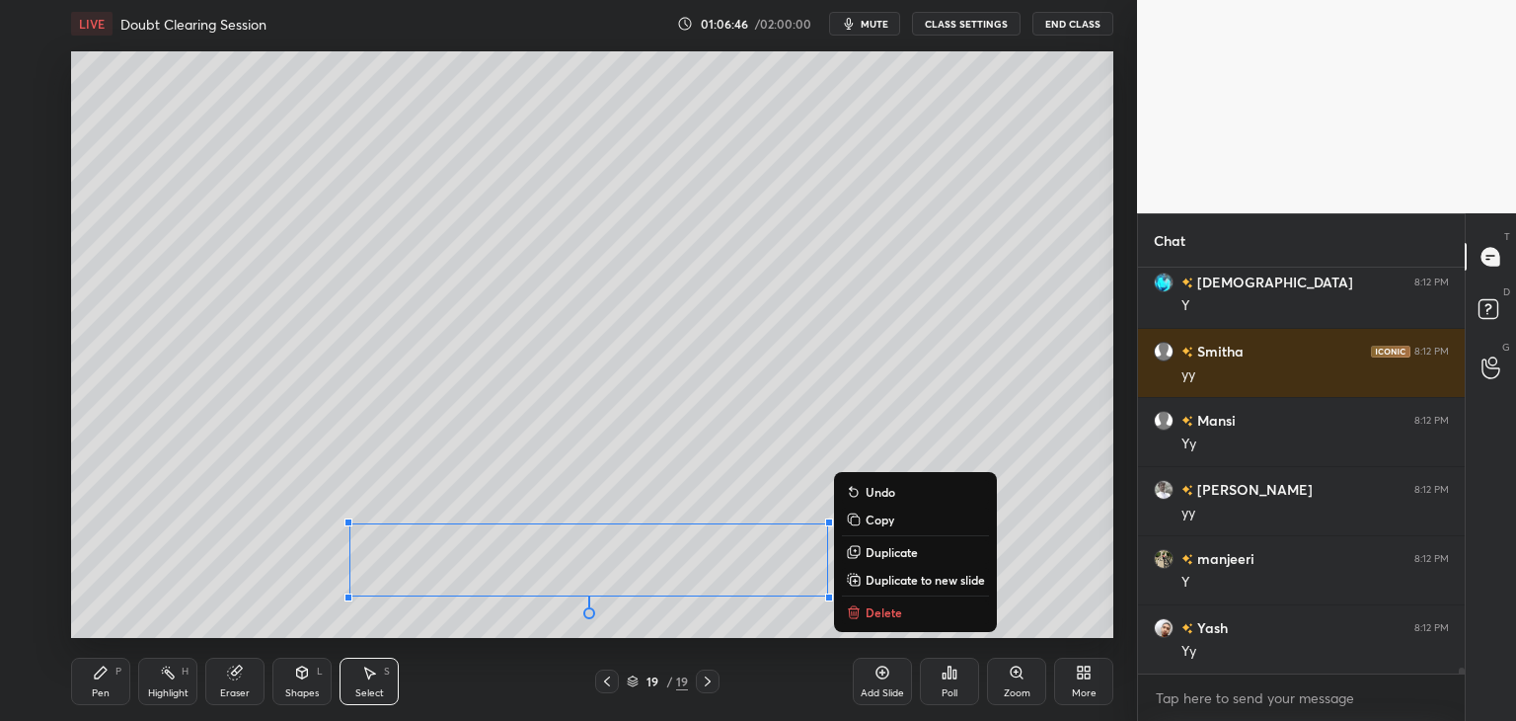
click at [905, 581] on p "Duplicate to new slide" at bounding box center [925, 580] width 119 height 16
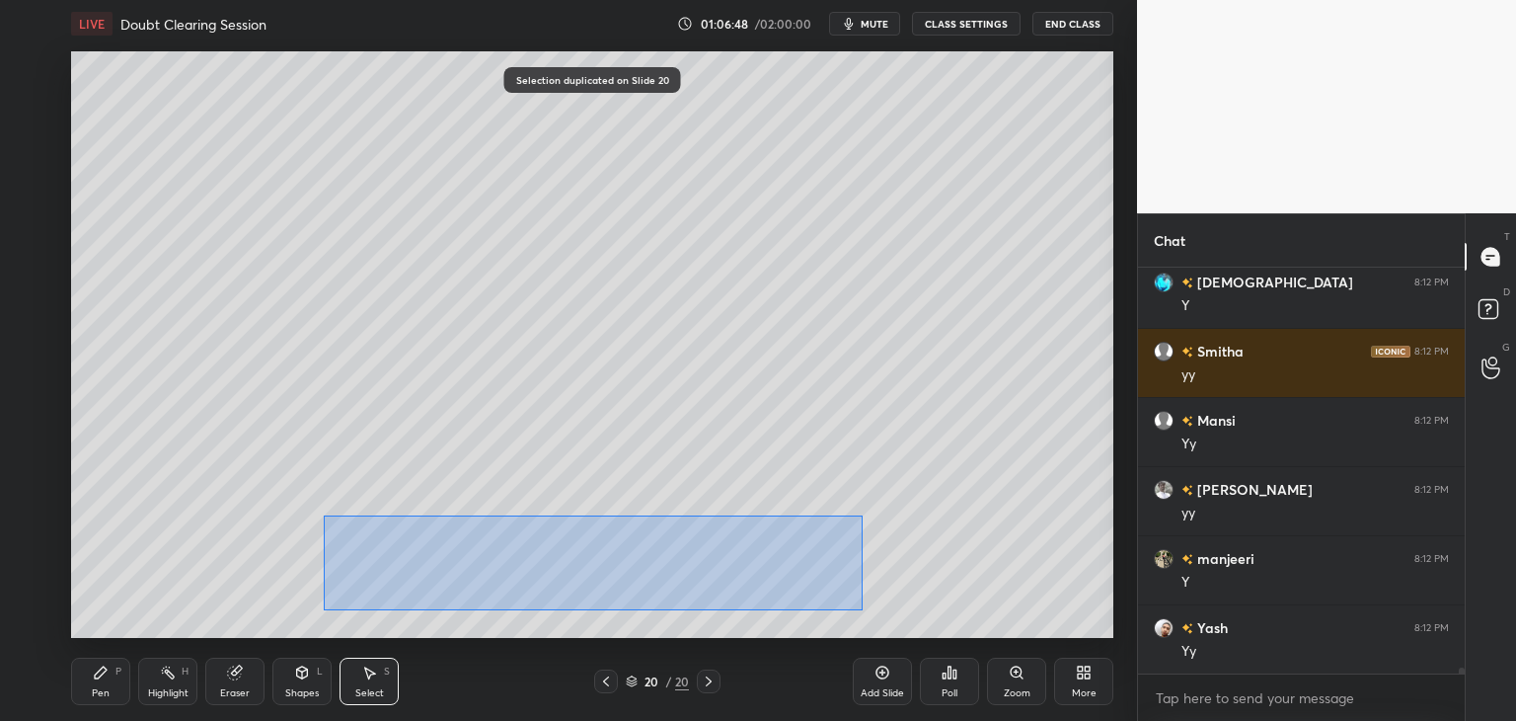
drag, startPoint x: 324, startPoint y: 514, endPoint x: 863, endPoint y: 609, distance: 547.2
click at [863, 609] on div "0 ° Undo Copy Duplicate Duplicate to new slide Delete" at bounding box center [592, 344] width 1042 height 586
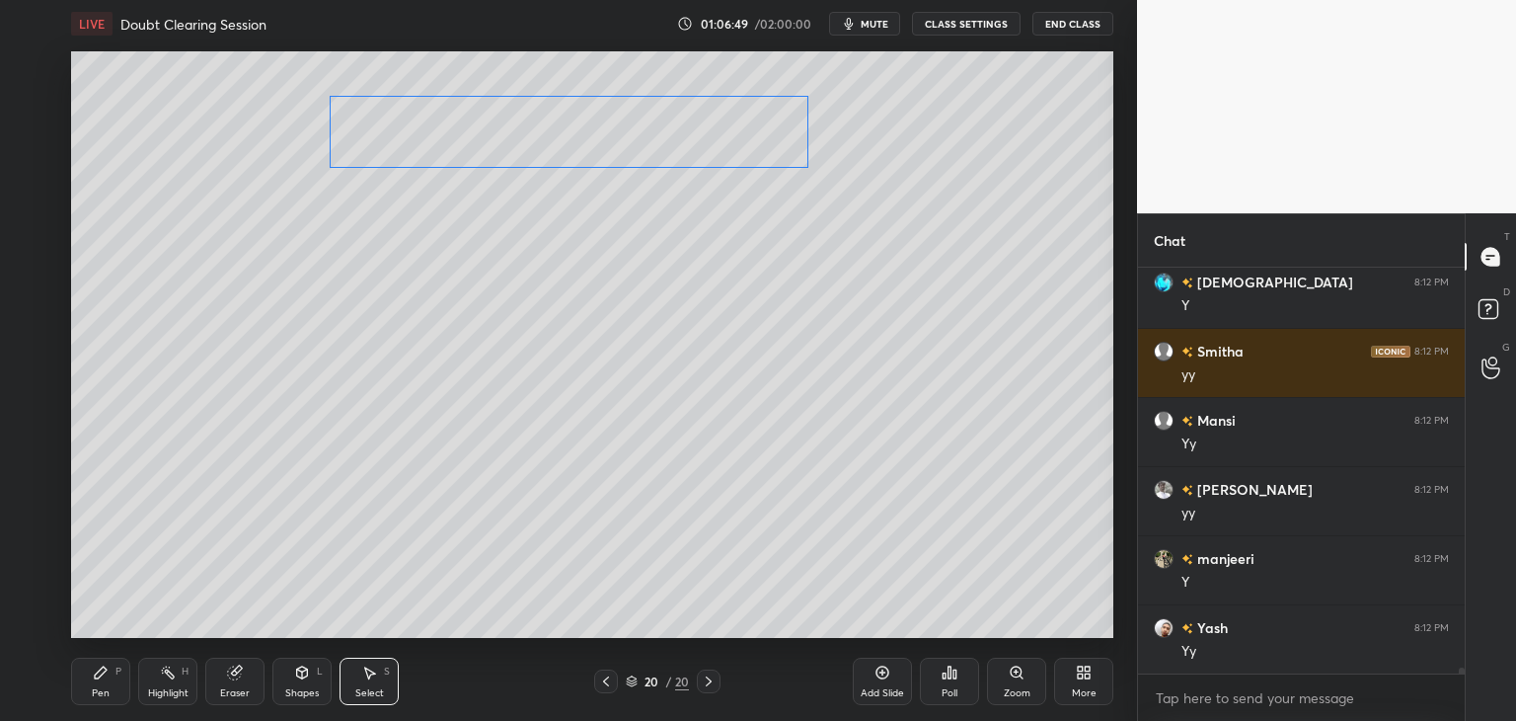
drag, startPoint x: 738, startPoint y: 453, endPoint x: 725, endPoint y: 128, distance: 325.1
click at [725, 128] on div "0 ° Undo Copy Duplicate Duplicate to new slide Delete" at bounding box center [592, 344] width 1042 height 586
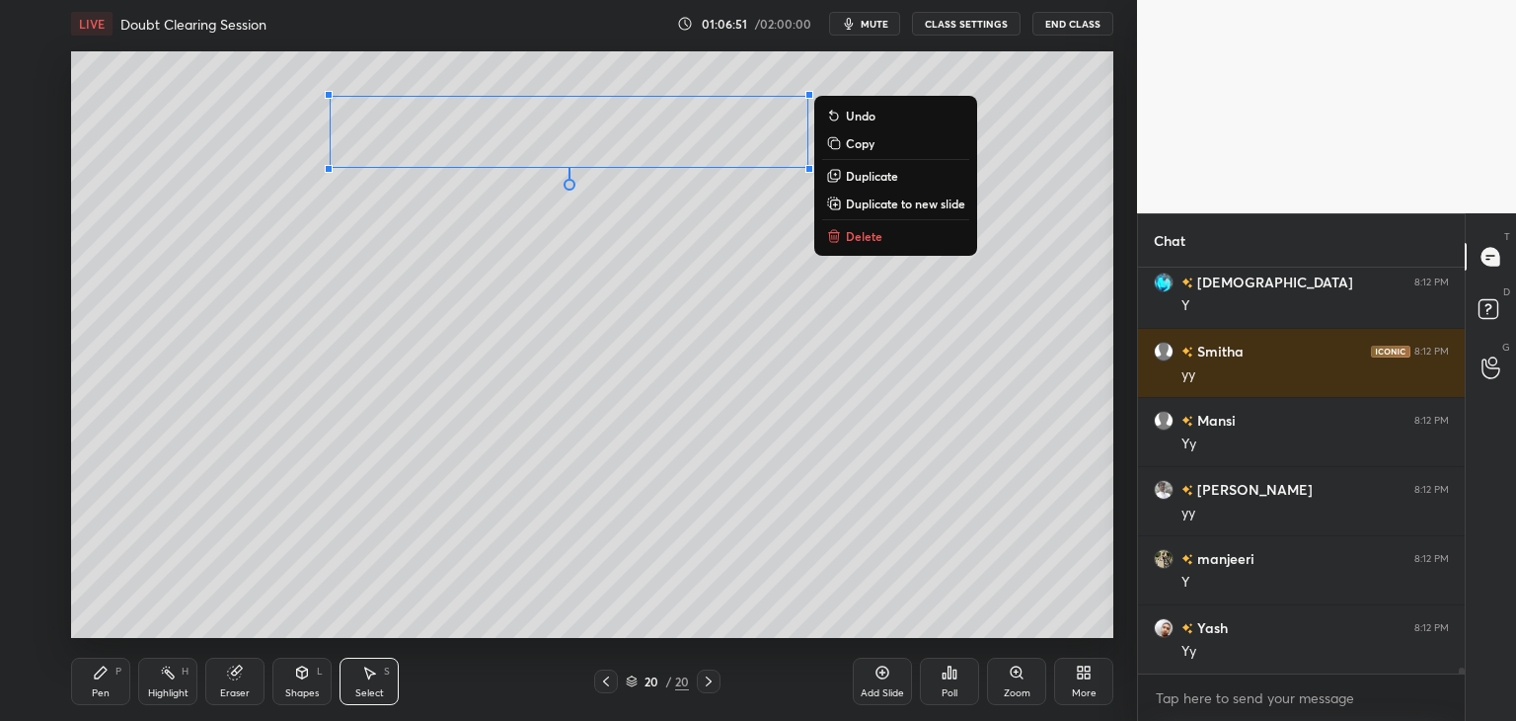
click at [74, 692] on div "Pen P" at bounding box center [100, 680] width 59 height 47
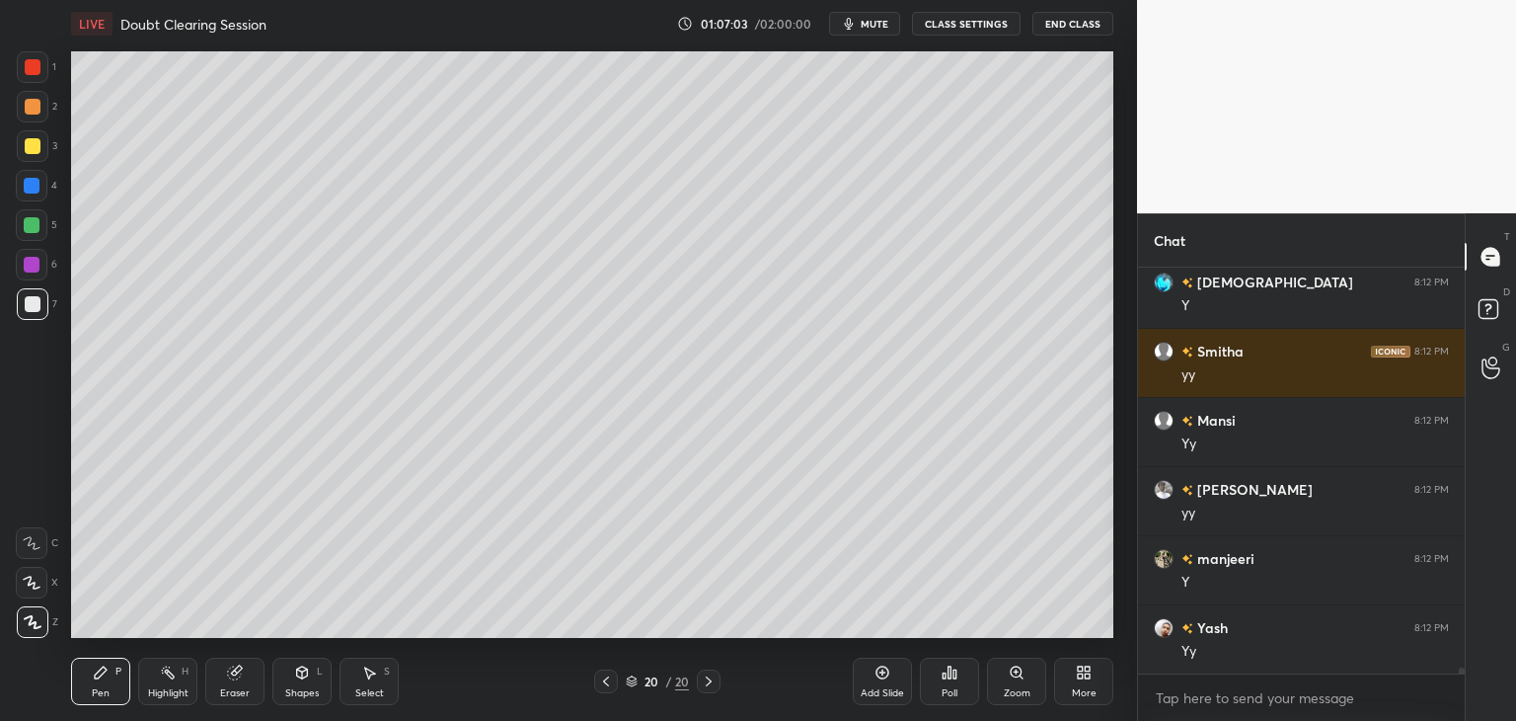
click at [312, 688] on div "Shapes" at bounding box center [302, 693] width 34 height 10
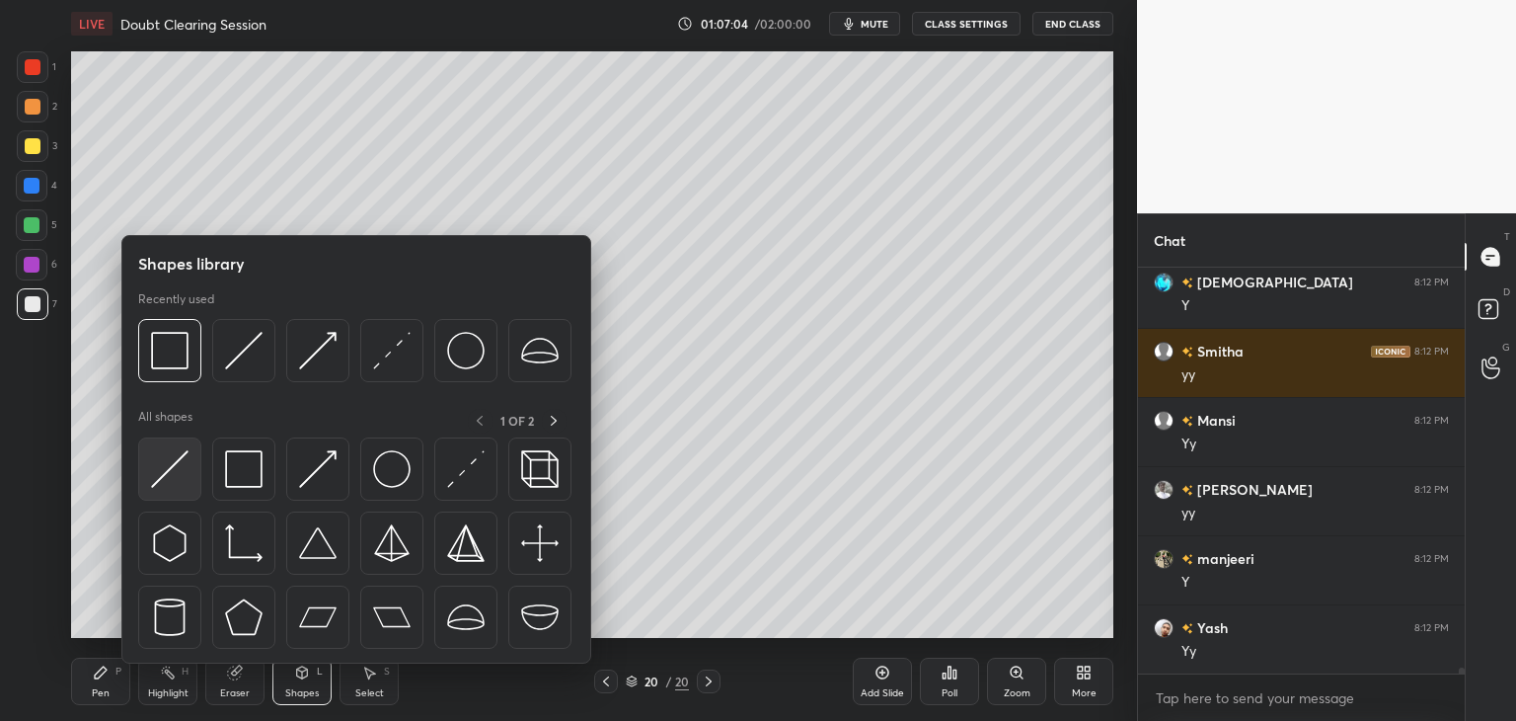
click at [178, 468] on img at bounding box center [170, 469] width 38 height 38
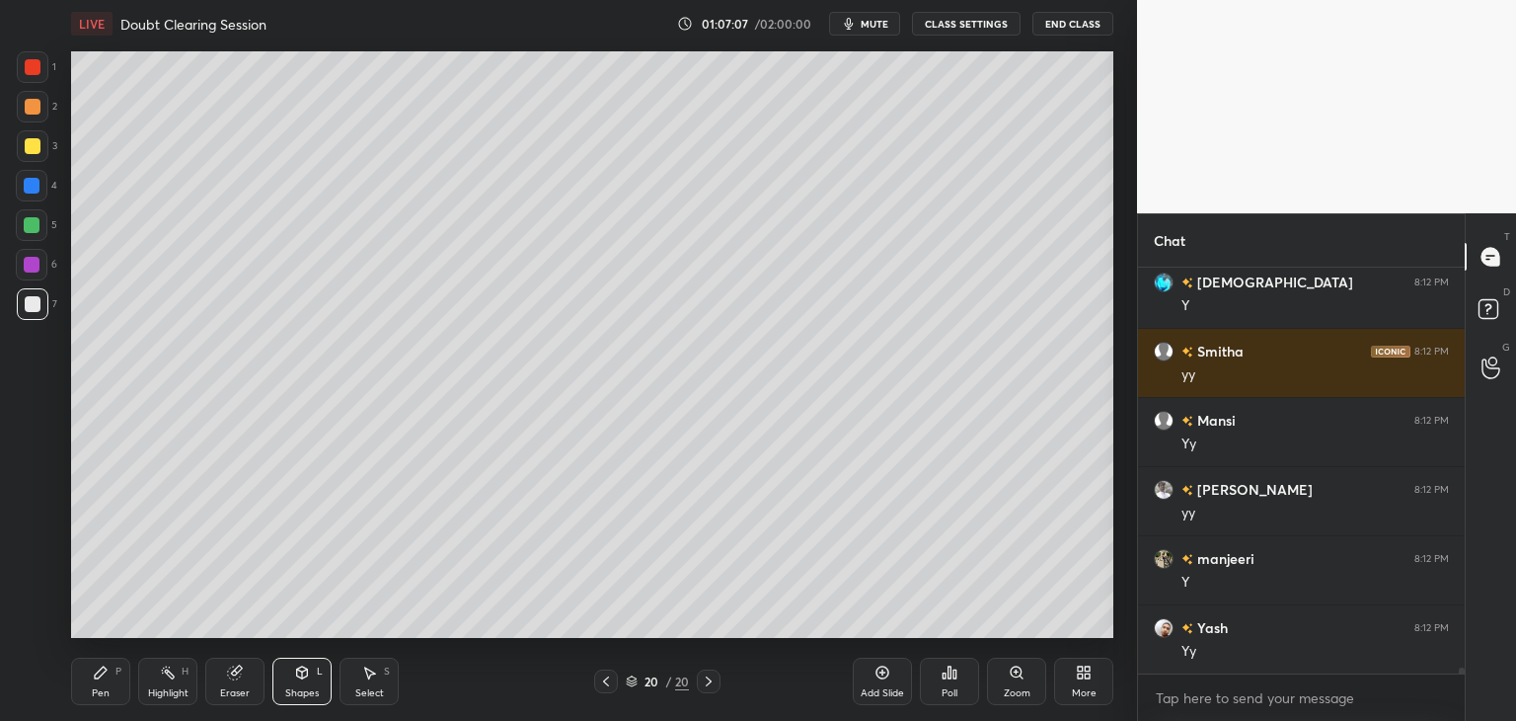
click at [119, 679] on div "Pen P" at bounding box center [100, 680] width 59 height 47
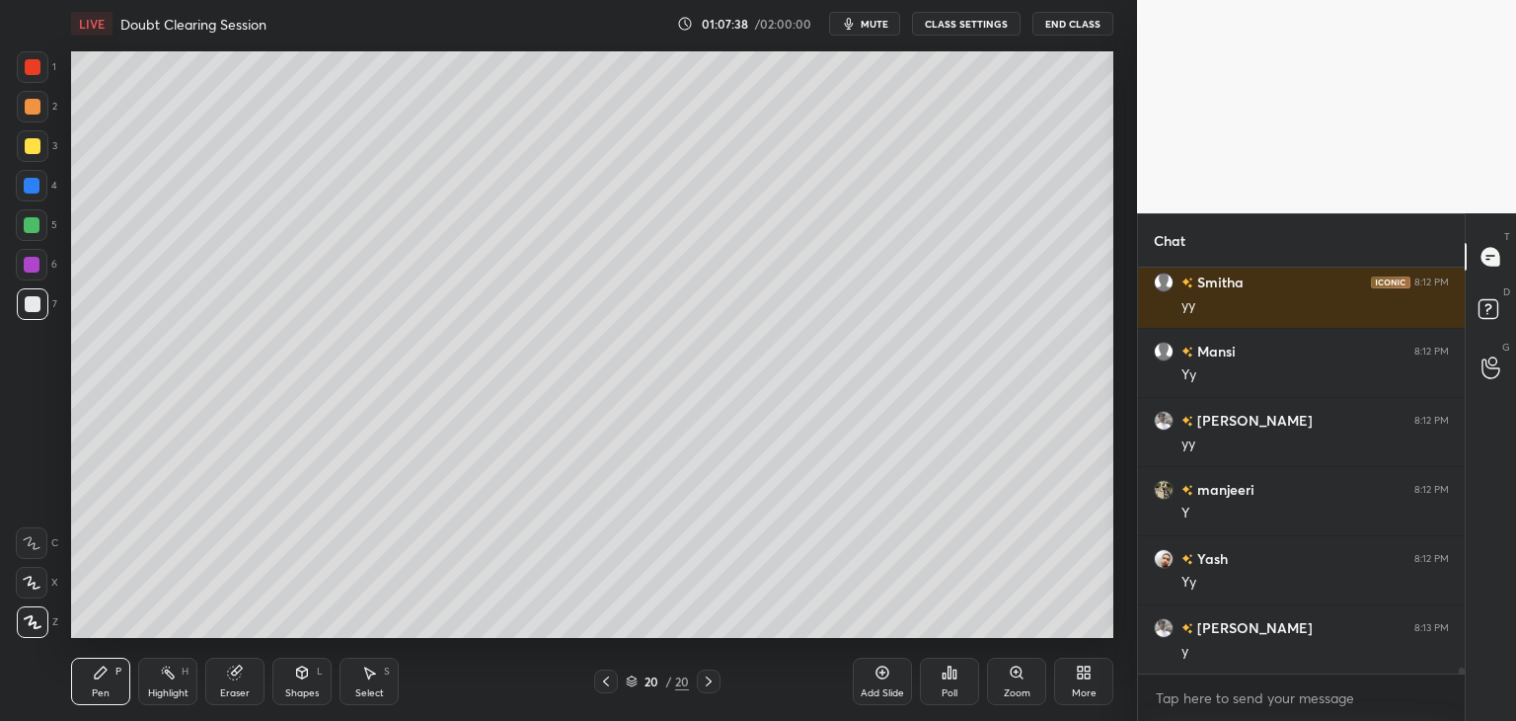
scroll to position [27011, 0]
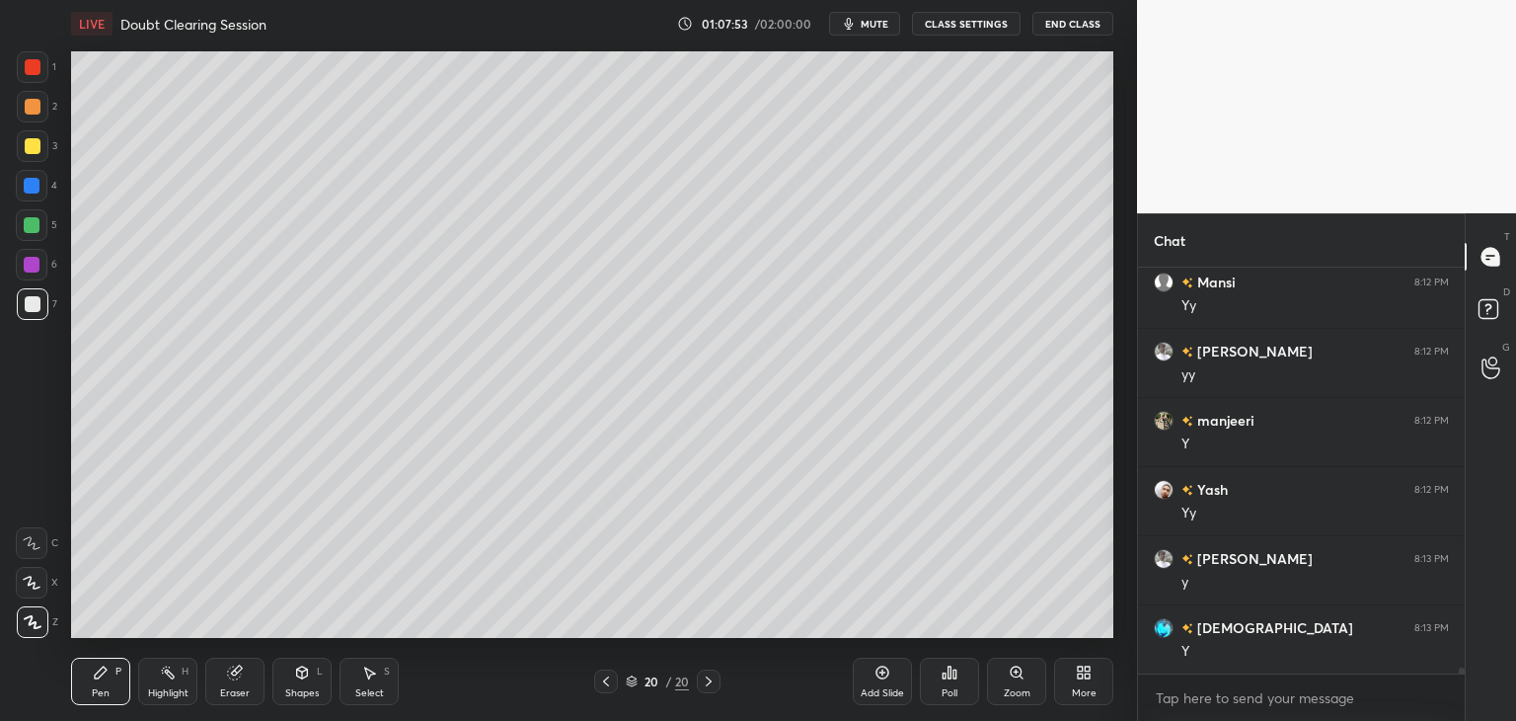
click at [32, 227] on div at bounding box center [32, 225] width 16 height 16
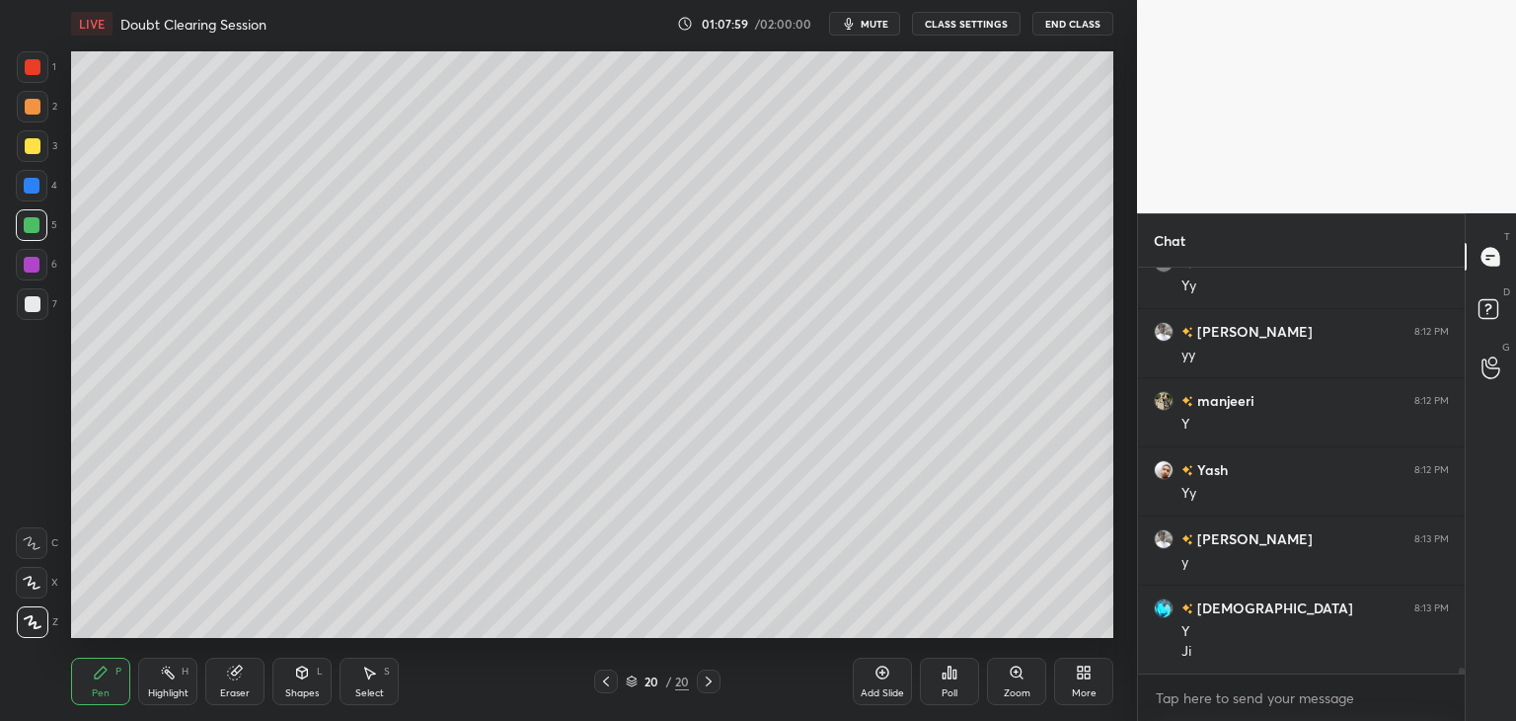
scroll to position [27100, 0]
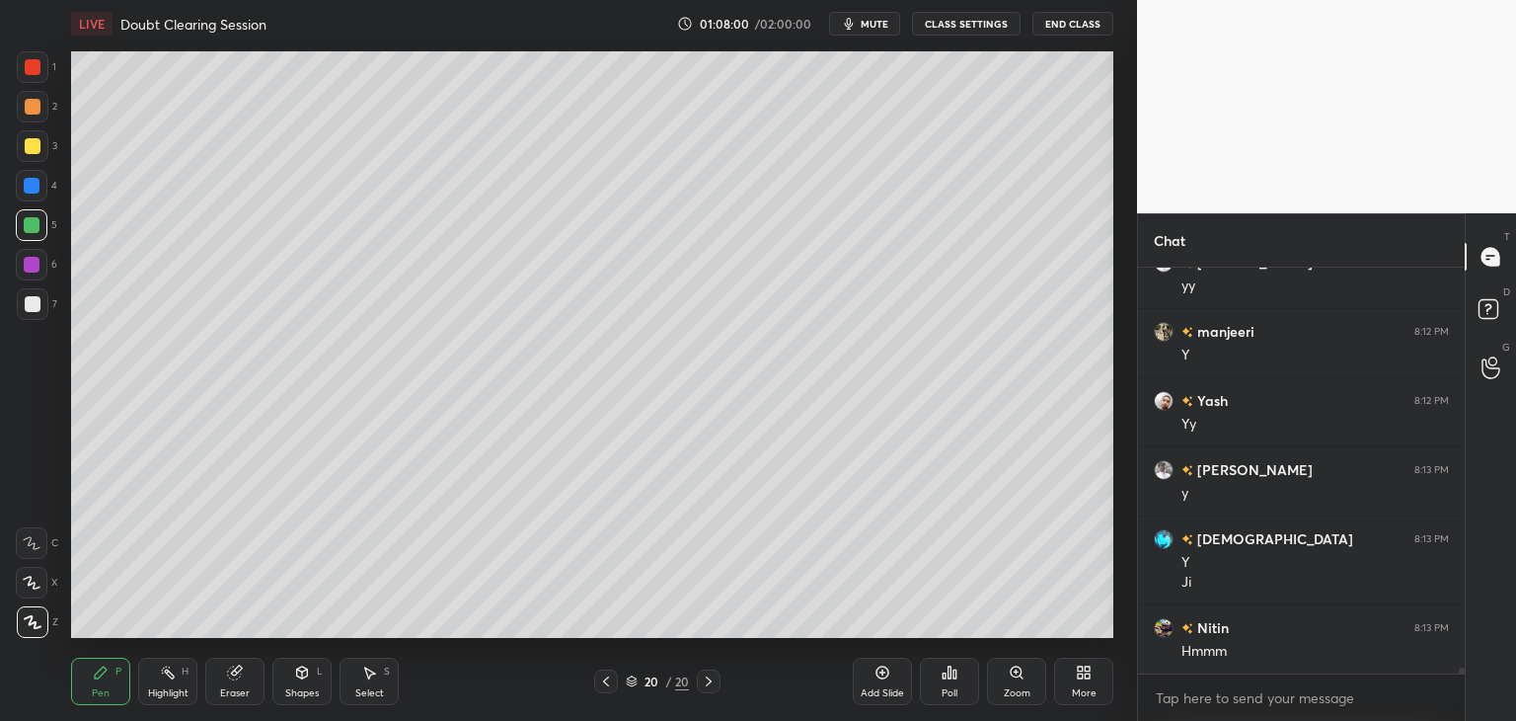
click at [33, 305] on div at bounding box center [33, 304] width 16 height 16
click at [248, 680] on div "Eraser" at bounding box center [234, 680] width 59 height 47
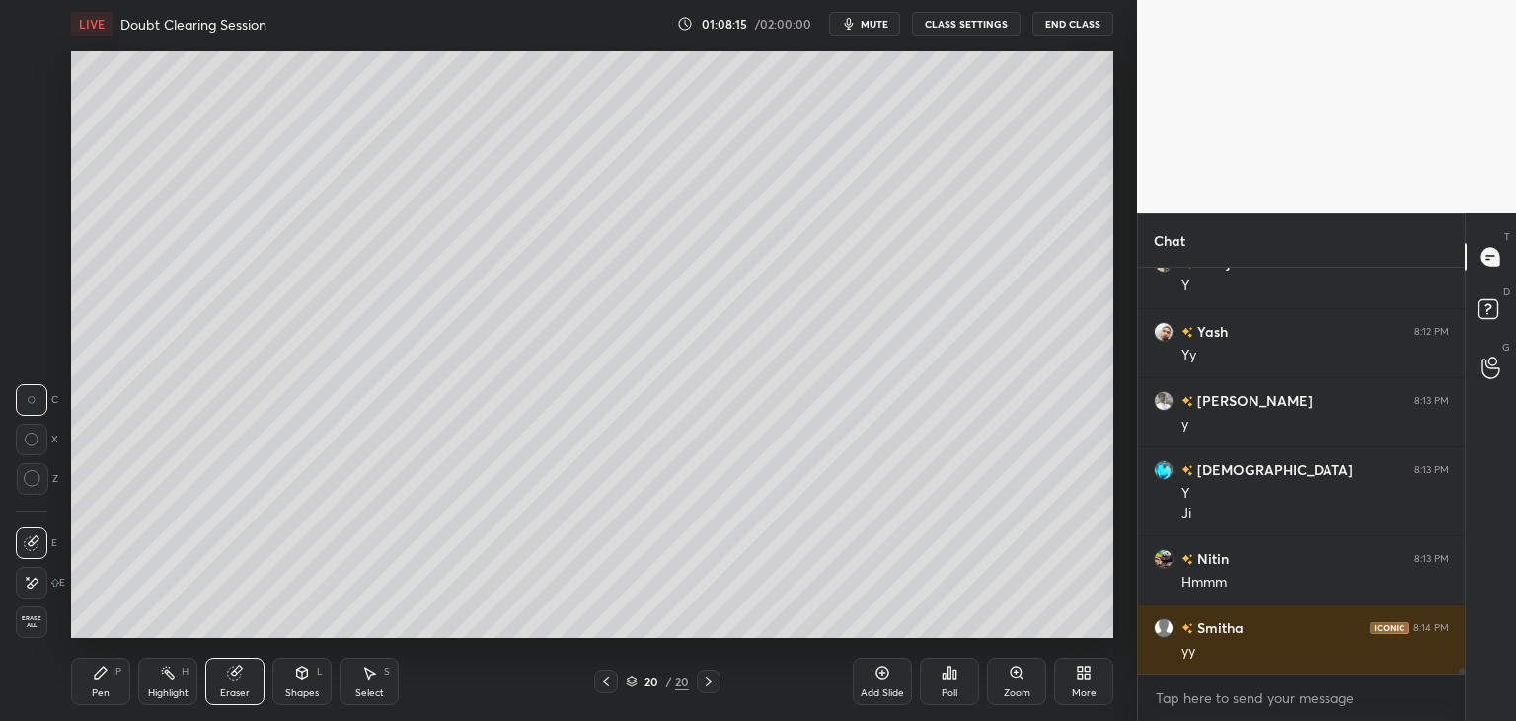
scroll to position [27238, 0]
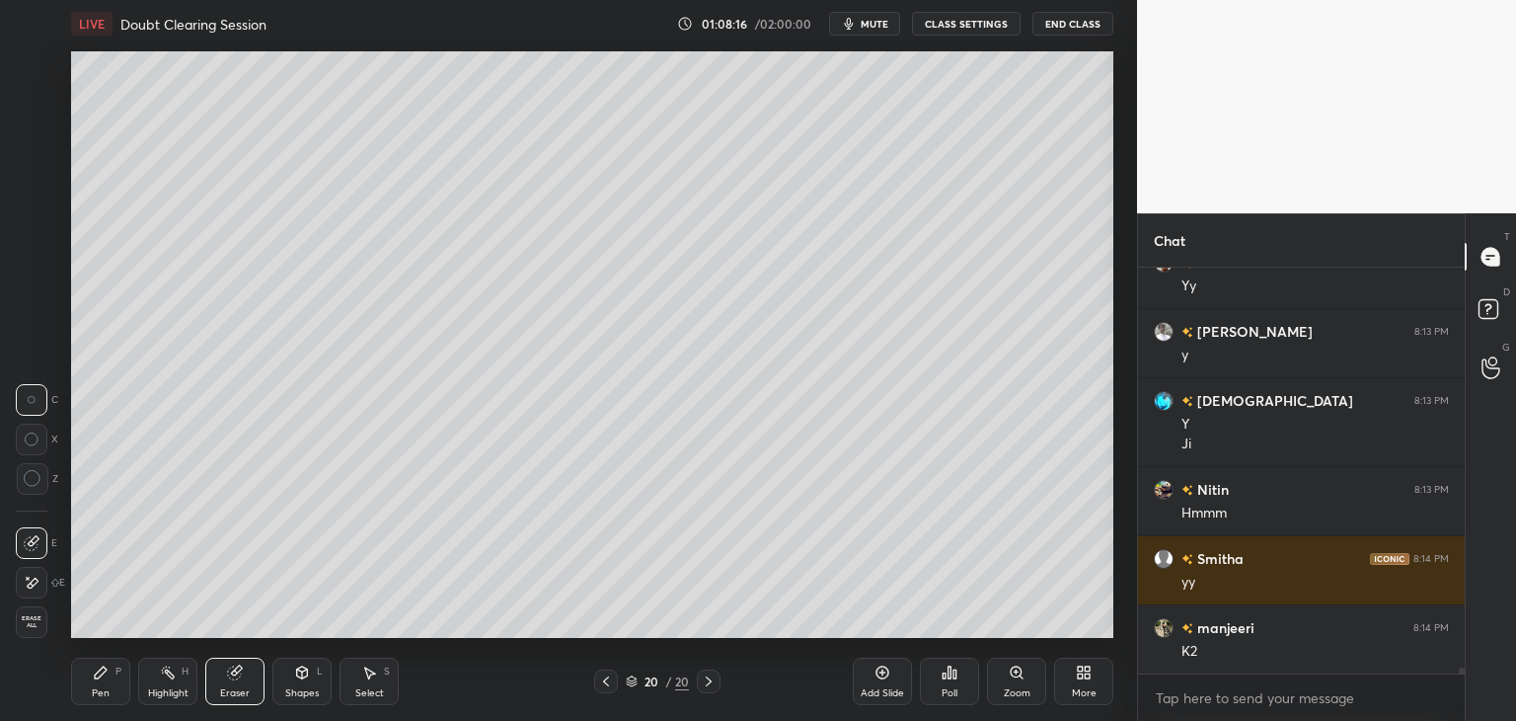
drag, startPoint x: 33, startPoint y: 577, endPoint x: 39, endPoint y: 570, distance: 10.5
click at [32, 577] on icon at bounding box center [32, 582] width 16 height 17
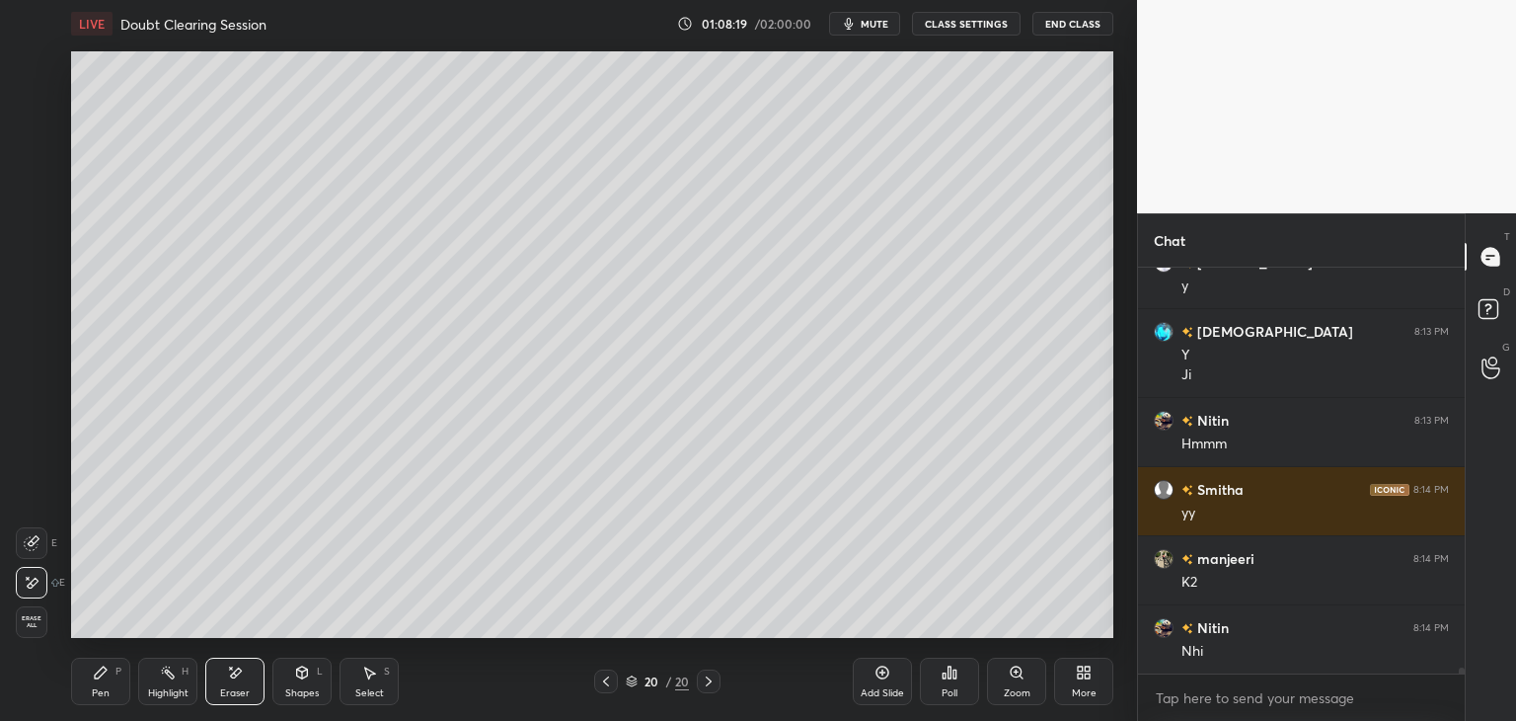
drag, startPoint x: 112, startPoint y: 676, endPoint x: 123, endPoint y: 666, distance: 15.4
click at [113, 676] on div "Pen P" at bounding box center [100, 680] width 59 height 47
click at [229, 691] on div "Eraser" at bounding box center [235, 693] width 30 height 10
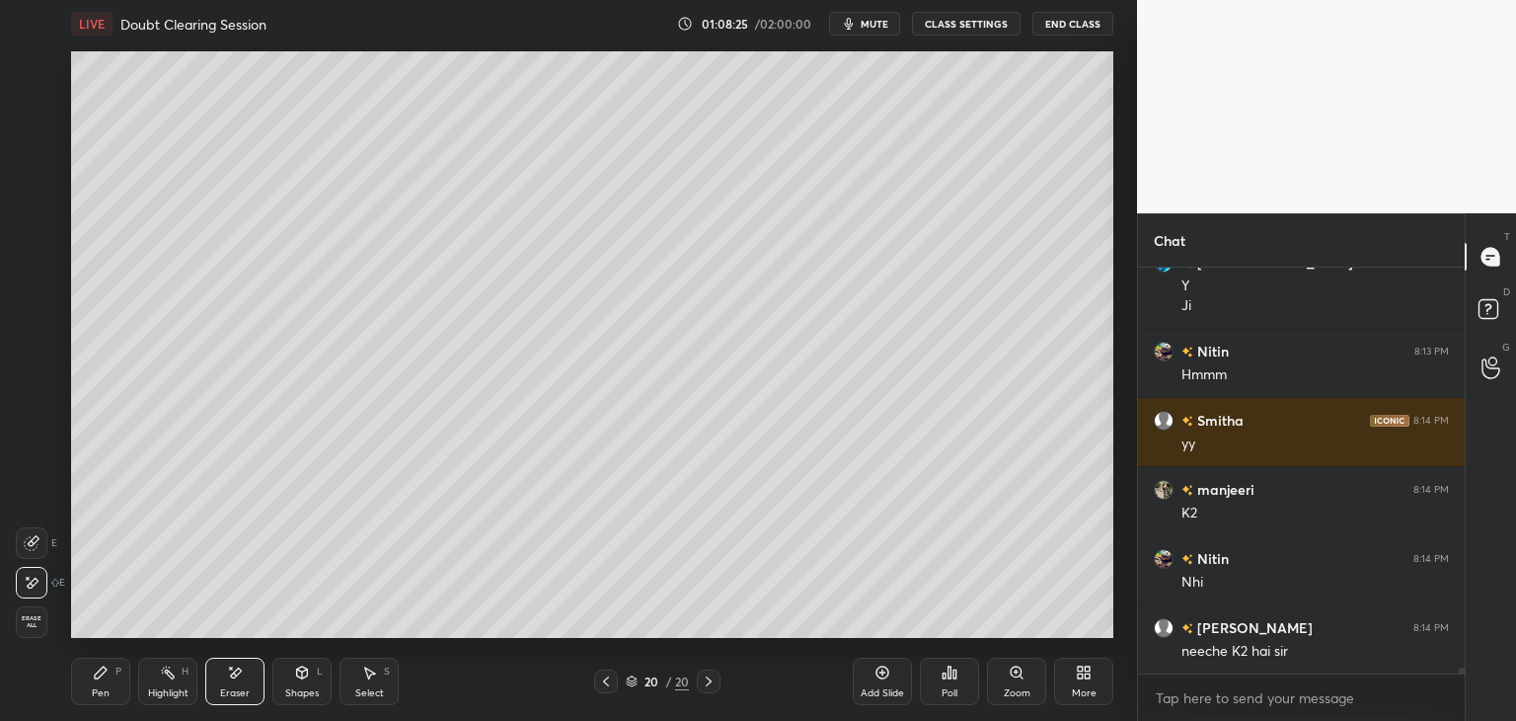
click at [101, 689] on div "Pen" at bounding box center [101, 693] width 18 height 10
click at [245, 688] on div "Eraser" at bounding box center [235, 693] width 30 height 10
drag, startPoint x: 83, startPoint y: 700, endPoint x: 99, endPoint y: 695, distance: 16.5
click at [86, 700] on div "Pen P" at bounding box center [100, 680] width 59 height 47
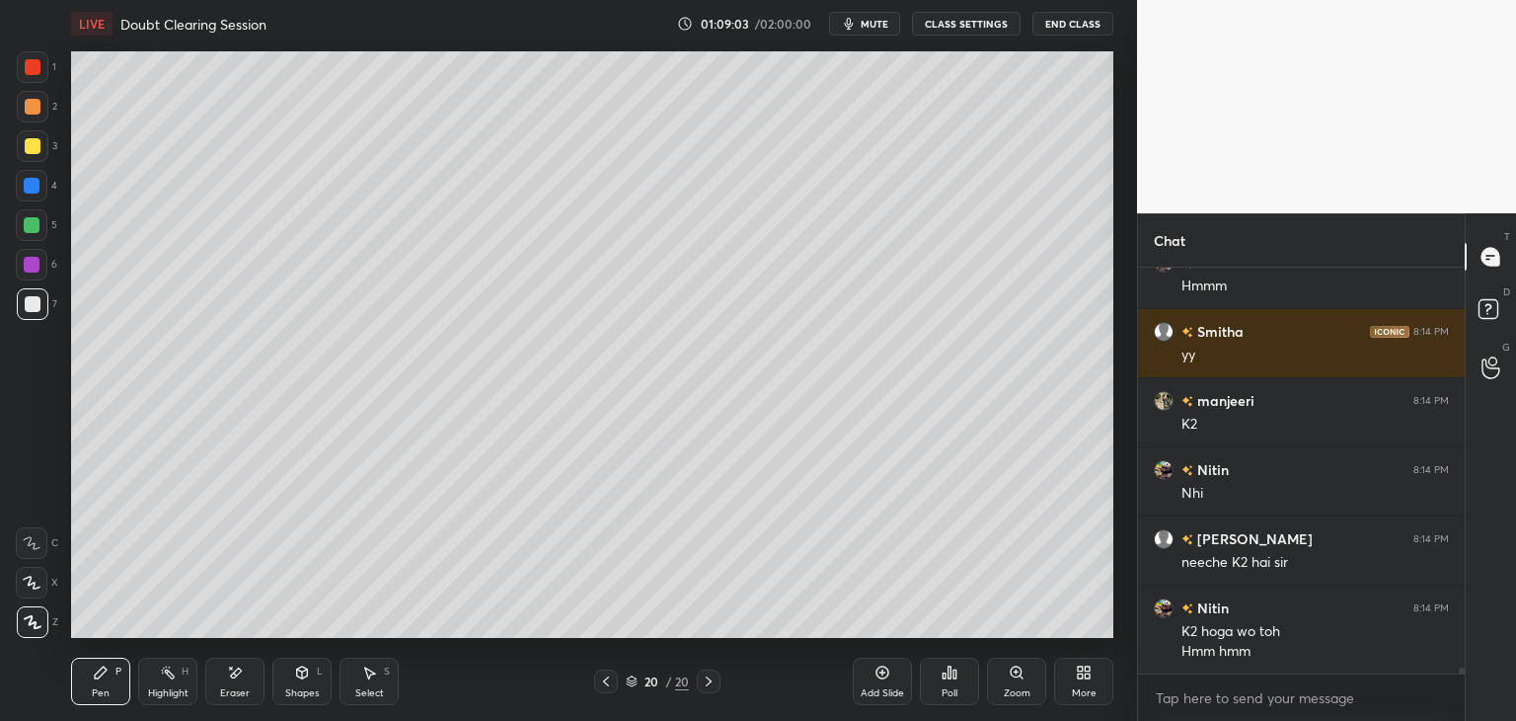
scroll to position [27534, 0]
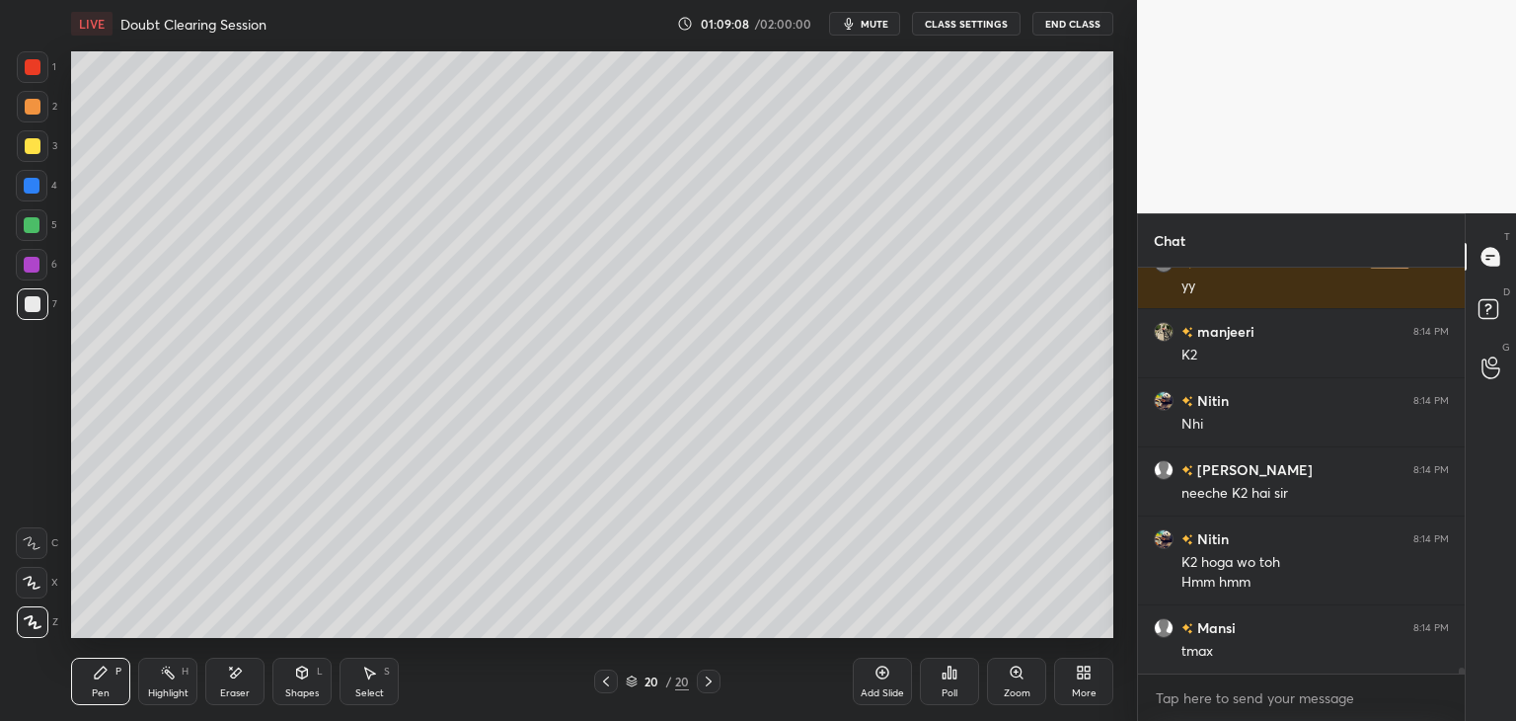
click at [375, 674] on icon at bounding box center [369, 672] width 16 height 16
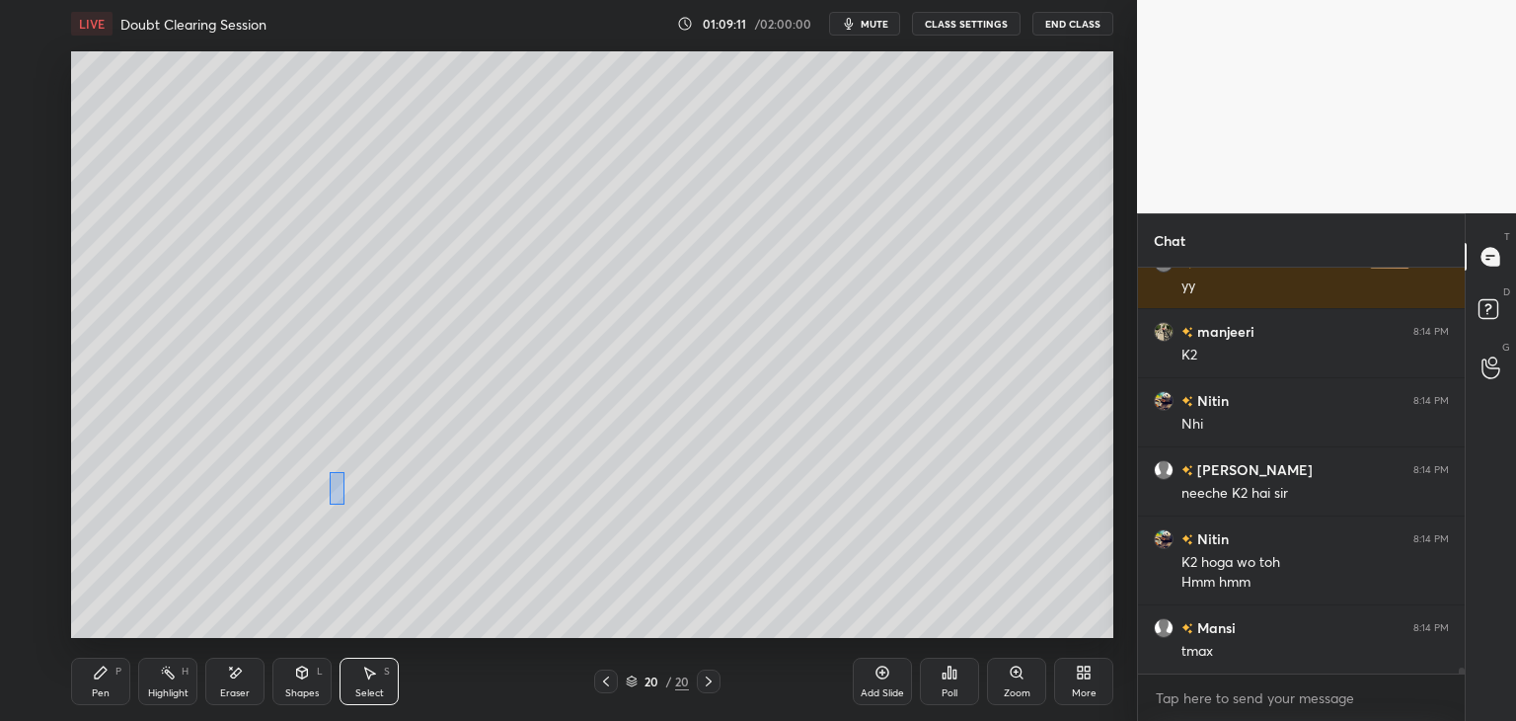
scroll to position [27603, 0]
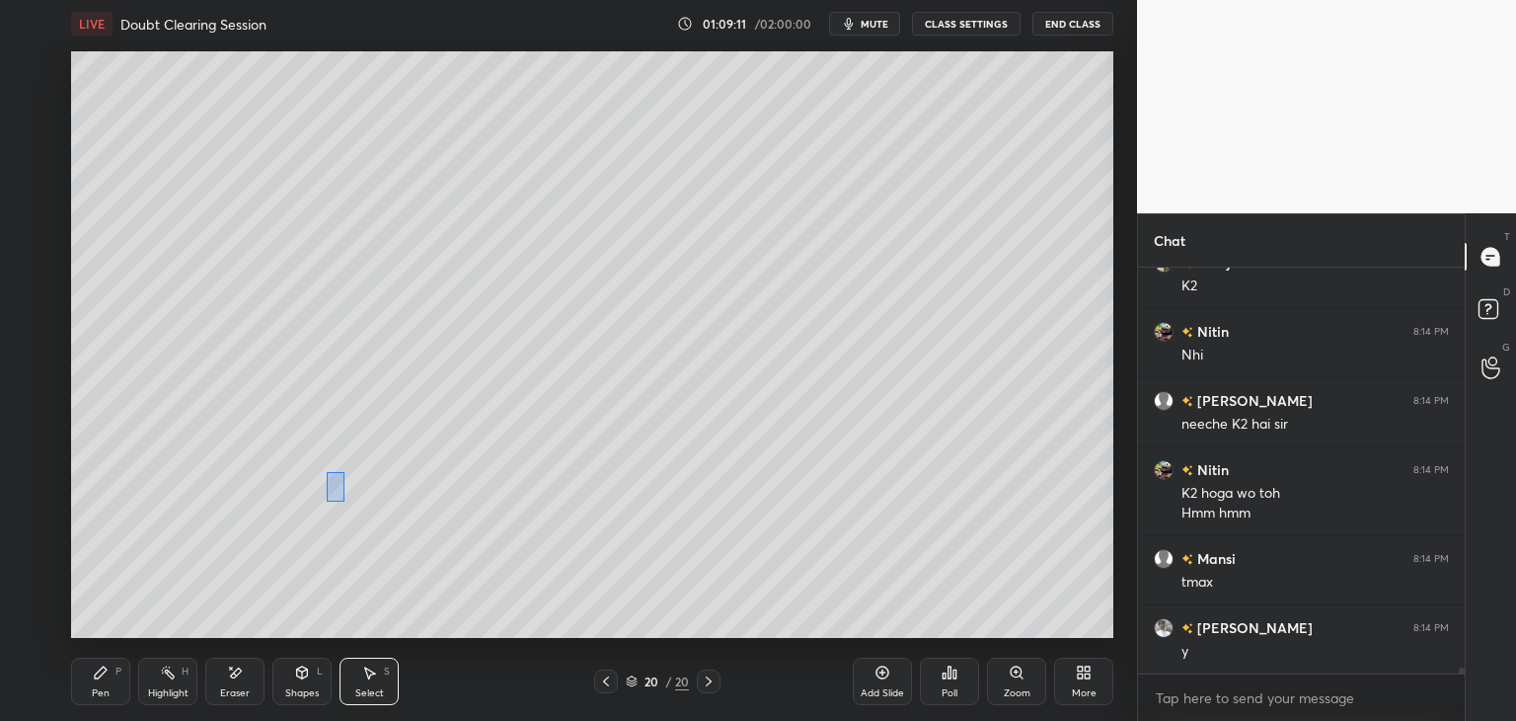
drag, startPoint x: 344, startPoint y: 471, endPoint x: 336, endPoint y: 479, distance: 11.2
click at [328, 498] on div "0 ° Undo Copy Duplicate Duplicate to new slide Delete" at bounding box center [592, 344] width 1042 height 586
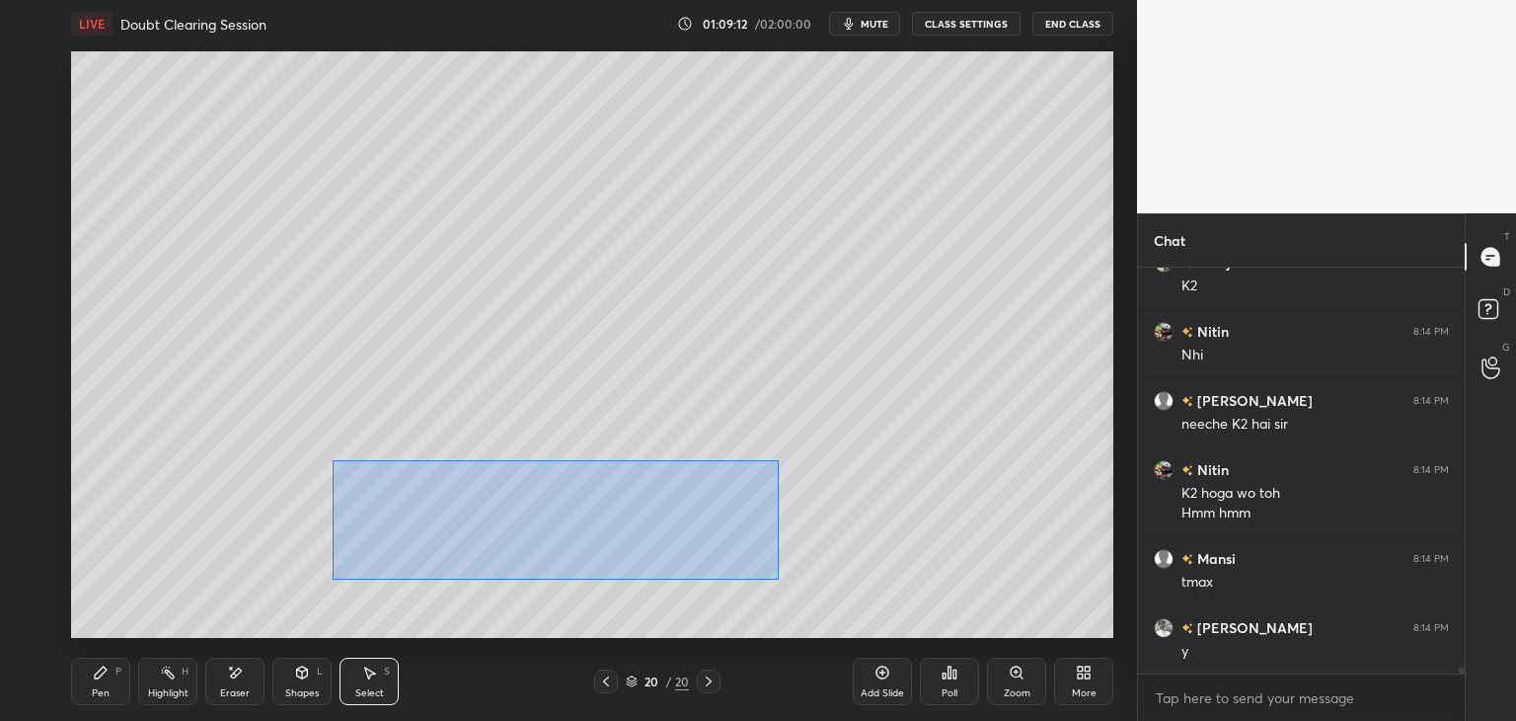
drag, startPoint x: 332, startPoint y: 459, endPoint x: 784, endPoint y: 581, distance: 468.4
click at [791, 583] on div "0 ° Undo Copy Duplicate Duplicate to new slide Delete" at bounding box center [592, 344] width 1042 height 586
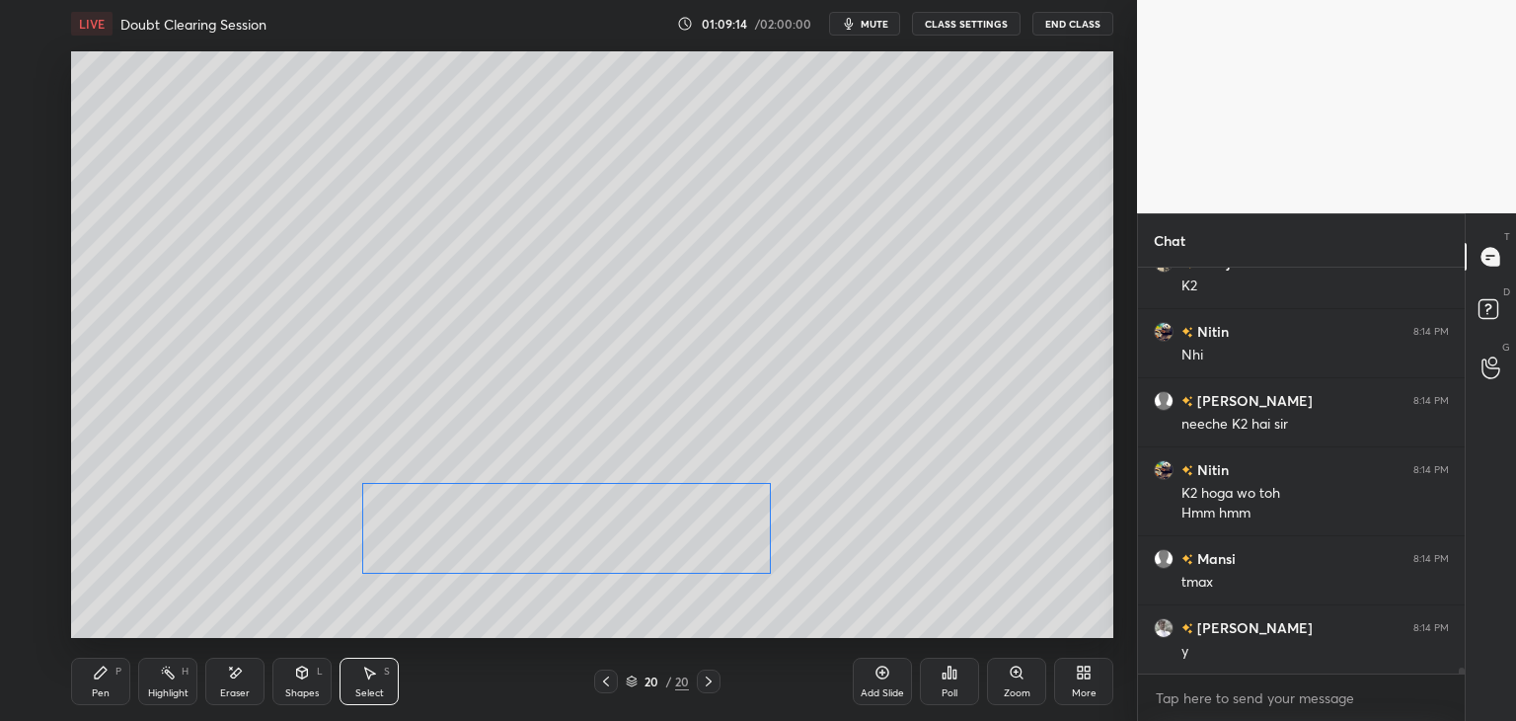
drag, startPoint x: 706, startPoint y: 537, endPoint x: 711, endPoint y: 559, distance: 22.3
click at [711, 559] on div "0 ° Undo Copy Duplicate Duplicate to new slide Delete" at bounding box center [592, 344] width 1042 height 586
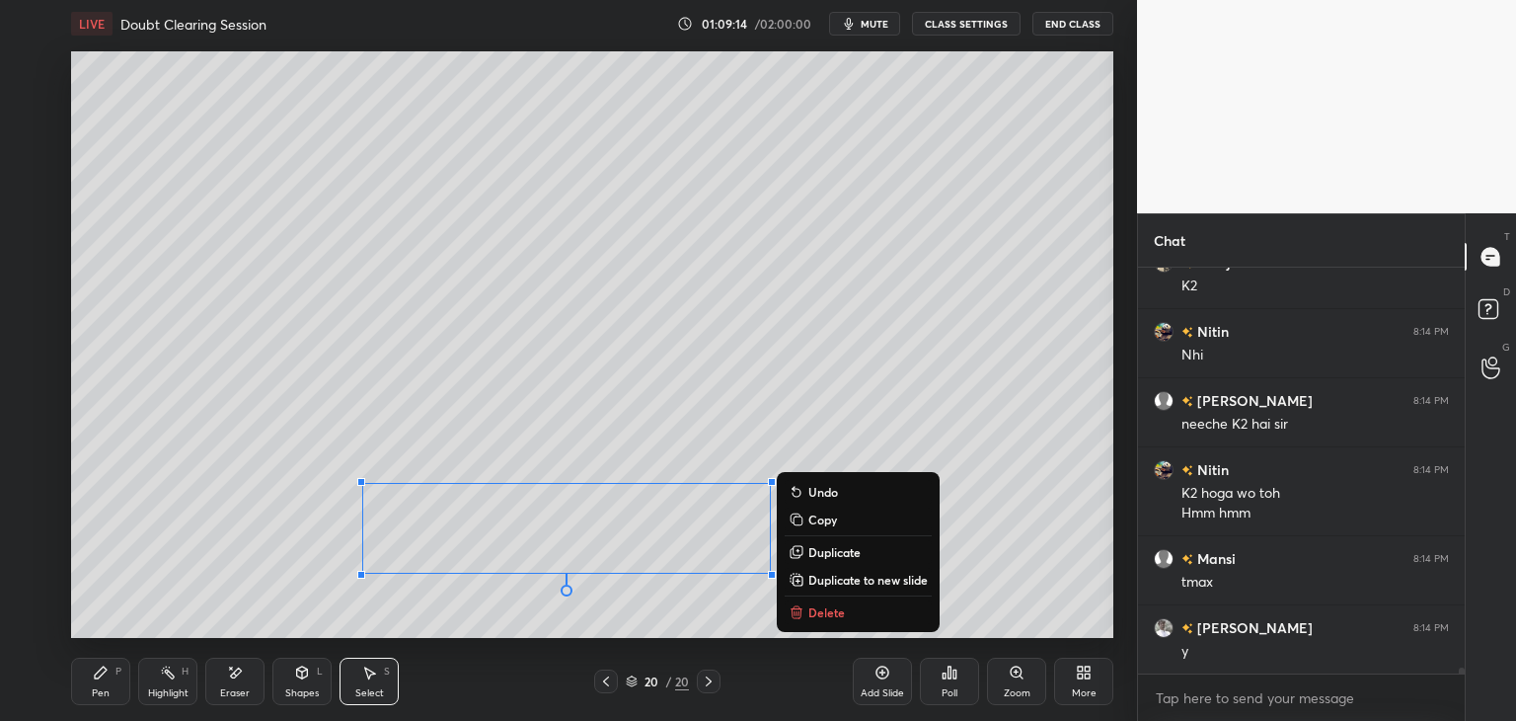
click at [798, 421] on div "0 ° Undo Copy Duplicate Duplicate to new slide Delete" at bounding box center [592, 344] width 1042 height 586
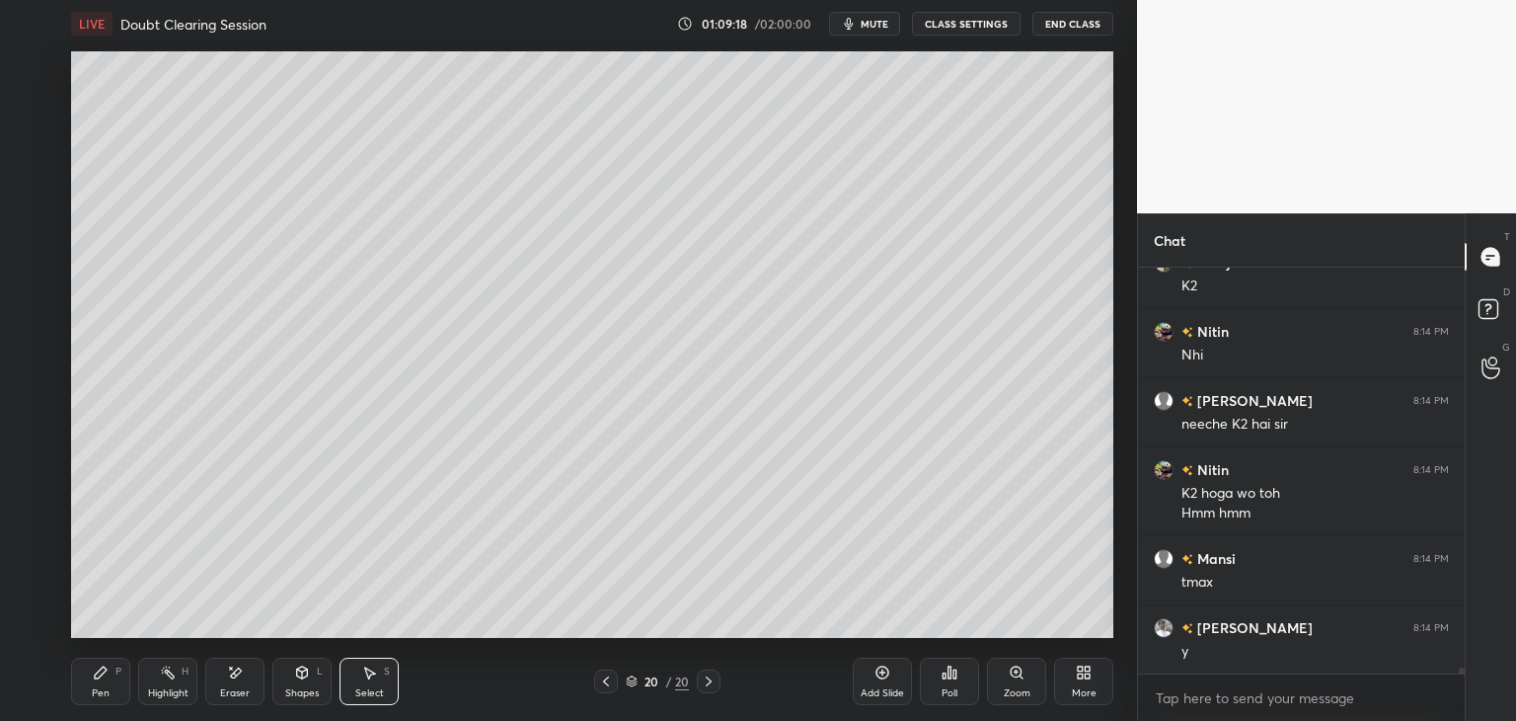
click at [877, 682] on div "Add Slide" at bounding box center [882, 680] width 59 height 47
drag, startPoint x: 99, startPoint y: 684, endPoint x: 110, endPoint y: 681, distance: 11.3
click at [99, 686] on div "Pen P" at bounding box center [100, 680] width 59 height 47
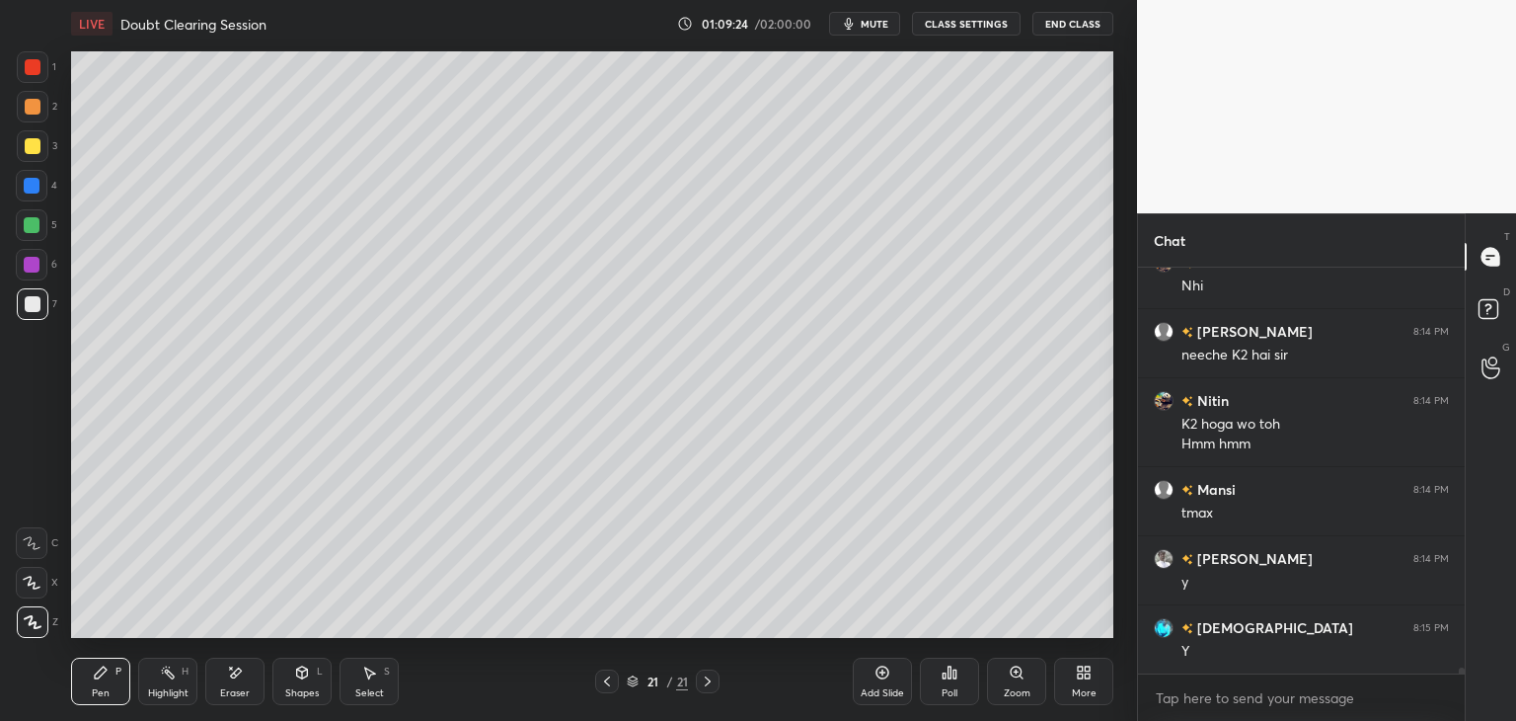
click at [608, 665] on div "Pen P Highlight H Eraser Shapes L Select S 21 / 21 Add Slide Poll Zoom More" at bounding box center [592, 681] width 1042 height 79
click at [604, 673] on icon at bounding box center [607, 681] width 16 height 16
click at [711, 678] on icon at bounding box center [708, 681] width 16 height 16
click at [605, 688] on icon at bounding box center [607, 681] width 16 height 16
click at [707, 680] on icon at bounding box center [708, 681] width 16 height 16
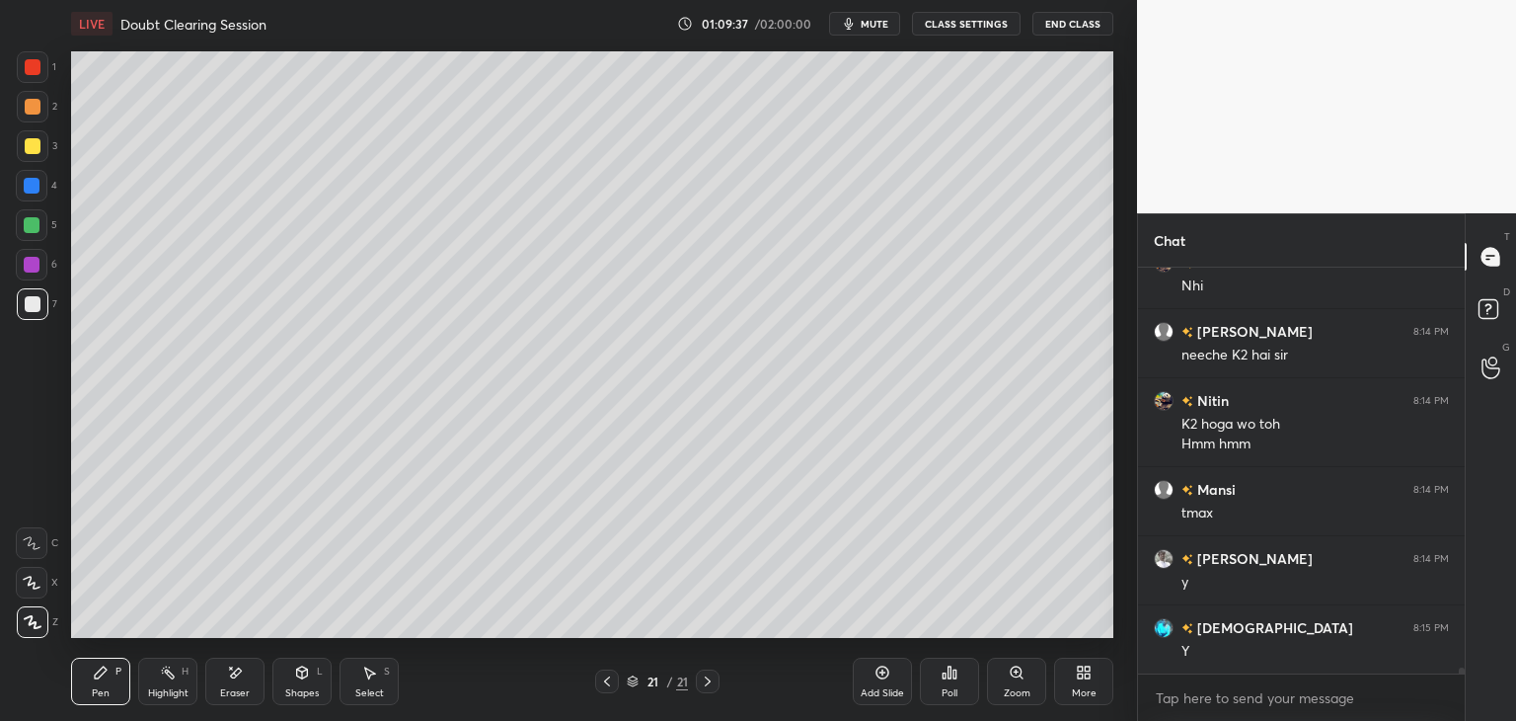
click at [603, 683] on icon at bounding box center [607, 681] width 16 height 16
click at [705, 682] on icon at bounding box center [708, 681] width 16 height 16
click at [604, 673] on icon at bounding box center [607, 681] width 16 height 16
click at [697, 676] on div at bounding box center [708, 681] width 24 height 24
click at [243, 668] on div "Eraser" at bounding box center [234, 680] width 59 height 47
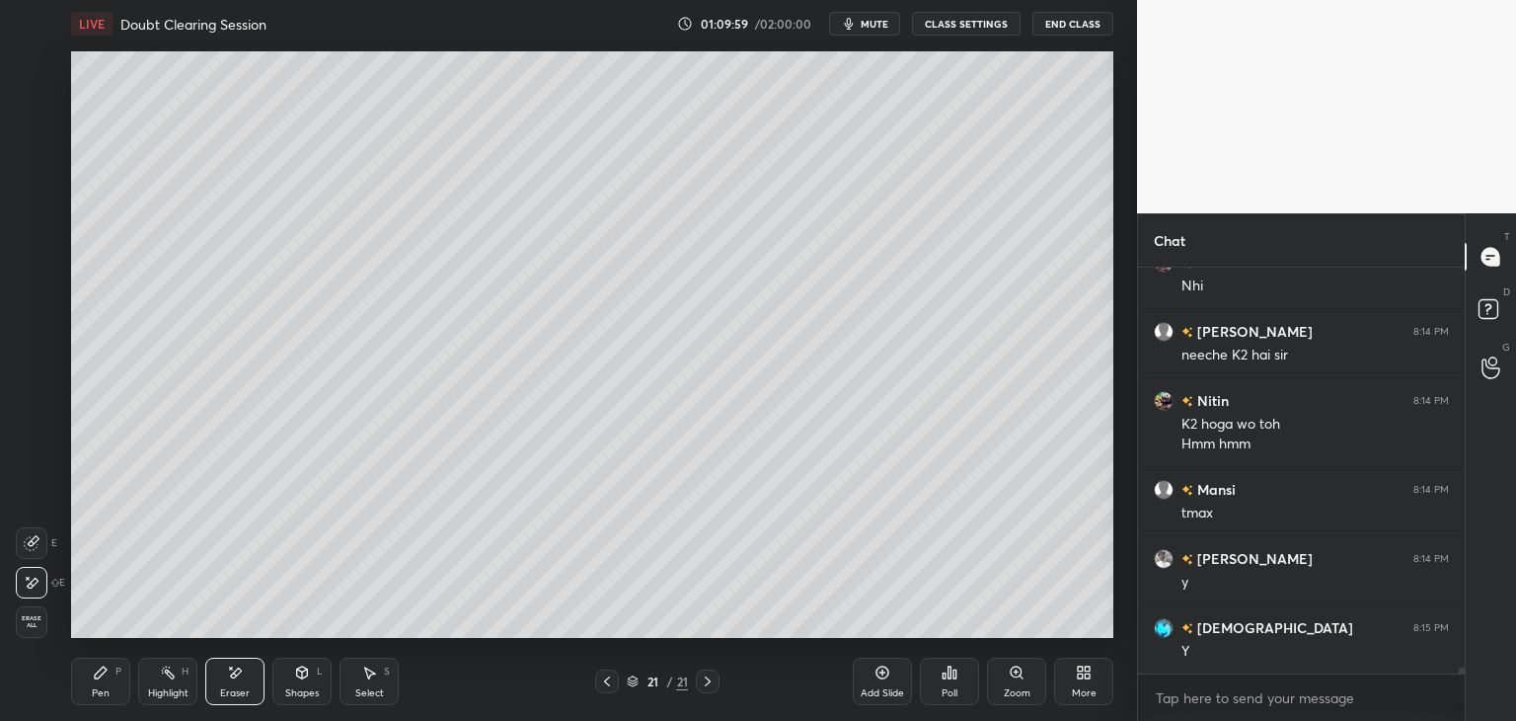
click at [106, 684] on div "Pen P" at bounding box center [100, 680] width 59 height 47
click at [604, 684] on icon at bounding box center [607, 681] width 16 height 16
click at [707, 685] on icon at bounding box center [708, 681] width 16 height 16
click at [607, 673] on icon at bounding box center [607, 681] width 16 height 16
click at [704, 681] on icon at bounding box center [708, 681] width 16 height 16
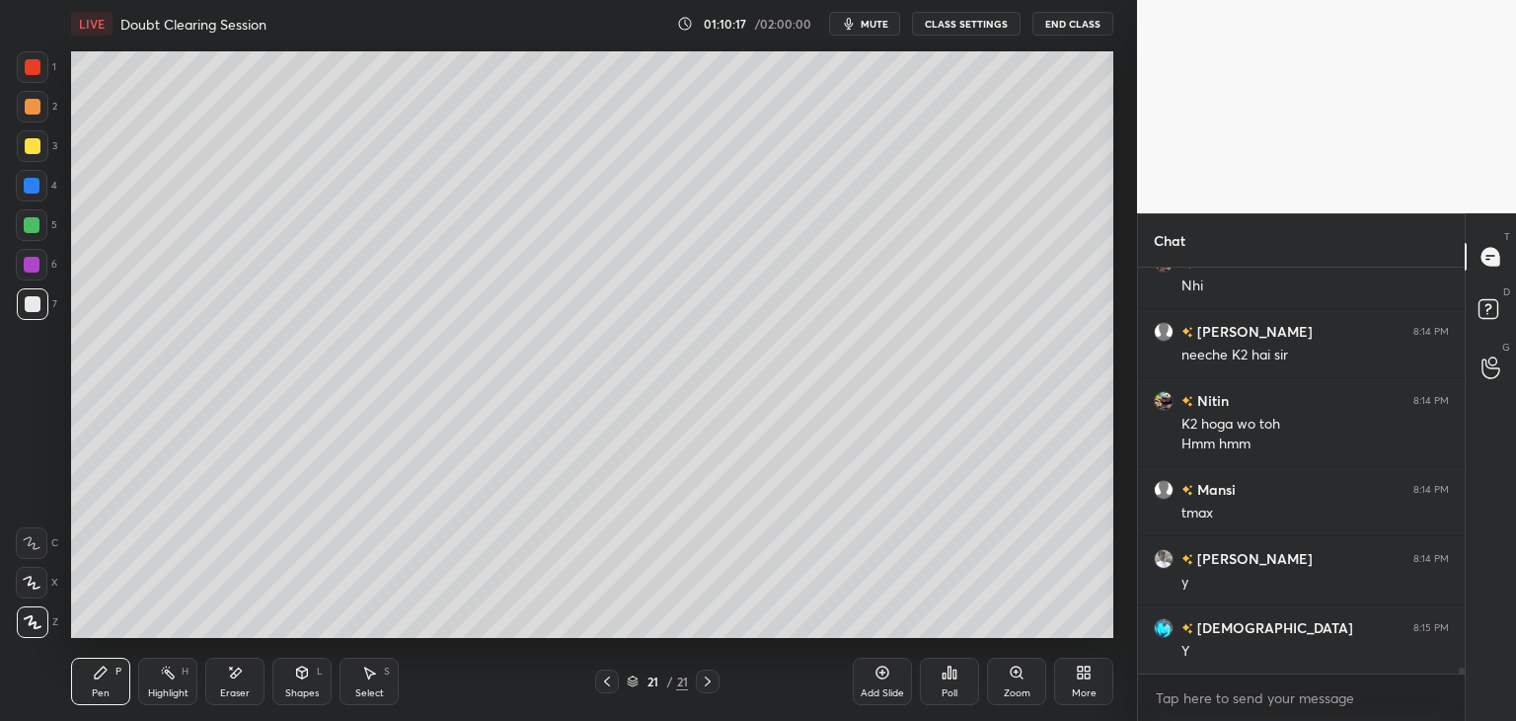
scroll to position [27742, 0]
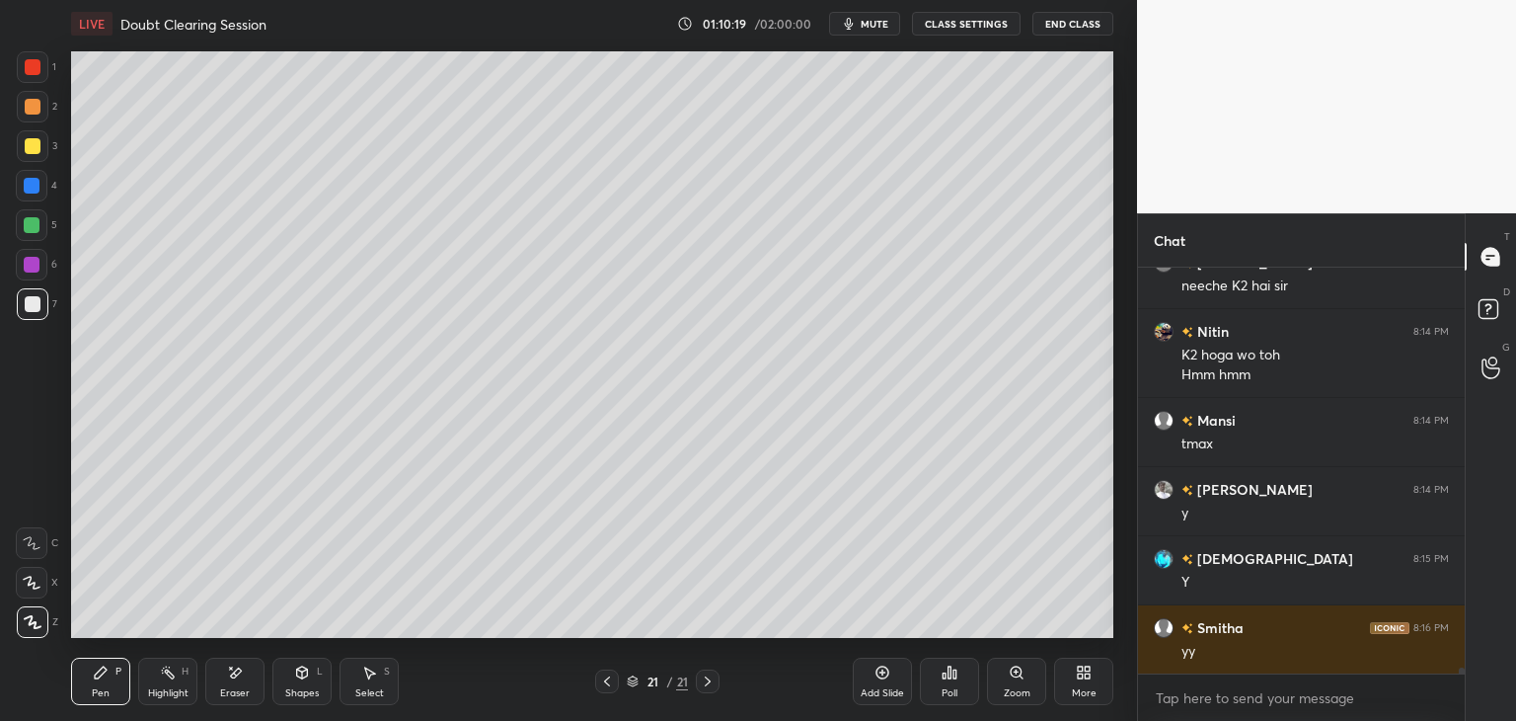
click at [606, 675] on icon at bounding box center [607, 681] width 16 height 16
click at [700, 678] on icon at bounding box center [708, 681] width 16 height 16
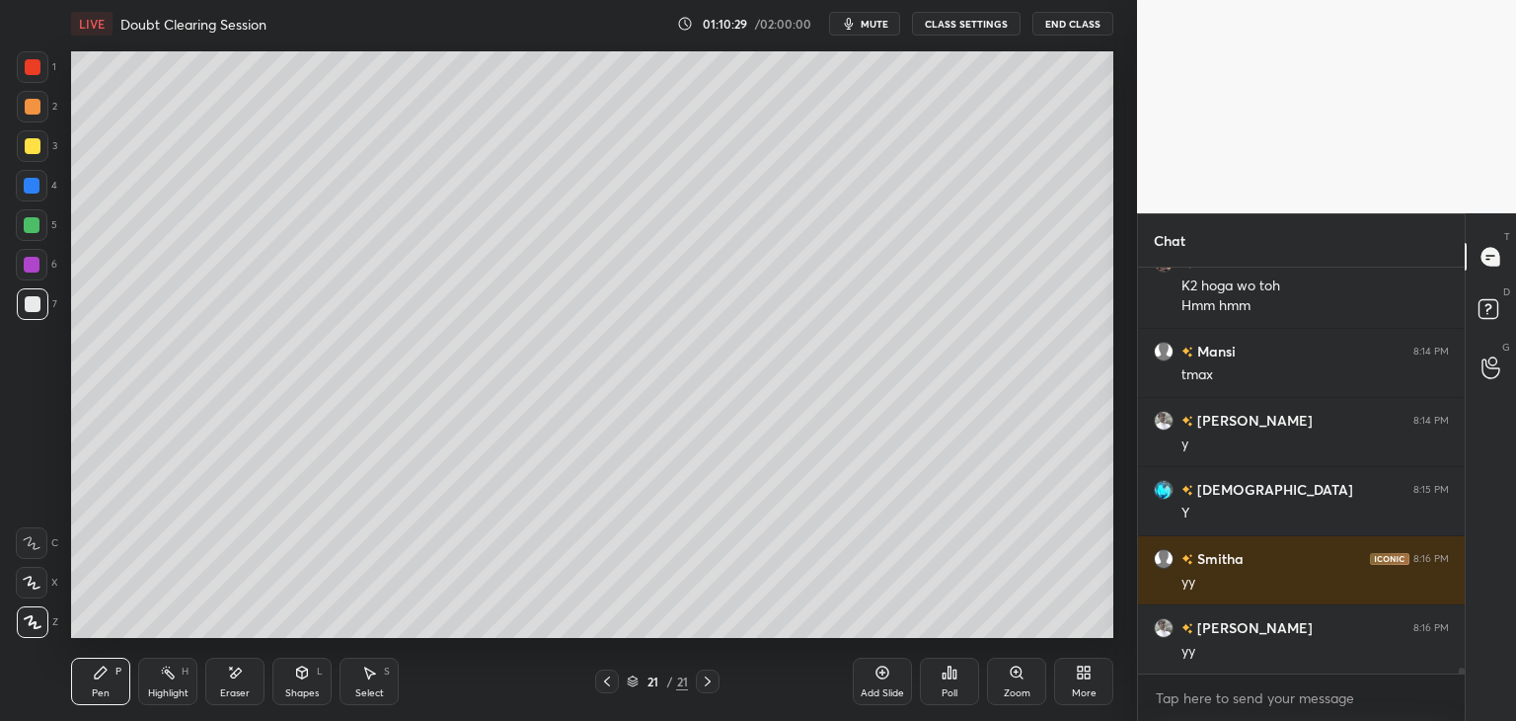
click at [879, 30] on button "mute" at bounding box center [864, 24] width 71 height 24
click at [876, 28] on span "unmute" at bounding box center [873, 24] width 42 height 14
click at [32, 306] on div at bounding box center [33, 304] width 16 height 16
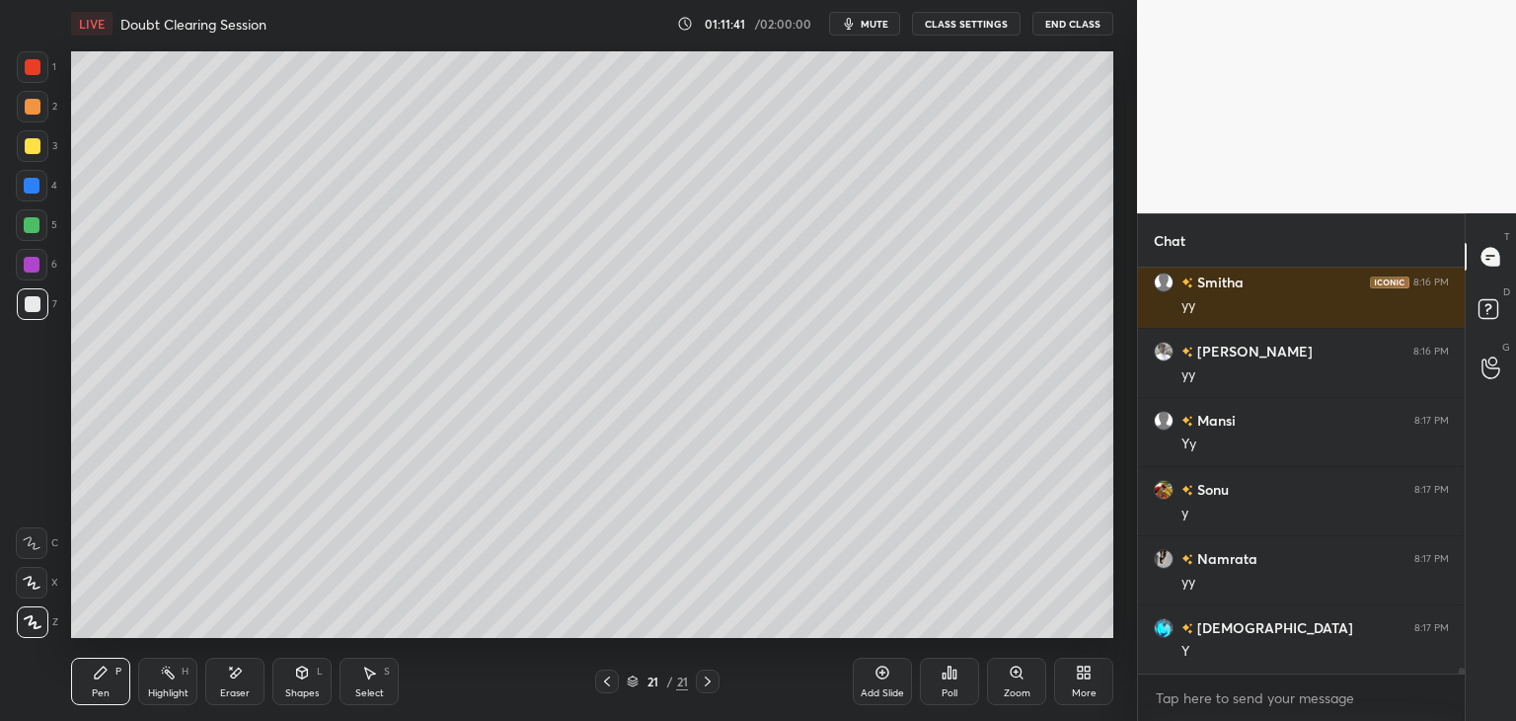
scroll to position [28156, 0]
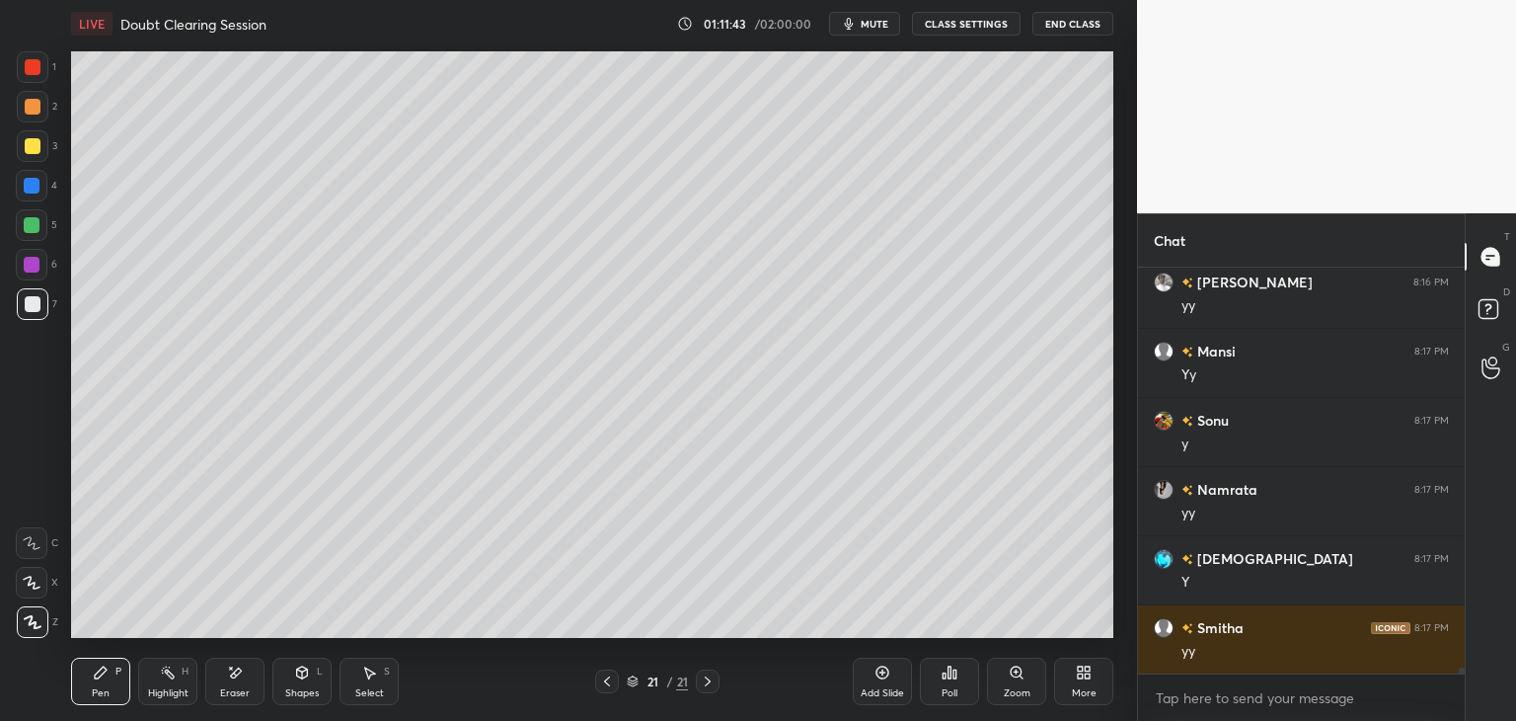
click at [606, 680] on icon at bounding box center [607, 681] width 6 height 10
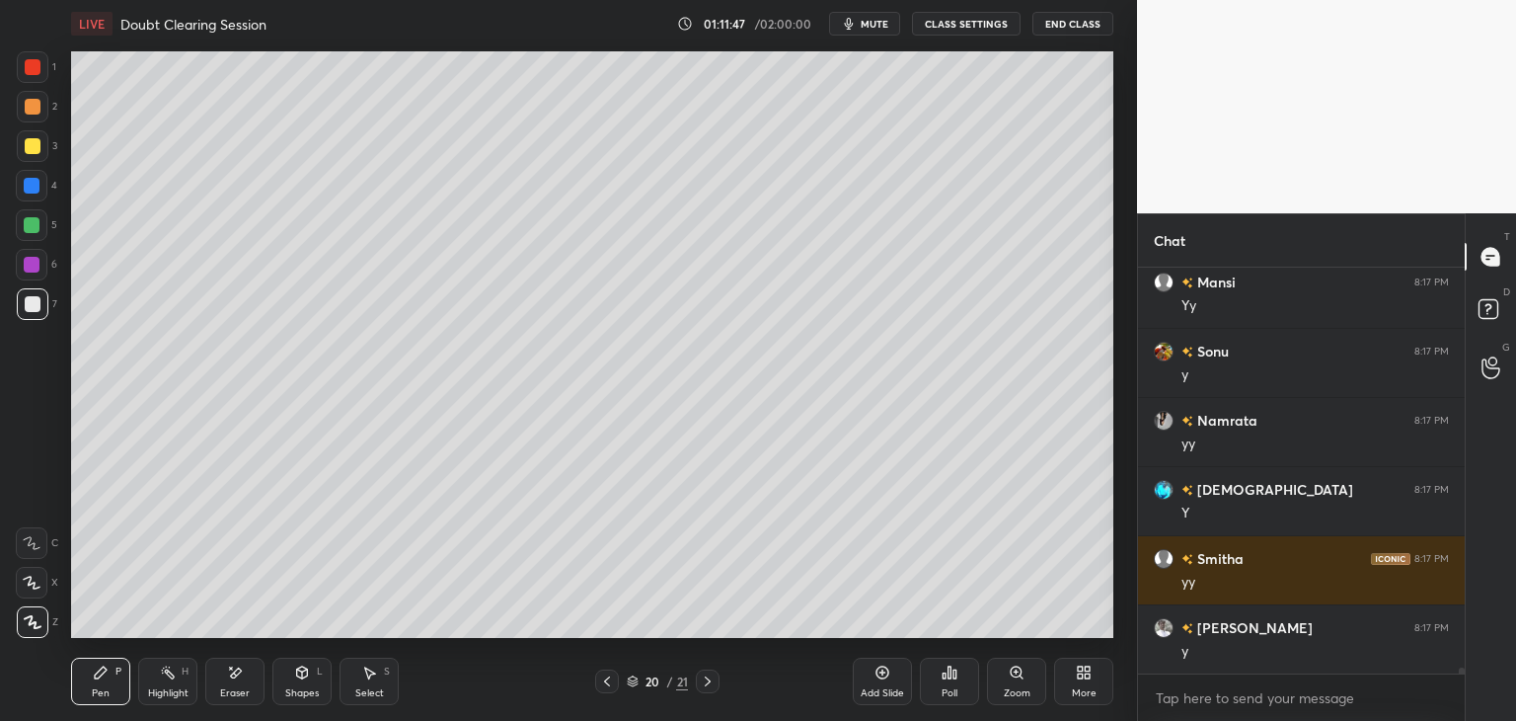
click at [707, 680] on icon at bounding box center [708, 681] width 16 height 16
click at [249, 683] on div "Eraser" at bounding box center [234, 680] width 59 height 47
click at [112, 698] on div "Pen P" at bounding box center [100, 680] width 59 height 47
click at [231, 676] on icon at bounding box center [236, 672] width 11 height 10
click at [120, 691] on div "Pen P" at bounding box center [100, 680] width 59 height 47
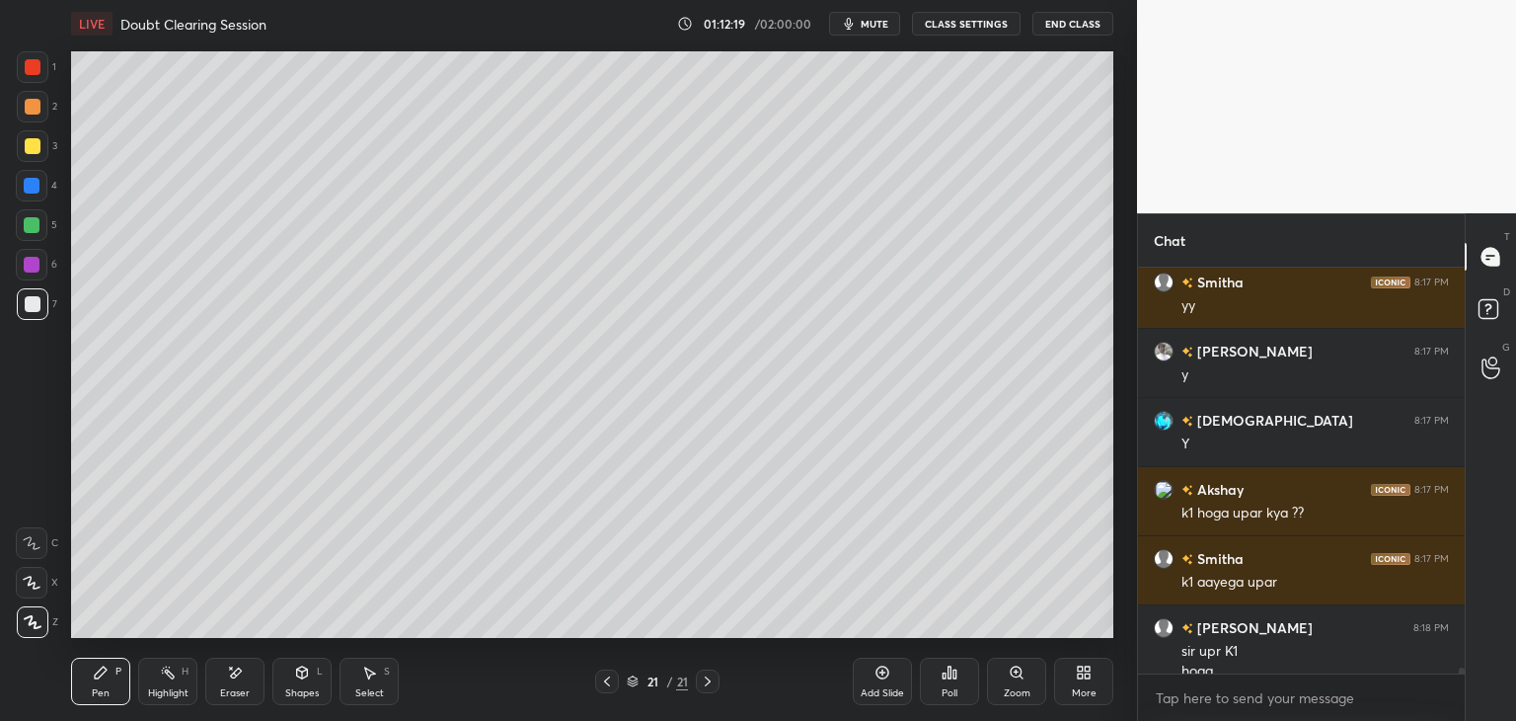
scroll to position [28521, 0]
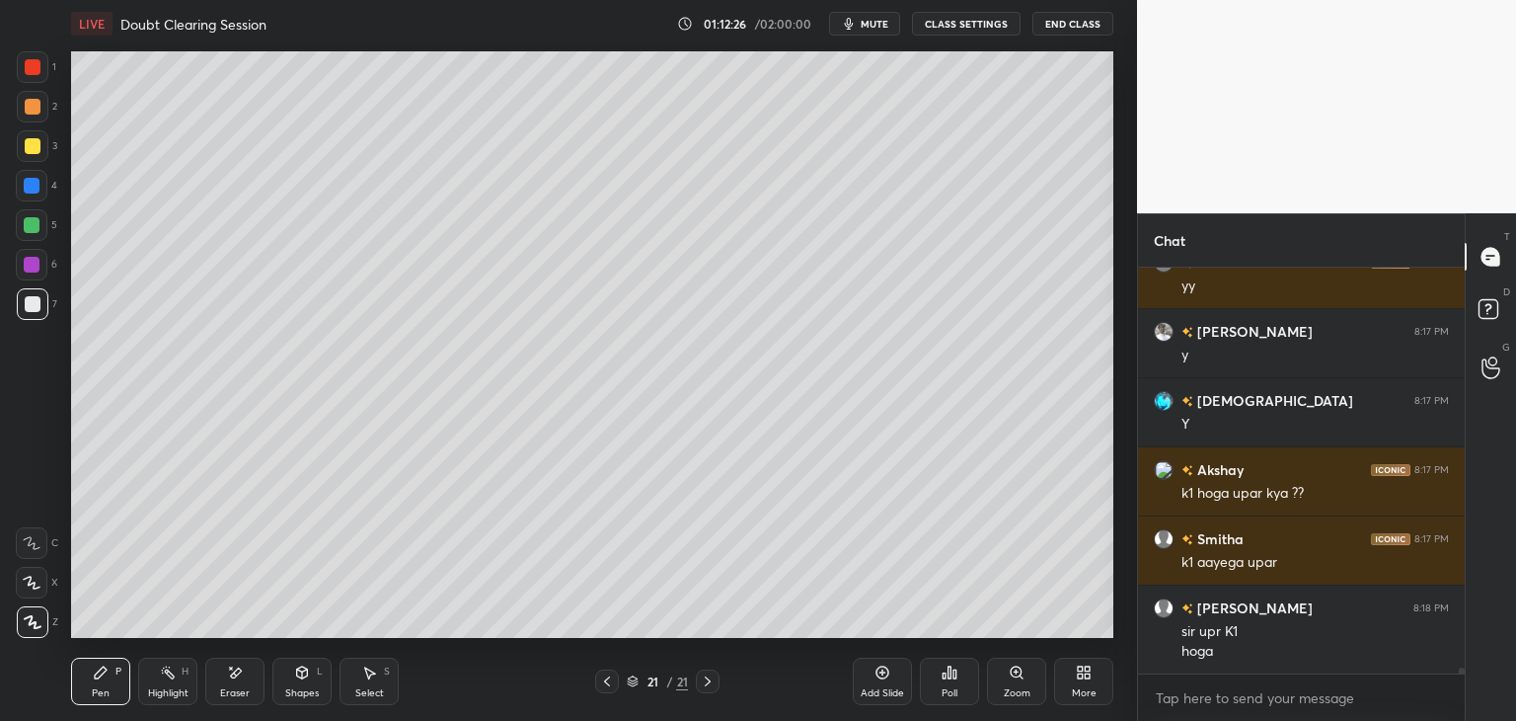
click at [606, 680] on icon at bounding box center [607, 681] width 16 height 16
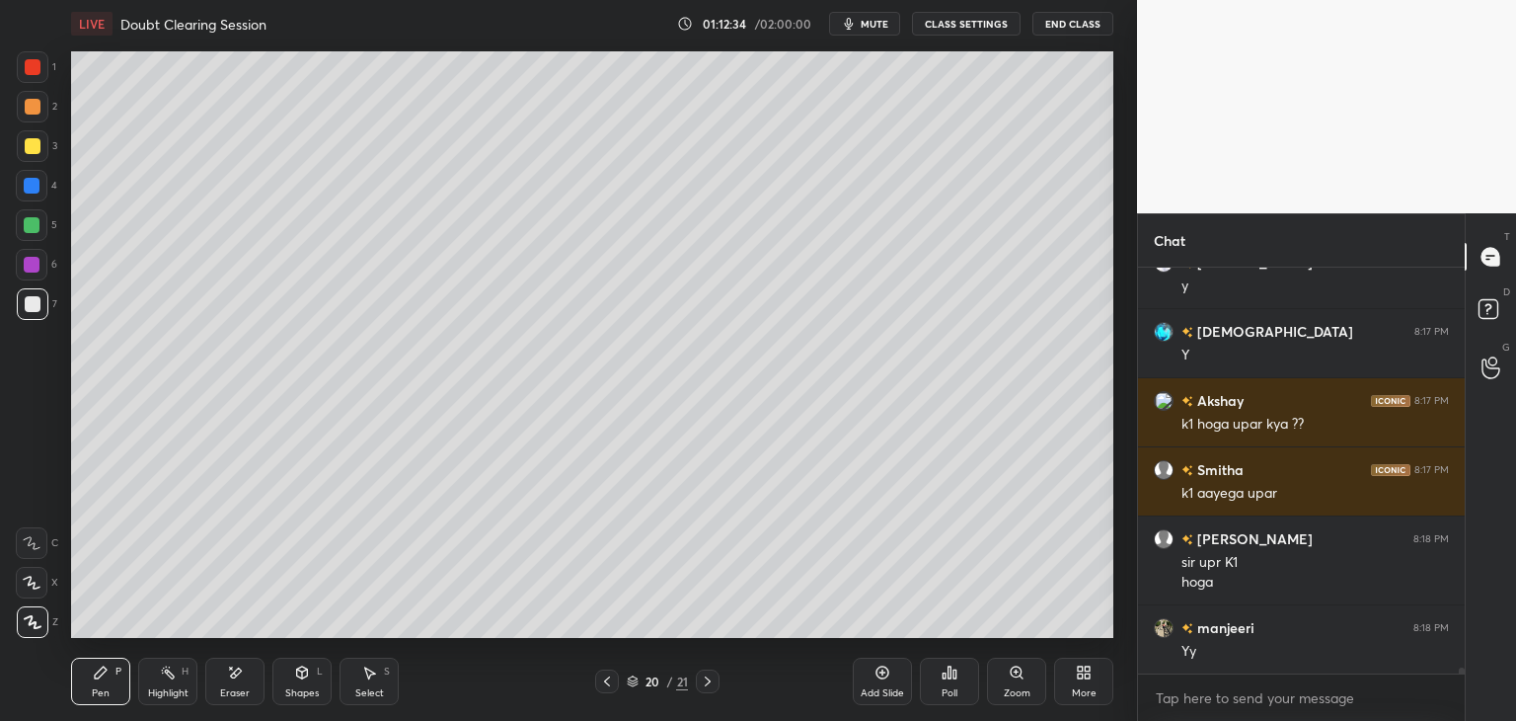
click at [711, 686] on icon at bounding box center [708, 681] width 16 height 16
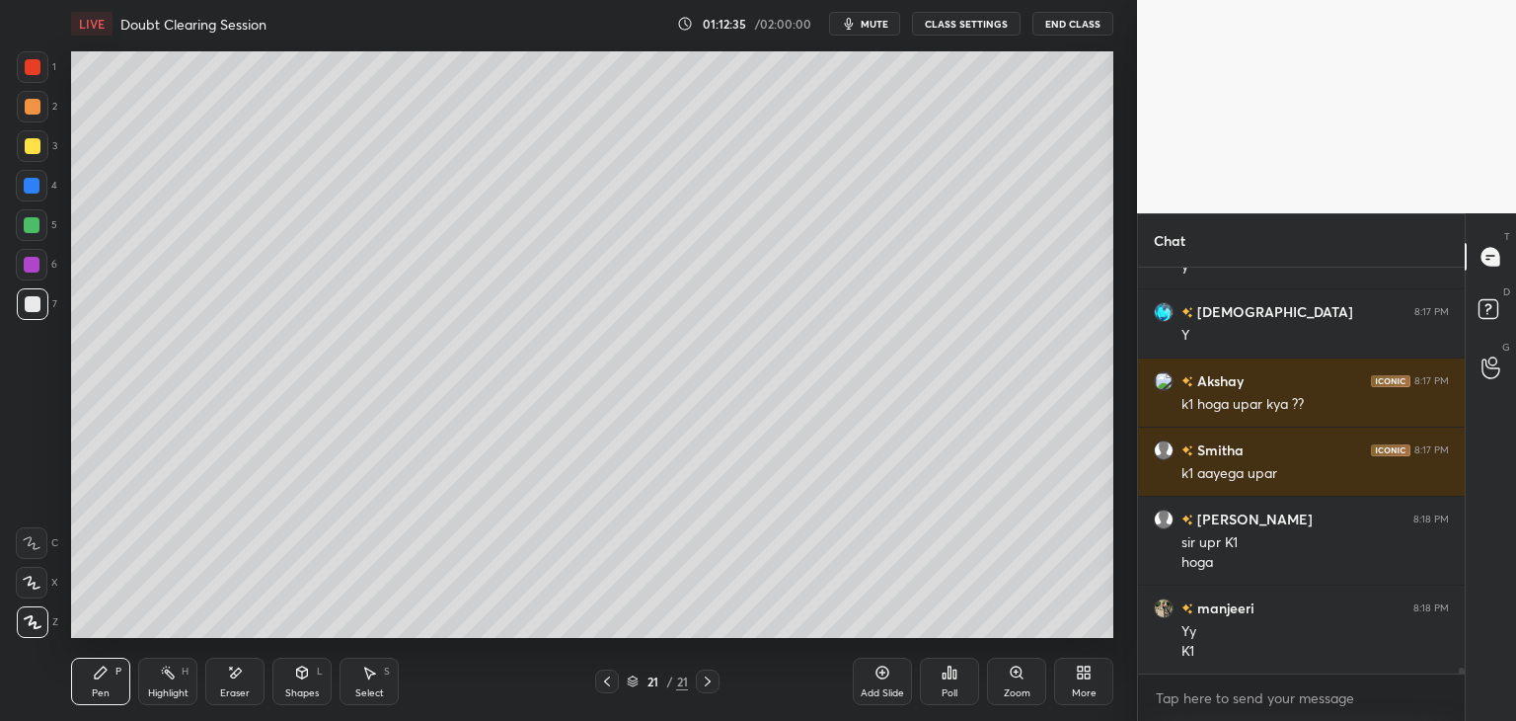
click at [247, 678] on div "Eraser" at bounding box center [234, 680] width 59 height 47
click at [120, 668] on div "P" at bounding box center [118, 671] width 6 height 10
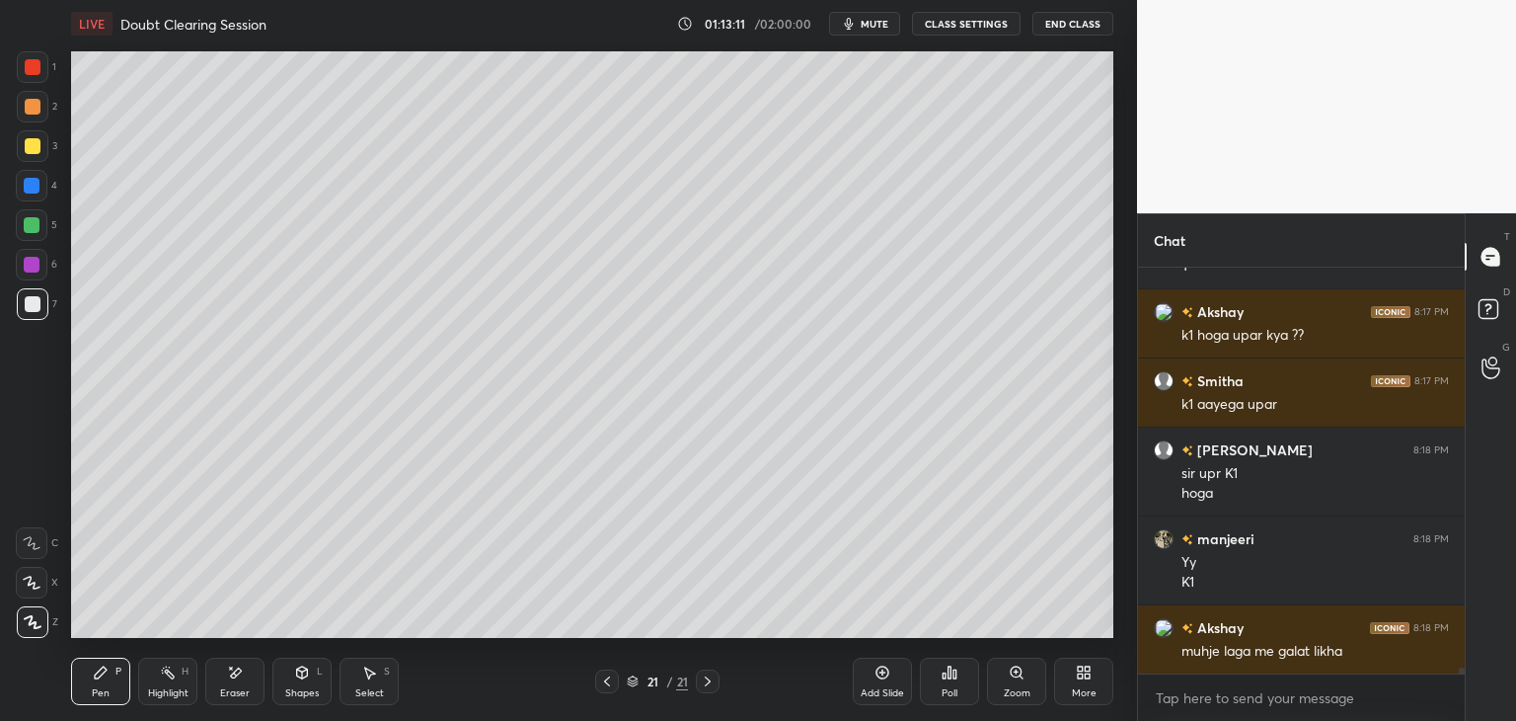
scroll to position [28727, 0]
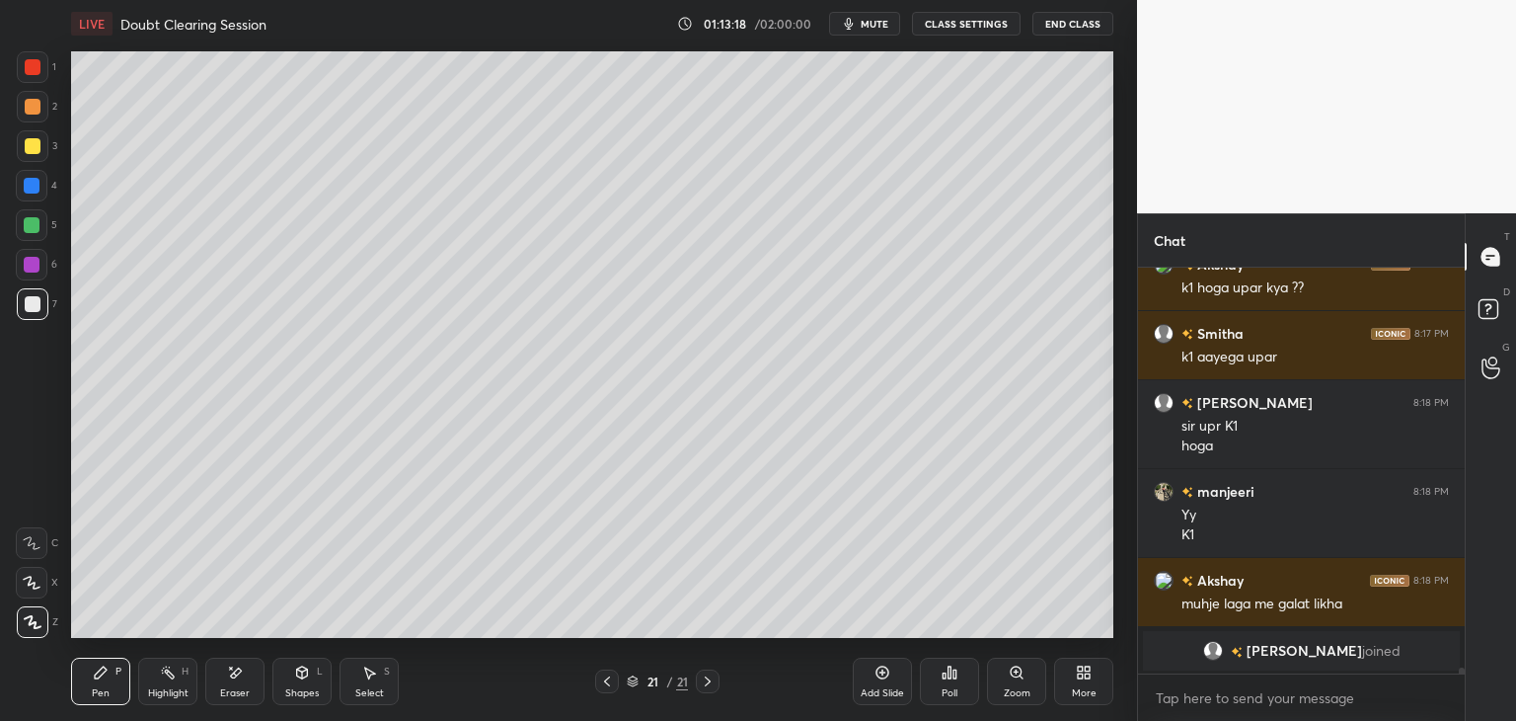
drag, startPoint x: 257, startPoint y: 683, endPoint x: 306, endPoint y: 652, distance: 58.1
click at [263, 682] on div "Eraser" at bounding box center [234, 680] width 59 height 47
drag, startPoint x: 87, startPoint y: 681, endPoint x: 137, endPoint y: 656, distance: 56.1
click at [91, 681] on div "Pen P" at bounding box center [100, 680] width 59 height 47
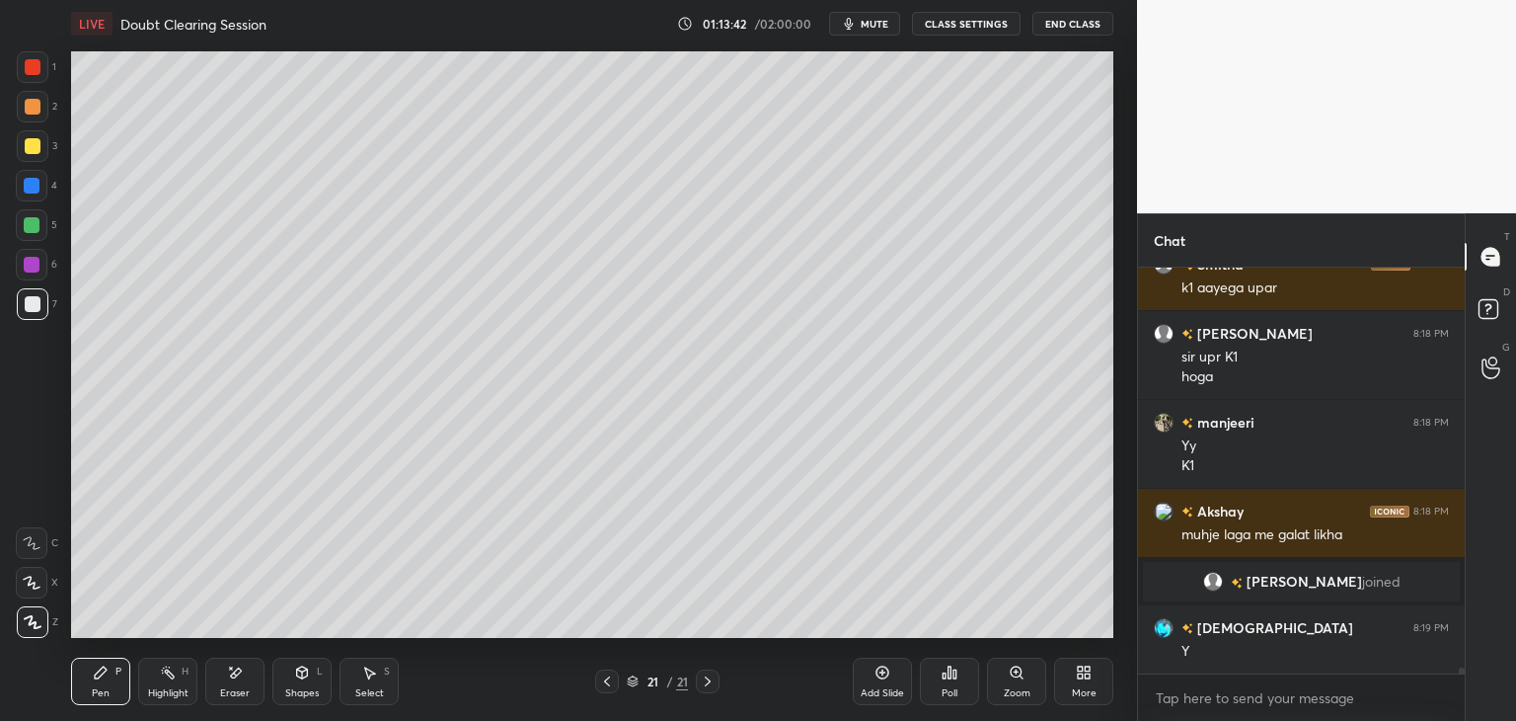
scroll to position [27675, 0]
click at [882, 684] on div "Add Slide" at bounding box center [882, 680] width 59 height 47
click at [604, 680] on icon at bounding box center [607, 681] width 6 height 10
click at [707, 678] on icon at bounding box center [708, 681] width 6 height 10
click at [604, 686] on icon at bounding box center [607, 681] width 16 height 16
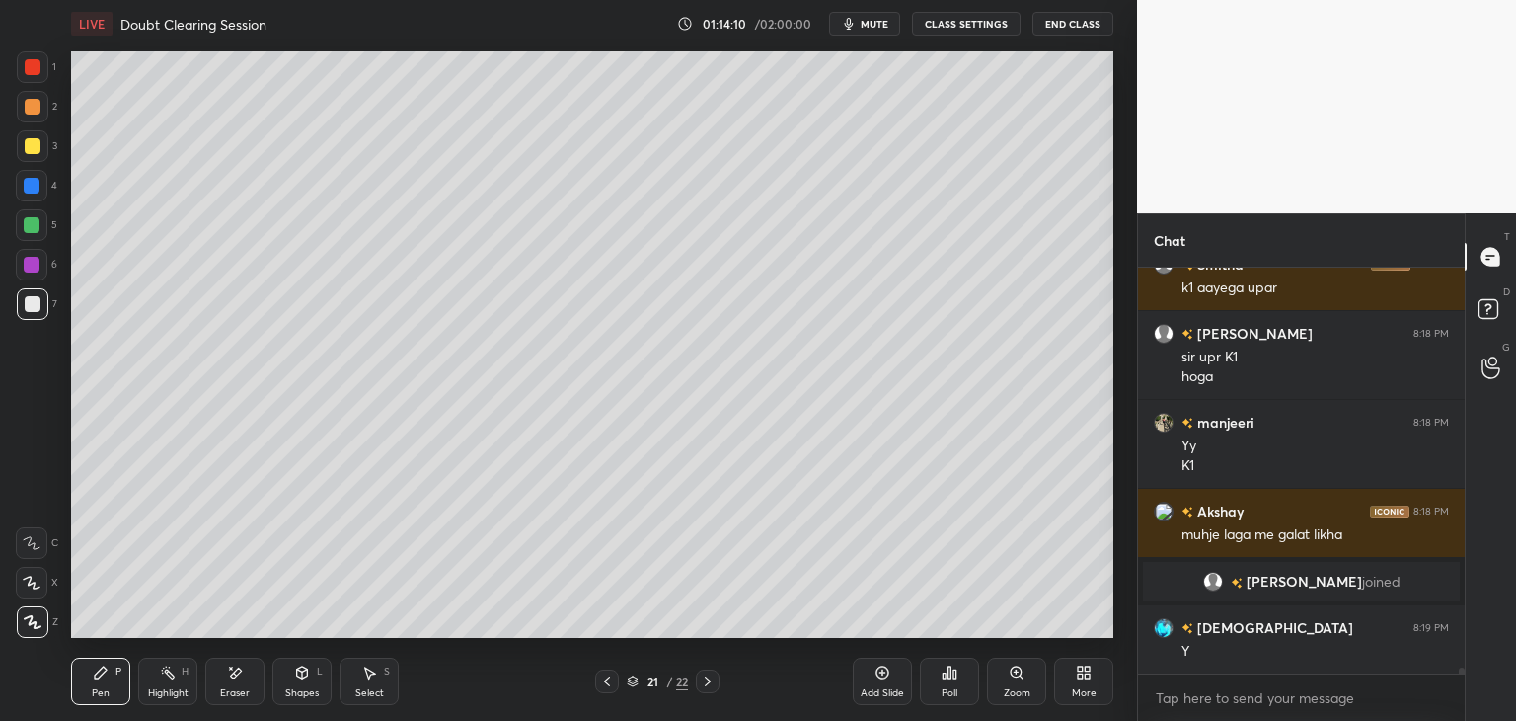
click at [712, 682] on icon at bounding box center [708, 681] width 16 height 16
click at [304, 677] on icon at bounding box center [302, 672] width 16 height 16
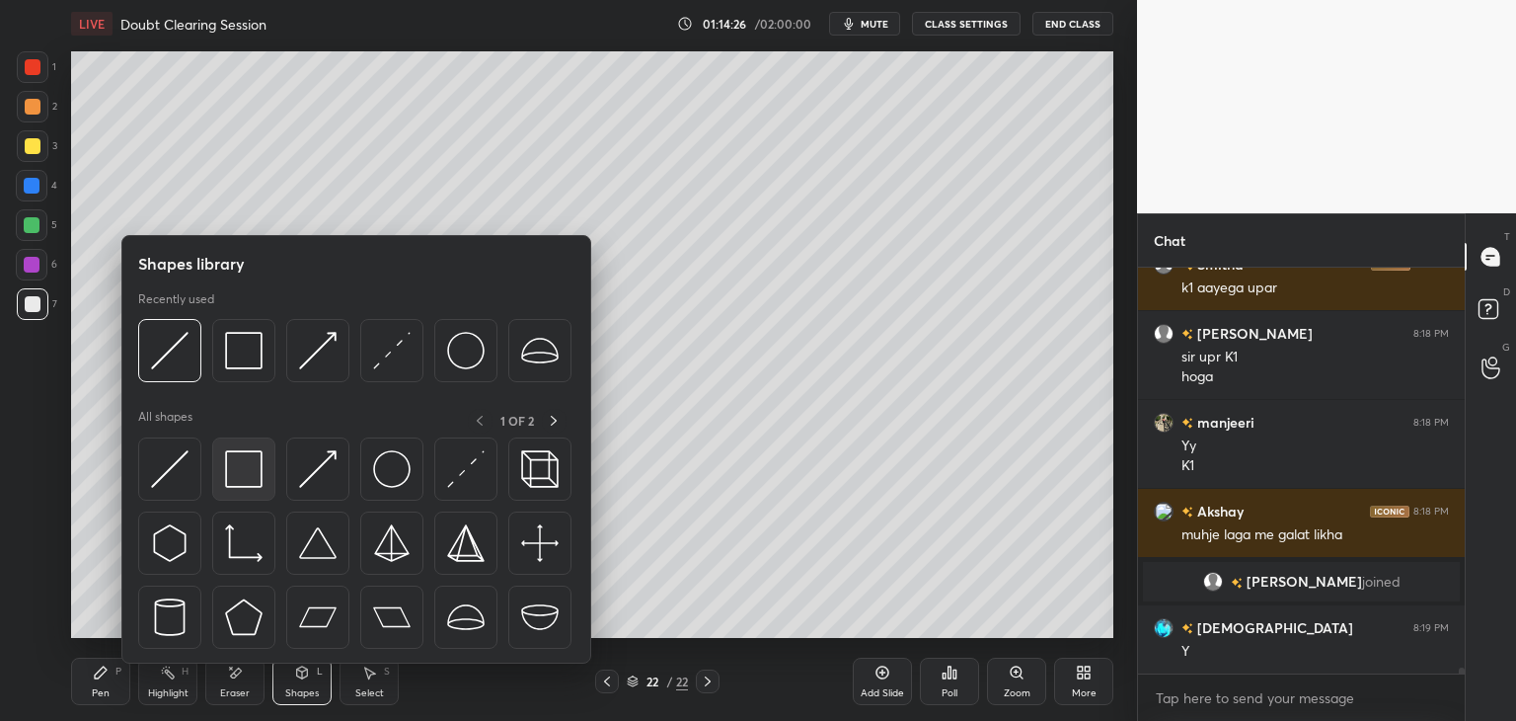
click at [237, 474] on img at bounding box center [244, 469] width 38 height 38
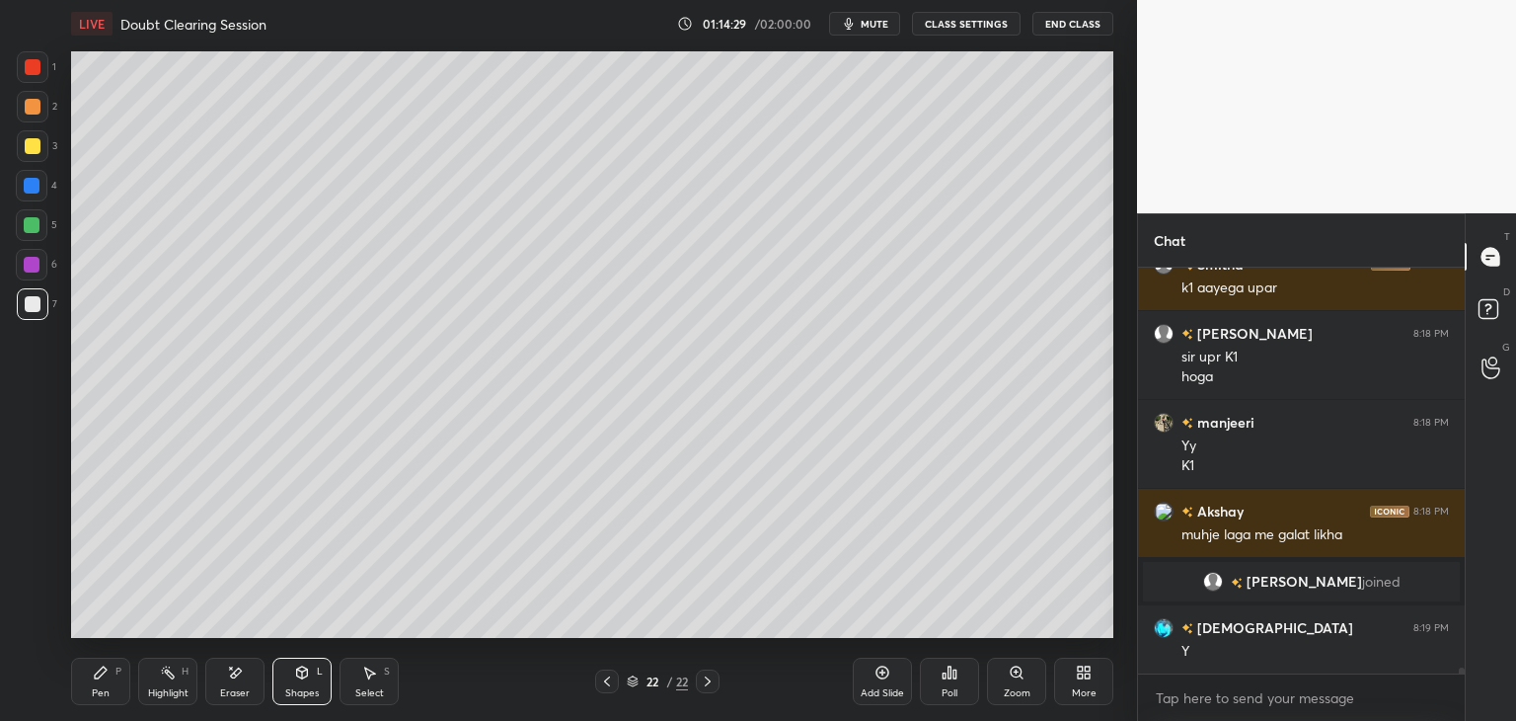
drag, startPoint x: 370, startPoint y: 669, endPoint x: 384, endPoint y: 645, distance: 28.3
click at [371, 668] on icon at bounding box center [369, 672] width 16 height 16
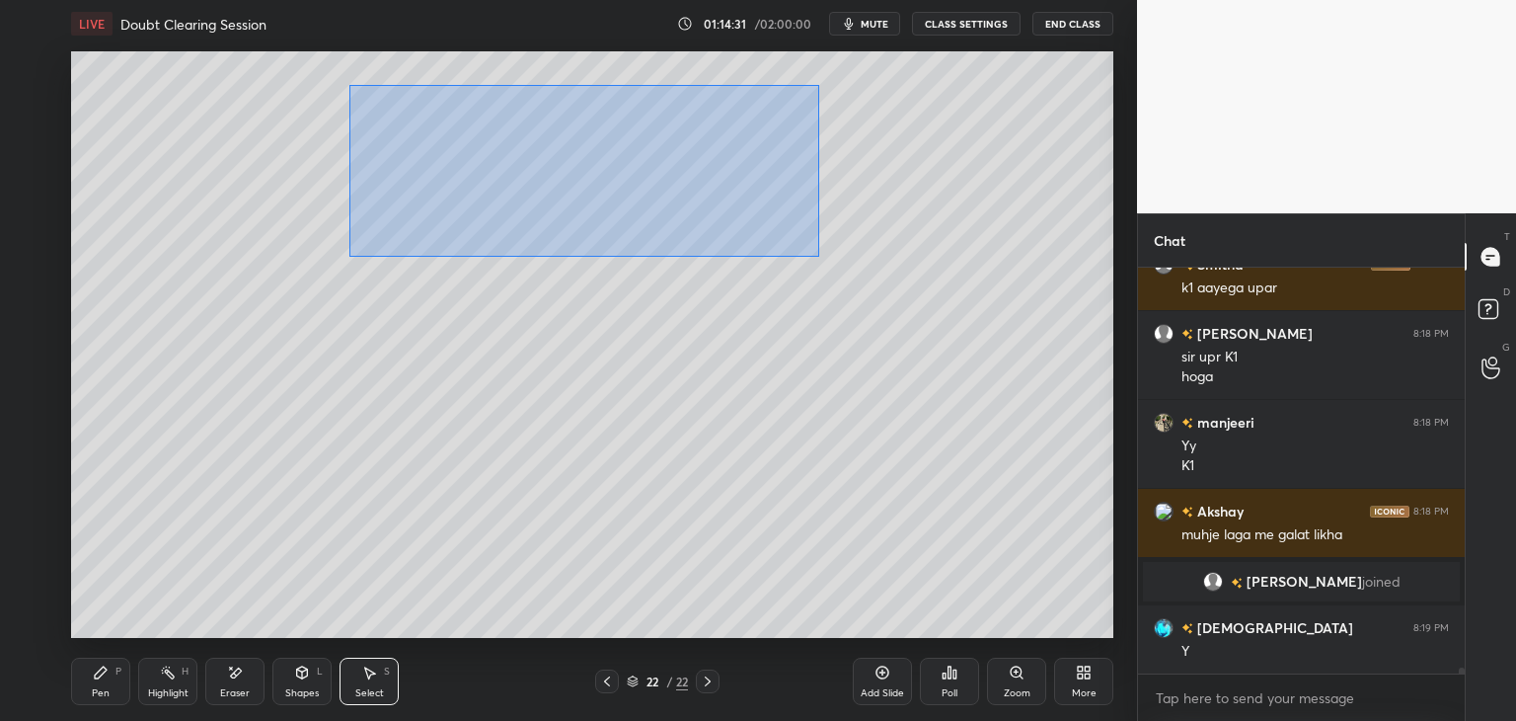
drag, startPoint x: 358, startPoint y: 85, endPoint x: 780, endPoint y: 234, distance: 447.1
click at [817, 258] on div "0 ° Undo Copy Duplicate Duplicate to new slide Delete" at bounding box center [592, 344] width 1042 height 586
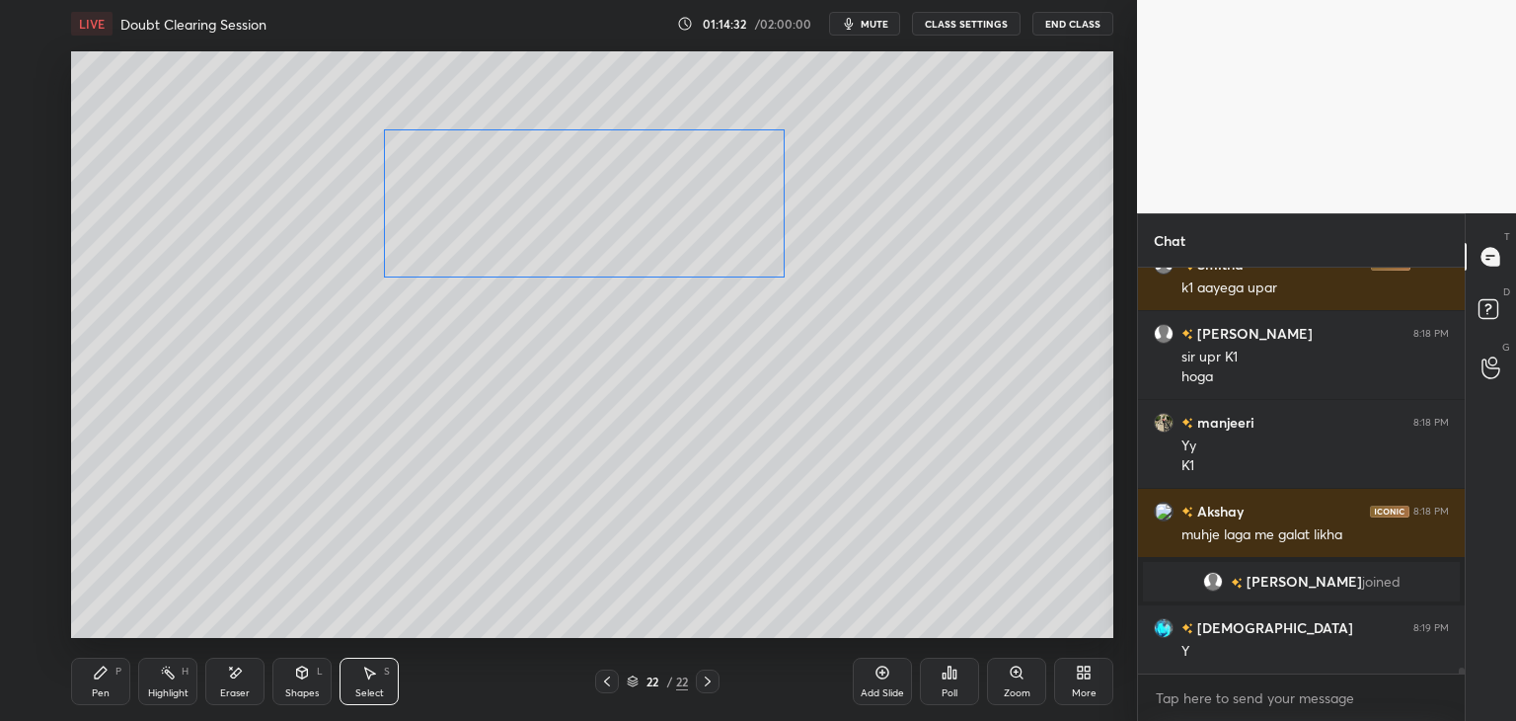
drag, startPoint x: 701, startPoint y: 223, endPoint x: 705, endPoint y: 249, distance: 26.0
click at [705, 249] on div "0 ° Undo Copy Duplicate Duplicate to new slide Delete" at bounding box center [592, 344] width 1042 height 586
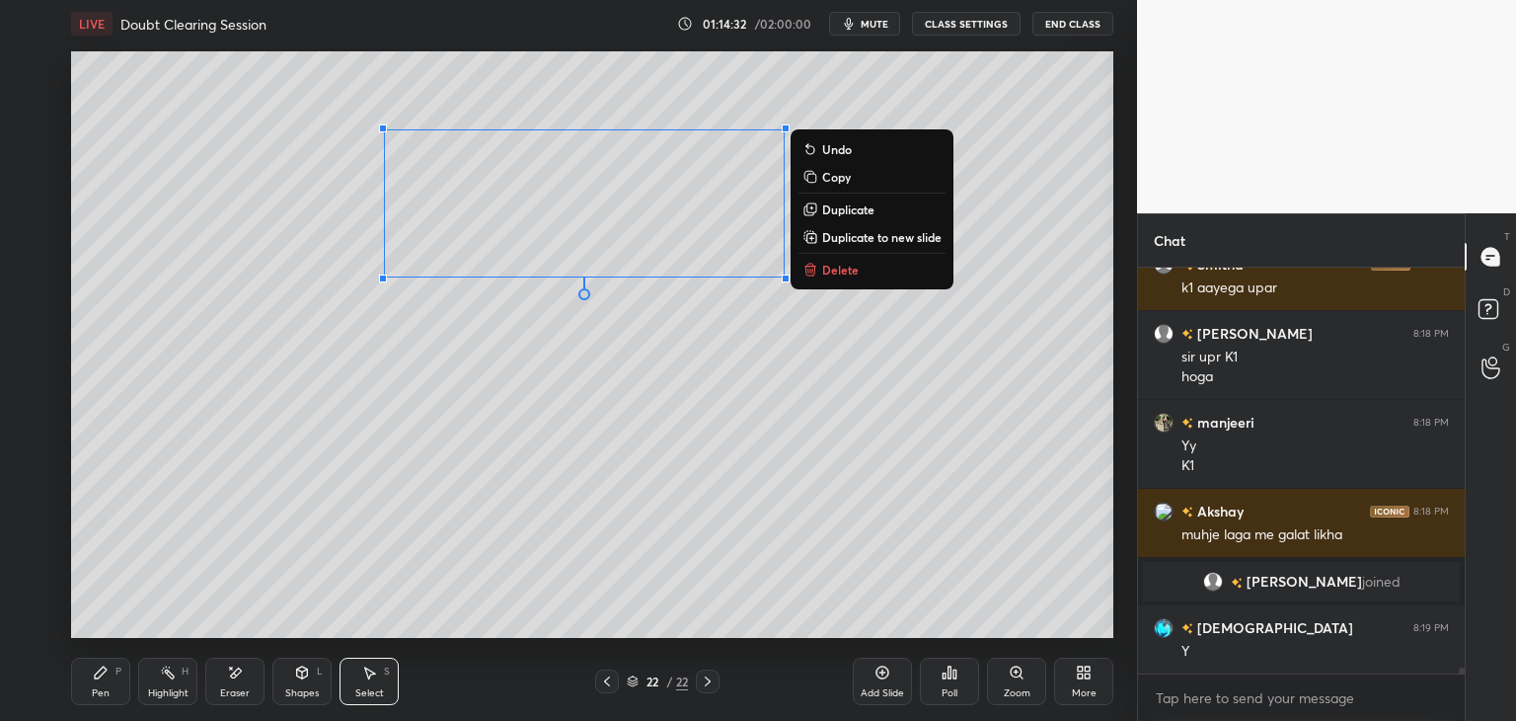
click at [611, 676] on icon at bounding box center [607, 681] width 16 height 16
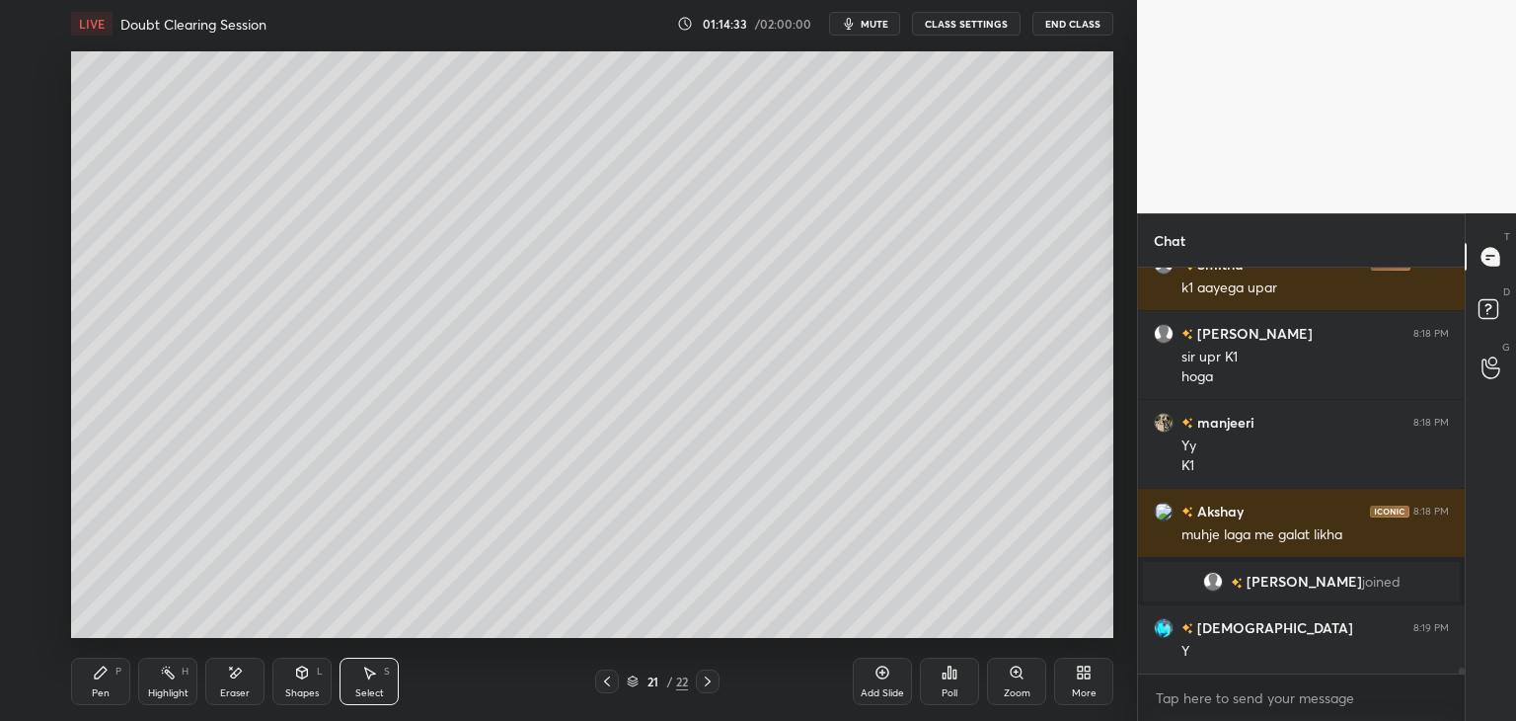
click at [612, 678] on icon at bounding box center [607, 681] width 16 height 16
click at [614, 678] on div at bounding box center [607, 681] width 24 height 24
click at [614, 679] on div at bounding box center [607, 681] width 24 height 24
click at [614, 678] on div at bounding box center [607, 681] width 24 height 24
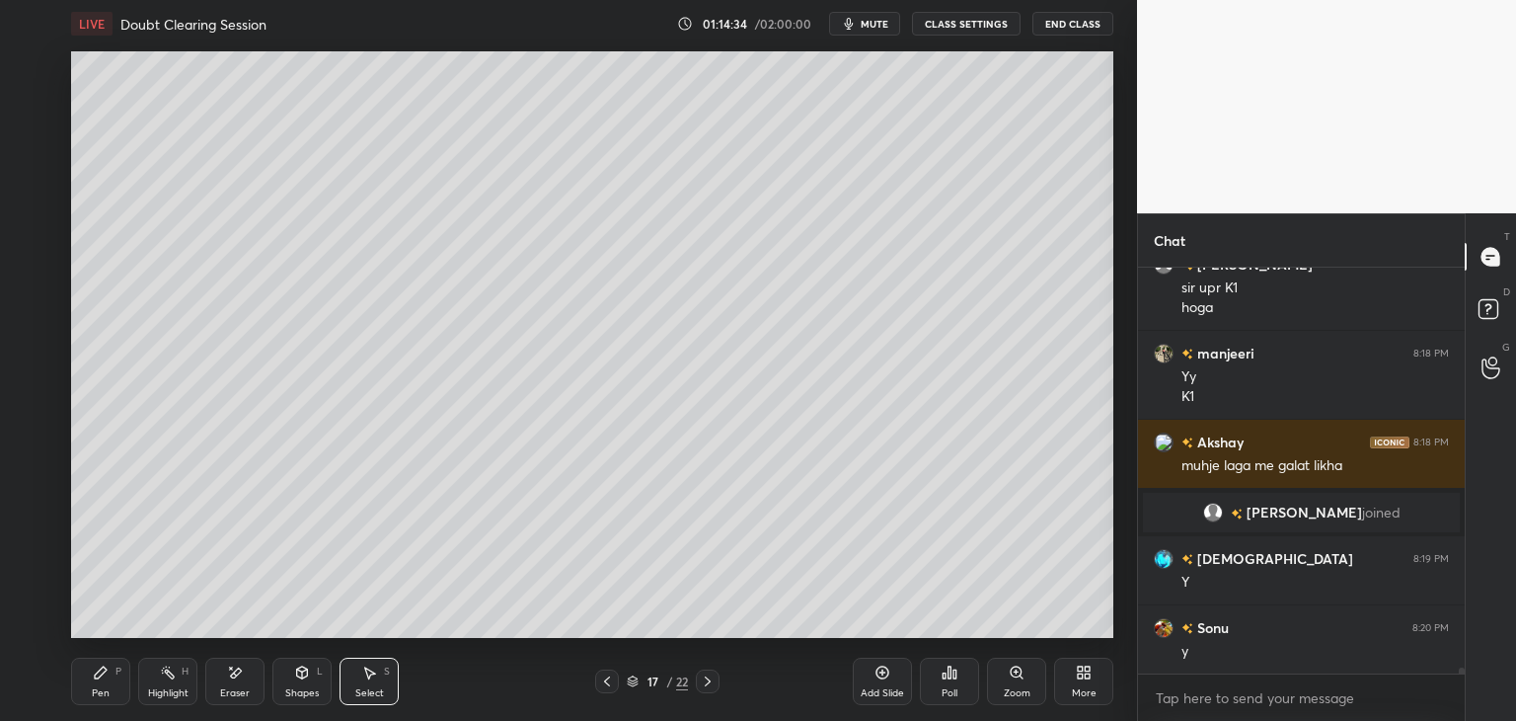
click at [608, 684] on icon at bounding box center [607, 681] width 16 height 16
click at [608, 683] on icon at bounding box center [607, 681] width 16 height 16
click at [610, 682] on icon at bounding box center [607, 681] width 16 height 16
click at [610, 684] on icon at bounding box center [607, 681] width 16 height 16
click at [609, 684] on icon at bounding box center [607, 681] width 16 height 16
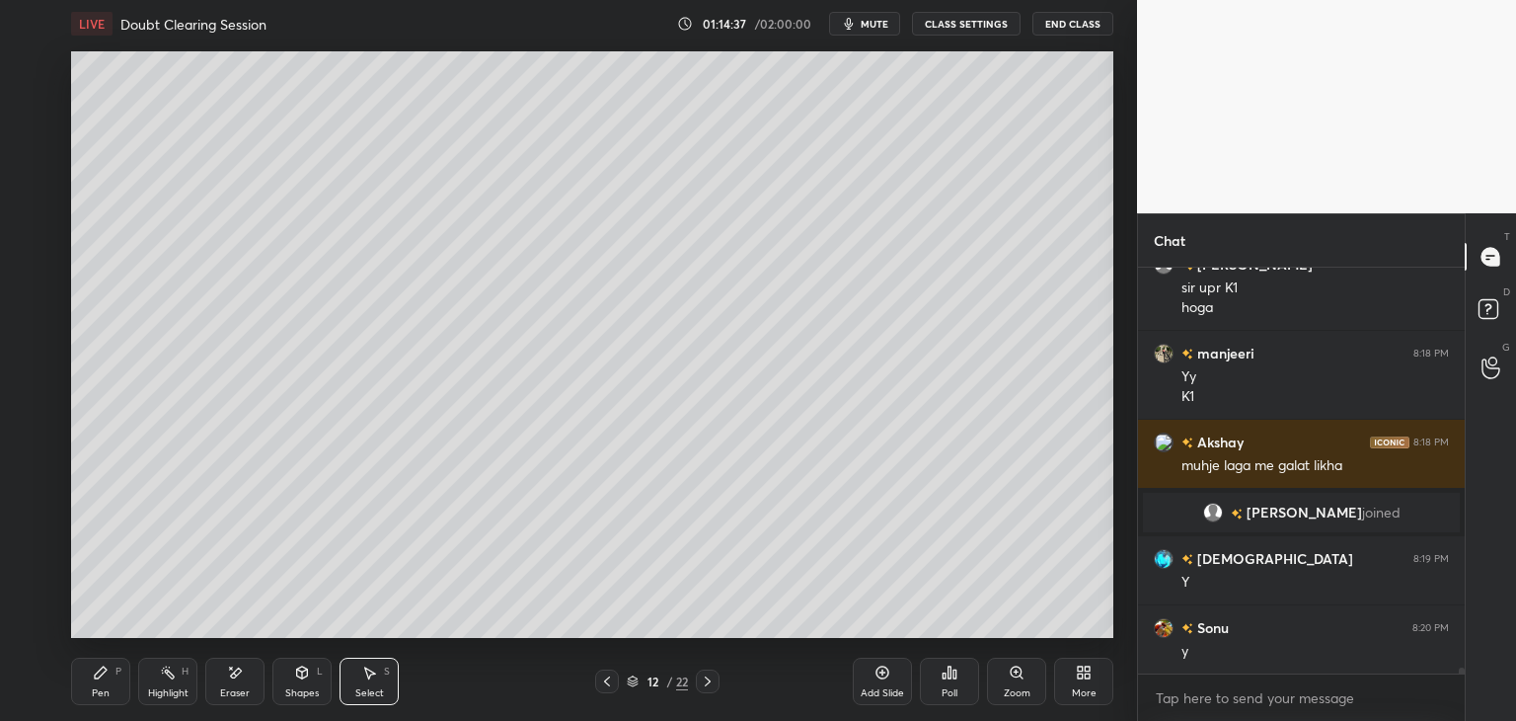
click at [716, 682] on div at bounding box center [708, 681] width 24 height 24
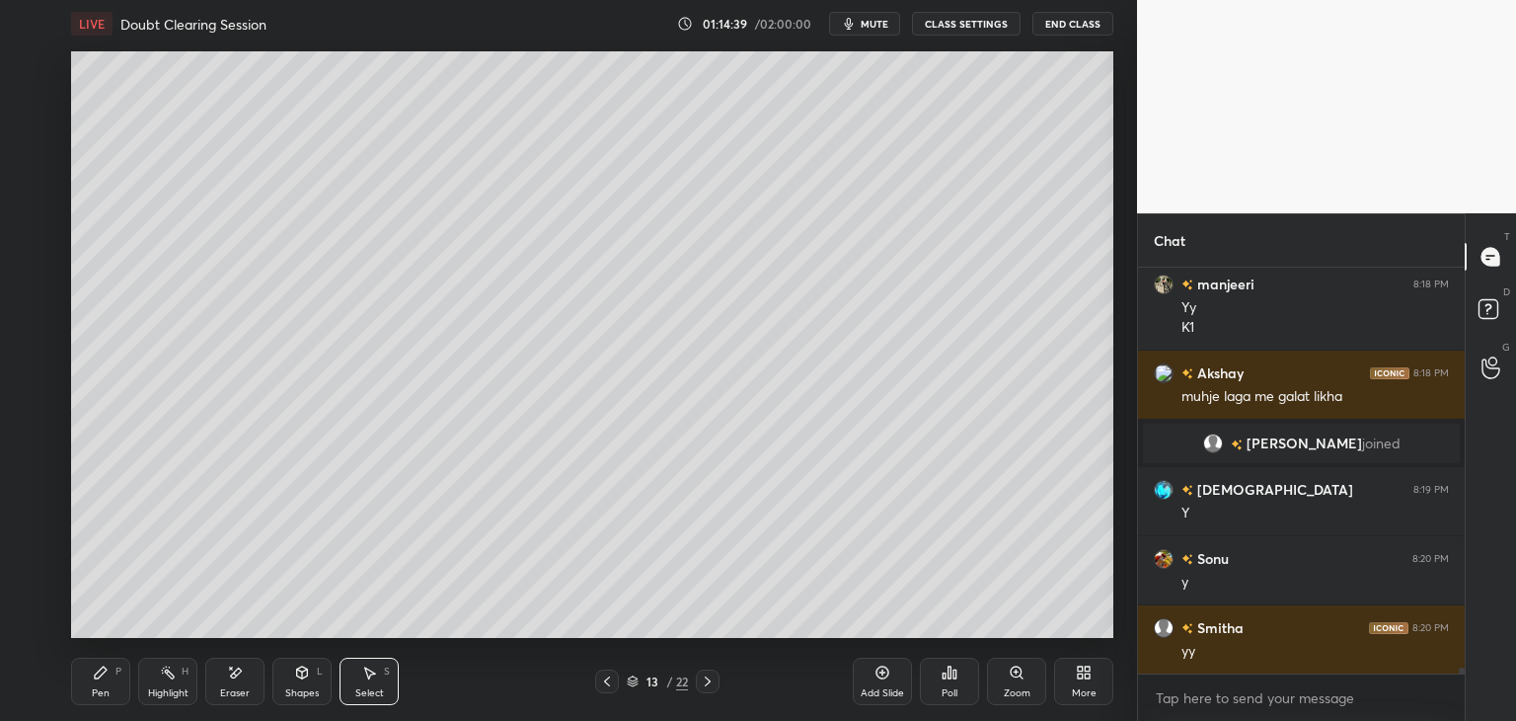
click at [596, 687] on div at bounding box center [607, 681] width 24 height 24
click at [599, 686] on icon at bounding box center [607, 681] width 16 height 16
click at [600, 686] on icon at bounding box center [607, 681] width 16 height 16
click at [599, 688] on icon at bounding box center [607, 681] width 16 height 16
click at [78, 684] on div "Pen P" at bounding box center [100, 680] width 59 height 47
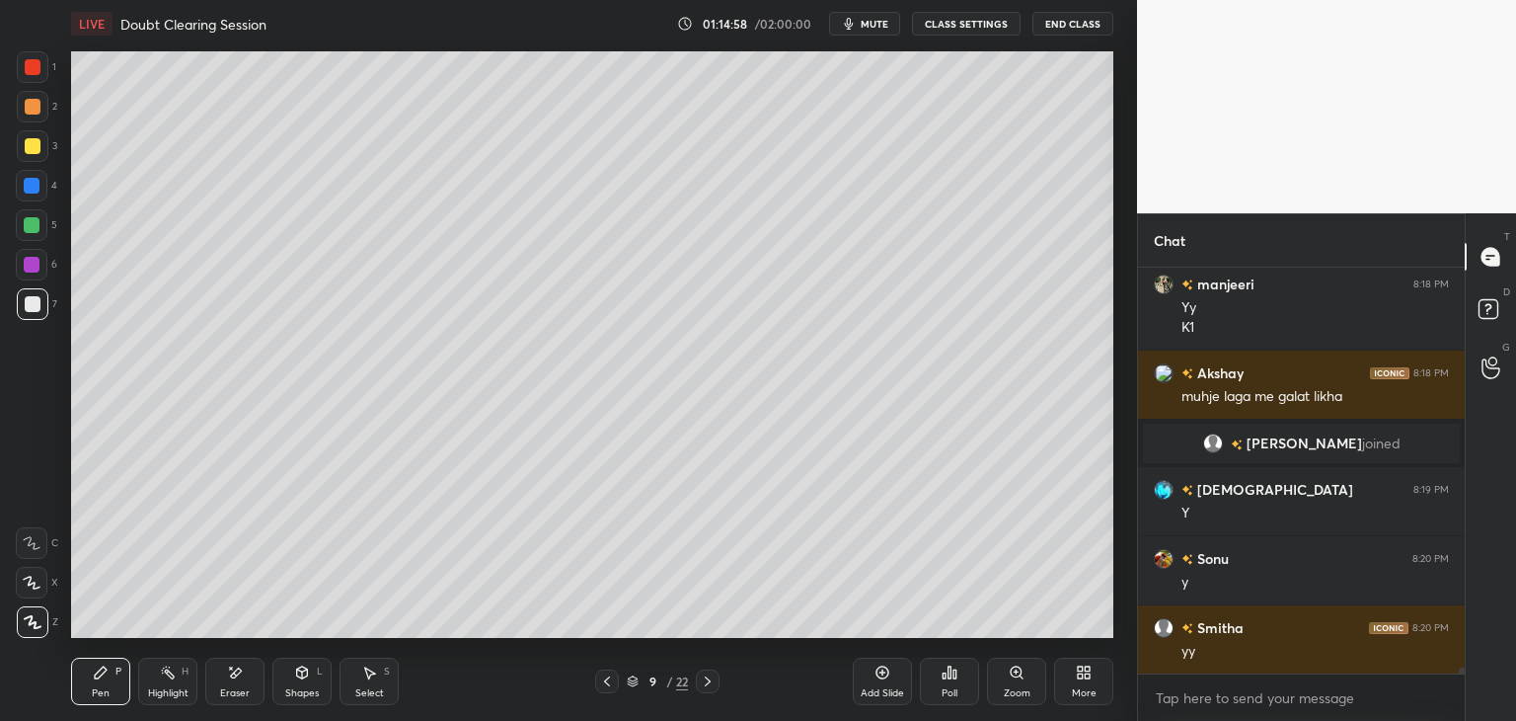
click at [349, 689] on div "Select S" at bounding box center [369, 680] width 59 height 47
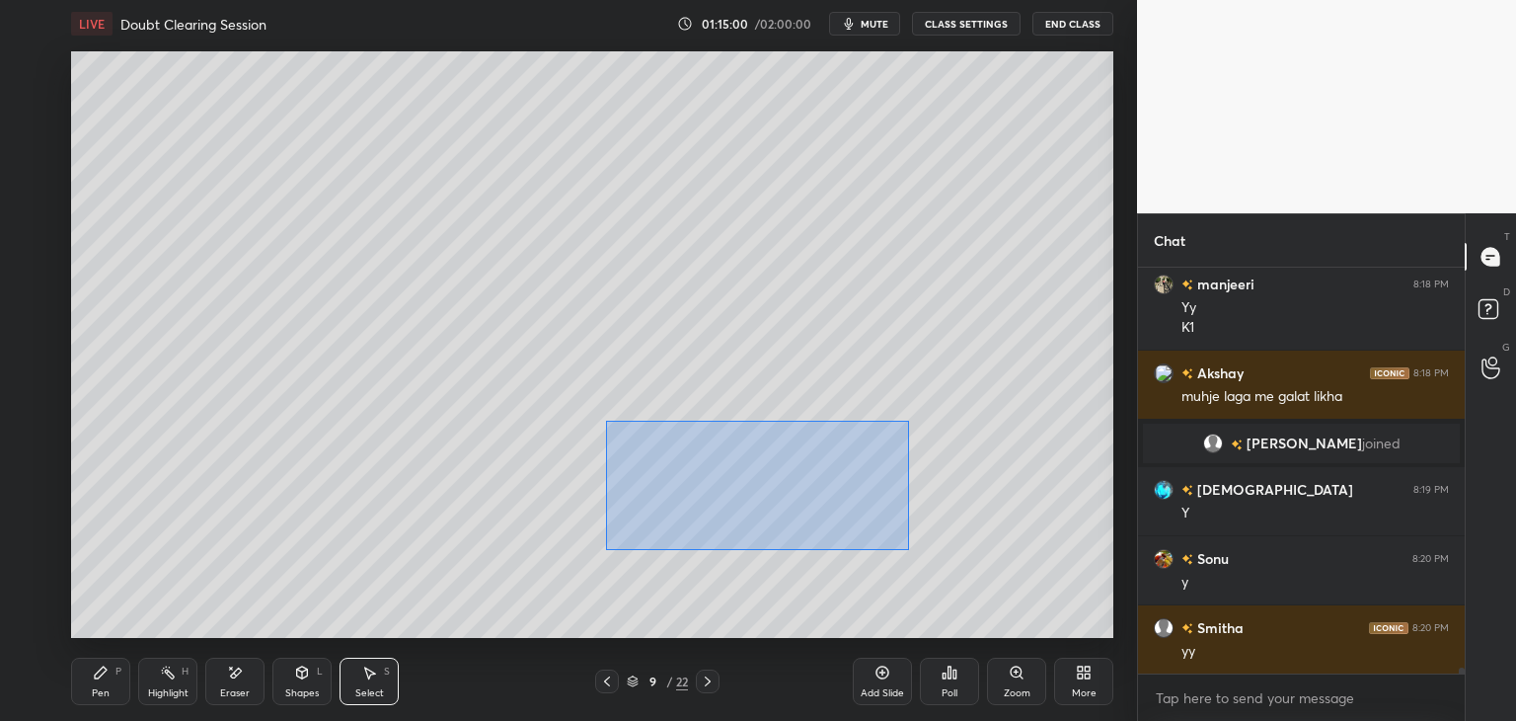
drag, startPoint x: 612, startPoint y: 428, endPoint x: 901, endPoint y: 546, distance: 312.2
click at [908, 550] on div "0 ° Undo Copy Duplicate Duplicate to new slide Delete" at bounding box center [592, 344] width 1042 height 586
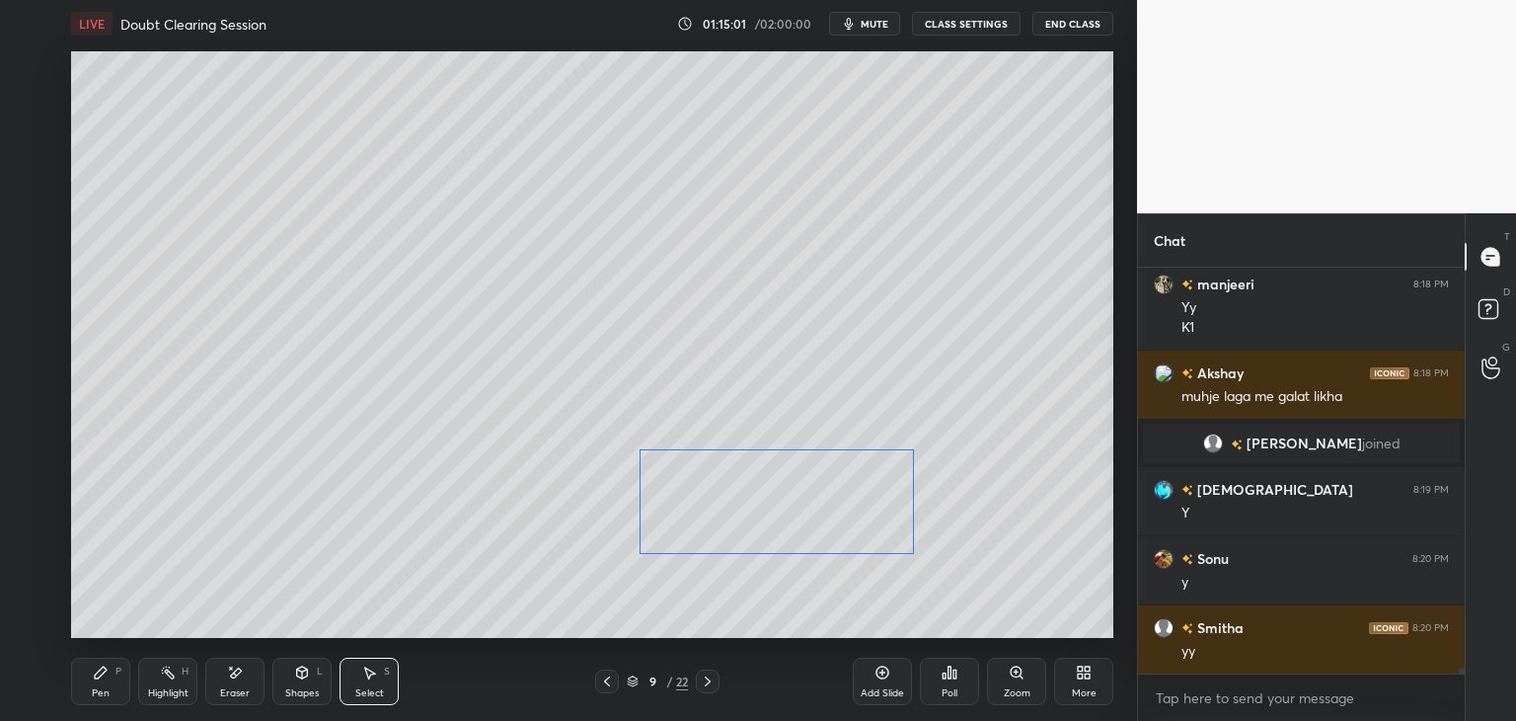
drag, startPoint x: 832, startPoint y: 514, endPoint x: 845, endPoint y: 550, distance: 37.8
click at [844, 531] on div "0 ° Undo Copy Duplicate Duplicate to new slide Delete" at bounding box center [592, 344] width 1042 height 586
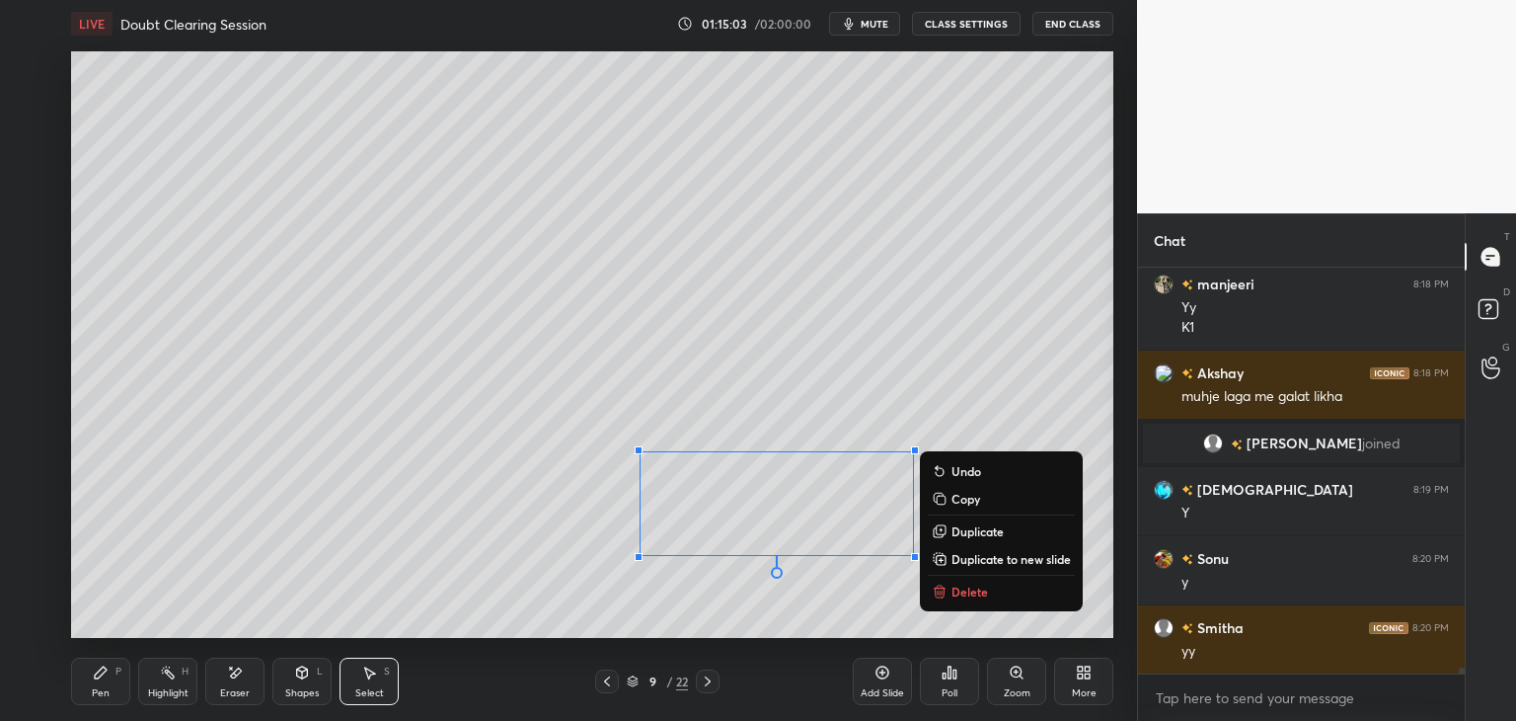
click at [1097, 212] on div "0 ° Undo Copy Duplicate Duplicate to new slide Delete" at bounding box center [592, 344] width 1042 height 586
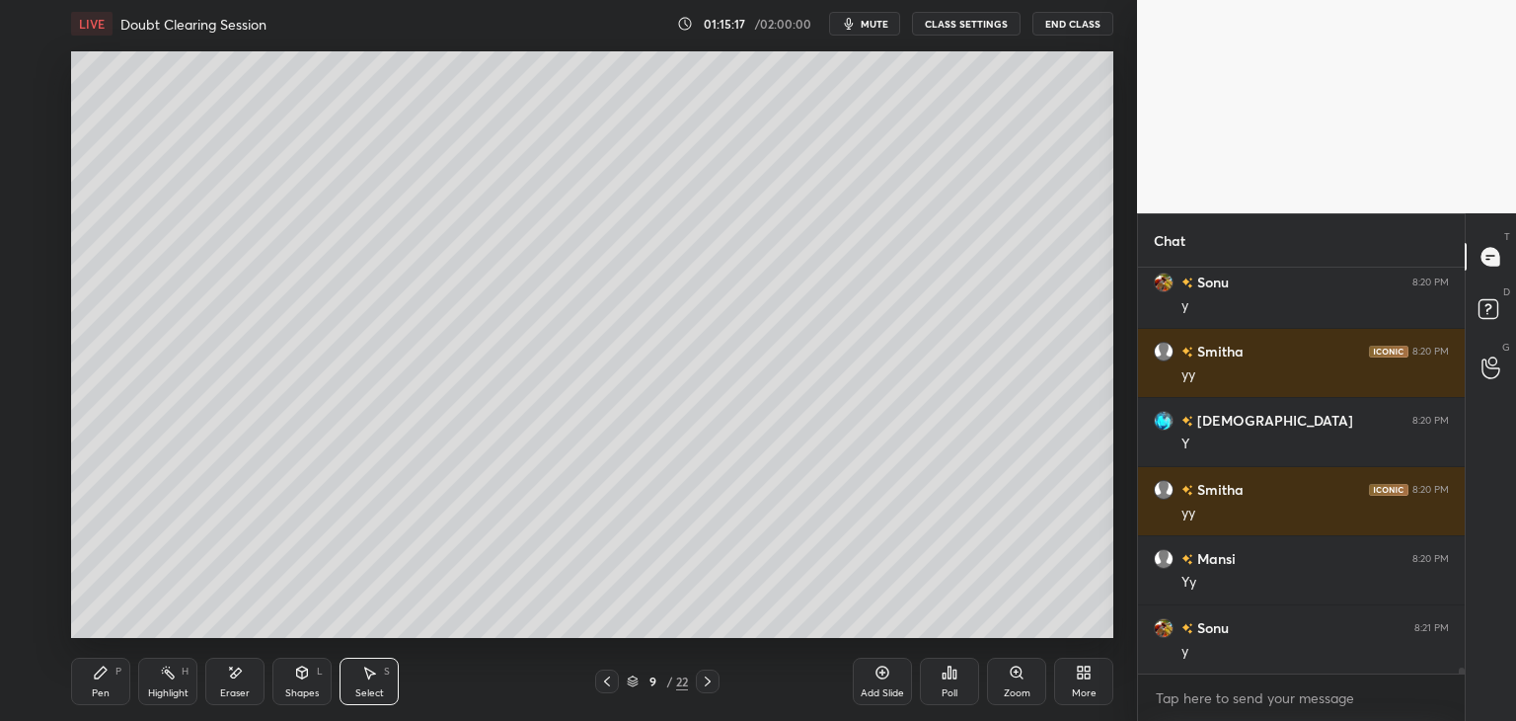
scroll to position [28158, 0]
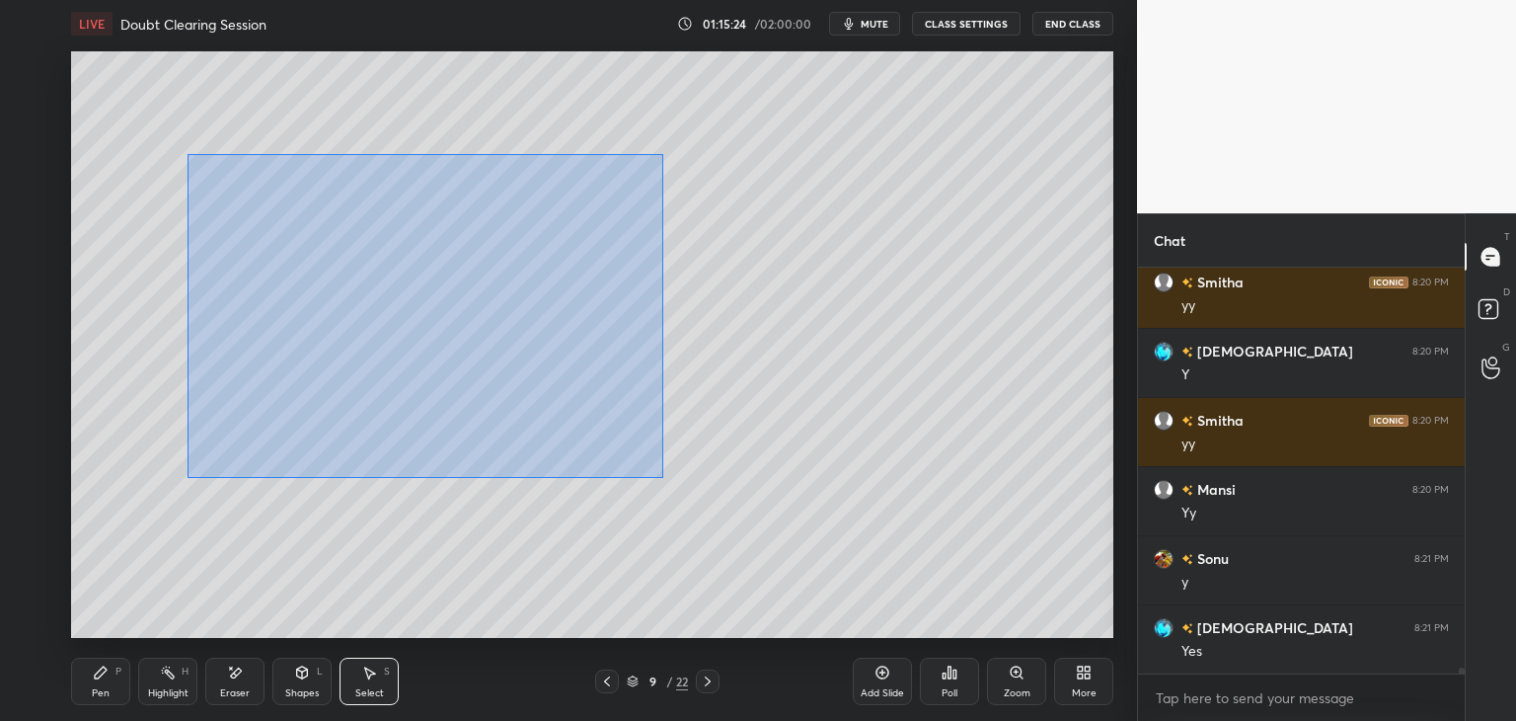
drag, startPoint x: 184, startPoint y: 152, endPoint x: 663, endPoint y: 475, distance: 578.2
click at [663, 476] on div "0 ° Undo Copy Duplicate Duplicate to new slide Delete" at bounding box center [592, 344] width 1042 height 586
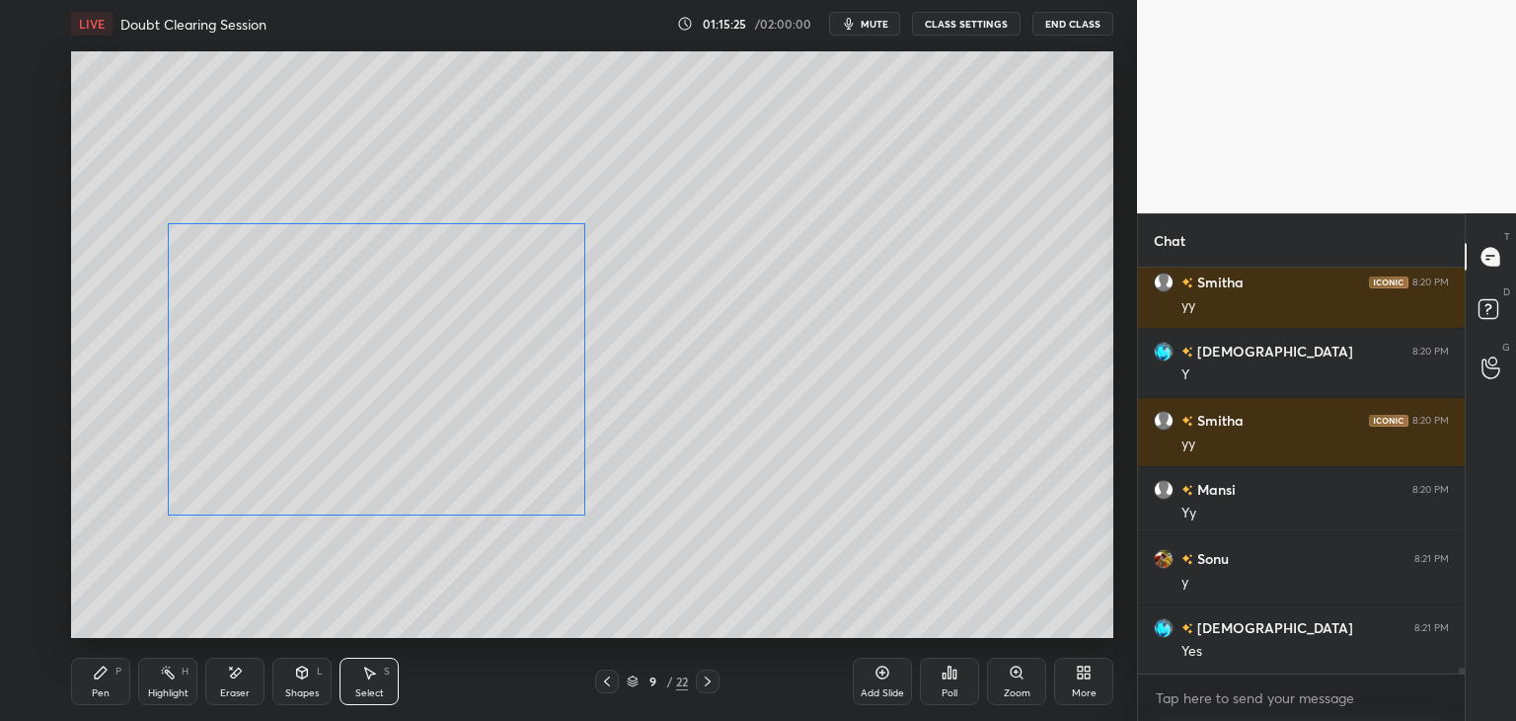
drag, startPoint x: 484, startPoint y: 388, endPoint x: 498, endPoint y: 410, distance: 26.3
click at [453, 417] on div "0 ° Undo Copy Duplicate Duplicate to new slide Delete" at bounding box center [592, 344] width 1042 height 586
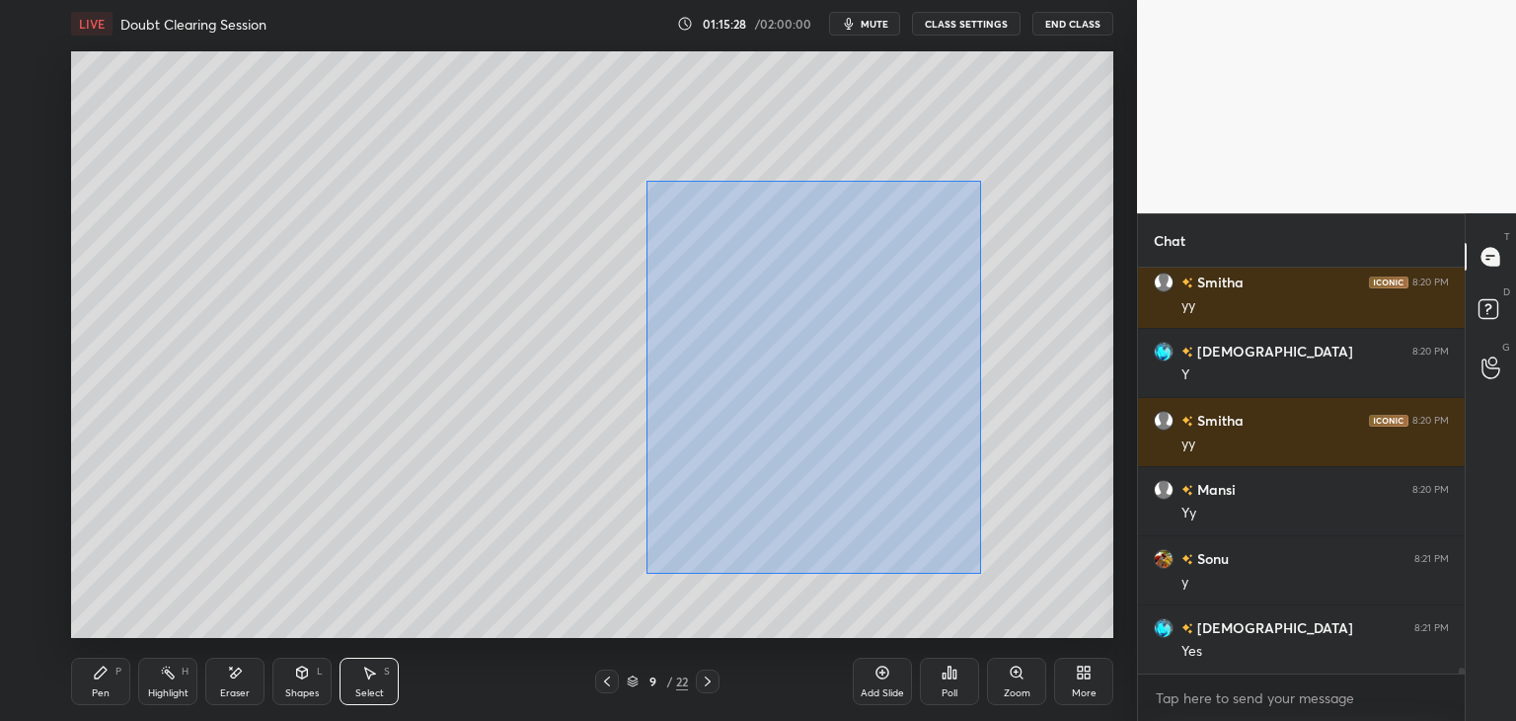
drag, startPoint x: 675, startPoint y: 209, endPoint x: 953, endPoint y: 550, distance: 439.2
click at [979, 570] on div "0 ° Undo Copy Duplicate Duplicate to new slide Delete" at bounding box center [592, 344] width 1042 height 586
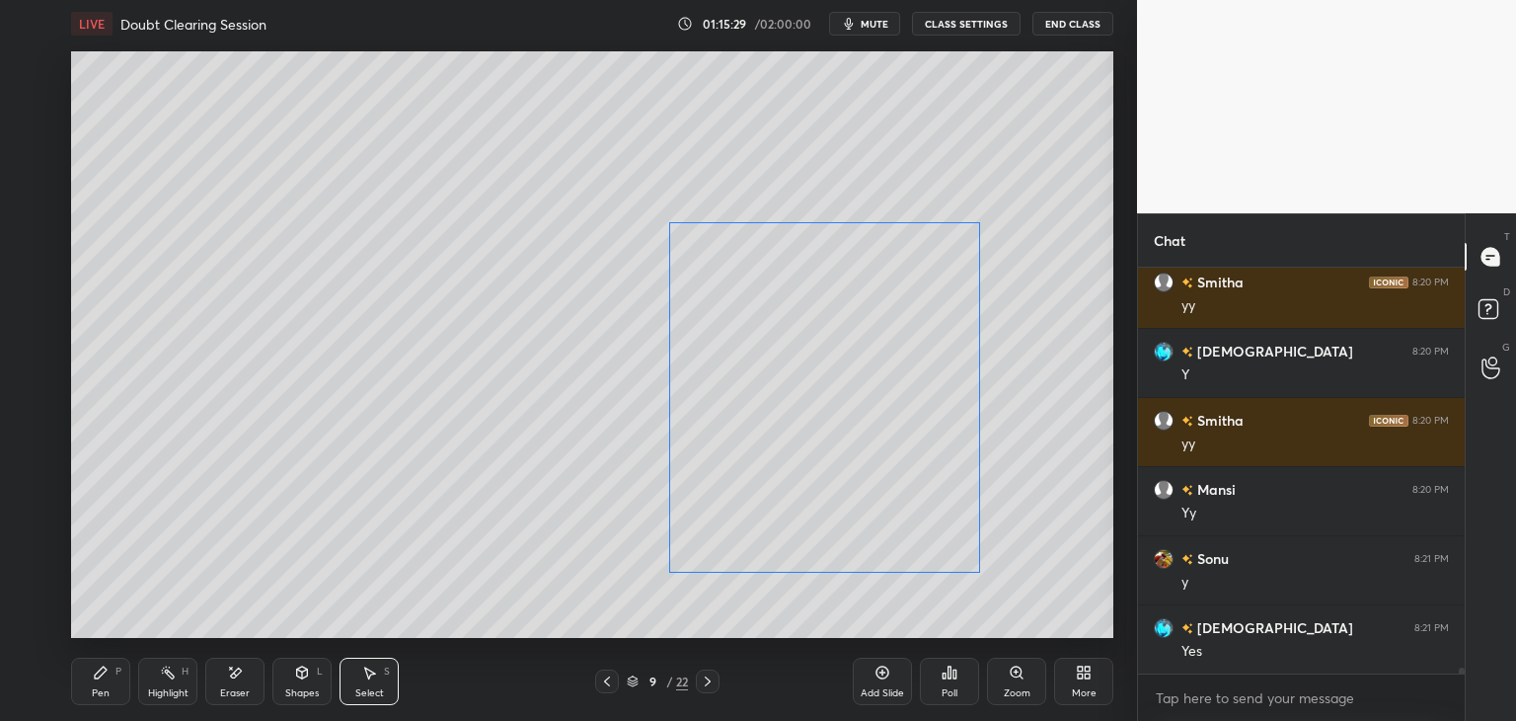
drag, startPoint x: 859, startPoint y: 481, endPoint x: 887, endPoint y: 498, distance: 33.7
click at [887, 498] on div "0 ° Undo Copy Duplicate Duplicate to new slide Delete" at bounding box center [592, 344] width 1042 height 586
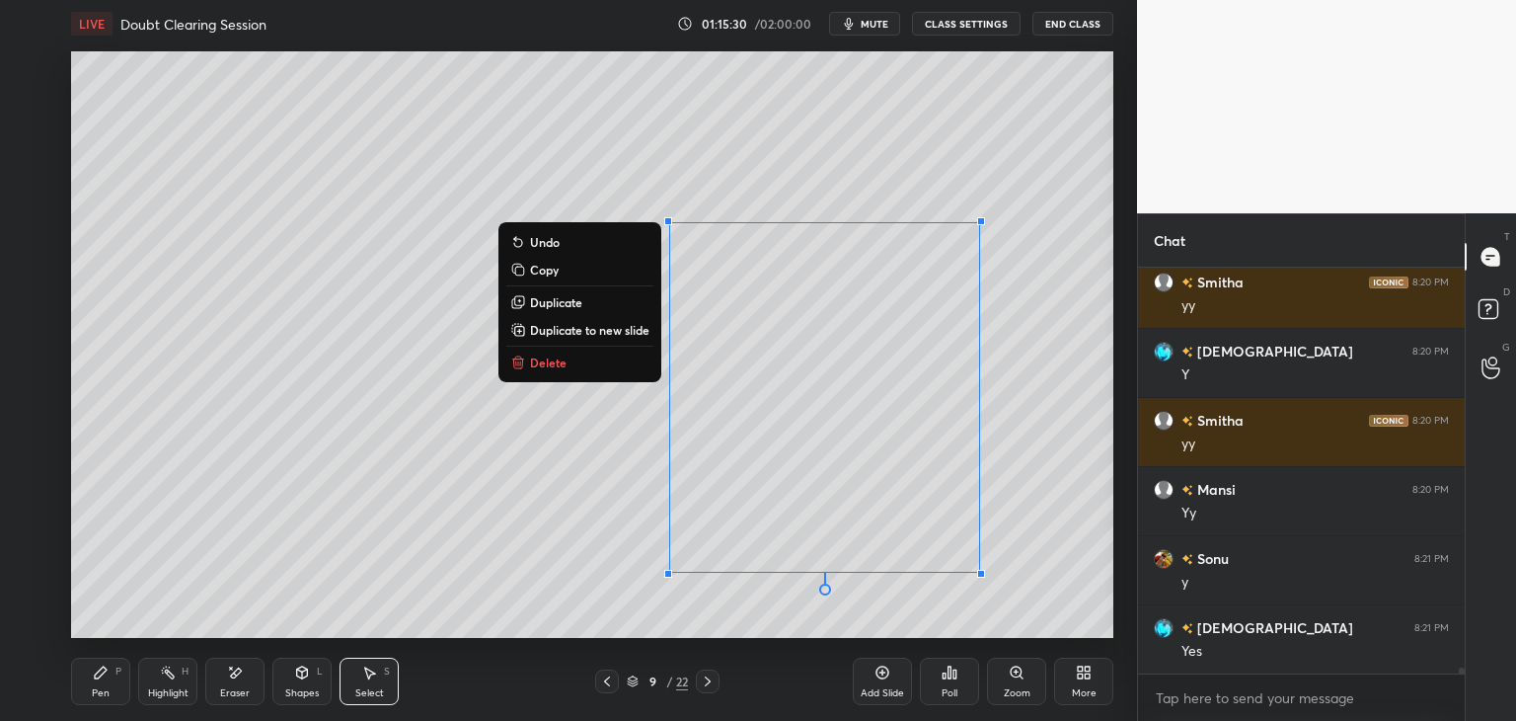
click at [101, 684] on div "Pen P" at bounding box center [100, 680] width 59 height 47
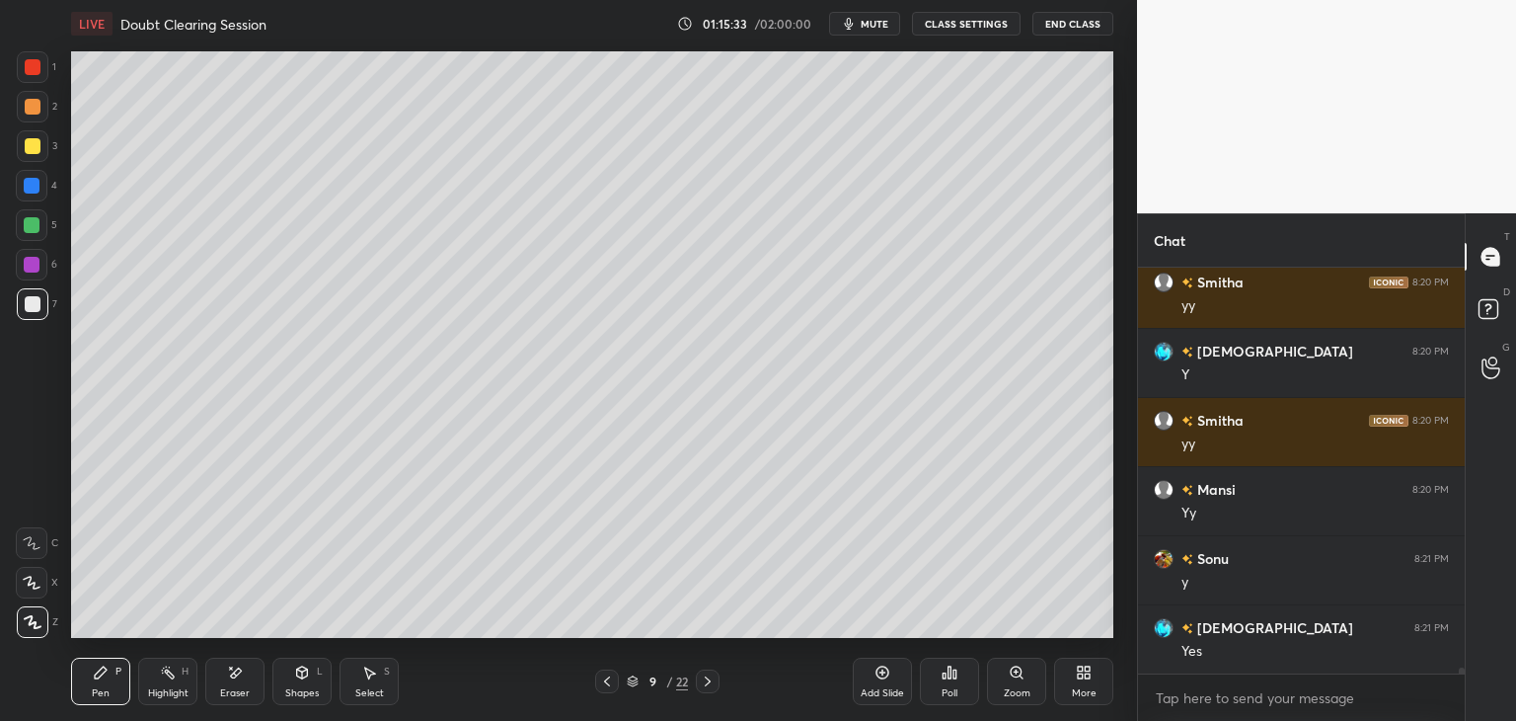
click at [36, 224] on div at bounding box center [32, 225] width 16 height 16
click at [28, 309] on div at bounding box center [33, 304] width 16 height 16
click at [291, 696] on div "Shapes" at bounding box center [302, 693] width 34 height 10
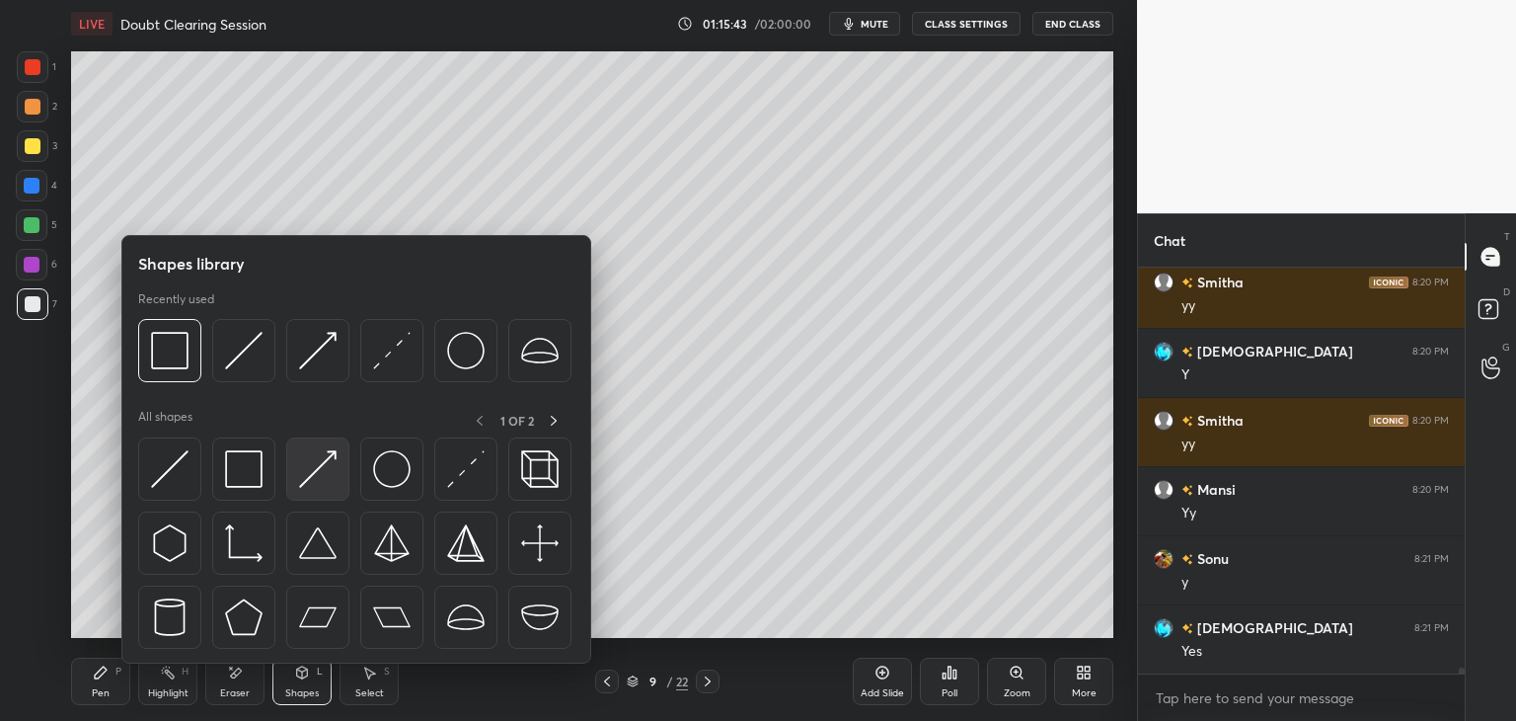
click at [307, 476] on img at bounding box center [318, 469] width 38 height 38
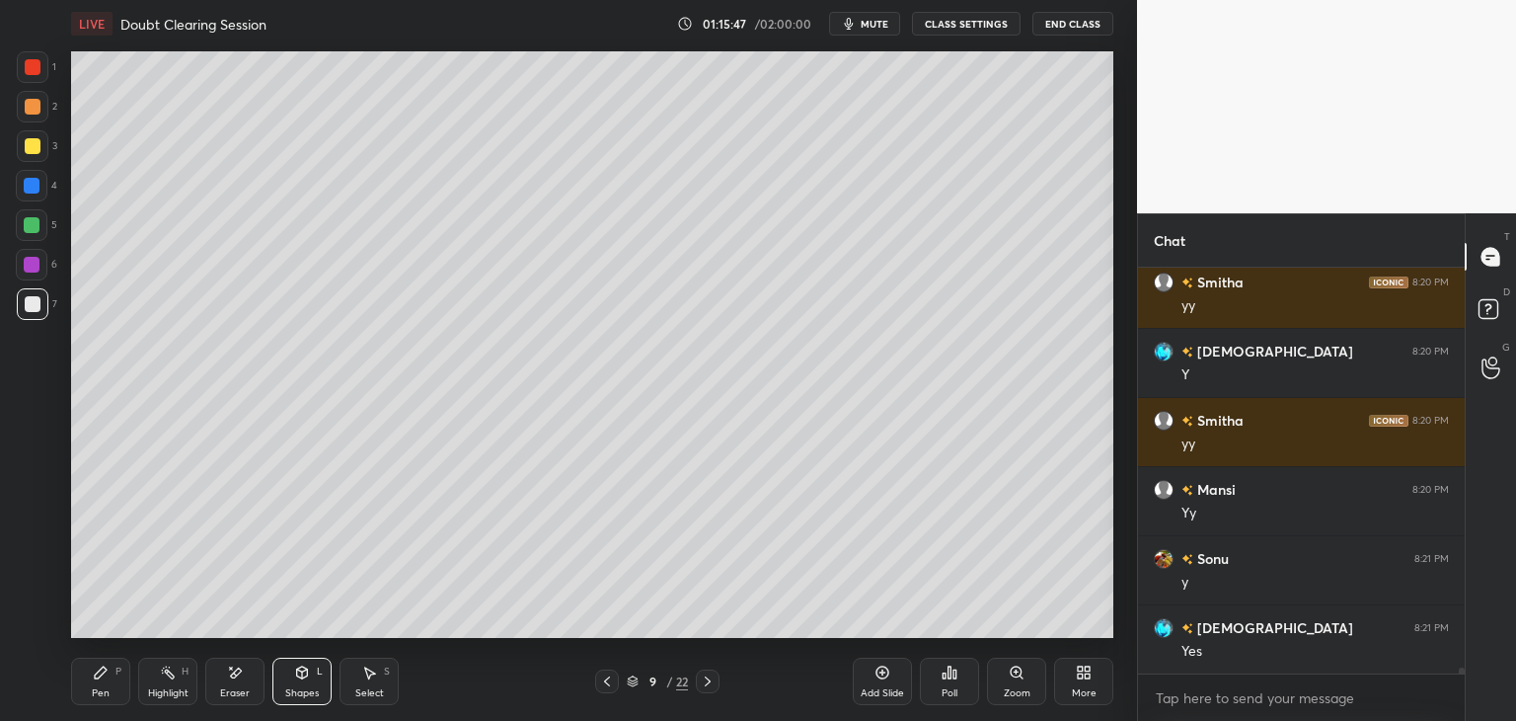
click at [108, 672] on icon at bounding box center [101, 672] width 16 height 16
click at [289, 680] on div "Shapes L" at bounding box center [301, 680] width 59 height 47
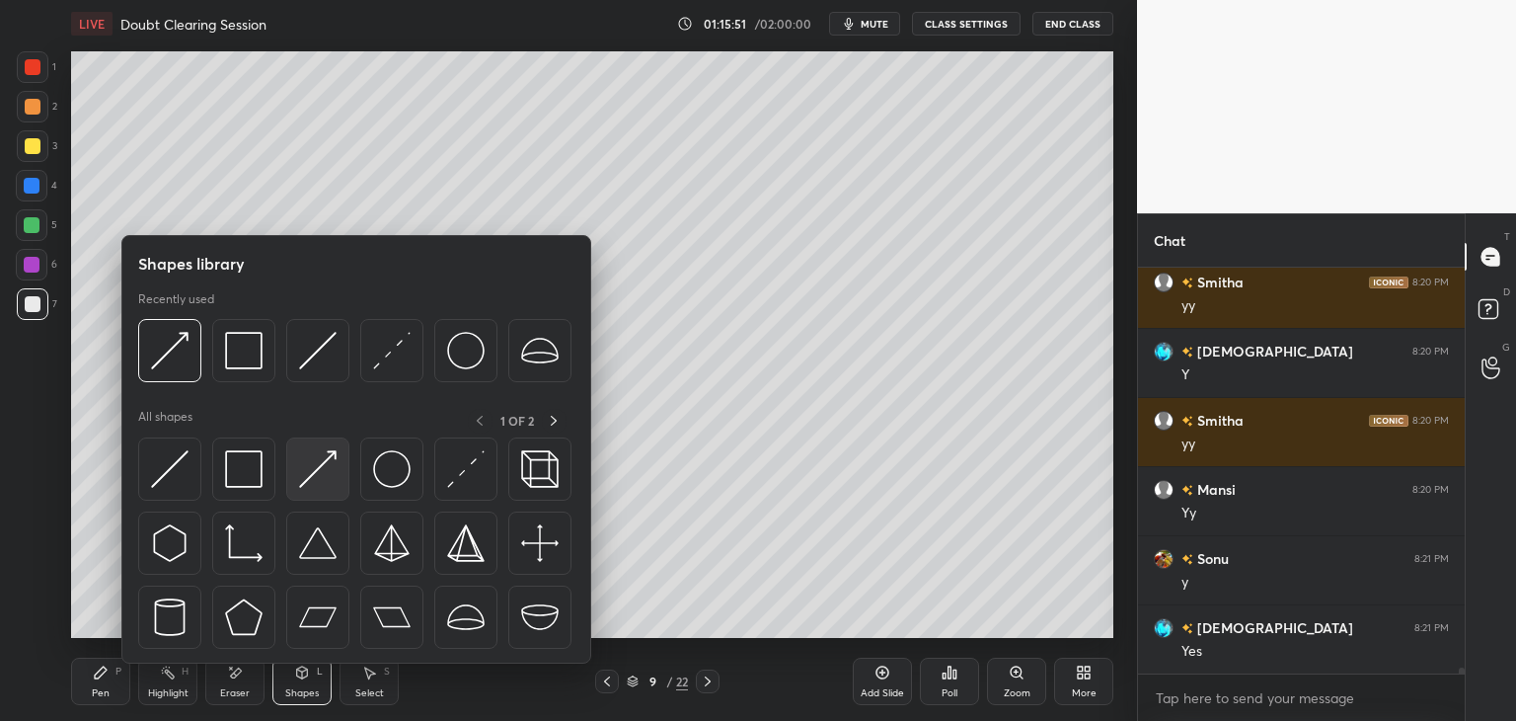
click at [311, 490] on div at bounding box center [317, 468] width 63 height 63
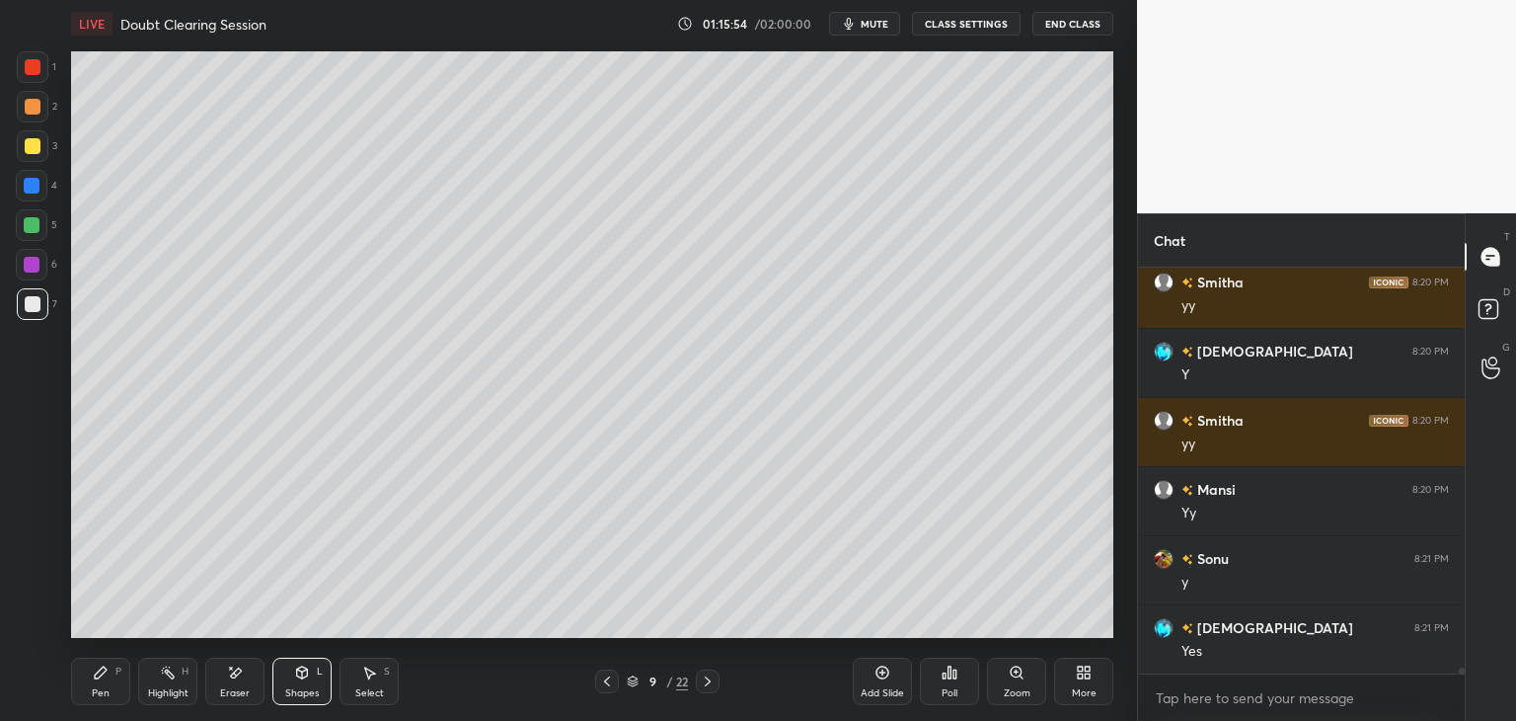
click at [112, 688] on div "Pen P" at bounding box center [100, 680] width 59 height 47
click at [385, 680] on div "Select S" at bounding box center [369, 680] width 59 height 47
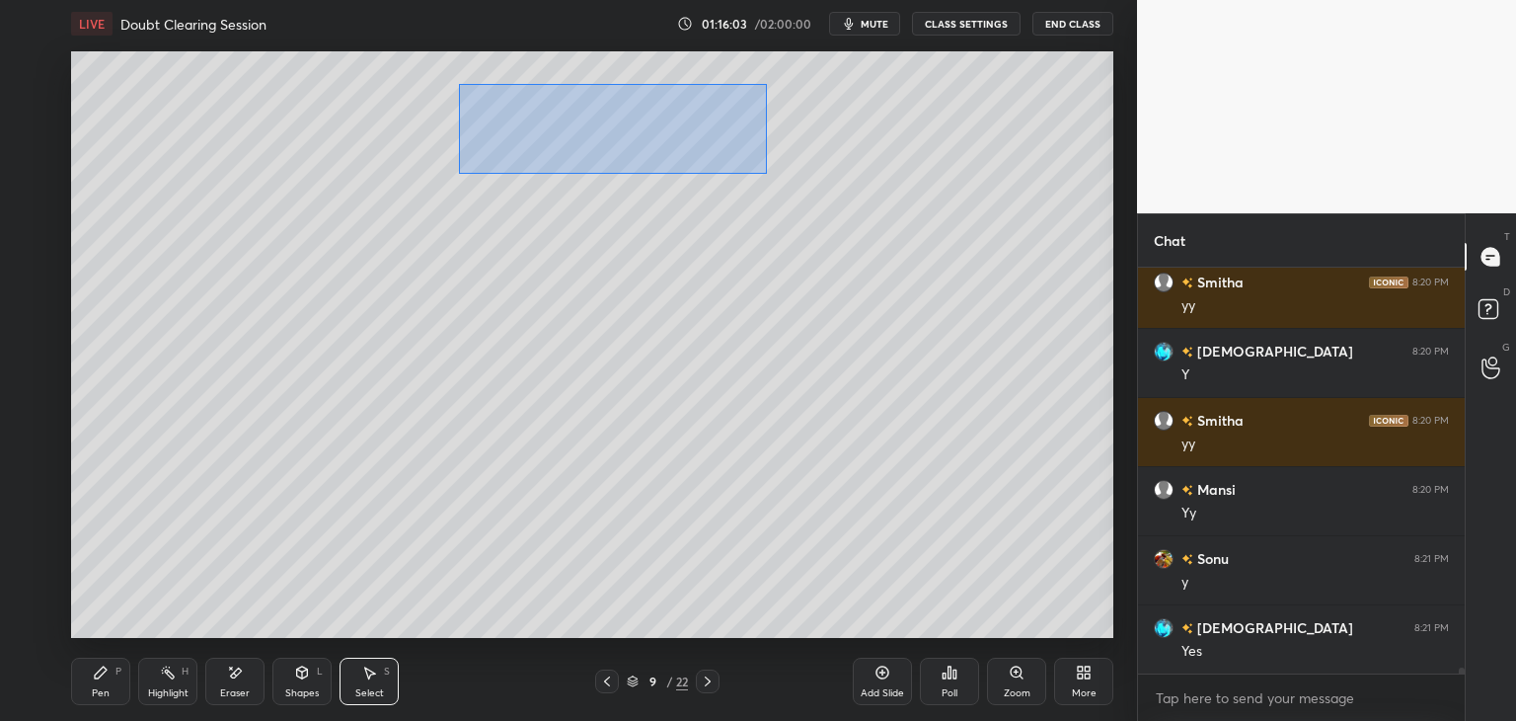
drag, startPoint x: 483, startPoint y: 100, endPoint x: 760, endPoint y: 171, distance: 286.3
click at [762, 173] on div "0 ° Undo Copy Duplicate Duplicate to new slide Delete" at bounding box center [592, 344] width 1042 height 586
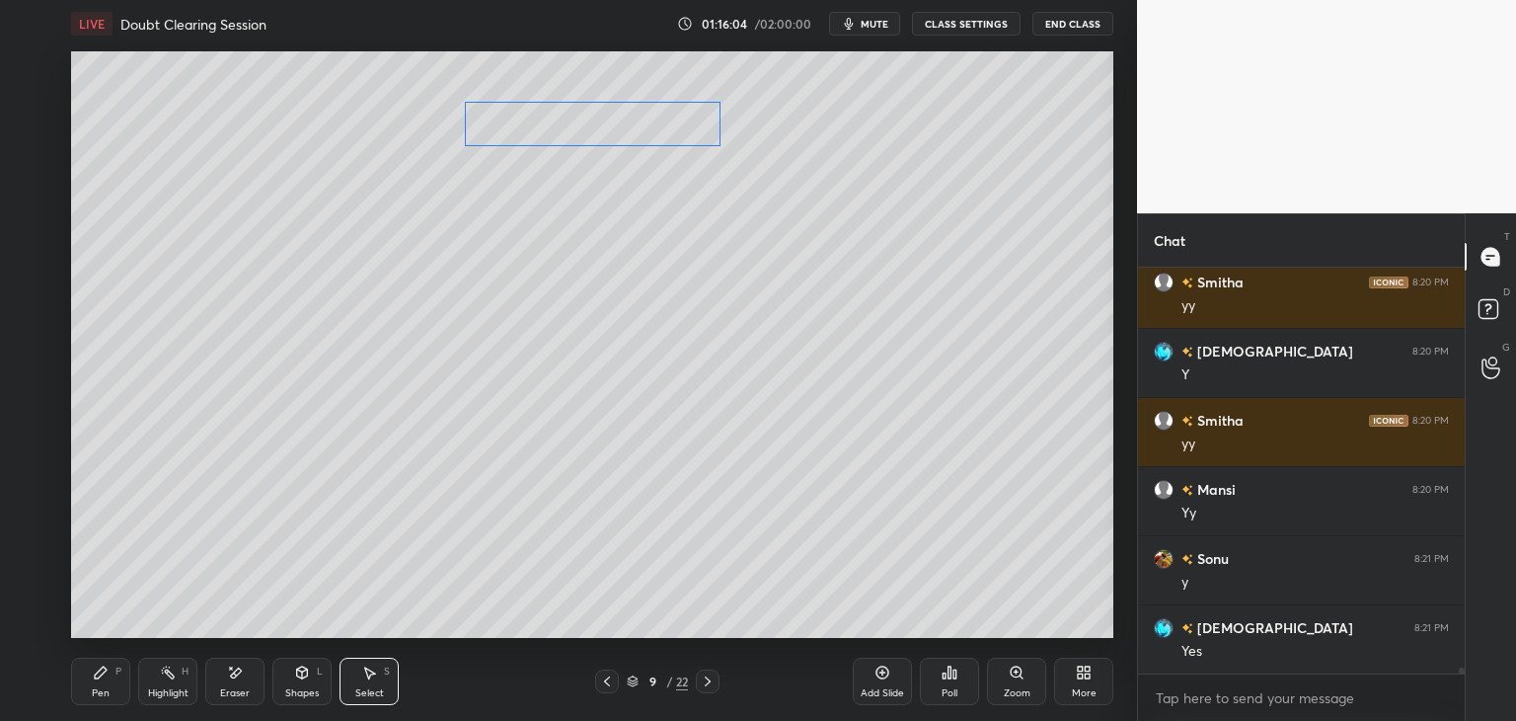
drag, startPoint x: 667, startPoint y: 122, endPoint x: 657, endPoint y: 135, distance: 16.2
click at [657, 135] on div "0 ° Undo Copy Duplicate Duplicate to new slide Delete" at bounding box center [592, 344] width 1042 height 586
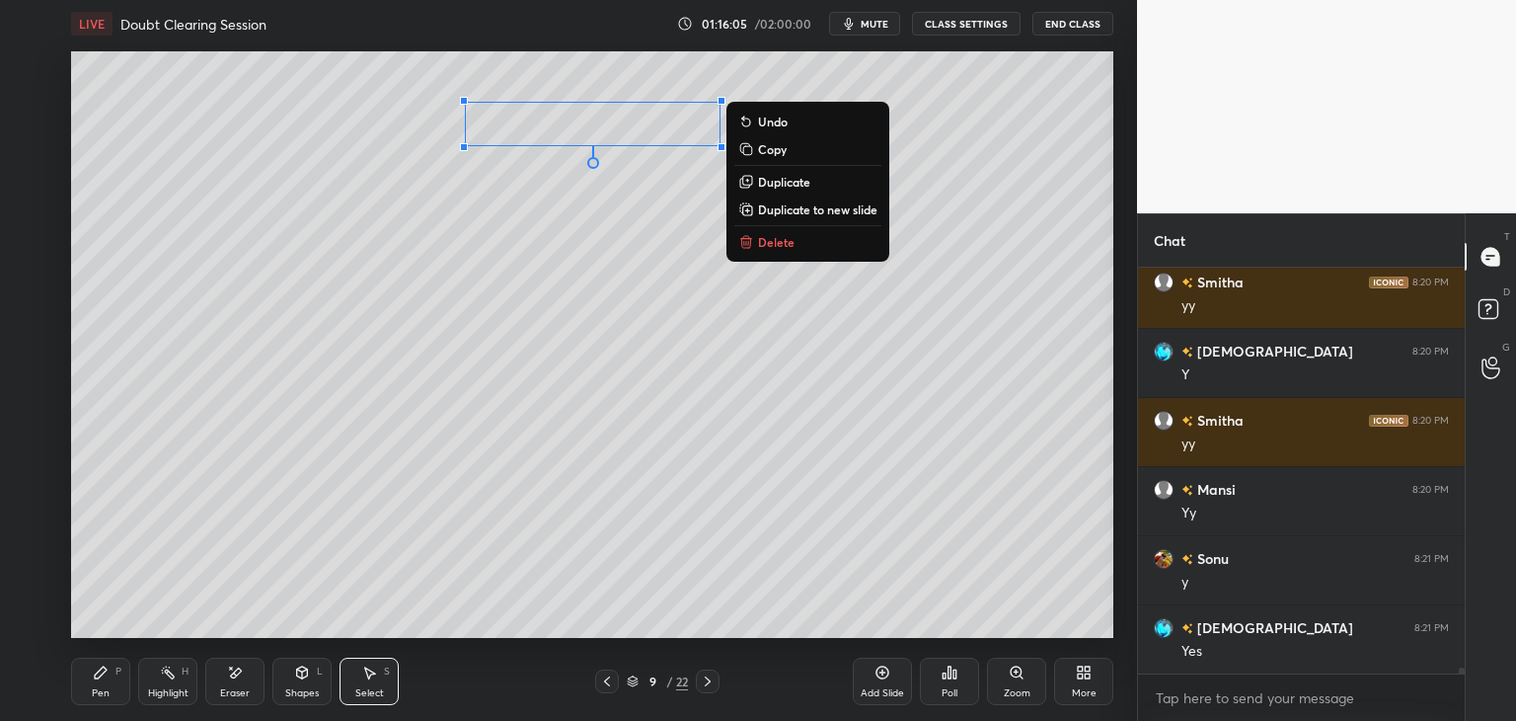
click at [103, 684] on div "Pen P" at bounding box center [100, 680] width 59 height 47
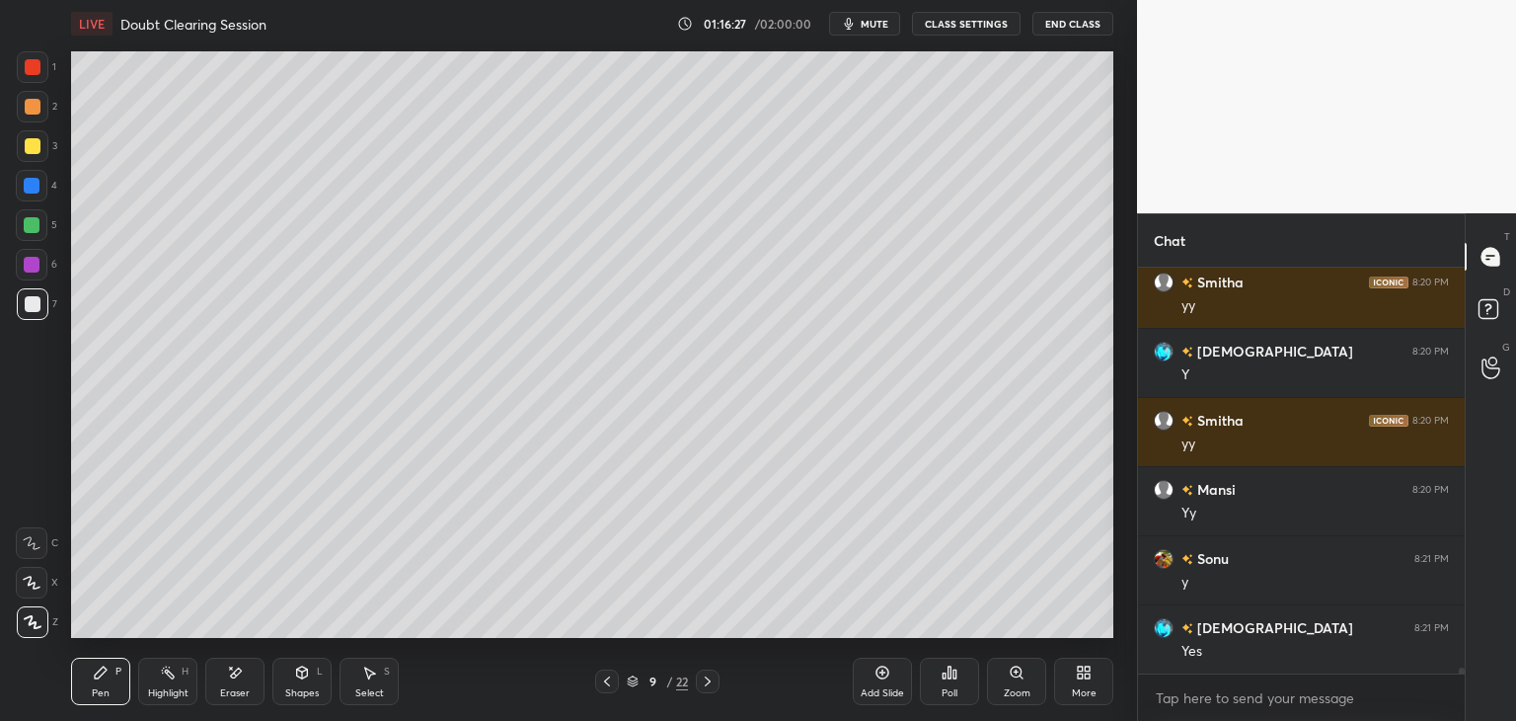
click at [296, 682] on div "Shapes L" at bounding box center [301, 680] width 59 height 47
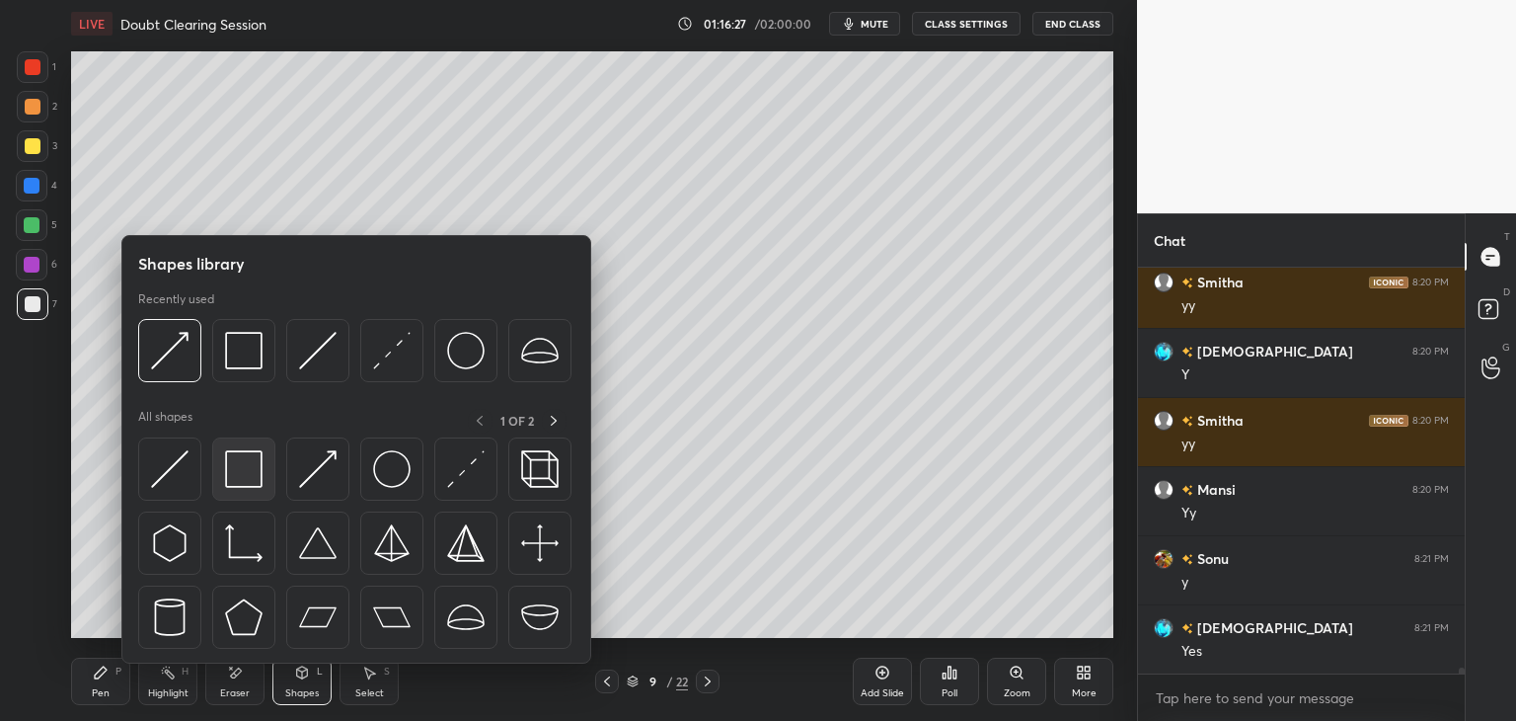
click at [246, 467] on img at bounding box center [244, 469] width 38 height 38
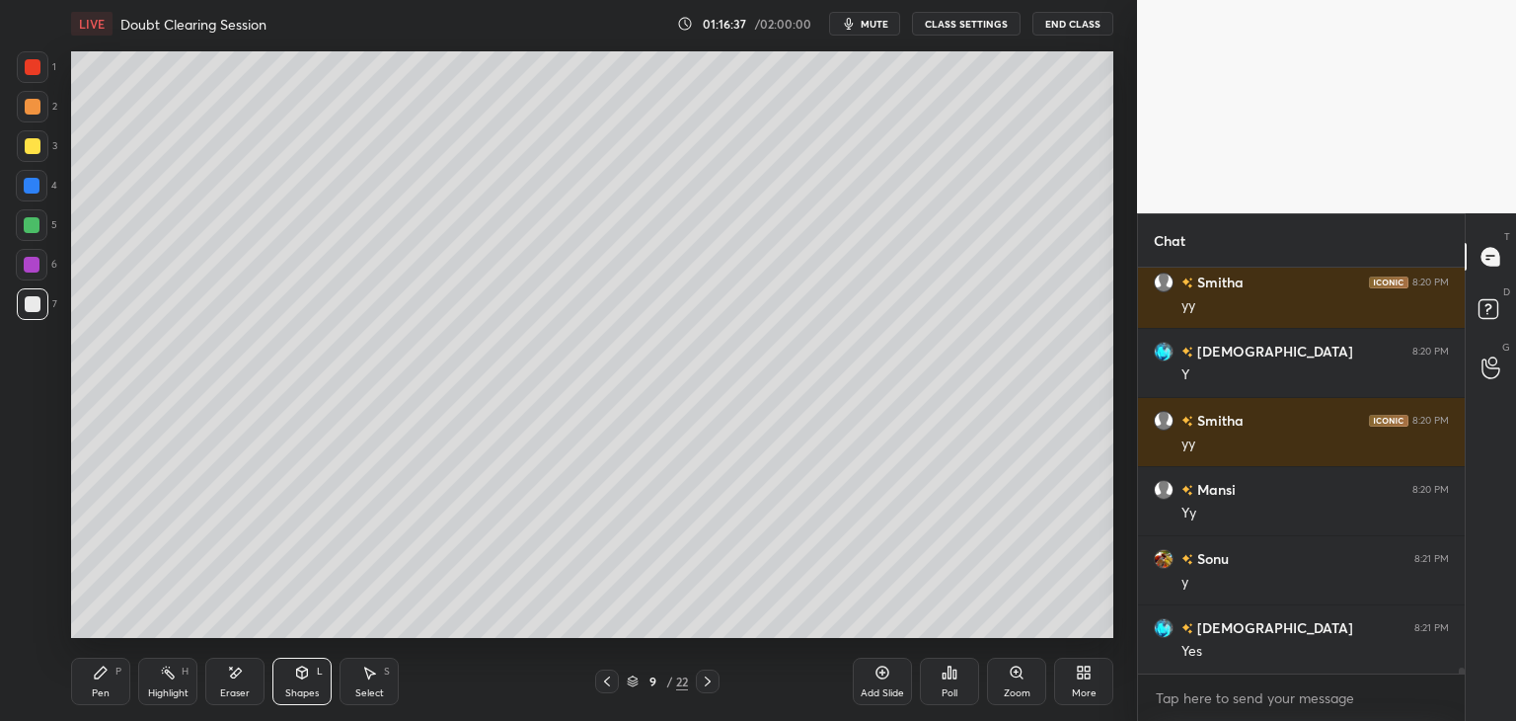
drag, startPoint x: 364, startPoint y: 684, endPoint x: 367, endPoint y: 674, distance: 10.3
click at [364, 682] on div "Select S" at bounding box center [369, 680] width 59 height 47
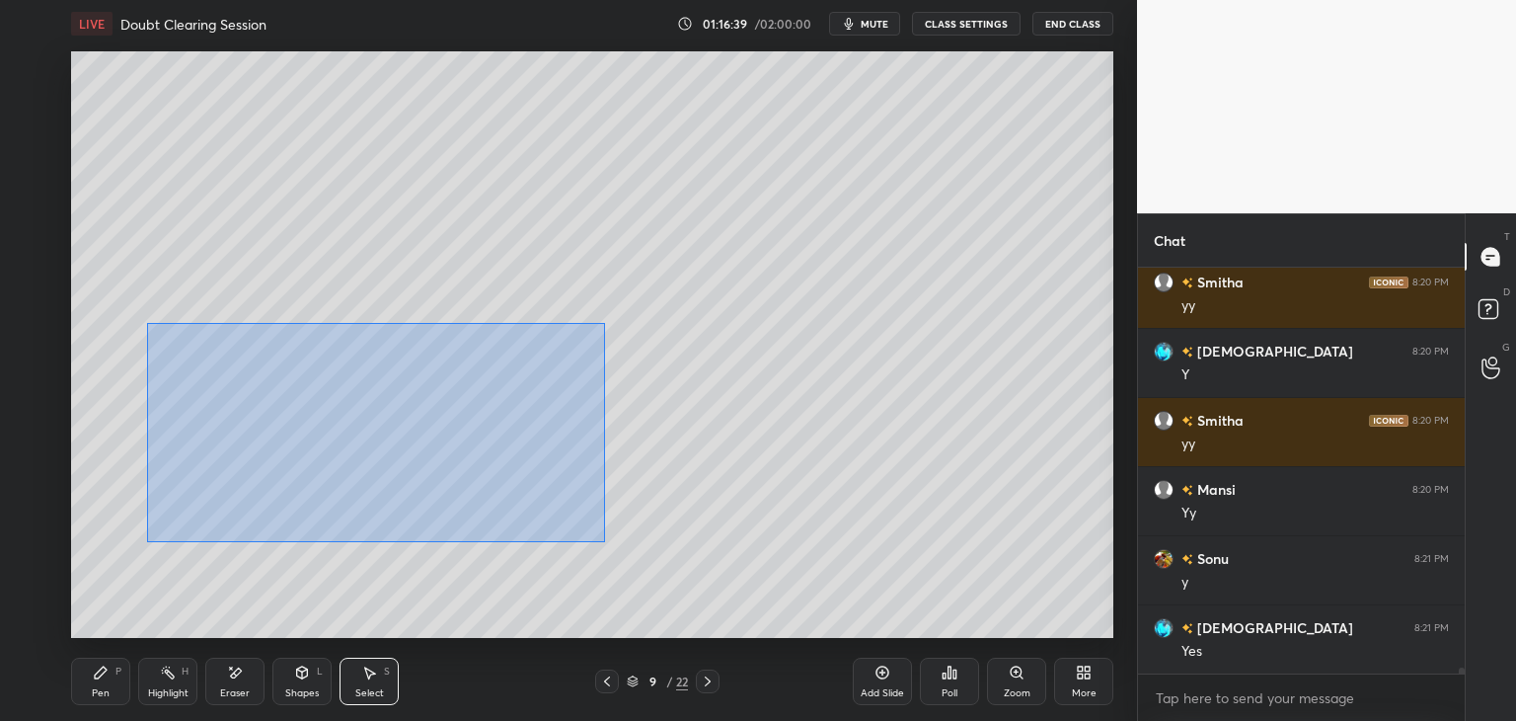
drag, startPoint x: 149, startPoint y: 325, endPoint x: 551, endPoint y: 518, distance: 445.9
click at [603, 541] on div "0 ° Undo Copy Duplicate Duplicate to new slide Delete" at bounding box center [592, 344] width 1042 height 586
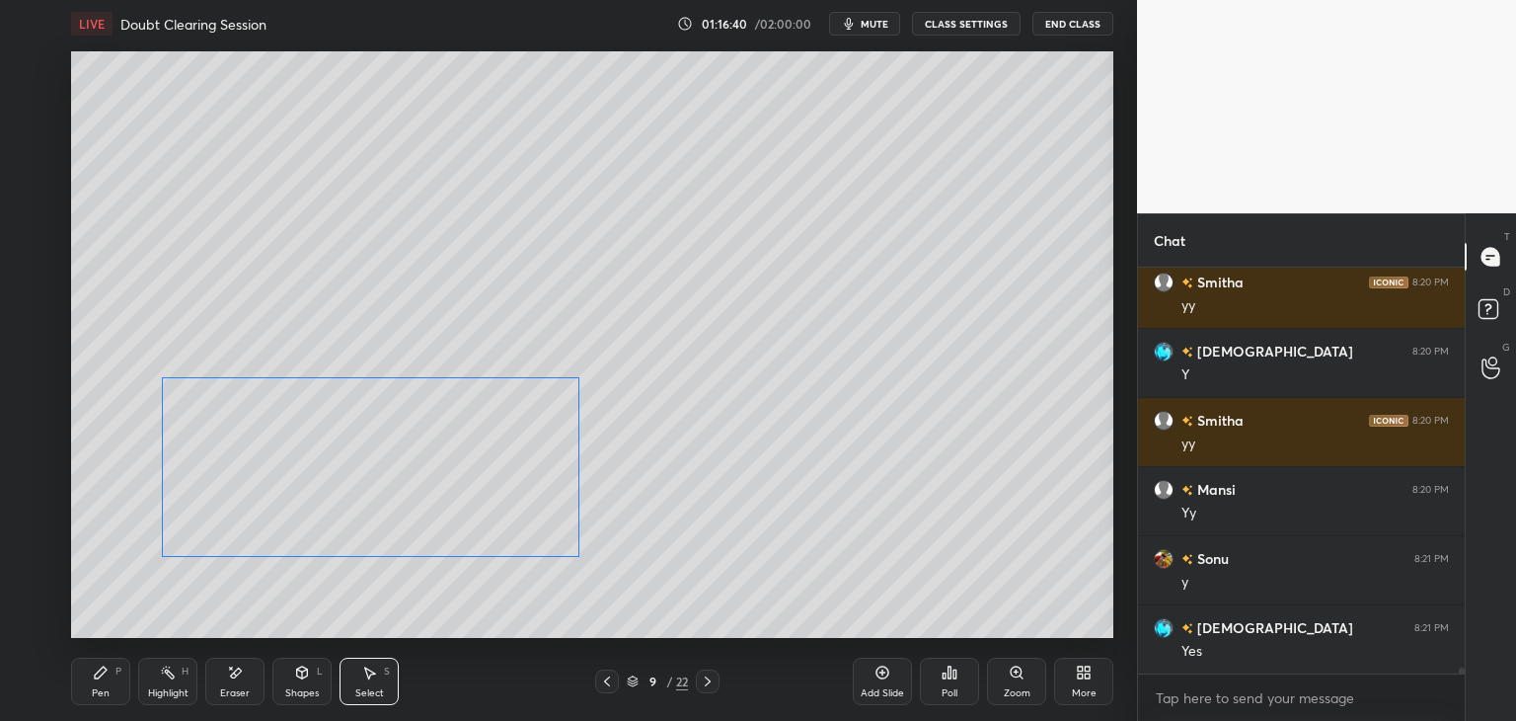
drag, startPoint x: 470, startPoint y: 496, endPoint x: 465, endPoint y: 507, distance: 12.8
click at [465, 511] on div "0 ° Undo Copy Duplicate Duplicate to new slide Delete" at bounding box center [592, 344] width 1042 height 586
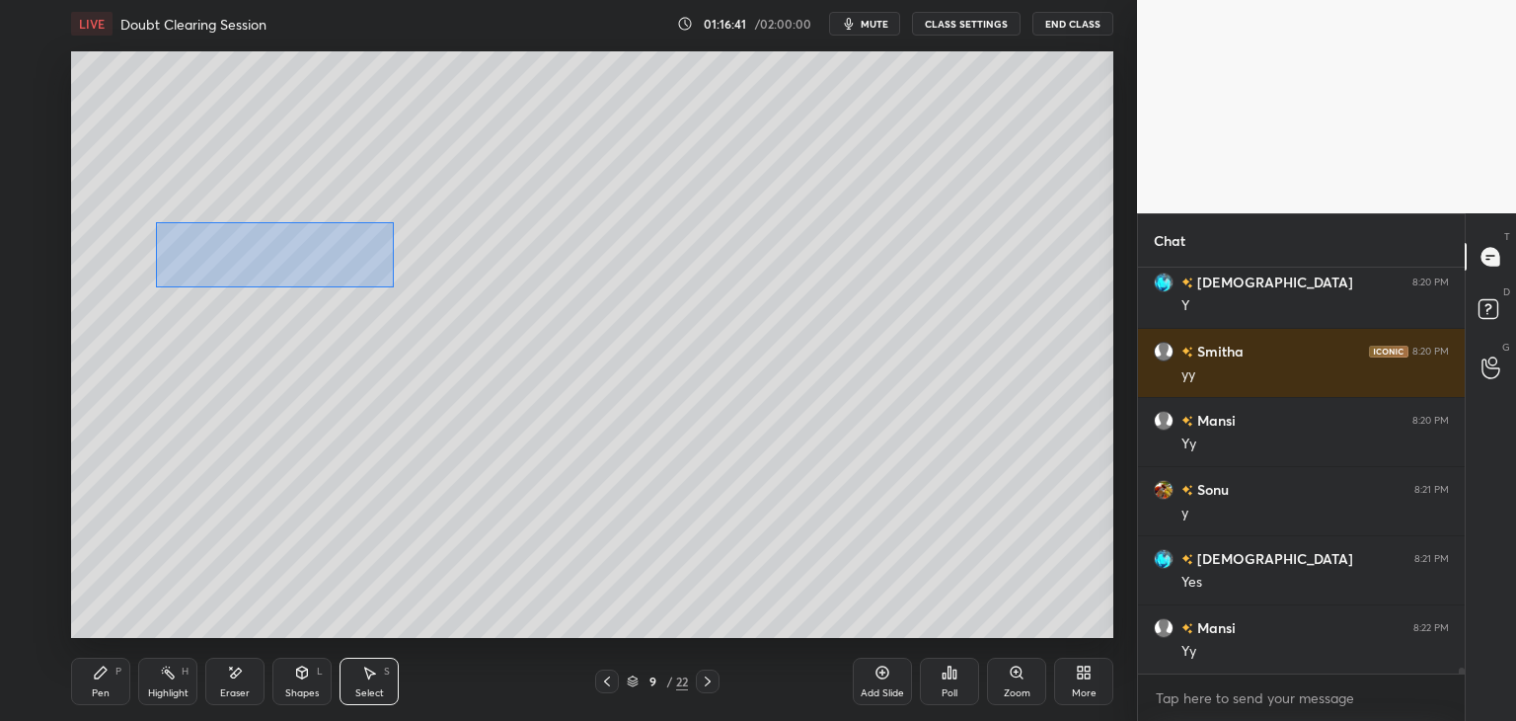
drag, startPoint x: 157, startPoint y: 223, endPoint x: 392, endPoint y: 284, distance: 242.8
click at [394, 285] on div "0 ° Undo Copy Duplicate Duplicate to new slide Delete" at bounding box center [592, 344] width 1042 height 586
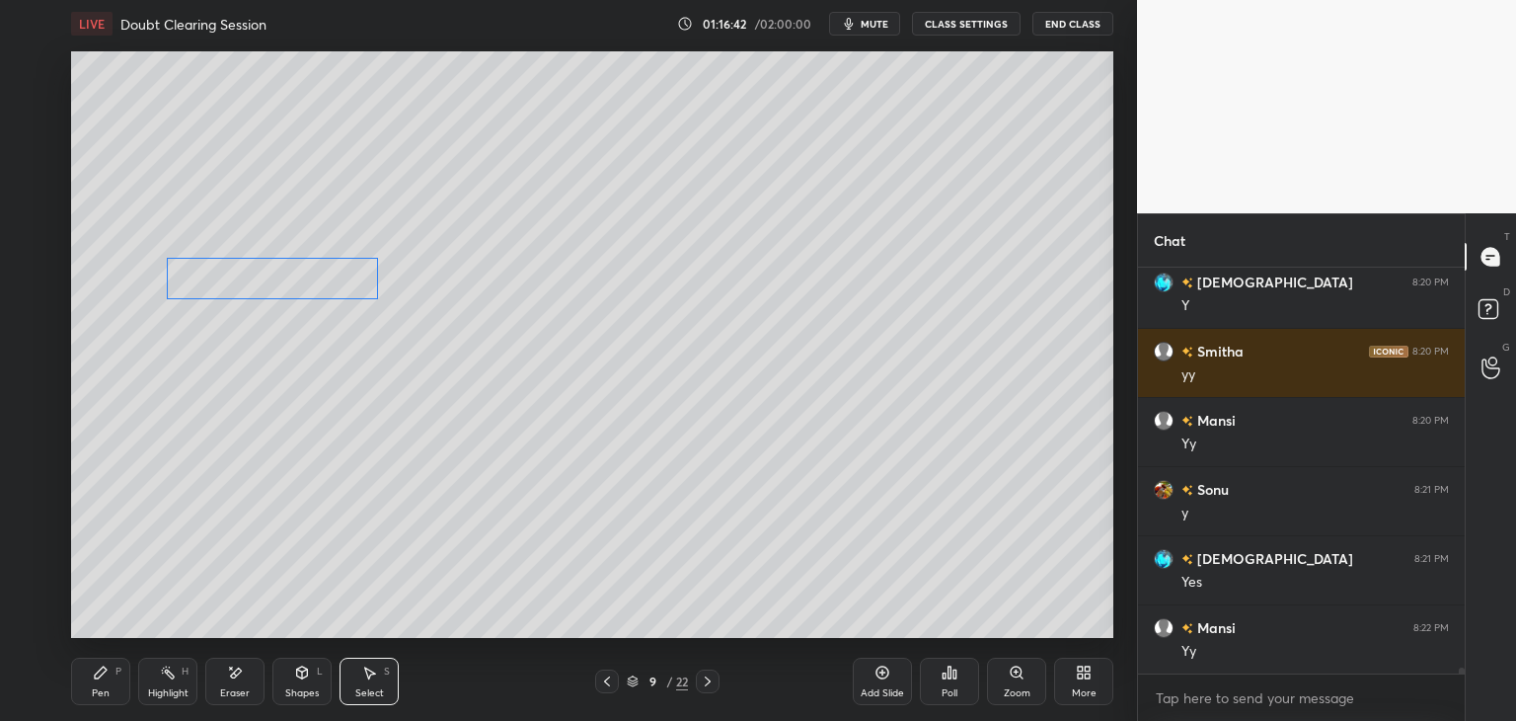
drag, startPoint x: 317, startPoint y: 249, endPoint x: 312, endPoint y: 277, distance: 29.0
click at [312, 277] on div "0 ° Undo Copy Duplicate Duplicate to new slide Delete" at bounding box center [592, 344] width 1042 height 586
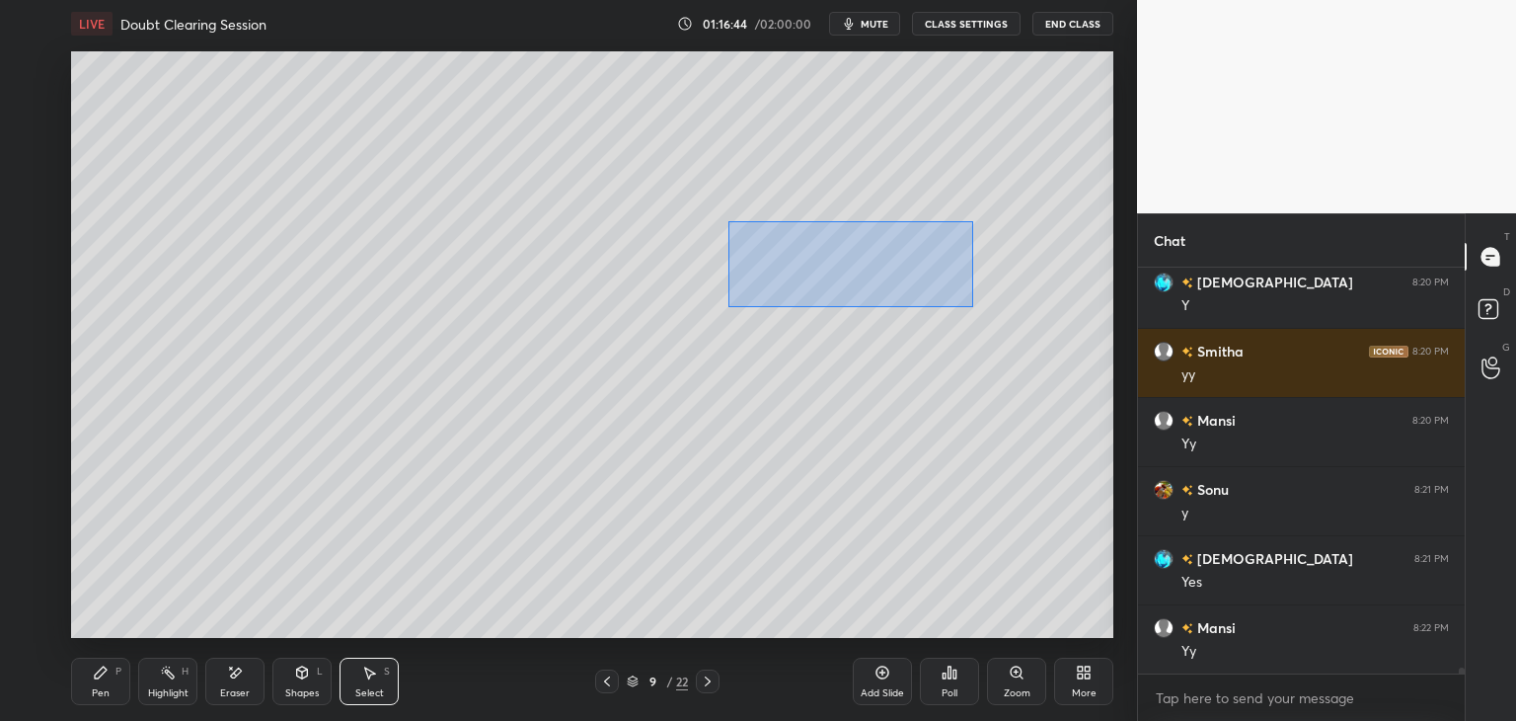
drag, startPoint x: 729, startPoint y: 222, endPoint x: 974, endPoint y: 306, distance: 258.8
click at [975, 307] on div "0 ° Undo Copy Duplicate Duplicate to new slide Delete" at bounding box center [592, 344] width 1042 height 586
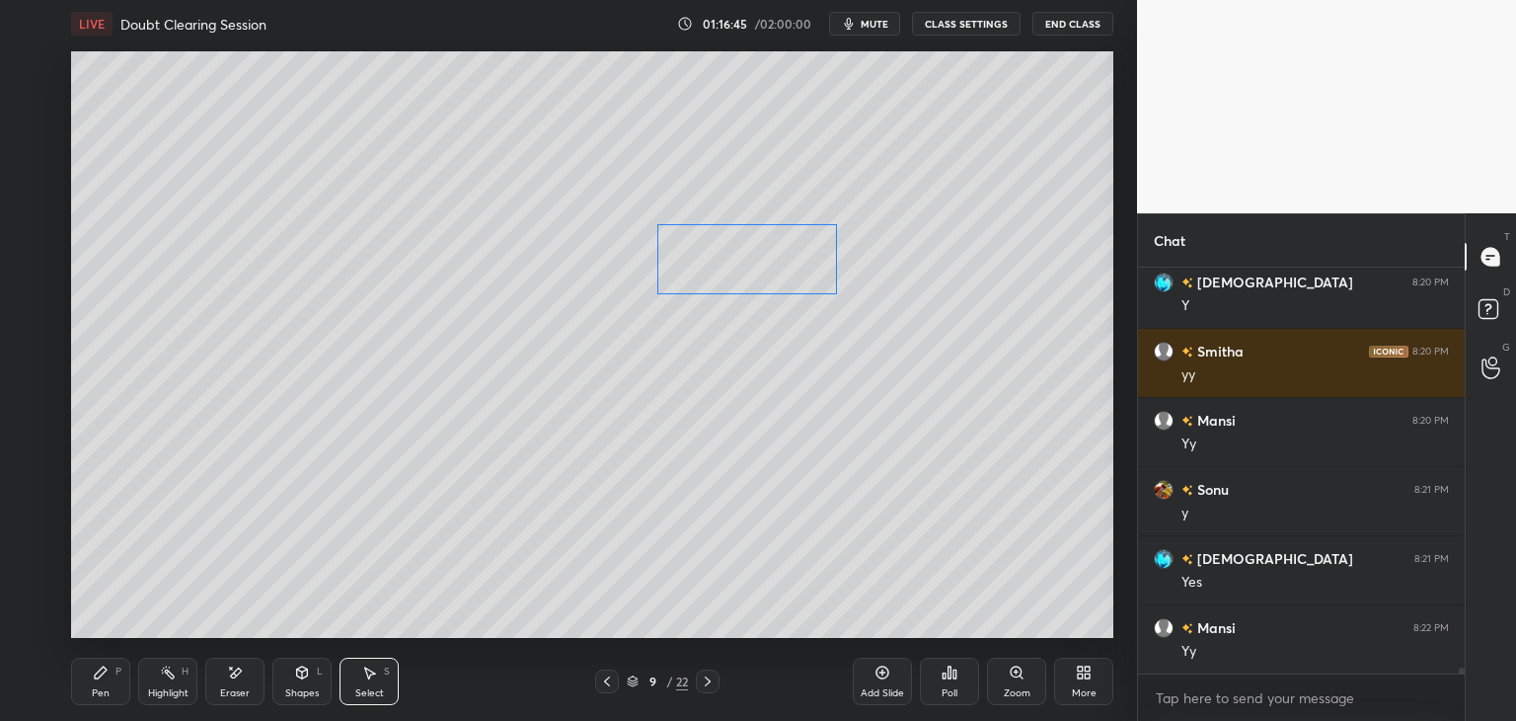
drag, startPoint x: 863, startPoint y: 266, endPoint x: 786, endPoint y: 268, distance: 77.1
click at [786, 268] on div "0 ° Undo Copy Duplicate Duplicate to new slide Delete" at bounding box center [592, 344] width 1042 height 586
drag, startPoint x: 757, startPoint y: 327, endPoint x: 918, endPoint y: 404, distance: 178.4
click at [918, 404] on div "34 ° Undo Copy Duplicate Duplicate to new slide Delete" at bounding box center [592, 344] width 1042 height 586
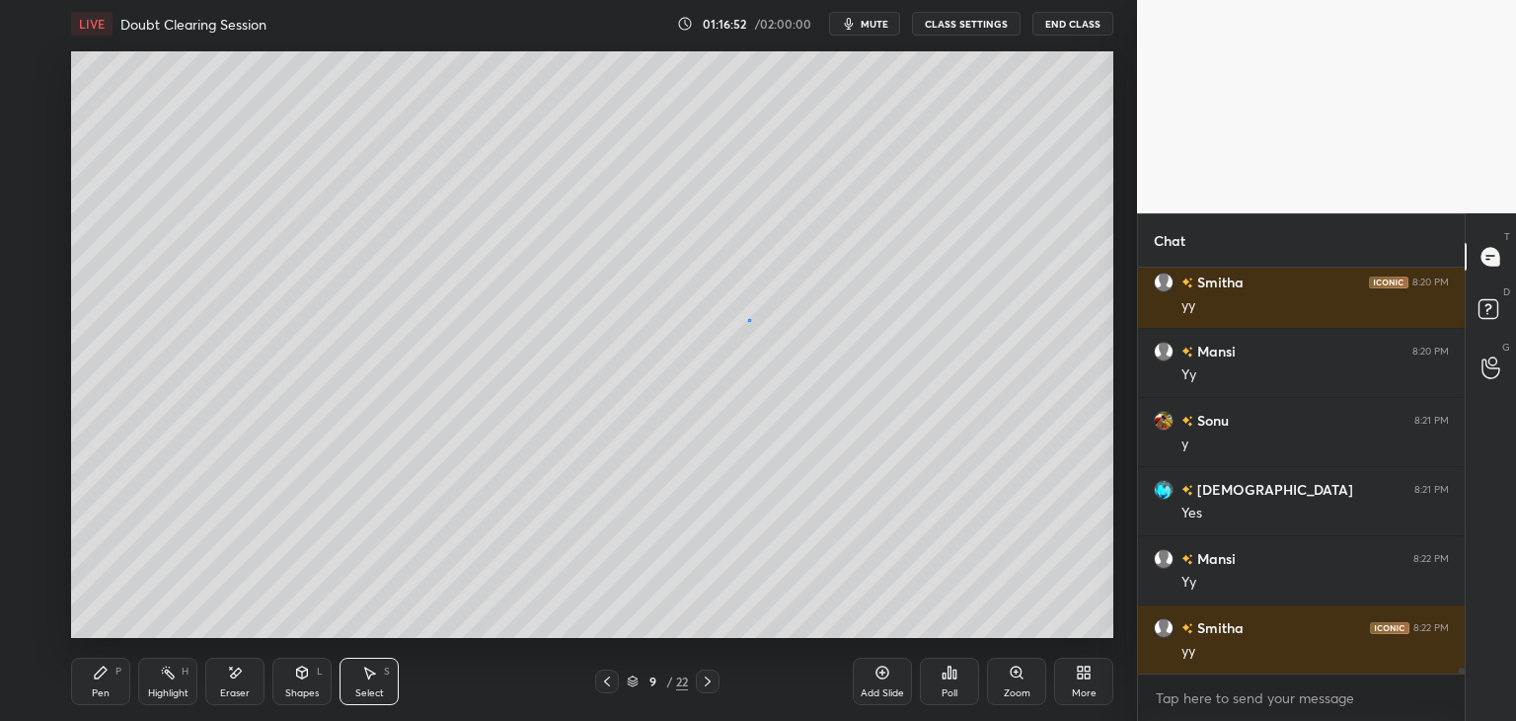
scroll to position [28365, 0]
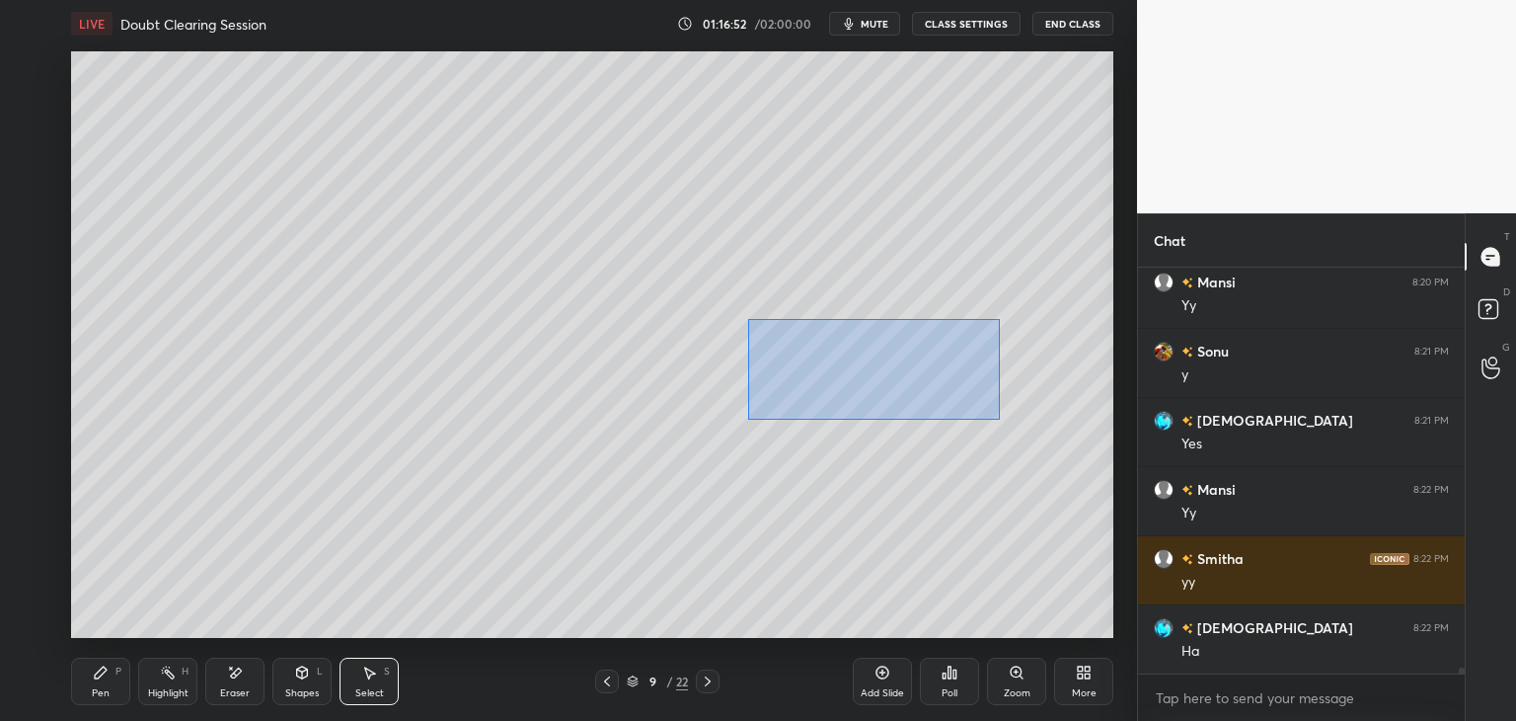
drag, startPoint x: 747, startPoint y: 319, endPoint x: 995, endPoint y: 418, distance: 266.7
click at [999, 421] on div "0 ° Undo Copy Duplicate Duplicate to new slide Delete" at bounding box center [592, 344] width 1042 height 586
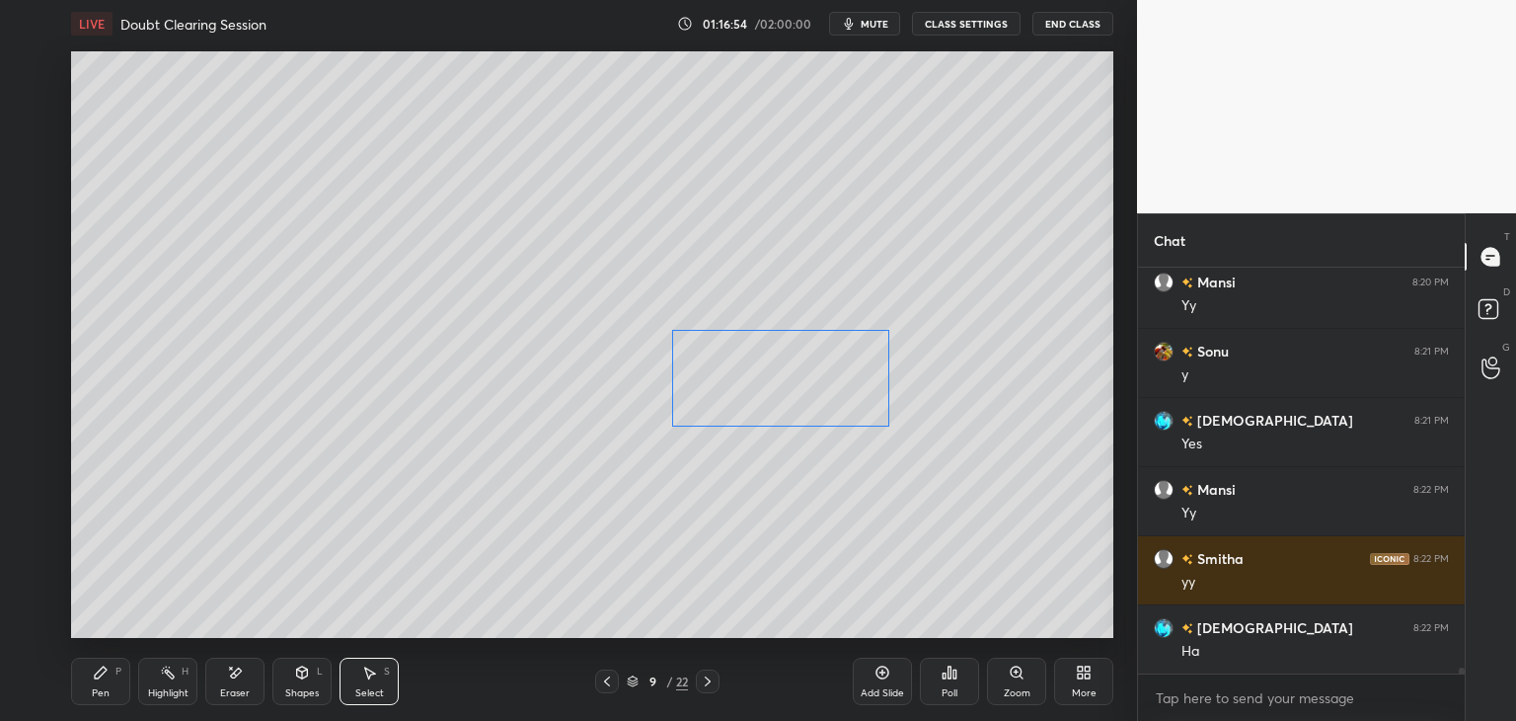
drag, startPoint x: 928, startPoint y: 397, endPoint x: 837, endPoint y: 411, distance: 91.9
click at [837, 411] on div "0 ° Undo Copy Duplicate Duplicate to new slide Delete" at bounding box center [592, 344] width 1042 height 586
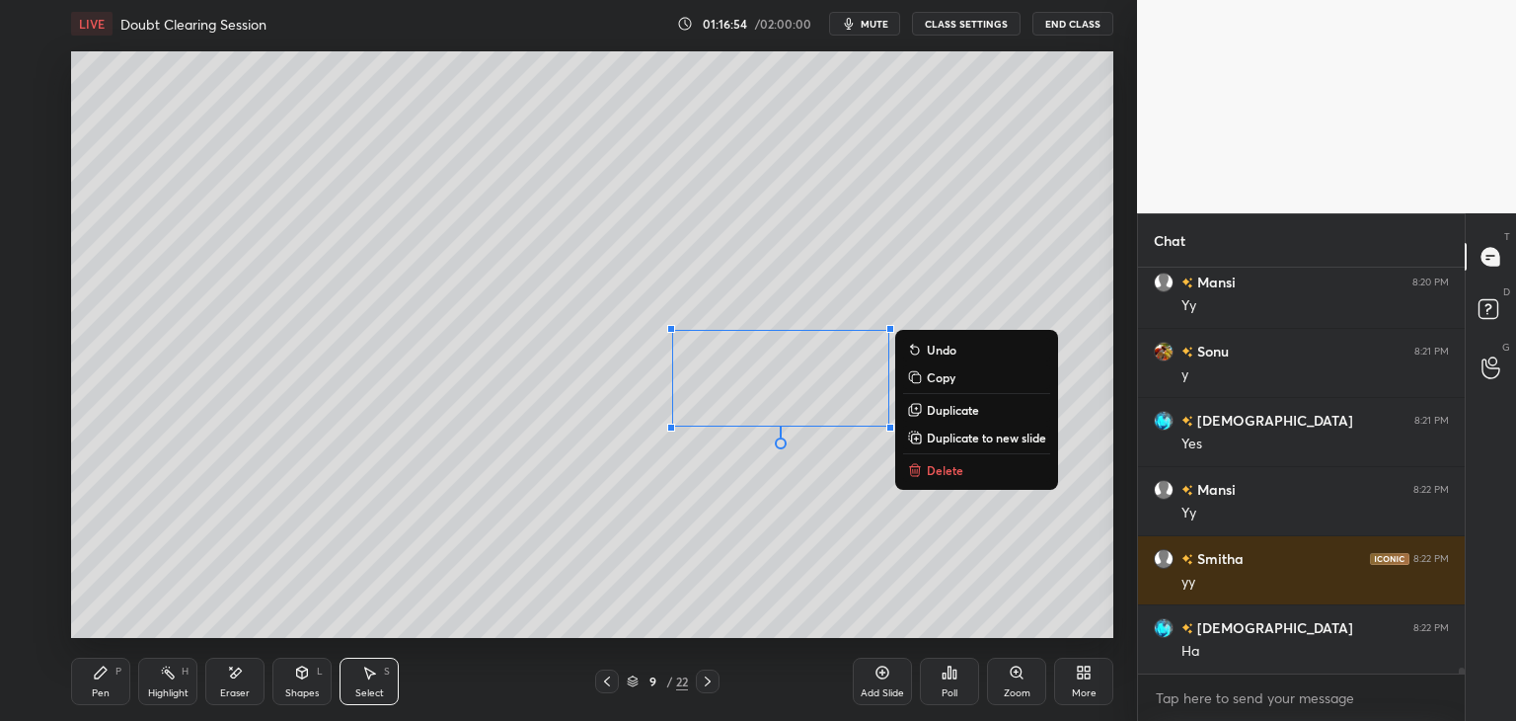
scroll to position [28435, 0]
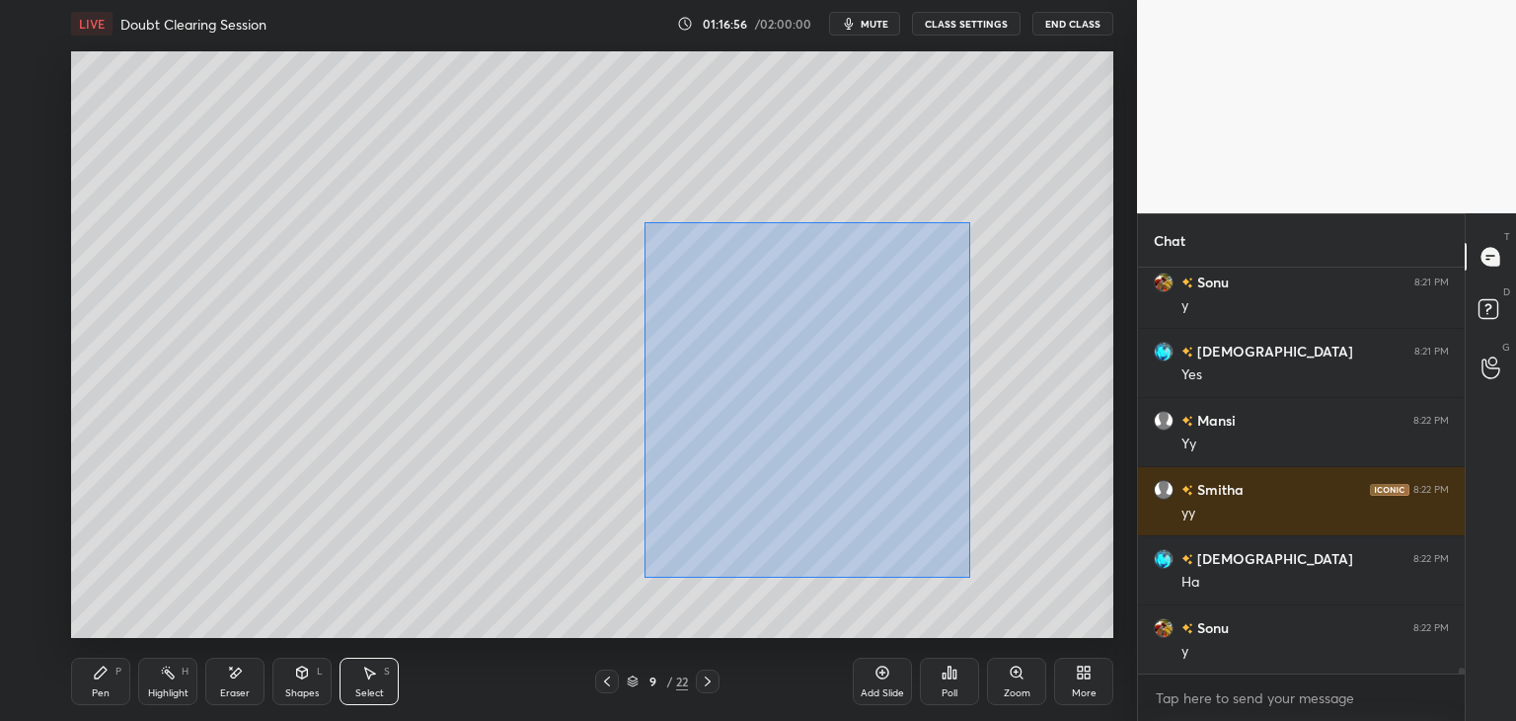
drag, startPoint x: 652, startPoint y: 230, endPoint x: 929, endPoint y: 551, distance: 423.5
click at [967, 576] on div "0 ° Undo Copy Duplicate Duplicate to new slide Delete" at bounding box center [592, 344] width 1042 height 586
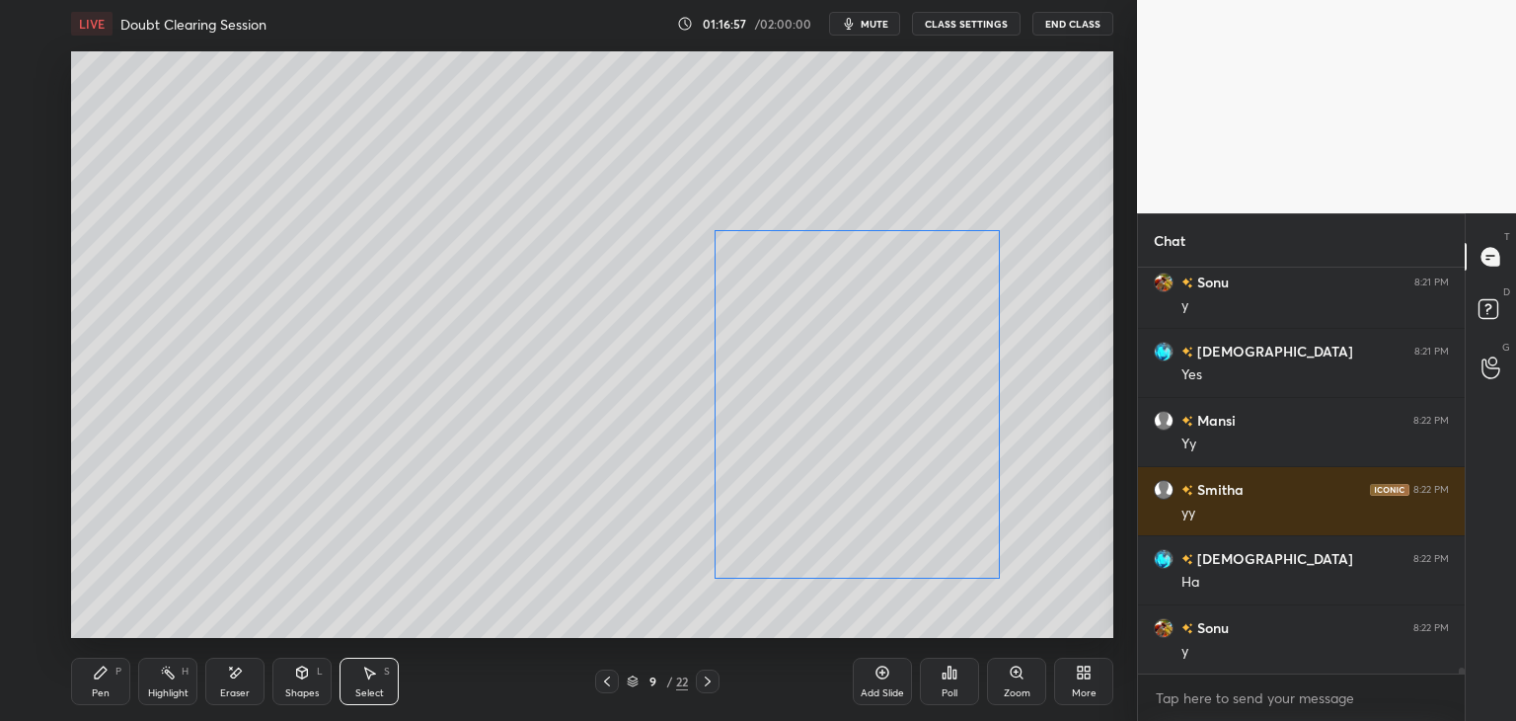
drag, startPoint x: 886, startPoint y: 495, endPoint x: 918, endPoint y: 498, distance: 31.8
click at [918, 498] on div "0 ° Undo Copy Duplicate Duplicate to new slide Delete" at bounding box center [592, 344] width 1042 height 586
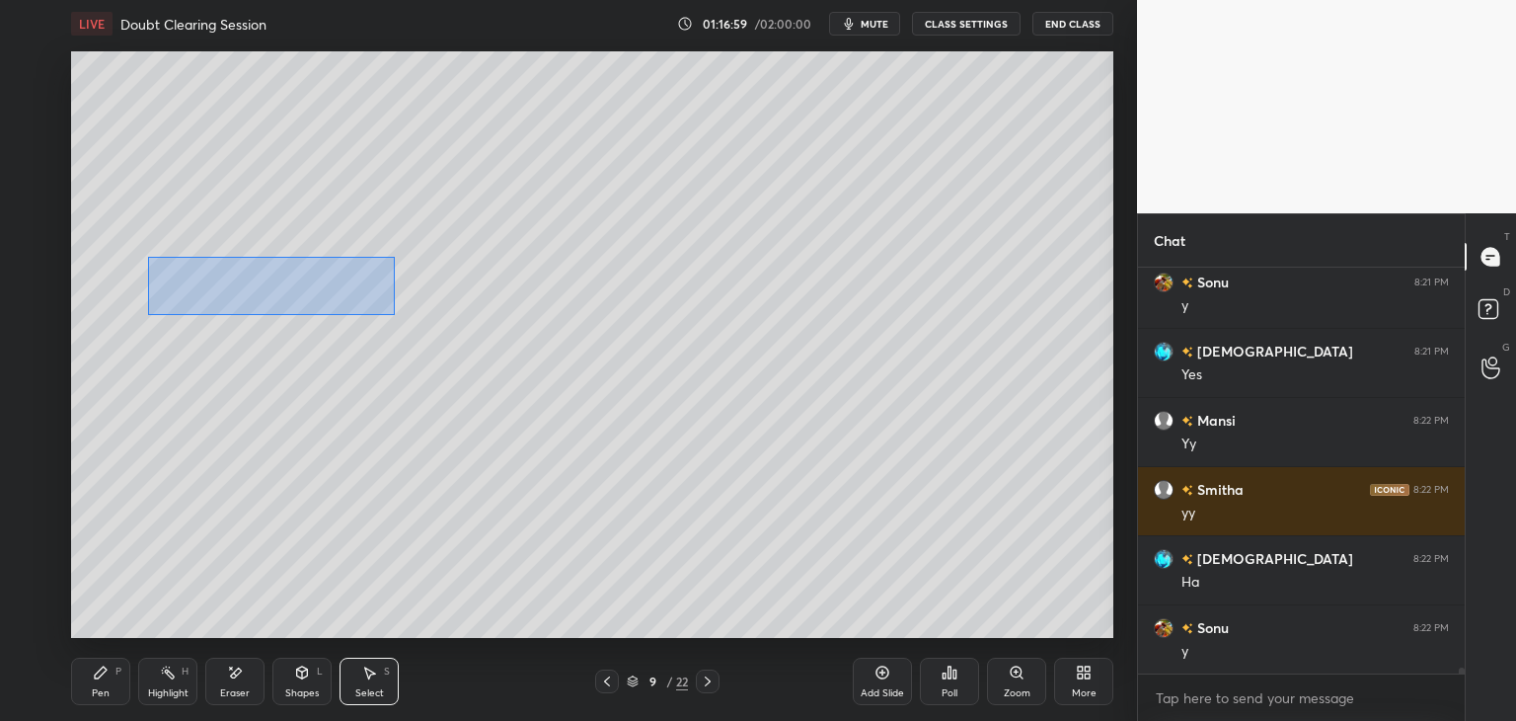
drag, startPoint x: 149, startPoint y: 258, endPoint x: 394, endPoint y: 313, distance: 251.0
click at [394, 313] on div "0 ° Undo Copy Duplicate Duplicate to new slide Delete" at bounding box center [592, 344] width 1042 height 586
drag, startPoint x: 316, startPoint y: 285, endPoint x: 341, endPoint y: 306, distance: 32.2
click at [342, 302] on div "0 ° Undo Copy Duplicate Duplicate to new slide Delete" at bounding box center [592, 344] width 1042 height 586
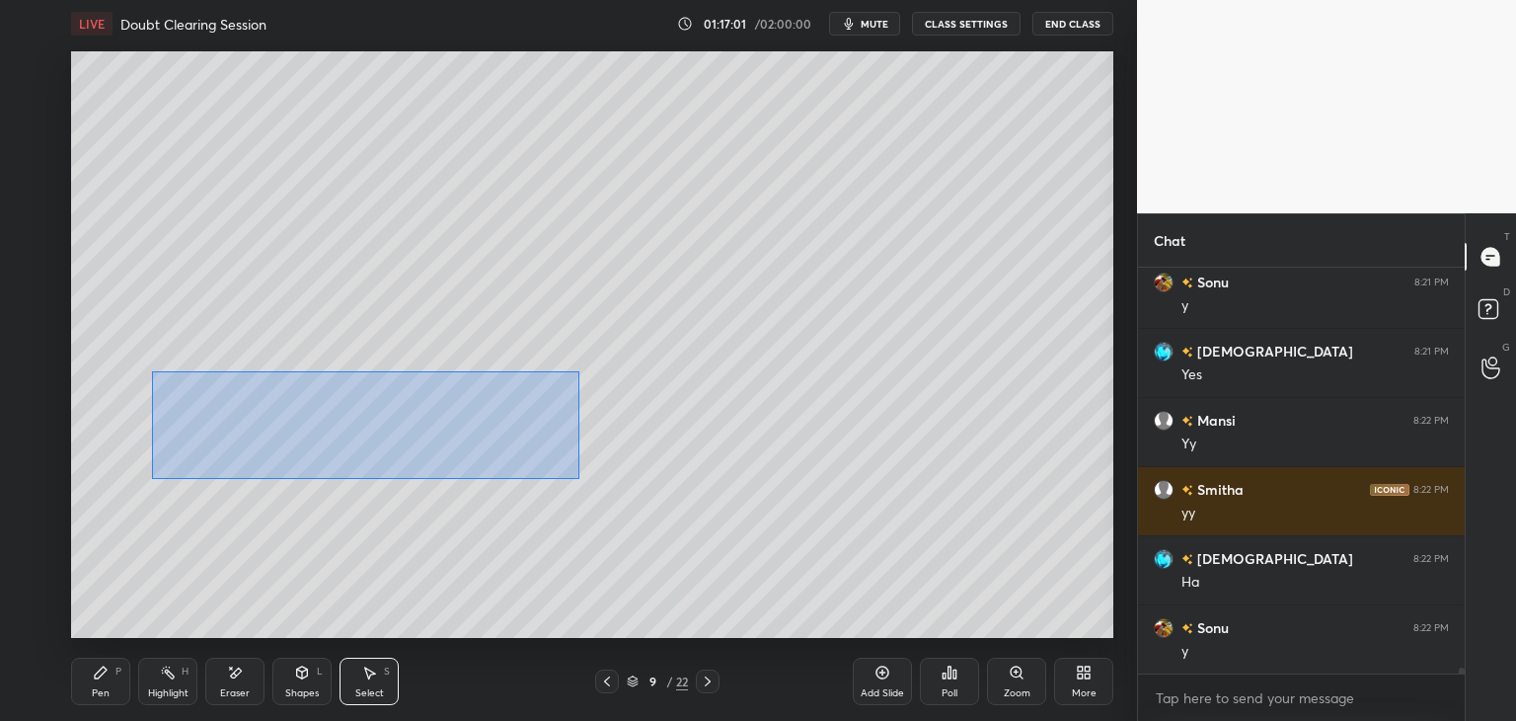
drag, startPoint x: 151, startPoint y: 369, endPoint x: 564, endPoint y: 472, distance: 425.2
click at [577, 478] on div "0 ° Undo Copy Duplicate Duplicate to new slide Delete" at bounding box center [592, 344] width 1042 height 586
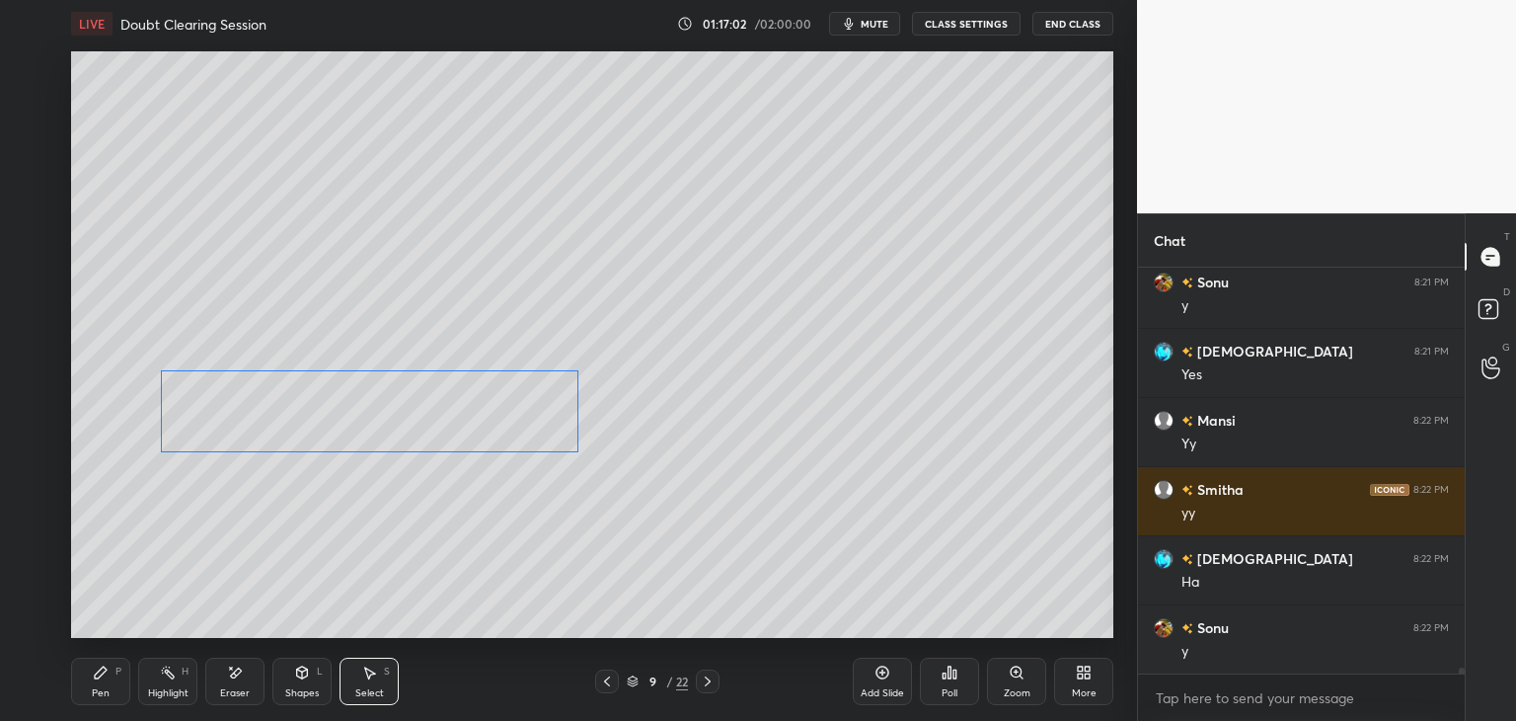
click at [478, 427] on div "0 ° Undo Copy Duplicate Duplicate to new slide Delete" at bounding box center [592, 344] width 1042 height 586
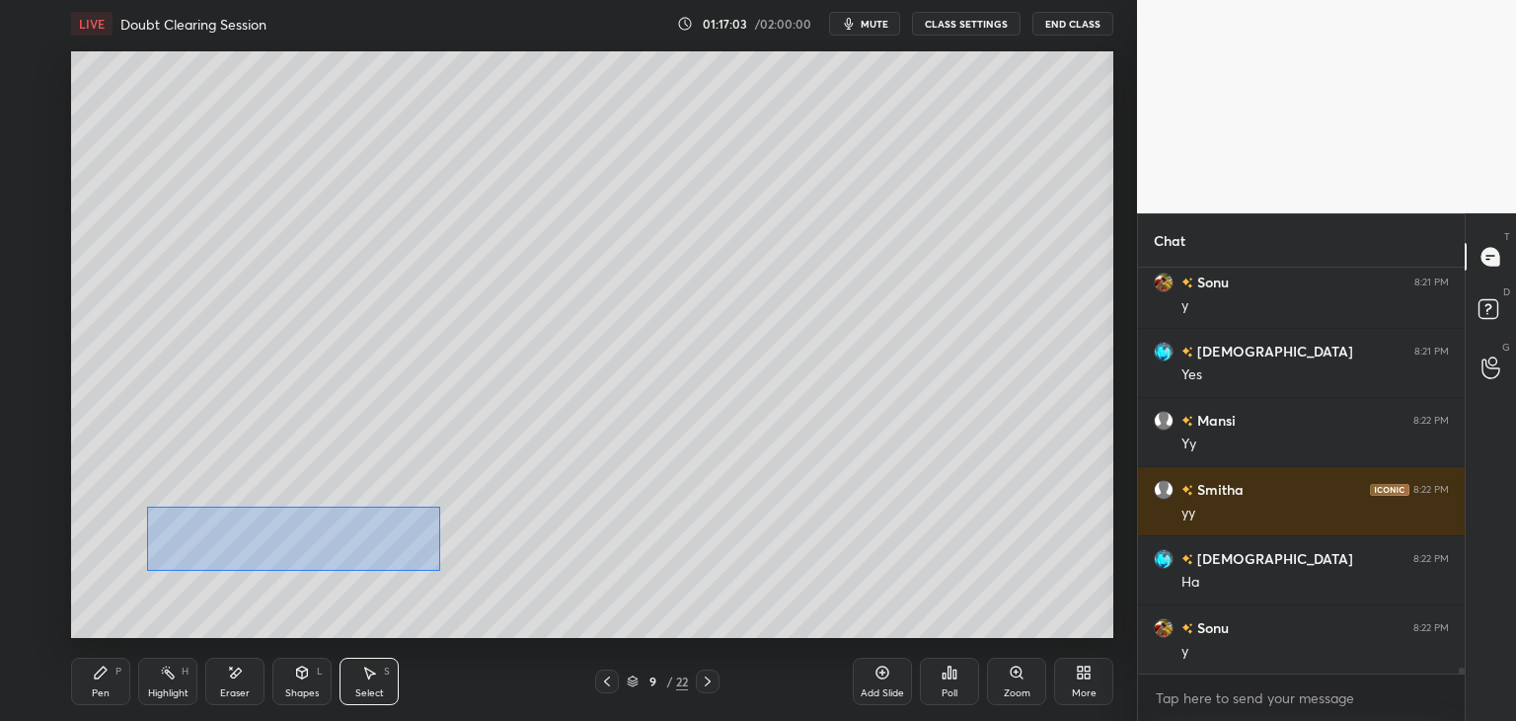
drag, startPoint x: 146, startPoint y: 507, endPoint x: 403, endPoint y: 562, distance: 262.3
click at [438, 570] on div "0 ° Undo Copy Duplicate Duplicate to new slide Delete" at bounding box center [592, 344] width 1042 height 586
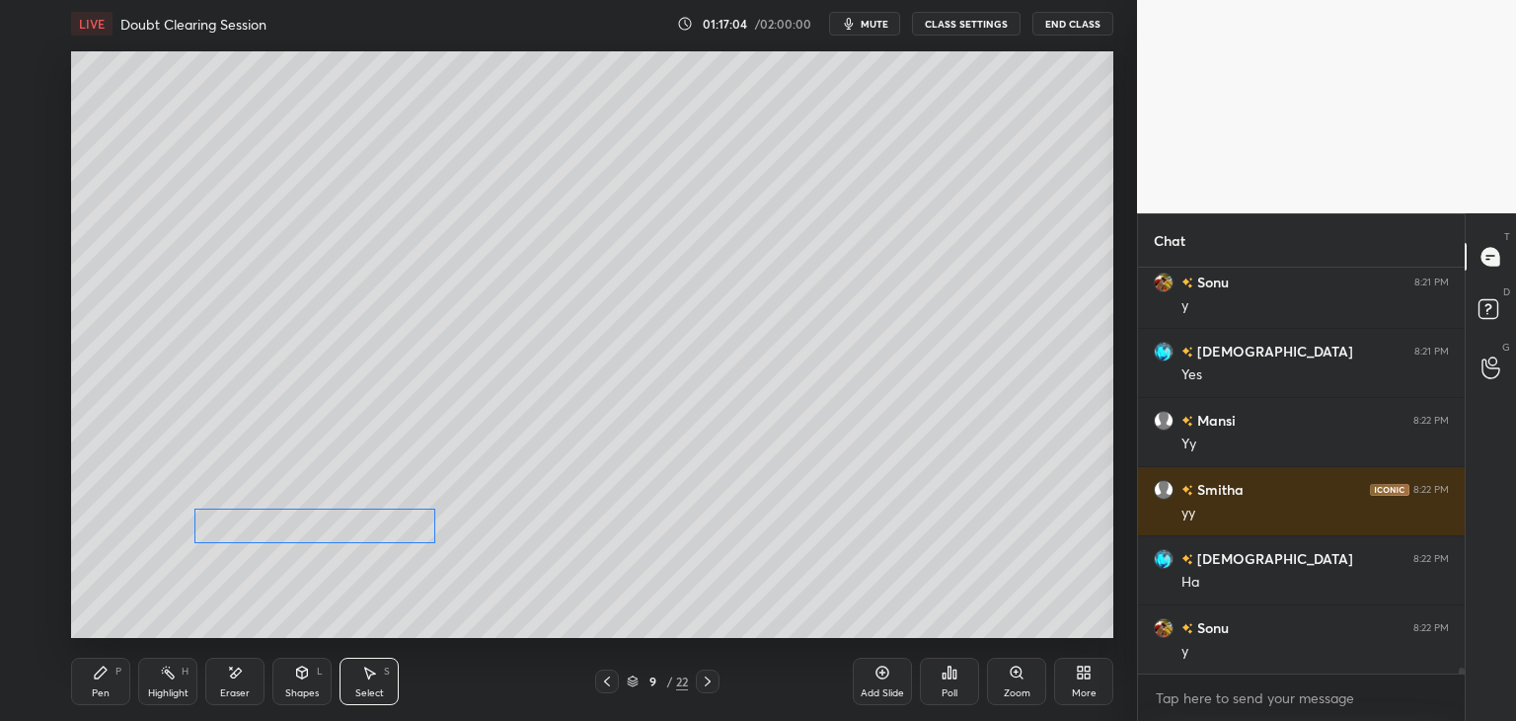
drag, startPoint x: 342, startPoint y: 537, endPoint x: 371, endPoint y: 524, distance: 32.3
click at [371, 524] on div "0 ° Undo Copy Duplicate Duplicate to new slide Delete" at bounding box center [592, 344] width 1042 height 586
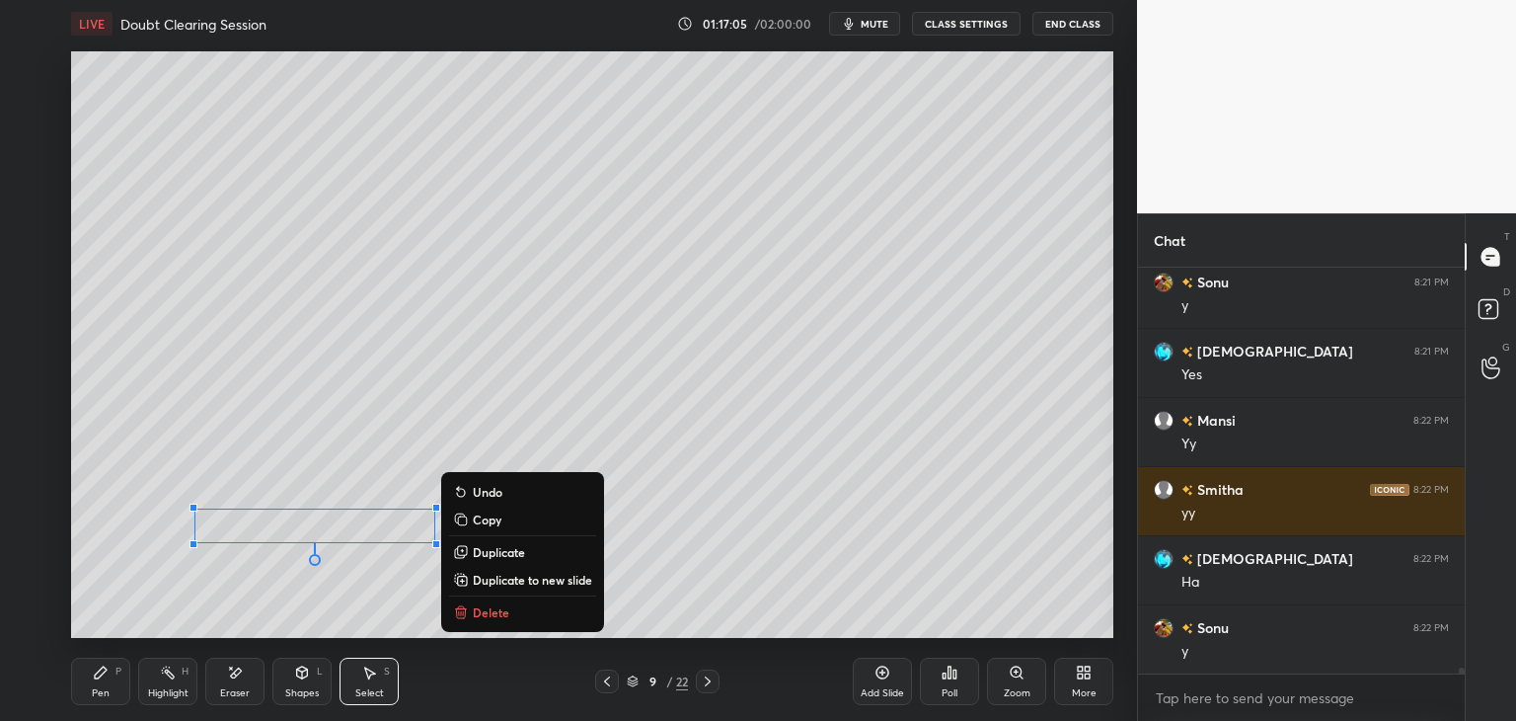
scroll to position [28504, 0]
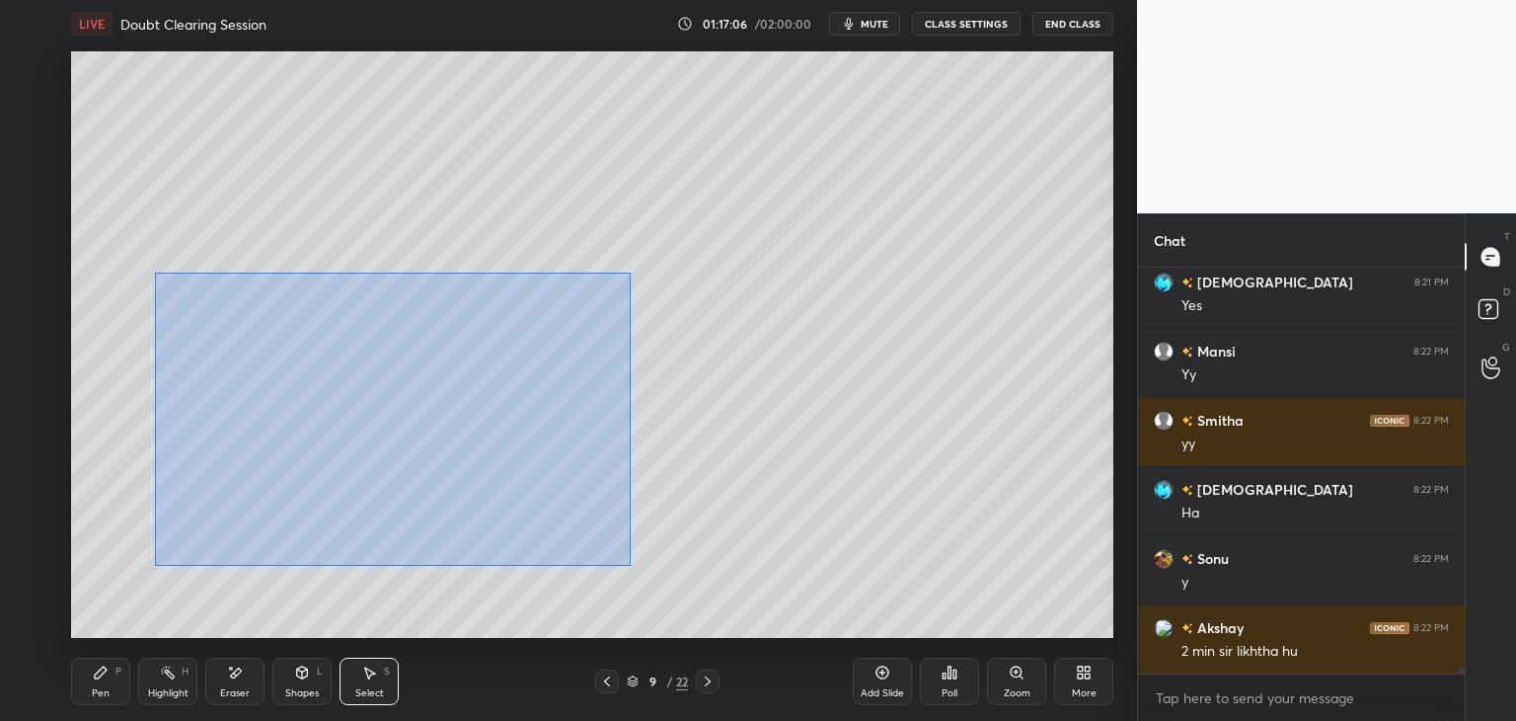
drag, startPoint x: 156, startPoint y: 273, endPoint x: 628, endPoint y: 566, distance: 555.0
click at [631, 568] on div "0 ° Undo Copy Duplicate Duplicate to new slide Delete" at bounding box center [592, 344] width 1042 height 586
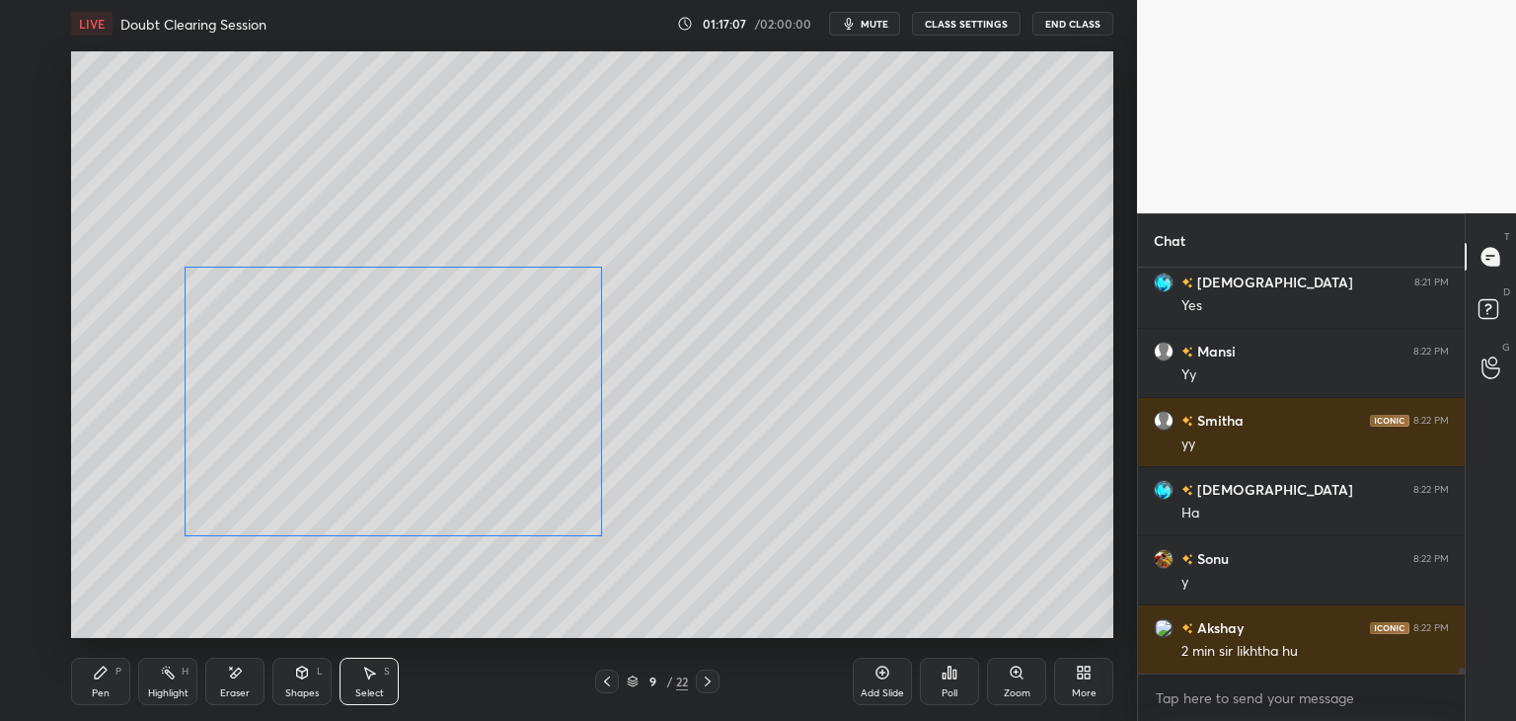
click at [533, 479] on div "0 ° Undo Copy Duplicate Duplicate to new slide Delete" at bounding box center [592, 344] width 1042 height 586
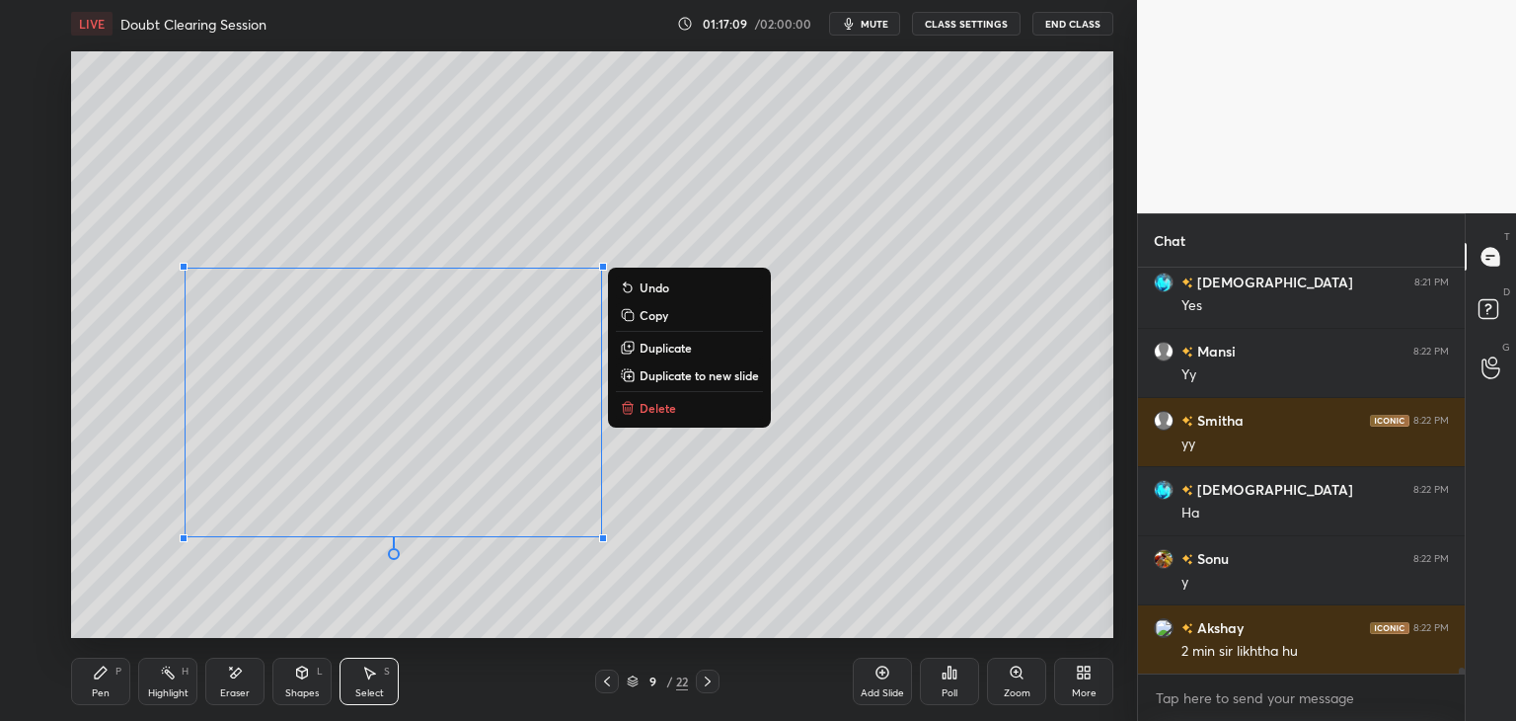
click at [1091, 574] on div "0 ° Undo Copy Duplicate Duplicate to new slide Delete" at bounding box center [592, 344] width 1042 height 586
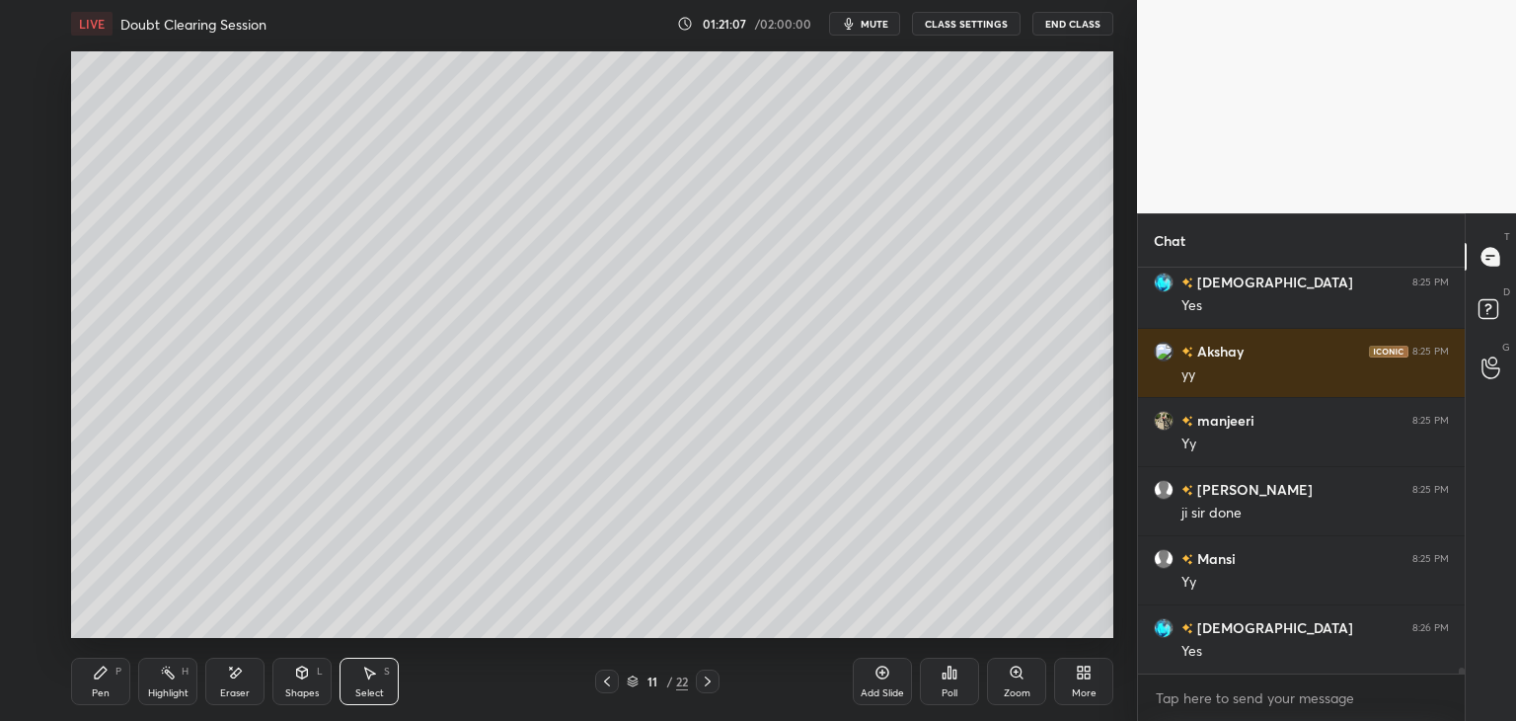
scroll to position [29471, 0]
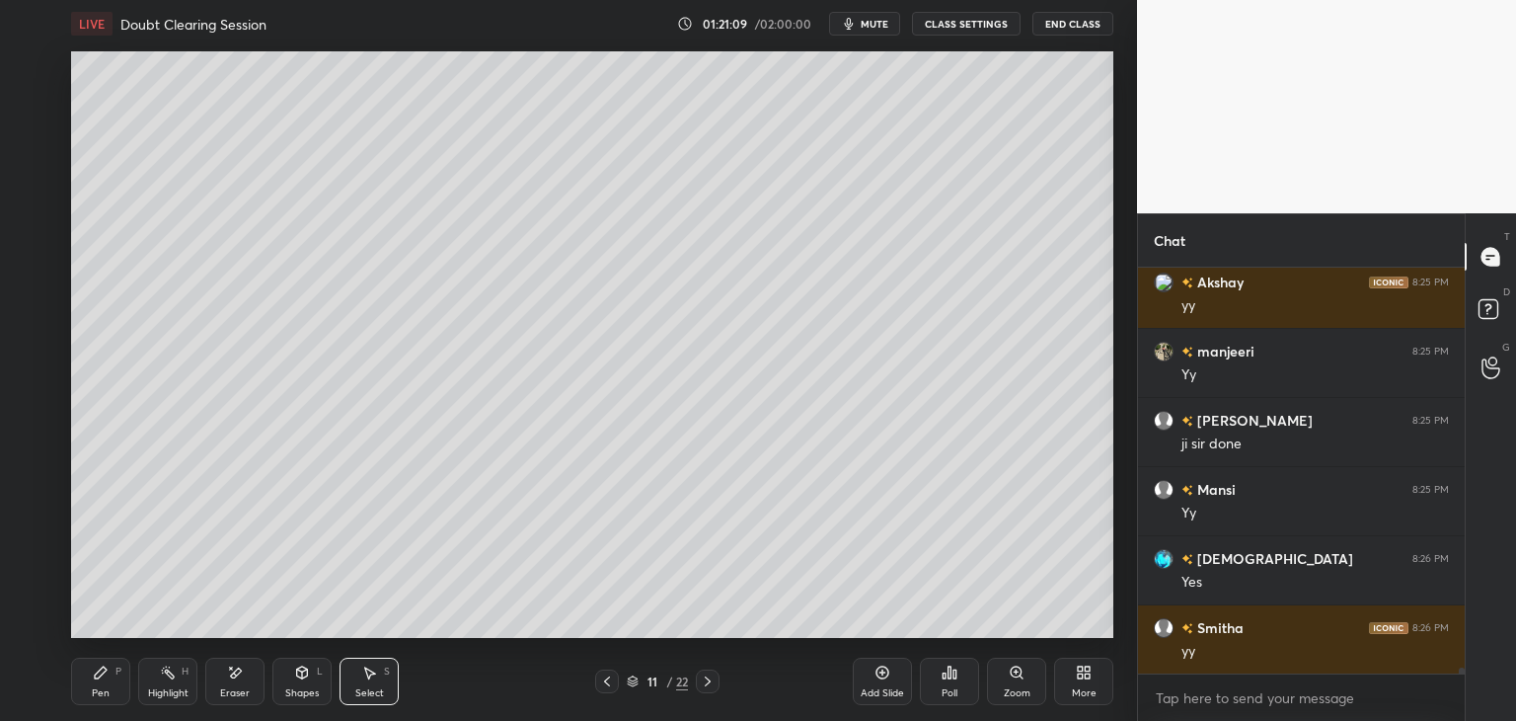
click at [873, 688] on div "Add Slide" at bounding box center [882, 693] width 43 height 10
click at [87, 682] on div "Pen P" at bounding box center [100, 680] width 59 height 47
click at [35, 218] on div at bounding box center [32, 225] width 16 height 16
click at [39, 304] on div at bounding box center [33, 304] width 32 height 32
click at [355, 672] on div "Select S" at bounding box center [369, 680] width 59 height 47
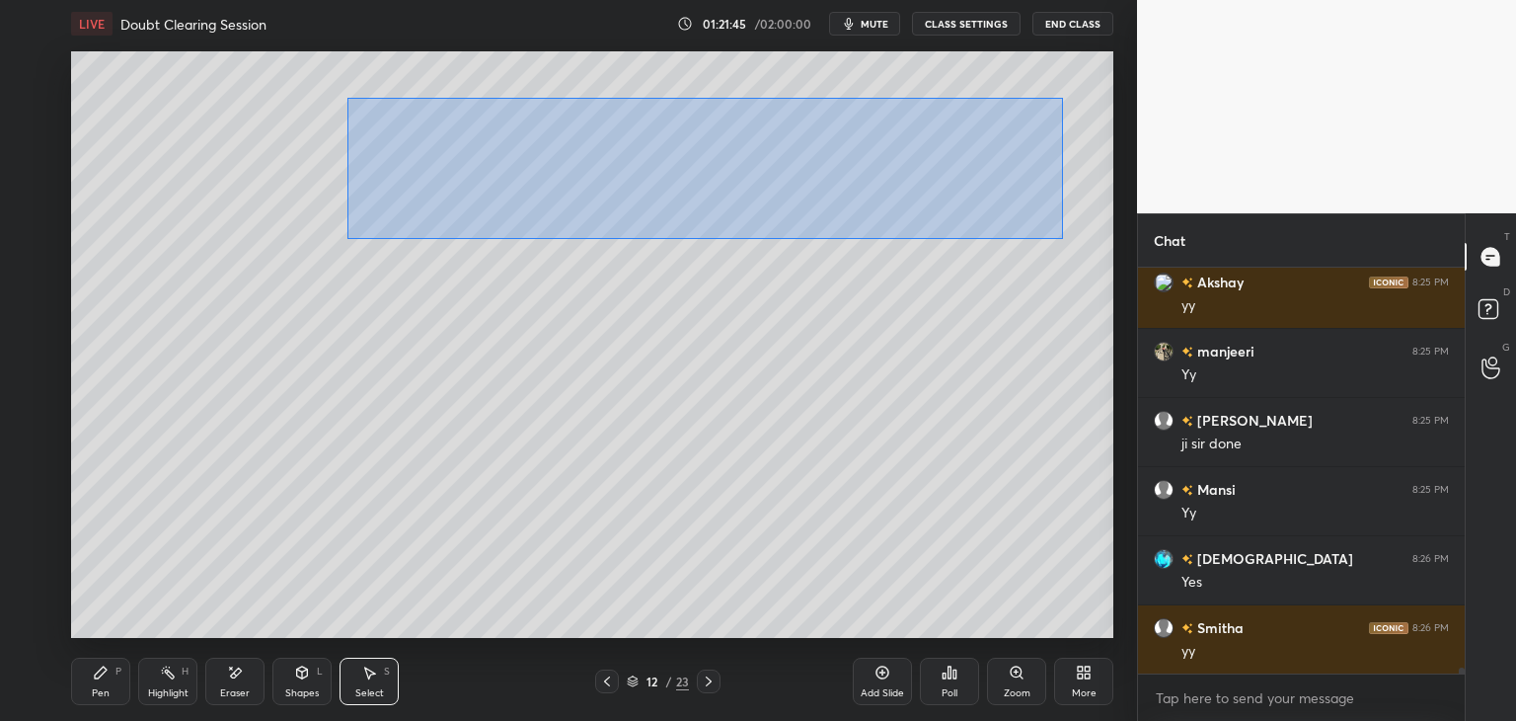
drag, startPoint x: 349, startPoint y: 99, endPoint x: 999, endPoint y: 221, distance: 660.9
click at [1062, 237] on div "0 ° Undo Copy Duplicate Duplicate to new slide Delete" at bounding box center [592, 344] width 1042 height 586
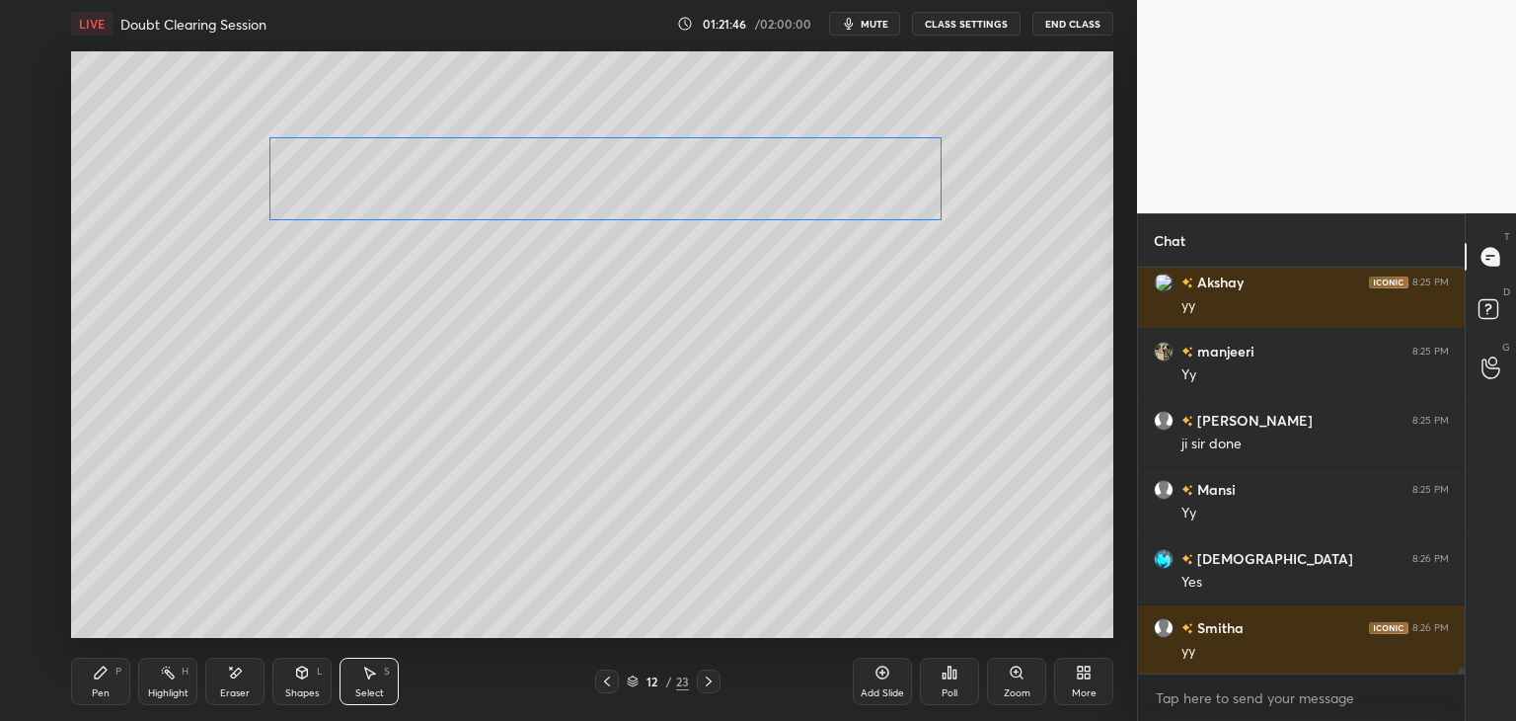
drag, startPoint x: 812, startPoint y: 187, endPoint x: 777, endPoint y: 209, distance: 42.2
click at [777, 206] on div "0 ° Undo Copy Duplicate Duplicate to new slide Delete" at bounding box center [592, 344] width 1042 height 586
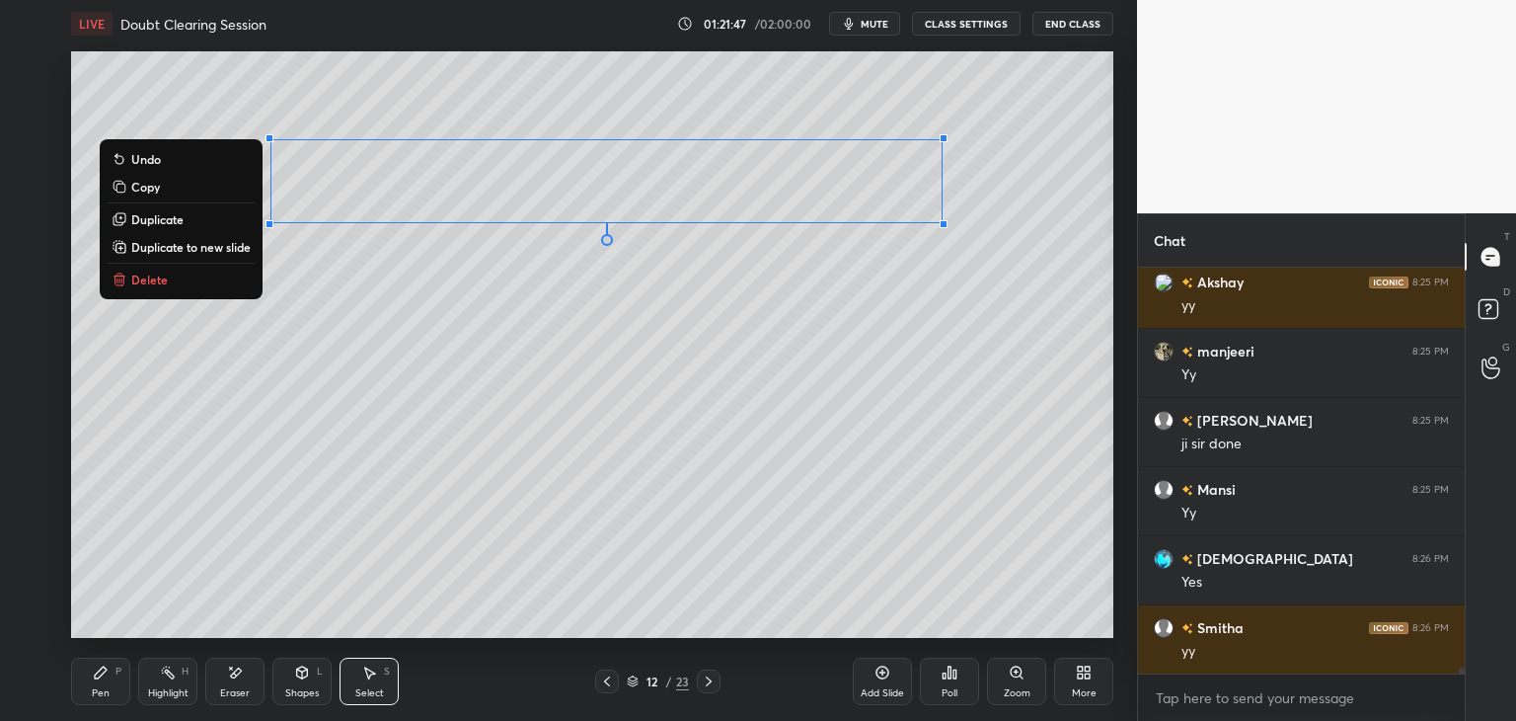
click at [94, 678] on icon at bounding box center [101, 672] width 16 height 16
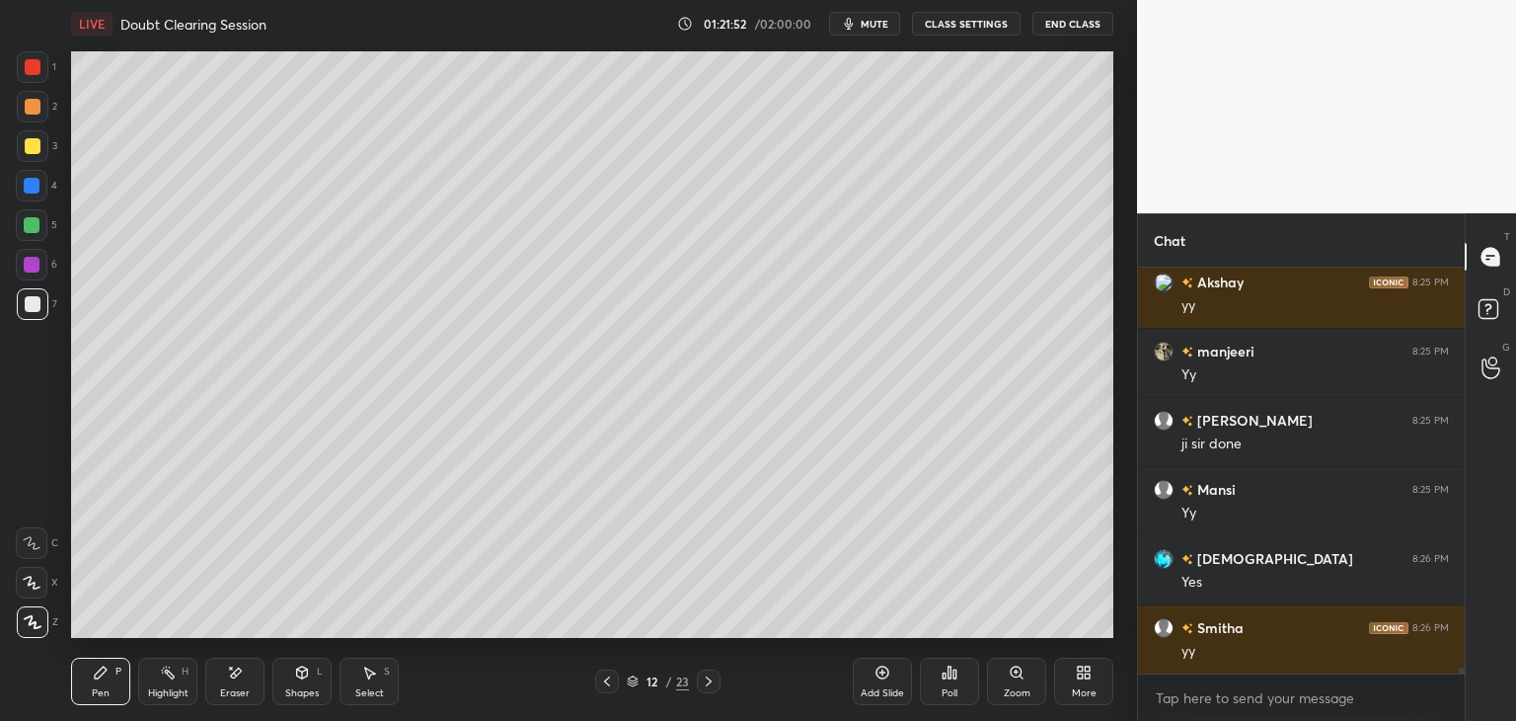
scroll to position [29518, 0]
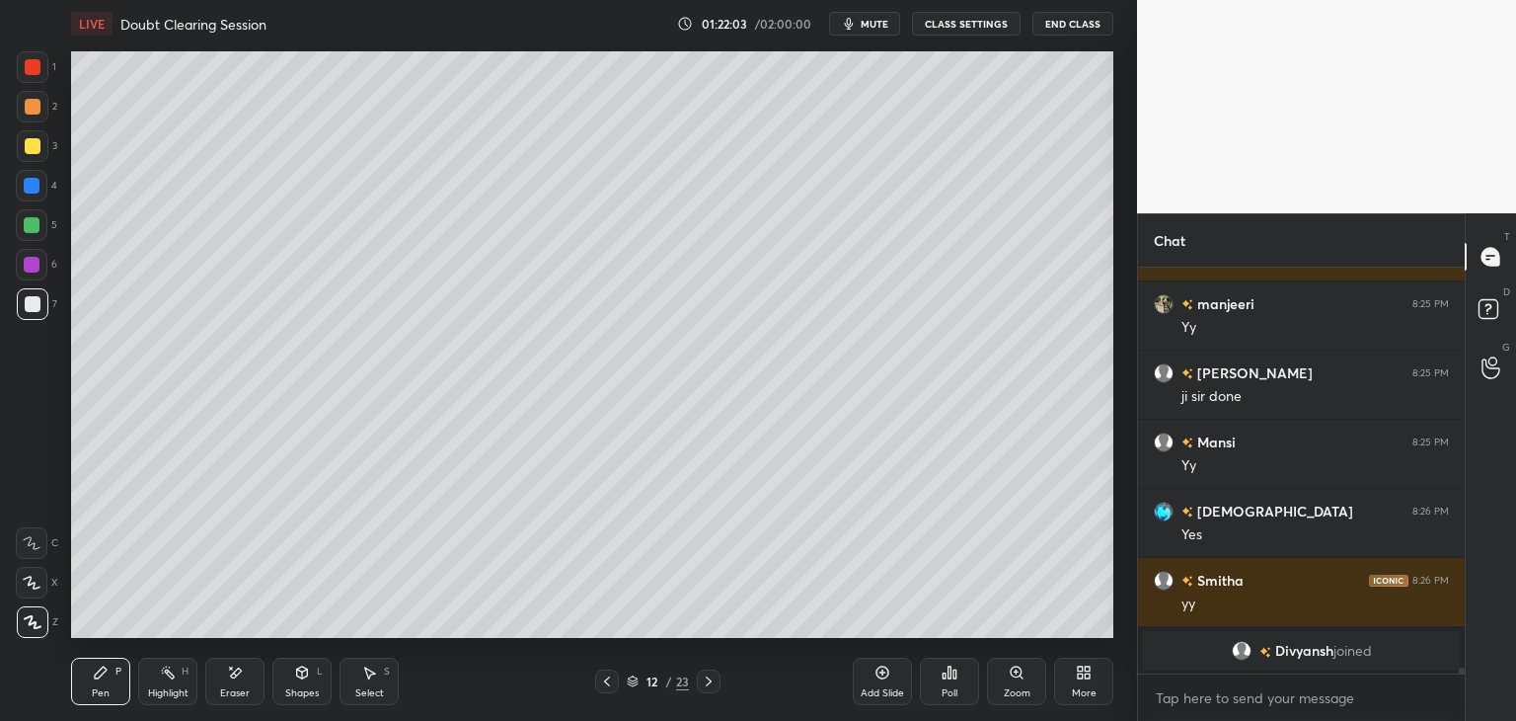
click at [377, 691] on div "Select" at bounding box center [369, 693] width 29 height 10
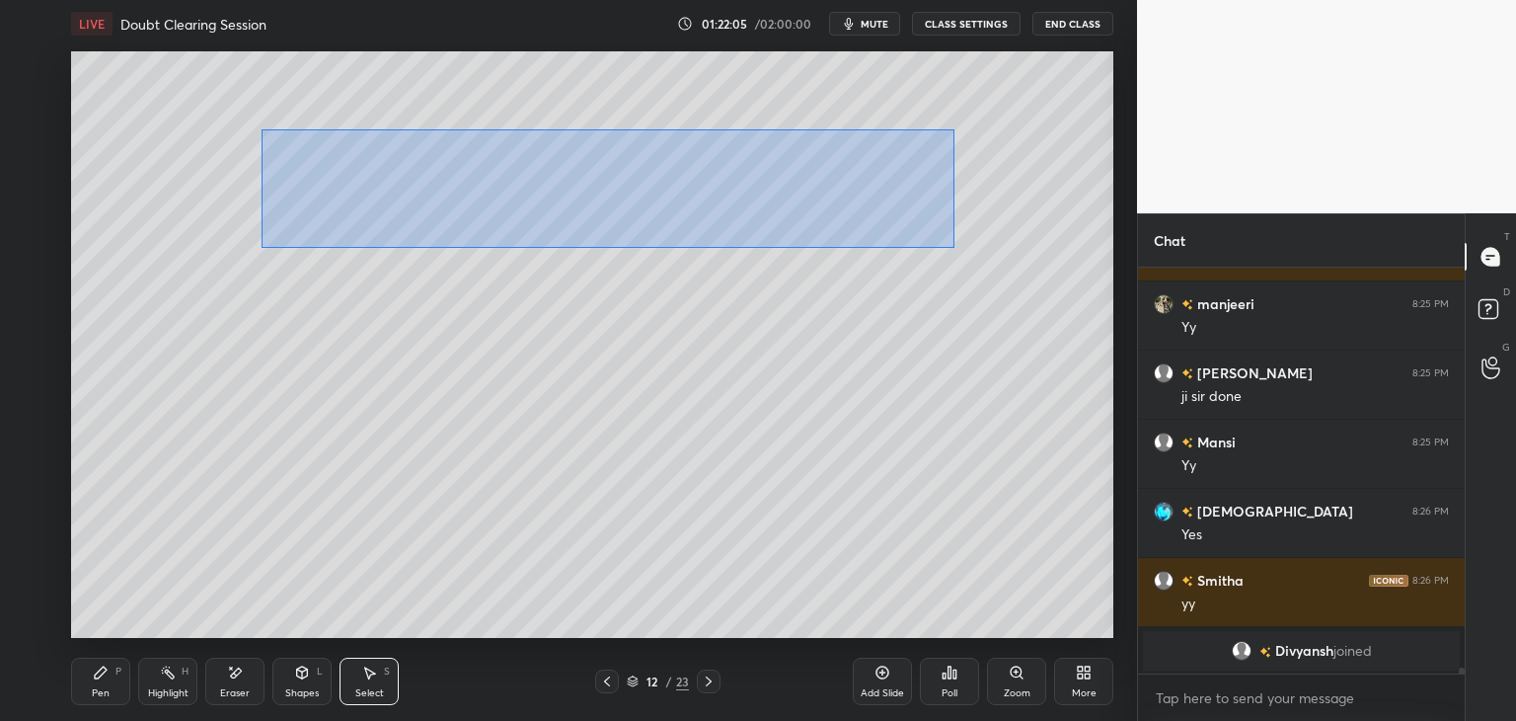
drag, startPoint x: 262, startPoint y: 131, endPoint x: 923, endPoint y: 238, distance: 669.9
click at [953, 246] on div "0 ° Undo Copy Duplicate Duplicate to new slide Delete" at bounding box center [592, 344] width 1042 height 586
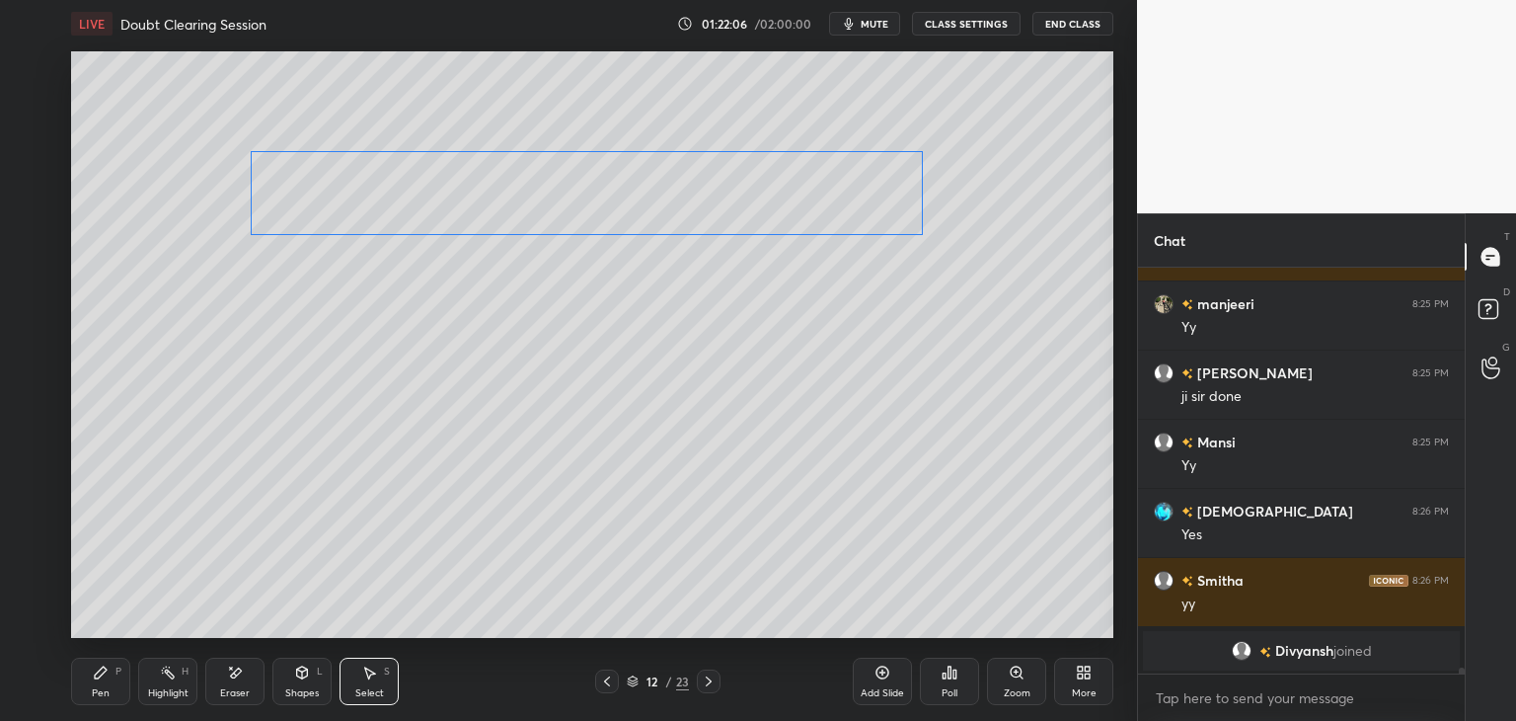
click at [812, 218] on div "0 ° Undo Copy Duplicate Duplicate to new slide Delete" at bounding box center [592, 344] width 1042 height 586
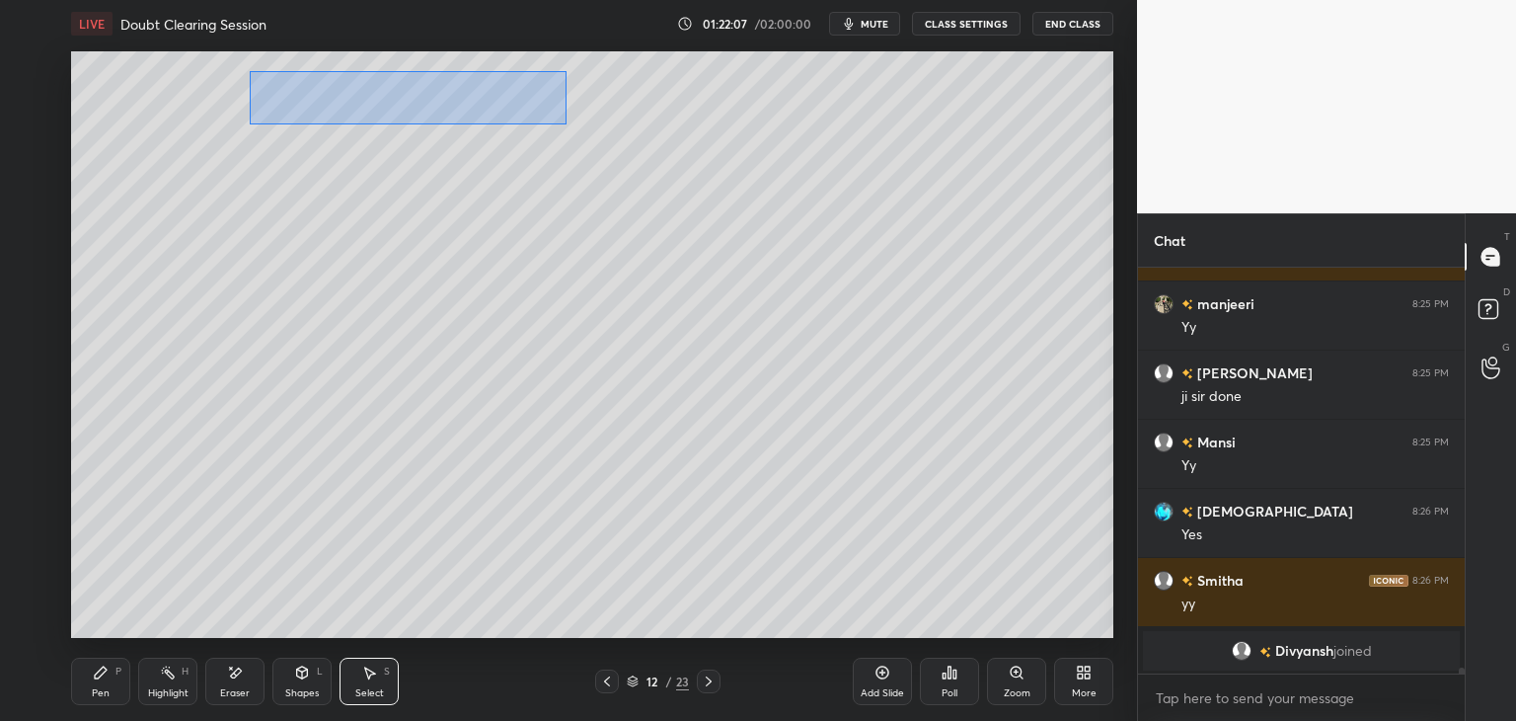
drag, startPoint x: 253, startPoint y: 72, endPoint x: 528, endPoint y: 113, distance: 278.4
click at [563, 123] on div "0 ° Undo Copy Duplicate Duplicate to new slide Delete" at bounding box center [592, 344] width 1042 height 586
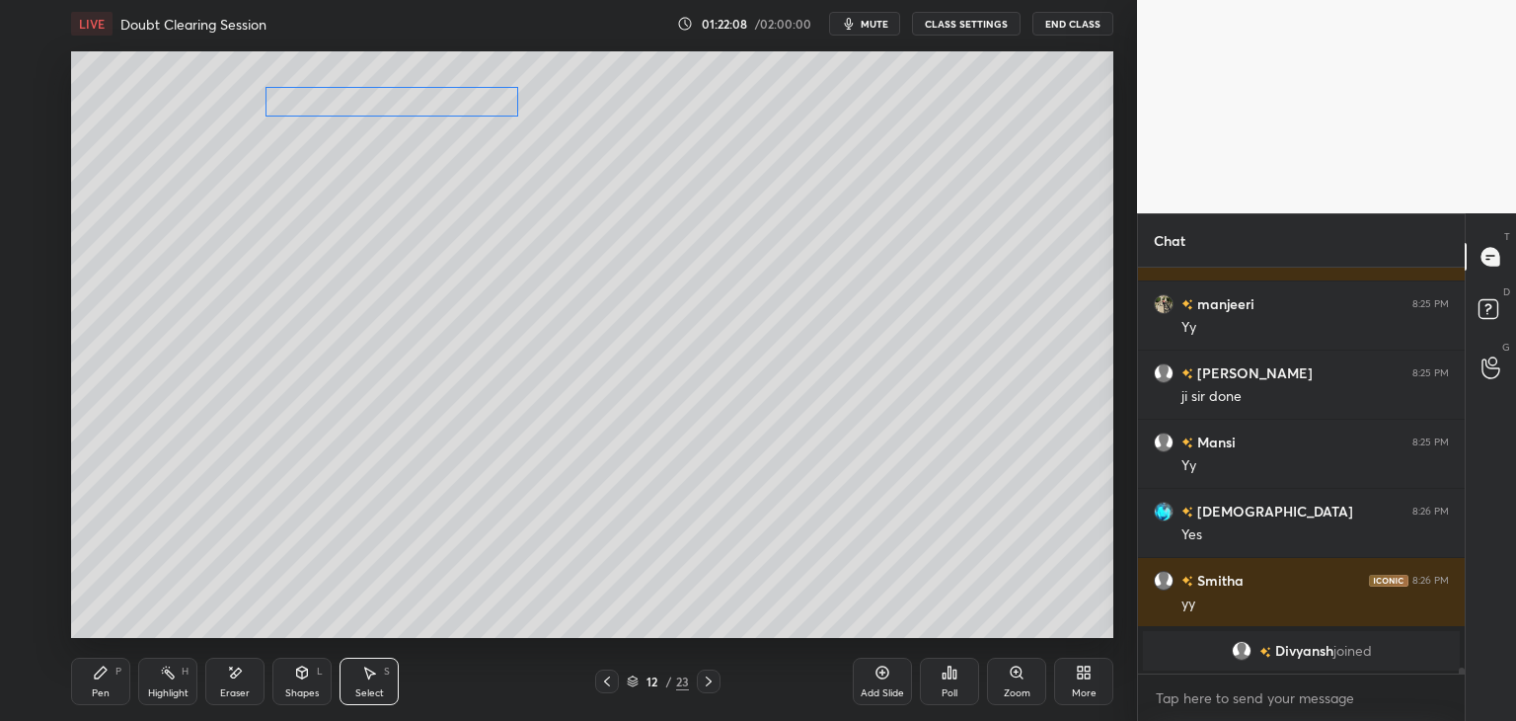
drag, startPoint x: 471, startPoint y: 96, endPoint x: 445, endPoint y: 140, distance: 51.3
click at [454, 101] on div "0 ° Undo Copy Duplicate Duplicate to new slide Delete" at bounding box center [592, 344] width 1042 height 586
click at [394, 271] on div "0 ° Undo Copy Duplicate Duplicate to new slide Delete" at bounding box center [592, 344] width 1042 height 586
click at [102, 671] on icon at bounding box center [101, 672] width 12 height 12
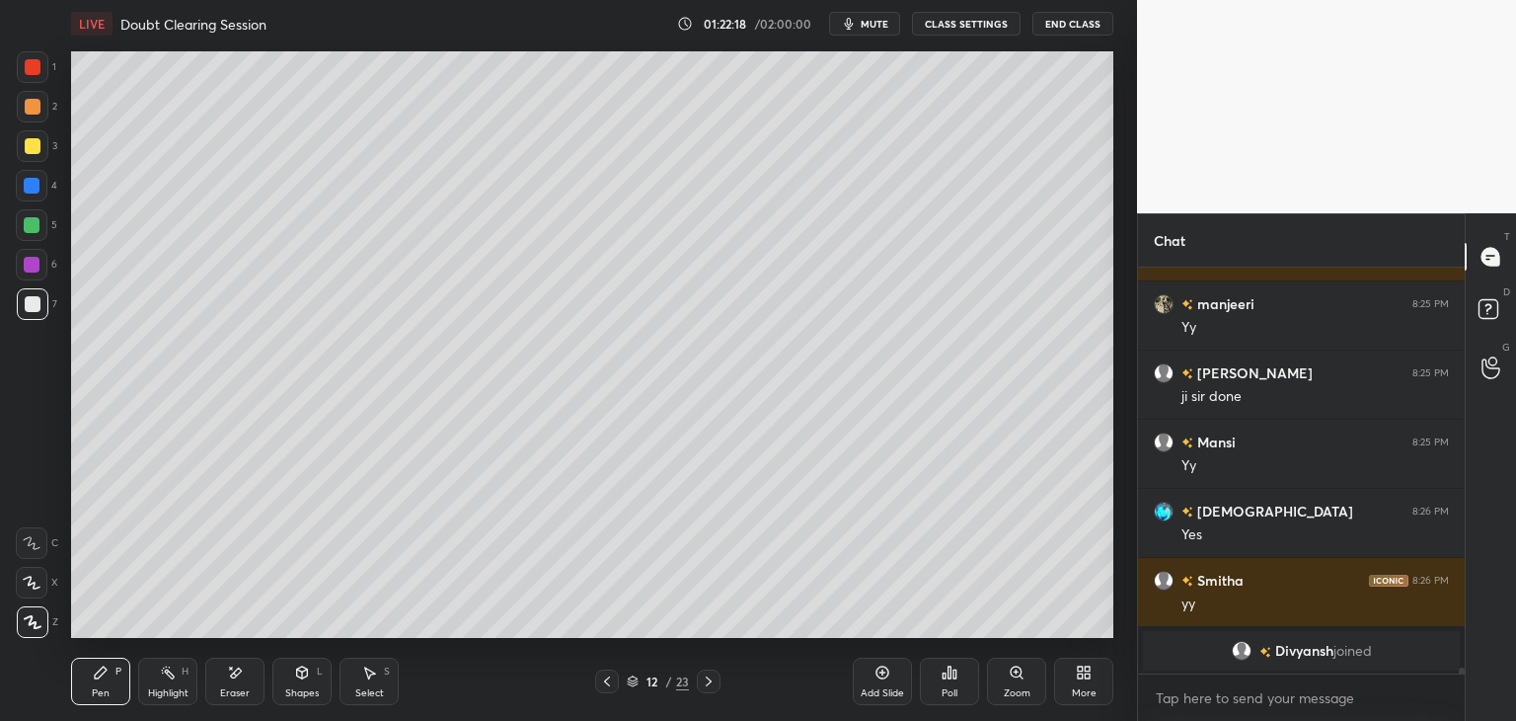
click at [225, 698] on div "Eraser" at bounding box center [235, 693] width 30 height 10
click at [109, 680] on div "Pen P" at bounding box center [100, 680] width 59 height 47
click at [239, 649] on div "Pen P Highlight H Eraser Shapes L Select S 12 / 23 Add Slide Poll Zoom More" at bounding box center [592, 681] width 1042 height 79
click at [239, 676] on icon at bounding box center [235, 672] width 16 height 17
drag, startPoint x: 98, startPoint y: 704, endPoint x: 132, endPoint y: 672, distance: 46.8
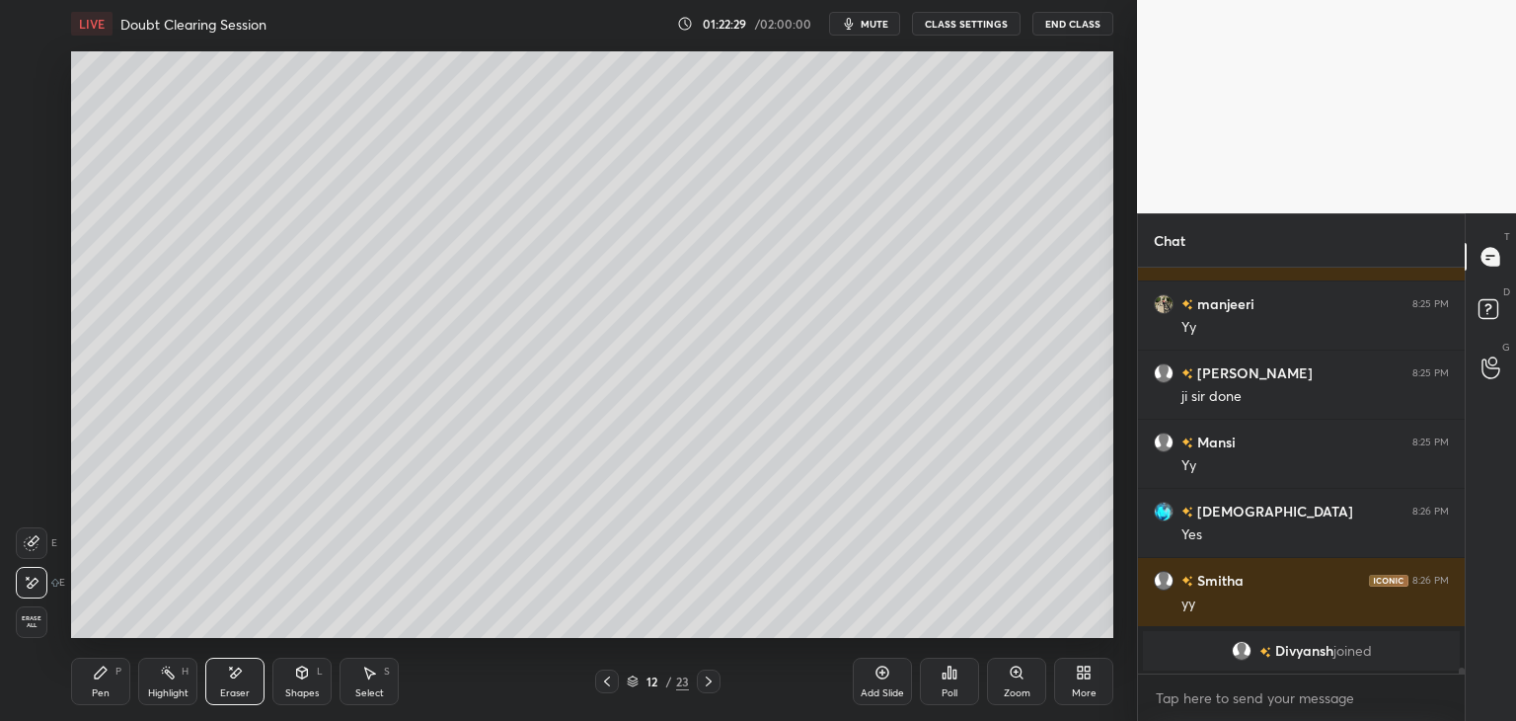
click at [99, 704] on div "Pen P" at bounding box center [100, 680] width 59 height 47
click at [299, 688] on div "Shapes" at bounding box center [302, 693] width 34 height 10
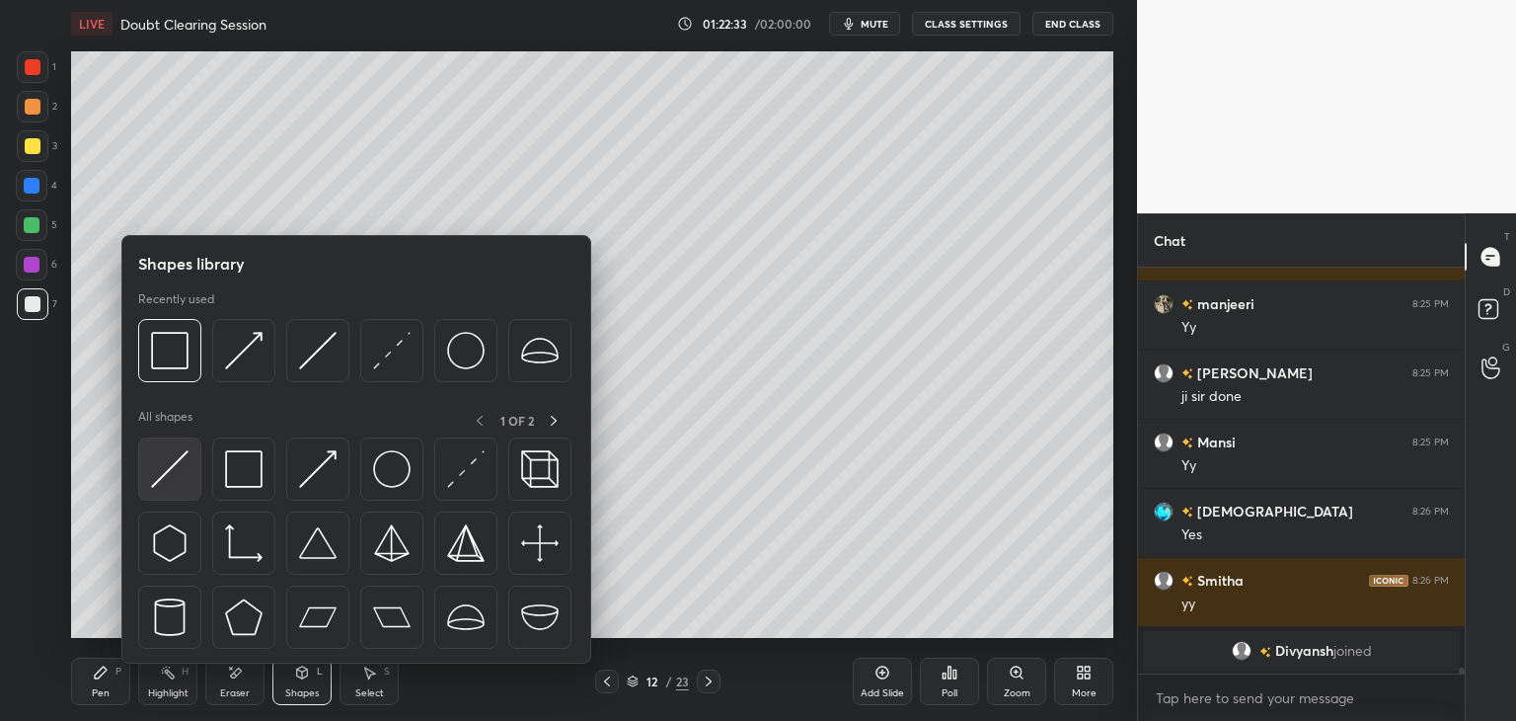
click at [185, 475] on img at bounding box center [170, 469] width 38 height 38
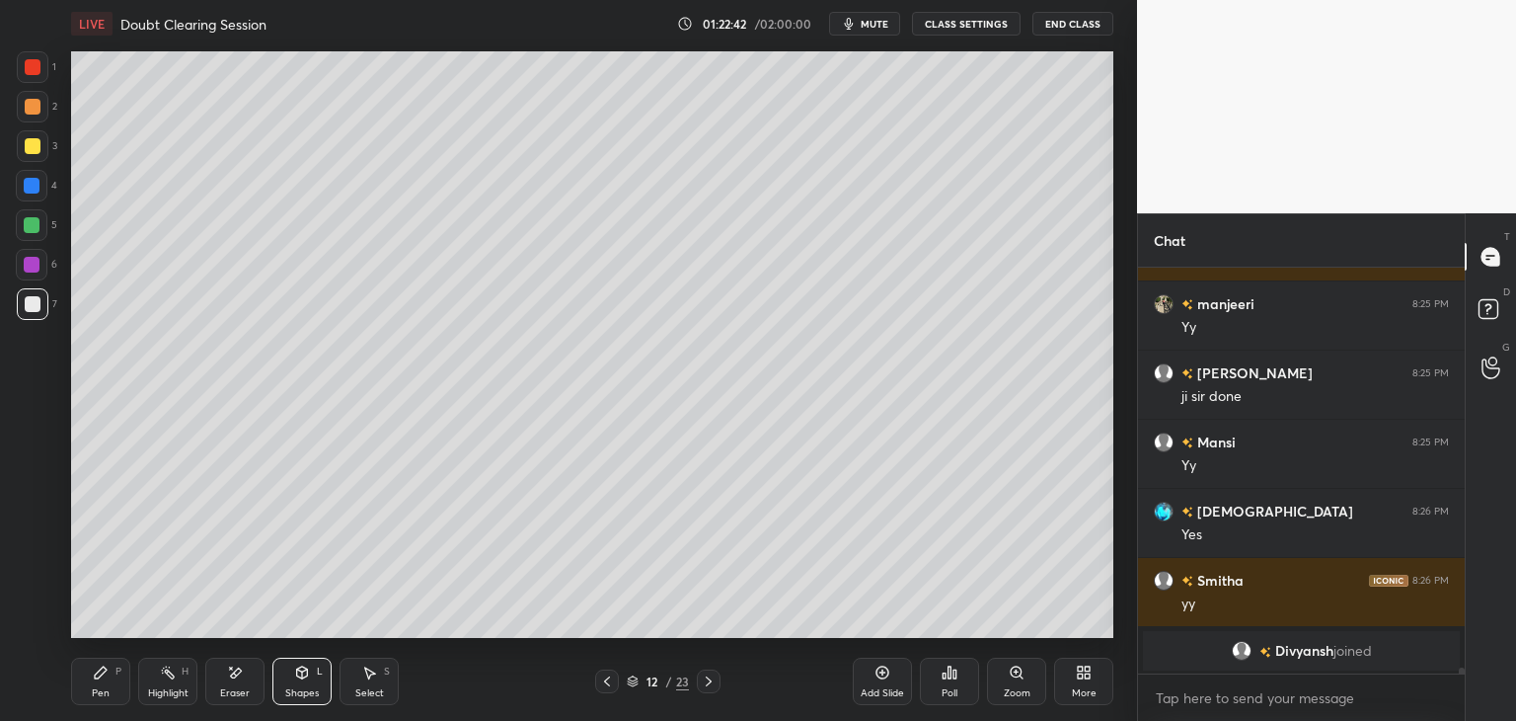
click at [99, 683] on div "Pen P" at bounding box center [100, 680] width 59 height 47
drag, startPoint x: 301, startPoint y: 679, endPoint x: 308, endPoint y: 670, distance: 11.3
click at [301, 680] on icon at bounding box center [302, 672] width 16 height 16
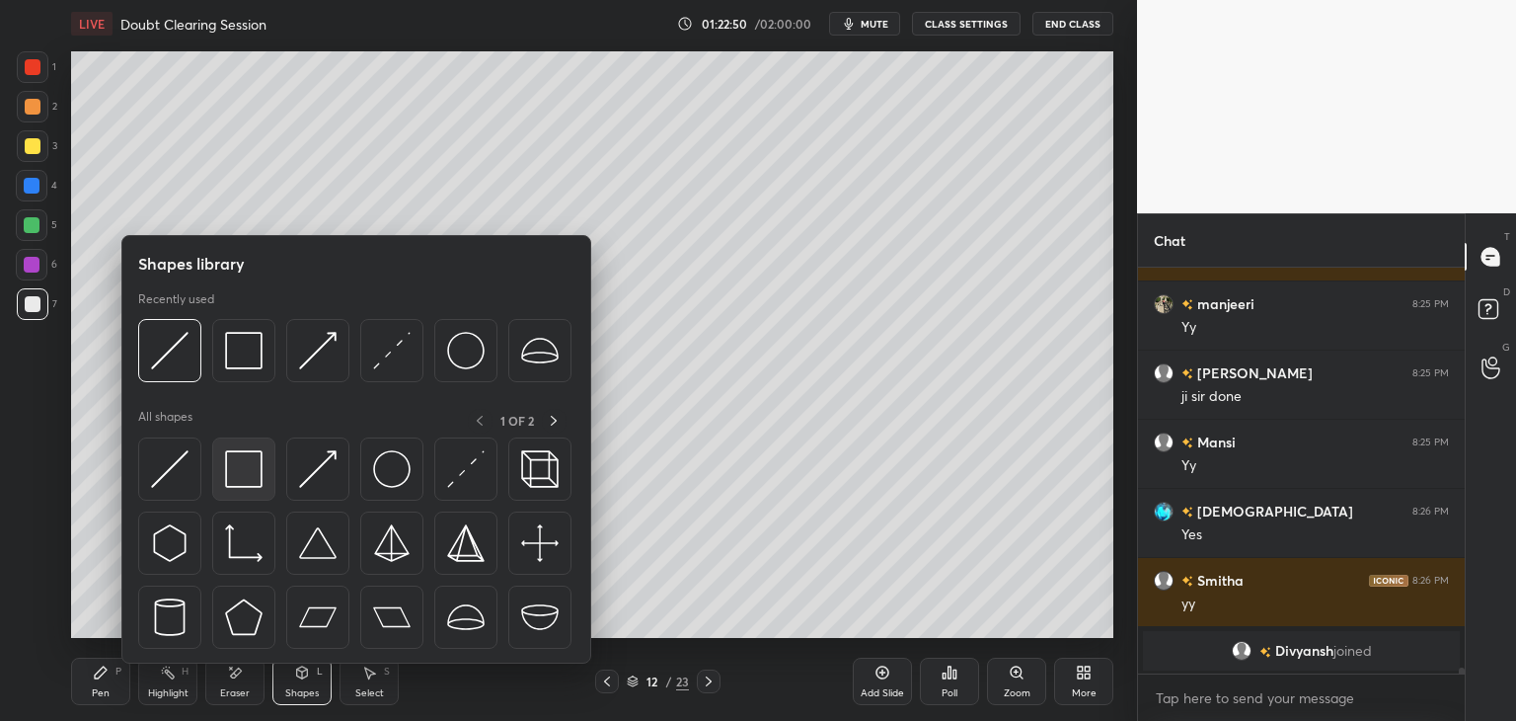
click at [249, 483] on img at bounding box center [244, 469] width 38 height 38
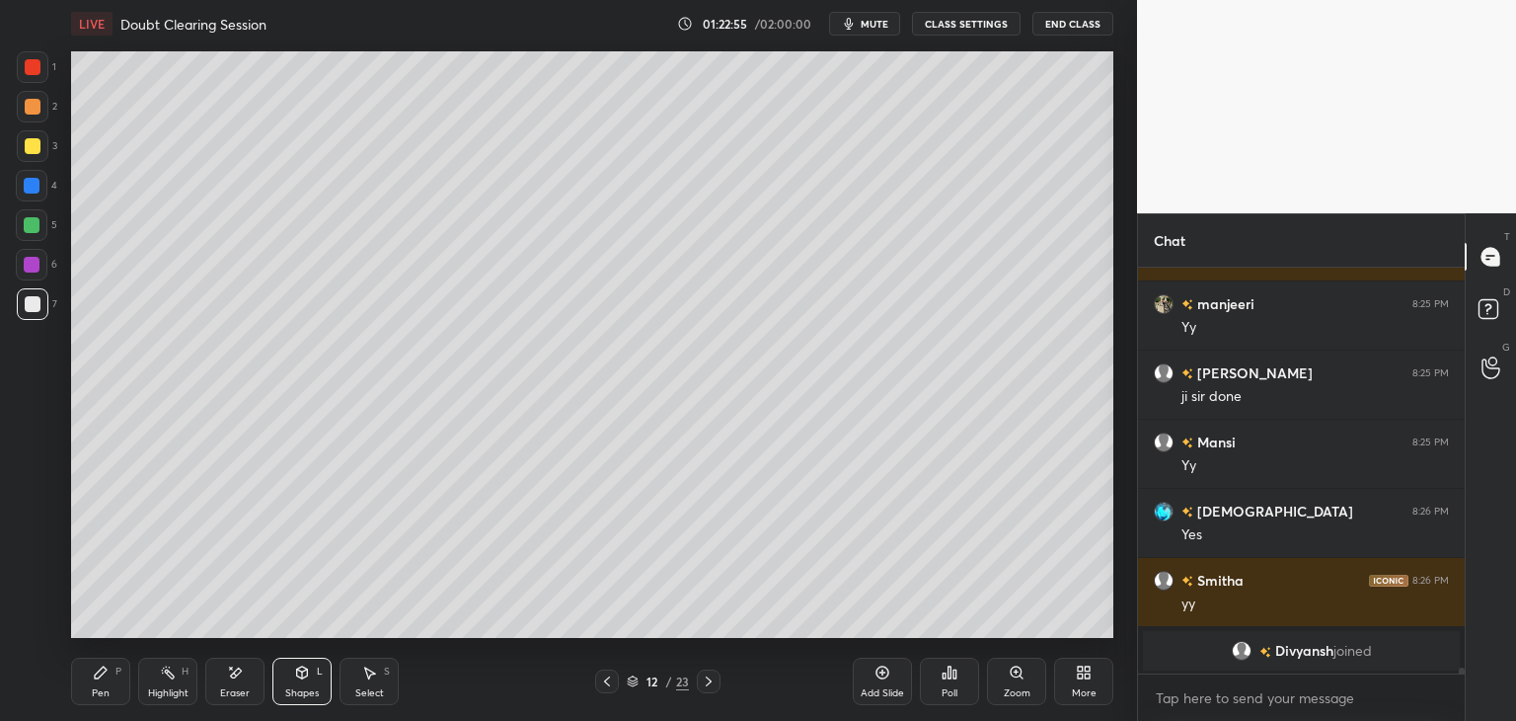
scroll to position [29037, 0]
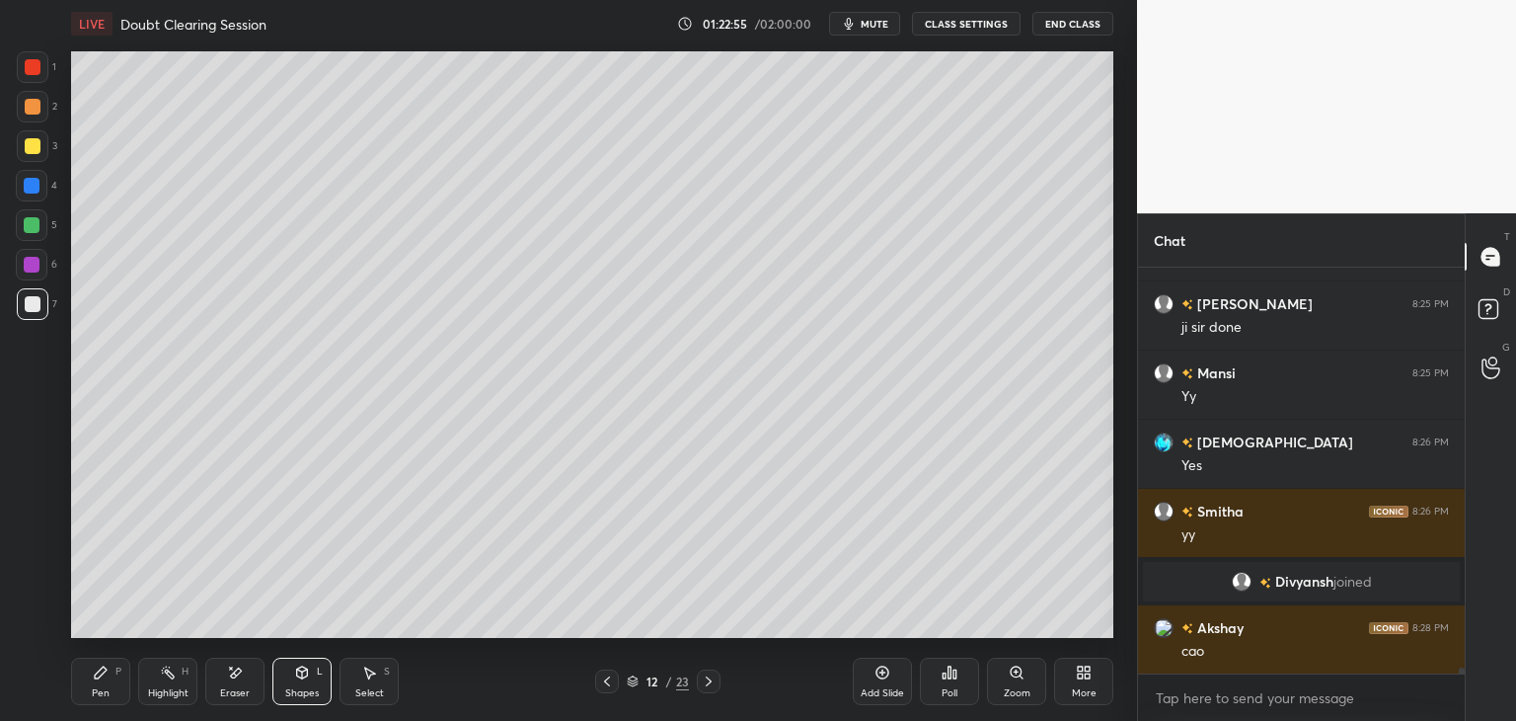
click at [377, 670] on div "Select S" at bounding box center [369, 680] width 59 height 47
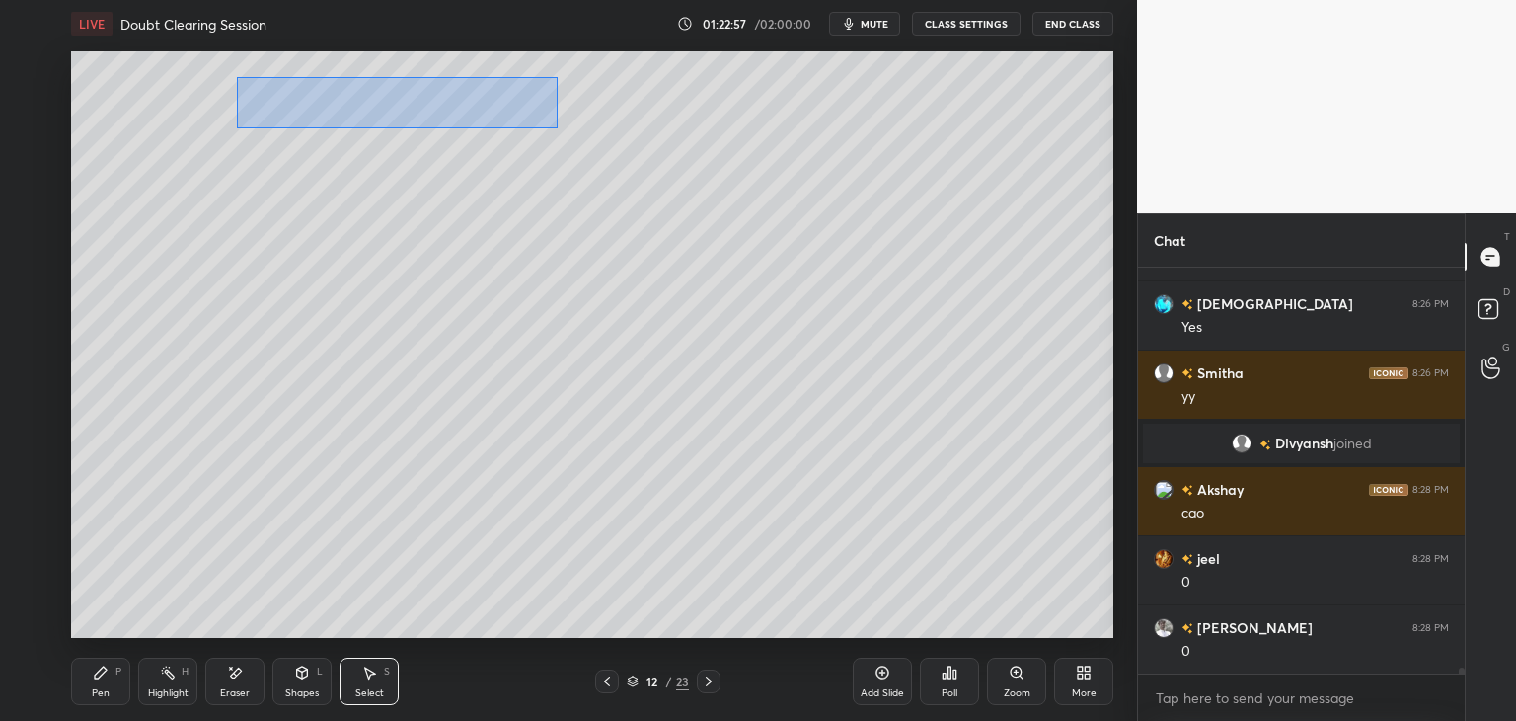
scroll to position [29244, 0]
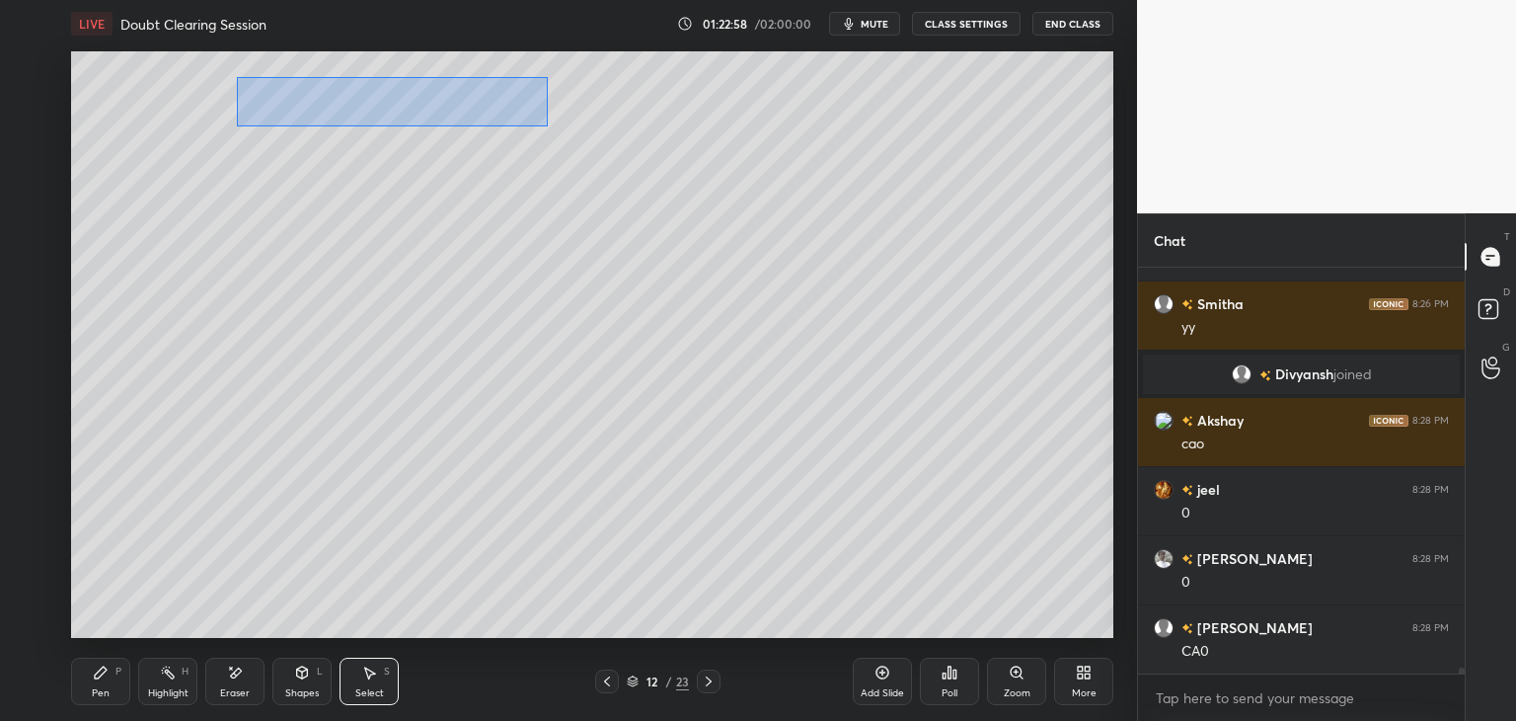
drag, startPoint x: 275, startPoint y: 96, endPoint x: 538, endPoint y: 127, distance: 264.5
click at [547, 126] on div "0 ° Undo Copy Duplicate Duplicate to new slide Delete" at bounding box center [592, 344] width 1042 height 586
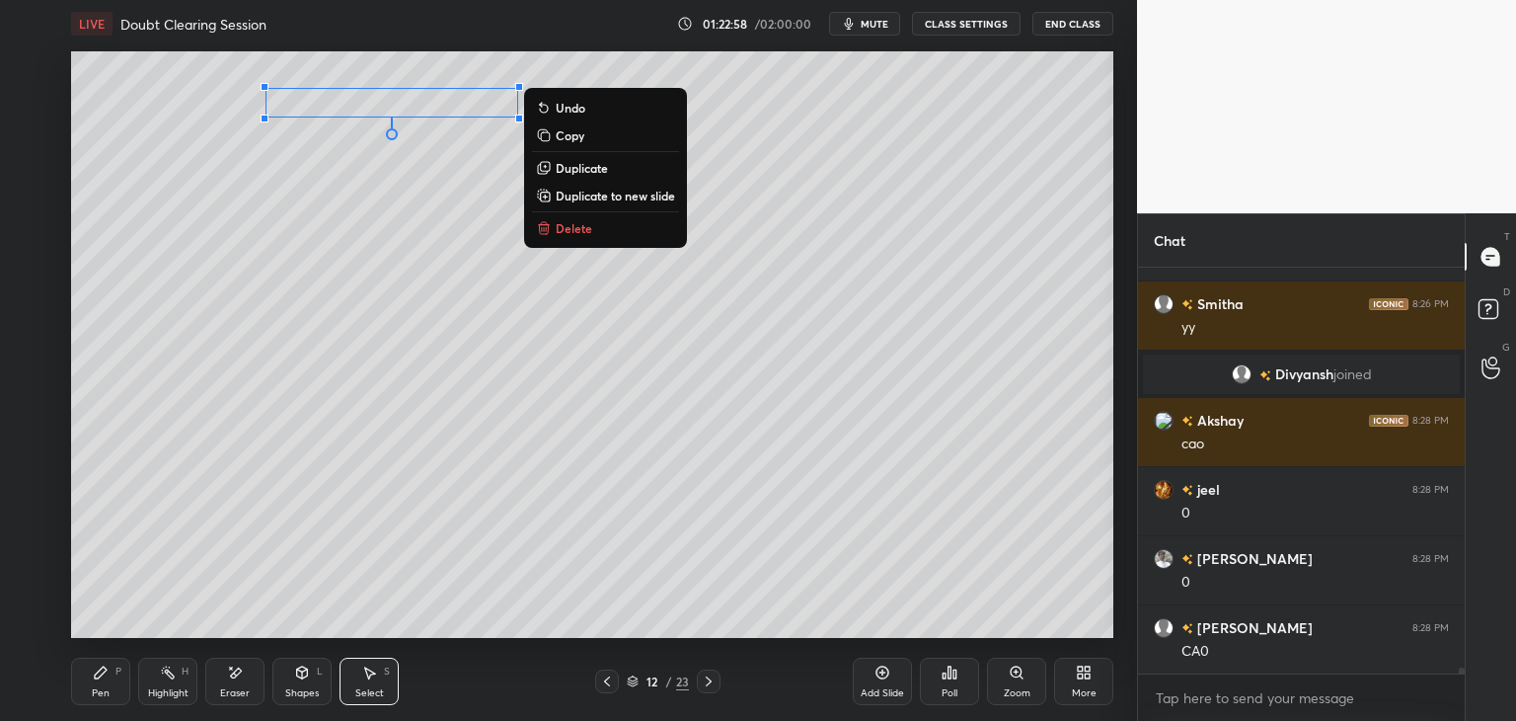
scroll to position [29313, 0]
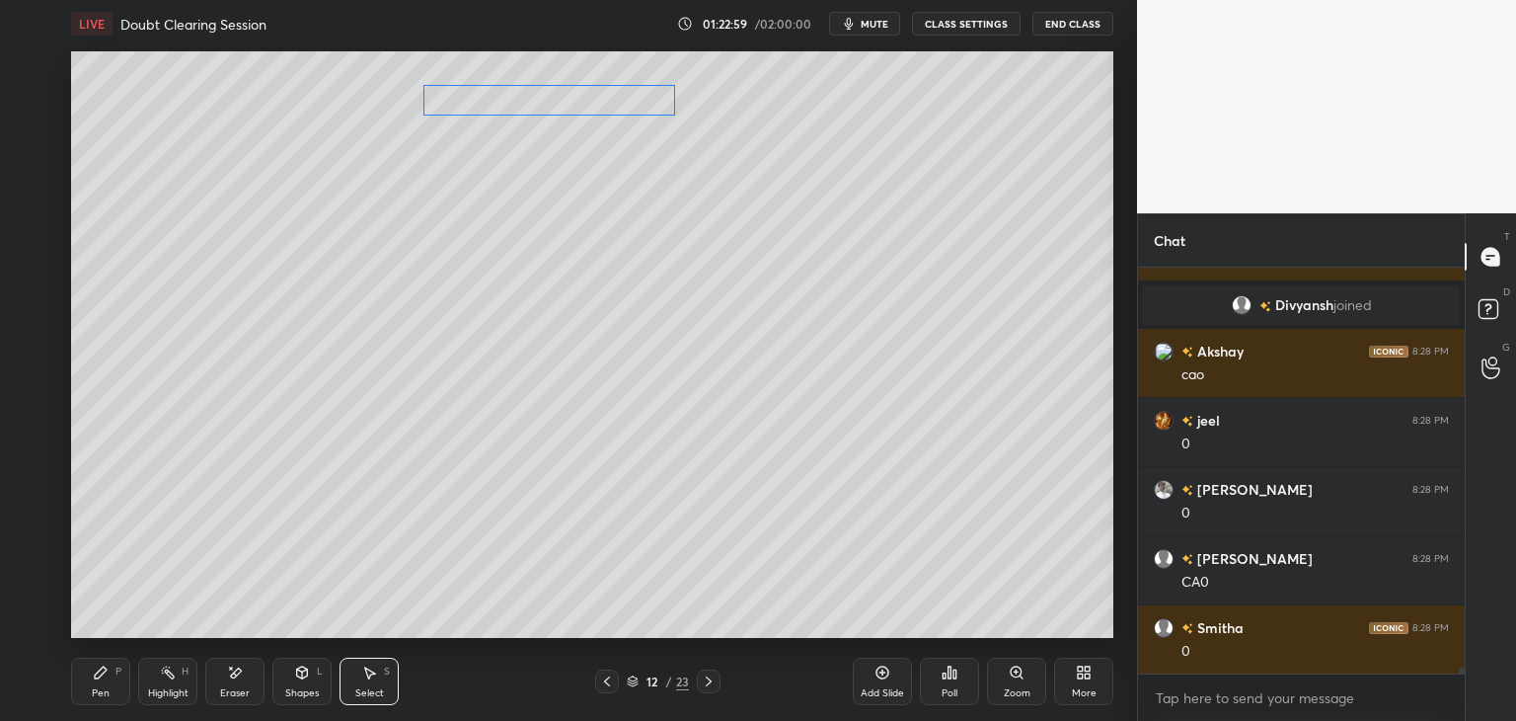
drag, startPoint x: 441, startPoint y: 104, endPoint x: 597, endPoint y: 103, distance: 156.0
click at [598, 102] on div "0 ° Undo Copy Duplicate Duplicate to new slide Delete" at bounding box center [592, 344] width 1042 height 586
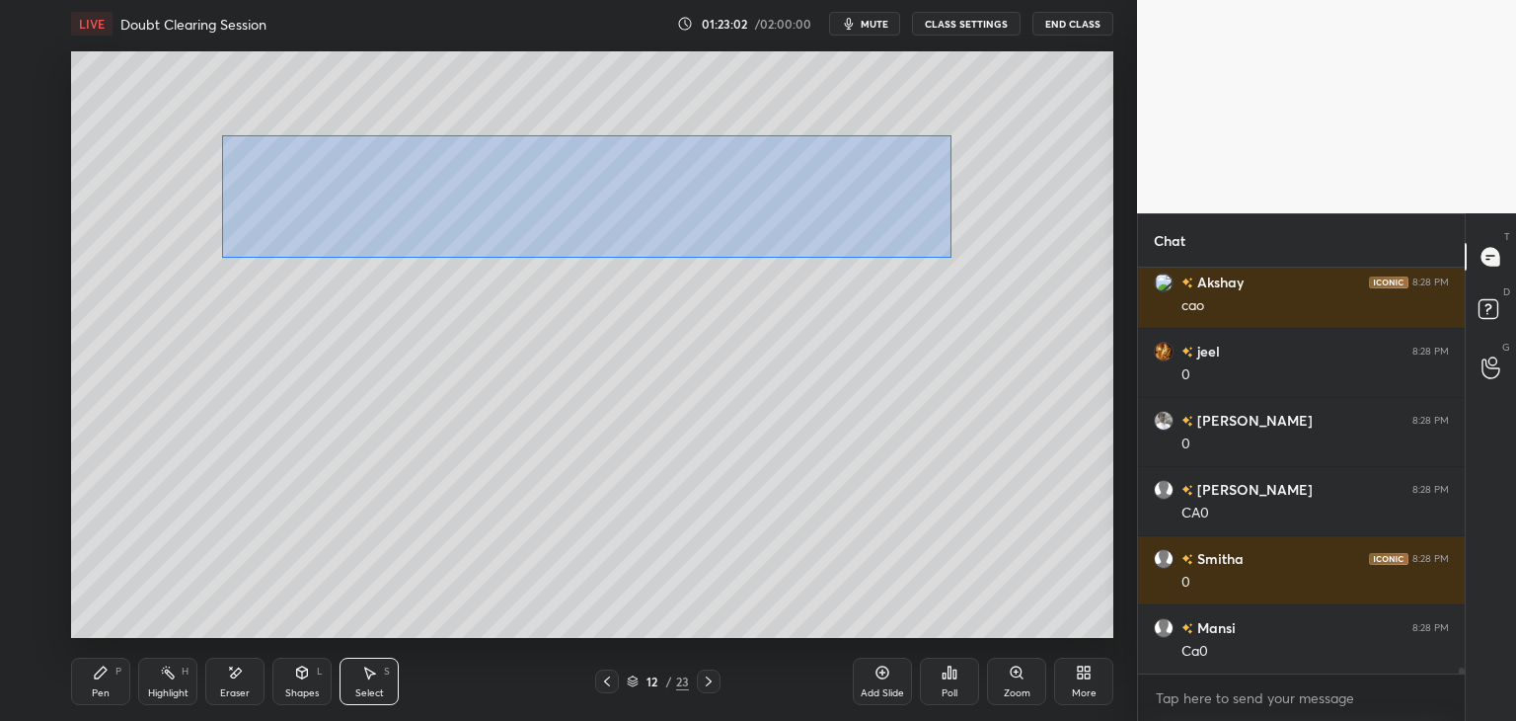
scroll to position [29451, 0]
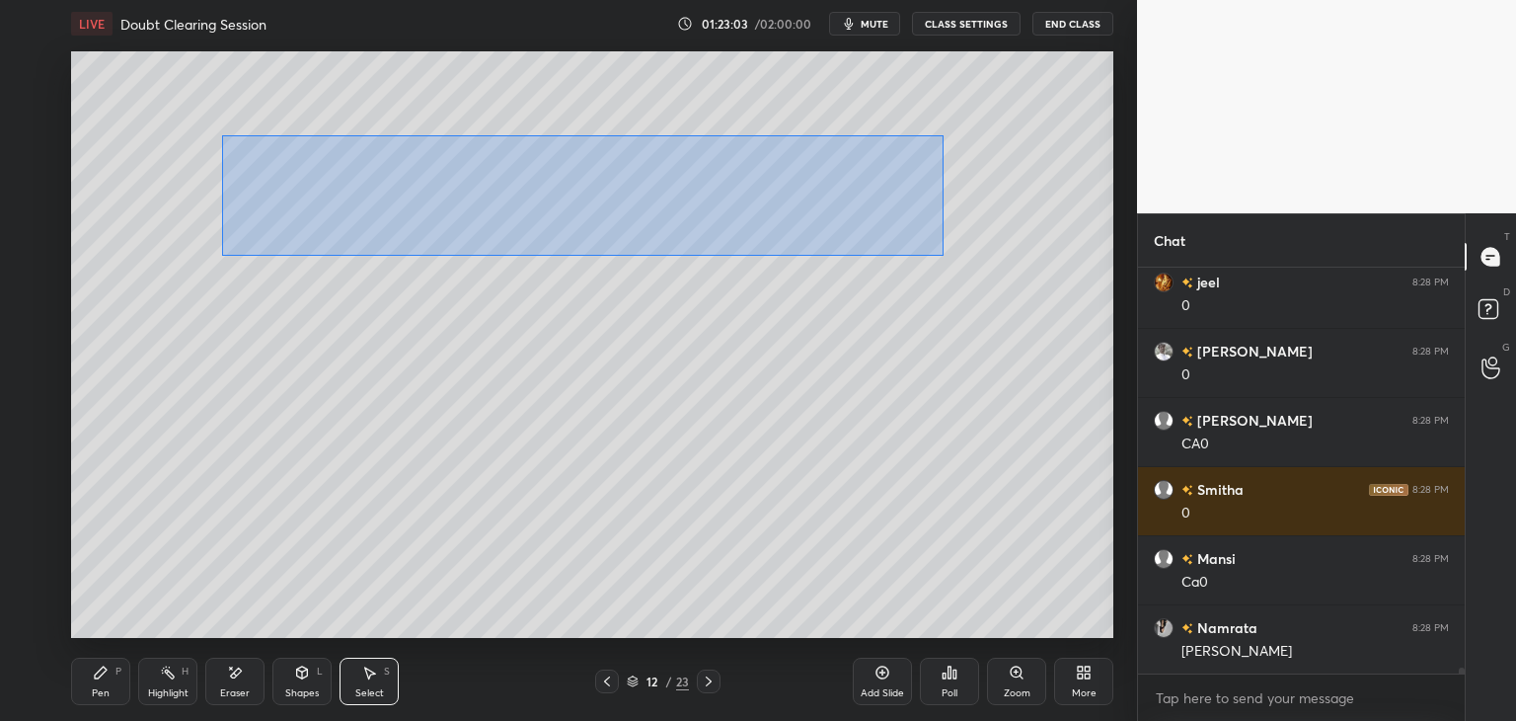
drag, startPoint x: 221, startPoint y: 135, endPoint x: 924, endPoint y: 258, distance: 713.4
click at [941, 254] on div "0 ° Undo Copy Duplicate Duplicate to new slide Delete" at bounding box center [592, 344] width 1042 height 586
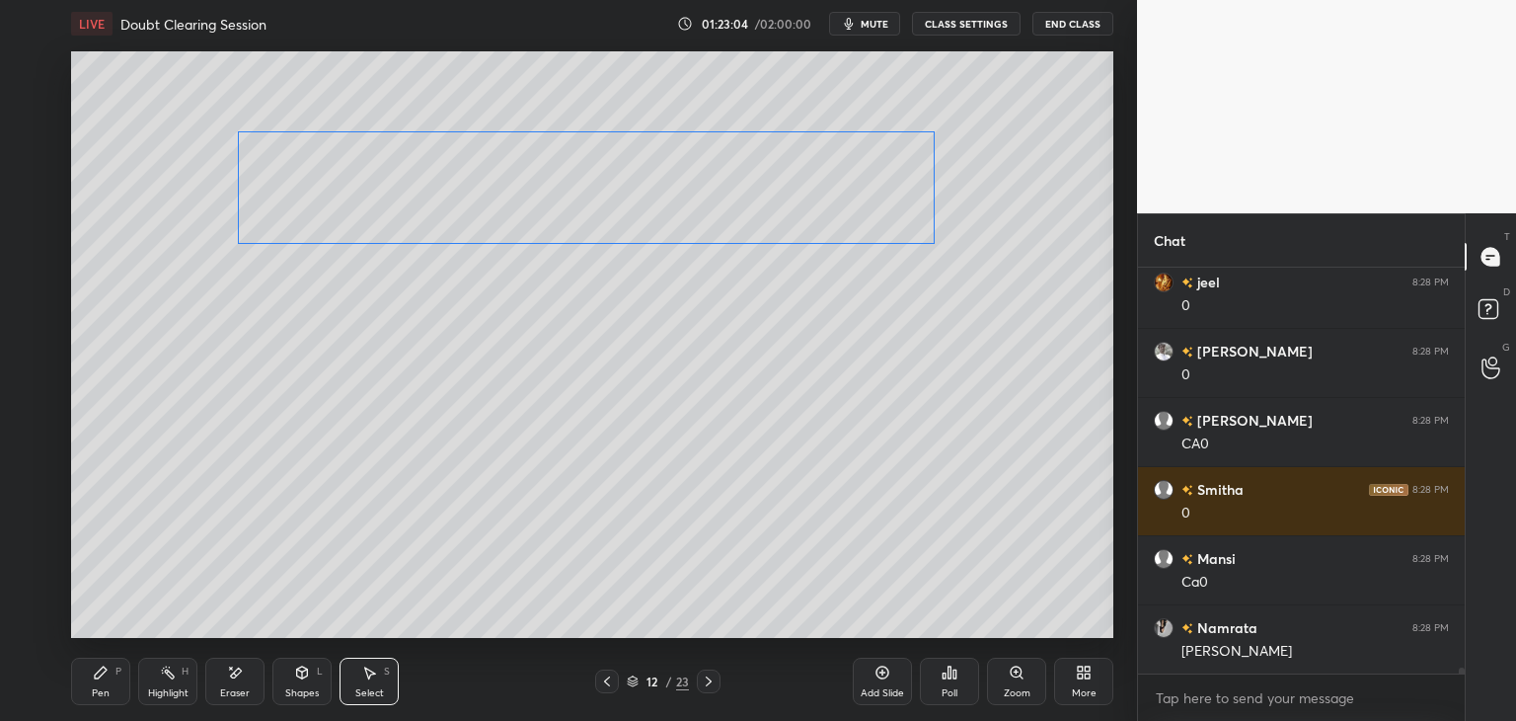
click at [863, 219] on div "0 ° Undo Copy Duplicate Duplicate to new slide Delete" at bounding box center [592, 344] width 1042 height 586
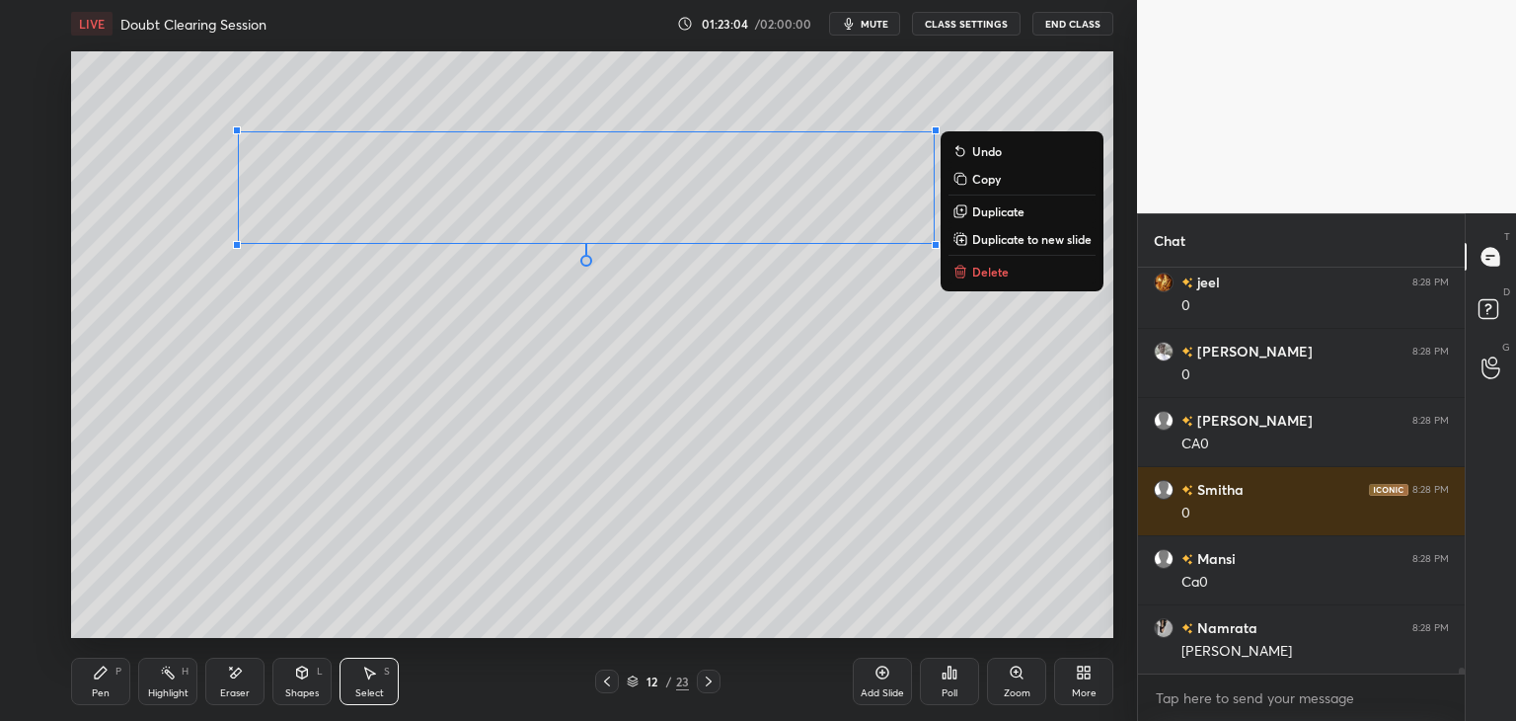
drag, startPoint x: 101, startPoint y: 680, endPoint x: 115, endPoint y: 668, distance: 18.2
click at [102, 679] on icon at bounding box center [101, 672] width 16 height 16
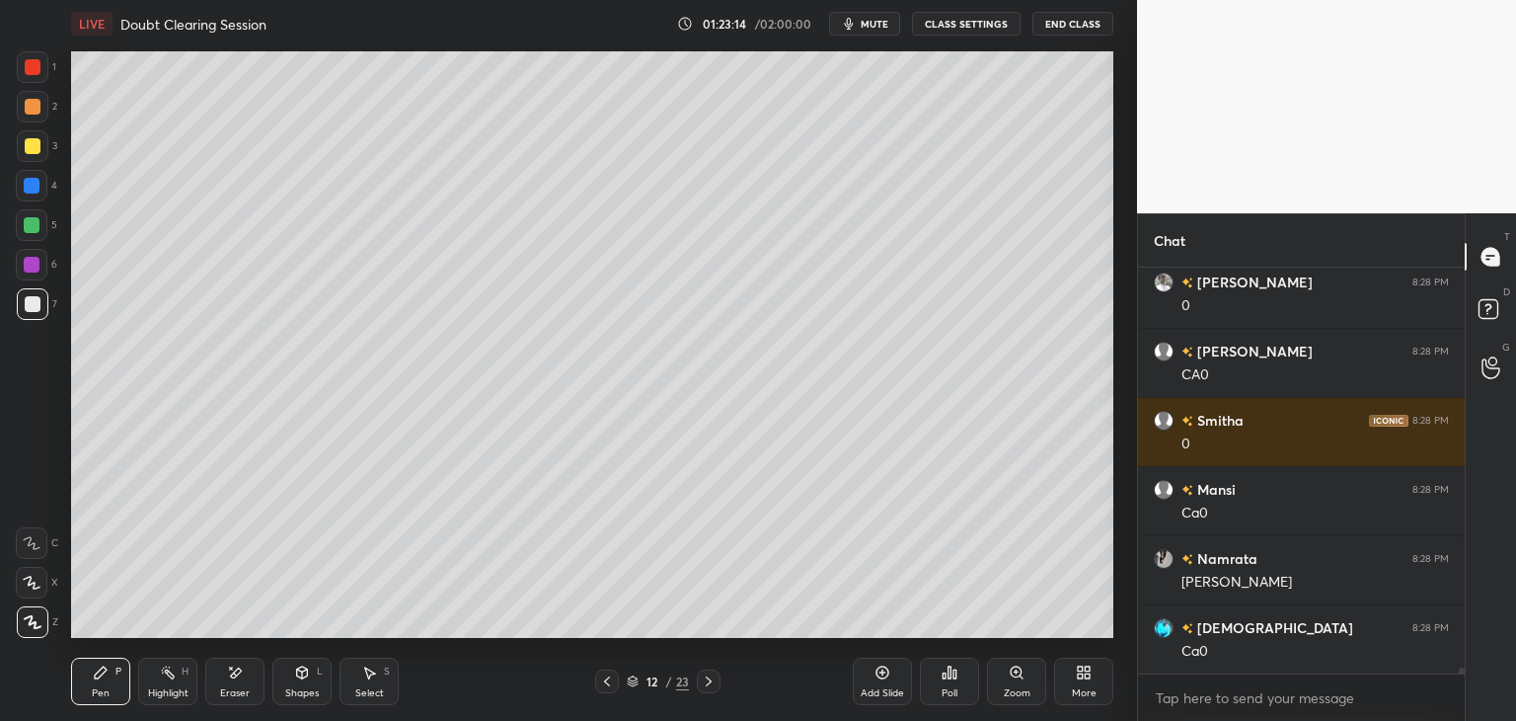
scroll to position [29590, 0]
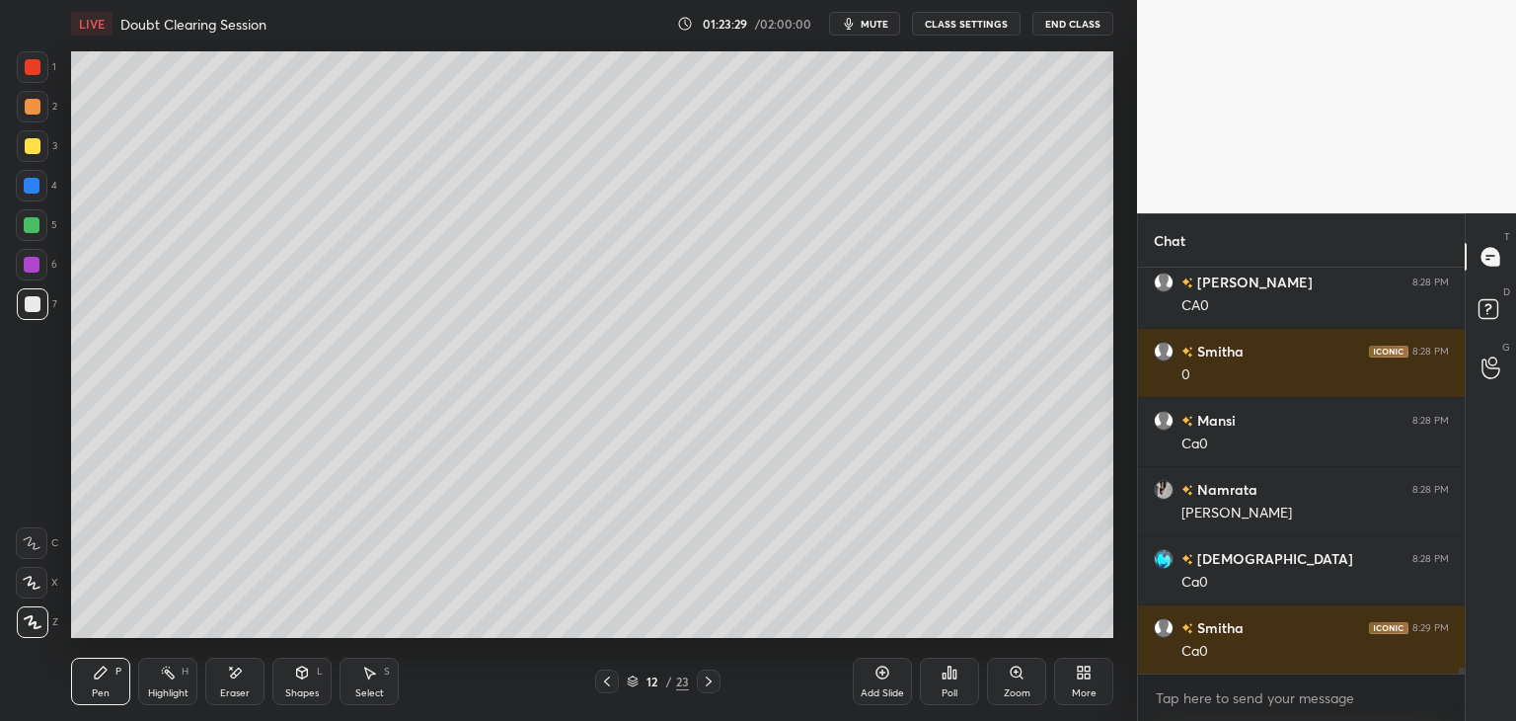
click at [374, 666] on icon at bounding box center [369, 672] width 16 height 16
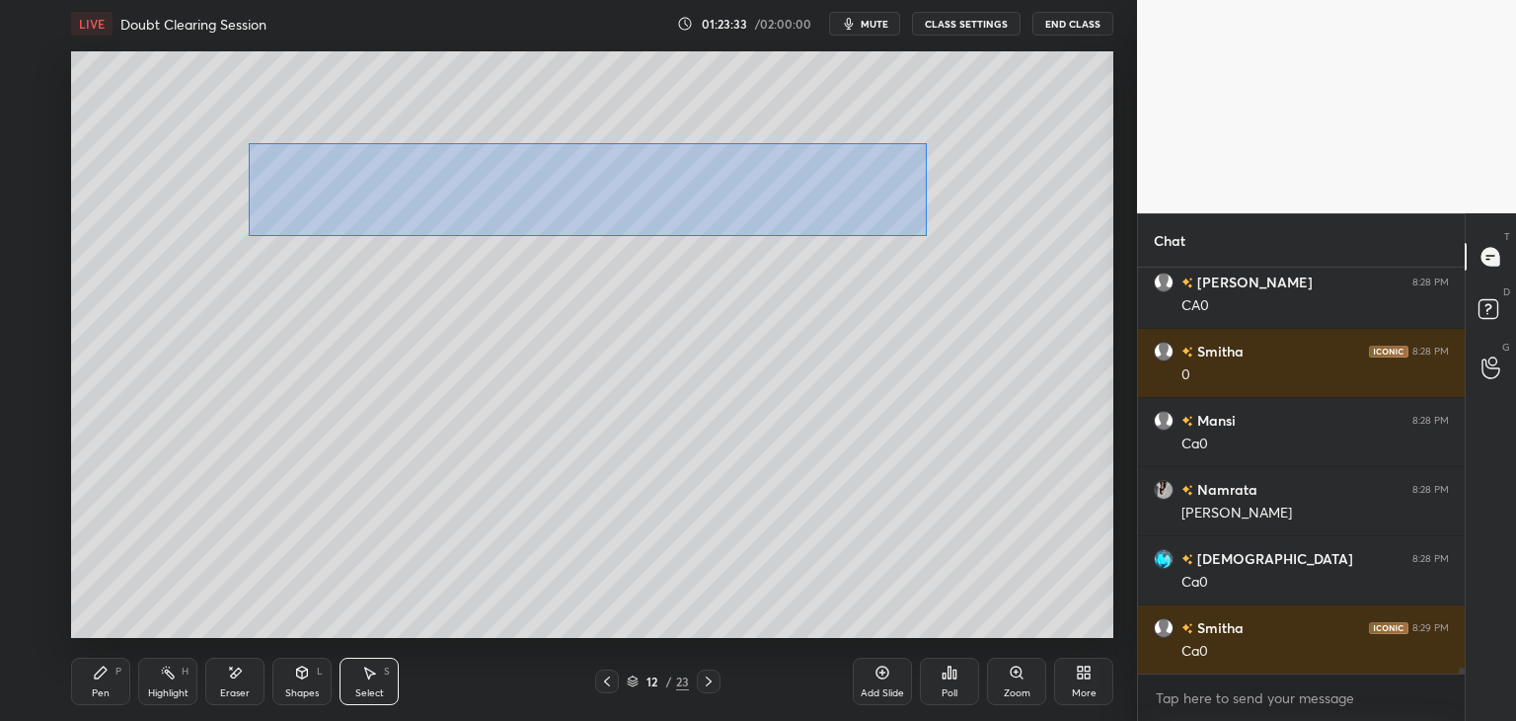
drag, startPoint x: 249, startPoint y: 143, endPoint x: 925, endPoint y: 238, distance: 682.8
click at [926, 234] on div "0 ° Undo Copy Duplicate Duplicate to new slide Delete" at bounding box center [592, 344] width 1042 height 586
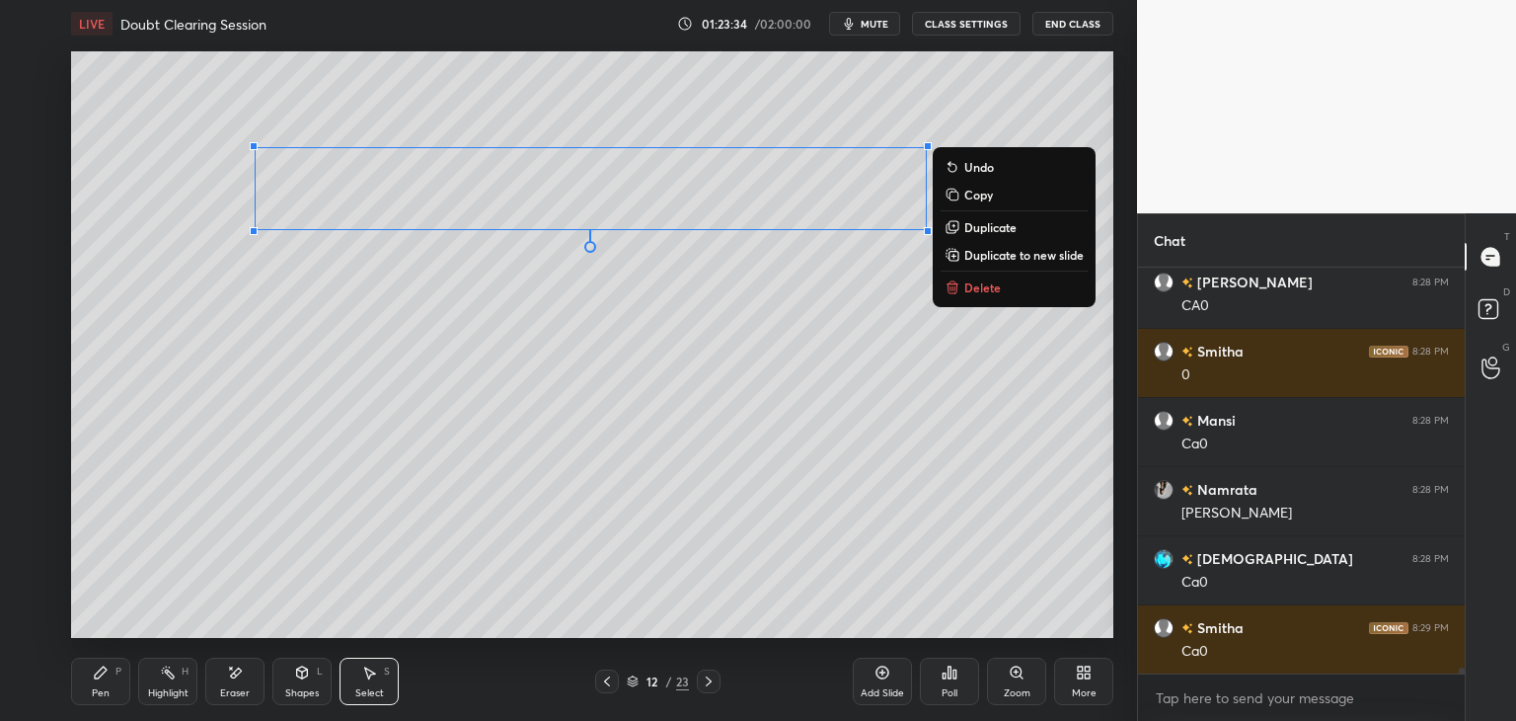
click at [987, 256] on p "Duplicate to new slide" at bounding box center [1023, 255] width 119 height 16
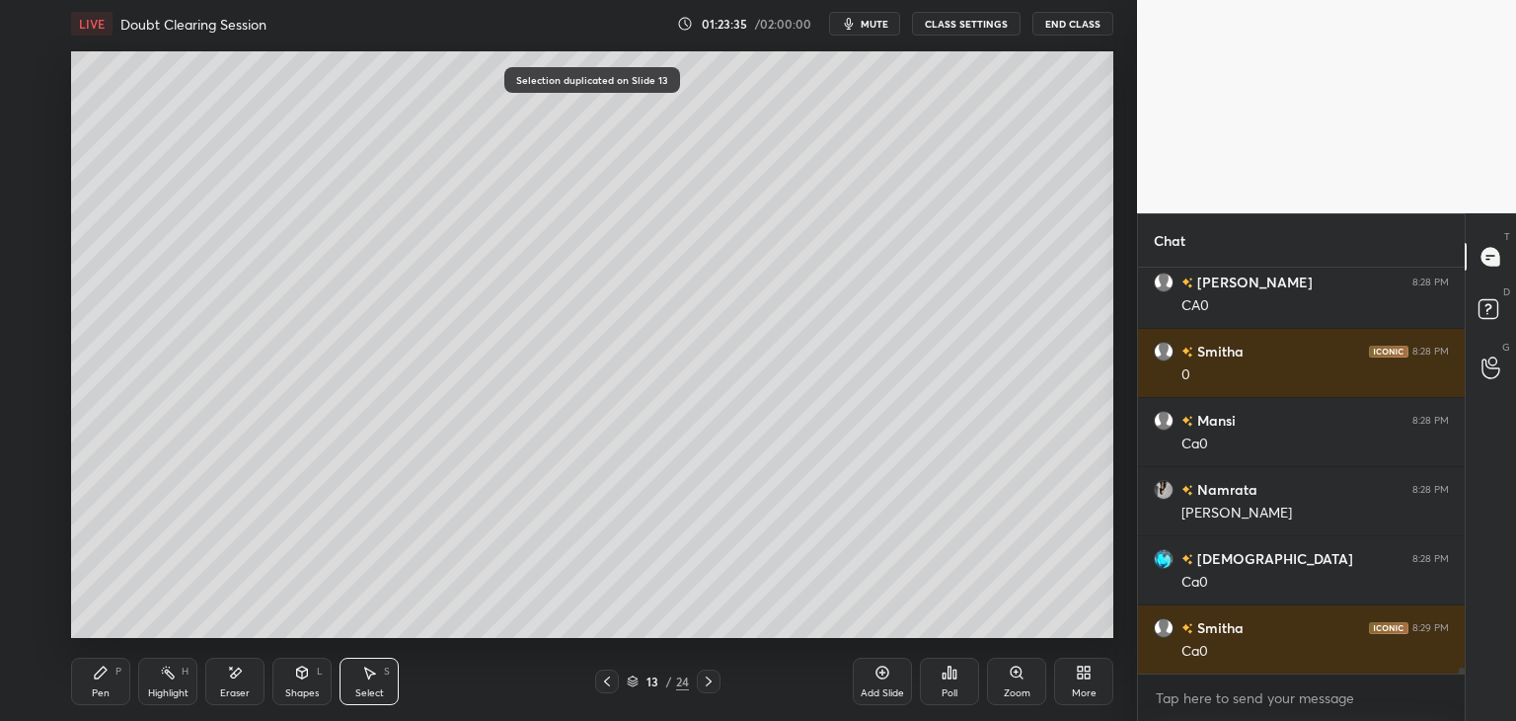
click at [93, 684] on div "Pen P" at bounding box center [100, 680] width 59 height 47
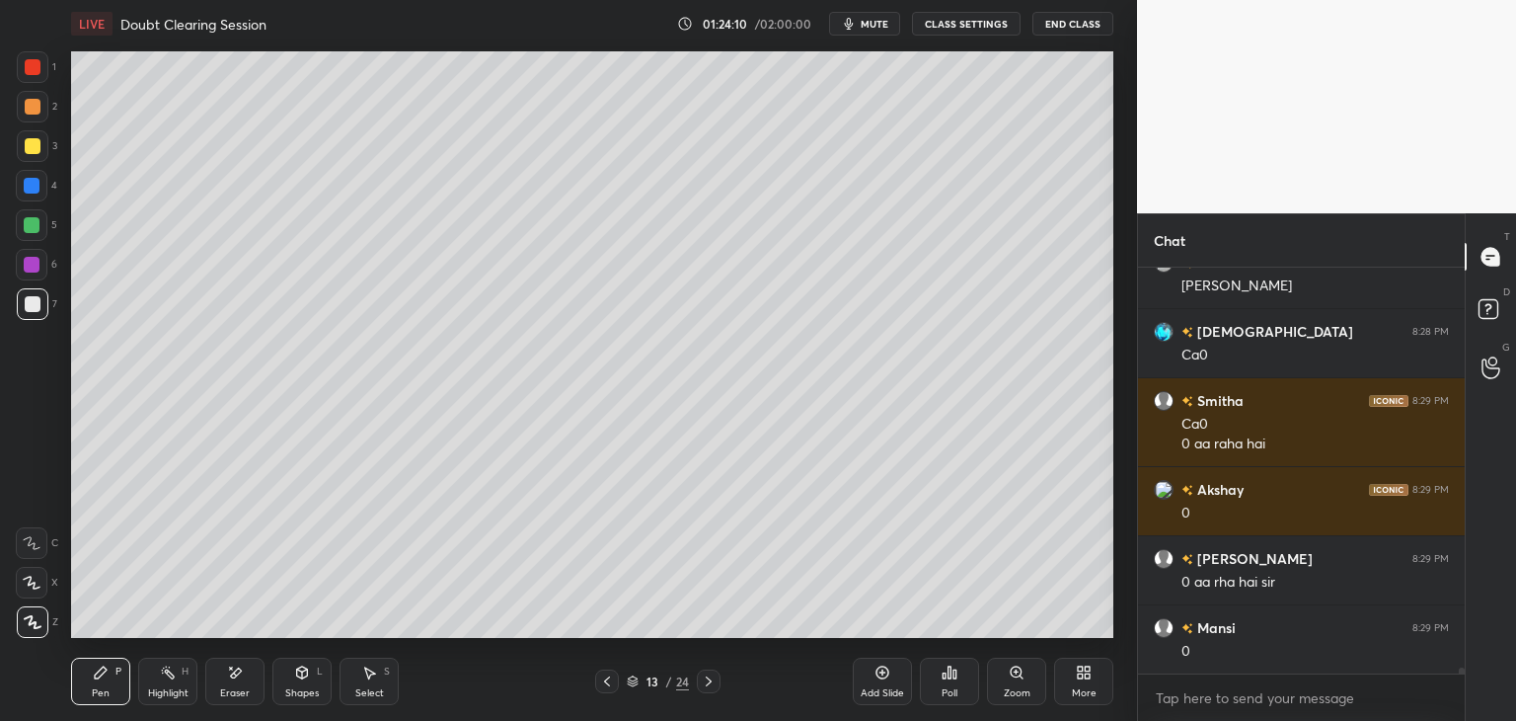
scroll to position [29886, 0]
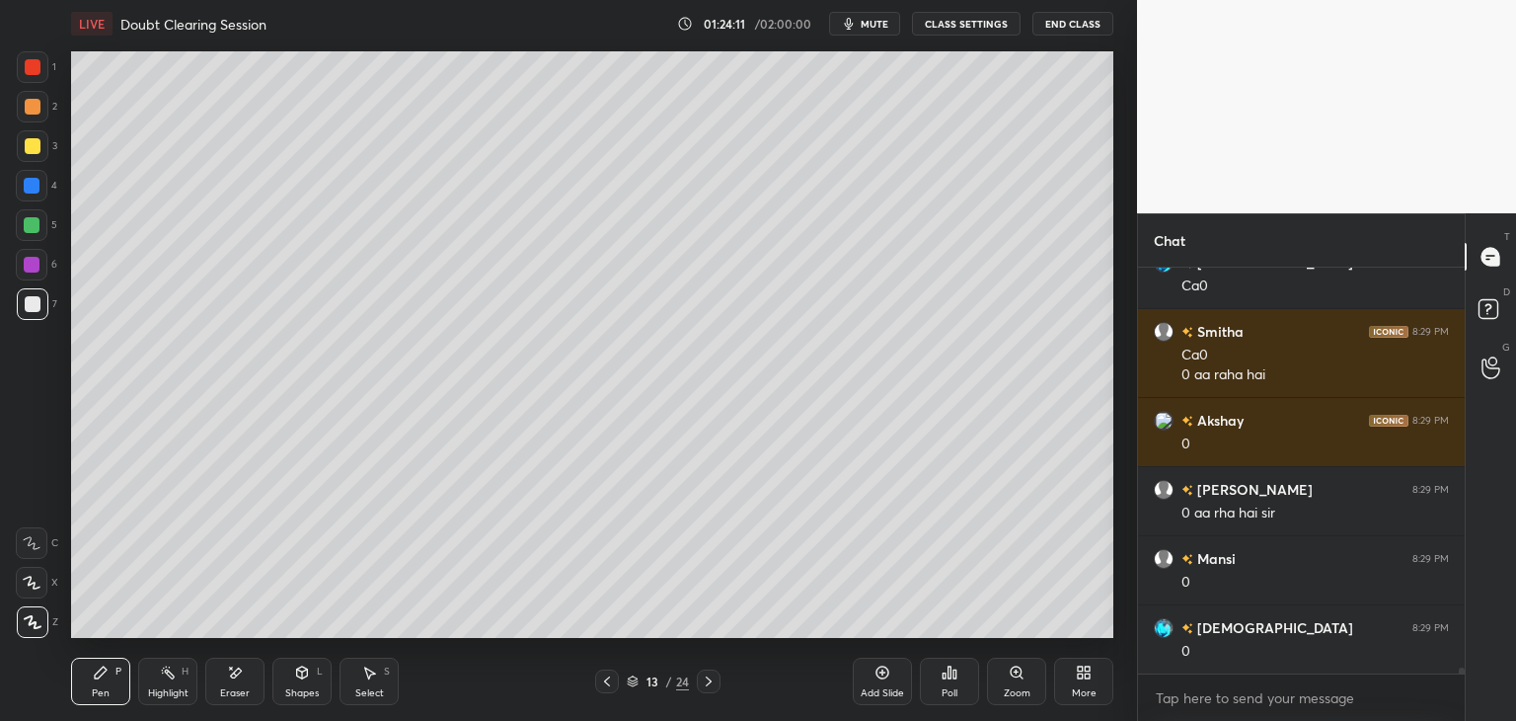
click at [608, 680] on icon at bounding box center [607, 681] width 16 height 16
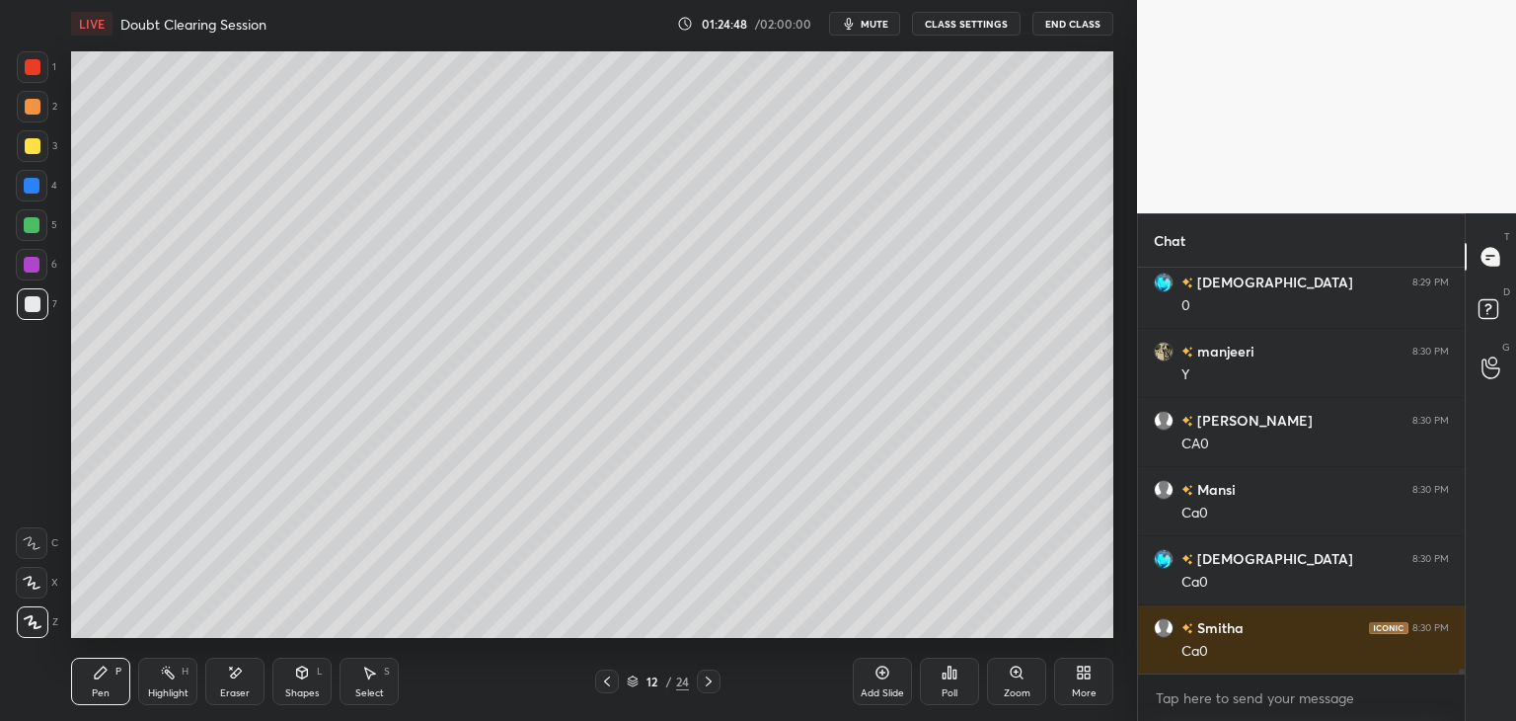
scroll to position [30300, 0]
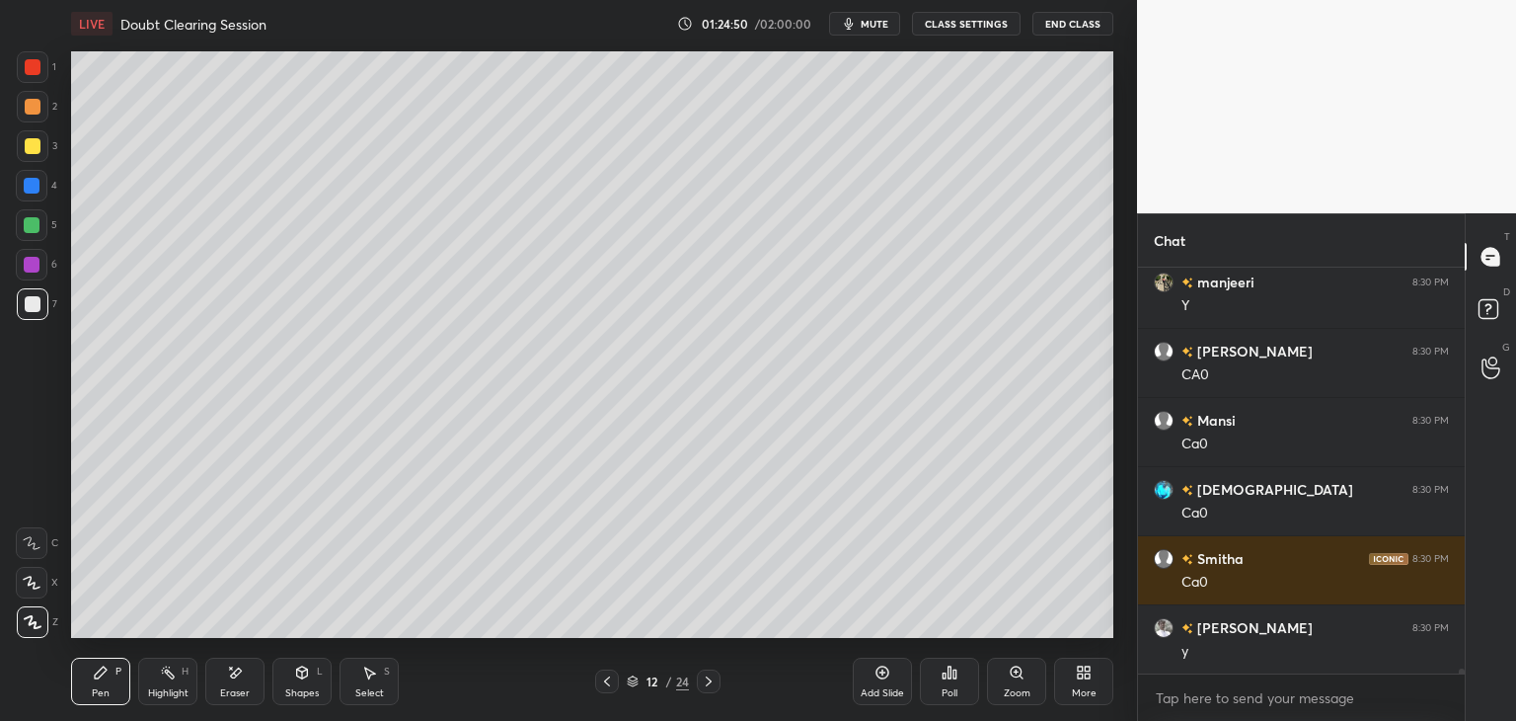
click at [36, 269] on div at bounding box center [32, 265] width 16 height 16
drag, startPoint x: 308, startPoint y: 685, endPoint x: 319, endPoint y: 667, distance: 20.8
click at [308, 684] on div "Shapes L" at bounding box center [301, 680] width 59 height 47
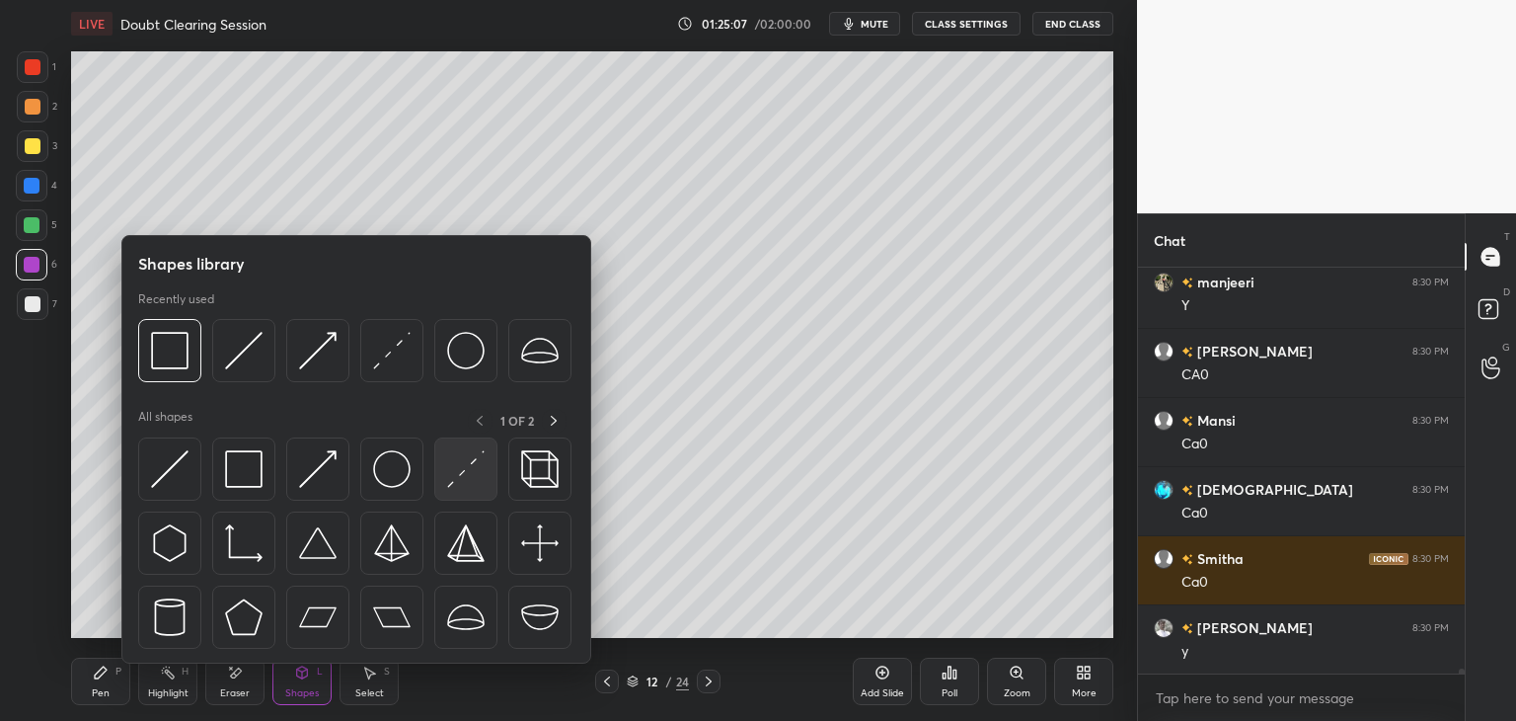
click at [448, 474] on img at bounding box center [466, 469] width 38 height 38
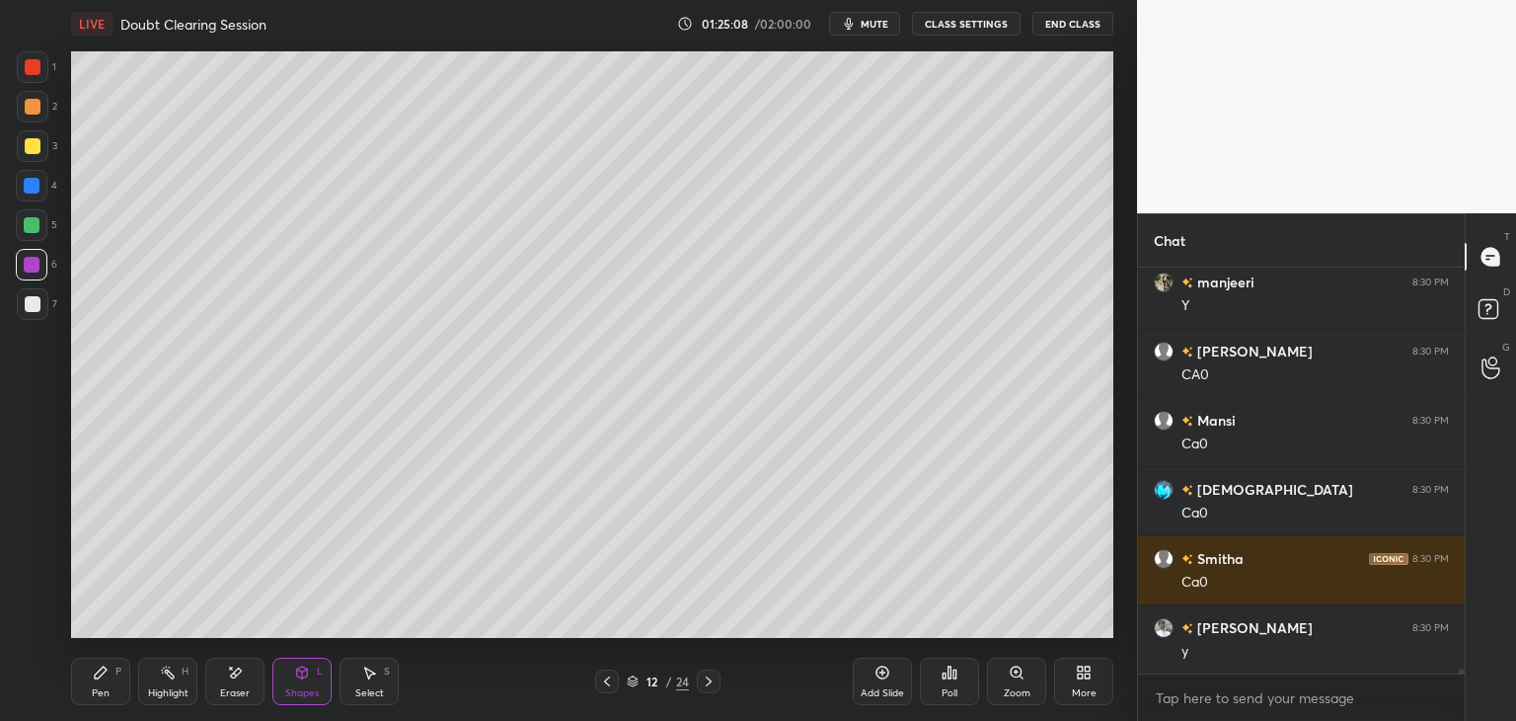
click at [31, 262] on div at bounding box center [32, 265] width 16 height 16
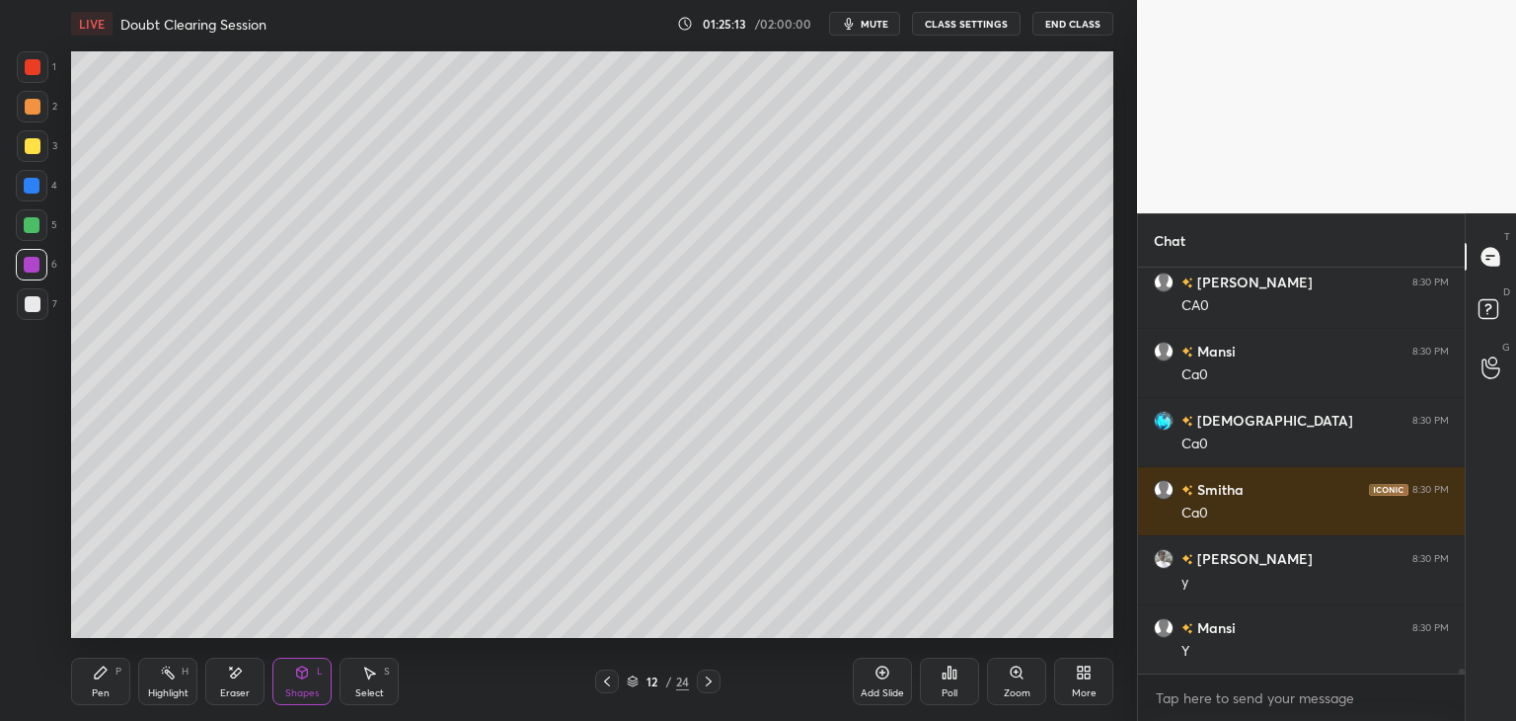
click at [116, 660] on div "Pen P" at bounding box center [100, 680] width 59 height 47
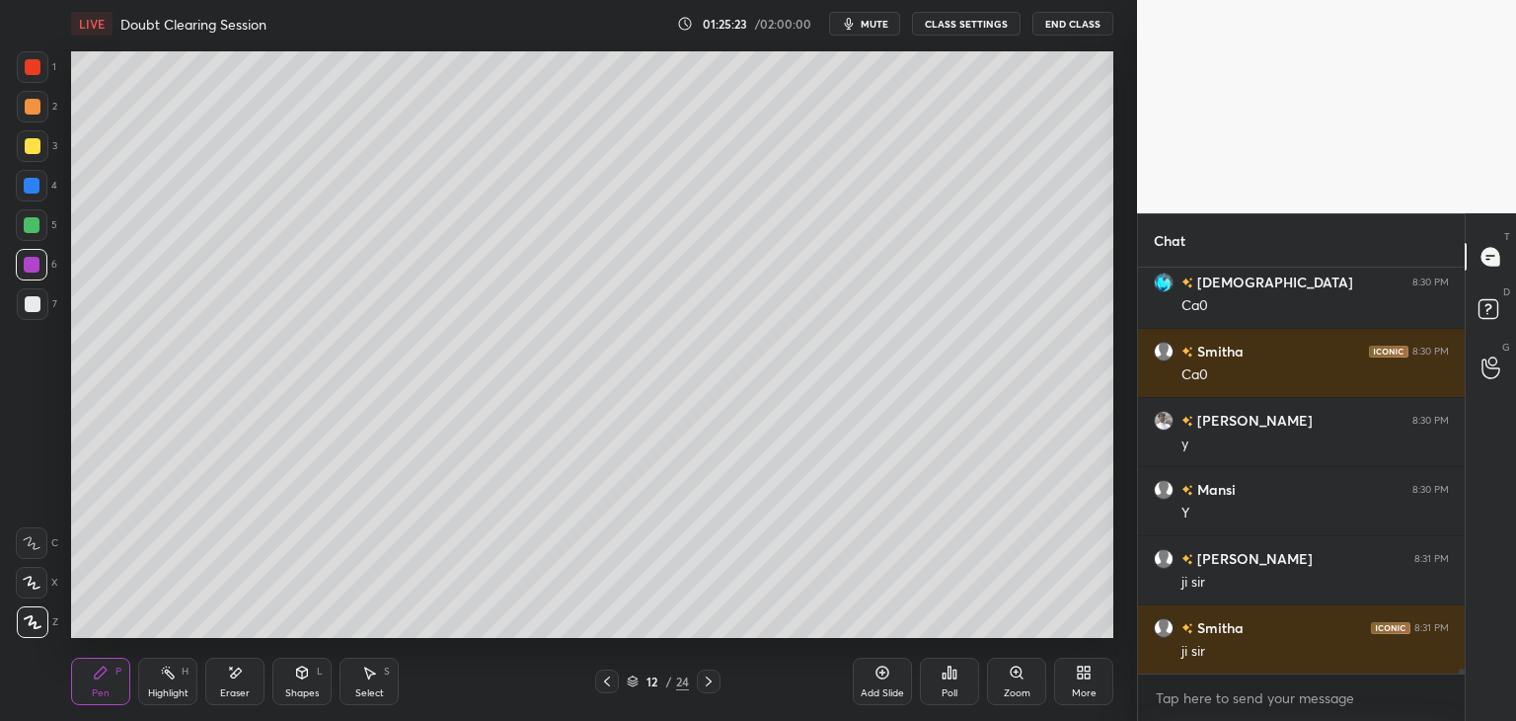
scroll to position [30577, 0]
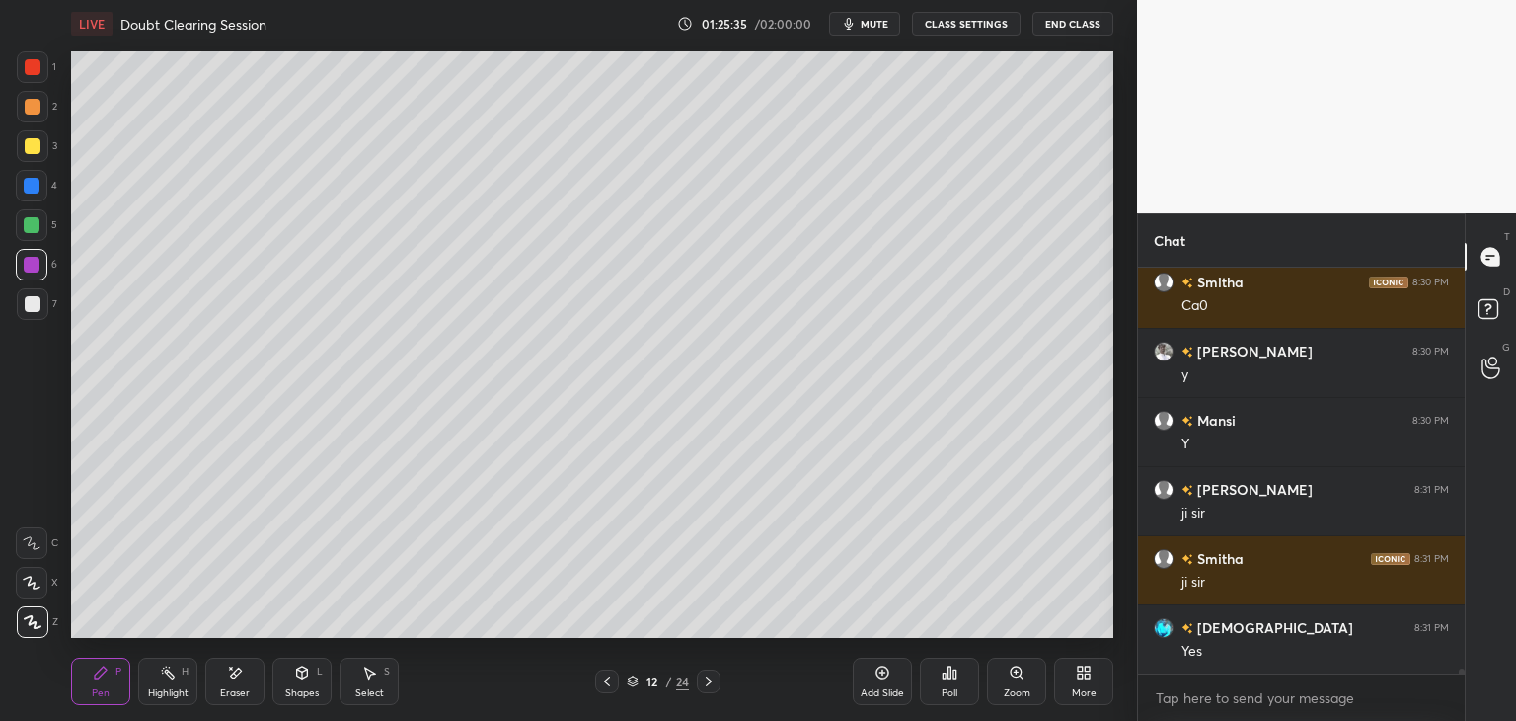
click at [711, 688] on icon at bounding box center [709, 681] width 16 height 16
click at [613, 682] on icon at bounding box center [607, 681] width 16 height 16
click at [713, 683] on icon at bounding box center [709, 681] width 16 height 16
click at [884, 692] on div "Add Slide" at bounding box center [882, 693] width 43 height 10
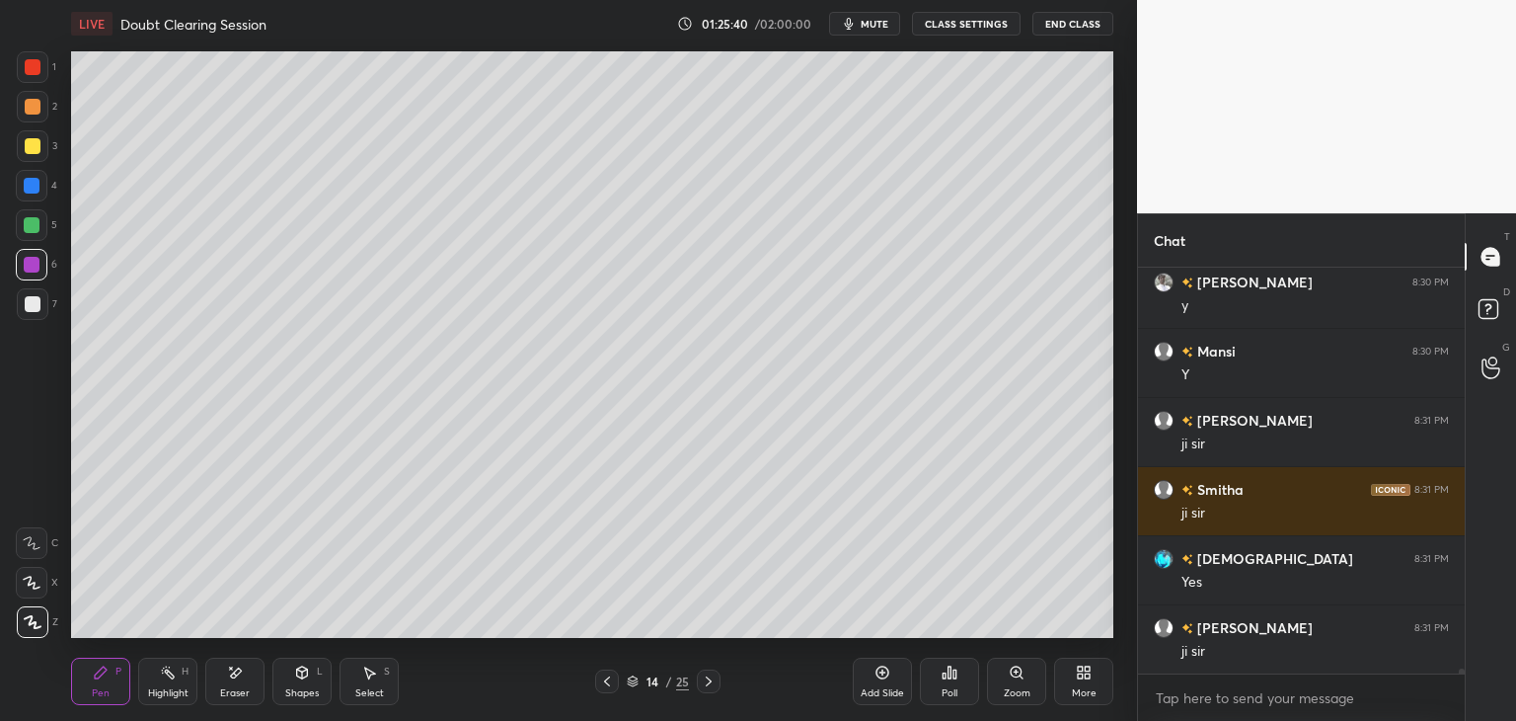
scroll to position [30715, 0]
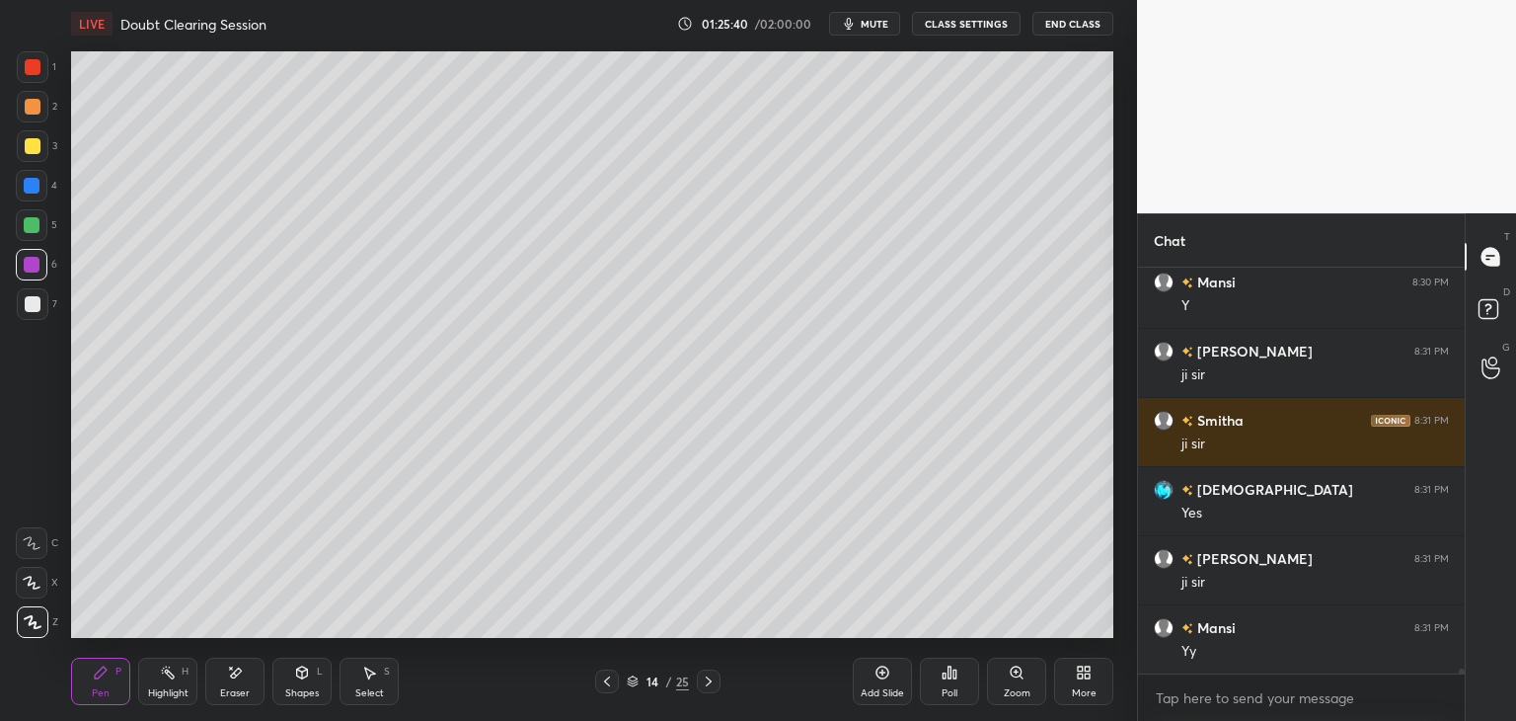
click at [296, 677] on icon at bounding box center [302, 672] width 16 height 16
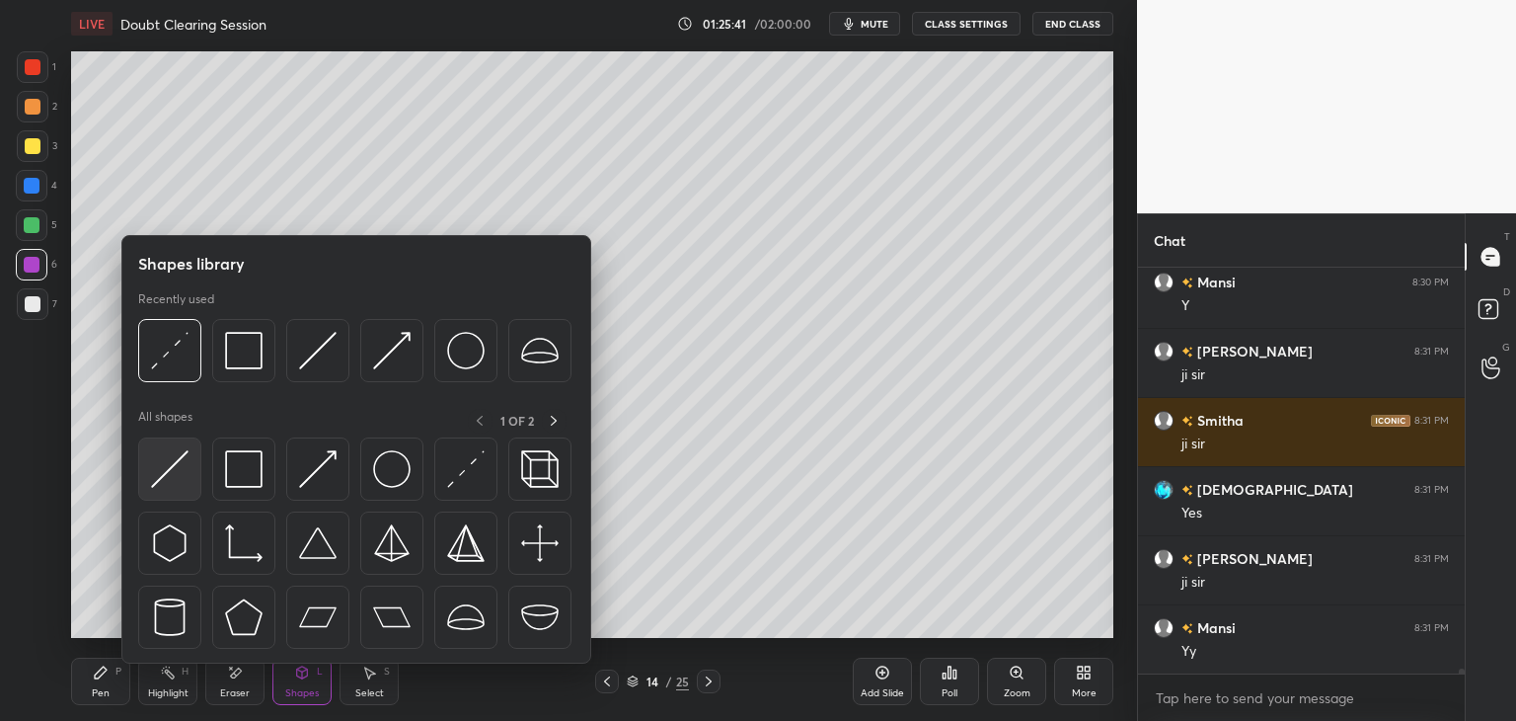
click at [158, 484] on img at bounding box center [170, 469] width 38 height 38
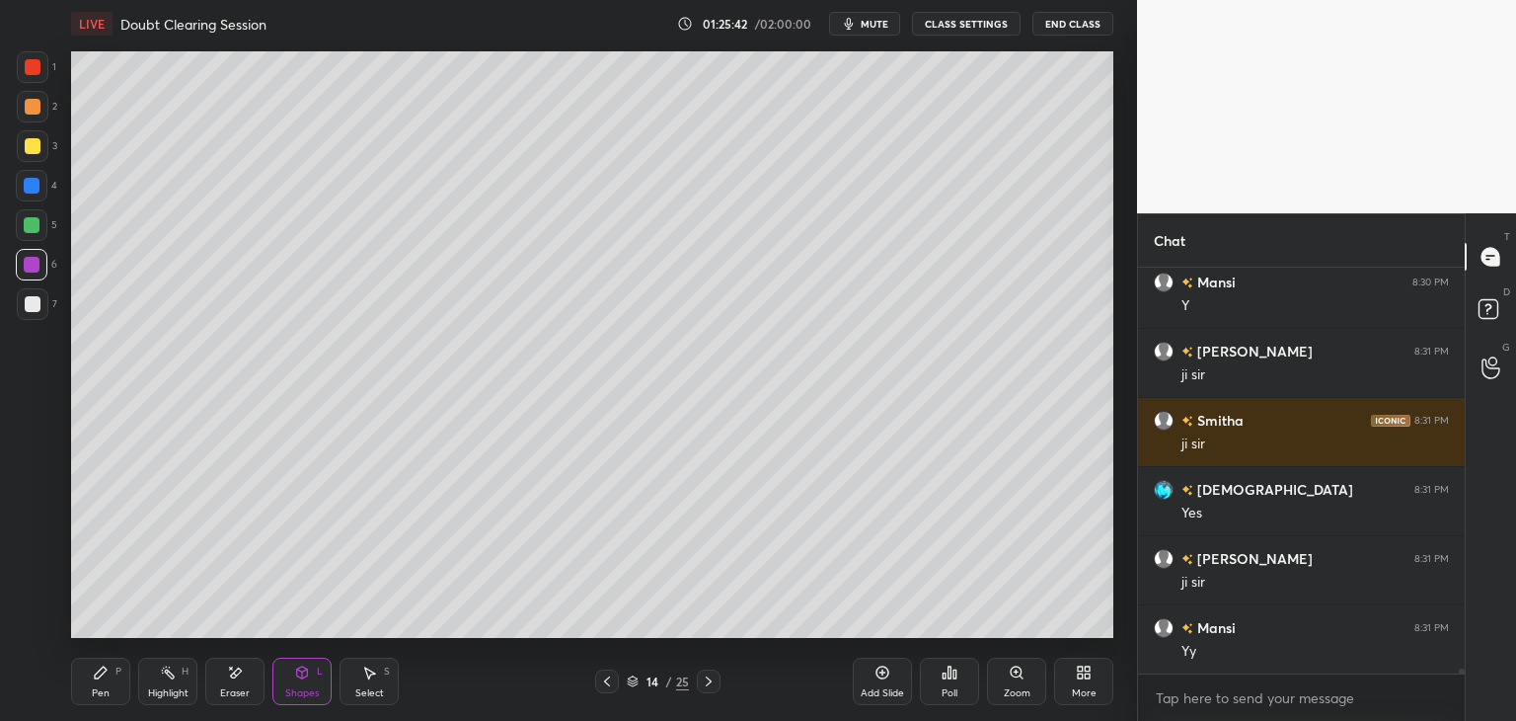
click at [43, 309] on div at bounding box center [33, 304] width 32 height 32
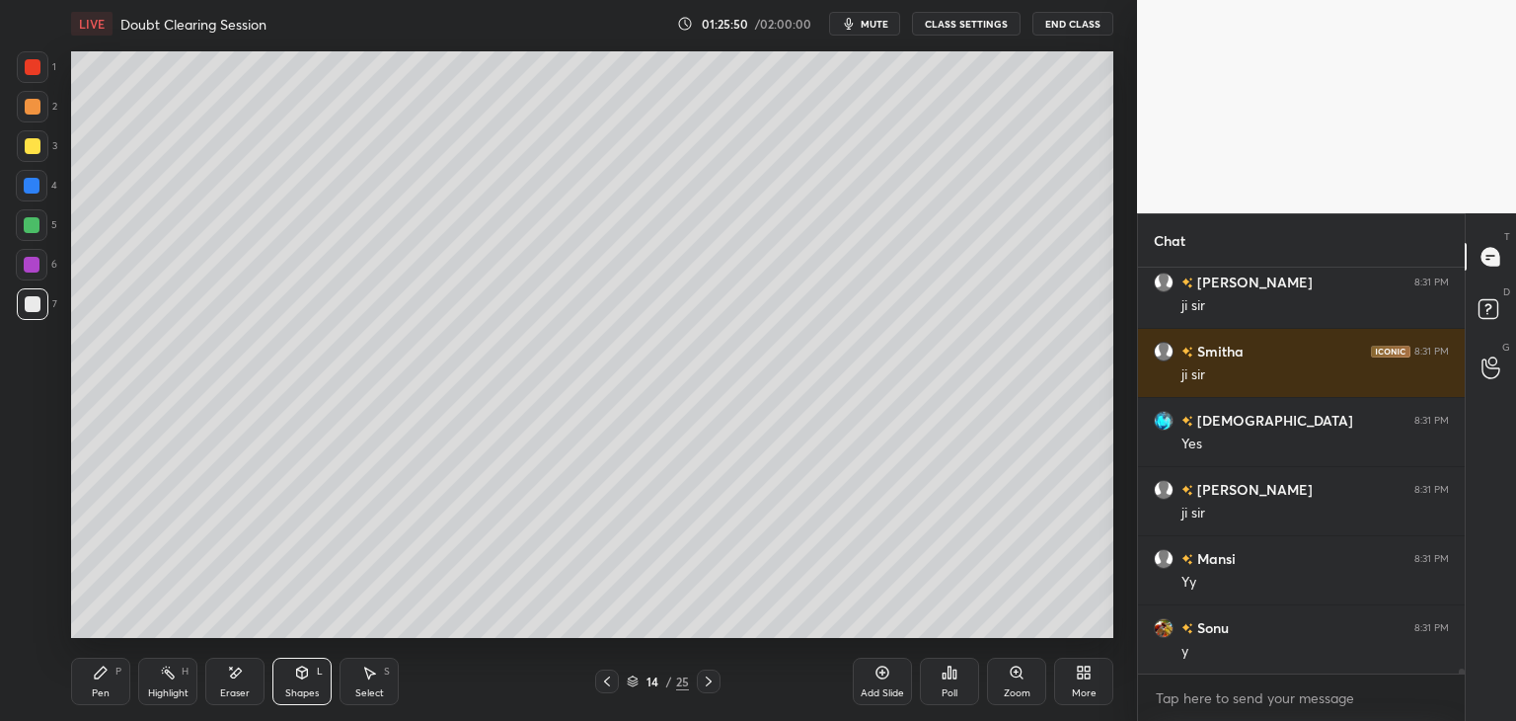
scroll to position [30853, 0]
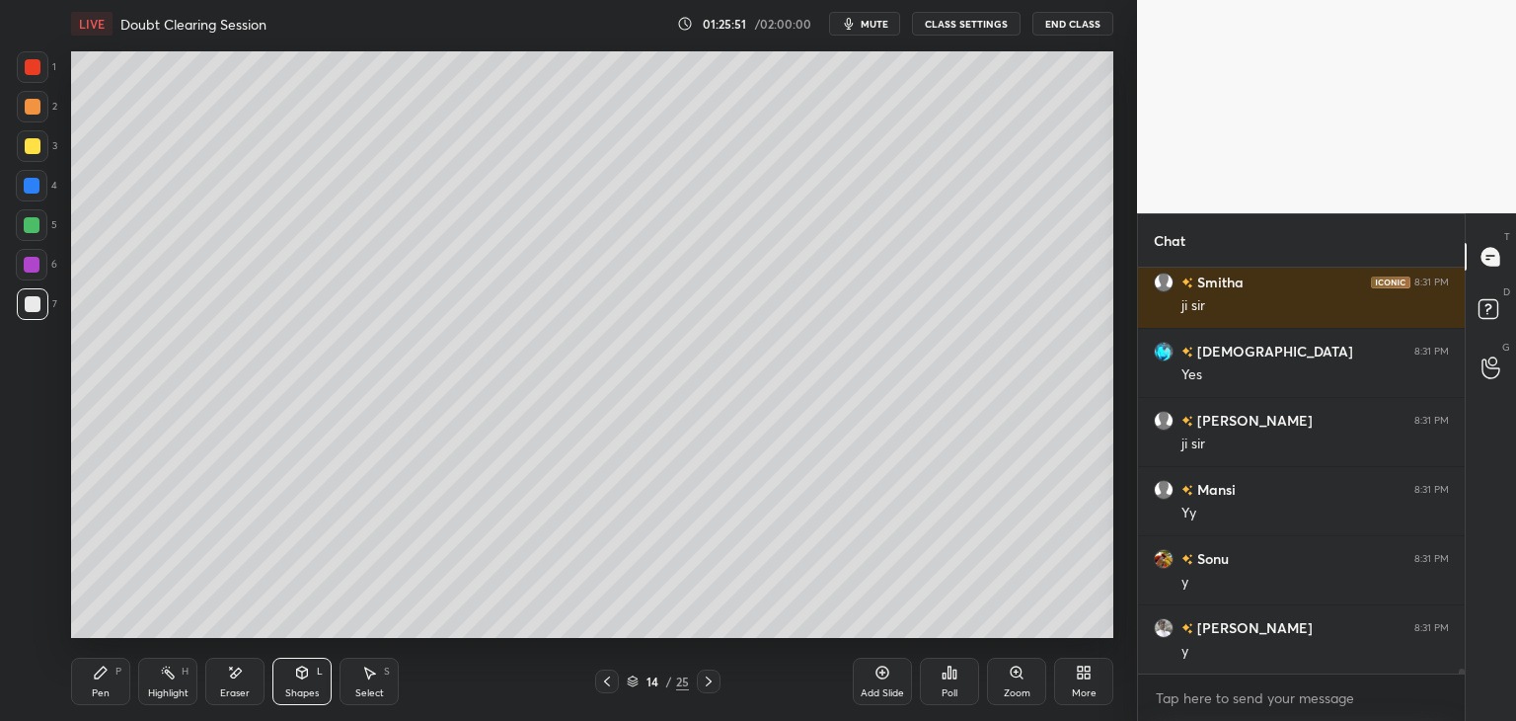
click at [103, 672] on icon at bounding box center [101, 672] width 12 height 12
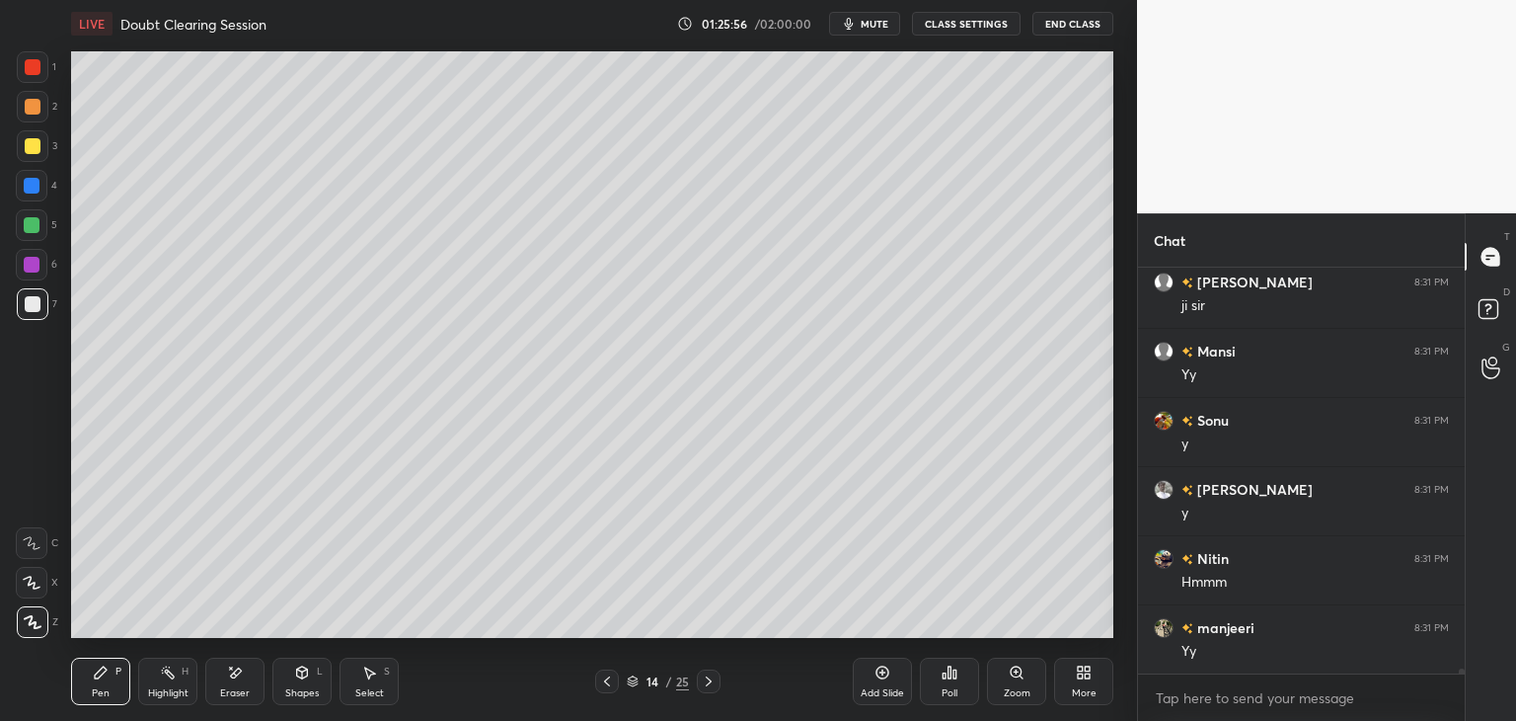
scroll to position [31060, 0]
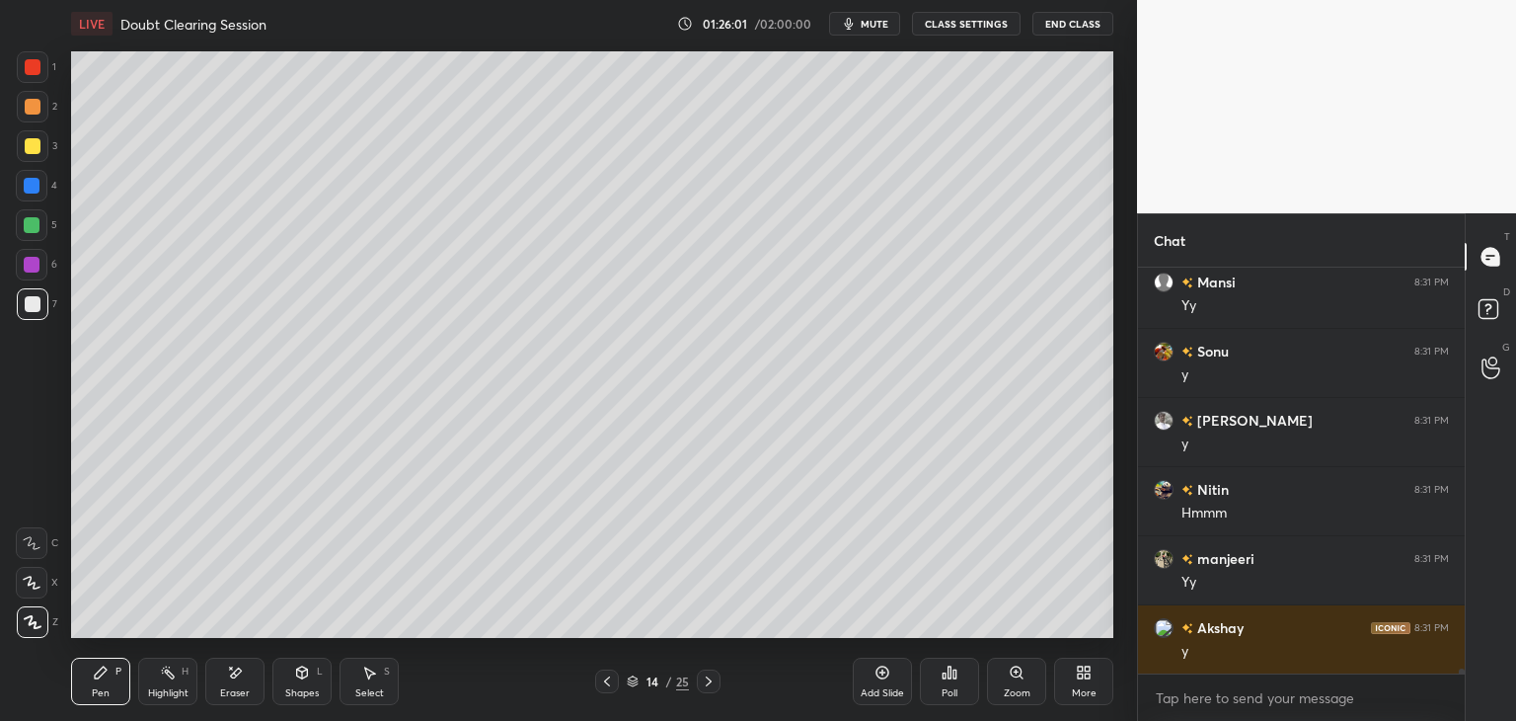
click at [40, 149] on div at bounding box center [33, 146] width 32 height 32
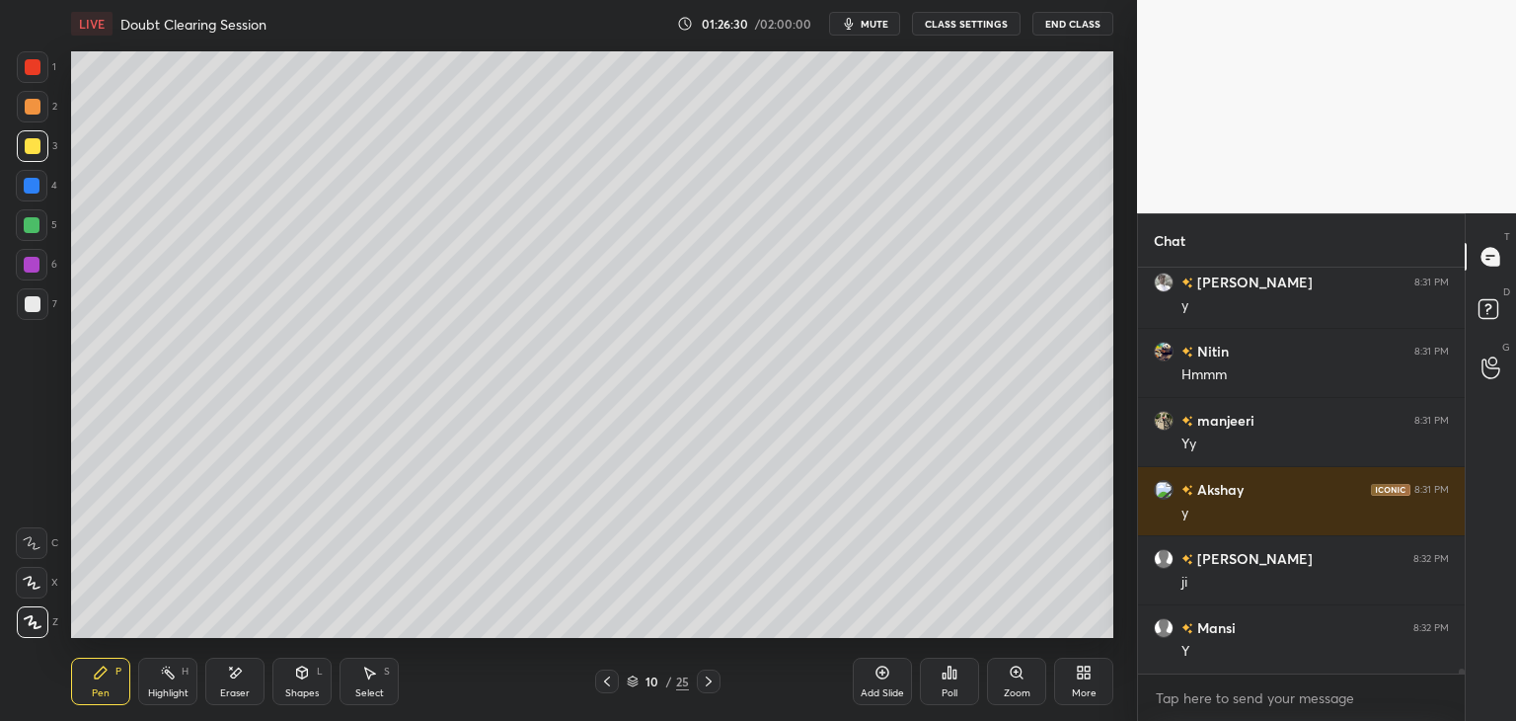
scroll to position [31268, 0]
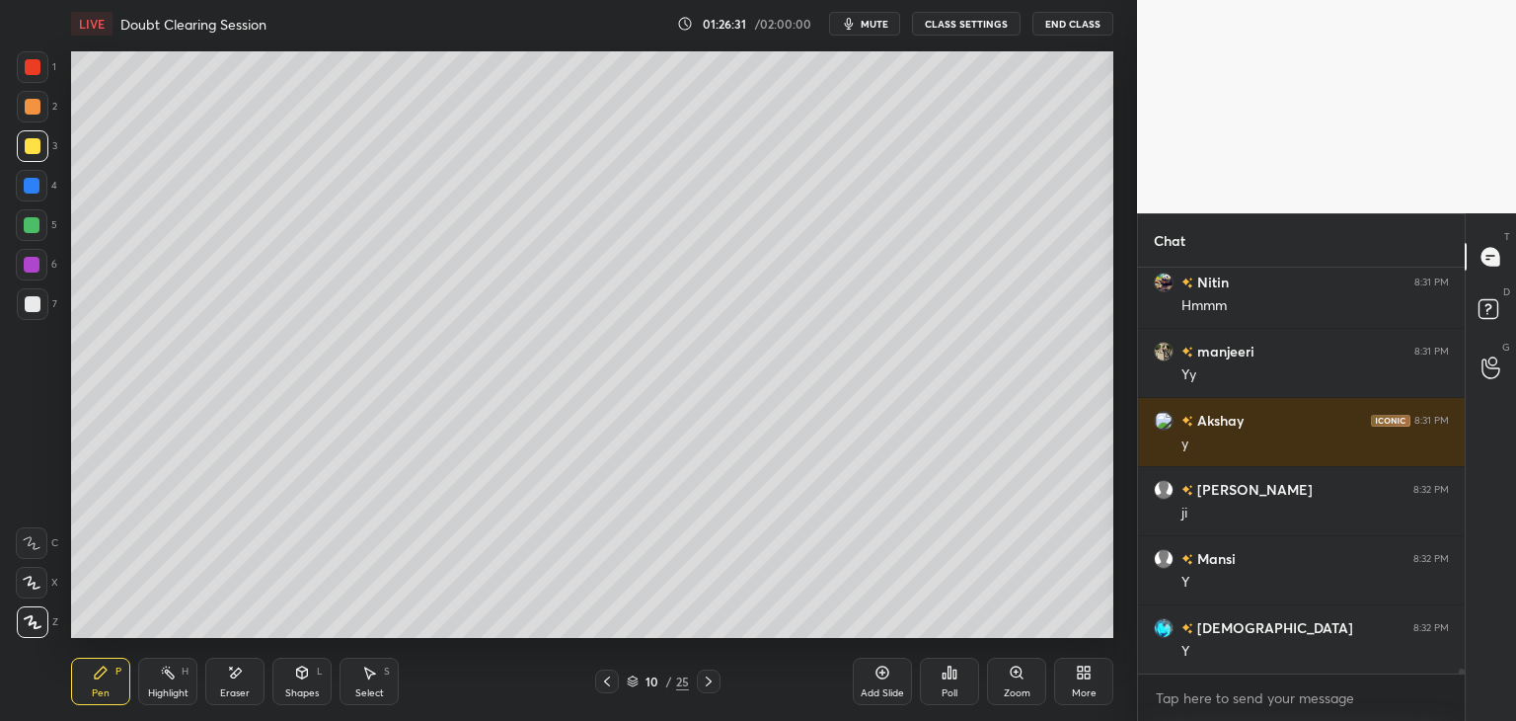
click at [707, 679] on icon at bounding box center [709, 681] width 6 height 10
click at [709, 682] on icon at bounding box center [709, 681] width 6 height 10
click at [612, 684] on icon at bounding box center [607, 681] width 16 height 16
click at [713, 687] on icon at bounding box center [709, 681] width 16 height 16
click at [711, 690] on div at bounding box center [709, 681] width 24 height 24
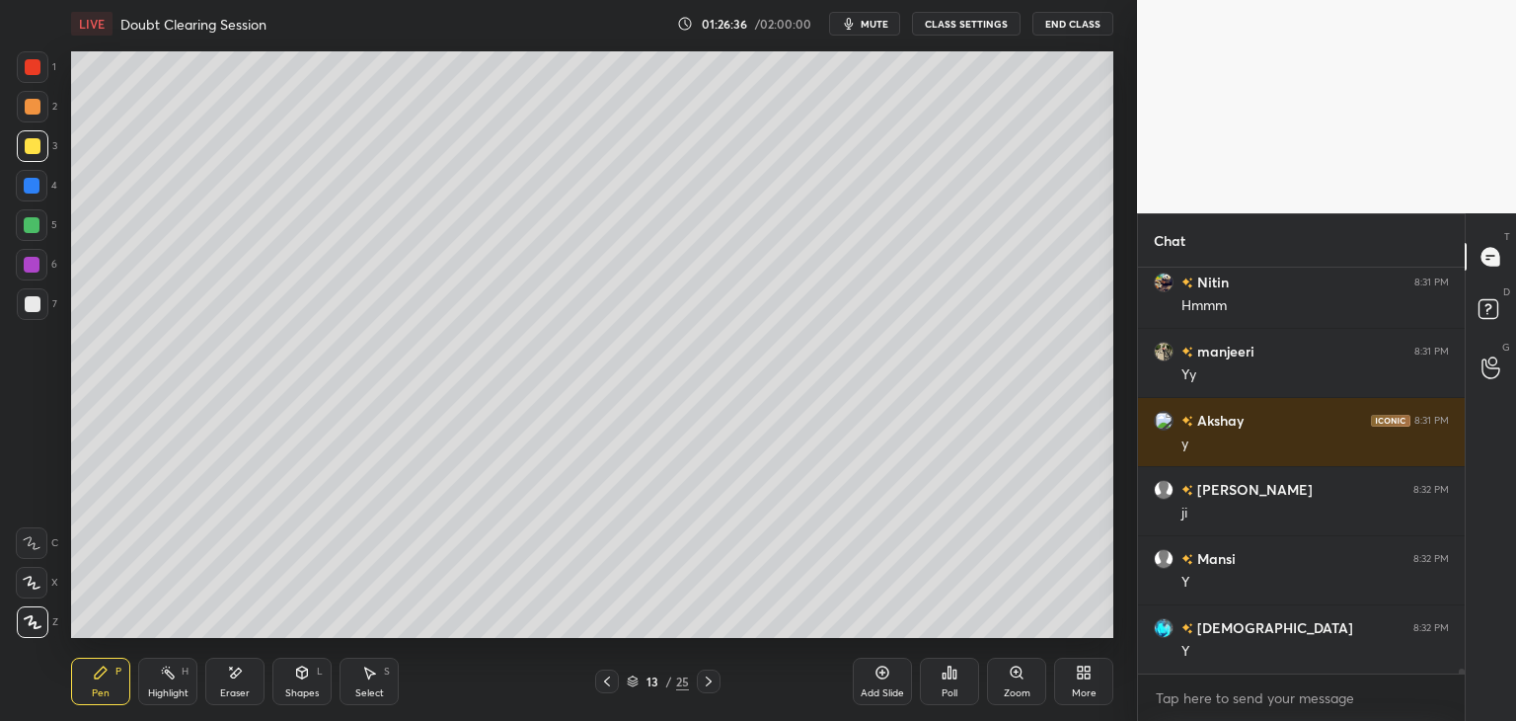
click at [711, 688] on icon at bounding box center [709, 681] width 16 height 16
click at [38, 229] on div at bounding box center [32, 225] width 16 height 16
click at [302, 672] on icon at bounding box center [302, 674] width 0 height 7
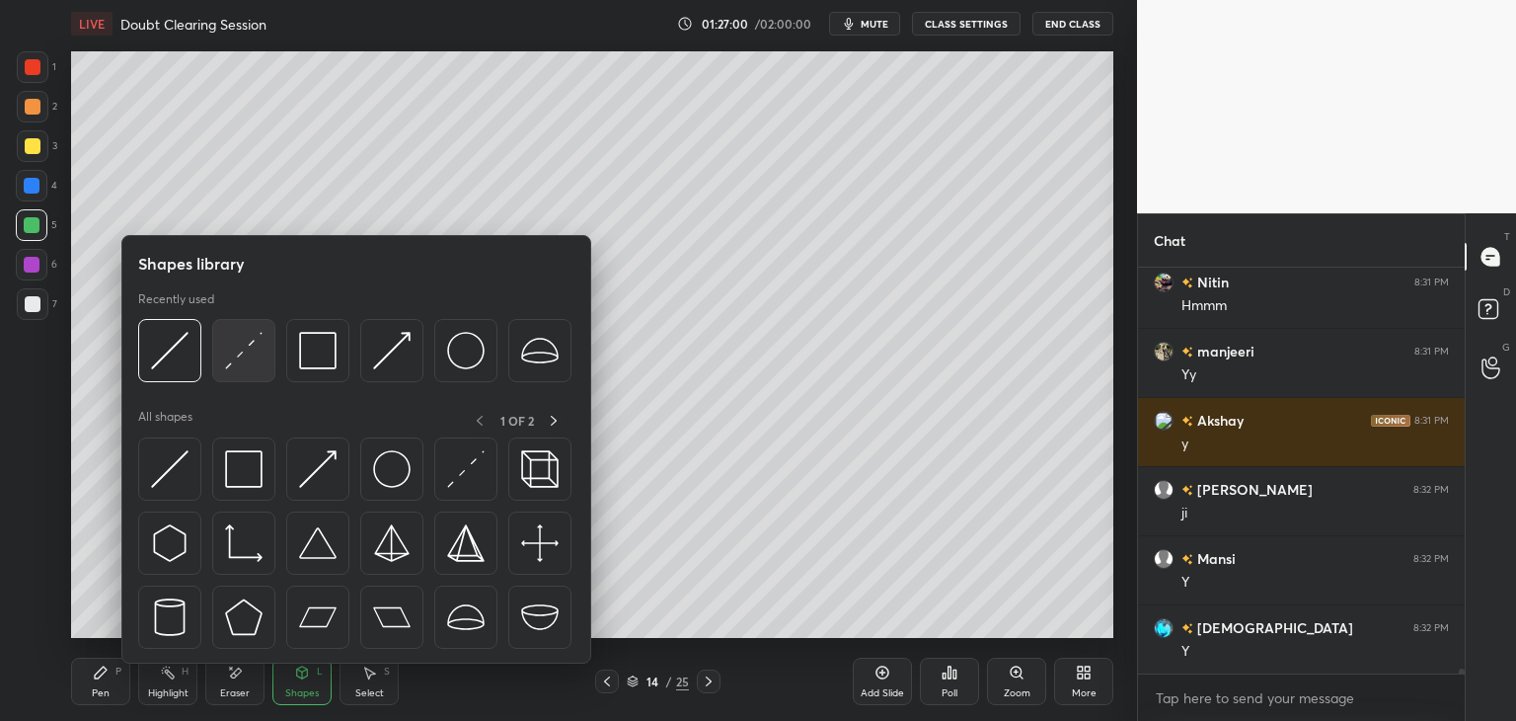
click at [236, 374] on div at bounding box center [243, 350] width 63 height 63
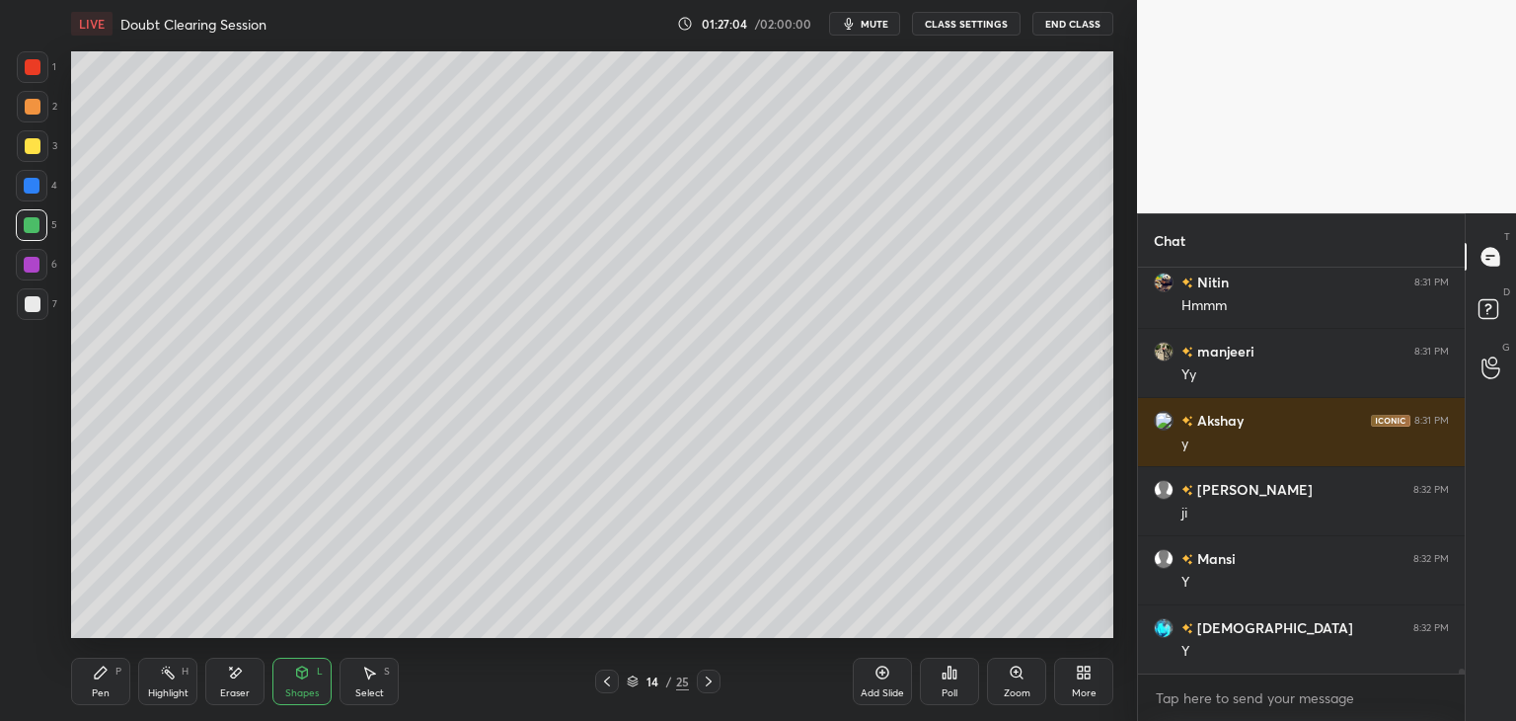
click at [119, 678] on div "Pen P" at bounding box center [100, 680] width 59 height 47
click at [320, 680] on div "Shapes L" at bounding box center [301, 680] width 59 height 47
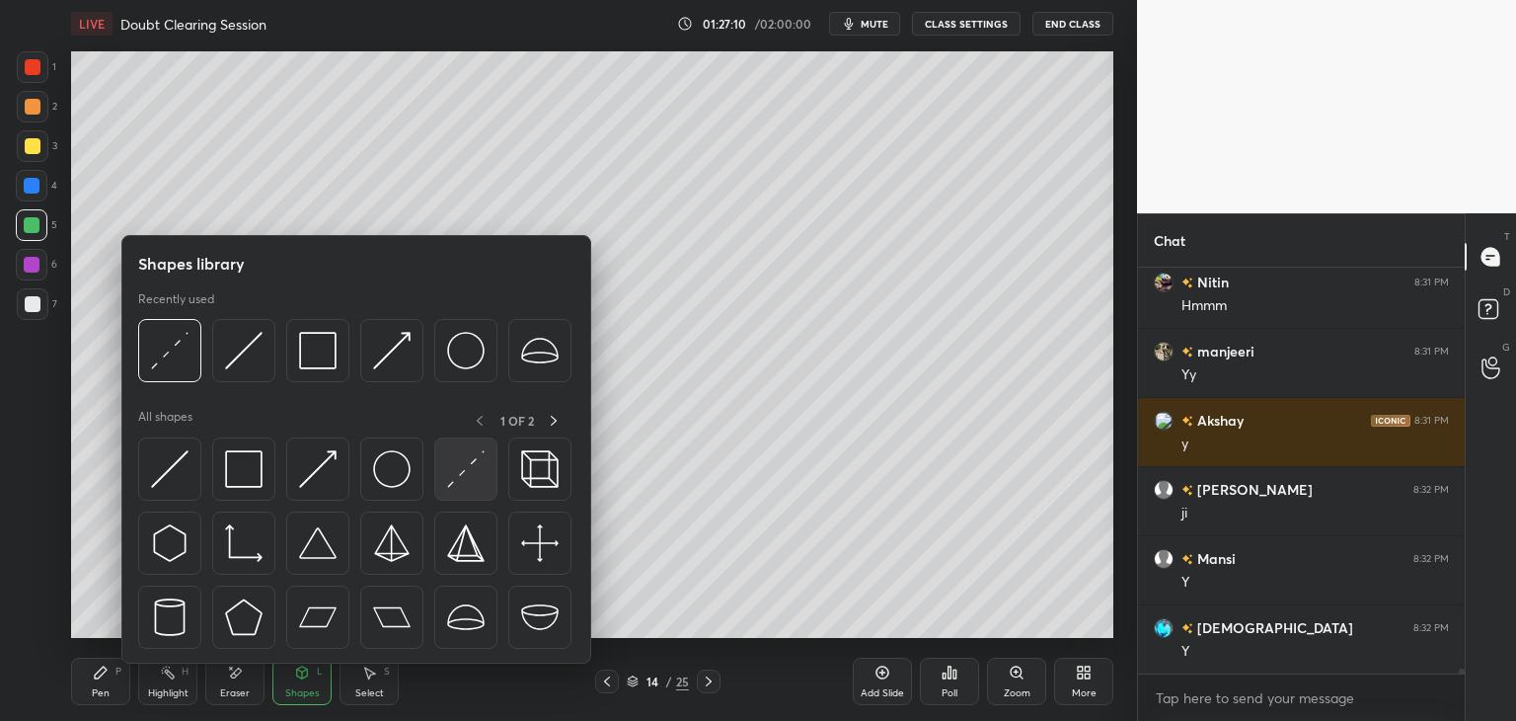
click at [463, 467] on img at bounding box center [466, 469] width 38 height 38
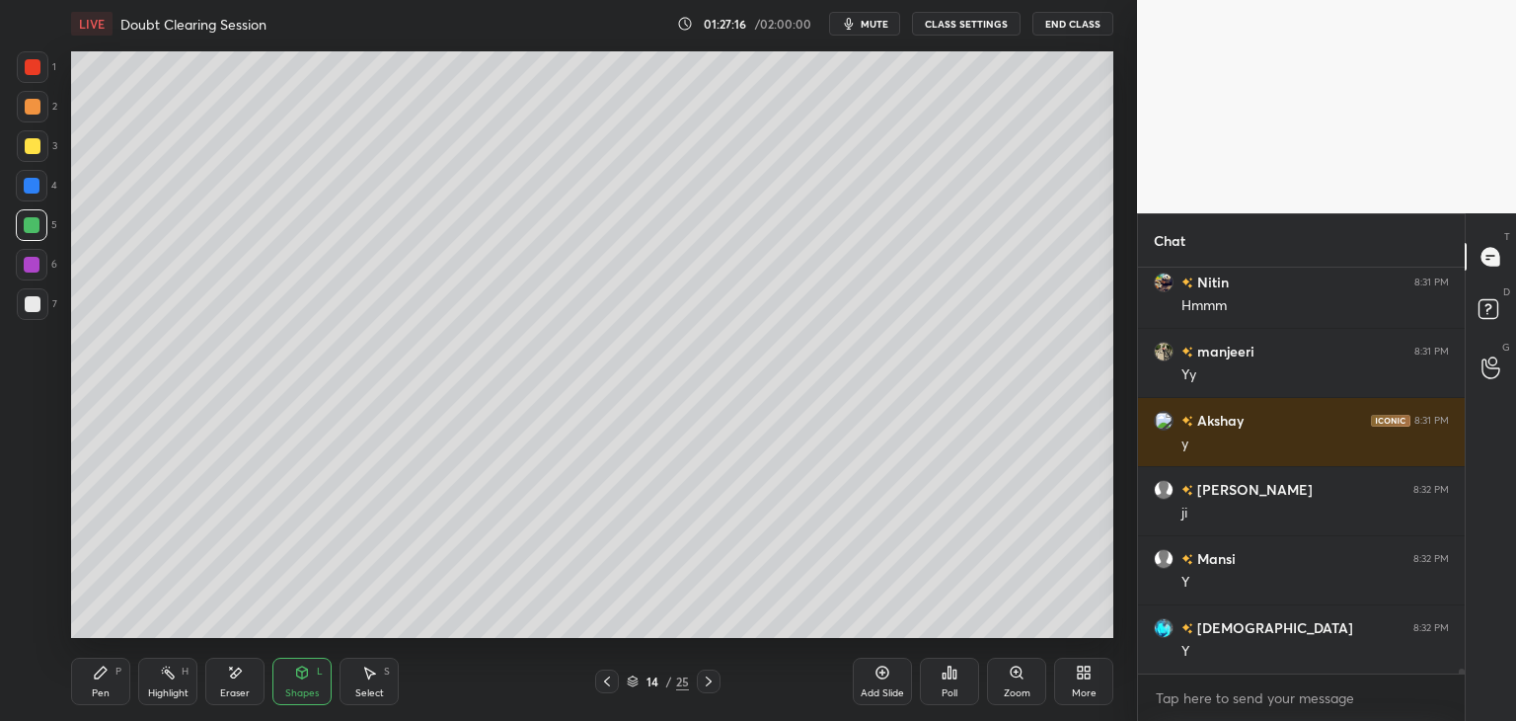
click at [99, 665] on icon at bounding box center [101, 672] width 16 height 16
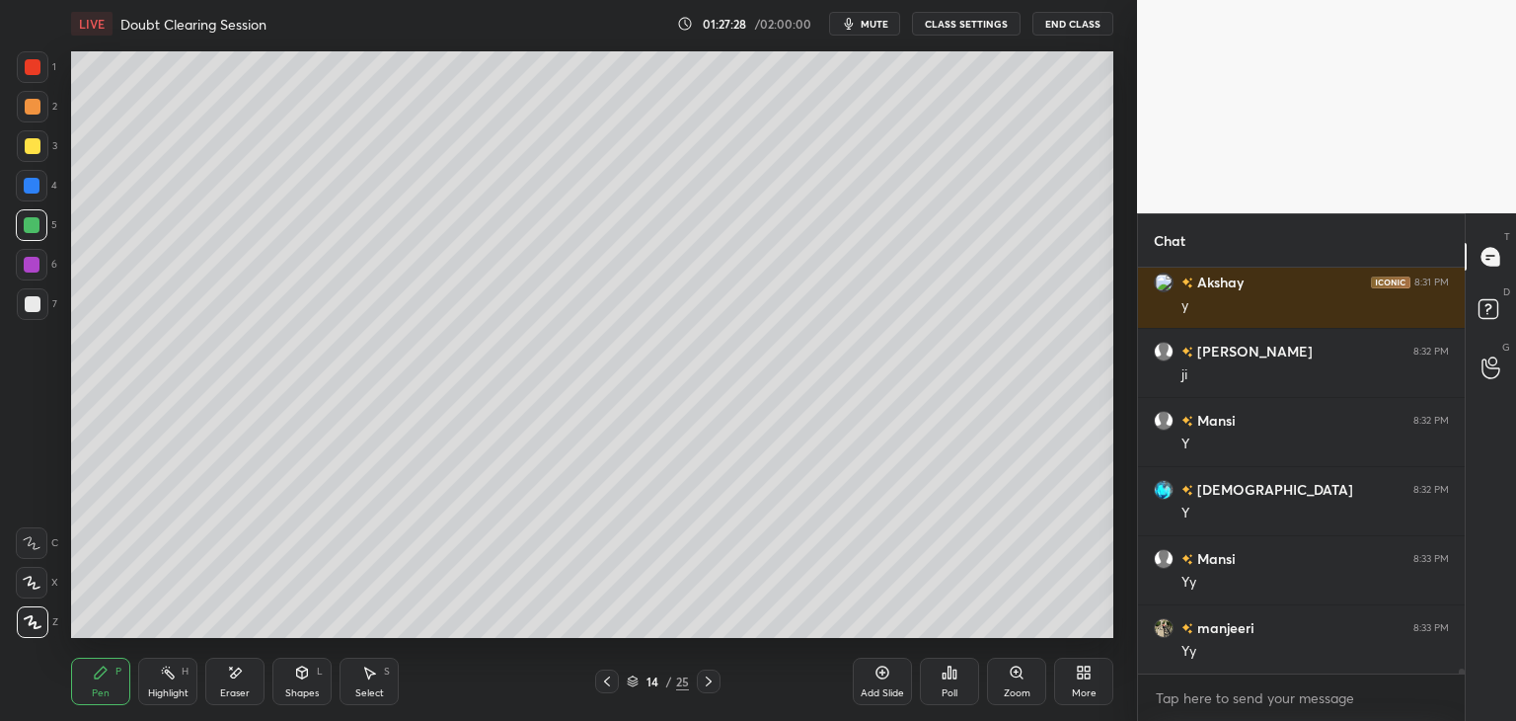
scroll to position [31475, 0]
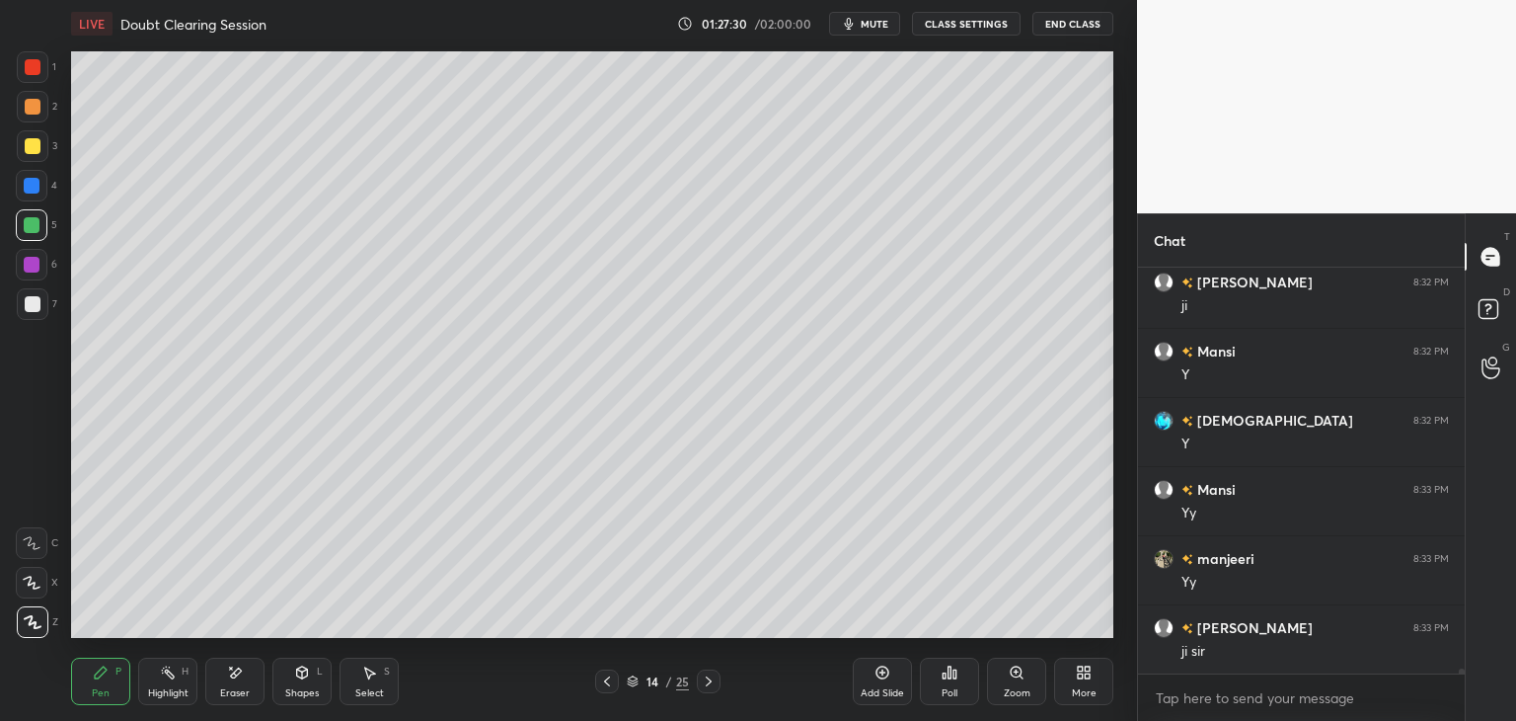
click at [38, 266] on div at bounding box center [32, 265] width 16 height 16
drag, startPoint x: 289, startPoint y: 672, endPoint x: 294, endPoint y: 663, distance: 10.2
click at [290, 672] on div "Shapes L" at bounding box center [301, 680] width 59 height 47
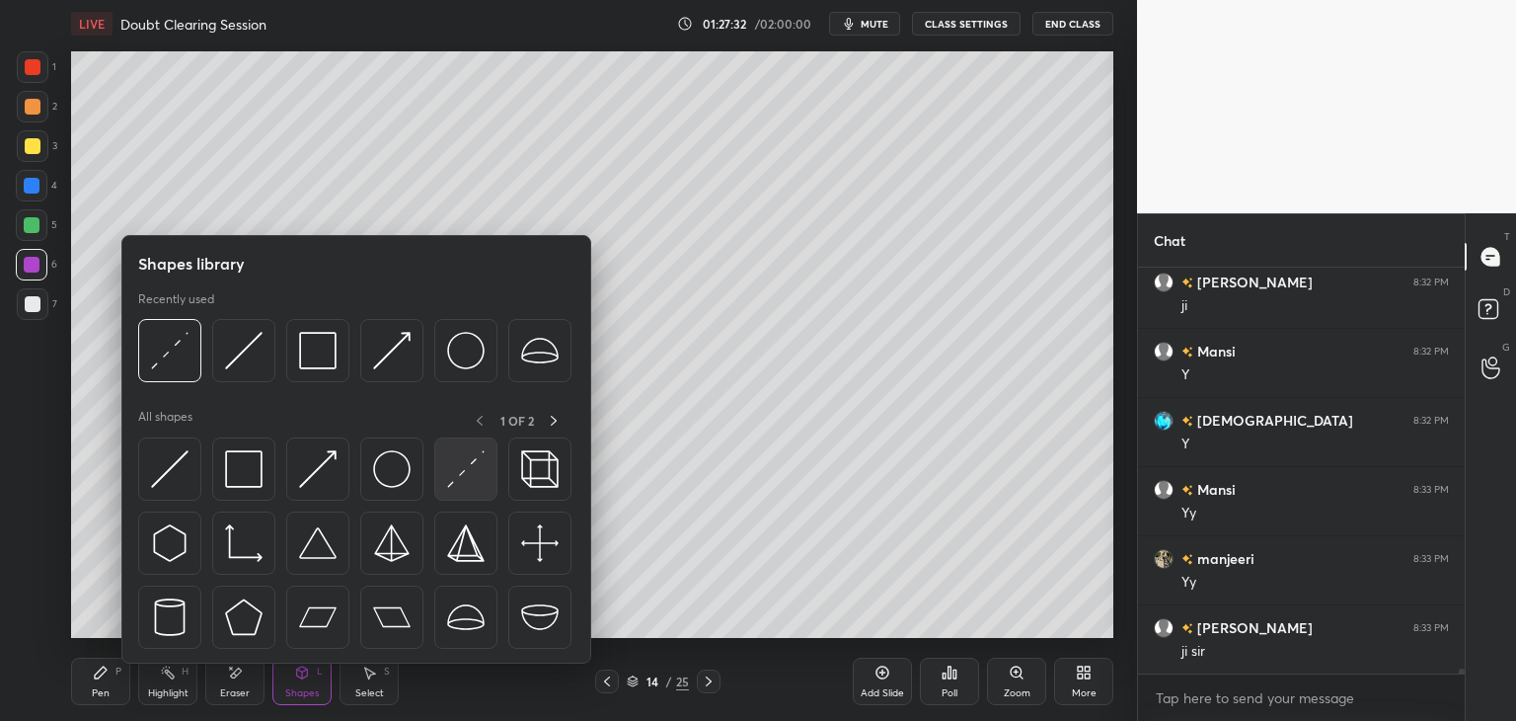
click at [447, 468] on img at bounding box center [466, 469] width 38 height 38
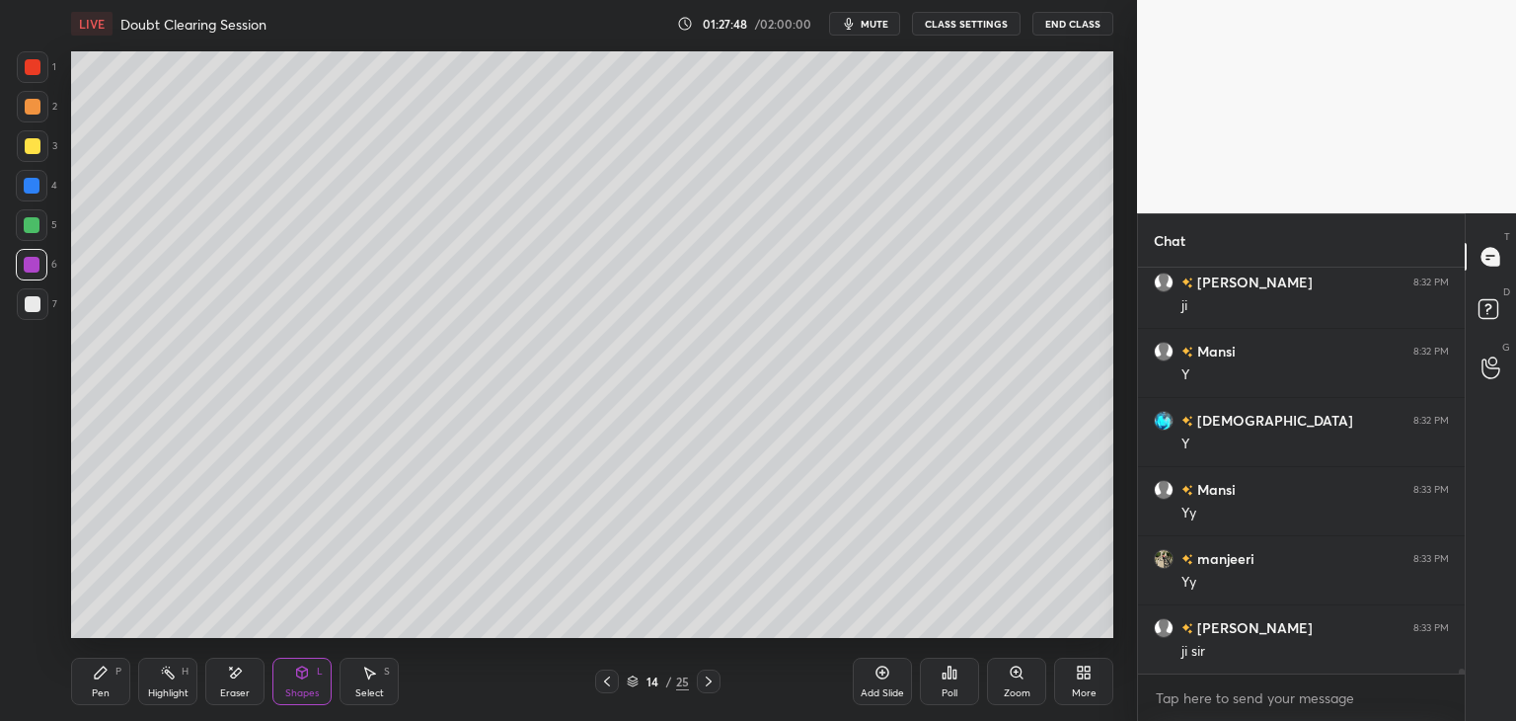
click at [32, 263] on div at bounding box center [32, 265] width 16 height 16
click at [91, 701] on div "Pen P" at bounding box center [100, 680] width 59 height 47
click at [239, 688] on div "Eraser" at bounding box center [235, 693] width 30 height 10
click at [34, 550] on icon at bounding box center [32, 543] width 16 height 16
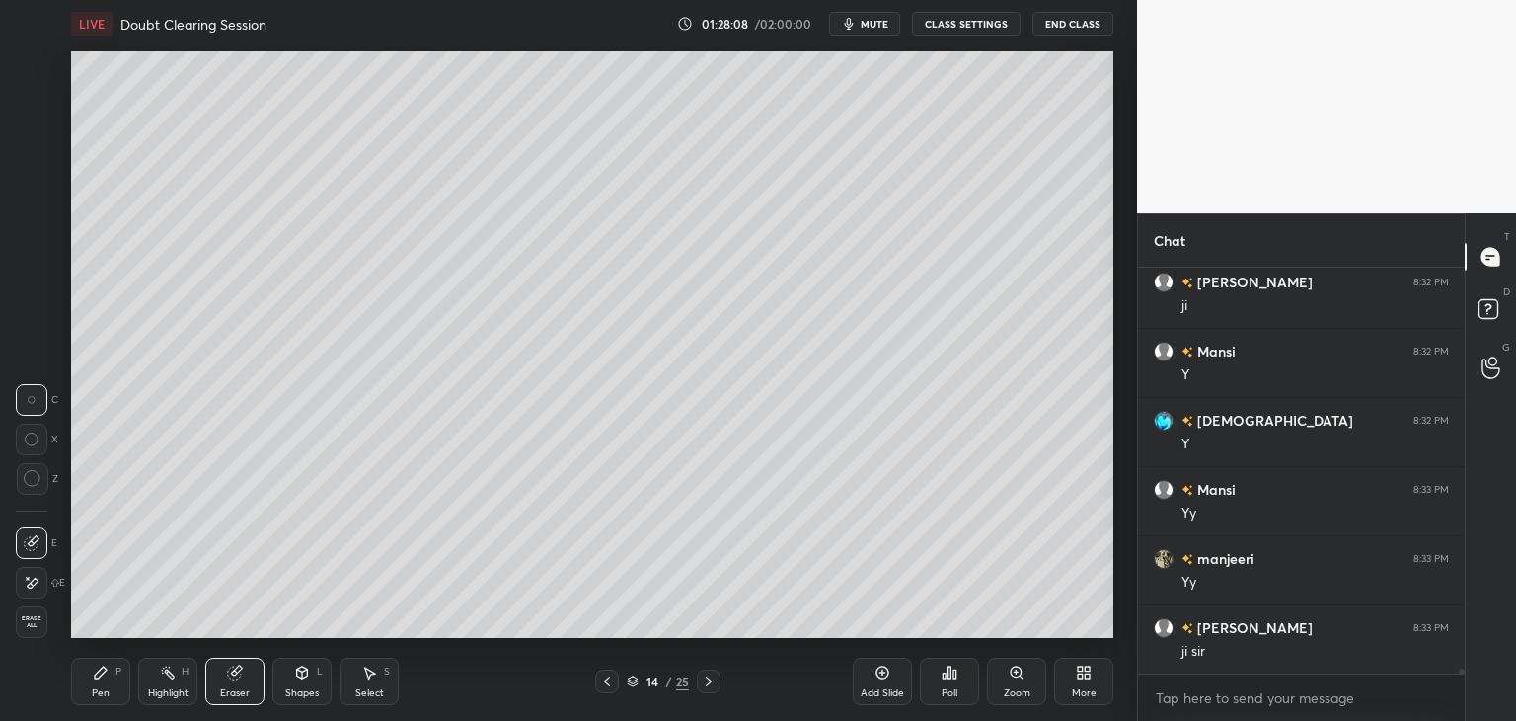
scroll to position [31495, 0]
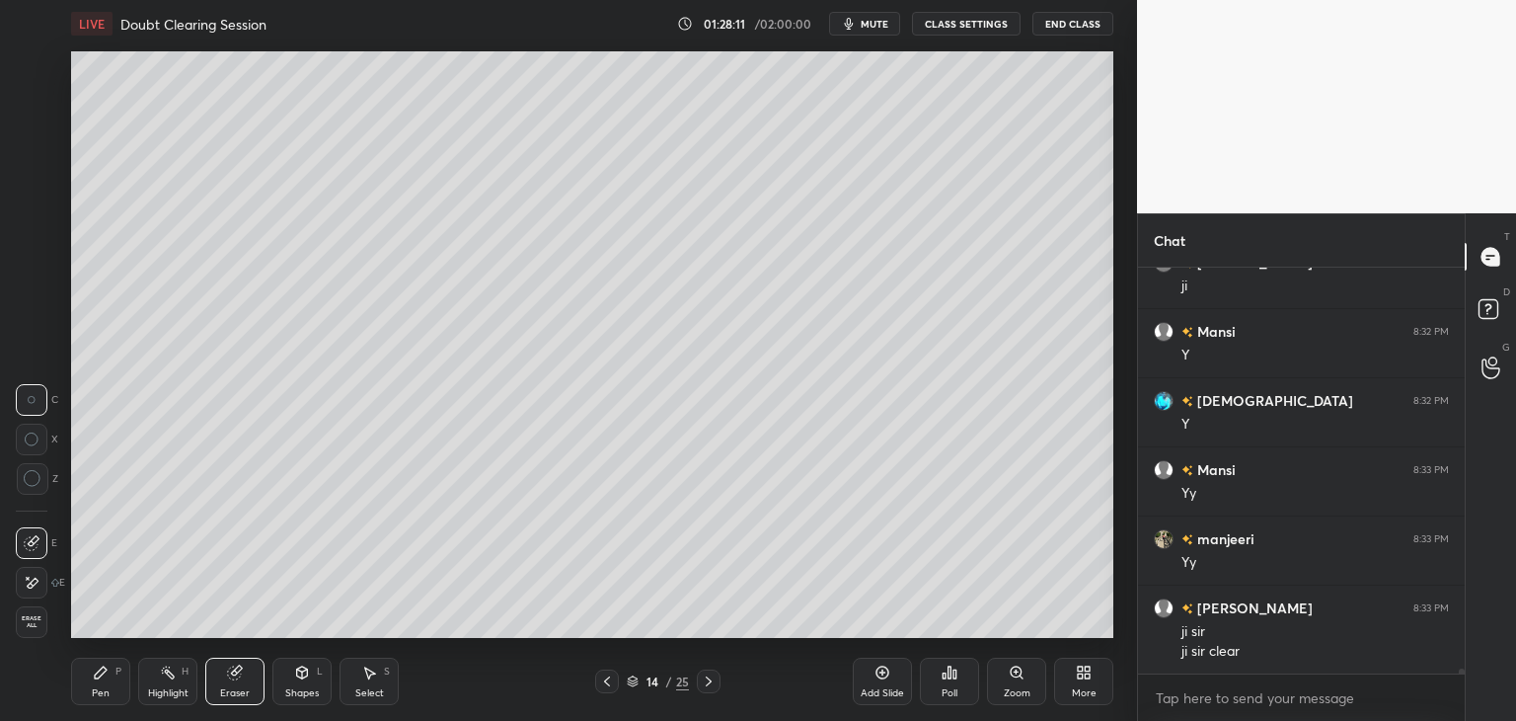
click at [103, 693] on div "Pen" at bounding box center [101, 693] width 18 height 10
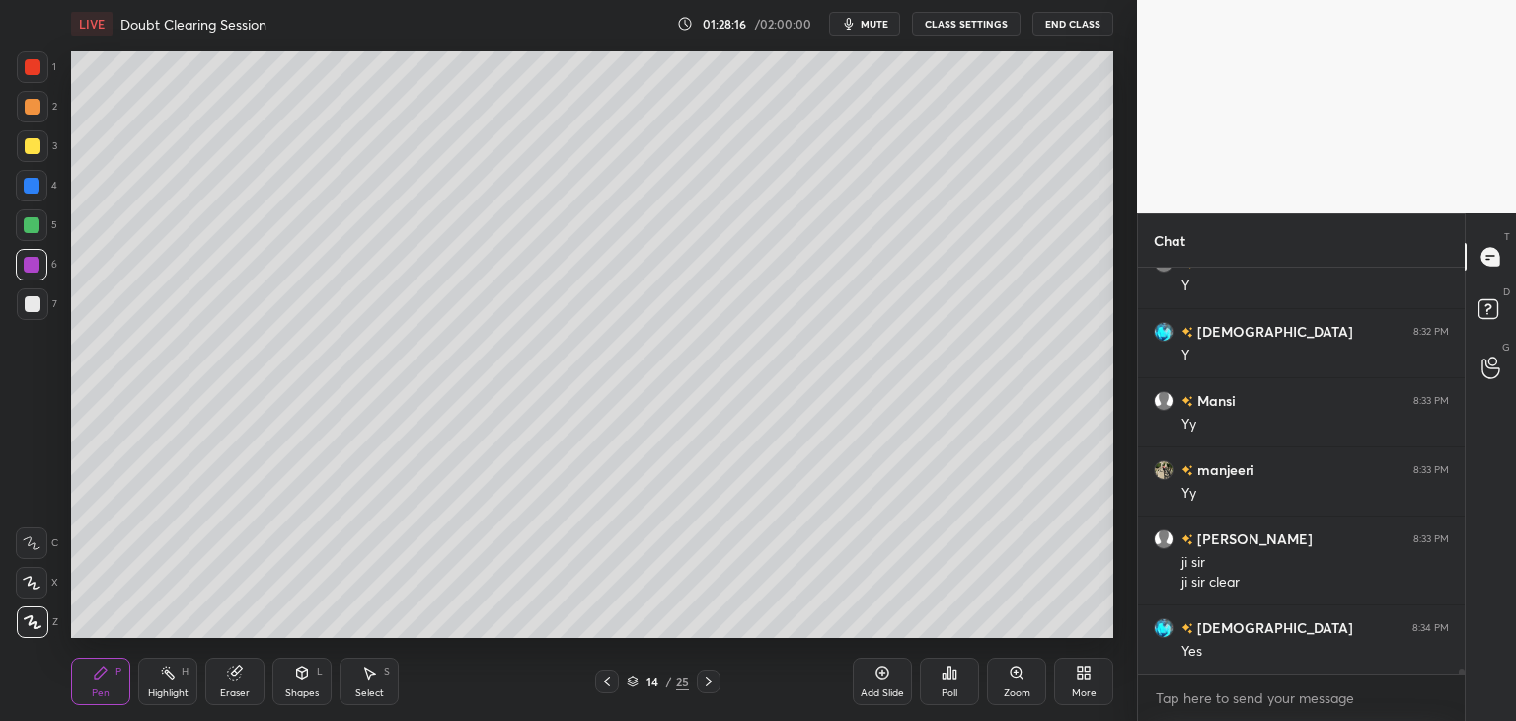
scroll to position [31633, 0]
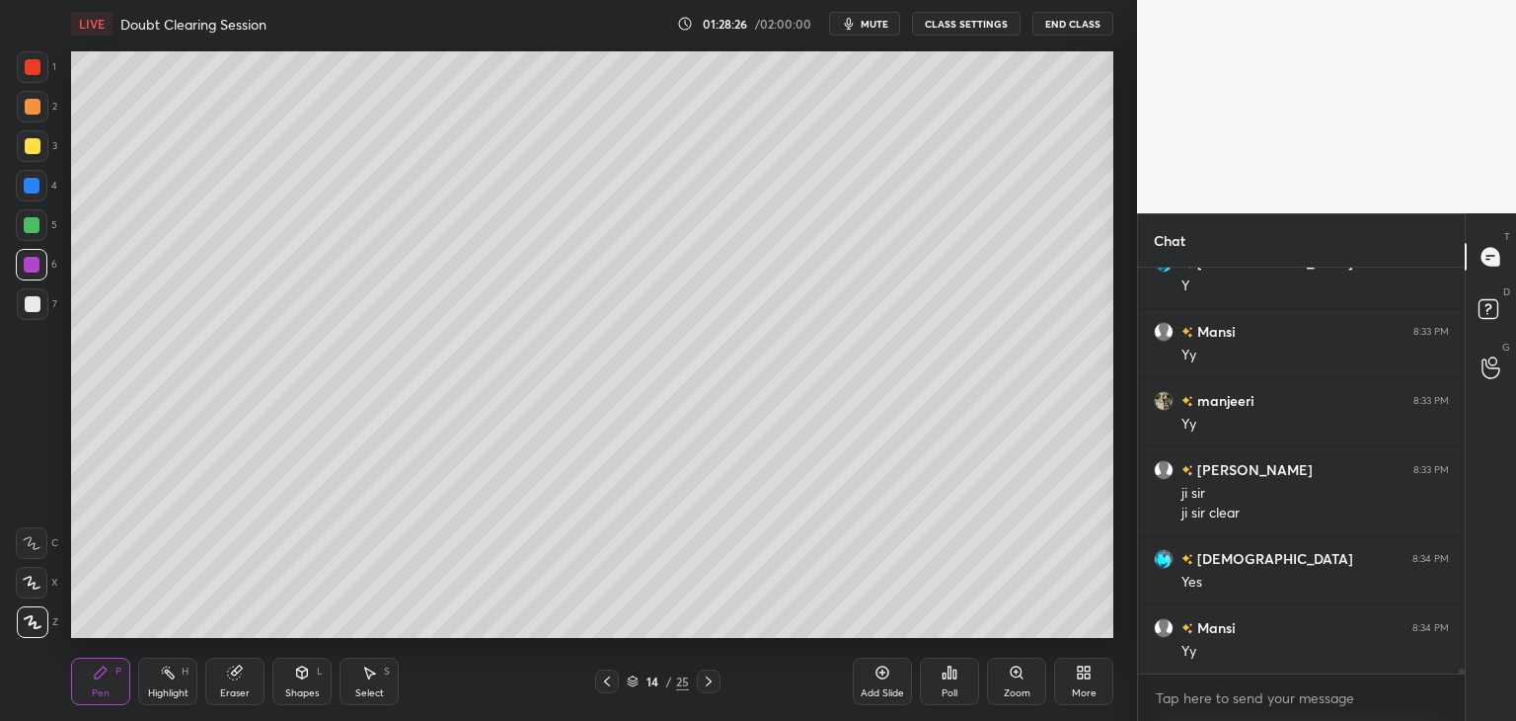
drag, startPoint x: 33, startPoint y: 308, endPoint x: 39, endPoint y: 318, distance: 12.0
click at [33, 311] on div at bounding box center [33, 304] width 16 height 16
click at [16, 217] on div at bounding box center [32, 225] width 32 height 32
click at [284, 693] on div "Shapes L" at bounding box center [301, 680] width 59 height 47
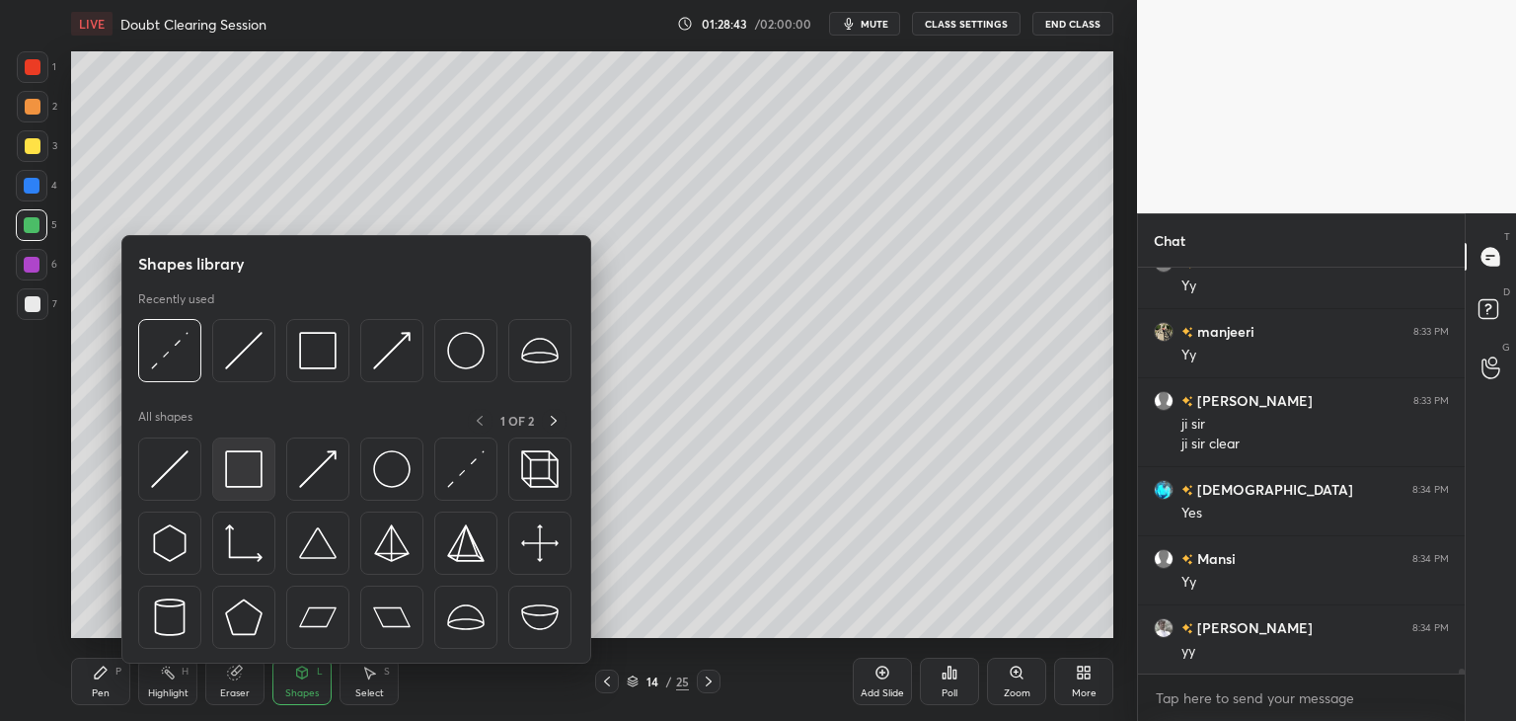
click at [249, 491] on div at bounding box center [243, 468] width 63 height 63
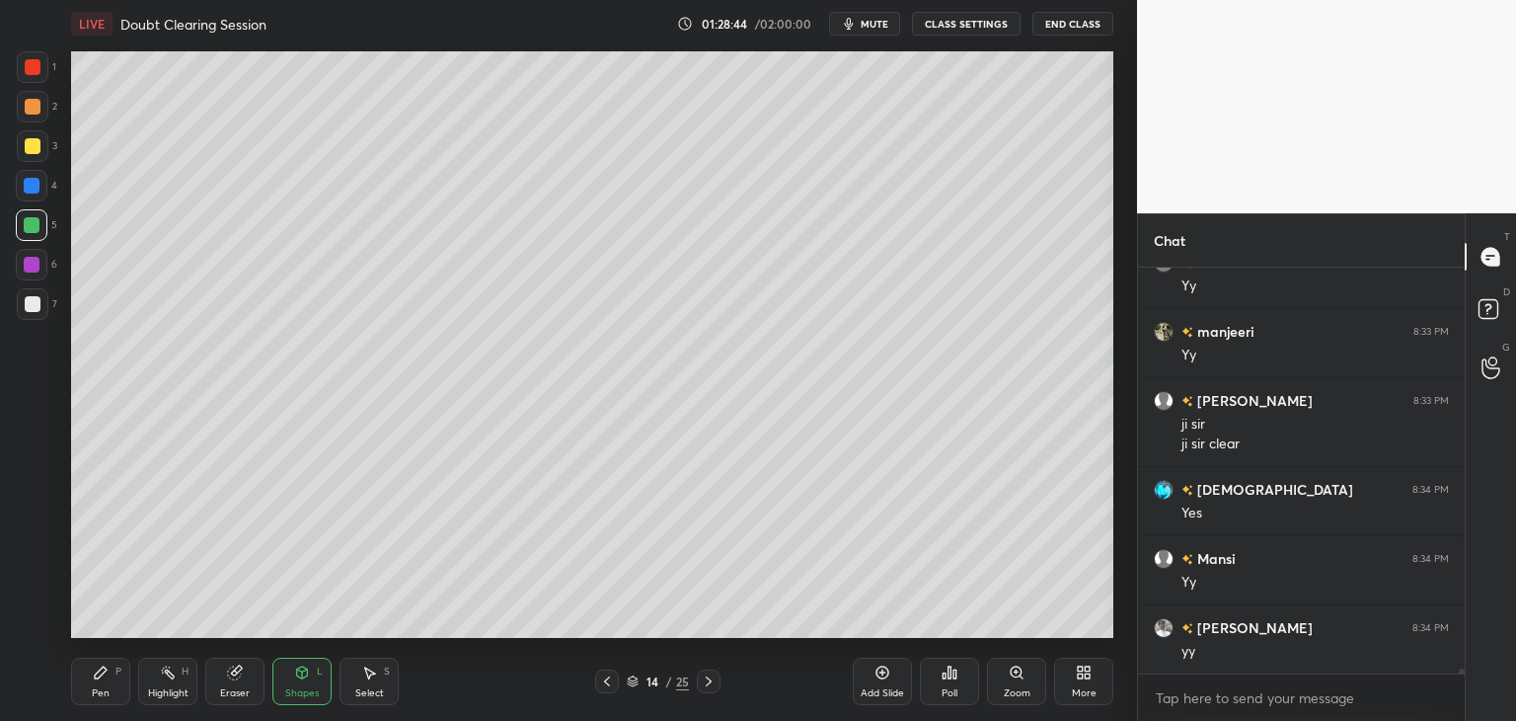
click at [22, 265] on div at bounding box center [32, 265] width 32 height 32
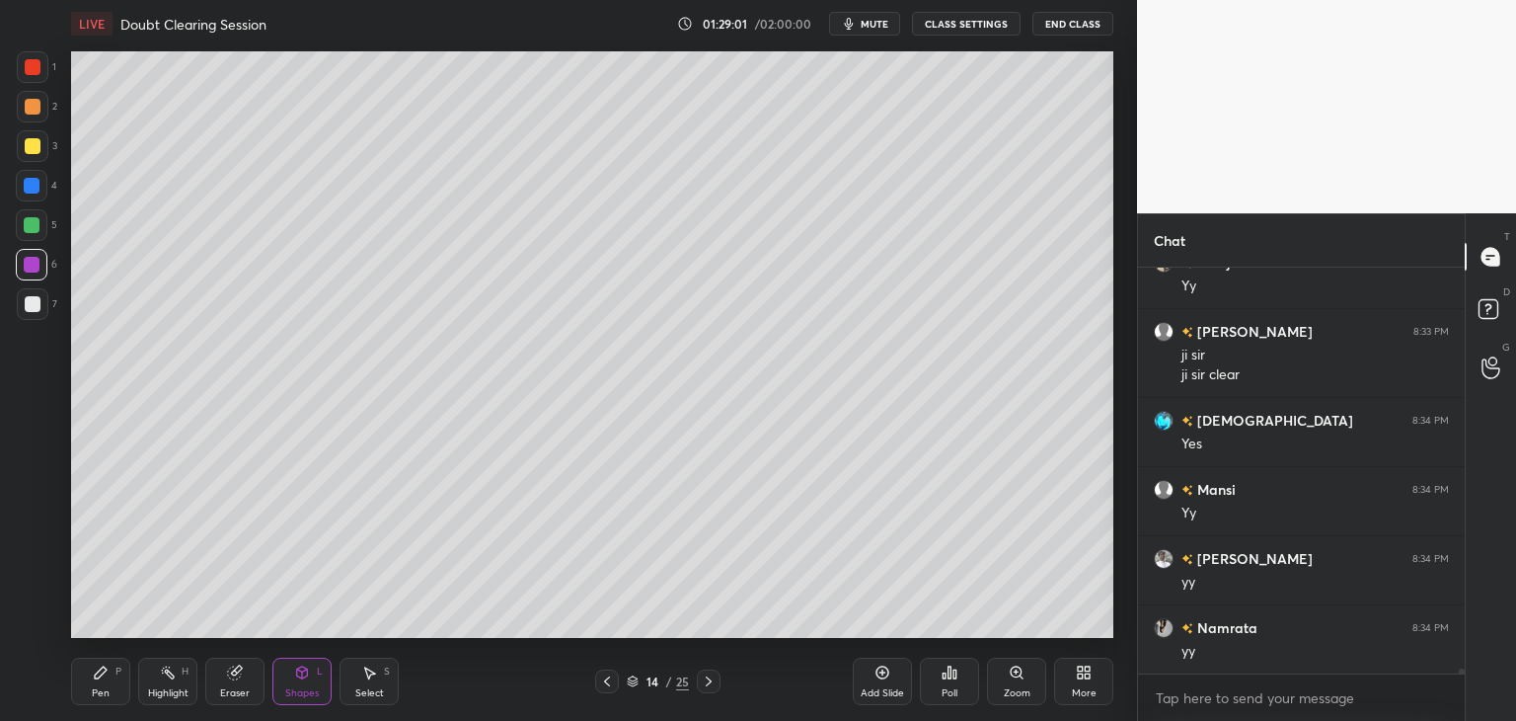
click at [608, 684] on icon at bounding box center [607, 681] width 16 height 16
click at [604, 680] on icon at bounding box center [607, 681] width 6 height 10
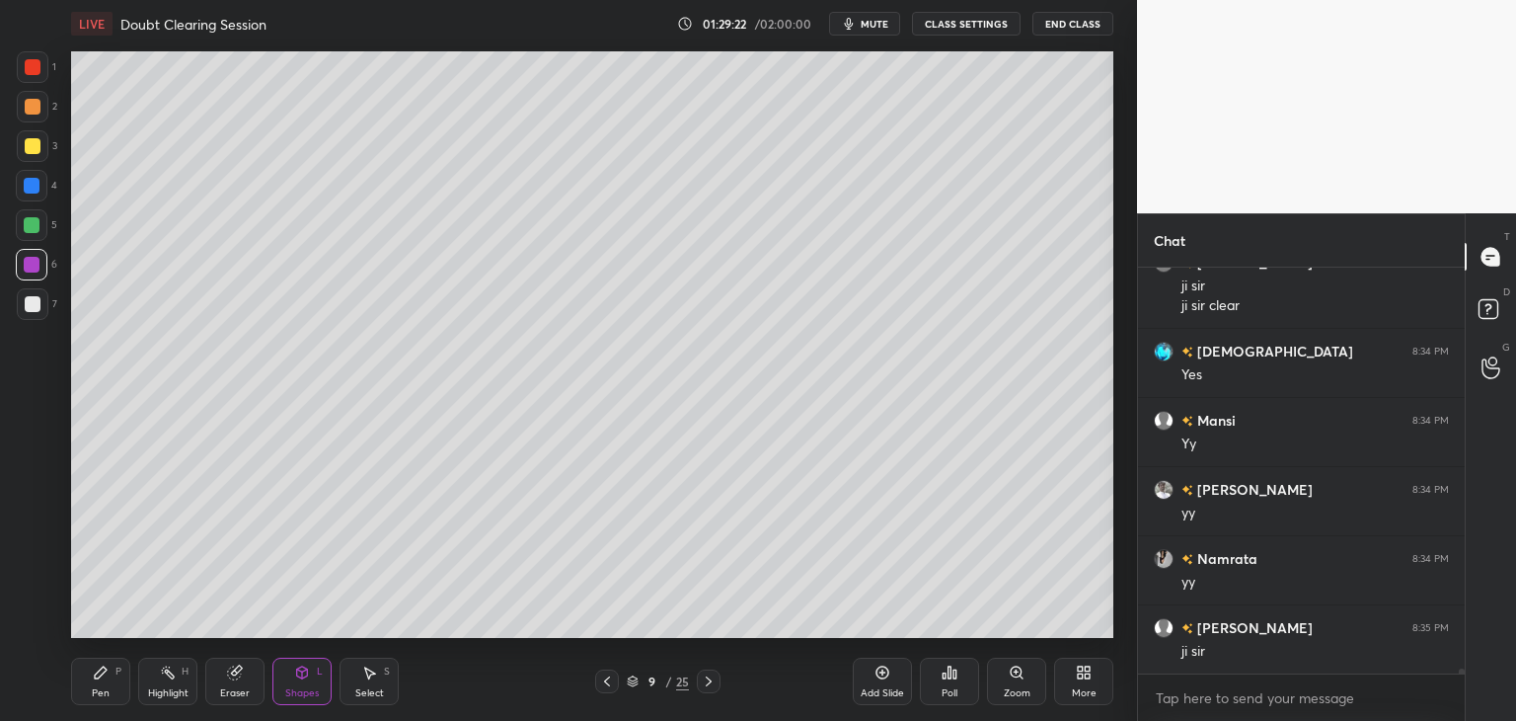
scroll to position [31909, 0]
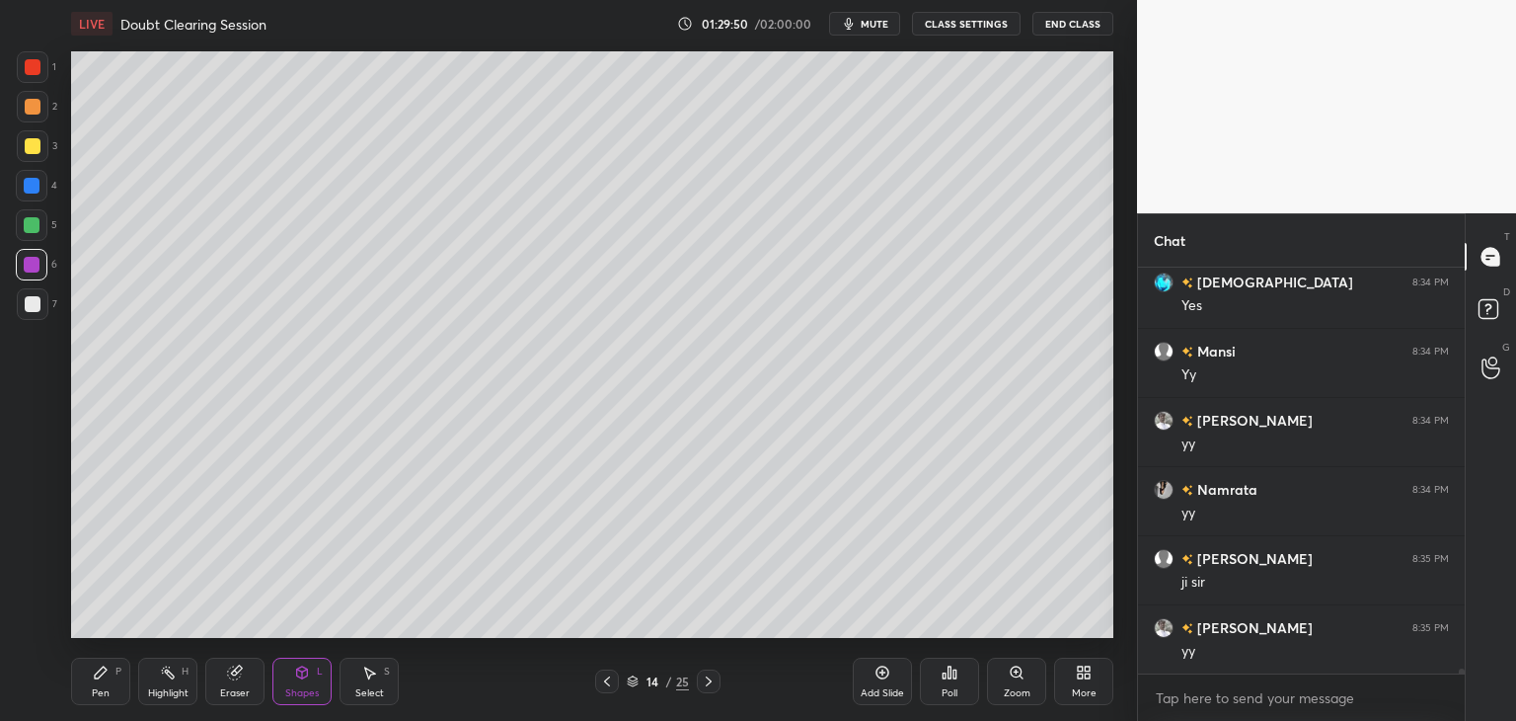
click at [706, 678] on icon at bounding box center [709, 681] width 16 height 16
click at [711, 678] on icon at bounding box center [709, 681] width 16 height 16
click at [714, 677] on icon at bounding box center [709, 681] width 16 height 16
click at [710, 676] on icon at bounding box center [709, 681] width 16 height 16
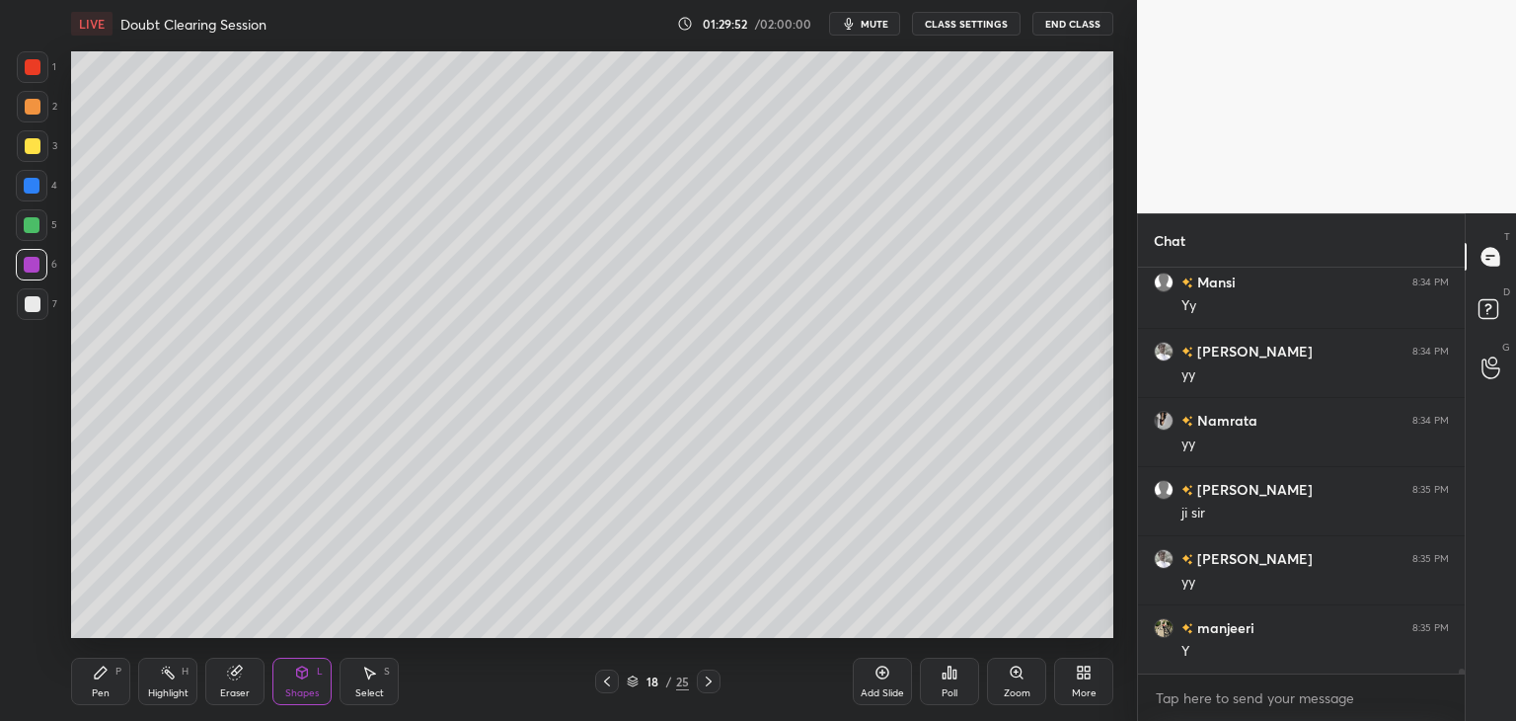
click at [711, 680] on icon at bounding box center [709, 681] width 16 height 16
click at [710, 681] on icon at bounding box center [709, 681] width 6 height 10
click at [710, 682] on icon at bounding box center [709, 681] width 6 height 10
click at [710, 683] on icon at bounding box center [709, 681] width 16 height 16
click at [710, 682] on icon at bounding box center [709, 681] width 6 height 10
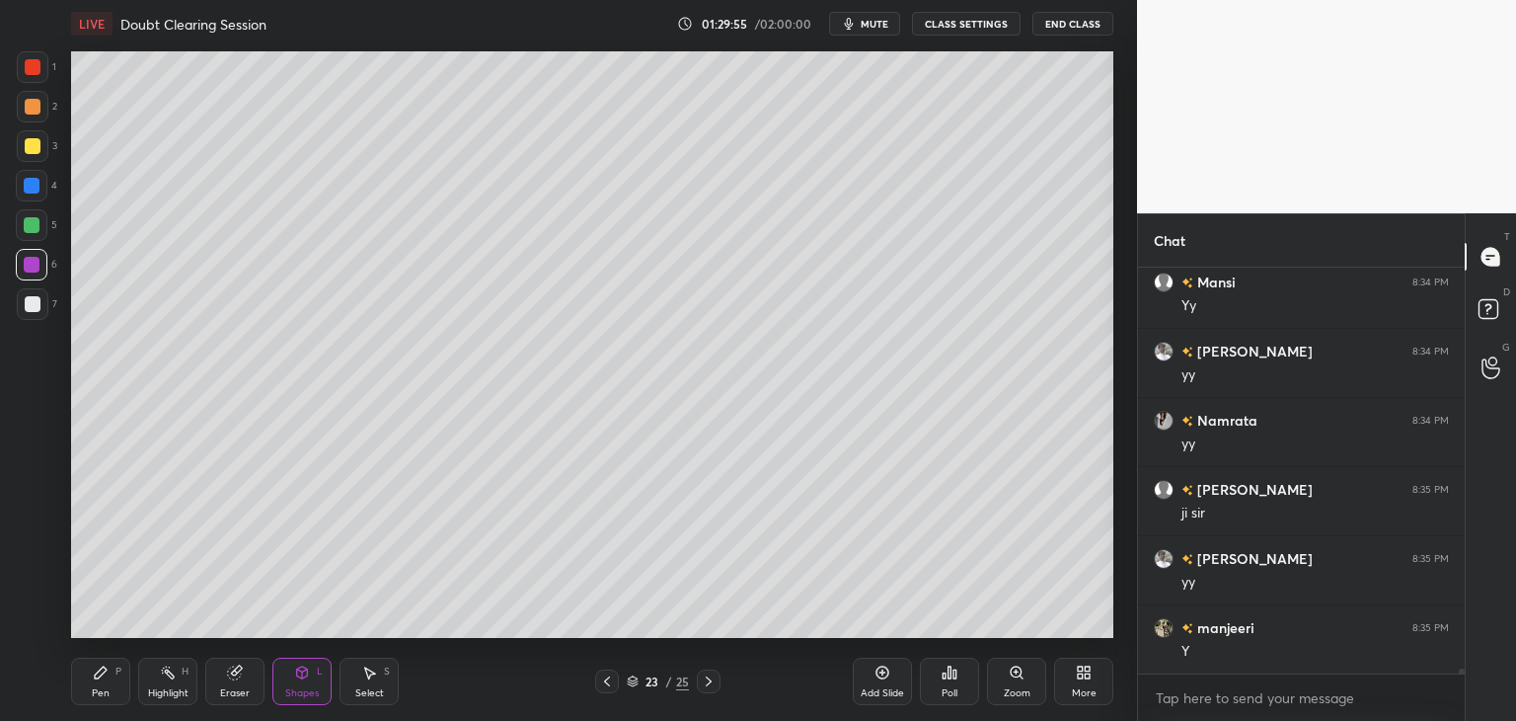
click at [710, 683] on icon at bounding box center [709, 681] width 16 height 16
click at [709, 684] on icon at bounding box center [709, 681] width 16 height 16
click at [612, 682] on icon at bounding box center [607, 681] width 16 height 16
click at [612, 684] on icon at bounding box center [607, 681] width 16 height 16
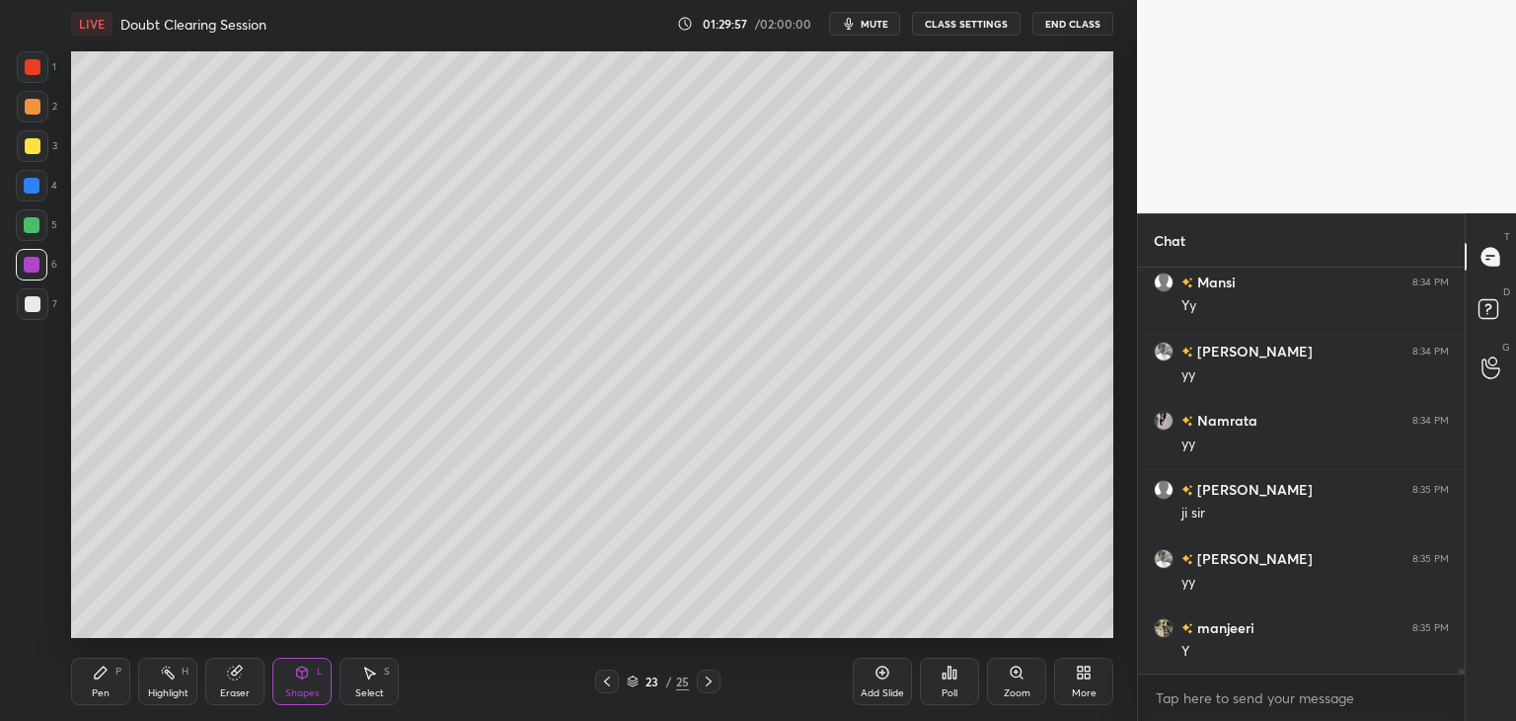
click at [612, 683] on icon at bounding box center [607, 681] width 16 height 16
click at [610, 685] on icon at bounding box center [607, 681] width 16 height 16
click at [609, 684] on icon at bounding box center [607, 681] width 16 height 16
click at [611, 684] on icon at bounding box center [607, 681] width 16 height 16
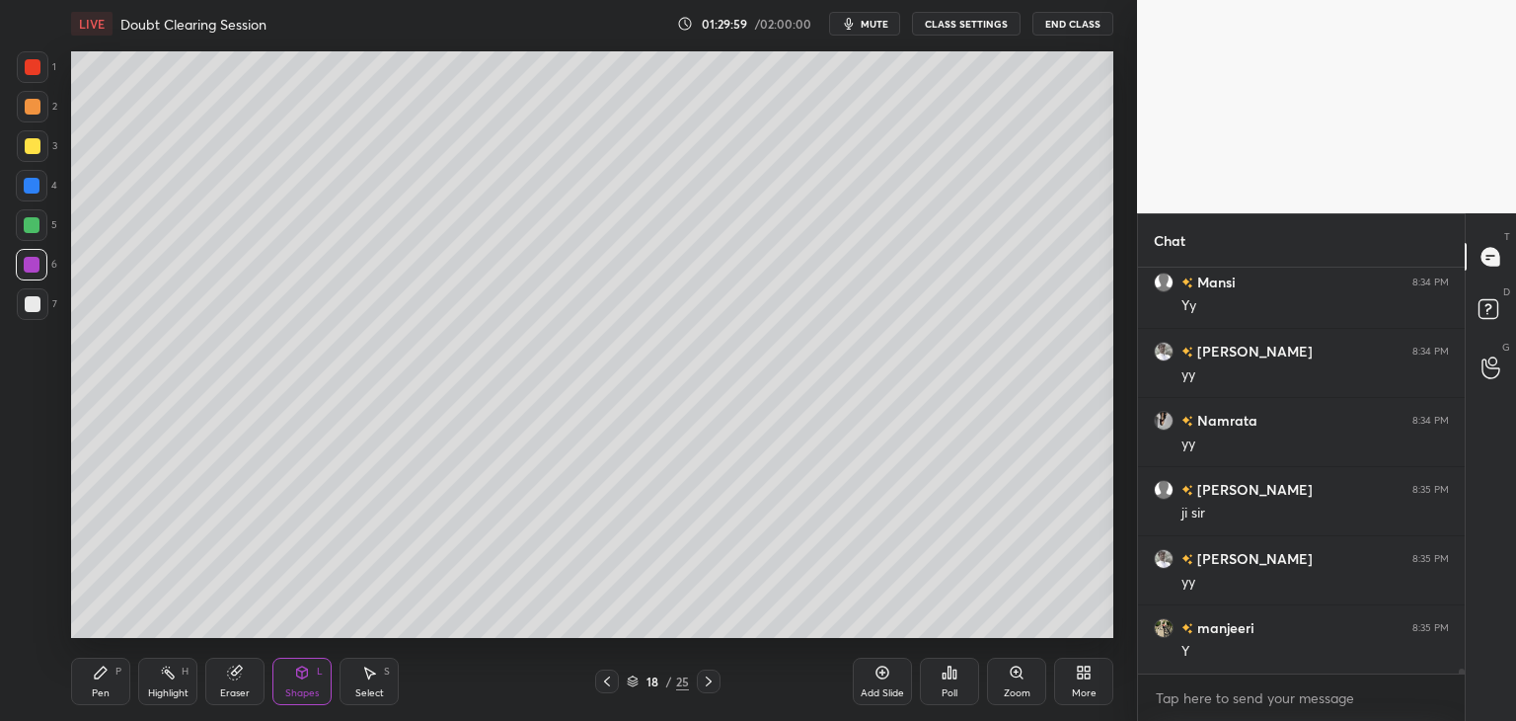
click at [612, 688] on icon at bounding box center [607, 681] width 16 height 16
click at [612, 690] on div at bounding box center [607, 681] width 24 height 24
click at [612, 689] on div at bounding box center [607, 681] width 24 height 24
click at [612, 688] on icon at bounding box center [607, 681] width 16 height 16
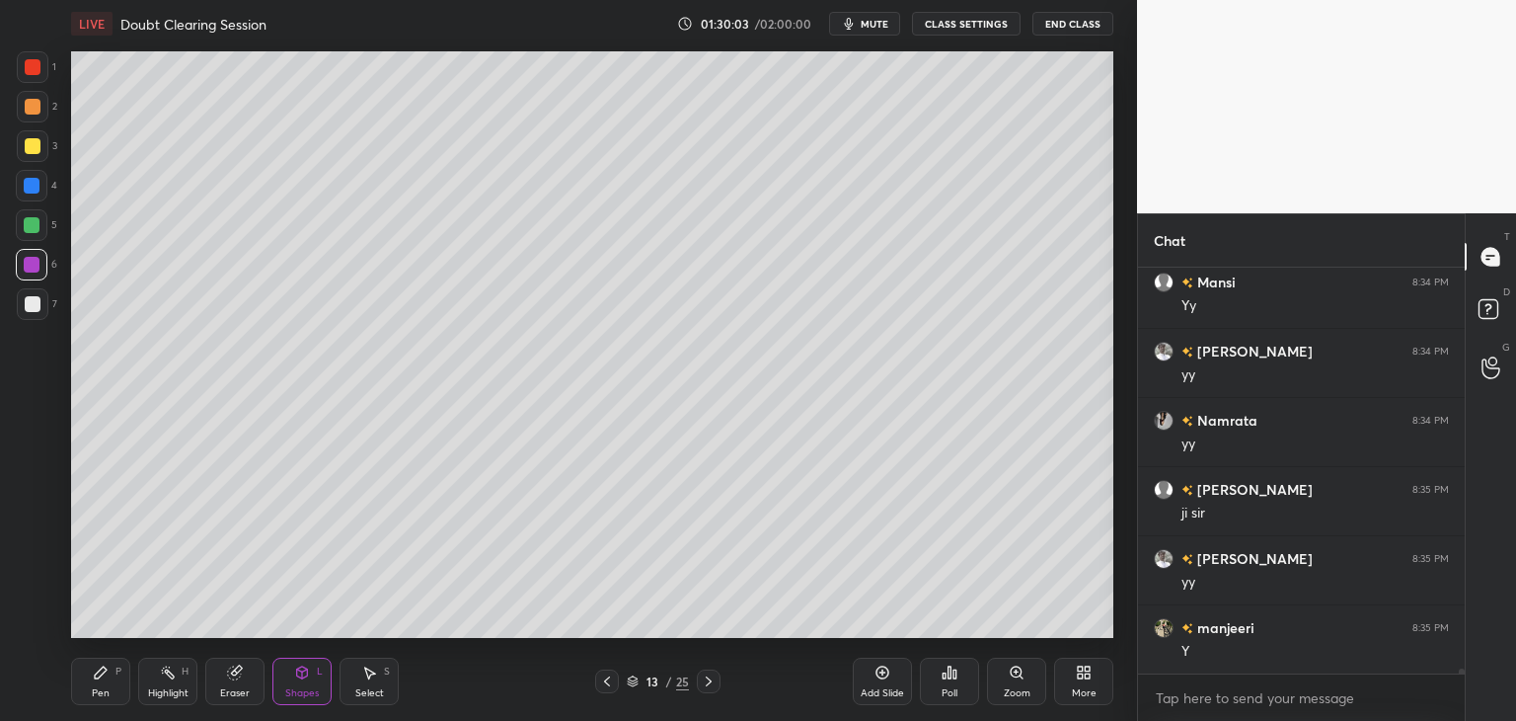
click at [313, 671] on div "Shapes L" at bounding box center [301, 680] width 59 height 47
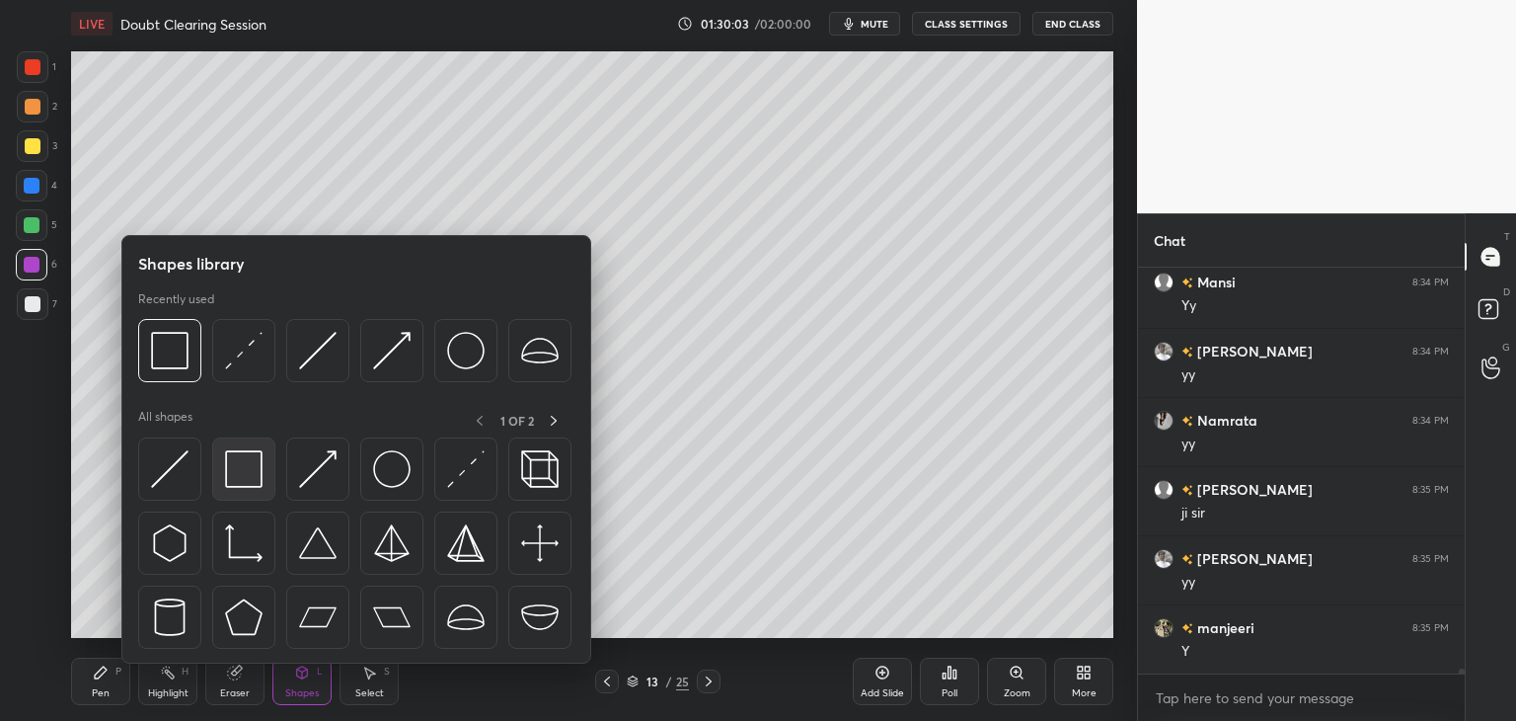
click at [238, 491] on div at bounding box center [243, 468] width 63 height 63
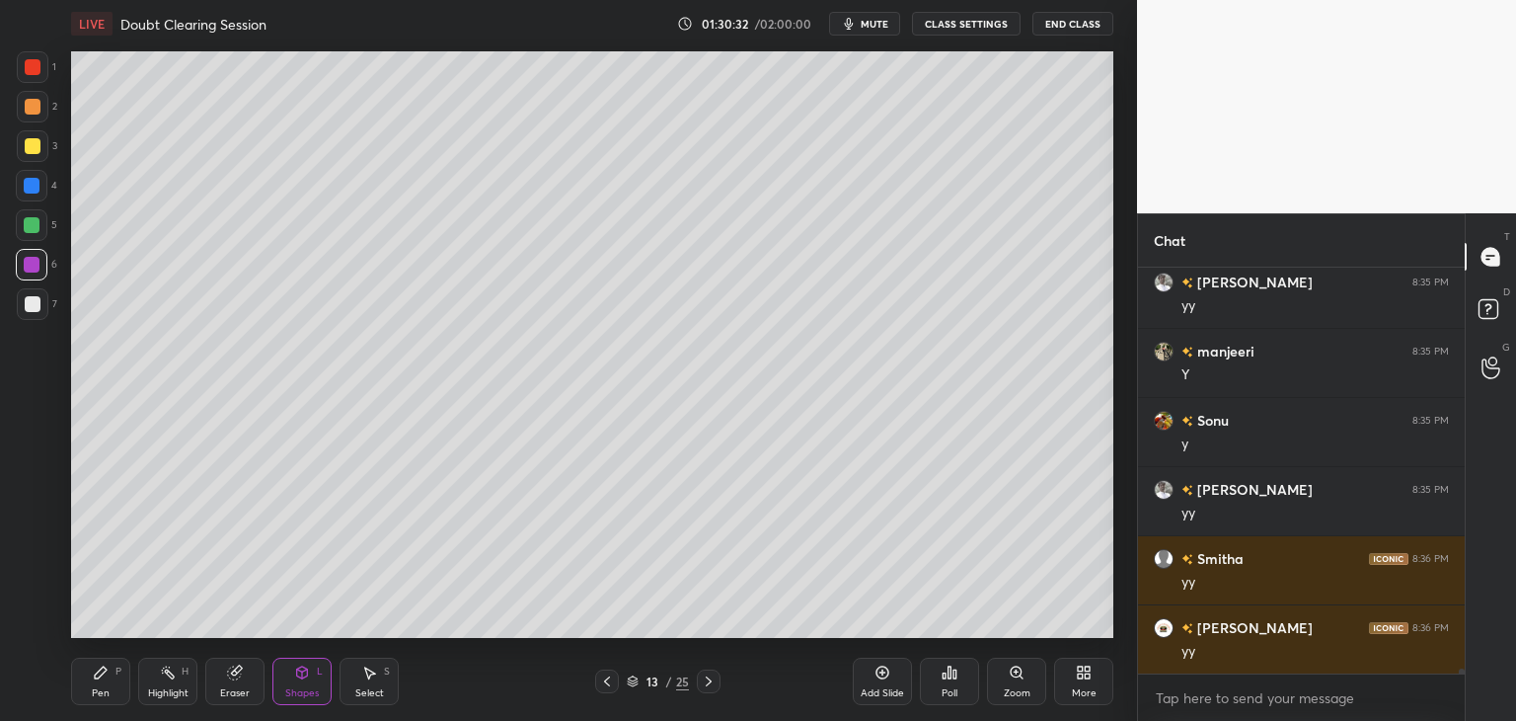
scroll to position [32324, 0]
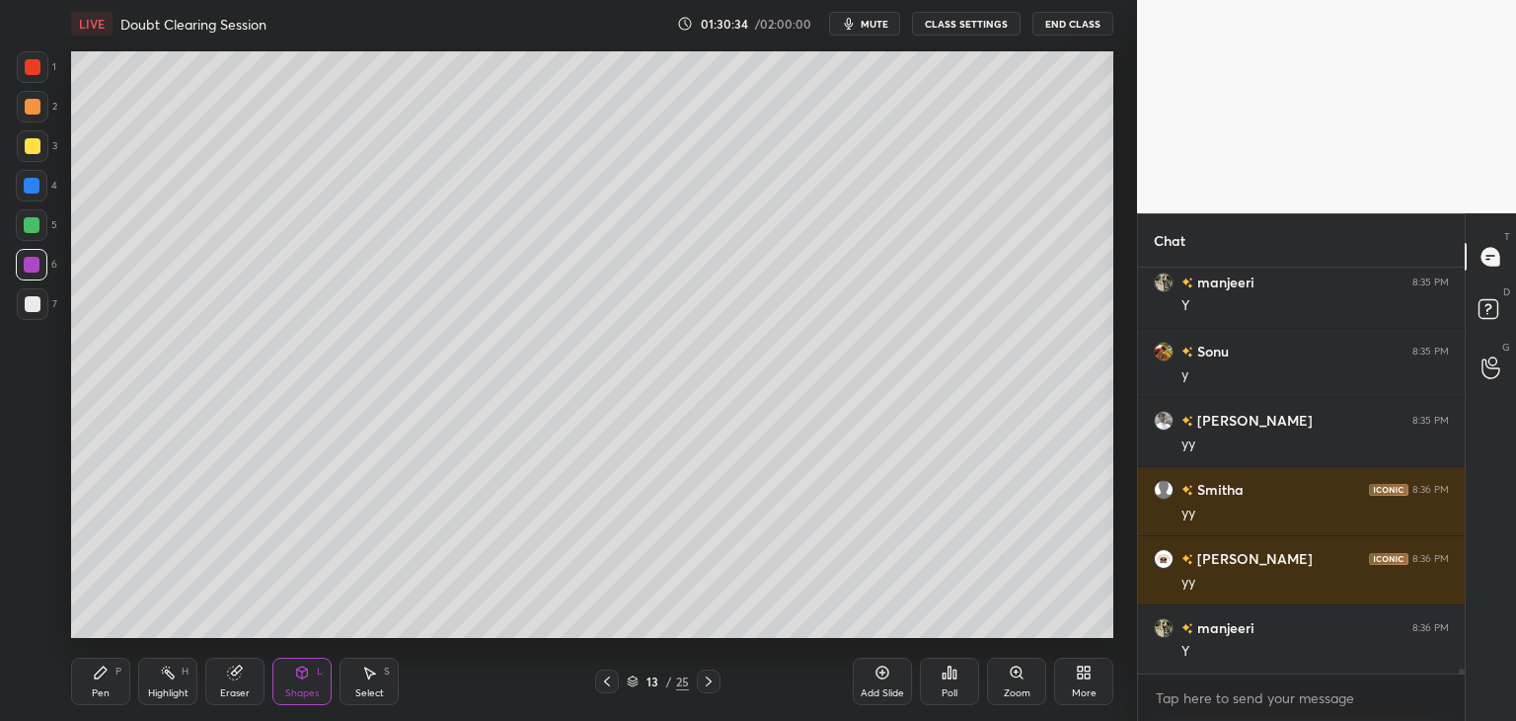
click at [711, 677] on icon at bounding box center [709, 681] width 16 height 16
click at [603, 684] on icon at bounding box center [607, 681] width 16 height 16
click at [605, 683] on icon at bounding box center [607, 681] width 16 height 16
click at [605, 681] on icon at bounding box center [607, 681] width 16 height 16
click at [607, 683] on icon at bounding box center [607, 681] width 16 height 16
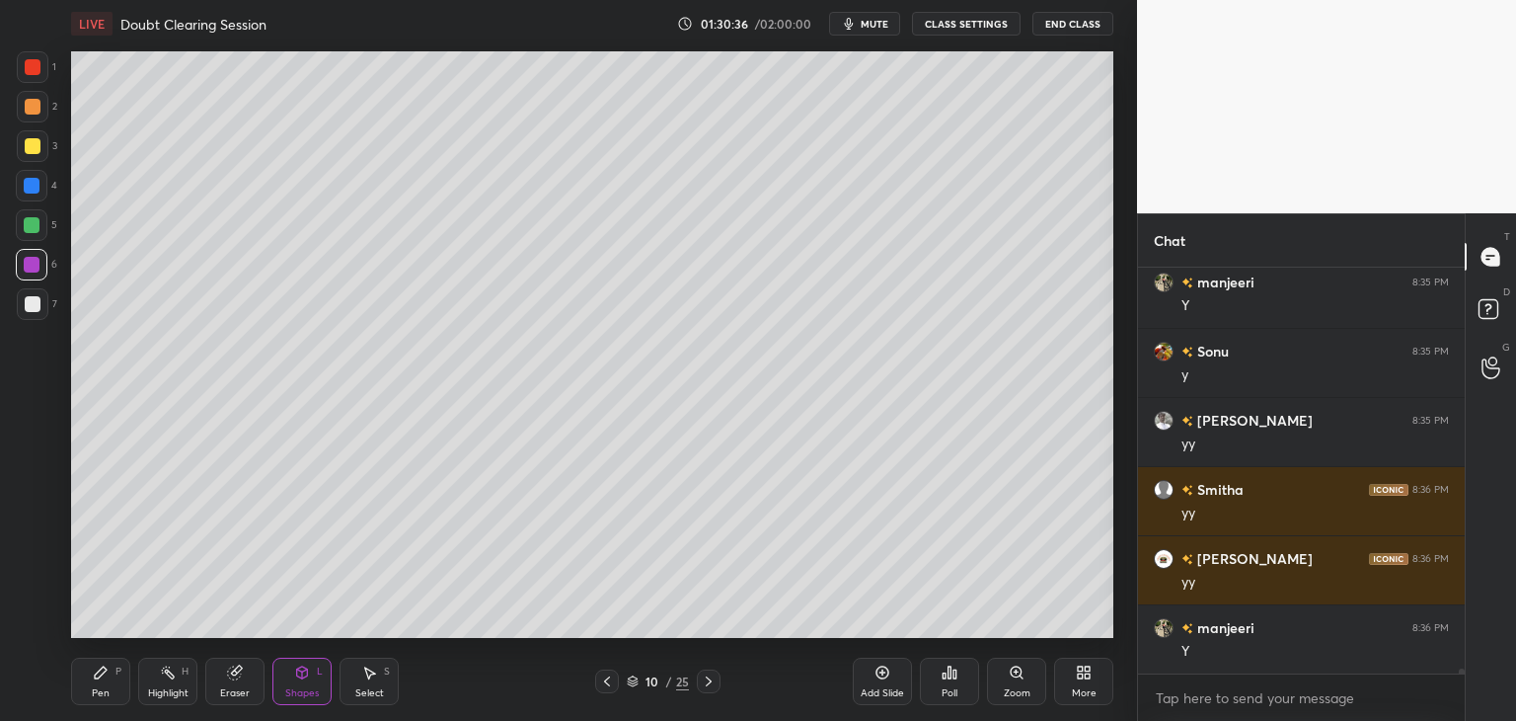
click at [607, 683] on icon at bounding box center [607, 681] width 16 height 16
click at [606, 684] on icon at bounding box center [607, 681] width 6 height 10
click at [711, 680] on icon at bounding box center [709, 681] width 16 height 16
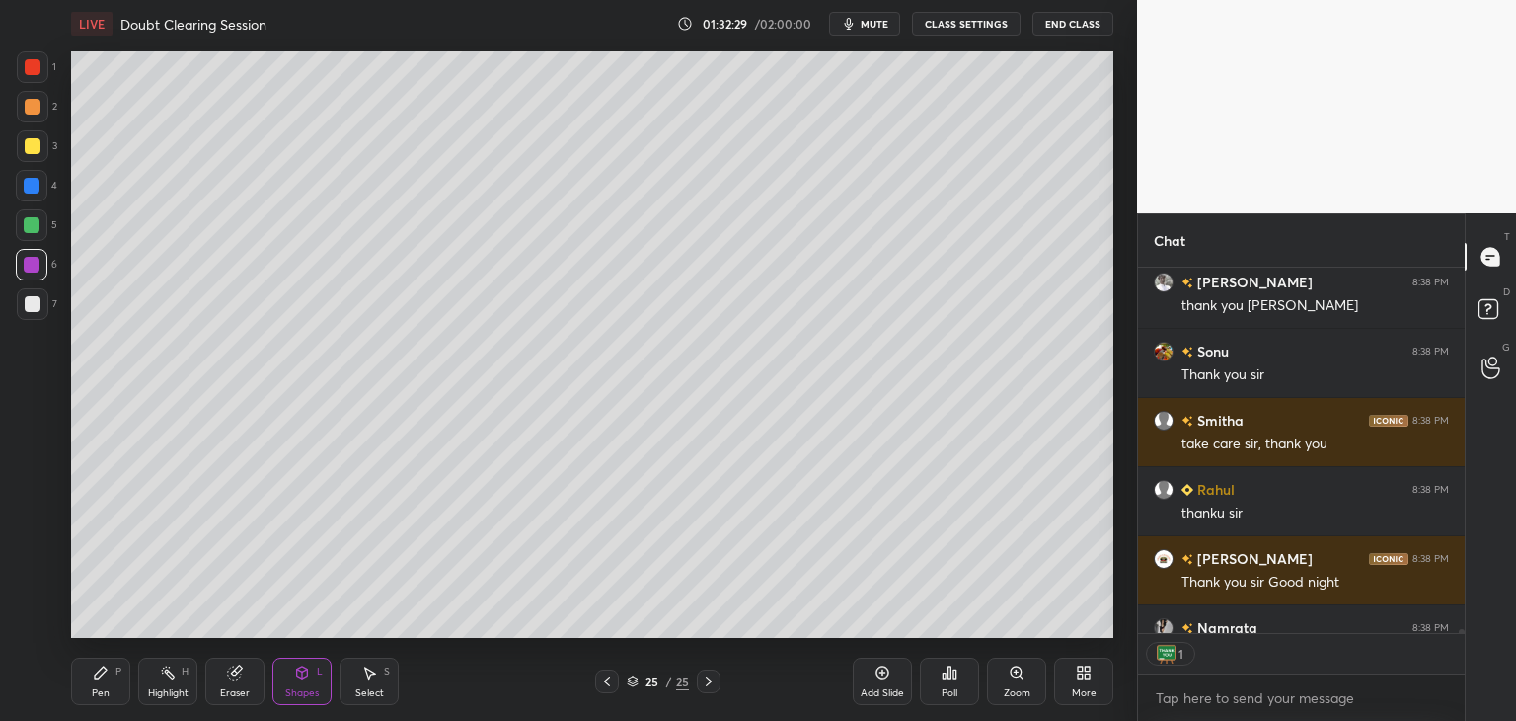
scroll to position [360, 321]
click at [1072, 30] on button "End Class" at bounding box center [1073, 24] width 81 height 24
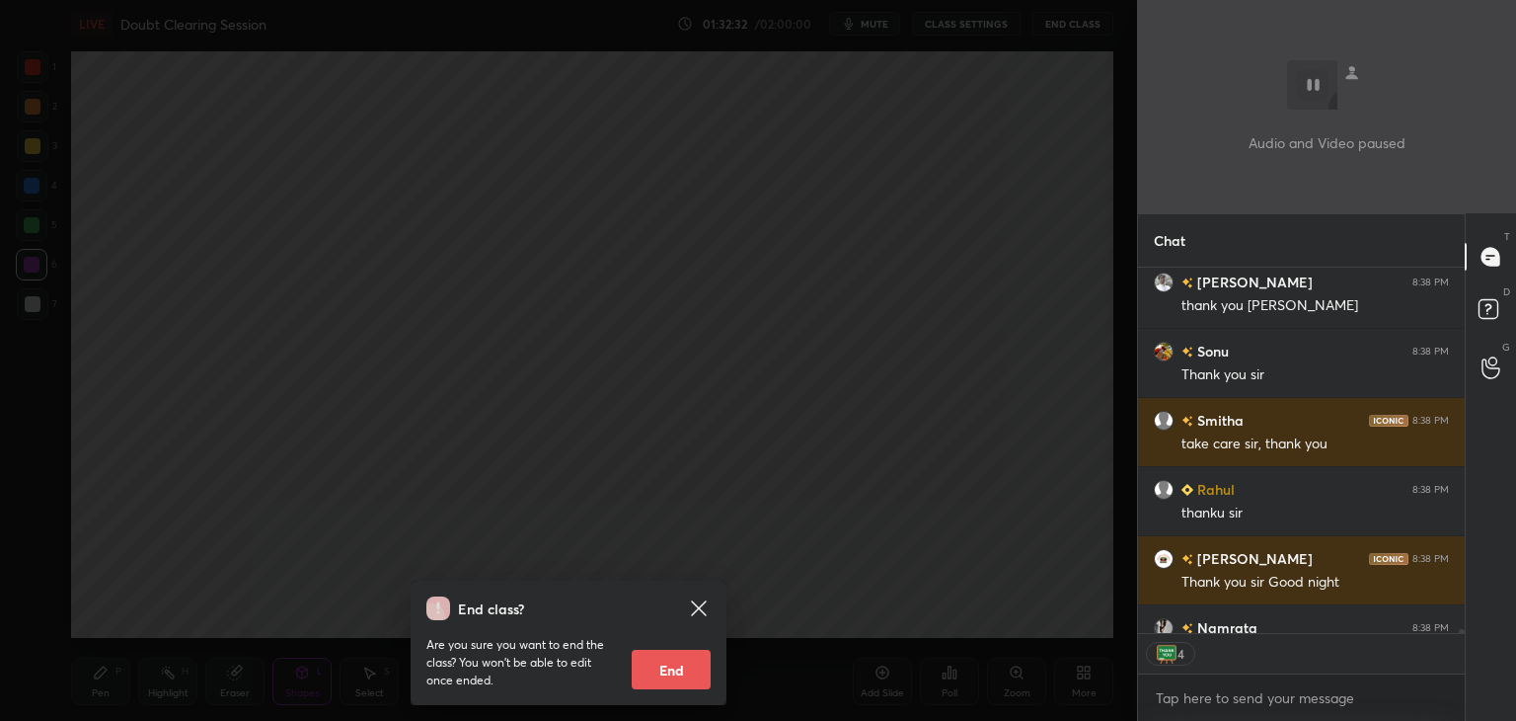
click at [682, 673] on button "End" at bounding box center [671, 669] width 79 height 39
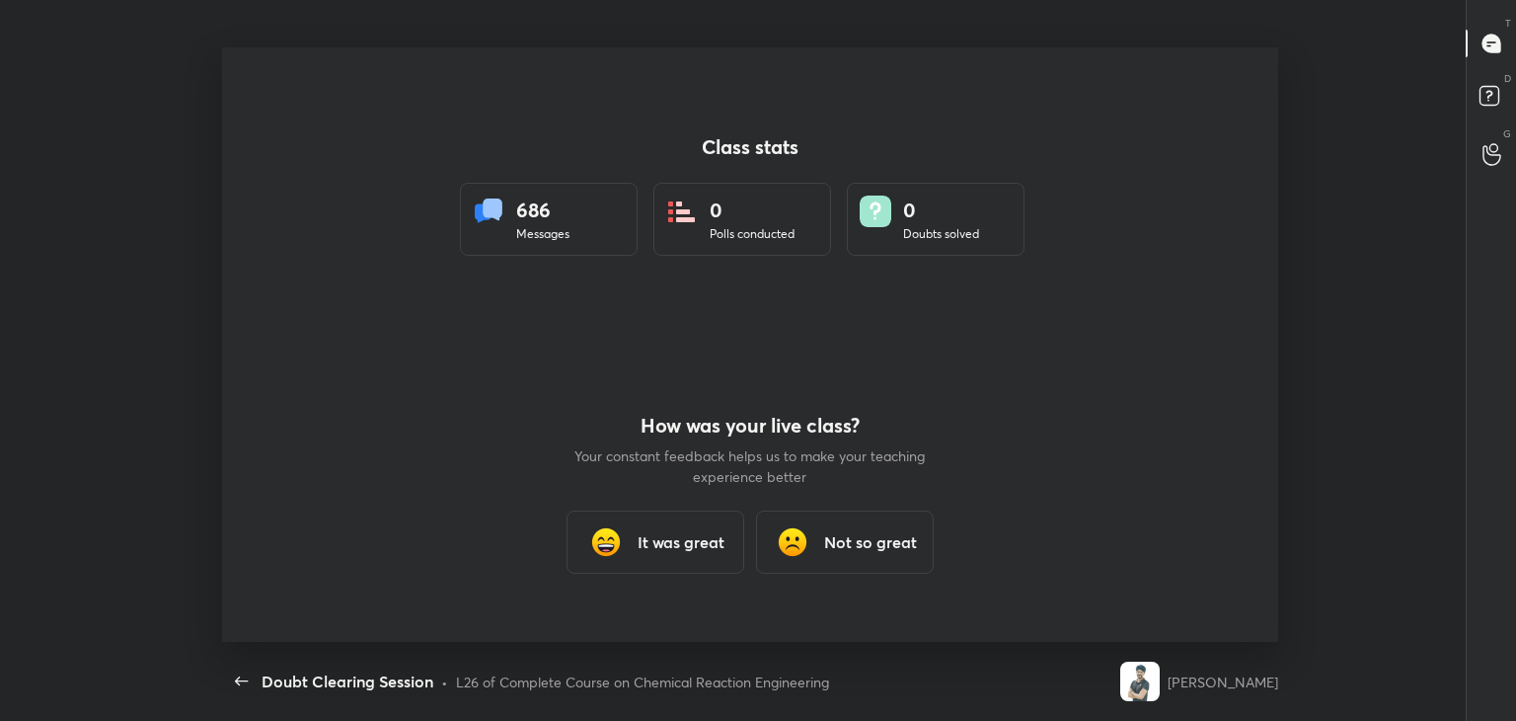
scroll to position [98115, 97210]
type textarea "x"
click at [687, 554] on div "It was great" at bounding box center [656, 541] width 178 height 63
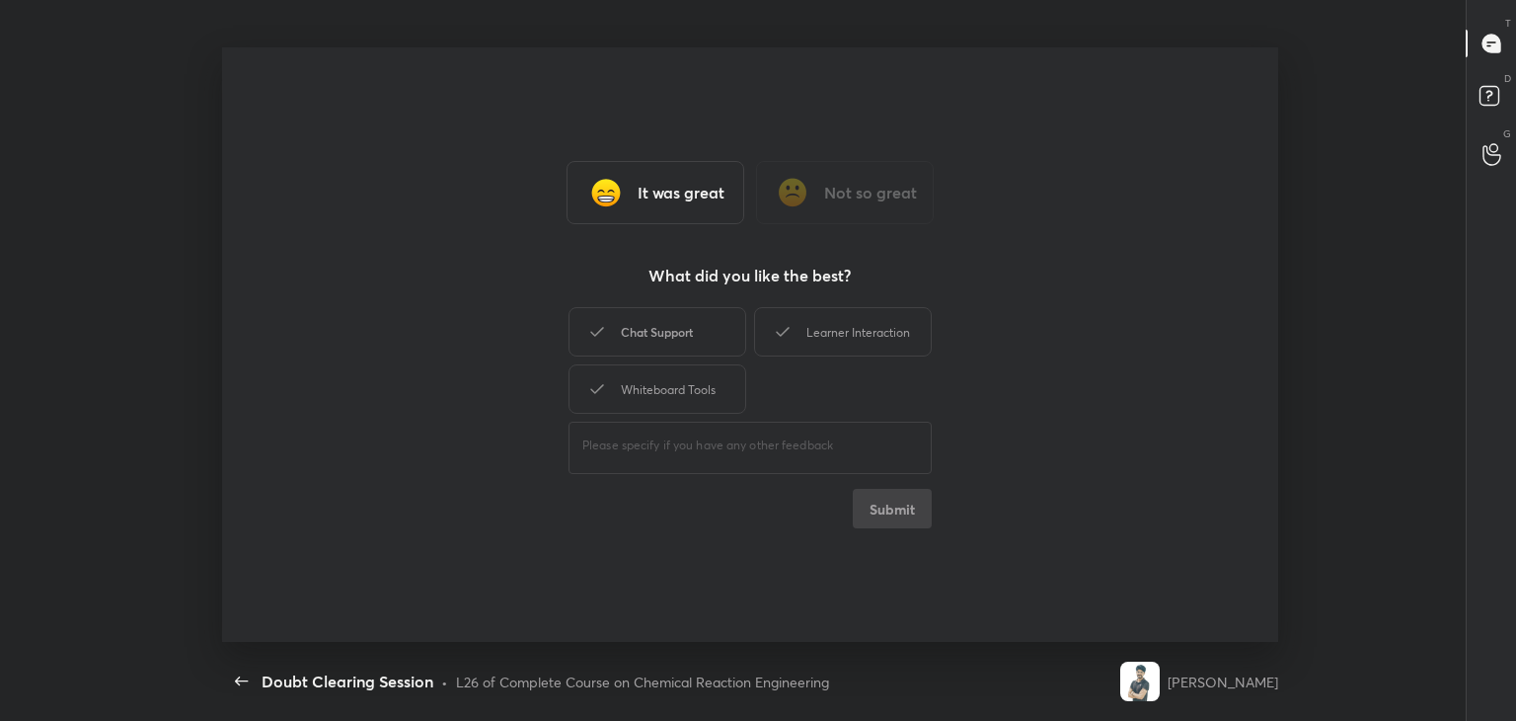
click at [695, 333] on div "Chat Support" at bounding box center [658, 331] width 178 height 49
click at [689, 364] on div "Whiteboard Tools" at bounding box center [658, 388] width 178 height 49
click at [818, 323] on div "Learner Interaction" at bounding box center [843, 331] width 178 height 49
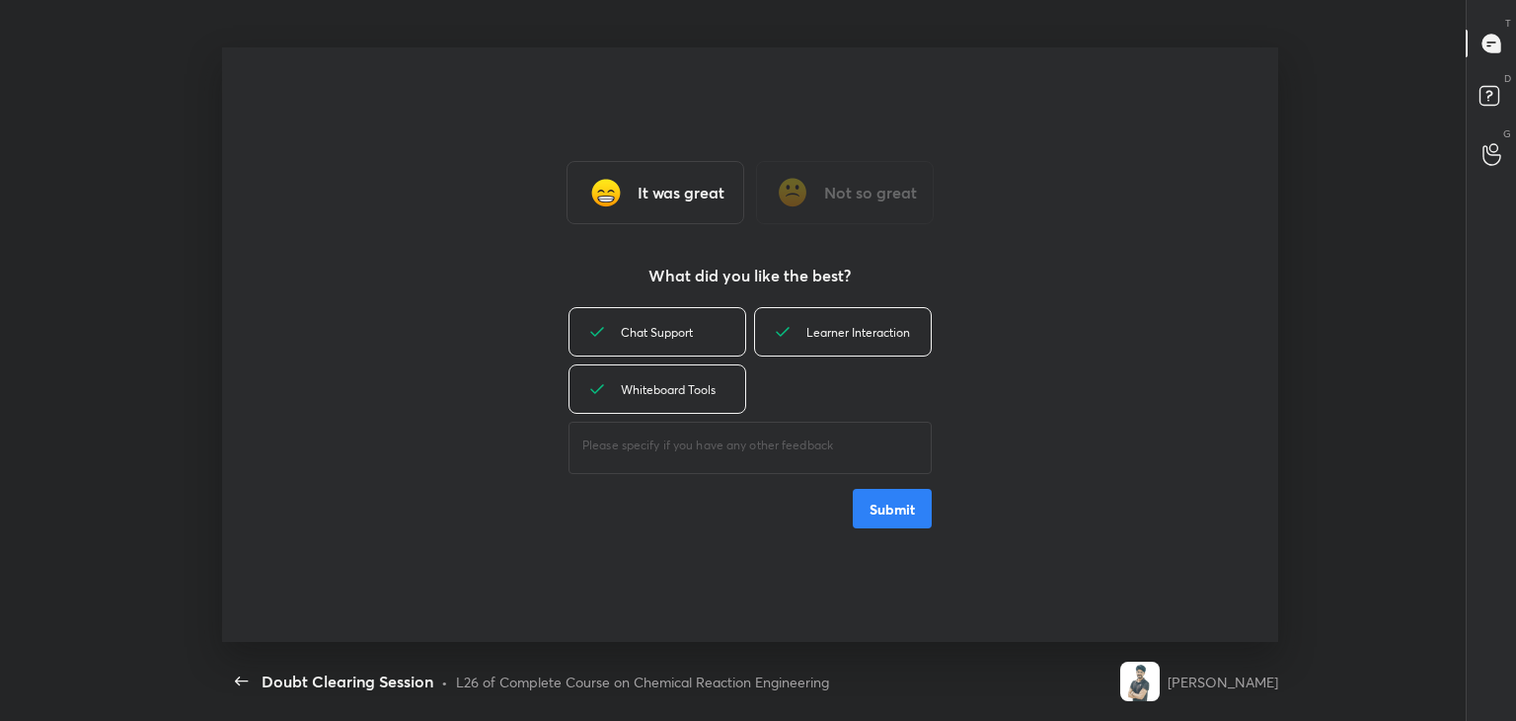
click at [877, 498] on button "Submit" at bounding box center [892, 508] width 79 height 39
